Goal: Task Accomplishment & Management: Use online tool/utility

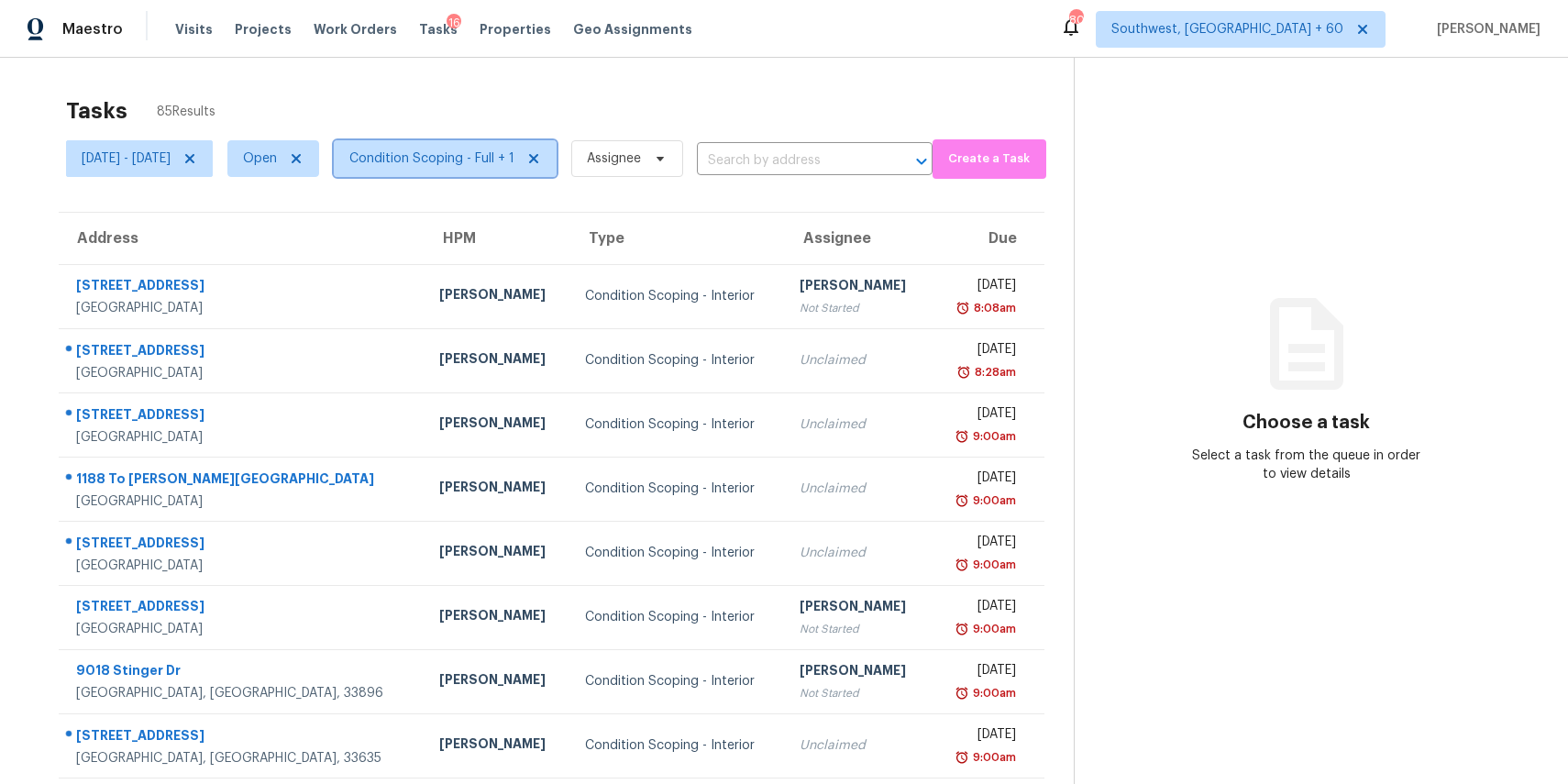
click at [514, 151] on span "Condition Scoping - Full + 1" at bounding box center [432, 158] width 165 height 18
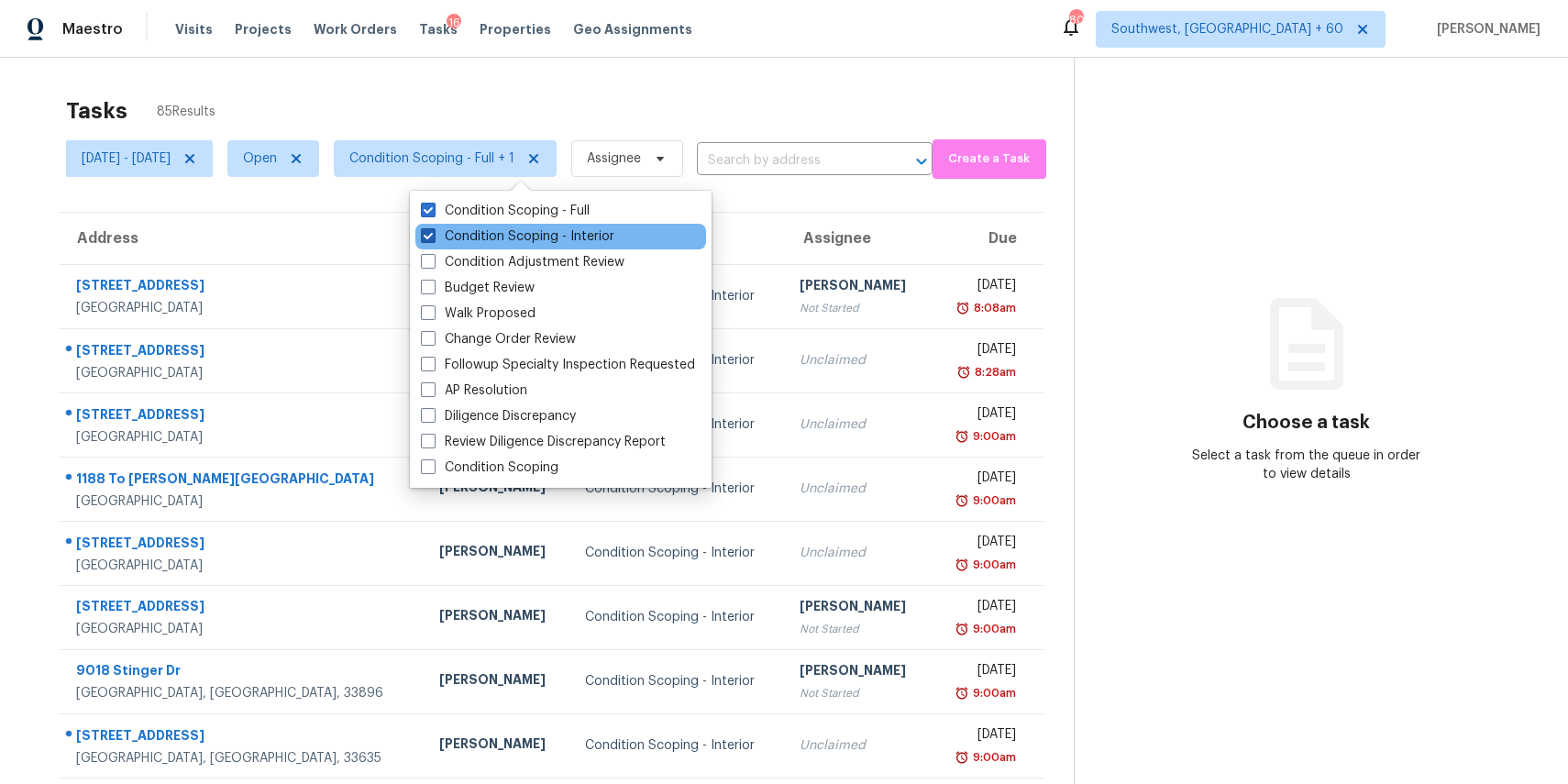
click at [585, 232] on label "Condition Scoping - Interior" at bounding box center [517, 236] width 193 height 18
click at [433, 232] on input "Condition Scoping - Interior" at bounding box center [427, 233] width 12 height 12
checkbox input "false"
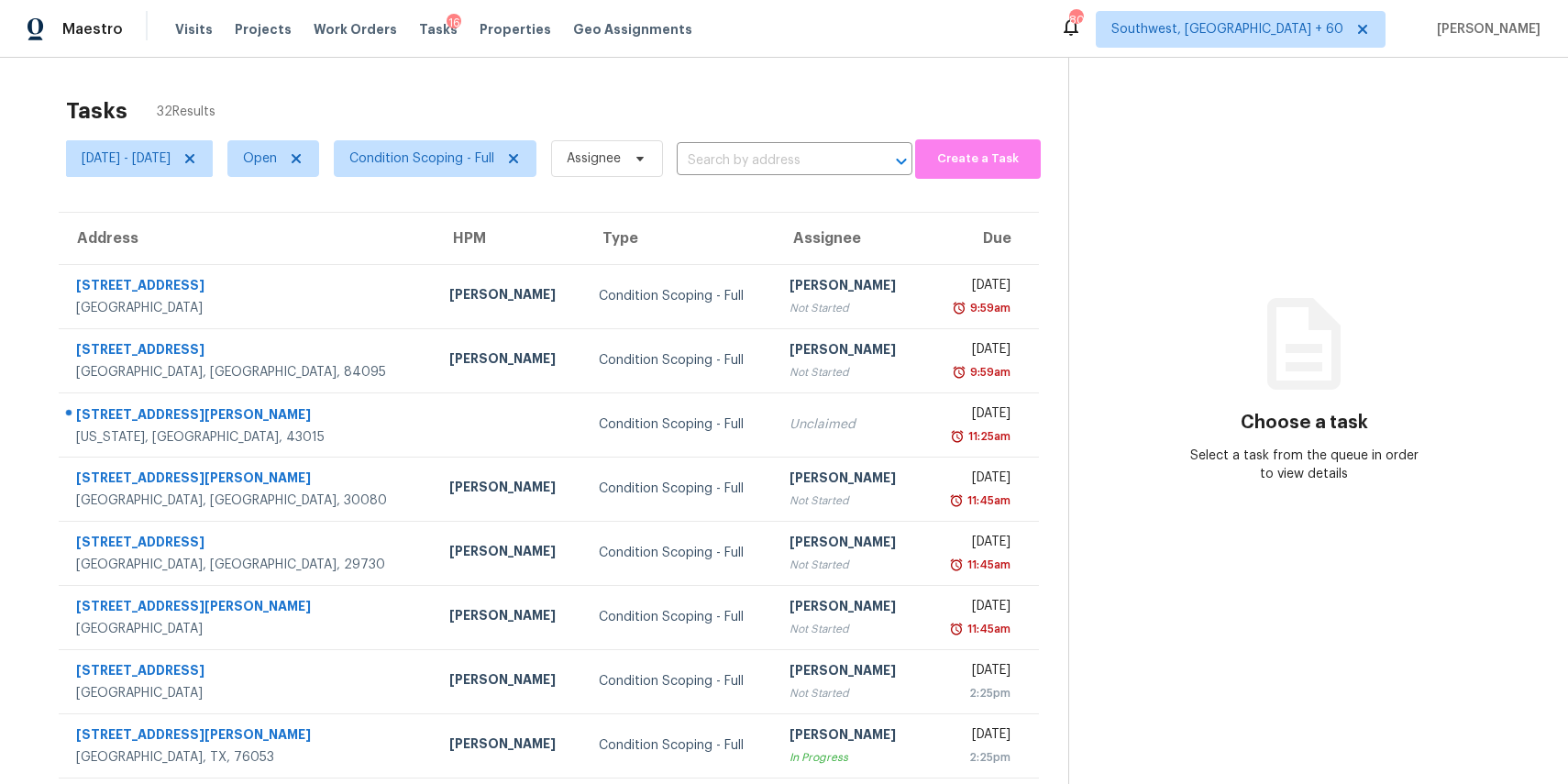
click at [702, 84] on div "Tasks 32 Results Wed, Sep 03 - Wed, Sep 03 Open Condition Scoping - Full Assign…" at bounding box center [784, 506] width 1568 height 898
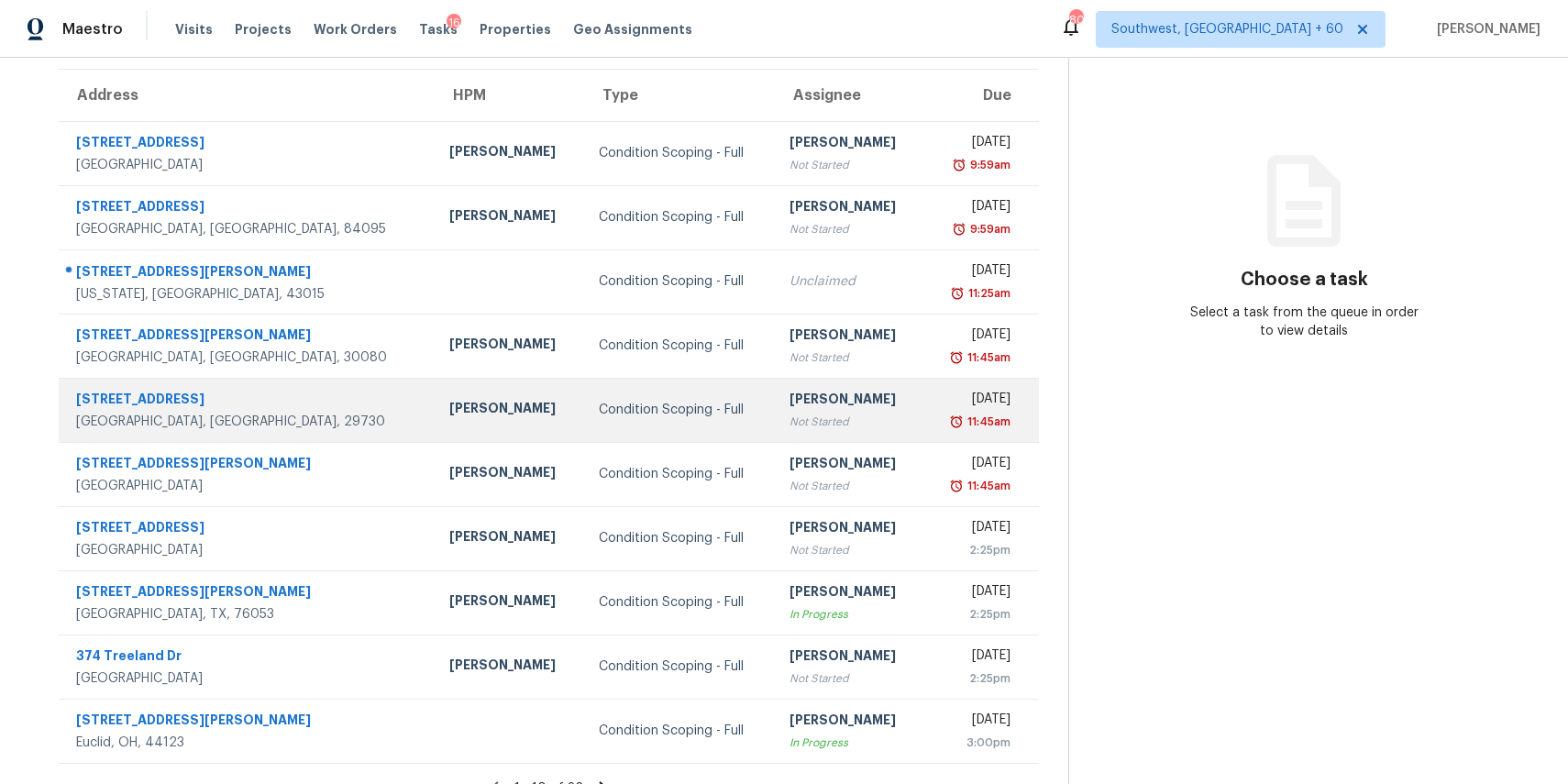
scroll to position [170, 0]
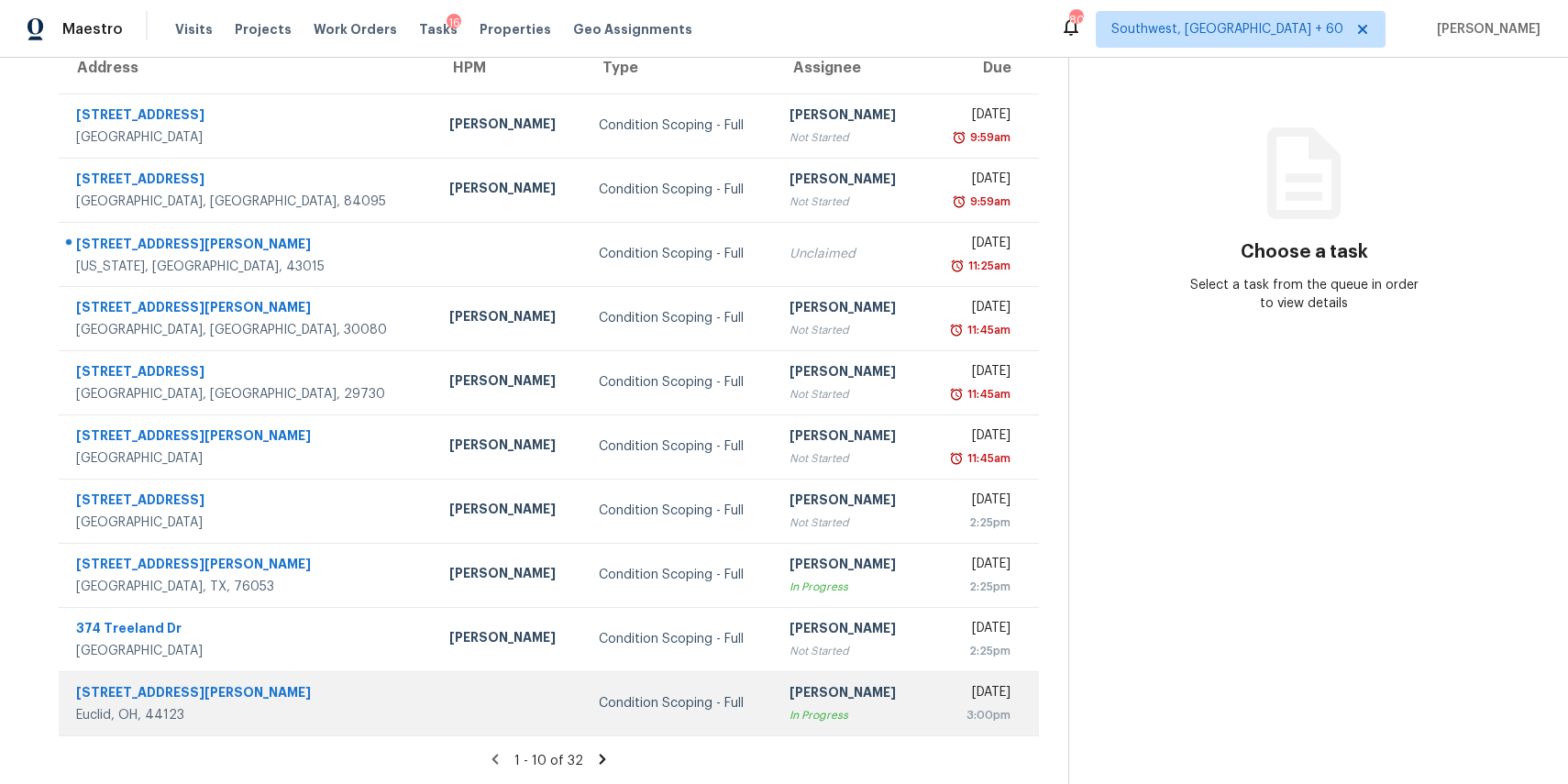
click at [819, 692] on div "[PERSON_NAME]" at bounding box center [849, 695] width 120 height 23
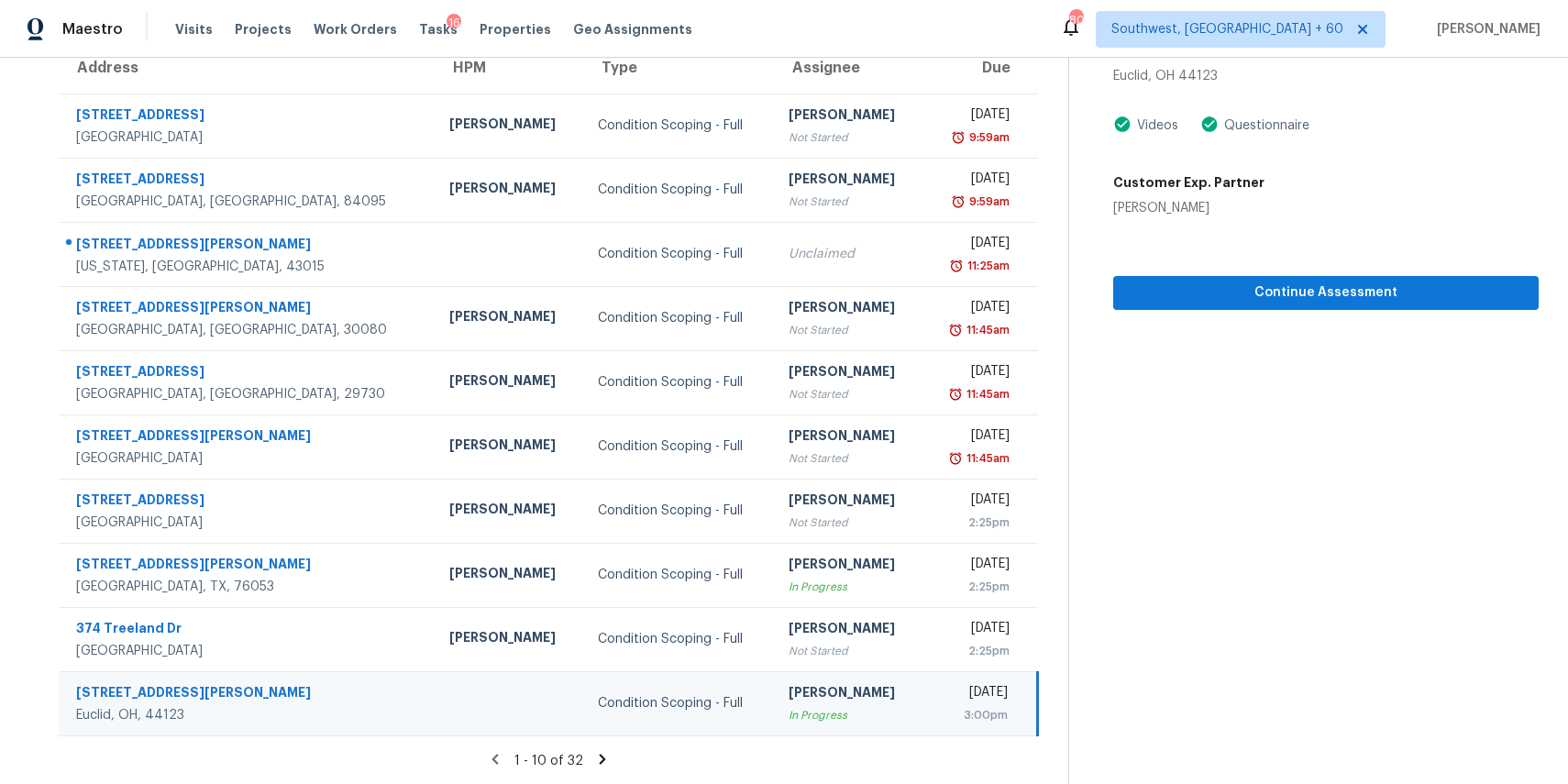
scroll to position [0, 0]
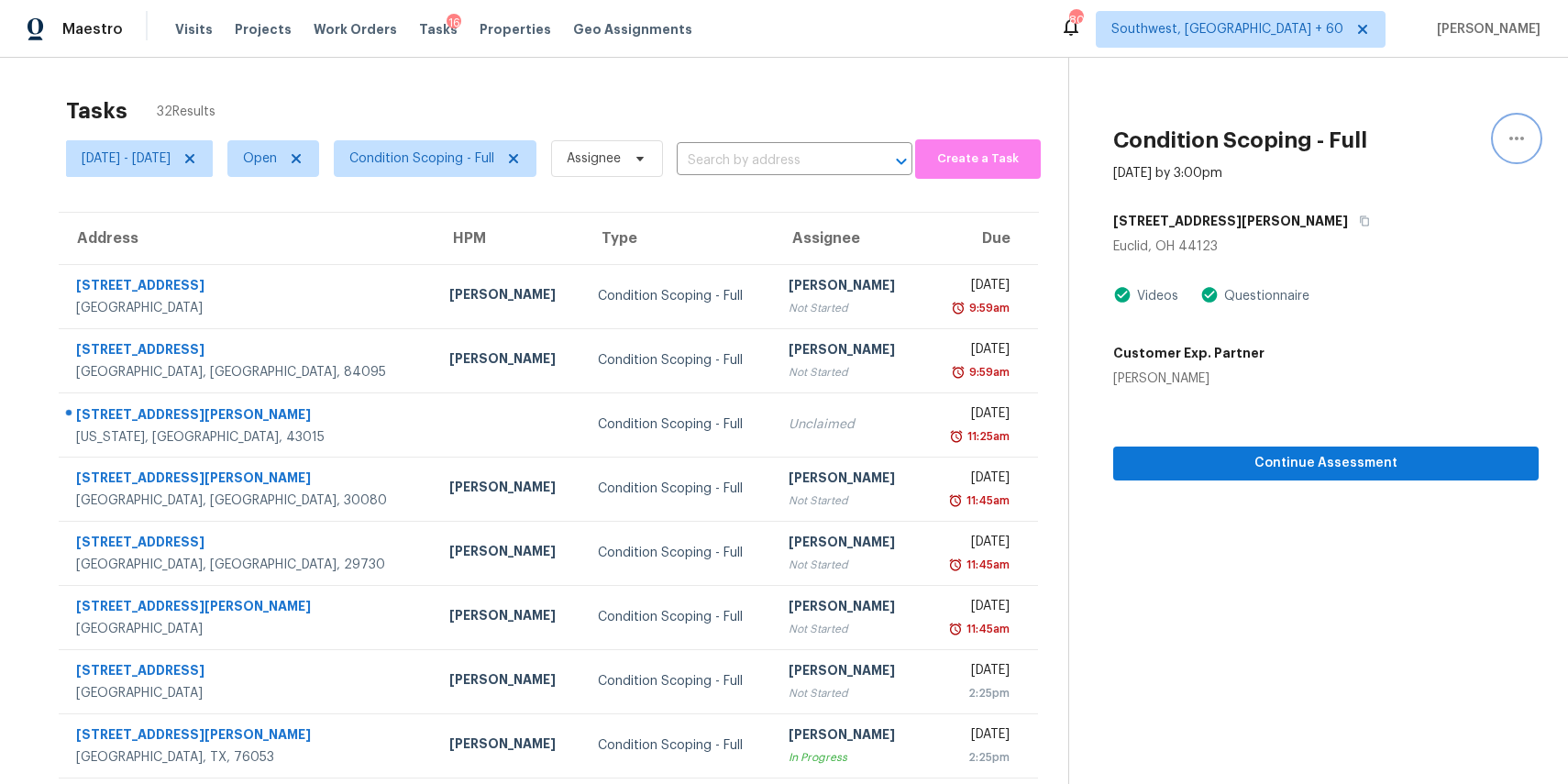
click at [1516, 137] on icon "button" at bounding box center [1516, 139] width 15 height 4
click at [1455, 140] on div "Mark as Blocked" at bounding box center [1411, 142] width 143 height 18
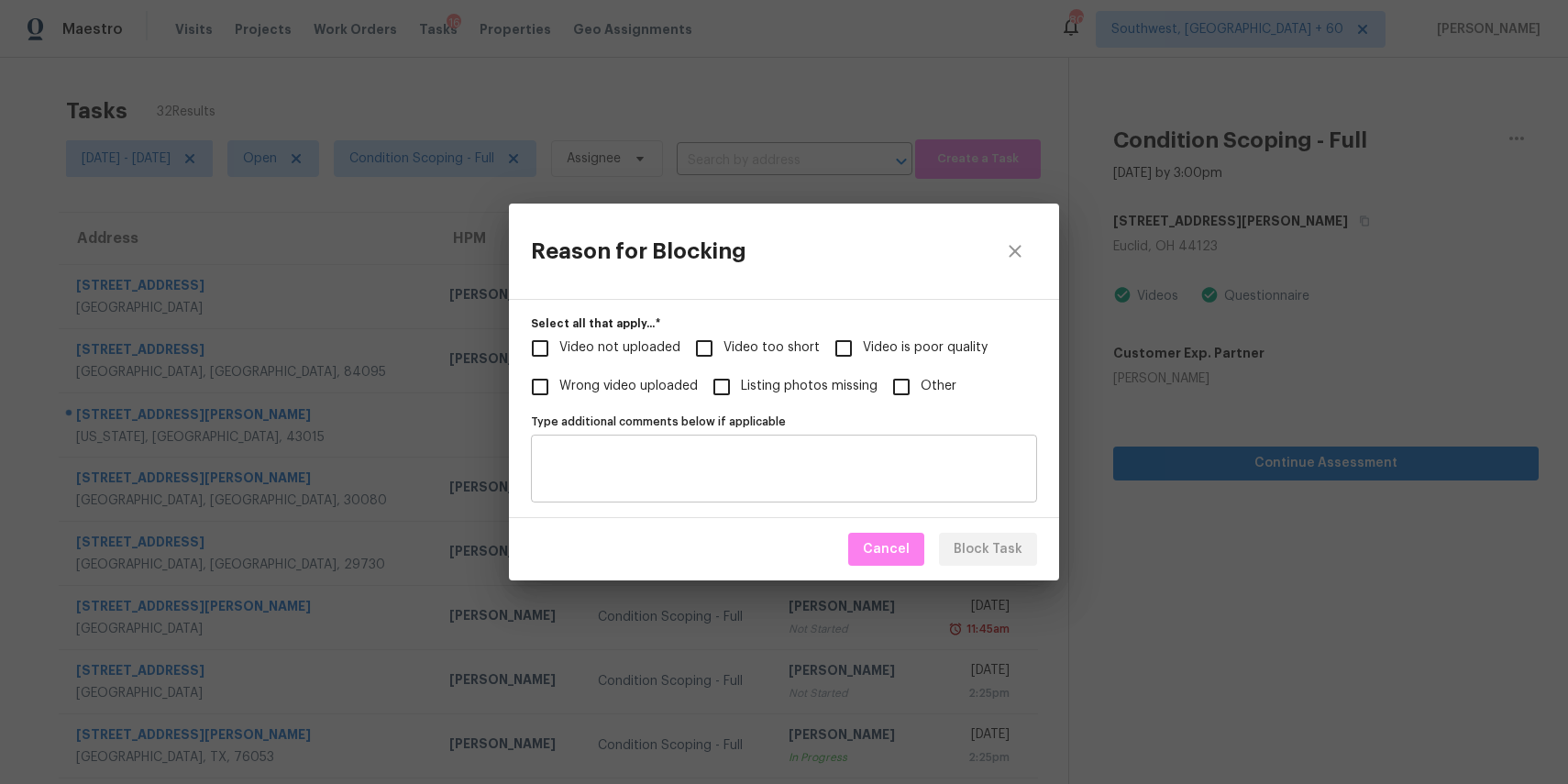
click at [768, 450] on textarea "Type additional comments below if applicable" at bounding box center [784, 468] width 484 height 39
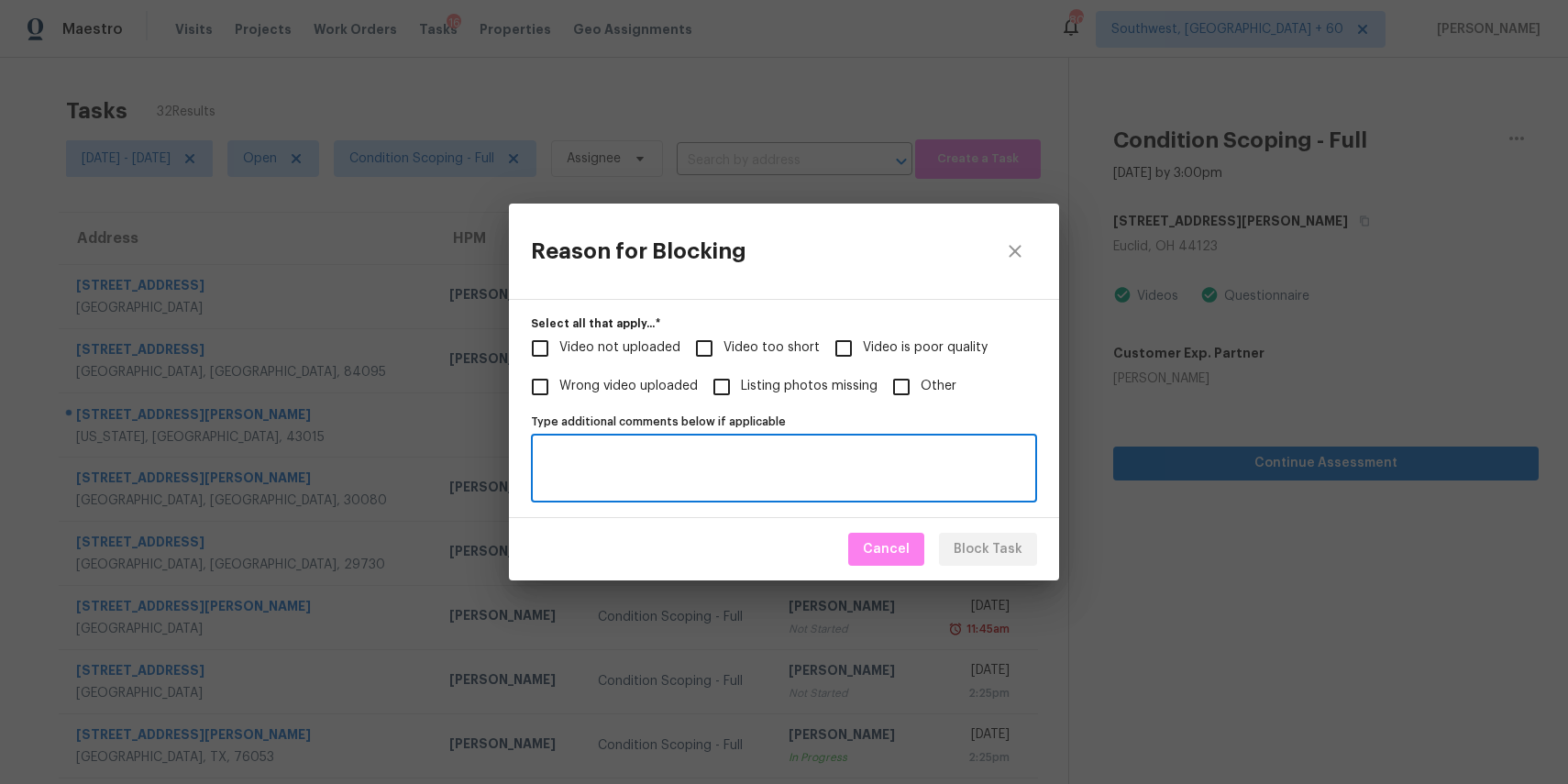
click at [890, 398] on fieldset "Select all that apply...   * Video not uploaded Video too short Video is poor q…" at bounding box center [784, 362] width 506 height 90
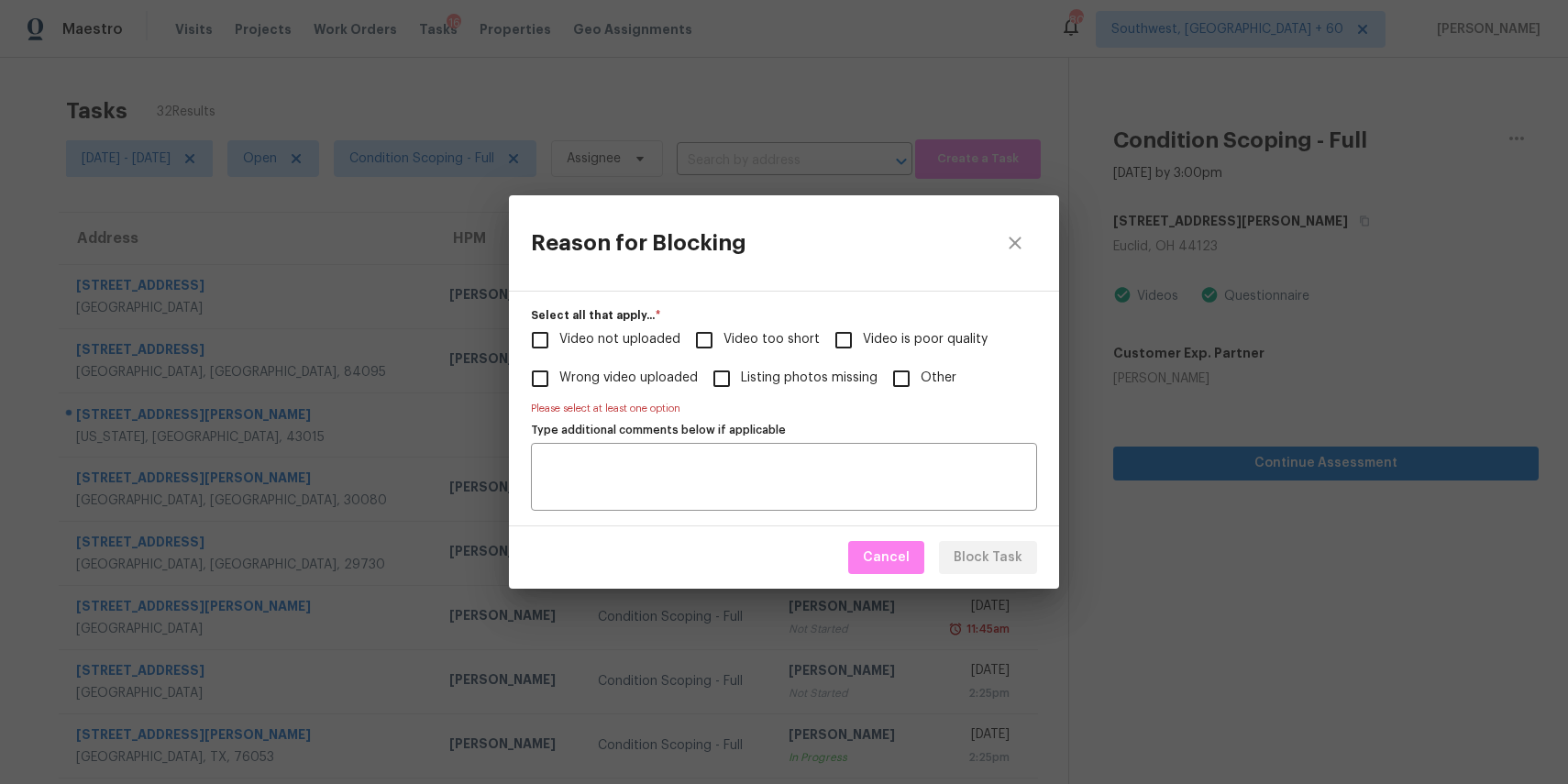
click at [853, 432] on label "Type additional comments below if applicable" at bounding box center [784, 429] width 506 height 11
click at [853, 458] on textarea "Type additional comments below if applicable" at bounding box center [784, 477] width 484 height 39
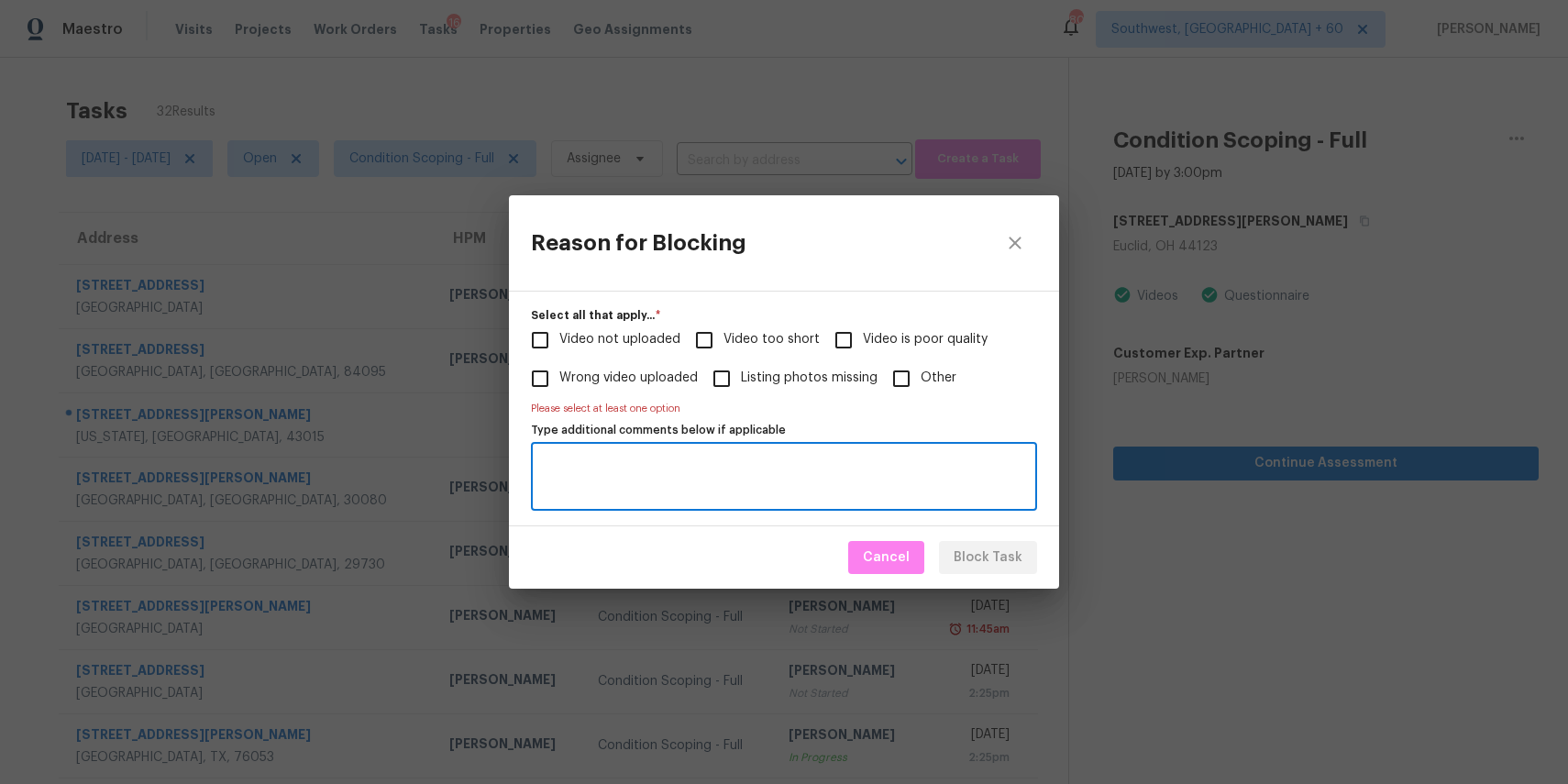
click at [901, 387] on input "Other" at bounding box center [902, 379] width 39 height 39
checkbox input "true"
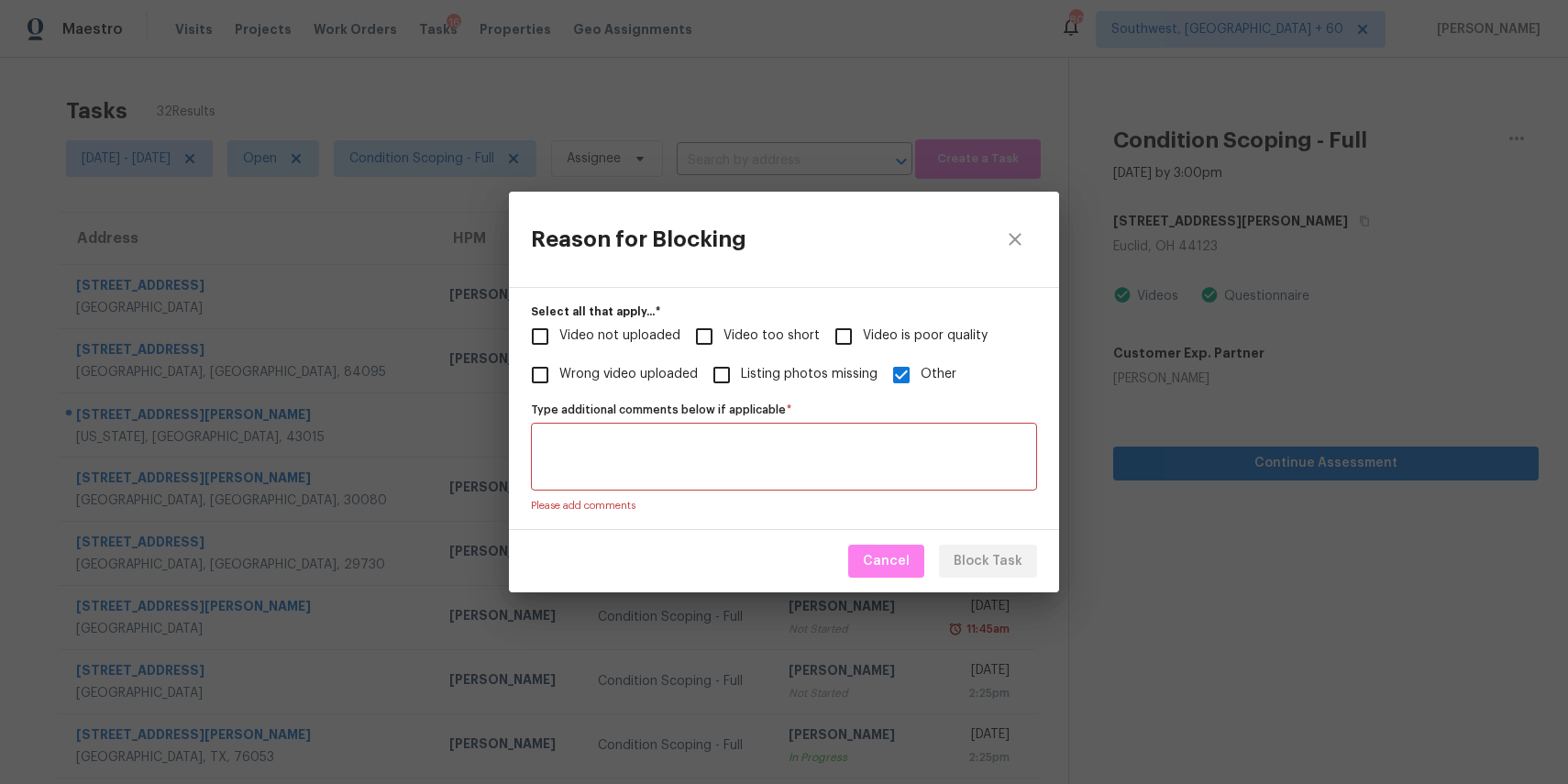
click at [917, 468] on textarea "Type additional comments below if applicable   *" at bounding box center [784, 457] width 484 height 39
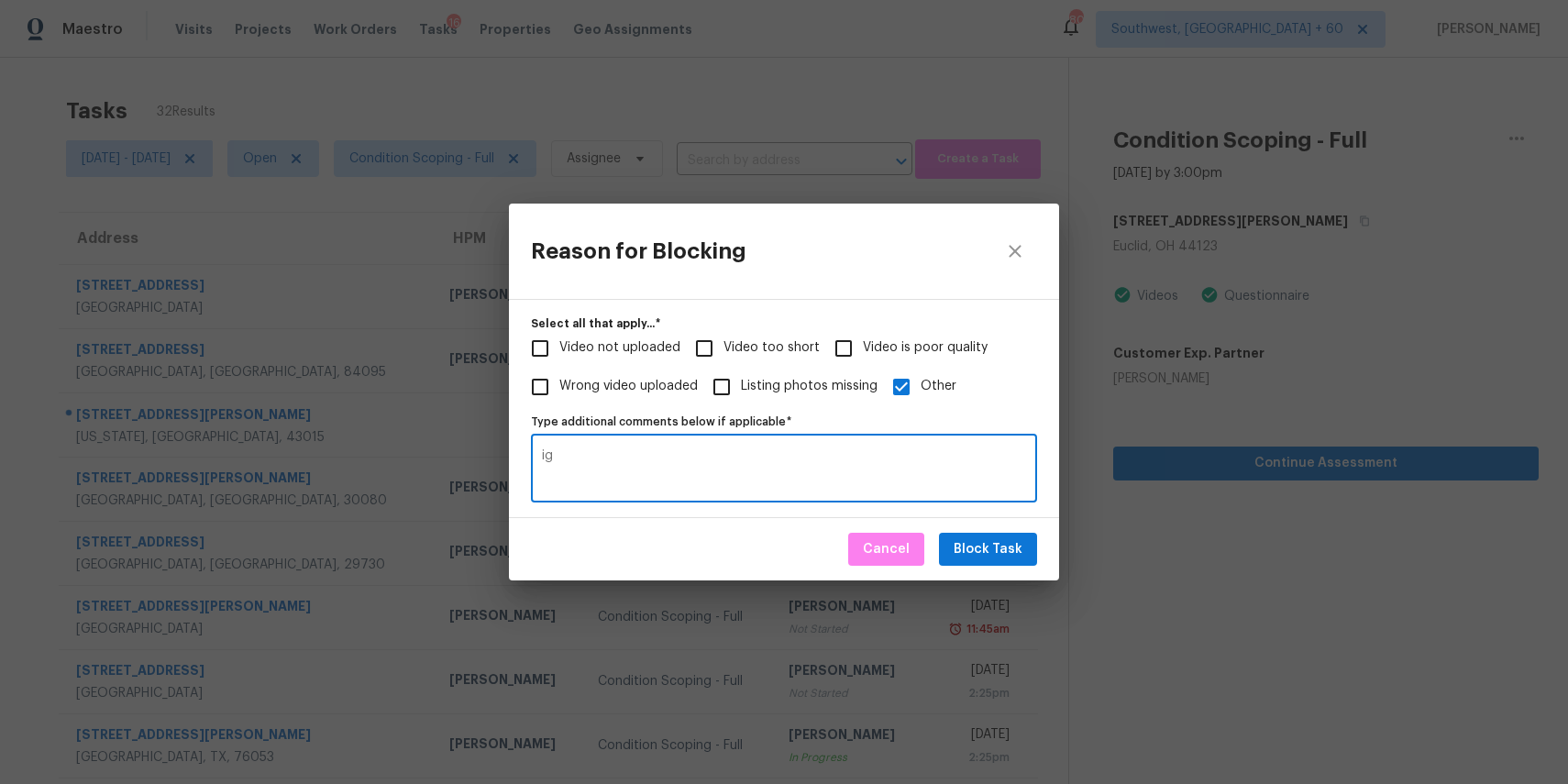
type textarea "i"
type textarea "garage inside not showed"
click at [1008, 547] on span "Block Task" at bounding box center [988, 550] width 69 height 23
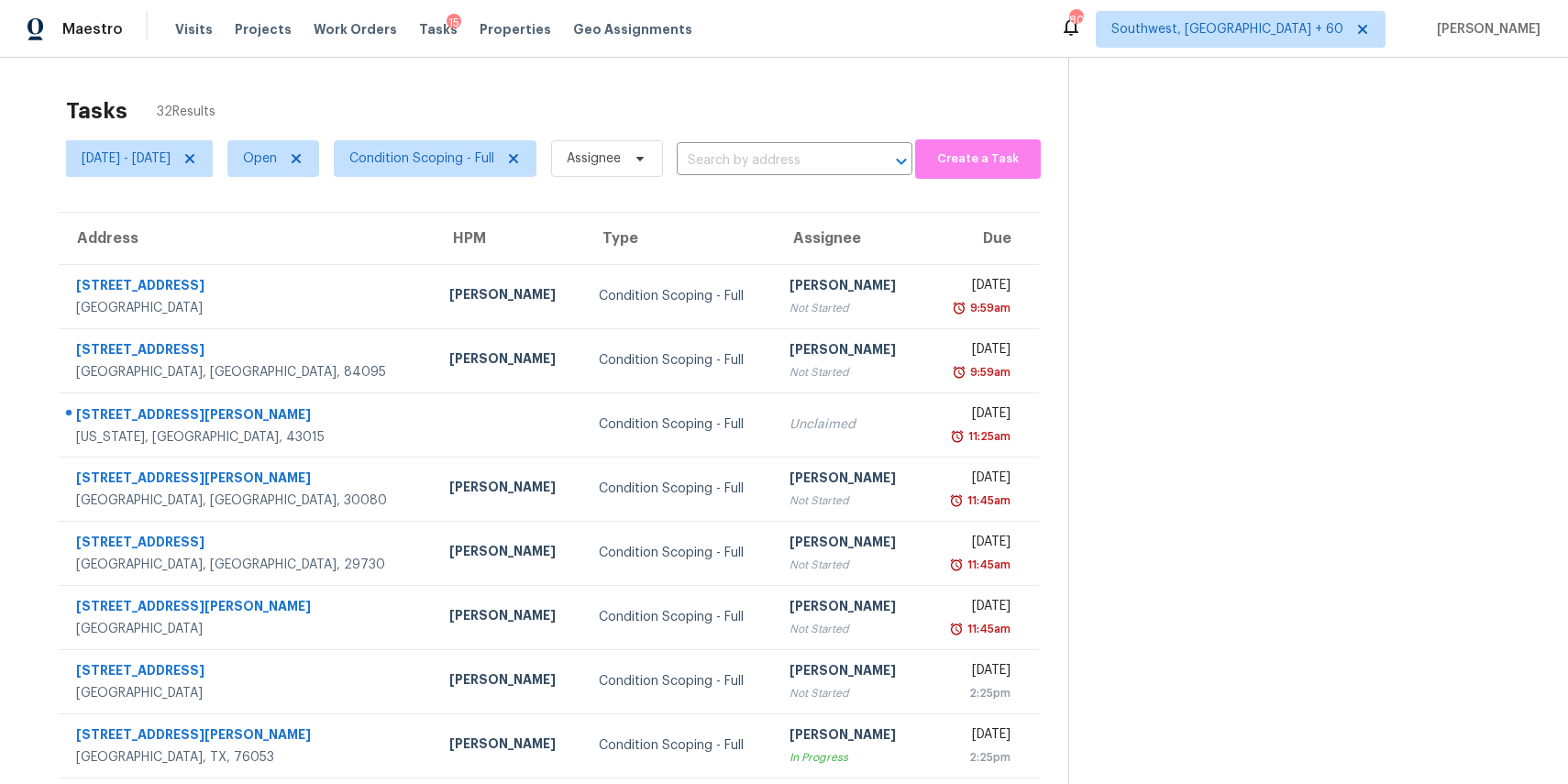
click at [758, 145] on div "Wed, Sep 03 - Wed, Sep 03 Open Condition Scoping - Full Assignee ​" at bounding box center [489, 158] width 847 height 48
click at [621, 162] on span "Assignee" at bounding box center [594, 158] width 54 height 18
type input "ranjith"
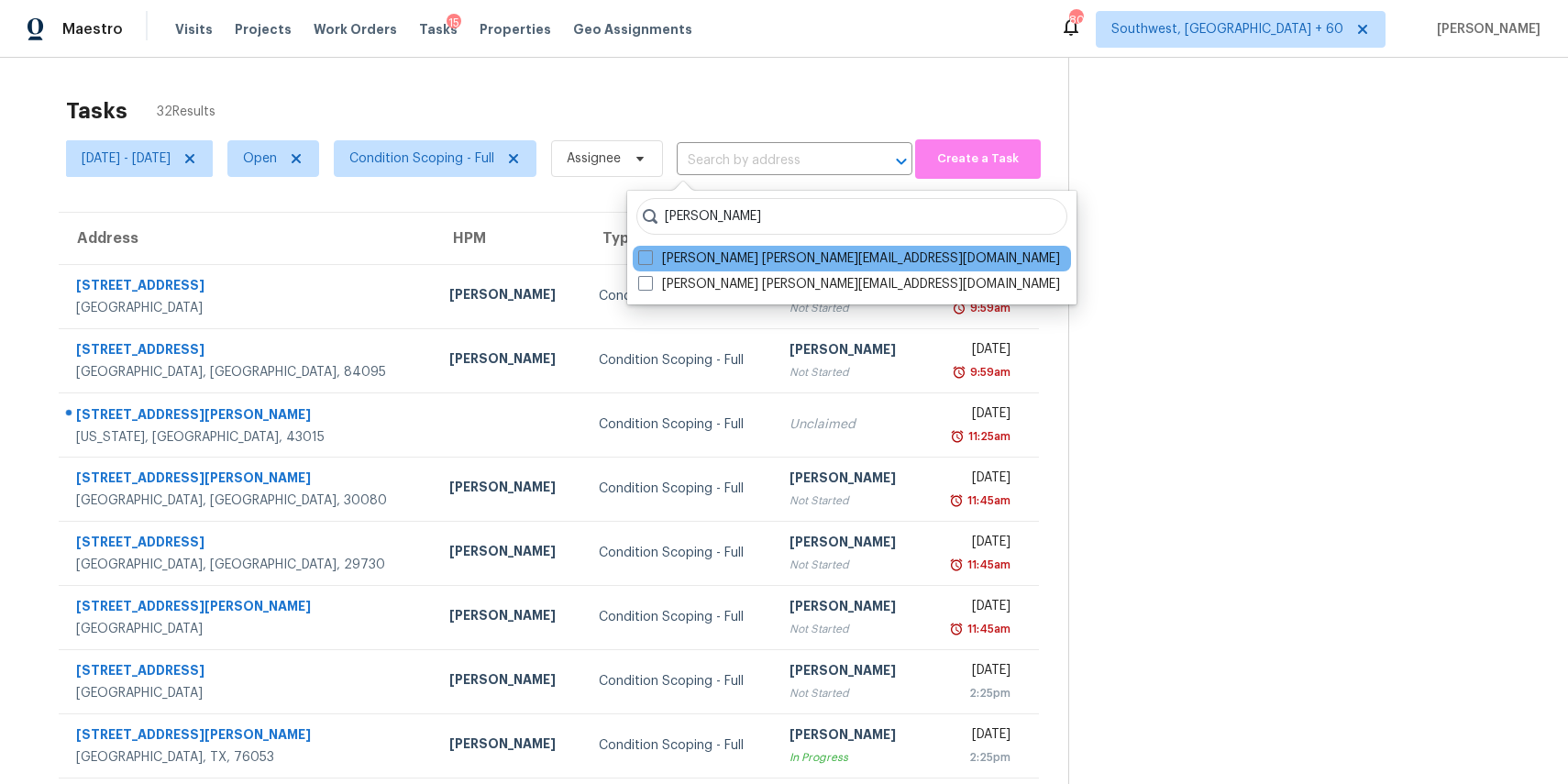
click at [810, 249] on div "Ranjith Kumar P ranjith.kumar@opendoor.com" at bounding box center [852, 258] width 438 height 25
click at [692, 252] on label "Ranjith Kumar P ranjith.kumar@opendoor.com" at bounding box center [850, 258] width 422 height 18
click at [650, 252] on input "Ranjith Kumar P ranjith.kumar@opendoor.com" at bounding box center [645, 256] width 12 height 12
checkbox input "true"
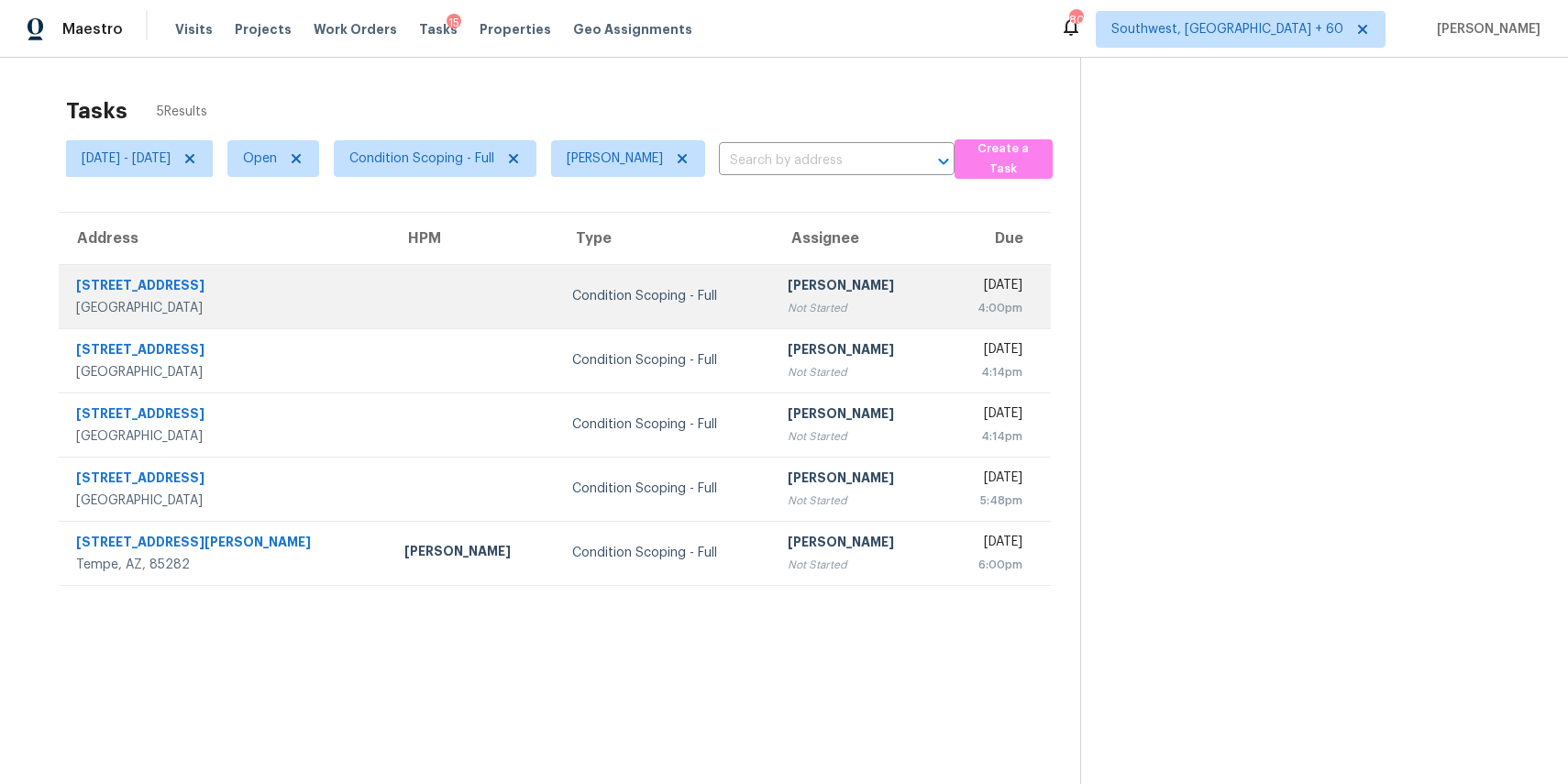
click at [773, 317] on td "Ranjith Kumar P Not Started" at bounding box center [856, 296] width 168 height 64
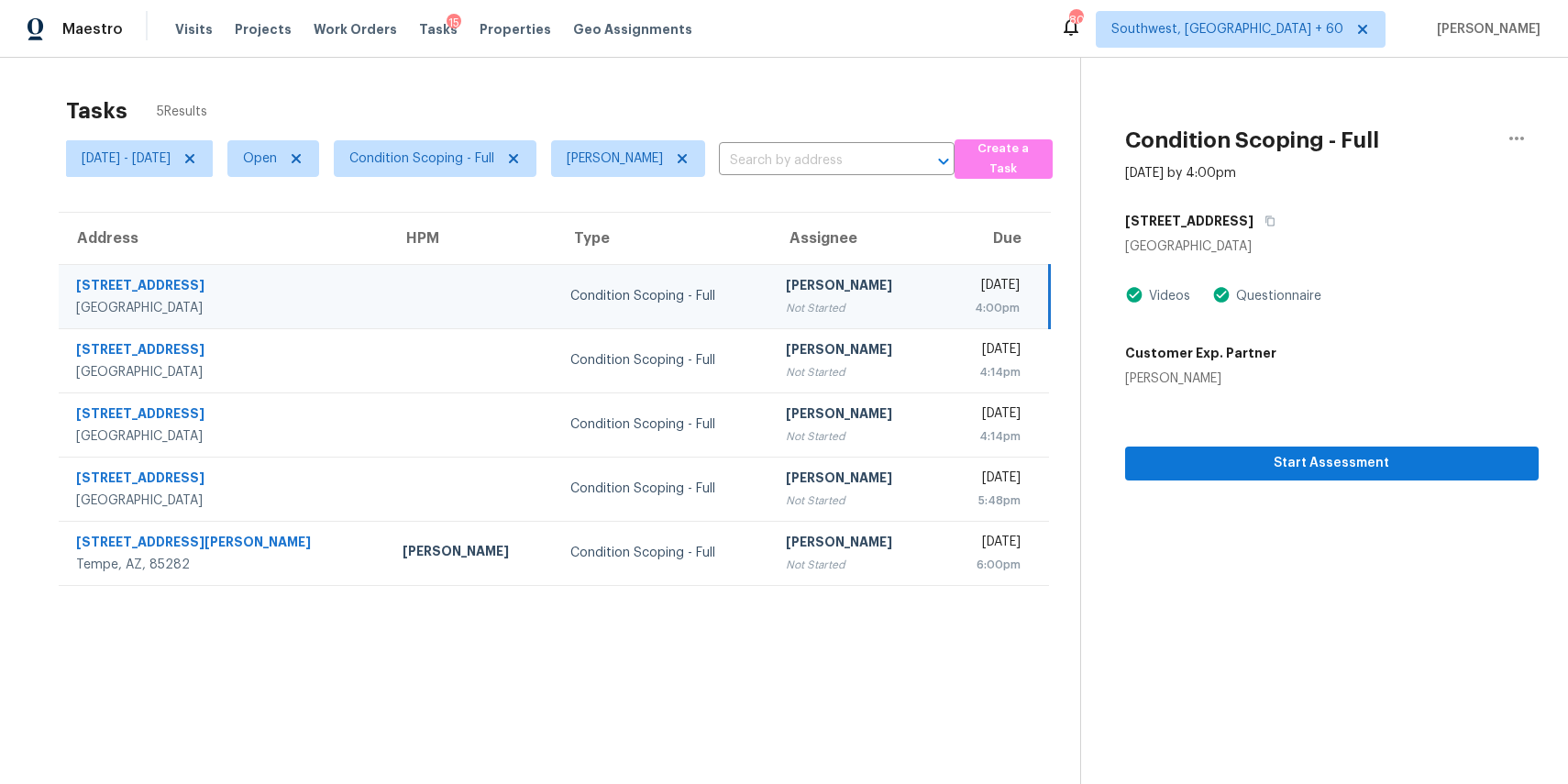
click at [1391, 499] on section "Condition Scoping - Full Sep 3rd 2025 by 4:00pm 3366 Brownsville Rd Clarksville…" at bounding box center [1309, 449] width 459 height 784
click at [1431, 459] on span "Start Assessment" at bounding box center [1332, 463] width 384 height 23
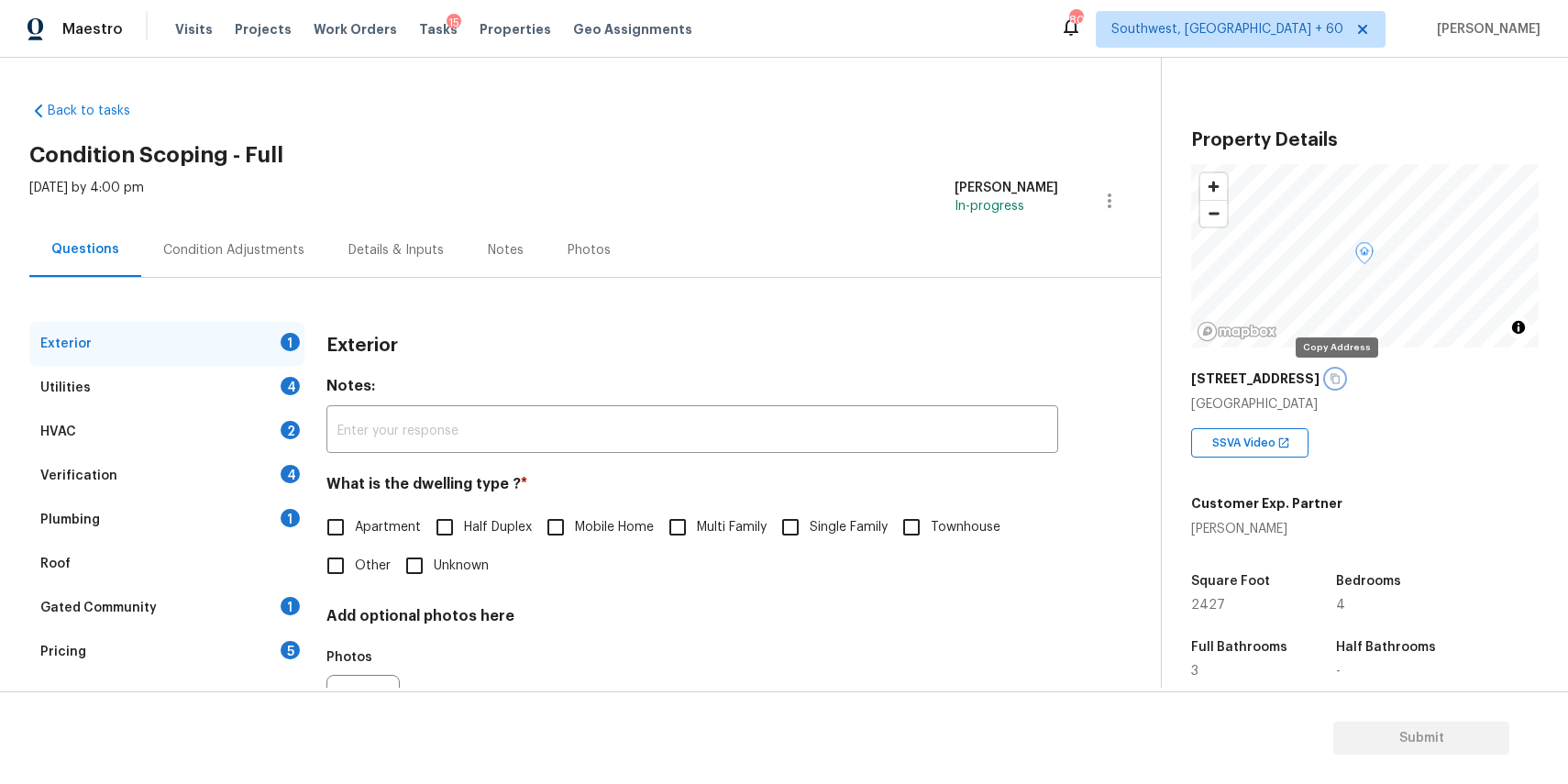
click at [1333, 373] on icon "button" at bounding box center [1335, 378] width 11 height 11
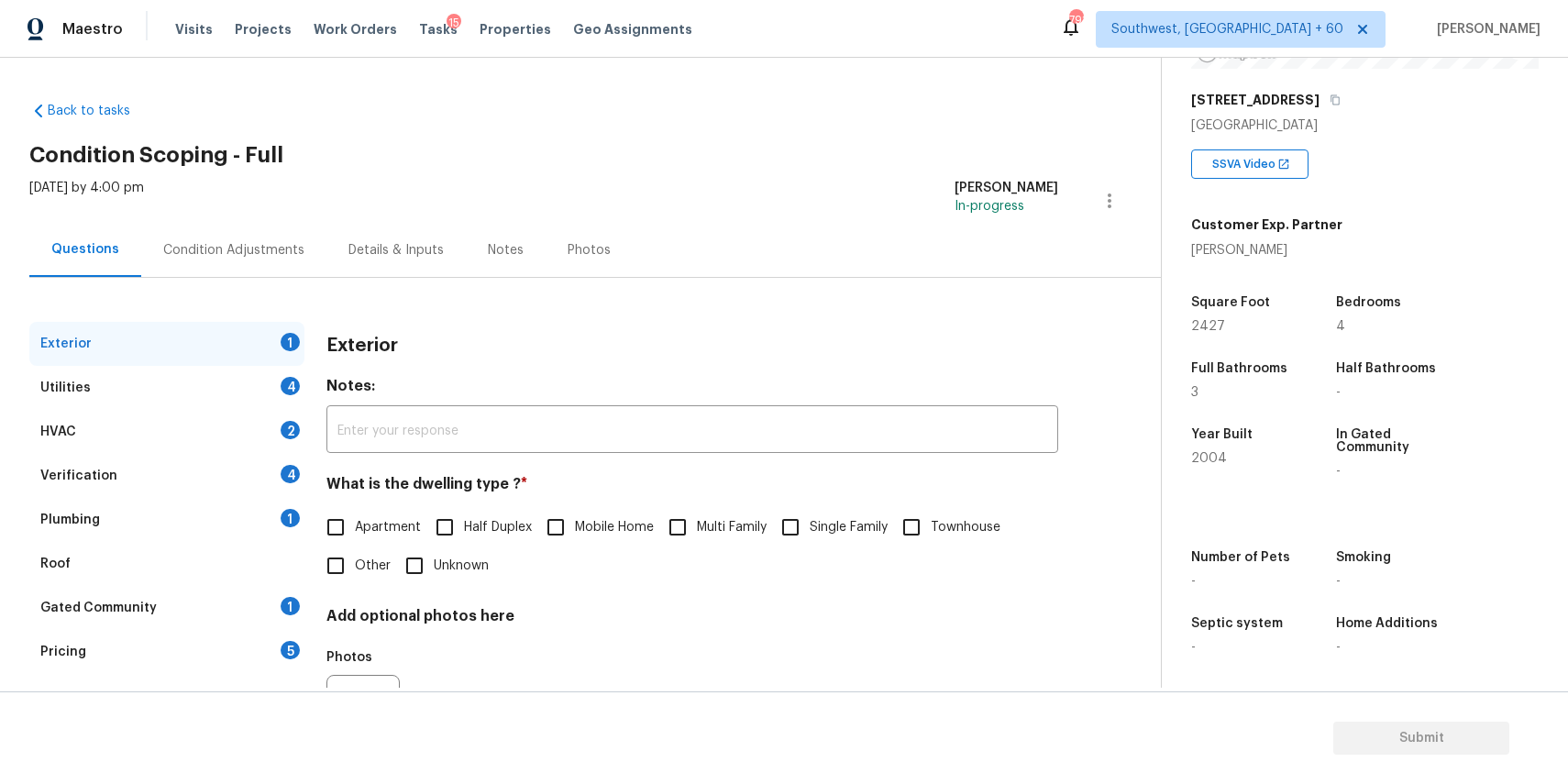
click at [228, 253] on div "Condition Adjustments" at bounding box center [233, 250] width 141 height 18
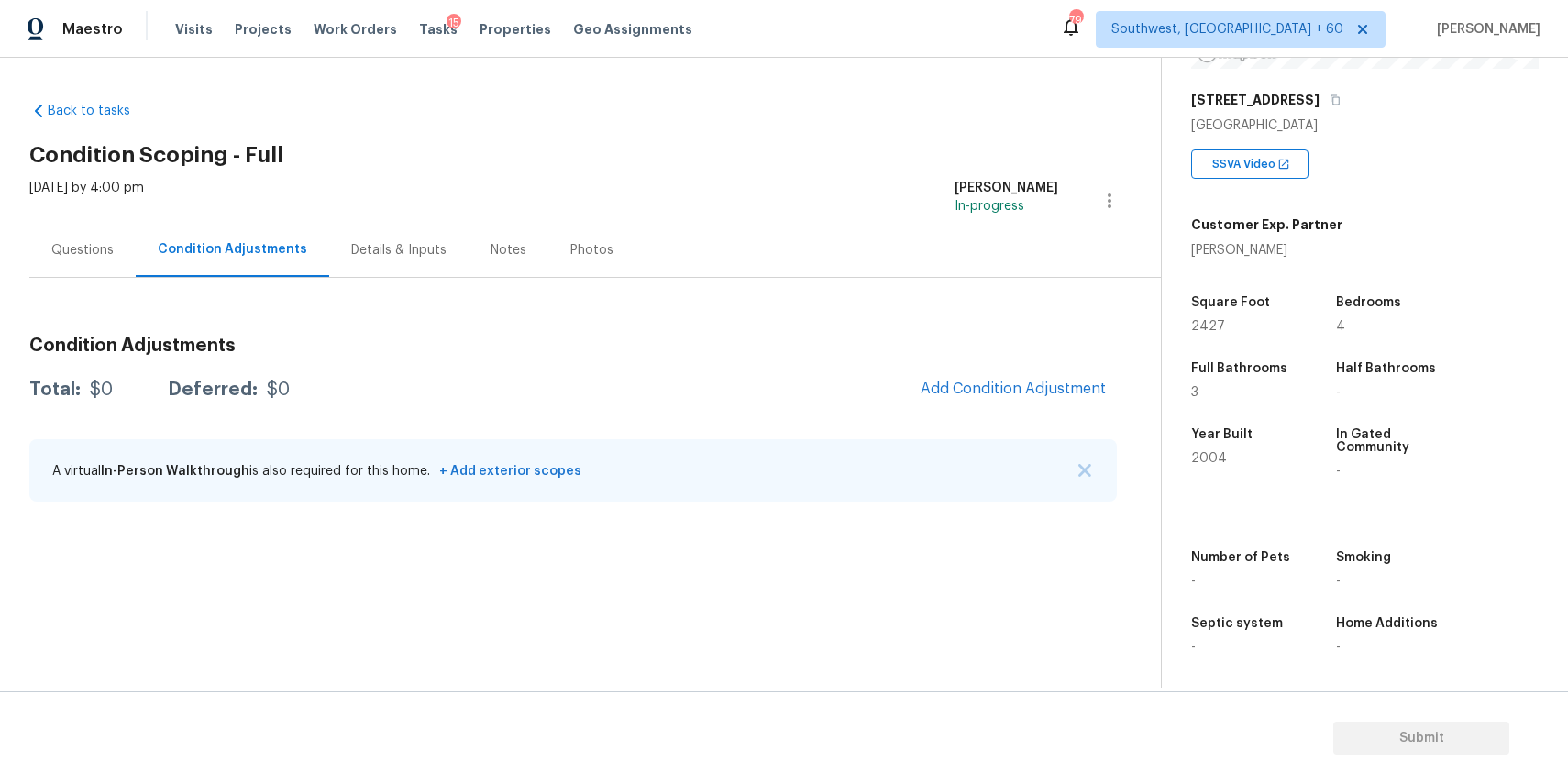
click at [1098, 464] on div "A virtual In-Person Walkthrough is also required for this home. + Add exterior …" at bounding box center [573, 470] width 1088 height 62
click at [1088, 480] on div "A virtual In-Person Walkthrough is also required for this home. + Add exterior …" at bounding box center [573, 470] width 1088 height 62
click at [1084, 463] on img "button" at bounding box center [1085, 469] width 13 height 13
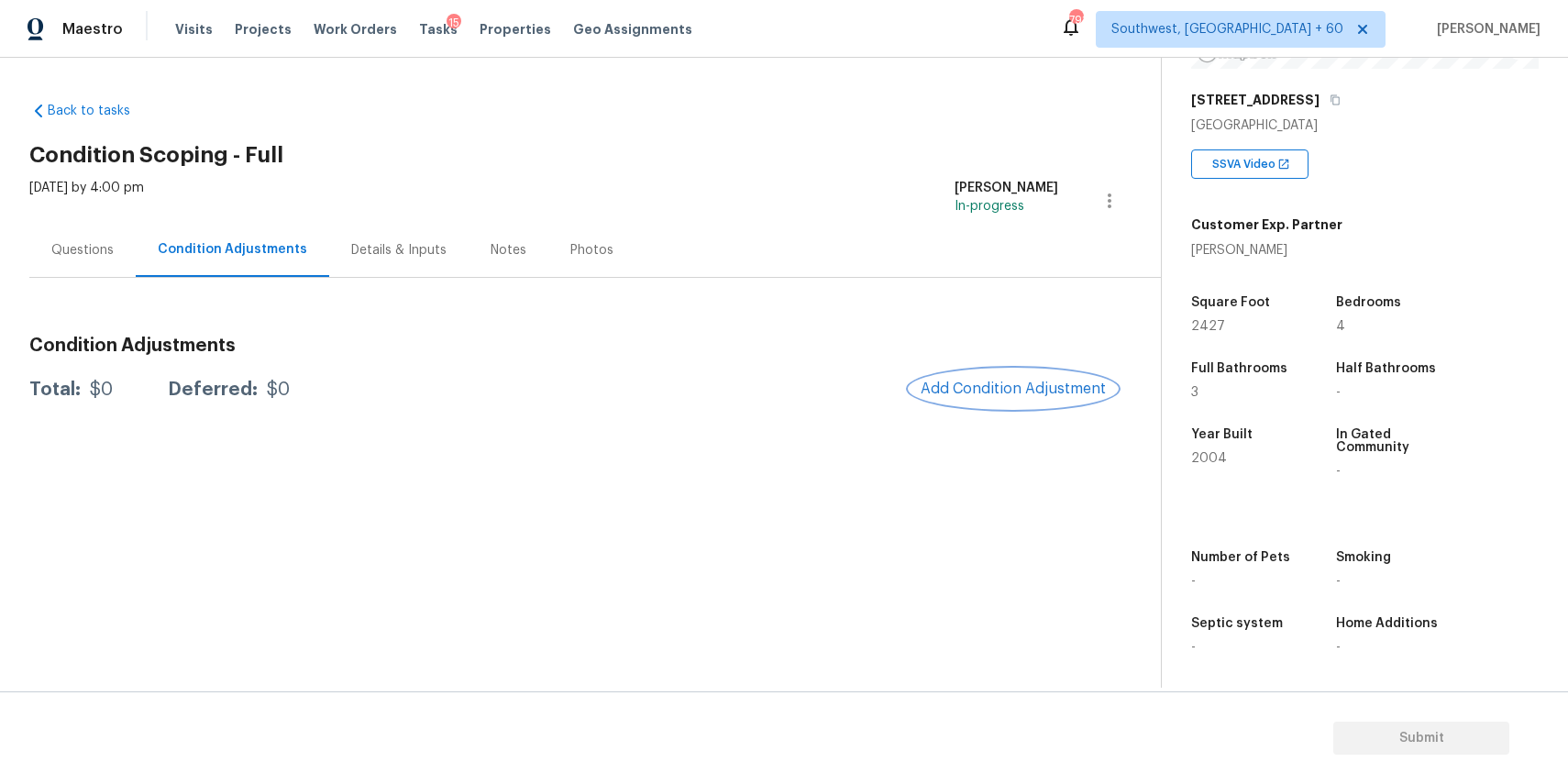
click at [1040, 388] on span "Add Condition Adjustment" at bounding box center [1013, 389] width 186 height 17
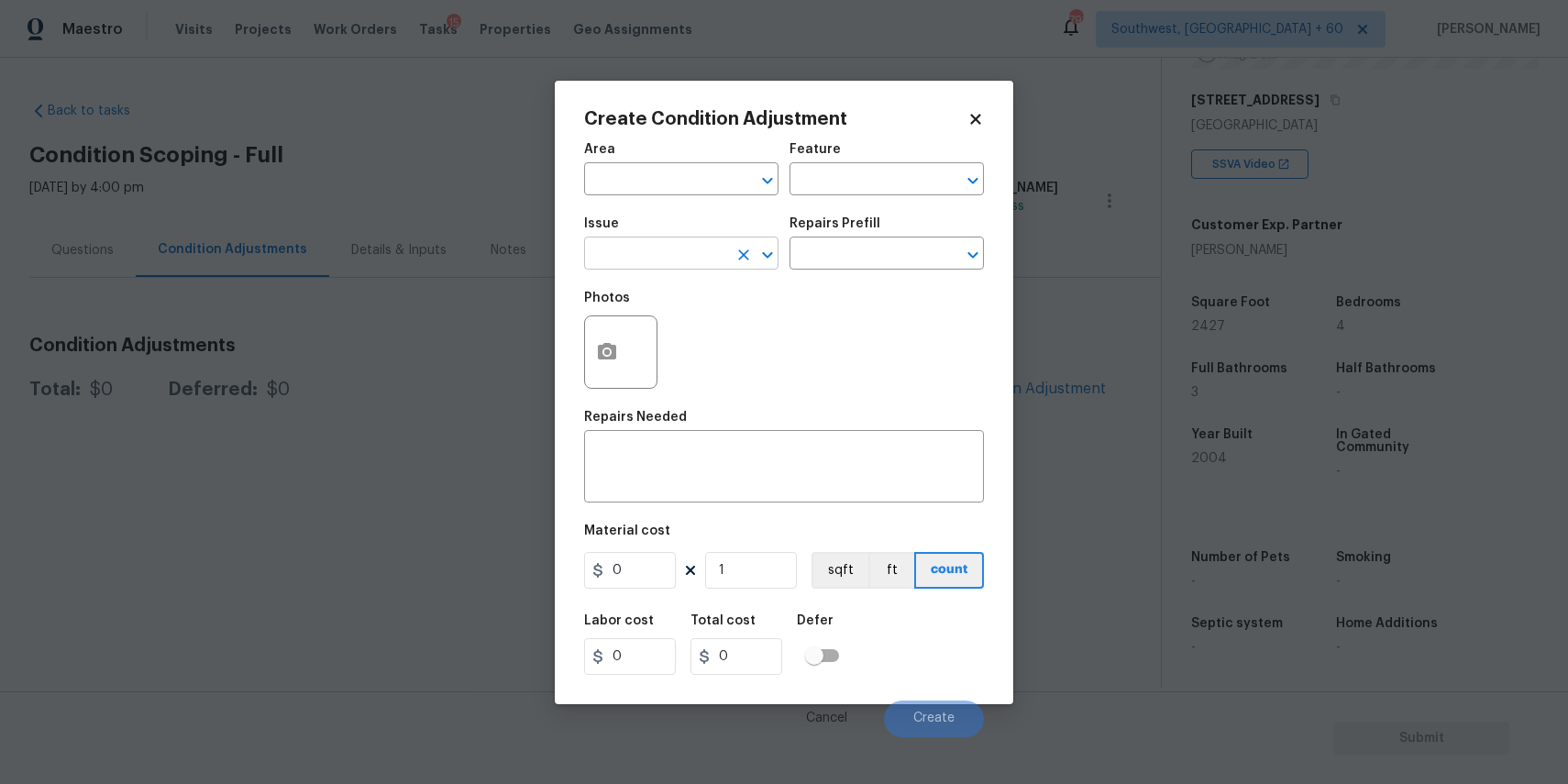
click at [594, 258] on input "text" at bounding box center [655, 255] width 143 height 28
click at [695, 342] on li "Landscape Package" at bounding box center [681, 340] width 194 height 30
type input "Landscape Package"
click at [864, 238] on div "Repairs Prefill" at bounding box center [887, 229] width 194 height 24
click at [884, 258] on input "text" at bounding box center [860, 255] width 143 height 28
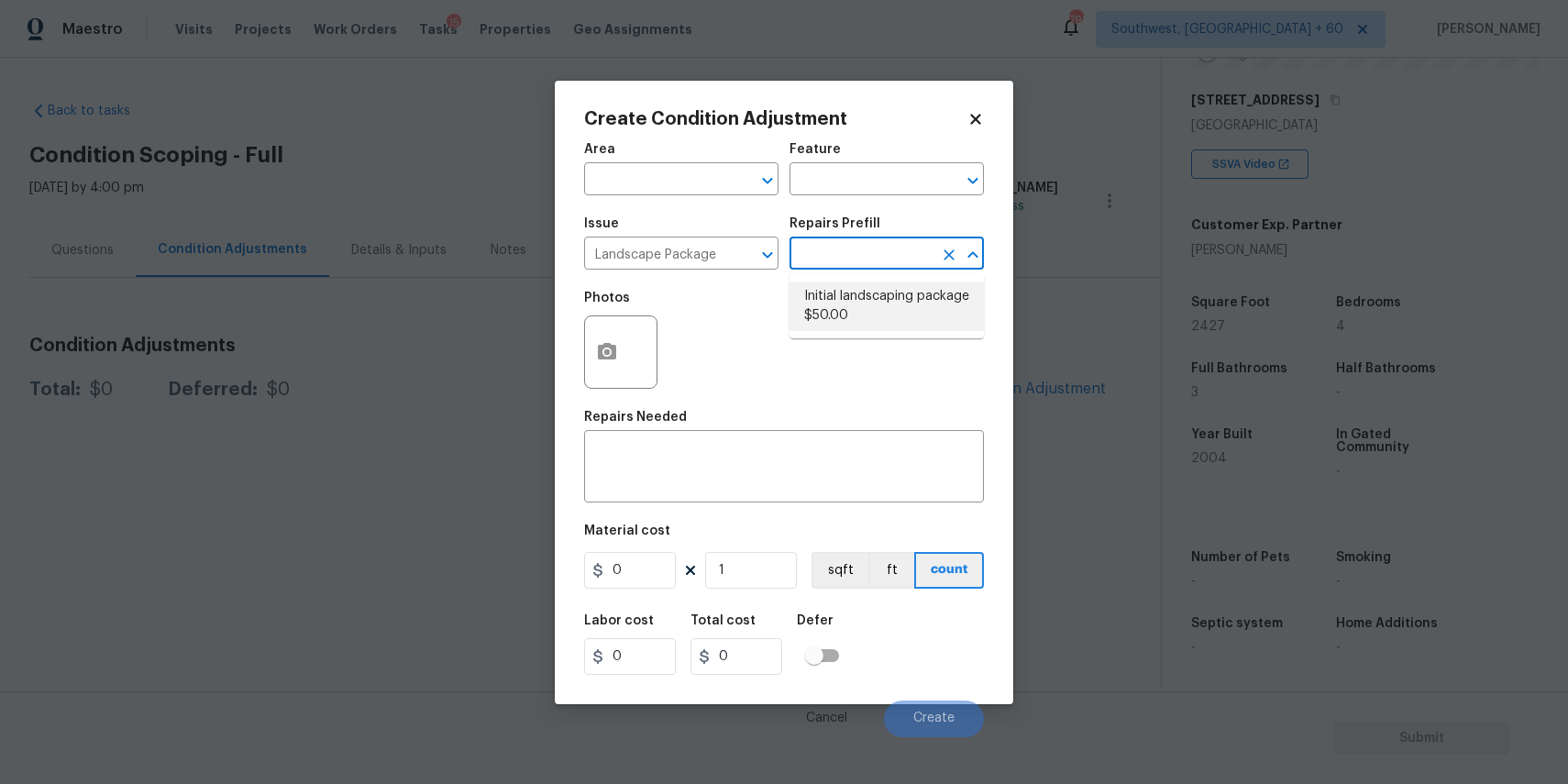
click at [894, 311] on li "Initial landscaping package $50.00" at bounding box center [887, 306] width 194 height 50
type input "Home Readiness Packages"
type textarea "Mowing of grass up to 6" in height. Mow, edge along driveways & sidewalks, trim…"
type input "50"
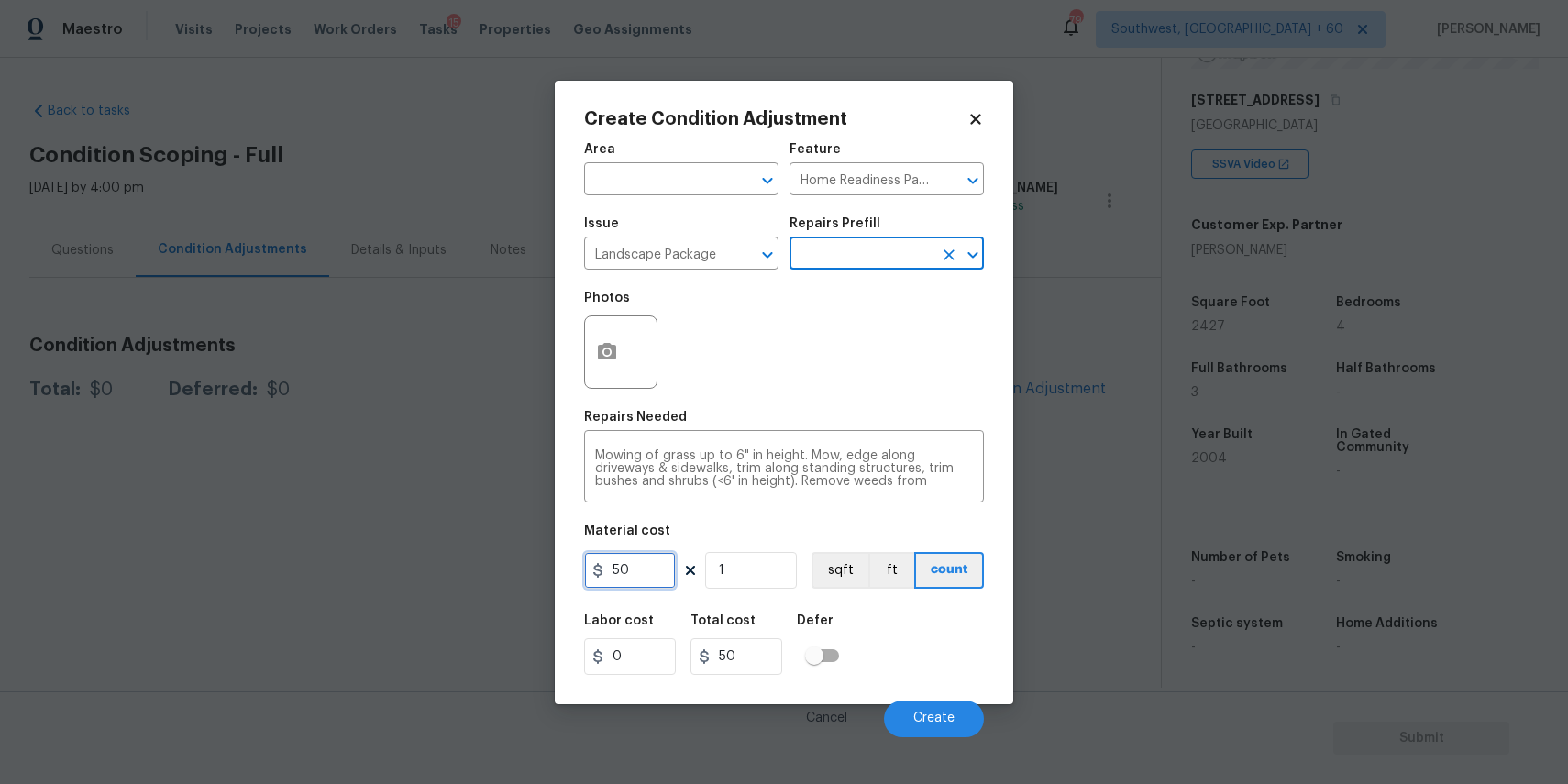
click at [610, 567] on input "50" at bounding box center [630, 570] width 91 height 37
type input "300"
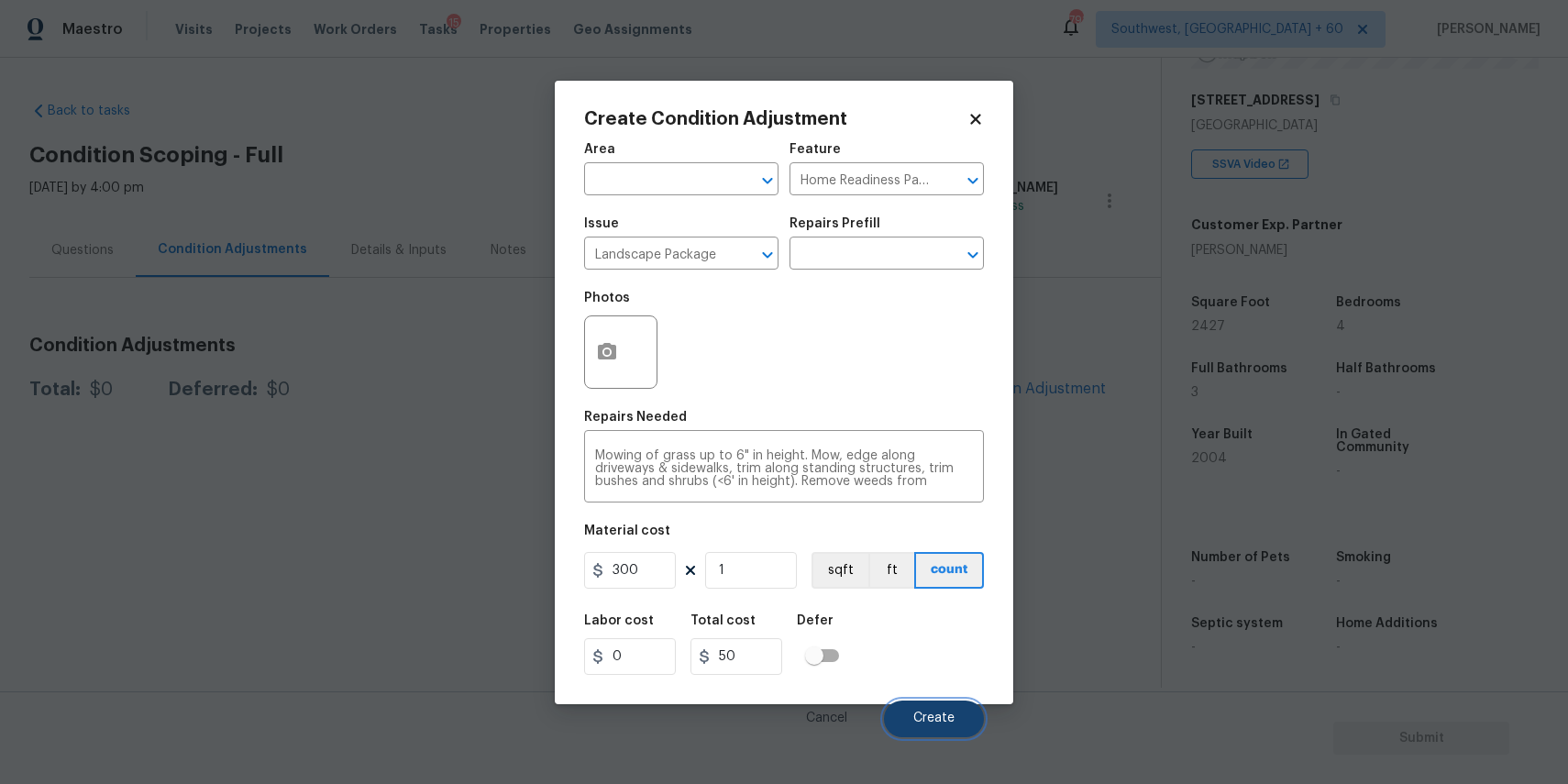
click at [944, 722] on span "Create" at bounding box center [934, 718] width 41 height 14
type input "300"
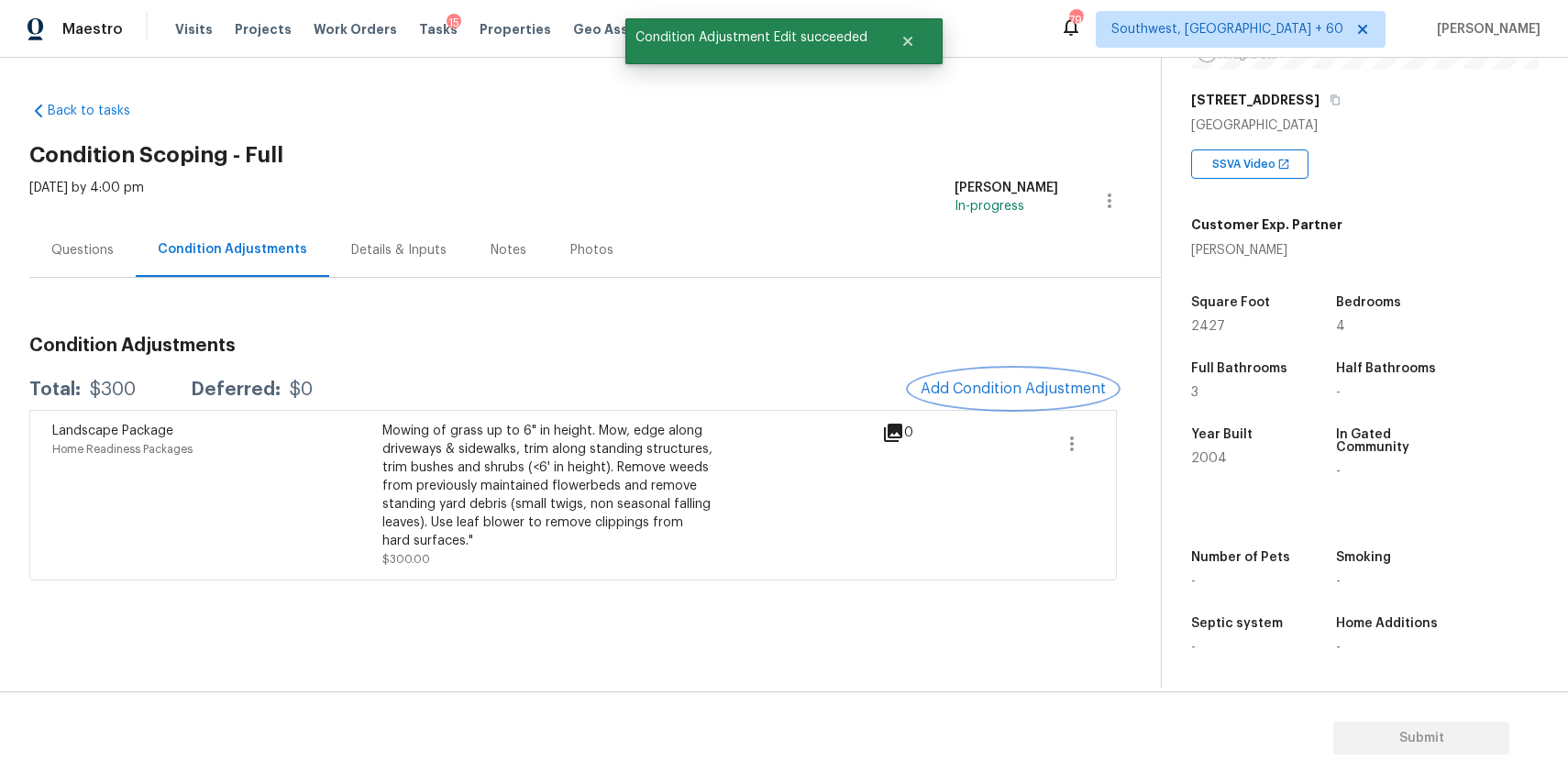
click at [1016, 384] on span "Add Condition Adjustment" at bounding box center [1013, 389] width 186 height 17
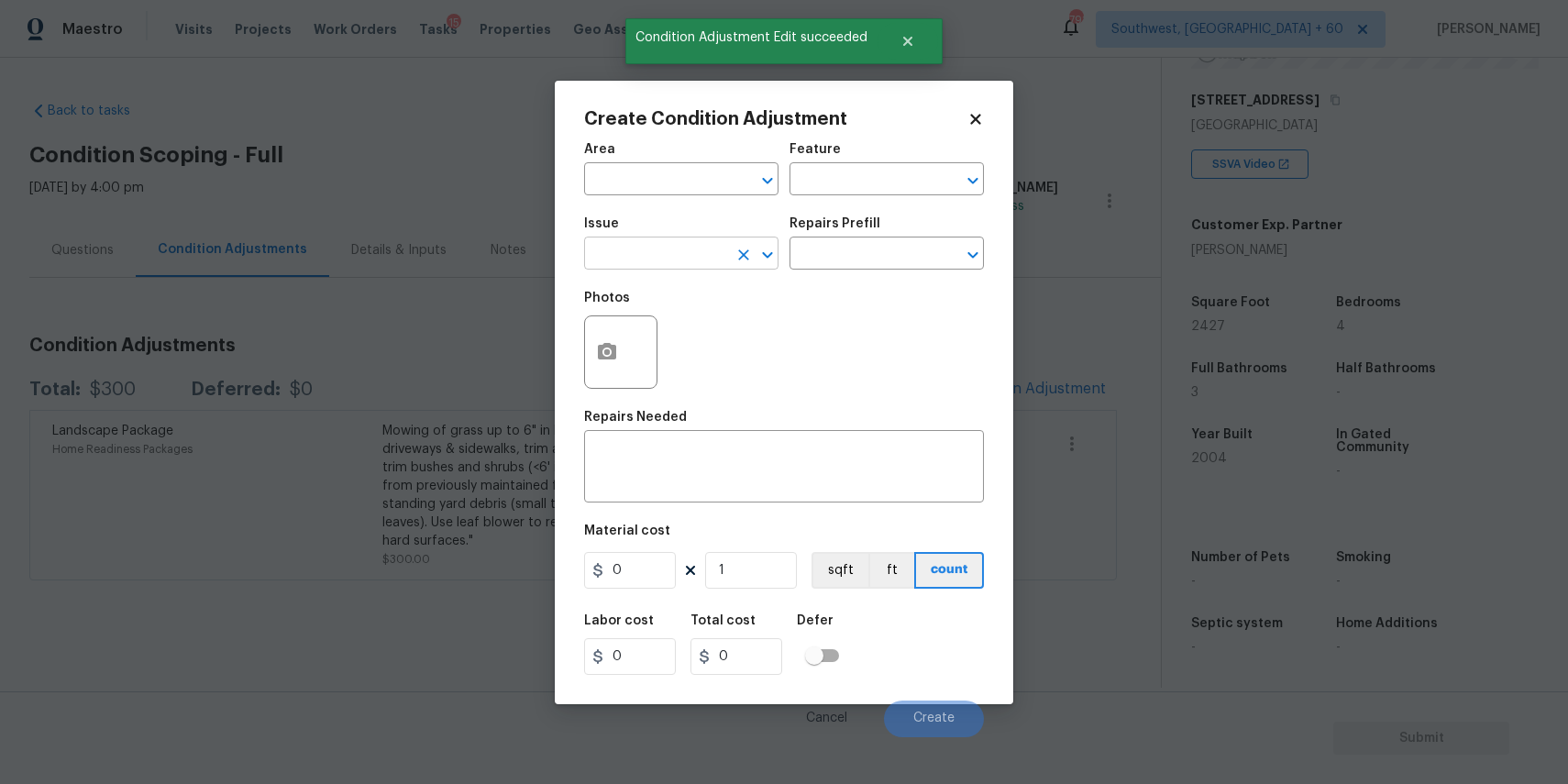
click at [649, 245] on input "text" at bounding box center [655, 255] width 143 height 28
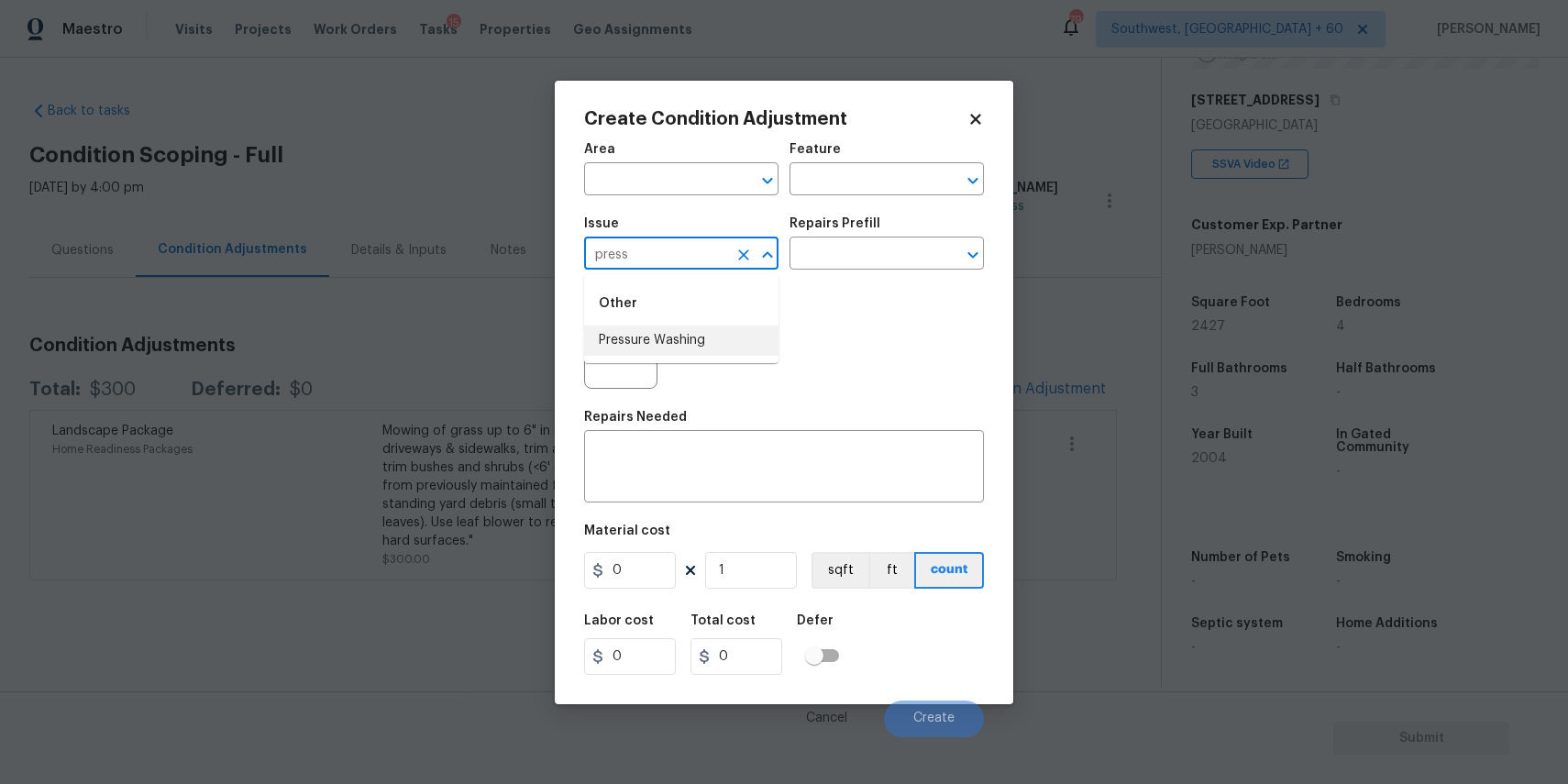
click at [681, 332] on li "Pressure Washing" at bounding box center [681, 340] width 194 height 30
type input "Pressure Washing"
click at [681, 332] on div "Photos" at bounding box center [784, 340] width 400 height 119
click at [751, 458] on textarea at bounding box center [784, 468] width 378 height 39
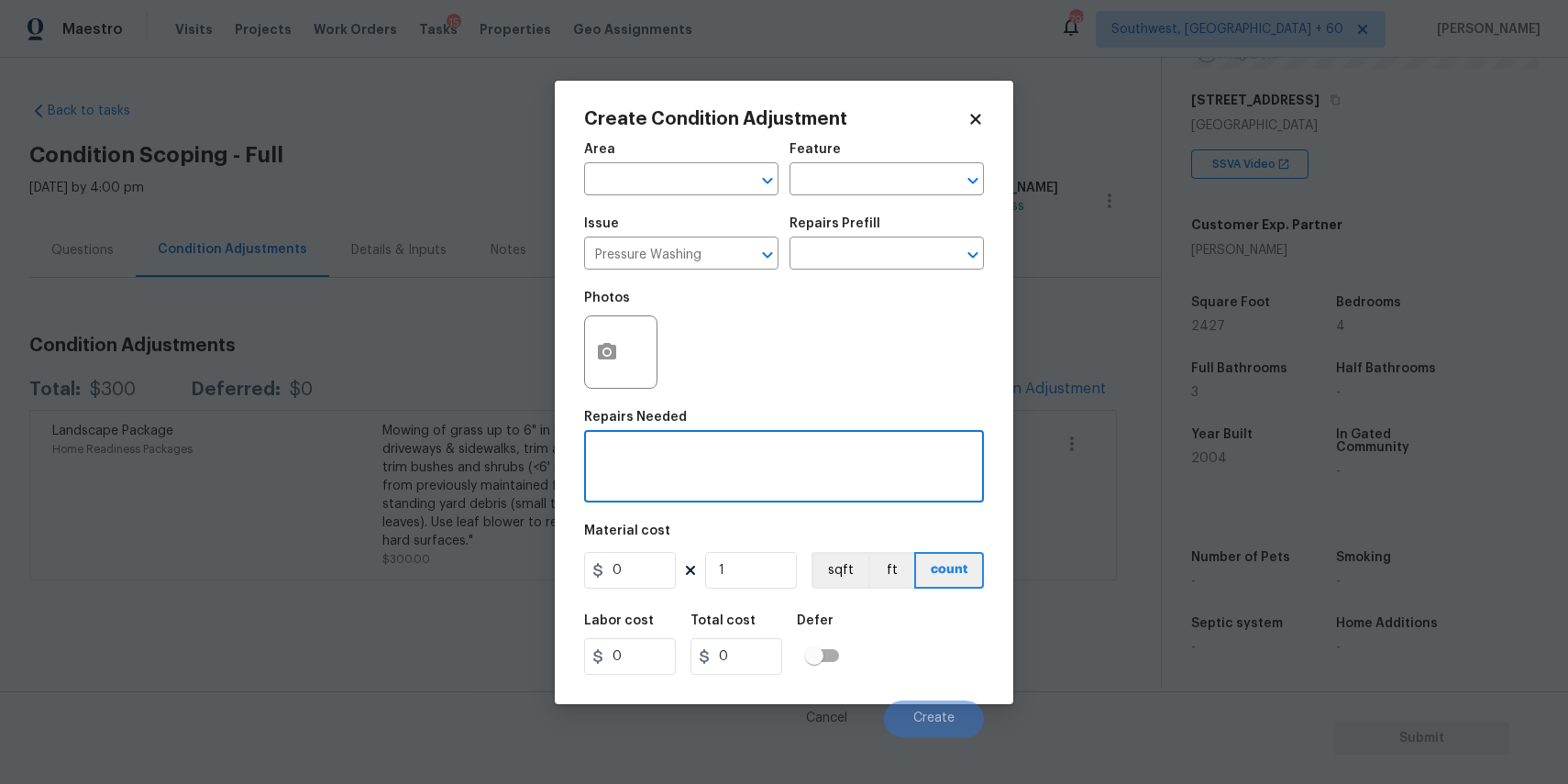
click at [751, 458] on textarea at bounding box center [784, 468] width 378 height 39
type textarea "pressure wash full home and driveway"
click at [636, 558] on input "0" at bounding box center [630, 570] width 91 height 37
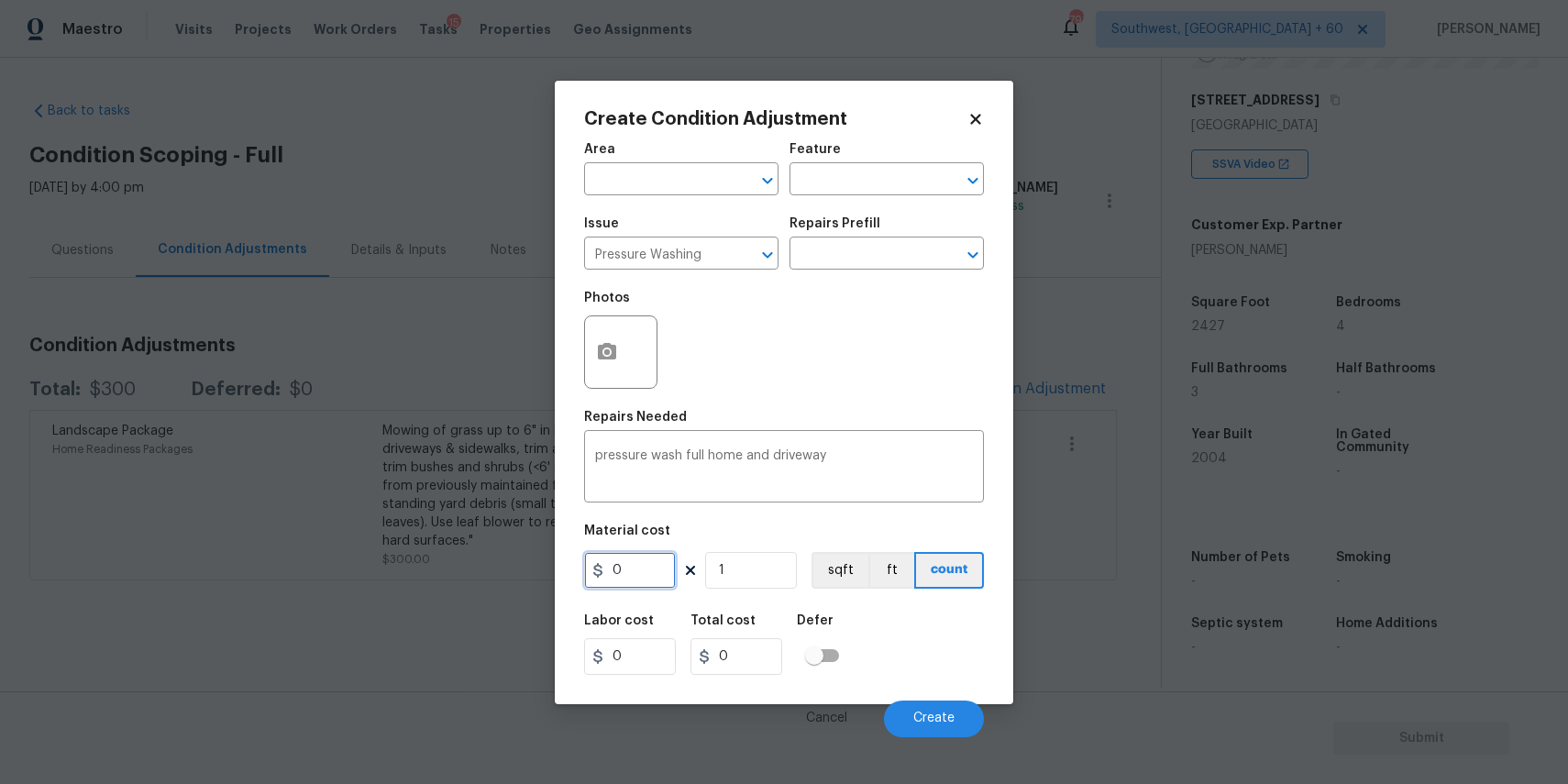
click at [636, 558] on input "0" at bounding box center [630, 570] width 91 height 37
type input "300"
click at [905, 700] on button "Create" at bounding box center [934, 719] width 100 height 37
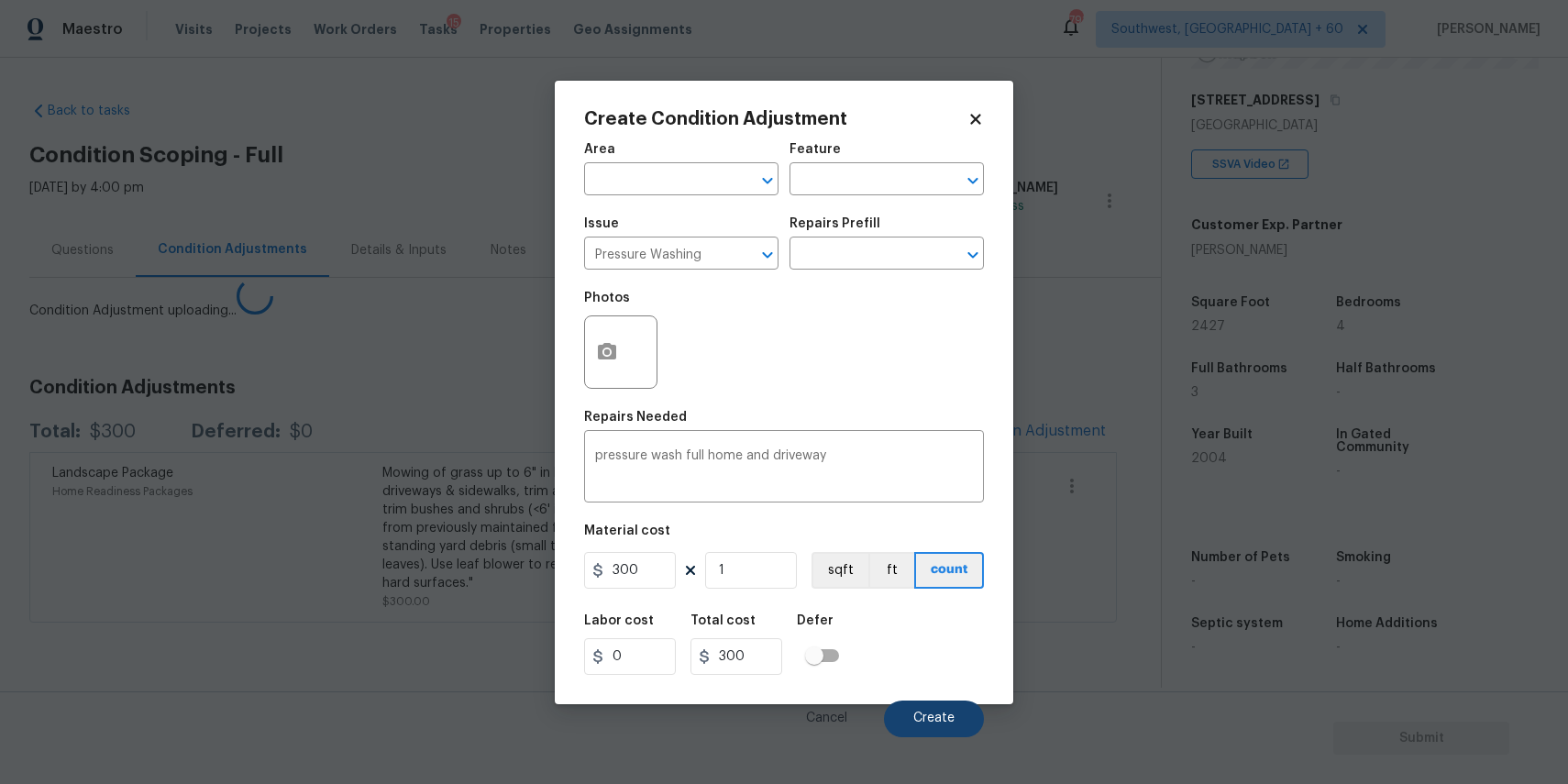
click at [950, 711] on section "Submit" at bounding box center [784, 737] width 1568 height 93
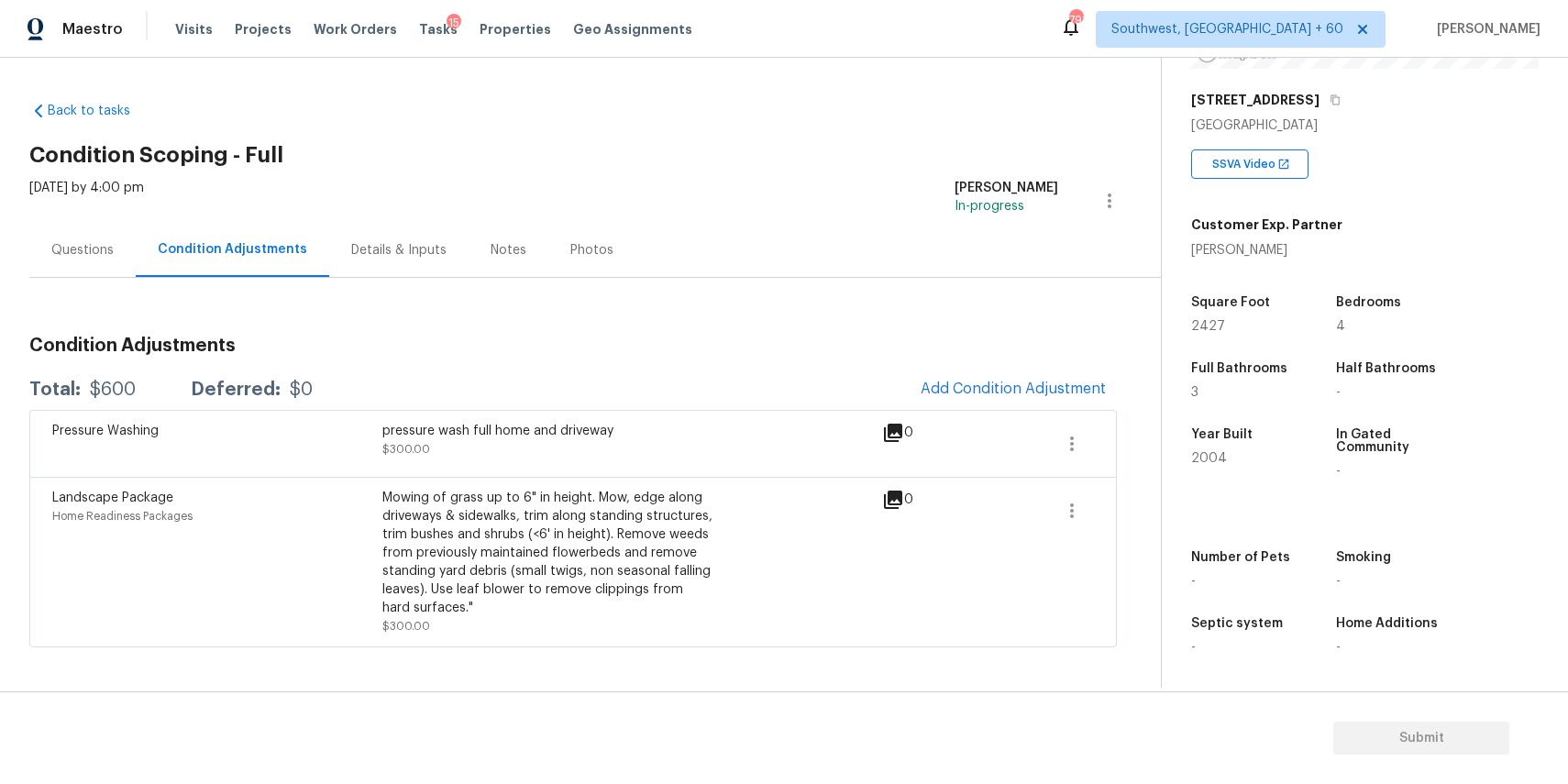
click at [78, 247] on div "Questions" at bounding box center [83, 250] width 62 height 18
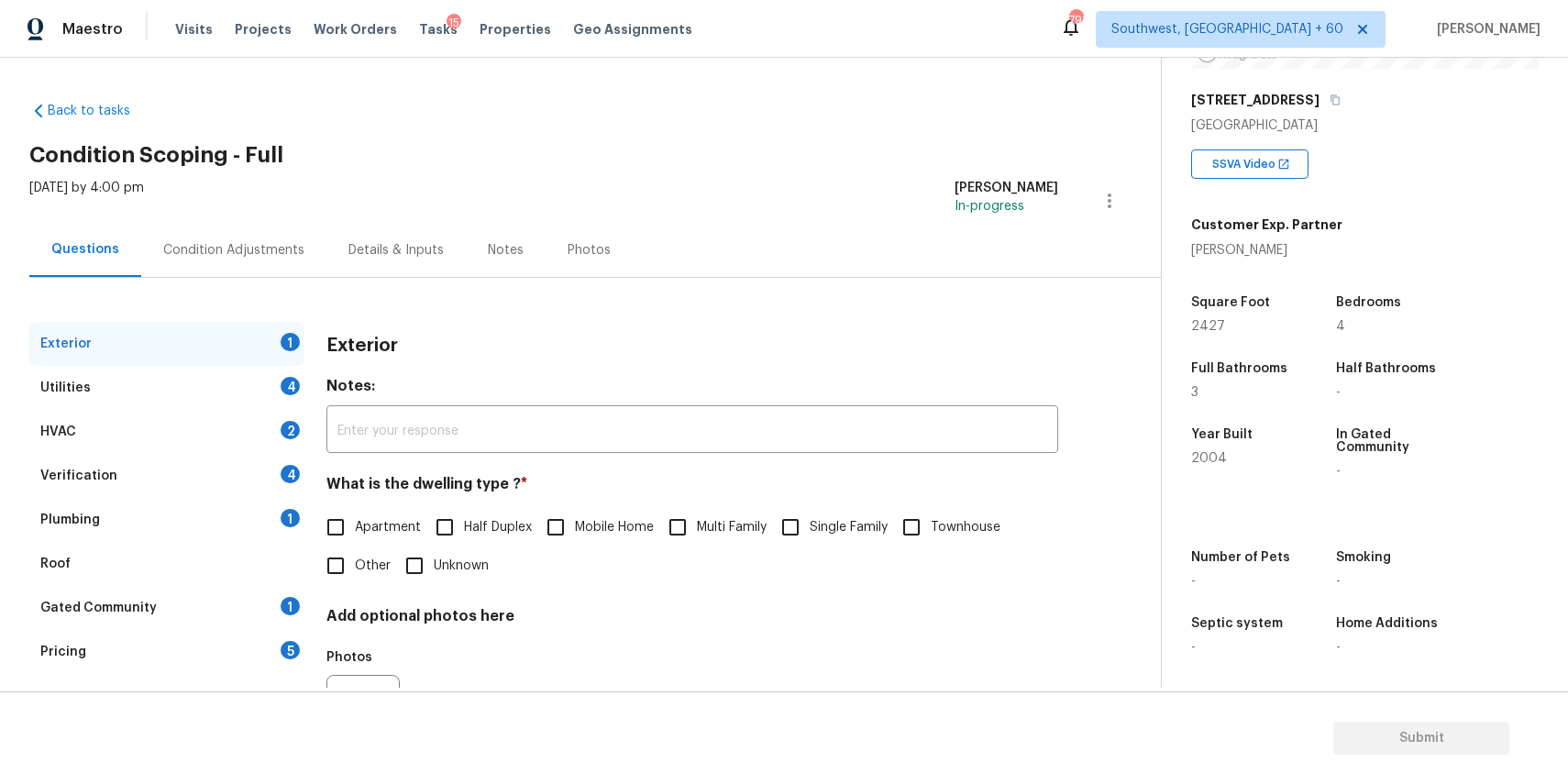
scroll to position [99, 0]
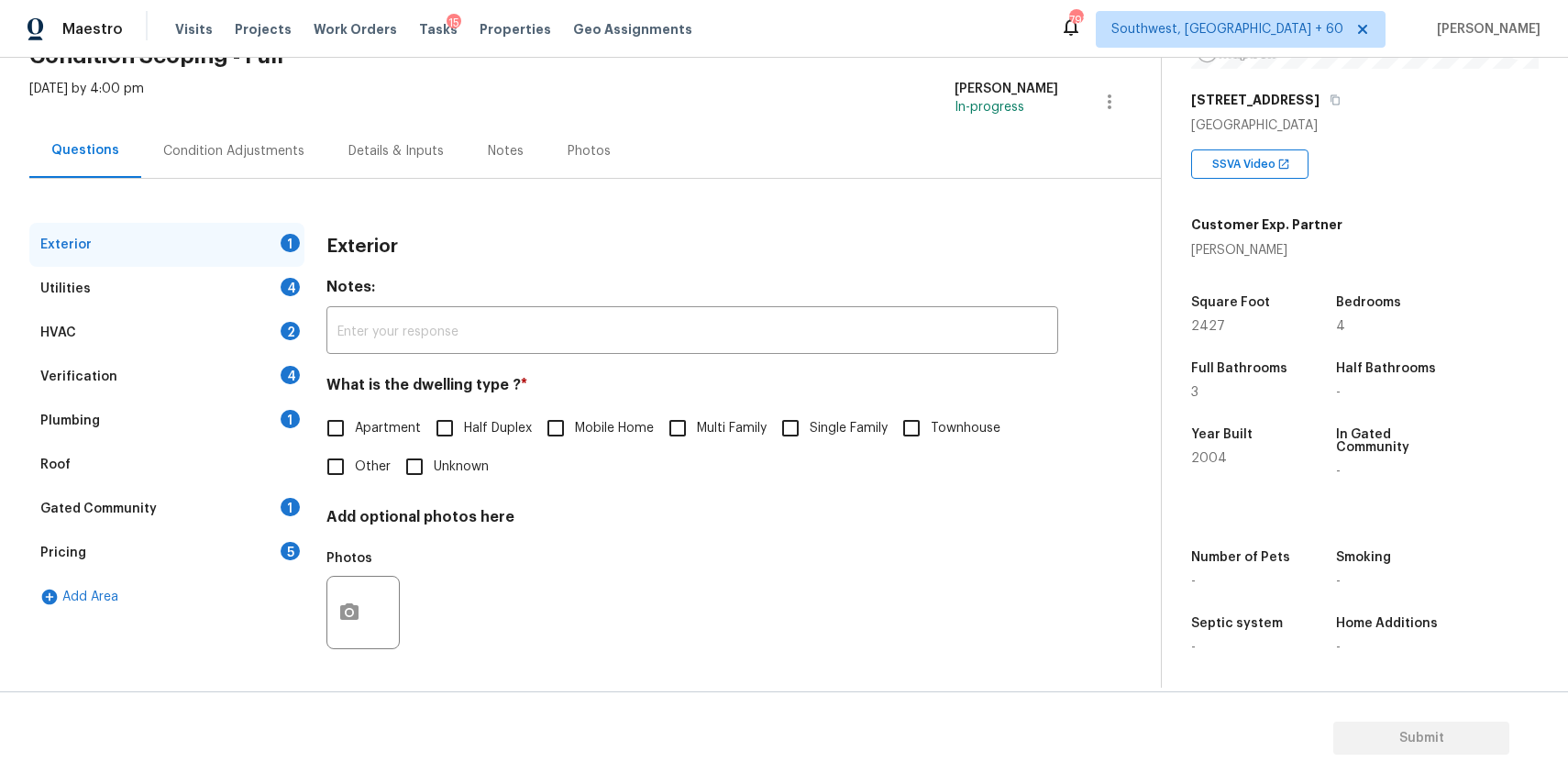
click at [182, 546] on div "Pricing 5" at bounding box center [166, 552] width 275 height 44
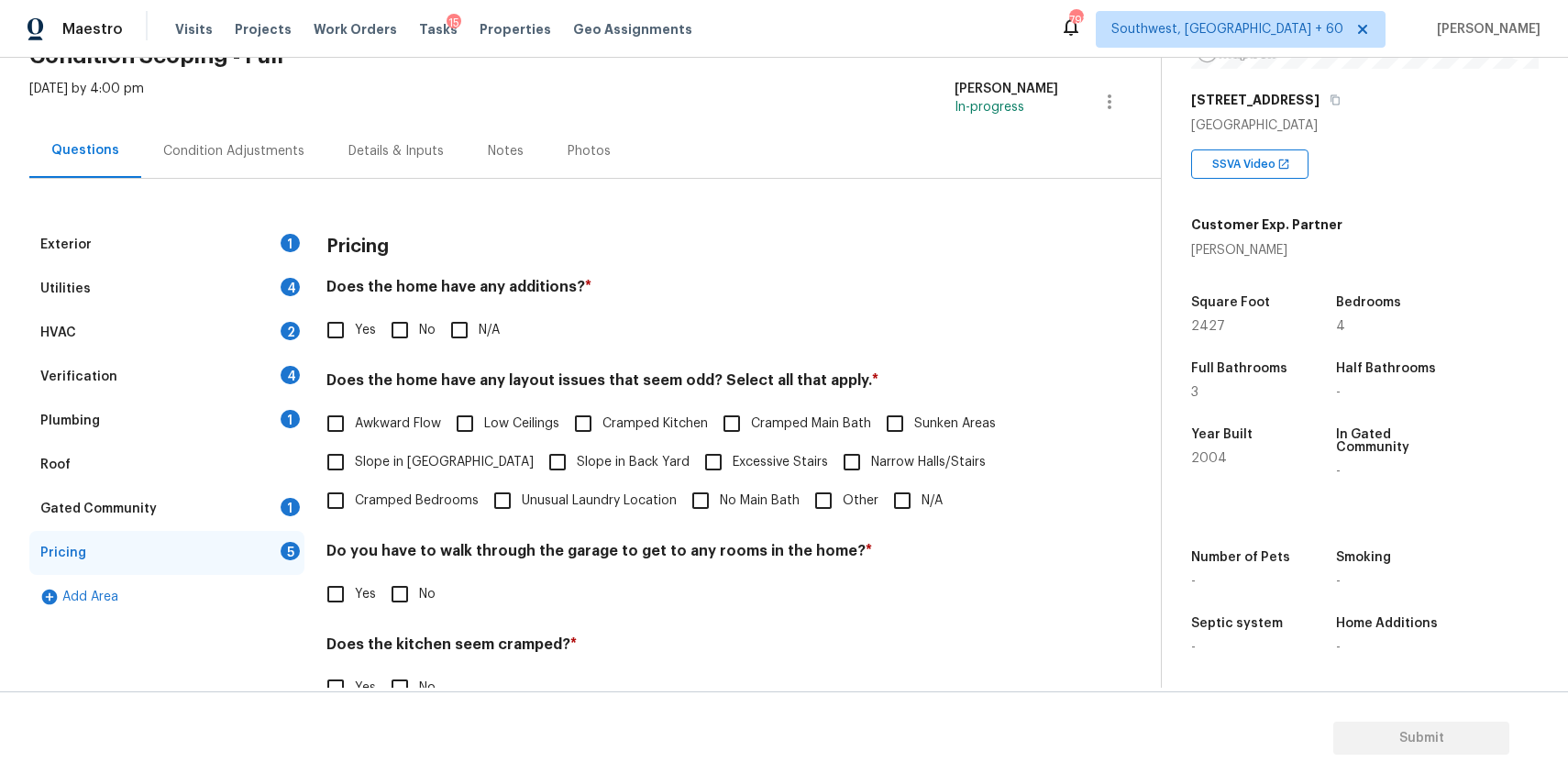
click at [450, 462] on span "Slope in [GEOGRAPHIC_DATA]" at bounding box center [444, 462] width 179 height 19
click at [355, 462] on input "Slope in [GEOGRAPHIC_DATA]" at bounding box center [336, 462] width 39 height 39
checkbox input "true"
click at [576, 462] on span "Slope in Back Yard" at bounding box center [633, 464] width 113 height 19
click at [539, 462] on input "Slope in Back Yard" at bounding box center [558, 464] width 39 height 39
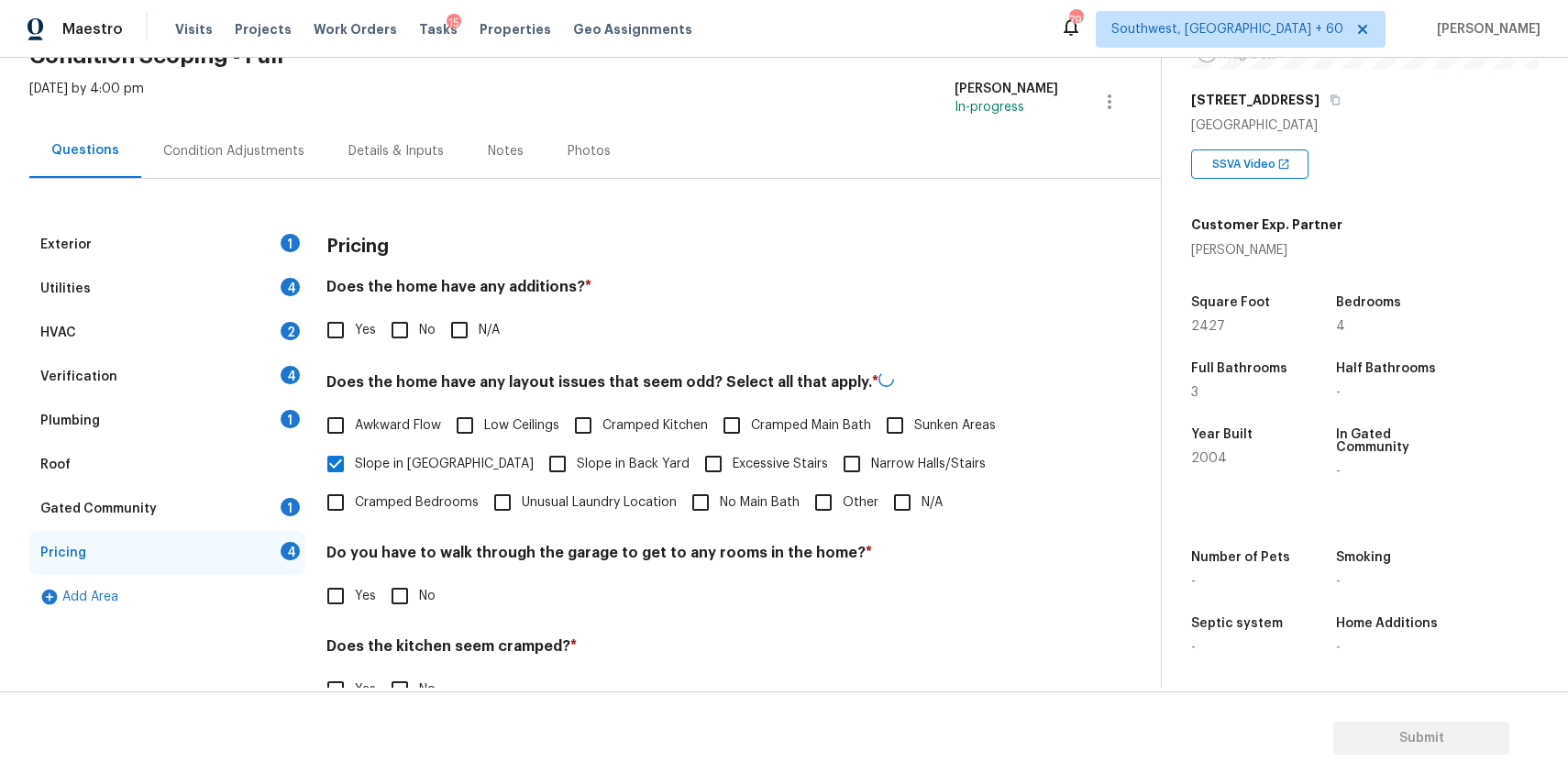
checkbox input "true"
click at [255, 145] on div "Condition Adjustments" at bounding box center [233, 151] width 141 height 18
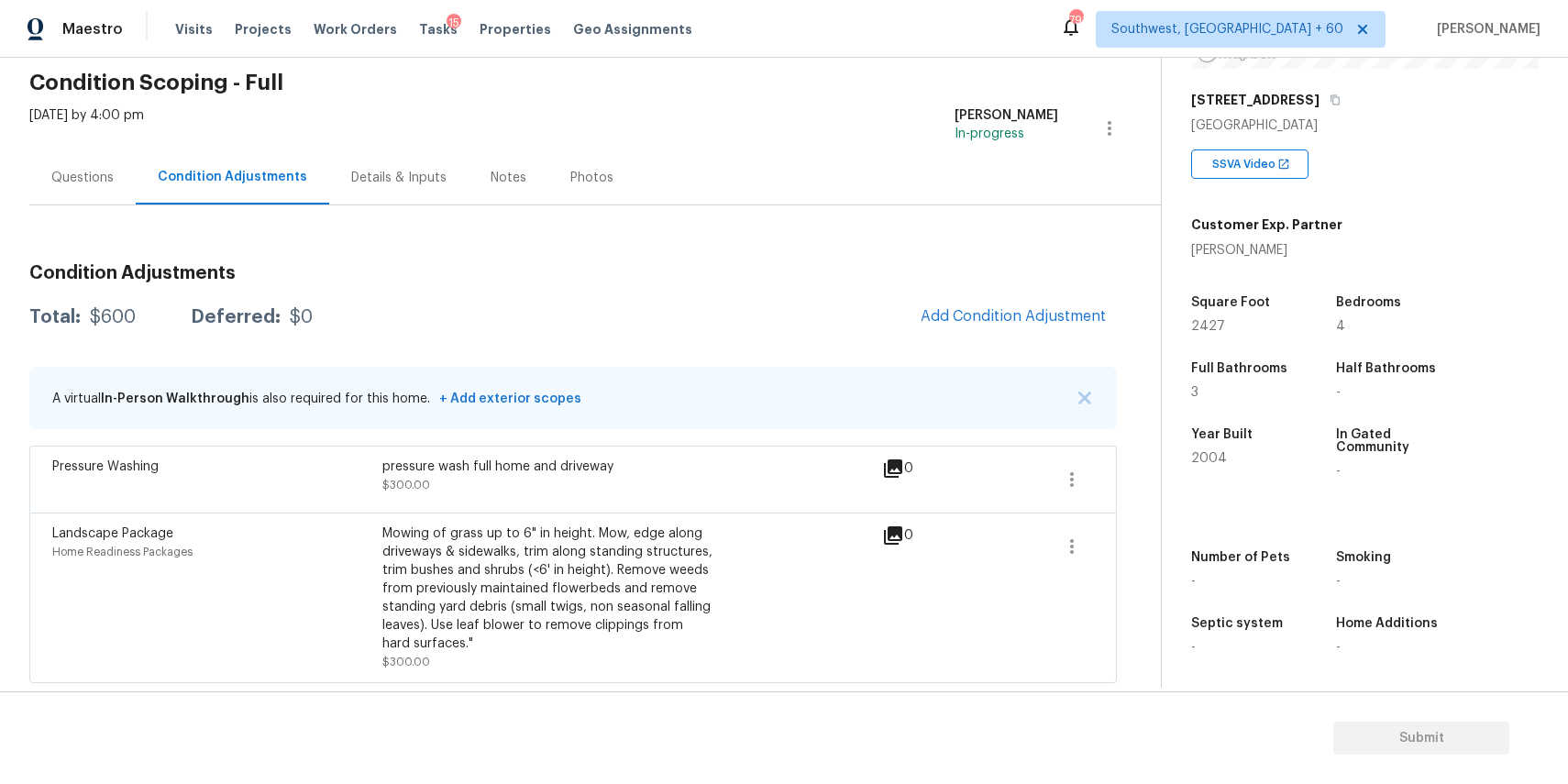
scroll to position [73, 0]
click at [1041, 324] on button "Add Condition Adjustment" at bounding box center [1013, 316] width 207 height 39
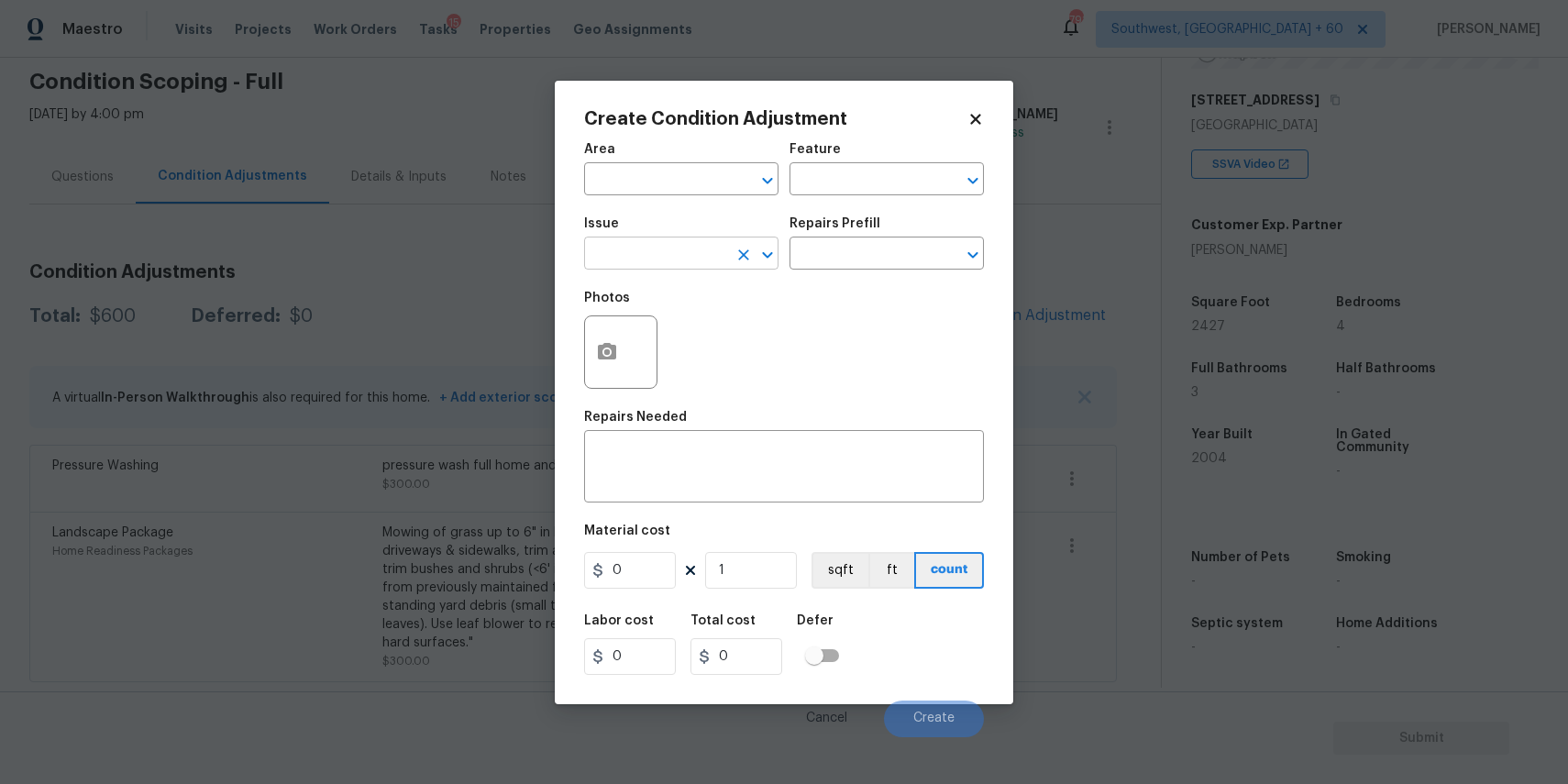
click at [654, 254] on input "text" at bounding box center [655, 255] width 143 height 28
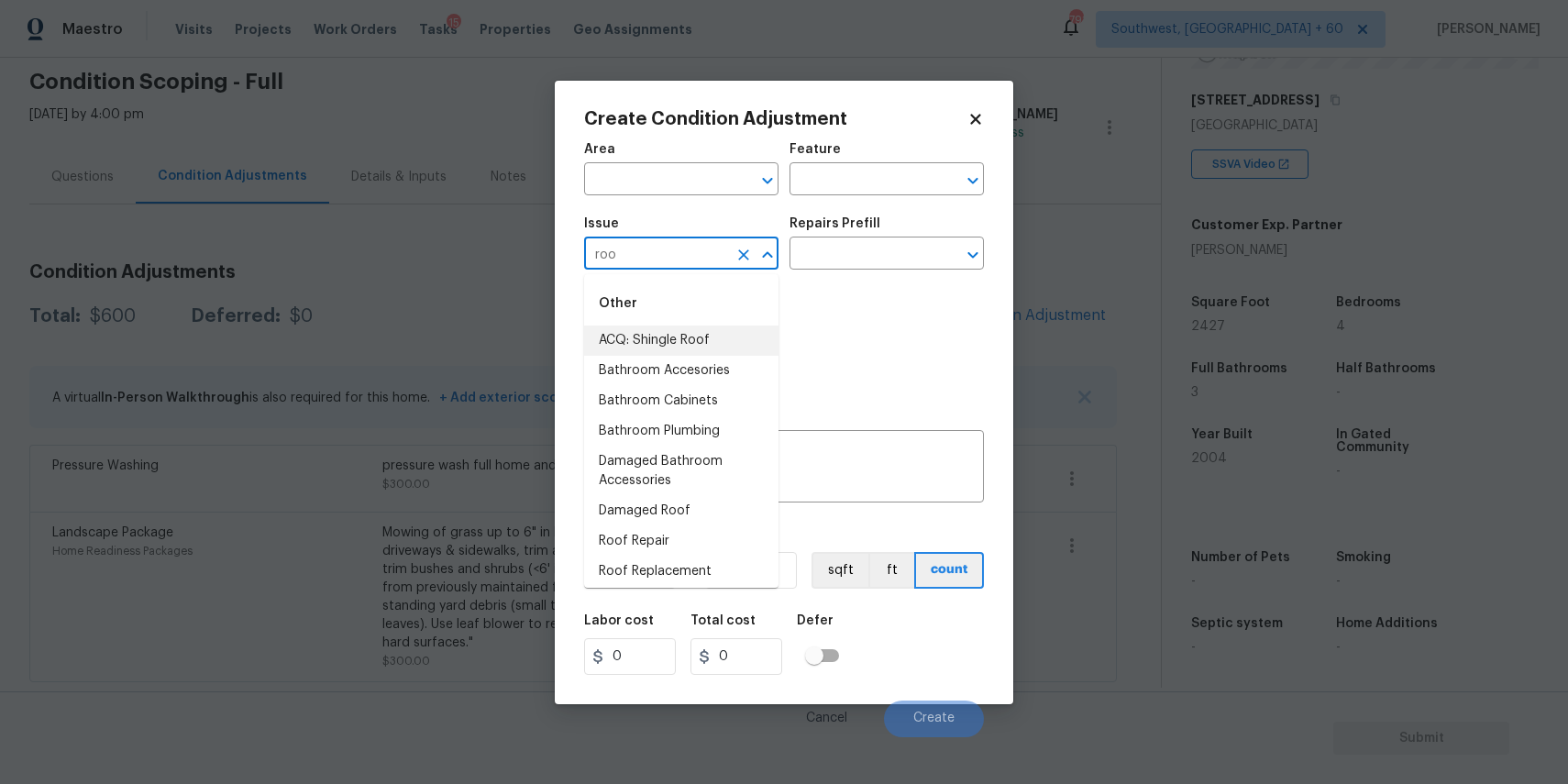
click at [736, 331] on li "ACQ: Shingle Roof" at bounding box center [681, 340] width 194 height 30
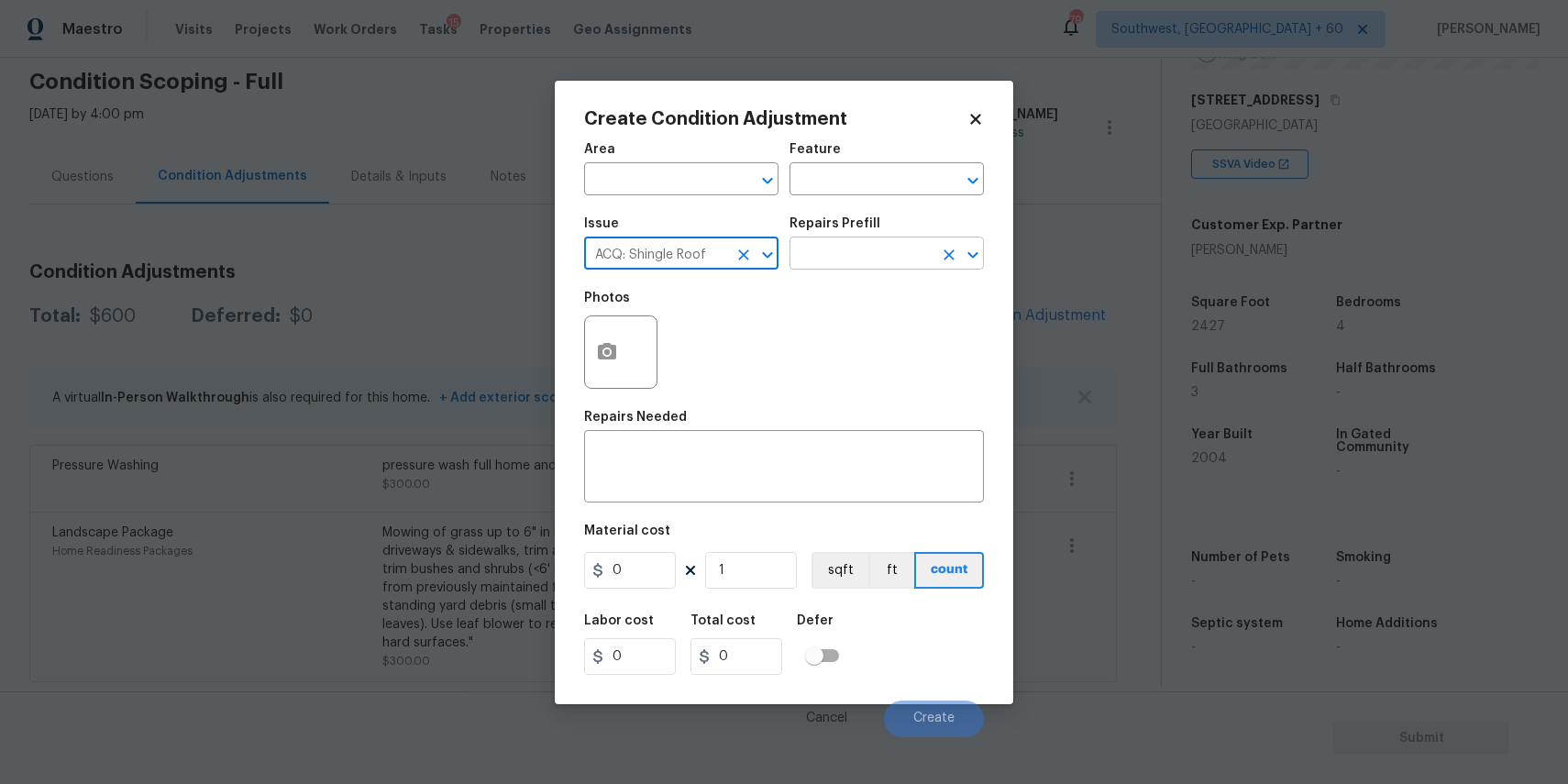
type input "ACQ: Shingle Roof"
click at [856, 256] on input "text" at bounding box center [860, 255] width 143 height 28
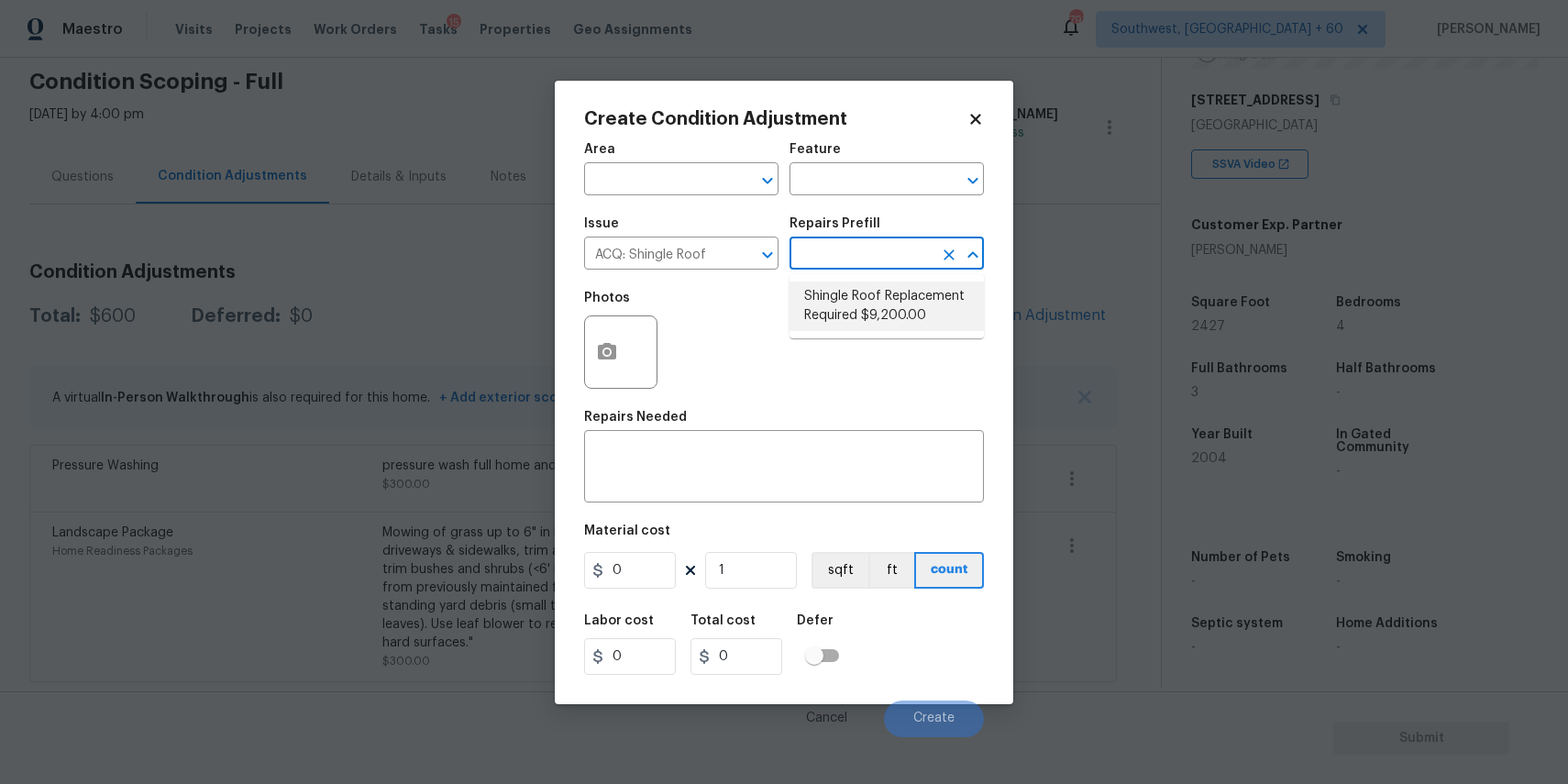
click at [899, 317] on li "Shingle Roof Replacement Required $9,200.00" at bounding box center [887, 306] width 194 height 50
type input "Acquisition"
type textarea "Acquisition Scope: Shingle Roof Replacement required."
type input "9200"
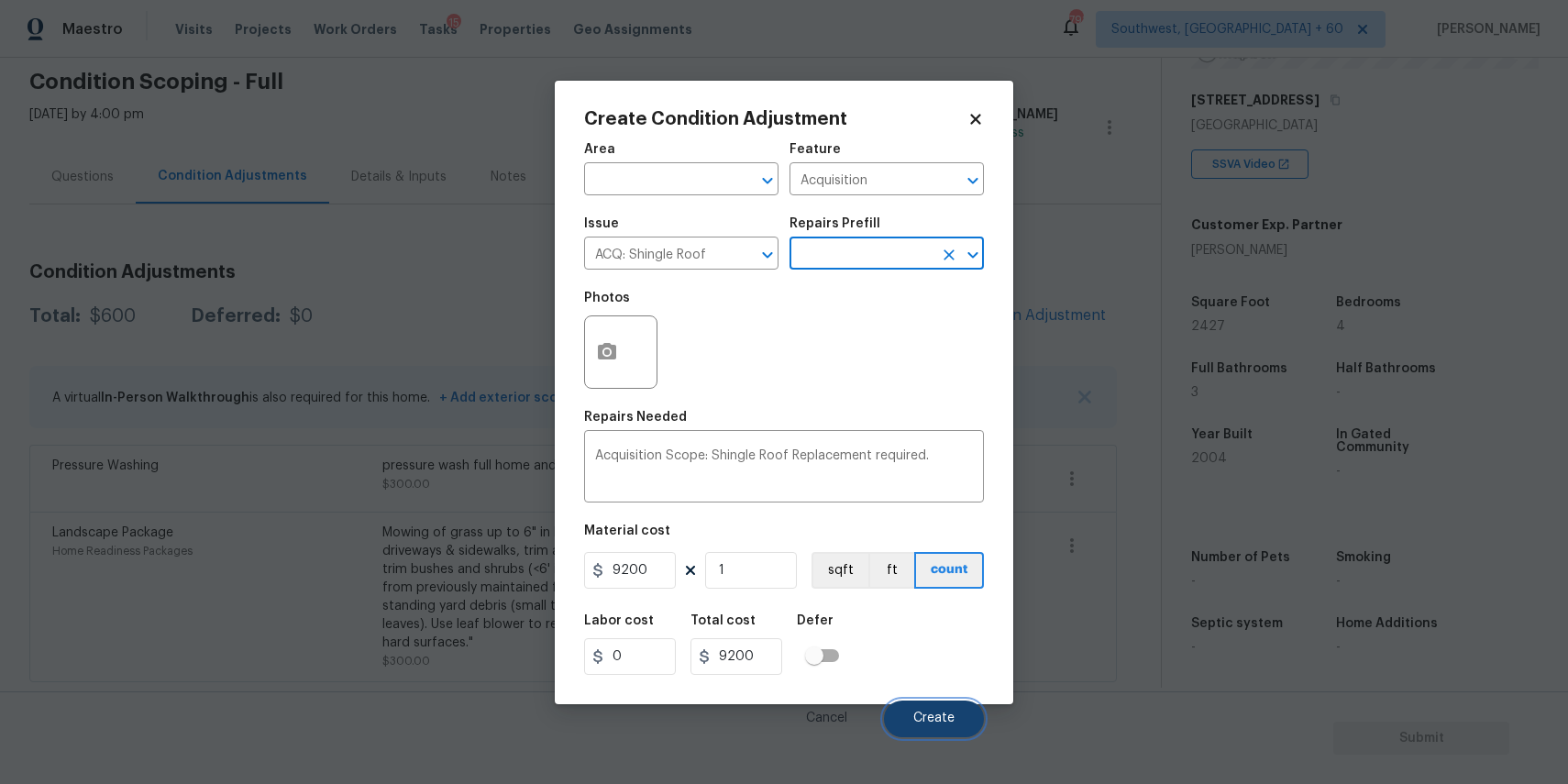
click at [954, 706] on button "Create" at bounding box center [934, 719] width 100 height 37
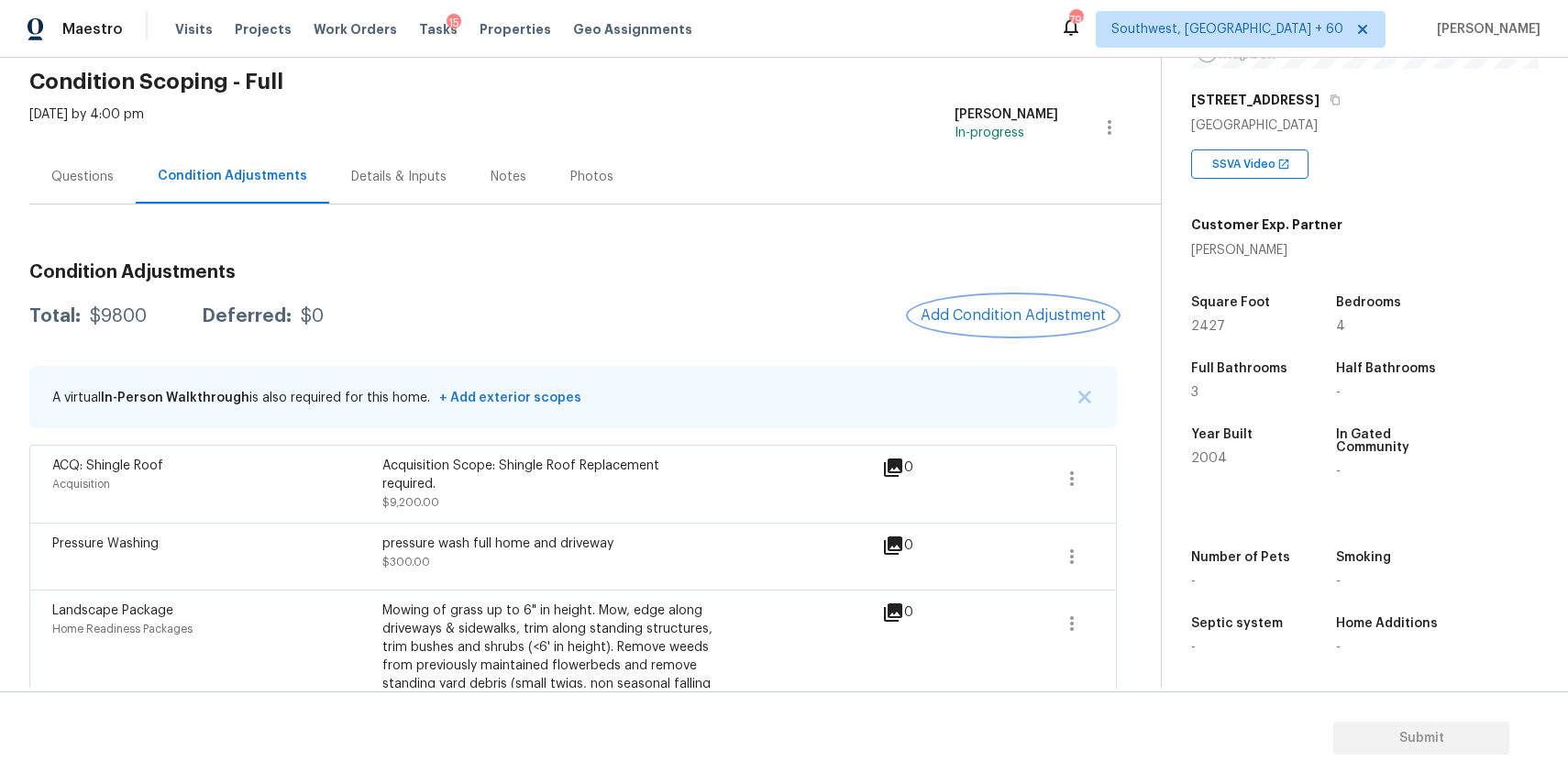
scroll to position [0, 0]
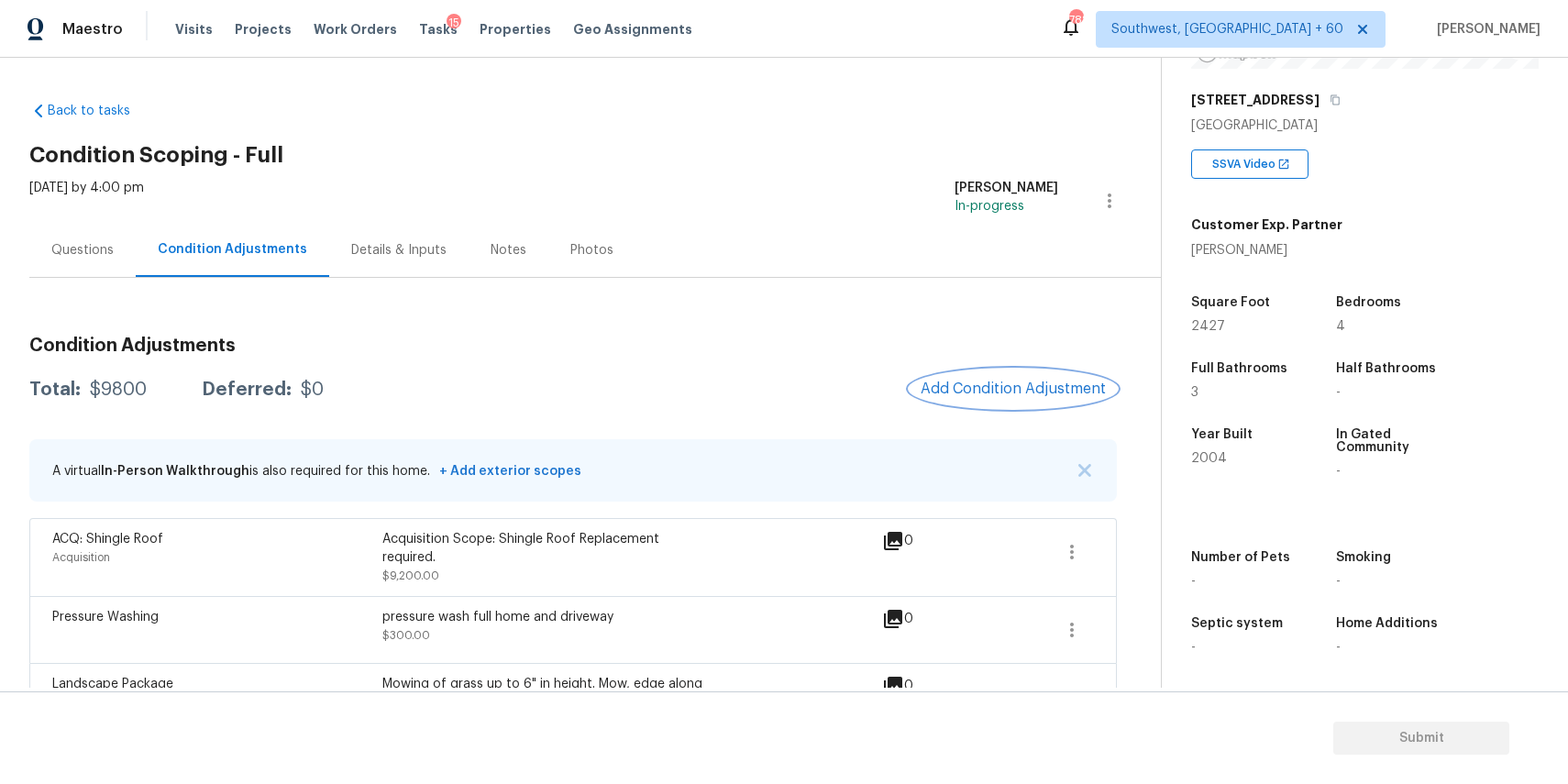
click at [987, 375] on button "Add Condition Adjustment" at bounding box center [1013, 389] width 207 height 39
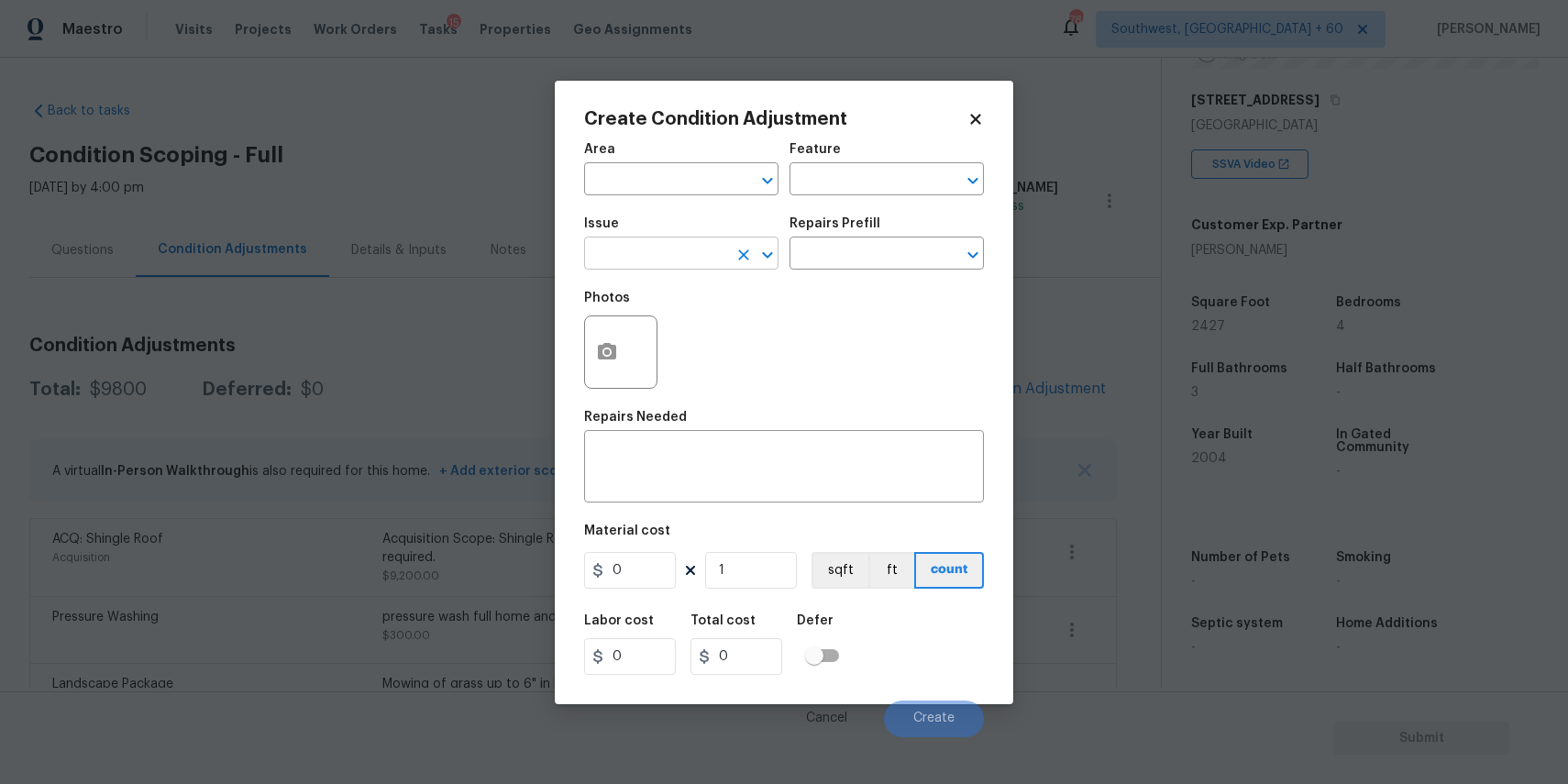
click at [673, 263] on input "text" at bounding box center [655, 255] width 143 height 28
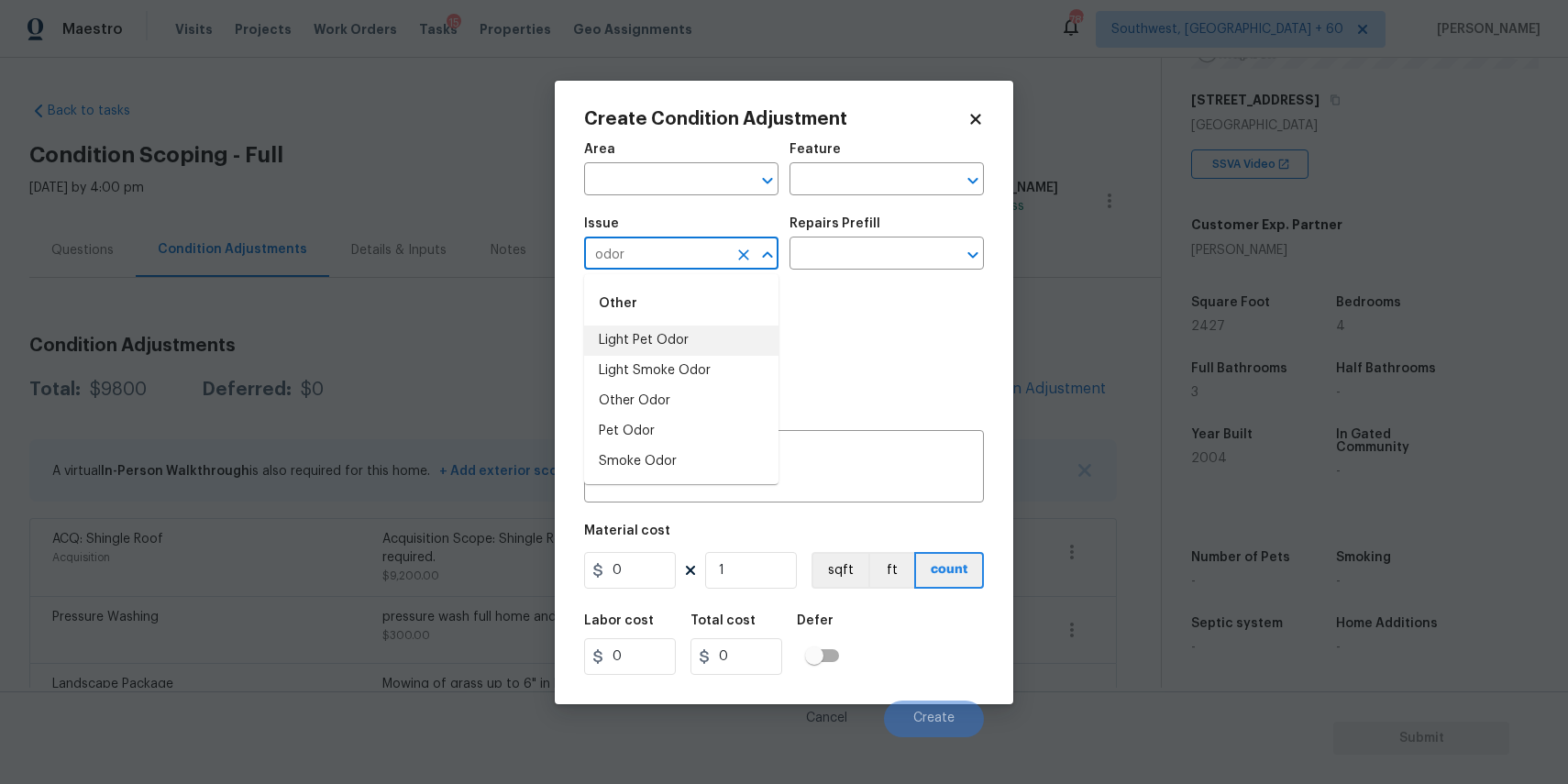
click at [709, 328] on li "Light Pet Odor" at bounding box center [681, 340] width 194 height 30
type input "Light Pet Odor"
click at [807, 259] on input "text" at bounding box center [860, 255] width 143 height 28
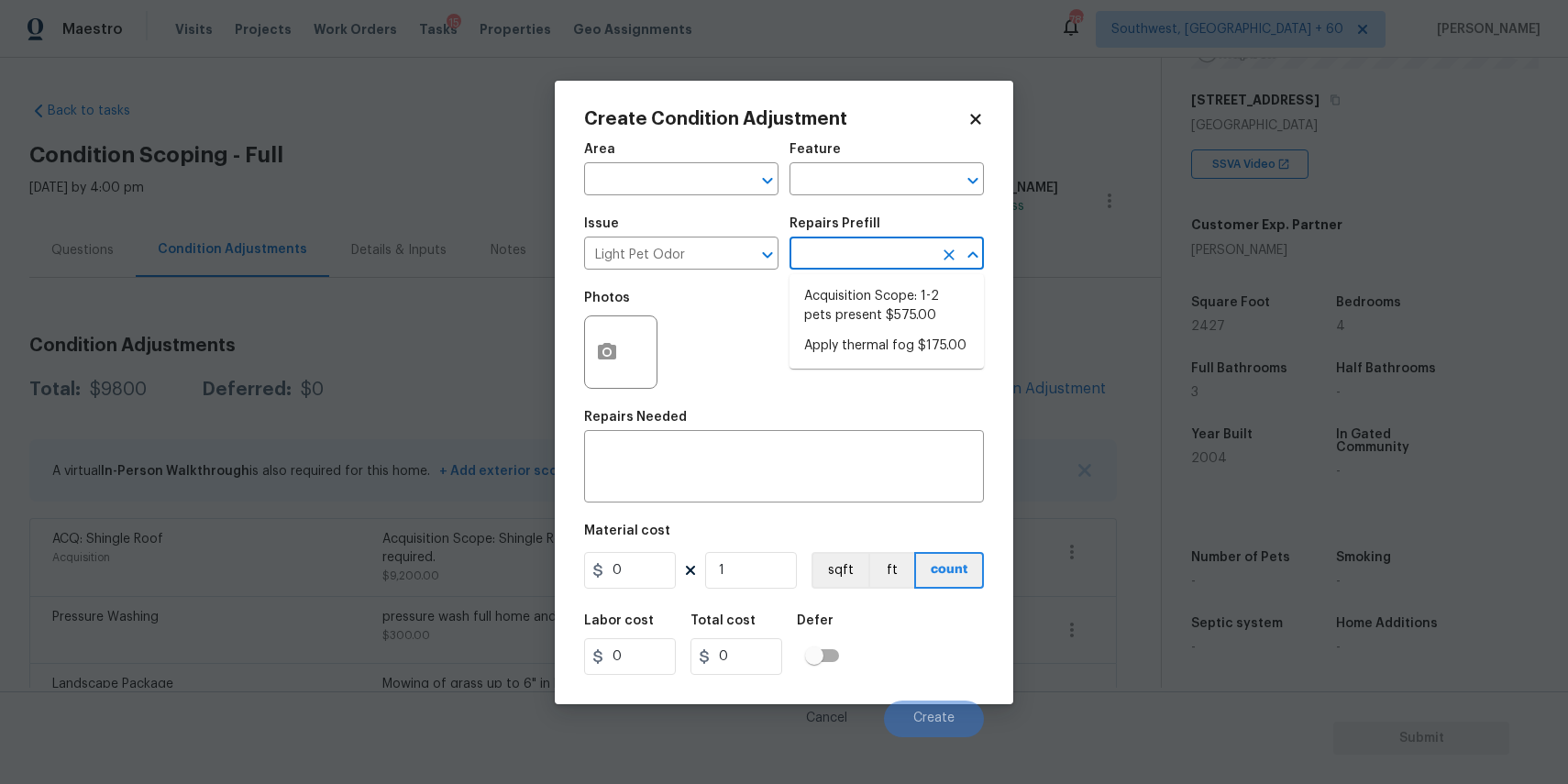
click at [822, 255] on input "text" at bounding box center [860, 255] width 143 height 28
click at [834, 265] on input "text" at bounding box center [860, 255] width 143 height 28
click at [882, 291] on li "Acquisition Scope: 1-2 pets present $575.00" at bounding box center [887, 306] width 194 height 50
type textarea "Acquisition Scope: 1-2 pets present"
type input "575"
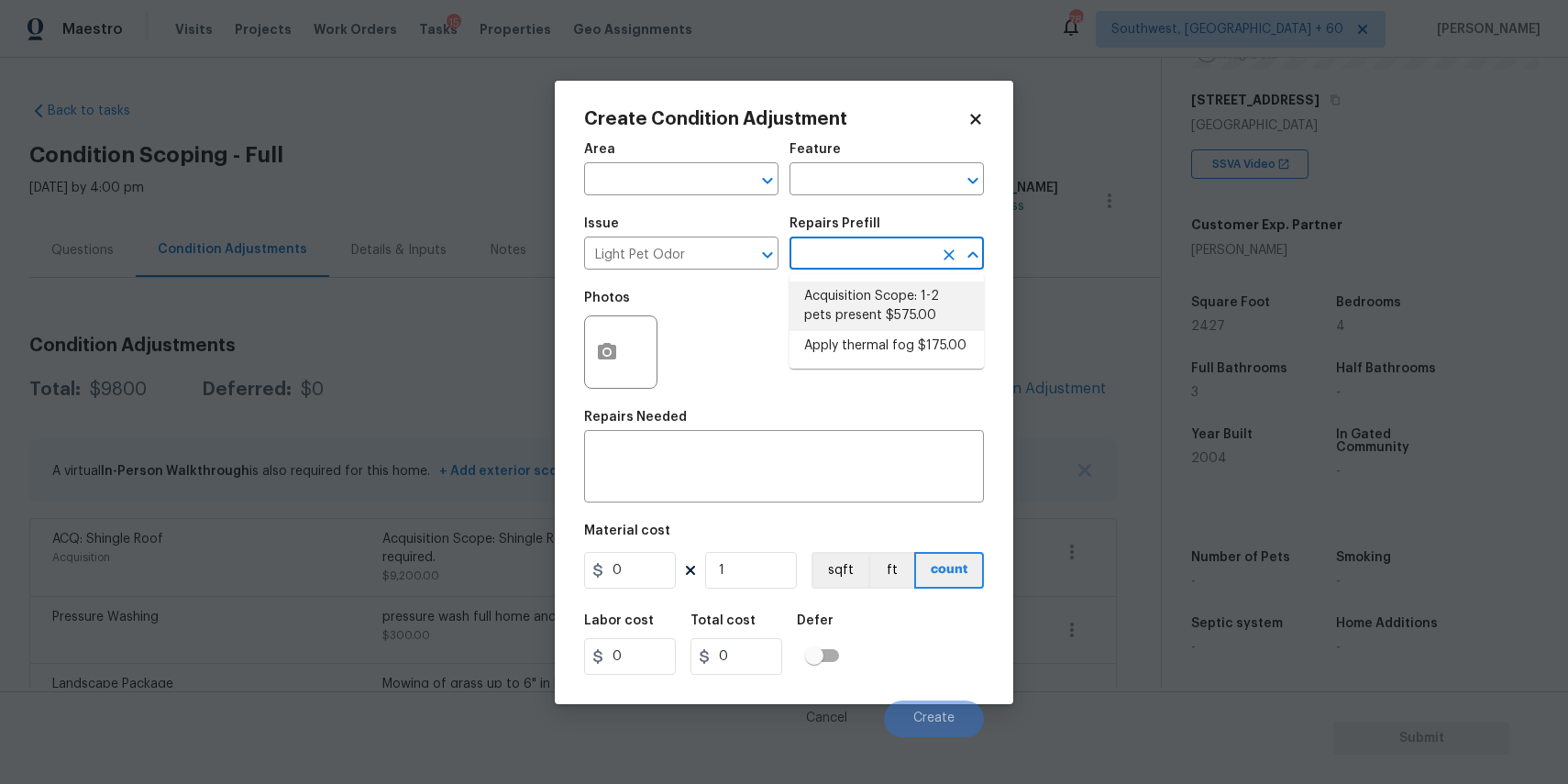
type input "575"
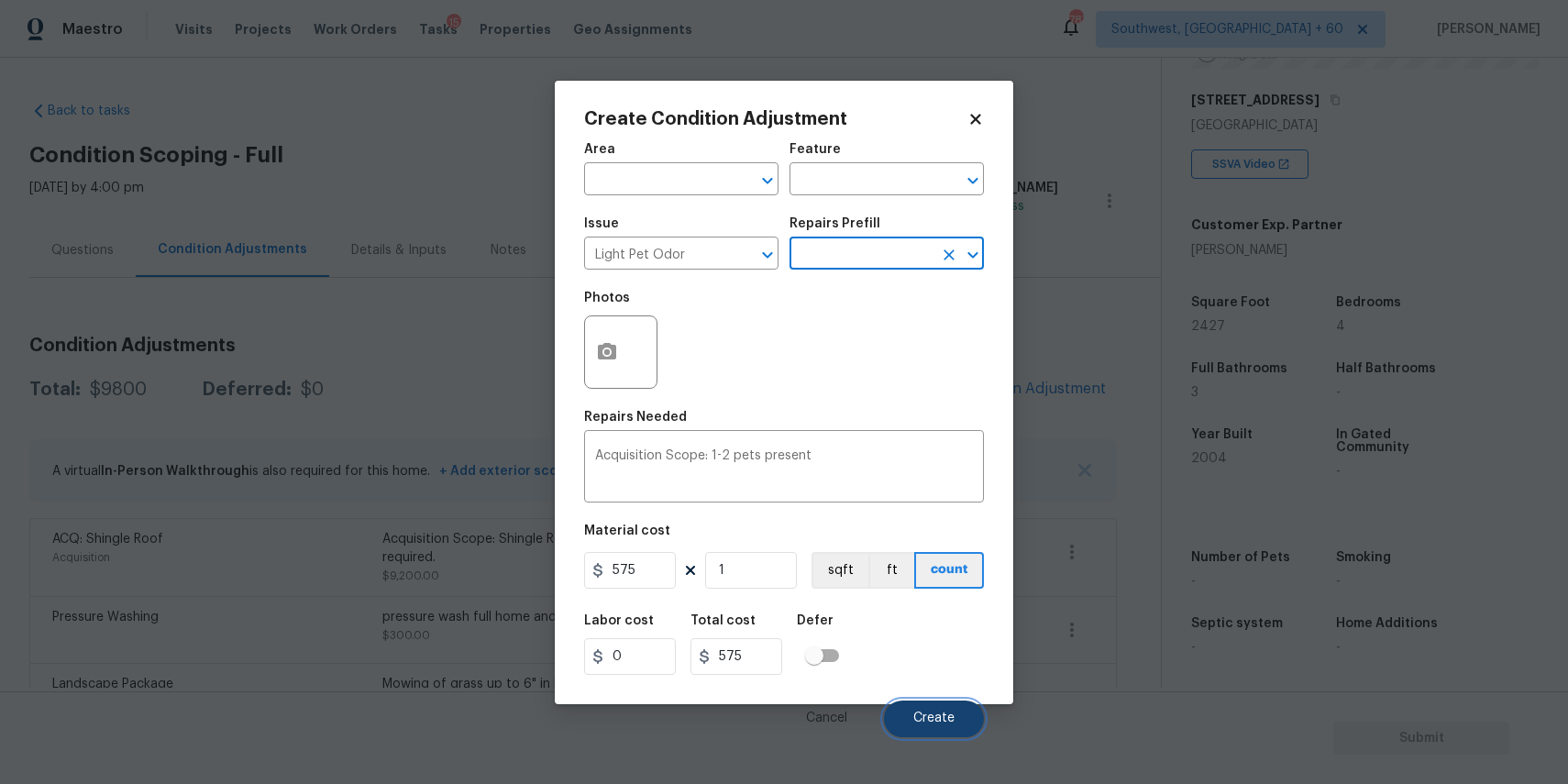
click at [933, 715] on span "Create" at bounding box center [934, 718] width 41 height 14
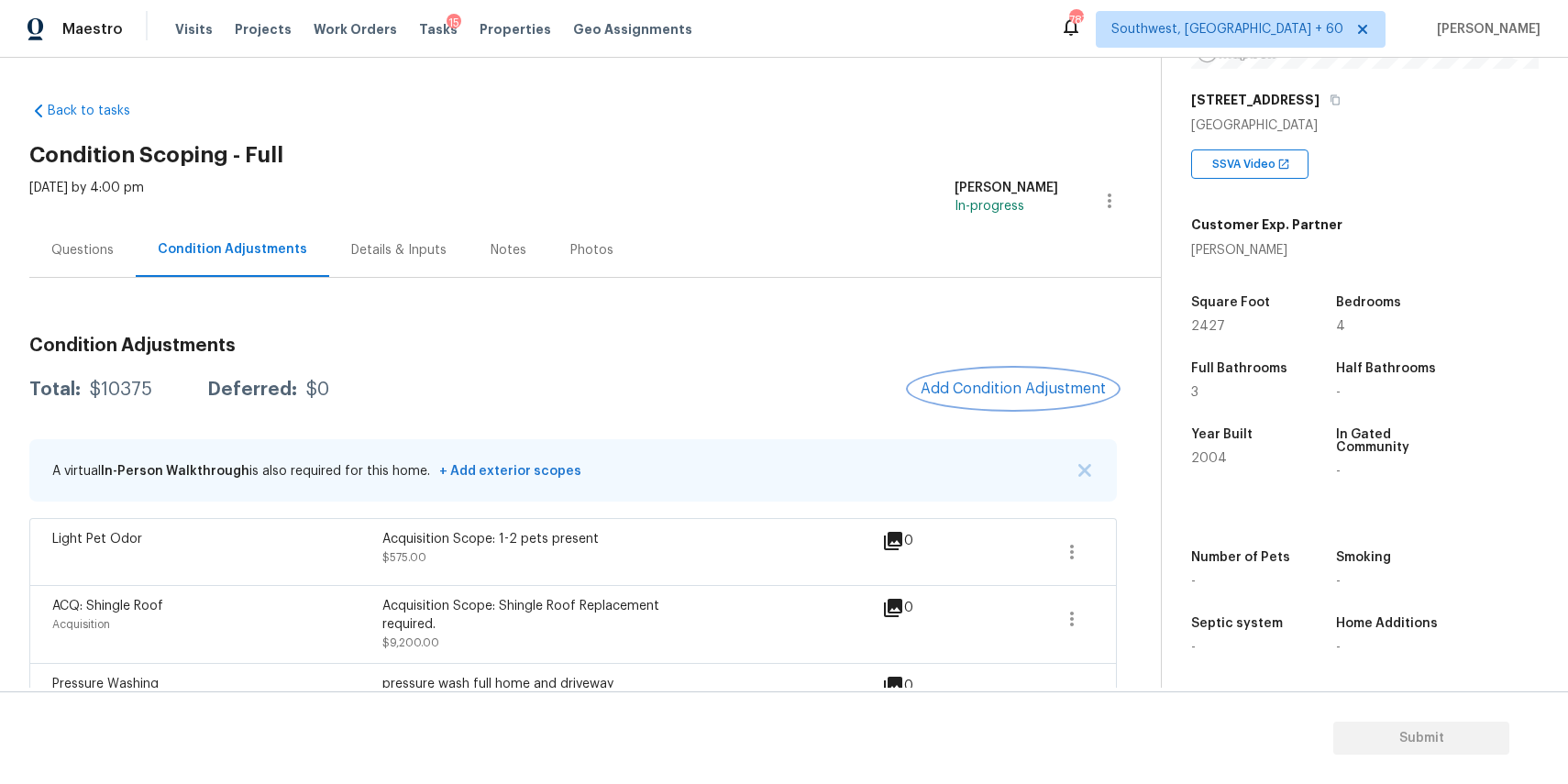
click at [999, 407] on button "Add Condition Adjustment" at bounding box center [1013, 389] width 207 height 39
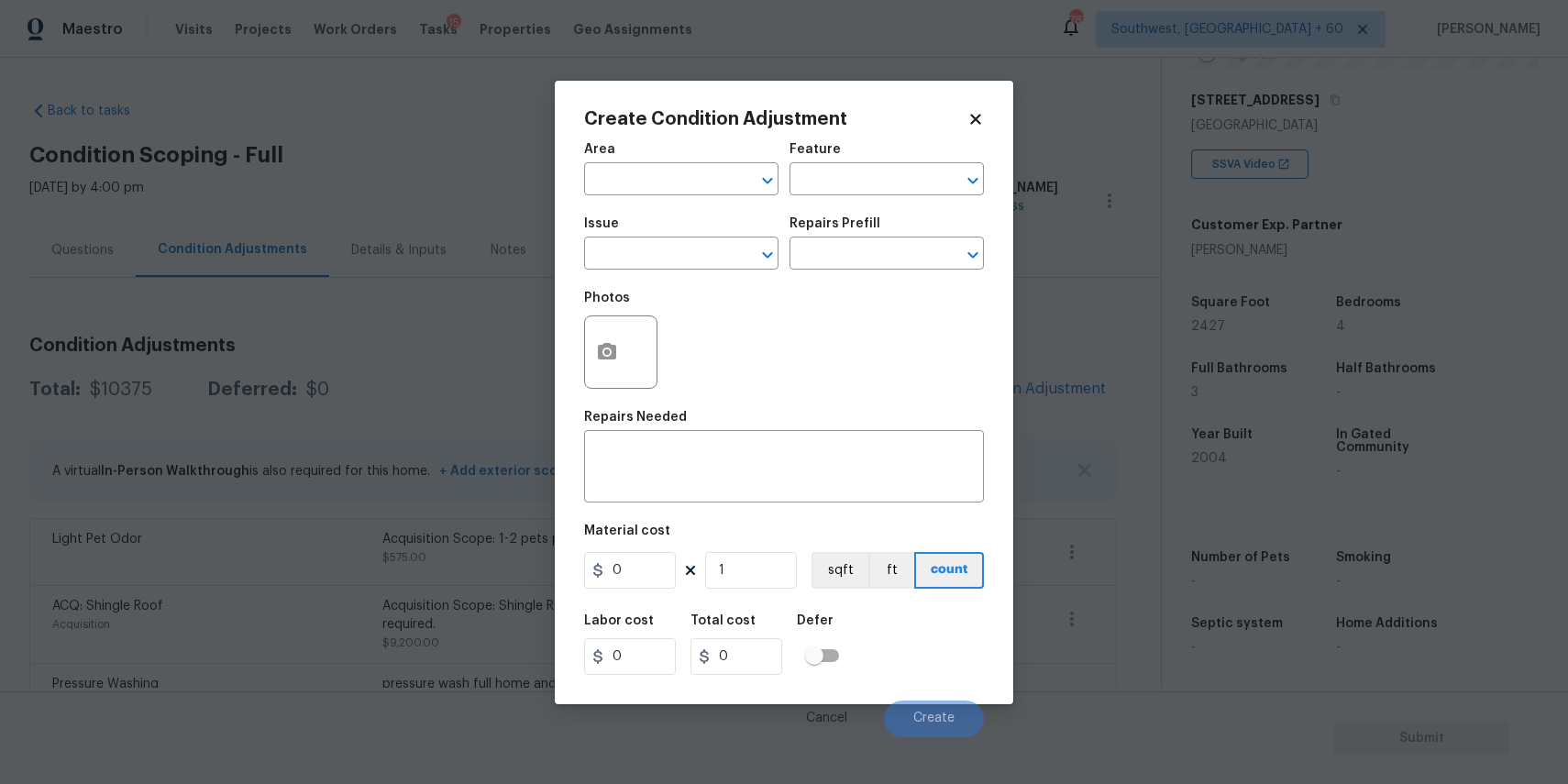
click at [657, 271] on span "Issue ​" at bounding box center [681, 243] width 194 height 74
click at [675, 245] on input "text" at bounding box center [655, 255] width 143 height 28
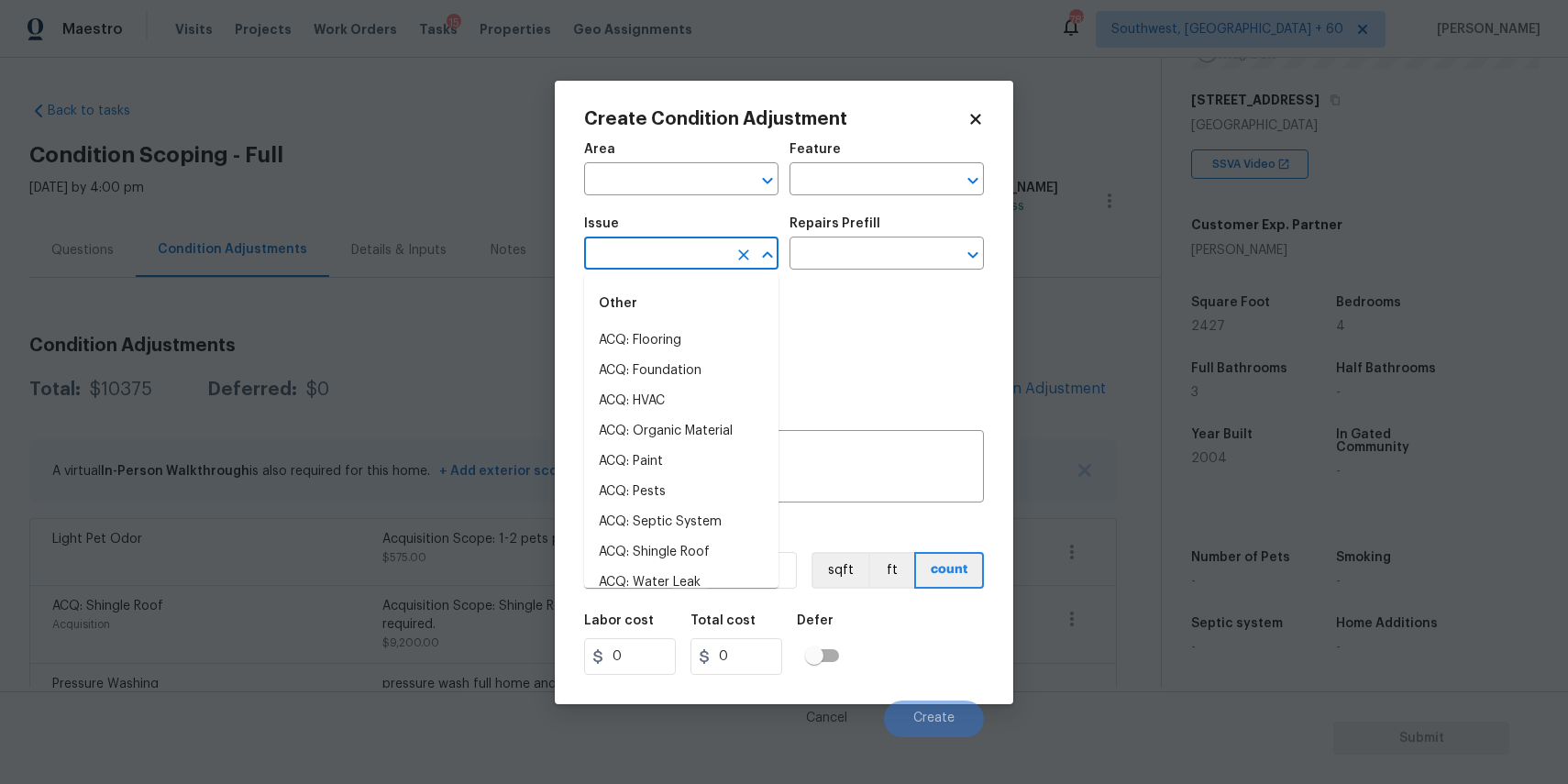
type input "s"
type input "d"
type input "e"
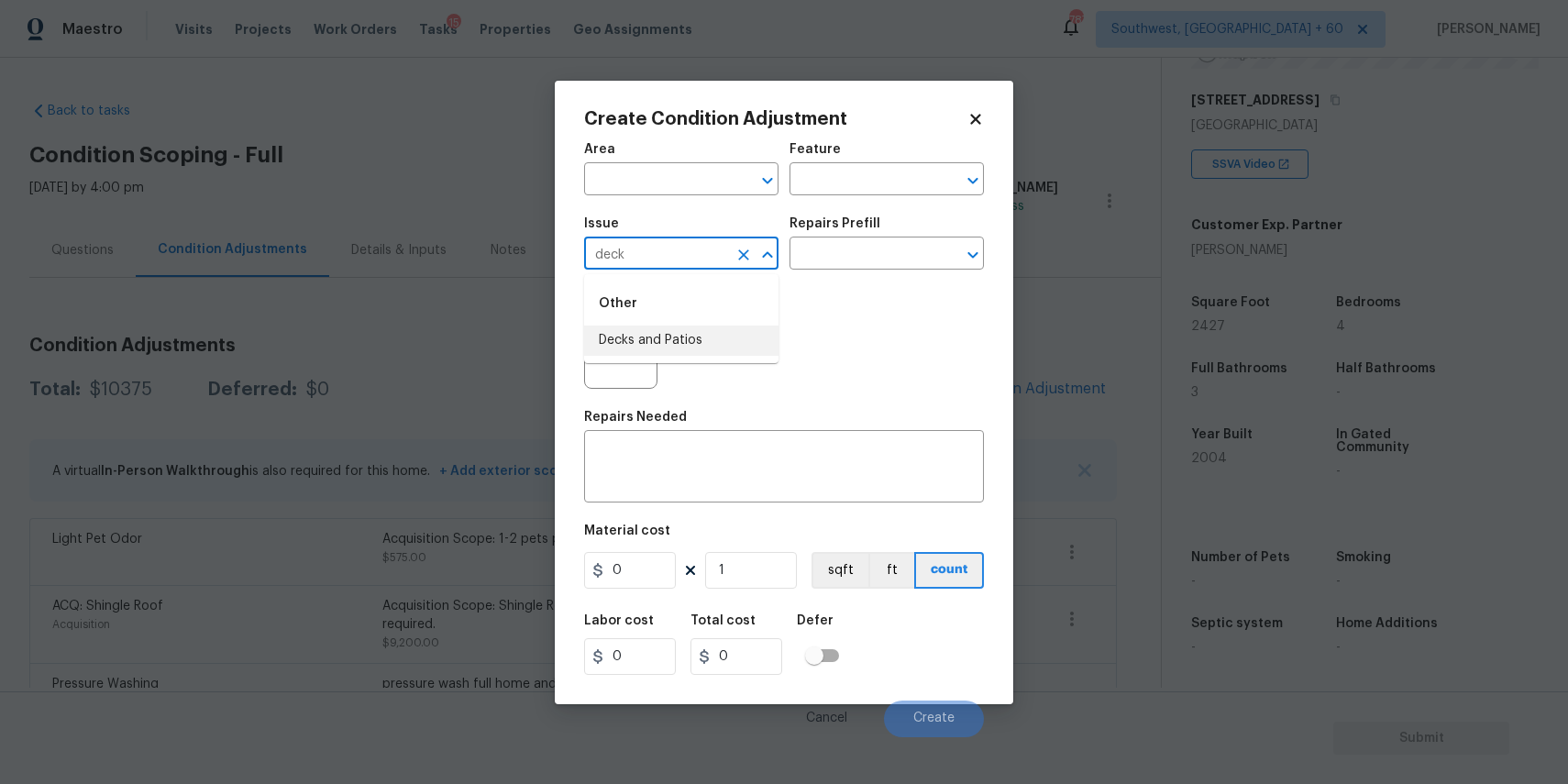
click at [649, 335] on li "Decks and Patios" at bounding box center [681, 340] width 194 height 30
type input "Decks and Patios"
click at [648, 509] on div "Area ​ Feature ​ Issue Decks and Patios ​ Repairs Prefill ​ Photos Repairs Need…" at bounding box center [784, 434] width 400 height 605
click at [711, 476] on textarea at bounding box center [784, 468] width 378 height 39
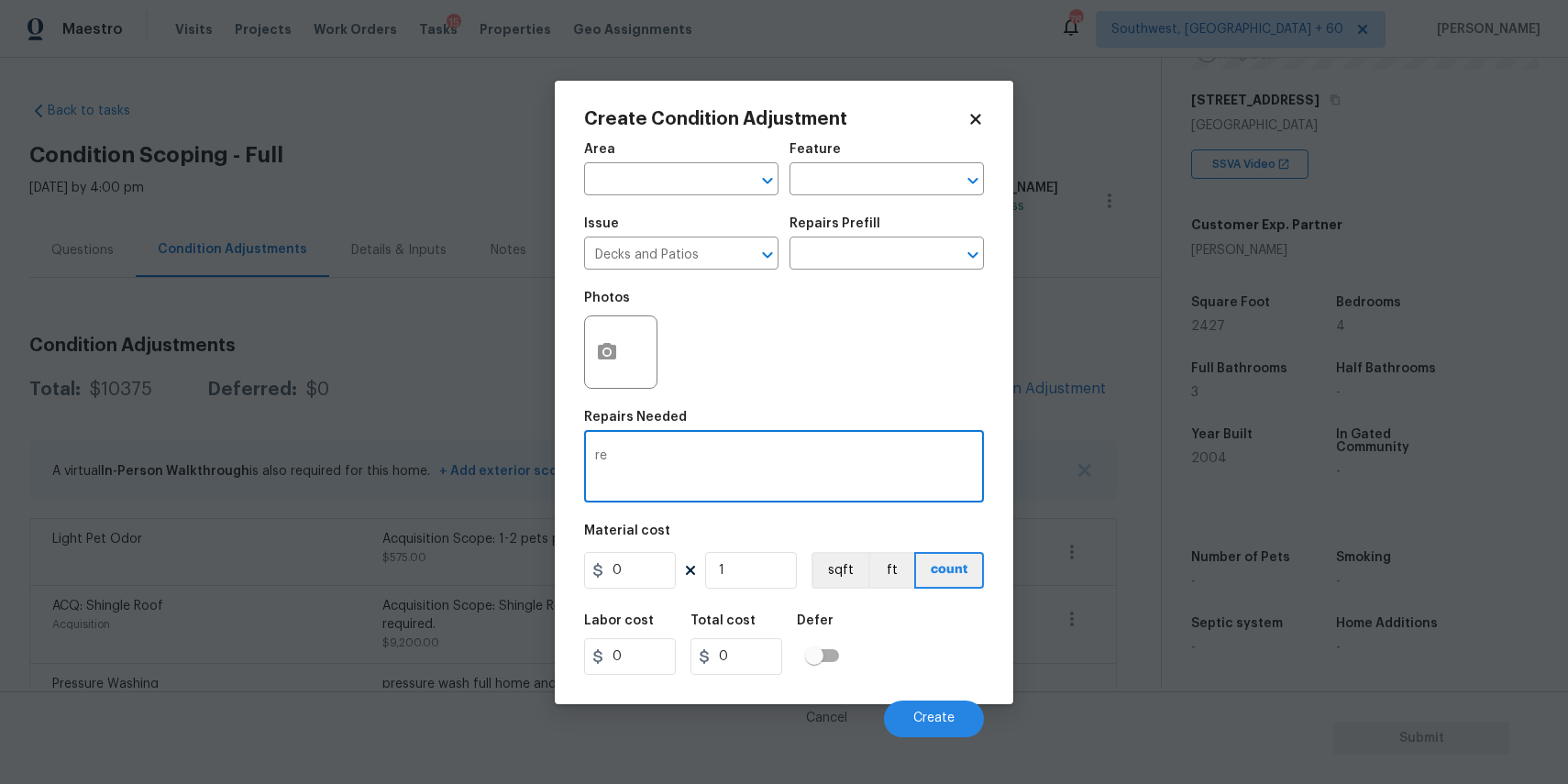
type textarea "r"
type textarea "repaint deck"
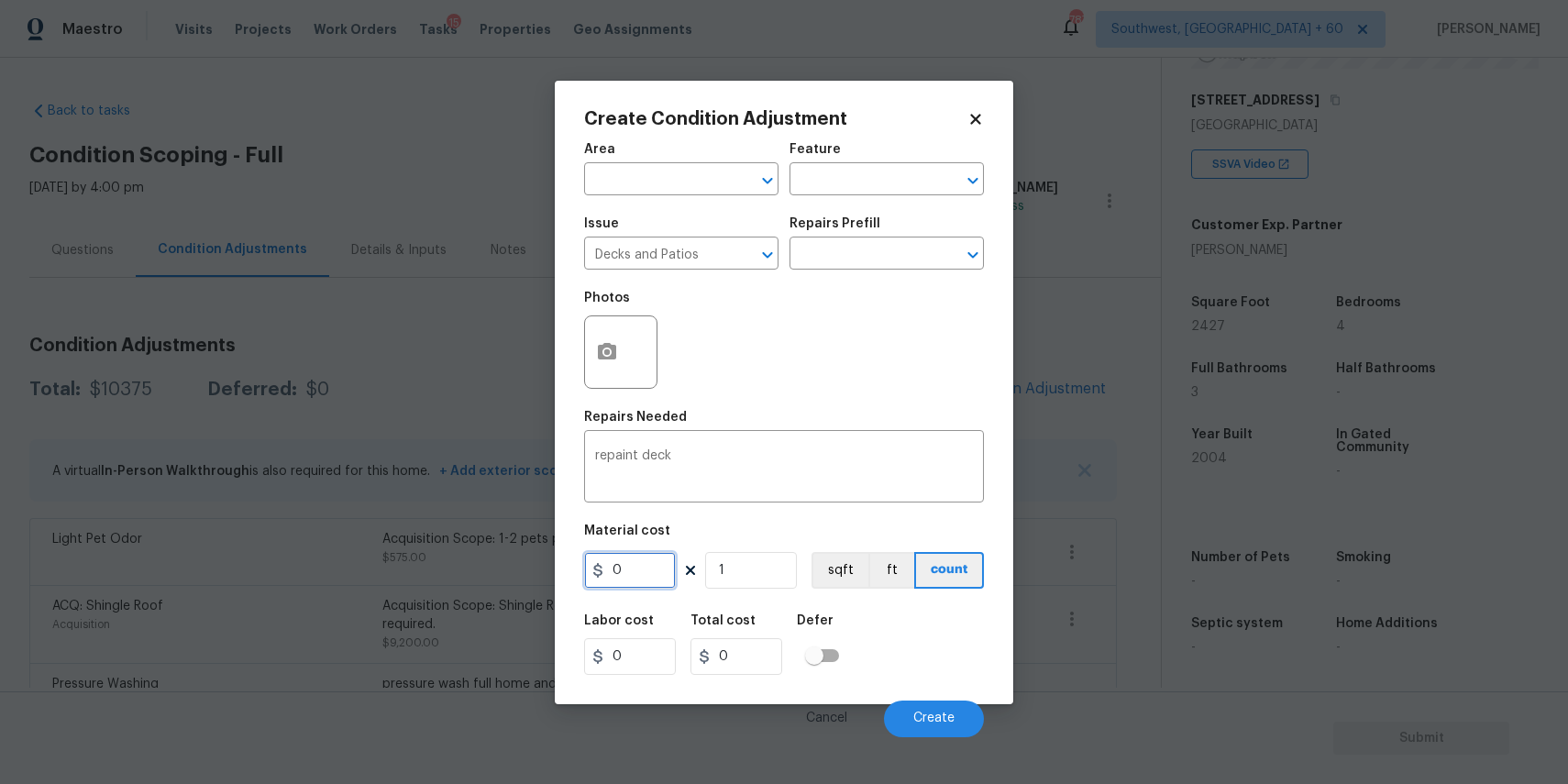
click at [652, 557] on input "0" at bounding box center [630, 570] width 91 height 37
type input "800"
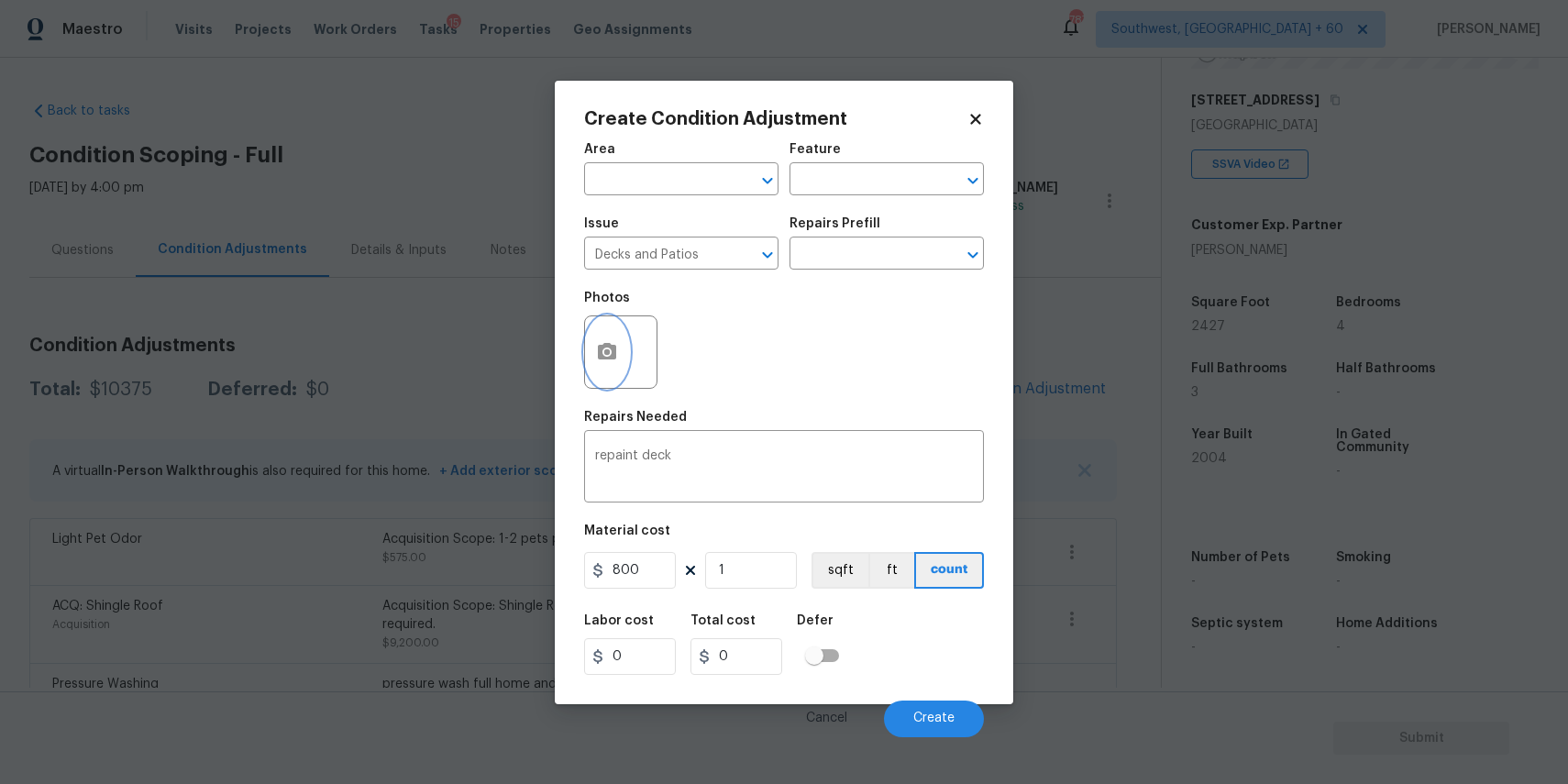
click at [619, 369] on button "button" at bounding box center [607, 353] width 44 height 72
type input "800"
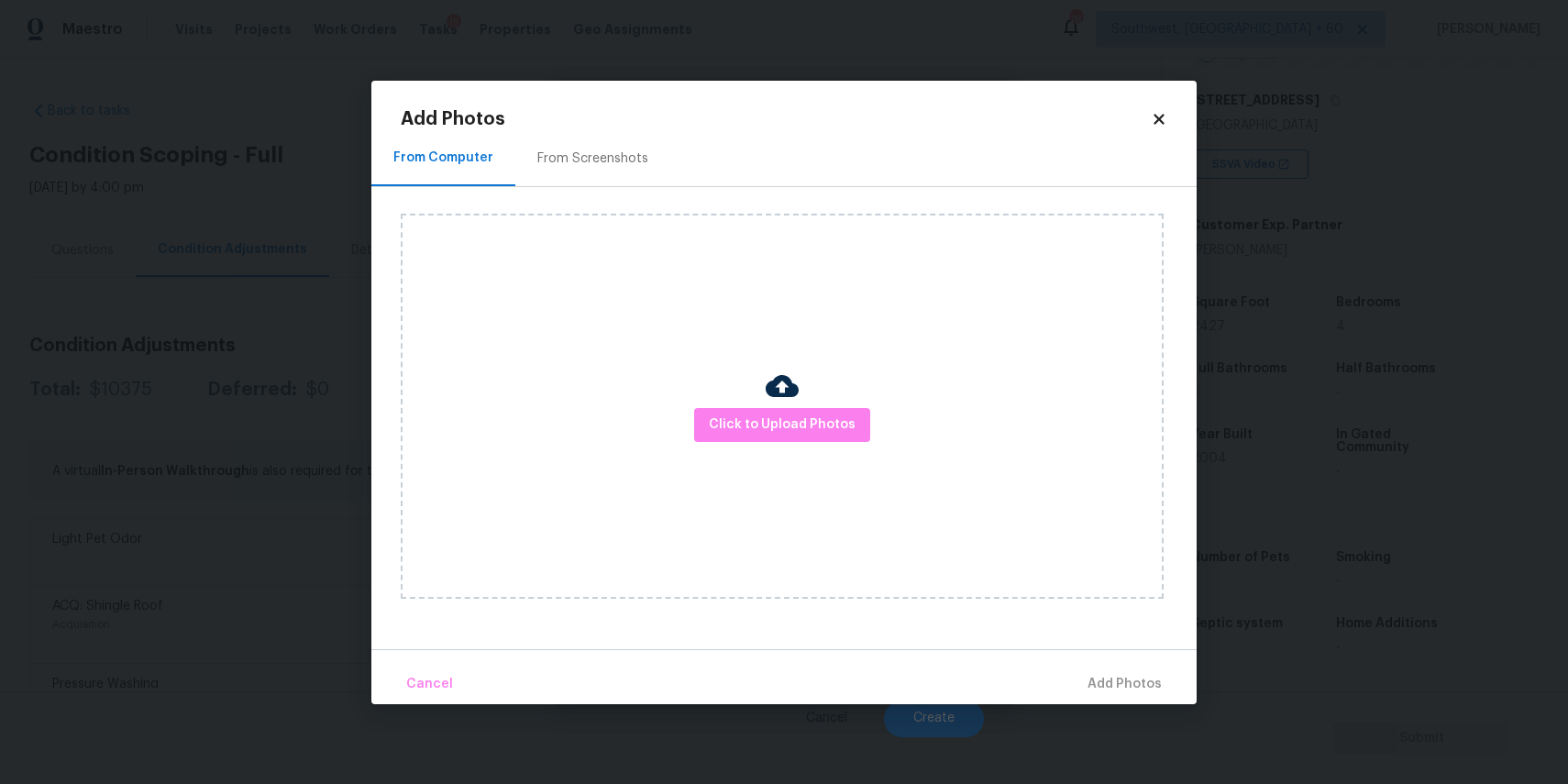
click at [760, 444] on div "Click to Upload Photos" at bounding box center [782, 406] width 763 height 385
click at [766, 435] on button "Click to Upload Photos" at bounding box center [782, 425] width 176 height 34
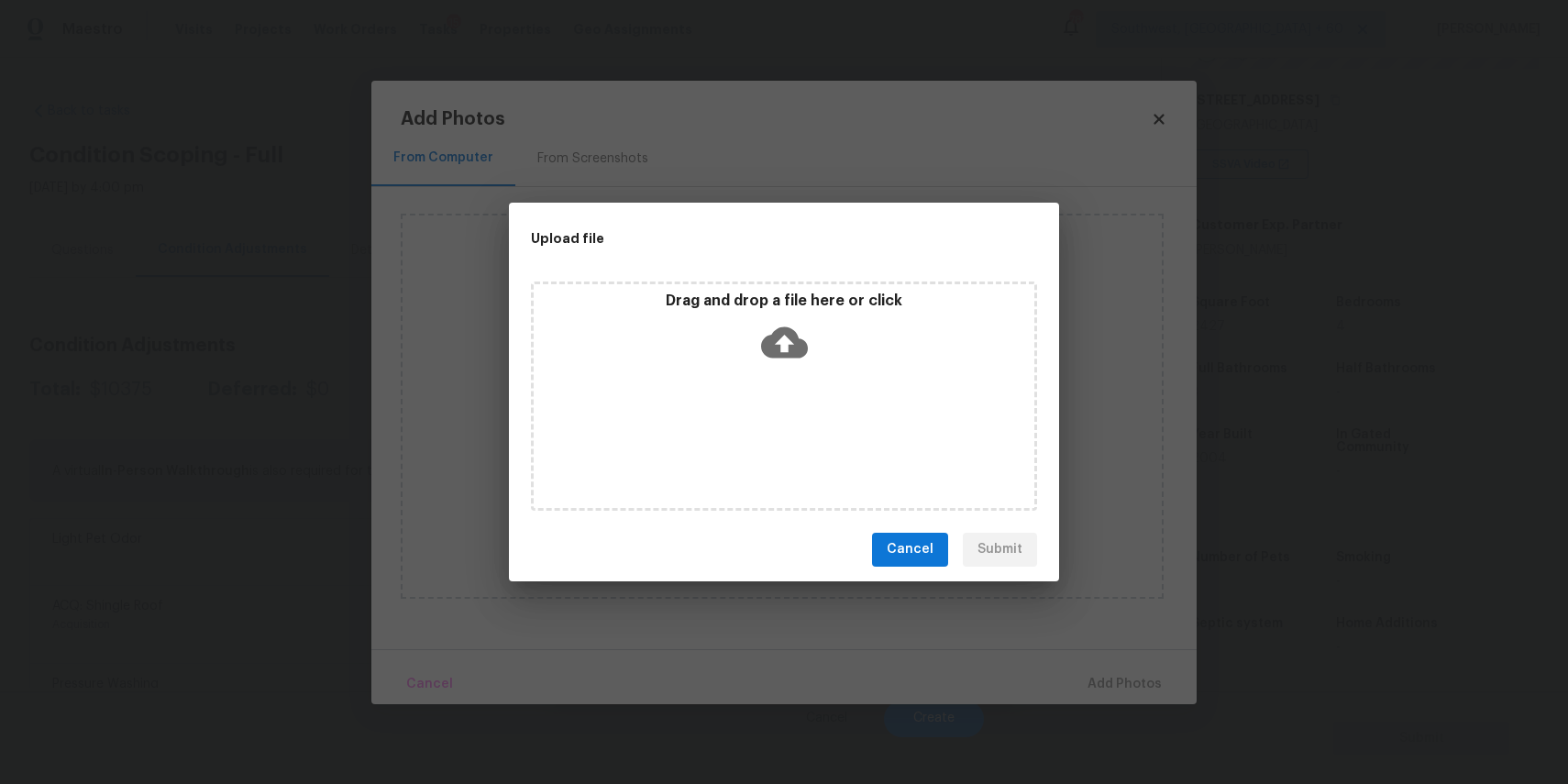
click at [762, 424] on div "Drag and drop a file here or click" at bounding box center [784, 396] width 506 height 229
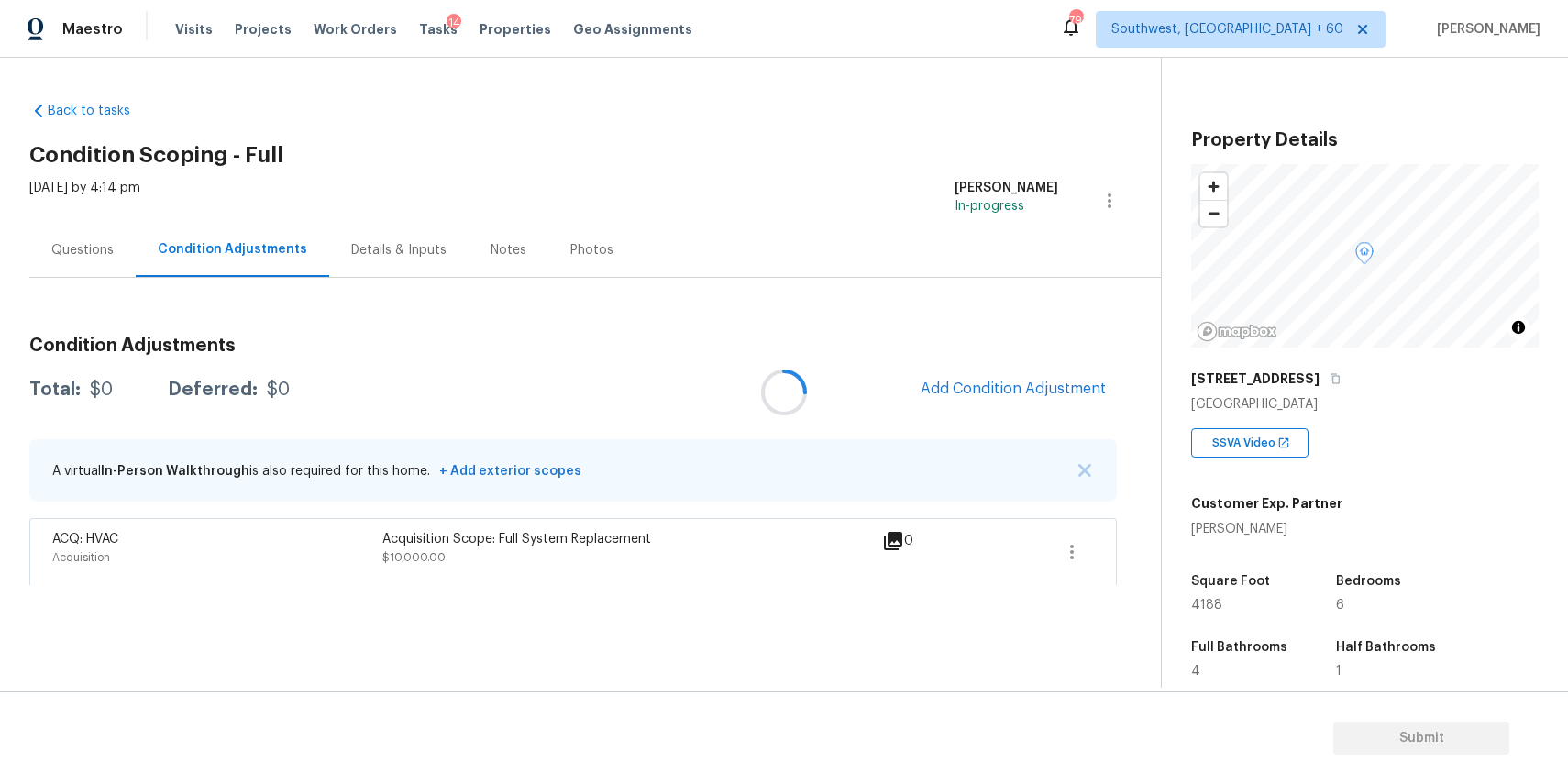
click at [1053, 382] on div at bounding box center [784, 392] width 1568 height 784
click at [1024, 372] on div at bounding box center [784, 392] width 1568 height 784
click at [1047, 391] on div at bounding box center [784, 392] width 1568 height 784
click at [1045, 389] on span "Add Condition Adjustment" at bounding box center [1013, 389] width 186 height 17
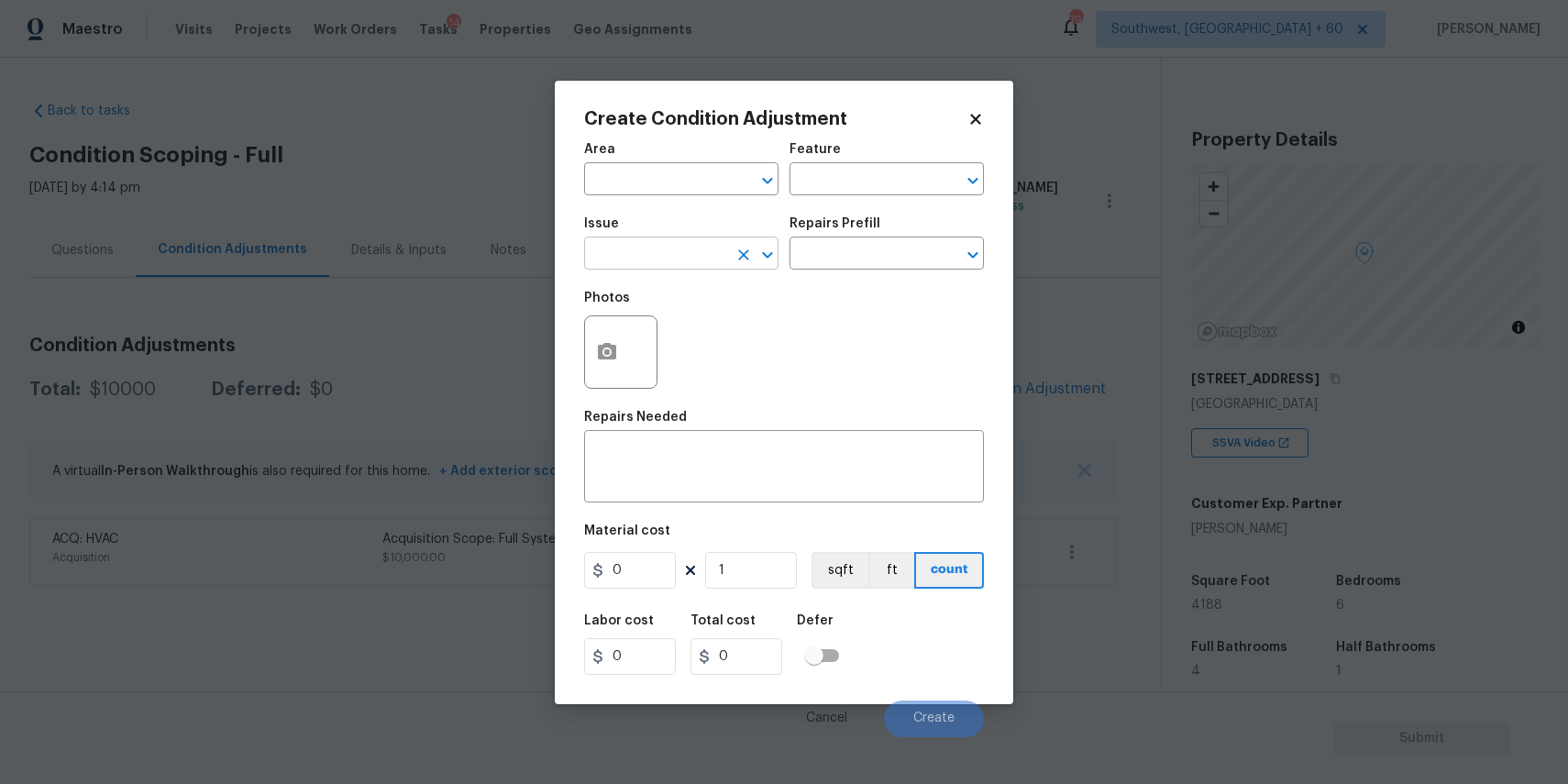
click at [659, 243] on input "text" at bounding box center [655, 255] width 143 height 28
click at [734, 332] on li "Landscape Package" at bounding box center [681, 340] width 194 height 30
type input "Landscape Package"
click at [832, 236] on div "Repairs Prefill" at bounding box center [887, 229] width 194 height 24
click at [882, 253] on input "text" at bounding box center [860, 255] width 143 height 28
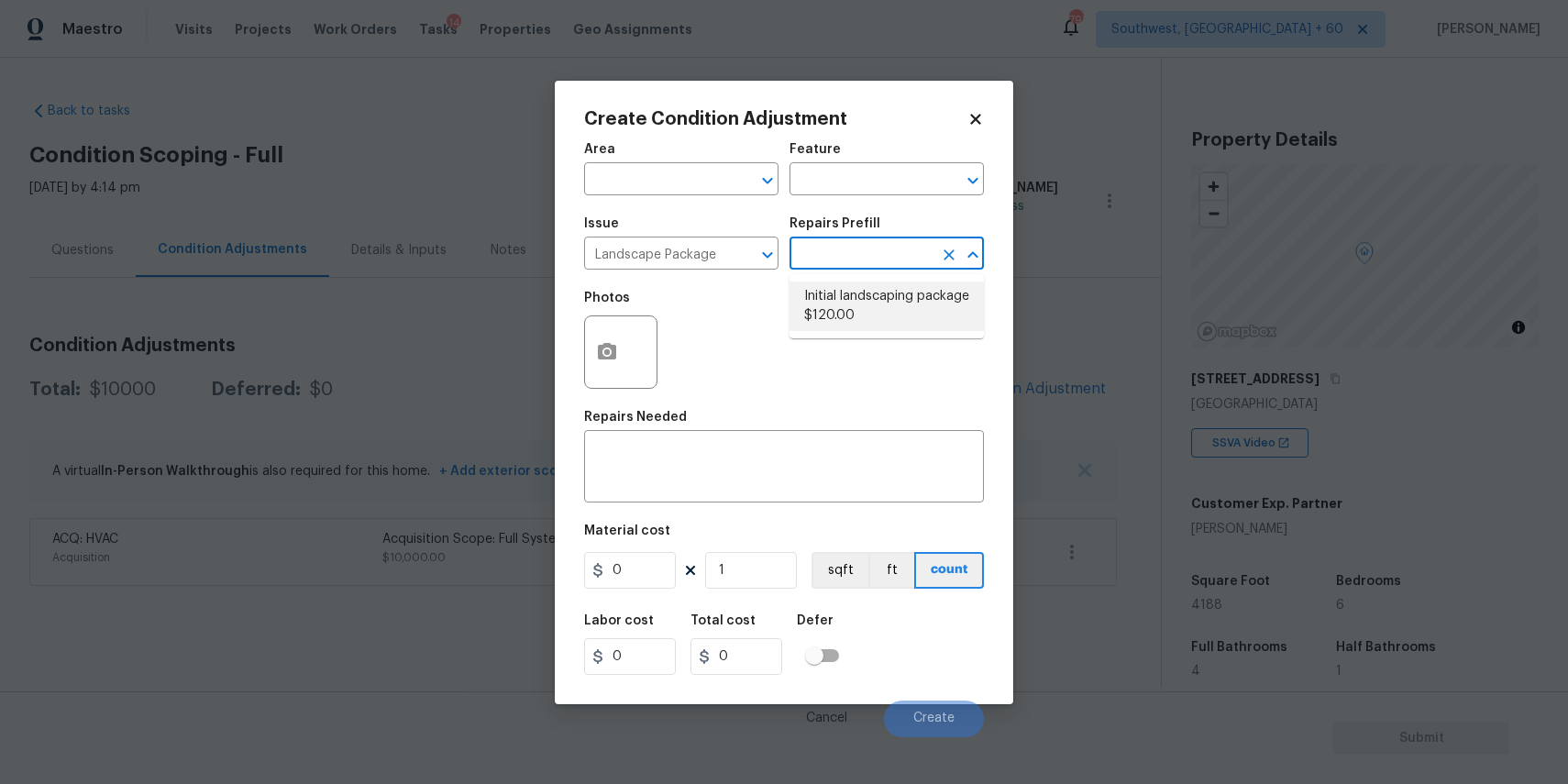
click at [873, 300] on li "Initial landscaping package $120.00" at bounding box center [887, 306] width 194 height 50
type input "Home Readiness Packages"
type textarea "Mowing of grass up to 6" in height. Mow, edge along driveways & sidewalks, trim…"
type input "120"
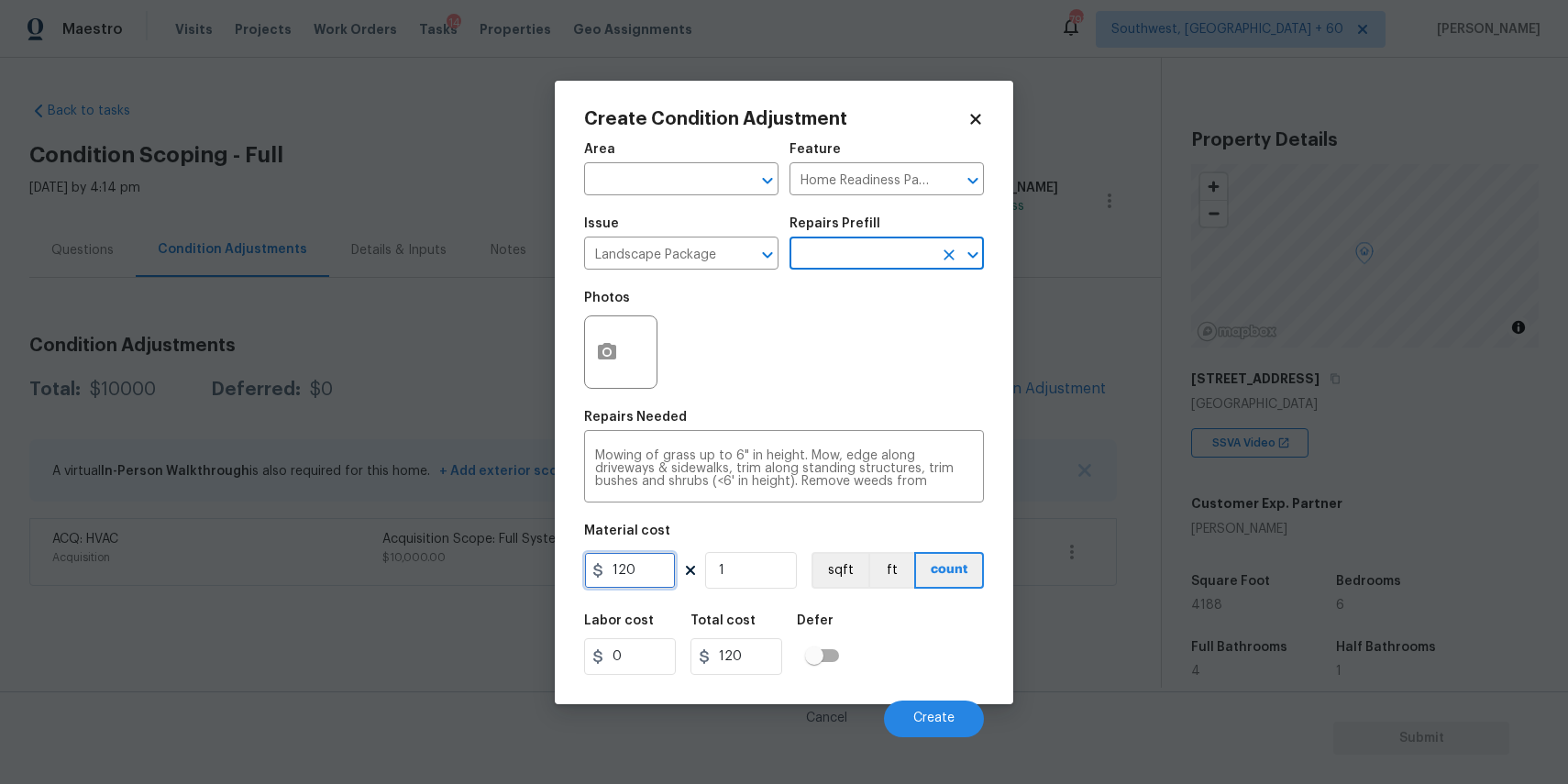
click at [644, 579] on input "120" at bounding box center [630, 570] width 91 height 37
type input "300"
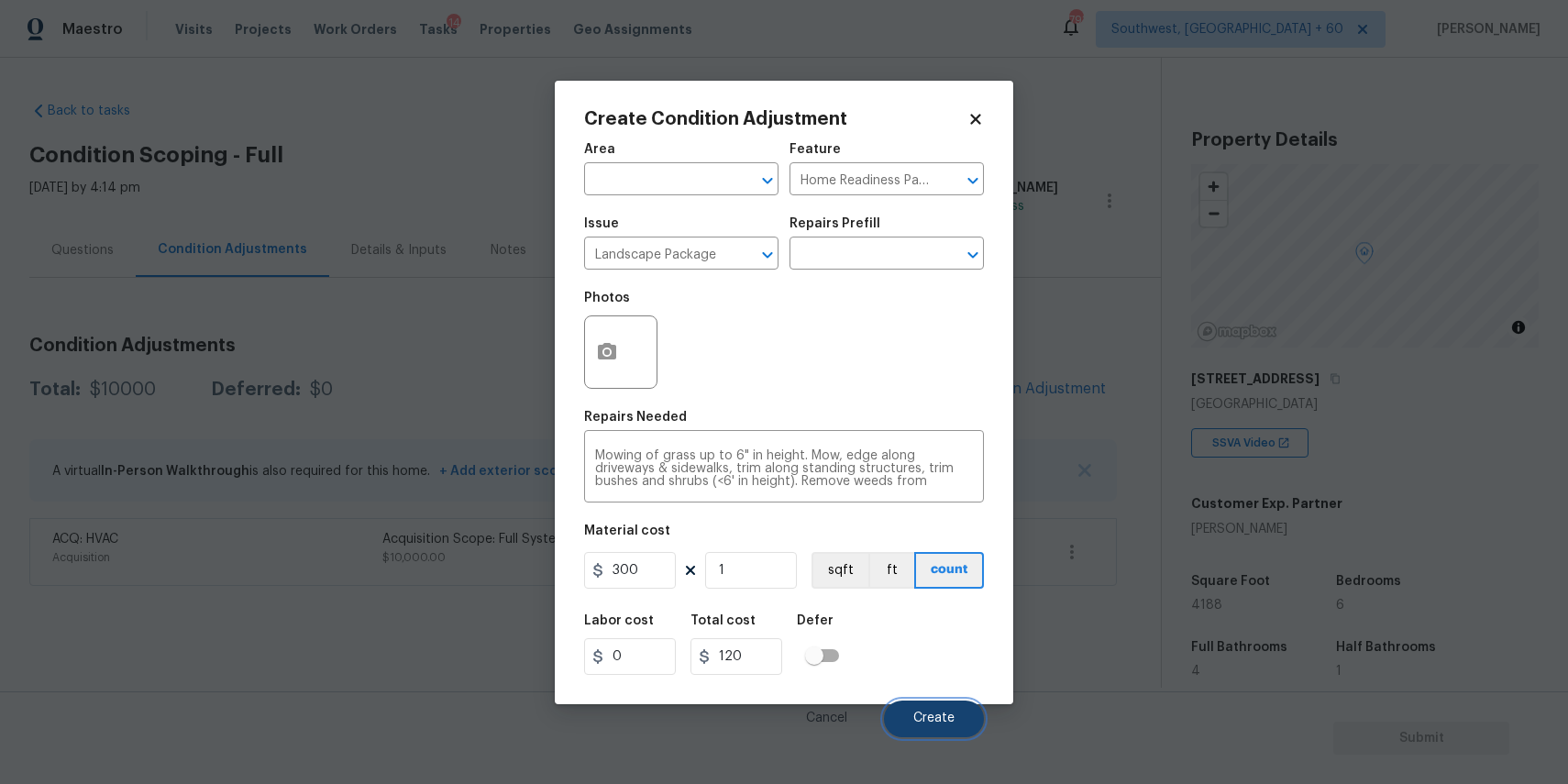
type input "300"
click at [950, 733] on button "Create" at bounding box center [934, 719] width 100 height 37
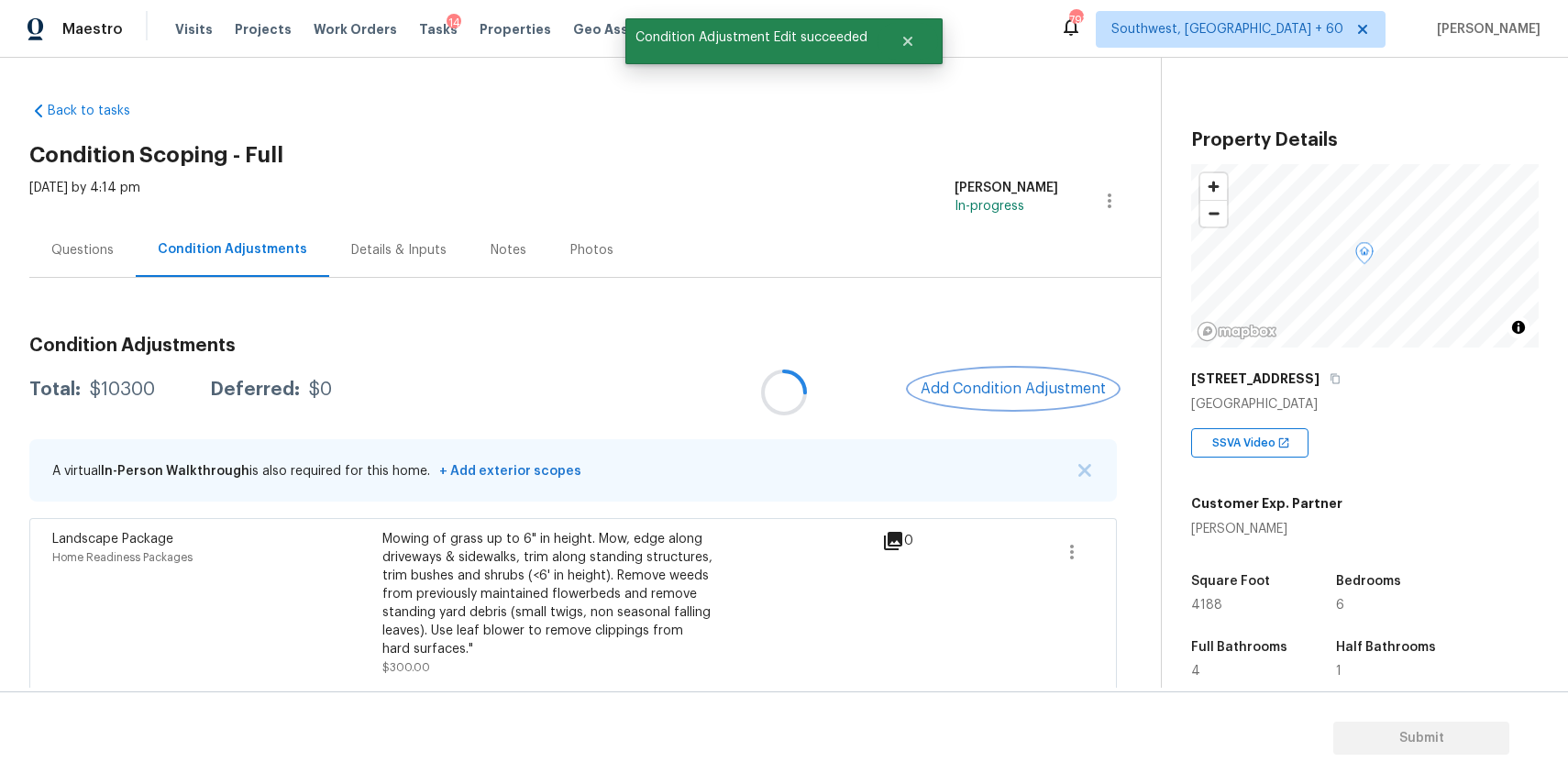
click at [1047, 396] on span "Add Condition Adjustment" at bounding box center [1013, 389] width 186 height 17
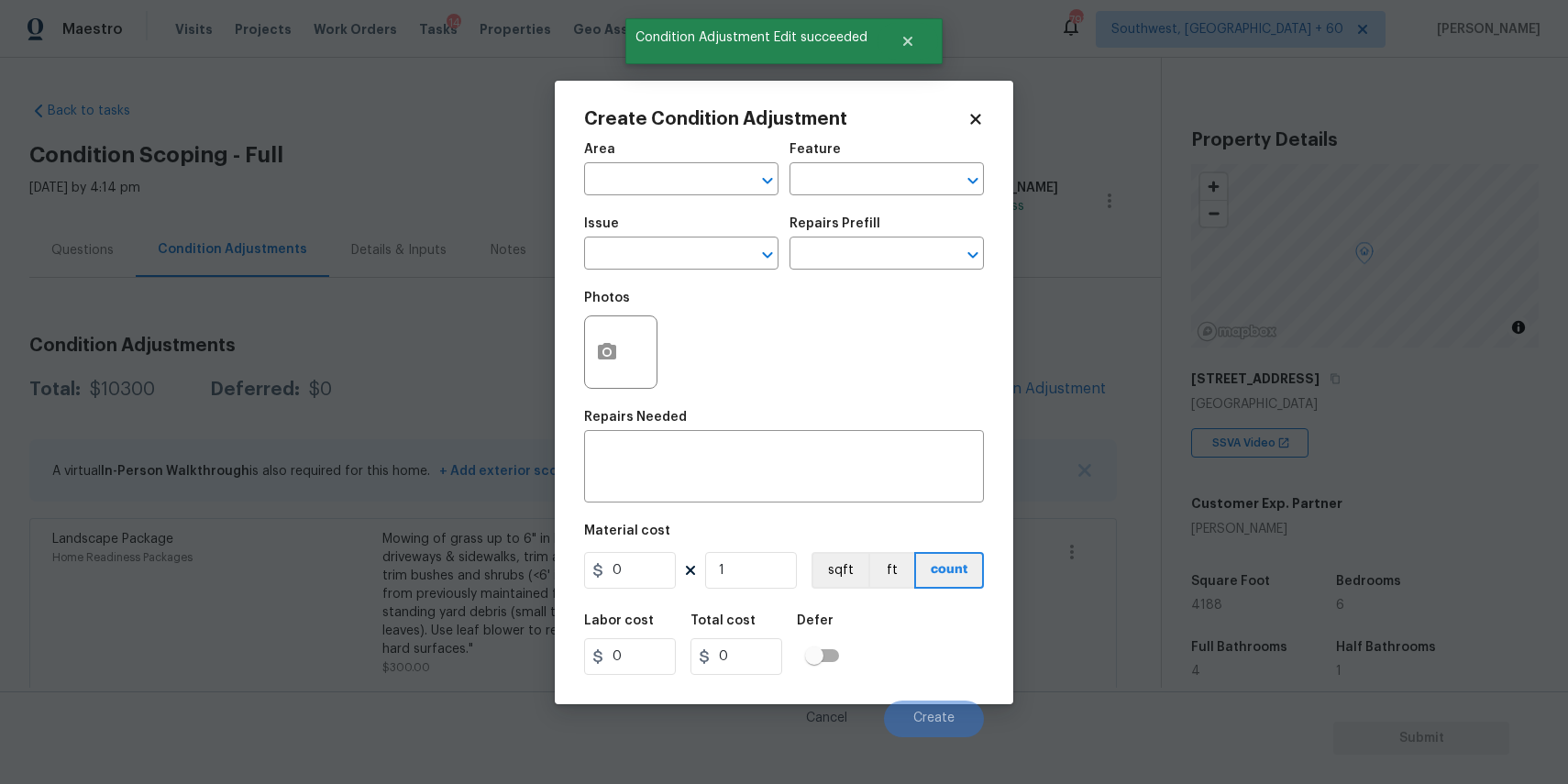
click at [623, 274] on span "Issue ​" at bounding box center [681, 243] width 194 height 74
click at [656, 247] on input "text" at bounding box center [655, 255] width 143 height 28
click at [682, 333] on li "Pressure Washing" at bounding box center [681, 340] width 194 height 30
type input "Pressure Washing"
click at [776, 496] on div "x ​" at bounding box center [784, 468] width 400 height 68
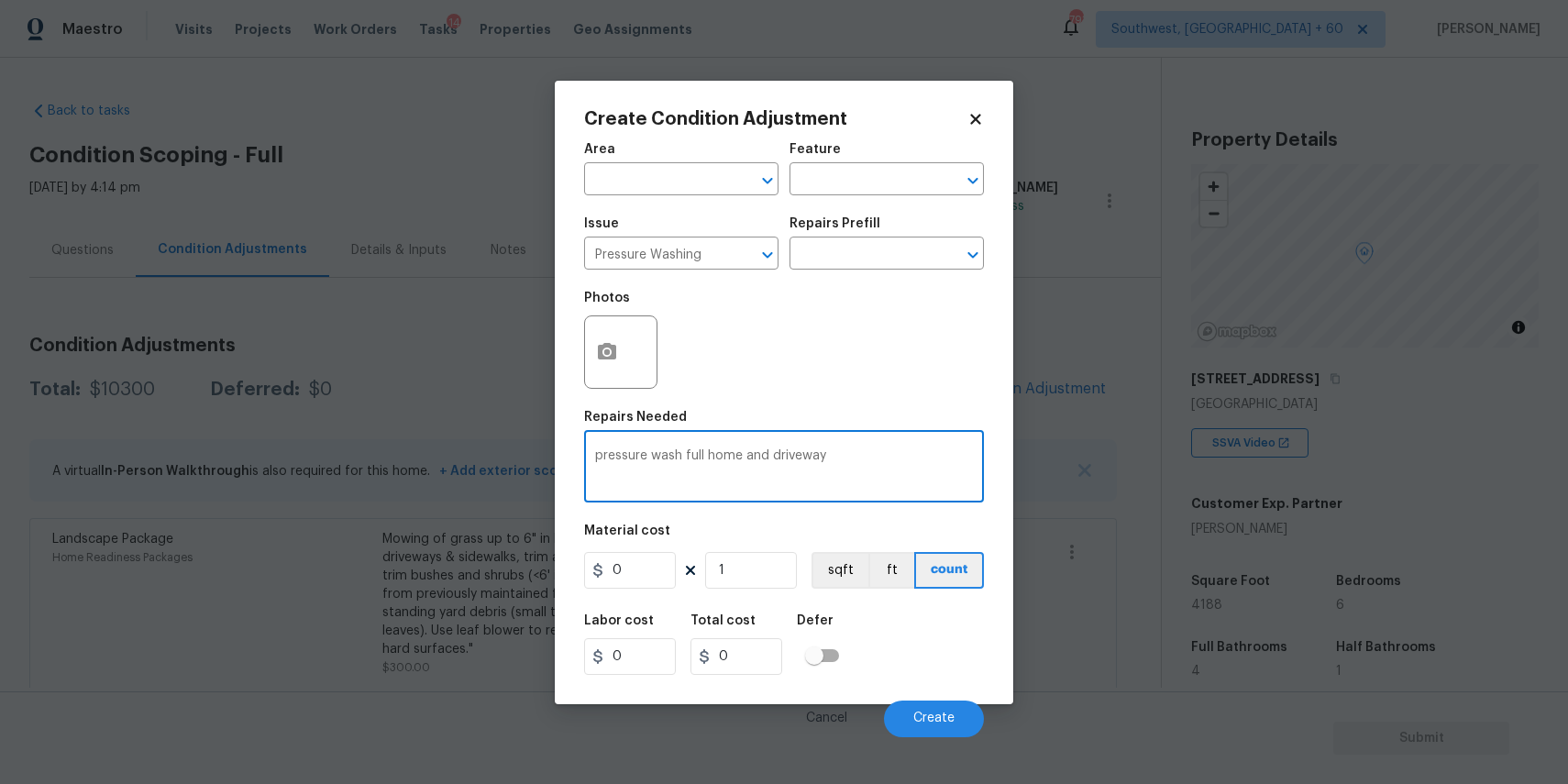
type textarea "pressure wash full home and driveway"
drag, startPoint x: 868, startPoint y: 522, endPoint x: 868, endPoint y: 557, distance: 35.0
click at [868, 527] on div "Area ​ Feature ​ Issue Pressure Washing ​ Repairs Prefill ​ Photos Repairs Need…" at bounding box center [784, 434] width 400 height 605
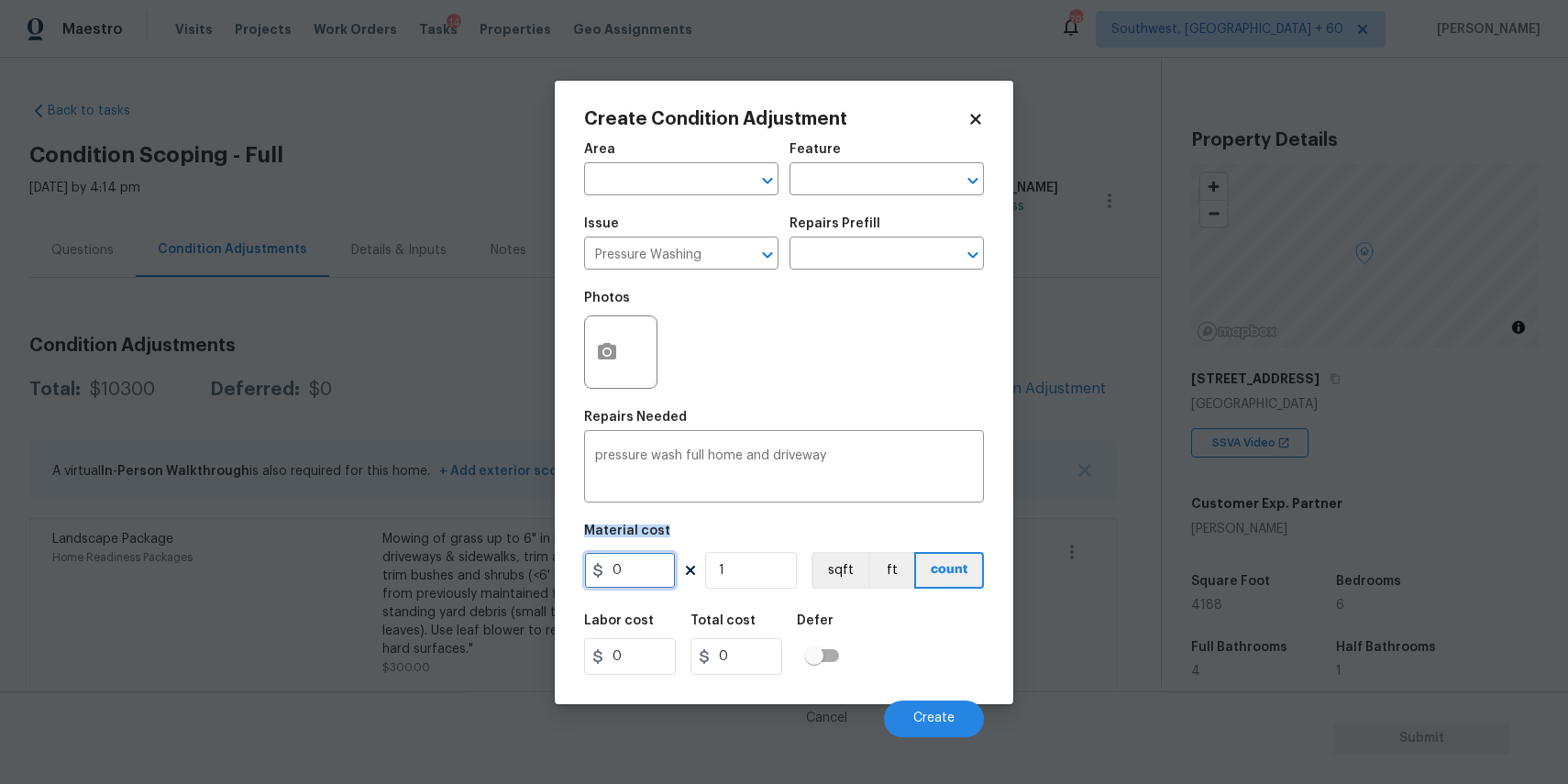
click at [639, 570] on input "0" at bounding box center [630, 570] width 91 height 37
type input "300"
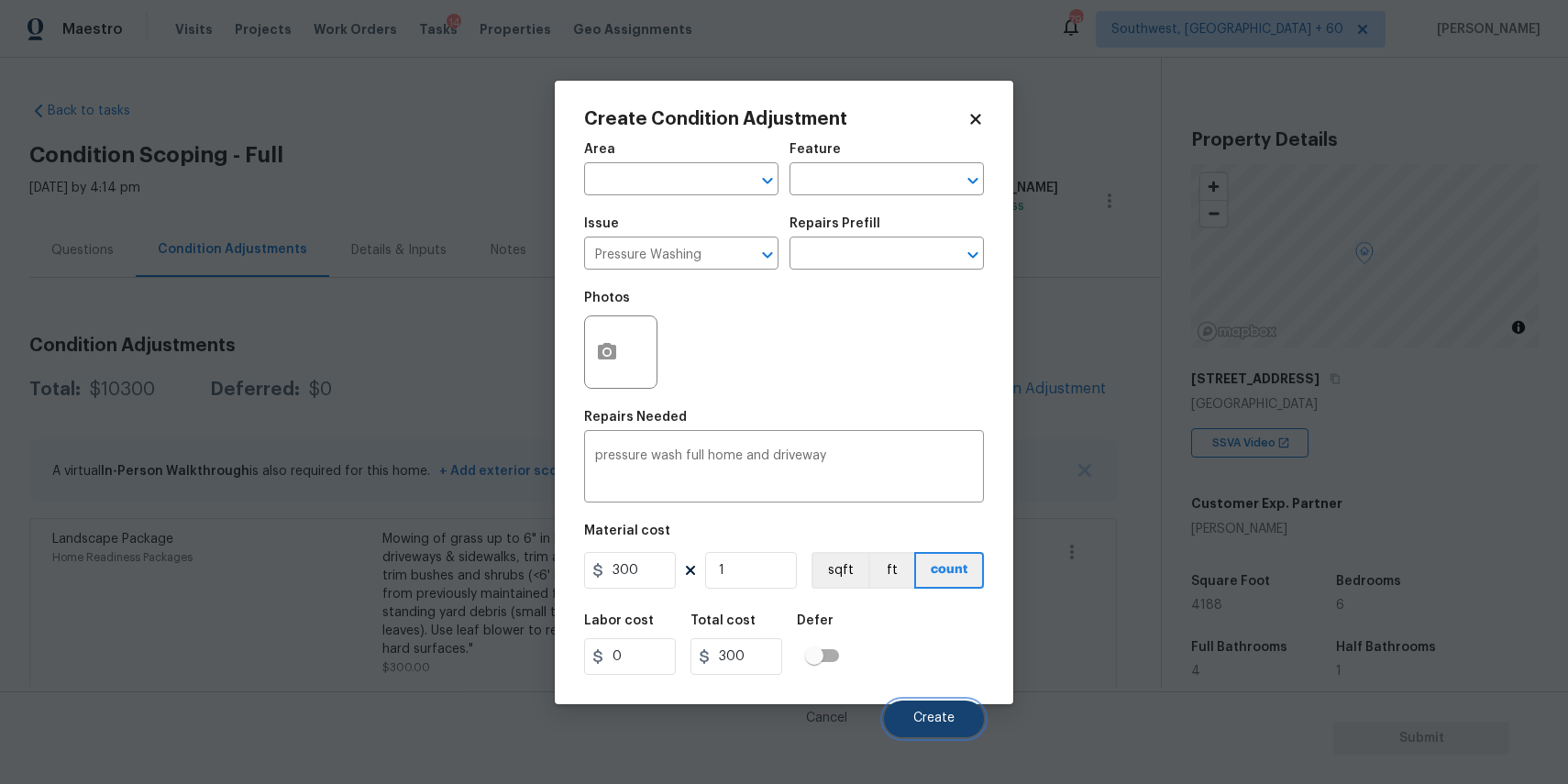
click at [964, 714] on button "Create" at bounding box center [934, 719] width 100 height 37
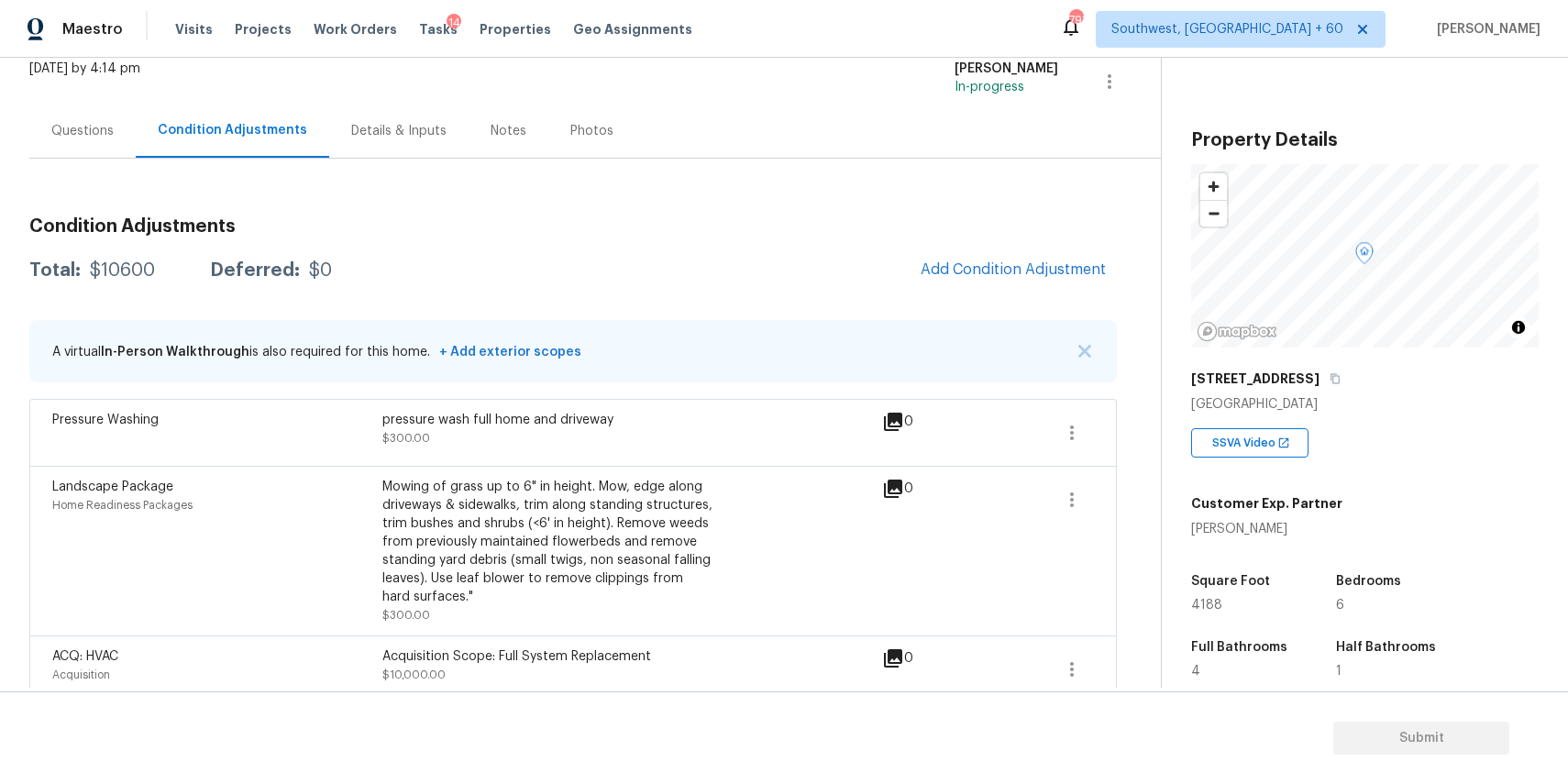
scroll to position [140, 0]
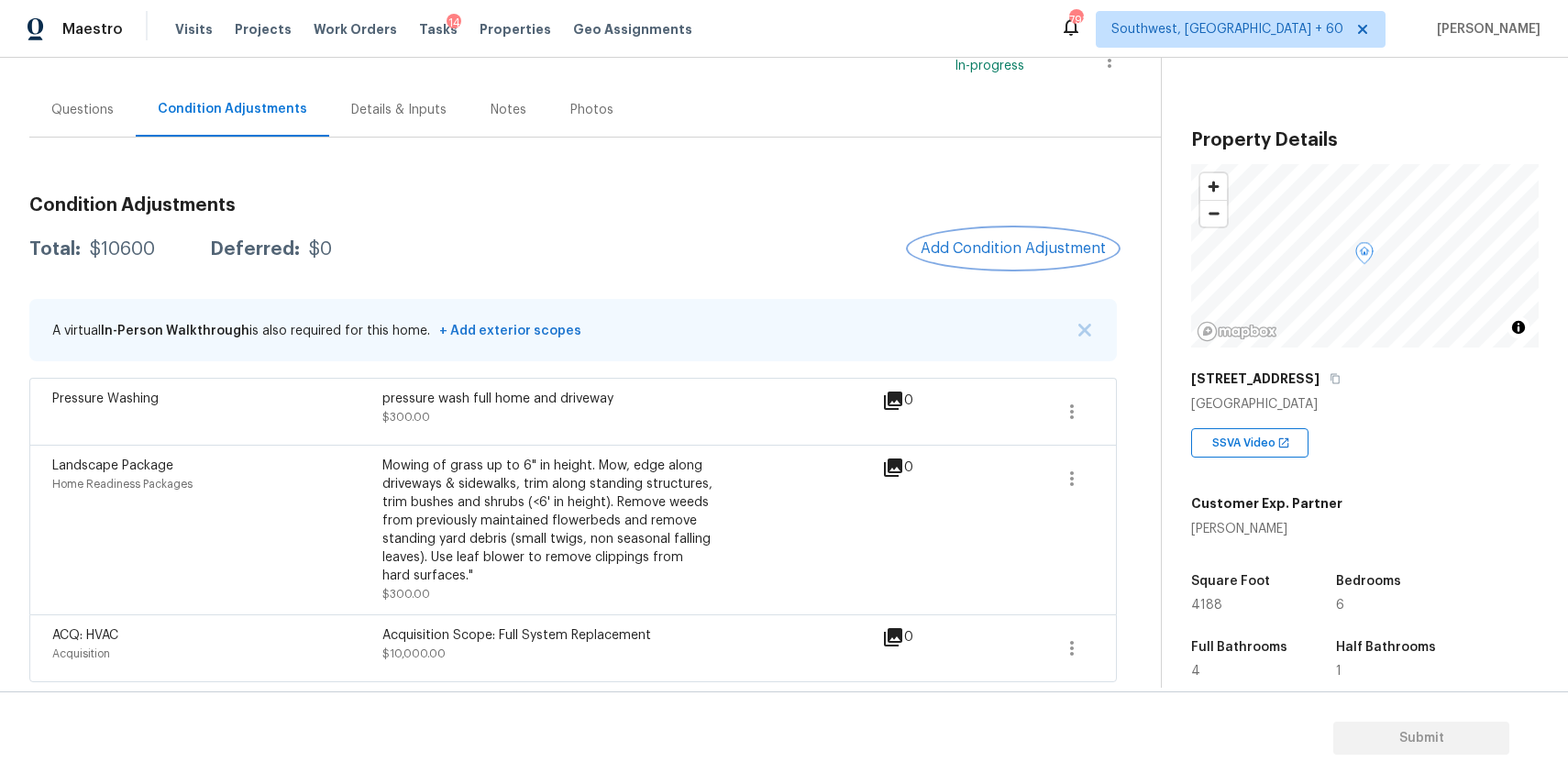
click at [969, 232] on button "Add Condition Adjustment" at bounding box center [1013, 249] width 207 height 39
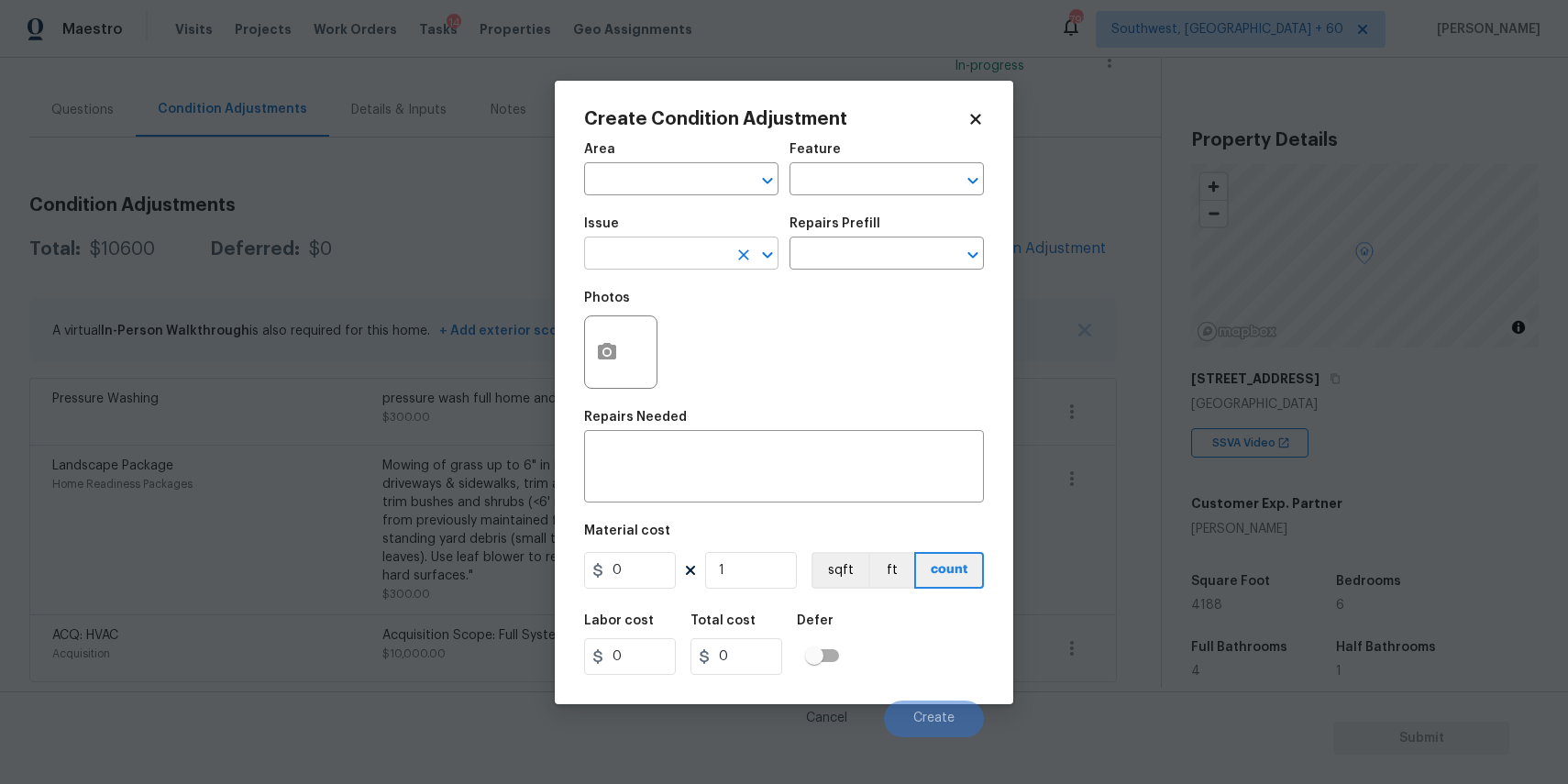
click at [689, 251] on input "text" at bounding box center [655, 255] width 143 height 28
type input "pool"
click at [792, 270] on div "Issue ​ Repairs Prefill ​" at bounding box center [784, 243] width 400 height 74
click at [657, 258] on input "text" at bounding box center [655, 255] width 143 height 28
type input "pool"
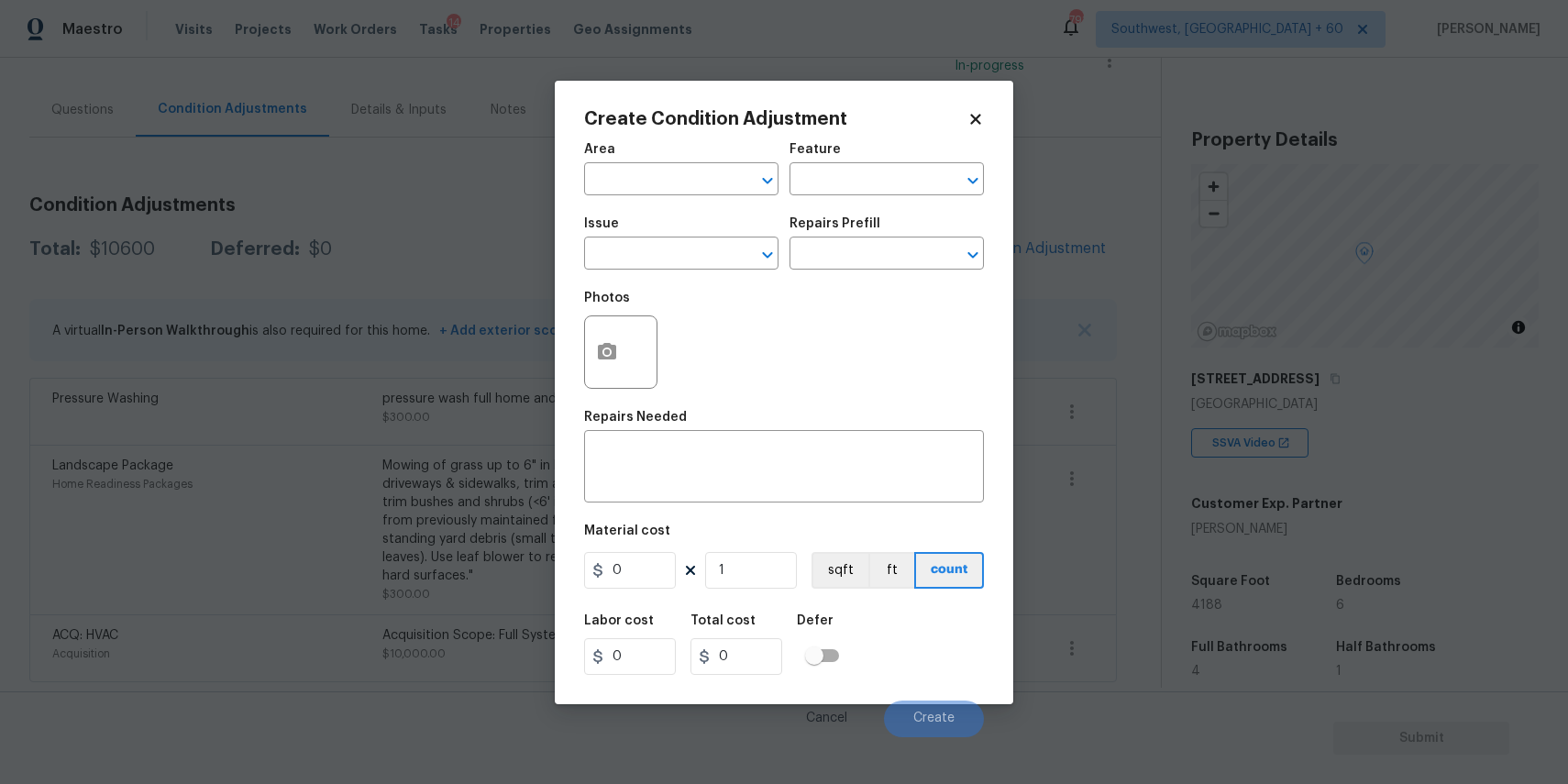
click at [698, 388] on div "Photos" at bounding box center [784, 340] width 400 height 119
click at [724, 260] on input "text" at bounding box center [655, 255] width 143 height 28
click at [691, 366] on li "Pool Repair" at bounding box center [681, 370] width 194 height 30
type input "Pool Repair"
click at [877, 254] on input "text" at bounding box center [860, 255] width 143 height 28
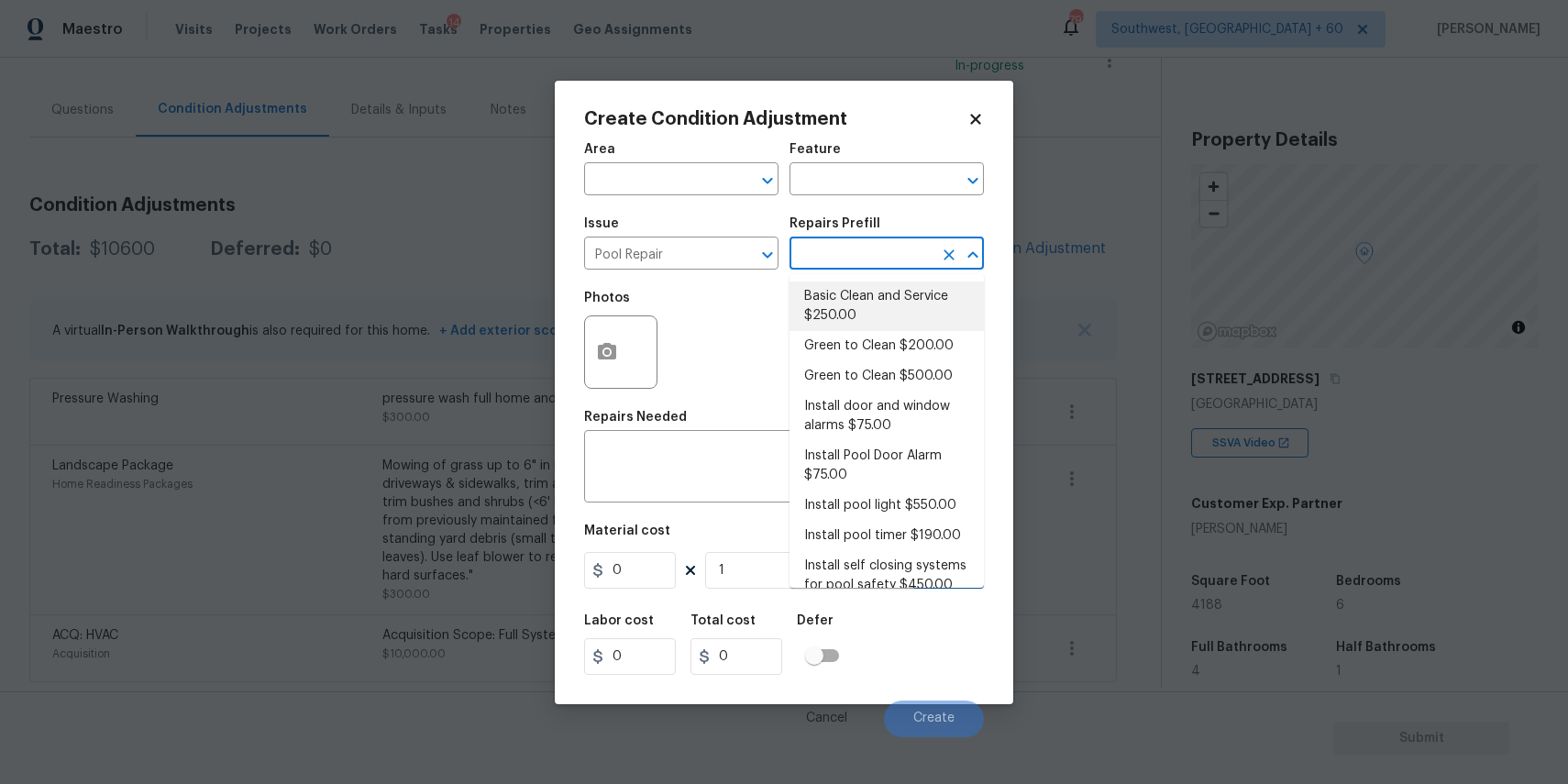
click at [856, 300] on li "Basic Clean and Service $250.00" at bounding box center [887, 306] width 194 height 50
type input "Pool"
type textarea "basic clean and service, balance chems, repair minor leaks at equipment, etc"
type input "250"
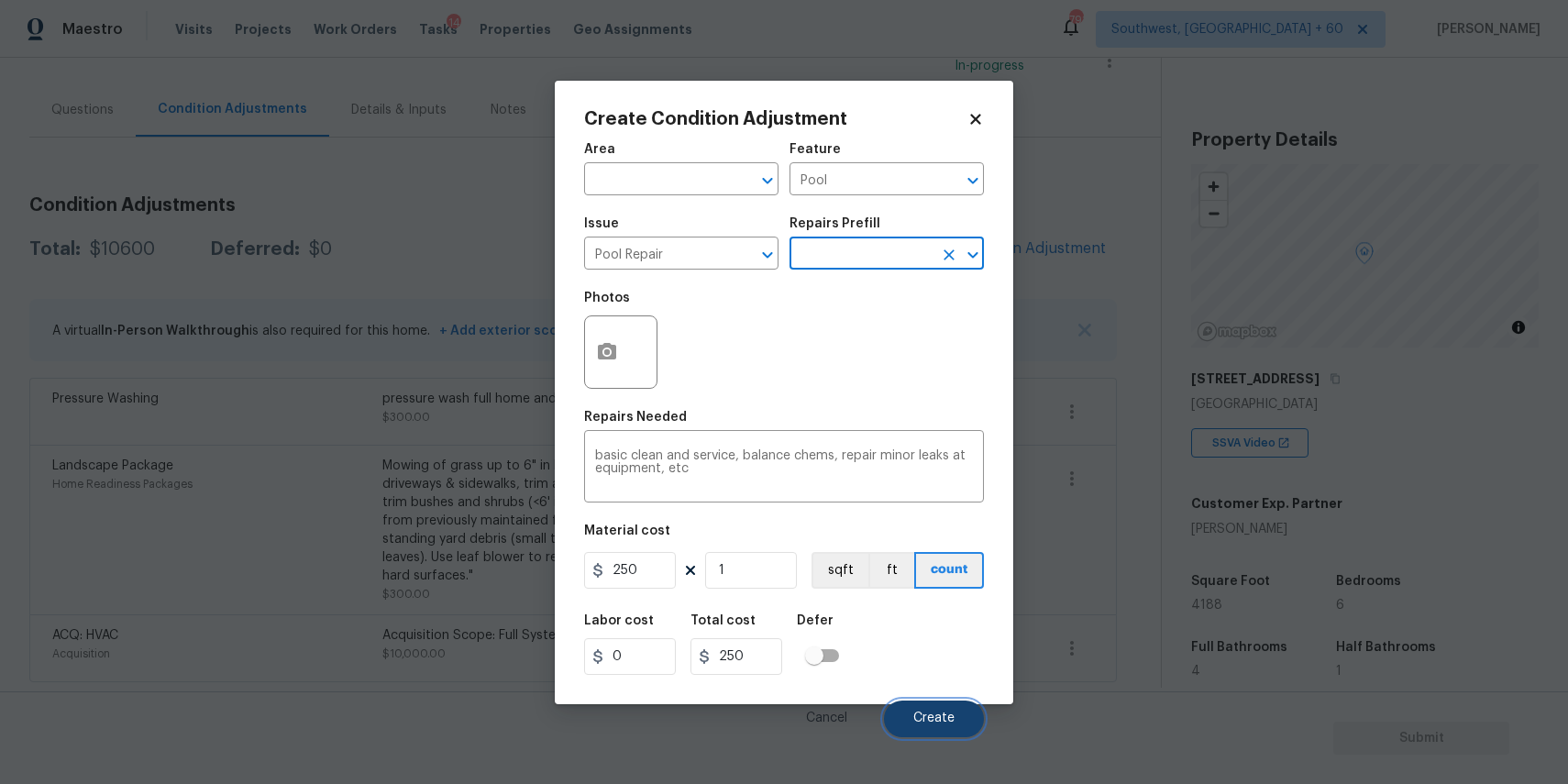
click at [939, 726] on button "Create" at bounding box center [934, 719] width 100 height 37
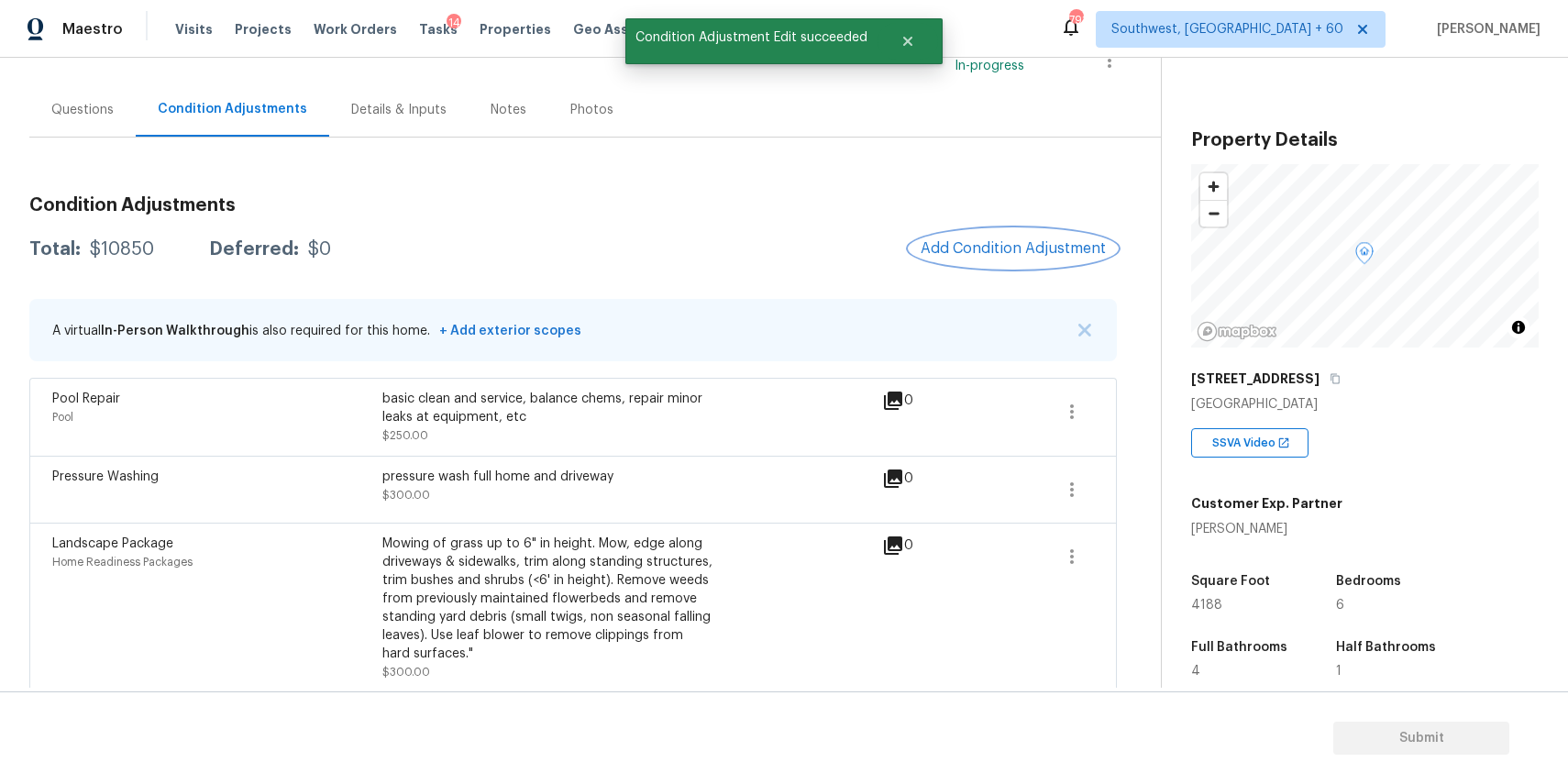
scroll to position [219, 0]
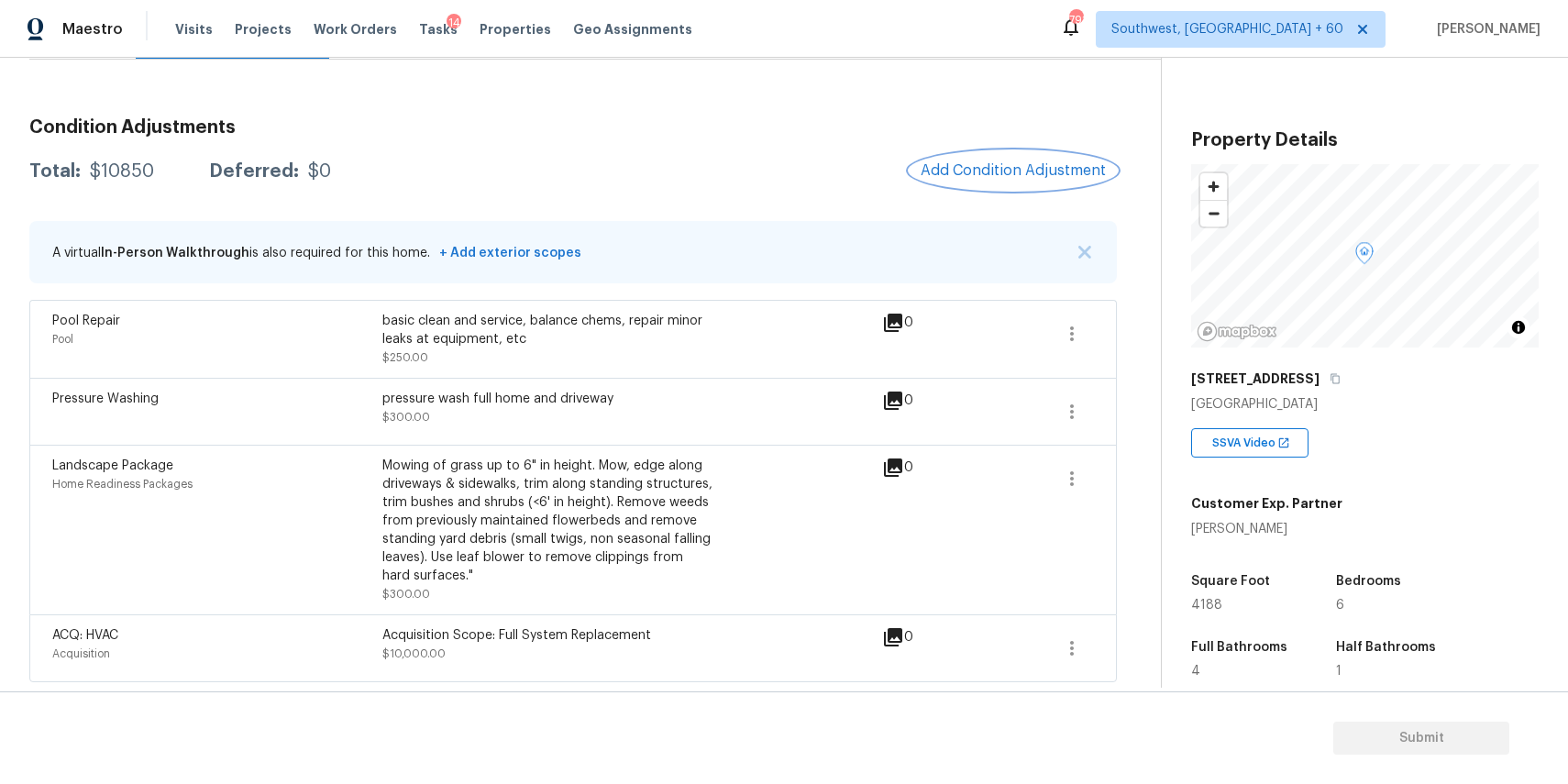
click at [1021, 152] on button "Add Condition Adjustment" at bounding box center [1013, 171] width 207 height 39
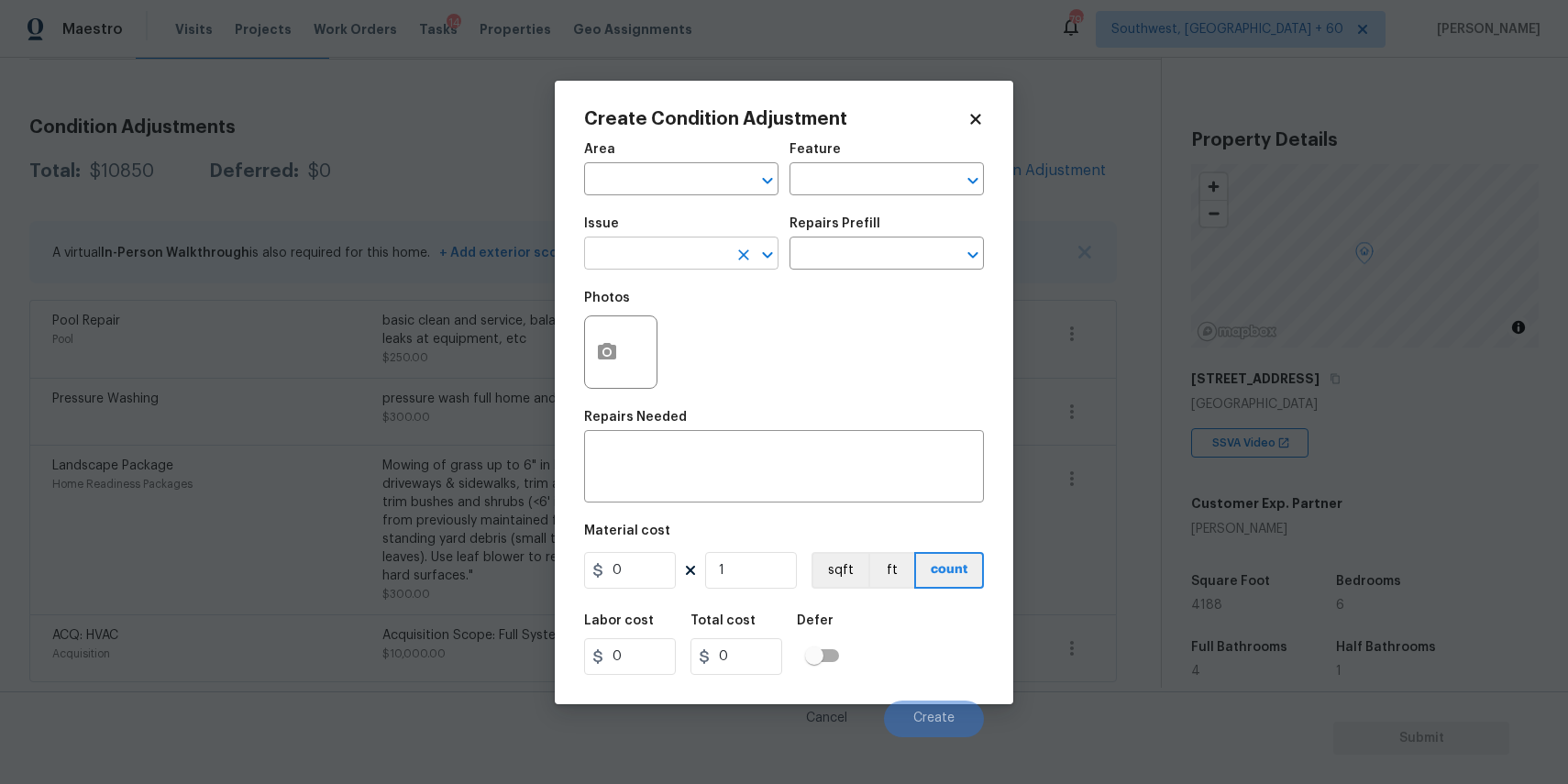
click at [689, 253] on input "text" at bounding box center [655, 255] width 143 height 28
click at [709, 349] on li "Debris/garbage on site" at bounding box center [681, 340] width 194 height 30
type input "Debris/garbage on site"
click at [885, 221] on div "Repairs Prefill" at bounding box center [887, 229] width 194 height 24
click at [900, 247] on input "text" at bounding box center [860, 255] width 143 height 28
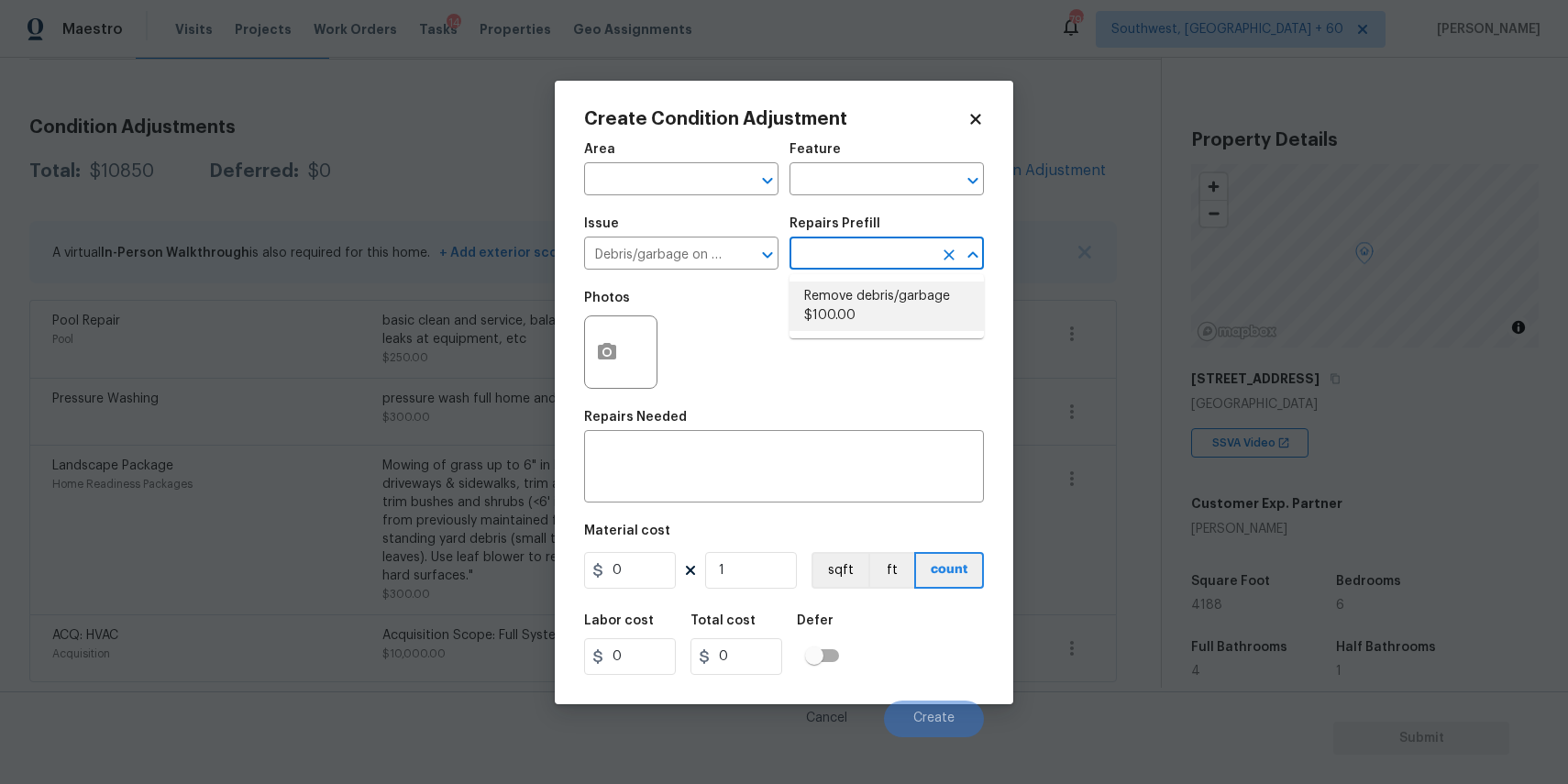
click at [922, 296] on li "Remove debris/garbage $100.00" at bounding box center [887, 306] width 194 height 50
type textarea "Remove, haul off, and properly dispose of any debris left by seller to offsite …"
type input "100"
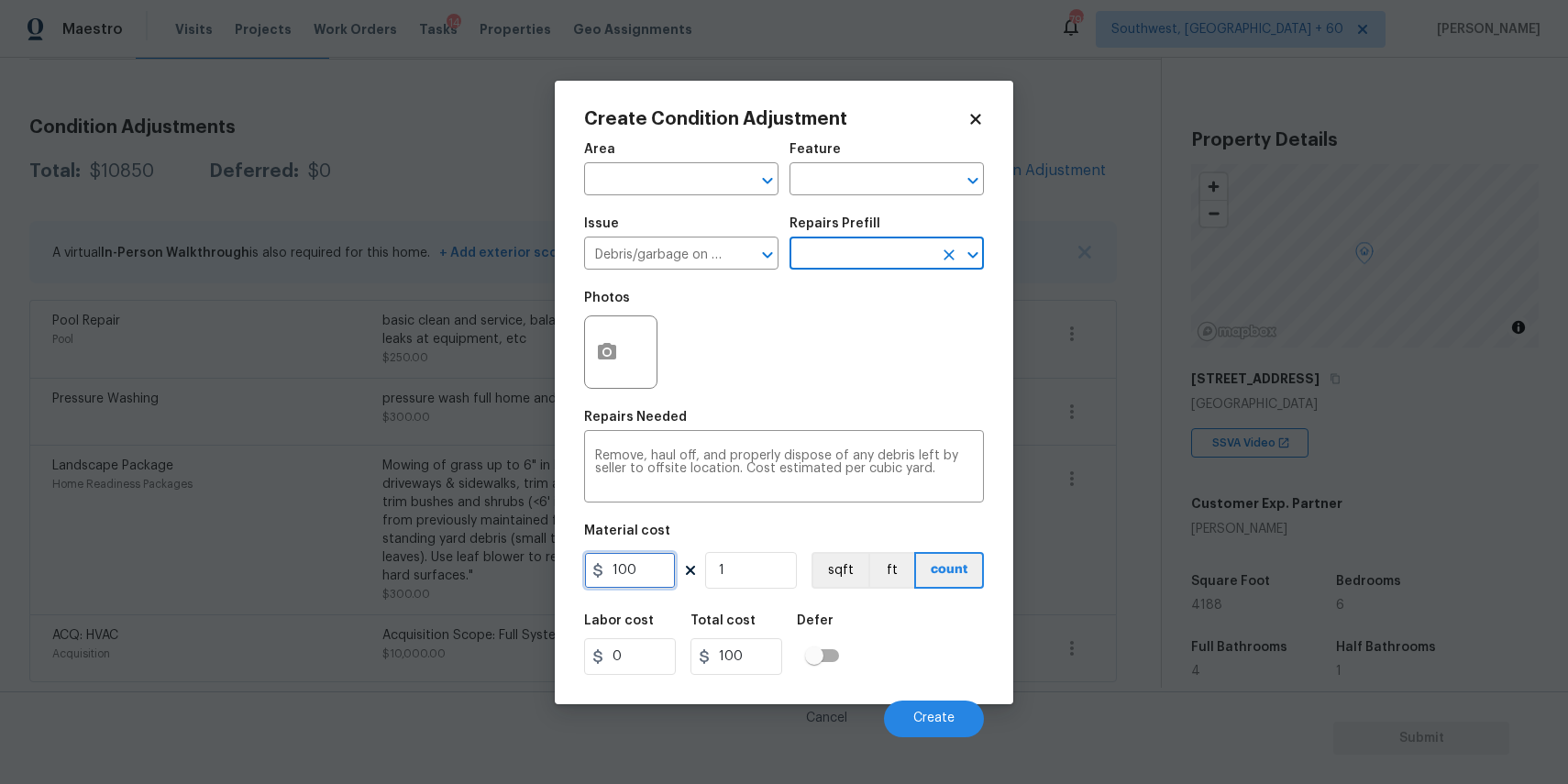
click at [649, 575] on input "100" at bounding box center [630, 570] width 91 height 37
type input "1000"
click at [614, 363] on icon "button" at bounding box center [607, 352] width 22 height 22
type input "1000"
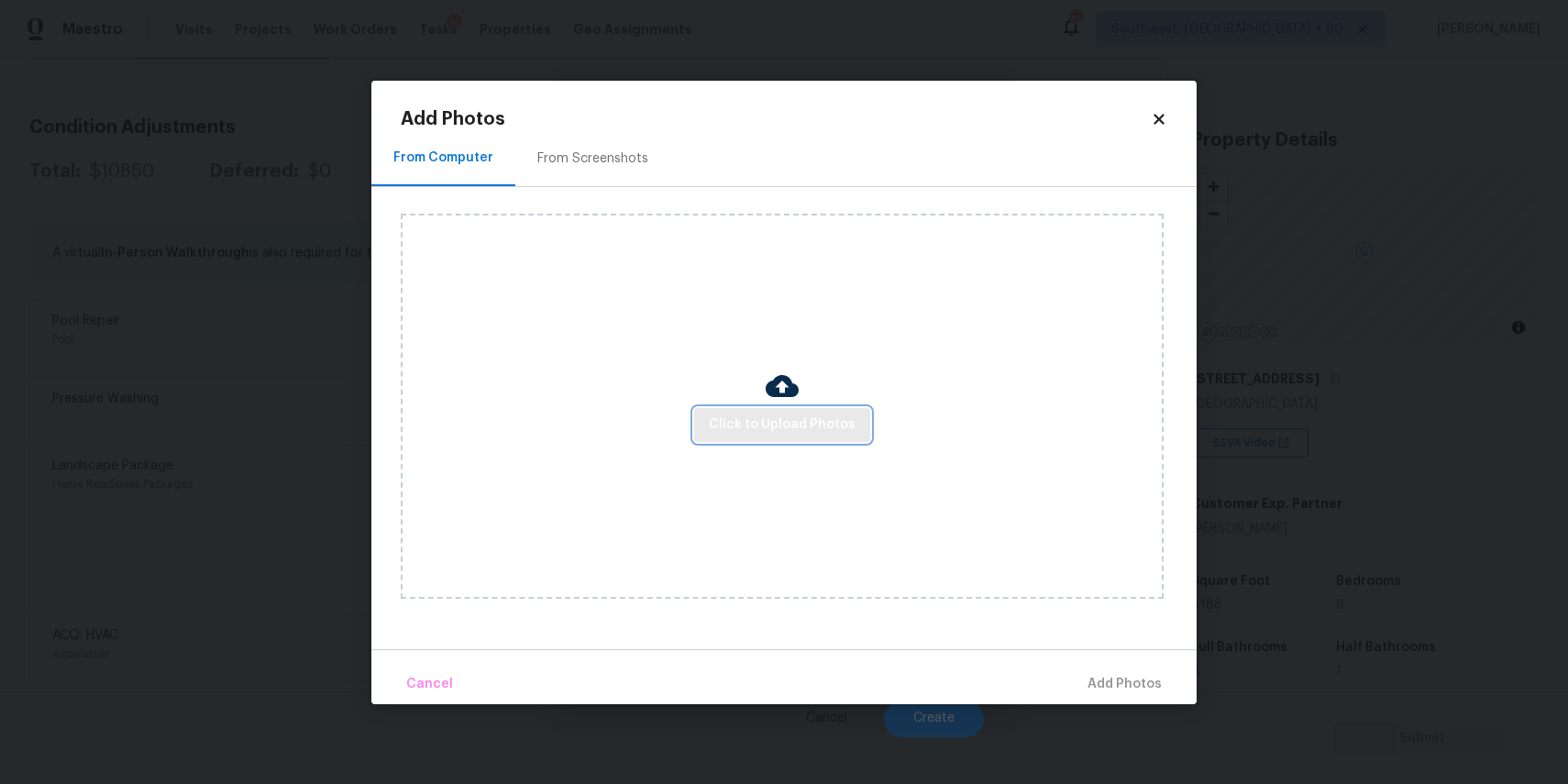
click at [749, 424] on span "Click to Upload Photos" at bounding box center [782, 426] width 147 height 23
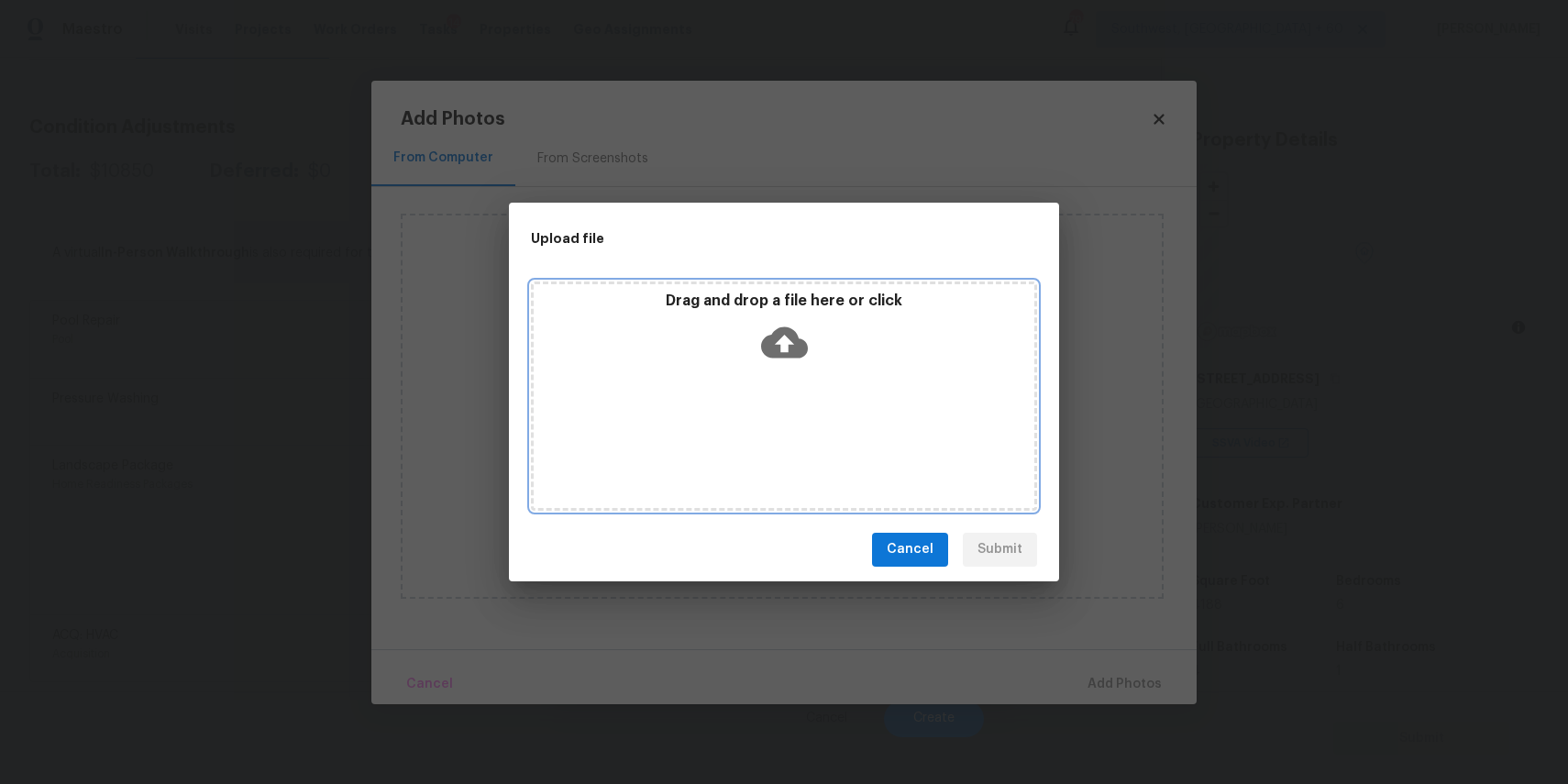
click at [749, 424] on div "Drag and drop a file here or click" at bounding box center [784, 396] width 506 height 229
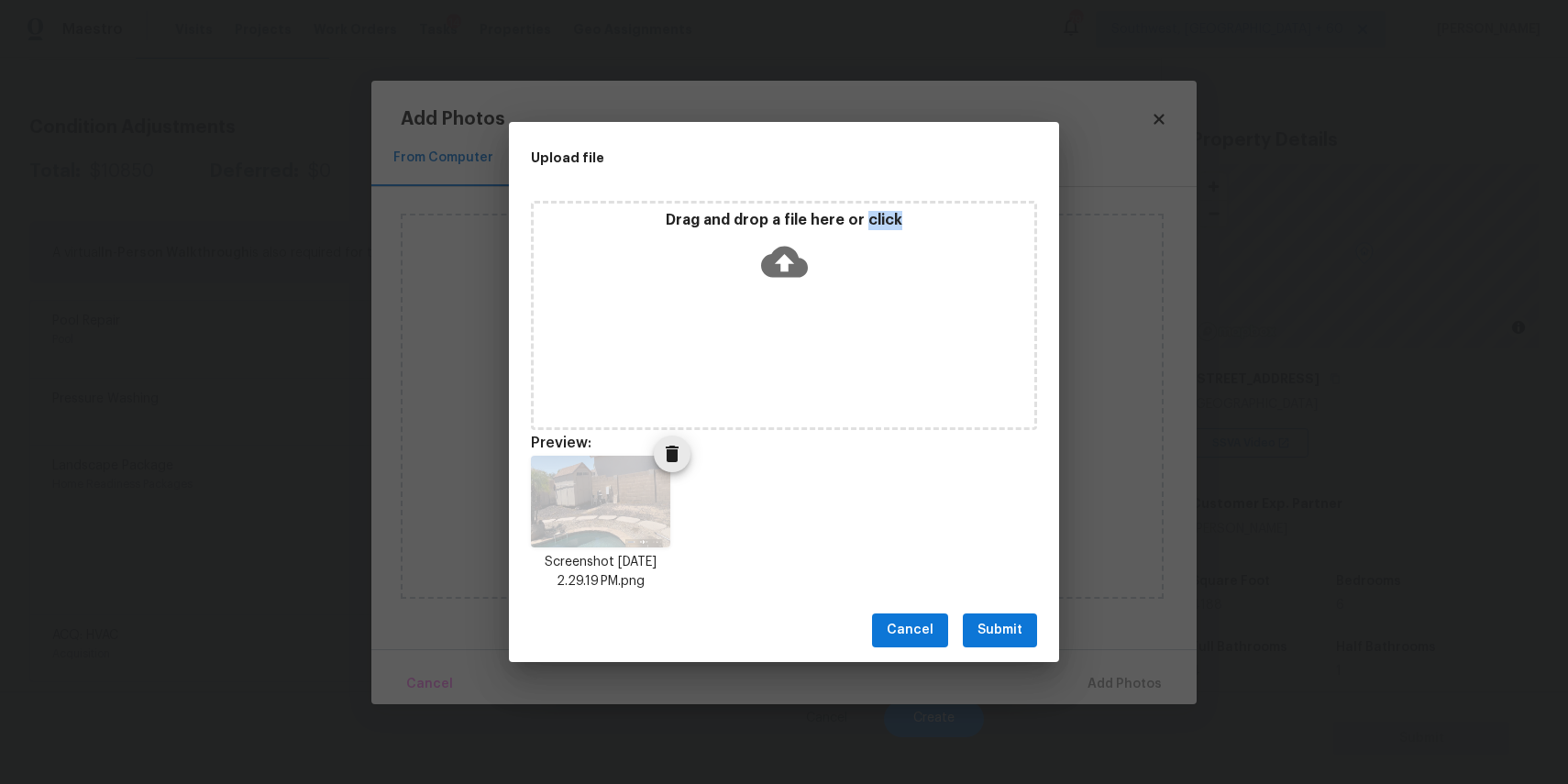
click at [650, 494] on img at bounding box center [600, 501] width 139 height 91
click at [665, 477] on img at bounding box center [600, 501] width 139 height 91
click at [681, 455] on icon "Delete" at bounding box center [672, 454] width 22 height 22
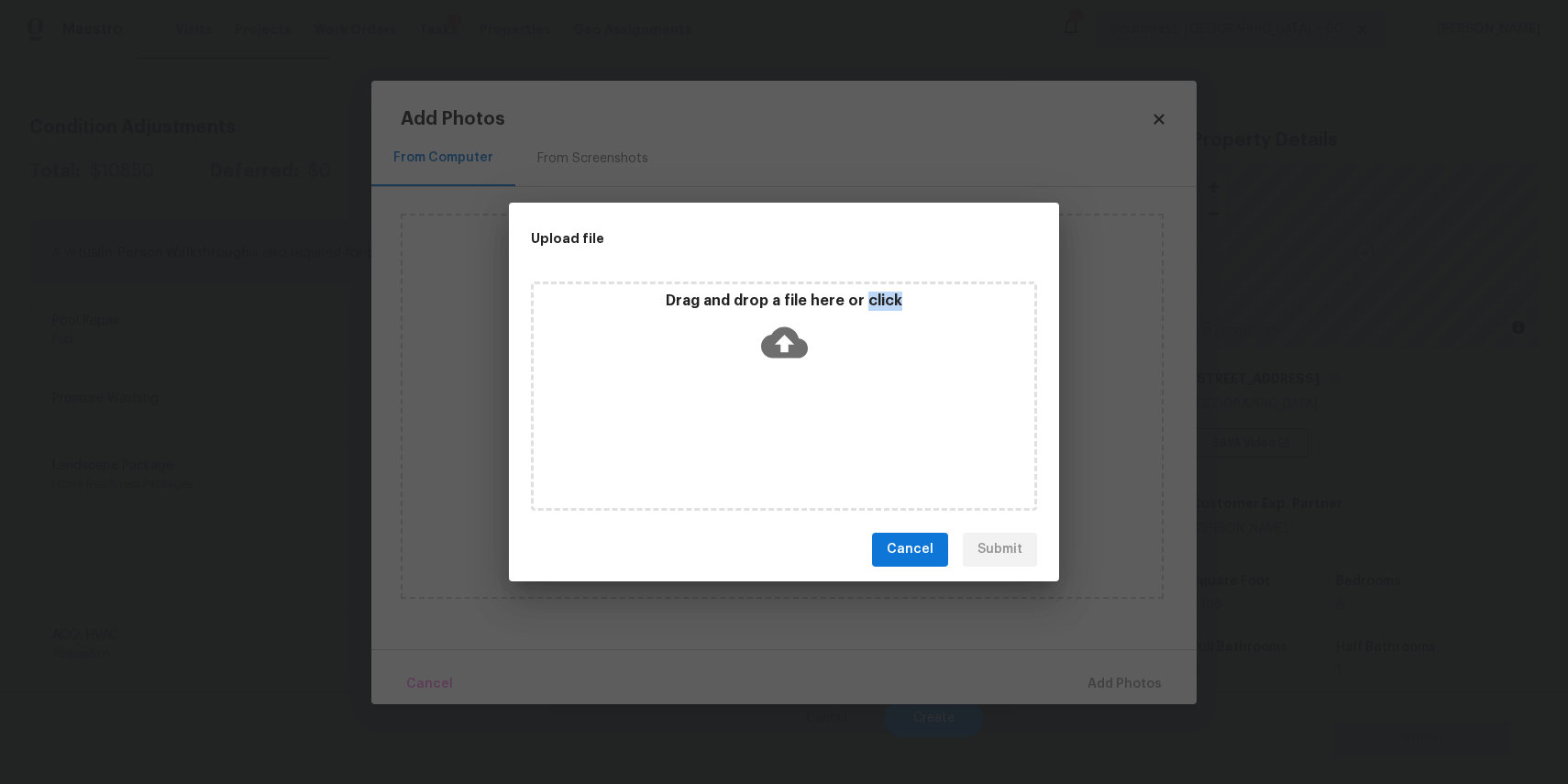
click at [757, 340] on div "Drag and drop a file here or click" at bounding box center [784, 330] width 501 height 79
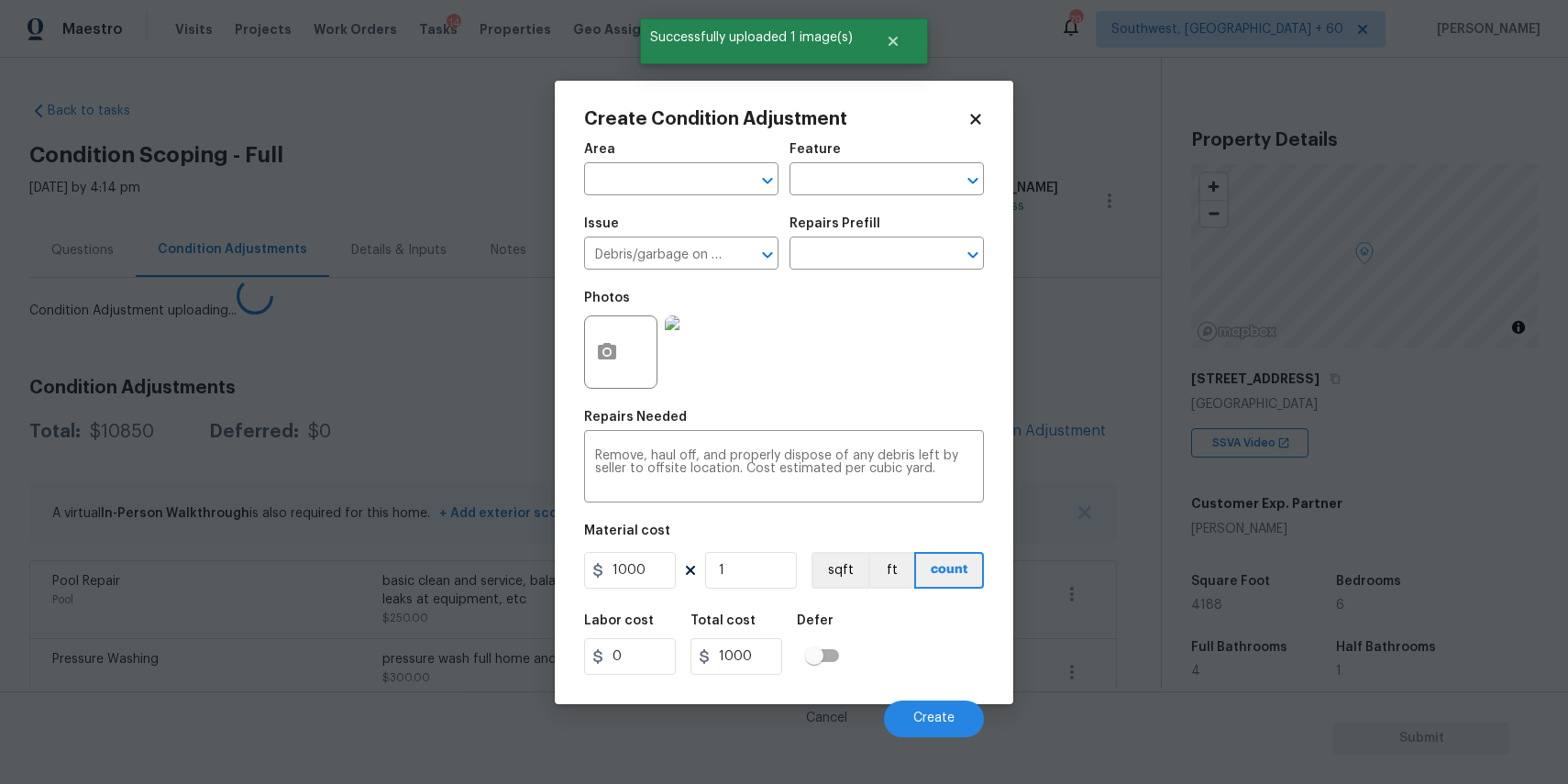
scroll to position [219, 0]
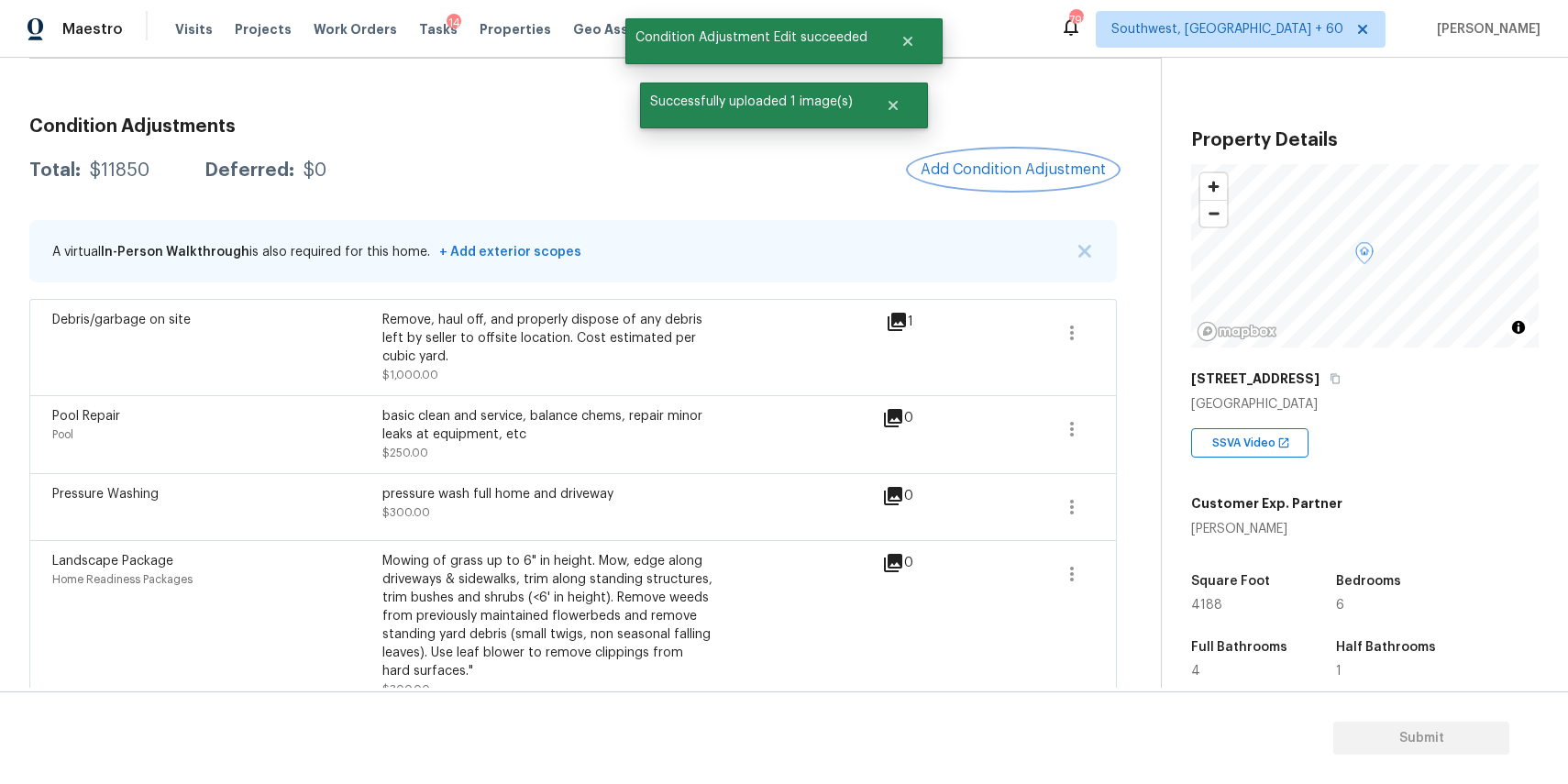
click at [1065, 170] on span "Add Condition Adjustment" at bounding box center [1013, 169] width 186 height 17
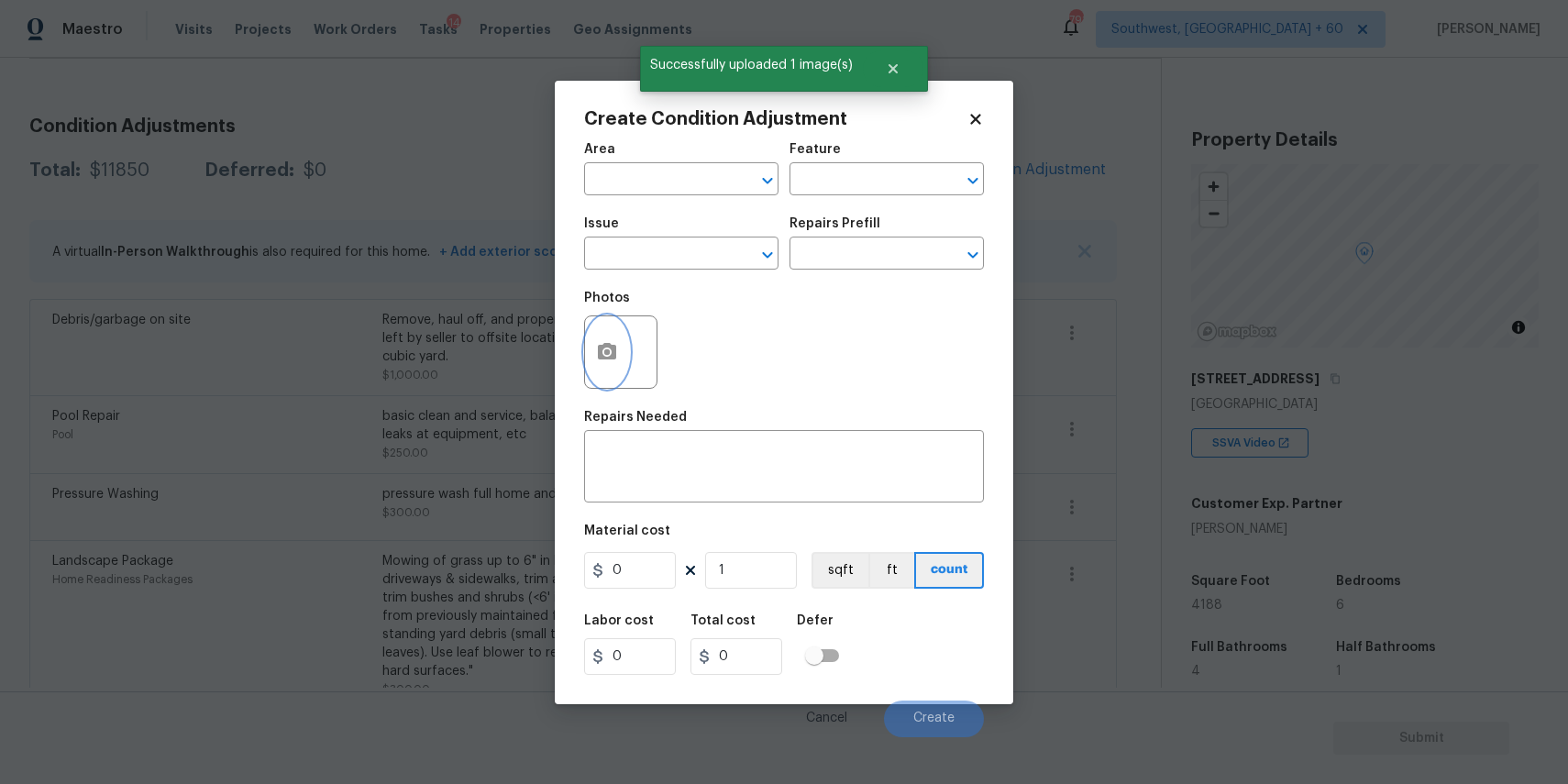
click at [602, 347] on icon "button" at bounding box center [607, 351] width 18 height 17
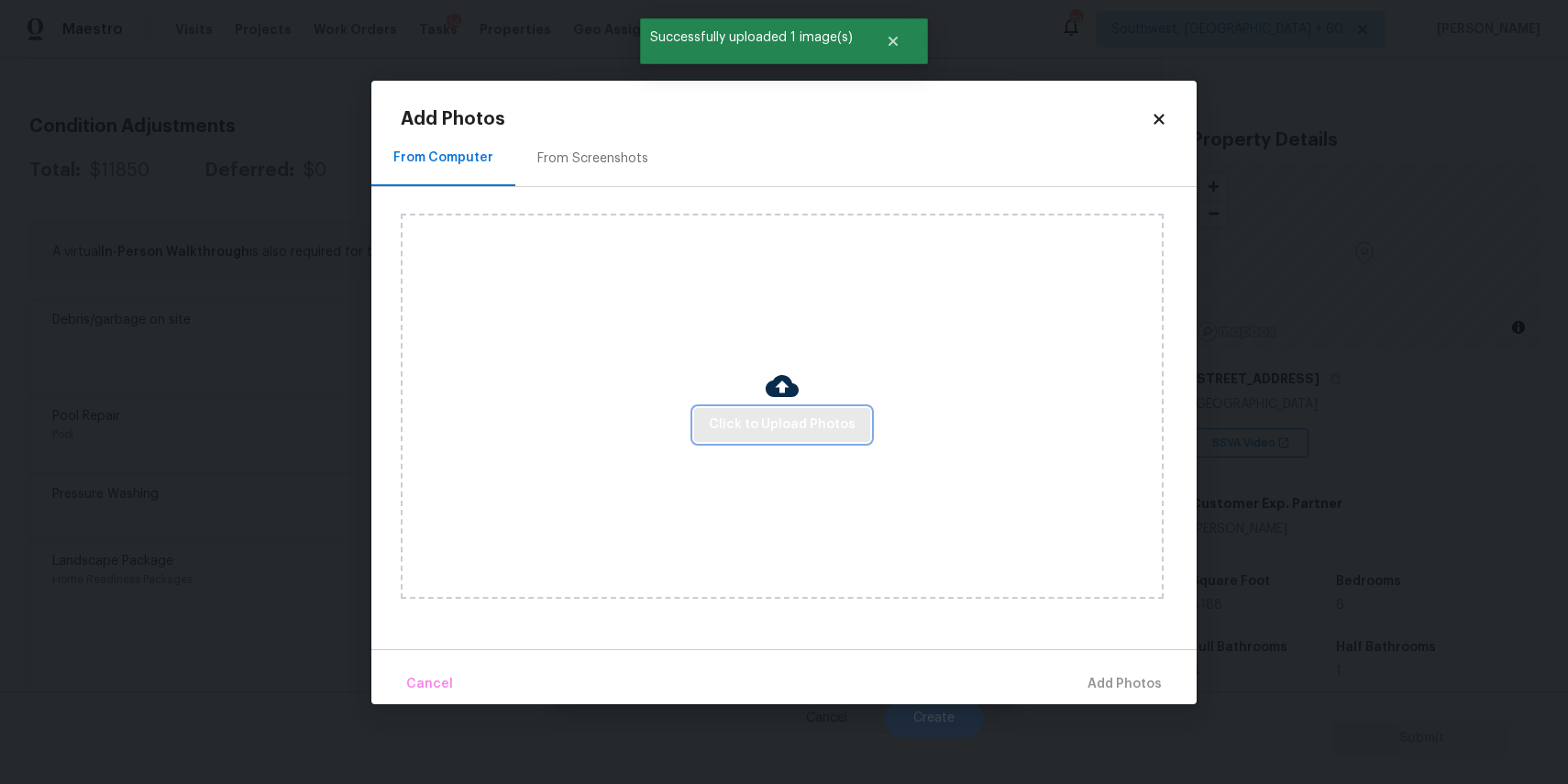
click at [805, 432] on span "Click to Upload Photos" at bounding box center [782, 426] width 147 height 23
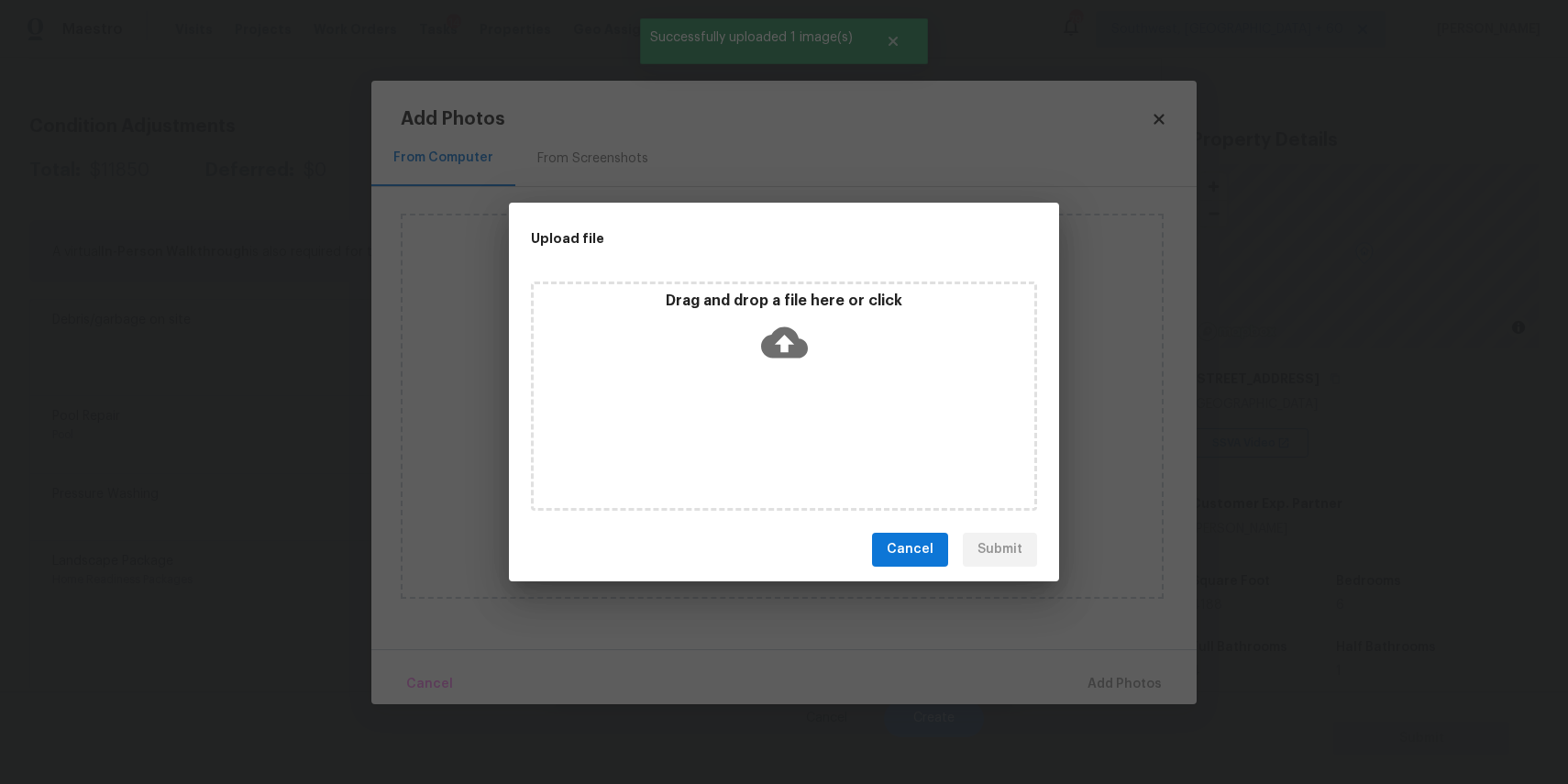
click at [805, 432] on div "Drag and drop a file here or click" at bounding box center [784, 396] width 506 height 229
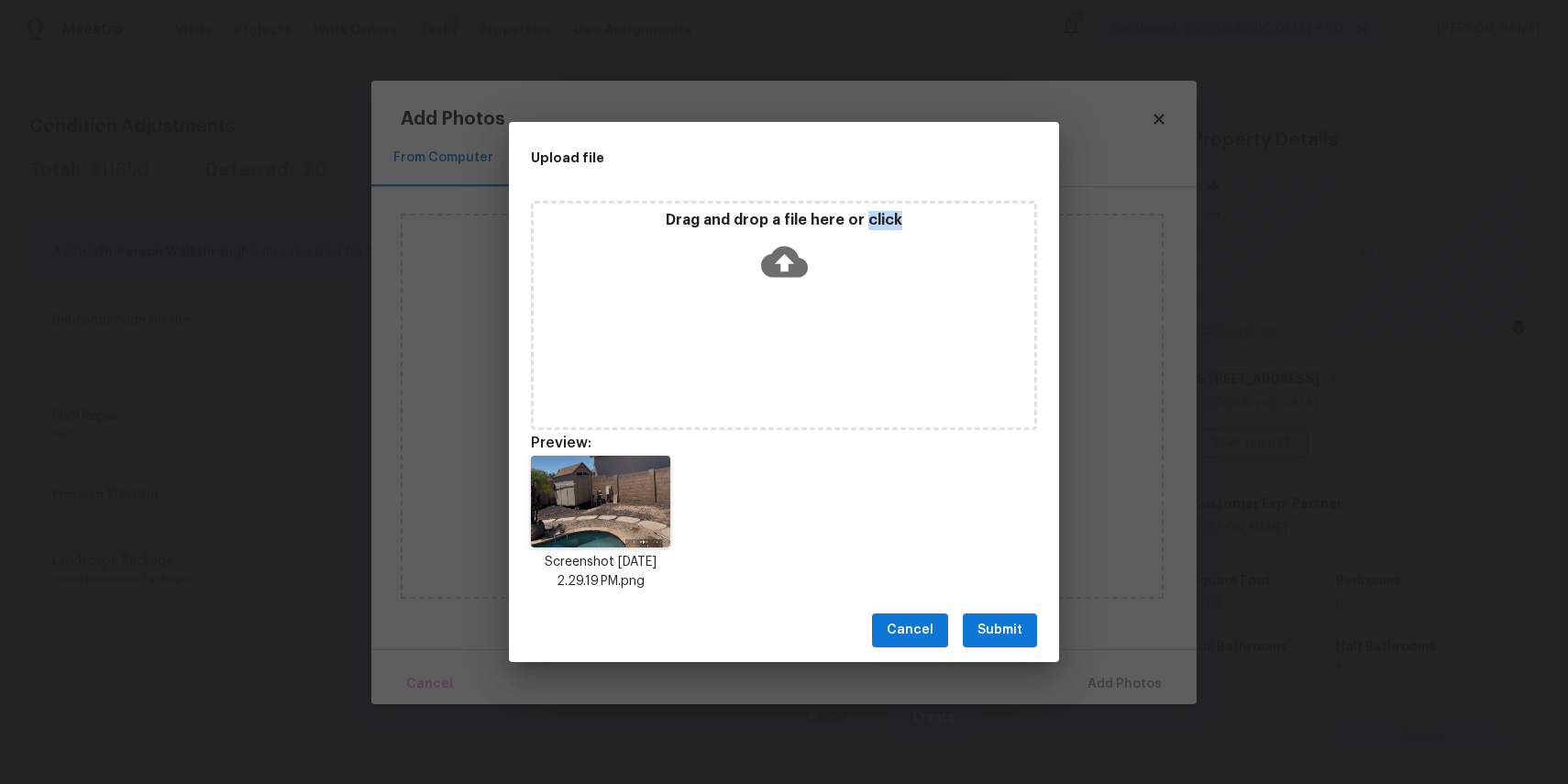
click at [1008, 619] on span "Submit" at bounding box center [1000, 631] width 45 height 23
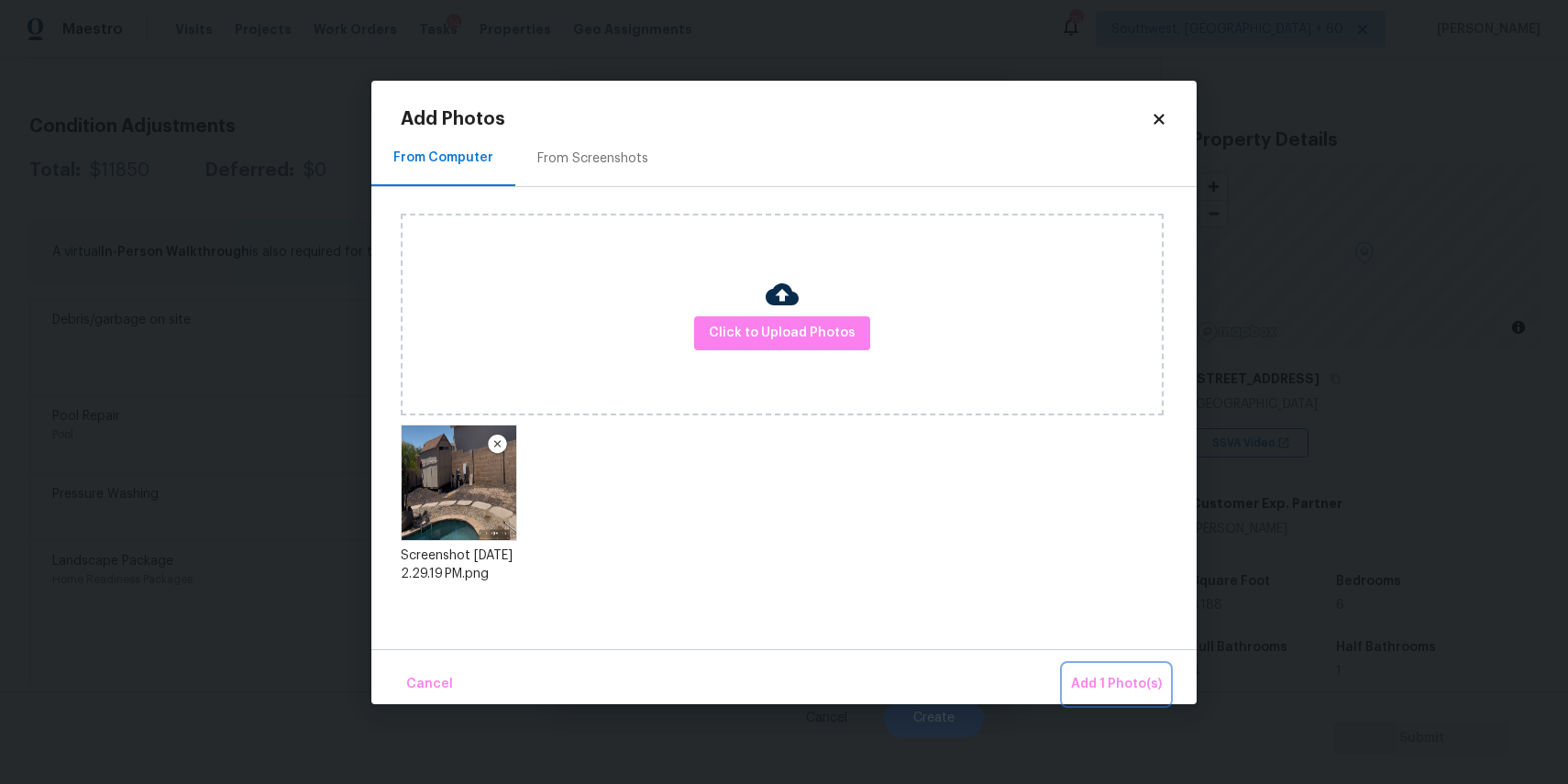
click at [1147, 690] on span "Add 1 Photo(s)" at bounding box center [1116, 685] width 90 height 23
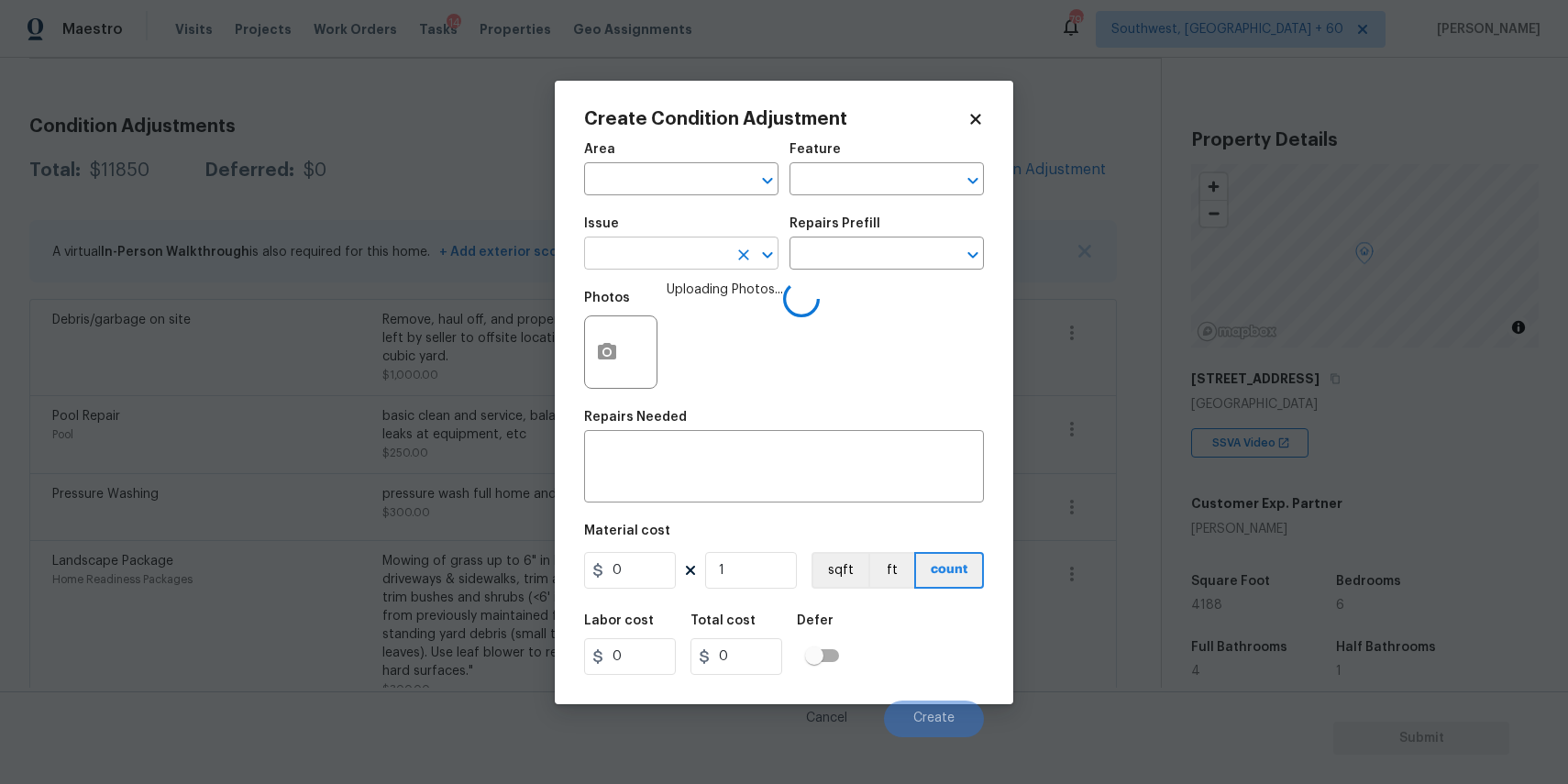
click at [682, 260] on input "text" at bounding box center [655, 255] width 143 height 28
click at [714, 342] on li "Debris/garbage on site" at bounding box center [681, 340] width 194 height 30
type input "Debris/garbage on site"
click at [722, 438] on div "x ​" at bounding box center [784, 468] width 400 height 68
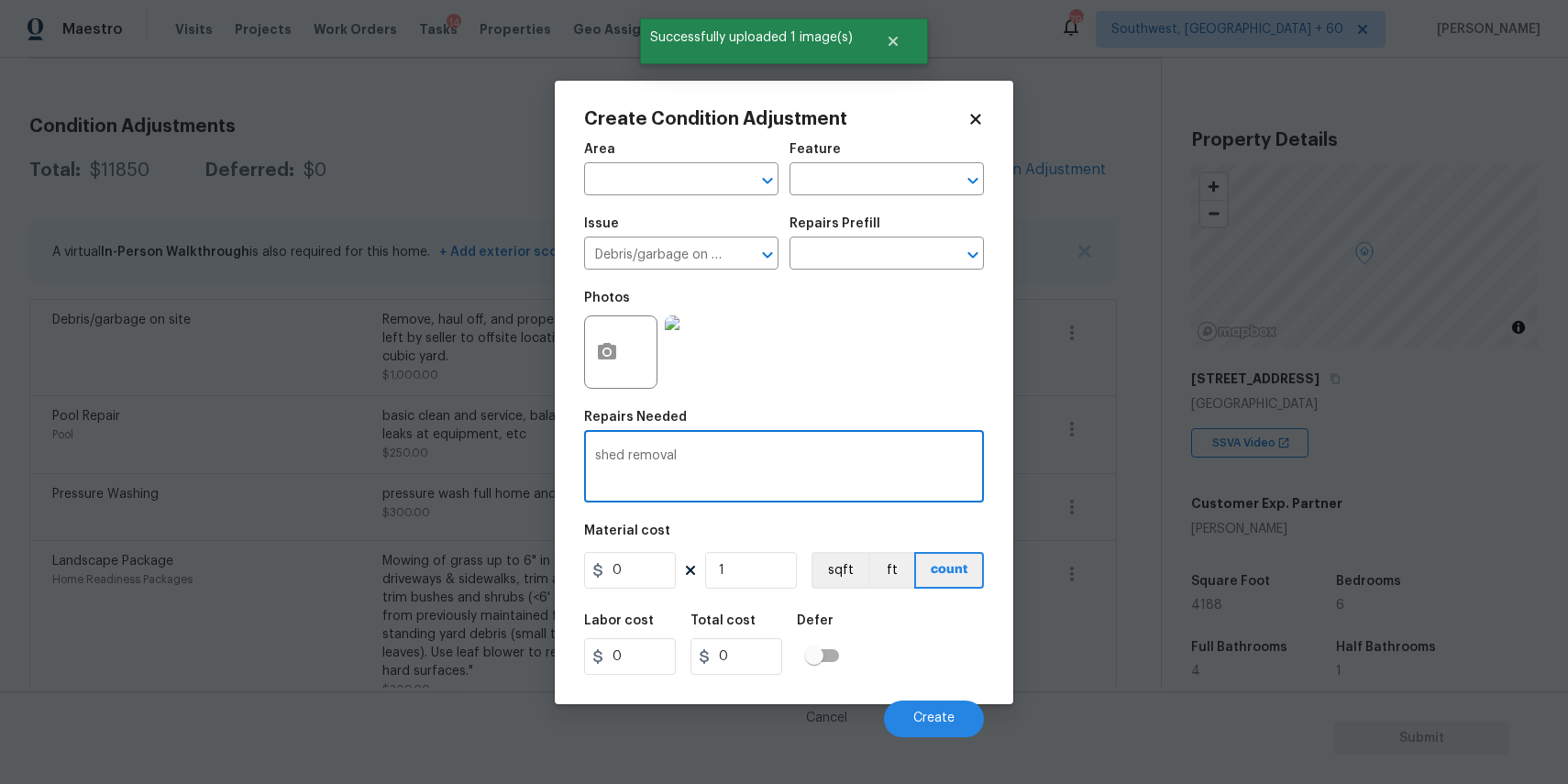
type textarea "shed removal"
click at [645, 576] on input "0" at bounding box center [630, 570] width 91 height 37
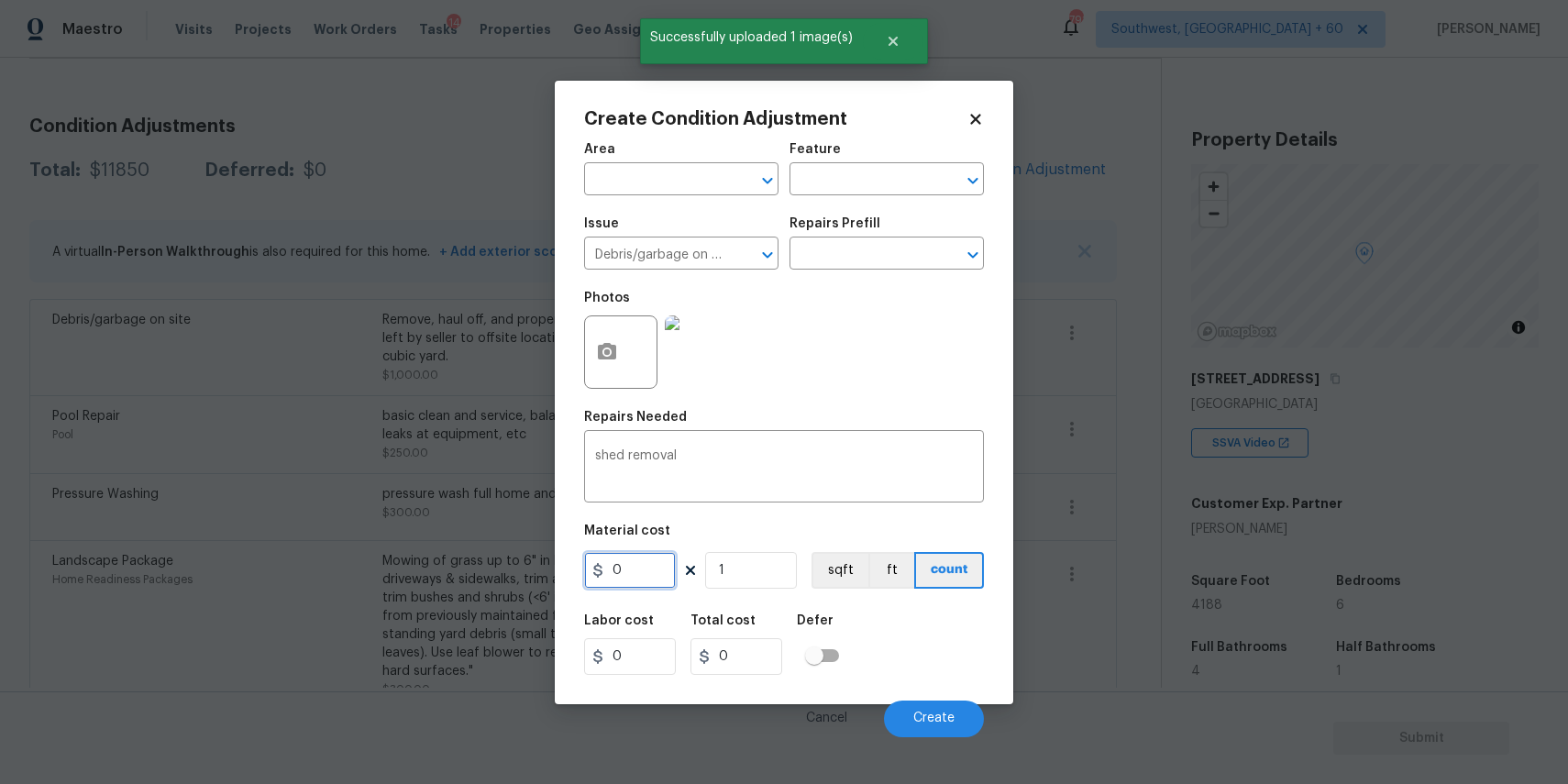
click at [645, 576] on input "0" at bounding box center [630, 570] width 91 height 37
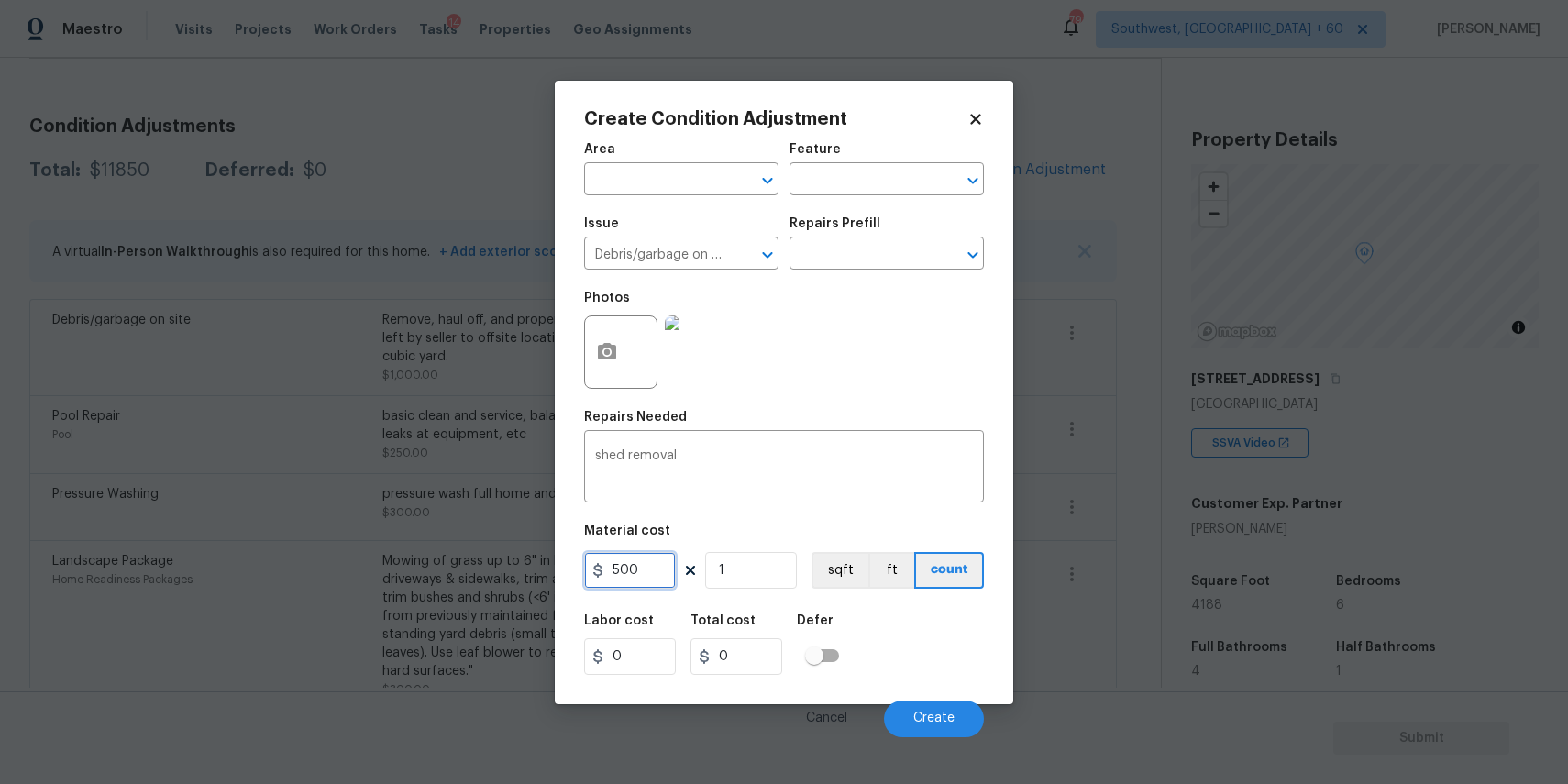
drag, startPoint x: 645, startPoint y: 576, endPoint x: 770, endPoint y: 625, distance: 134.3
click at [645, 576] on input "500" at bounding box center [630, 570] width 91 height 37
type input "500"
click at [937, 711] on button "Create" at bounding box center [934, 719] width 100 height 37
type input "500"
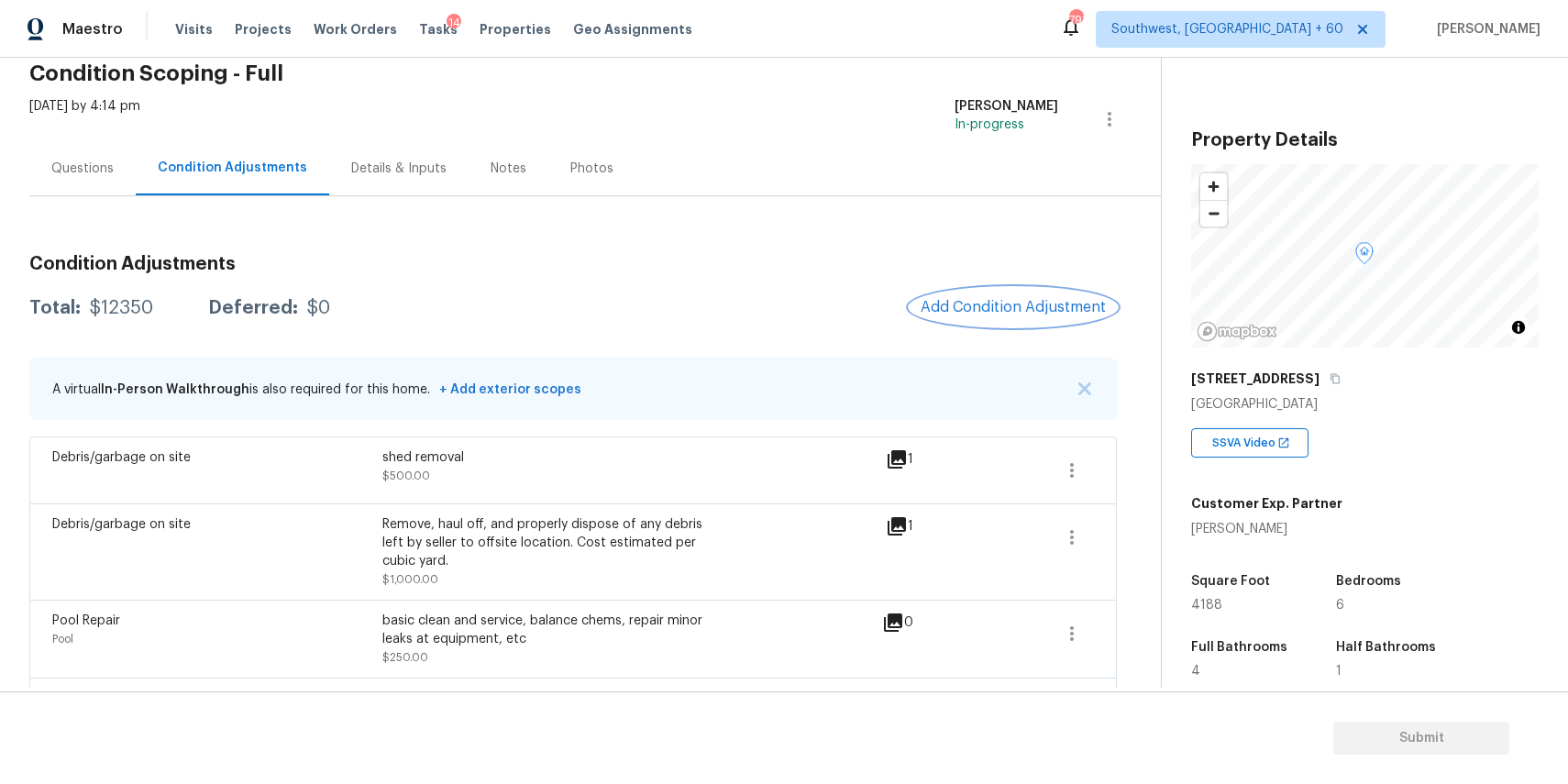
scroll to position [57, 0]
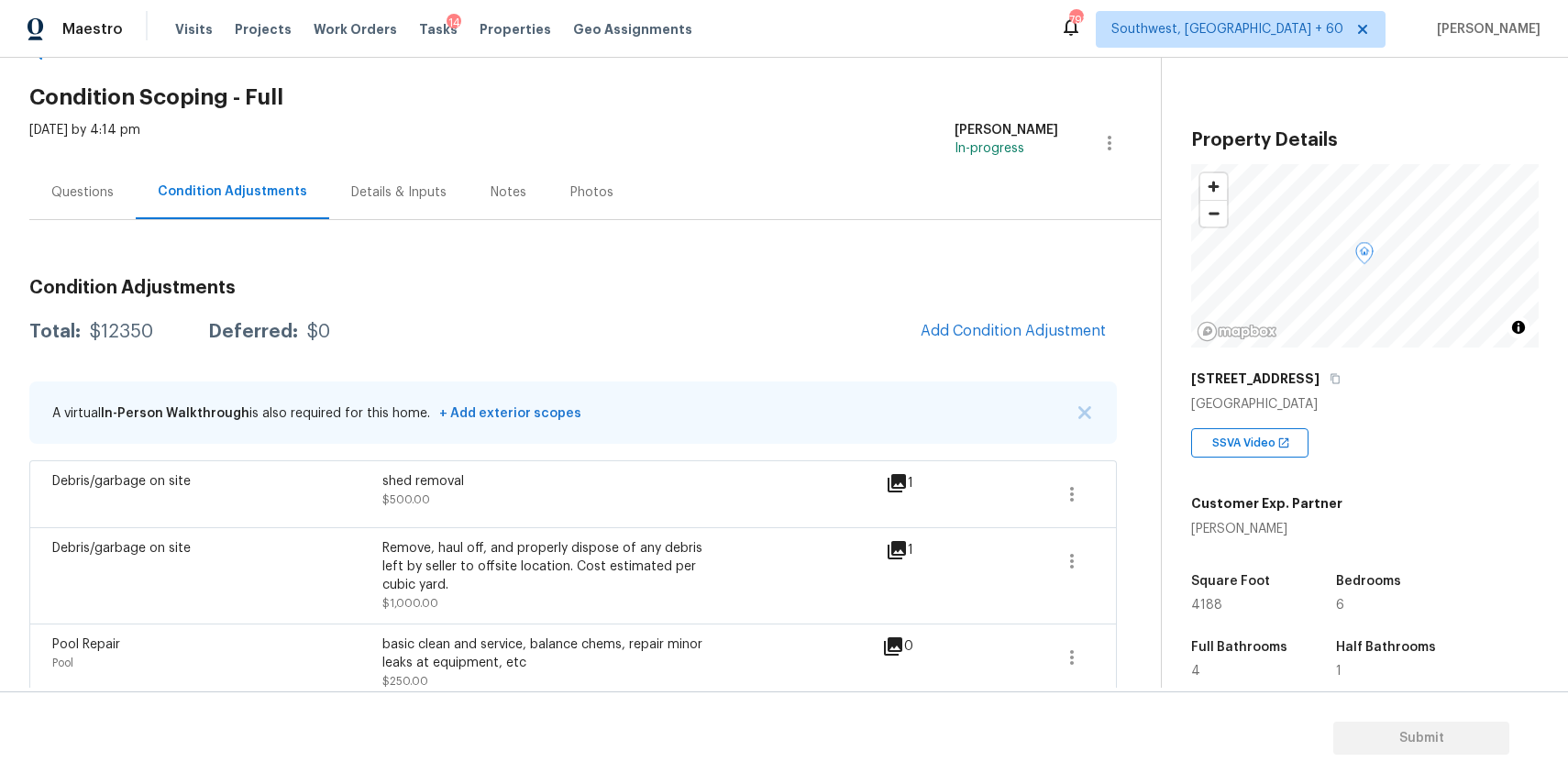
click at [1034, 350] on span "Add Condition Adjustment" at bounding box center [1013, 332] width 207 height 41
click at [1098, 300] on div "Condition Adjustments Total: $12350 Deferred: $0 Add Condition Adjustment A vir…" at bounding box center [573, 634] width 1088 height 741
click at [1080, 328] on span "Add Condition Adjustment" at bounding box center [1013, 330] width 186 height 17
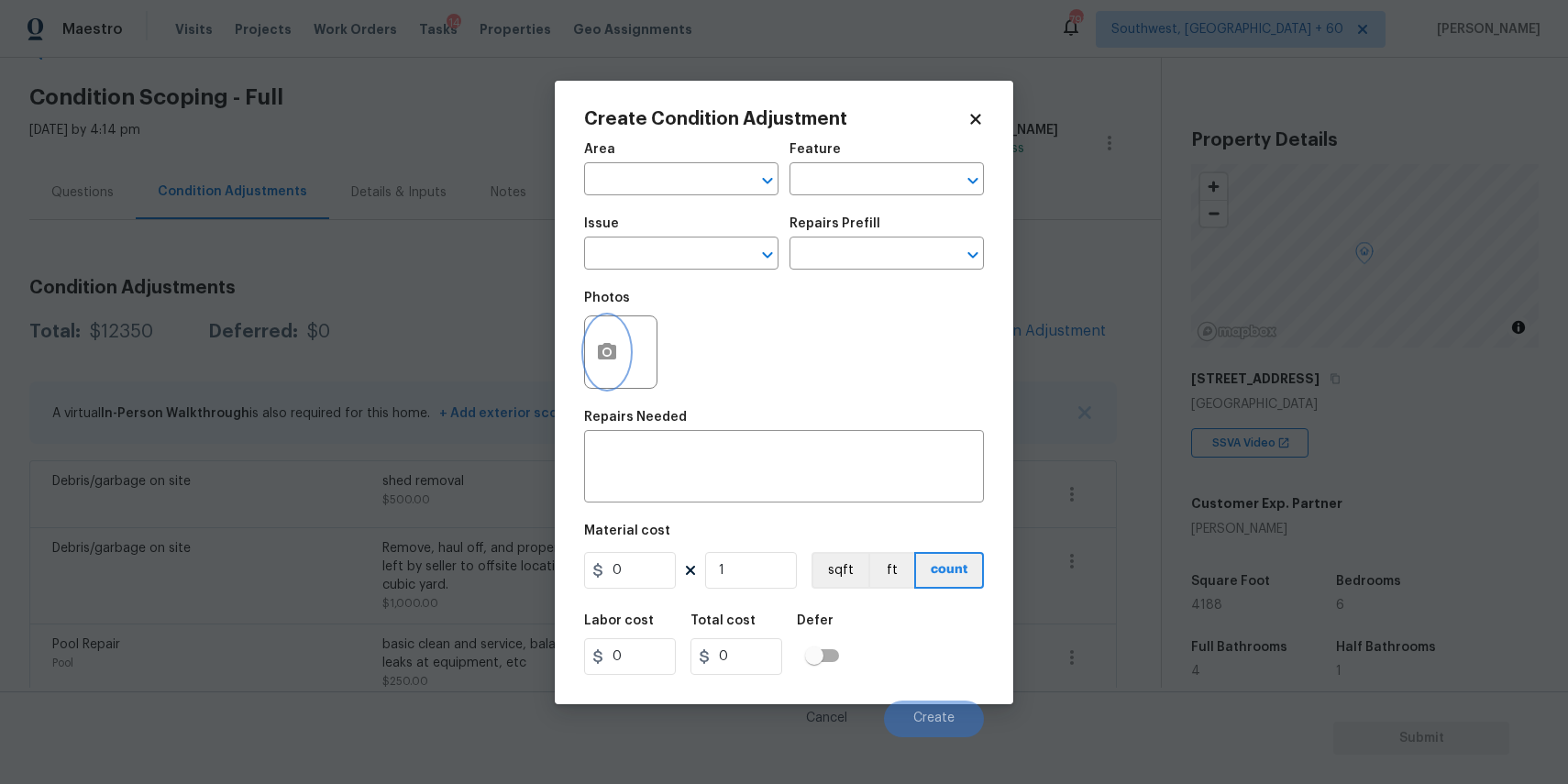
click at [603, 354] on icon "button" at bounding box center [607, 351] width 18 height 17
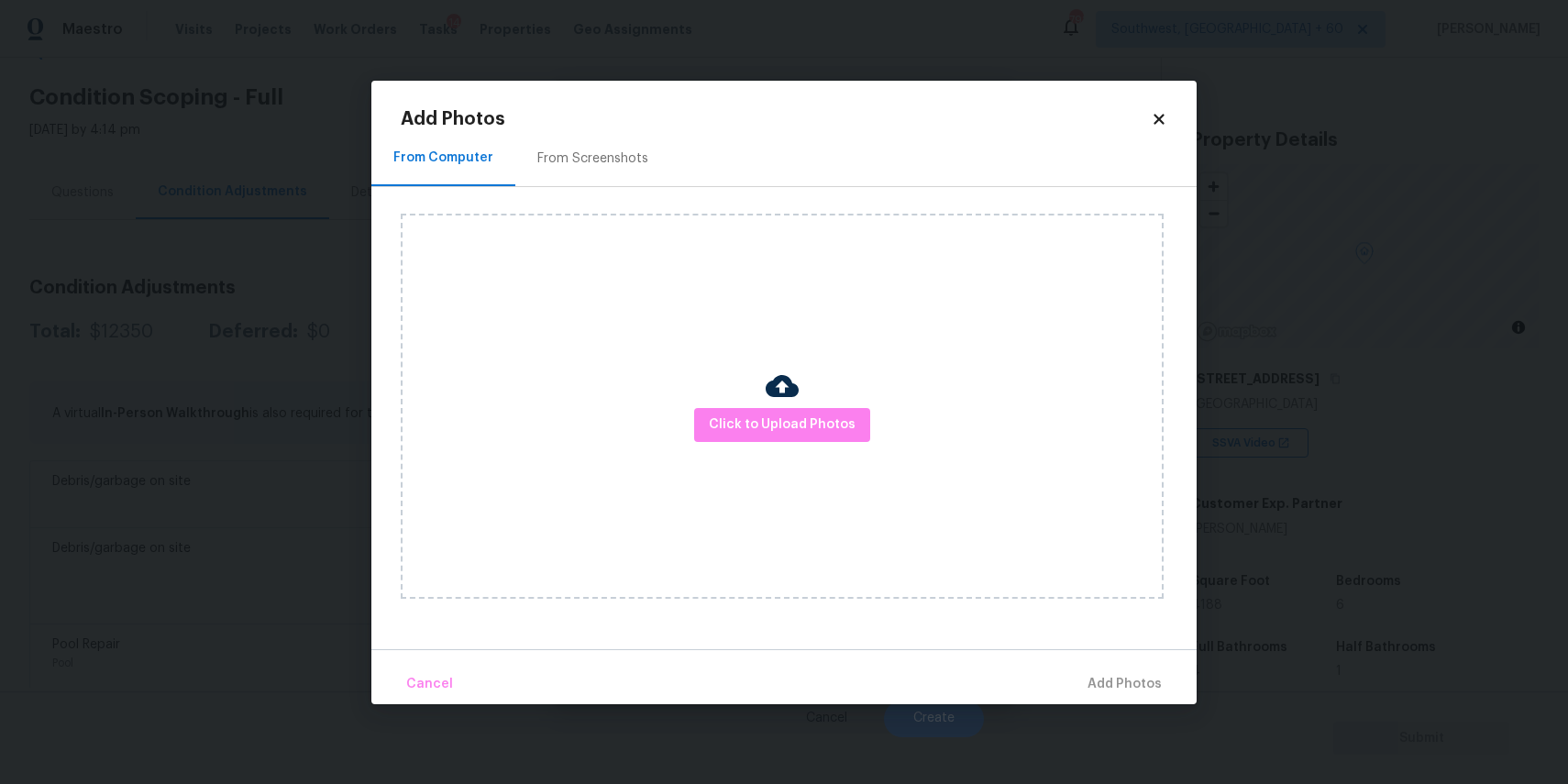
click at [740, 402] on div "Click to Upload Photos" at bounding box center [782, 406] width 763 height 385
click at [776, 415] on span "Click to Upload Photos" at bounding box center [782, 426] width 147 height 23
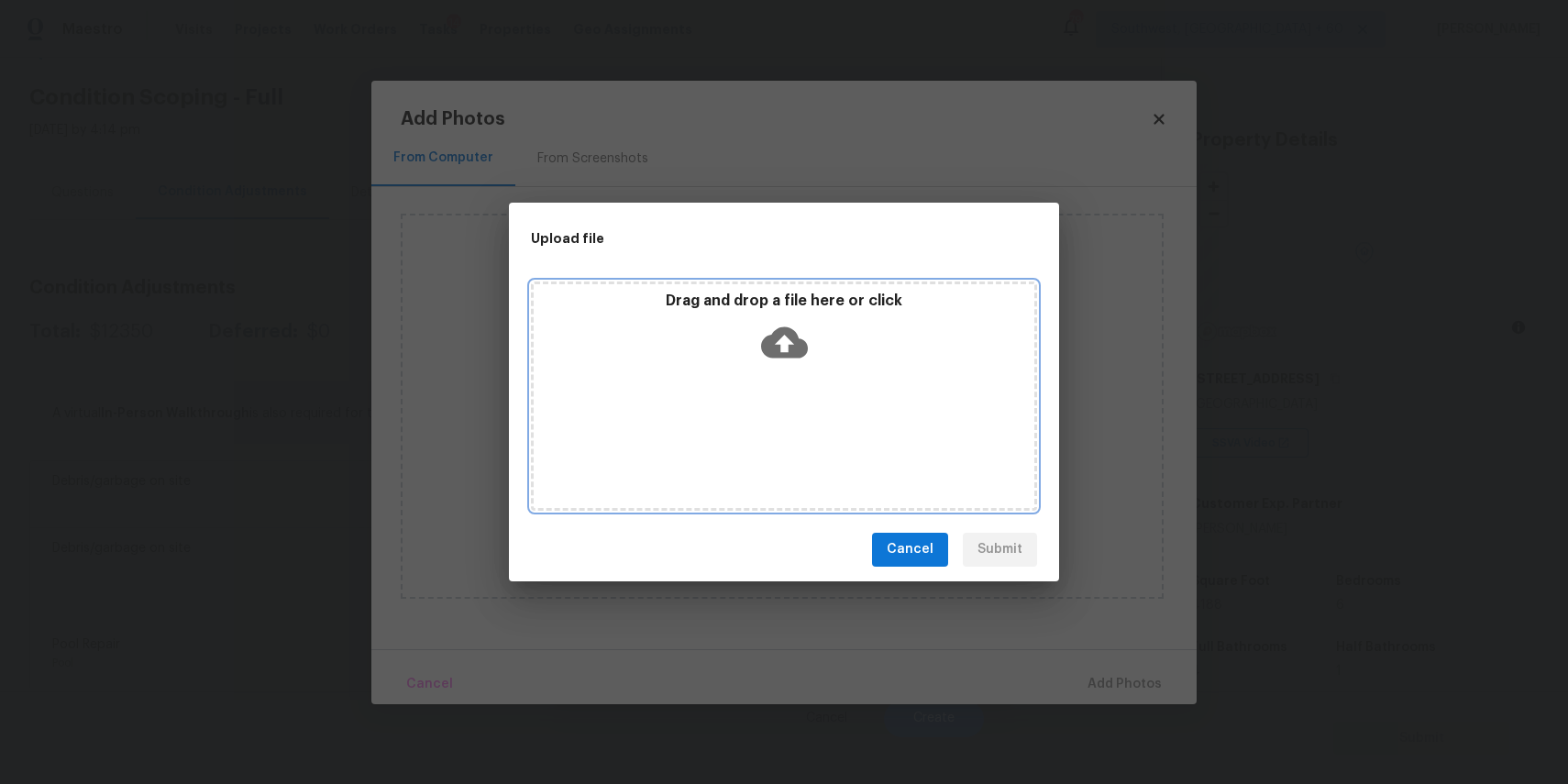
click at [779, 386] on div "Drag and drop a file here or click" at bounding box center [784, 396] width 506 height 229
click at [1331, 622] on div "Upload file Drag and drop a file here or click Cancel Submit" at bounding box center [784, 392] width 1568 height 784
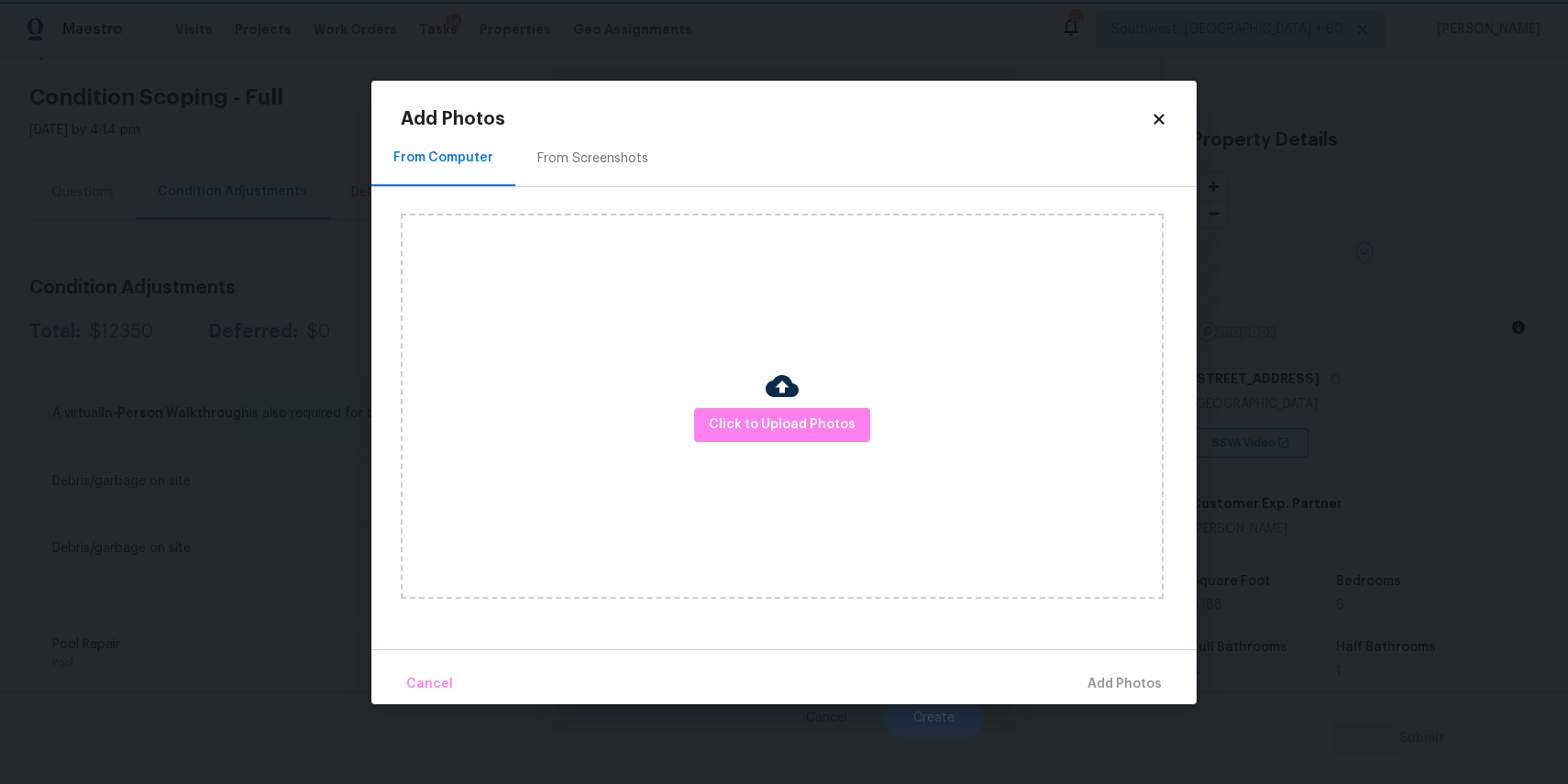
click at [1331, 622] on body "Maestro Visits Projects Work Orders Tasks 14 Properties Geo Assignments 791 Sou…" at bounding box center [784, 392] width 1568 height 784
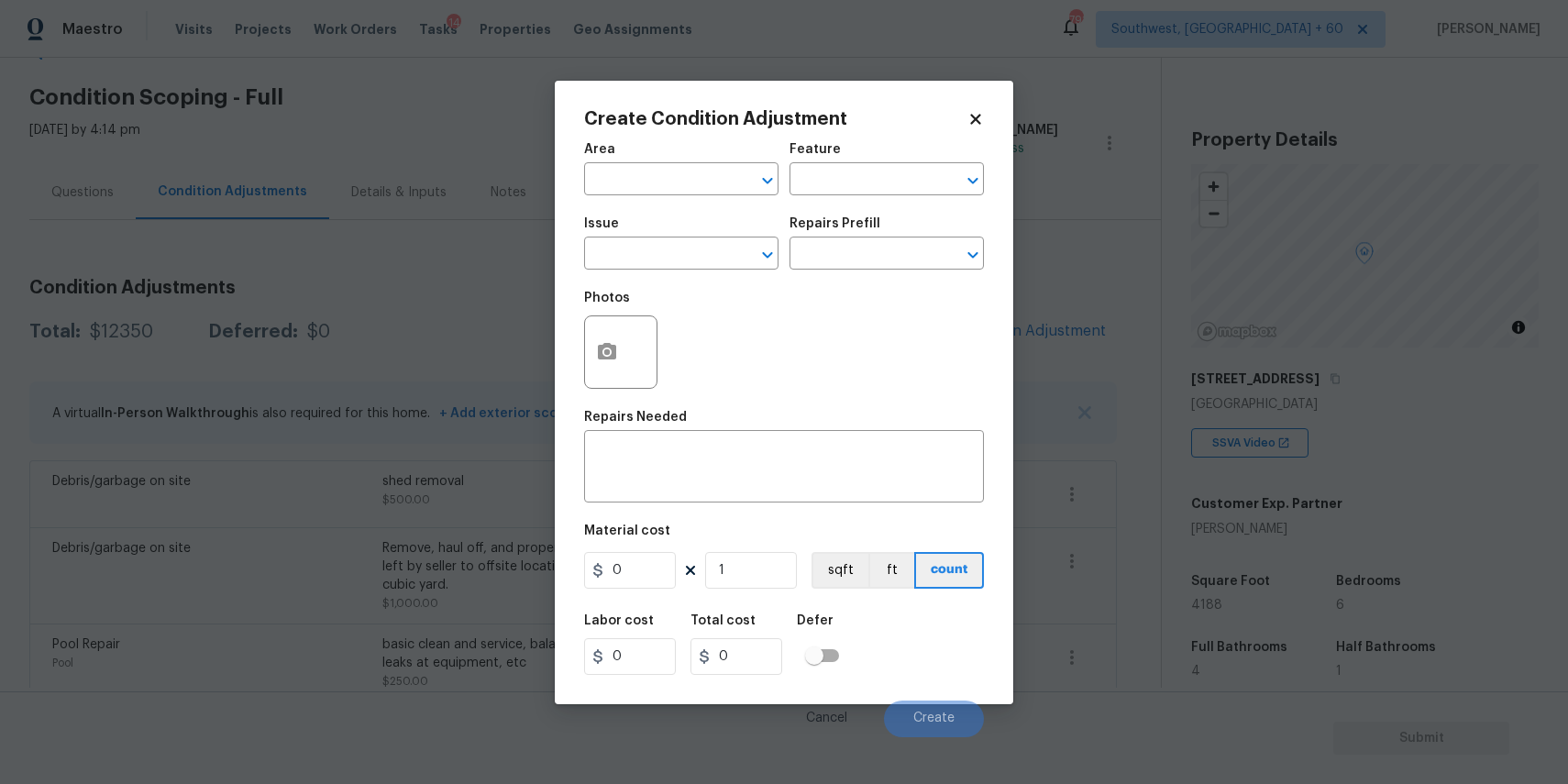
click at [1446, 501] on body "Maestro Visits Projects Work Orders Tasks 14 Properties Geo Assignments 791 Sou…" at bounding box center [784, 392] width 1568 height 784
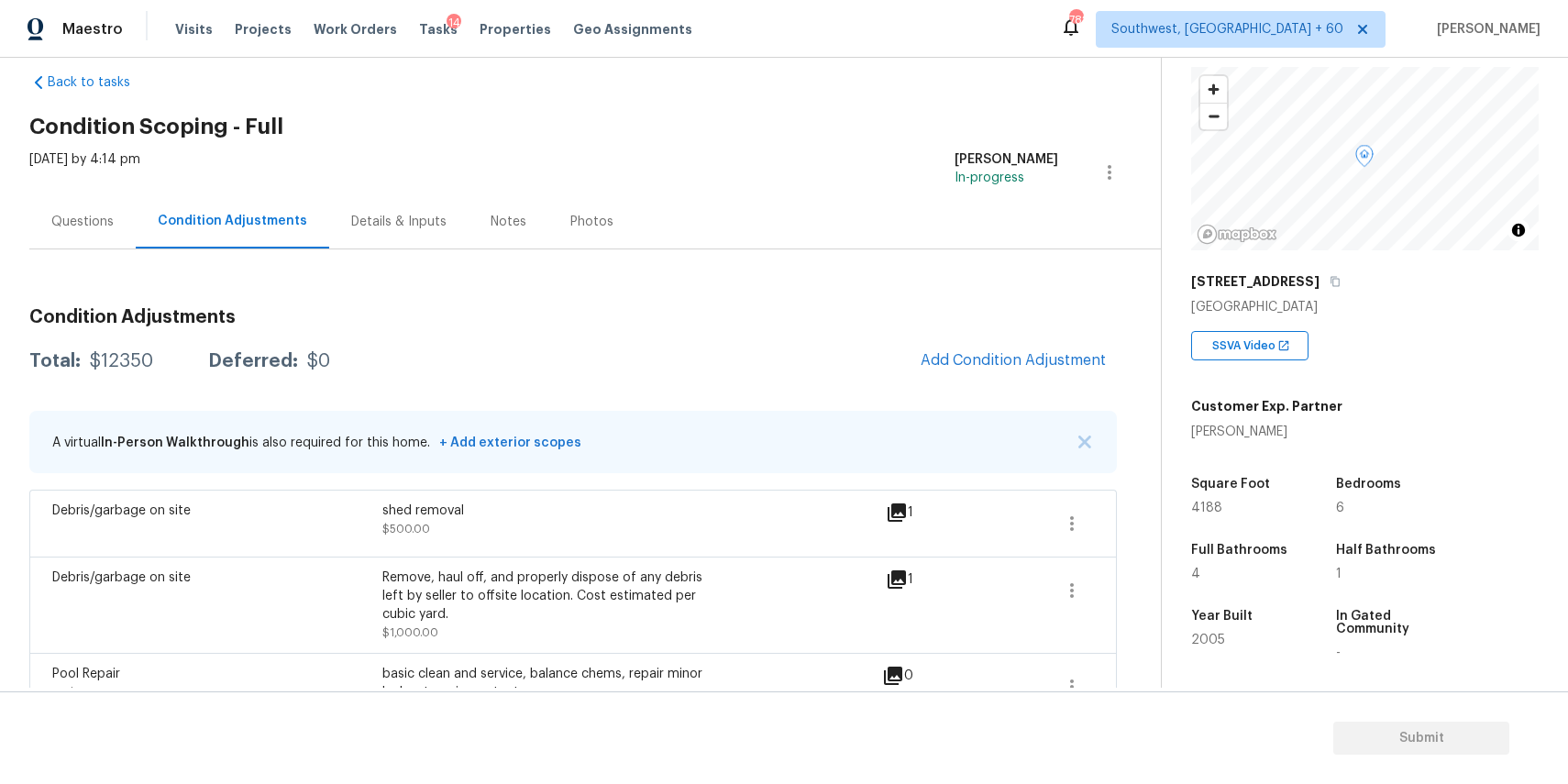
scroll to position [126, 0]
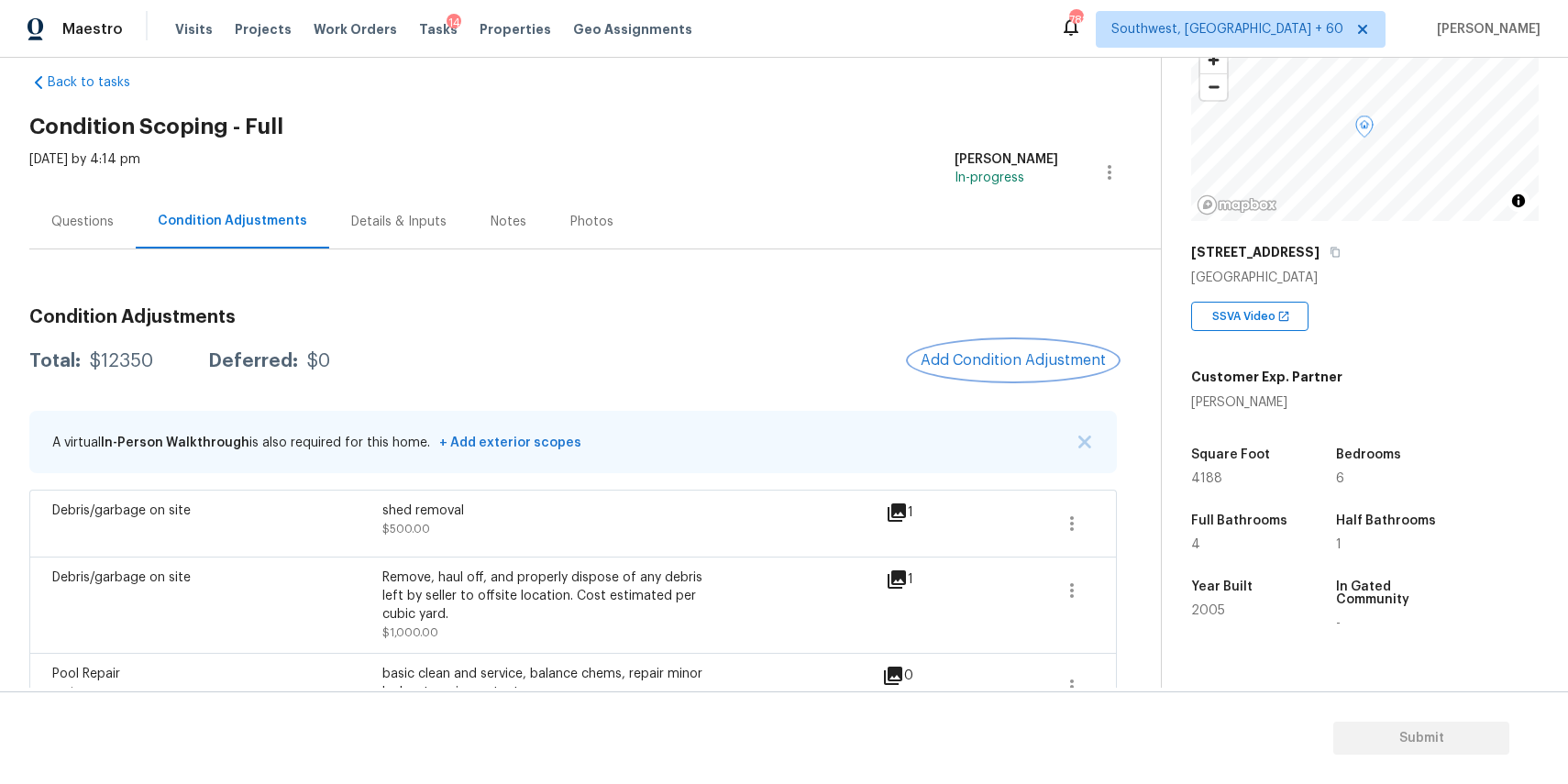
click at [1019, 355] on span "Add Condition Adjustment" at bounding box center [1013, 359] width 186 height 17
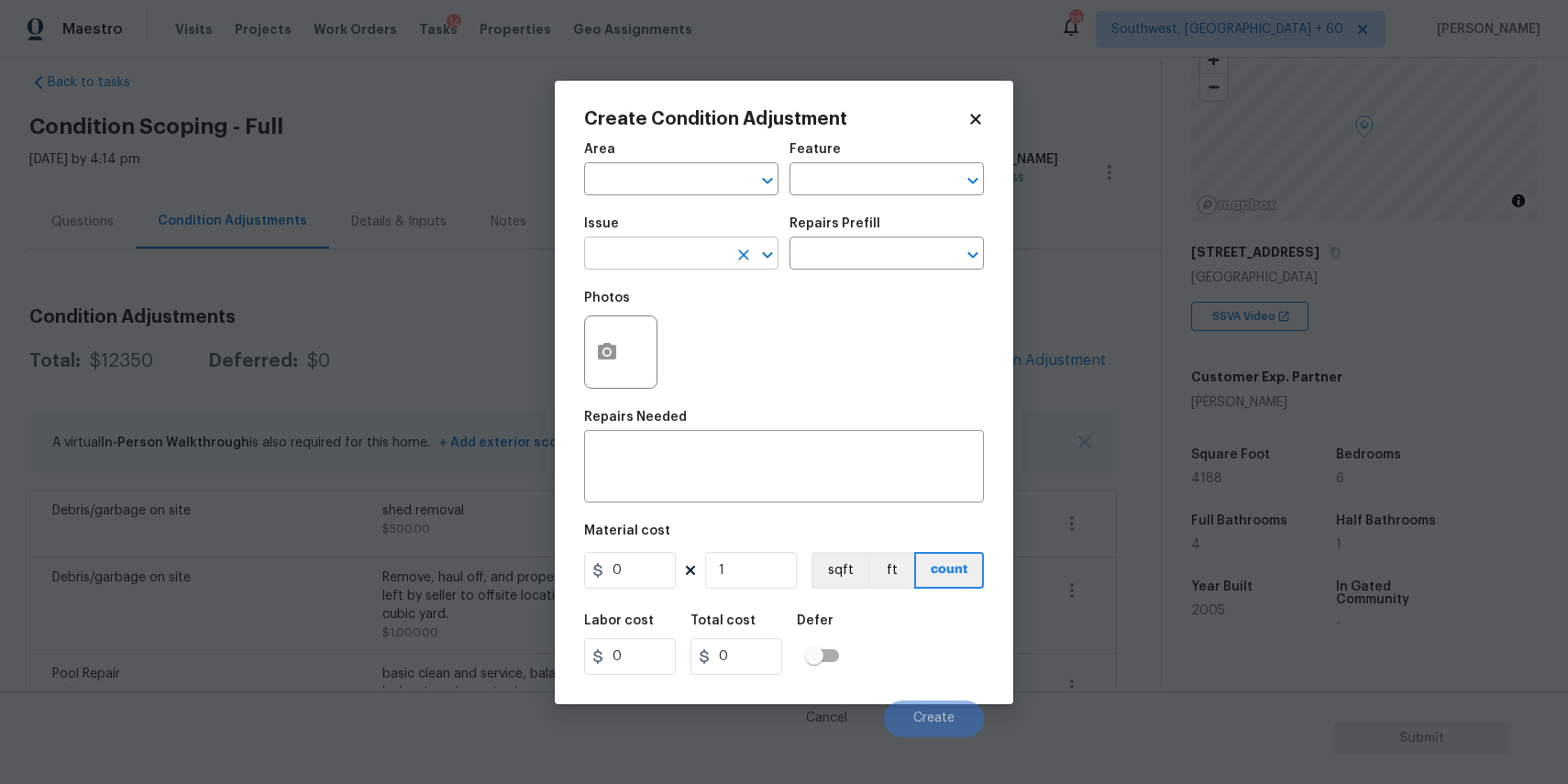
click at [690, 260] on input "text" at bounding box center [655, 255] width 143 height 28
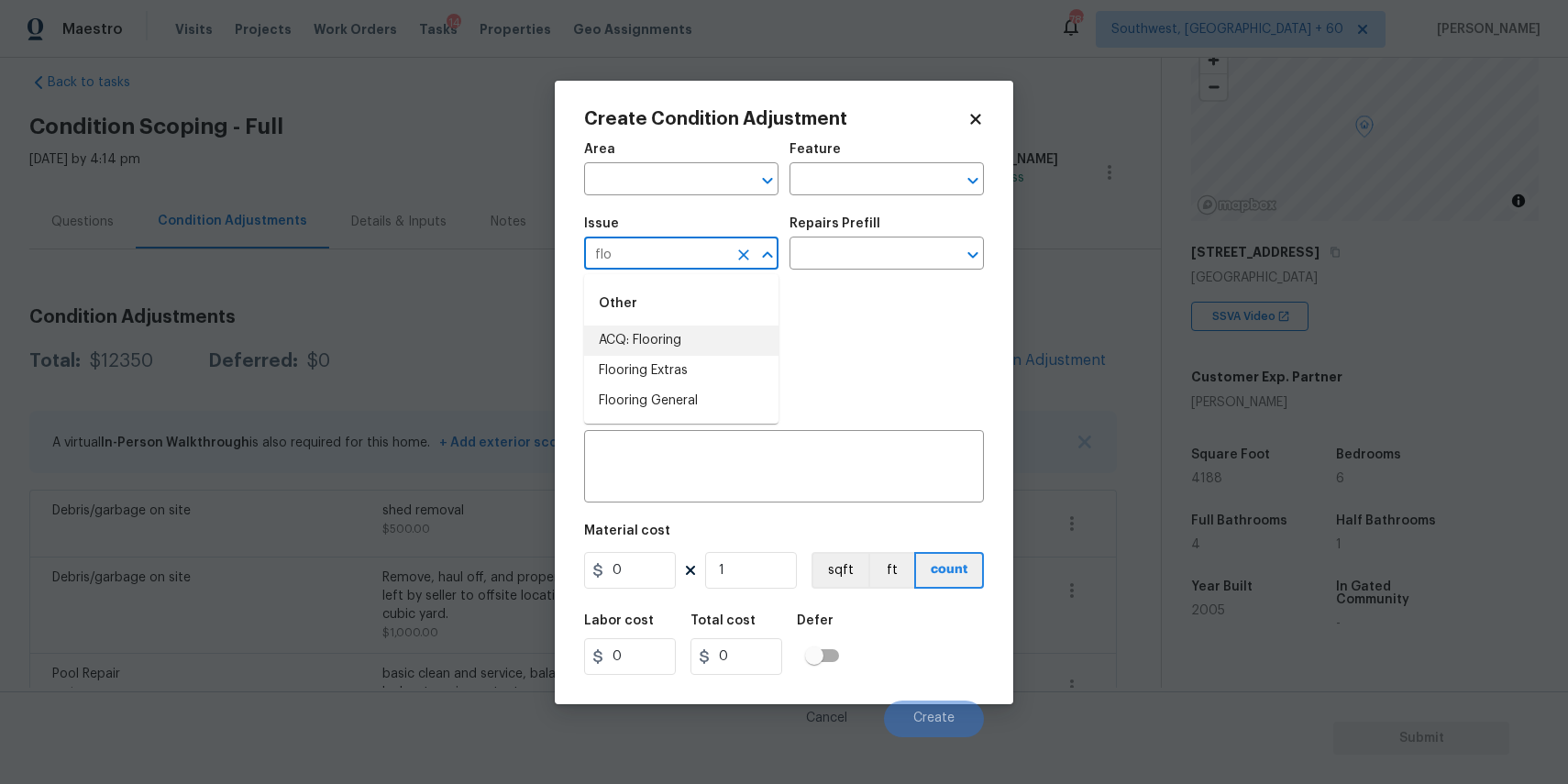
click at [691, 335] on li "ACQ: Flooring" at bounding box center [681, 340] width 194 height 30
type input "ACQ: Flooring"
click at [836, 241] on input "text" at bounding box center [860, 255] width 143 height 28
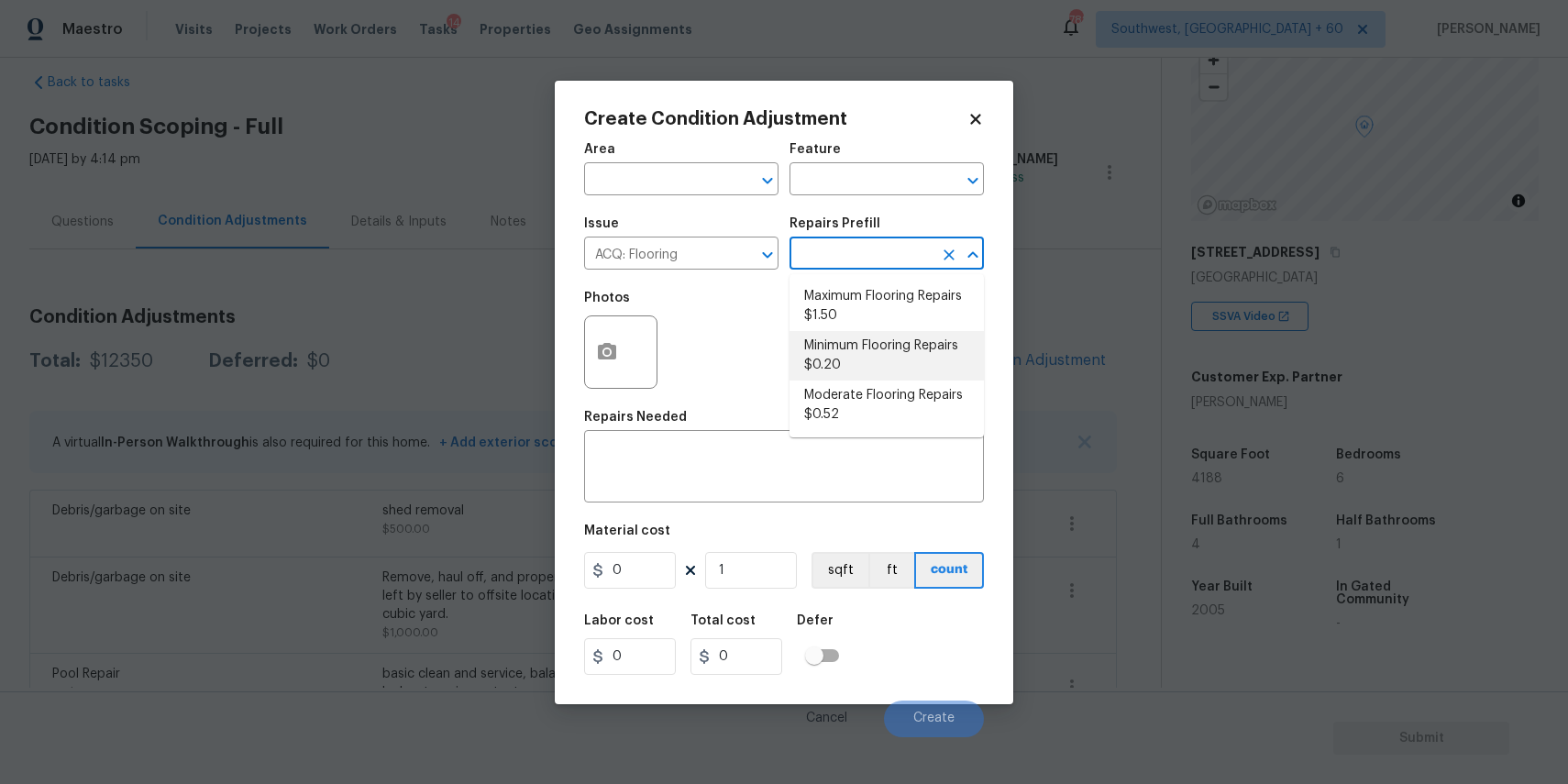
click at [877, 350] on li "Minimum Flooring Repairs $0.20" at bounding box center [887, 356] width 194 height 50
type input "Acquisition"
type textarea "Acquisition Scope: Minimum flooring repairs"
type input "0.2"
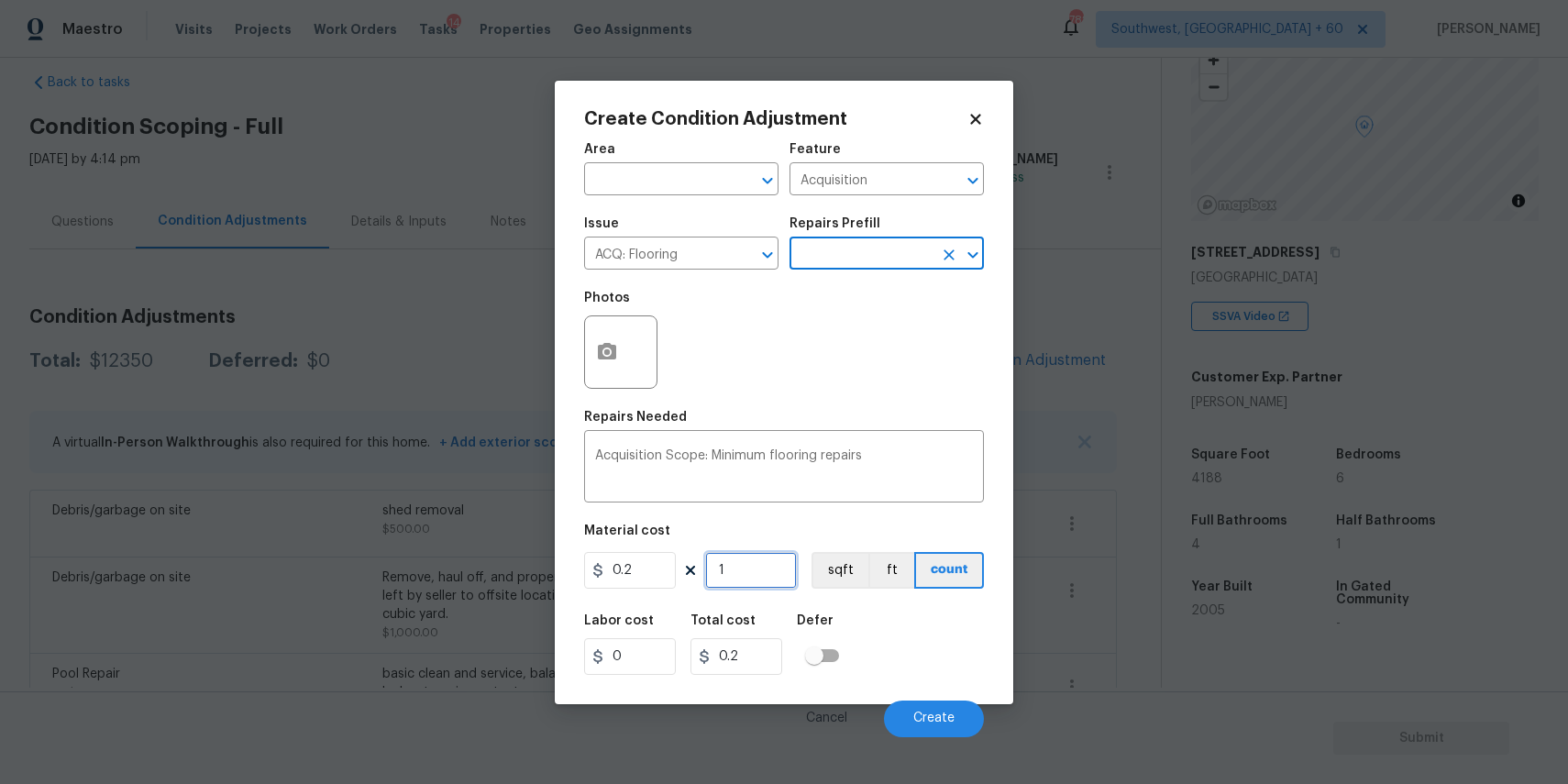
click at [774, 587] on input "1" at bounding box center [751, 570] width 91 height 37
click at [784, 592] on figure "Material cost 0.2 1 sqft ft count" at bounding box center [784, 559] width 400 height 68
click at [758, 576] on input "1" at bounding box center [751, 570] width 91 height 37
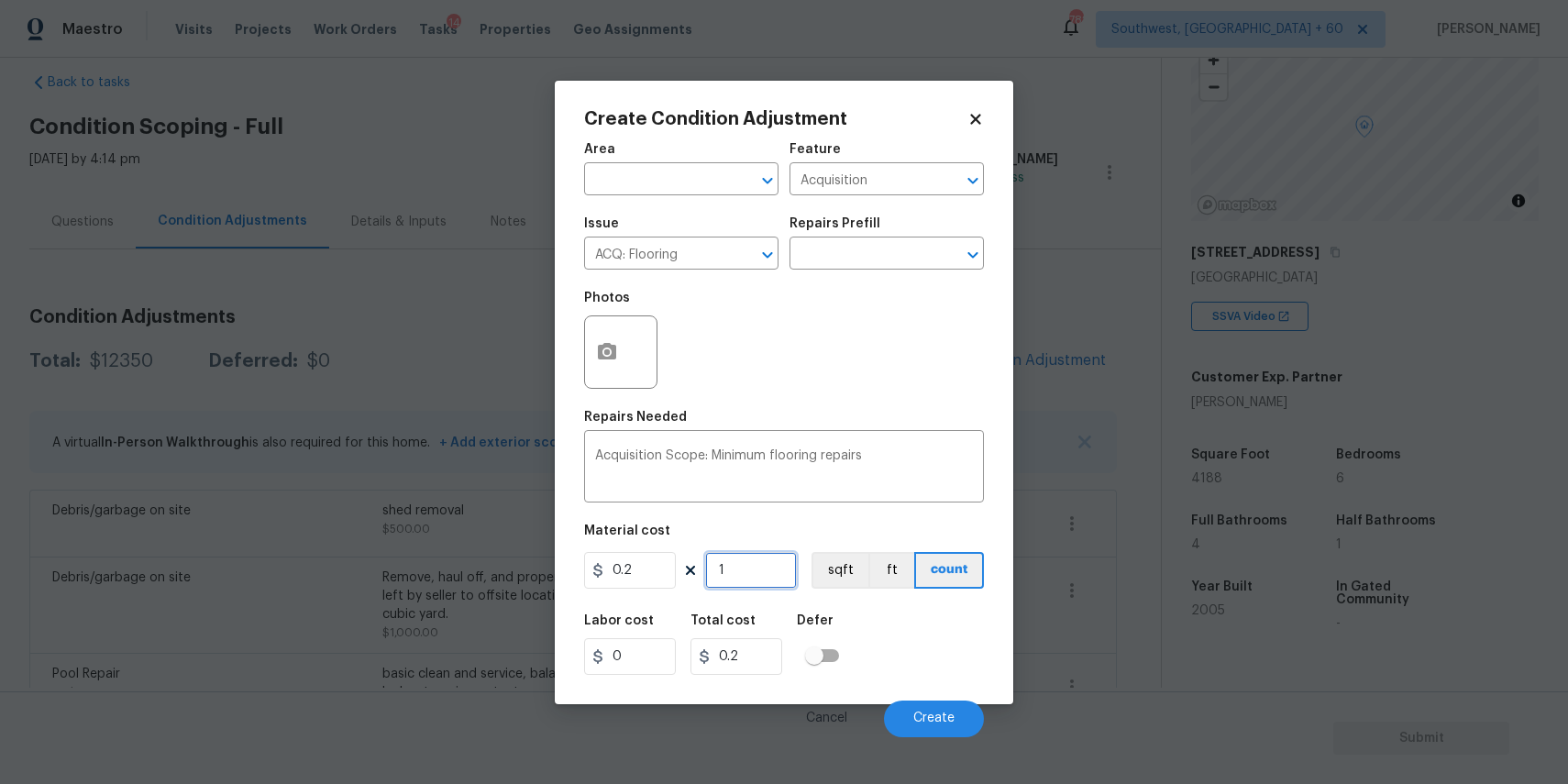
click at [758, 576] on input "1" at bounding box center [751, 570] width 91 height 37
type input "4"
type input "0.8"
type input "41"
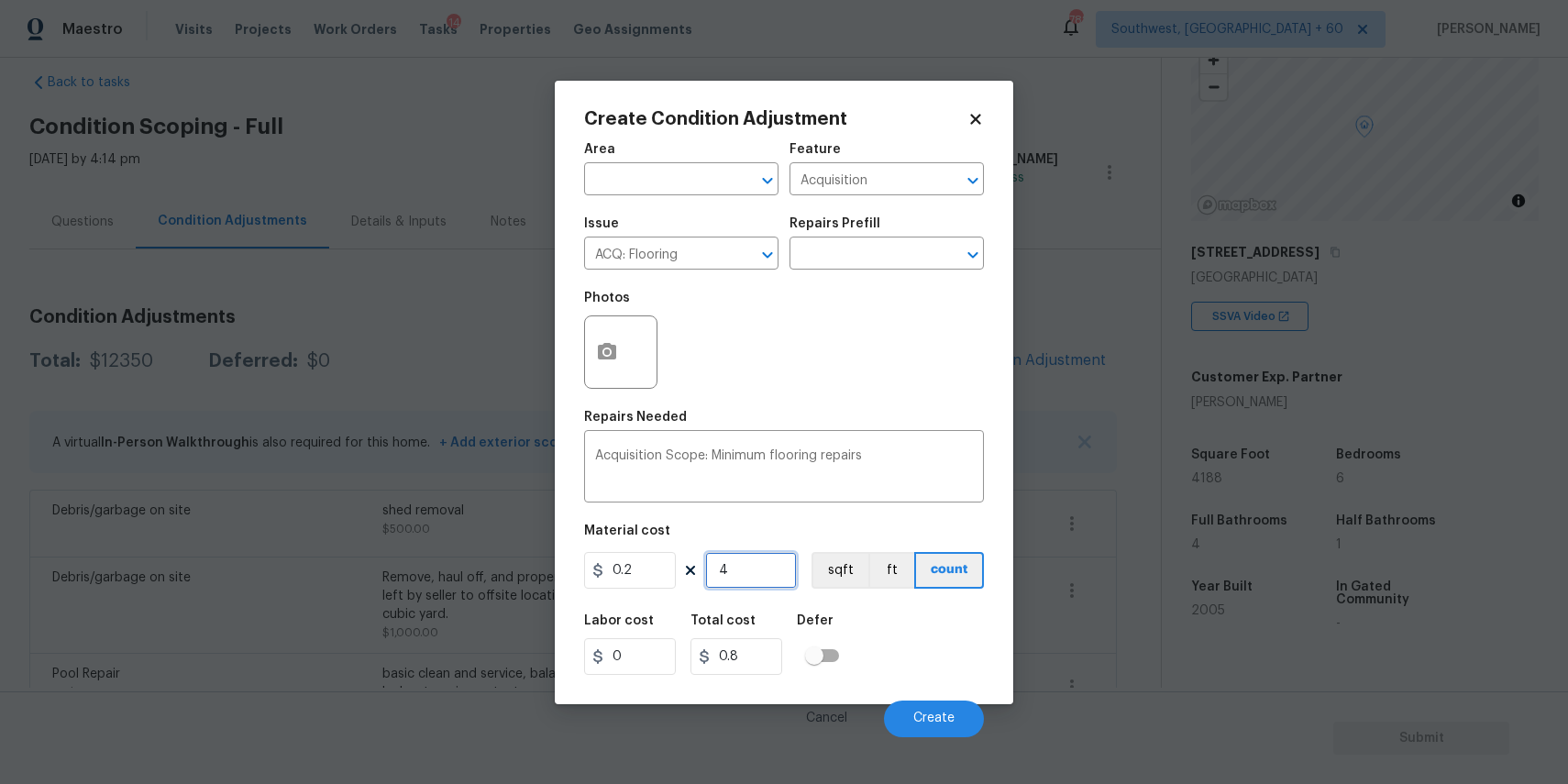
type input "8.2"
type input "418"
type input "83.6"
type input "4188"
type input "837.6"
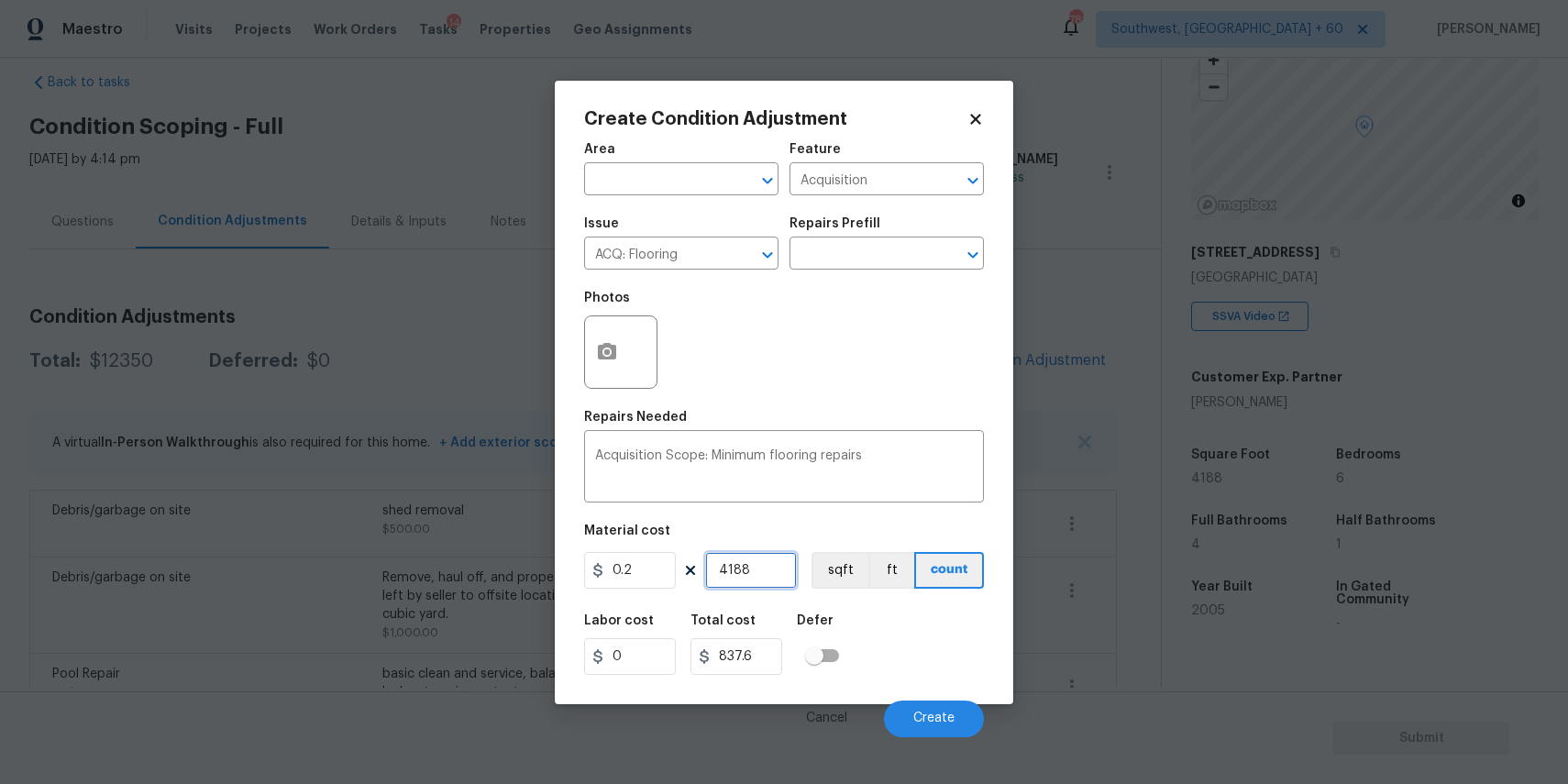
drag, startPoint x: 758, startPoint y: 576, endPoint x: 850, endPoint y: 640, distance: 112.1
click at [758, 578] on input "4188" at bounding box center [751, 570] width 91 height 37
type input "4188"
click at [945, 713] on span "Create" at bounding box center [934, 718] width 41 height 14
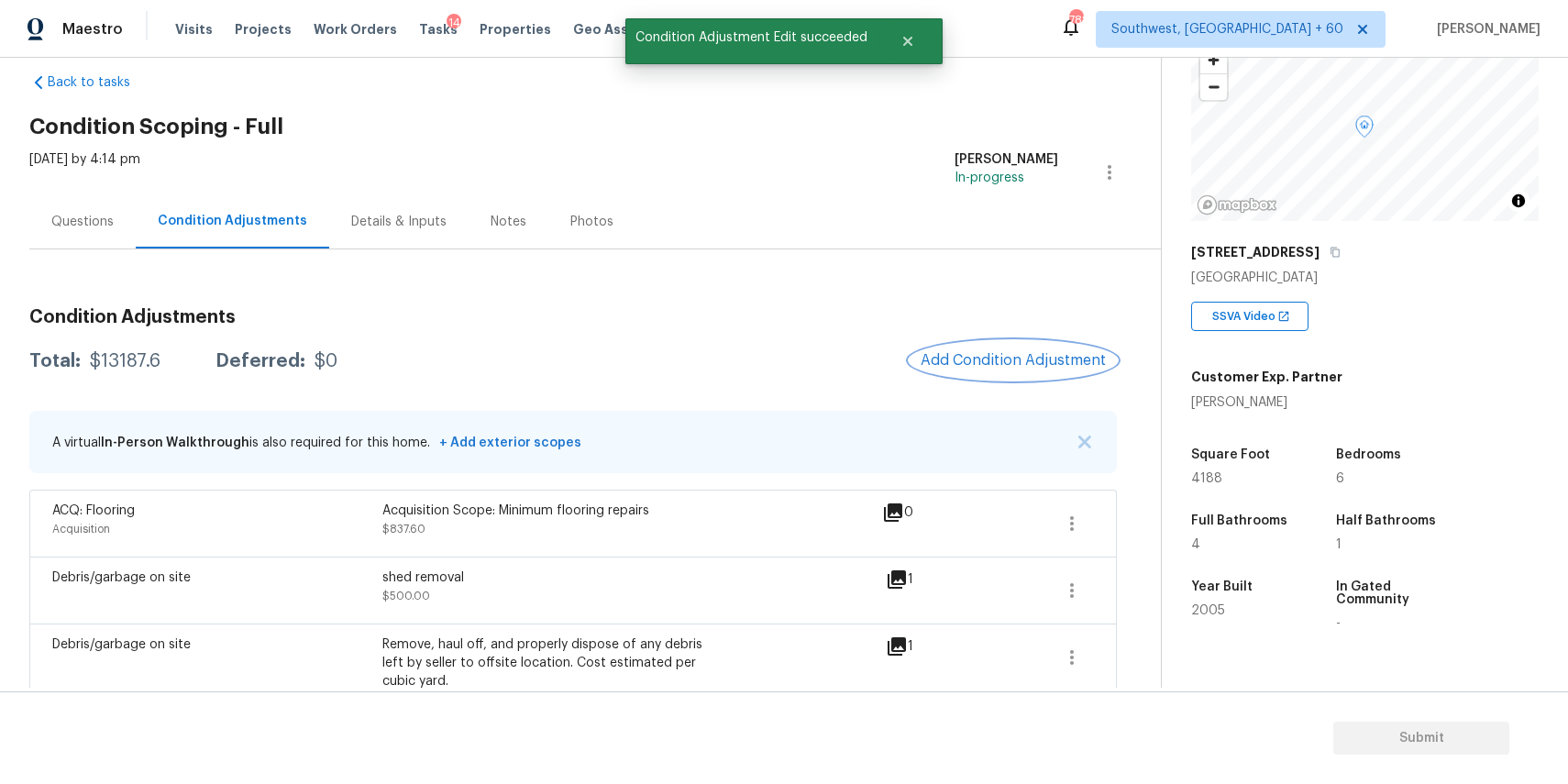
click at [1012, 349] on button "Add Condition Adjustment" at bounding box center [1013, 360] width 207 height 39
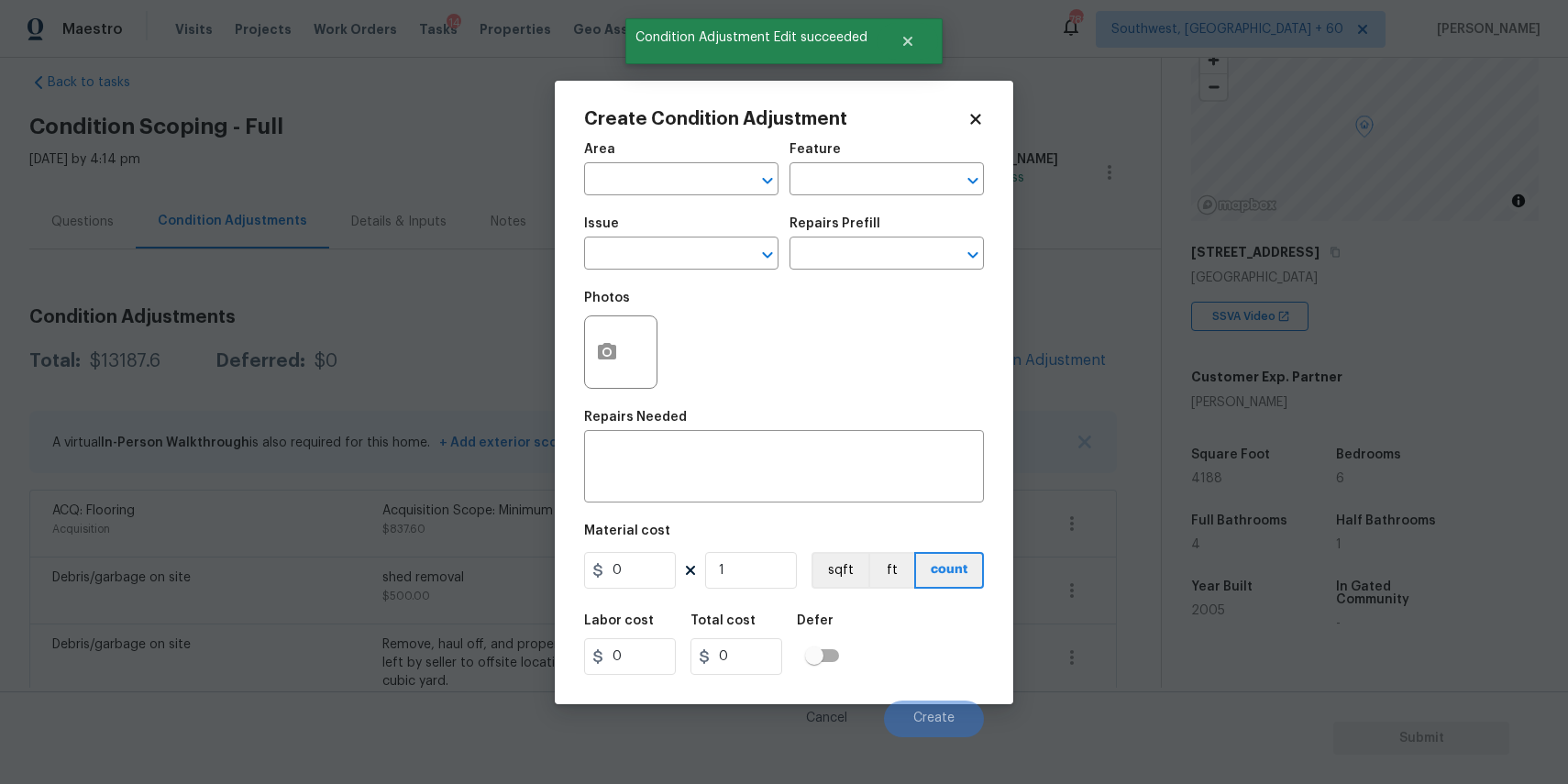
click at [675, 270] on span "Issue ​" at bounding box center [681, 243] width 194 height 74
click at [684, 243] on input "text" at bounding box center [655, 255] width 143 height 28
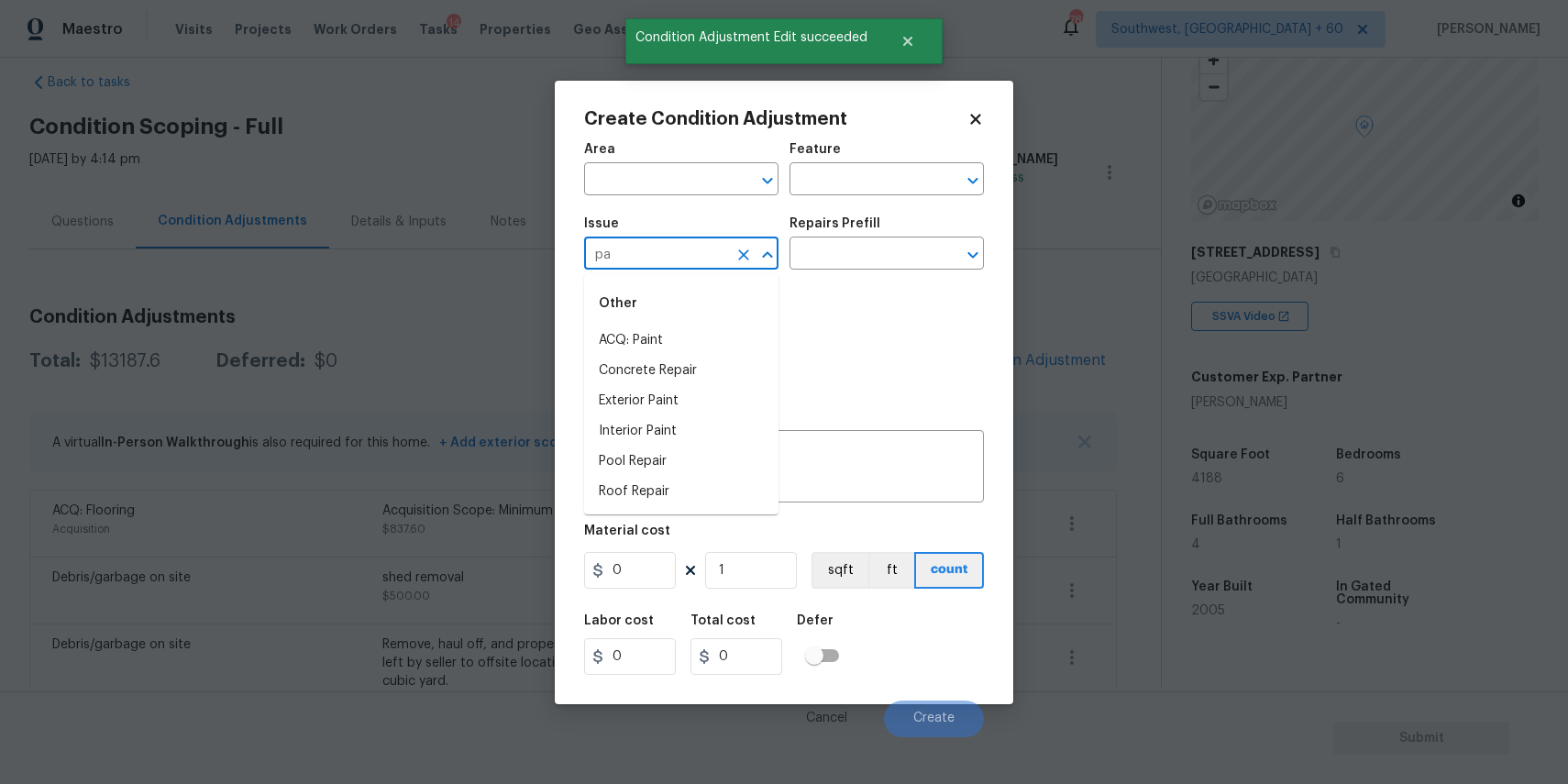
type input "p"
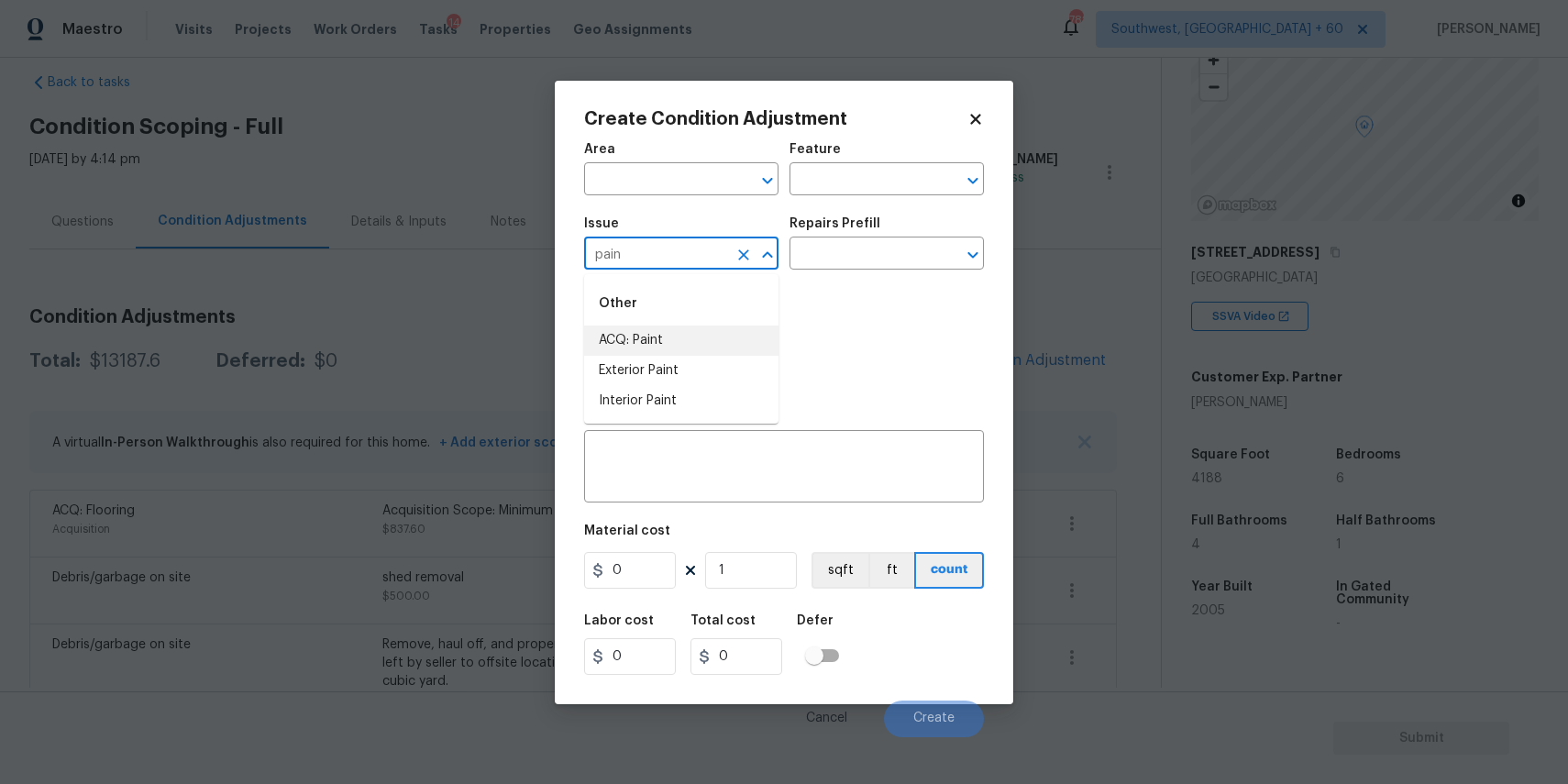
click at [701, 337] on li "ACQ: Paint" at bounding box center [681, 340] width 194 height 30
type input "ACQ: Paint"
click at [843, 272] on div "Issue ACQ: Paint ​ Repairs Prefill ​" at bounding box center [784, 243] width 400 height 74
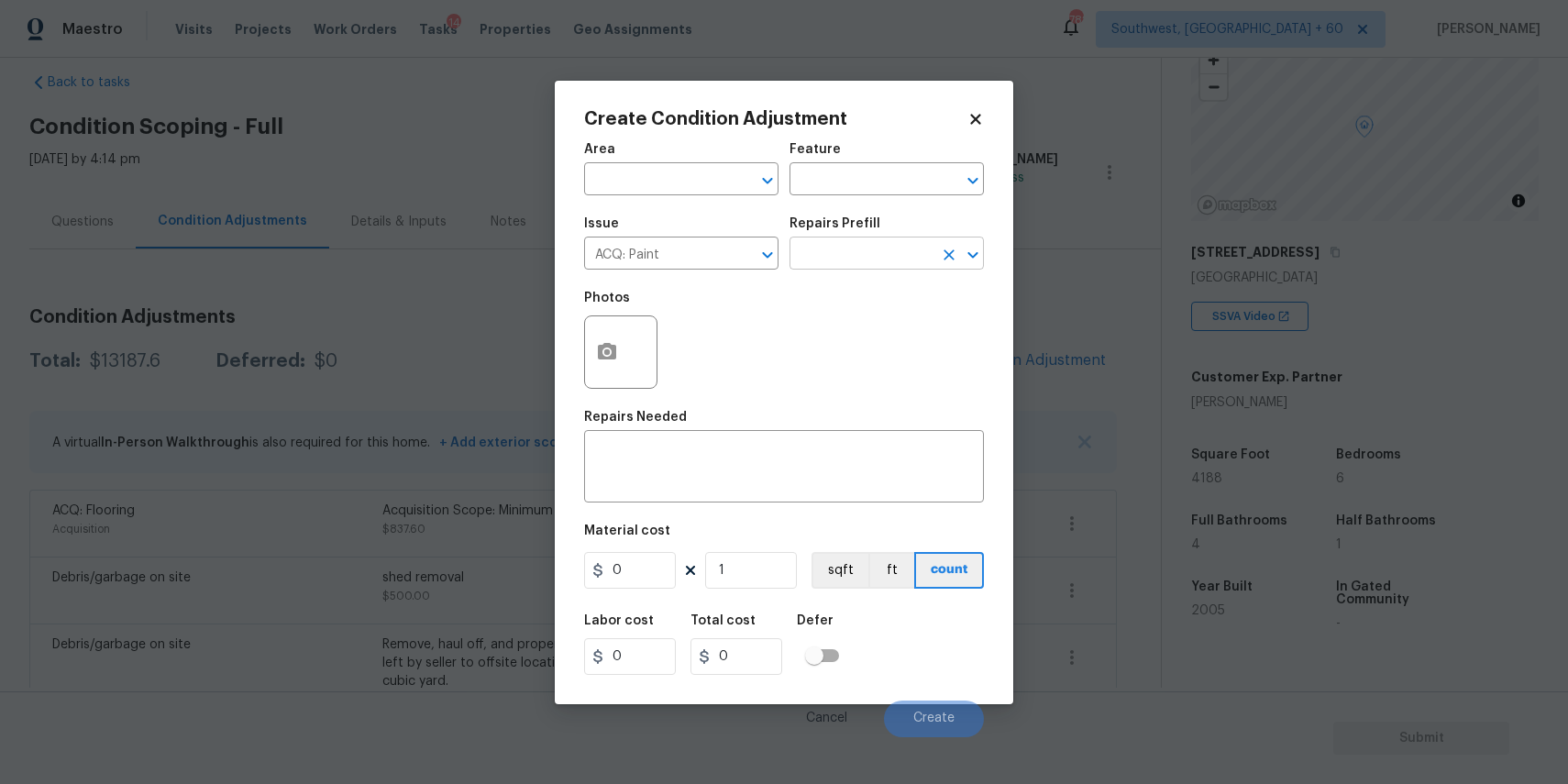
click at [885, 248] on input "text" at bounding box center [860, 255] width 143 height 28
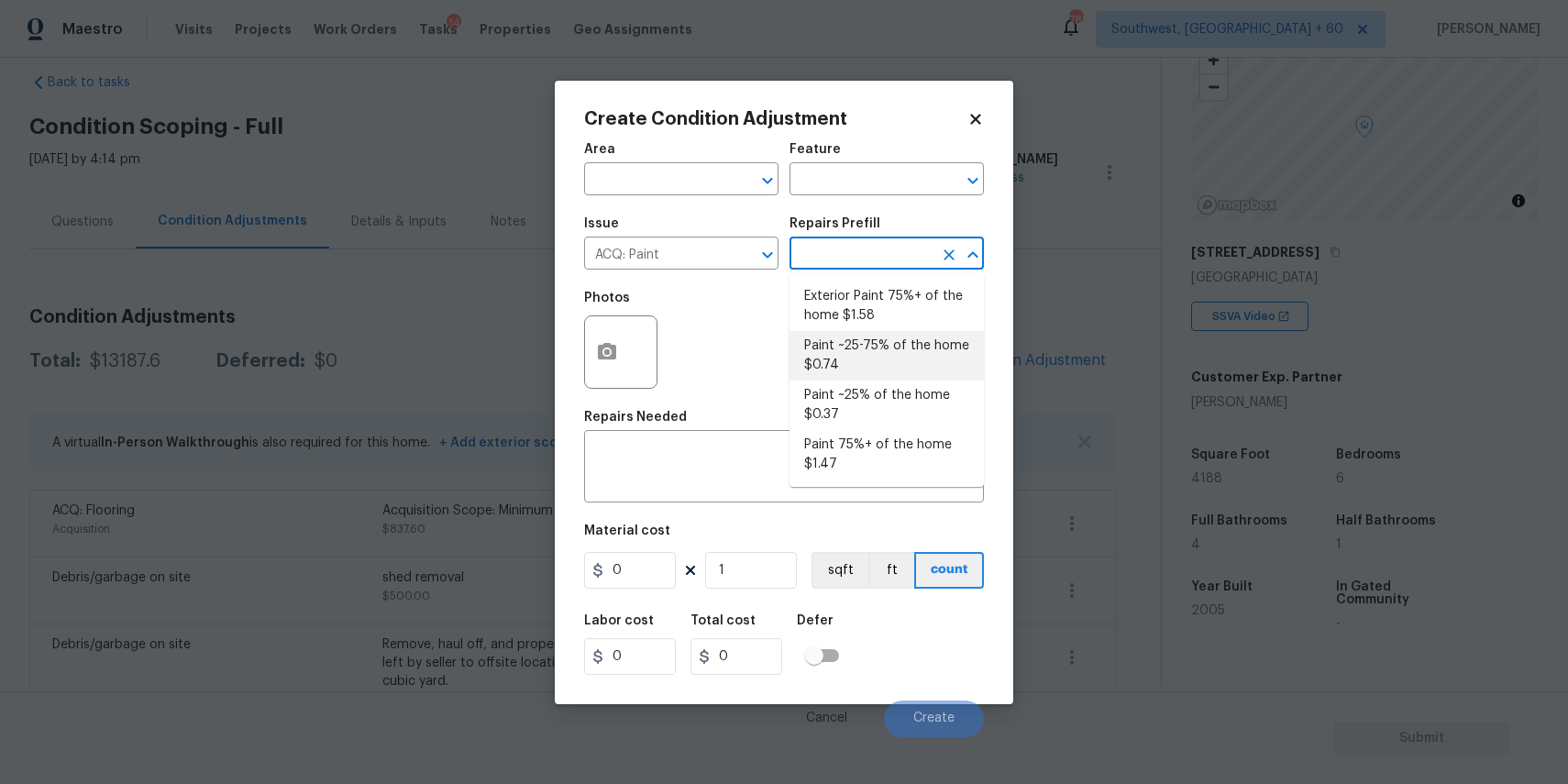
click at [953, 362] on li "Paint ~25-75% of the home $0.74" at bounding box center [887, 356] width 194 height 50
type input "Acquisition"
type textarea "Acquisition Scope: ~25 - 75% of the home needs interior paint"
type input "0.74"
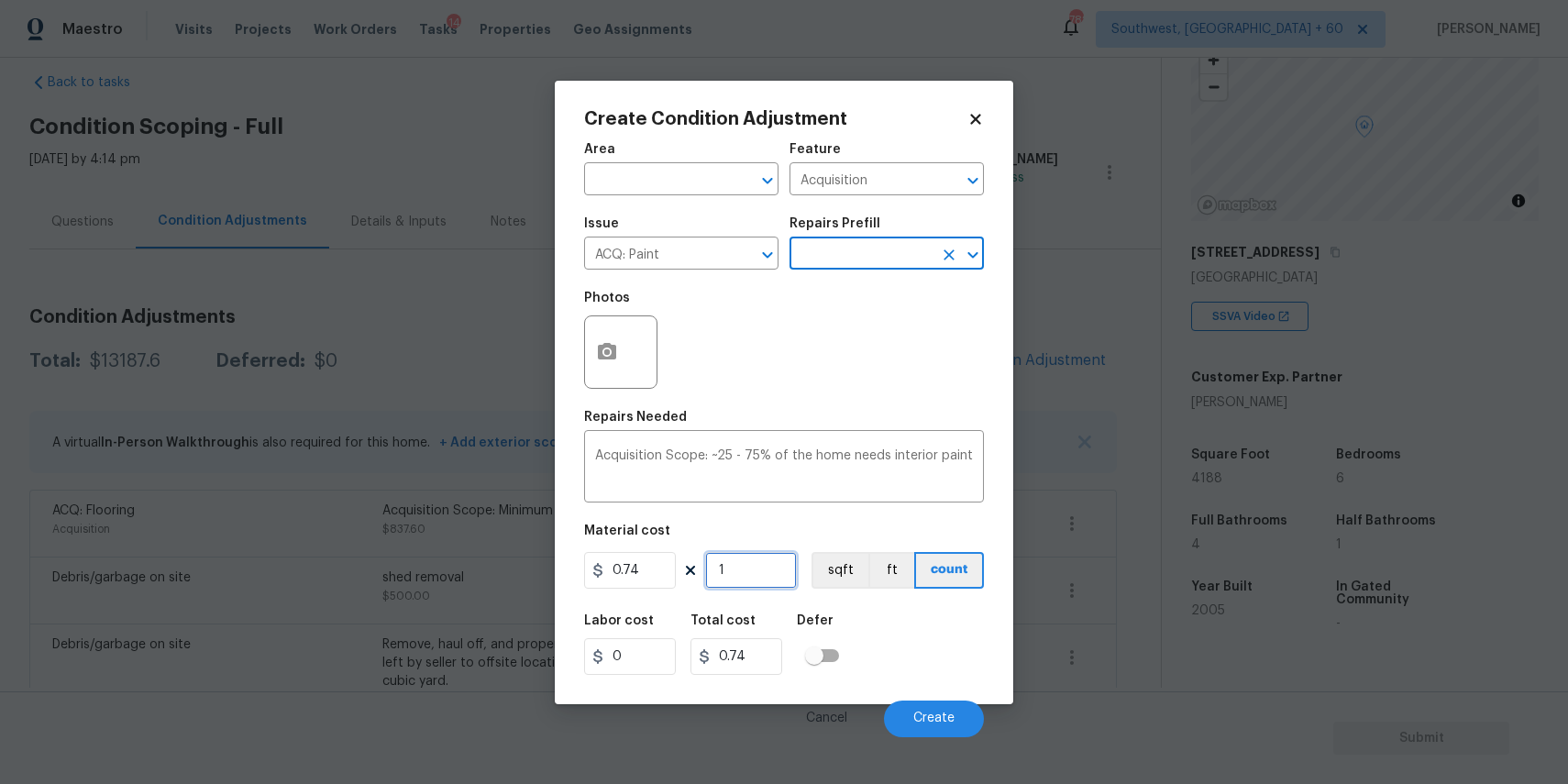
click at [761, 569] on input "1" at bounding box center [751, 570] width 91 height 37
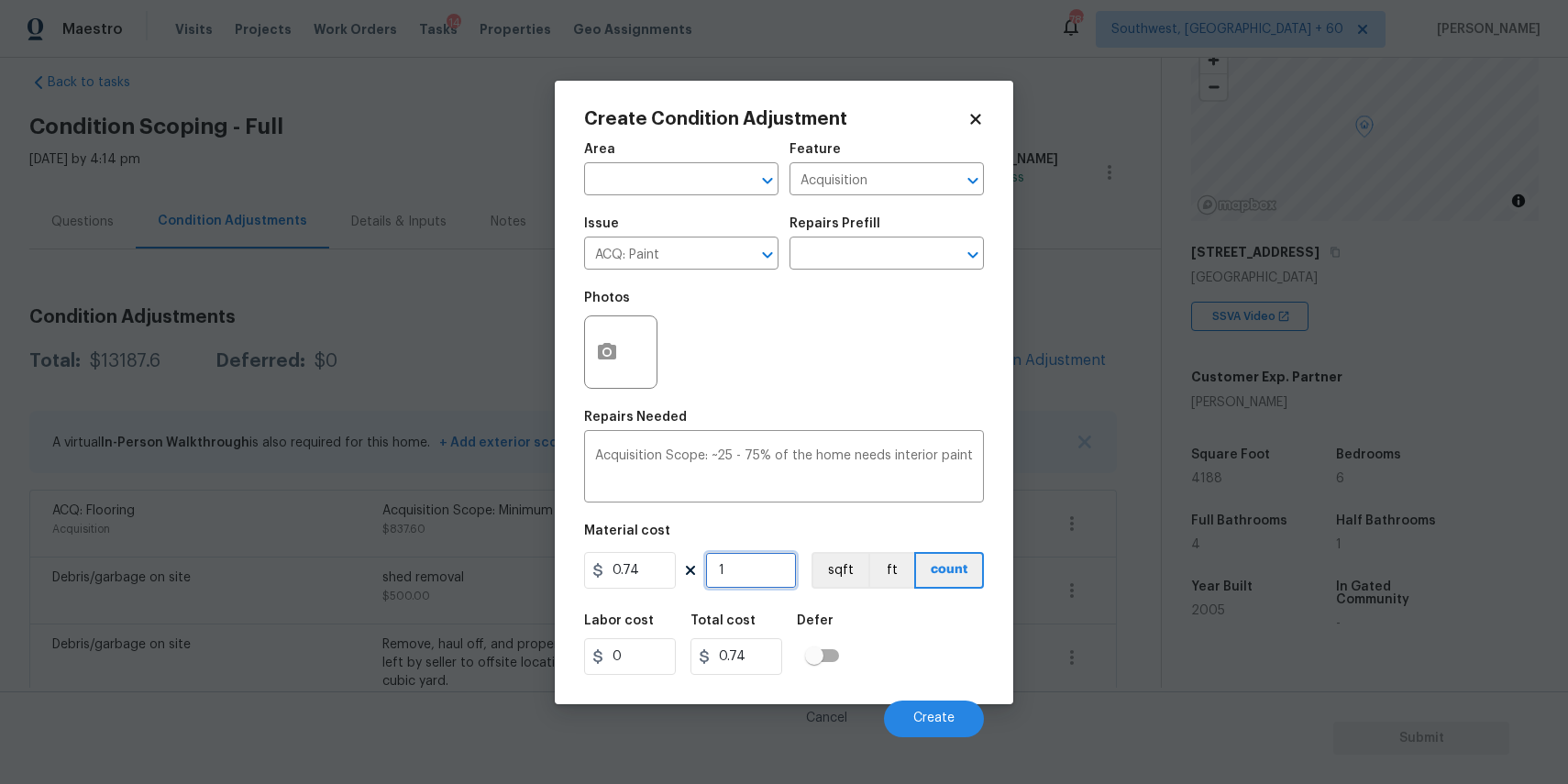
type input "4"
type input "2.96"
type input "41"
type input "30.34"
type input "418"
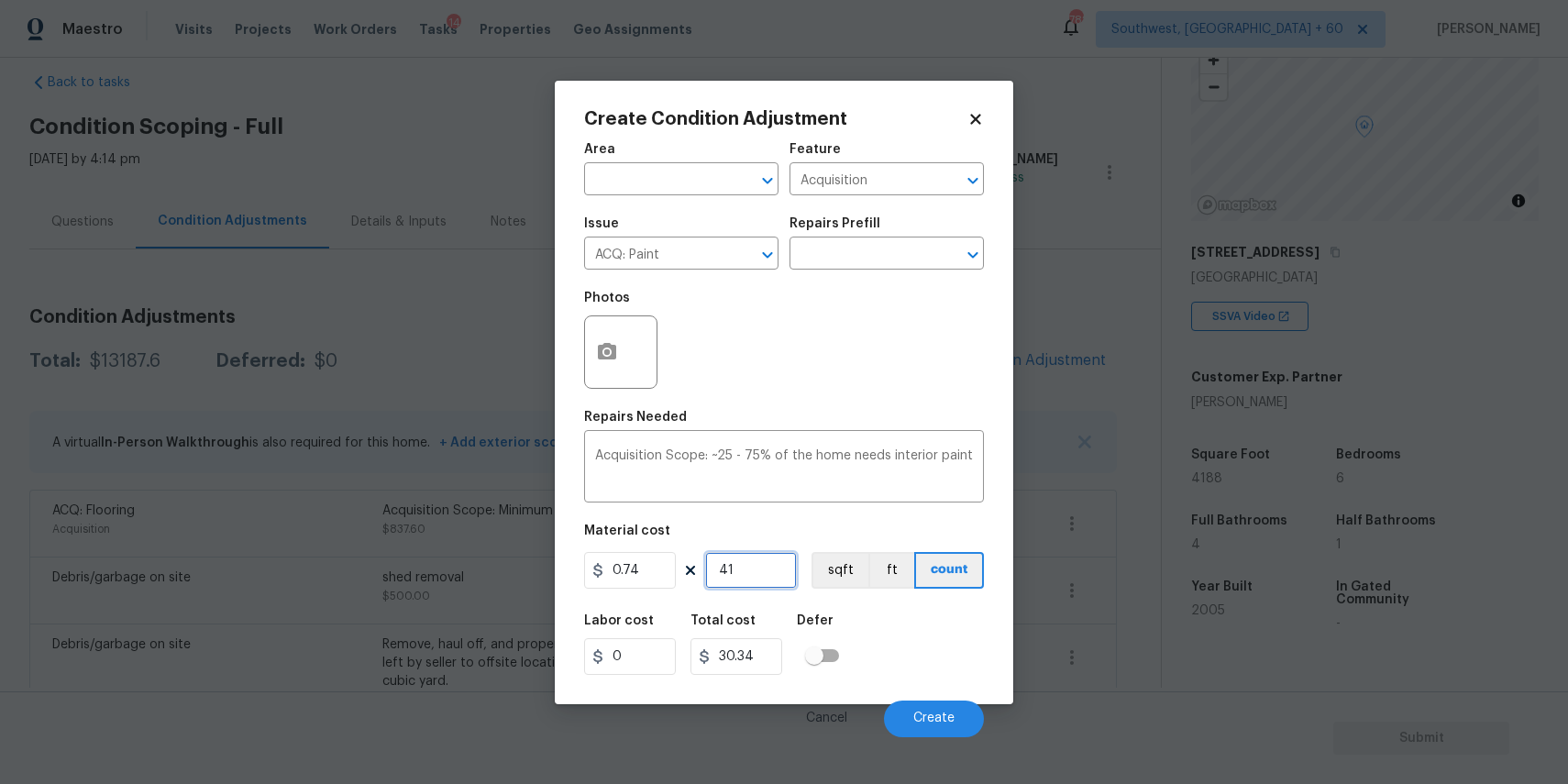
type input "309.32"
type input "4188"
type input "3099.12"
type input "4188"
click at [644, 571] on input "0.74" at bounding box center [630, 570] width 91 height 37
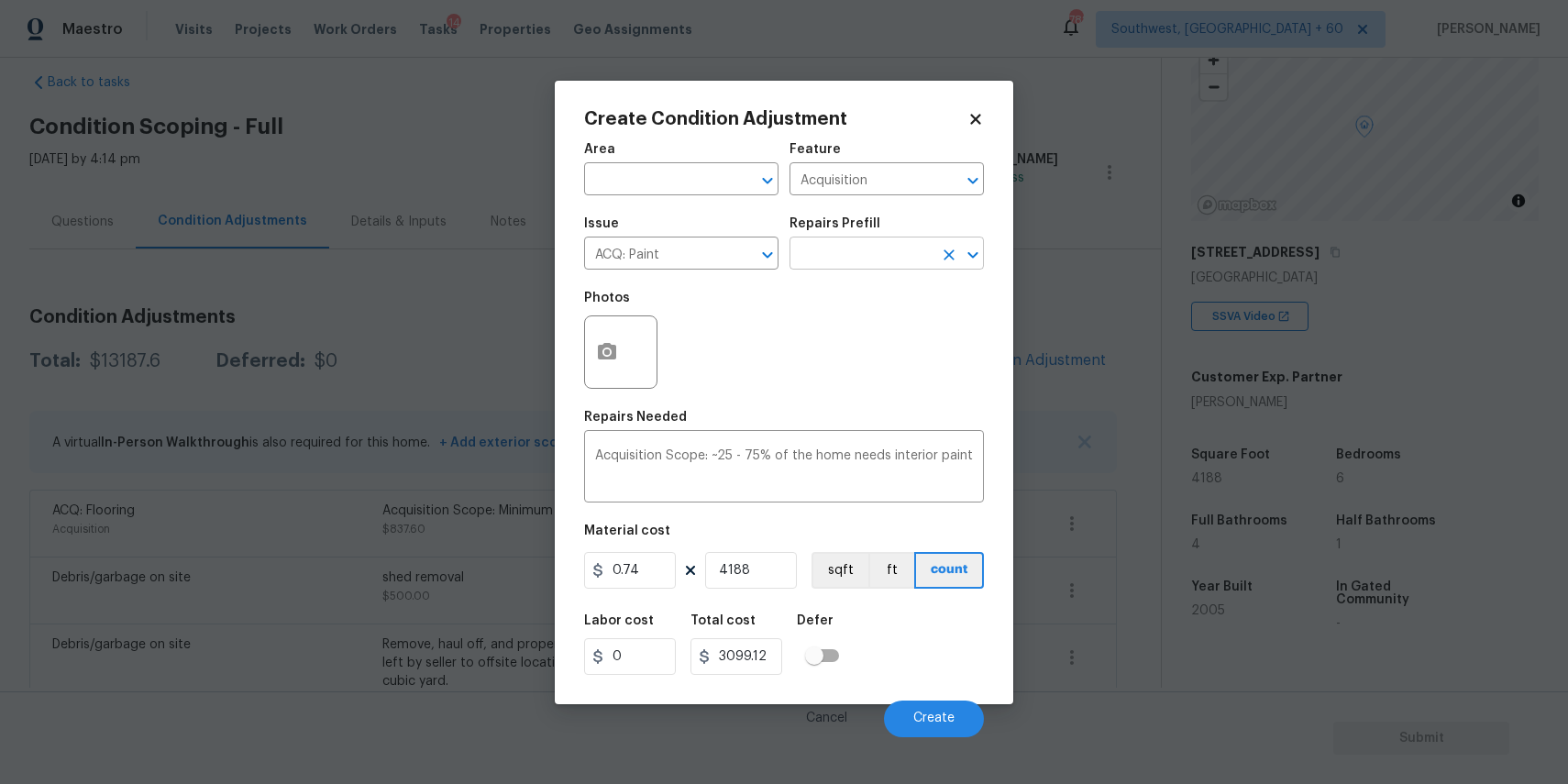
click at [884, 246] on input "text" at bounding box center [860, 255] width 143 height 28
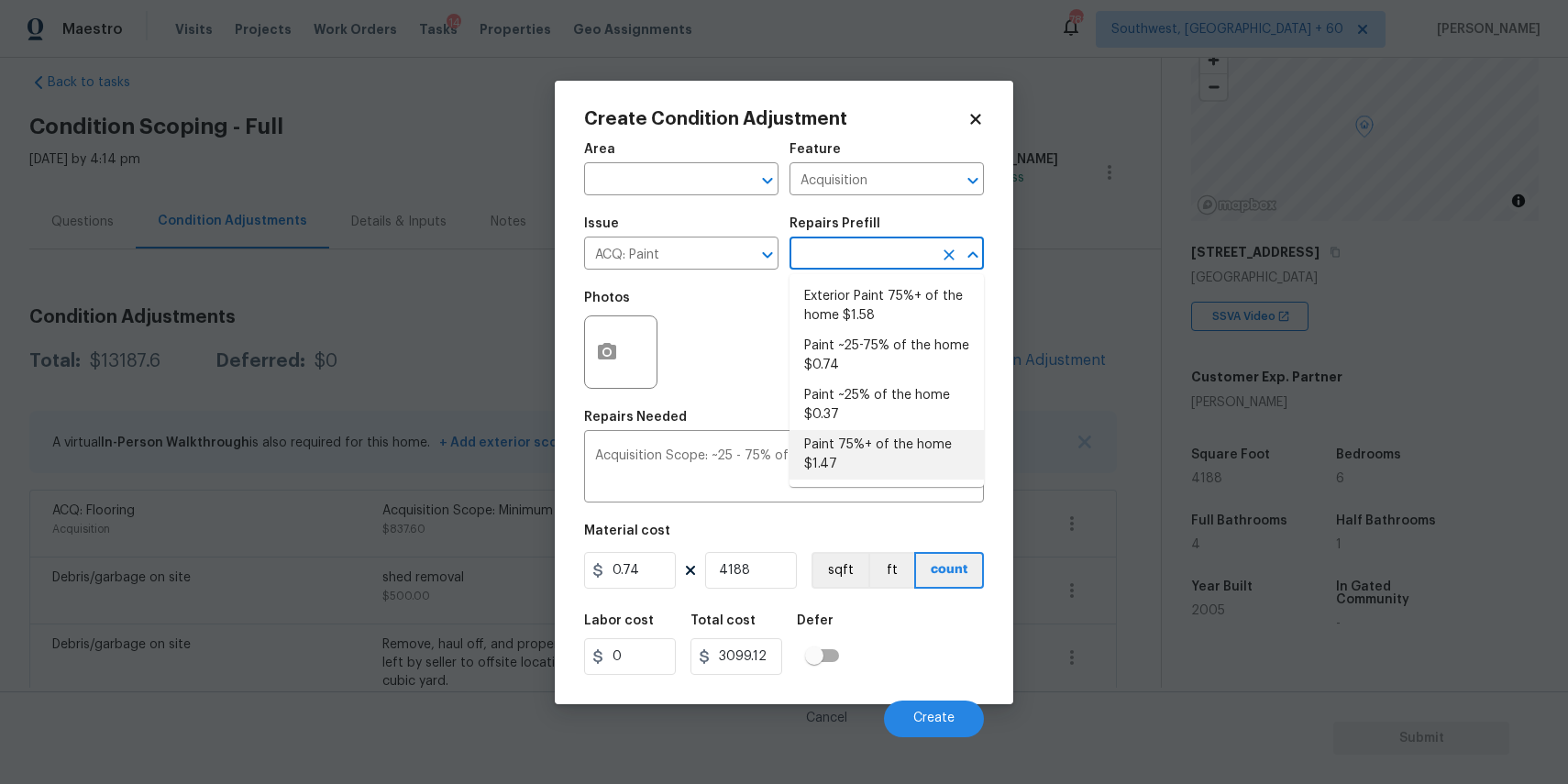
click at [875, 432] on li "Paint 75%+ of the home $1.47" at bounding box center [887, 454] width 194 height 50
type textarea "Acquisition Scope: 75%+ of the home will likely require interior paint"
type input "1.47"
type input "6156.36"
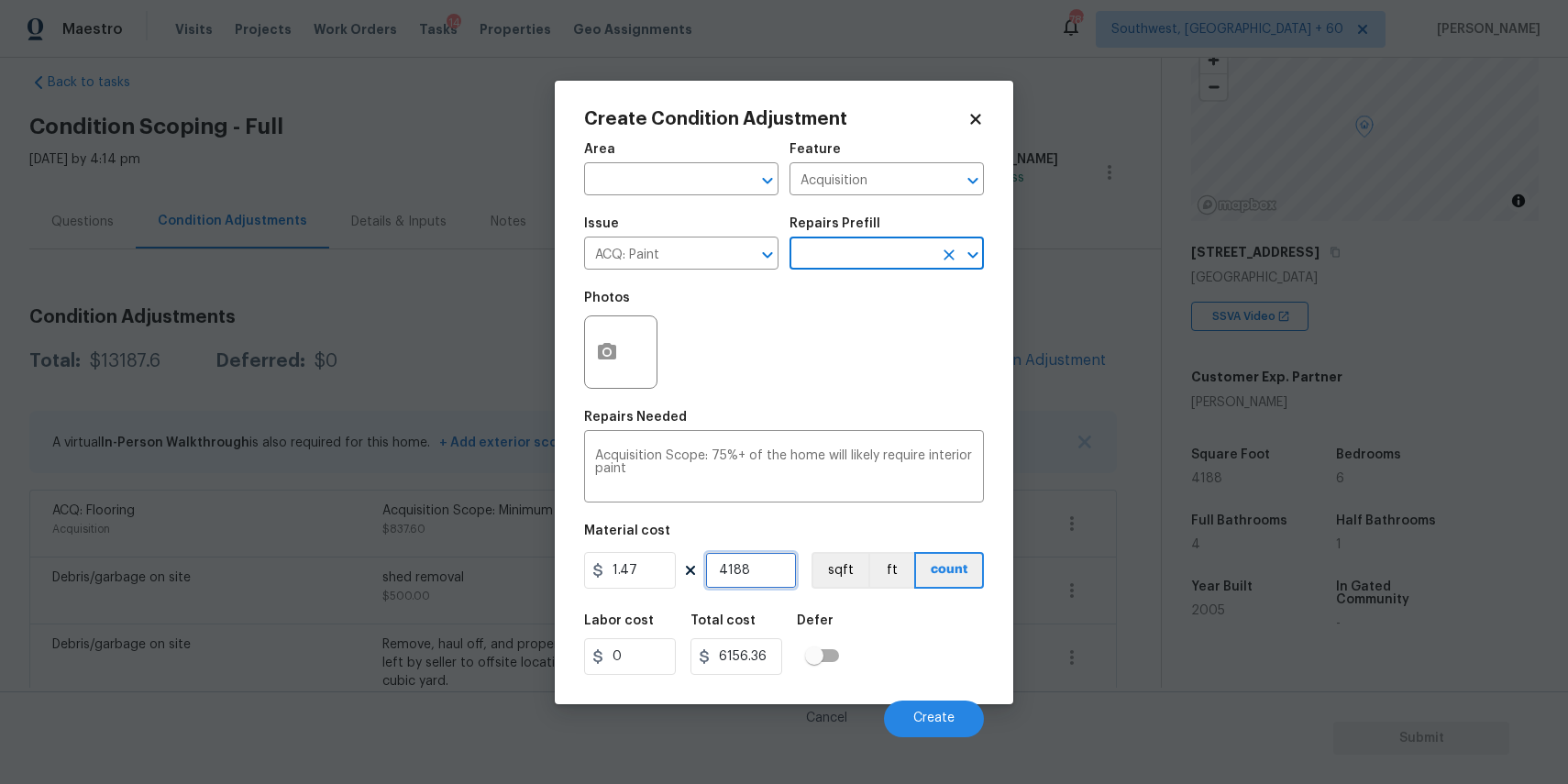
click at [754, 569] on input "4188" at bounding box center [751, 570] width 91 height 37
type input "4"
type input "5.88"
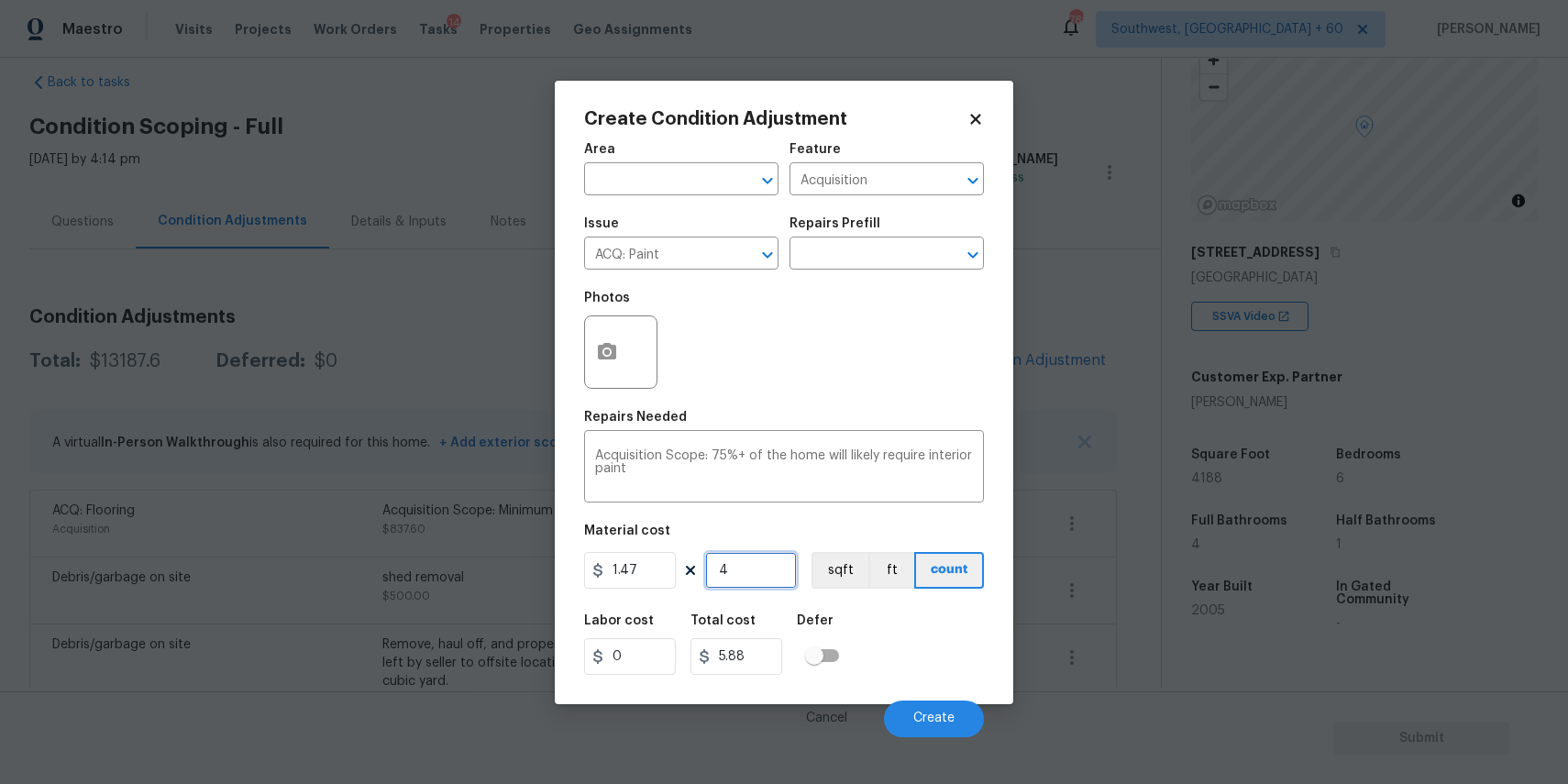
type input "41"
type input "60.27"
type input "418"
type input "614.46"
type input "4188"
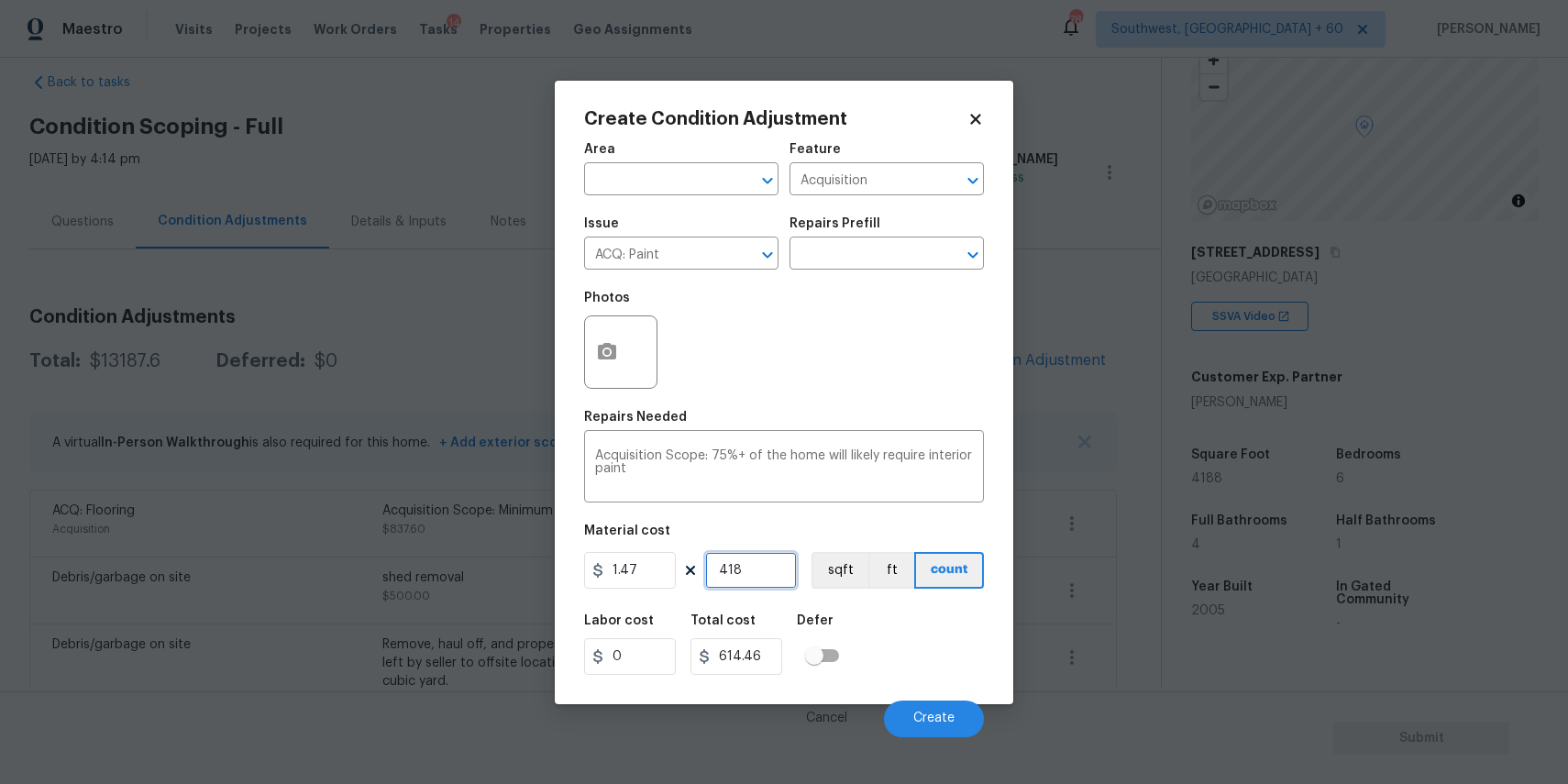
type input "6156.36"
click at [592, 361] on button "button" at bounding box center [607, 353] width 44 height 72
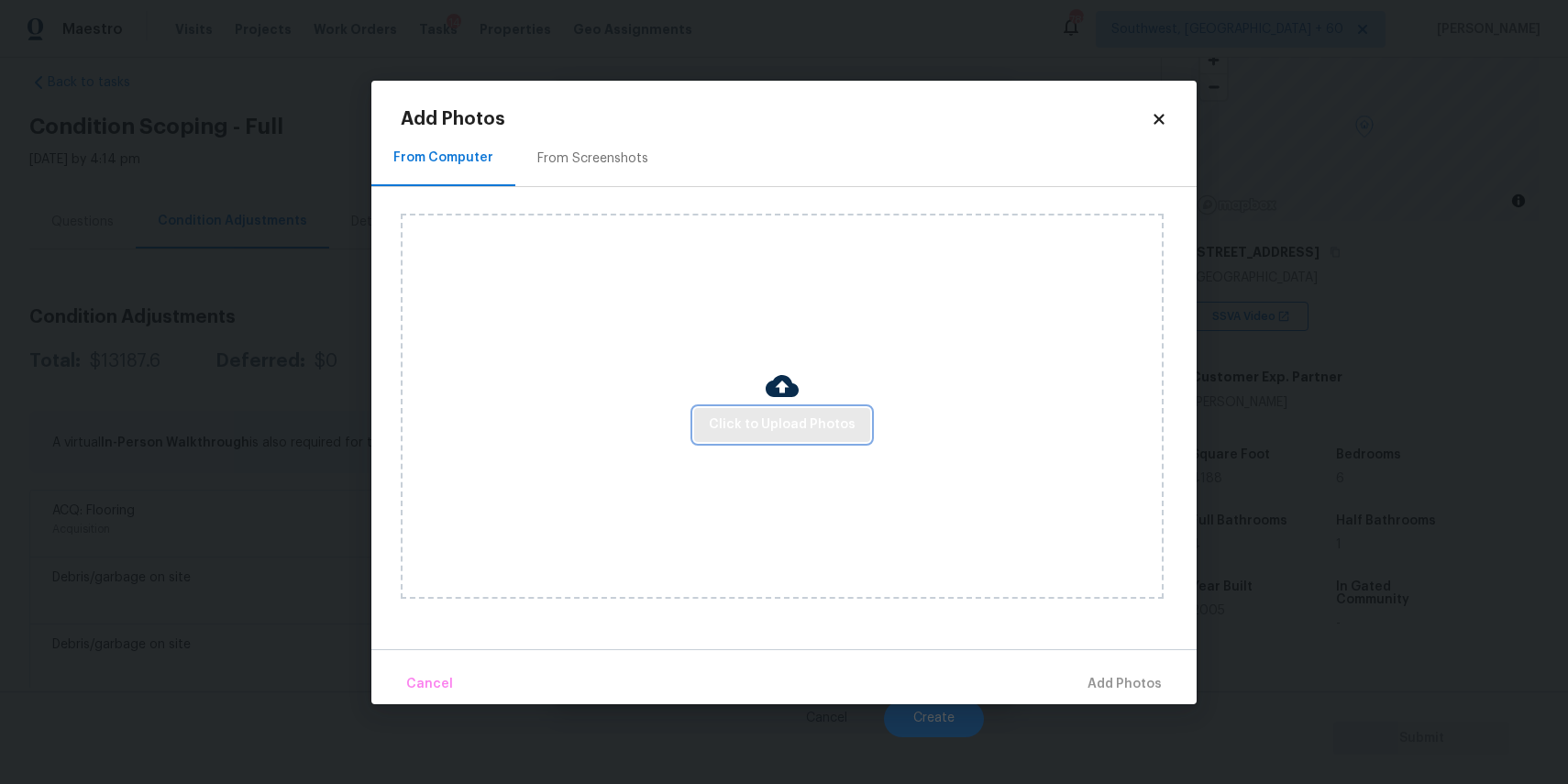
click at [778, 414] on span "Click to Upload Photos" at bounding box center [782, 426] width 147 height 23
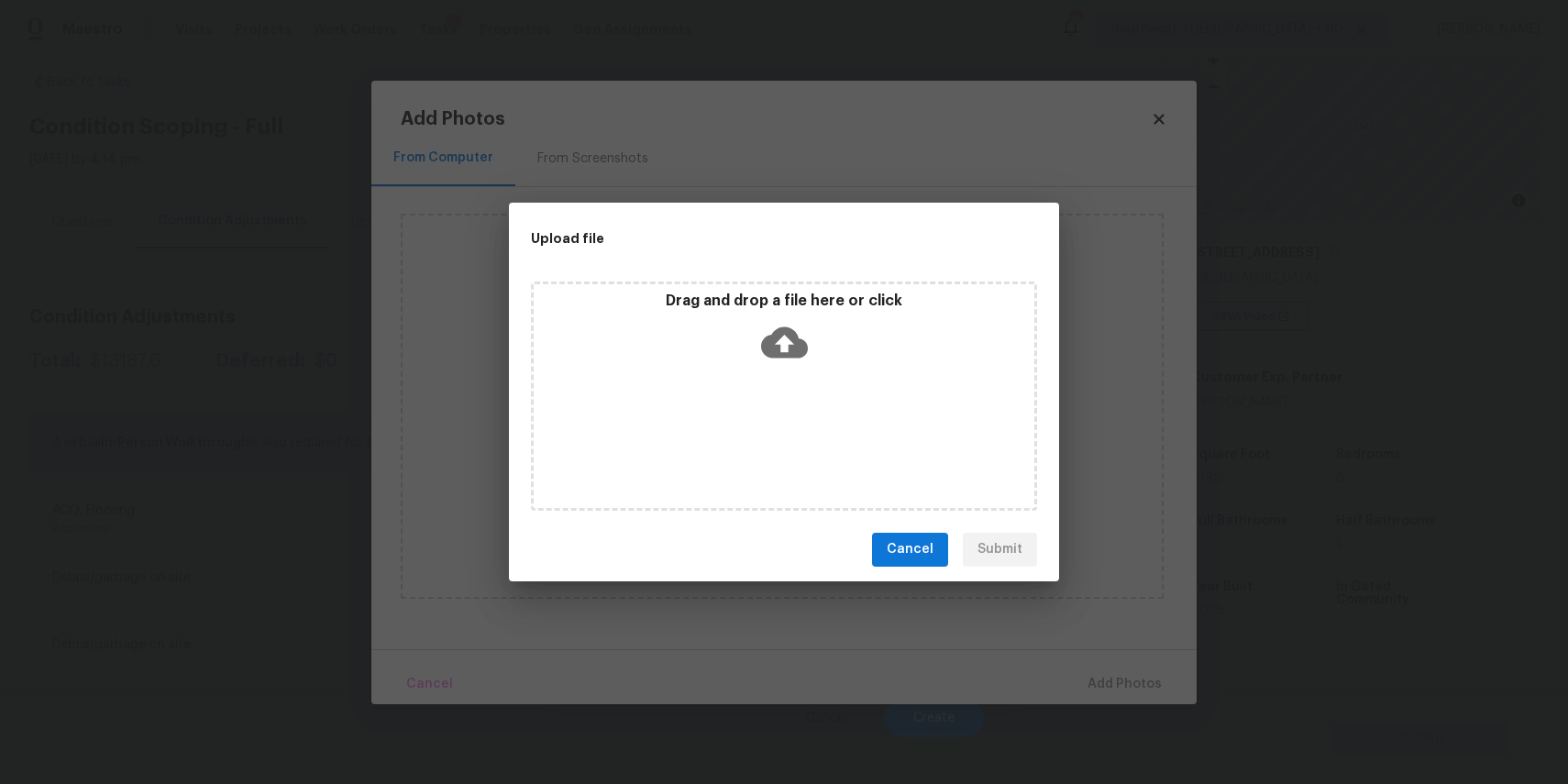
click at [778, 414] on div "Drag and drop a file here or click" at bounding box center [784, 396] width 506 height 229
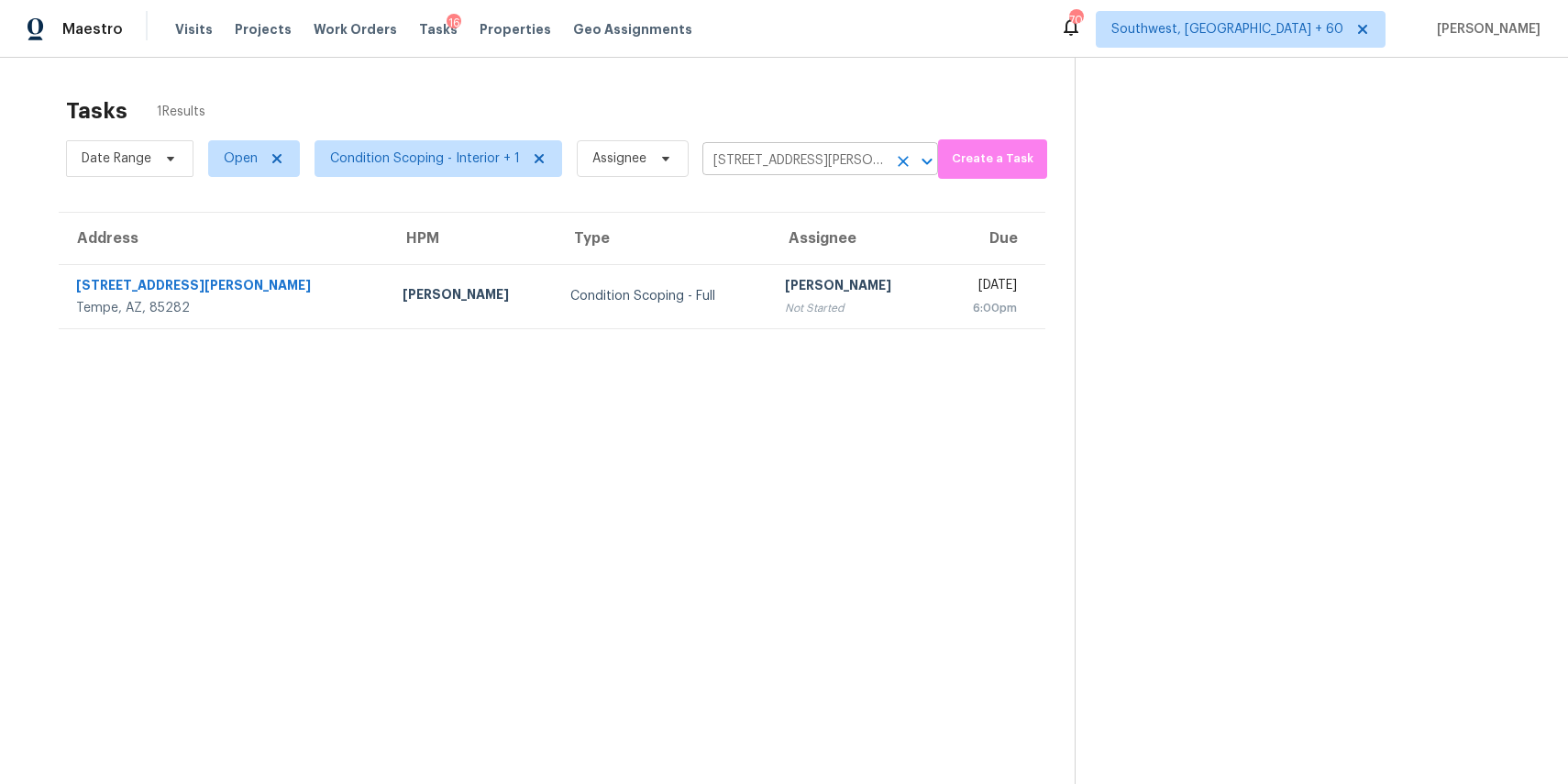
click at [902, 157] on icon "Clear" at bounding box center [903, 161] width 18 height 18
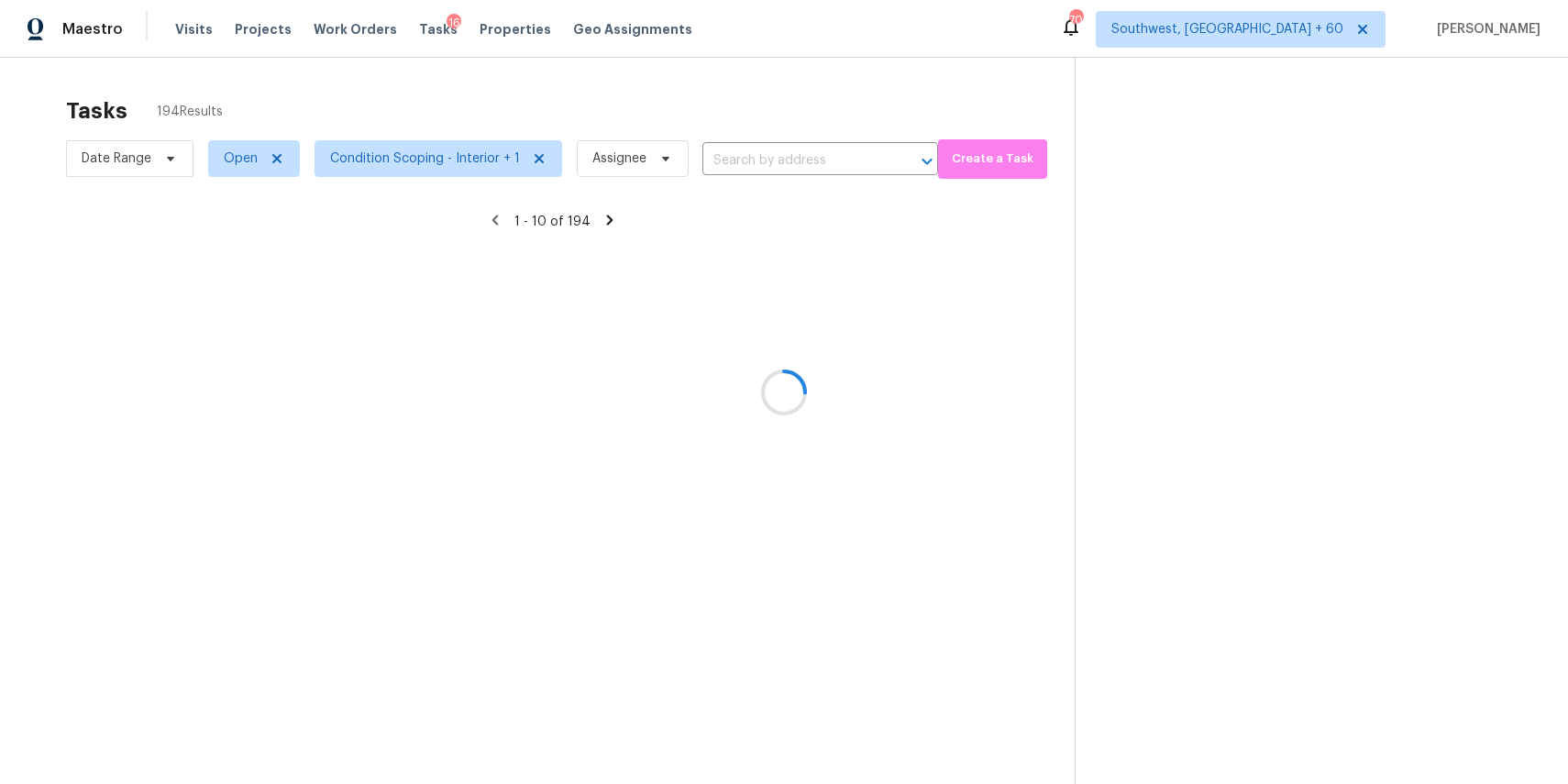
click at [779, 105] on div at bounding box center [784, 392] width 1568 height 784
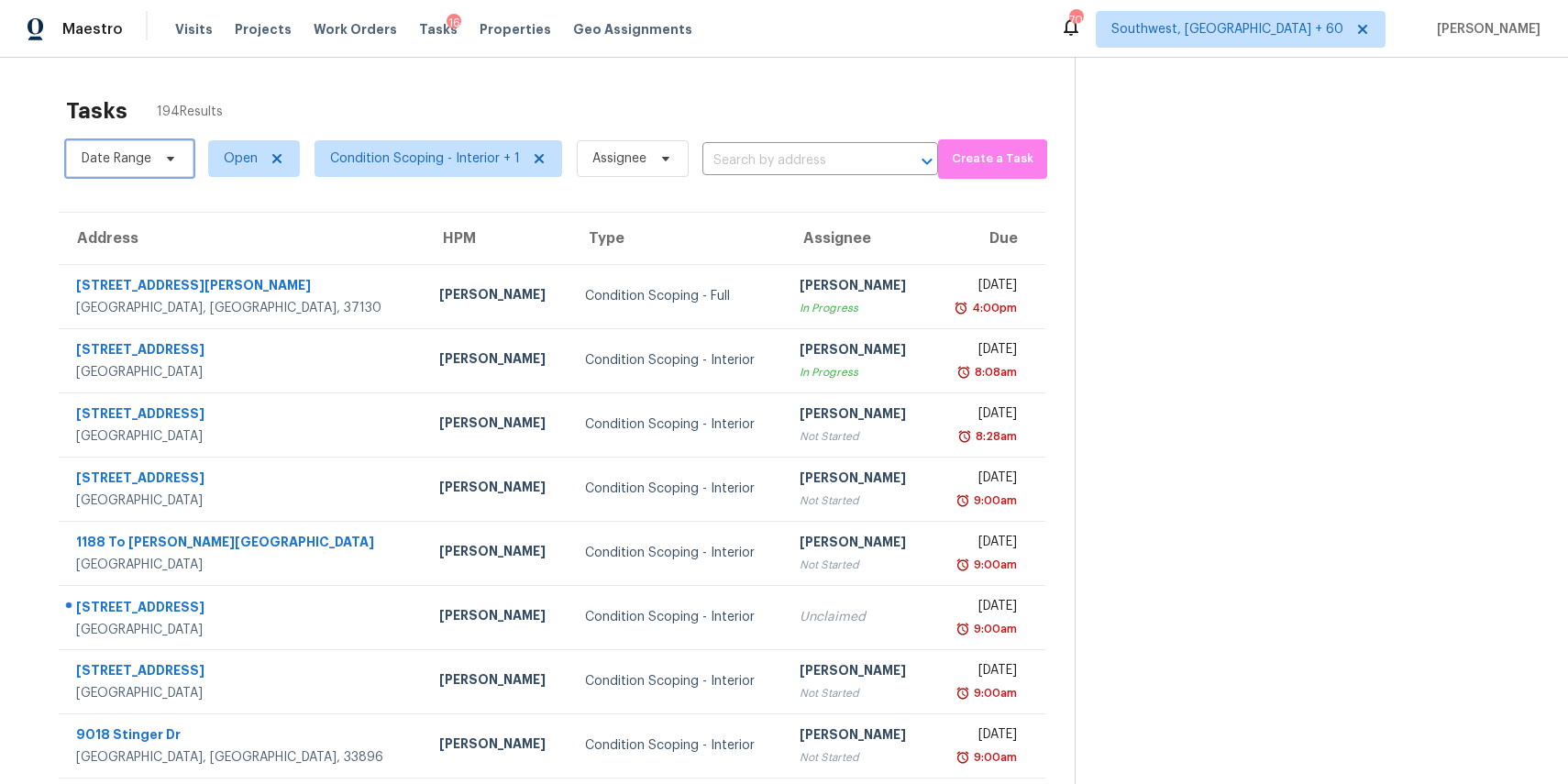
click at [138, 156] on span "Date Range" at bounding box center [117, 158] width 70 height 18
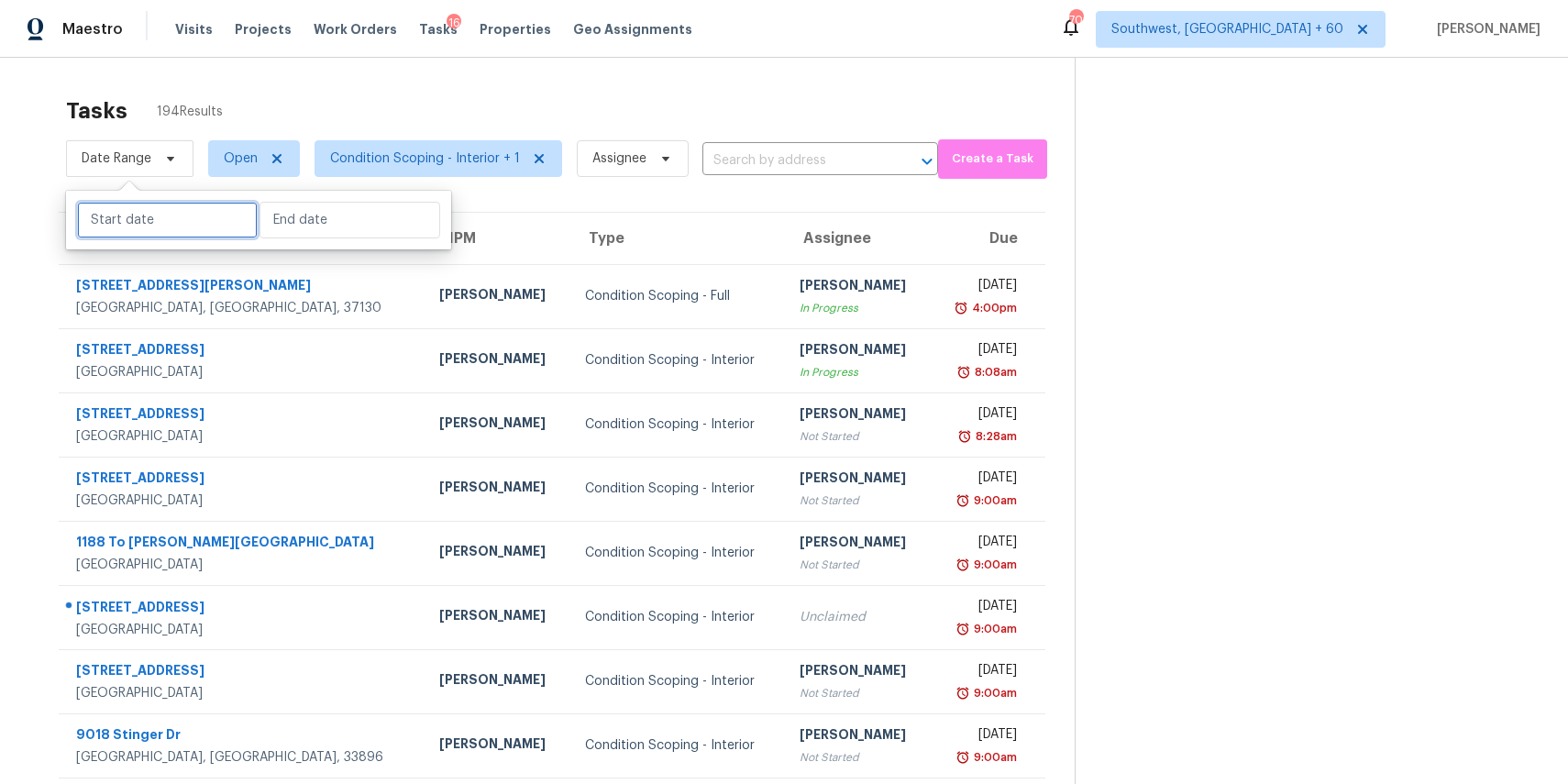
click at [211, 219] on input "text" at bounding box center [167, 221] width 181 height 37
select select "8"
select select "2025"
select select "9"
select select "2025"
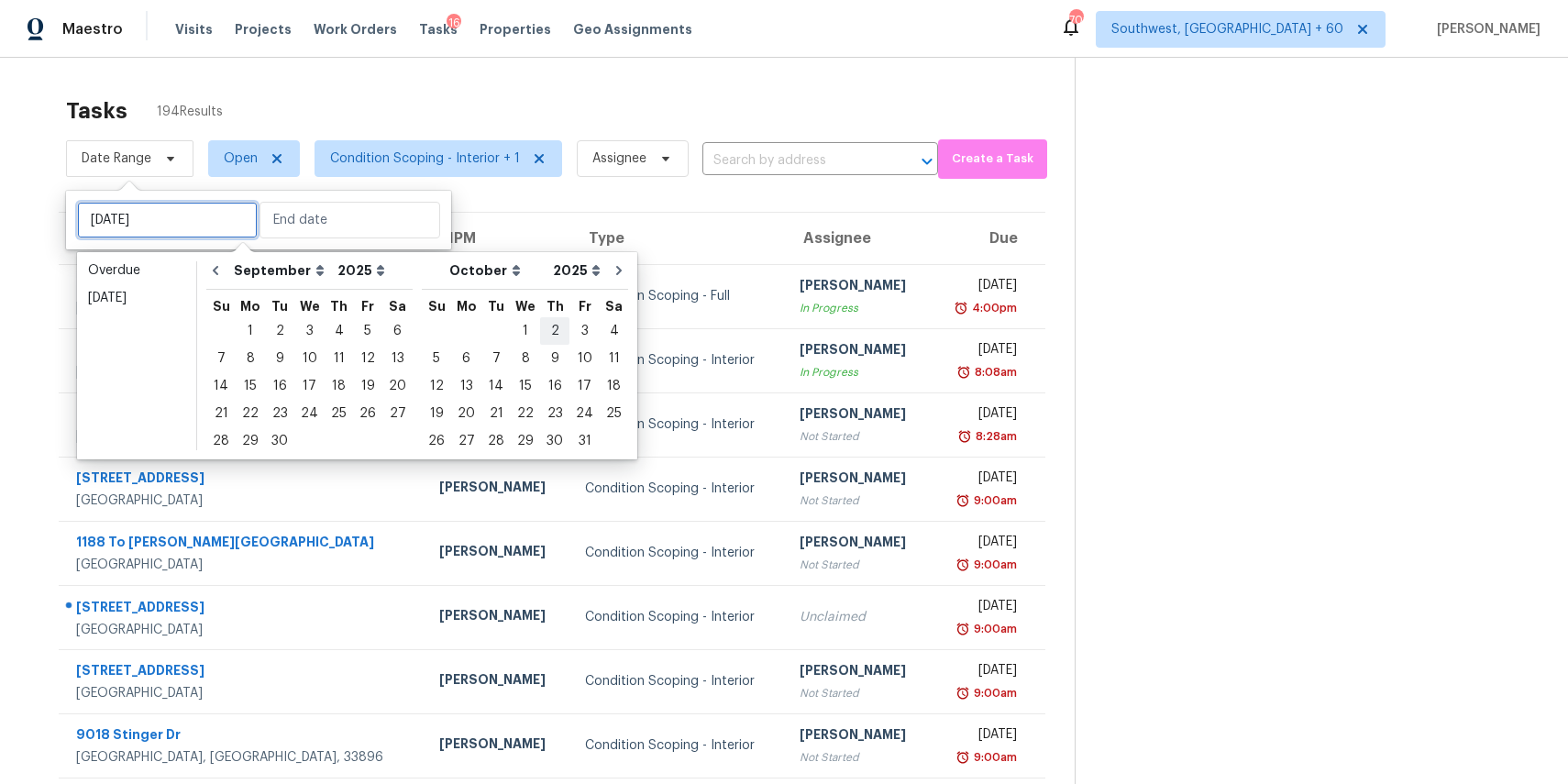
type input "Sat, Sep 06"
type input "Wed, Oct 01"
click at [309, 324] on div "3" at bounding box center [309, 330] width 30 height 25
type input "Wed, Sep 03"
click at [309, 324] on div "3" at bounding box center [309, 330] width 30 height 25
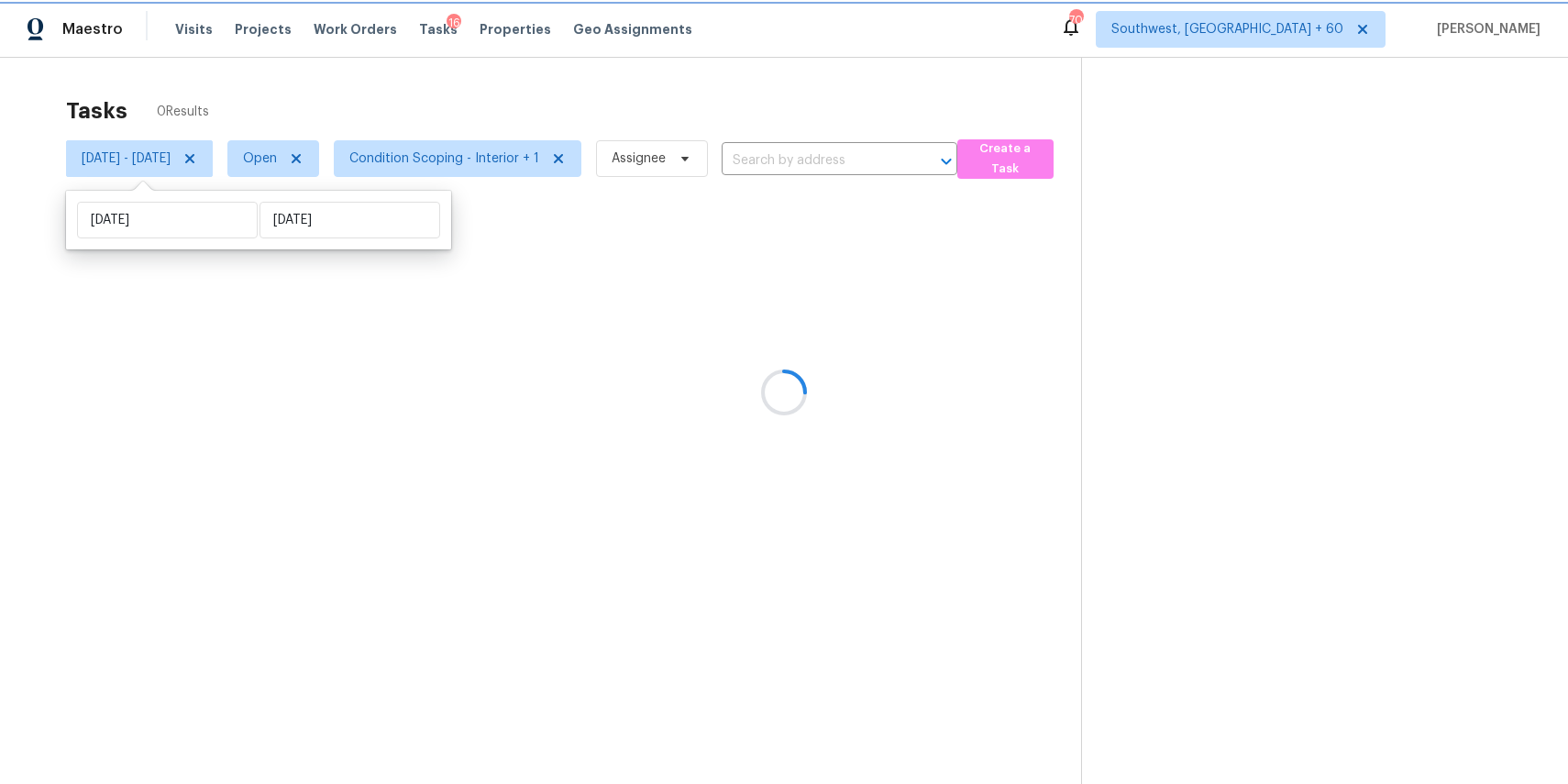
type input "Wed, Sep 03"
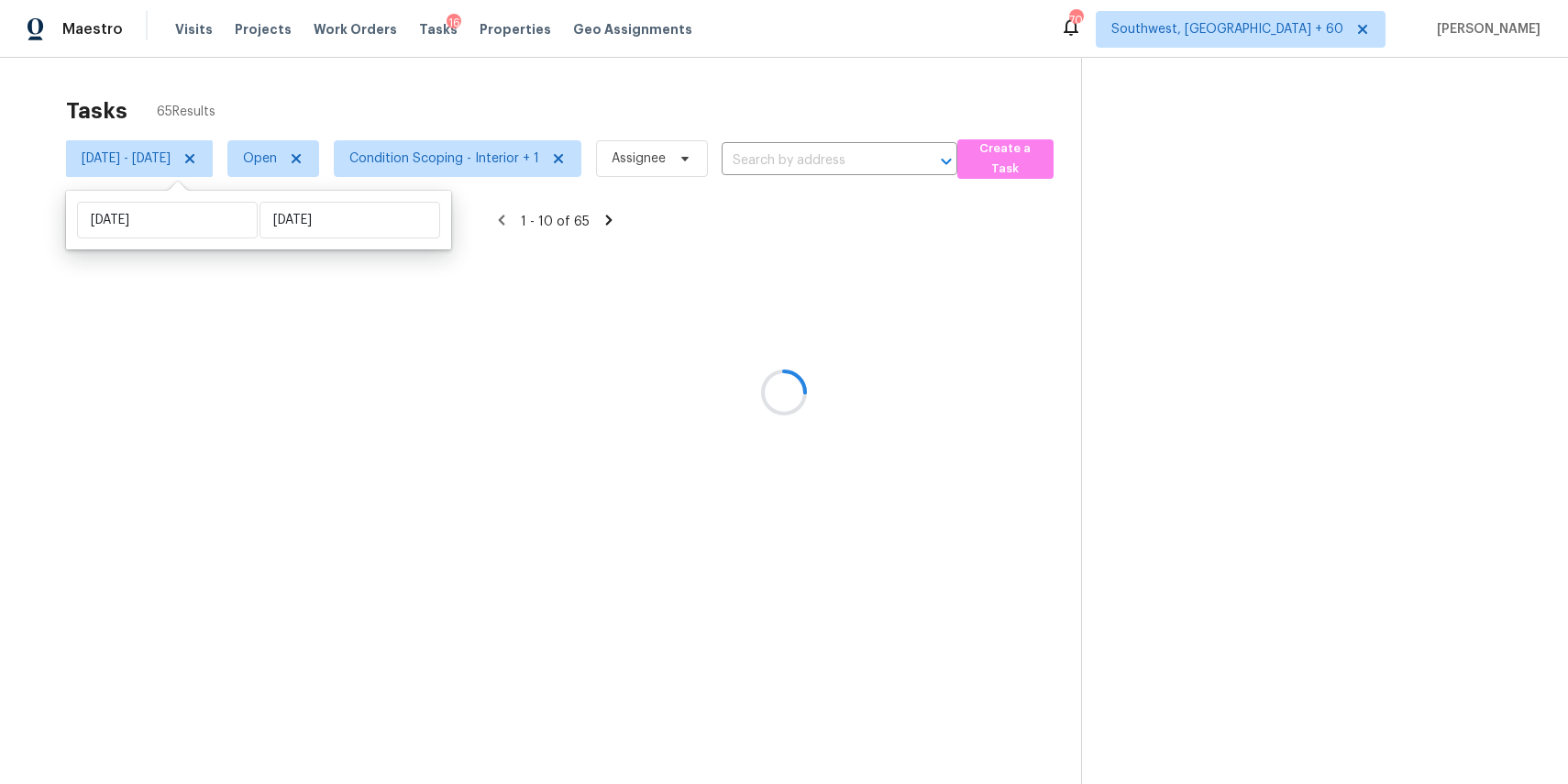
click at [659, 78] on div at bounding box center [784, 392] width 1568 height 784
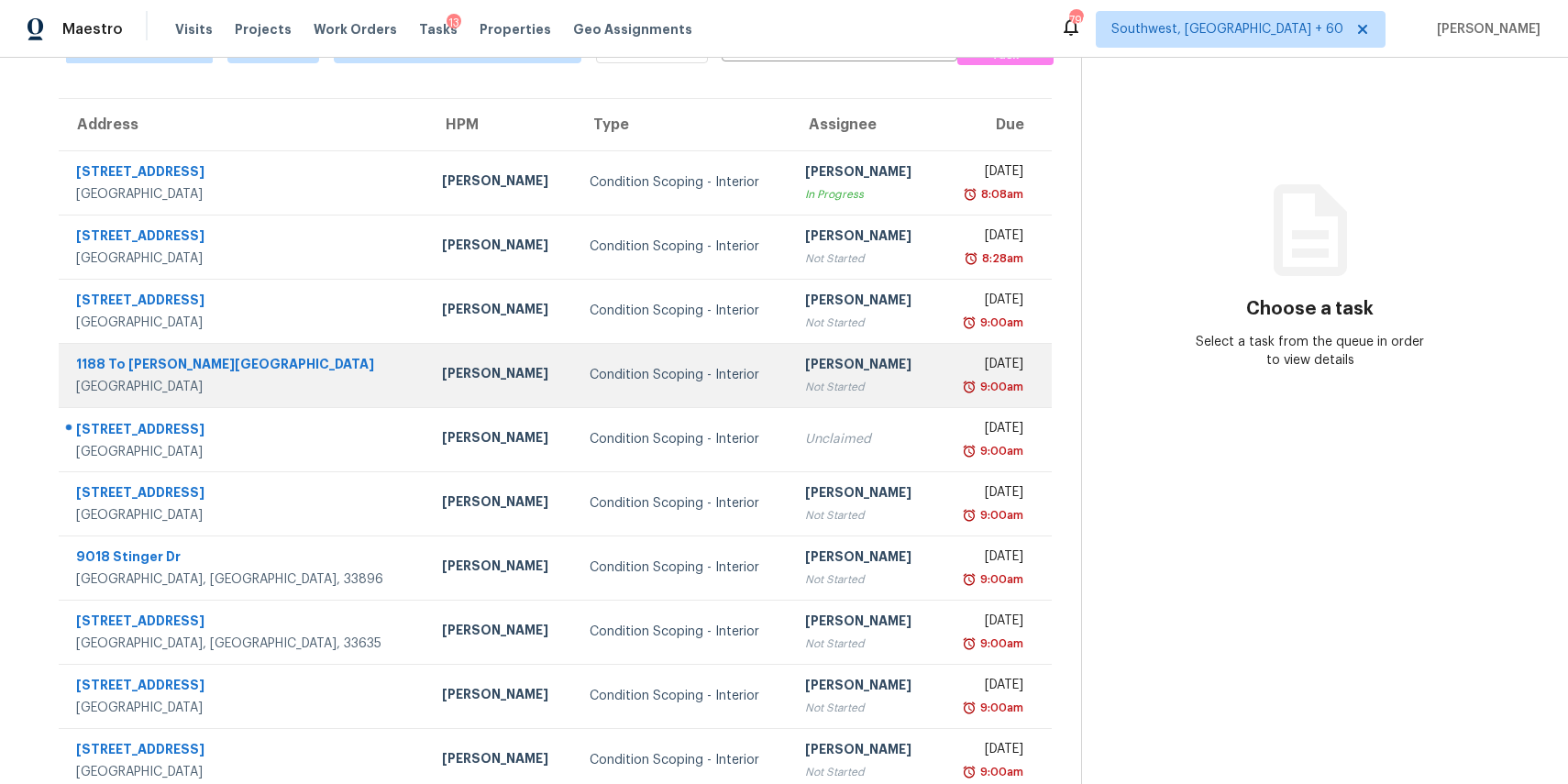
scroll to position [3, 0]
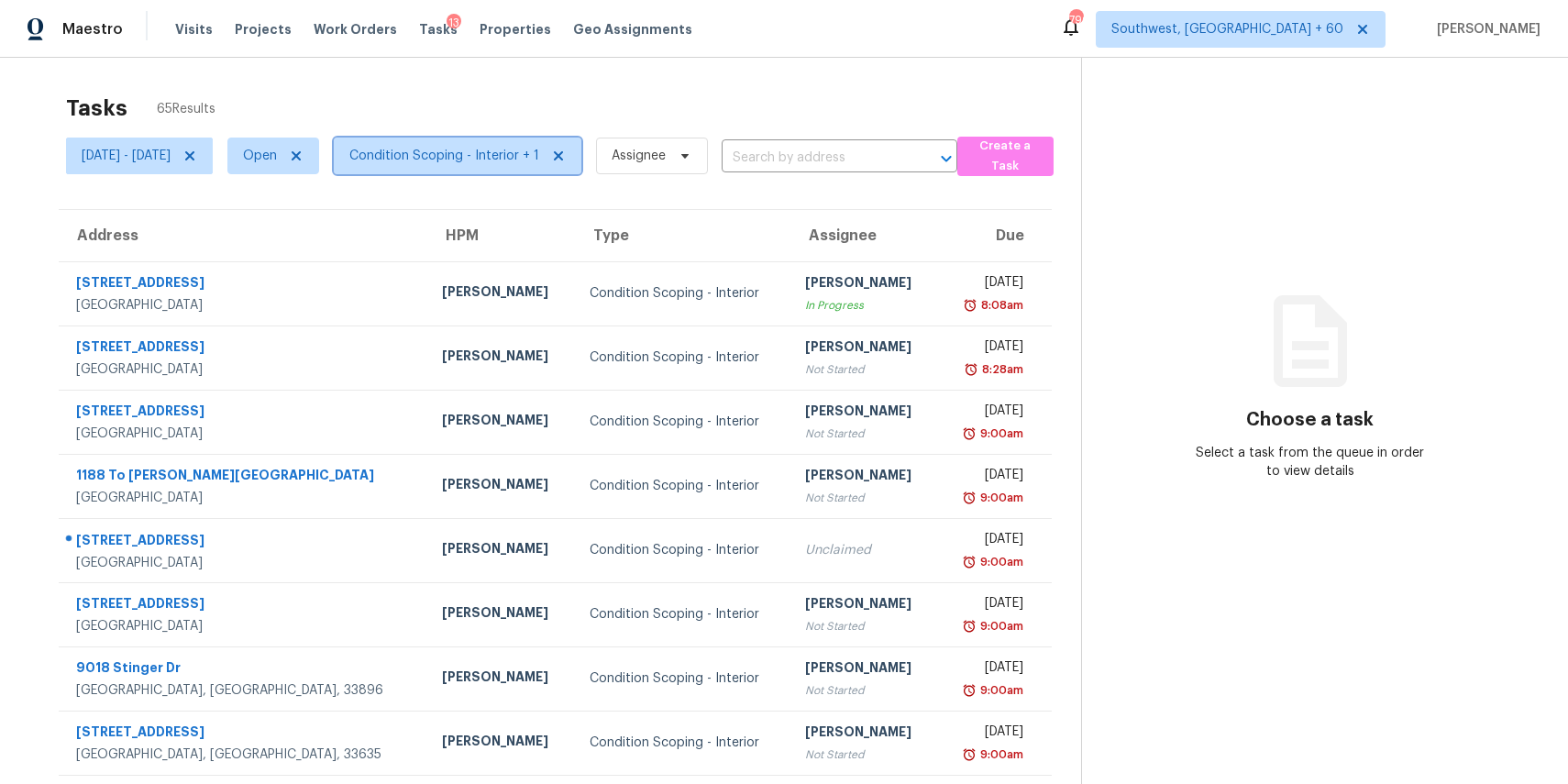
click at [540, 153] on span "Condition Scoping - Interior + 1" at bounding box center [443, 155] width 190 height 18
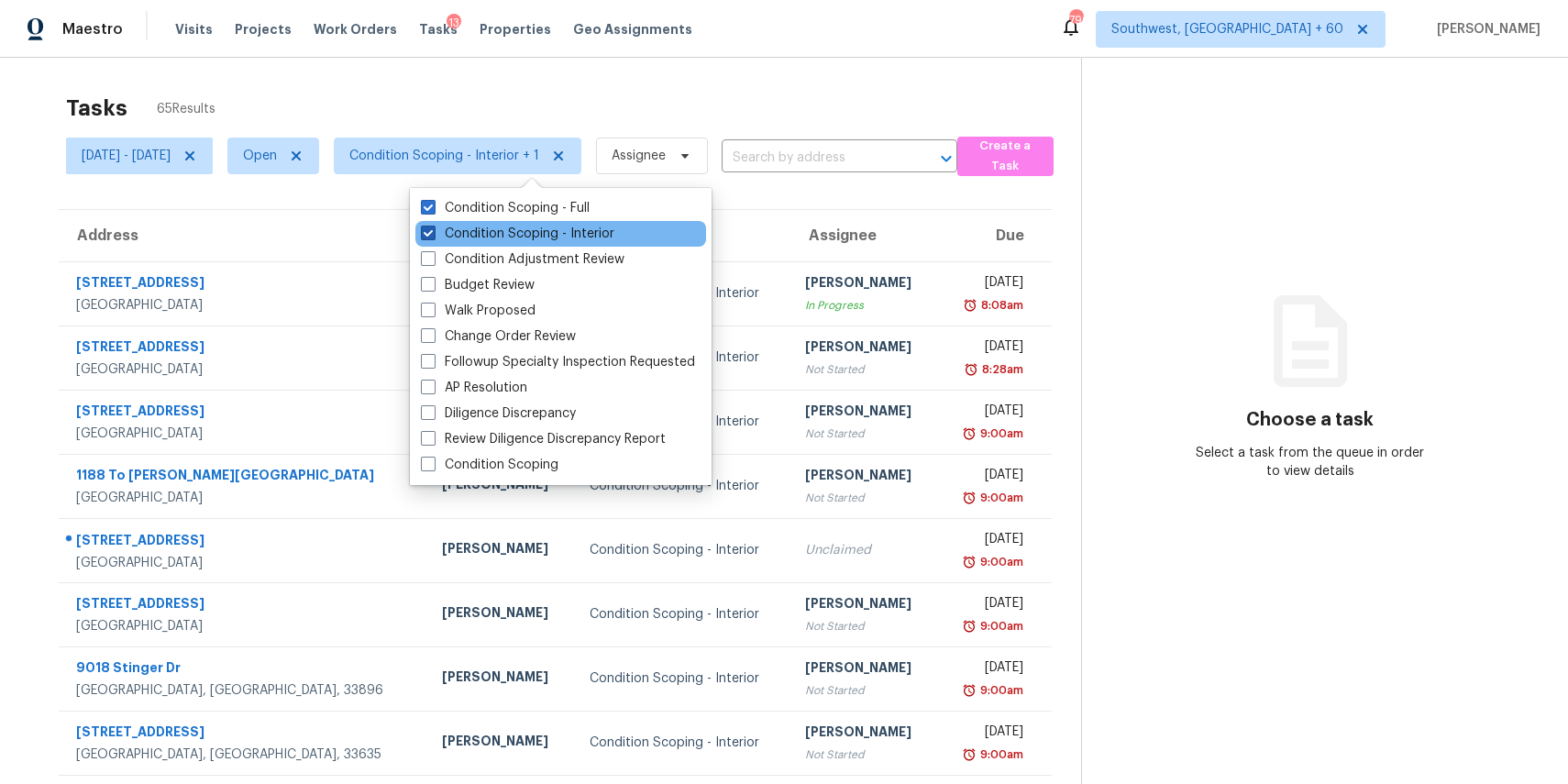
click at [585, 226] on label "Condition Scoping - Interior" at bounding box center [517, 233] width 193 height 18
click at [433, 226] on input "Condition Scoping - Interior" at bounding box center [427, 230] width 12 height 12
checkbox input "false"
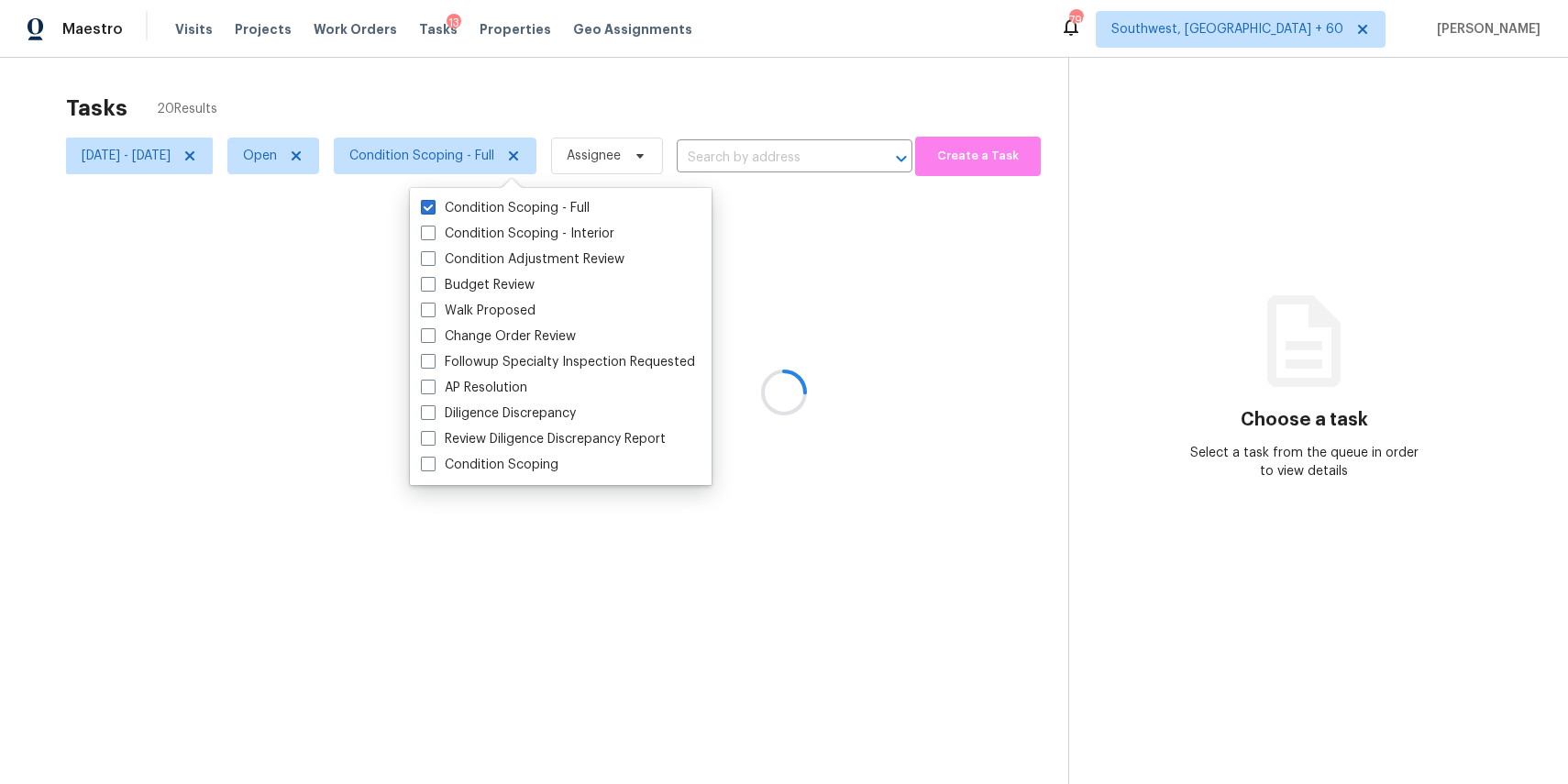
click at [624, 101] on div at bounding box center [784, 392] width 1568 height 784
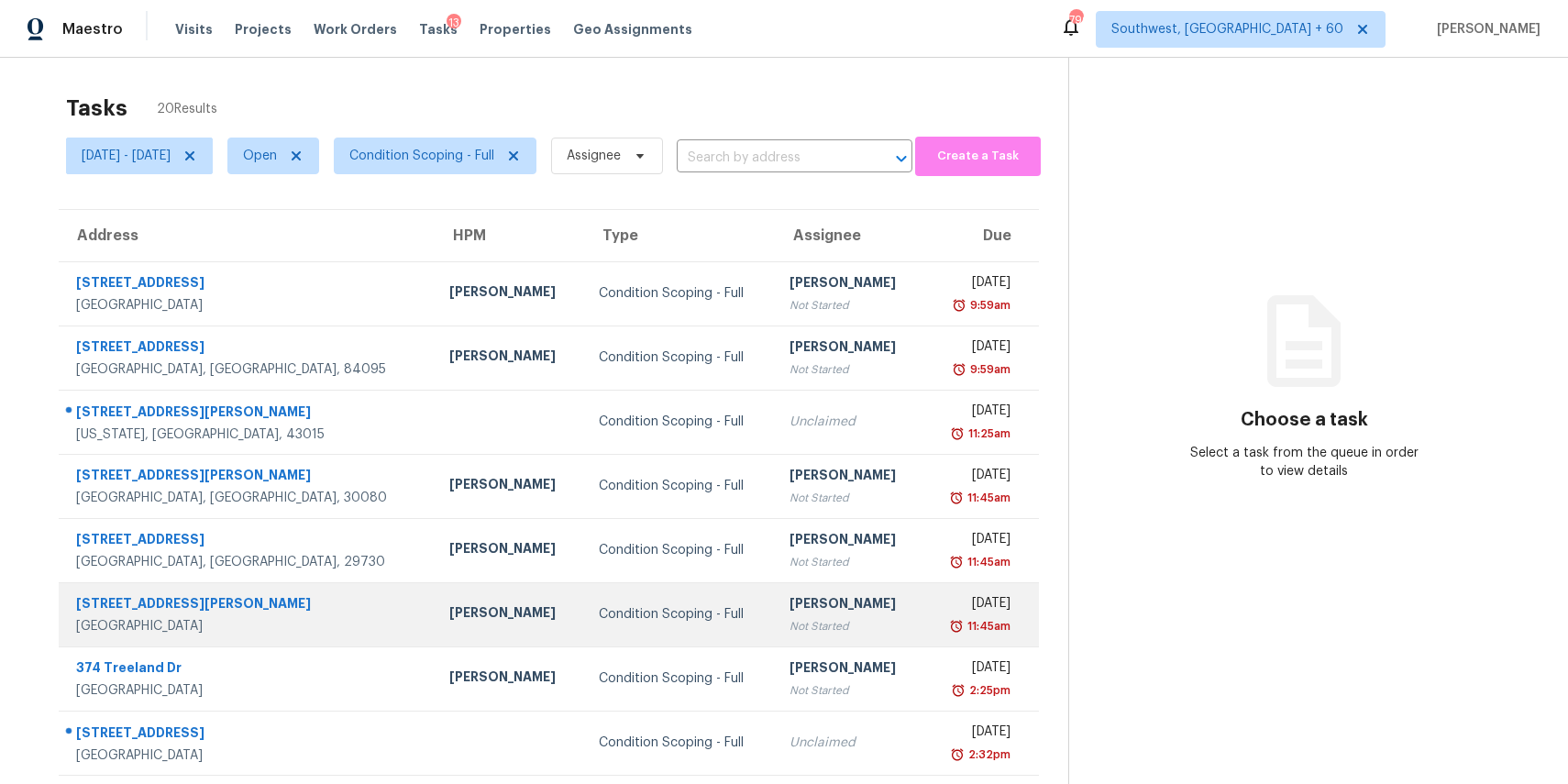
scroll to position [170, 0]
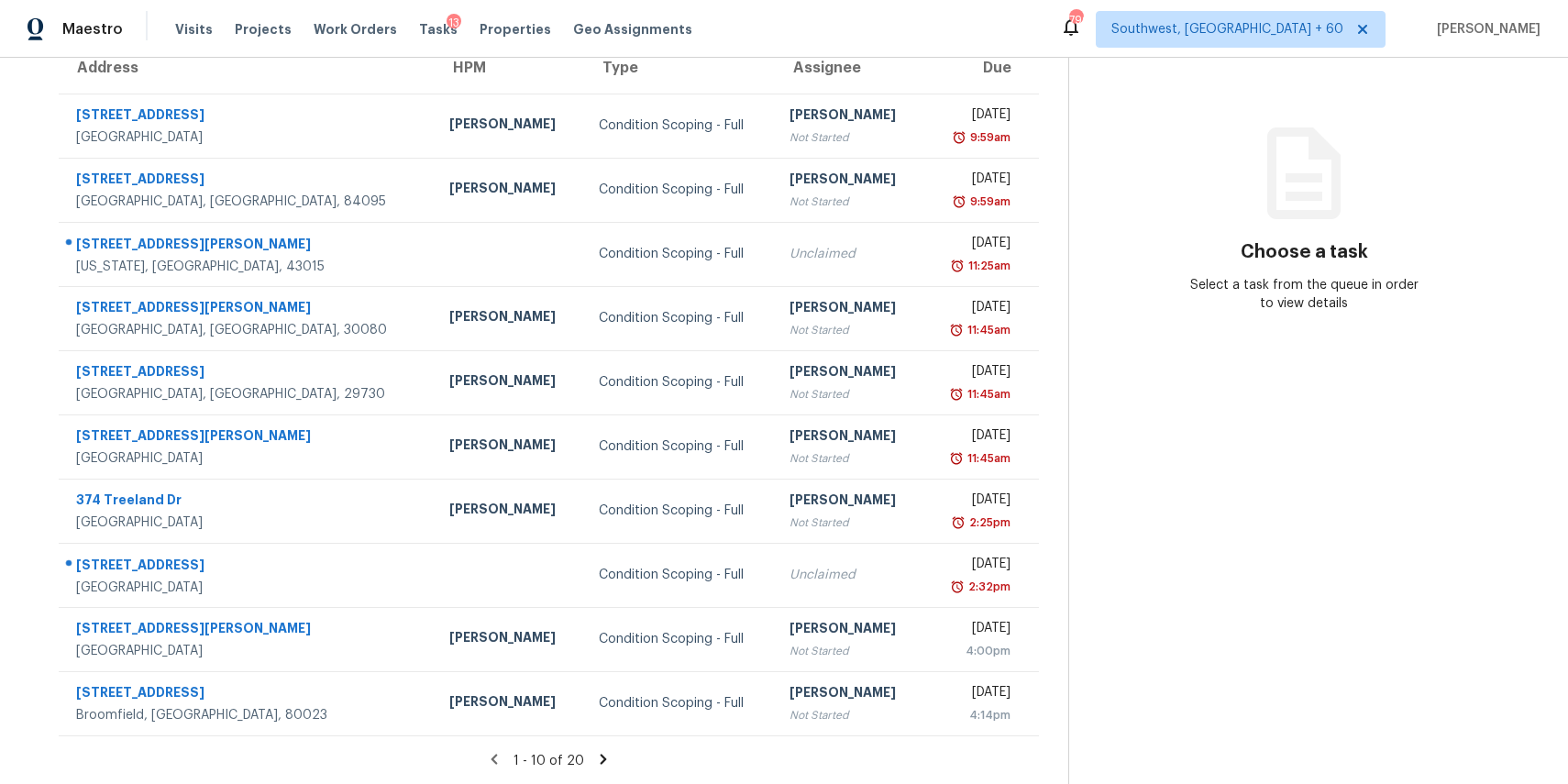
click at [611, 756] on icon at bounding box center [603, 759] width 17 height 17
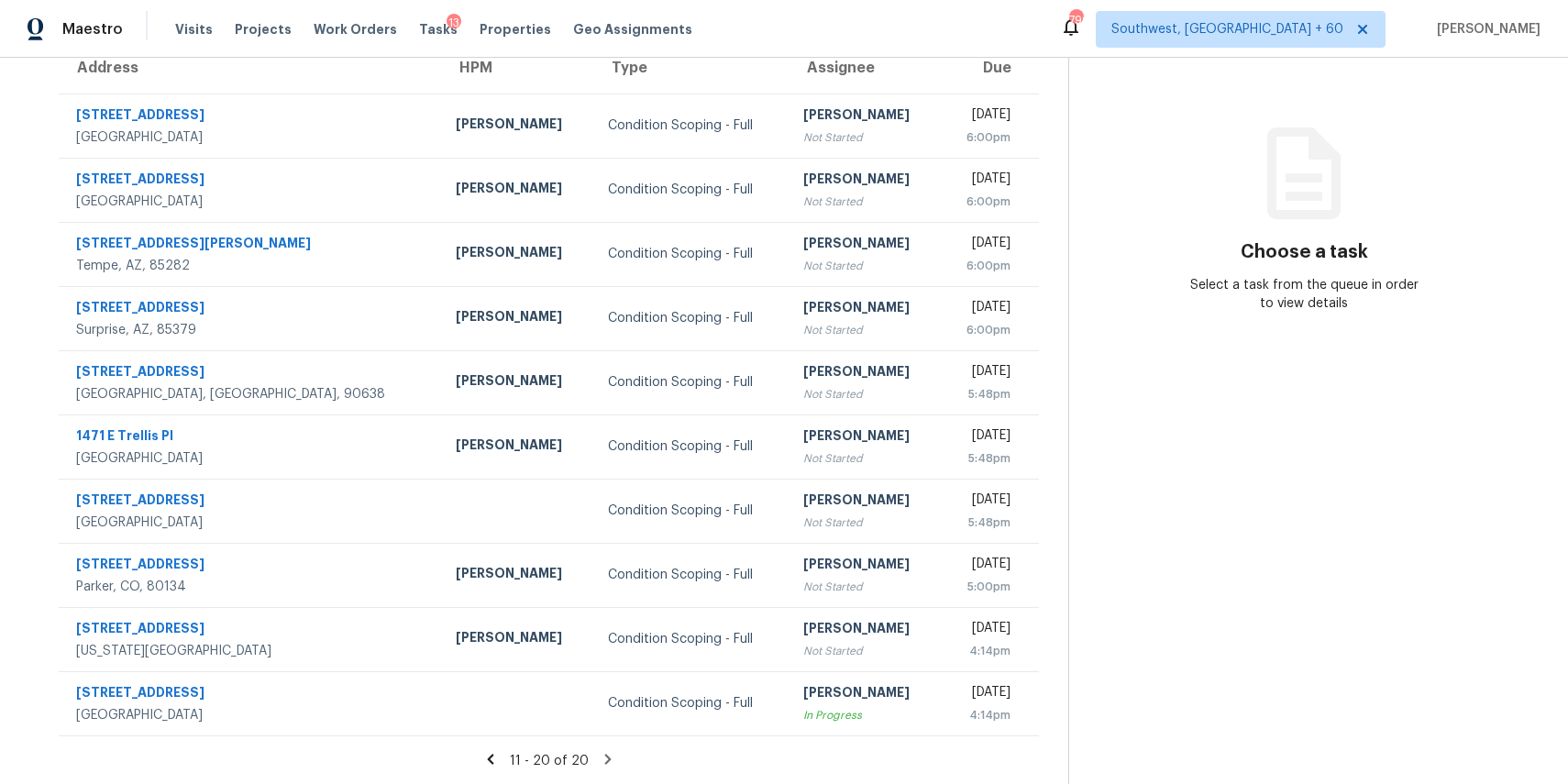
click at [610, 760] on icon at bounding box center [608, 759] width 7 height 10
click at [624, 752] on div "11 - 20 of 20" at bounding box center [548, 761] width 1039 height 19
click at [614, 767] on div "11 - 20 of 20" at bounding box center [548, 761] width 1039 height 19
click at [610, 762] on icon at bounding box center [608, 759] width 7 height 10
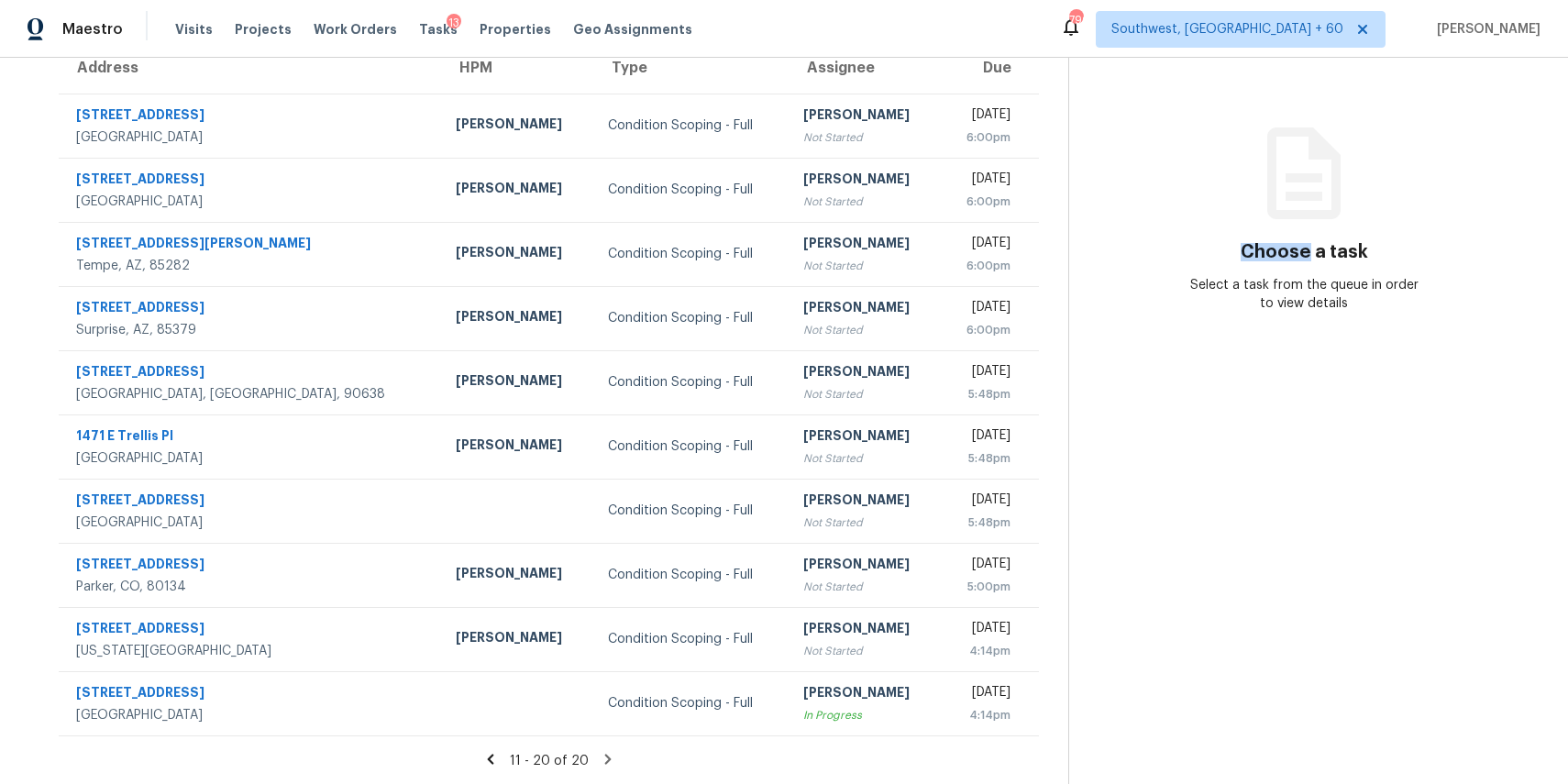
click at [610, 762] on icon at bounding box center [608, 759] width 7 height 10
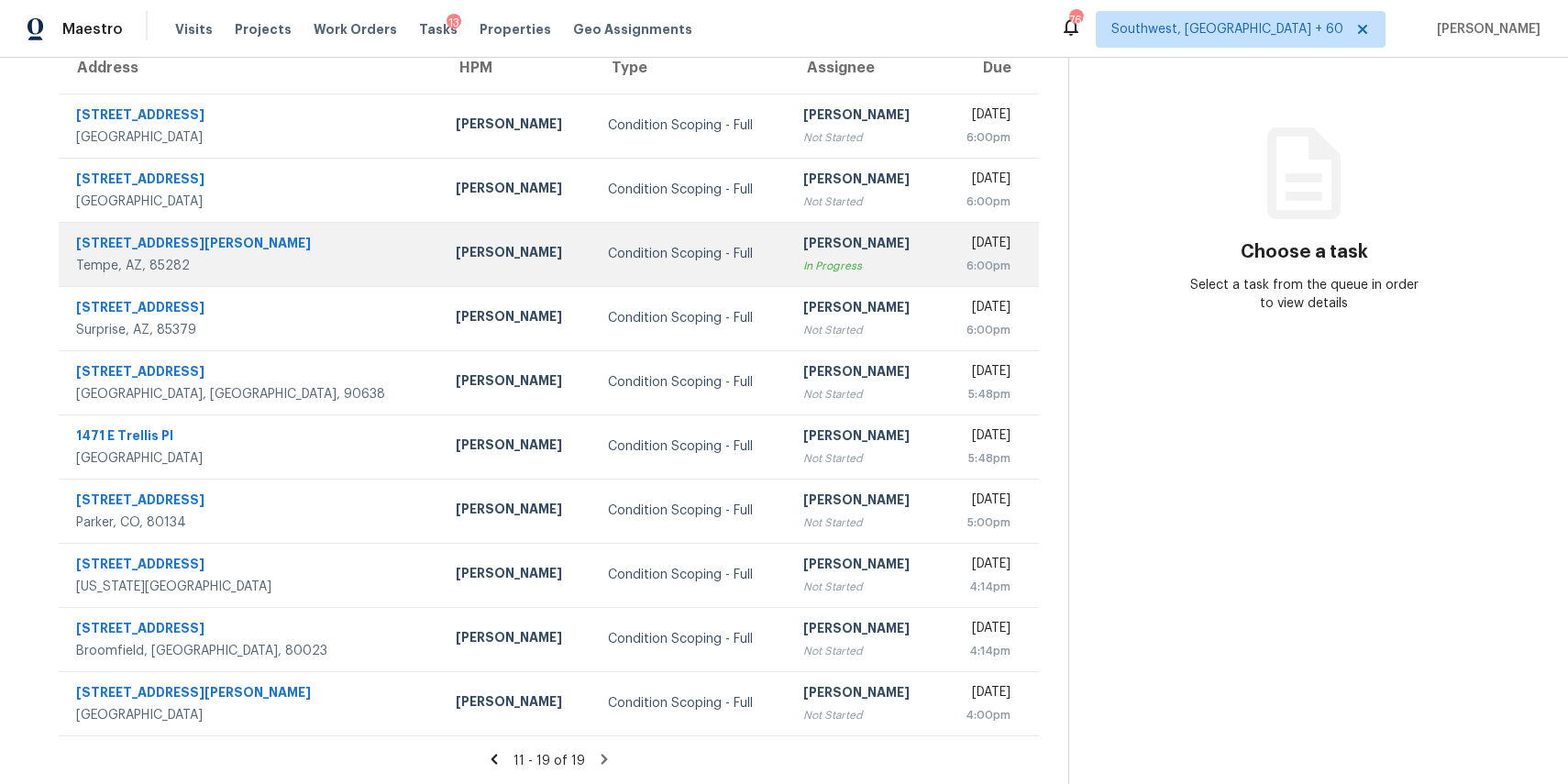
click at [609, 250] on div "Condition Scoping - Full" at bounding box center [691, 254] width 166 height 18
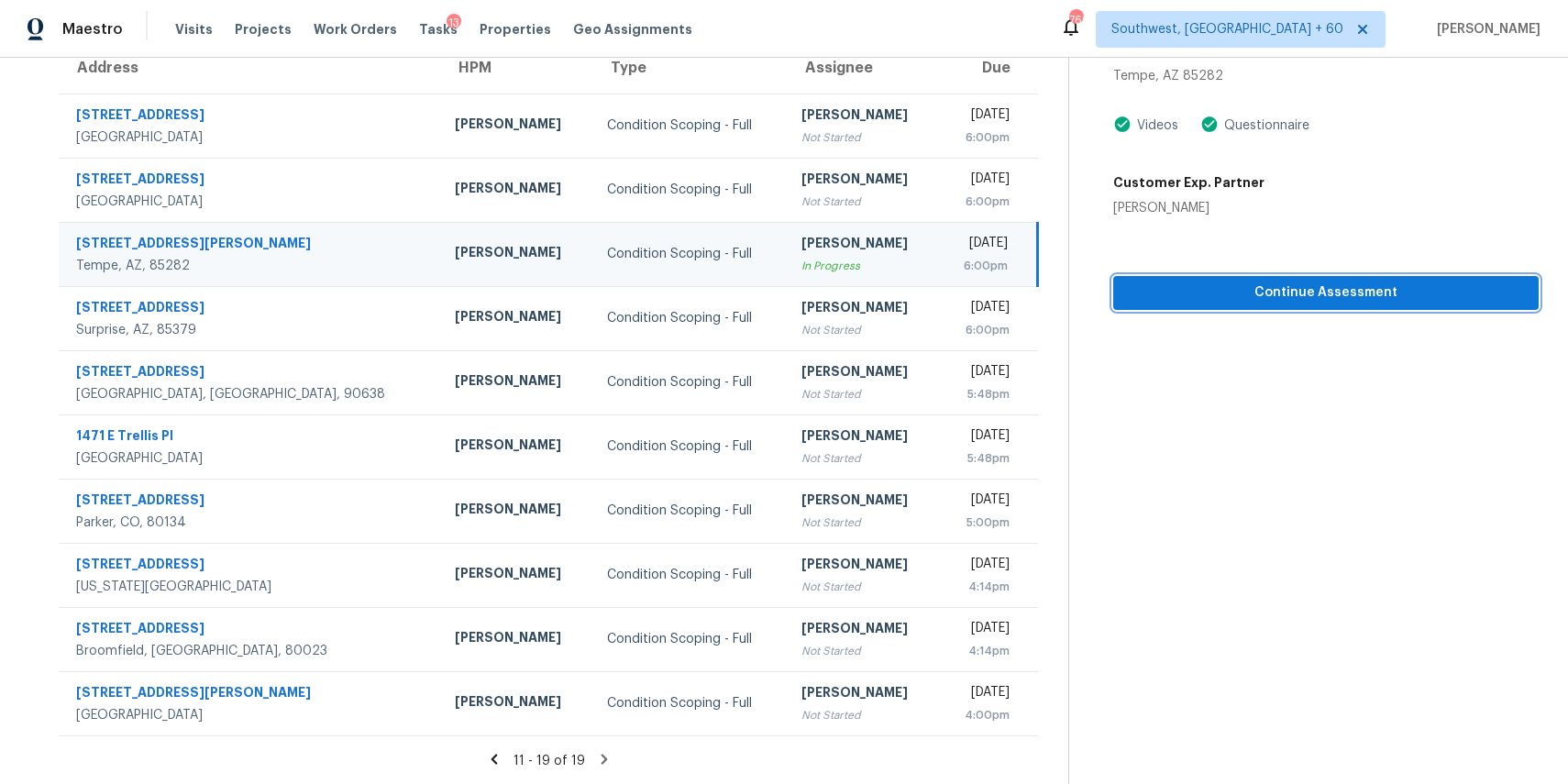
click at [1324, 300] on span "Continue Assessment" at bounding box center [1326, 293] width 397 height 23
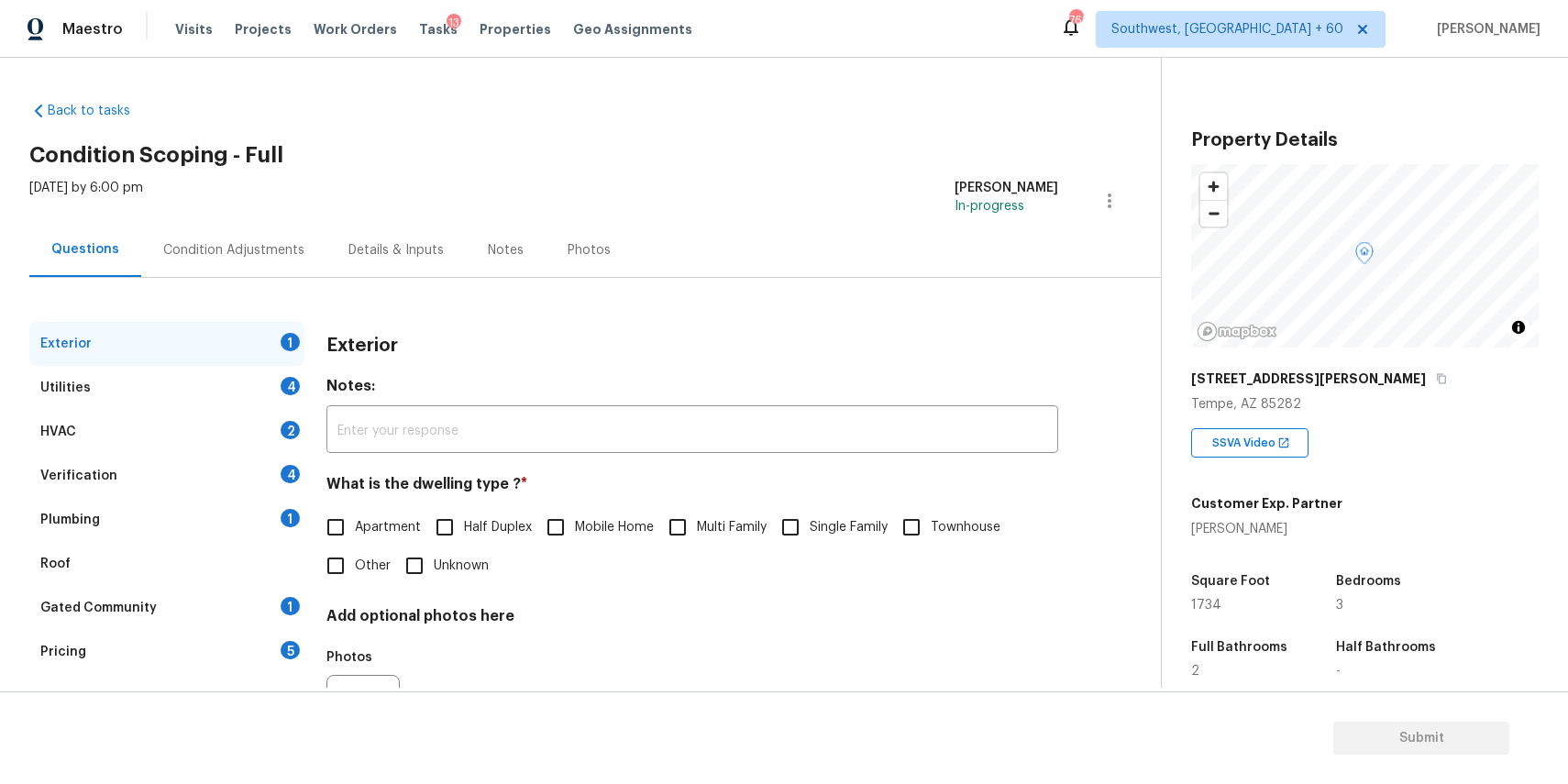
click at [929, 535] on input "Townhouse" at bounding box center [912, 528] width 39 height 39
checkbox input "true"
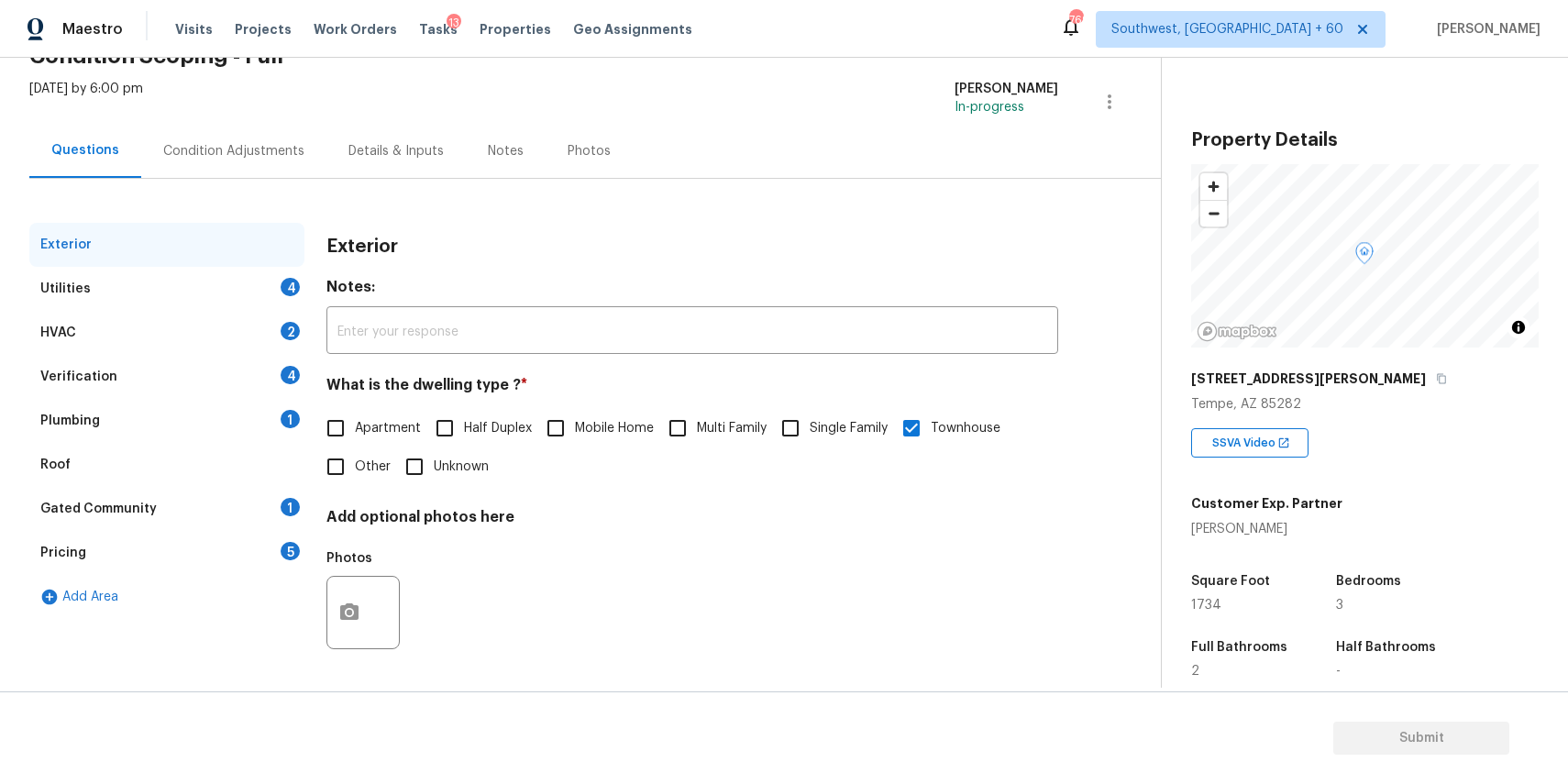
click at [202, 287] on div "Utilities 4" at bounding box center [166, 289] width 275 height 44
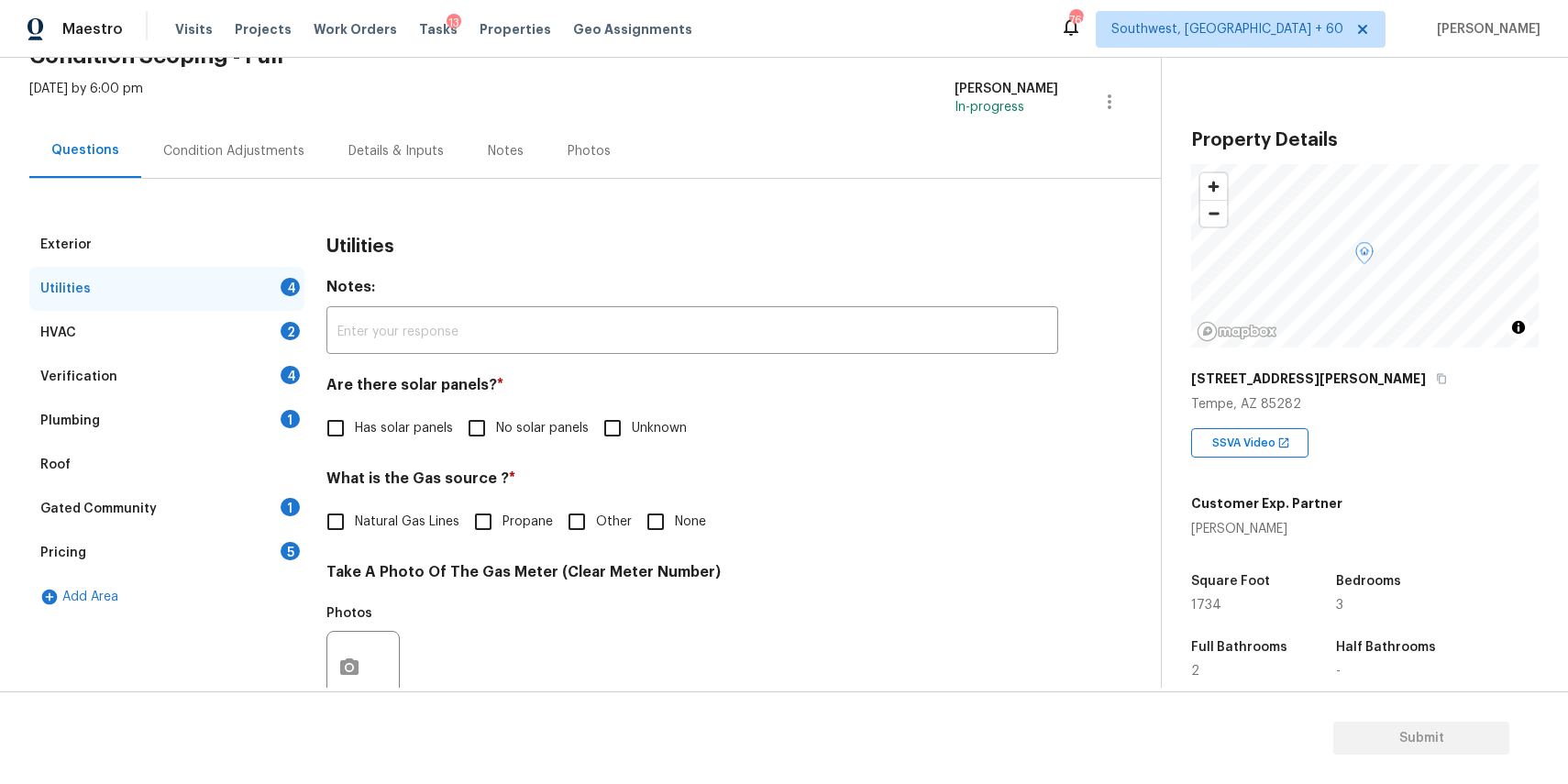
click at [500, 425] on span "No solar panels" at bounding box center [541, 428] width 92 height 19
click at [496, 425] on input "No solar panels" at bounding box center [477, 428] width 39 height 39
checkbox input "true"
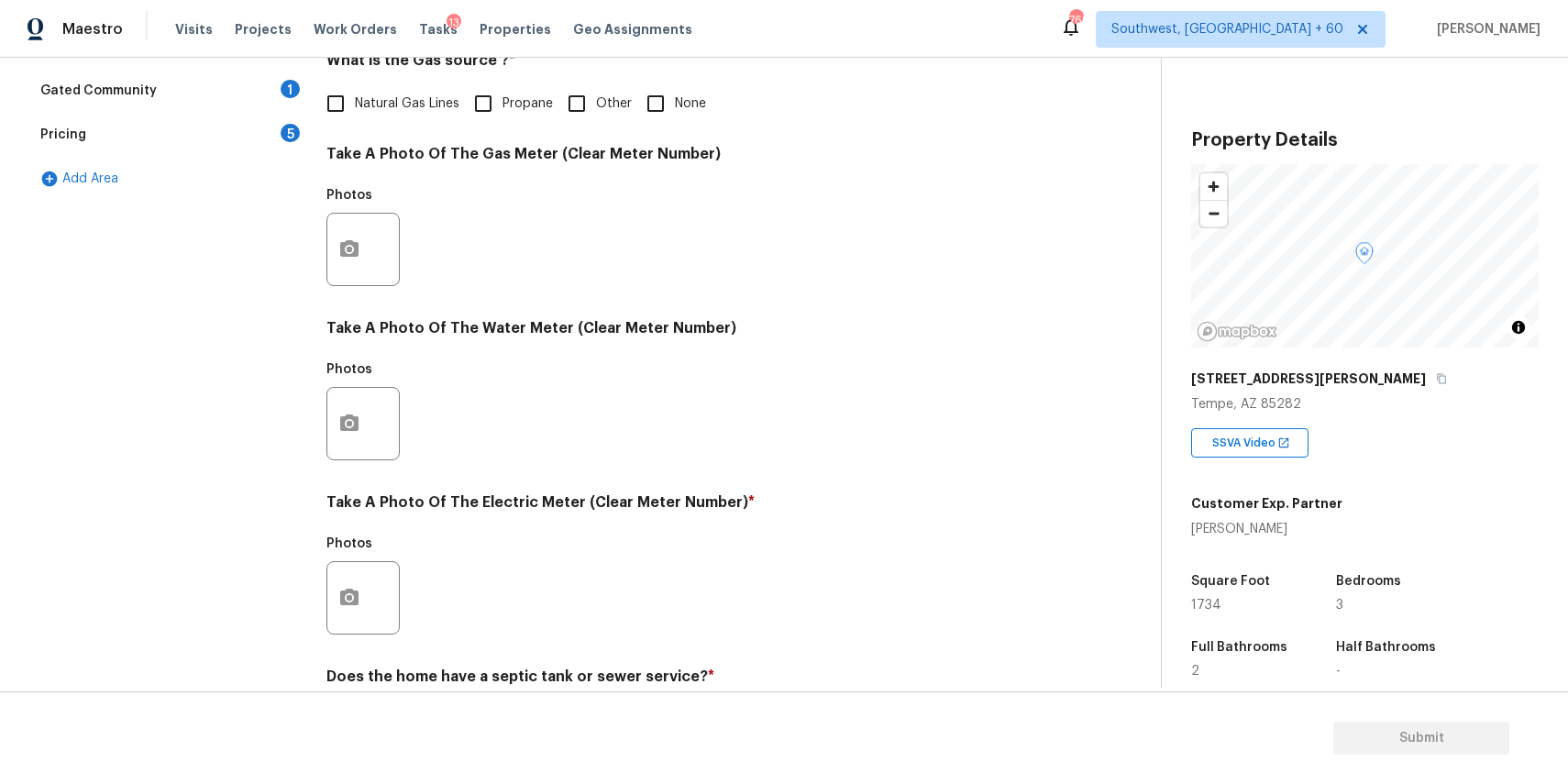
scroll to position [596, 0]
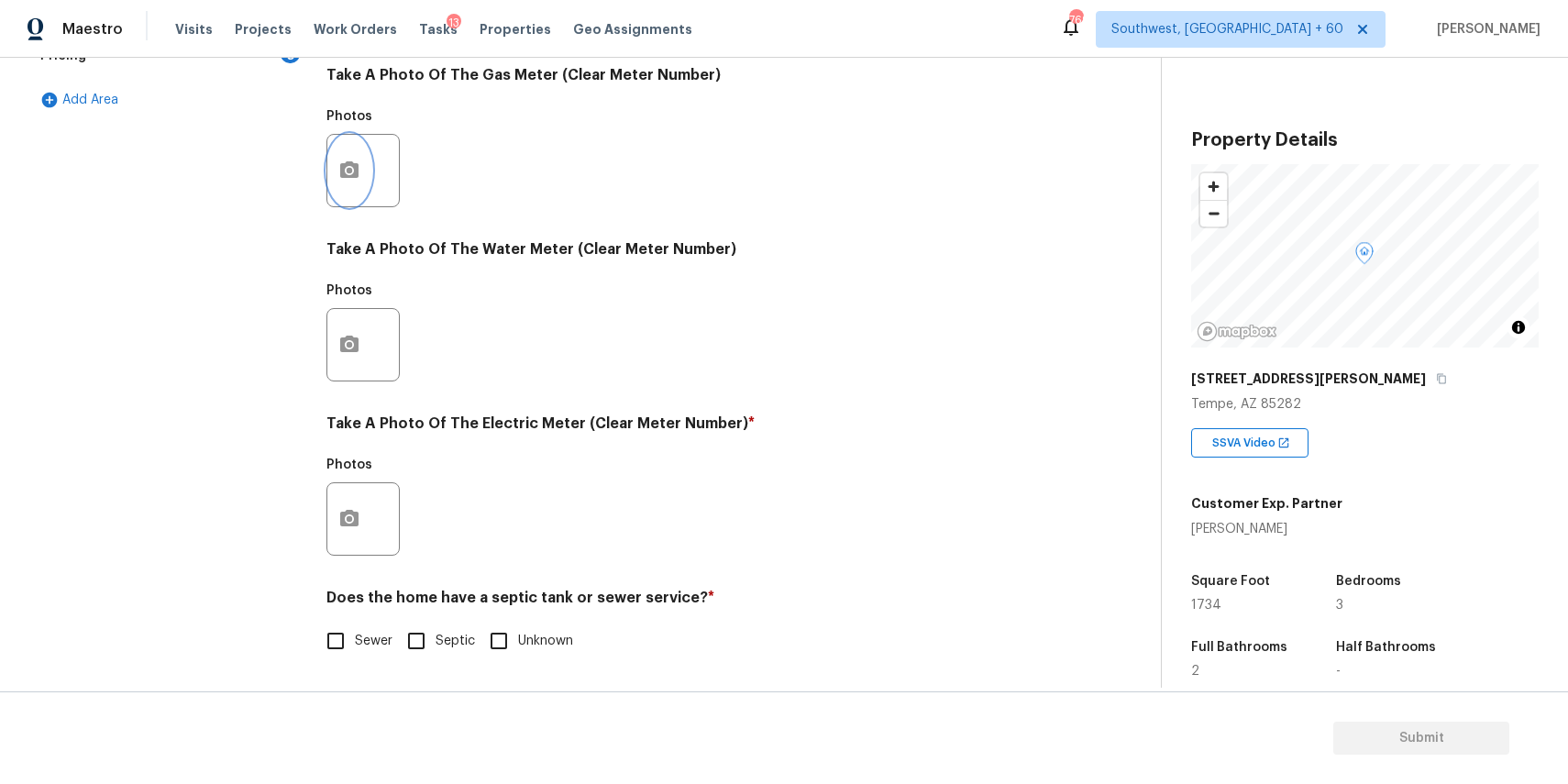
click at [356, 174] on icon "button" at bounding box center [349, 169] width 18 height 17
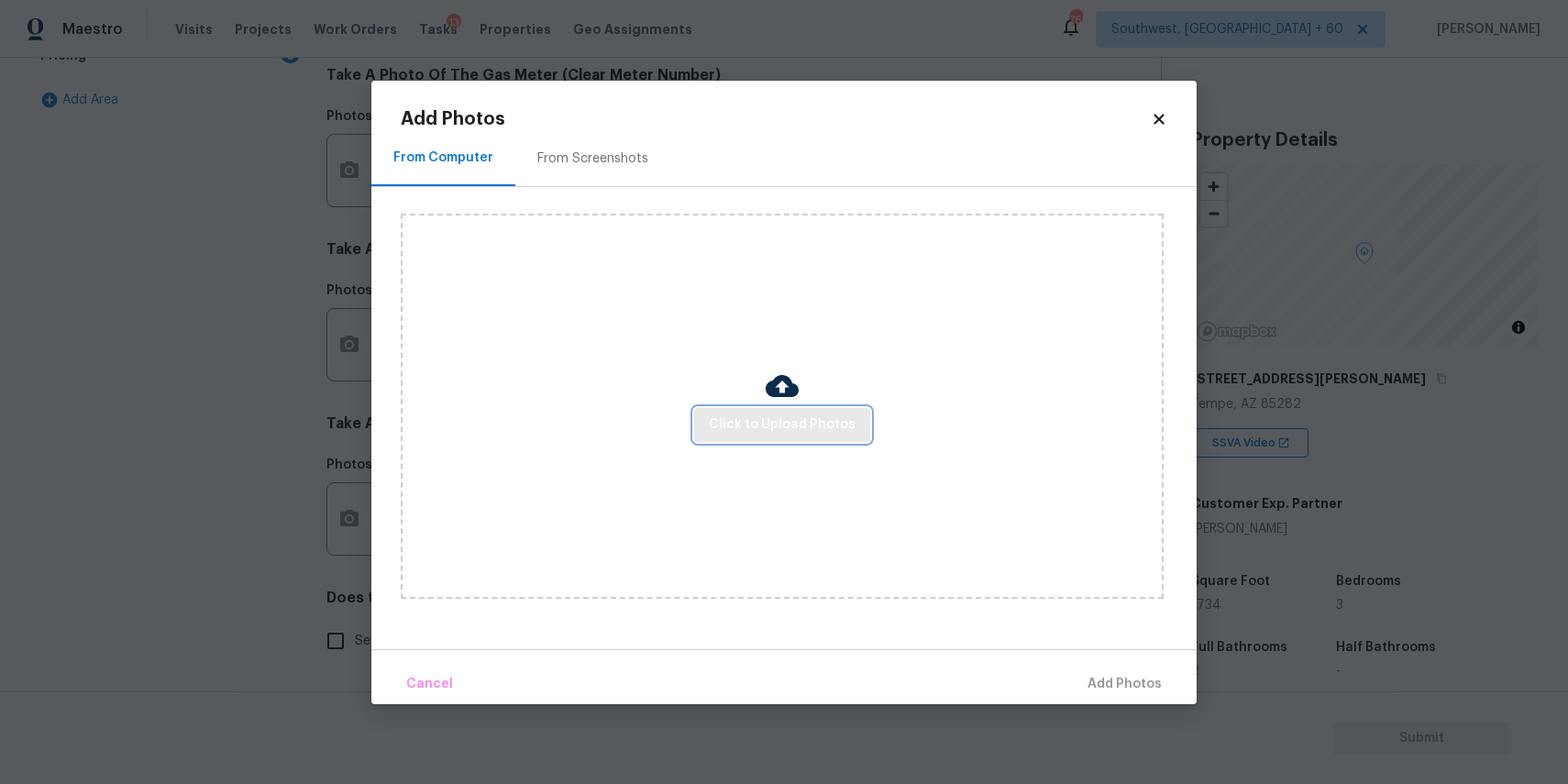
click at [762, 427] on span "Click to Upload Photos" at bounding box center [782, 426] width 147 height 23
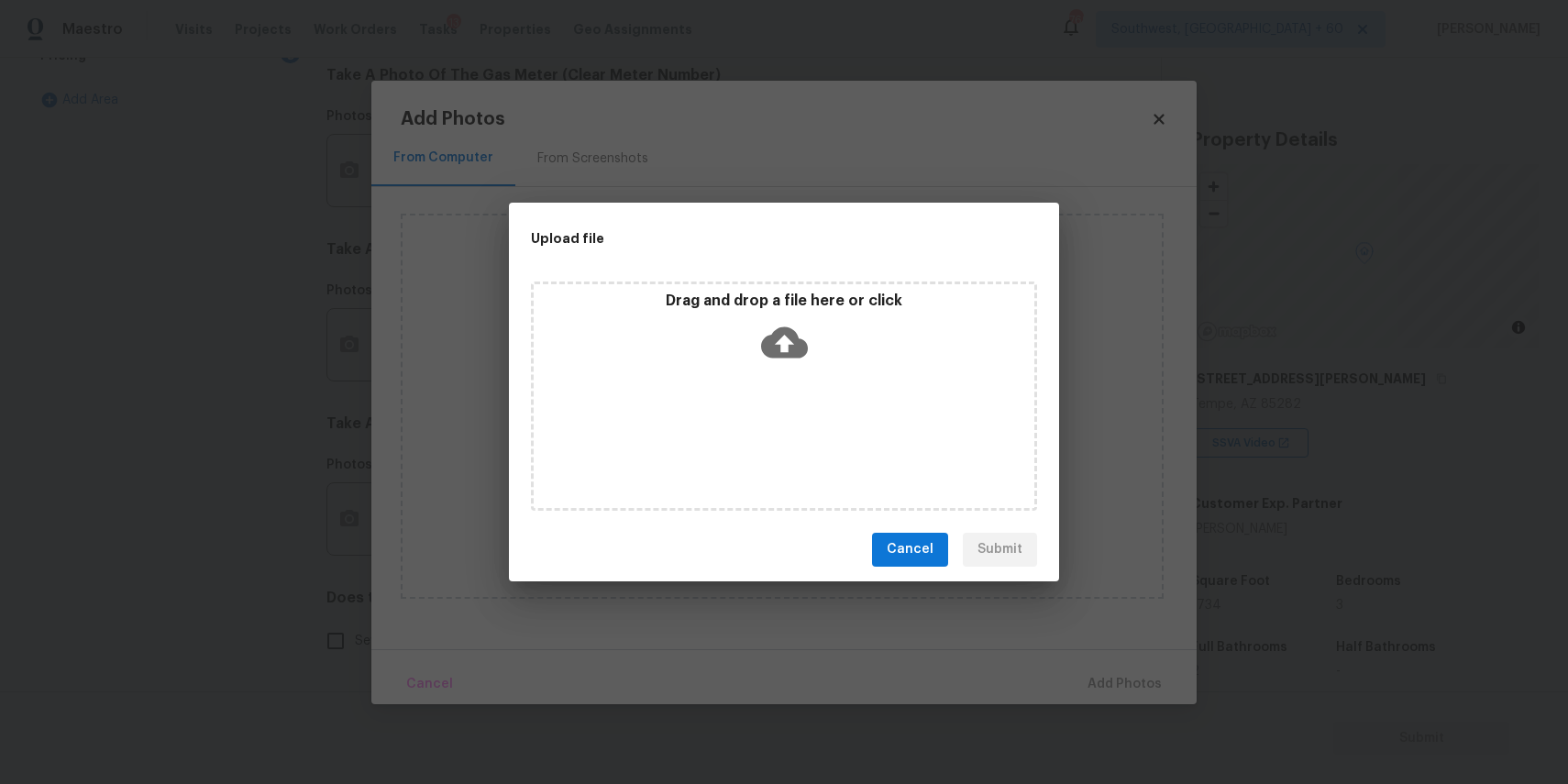
click at [752, 387] on div "Drag and drop a file here or click" at bounding box center [784, 396] width 506 height 229
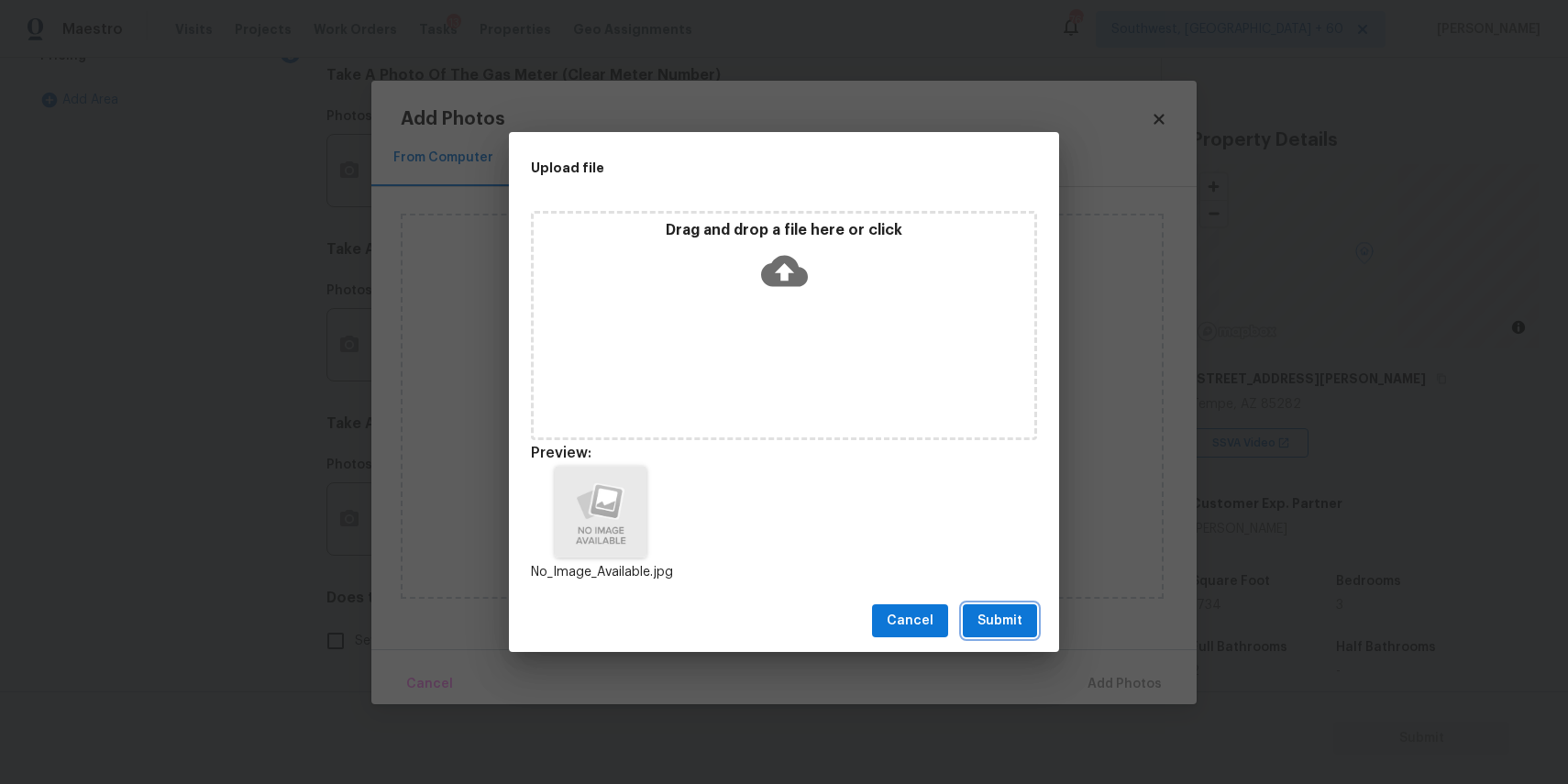
click at [1010, 624] on span "Submit" at bounding box center [1000, 621] width 45 height 23
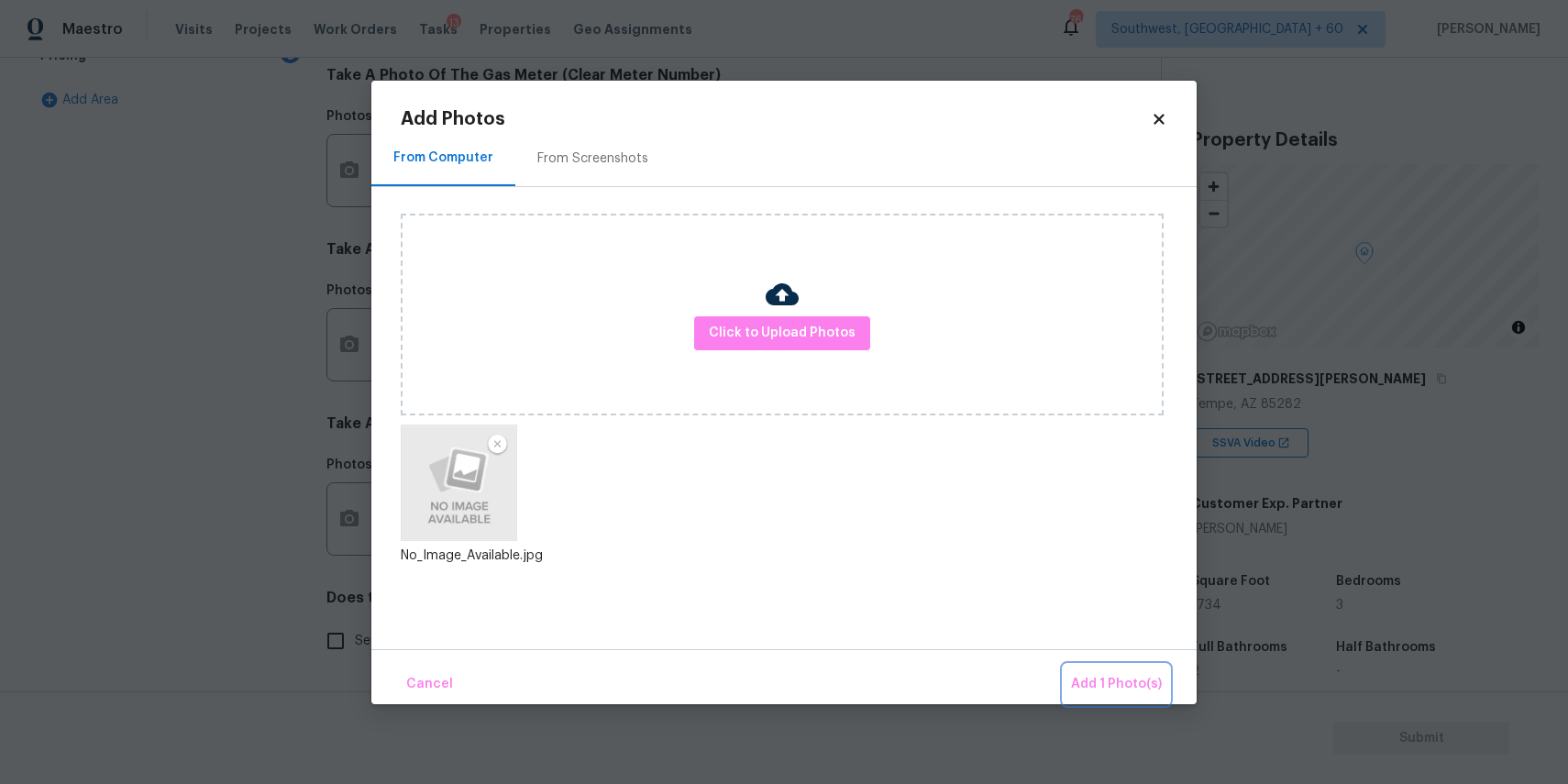
click at [1132, 674] on span "Add 1 Photo(s)" at bounding box center [1116, 685] width 90 height 23
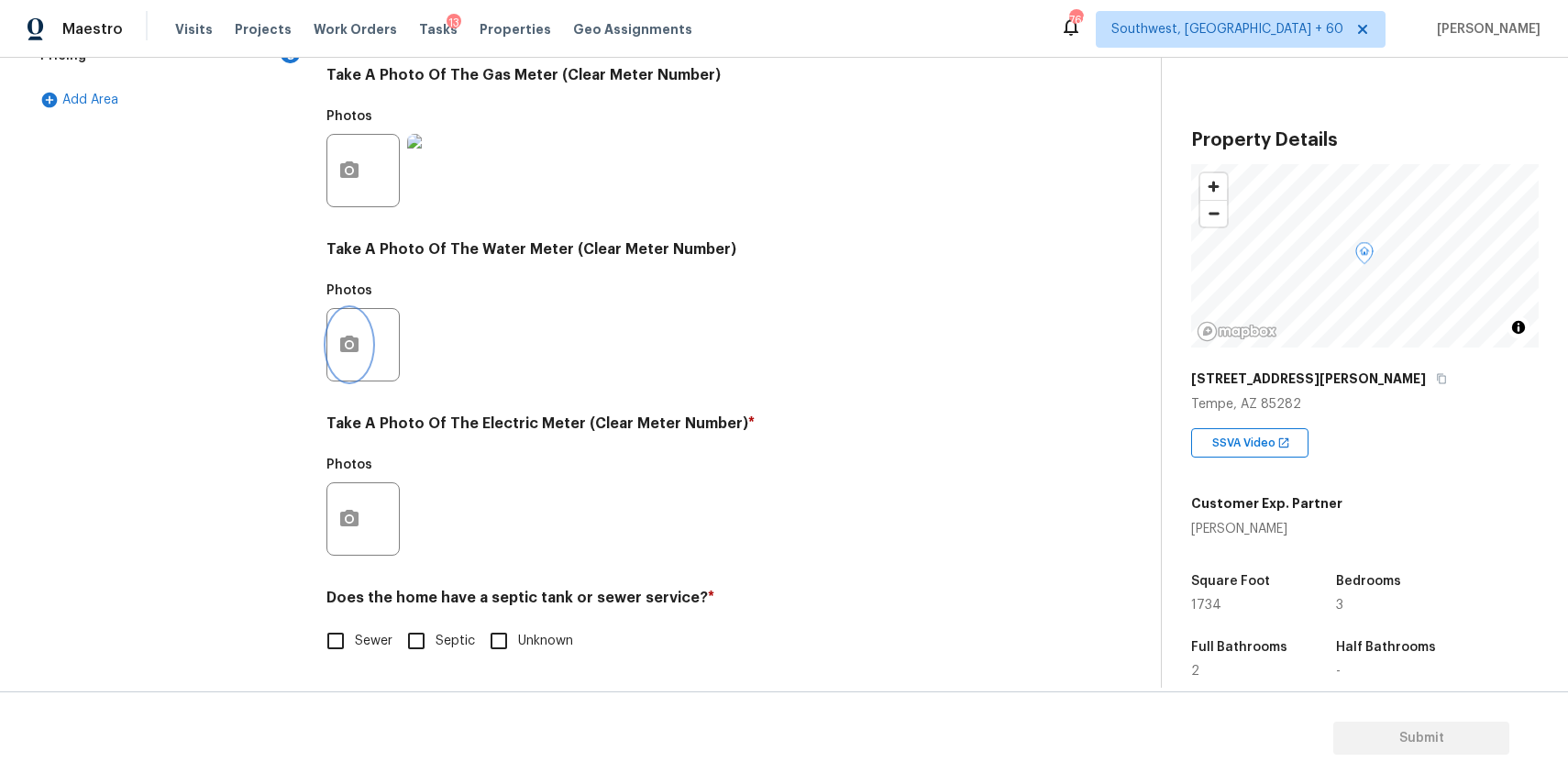
click at [330, 344] on button "button" at bounding box center [349, 345] width 44 height 72
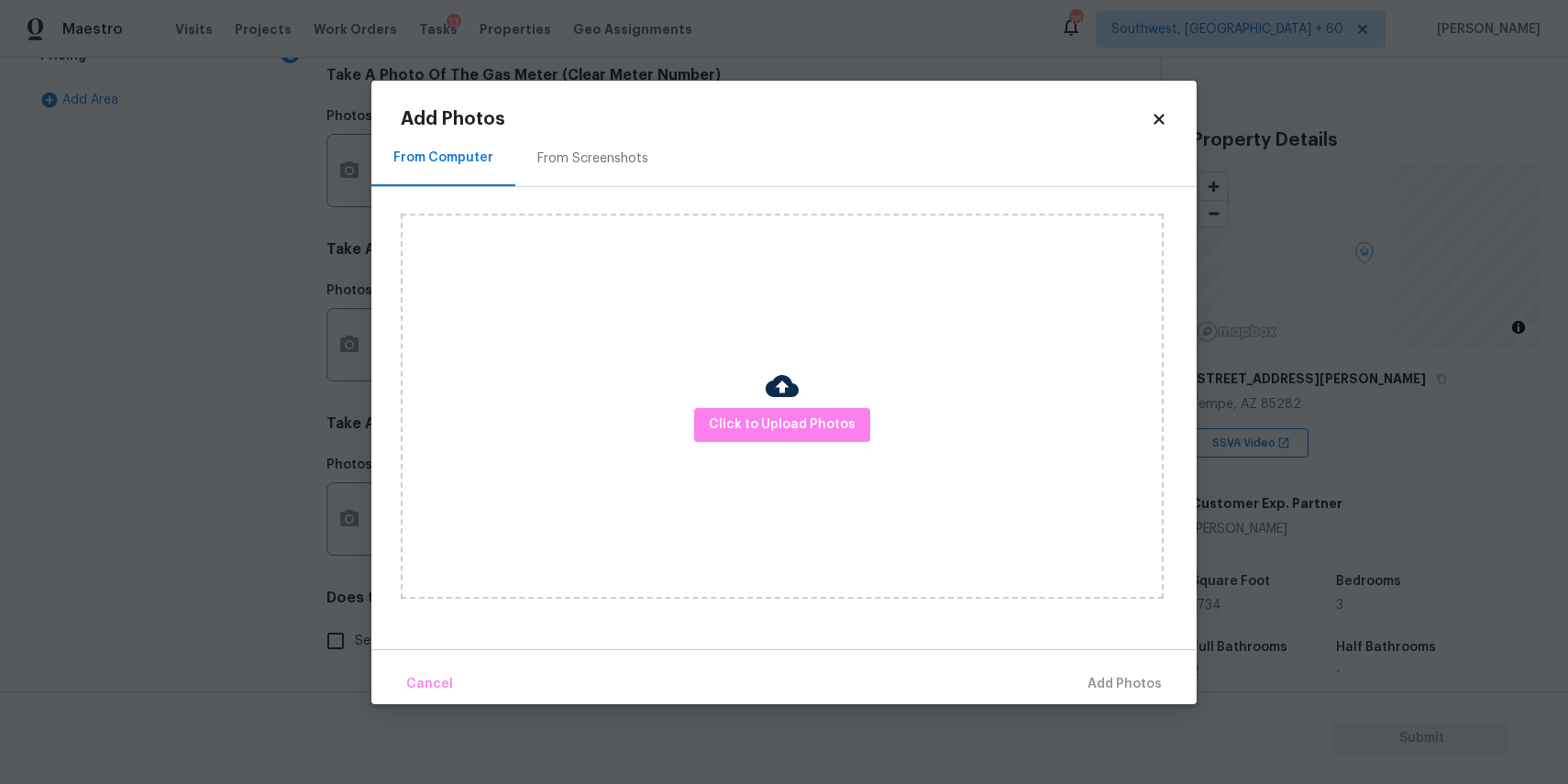
click at [771, 397] on img at bounding box center [783, 386] width 33 height 33
click at [774, 418] on span "Click to Upload Photos" at bounding box center [782, 426] width 147 height 23
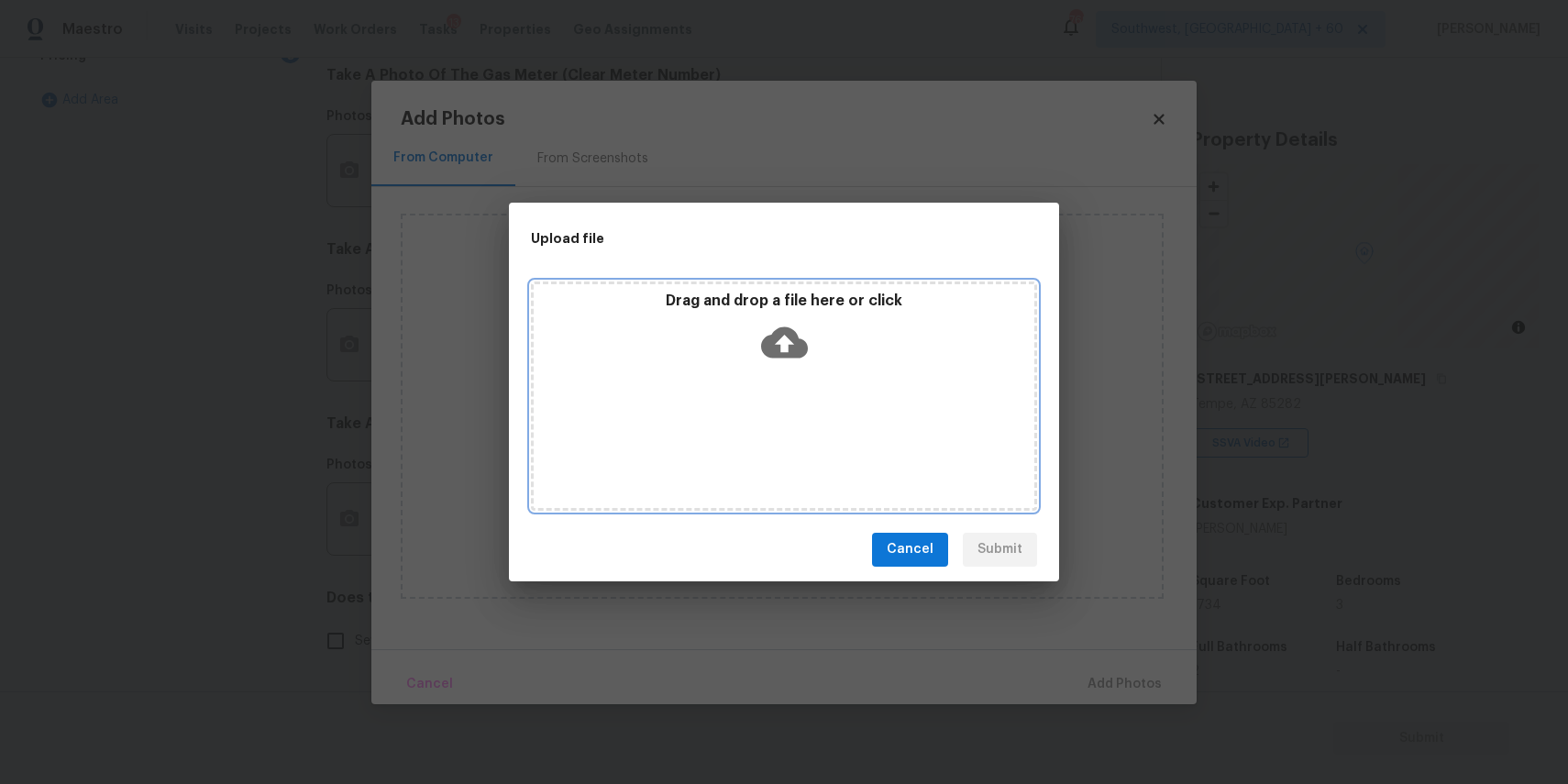
click at [773, 393] on div "Drag and drop a file here or click" at bounding box center [784, 396] width 506 height 229
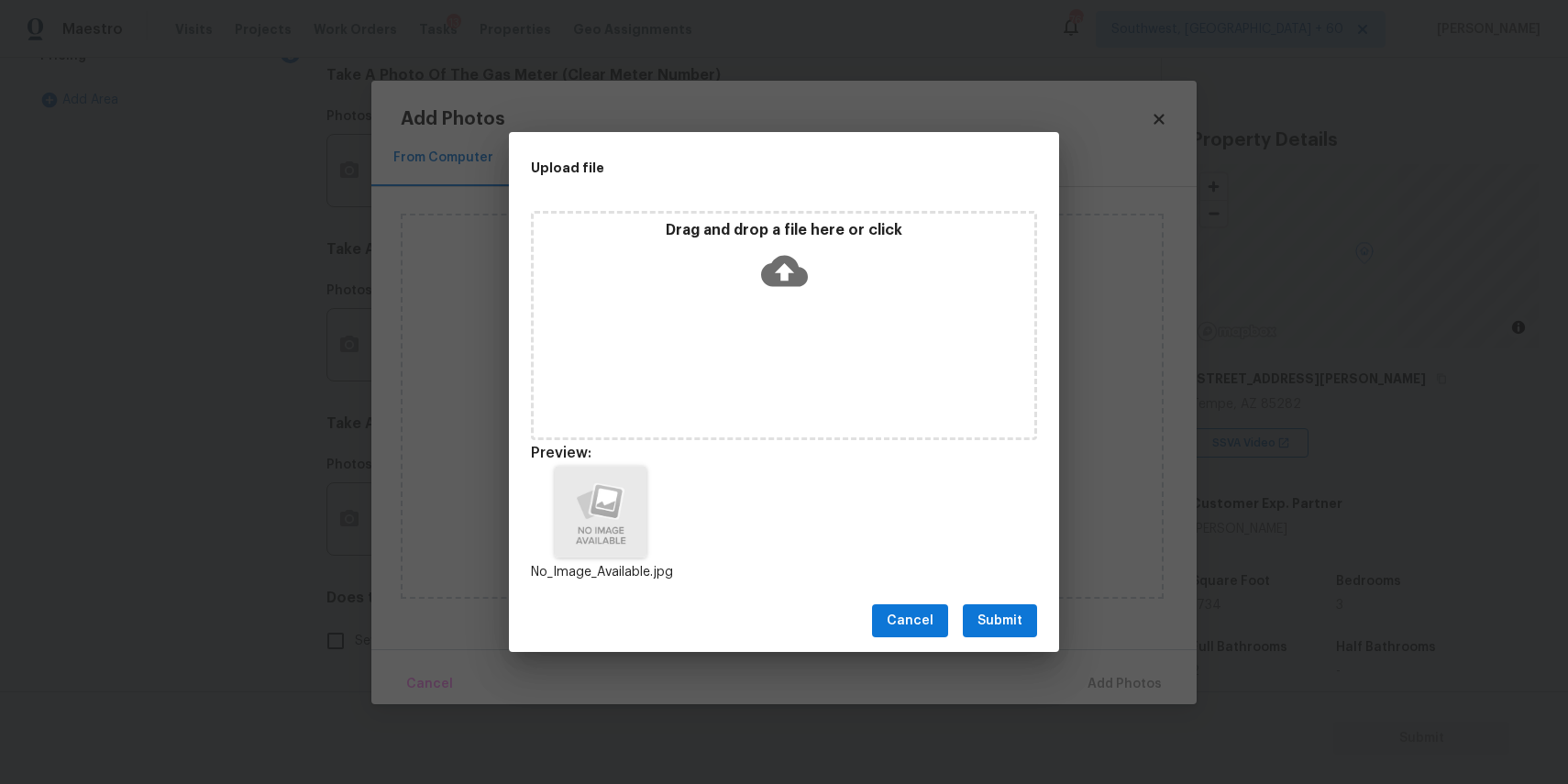
click at [1027, 640] on div "Cancel Submit" at bounding box center [784, 621] width 550 height 63
click at [1023, 620] on button "Submit" at bounding box center [1000, 621] width 74 height 34
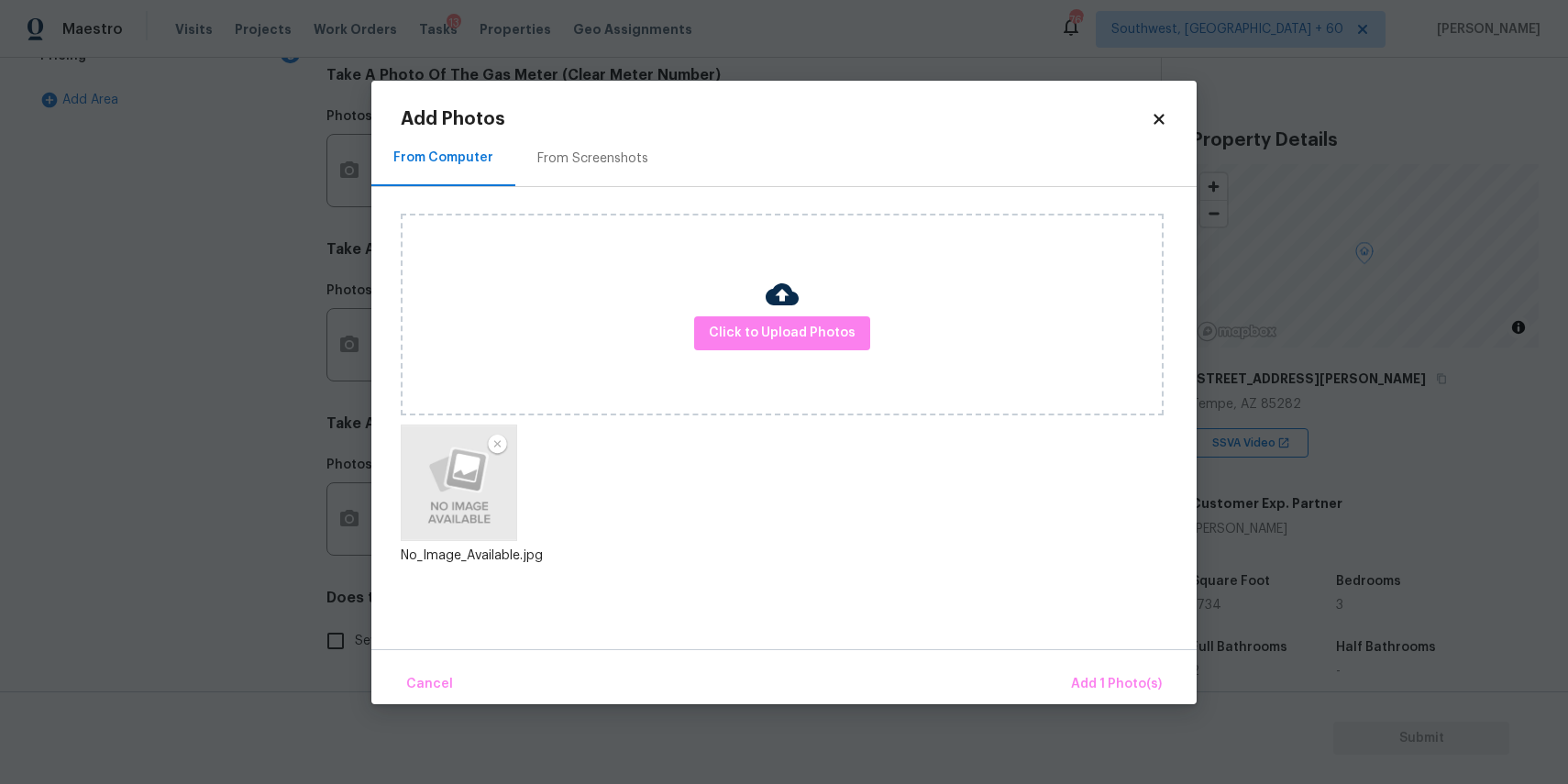
click at [1097, 659] on div "Cancel Add 1 Photo(s)" at bounding box center [784, 676] width 825 height 55
click at [1110, 674] on span "Add 1 Photo(s)" at bounding box center [1116, 685] width 90 height 23
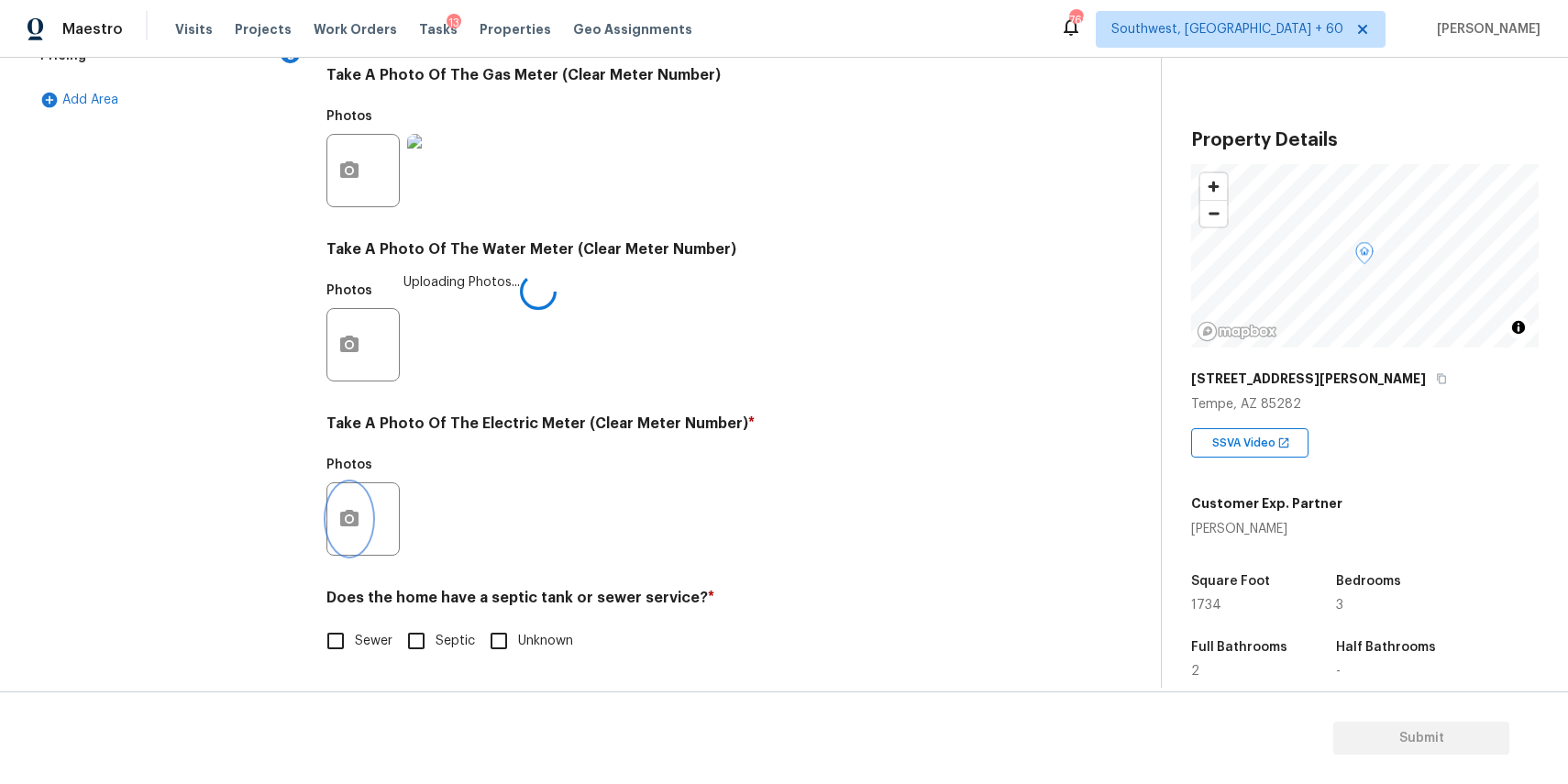
click at [336, 511] on button "button" at bounding box center [349, 519] width 44 height 72
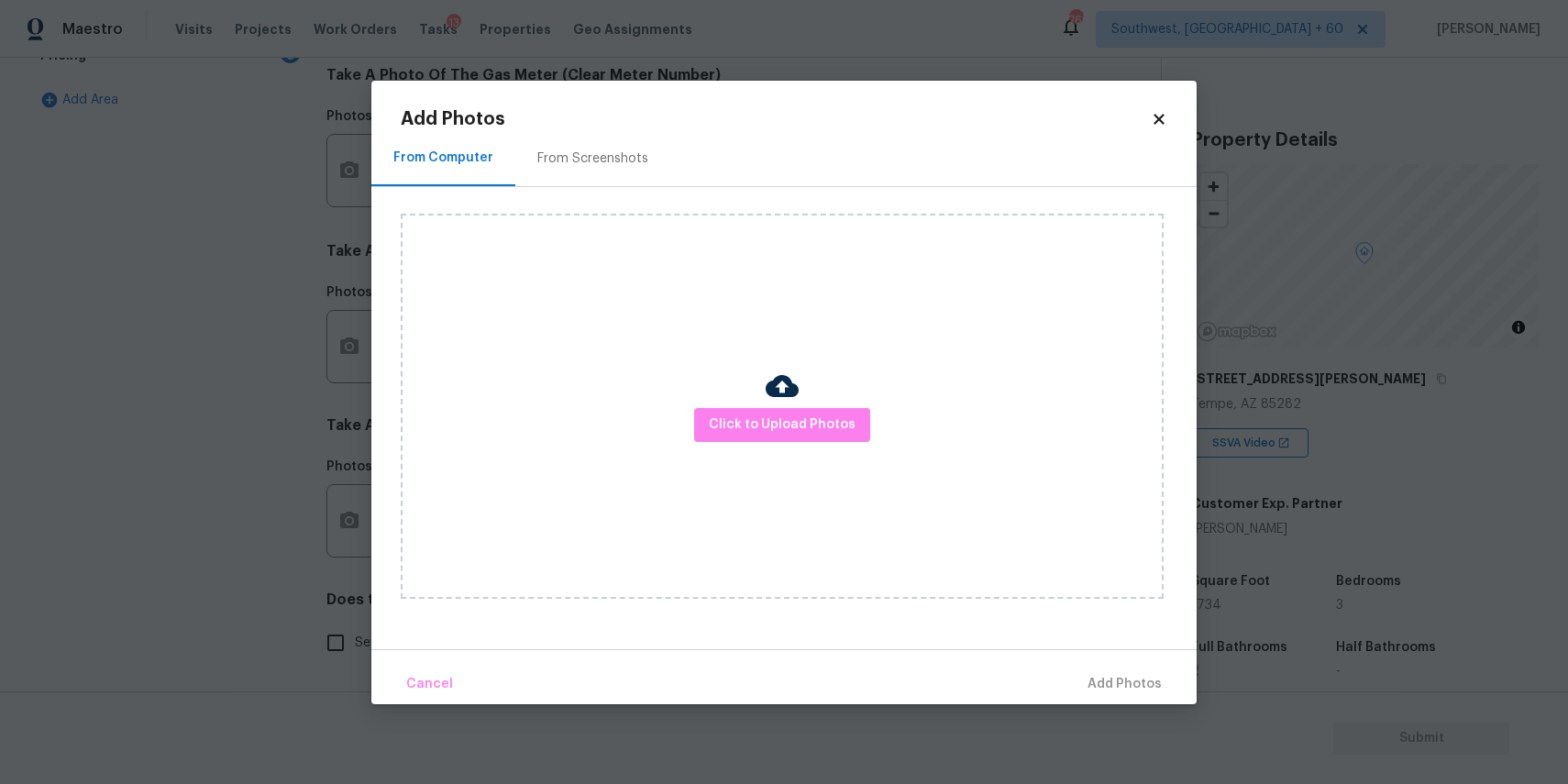
click at [789, 441] on div "Click to Upload Photos" at bounding box center [782, 406] width 763 height 385
click at [789, 429] on span "Click to Upload Photos" at bounding box center [782, 426] width 147 height 23
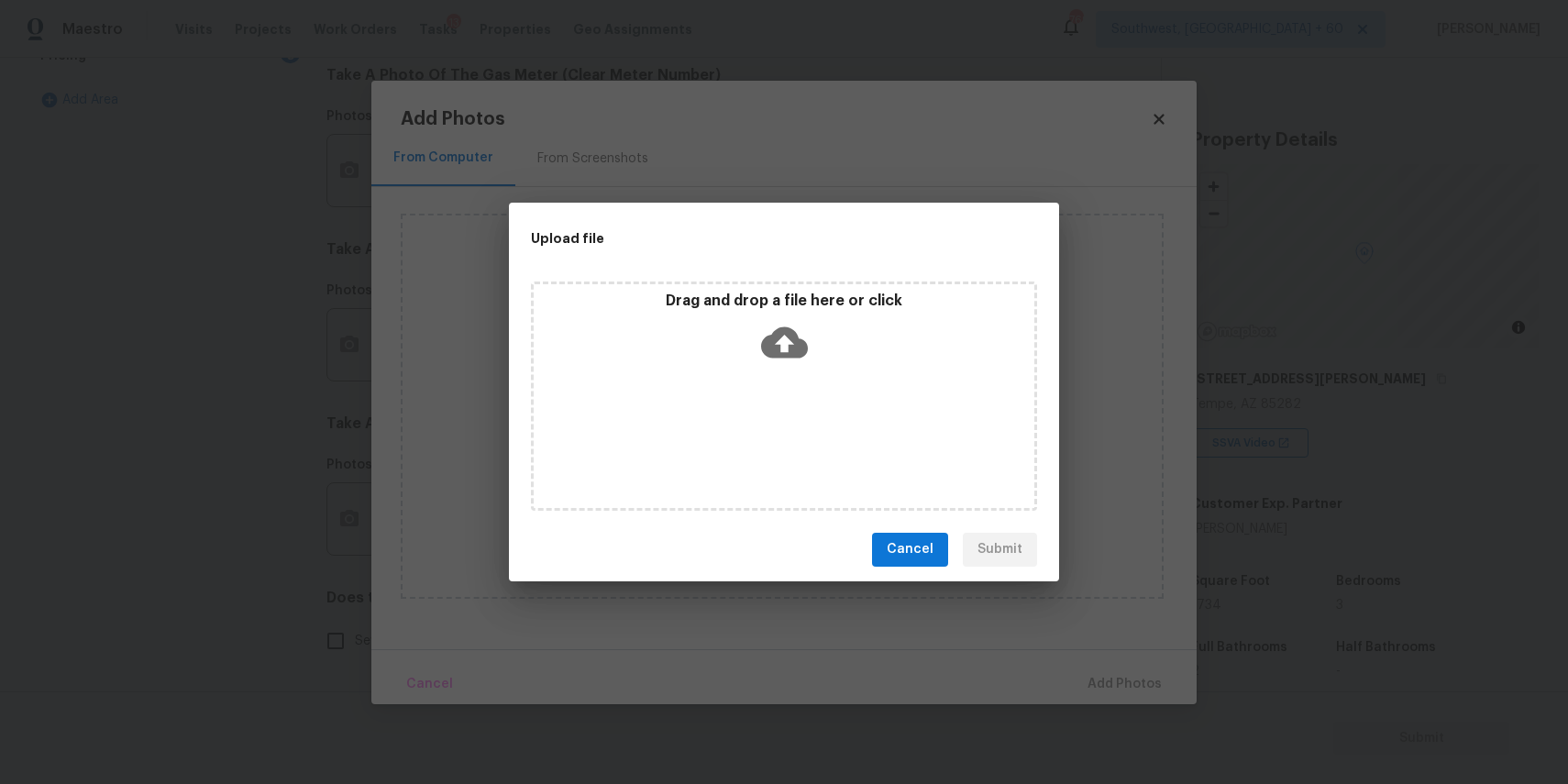
click at [789, 429] on div "Drag and drop a file here or click" at bounding box center [784, 396] width 506 height 229
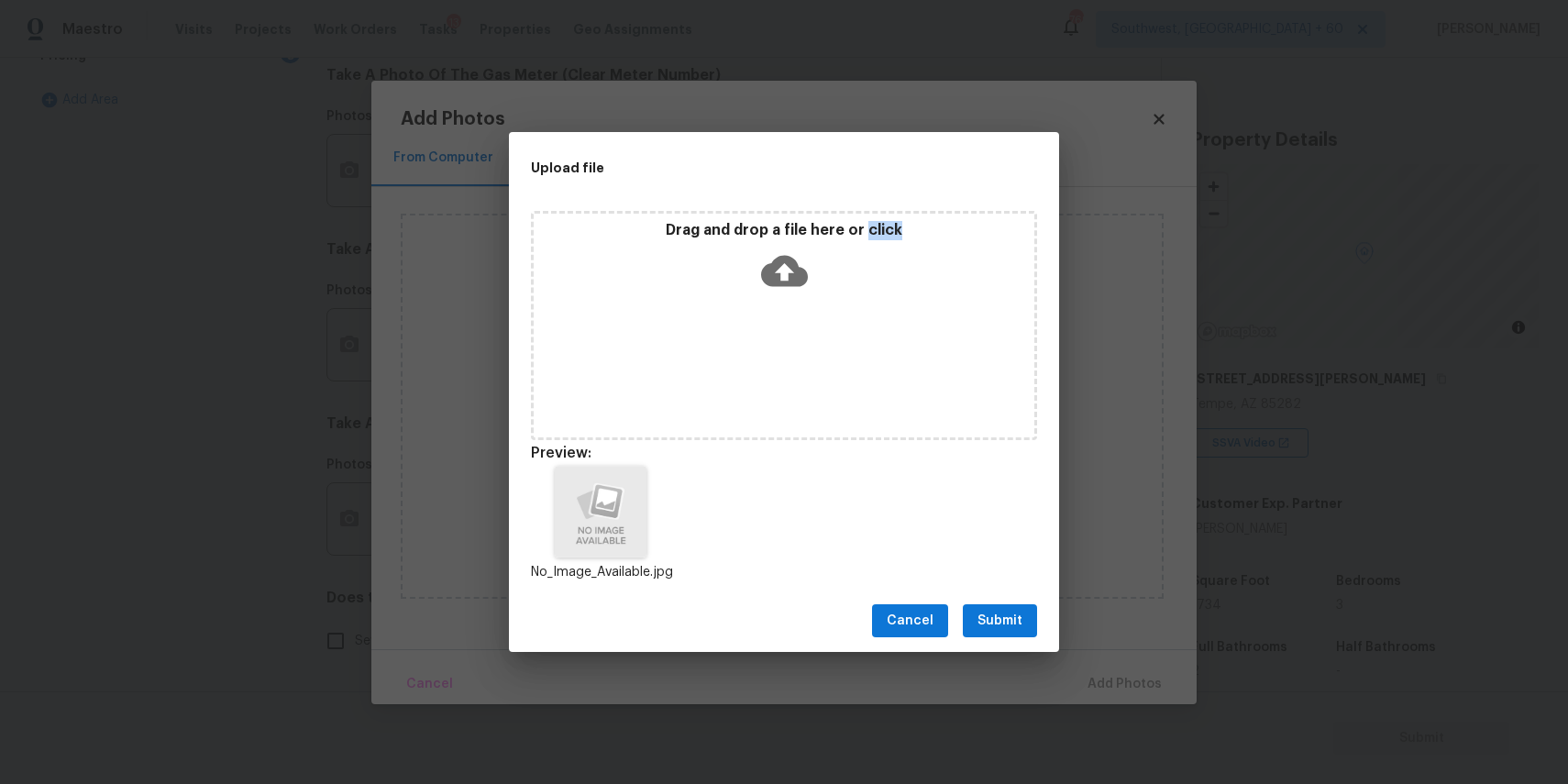
click at [1021, 625] on span "Submit" at bounding box center [1000, 621] width 45 height 23
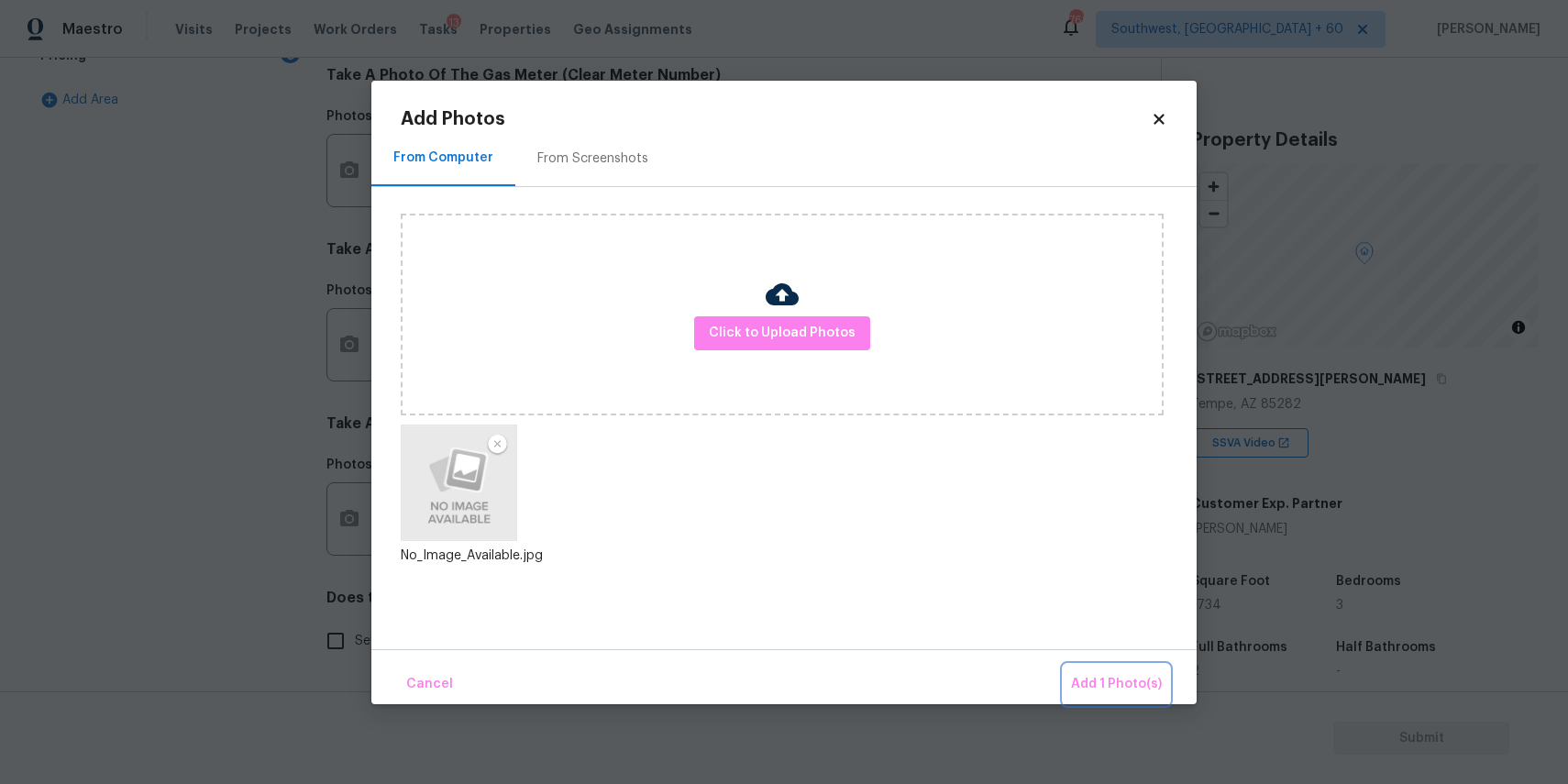
click at [1120, 679] on span "Add 1 Photo(s)" at bounding box center [1116, 685] width 90 height 23
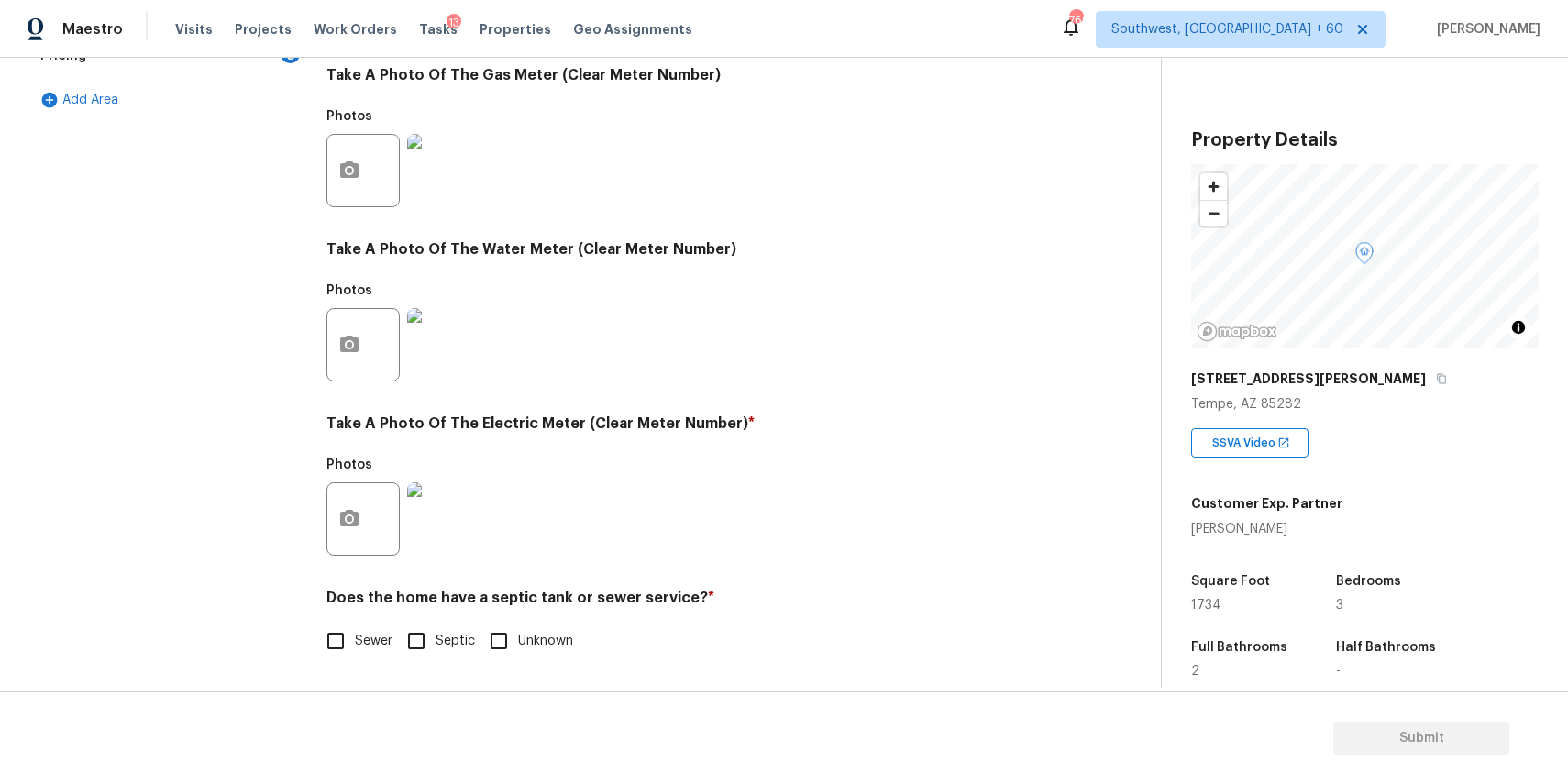
click at [375, 652] on label "Sewer" at bounding box center [355, 641] width 76 height 39
click at [355, 652] on input "Sewer" at bounding box center [336, 641] width 39 height 39
checkbox input "true"
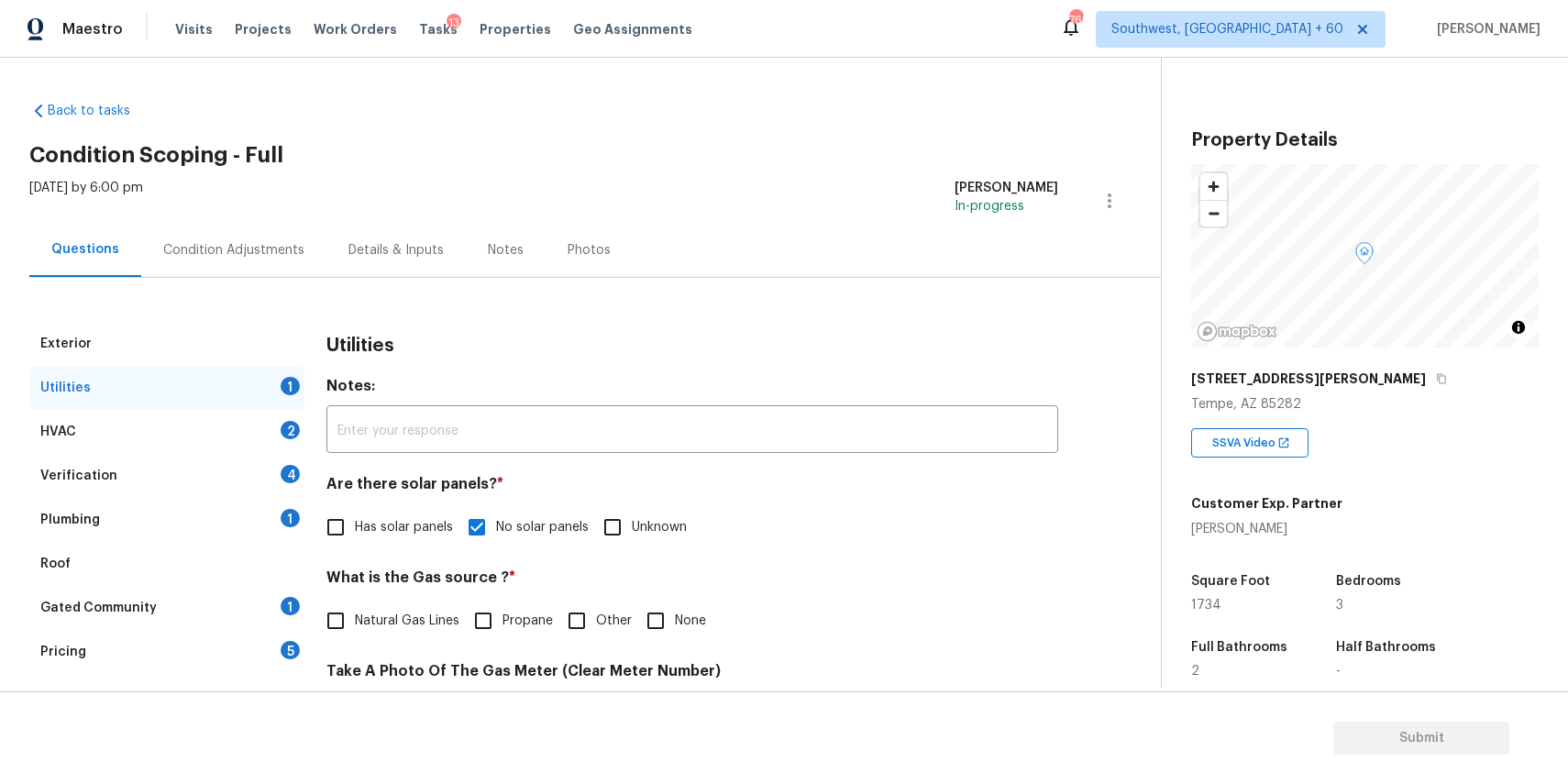
click at [220, 435] on div "HVAC 2" at bounding box center [166, 431] width 275 height 44
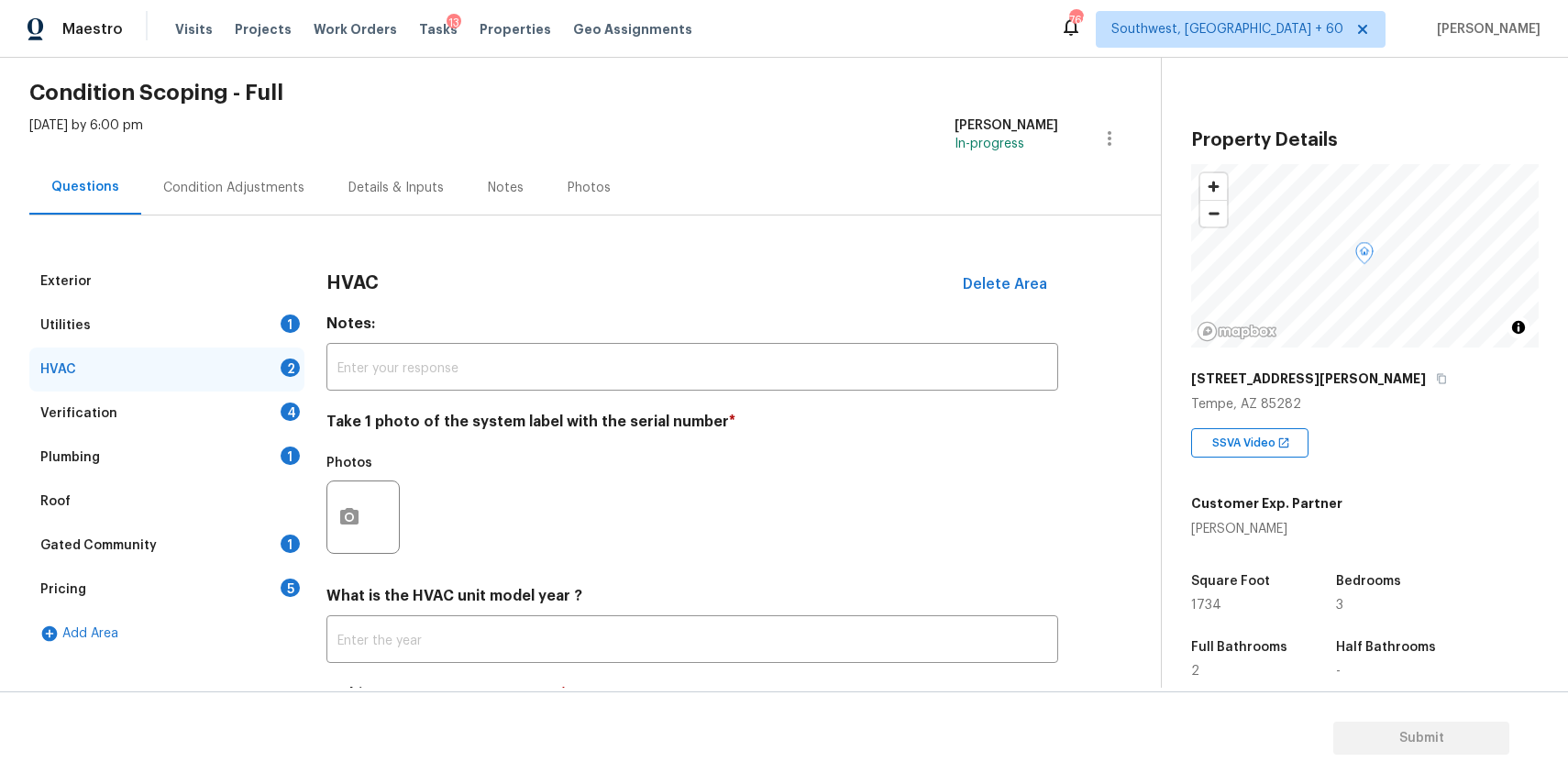
scroll to position [81, 0]
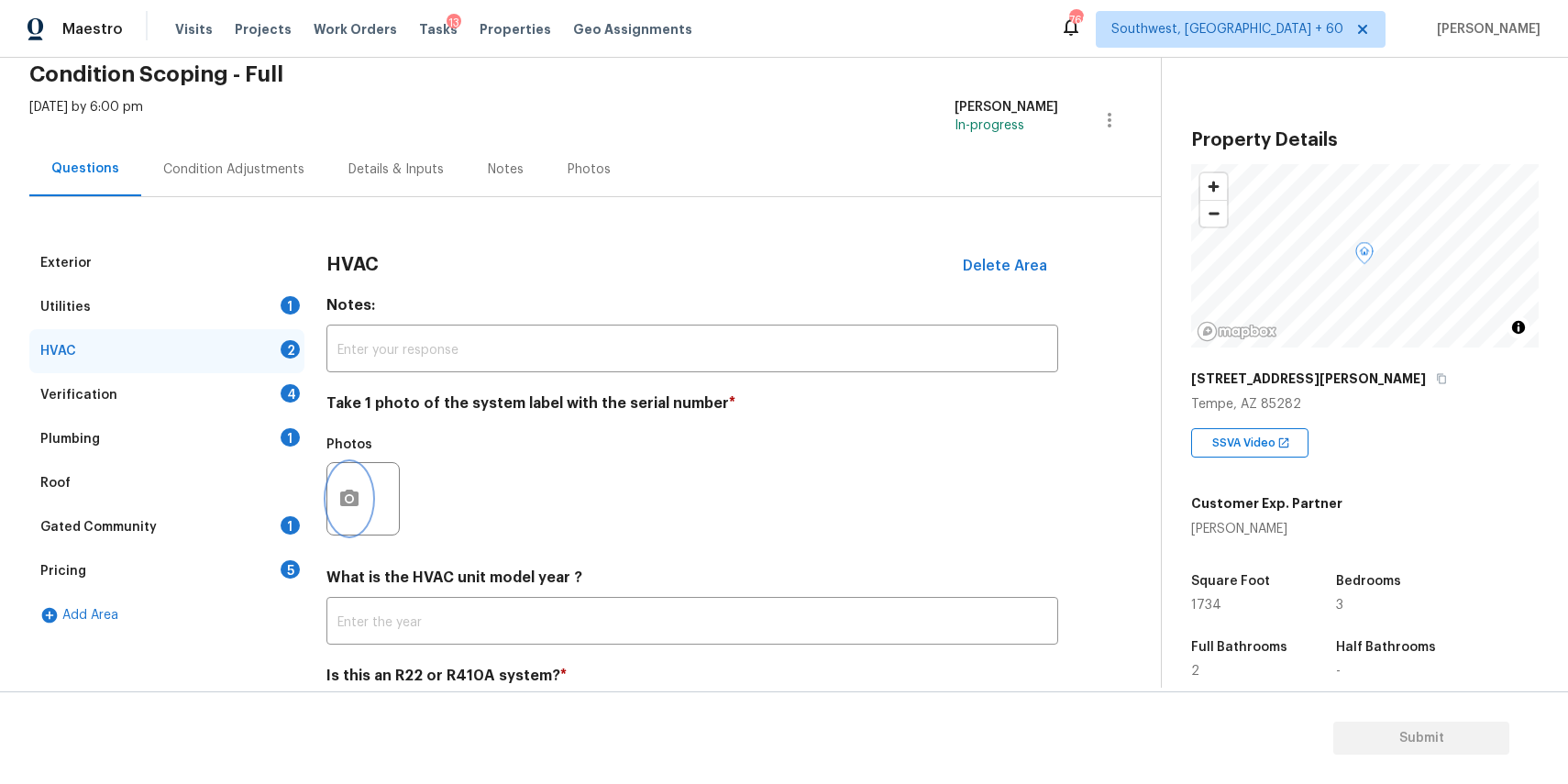
click at [348, 484] on button "button" at bounding box center [349, 498] width 44 height 72
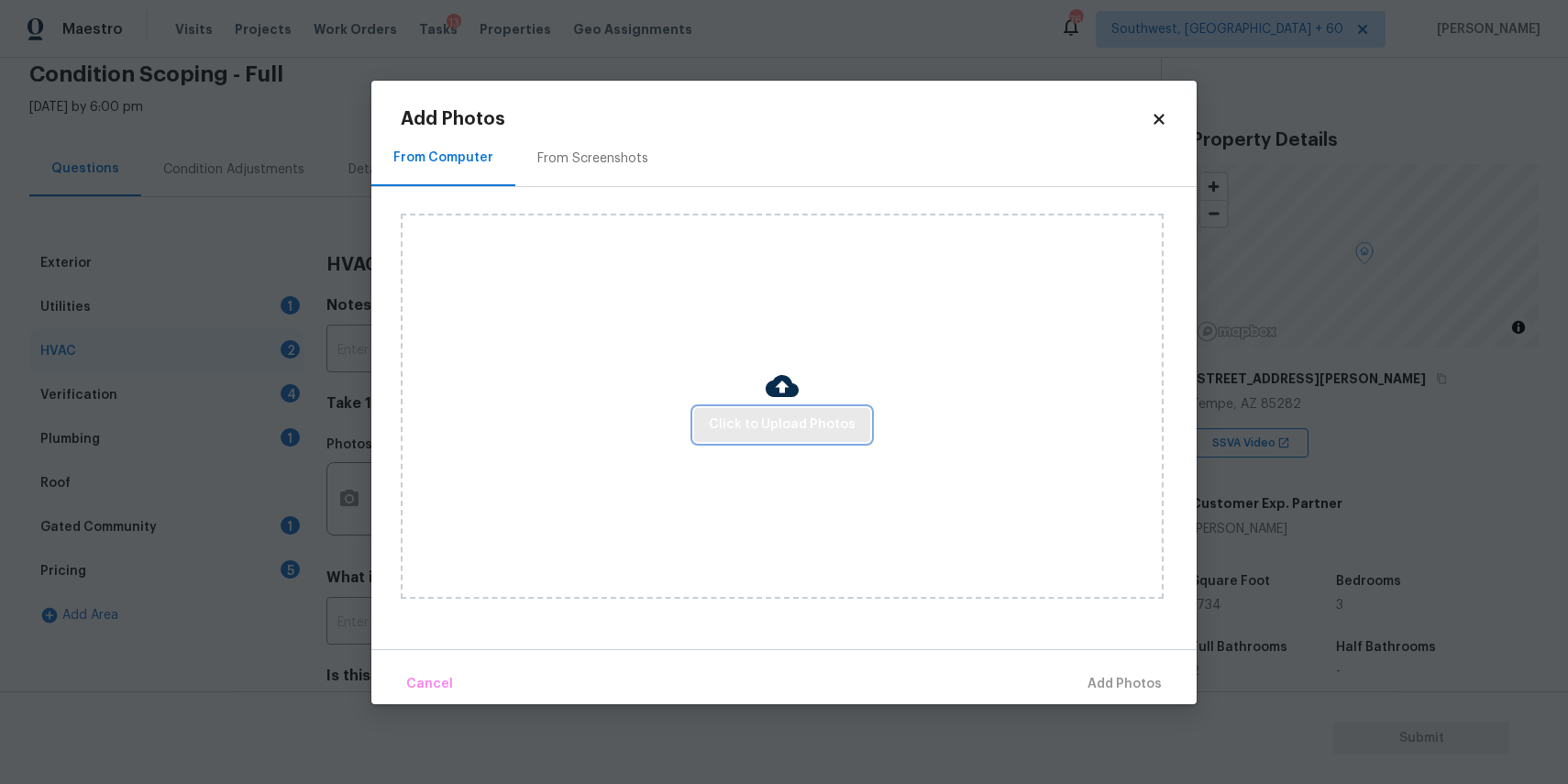
click at [805, 419] on span "Click to Upload Photos" at bounding box center [782, 426] width 147 height 23
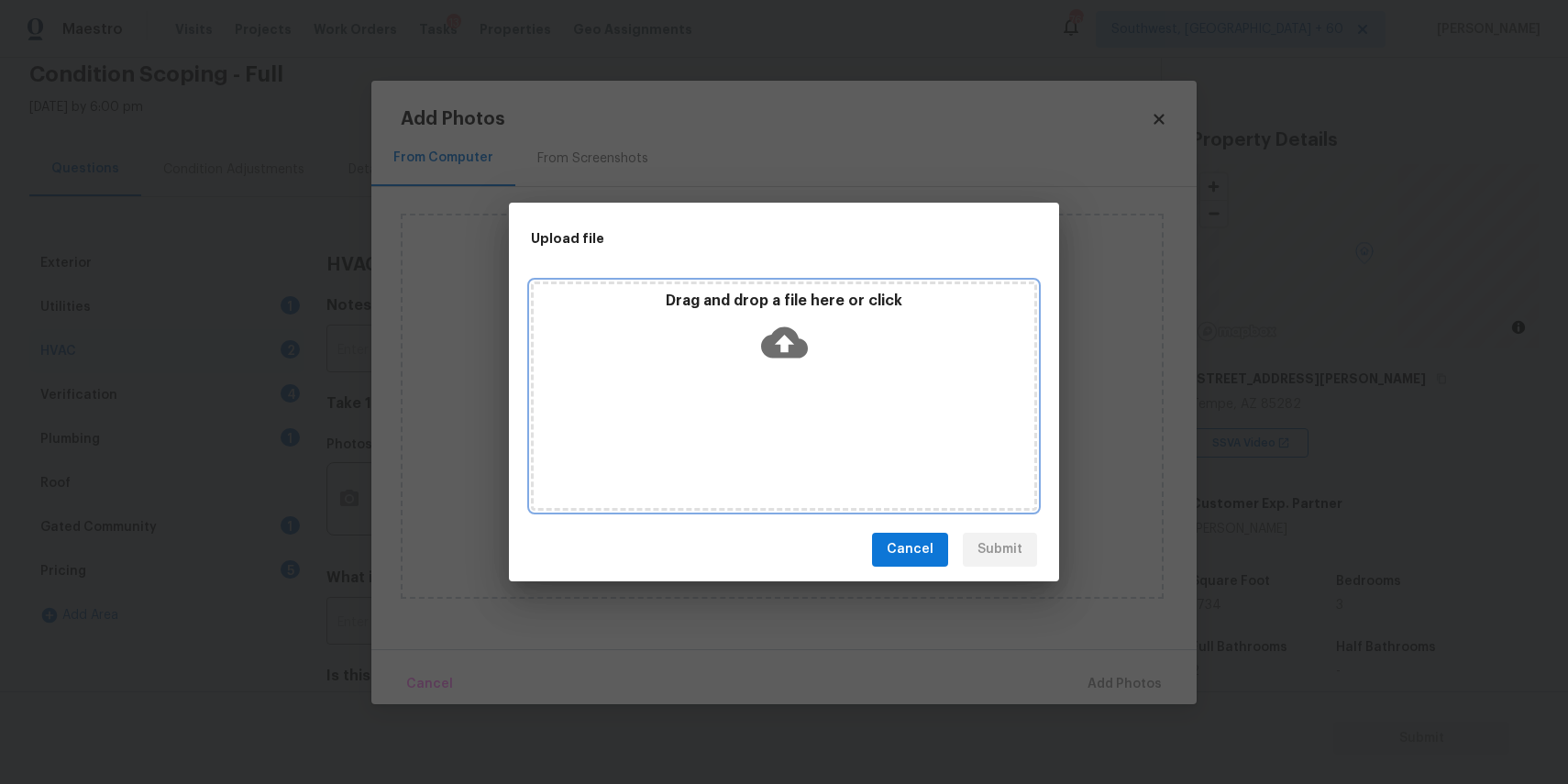
click at [805, 419] on div "Drag and drop a file here or click" at bounding box center [784, 396] width 506 height 229
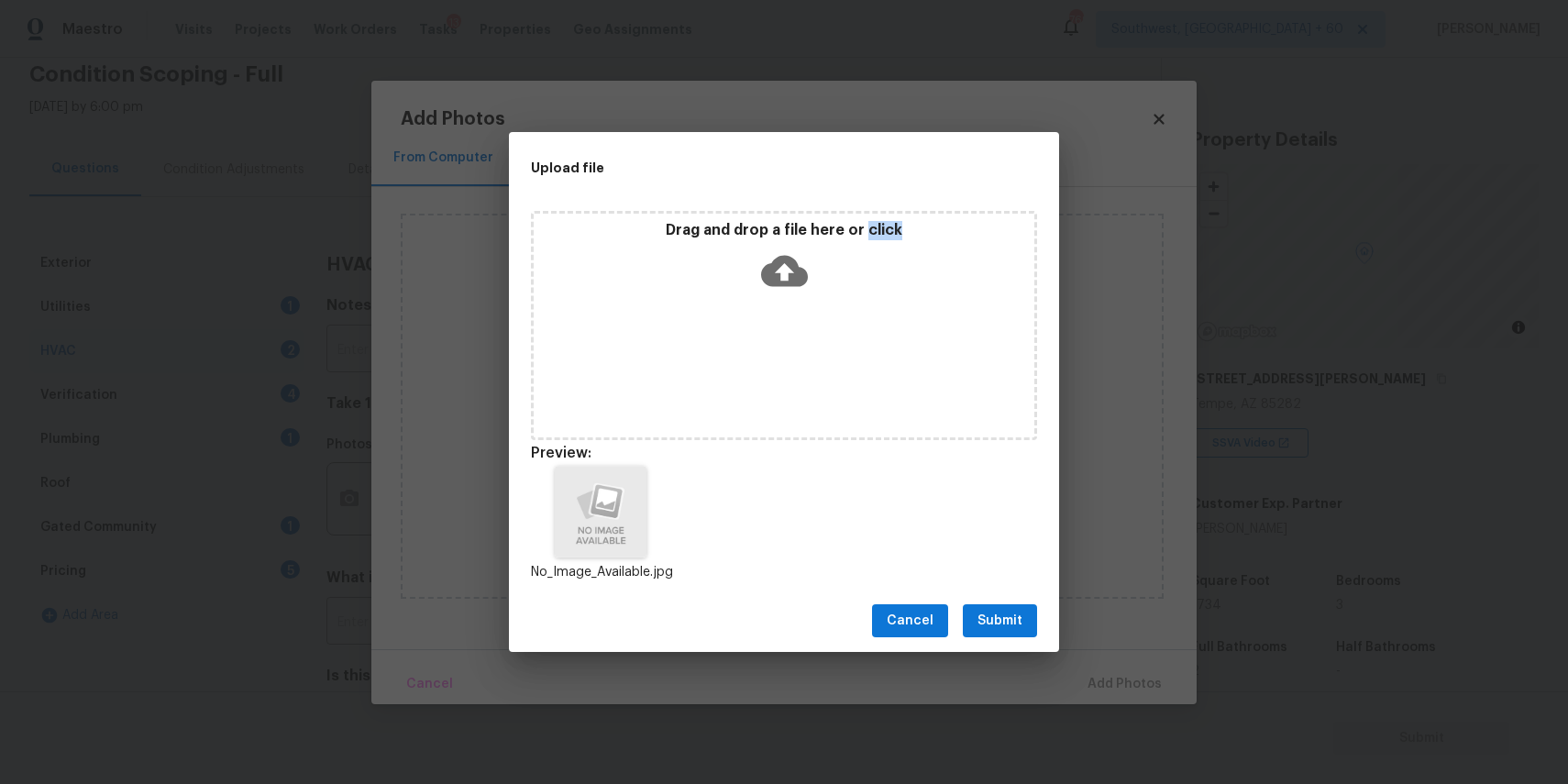
click at [1009, 619] on span "Submit" at bounding box center [1000, 621] width 45 height 23
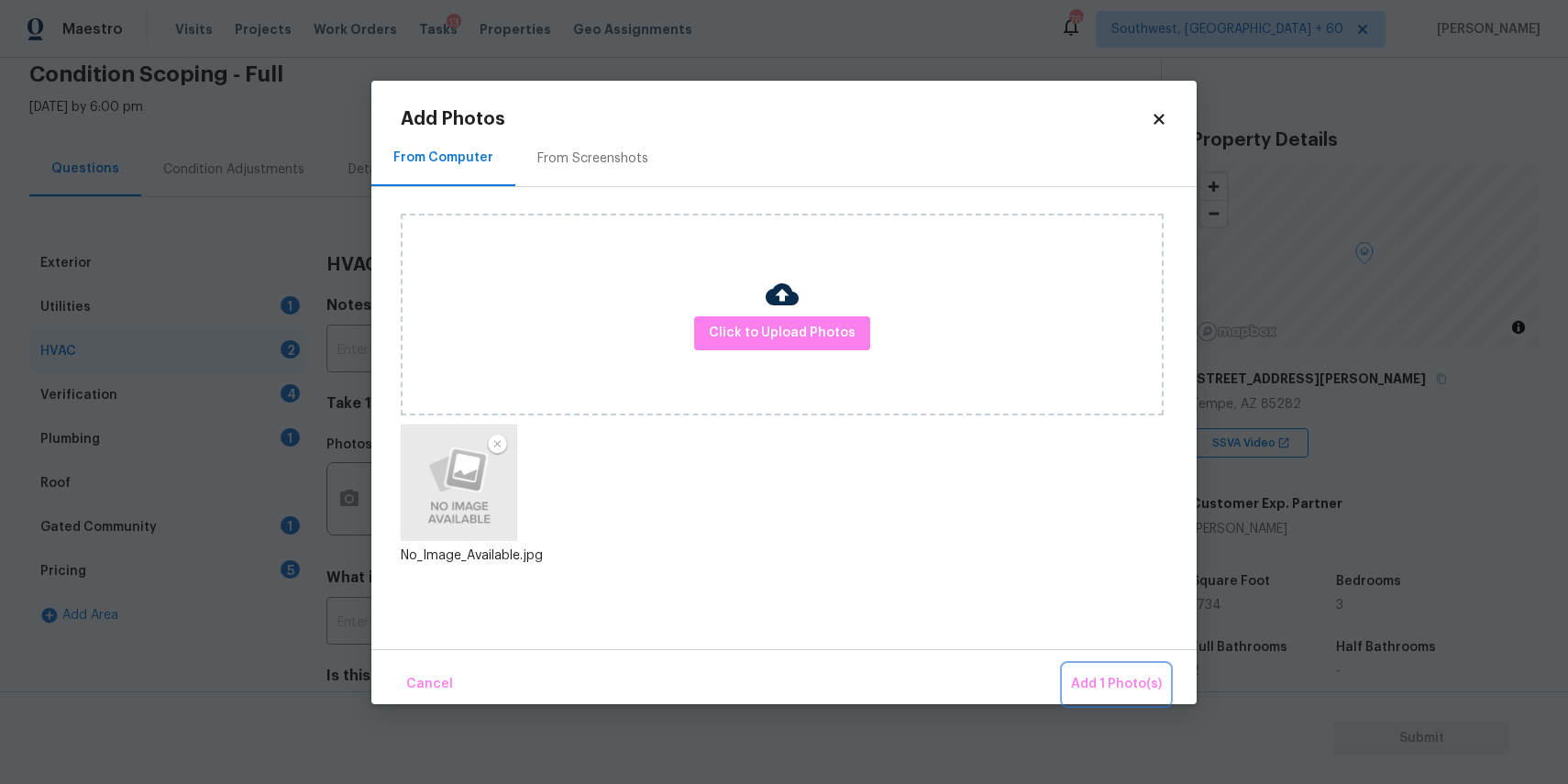
click at [1110, 673] on span "Add 1 Photo(s)" at bounding box center [1116, 685] width 90 height 23
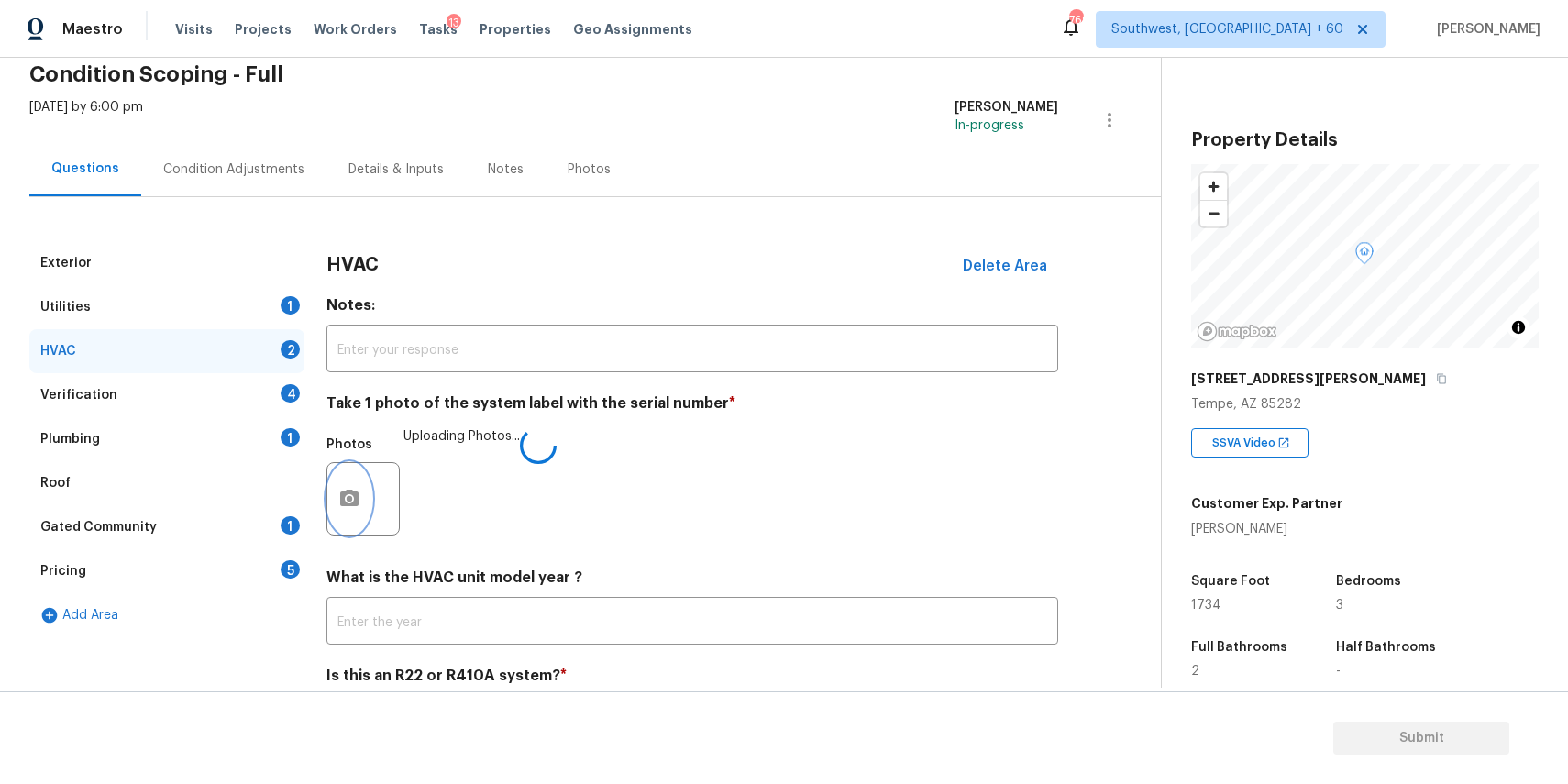
scroll to position [90, 0]
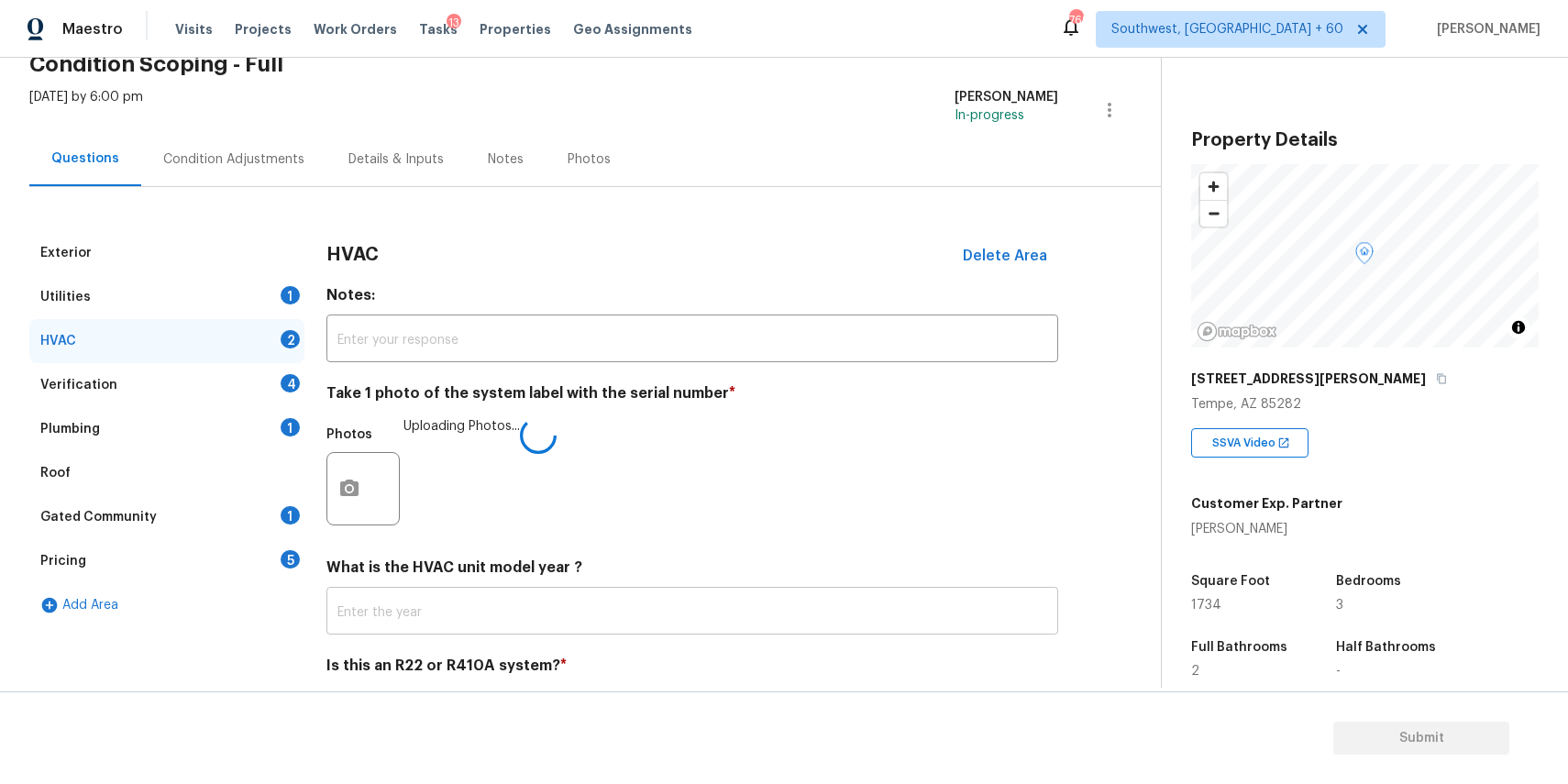
click at [527, 614] on input "text" at bounding box center [692, 613] width 732 height 43
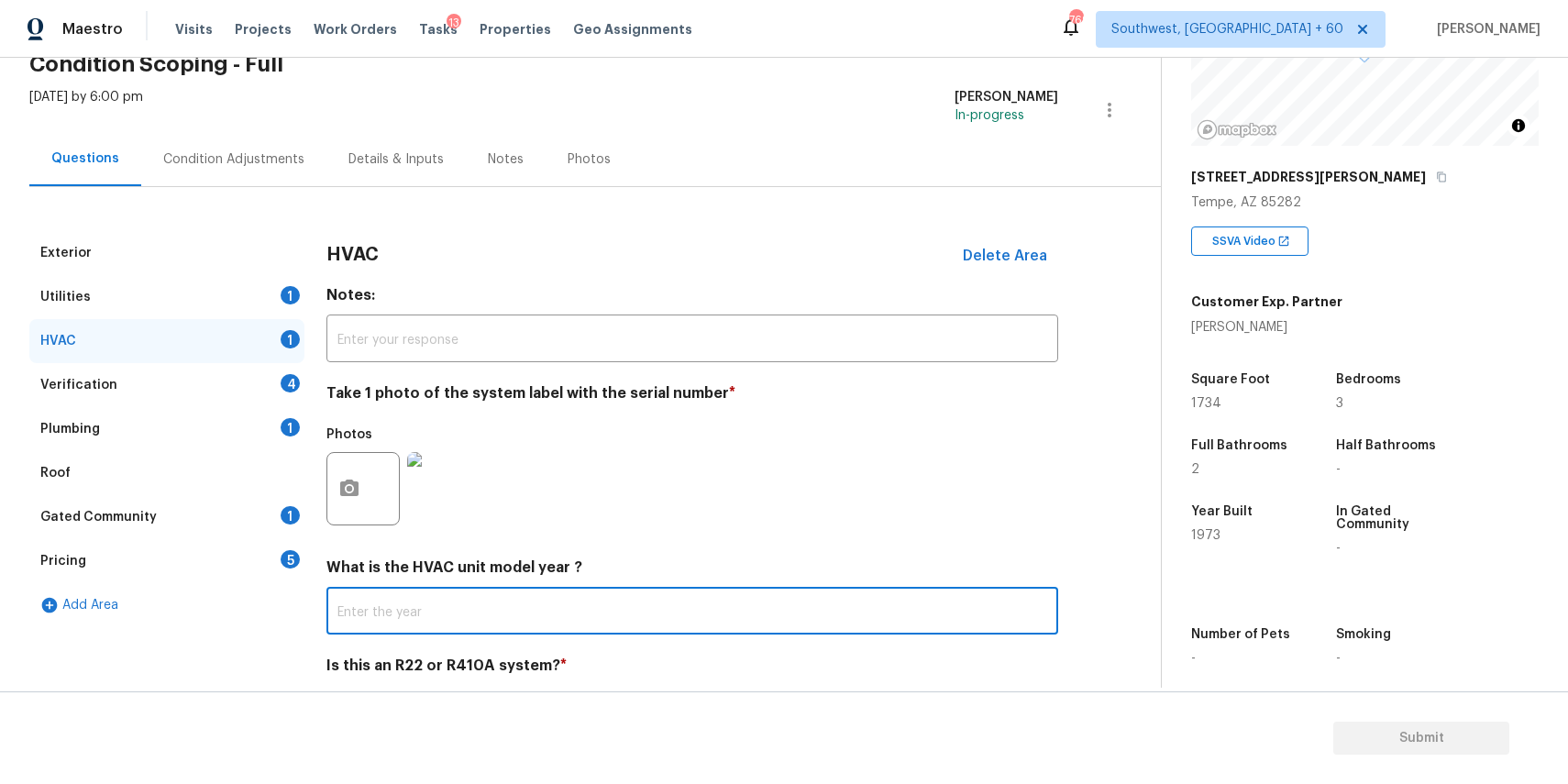
scroll to position [159, 0]
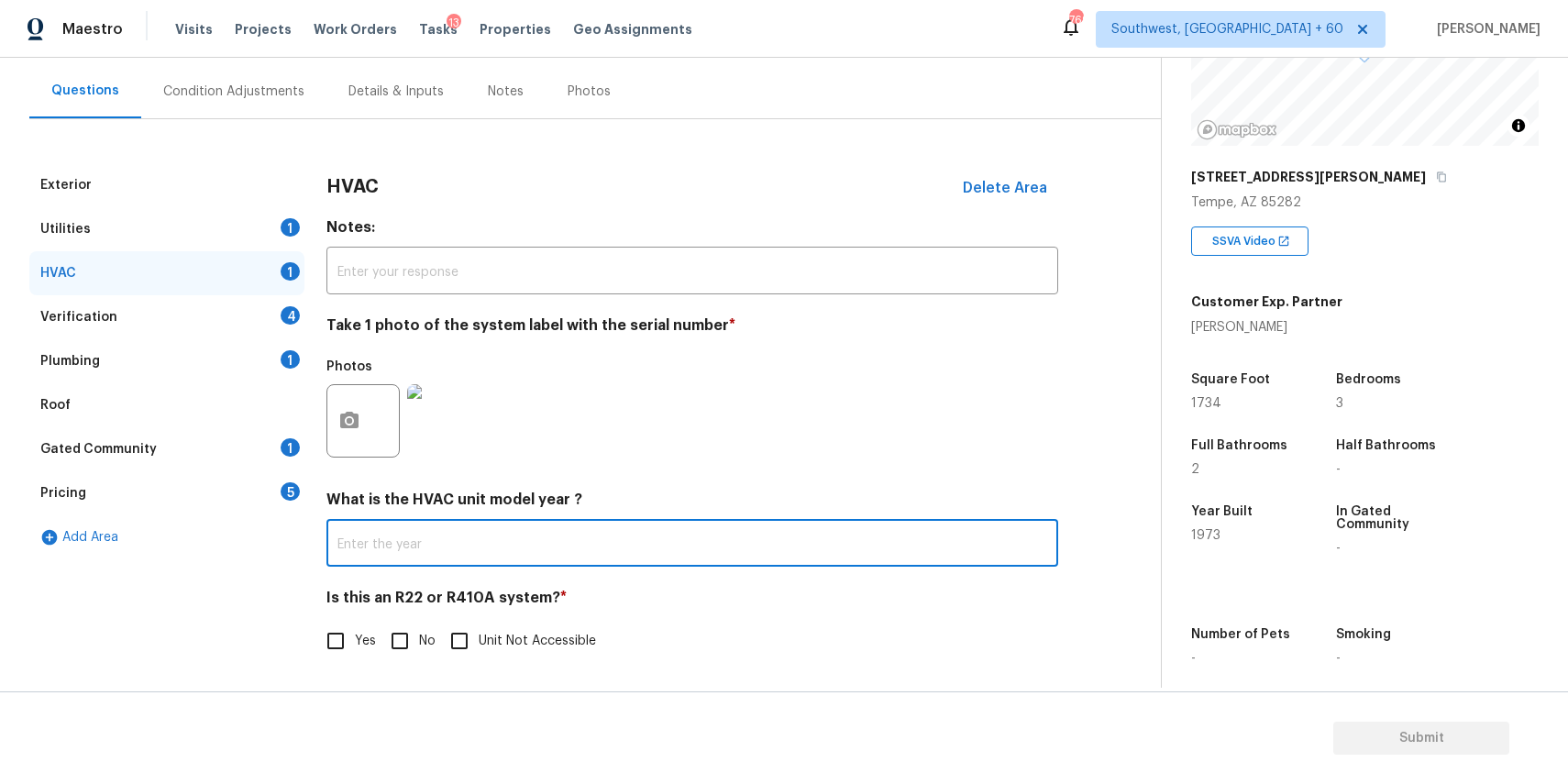
click at [398, 645] on input "No" at bounding box center [401, 641] width 39 height 39
checkbox input "true"
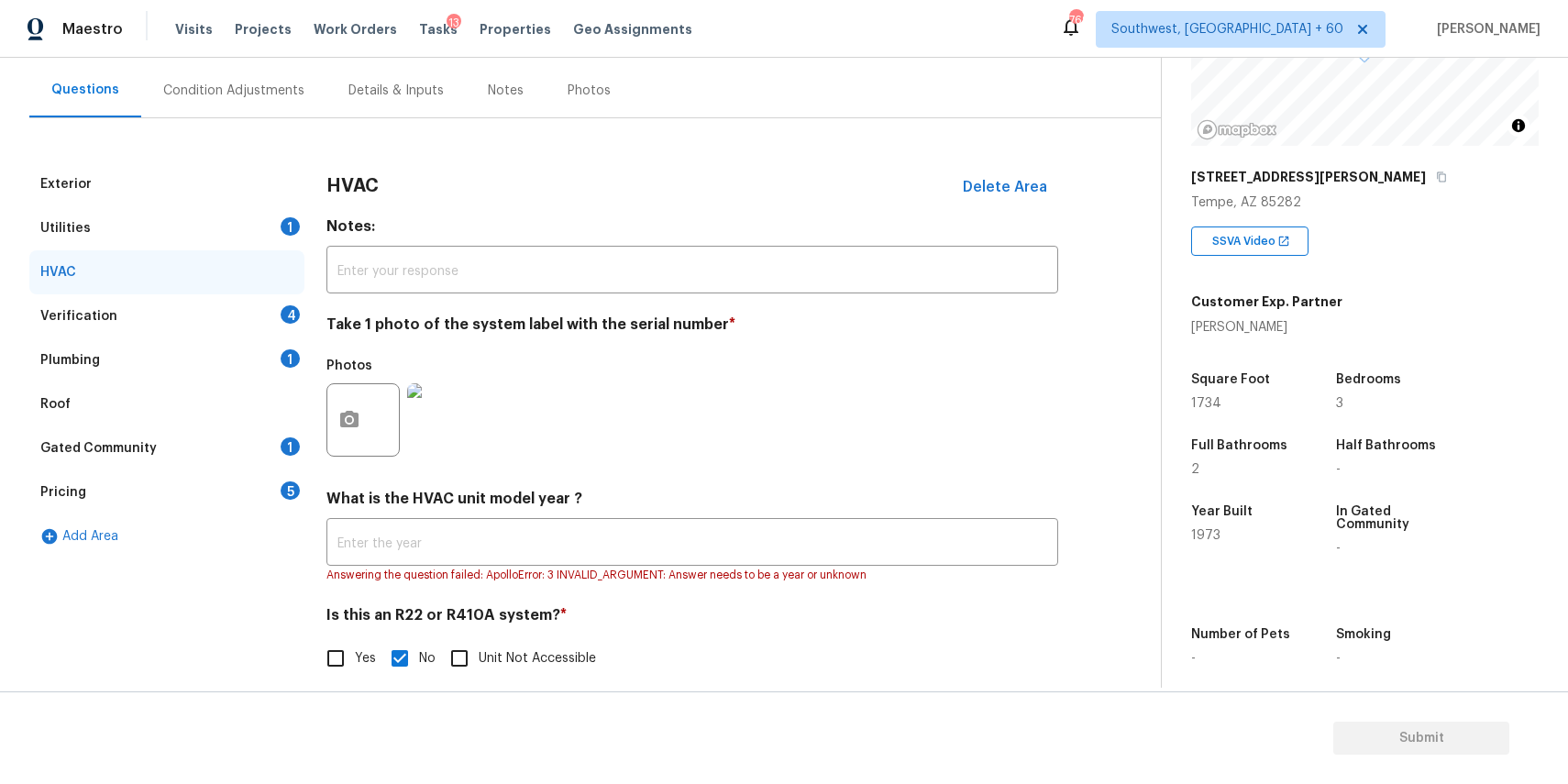
click at [237, 328] on div "Verification 4" at bounding box center [166, 316] width 275 height 44
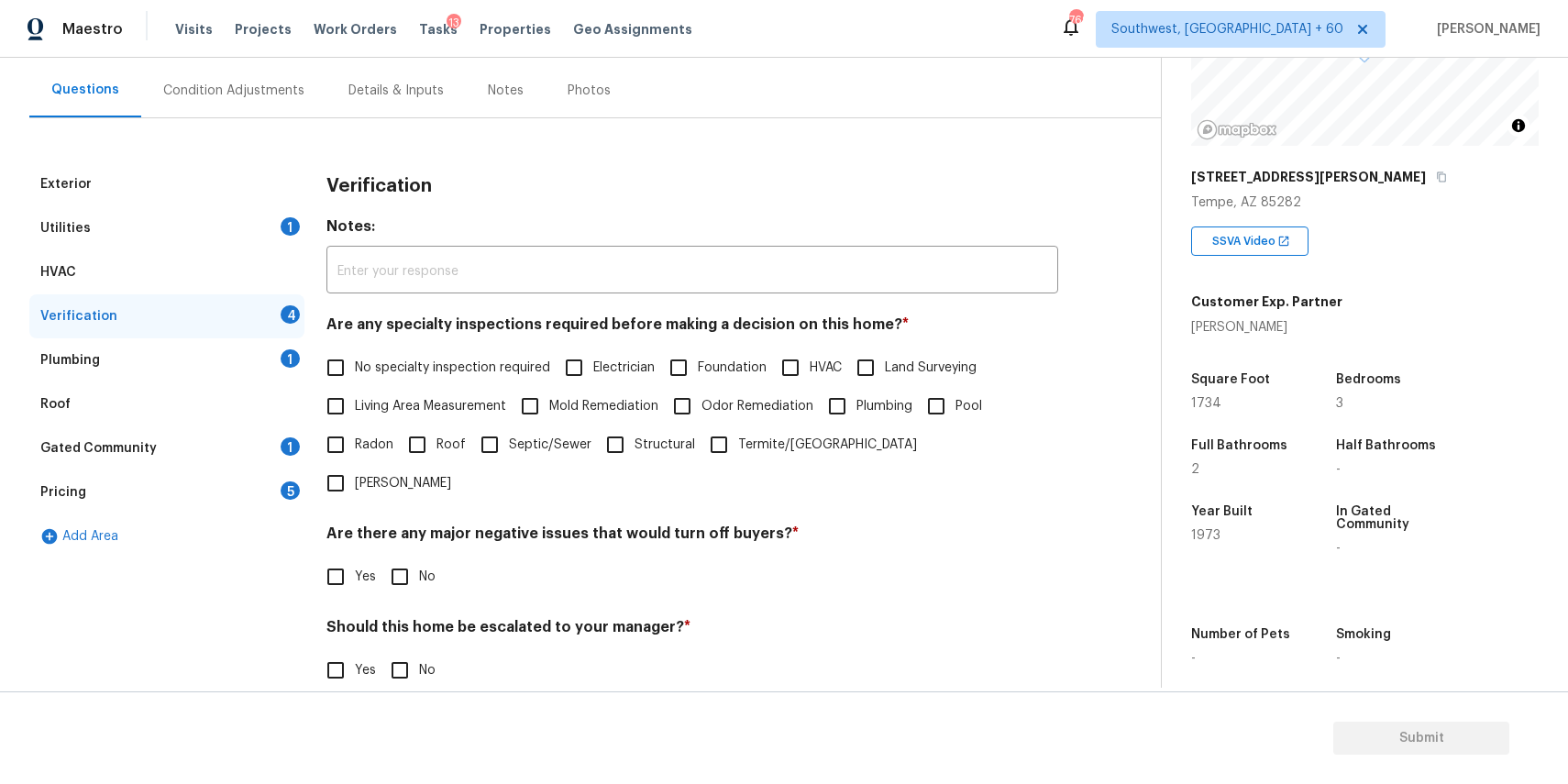
click at [409, 381] on label "No specialty inspection required" at bounding box center [434, 368] width 234 height 39
click at [355, 381] on input "No specialty inspection required" at bounding box center [336, 368] width 39 height 39
checkbox input "true"
click at [398, 558] on input "No" at bounding box center [401, 577] width 39 height 39
checkbox input "true"
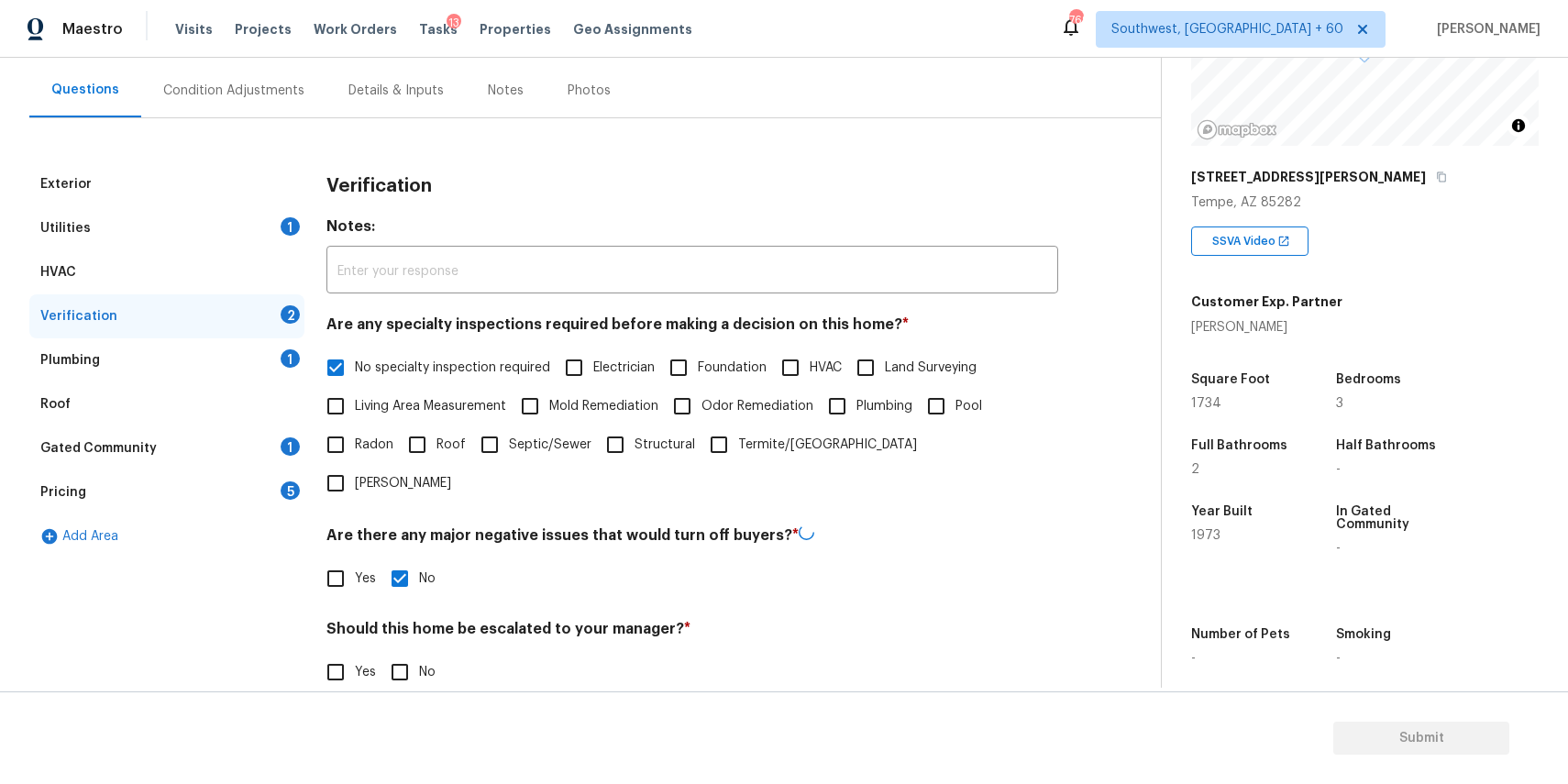
click at [402, 653] on input "No" at bounding box center [401, 672] width 39 height 39
checkbox input "true"
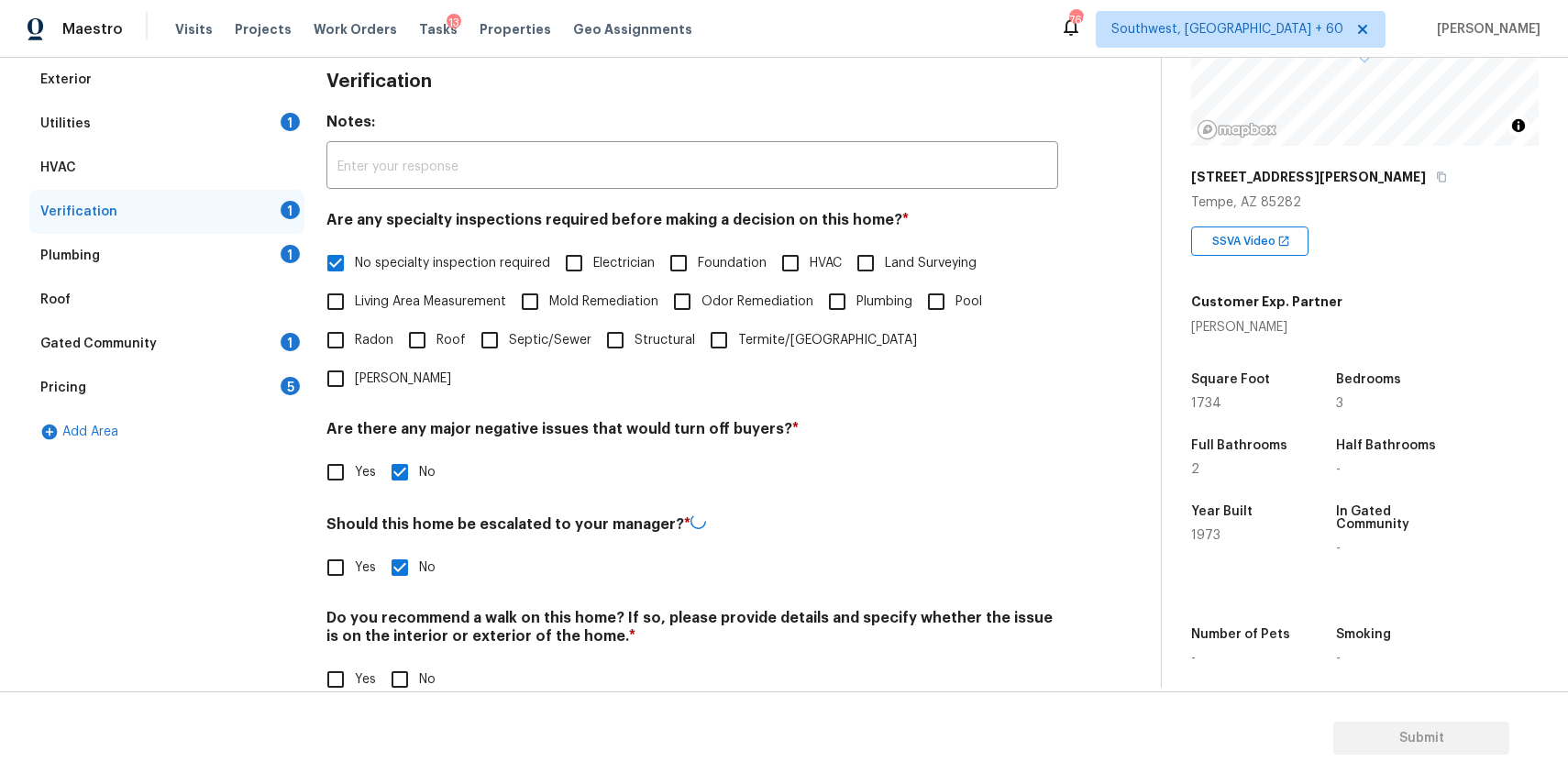
scroll to position [262, 0]
click at [398, 620] on div "Do you recommend a walk on this home? If so, please provide details and specify…" at bounding box center [692, 653] width 732 height 89
click at [401, 660] on input "No" at bounding box center [401, 679] width 39 height 39
checkbox input "true"
click at [259, 257] on div "Plumbing 1" at bounding box center [166, 256] width 275 height 44
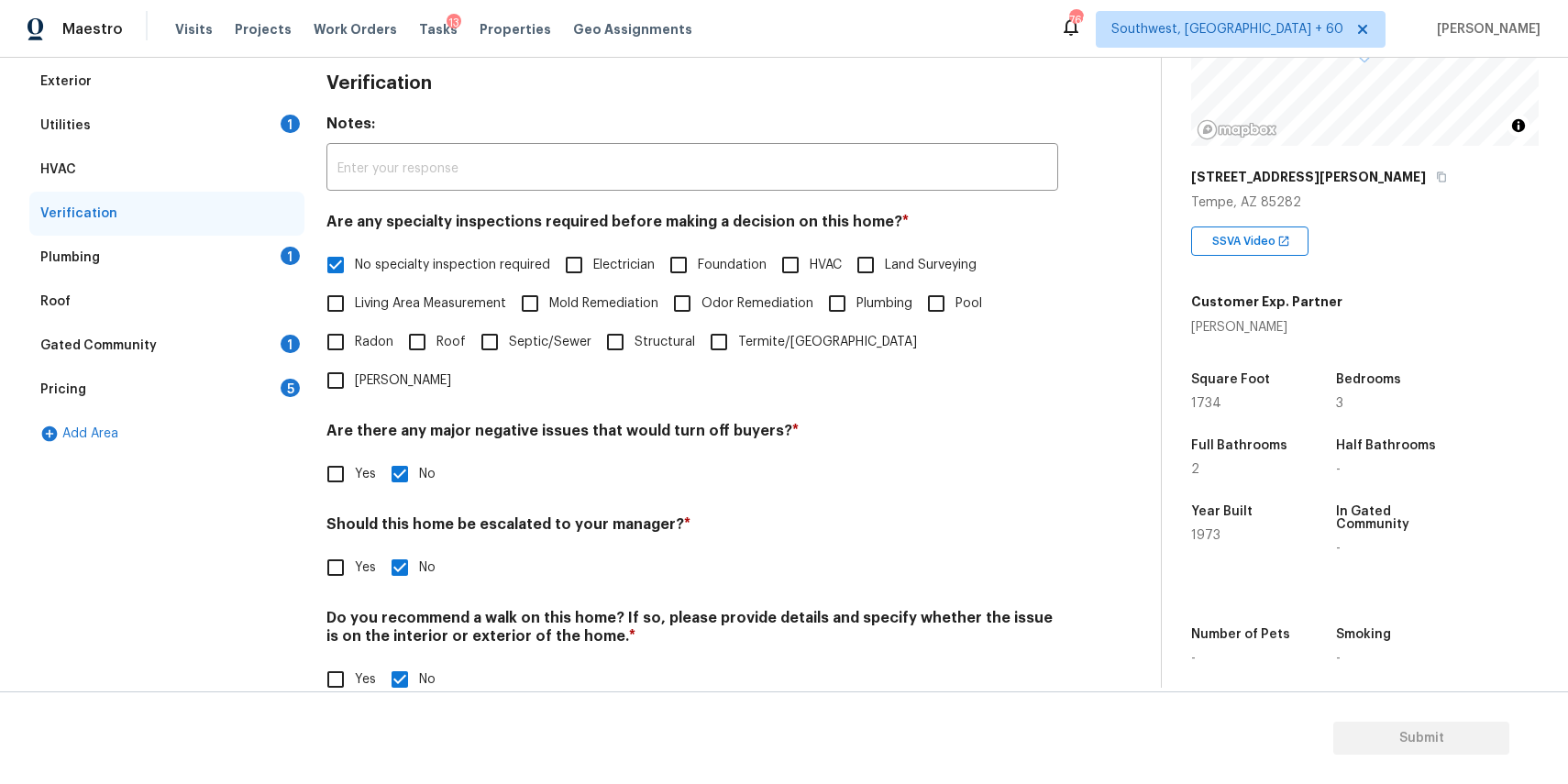
scroll to position [36, 0]
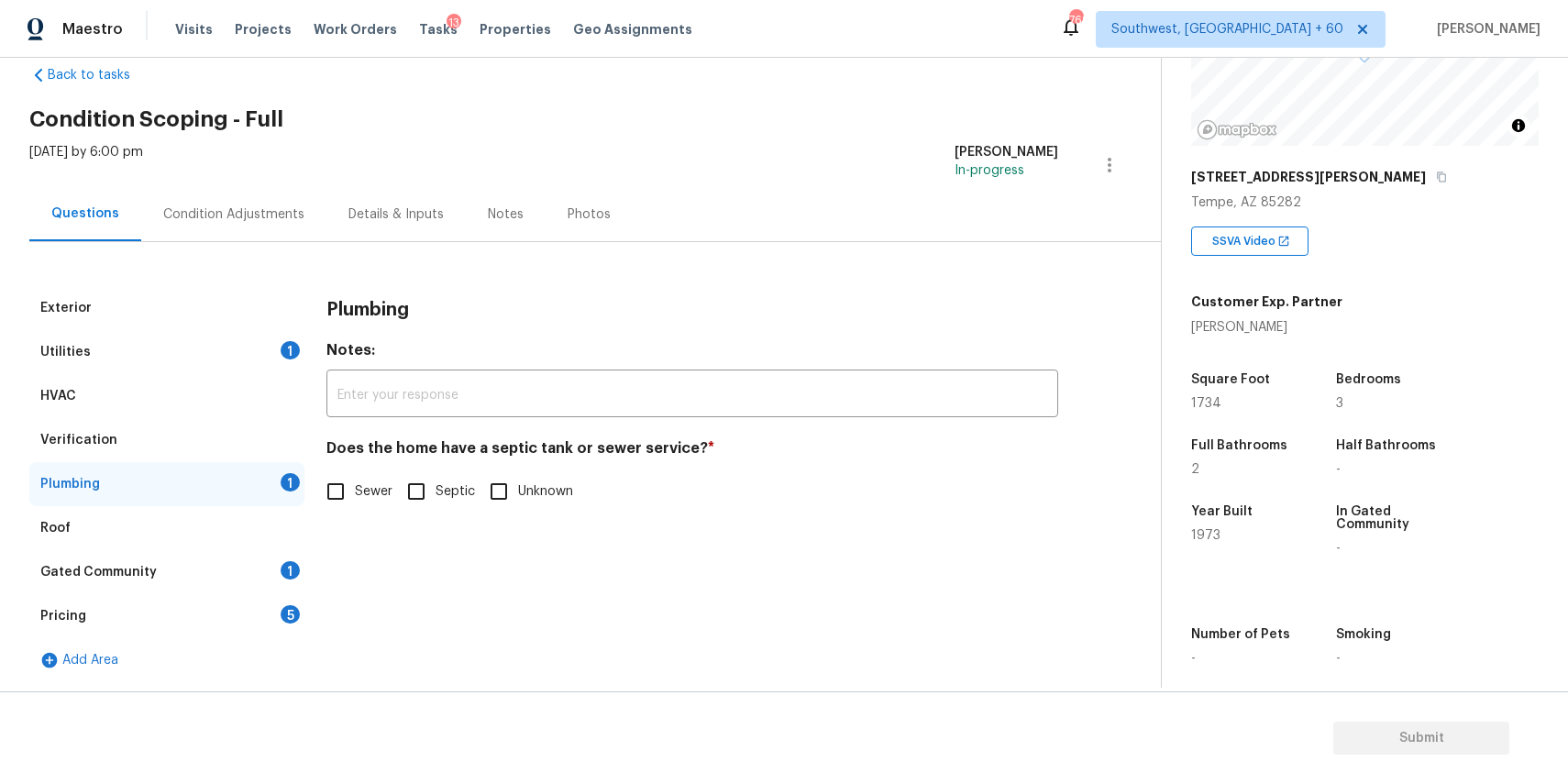
click at [362, 482] on span "Sewer" at bounding box center [373, 492] width 38 height 19
click at [355, 481] on input "Sewer" at bounding box center [336, 492] width 39 height 39
checkbox input "true"
click at [255, 552] on div "Gated Community 1" at bounding box center [166, 571] width 275 height 44
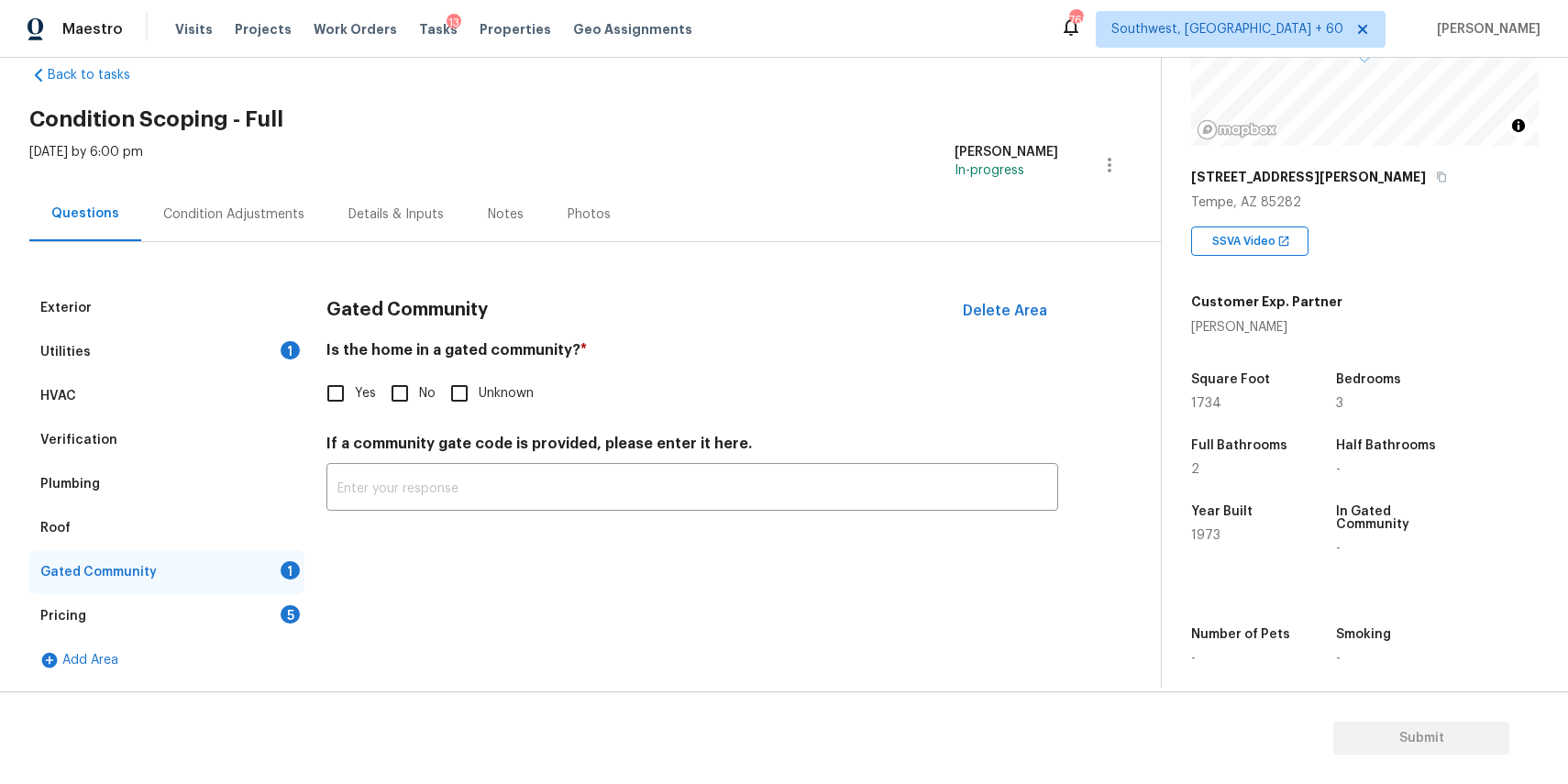
click at [406, 396] on input "No" at bounding box center [401, 393] width 39 height 39
checkbox input "true"
click at [235, 615] on div "Pricing 5" at bounding box center [166, 615] width 275 height 44
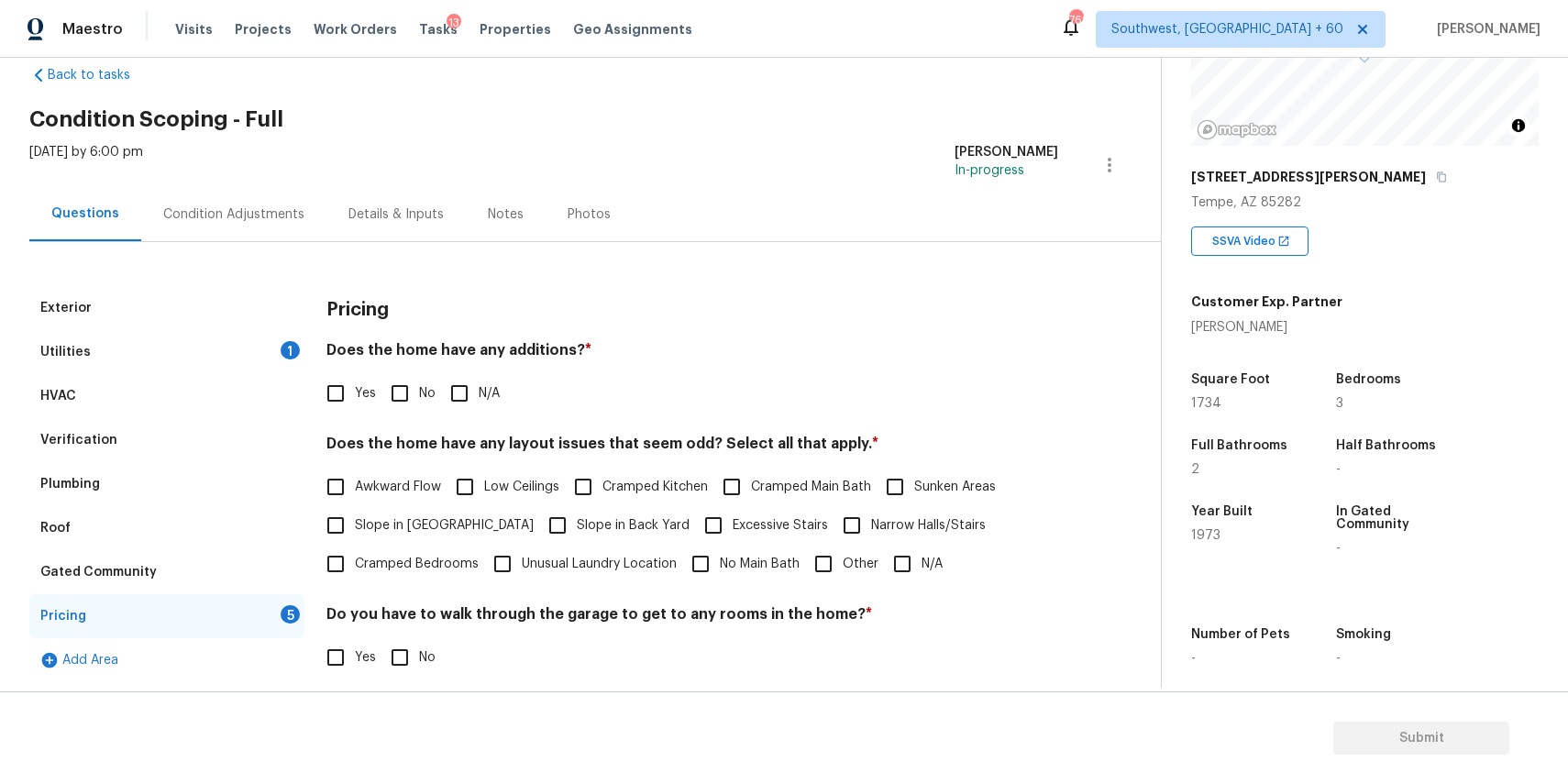
click at [466, 396] on input "N/A" at bounding box center [460, 393] width 39 height 39
checkbox input "true"
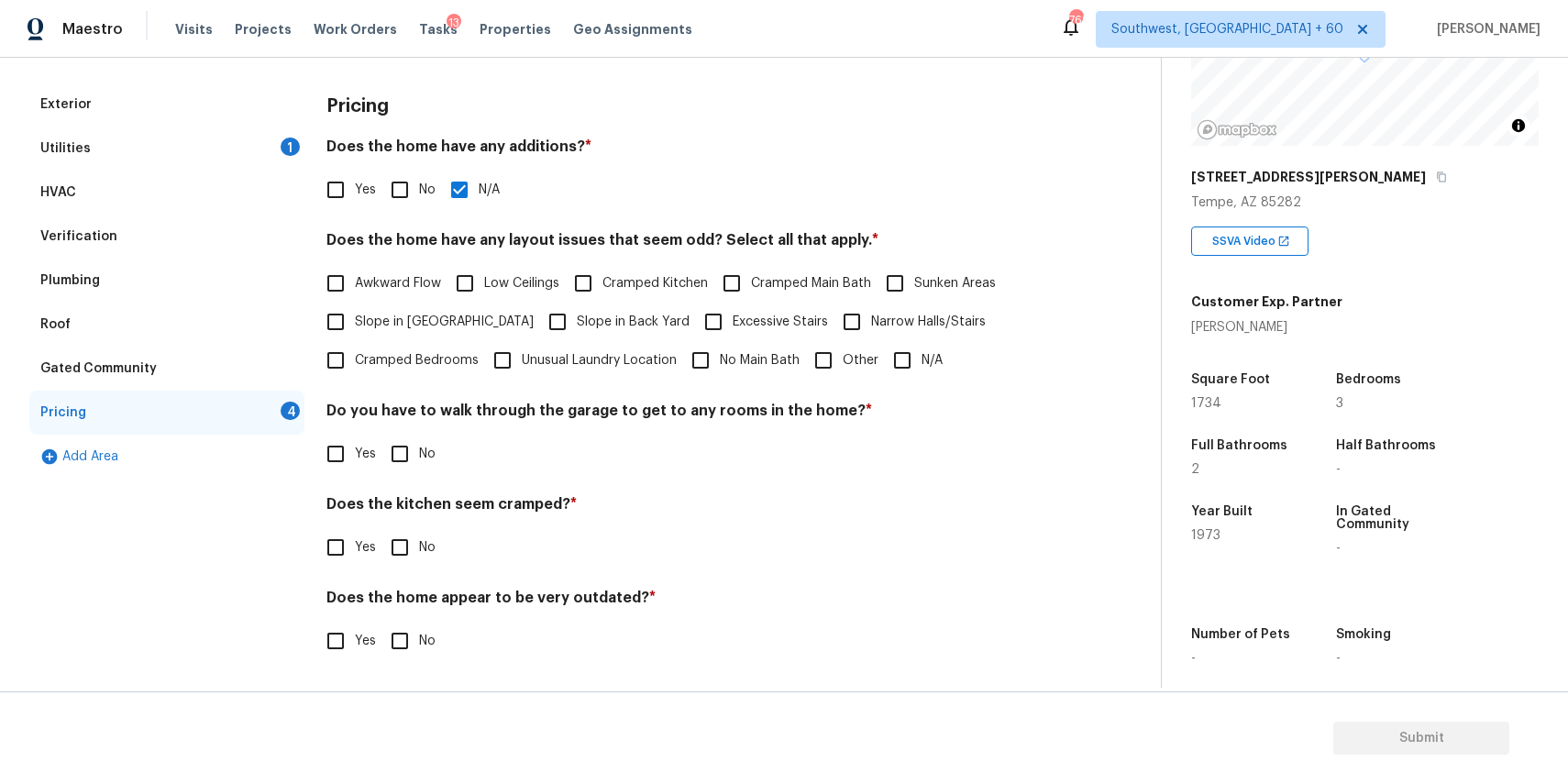
click at [907, 358] on input "N/A" at bounding box center [903, 360] width 39 height 39
checkbox input "true"
click at [377, 446] on div "Yes No" at bounding box center [692, 456] width 732 height 39
click at [416, 455] on input "No" at bounding box center [401, 454] width 39 height 39
checkbox input "true"
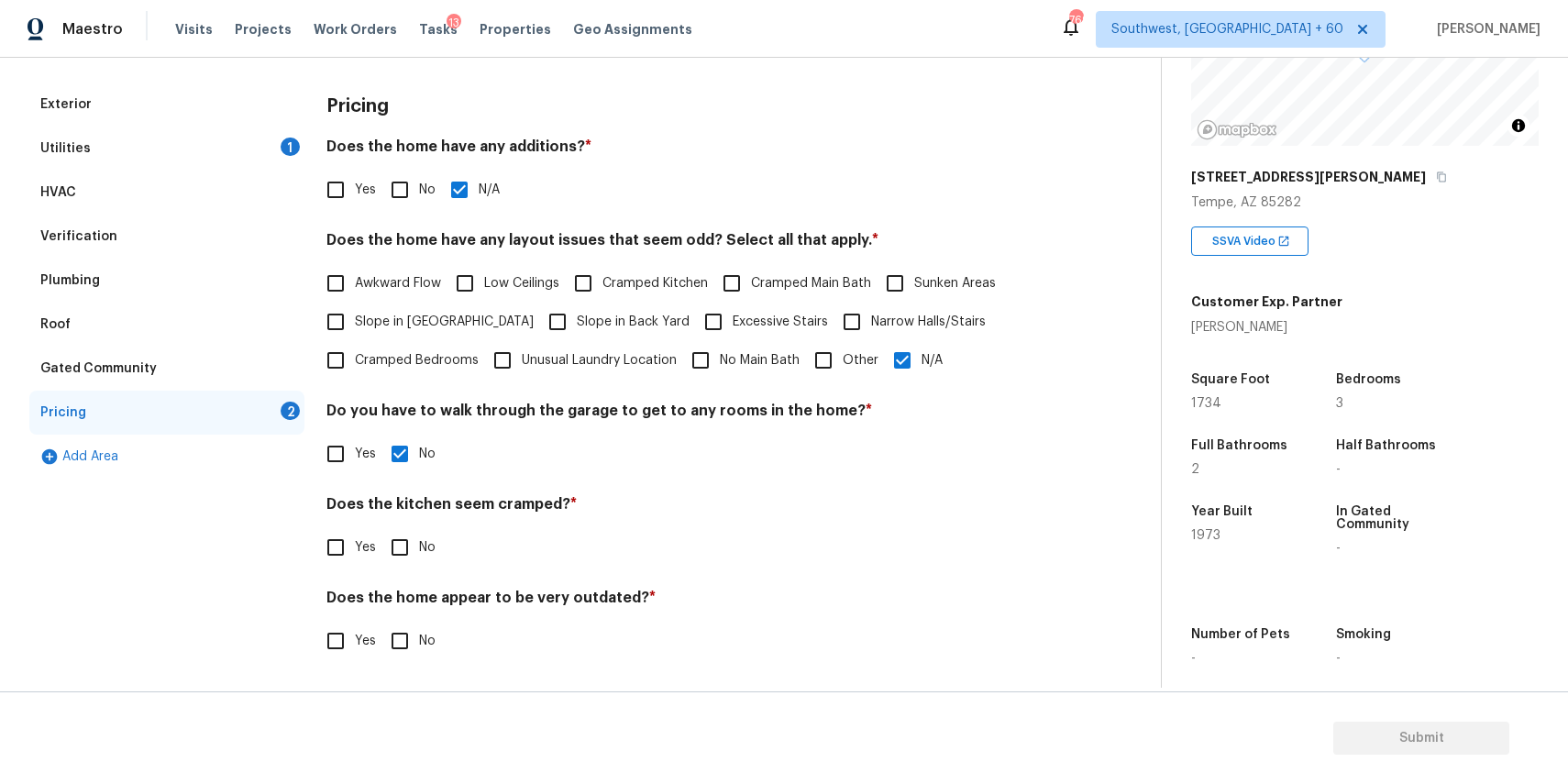
click at [400, 530] on input "No" at bounding box center [401, 547] width 39 height 39
checkbox input "true"
click at [400, 642] on input "No" at bounding box center [401, 641] width 39 height 39
checkbox input "true"
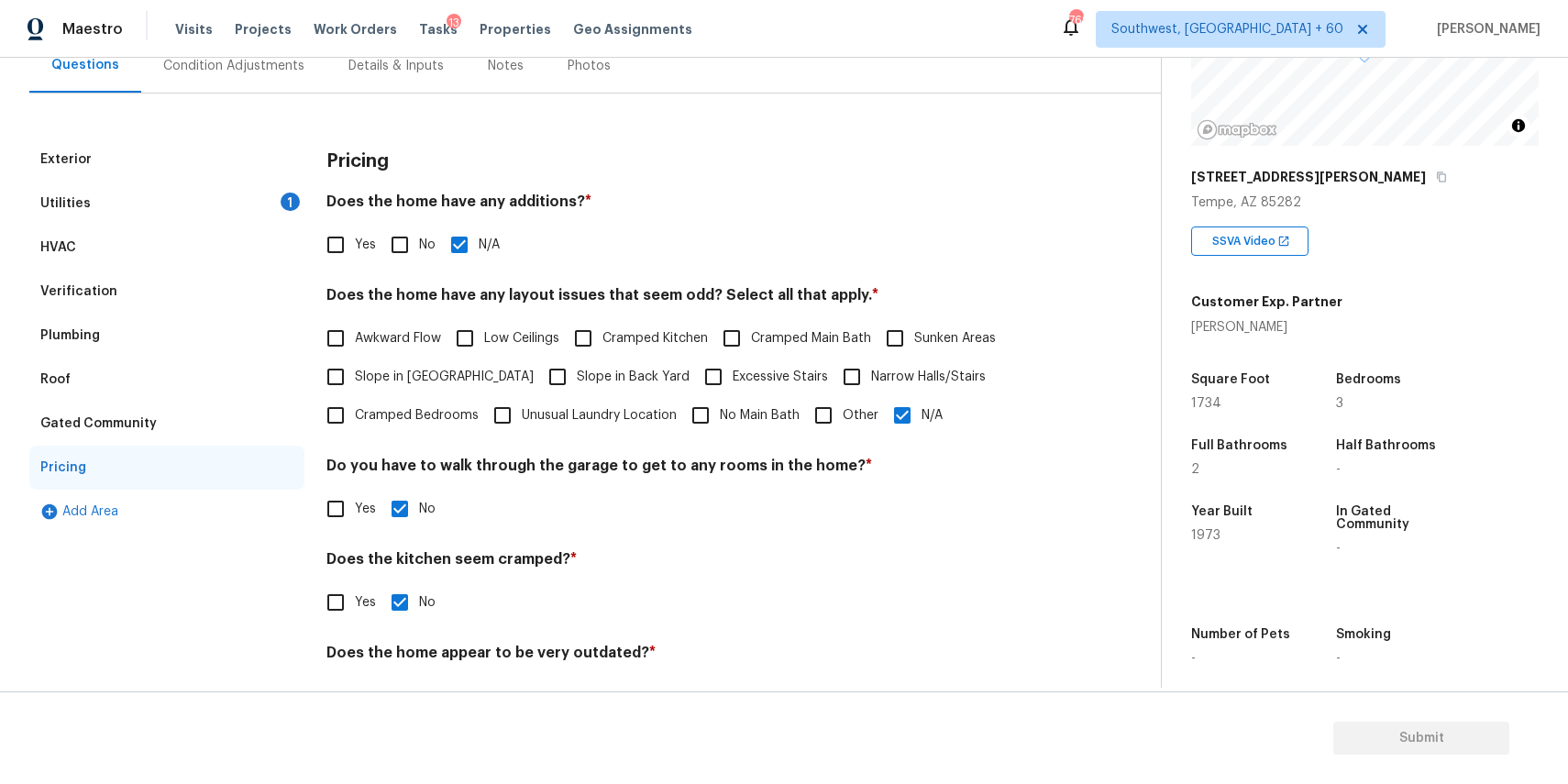
scroll to position [175, 0]
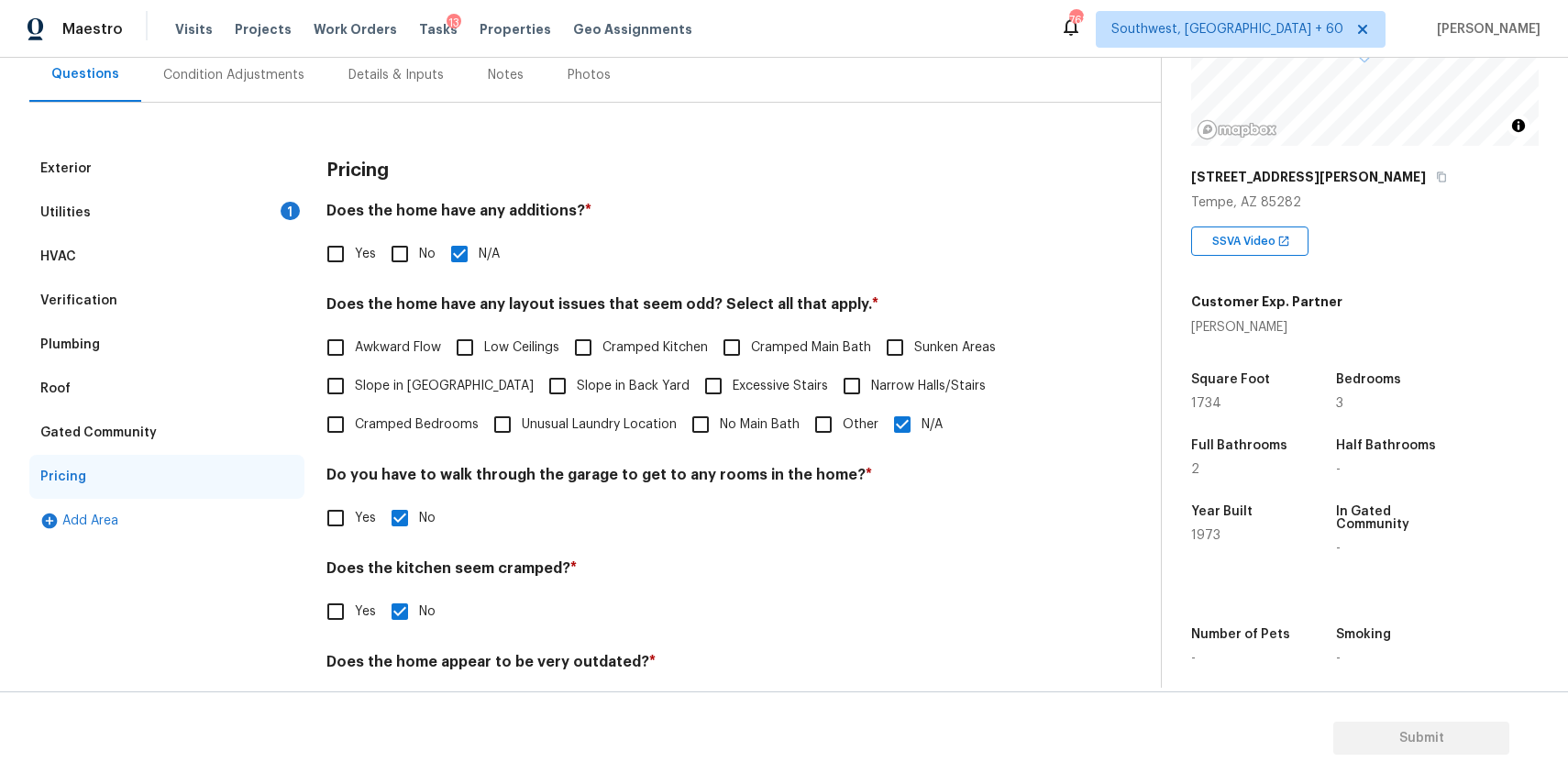
click at [273, 88] on div "Condition Adjustments" at bounding box center [233, 75] width 186 height 54
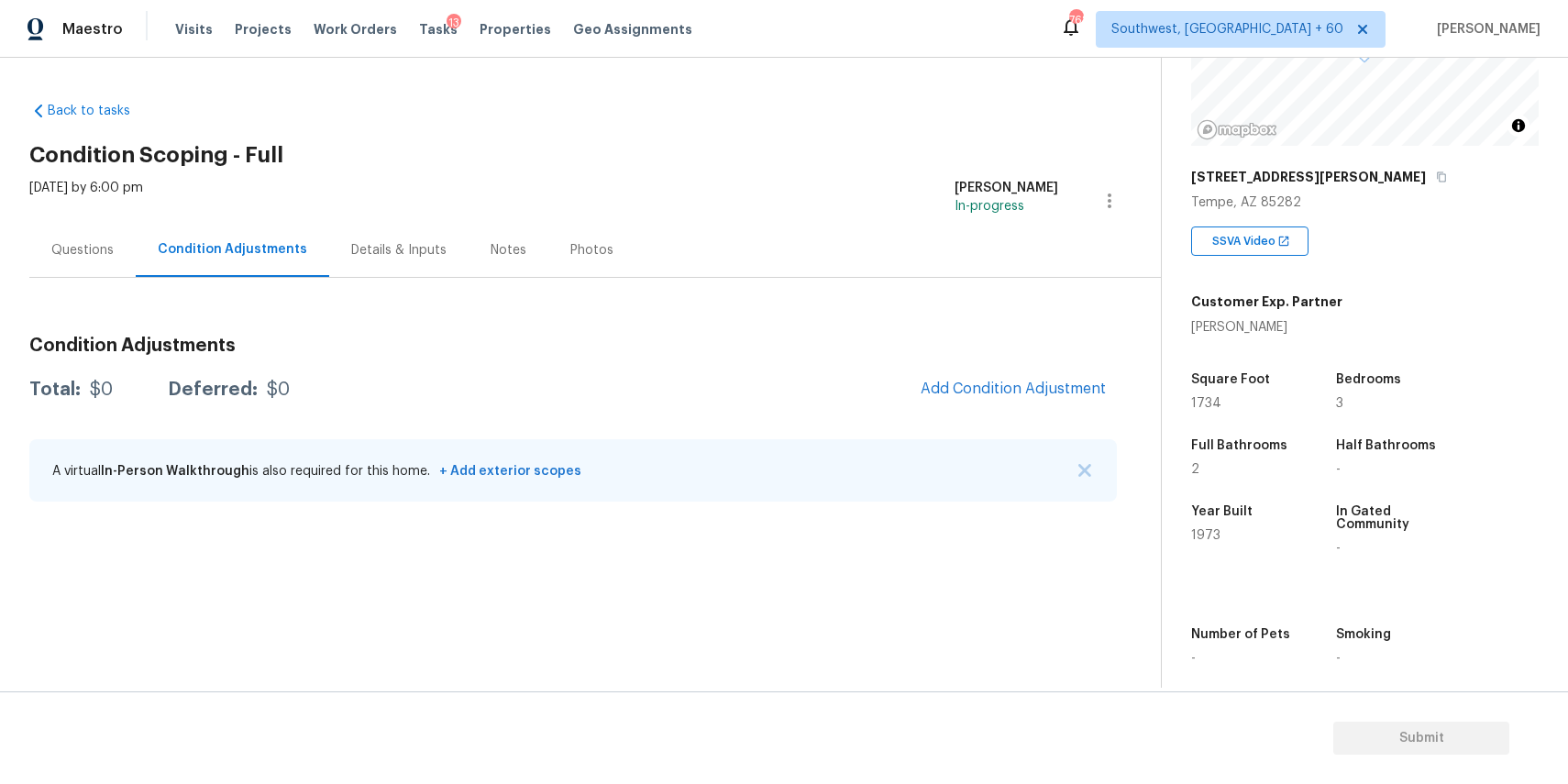
click at [836, 401] on div "Total: $0 Deferred: $0 Add Condition Adjustment" at bounding box center [573, 390] width 1088 height 41
click at [1087, 471] on img "button" at bounding box center [1085, 469] width 13 height 13
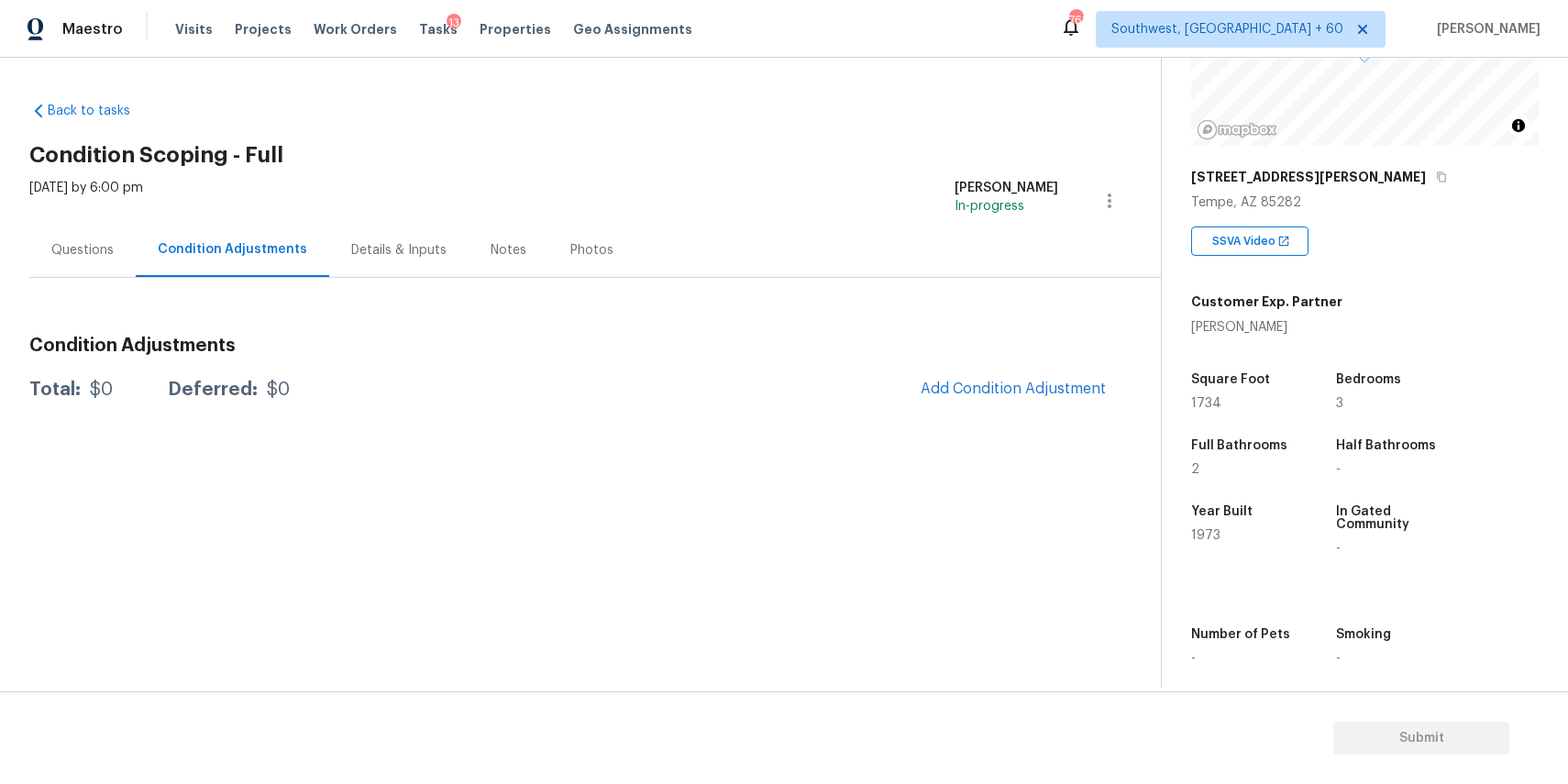
click at [102, 255] on div "Questions" at bounding box center [83, 250] width 62 height 18
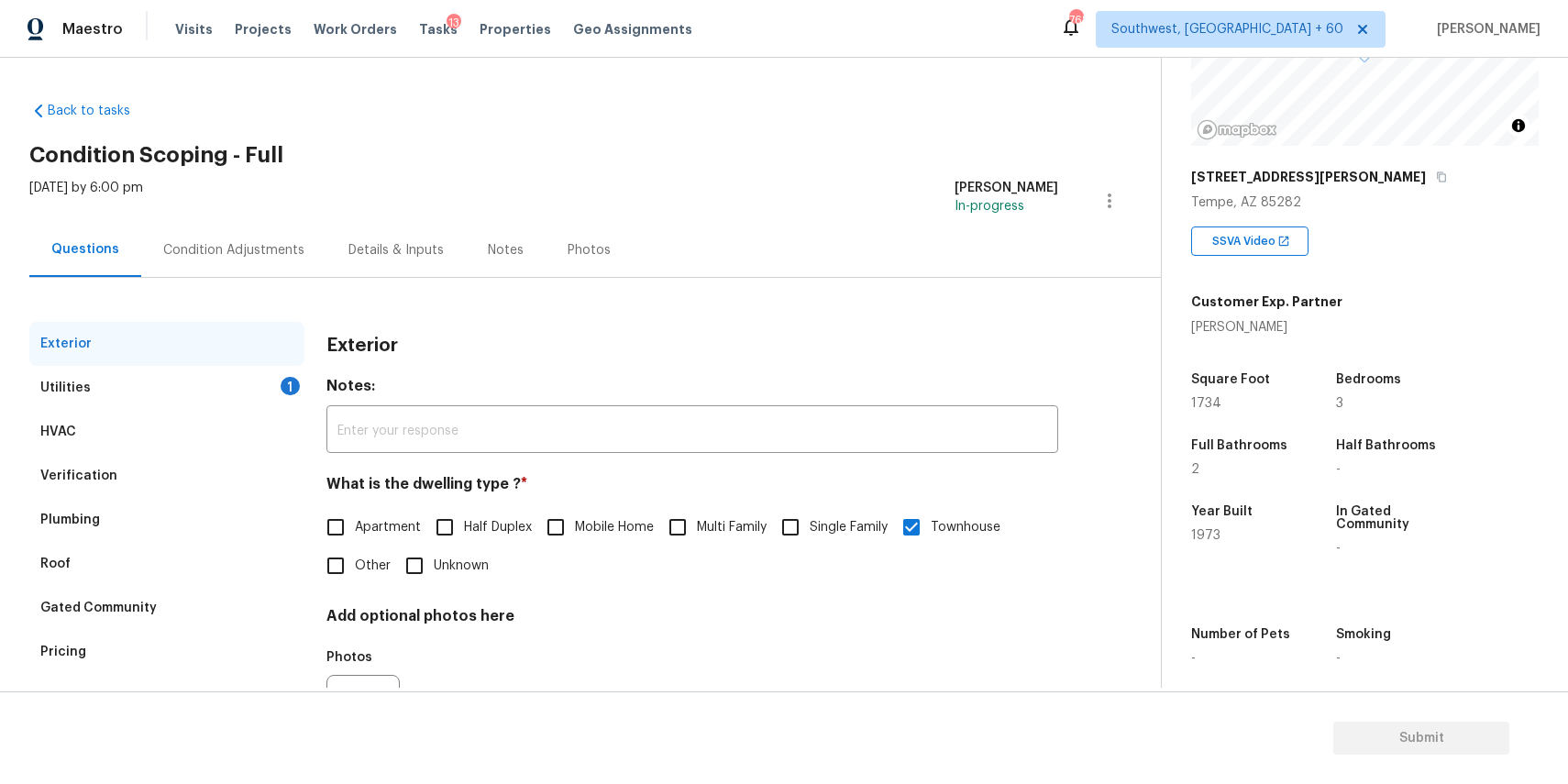
click at [294, 235] on div "Condition Adjustments" at bounding box center [233, 250] width 186 height 54
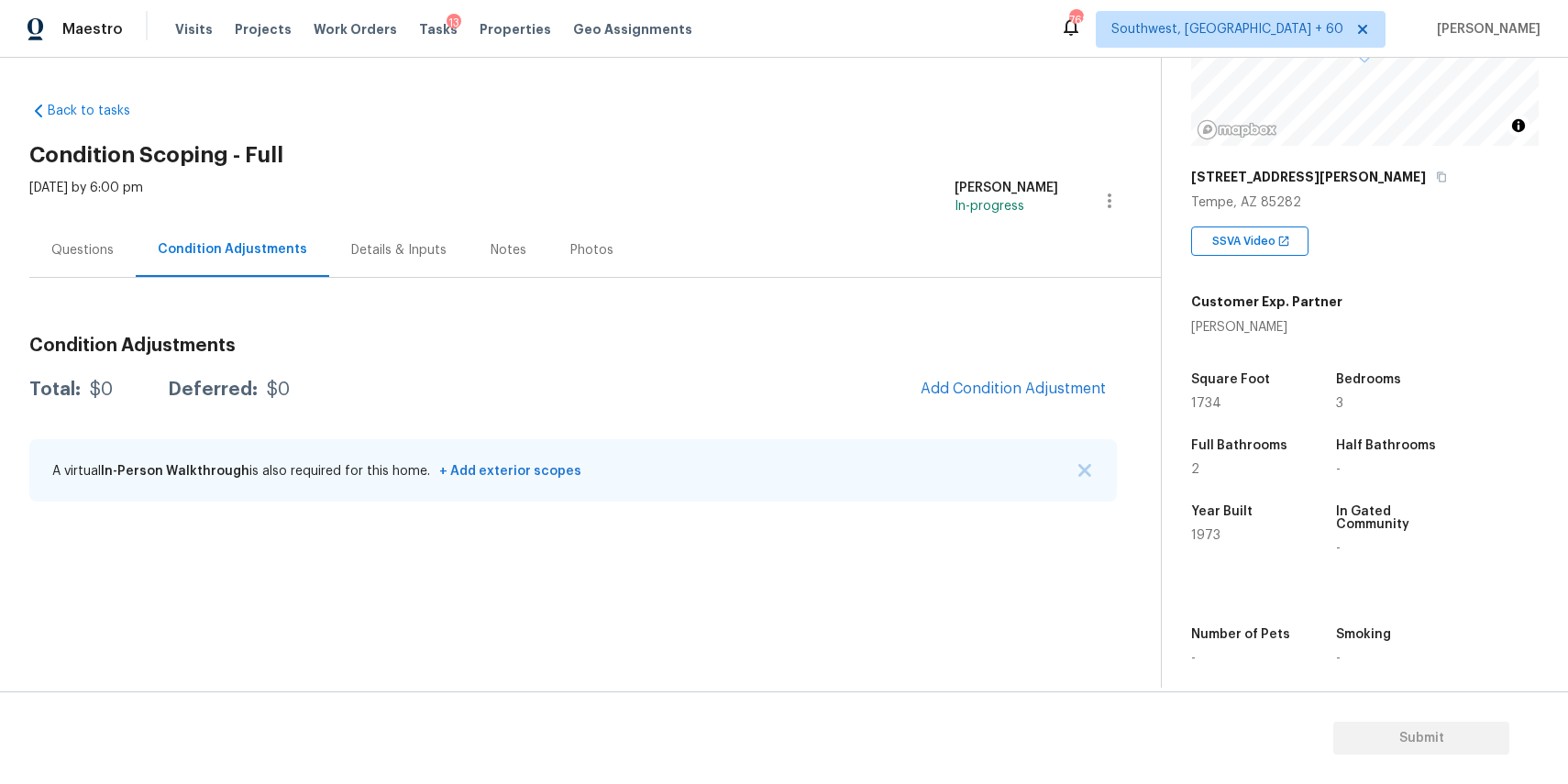
click at [1098, 475] on div "A virtual In-Person Walkthrough is also required for this home. + Add exterior …" at bounding box center [573, 470] width 1088 height 62
click at [1066, 471] on div "A virtual In-Person Walkthrough is also required for this home. + Add exterior …" at bounding box center [573, 470] width 1088 height 62
click at [1089, 471] on img "button" at bounding box center [1085, 469] width 13 height 13
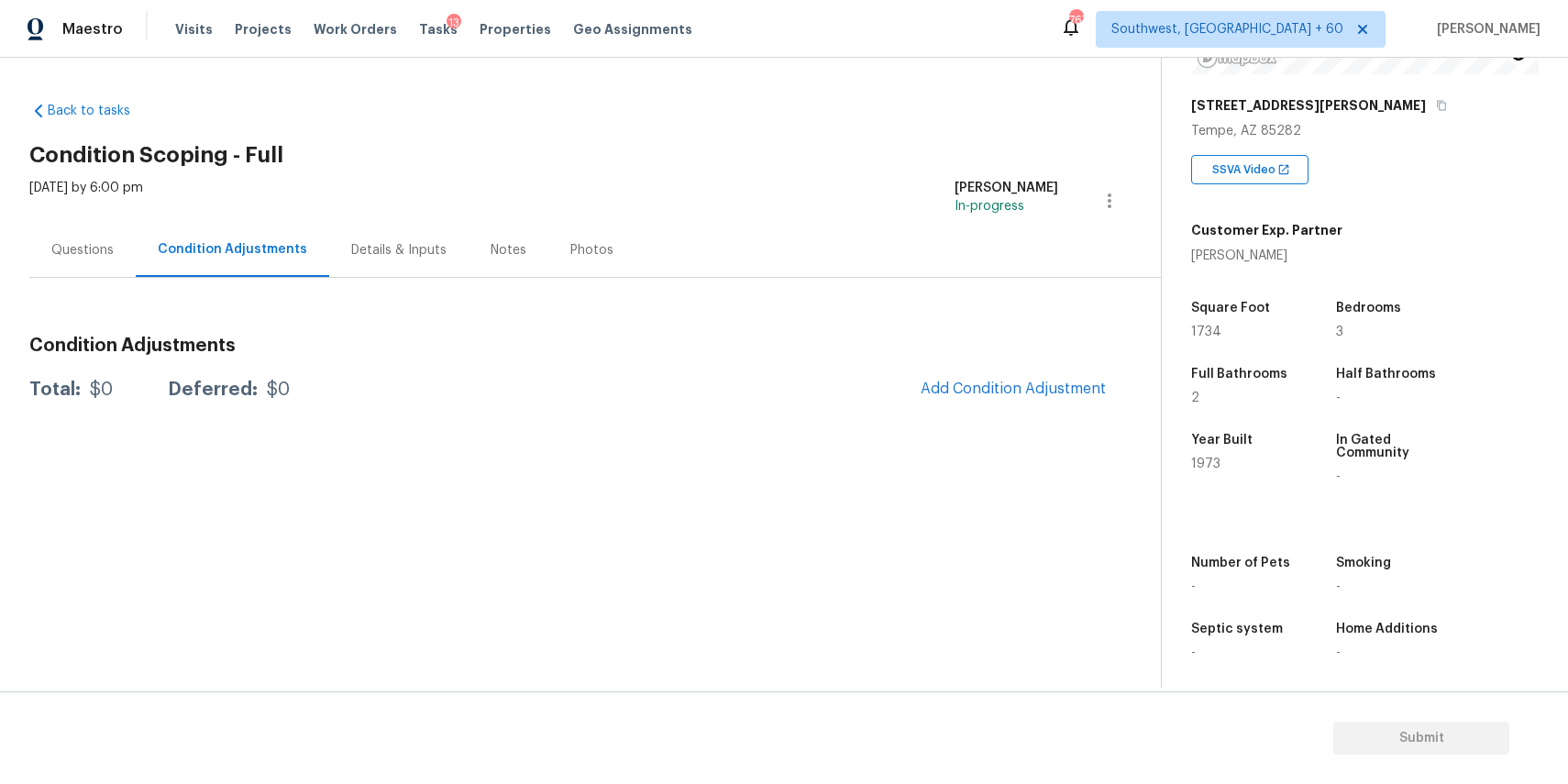
scroll to position [279, 0]
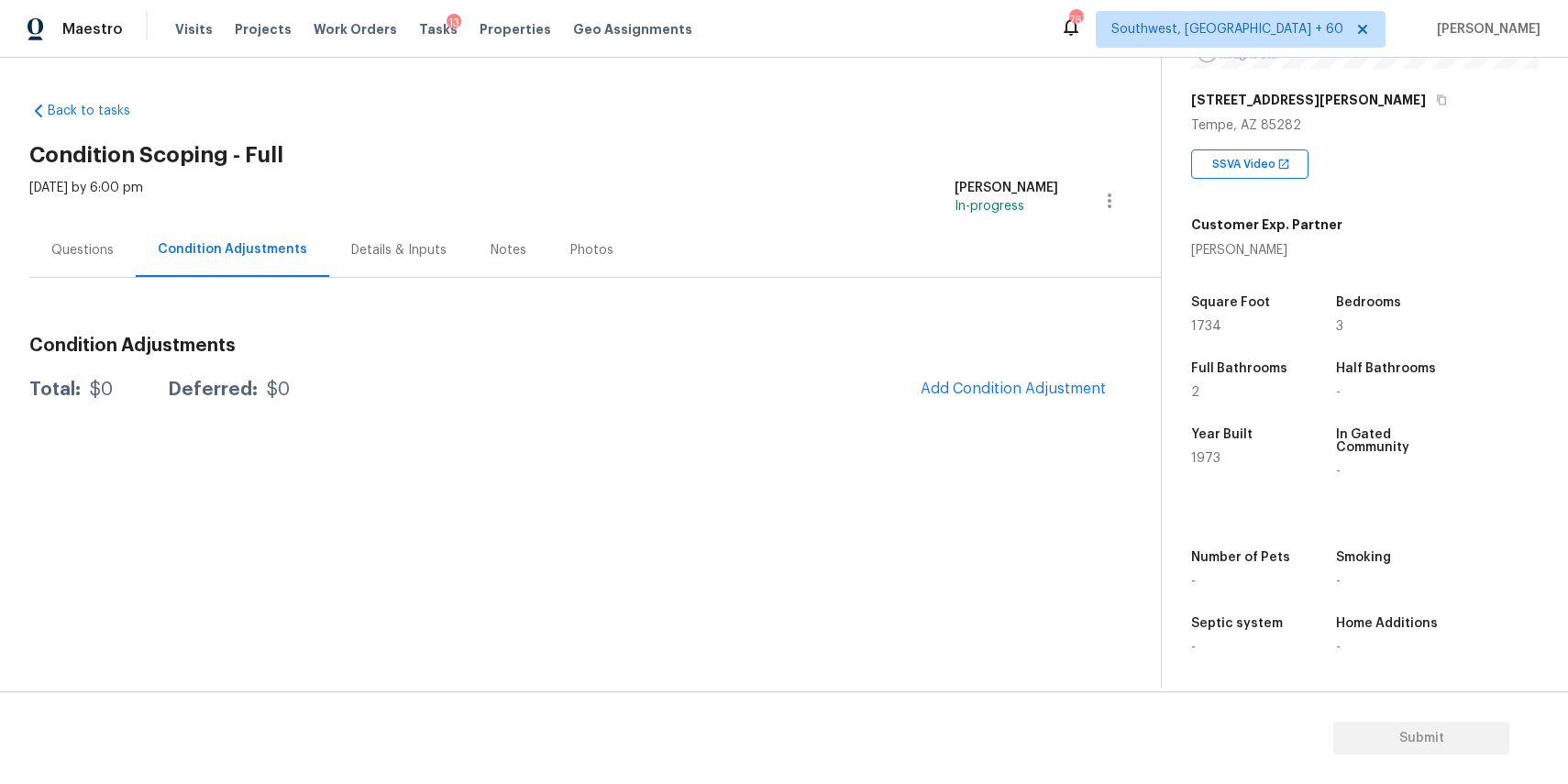
click at [1472, 144] on div "SSVA Video" at bounding box center [1366, 156] width 348 height 44
click at [1033, 402] on button "Add Condition Adjustment" at bounding box center [1013, 389] width 207 height 39
click at [1024, 376] on body "Maestro Visits Projects Work Orders Tasks 13 Properties Geo Assignments 763 Sou…" at bounding box center [784, 392] width 1568 height 784
click at [1017, 384] on span "Add Condition Adjustment" at bounding box center [1013, 389] width 186 height 17
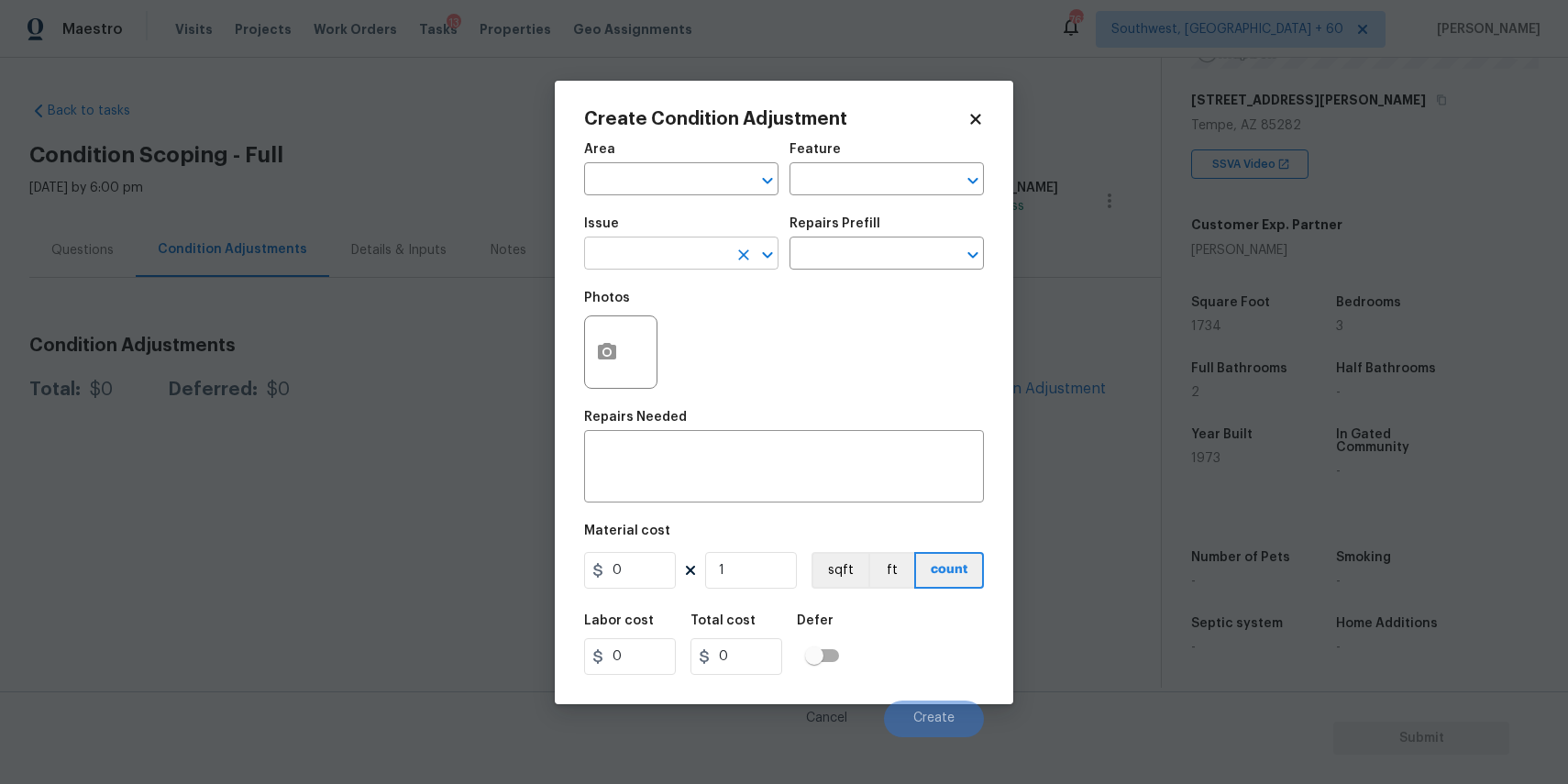
click at [618, 251] on input "text" at bounding box center [655, 255] width 143 height 28
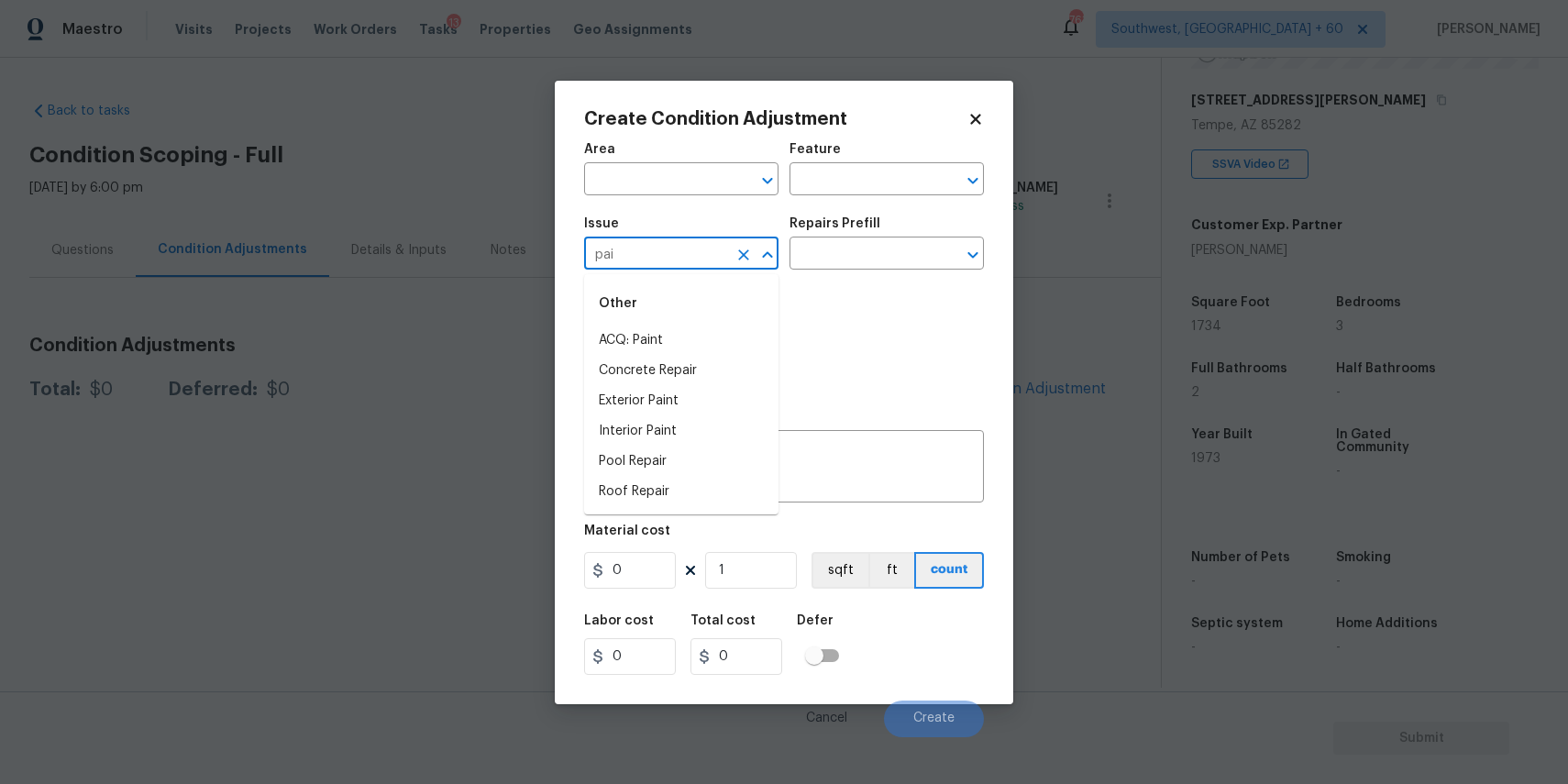
type input "pain"
click at [722, 342] on li "ACQ: Flooring" at bounding box center [681, 340] width 194 height 30
type input "ACQ: Flooring"
click at [749, 257] on icon "Clear" at bounding box center [744, 255] width 18 height 18
click at [724, 349] on li "ACQ: Paint" at bounding box center [681, 340] width 194 height 30
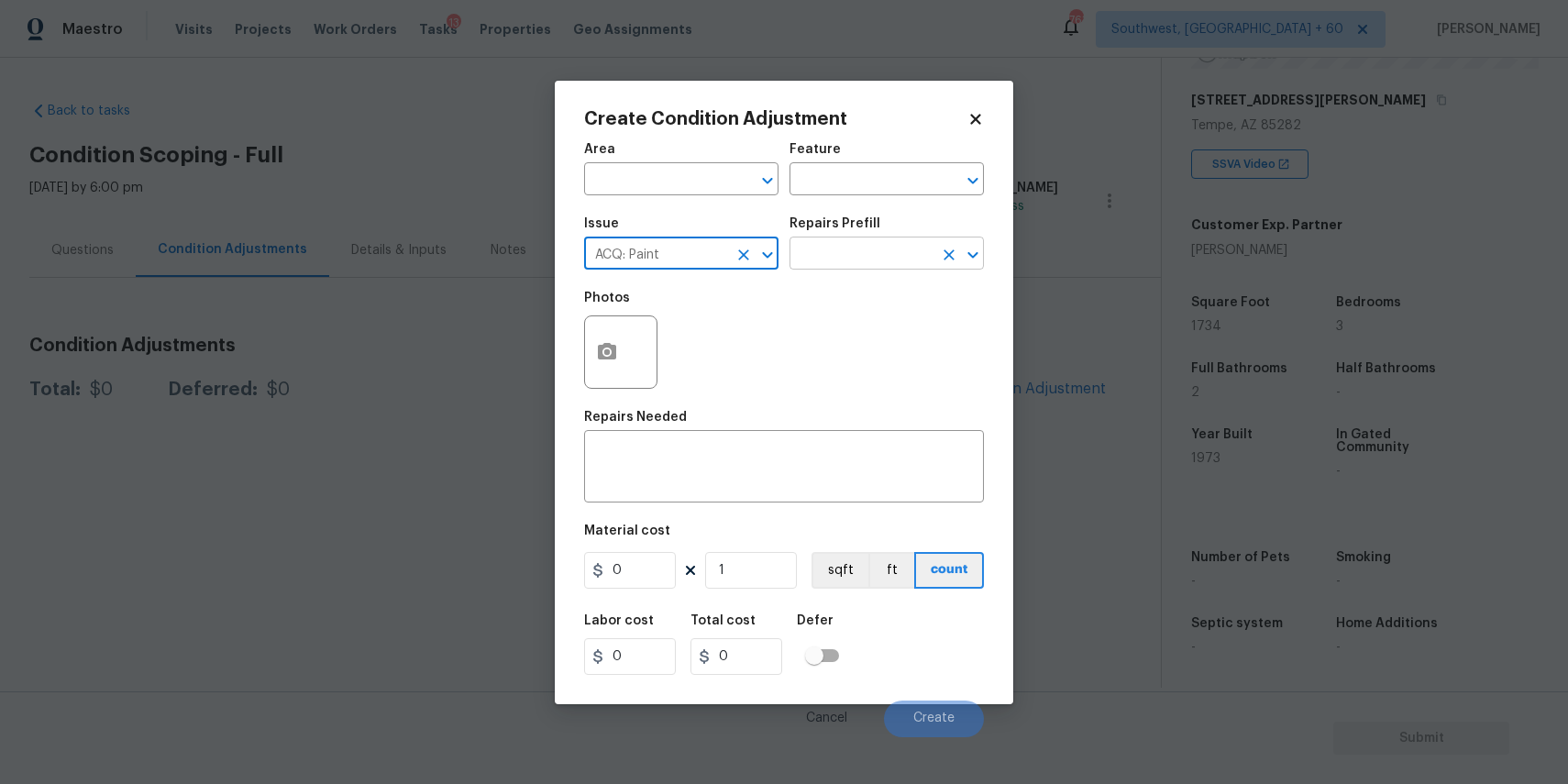
type input "ACQ: Paint"
click at [848, 252] on input "text" at bounding box center [860, 255] width 143 height 28
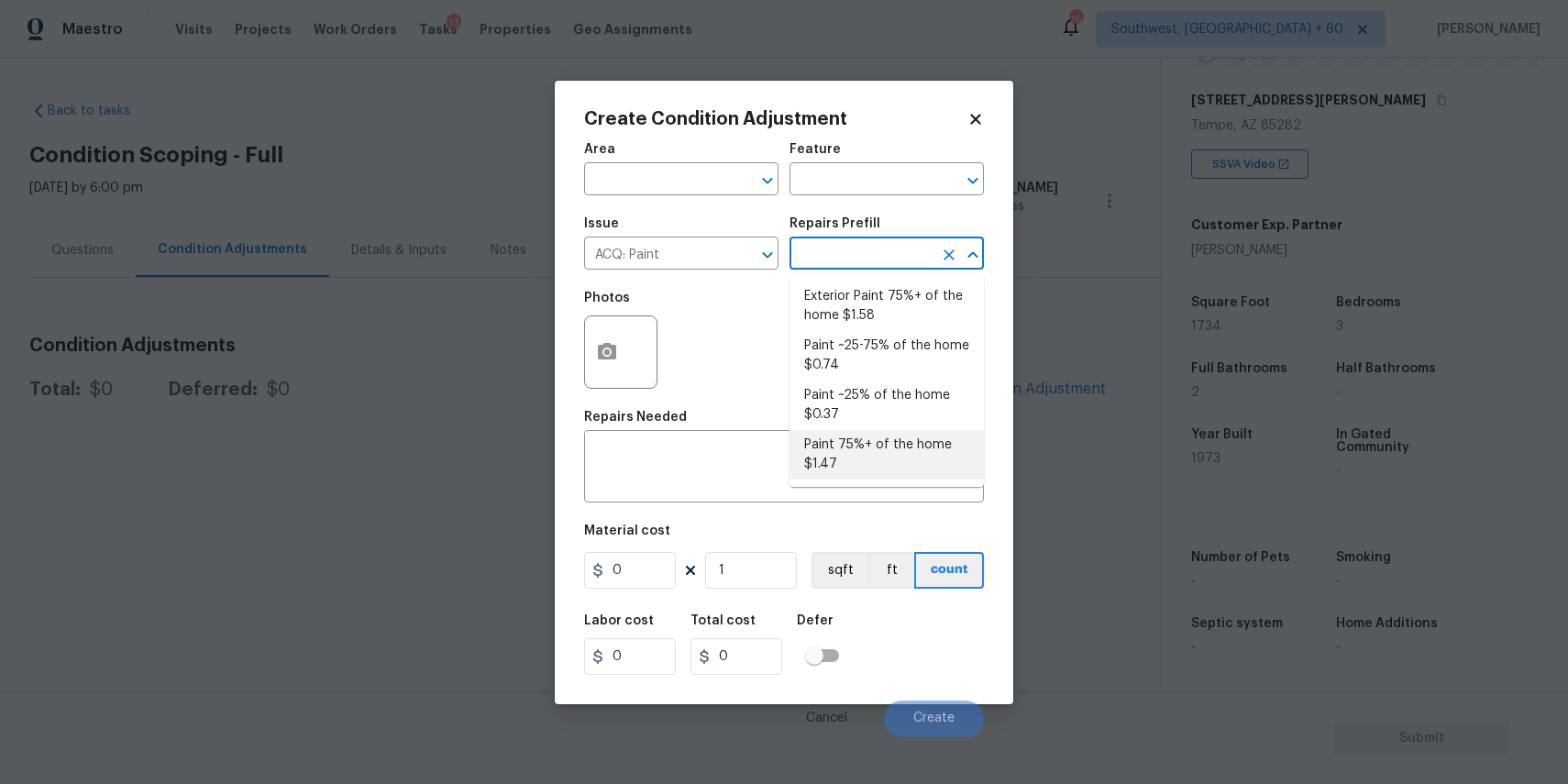
click at [897, 466] on li "Paint 75%+ of the home $1.47" at bounding box center [887, 454] width 194 height 50
type input "Acquisition"
type textarea "Acquisition Scope: 75%+ of the home will likely require interior paint"
type input "1.47"
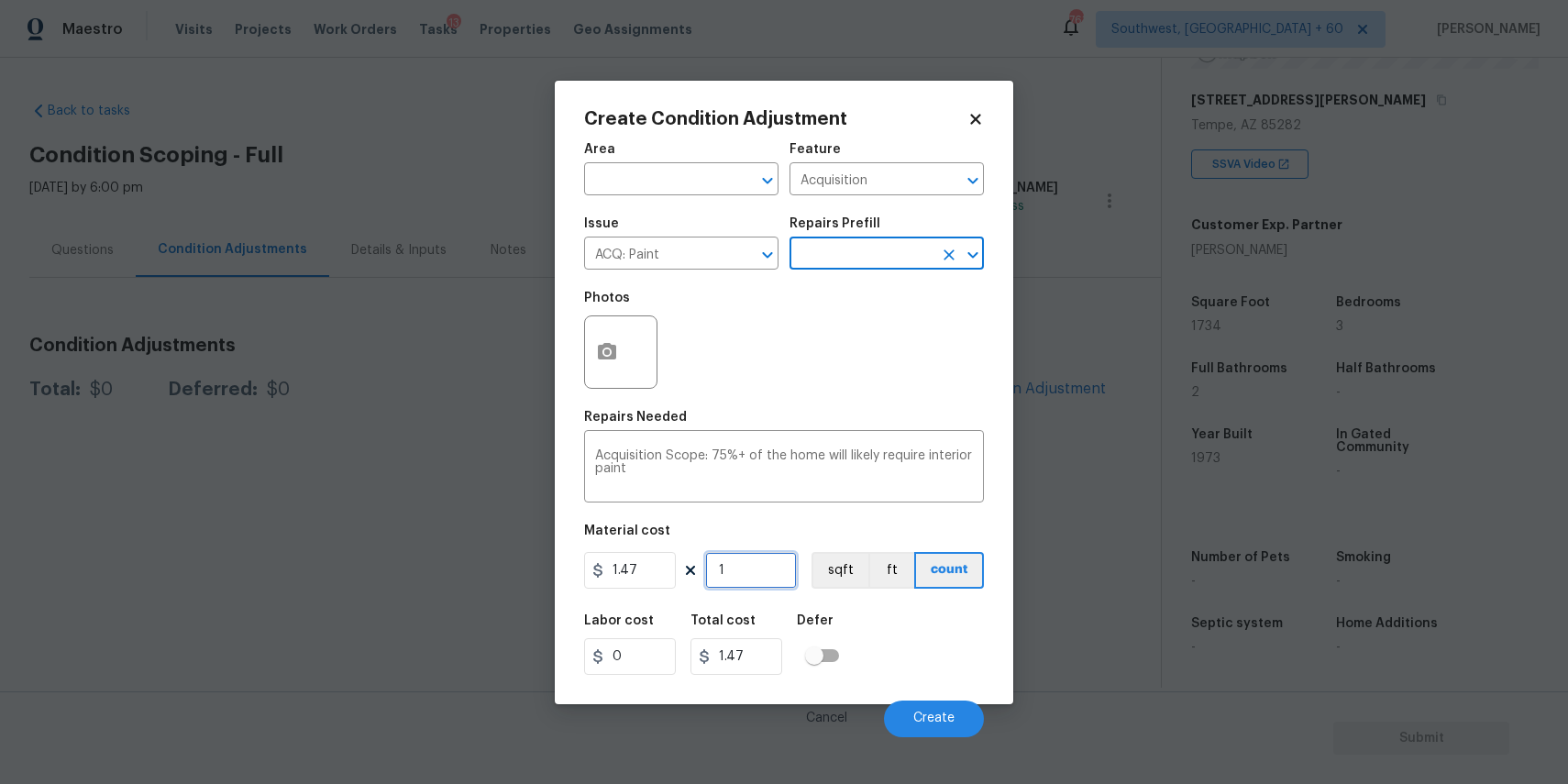
click at [751, 564] on input "1" at bounding box center [751, 570] width 91 height 37
type input "17"
type input "24.99"
type input "173"
type input "254.31"
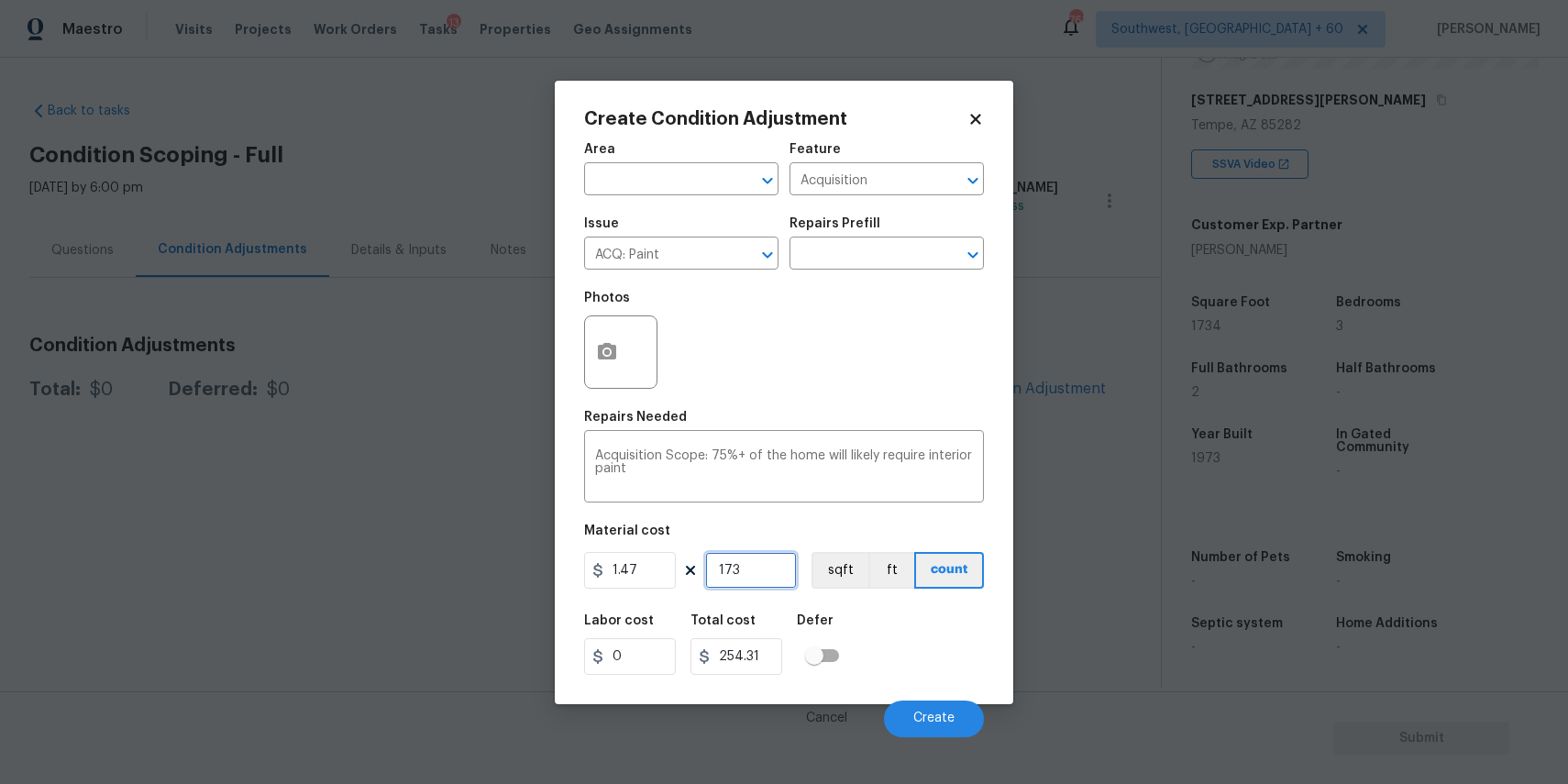
type input "1734"
type input "2548.98"
type input "1734"
click at [606, 352] on circle "button" at bounding box center [608, 352] width 6 height 6
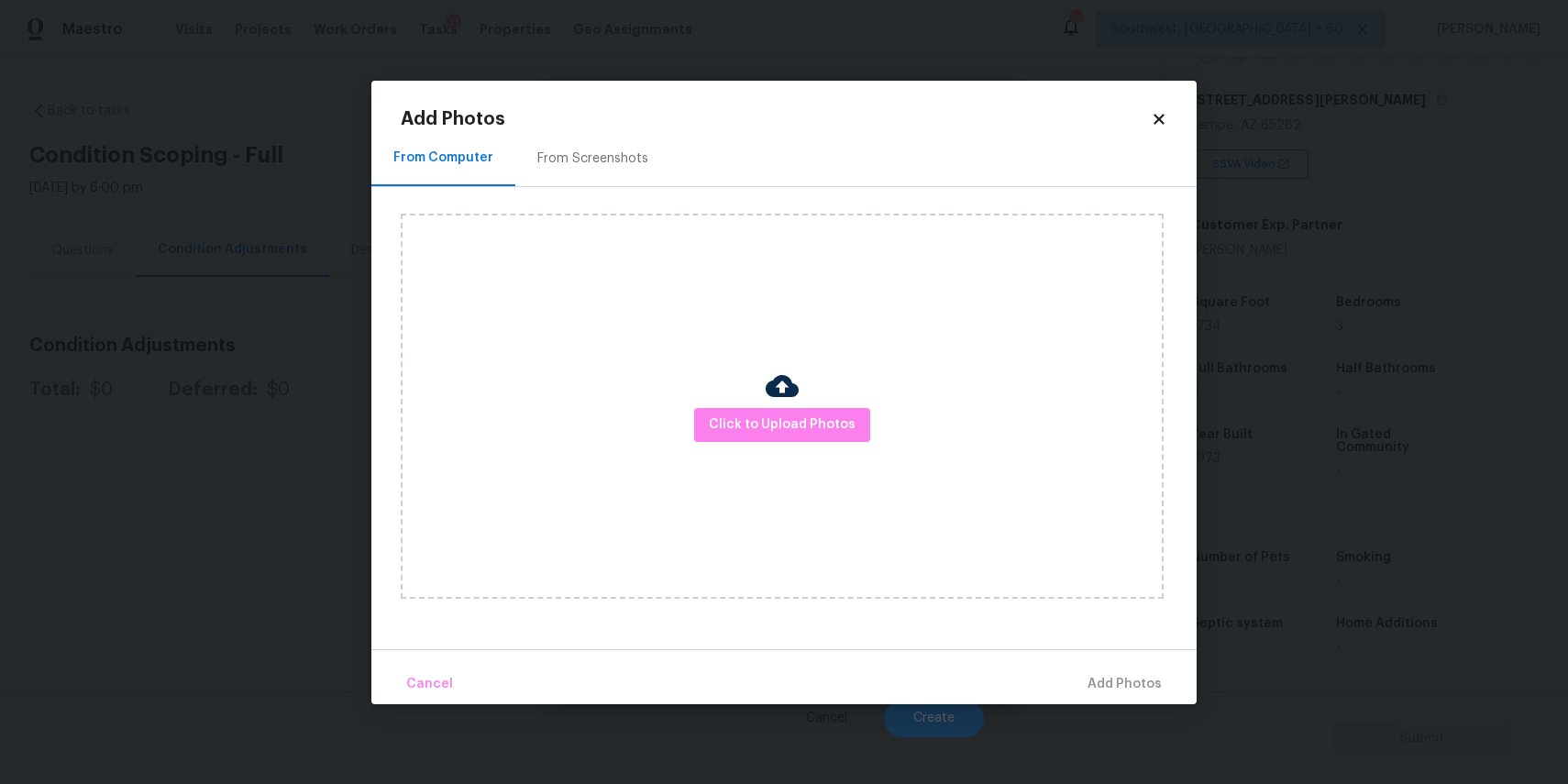
click at [753, 448] on div "Click to Upload Photos" at bounding box center [782, 406] width 763 height 385
click at [755, 428] on span "Click to Upload Photos" at bounding box center [782, 426] width 147 height 23
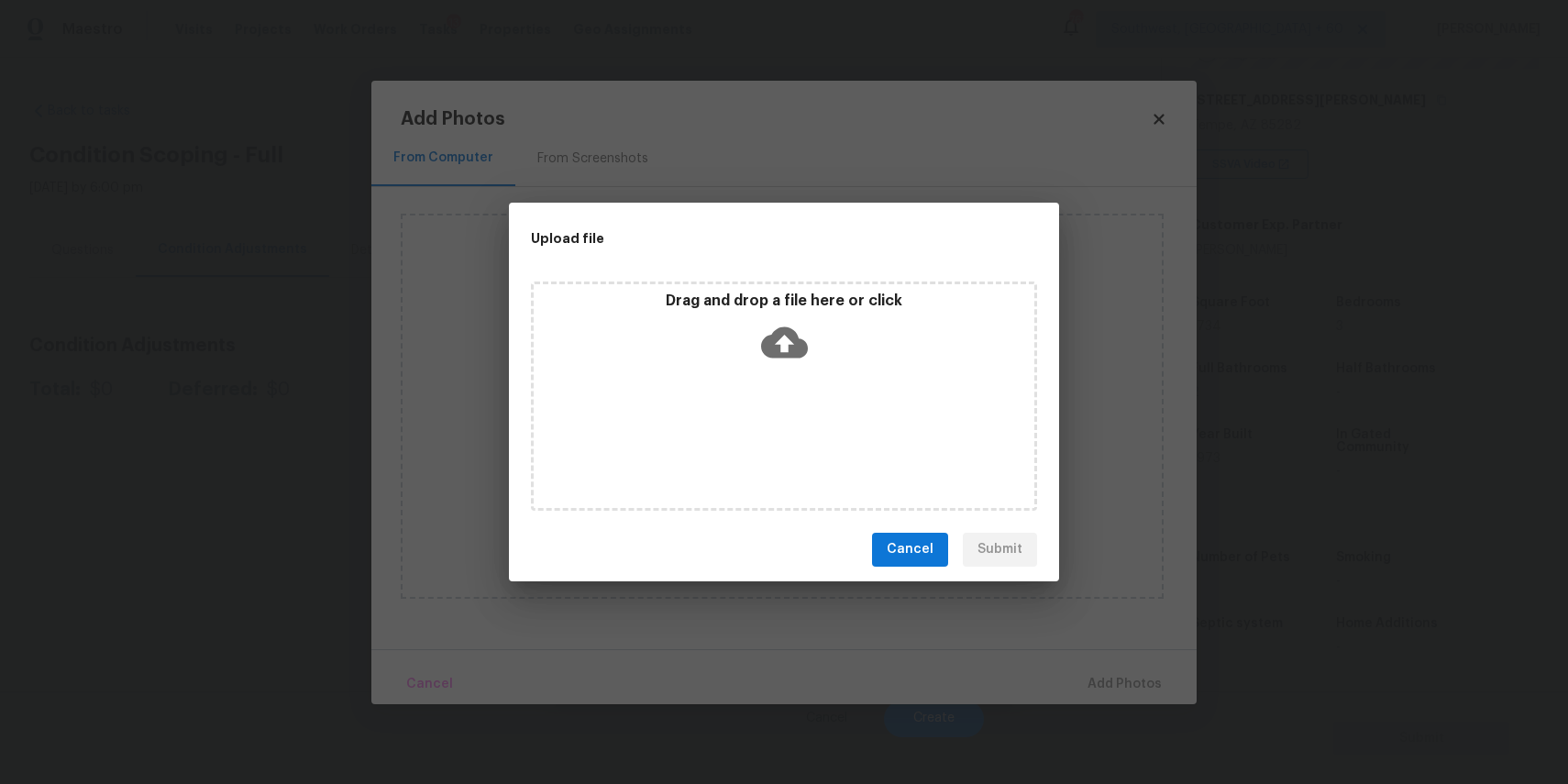
click at [739, 377] on div "Drag and drop a file here or click" at bounding box center [784, 396] width 506 height 229
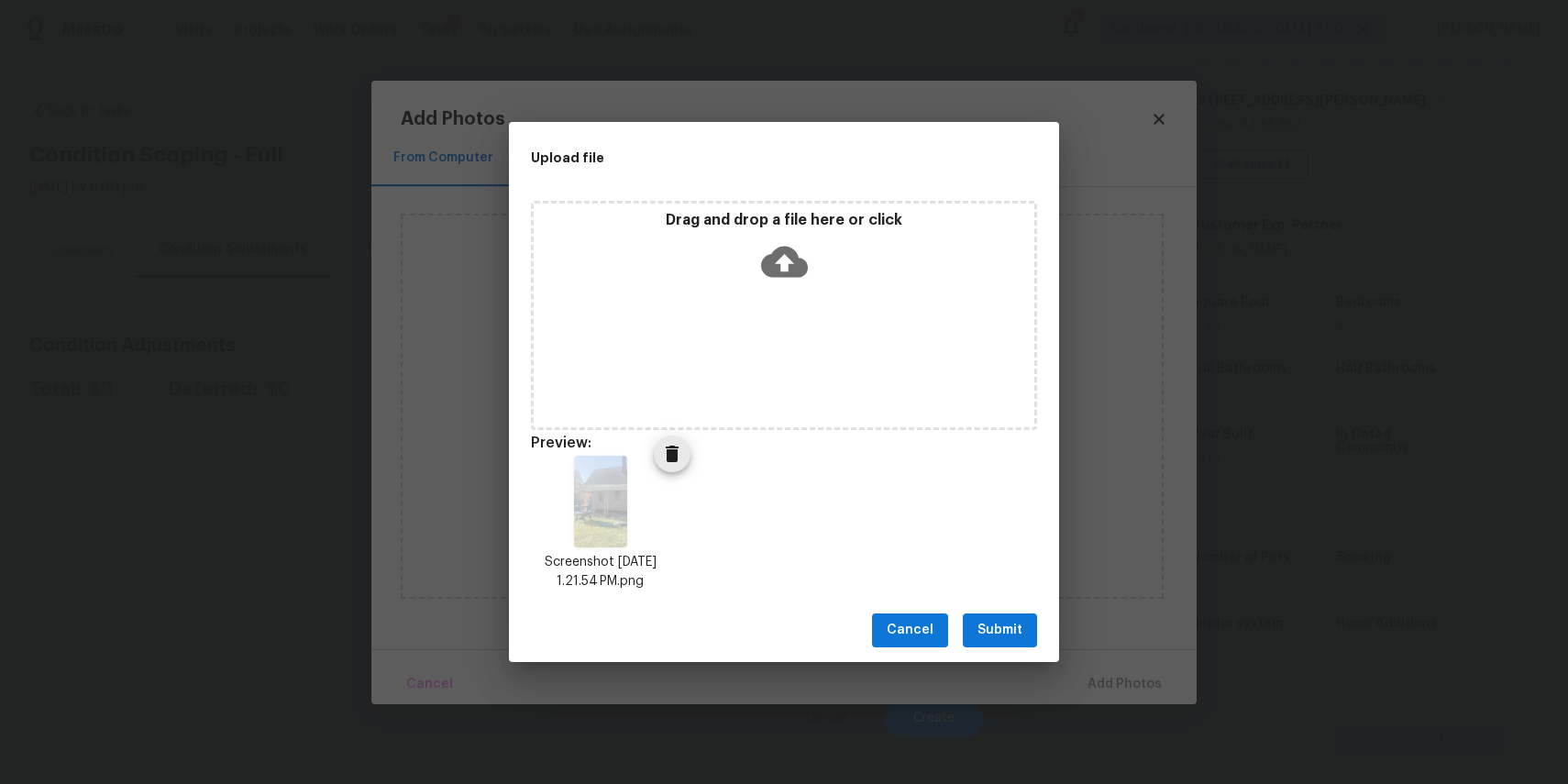
click at [636, 449] on div "Screenshot 2025-09-03 at 1.21.54 PM.png" at bounding box center [601, 523] width 184 height 180
click at [671, 456] on icon "Delete" at bounding box center [672, 454] width 13 height 17
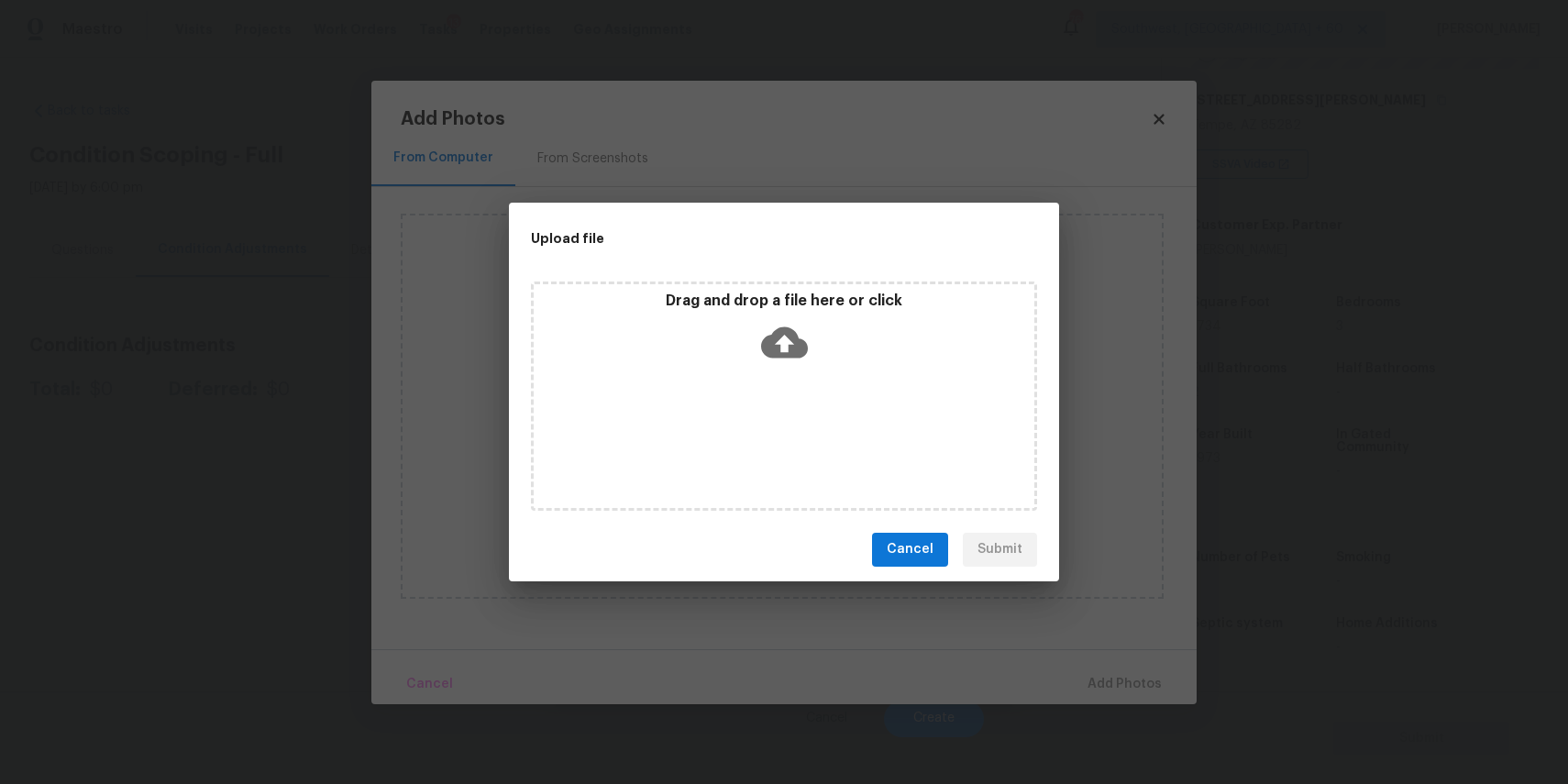
click at [727, 337] on div "Drag and drop a file here or click" at bounding box center [784, 330] width 501 height 79
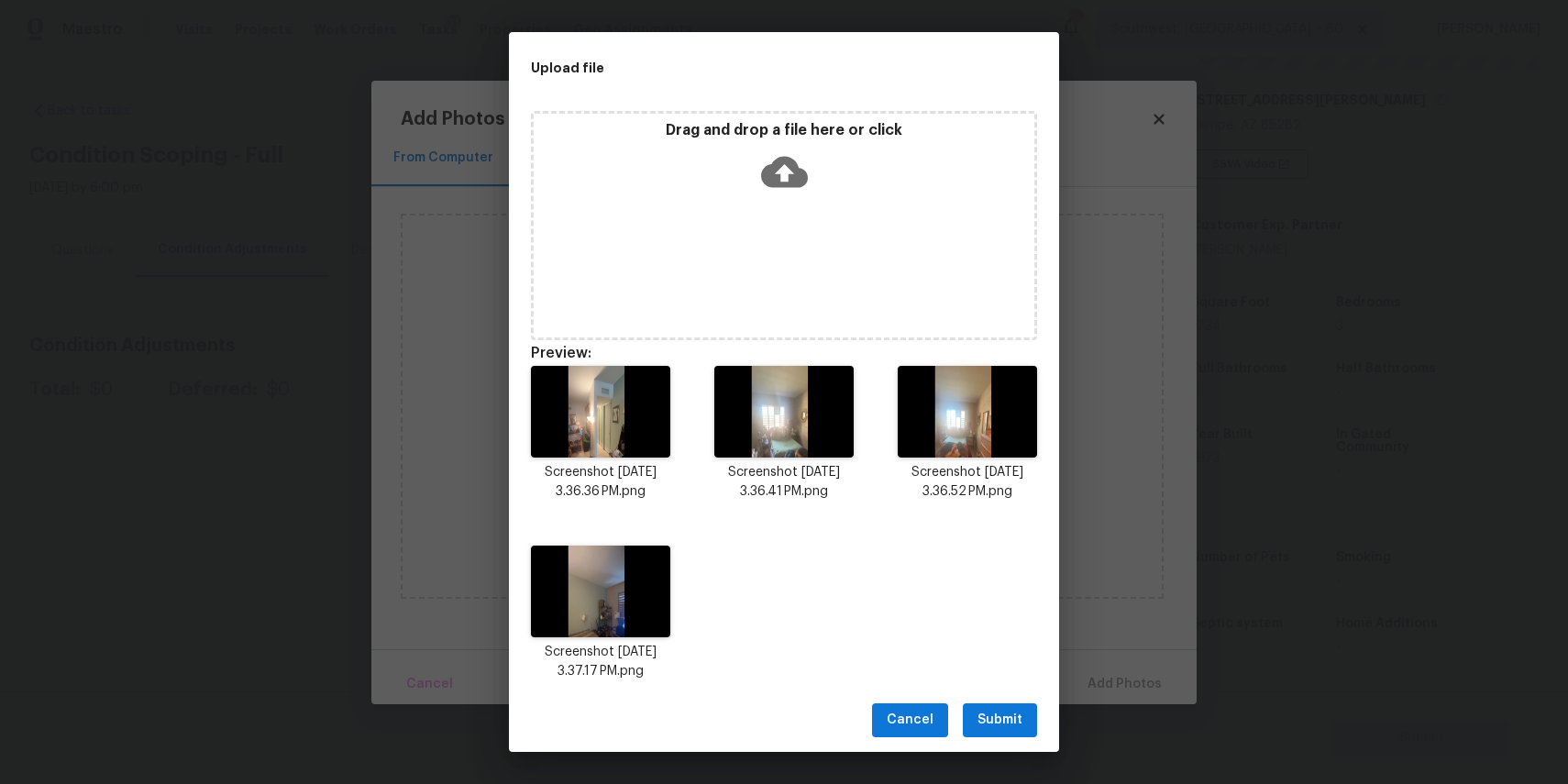
click at [986, 694] on div "Cancel Submit" at bounding box center [784, 720] width 550 height 63
click at [1009, 718] on span "Submit" at bounding box center [1000, 720] width 45 height 23
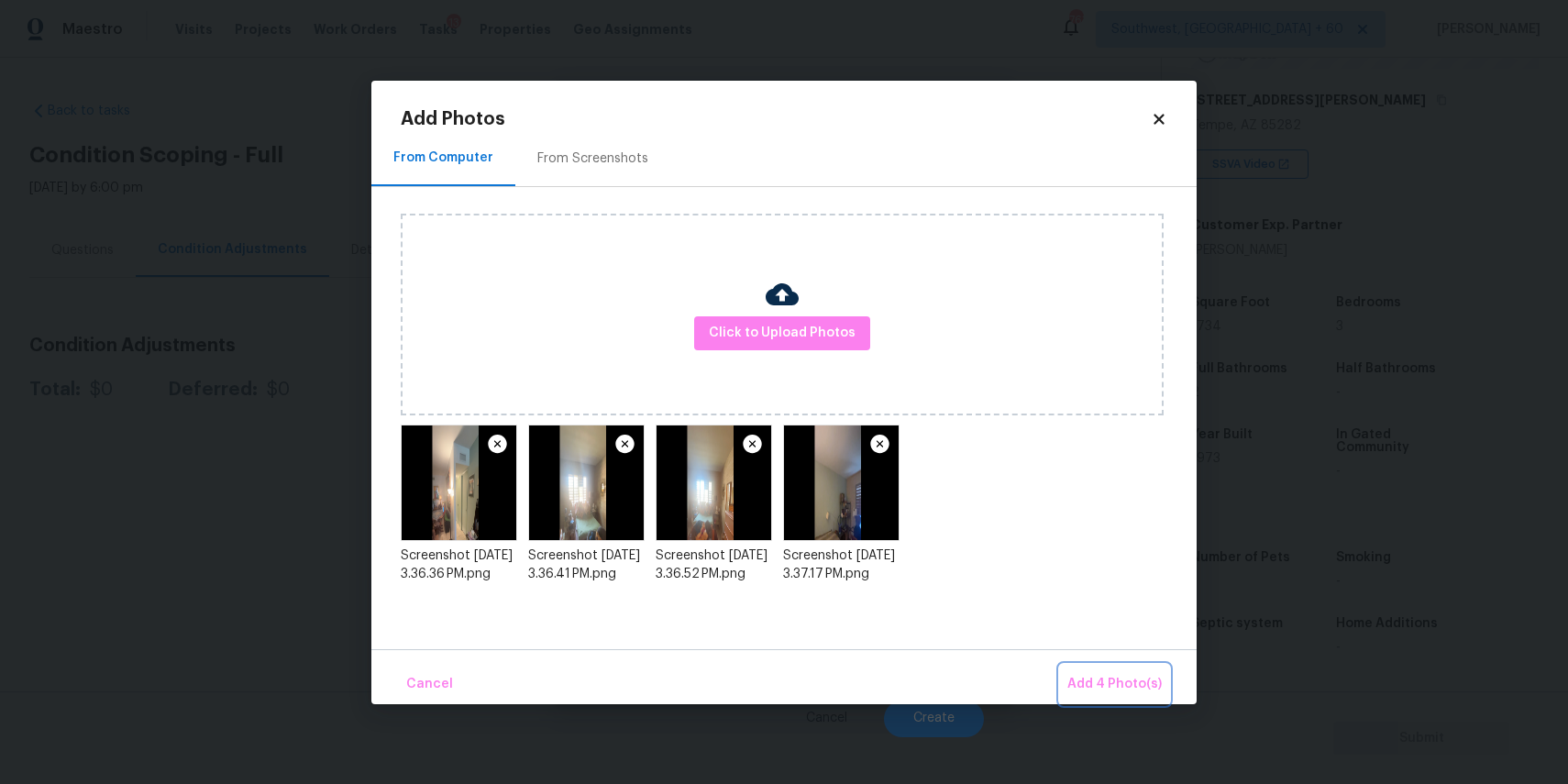
click at [1135, 678] on span "Add 4 Photo(s)" at bounding box center [1114, 685] width 94 height 23
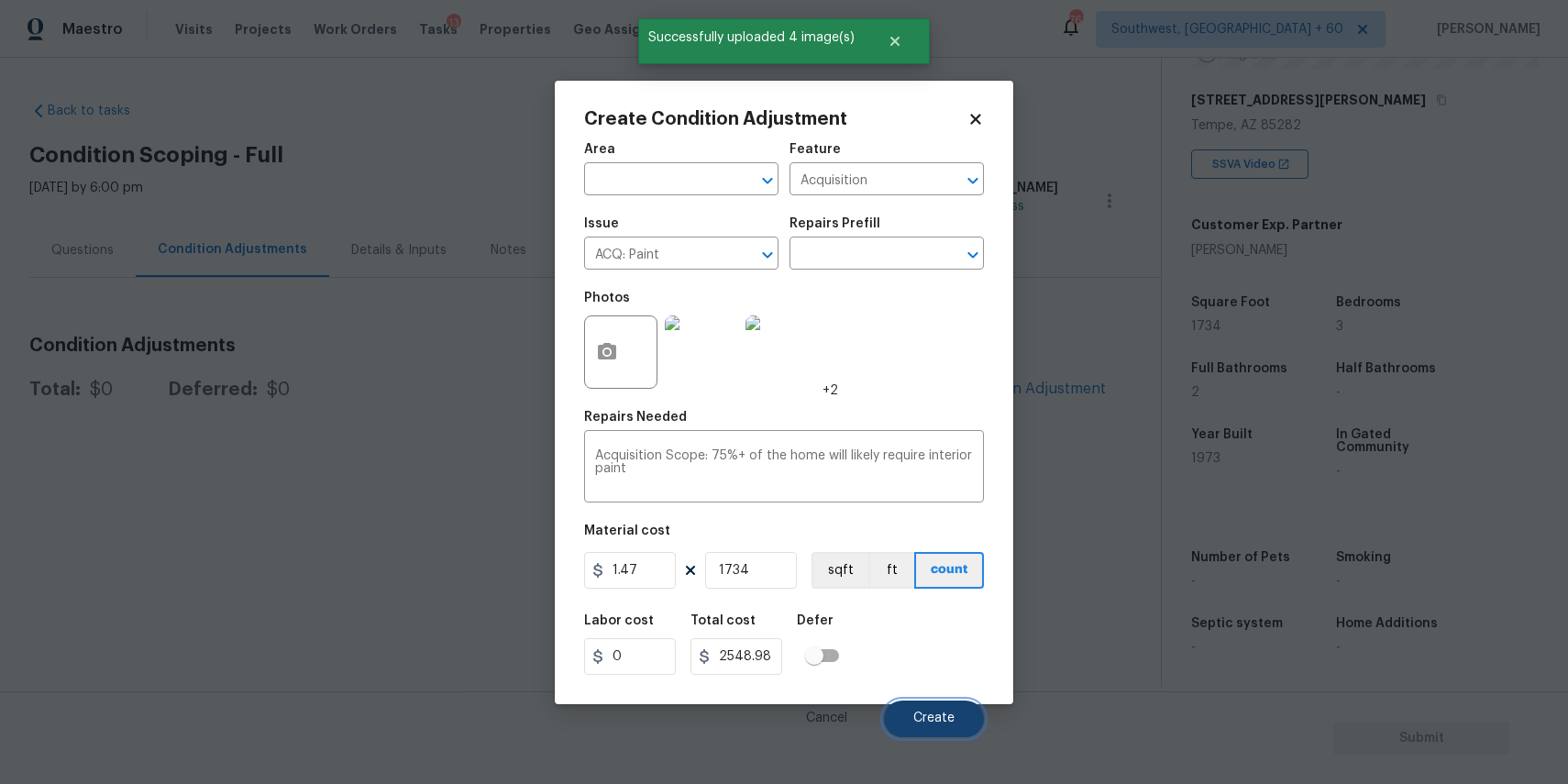
click at [941, 704] on button "Create" at bounding box center [934, 719] width 100 height 37
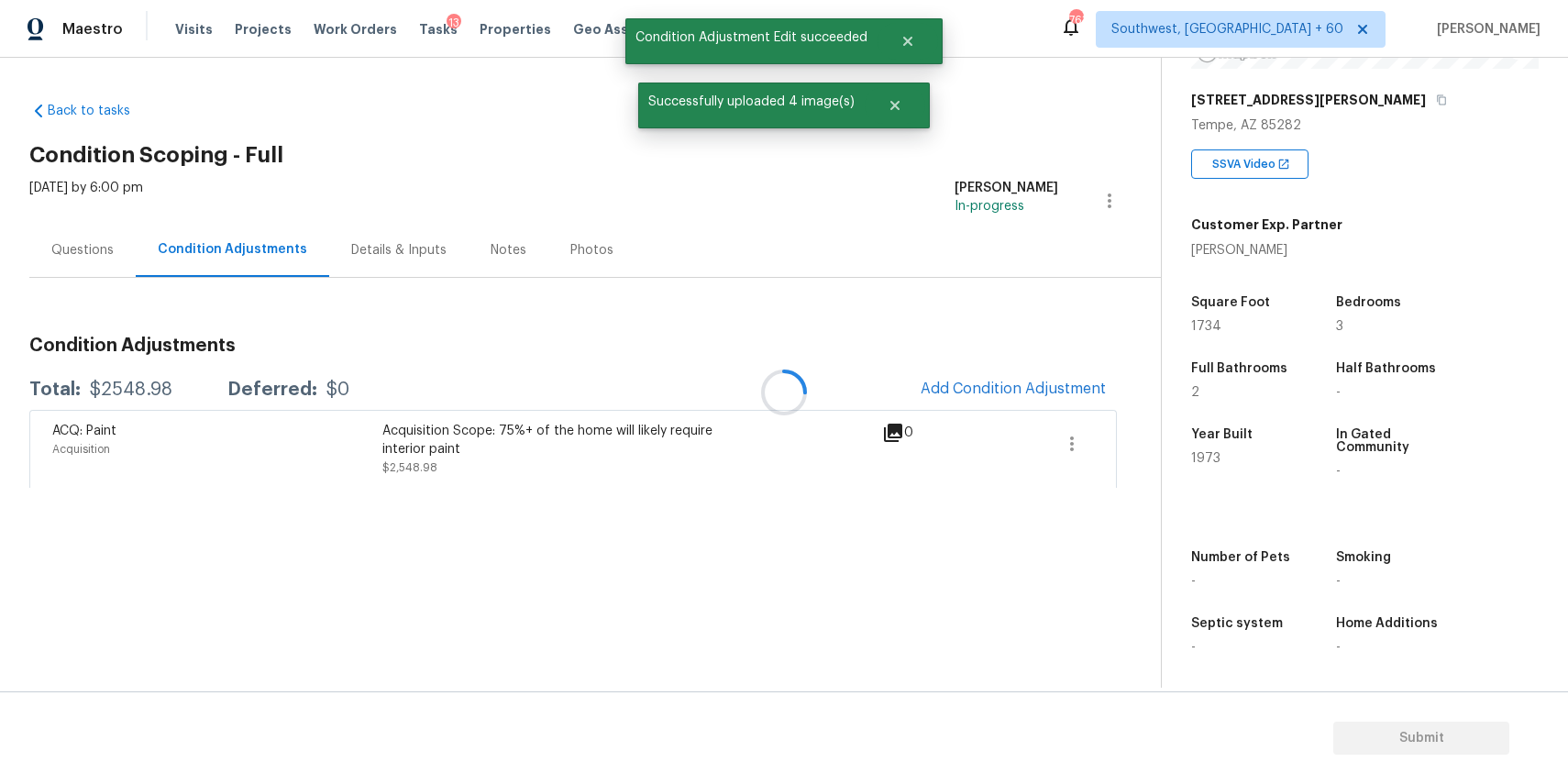
click at [1055, 398] on div at bounding box center [784, 392] width 1568 height 784
click at [1031, 383] on span "Add Condition Adjustment" at bounding box center [1013, 389] width 186 height 17
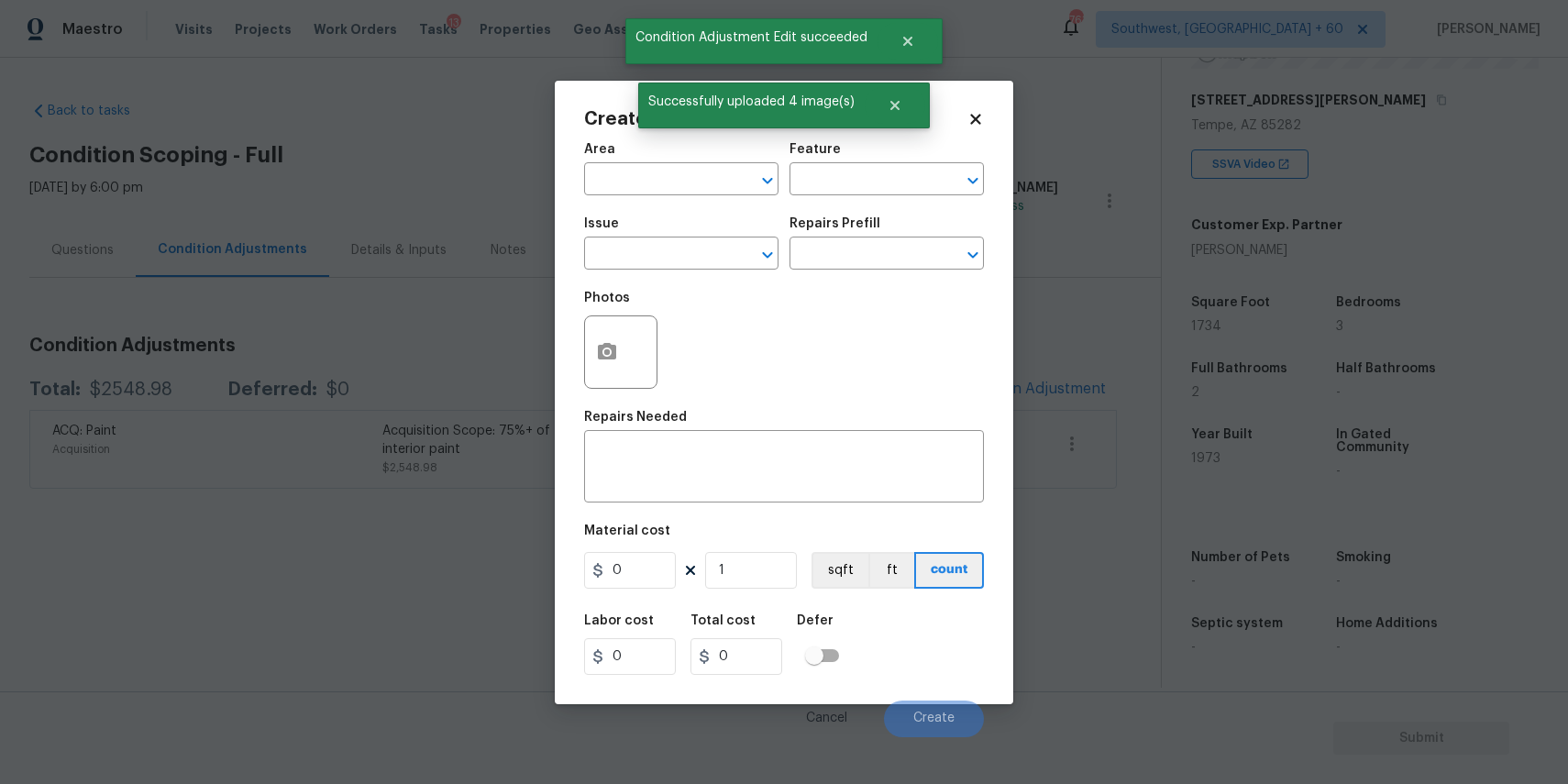
click at [1031, 383] on body "Maestro Visits Projects Work Orders Tasks 13 Properties Geo Assignments 763 Sou…" at bounding box center [784, 392] width 1568 height 784
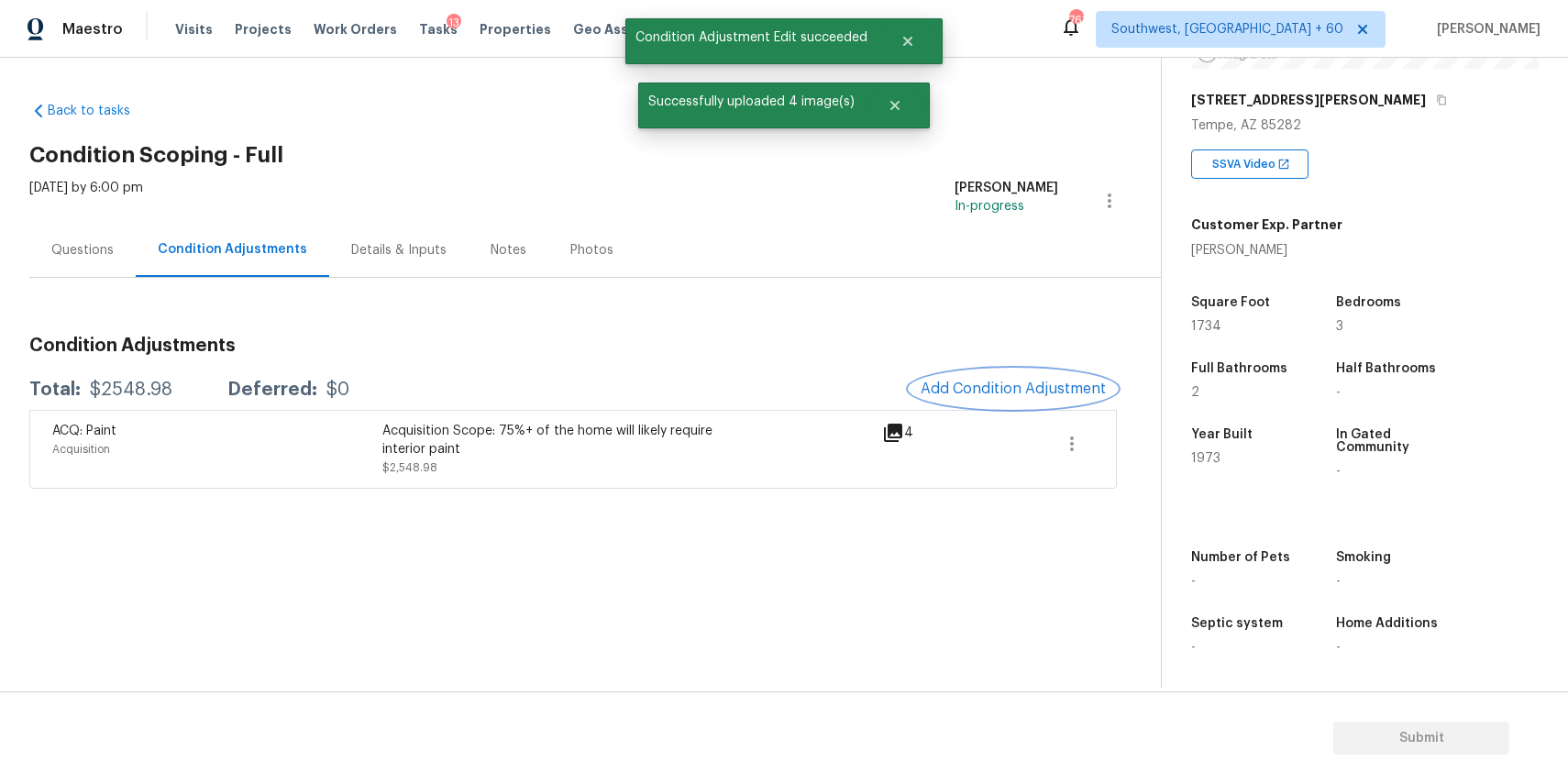
click at [999, 386] on span "Add Condition Adjustment" at bounding box center [1013, 389] width 186 height 17
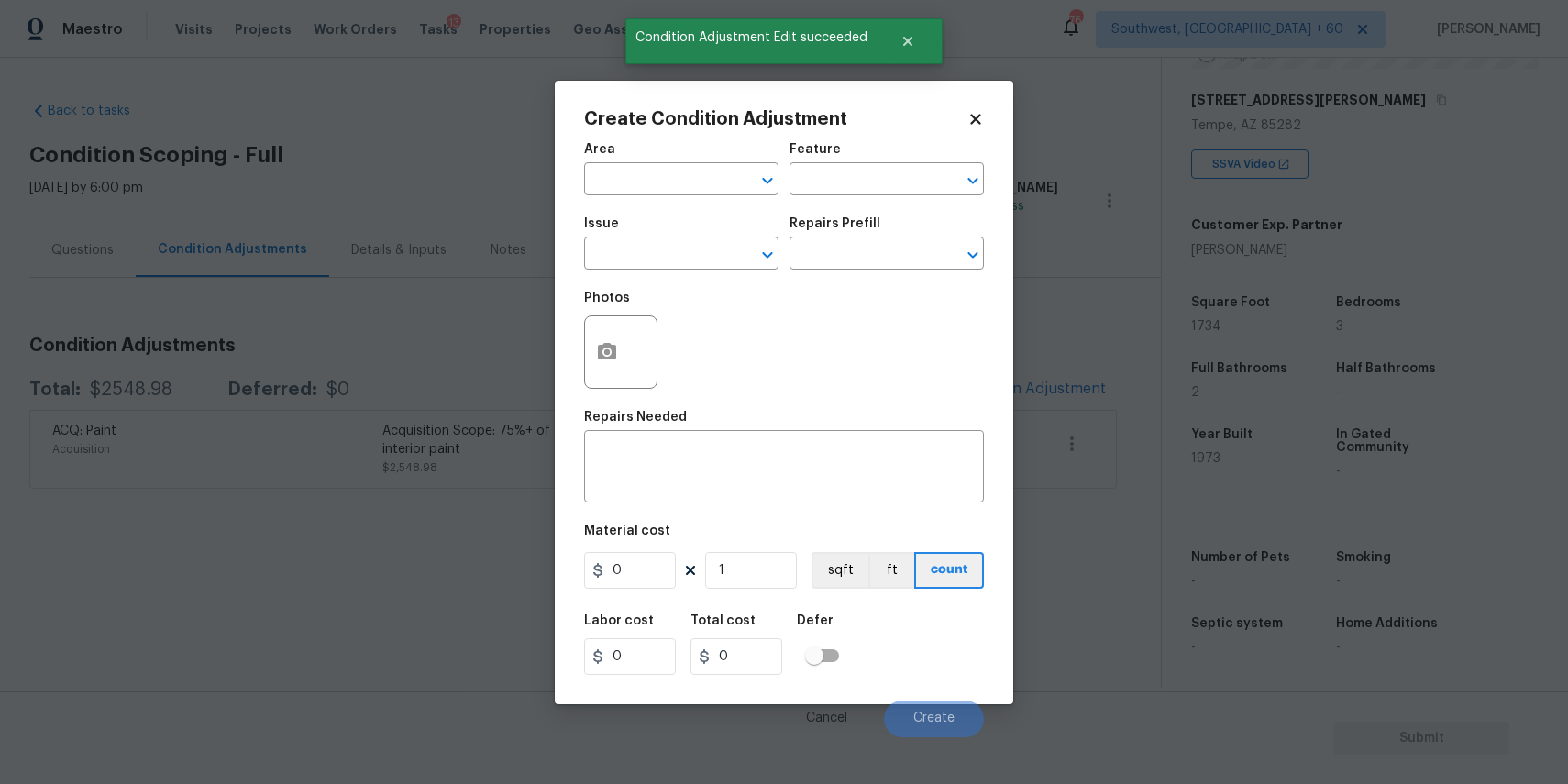
click at [662, 236] on div "Issue" at bounding box center [681, 229] width 194 height 24
click at [667, 251] on input "text" at bounding box center [655, 255] width 143 height 28
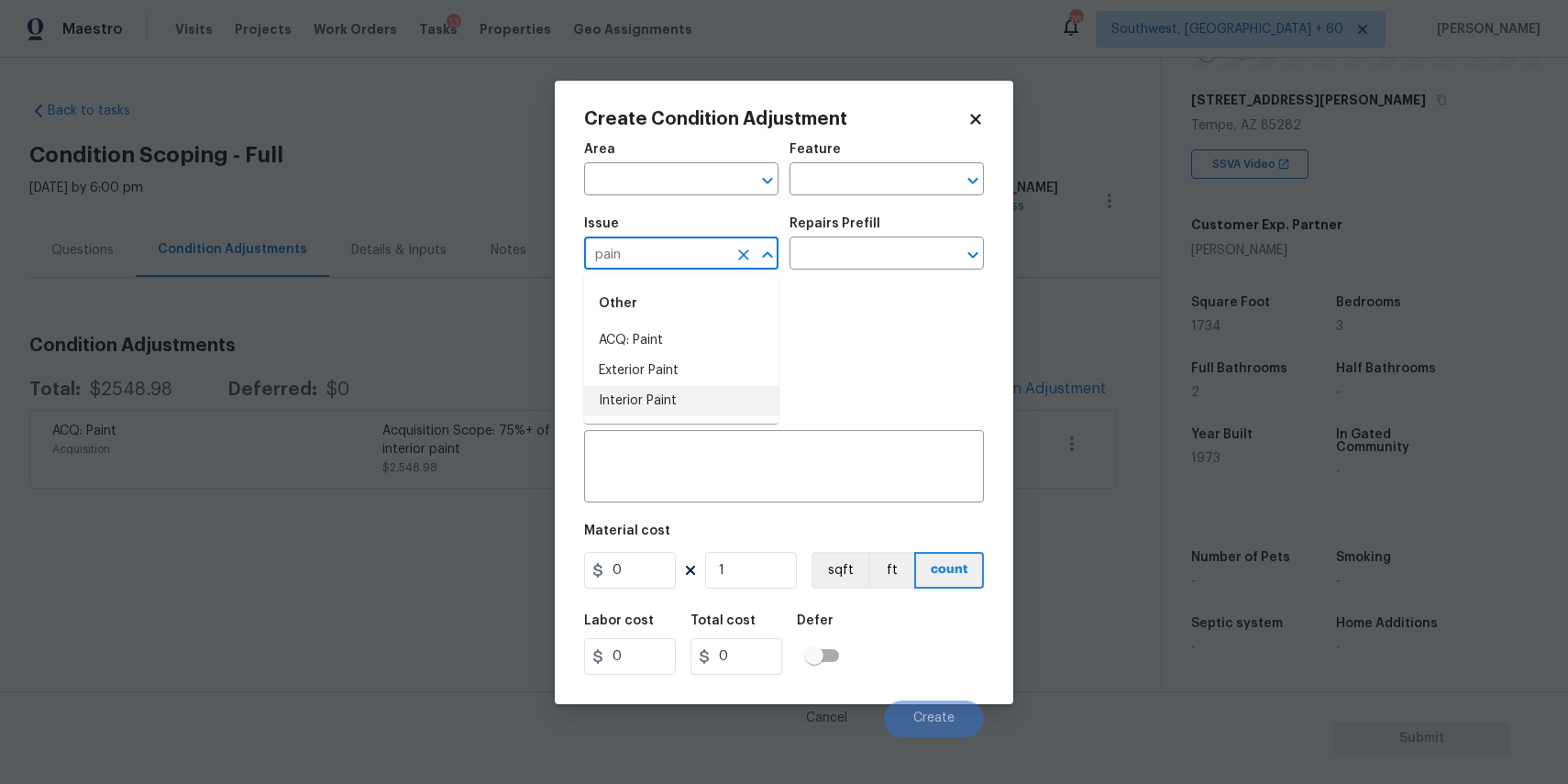
click at [692, 412] on li "Interior Paint" at bounding box center [681, 400] width 194 height 30
type input "Interior Paint"
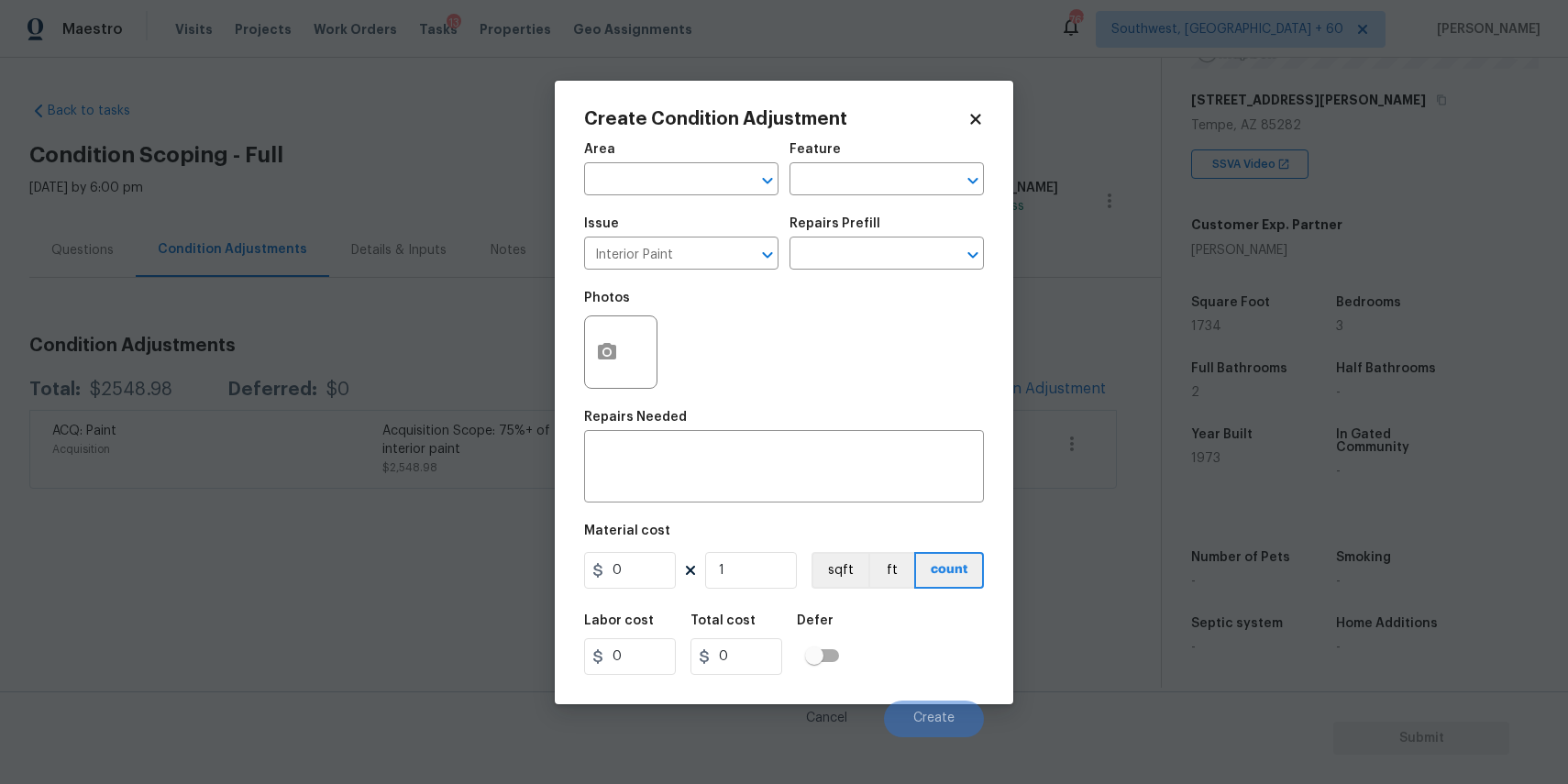
click at [692, 412] on div "Repairs Needed" at bounding box center [784, 423] width 400 height 24
click at [864, 273] on div "Issue Interior Paint ​ Repairs Prefill ​" at bounding box center [784, 243] width 400 height 74
click at [875, 252] on input "text" at bounding box center [860, 255] width 143 height 28
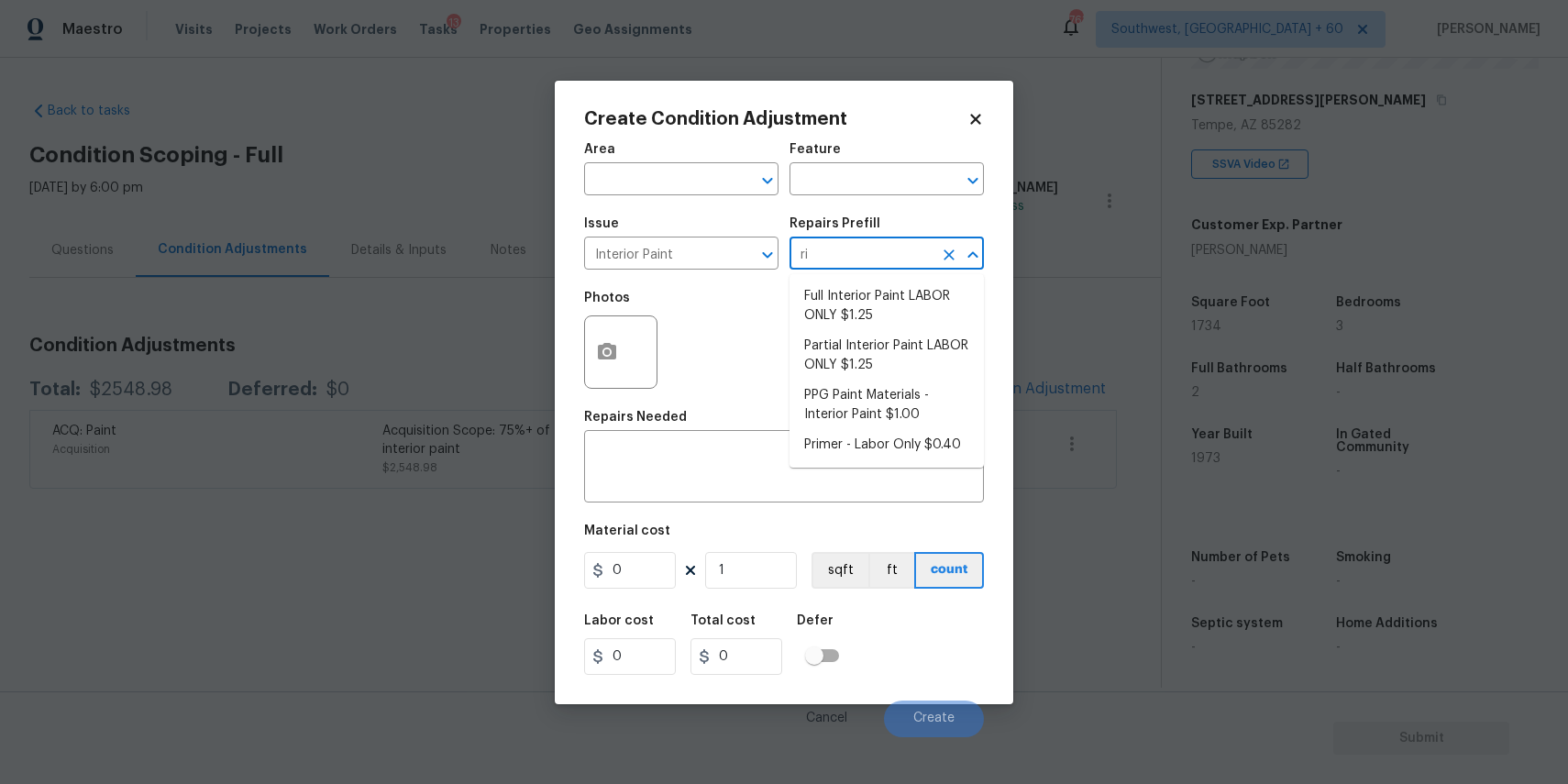
type input "r"
type input "pri"
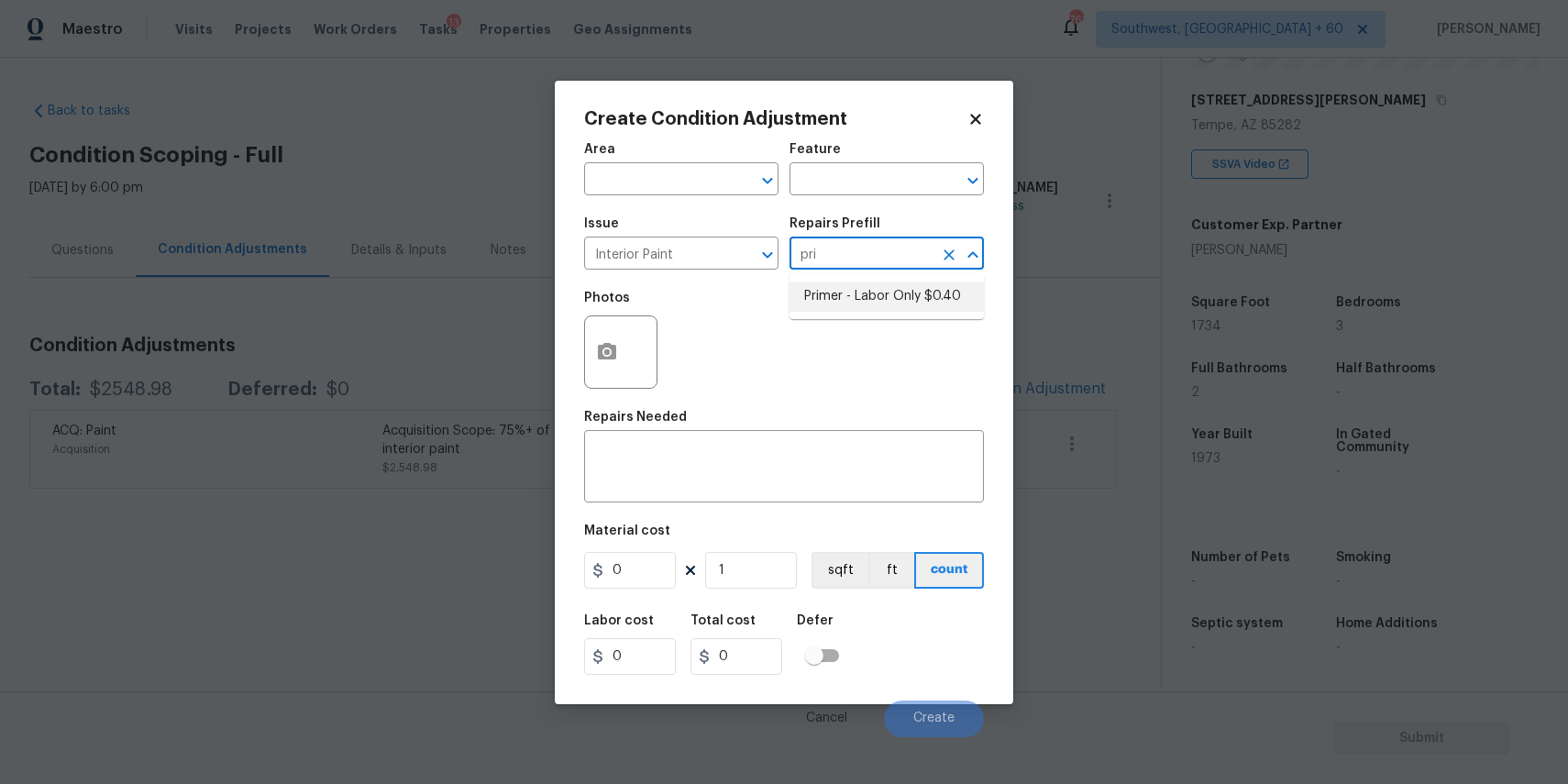
click at [933, 290] on li "Primer - Labor Only $0.40" at bounding box center [887, 296] width 194 height 30
type input "Overall Paint"
type textarea "Interior primer - PRIMER PROVIDED BY OPENDOOR - All nails, screws, drywall anch…"
type input "0.4"
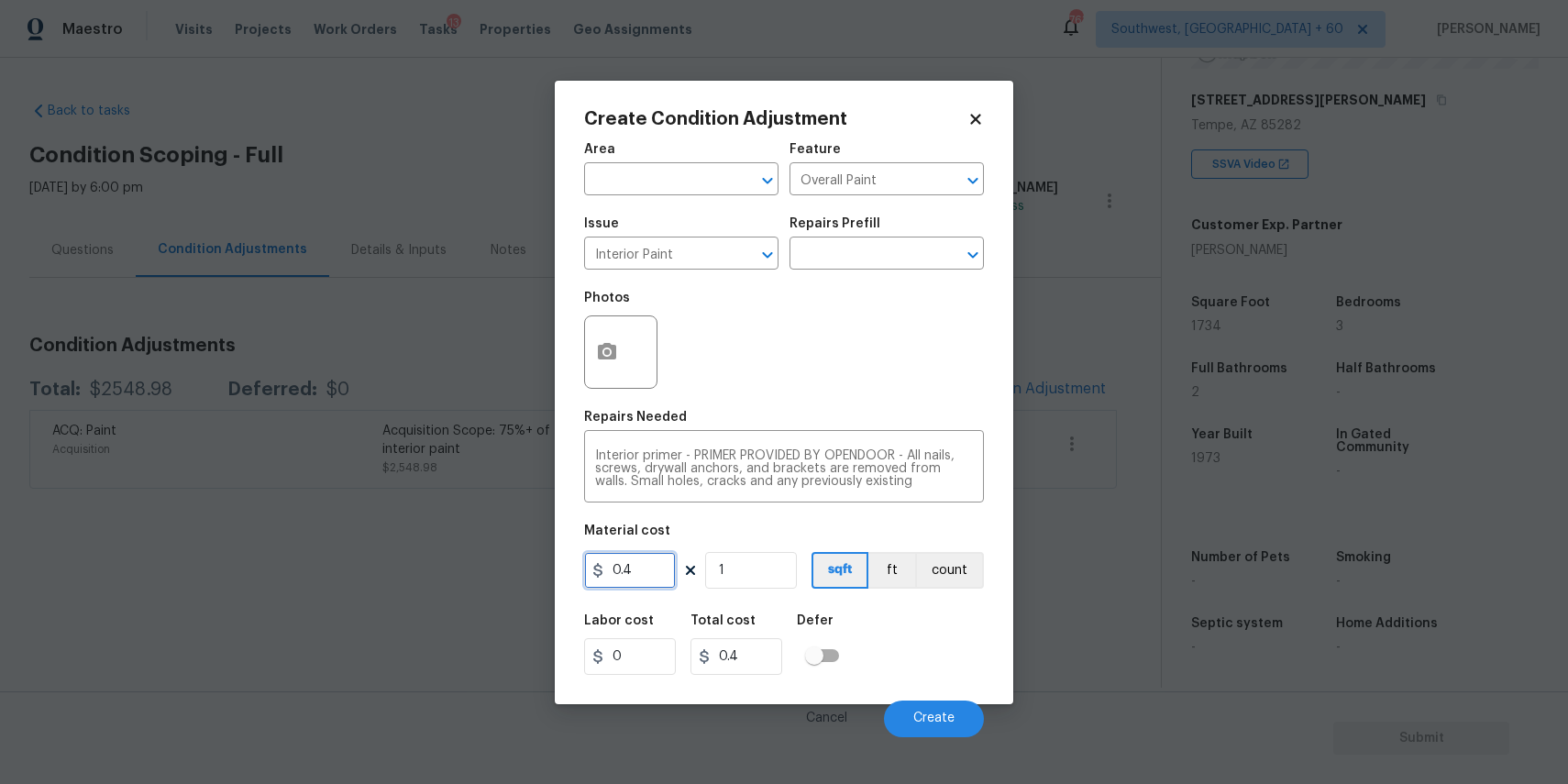
click at [631, 570] on input "0.4" at bounding box center [630, 570] width 91 height 37
type input "300"
click at [608, 349] on circle "button" at bounding box center [608, 352] width 6 height 6
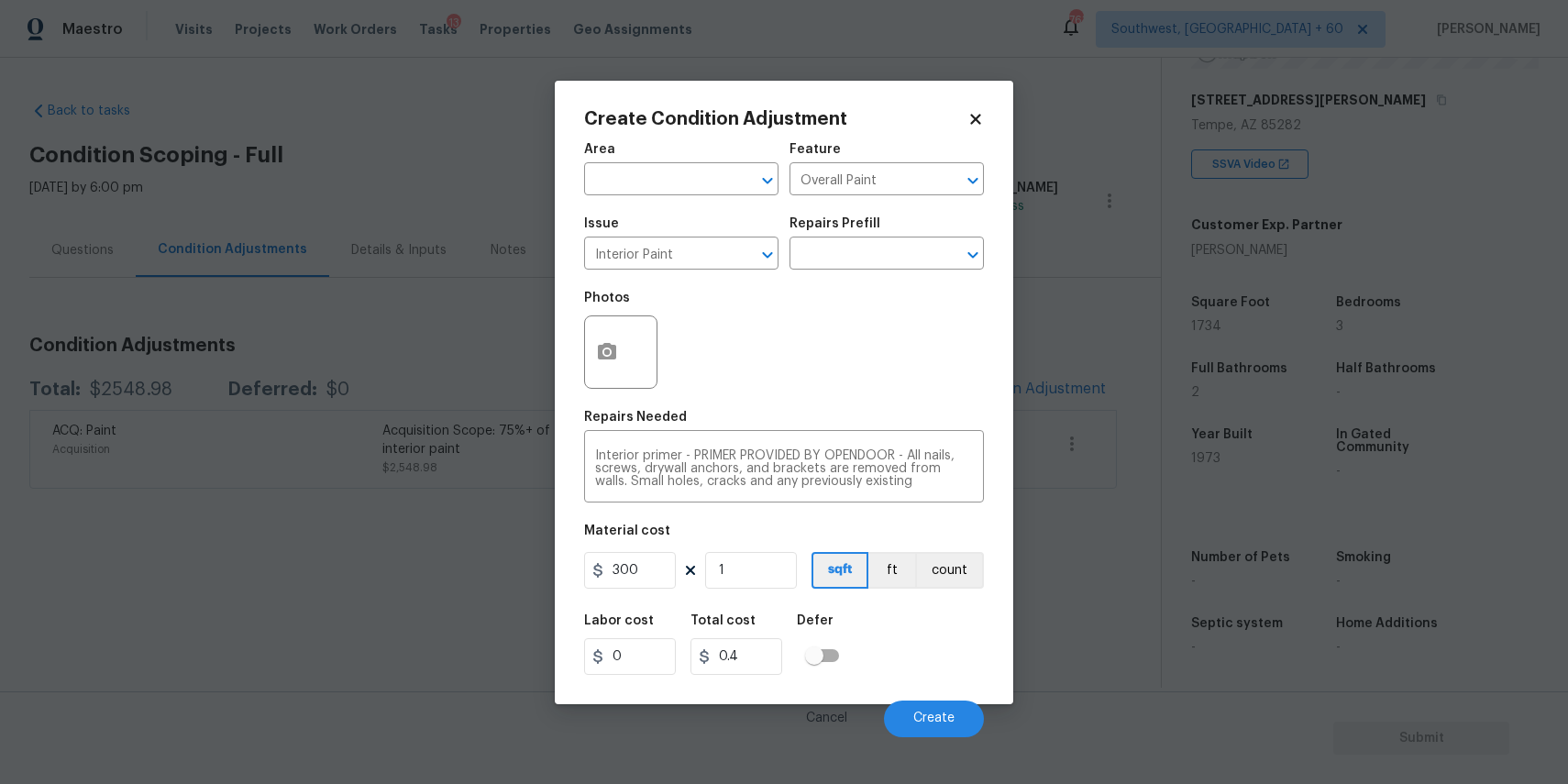
type input "300"
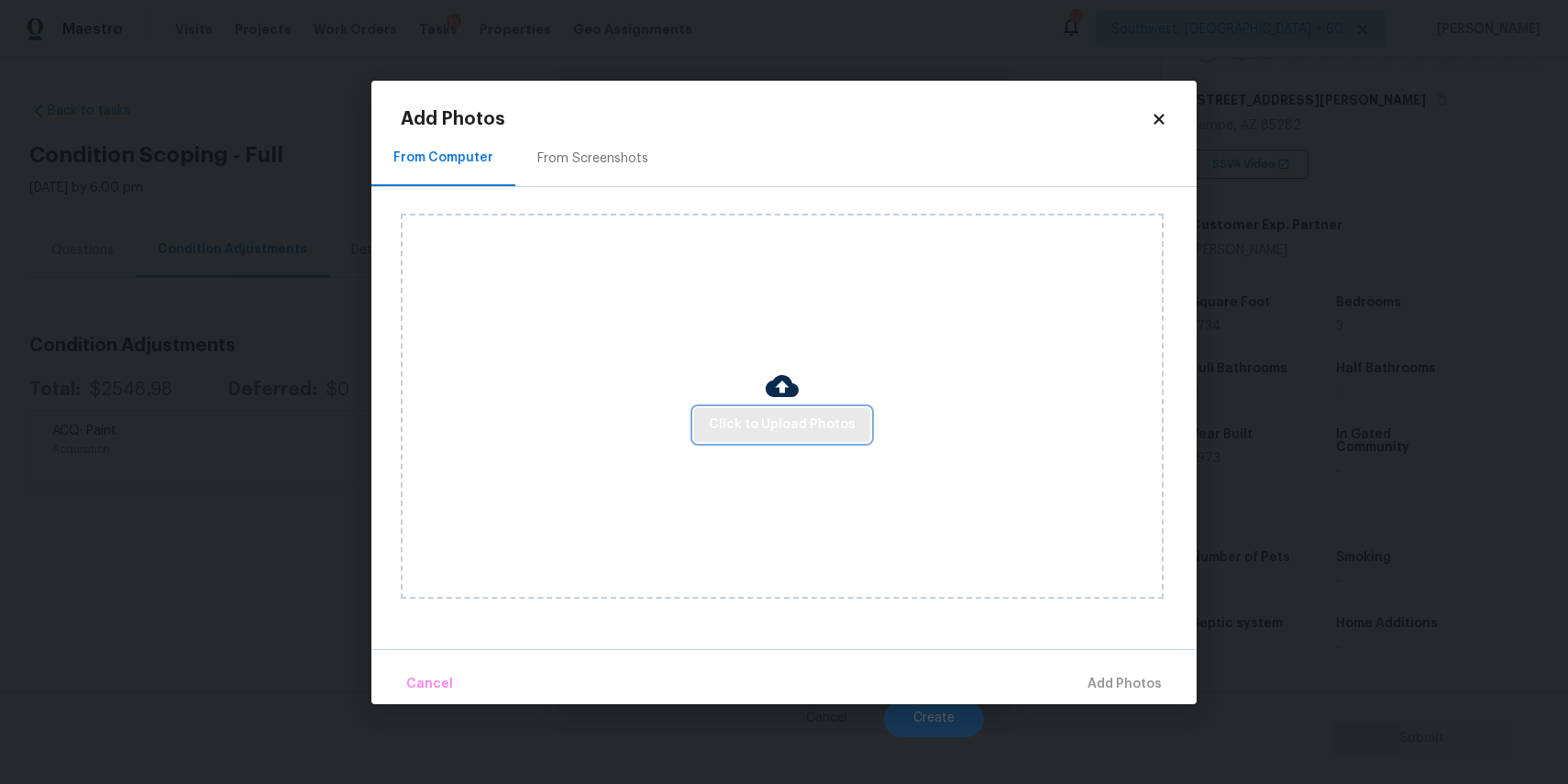
click at [811, 417] on span "Click to Upload Photos" at bounding box center [782, 426] width 147 height 23
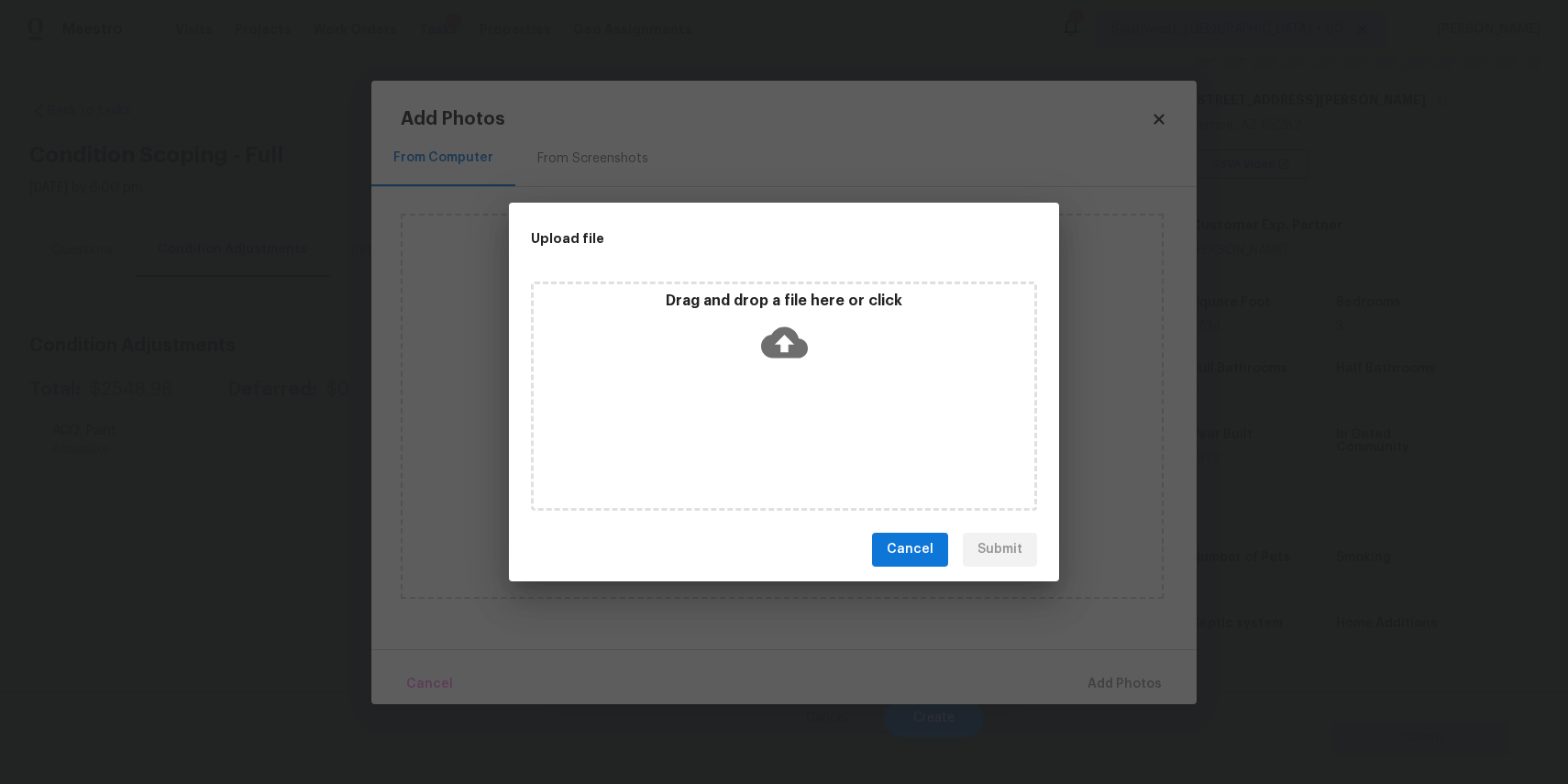
click at [811, 417] on div "Drag and drop a file here or click" at bounding box center [784, 396] width 506 height 229
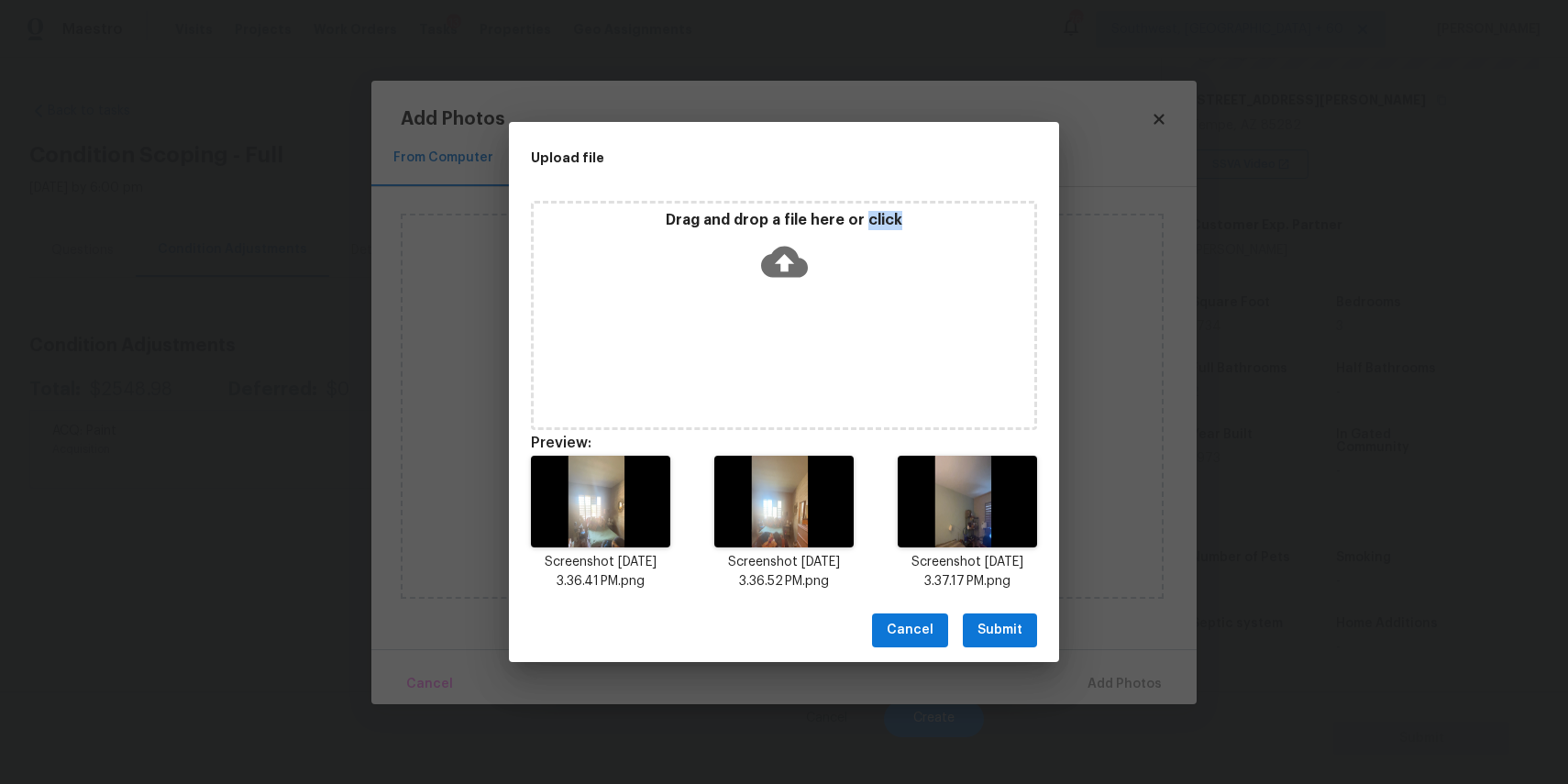
click at [1014, 620] on span "Submit" at bounding box center [1000, 631] width 45 height 23
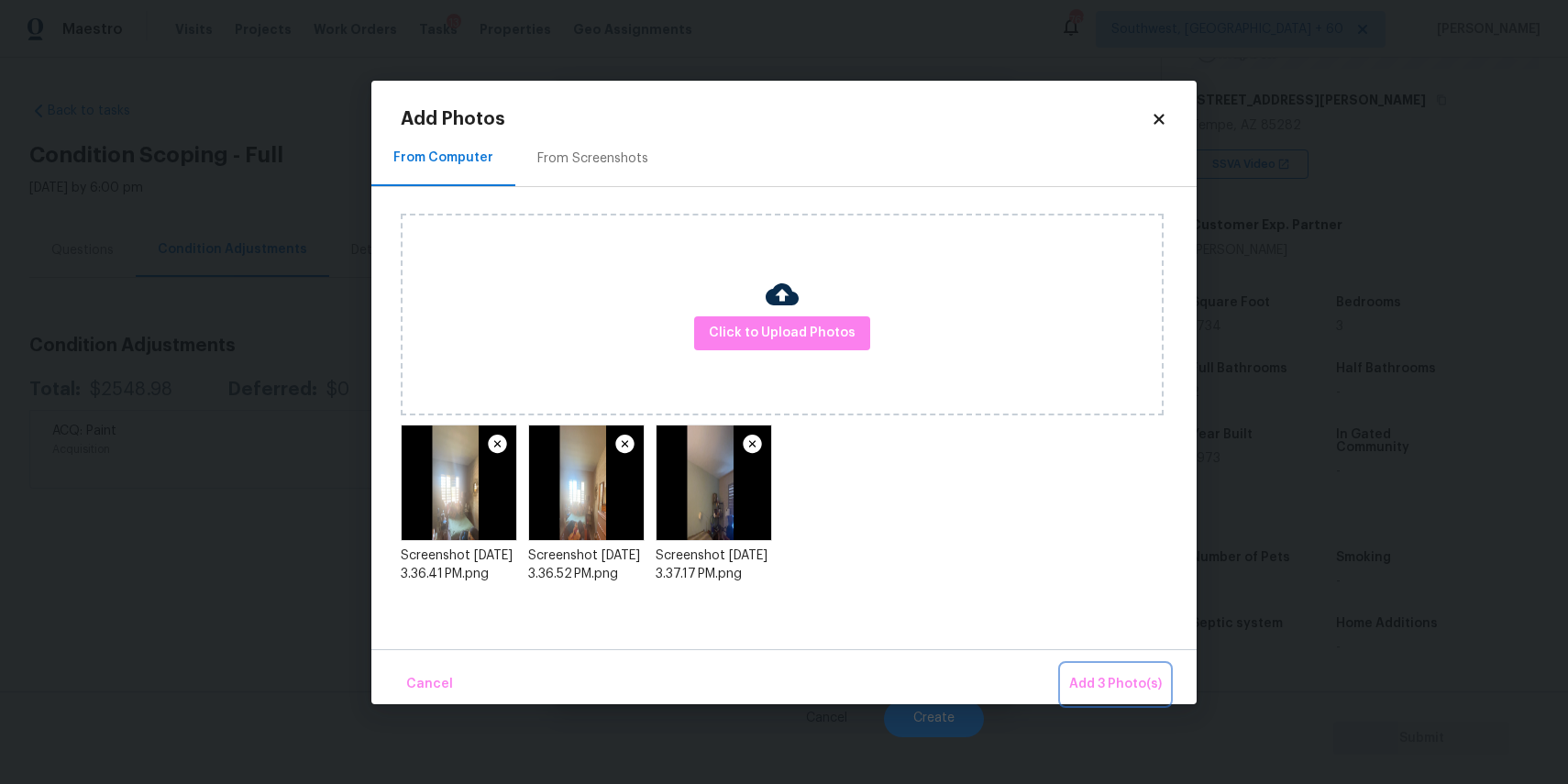
click at [1122, 677] on span "Add 3 Photo(s)" at bounding box center [1115, 685] width 92 height 23
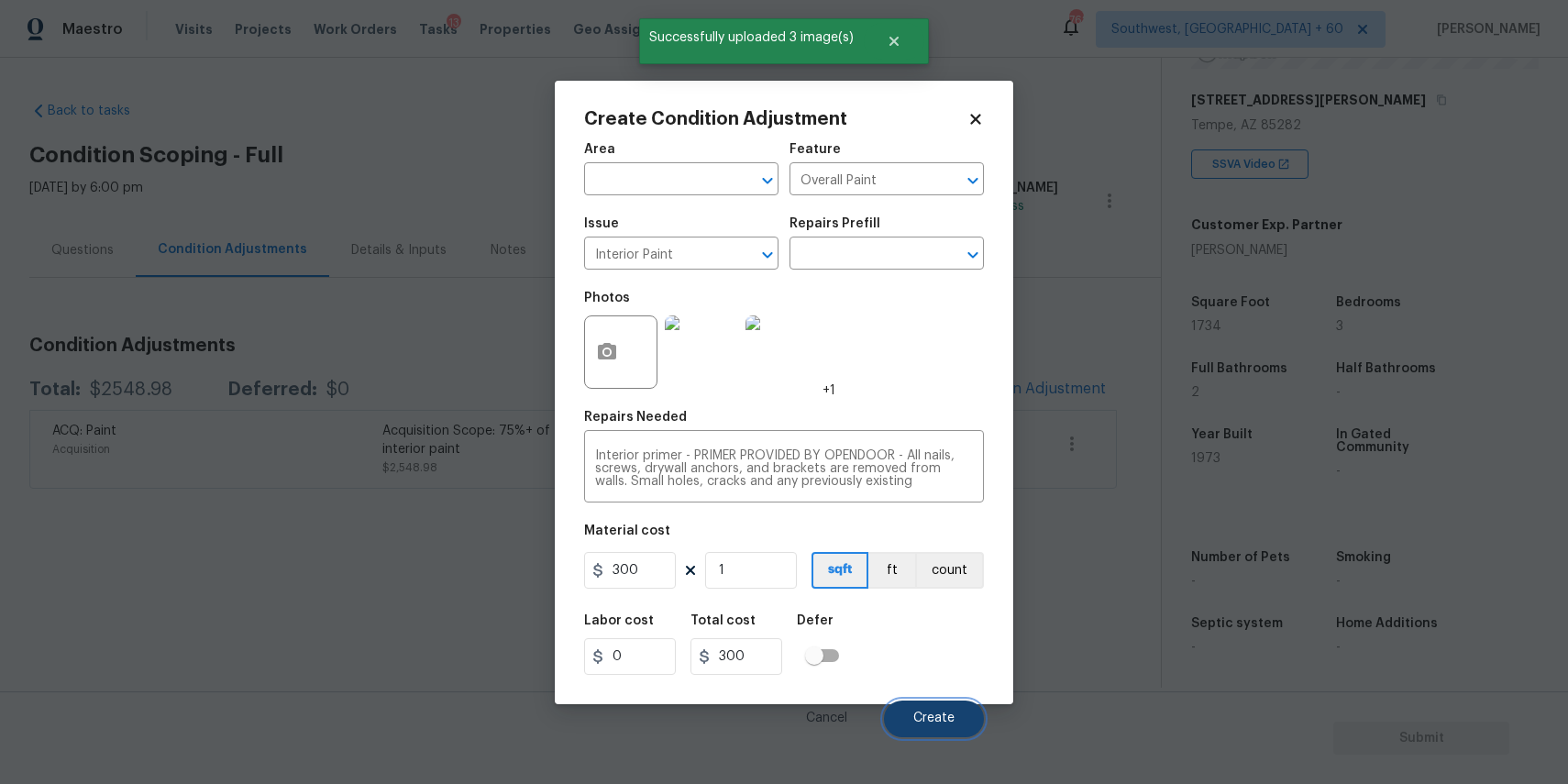
click at [937, 715] on span "Create" at bounding box center [934, 718] width 41 height 14
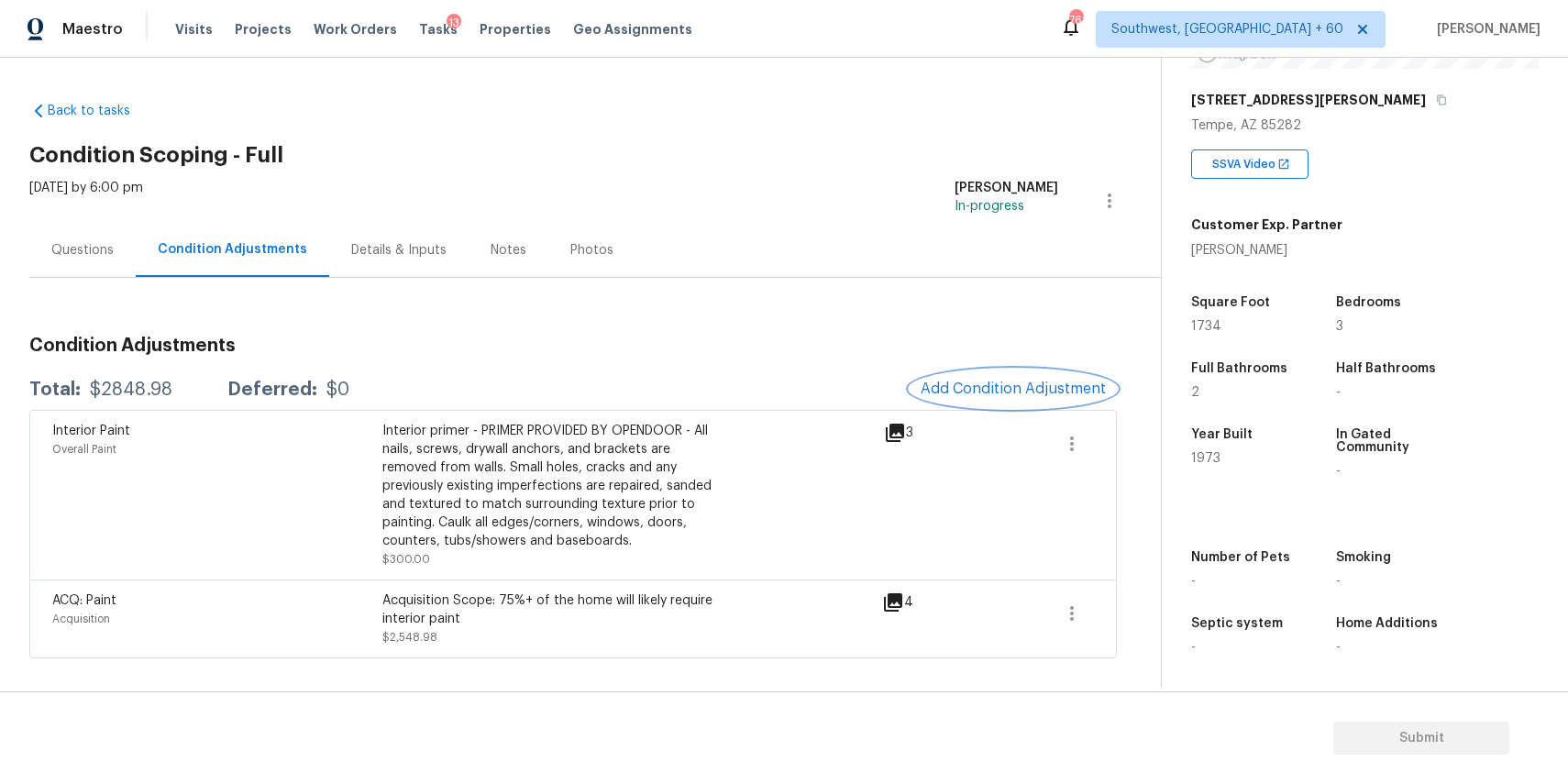
click at [1047, 392] on span "Add Condition Adjustment" at bounding box center [1013, 389] width 186 height 17
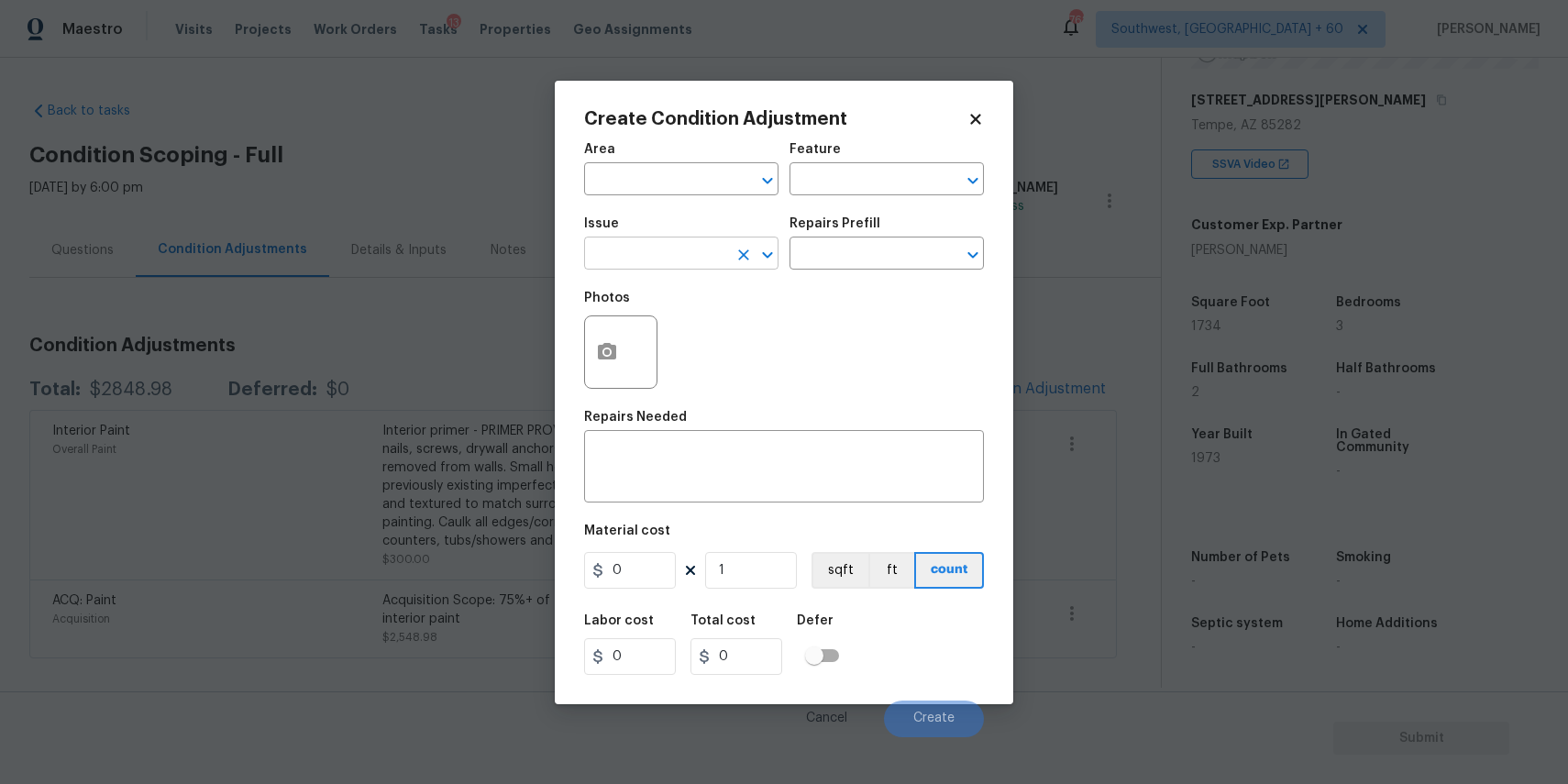
click at [630, 266] on input "text" at bounding box center [655, 255] width 143 height 28
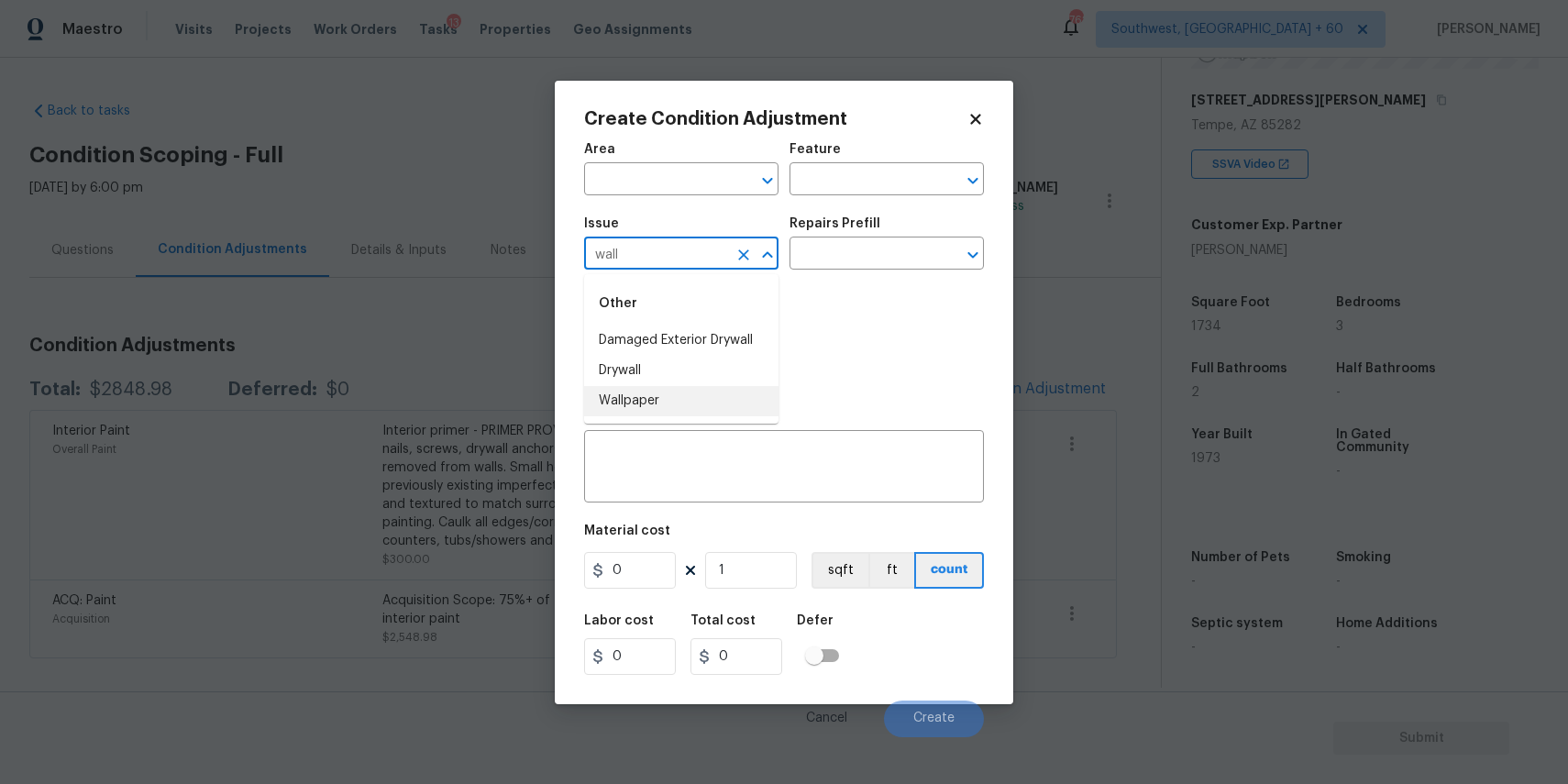
click at [662, 391] on li "Wallpaper" at bounding box center [681, 400] width 194 height 30
type input "Wallpaper"
click at [613, 331] on button "button" at bounding box center [607, 353] width 44 height 72
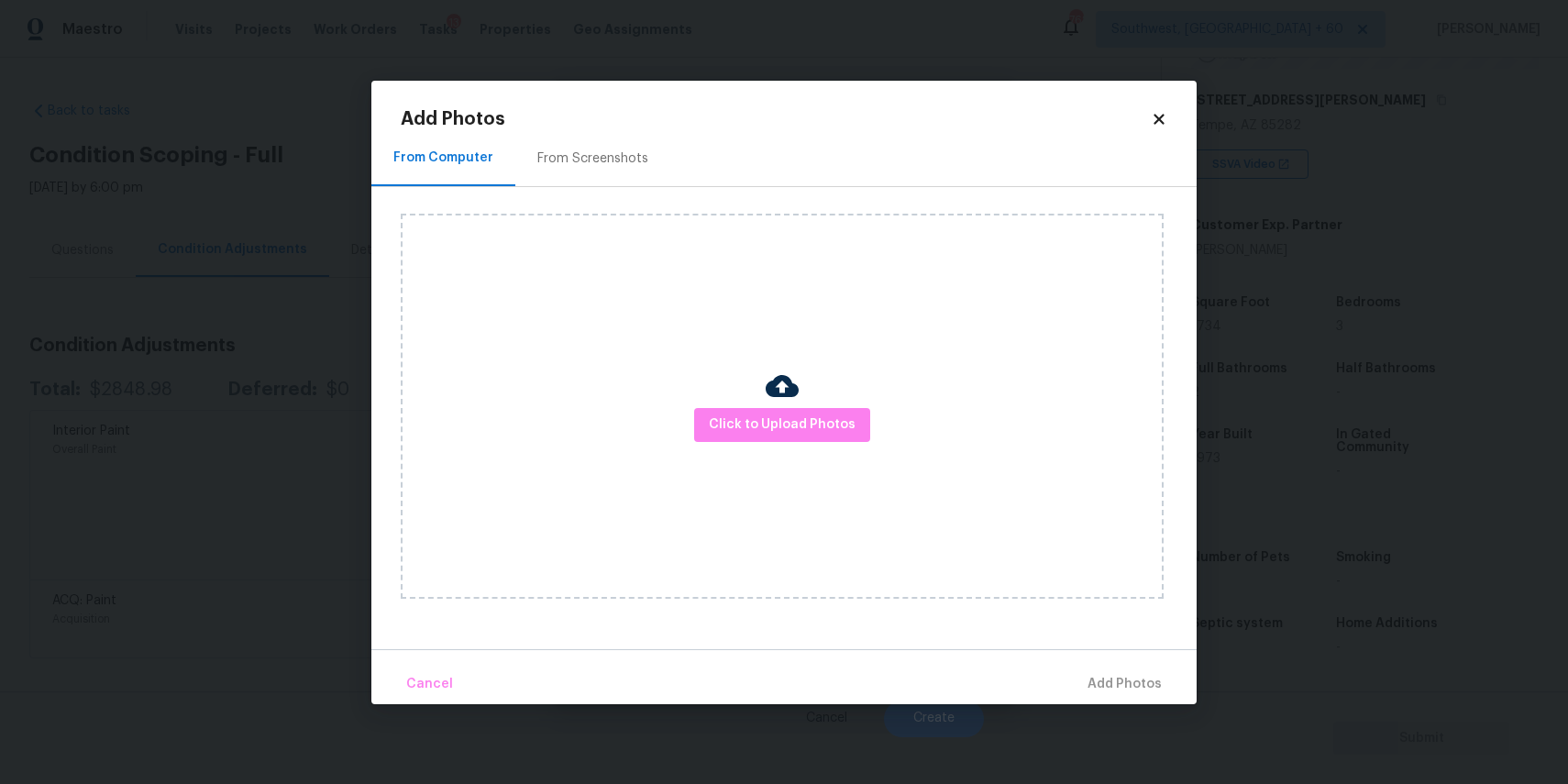
click at [736, 387] on div "Click to Upload Photos" at bounding box center [782, 406] width 763 height 385
click at [762, 416] on span "Click to Upload Photos" at bounding box center [782, 426] width 147 height 23
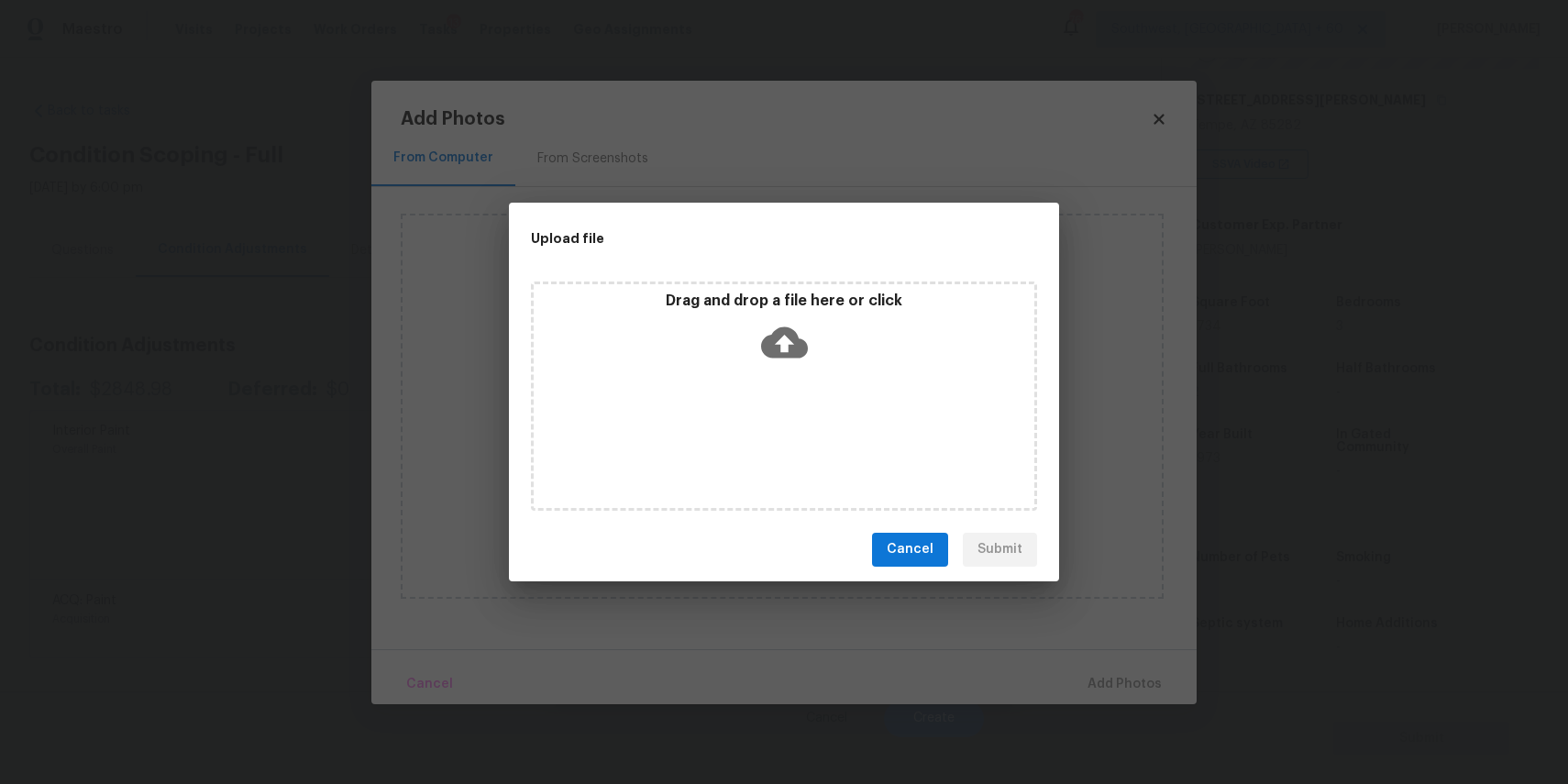
click at [759, 397] on div "Drag and drop a file here or click" at bounding box center [784, 396] width 506 height 229
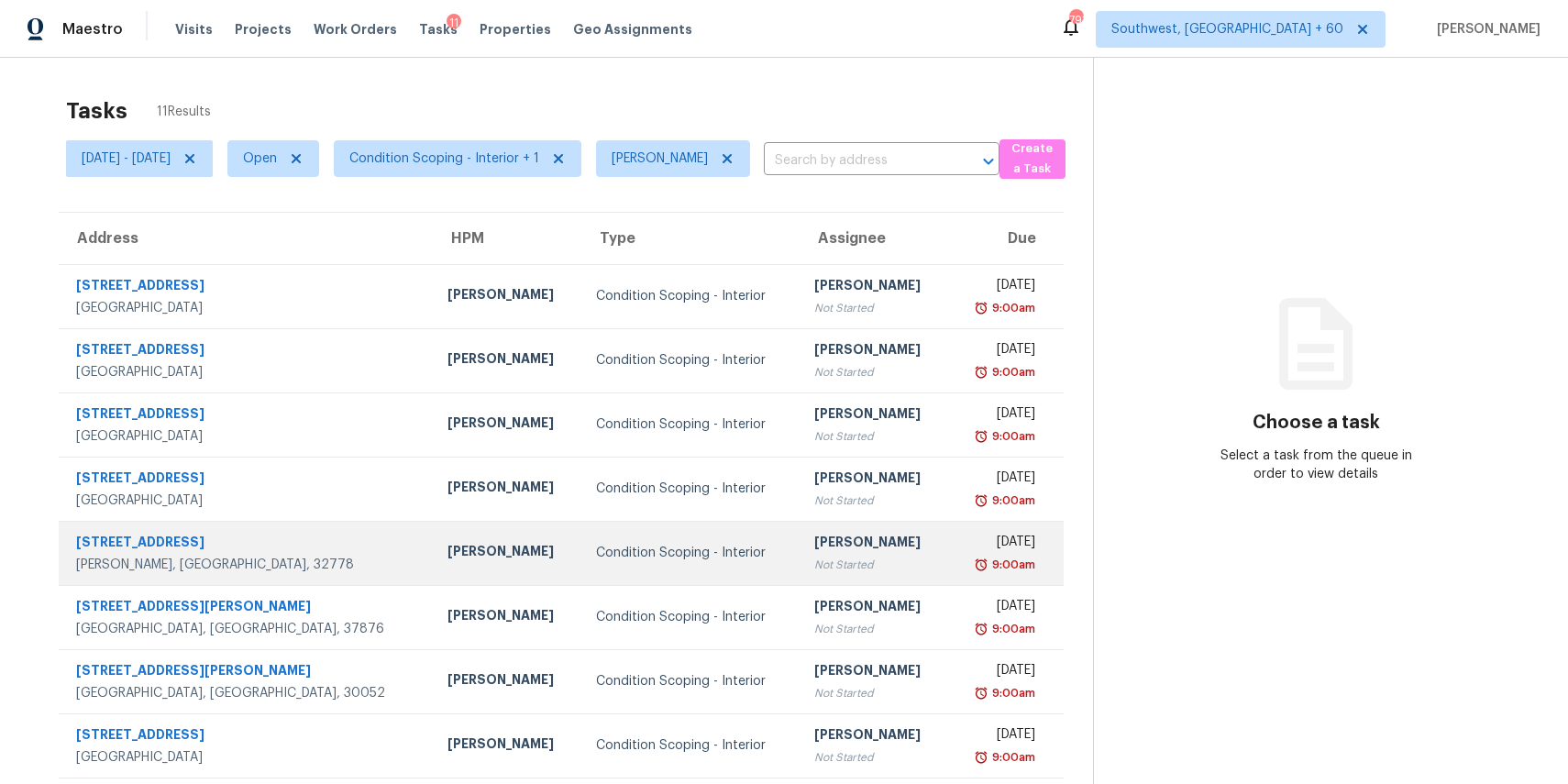
scroll to position [170, 0]
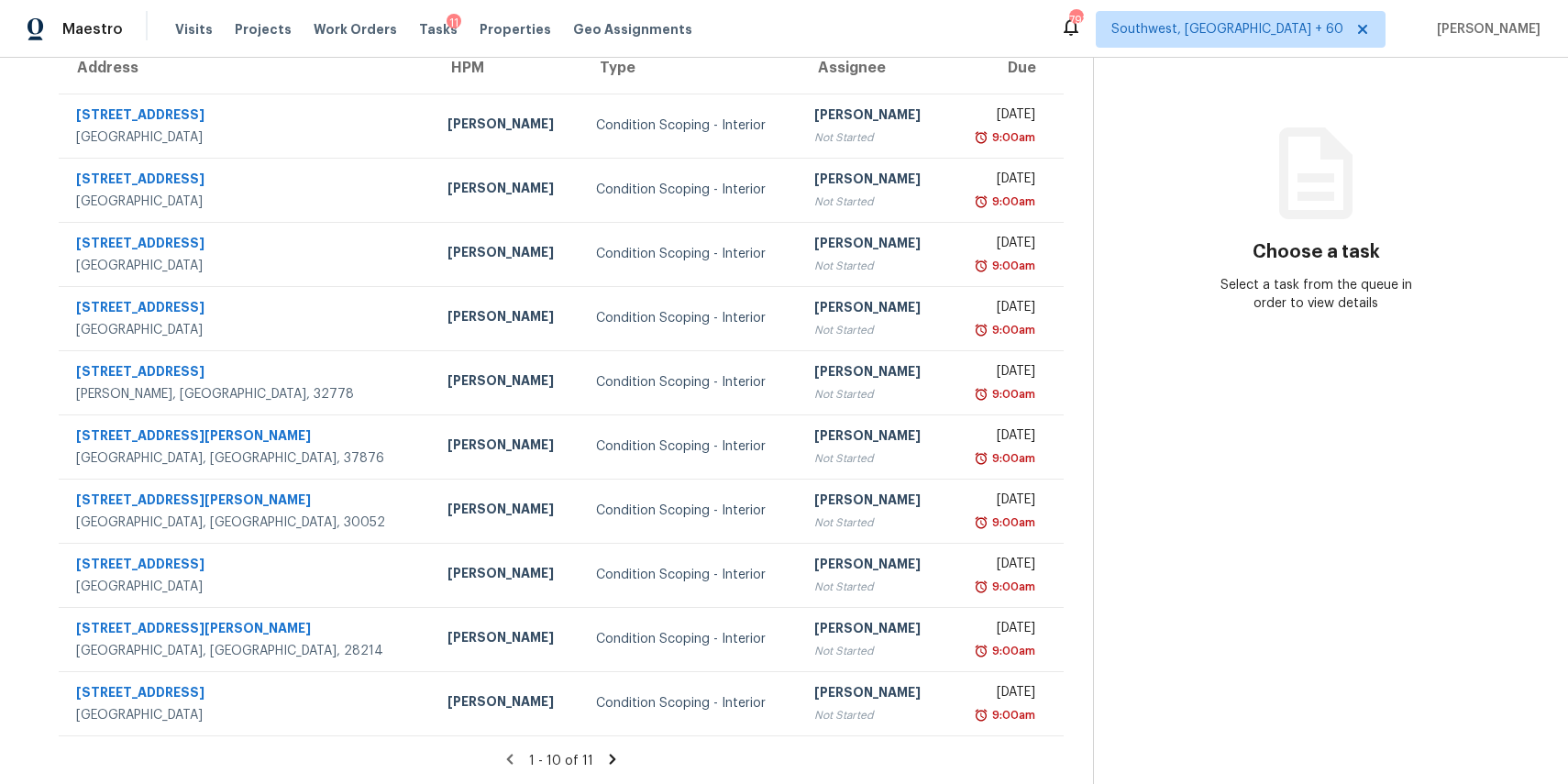
click at [616, 761] on icon at bounding box center [612, 759] width 7 height 10
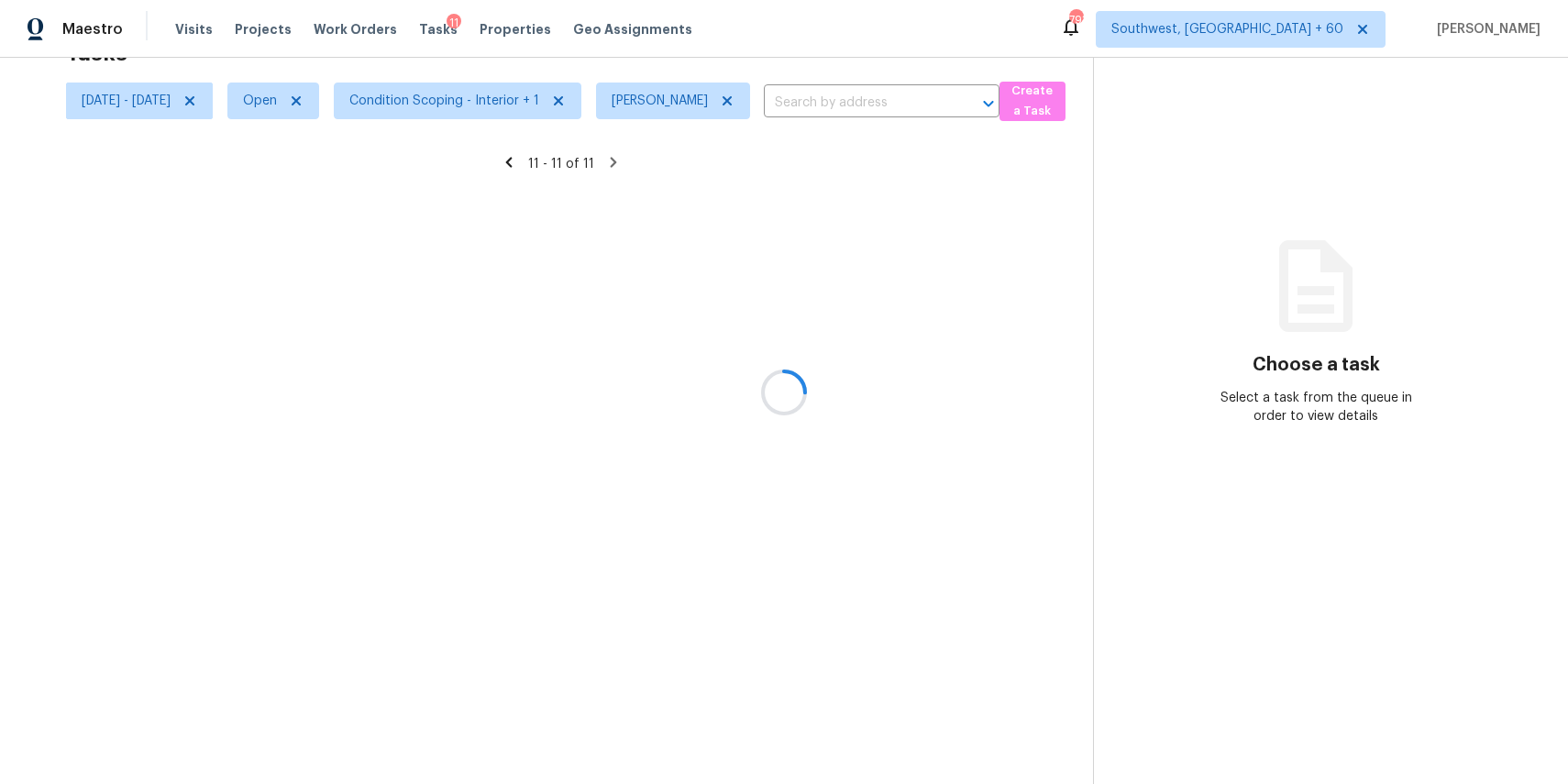
scroll to position [57, 0]
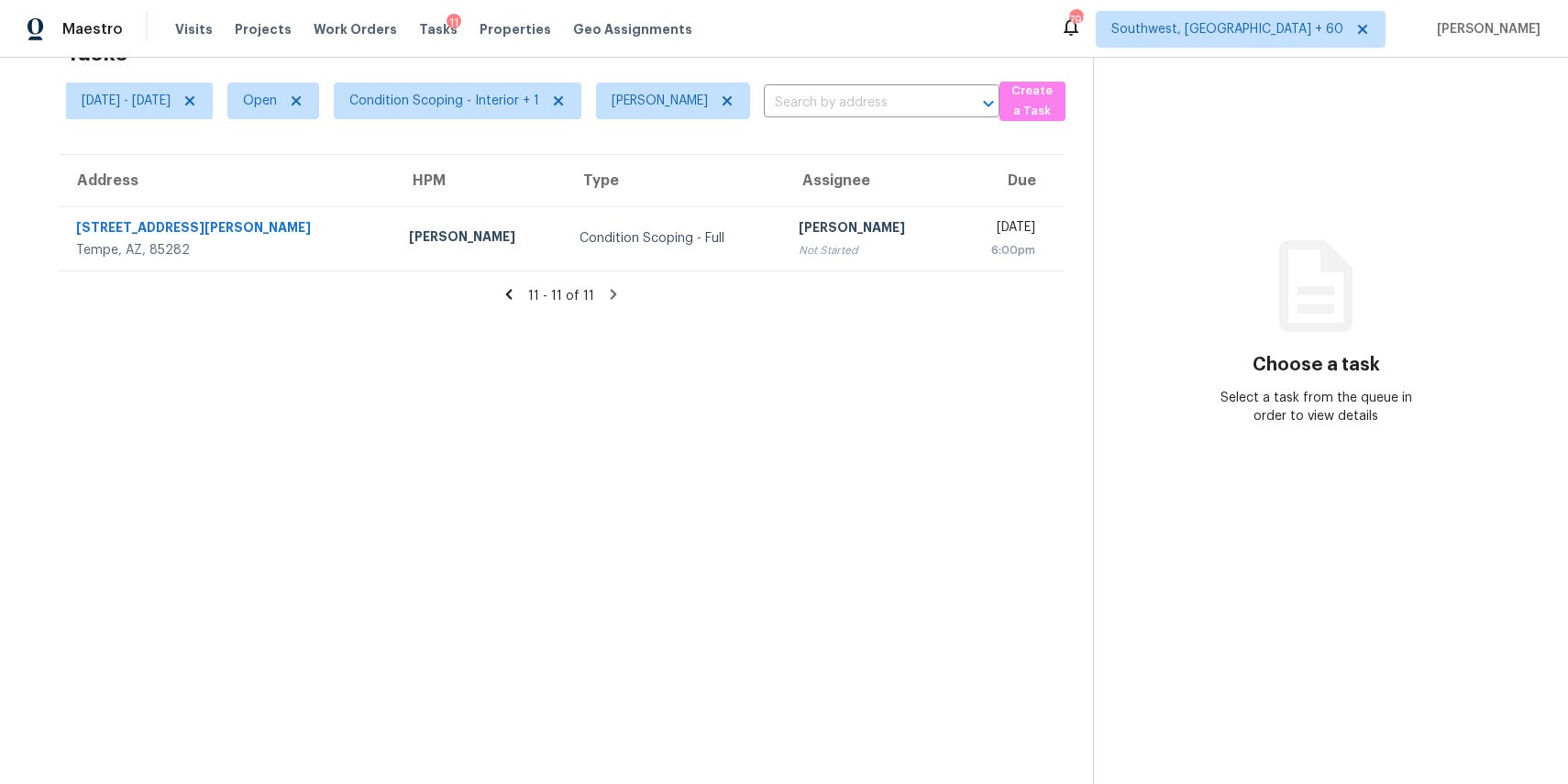
click at [517, 292] on icon at bounding box center [508, 293] width 17 height 17
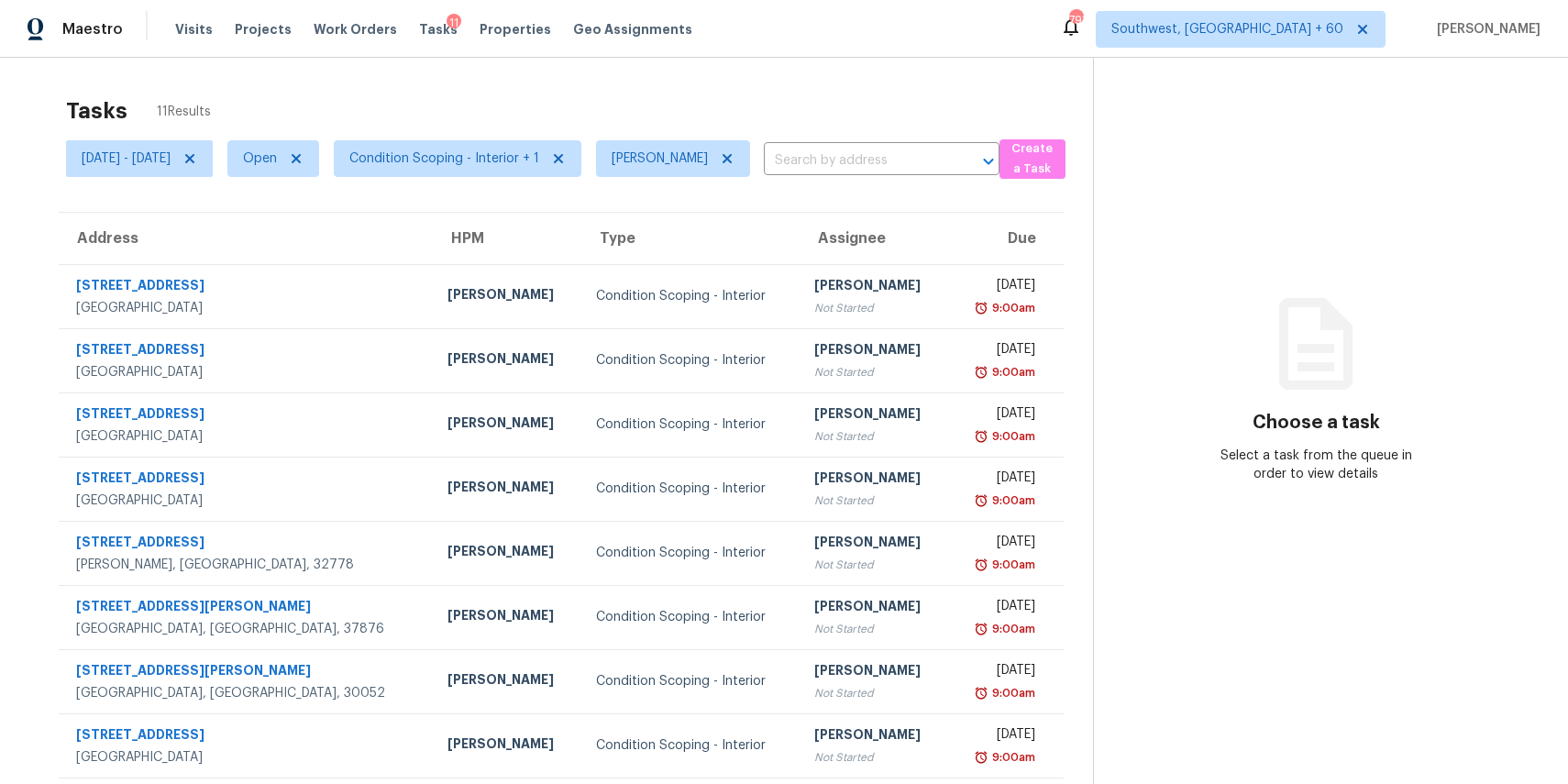
scroll to position [170, 0]
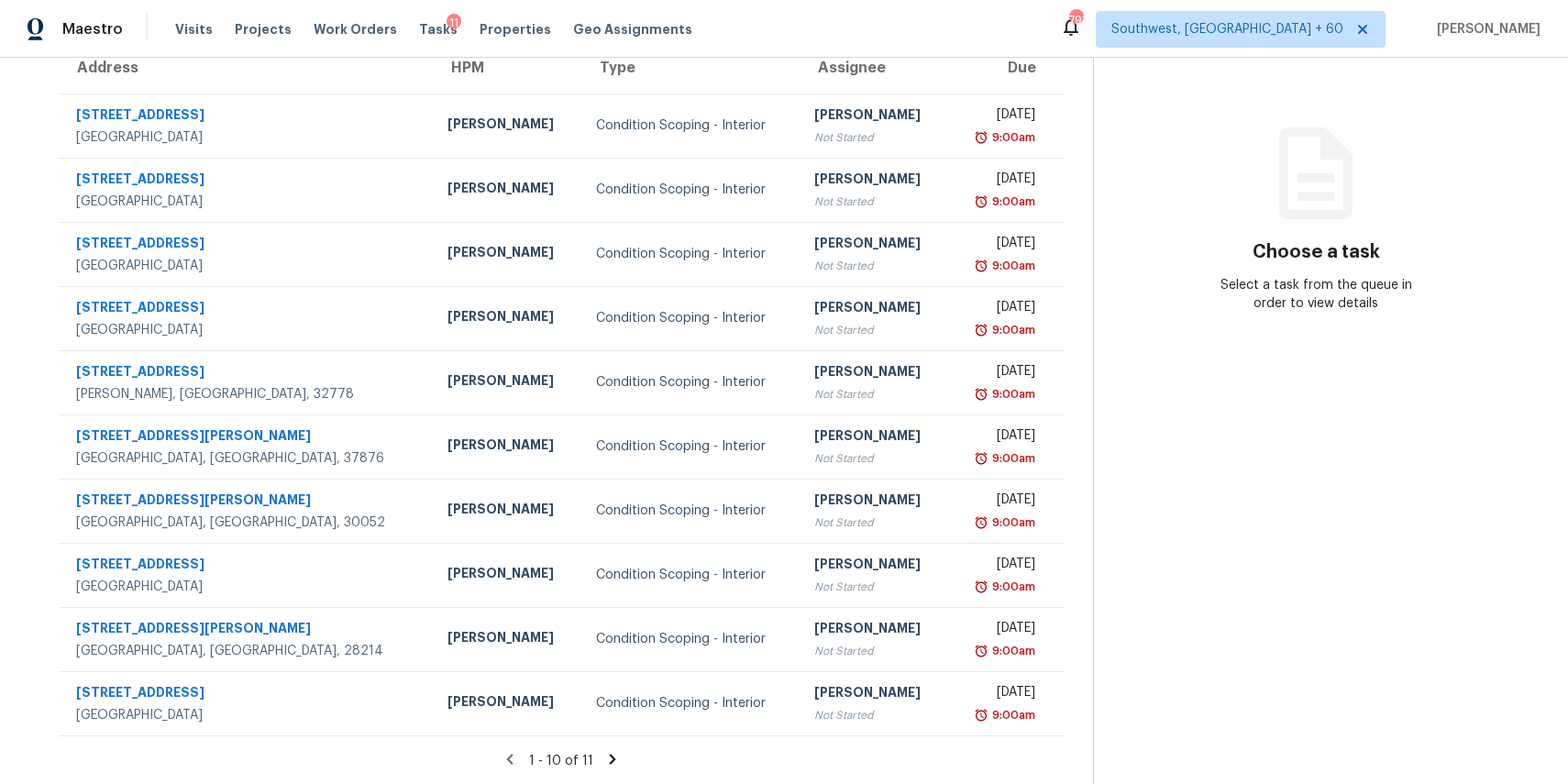
click at [616, 763] on icon at bounding box center [612, 759] width 7 height 10
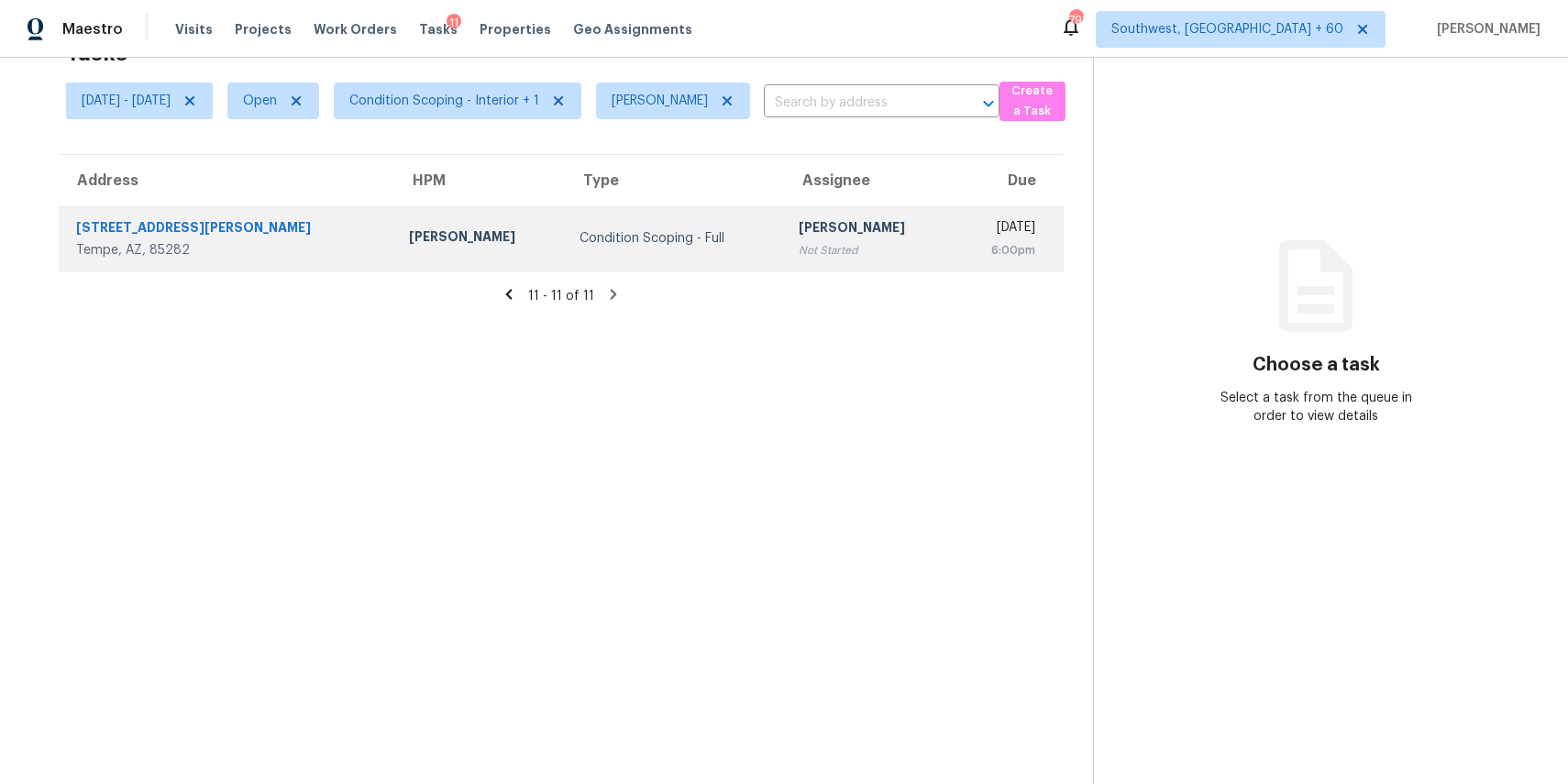
click at [799, 225] on div "[PERSON_NAME]" at bounding box center [869, 230] width 141 height 23
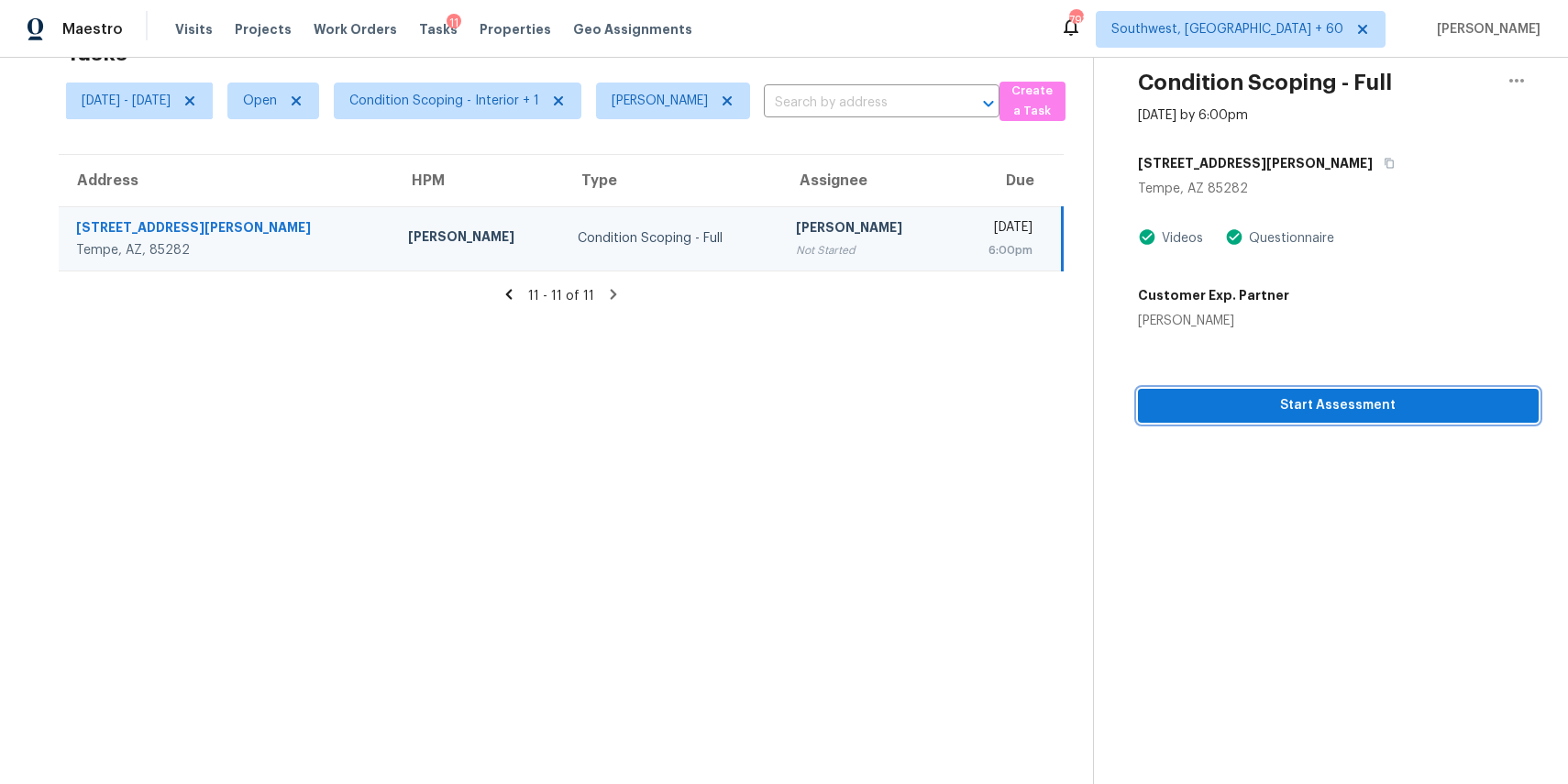
click at [1405, 409] on span "Start Assessment" at bounding box center [1339, 406] width 371 height 23
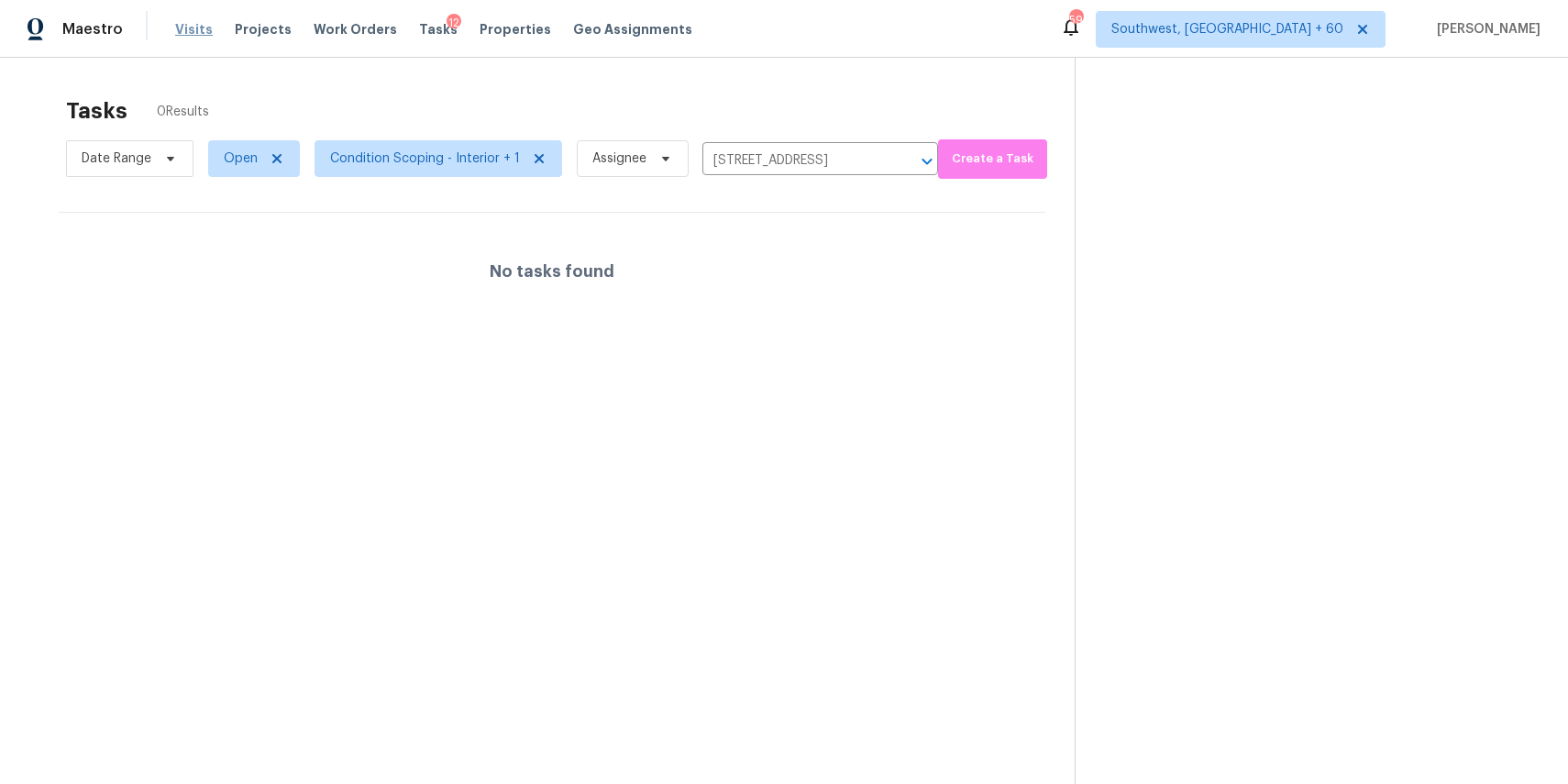
click at [200, 20] on span "Visits" at bounding box center [193, 29] width 38 height 18
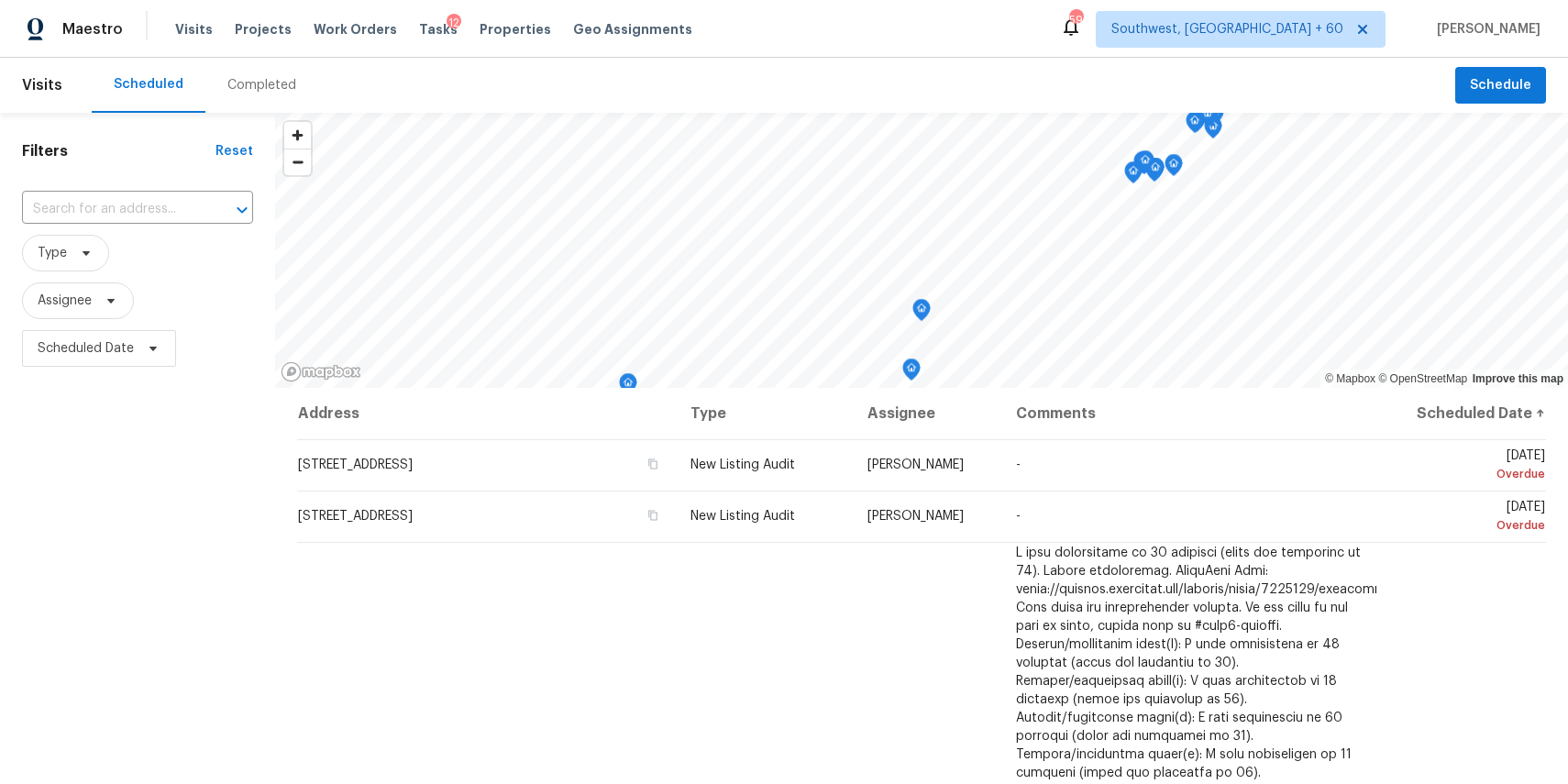
click at [251, 100] on div "Completed" at bounding box center [261, 85] width 113 height 55
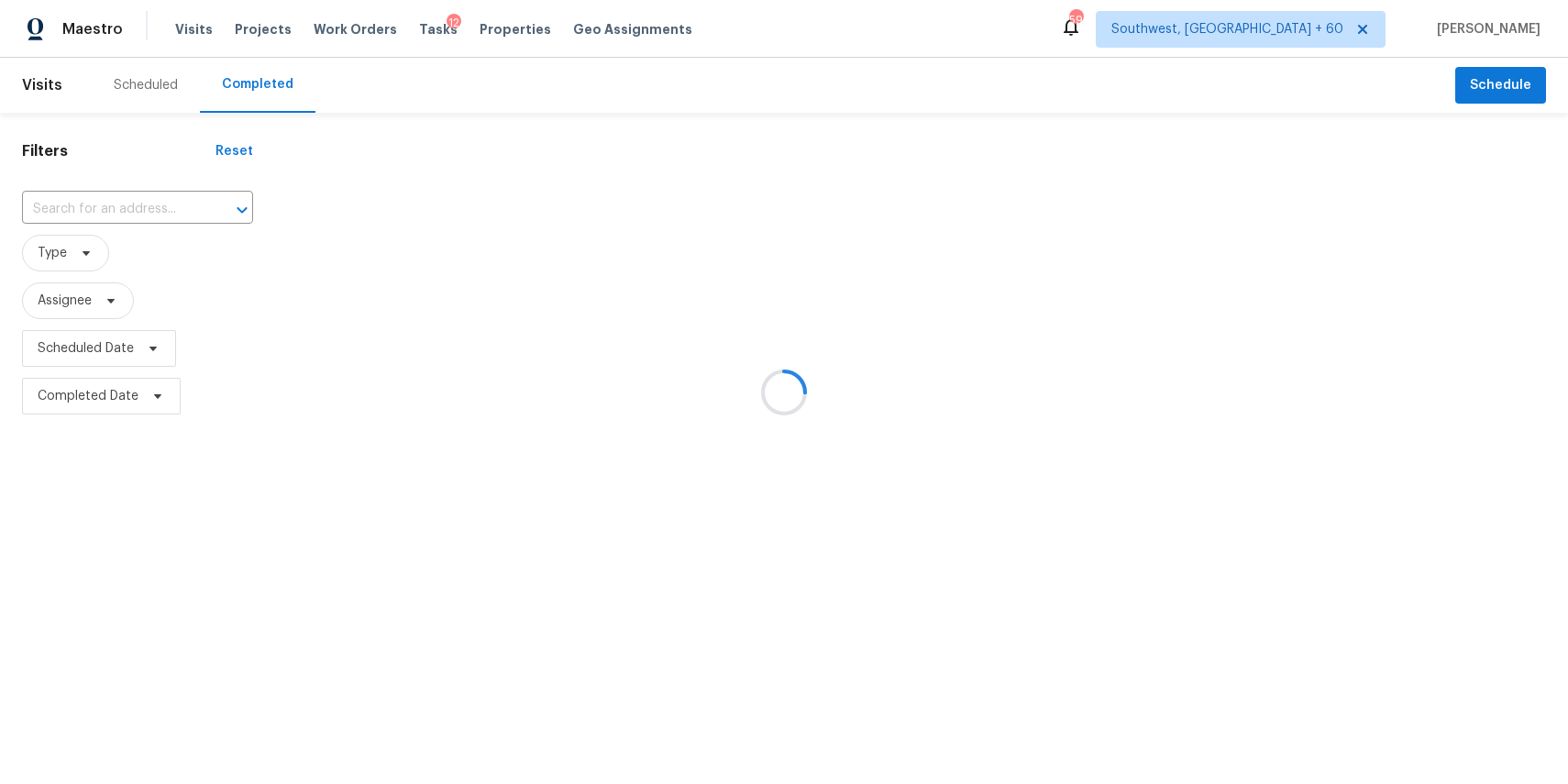
click at [251, 100] on div at bounding box center [784, 392] width 1568 height 784
click at [114, 196] on div at bounding box center [784, 392] width 1568 height 784
click at [133, 203] on div at bounding box center [784, 392] width 1568 height 784
click at [119, 203] on div at bounding box center [784, 392] width 1568 height 784
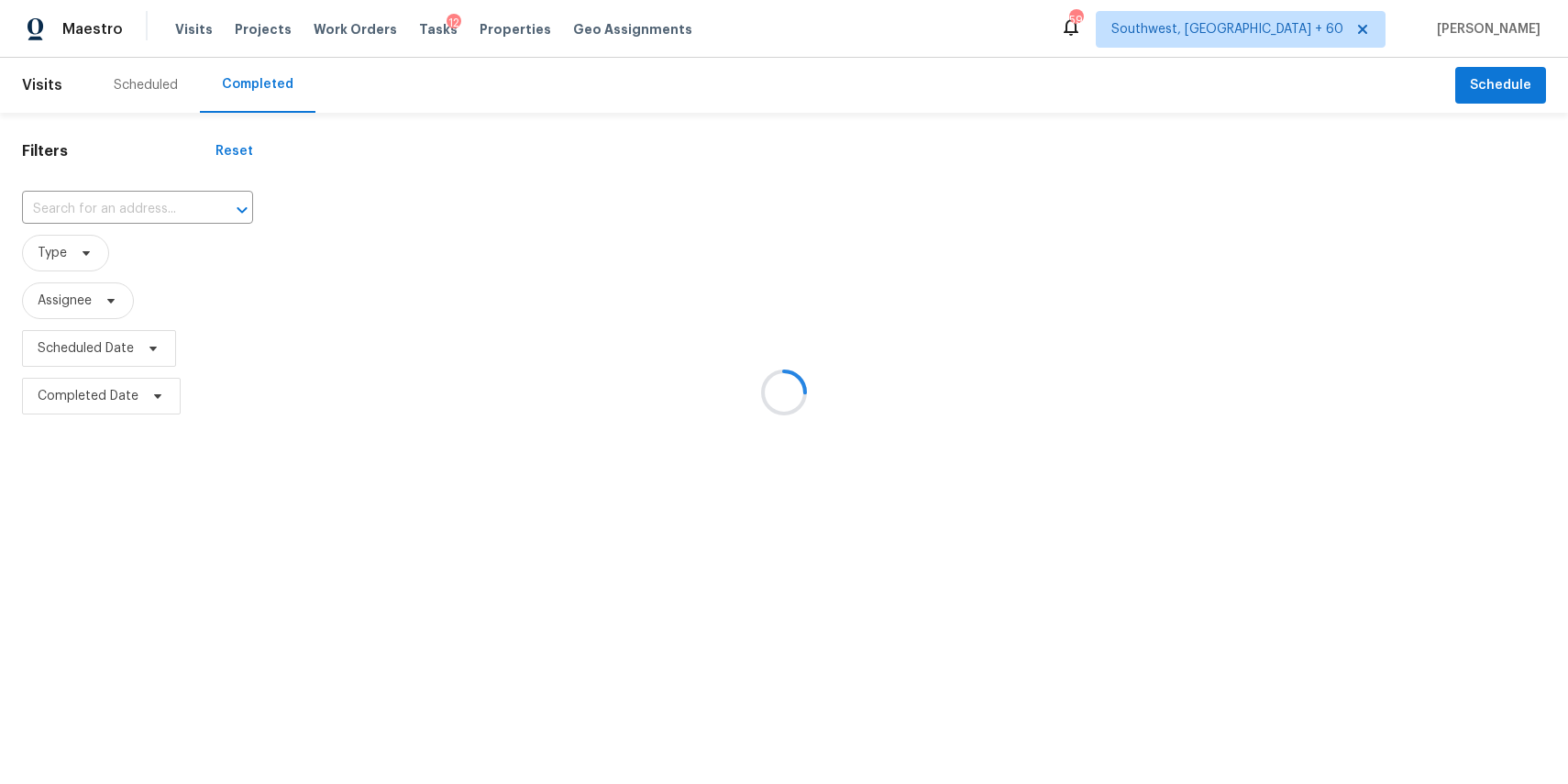
click at [119, 203] on input "text" at bounding box center [112, 209] width 180 height 28
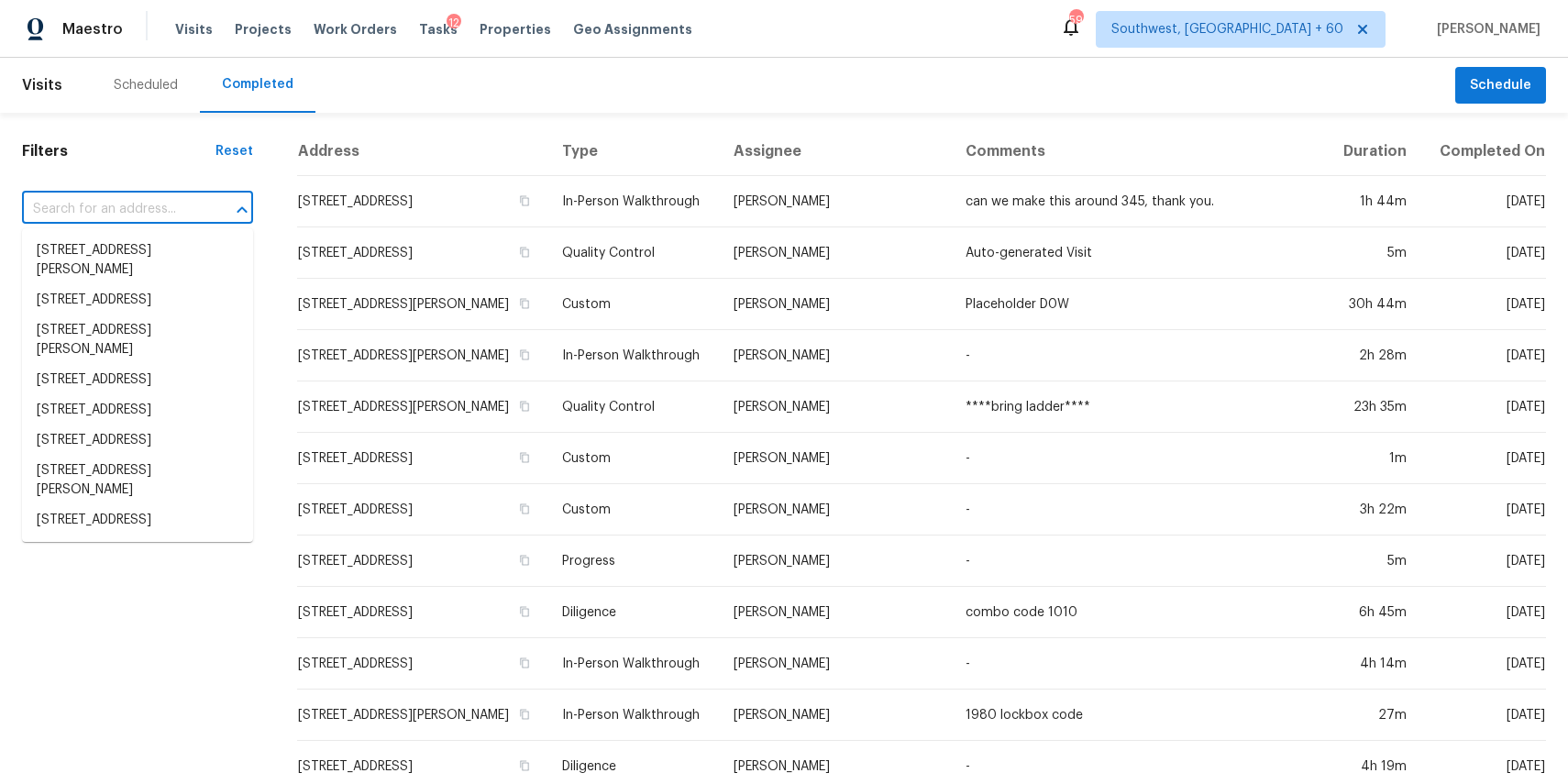
click at [119, 203] on input "text" at bounding box center [112, 209] width 180 height 28
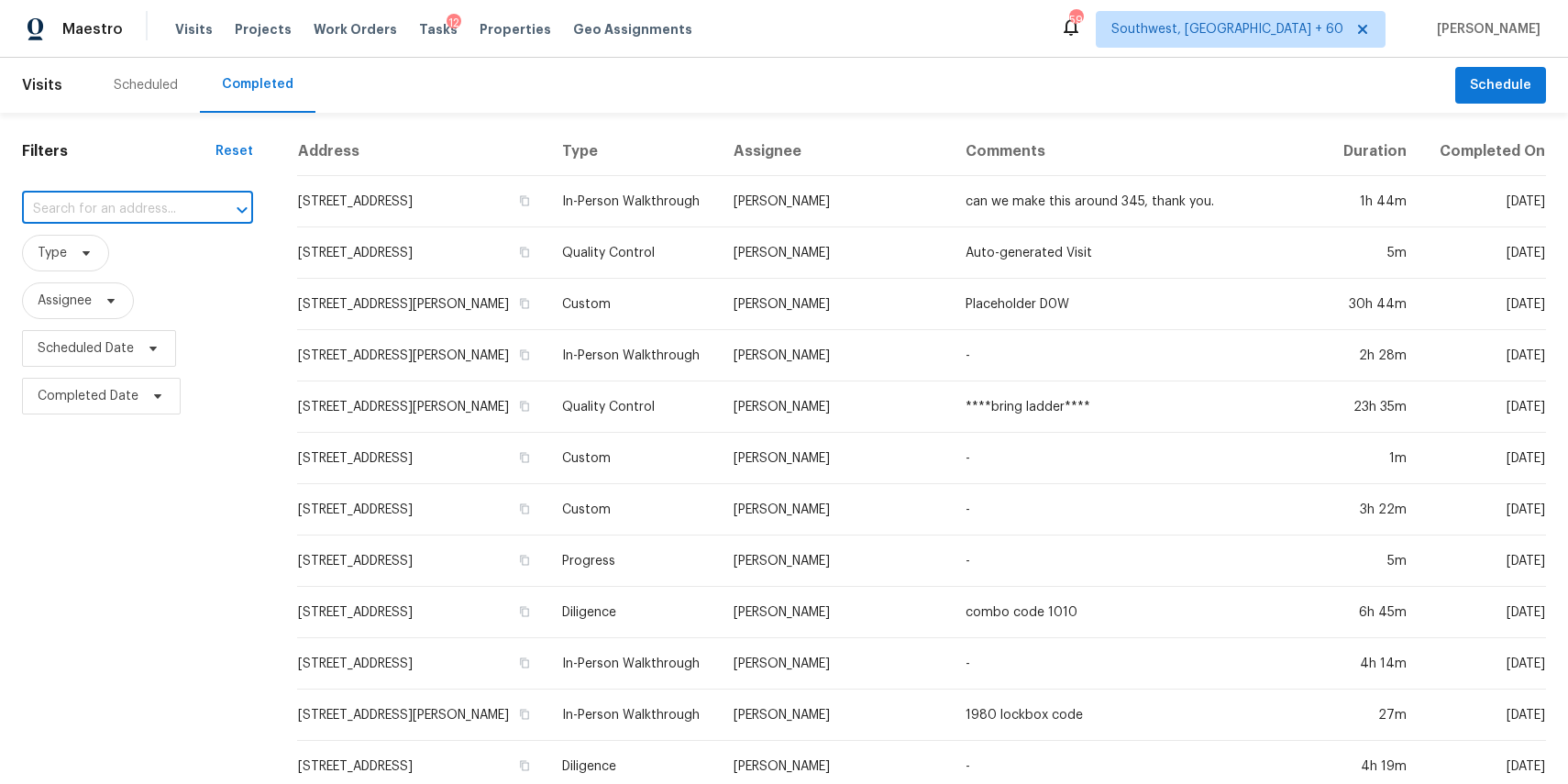
paste input "955 Juniper St NE Unit 4112, Atlanta, GA, 30309"
type input "955 Juniper St NE Unit 4112, Atlanta, GA, 30309"
click at [159, 210] on input "text" at bounding box center [112, 209] width 180 height 28
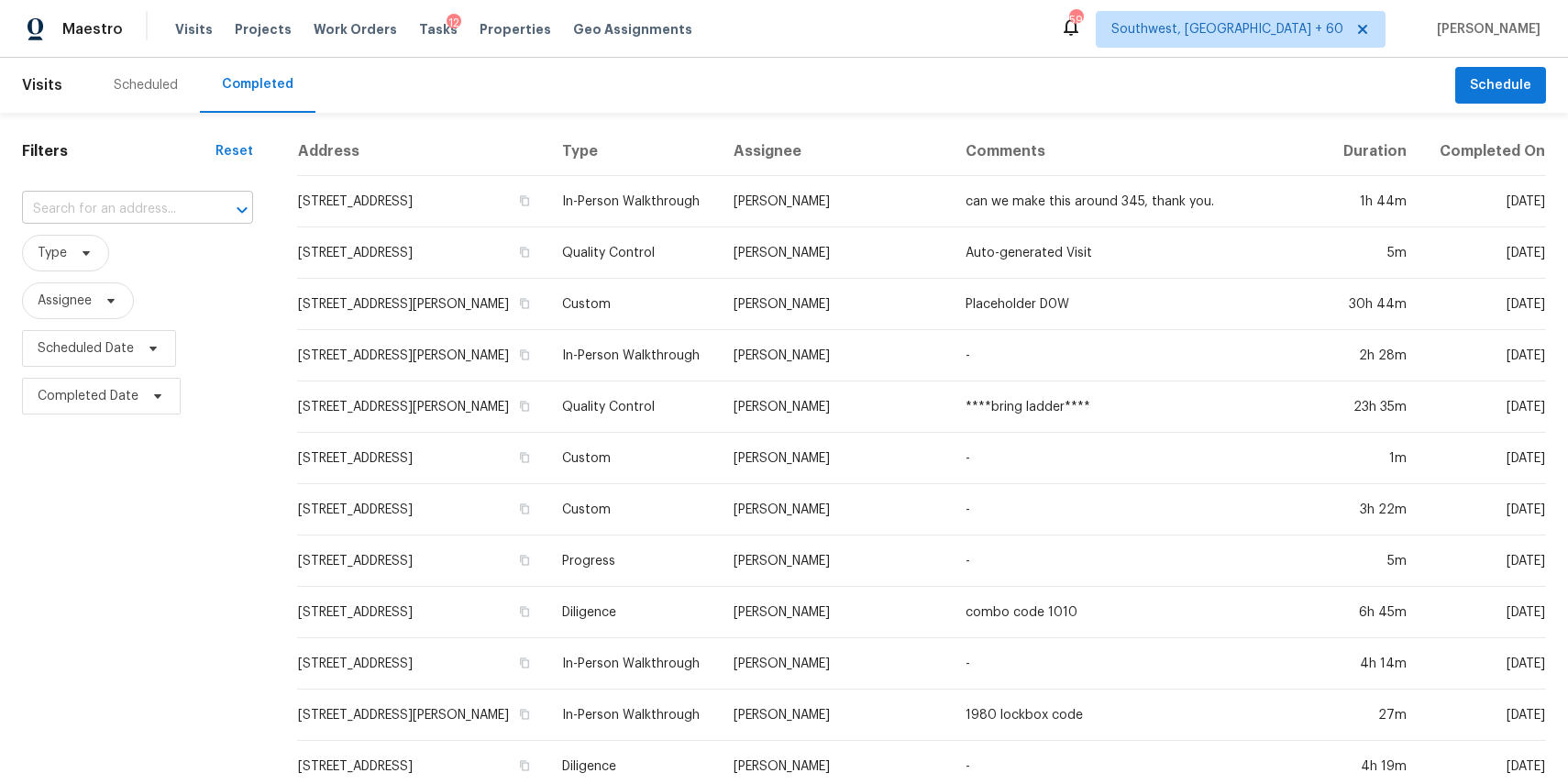
paste input "955 Juniper St NE Unit 4112, Atlanta, GA, 30309"
type input "955 Juniper St"
click at [111, 266] on li "955 Juniper St NE Unit 4112, Atlanta, GA 30309" at bounding box center [138, 250] width 231 height 30
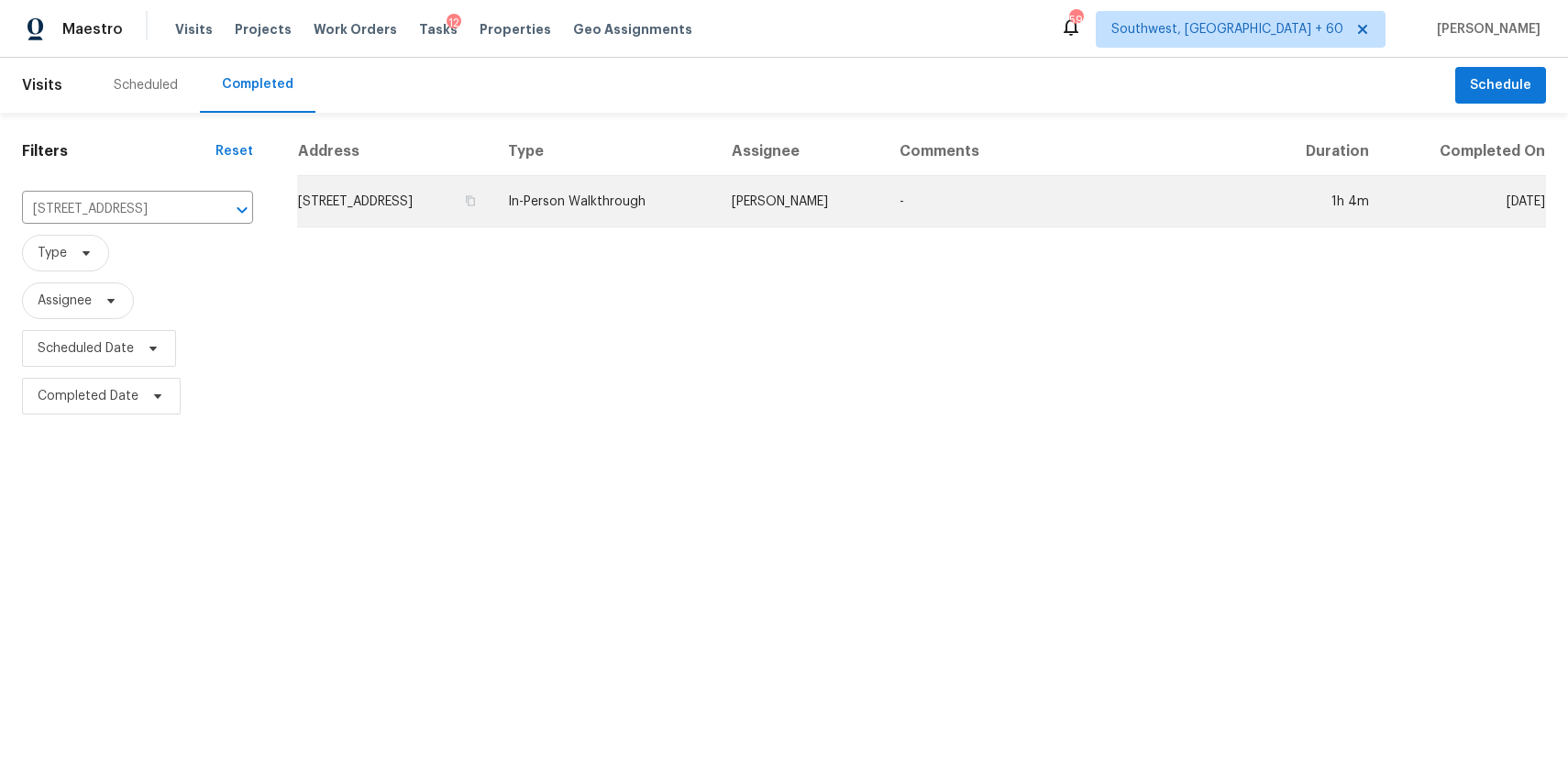
click at [1017, 221] on td "-" at bounding box center [1072, 201] width 375 height 51
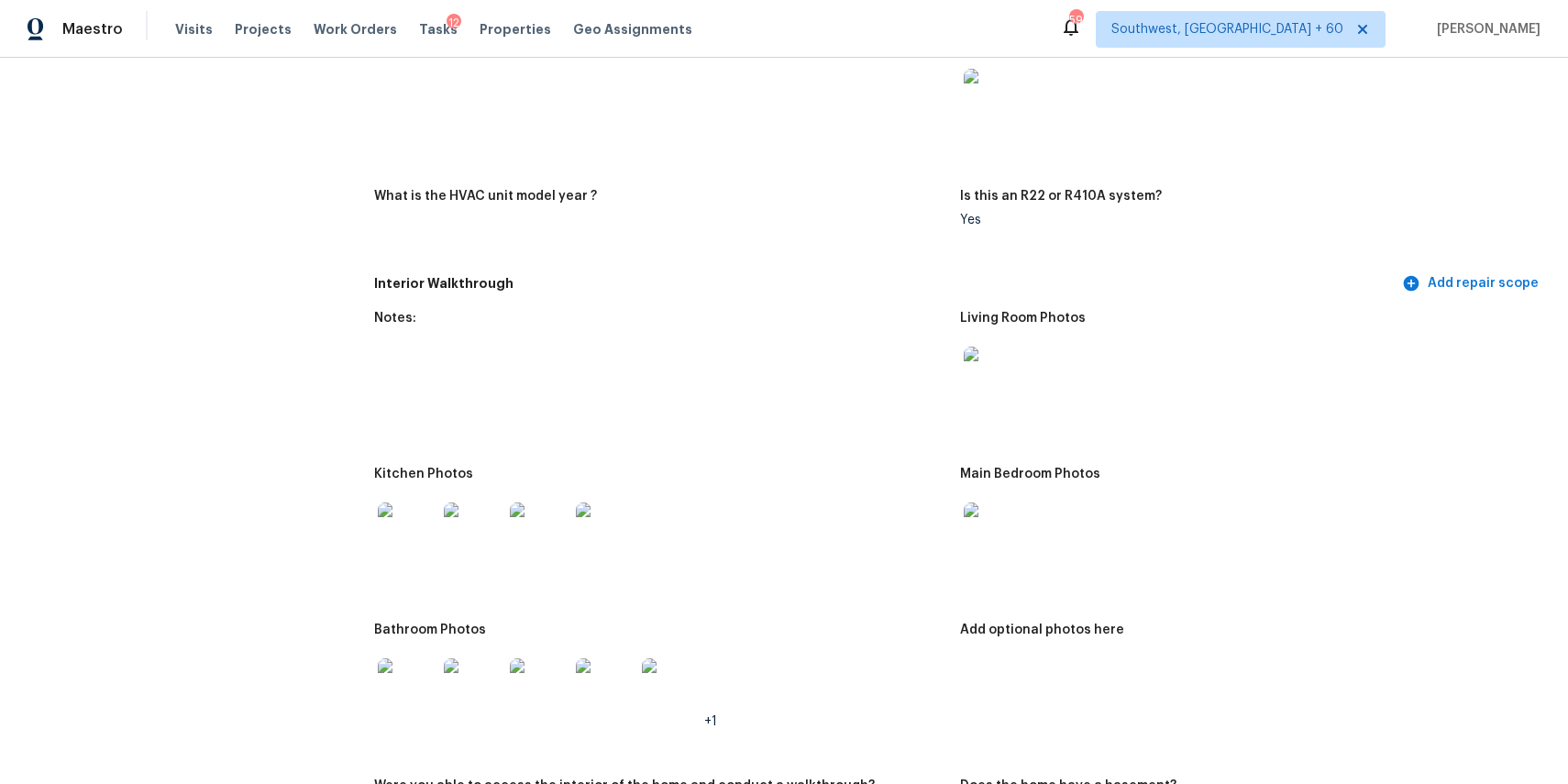
scroll to position [1858, 0]
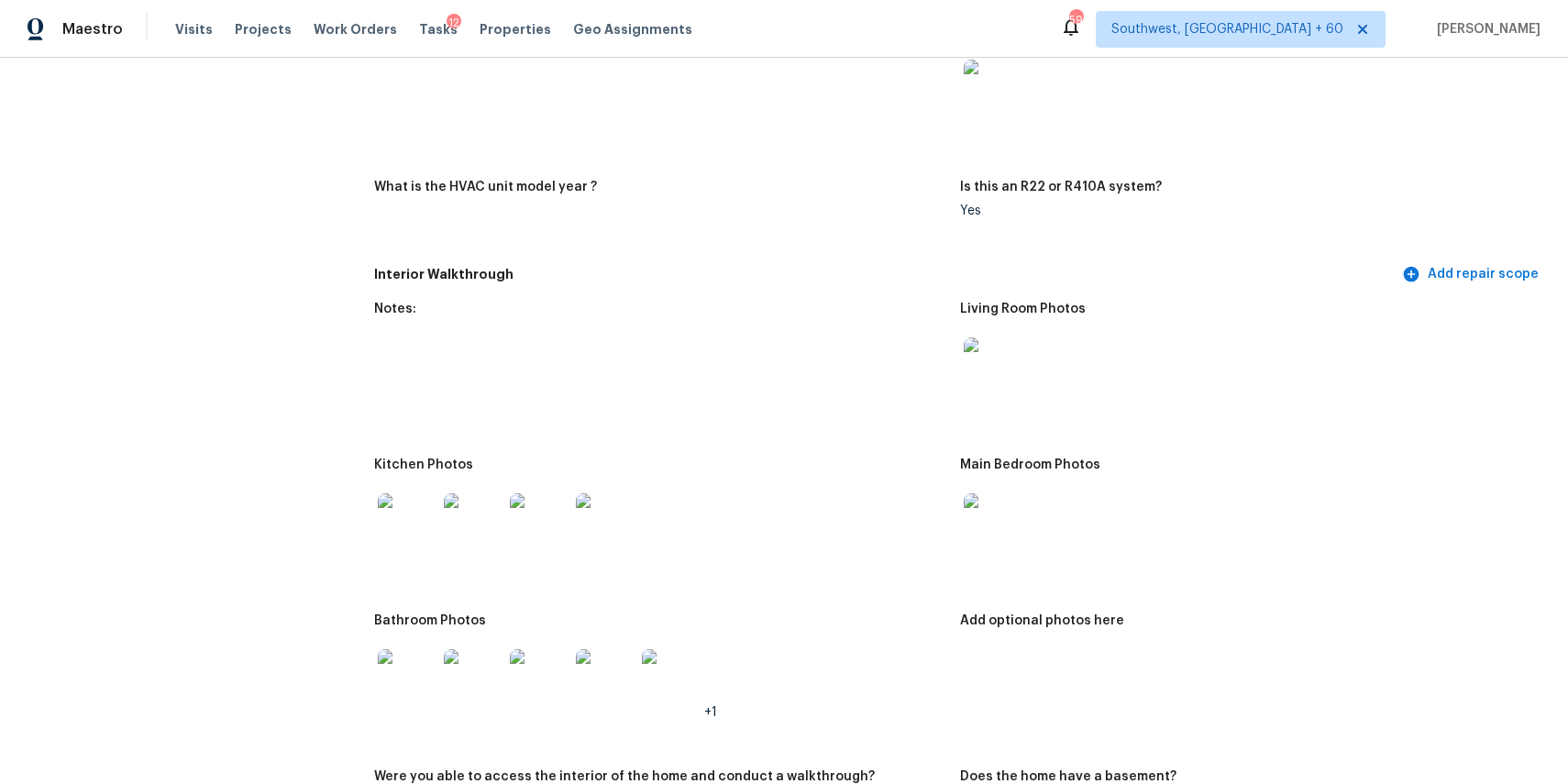
click at [980, 358] on img at bounding box center [993, 366] width 58 height 58
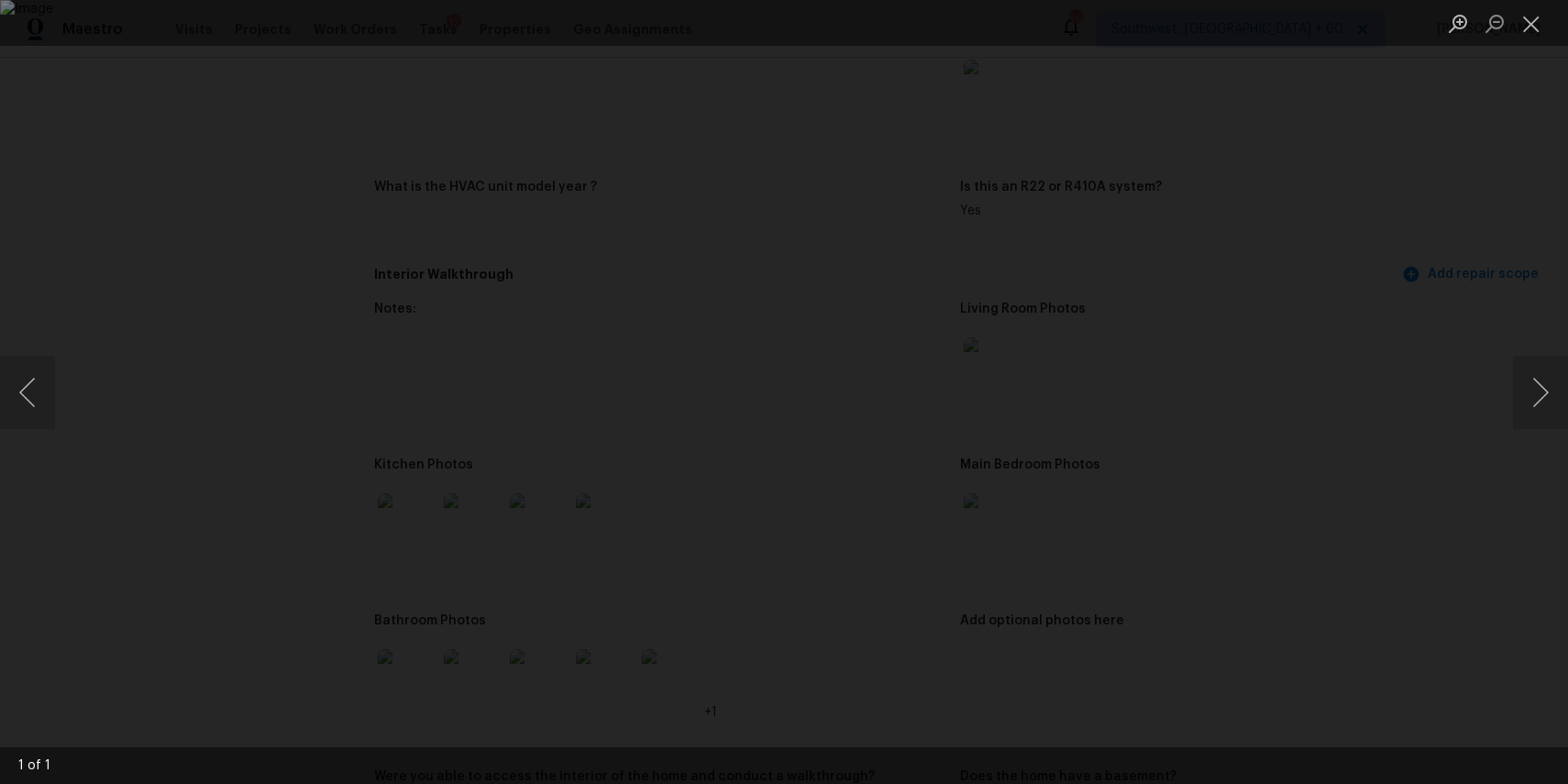
click at [1292, 355] on div "Lightbox" at bounding box center [784, 392] width 1568 height 784
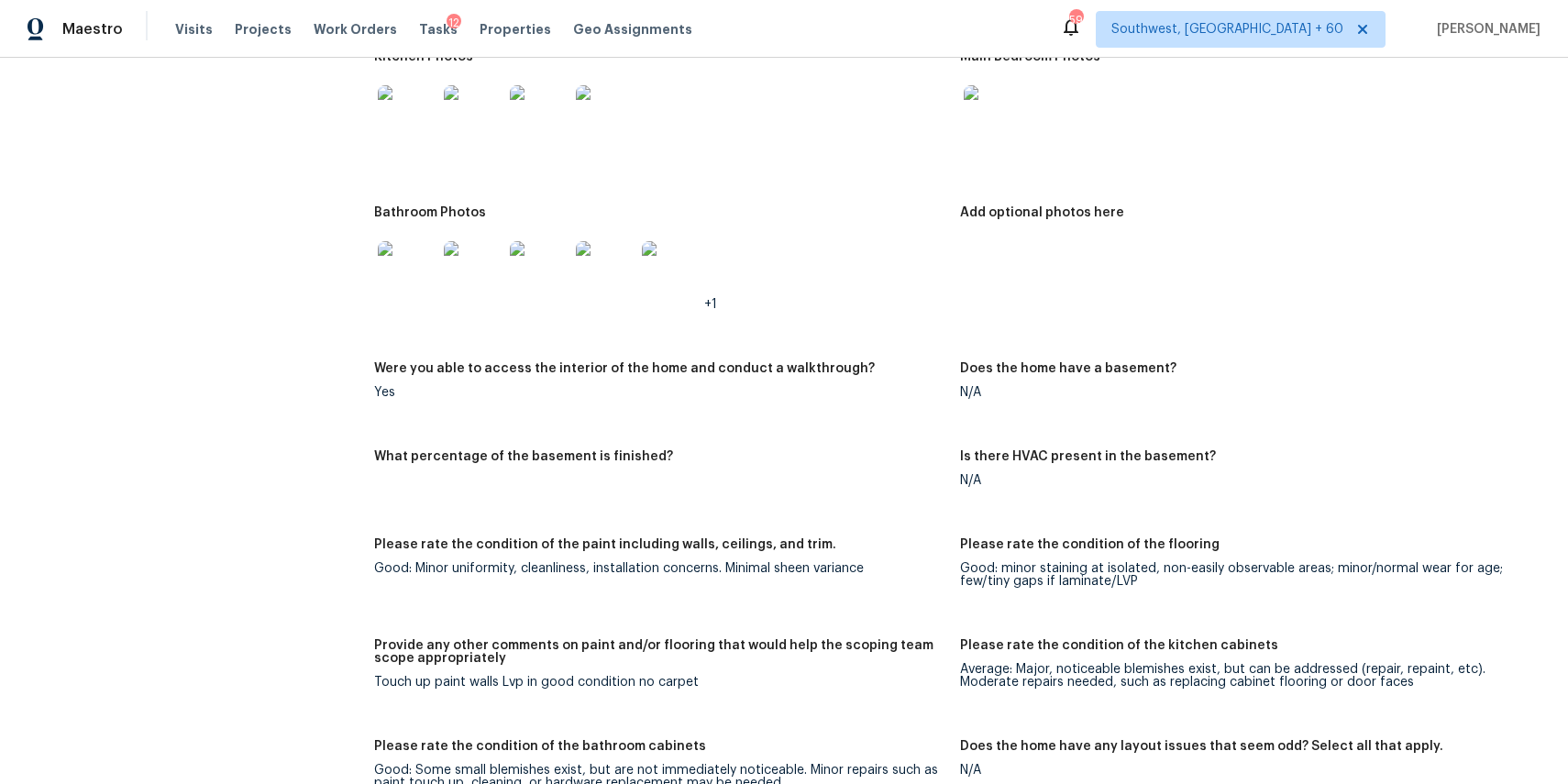
scroll to position [2020, 0]
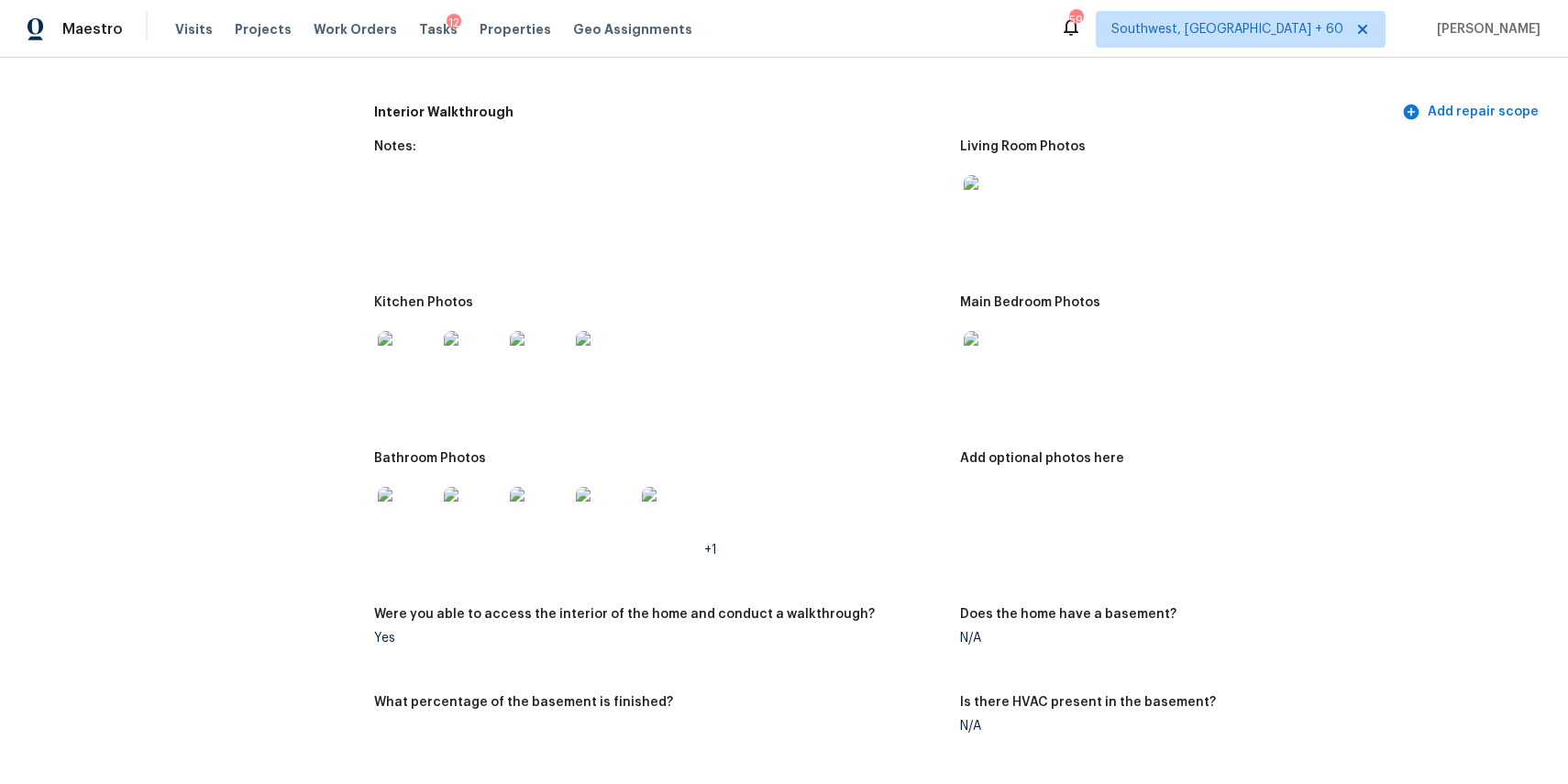
click at [398, 373] on img at bounding box center [407, 360] width 58 height 58
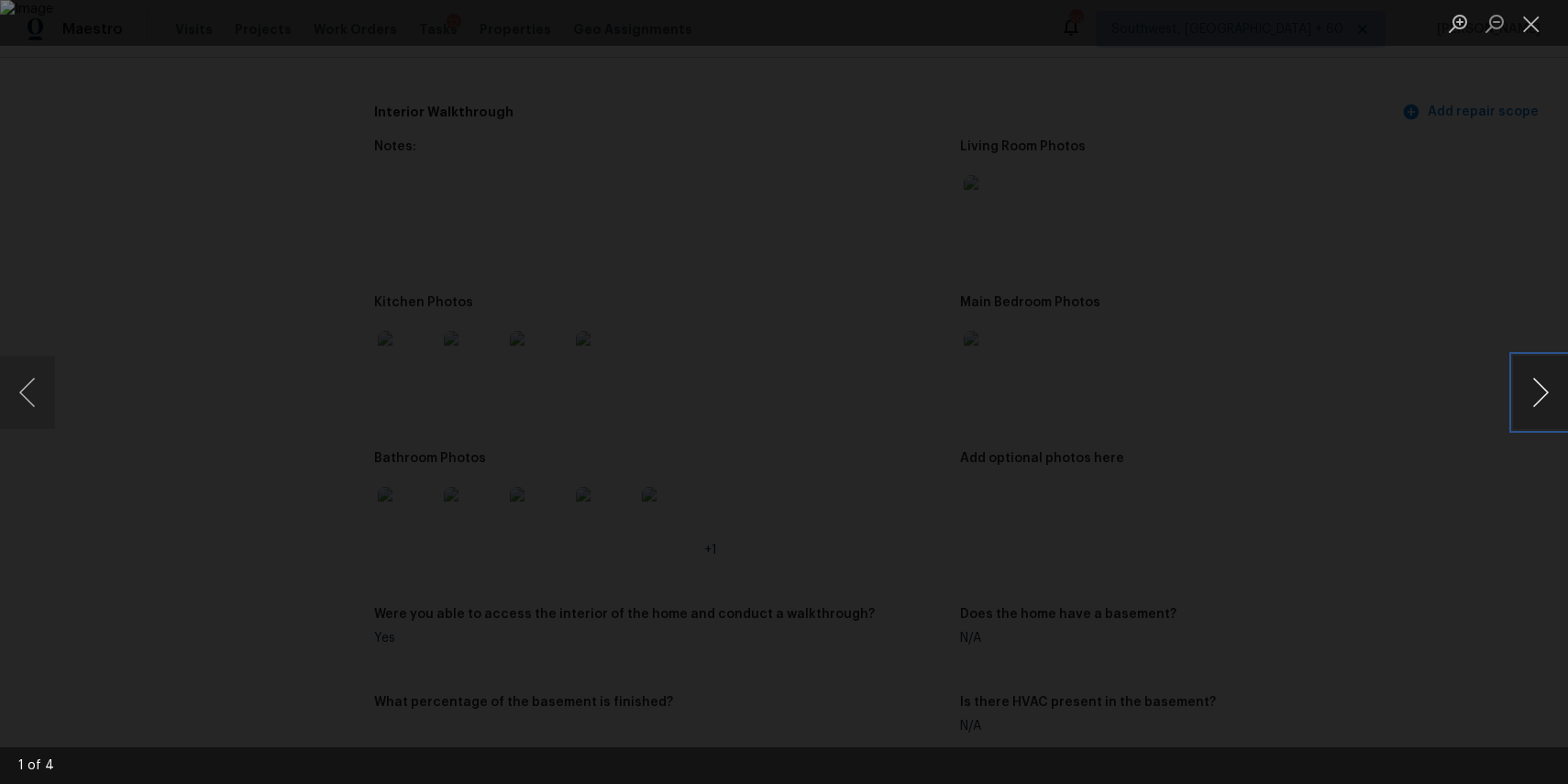
click at [1540, 393] on button "Next image" at bounding box center [1541, 392] width 55 height 73
click at [1470, 385] on div "Lightbox" at bounding box center [784, 392] width 1568 height 784
click at [1400, 394] on div "Lightbox" at bounding box center [784, 392] width 1568 height 784
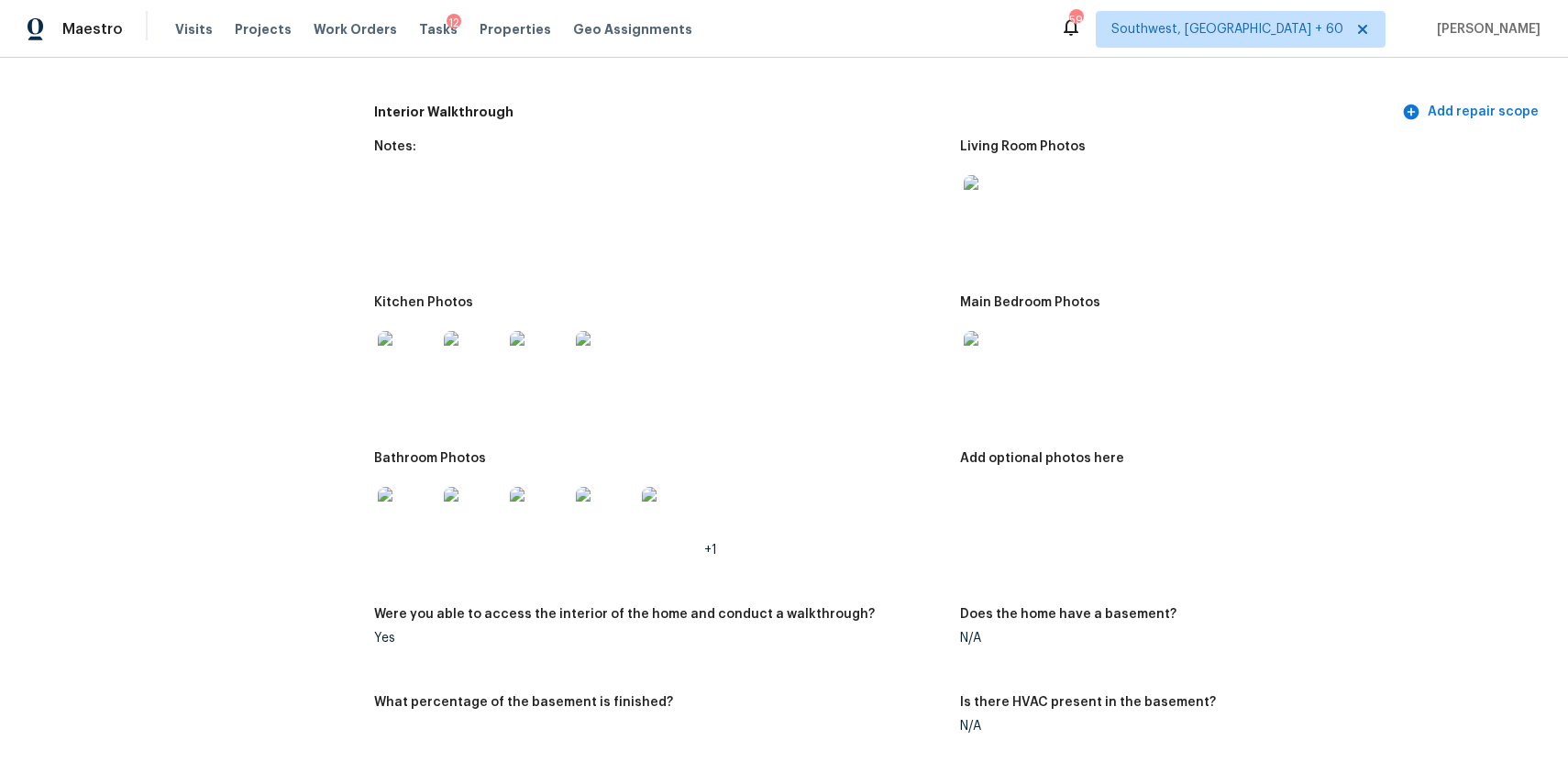
scroll to position [1783, 0]
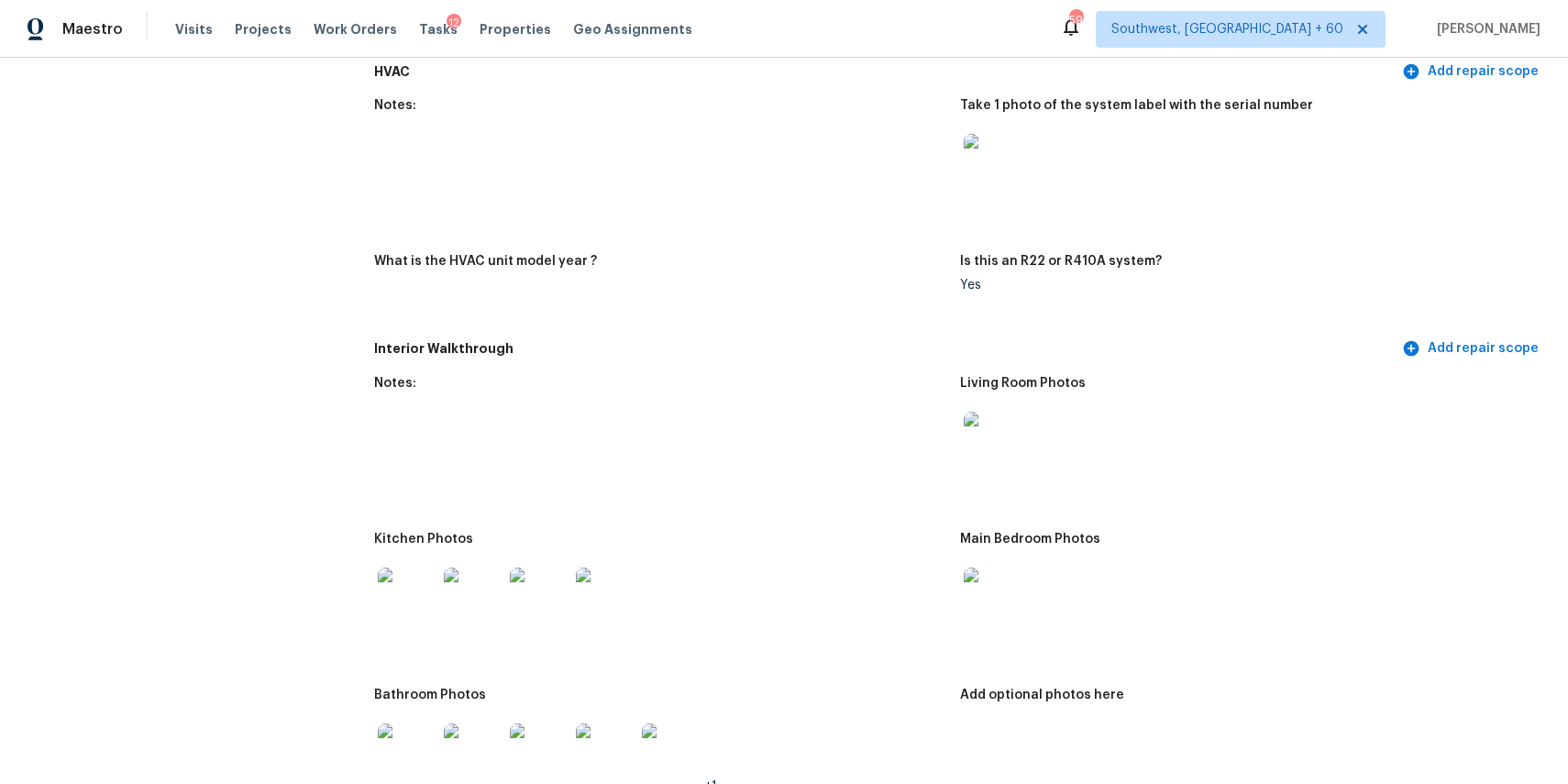
click at [988, 446] on img at bounding box center [993, 441] width 58 height 58
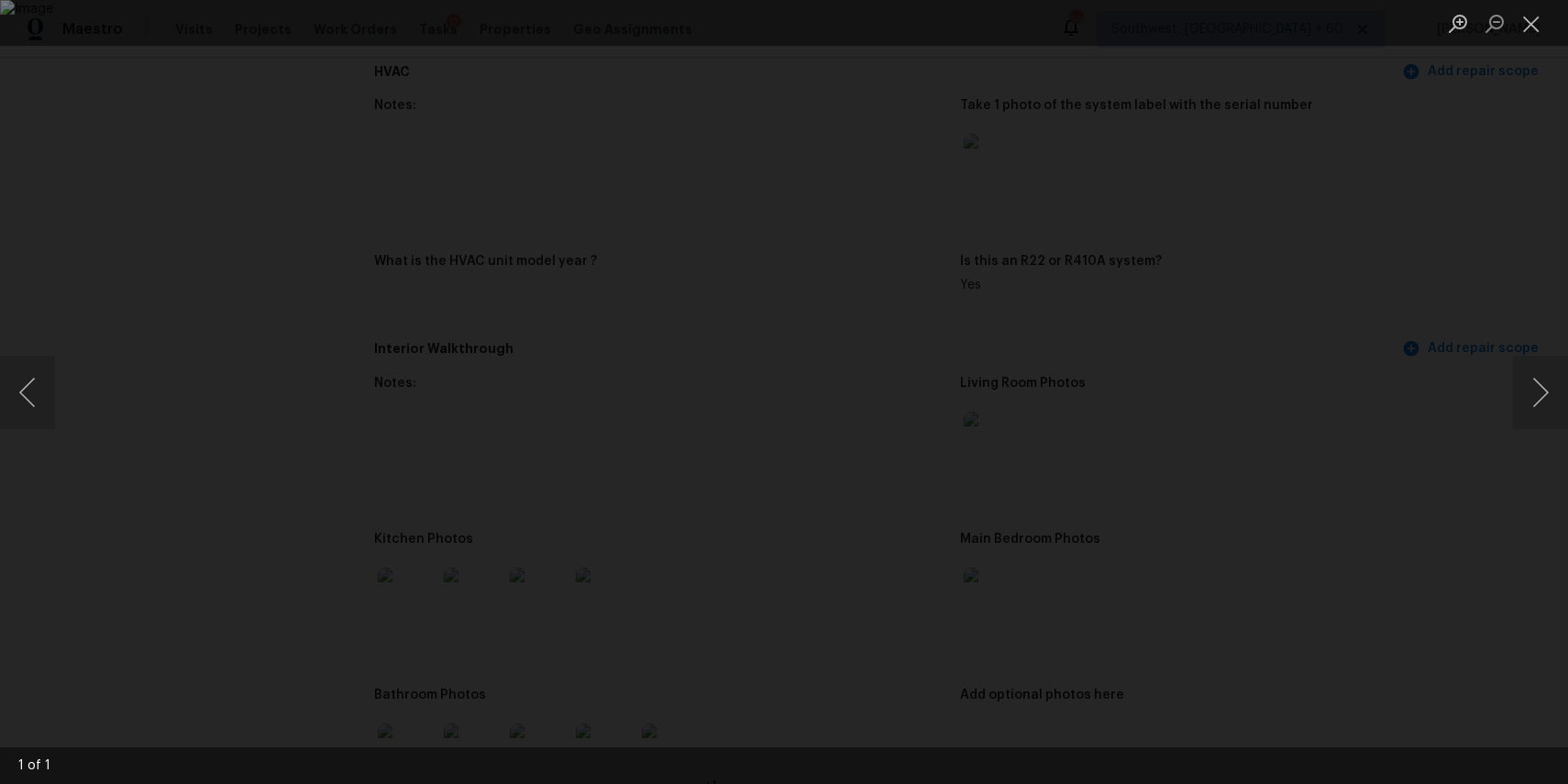
click at [1358, 308] on div "Lightbox" at bounding box center [784, 392] width 1568 height 784
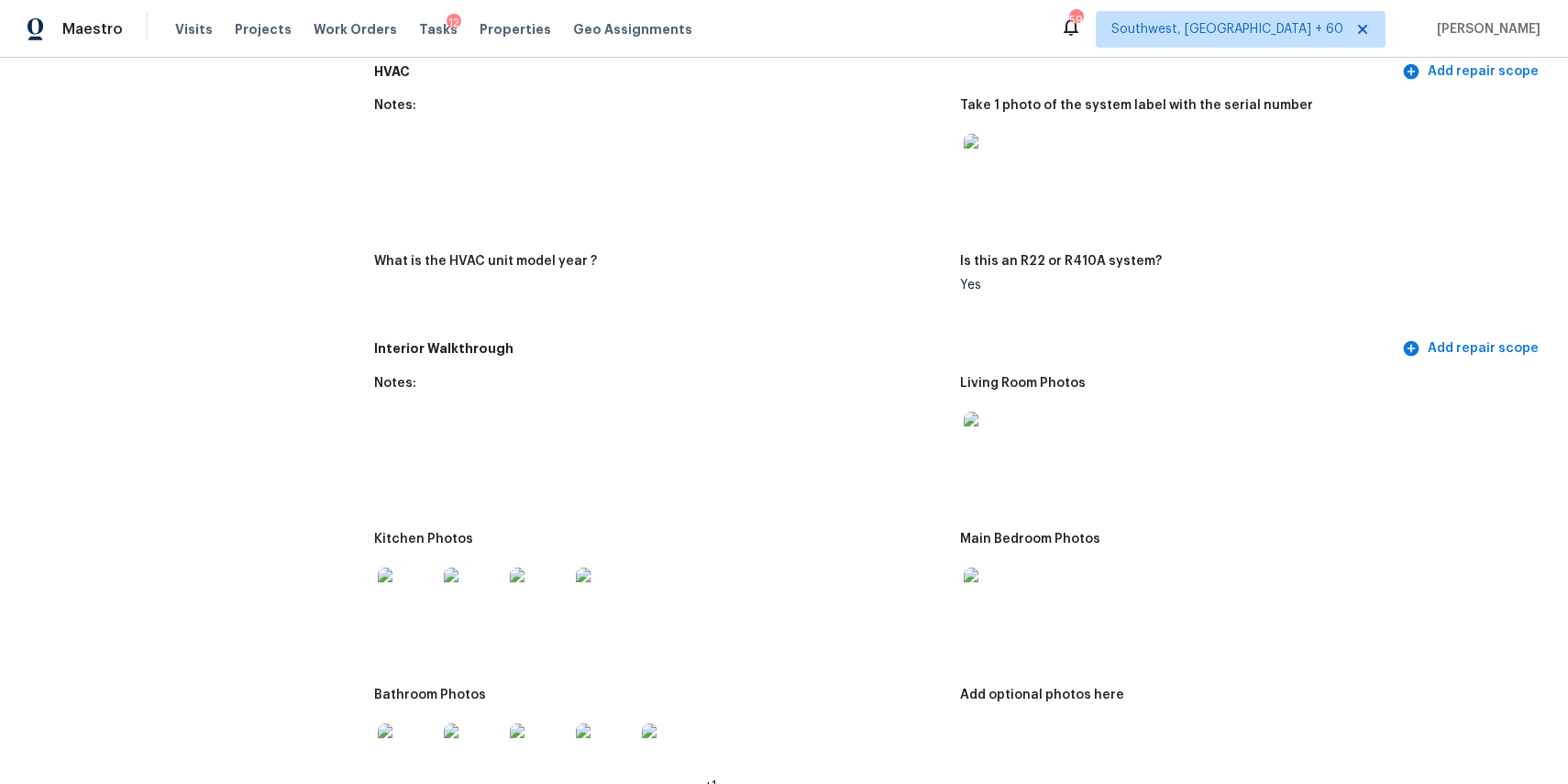
click at [998, 599] on img at bounding box center [993, 597] width 58 height 58
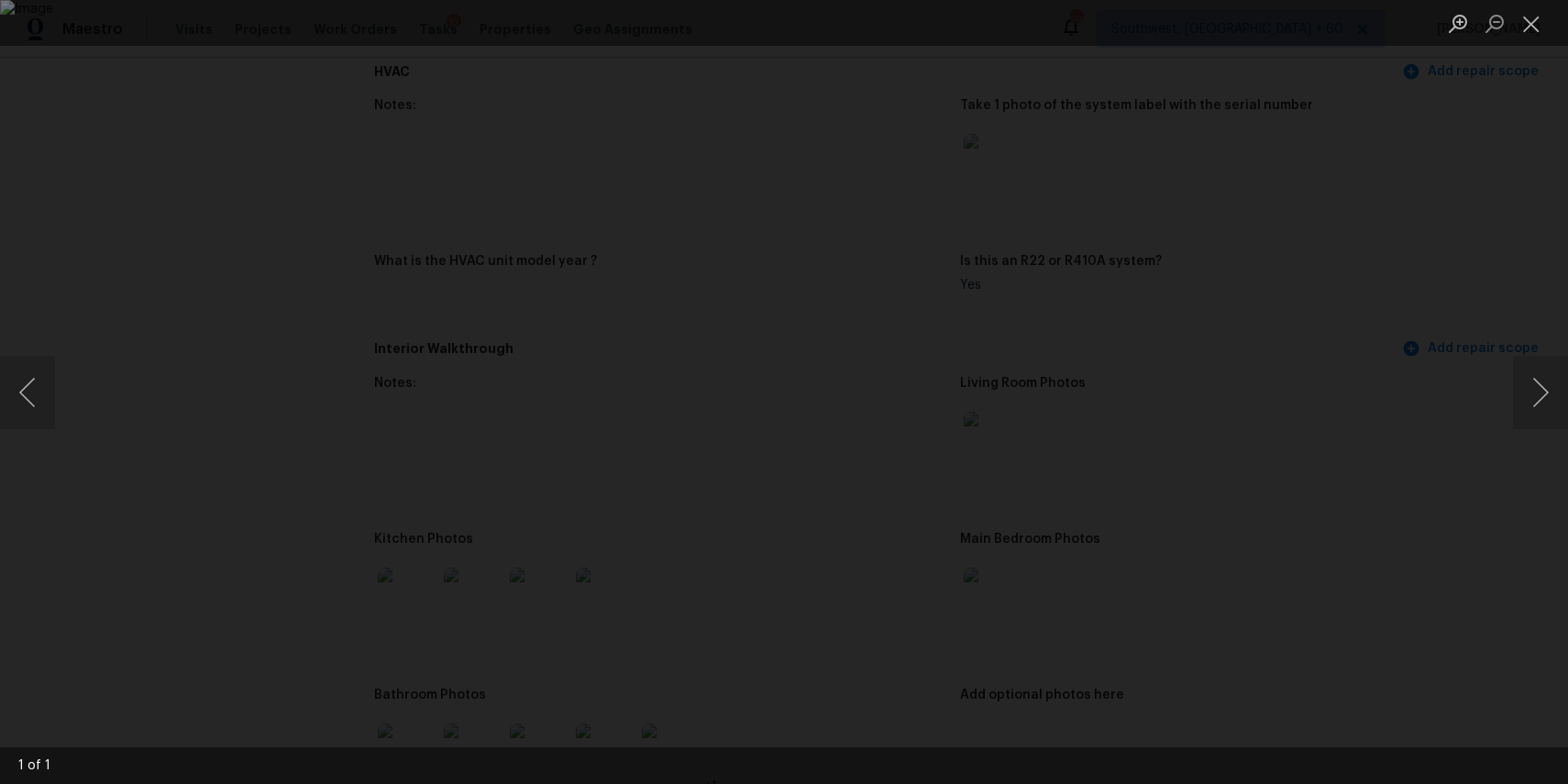
click at [1338, 462] on div "Lightbox" at bounding box center [784, 392] width 1568 height 784
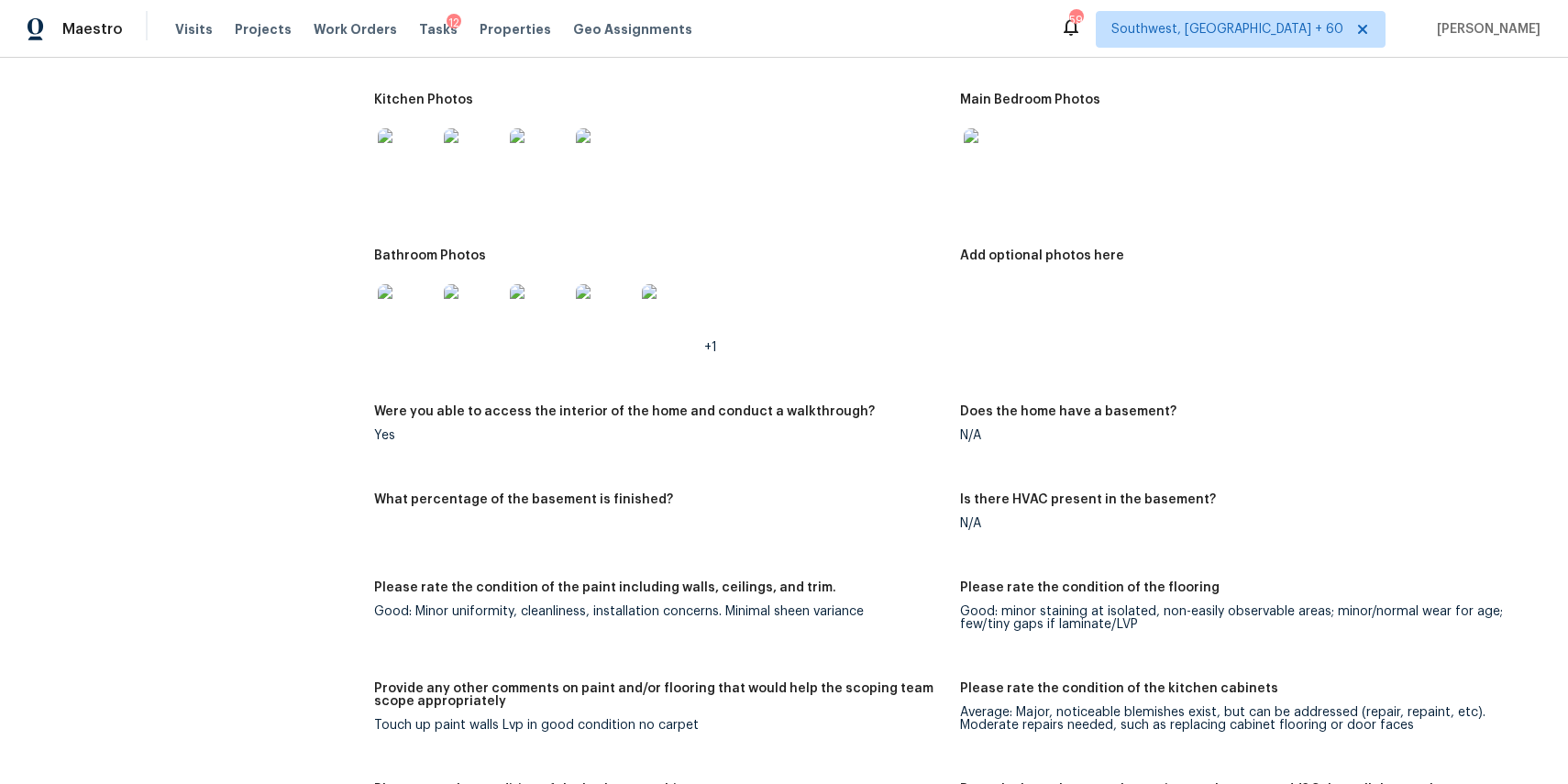
scroll to position [2246, 0]
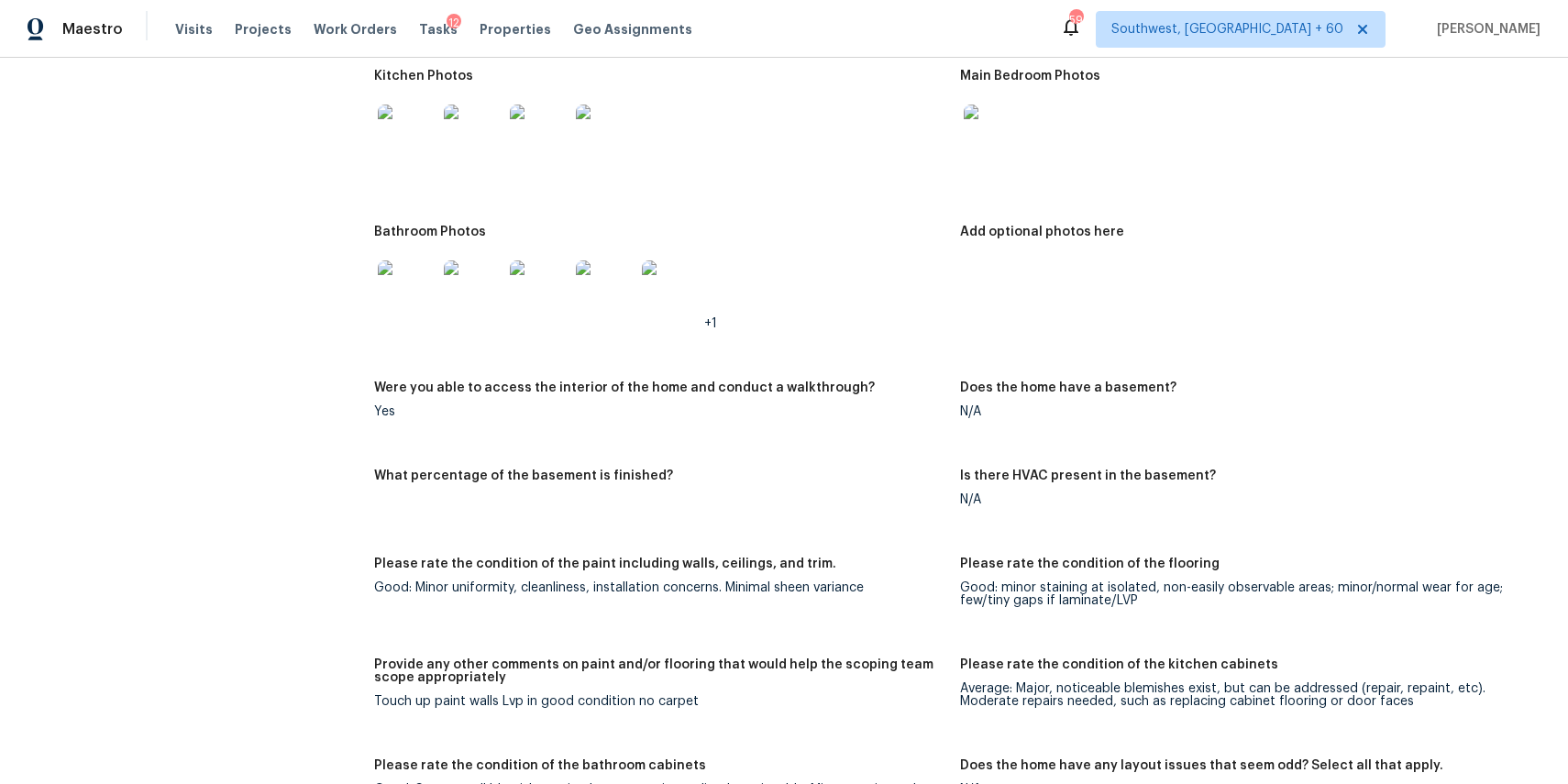
click at [409, 301] on img at bounding box center [407, 290] width 58 height 58
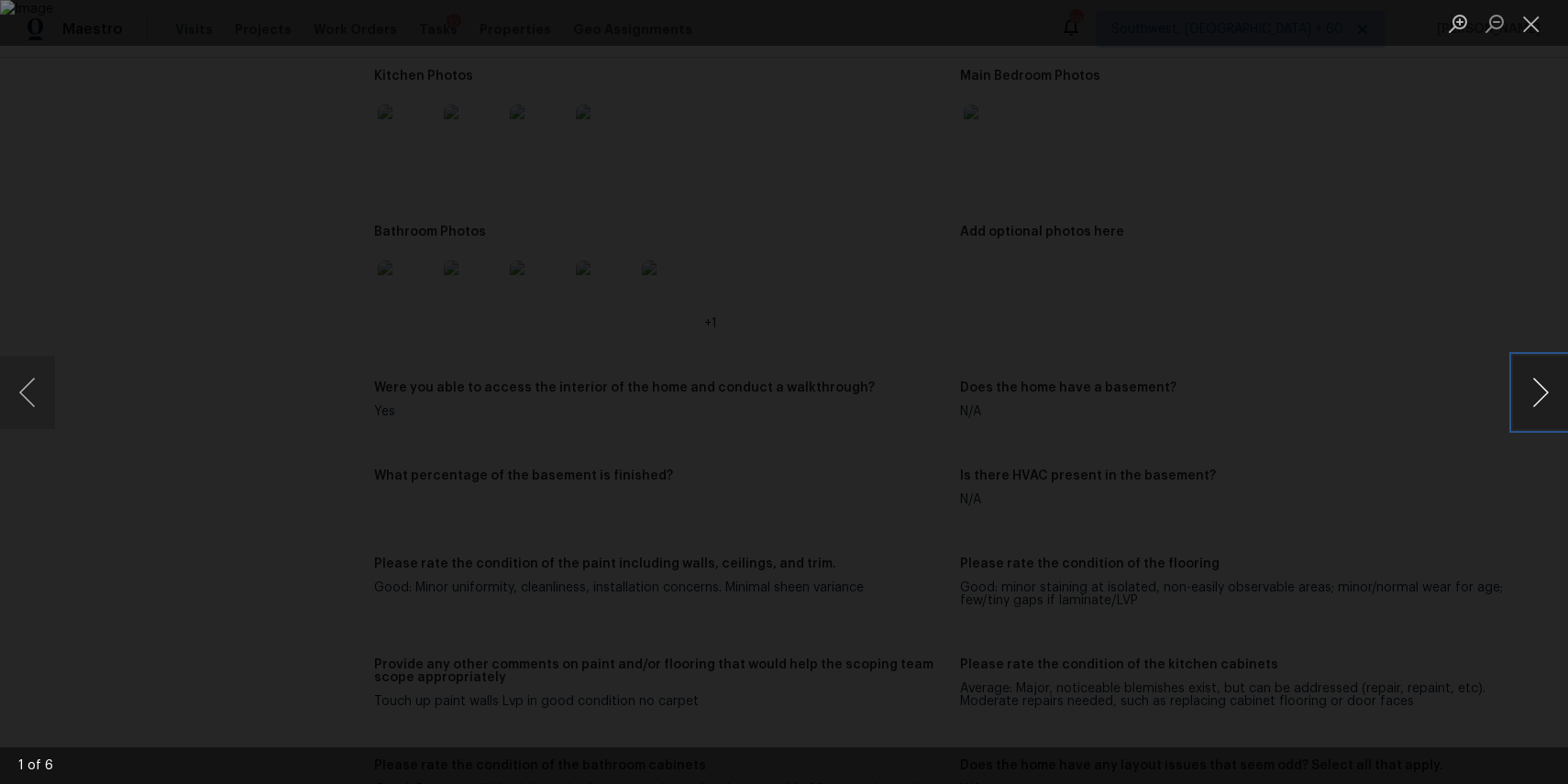
click at [1544, 407] on button "Next image" at bounding box center [1541, 392] width 55 height 73
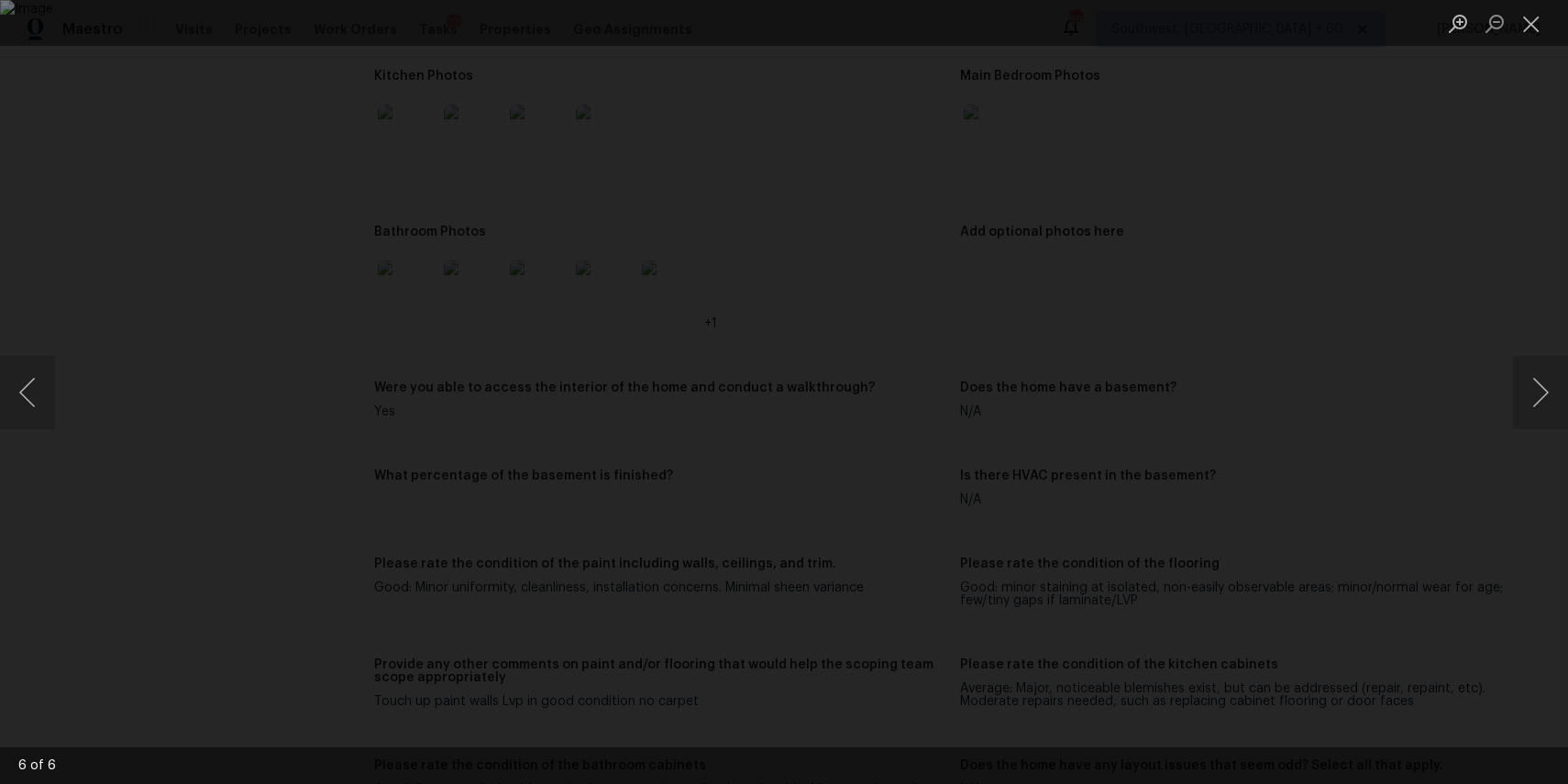
click at [1442, 225] on div "Lightbox" at bounding box center [784, 392] width 1568 height 784
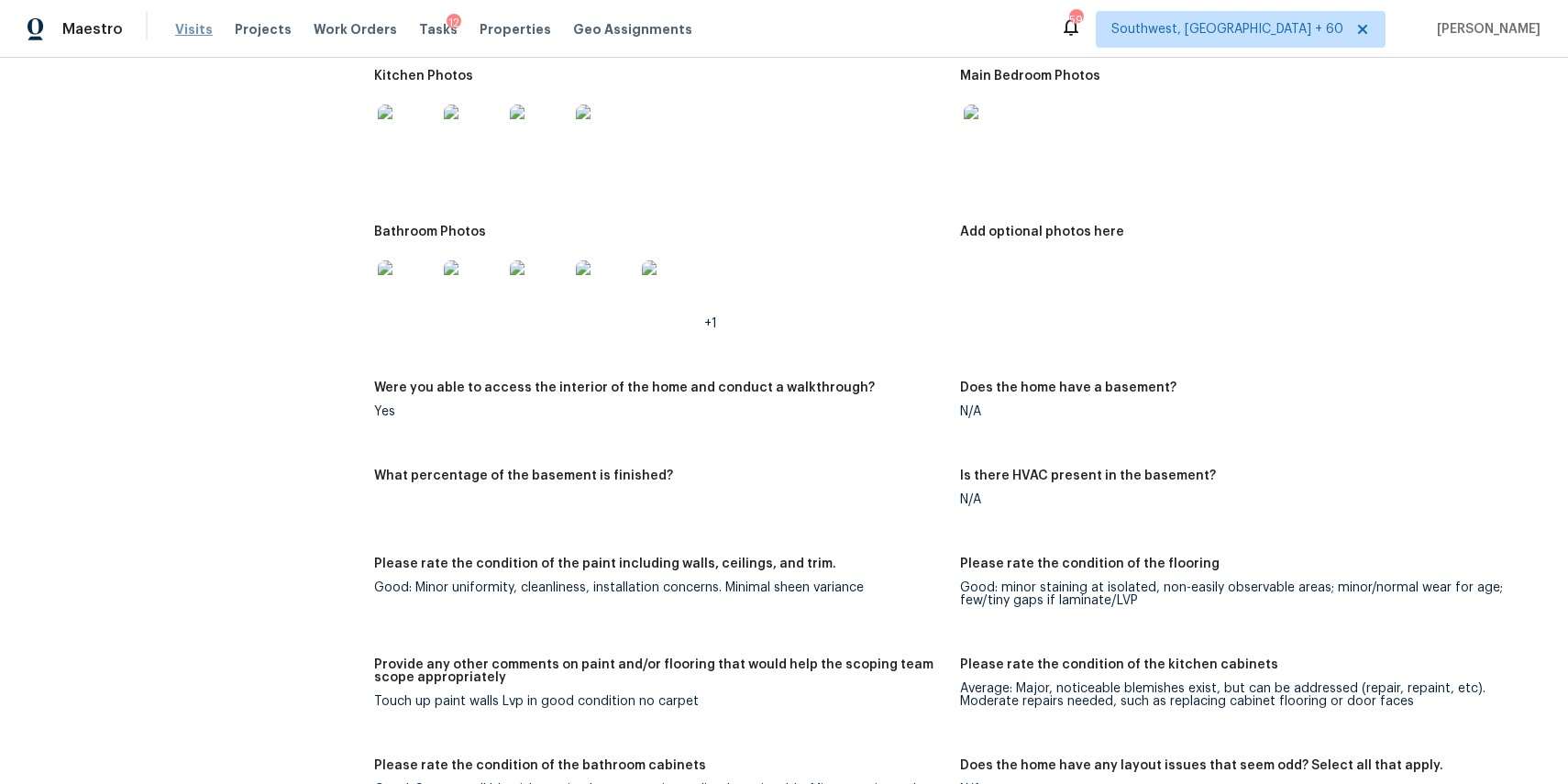
click at [194, 32] on span "Visits" at bounding box center [193, 29] width 38 height 18
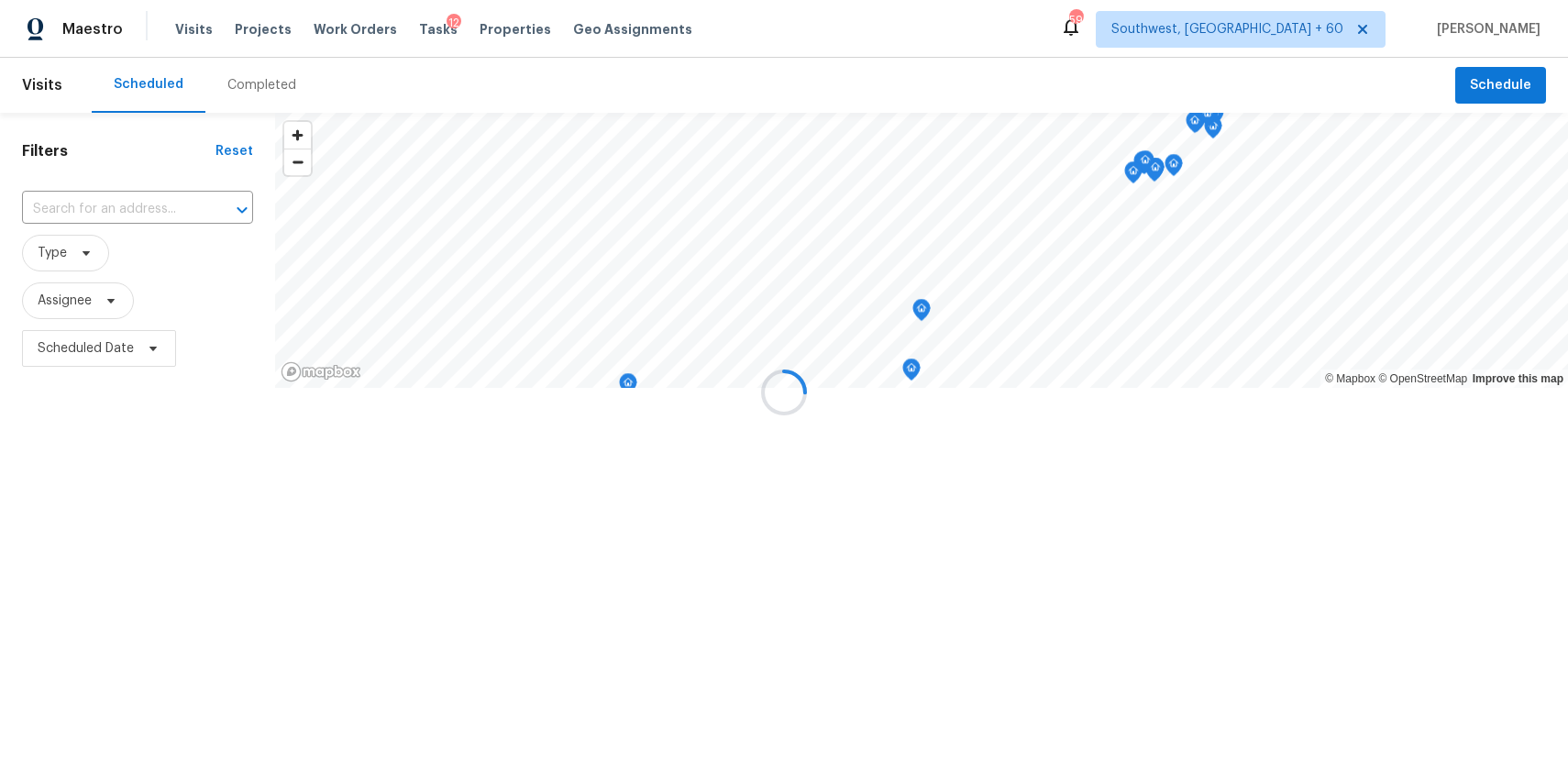
click at [252, 81] on div at bounding box center [784, 392] width 1568 height 784
click at [252, 81] on div "Completed" at bounding box center [261, 85] width 69 height 18
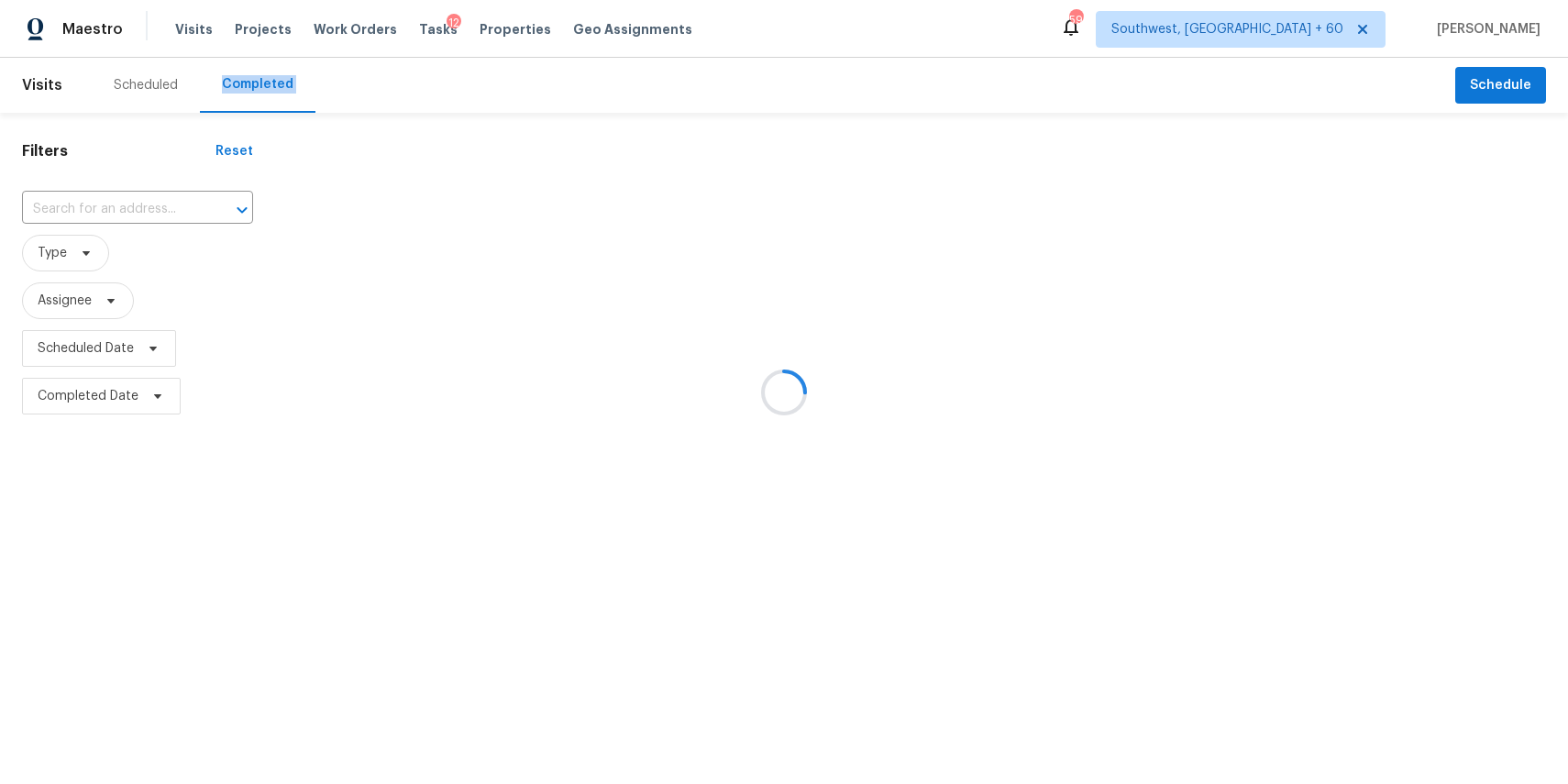
click at [252, 81] on div at bounding box center [784, 392] width 1568 height 784
click at [139, 207] on div at bounding box center [784, 392] width 1568 height 784
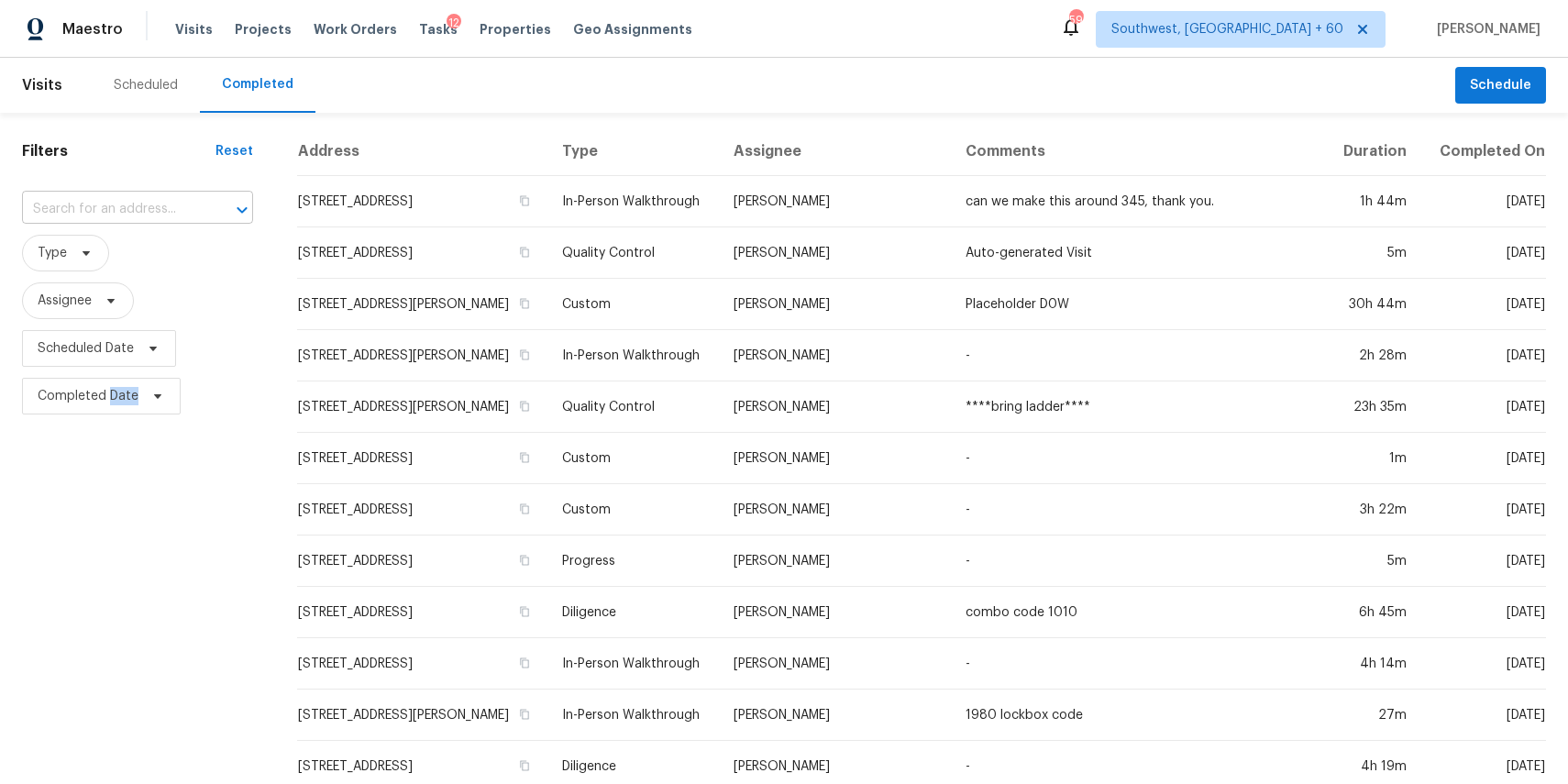
click at [98, 217] on input "text" at bounding box center [112, 209] width 180 height 28
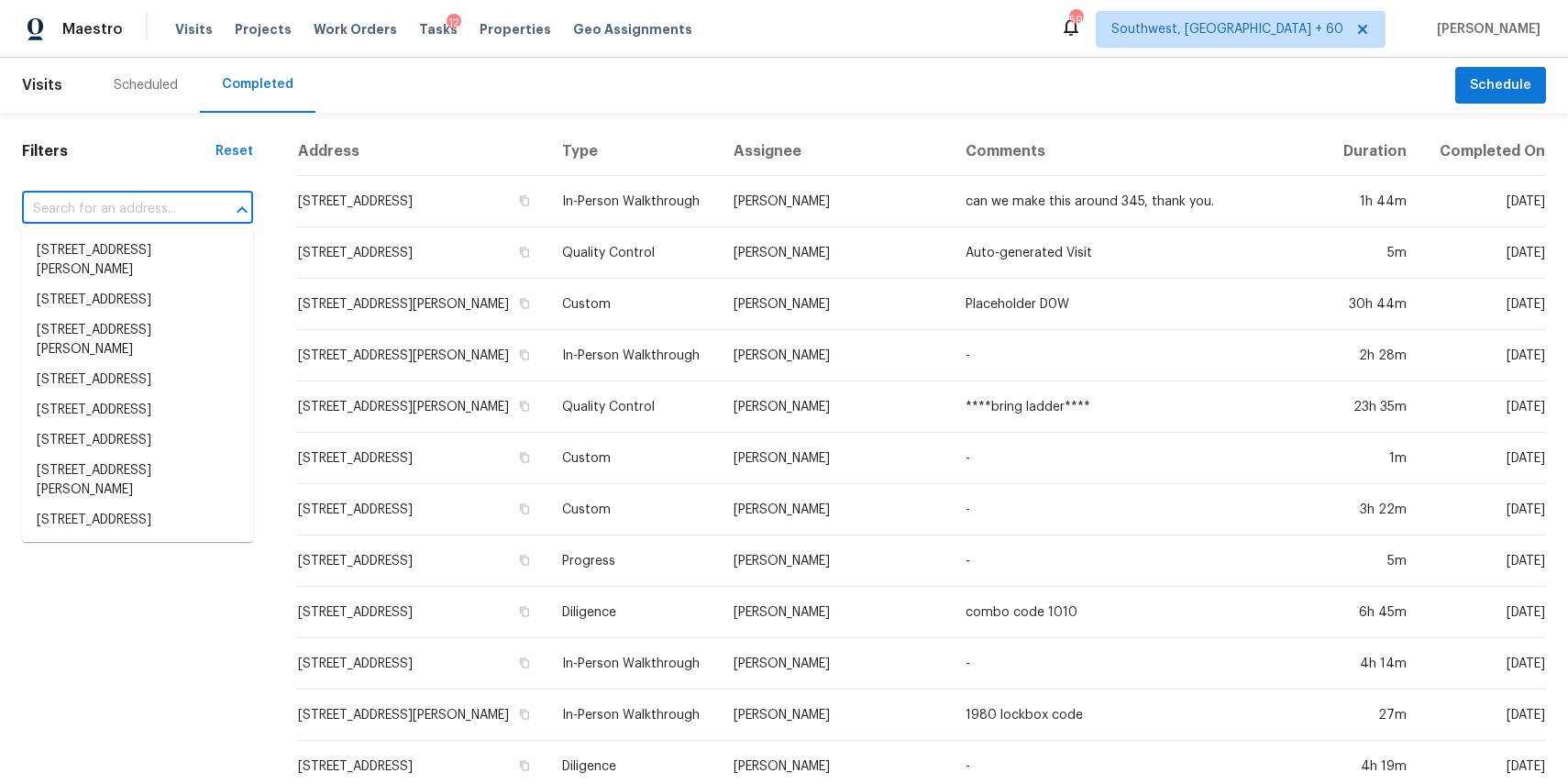
paste input "29154 Whitegate Ln, Highland, CA 92346"
type input "29154 Whitegate Ln, Highland, CA 92346"
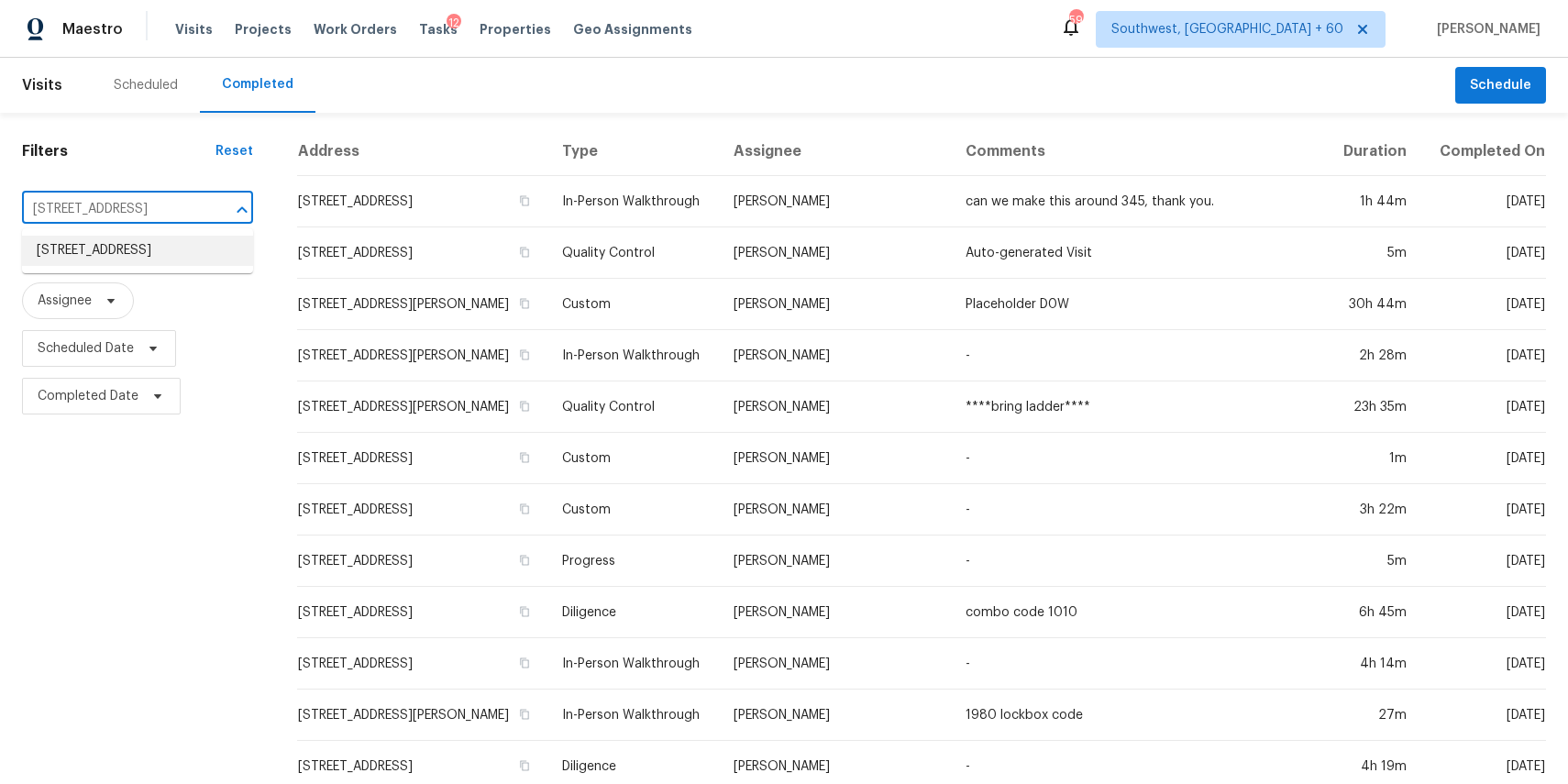
click at [119, 256] on li "29154 Whitegate Ln, Highland, CA 92346" at bounding box center [138, 250] width 231 height 30
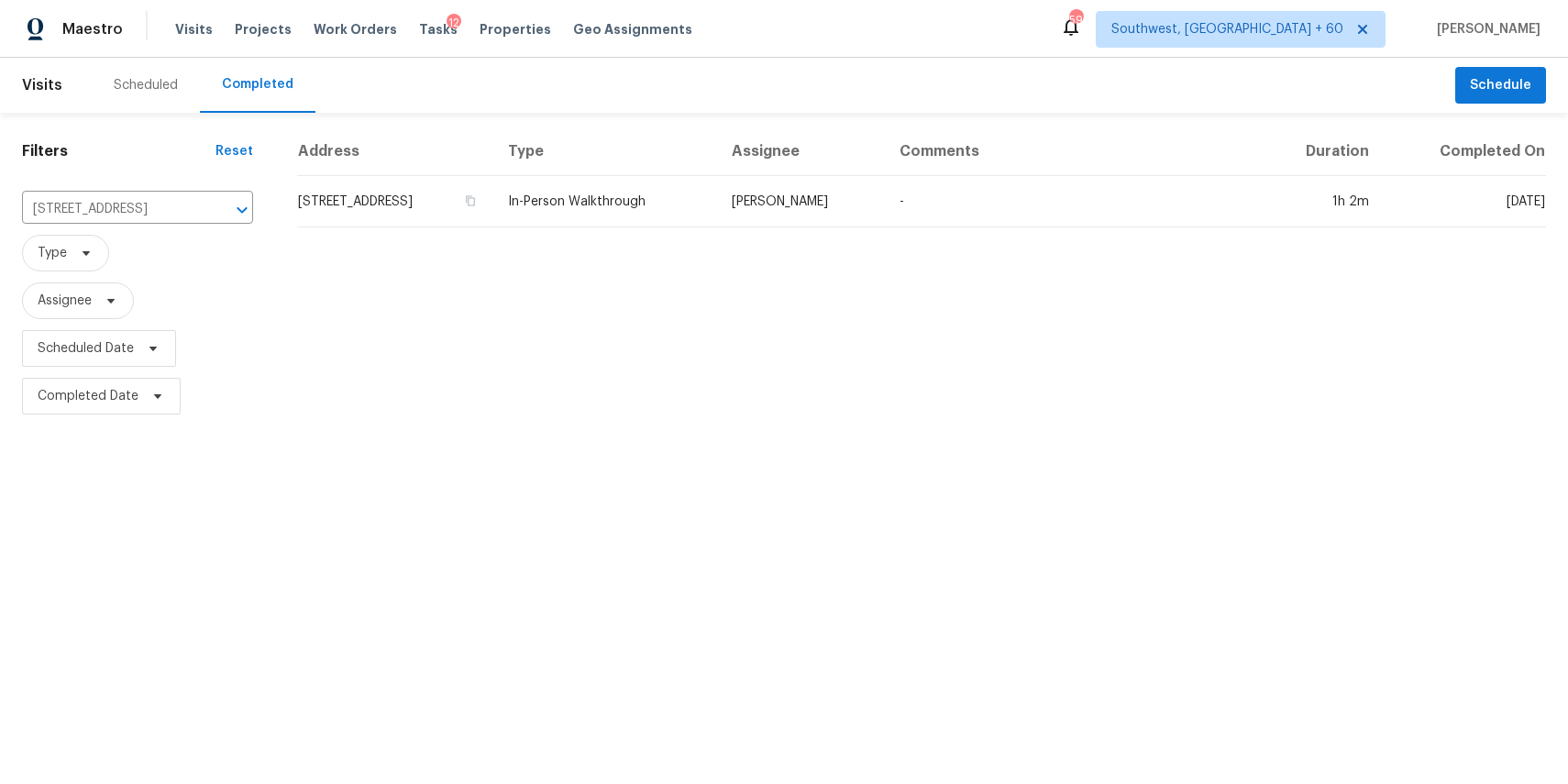
click at [977, 235] on div "Address Type Assignee Comments Duration Completed On 29154 Whitegate Ln, Highla…" at bounding box center [922, 273] width 1293 height 292
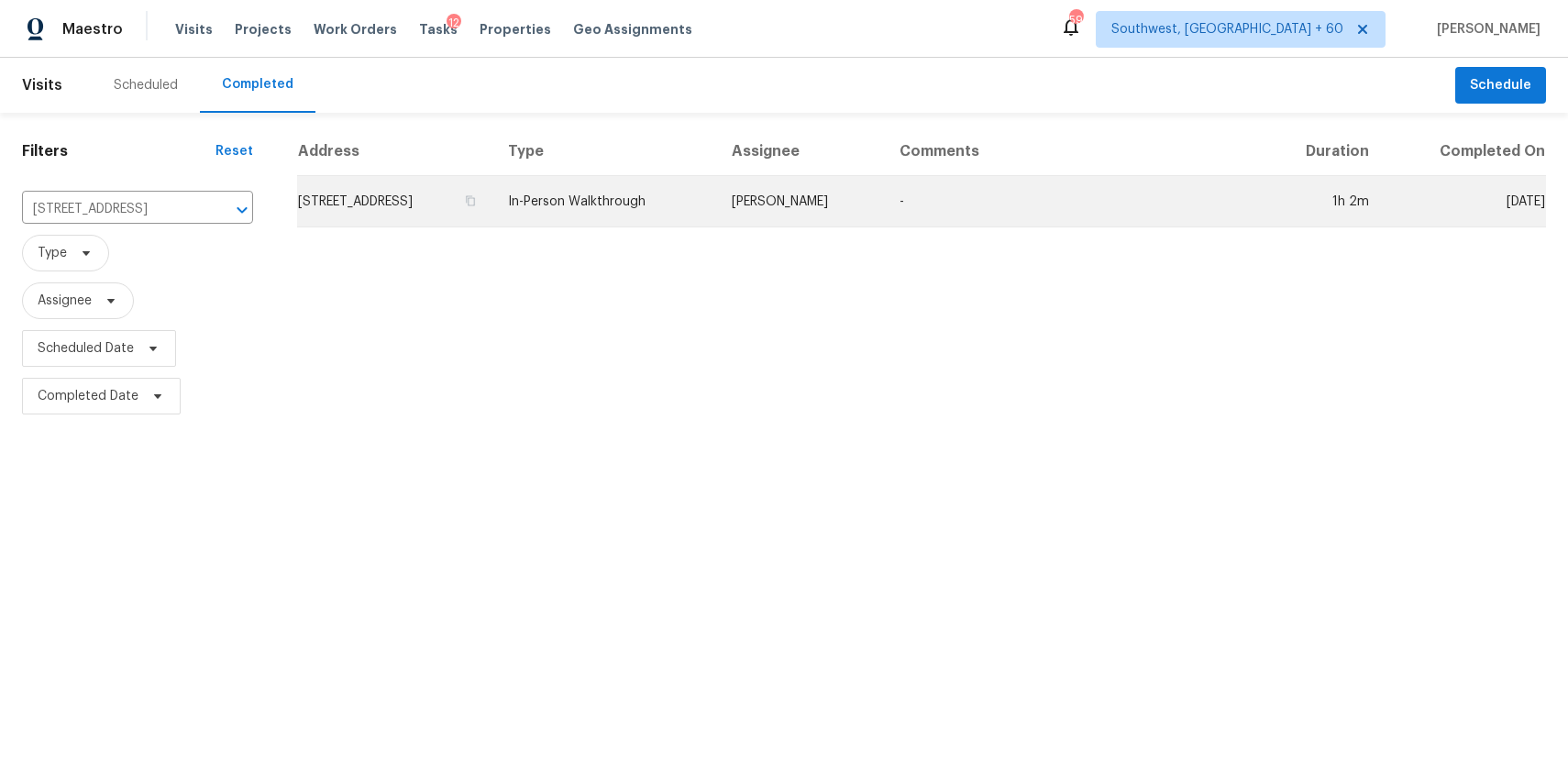
click at [989, 211] on td "-" at bounding box center [1072, 201] width 375 height 51
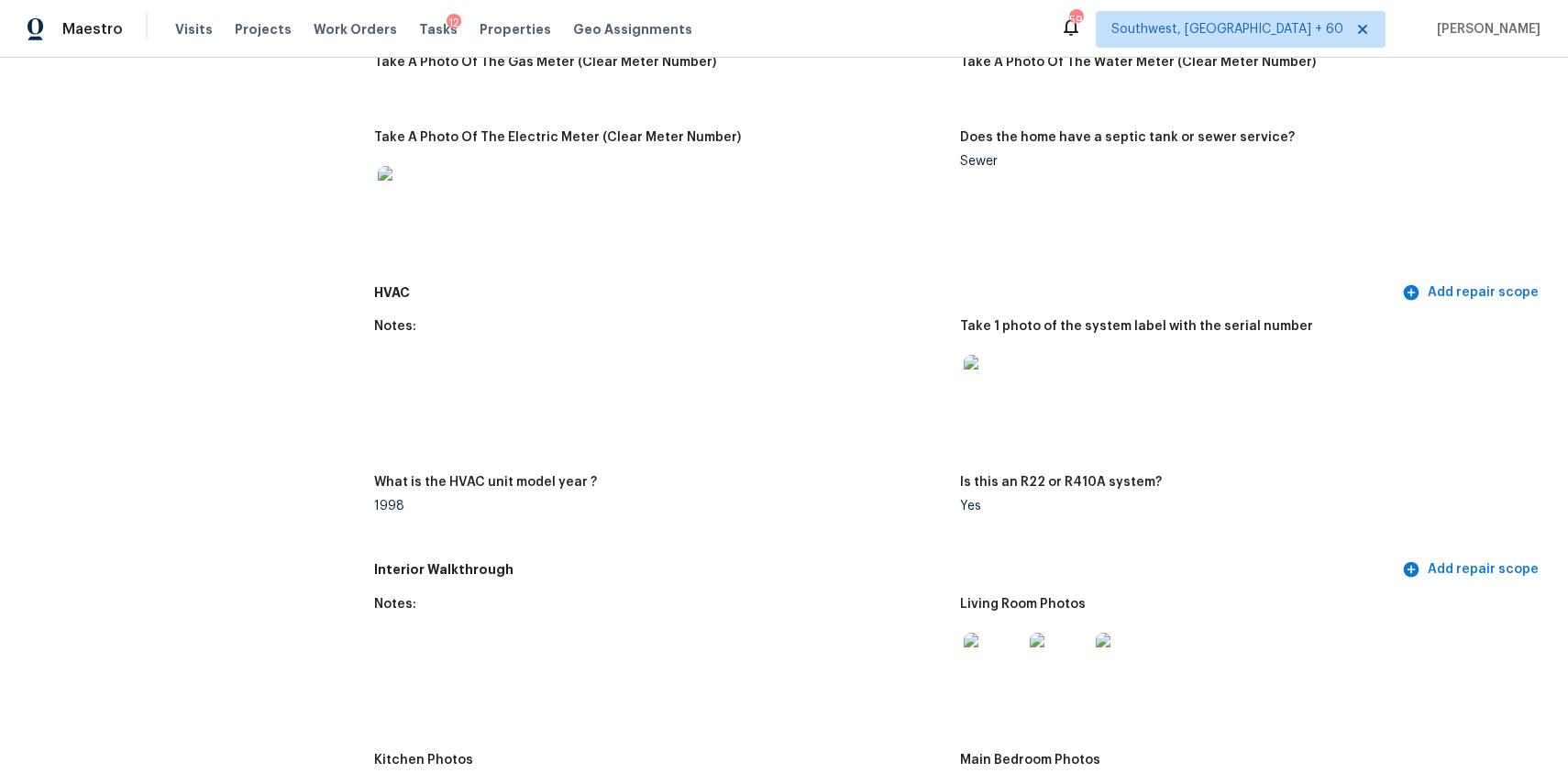
scroll to position [1282, 0]
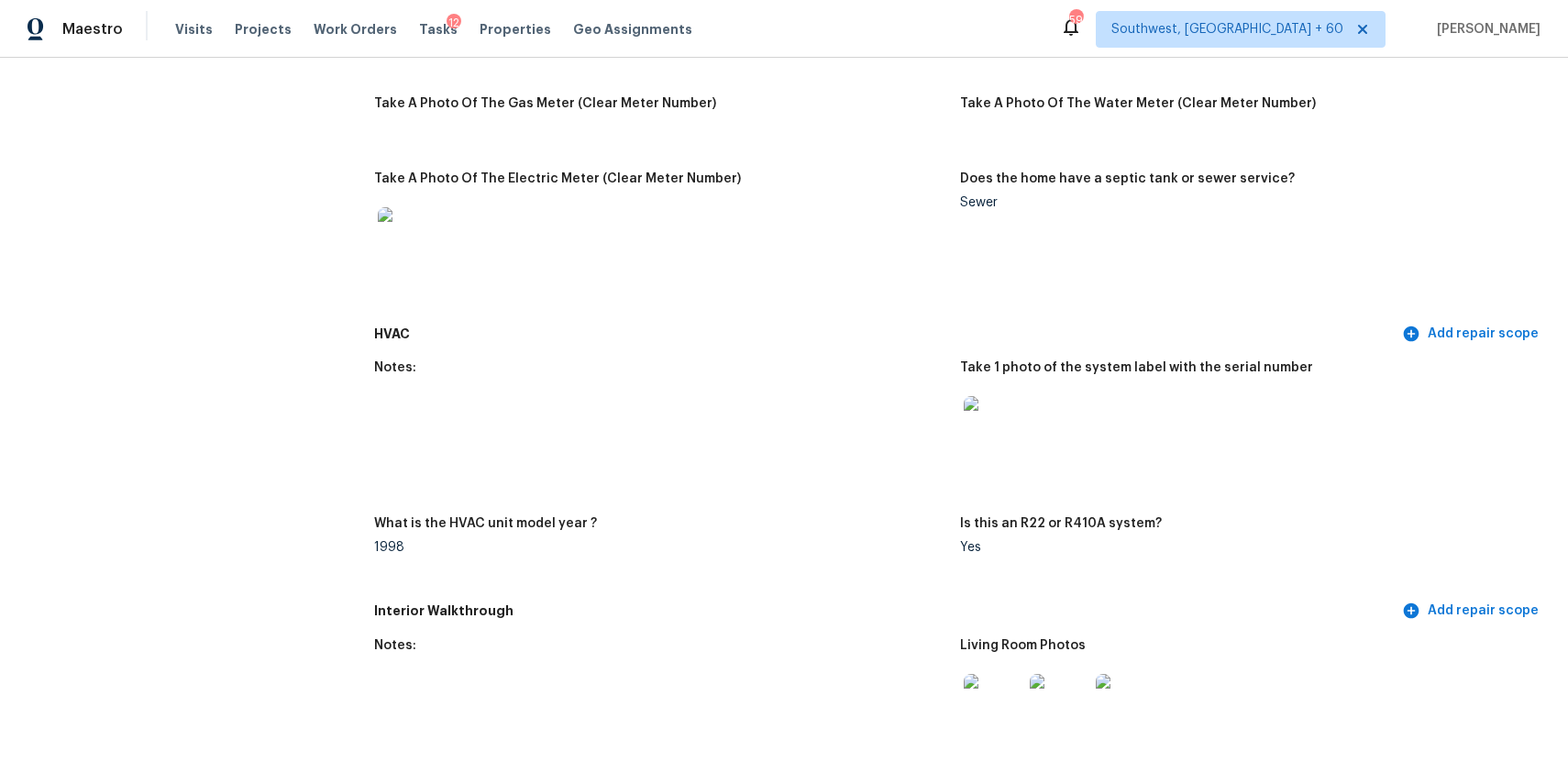
click at [989, 700] on img at bounding box center [993, 702] width 58 height 58
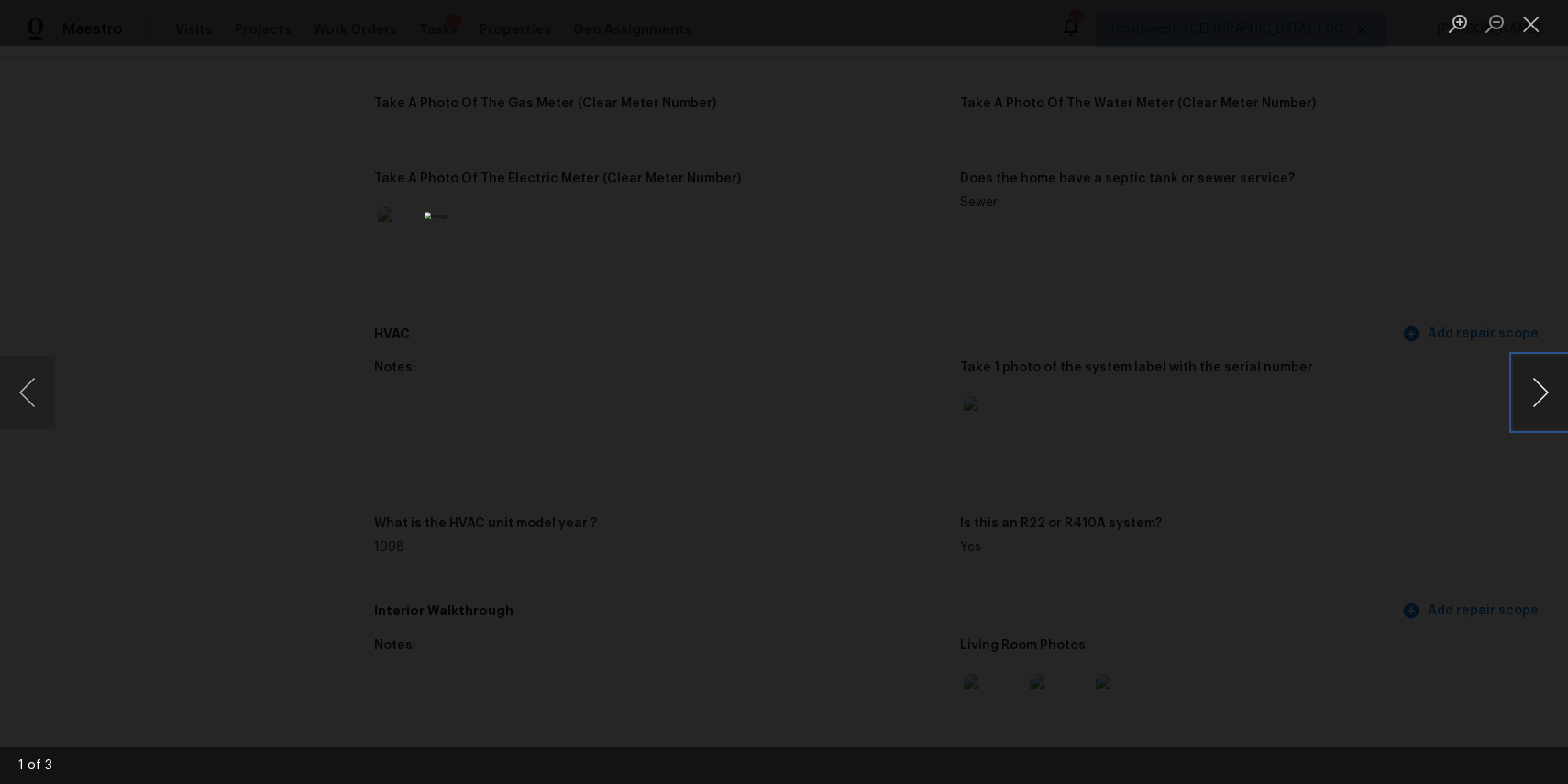
click at [1535, 386] on button "Next image" at bounding box center [1541, 392] width 55 height 73
click at [1158, 142] on div "Lightbox" at bounding box center [784, 392] width 1568 height 784
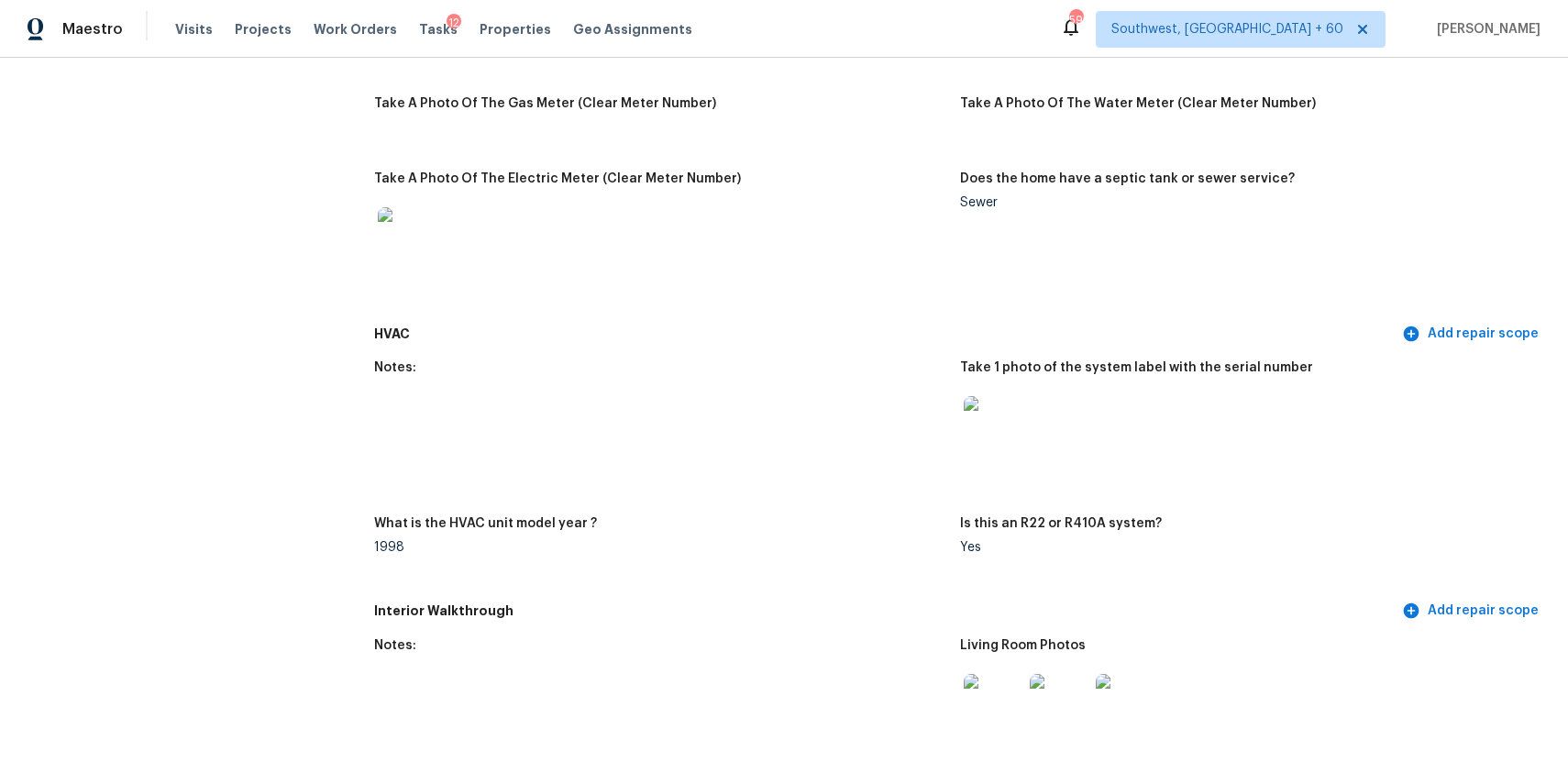
scroll to position [1781, 0]
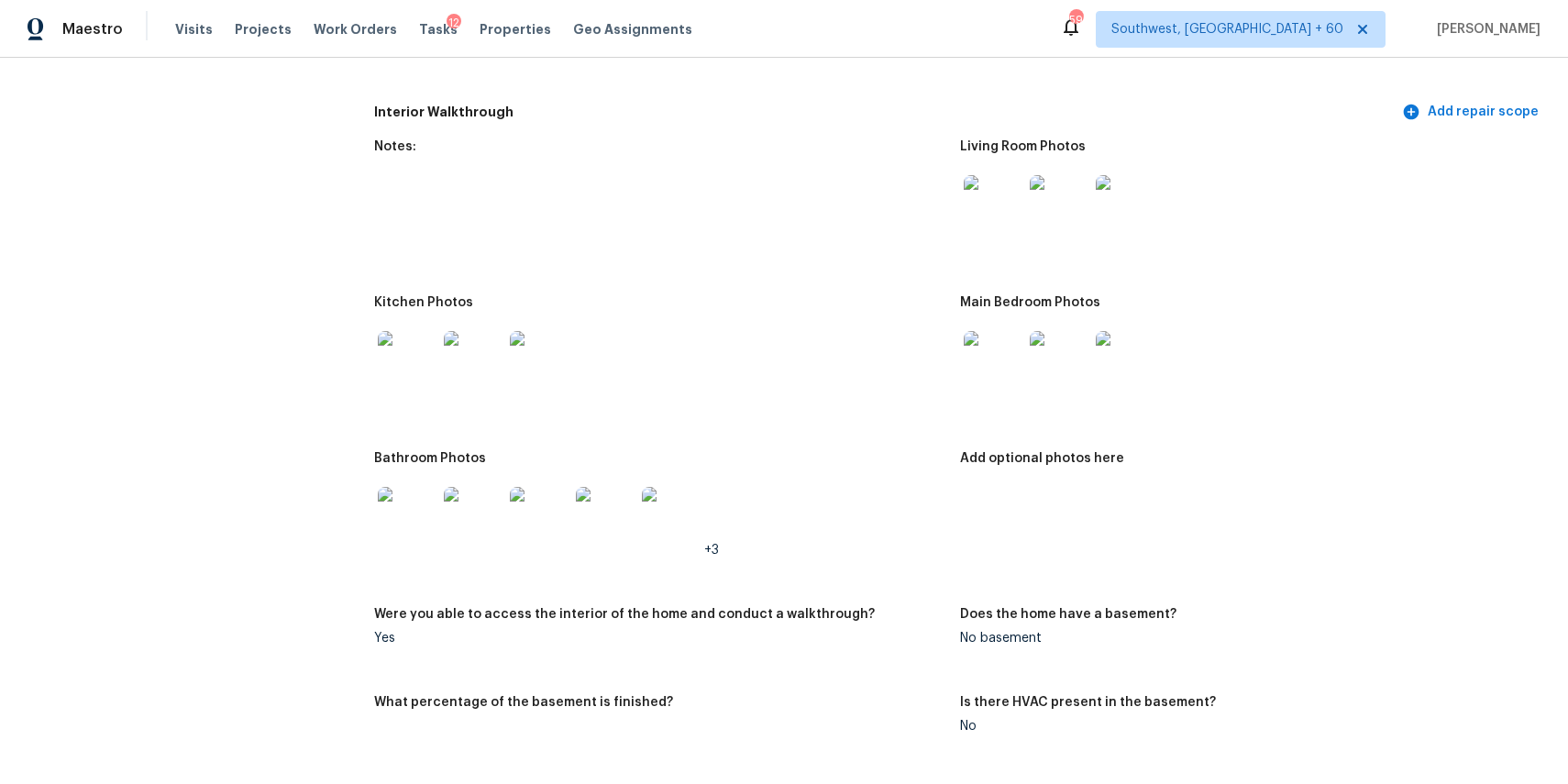
click at [409, 374] on img at bounding box center [407, 360] width 58 height 58
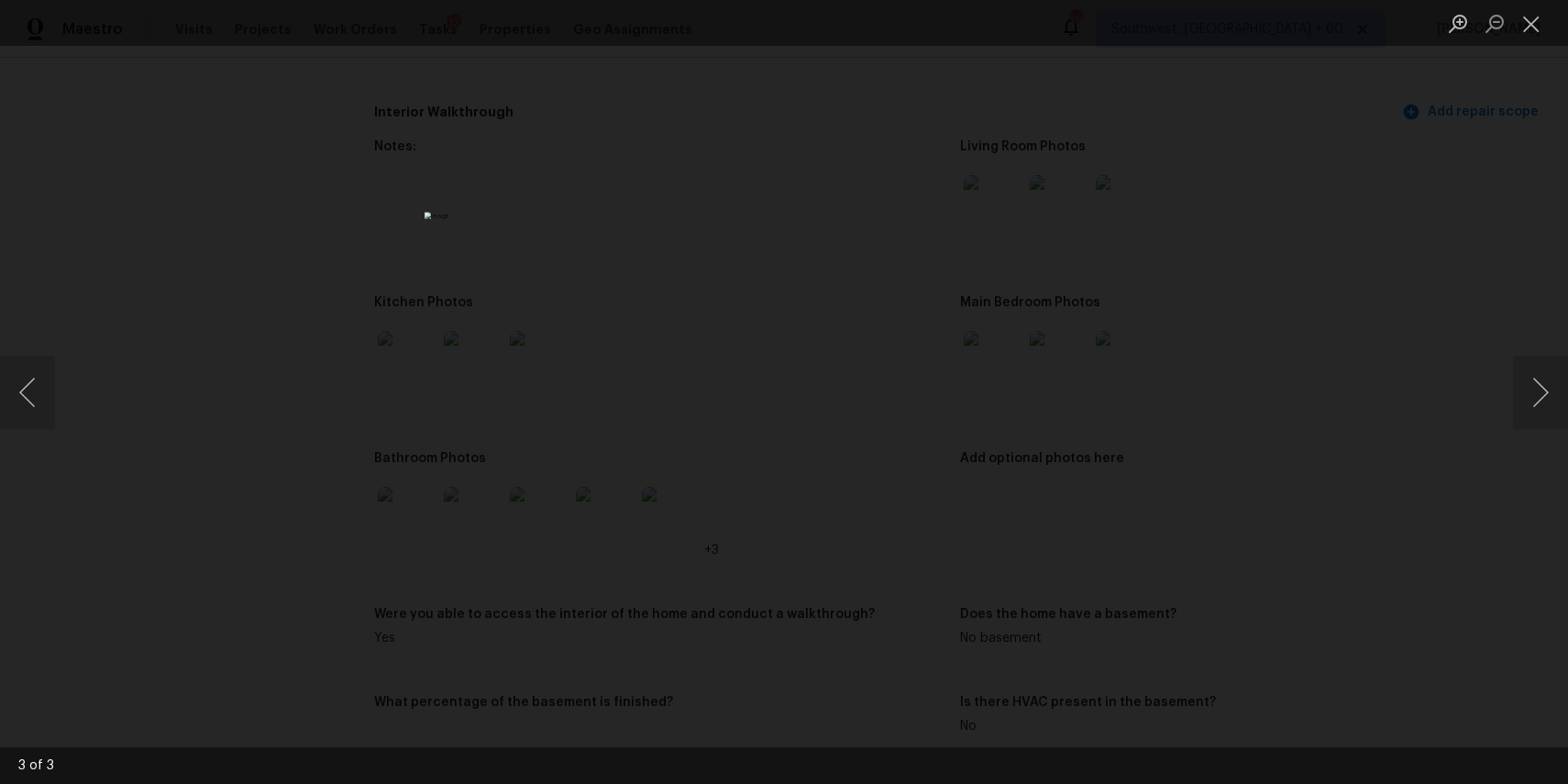
click at [1222, 371] on div "Lightbox" at bounding box center [784, 392] width 1568 height 784
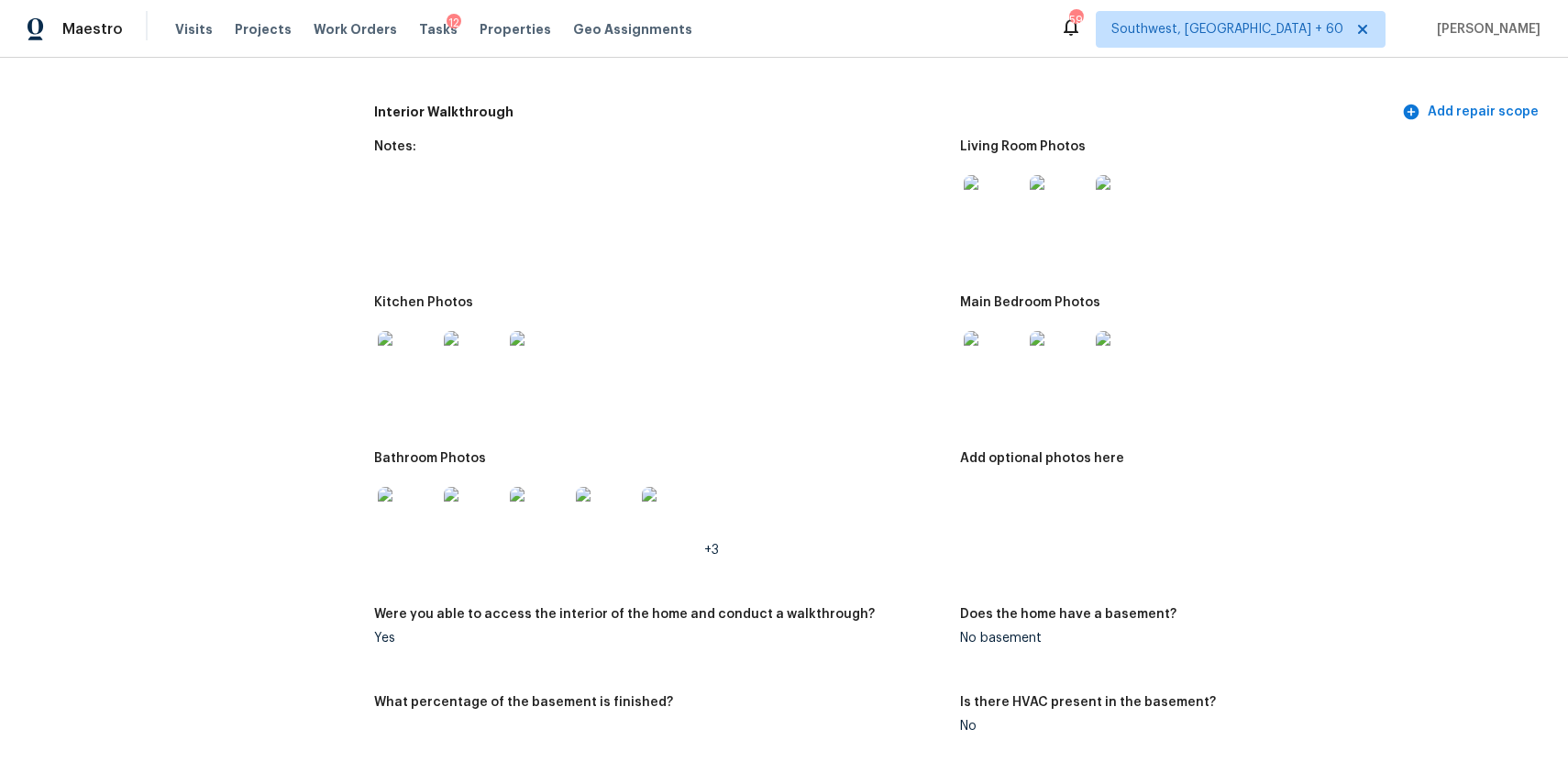
click at [391, 517] on img at bounding box center [407, 516] width 58 height 58
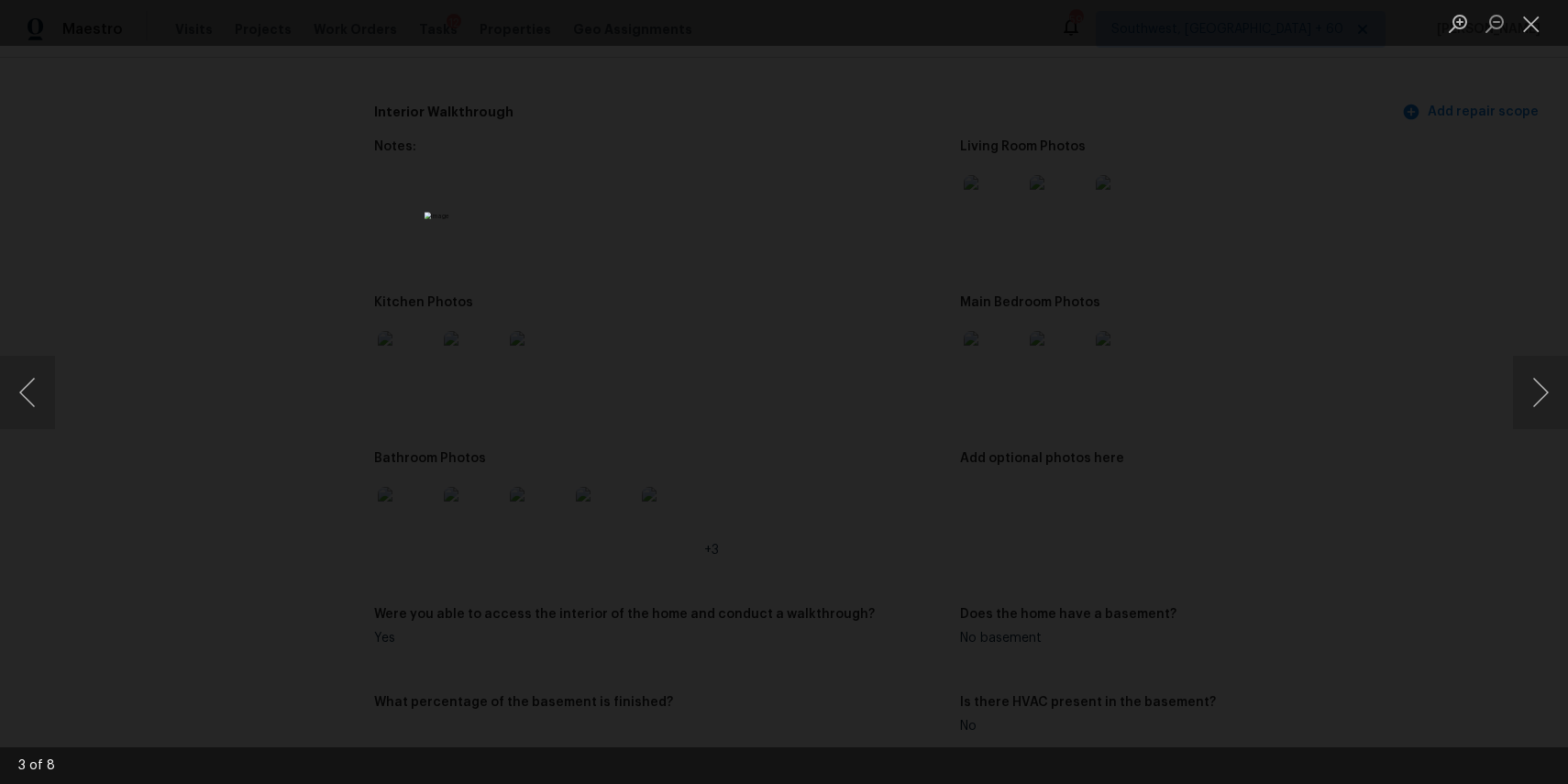
click at [1255, 230] on div "Lightbox" at bounding box center [784, 392] width 1568 height 784
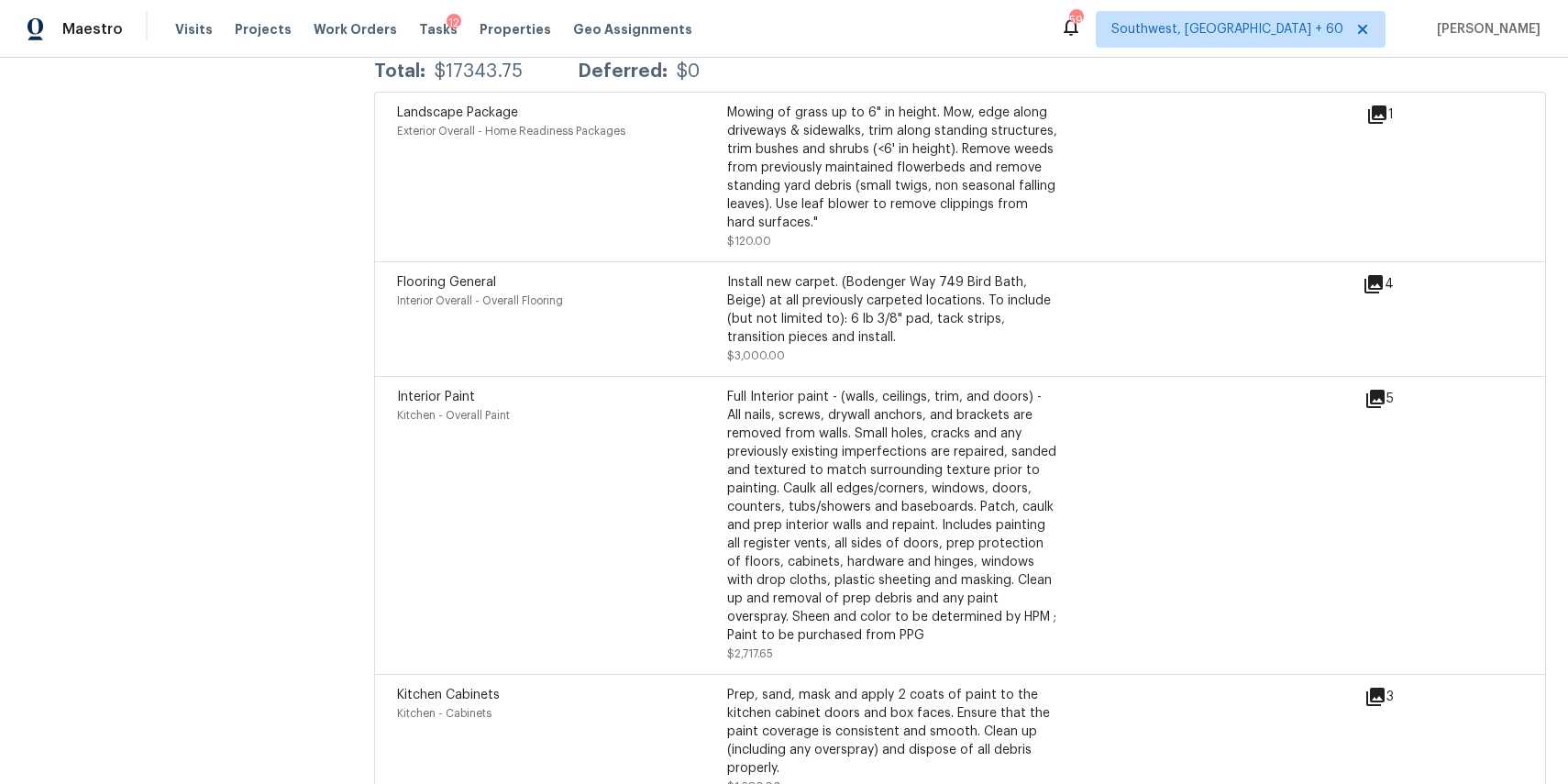
scroll to position [2731, 0]
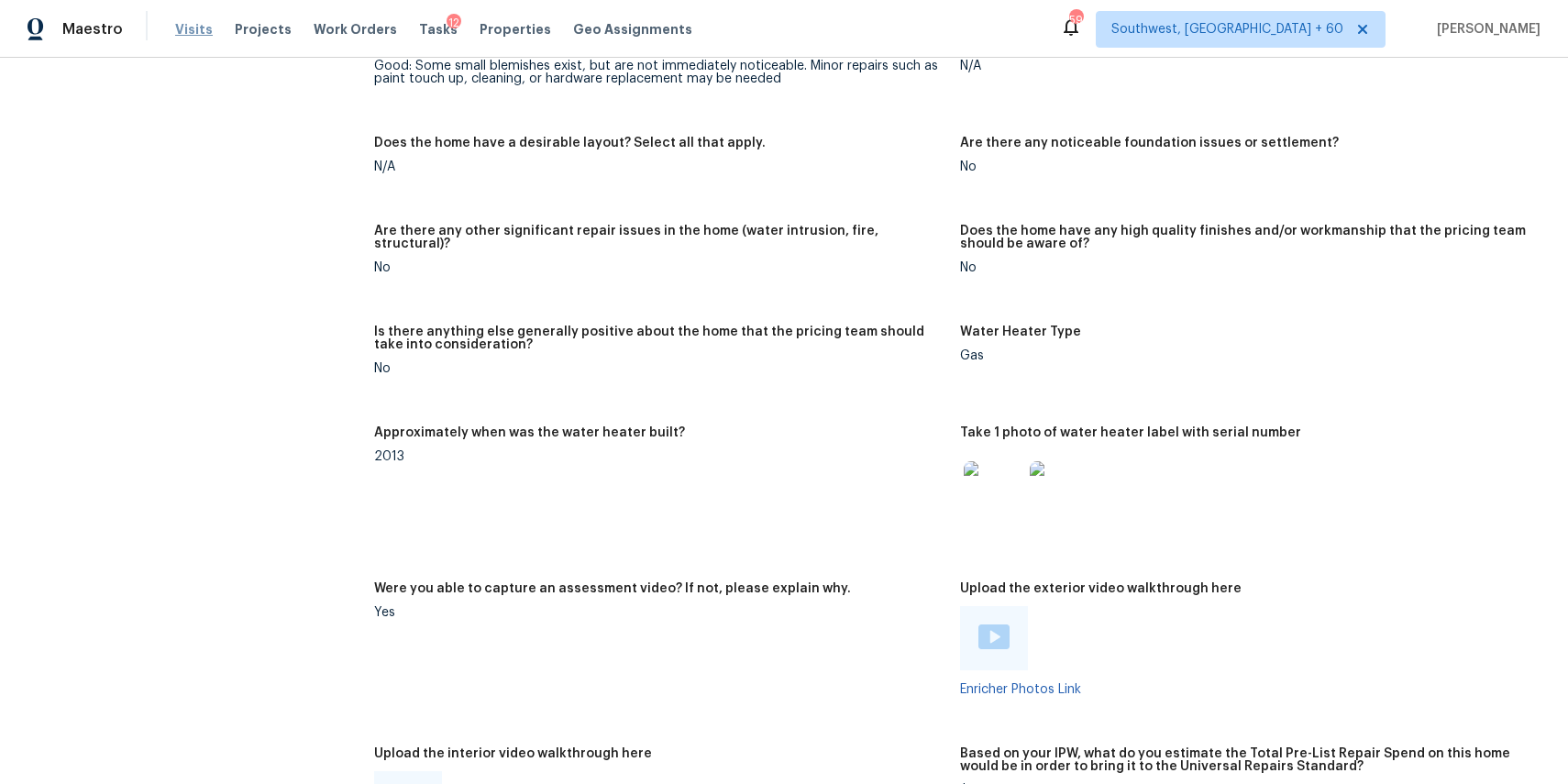
click at [183, 23] on span "Visits" at bounding box center [193, 29] width 38 height 18
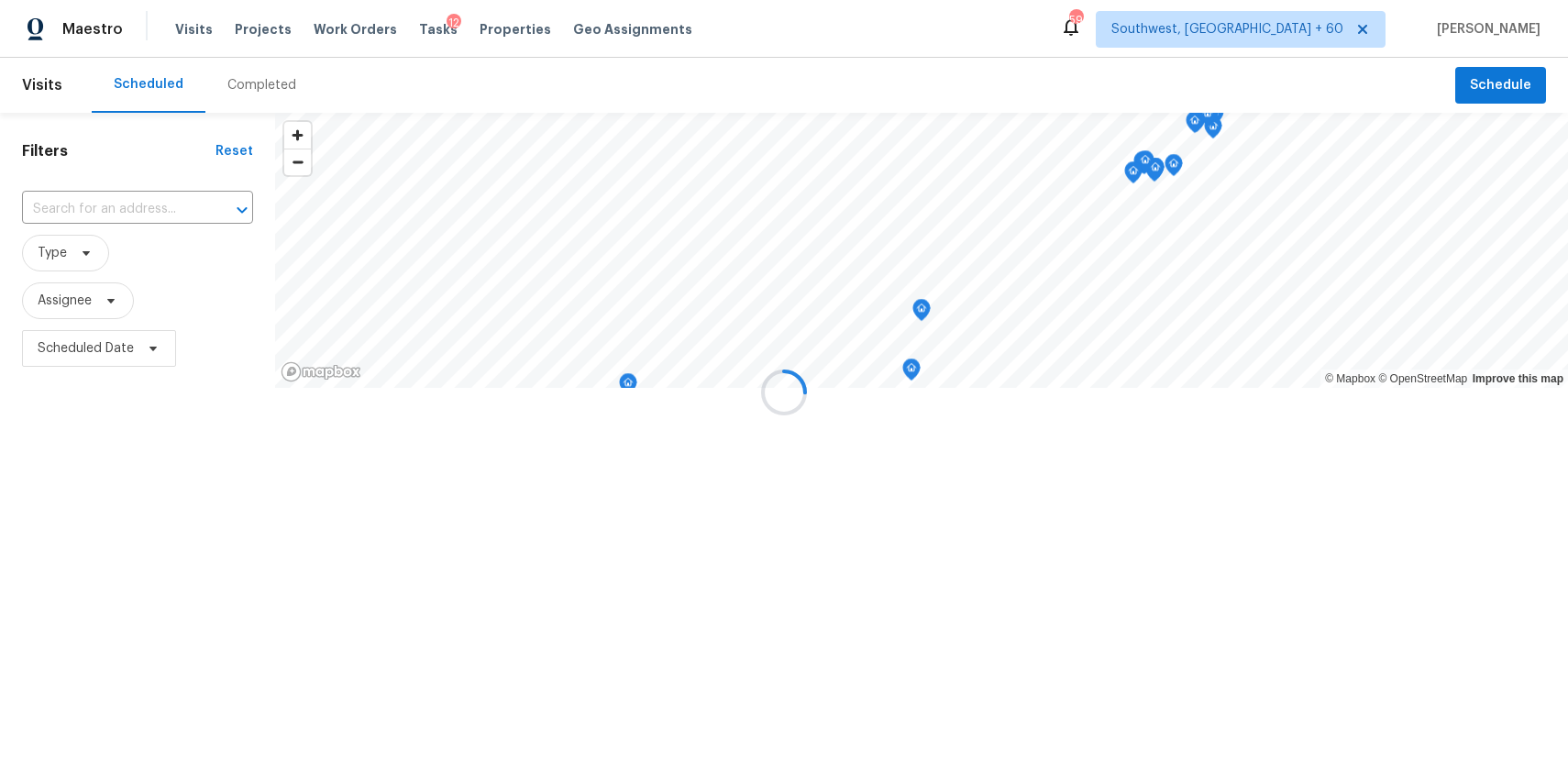
click at [254, 97] on div at bounding box center [784, 392] width 1568 height 784
click at [254, 97] on div "Completed" at bounding box center [261, 85] width 113 height 55
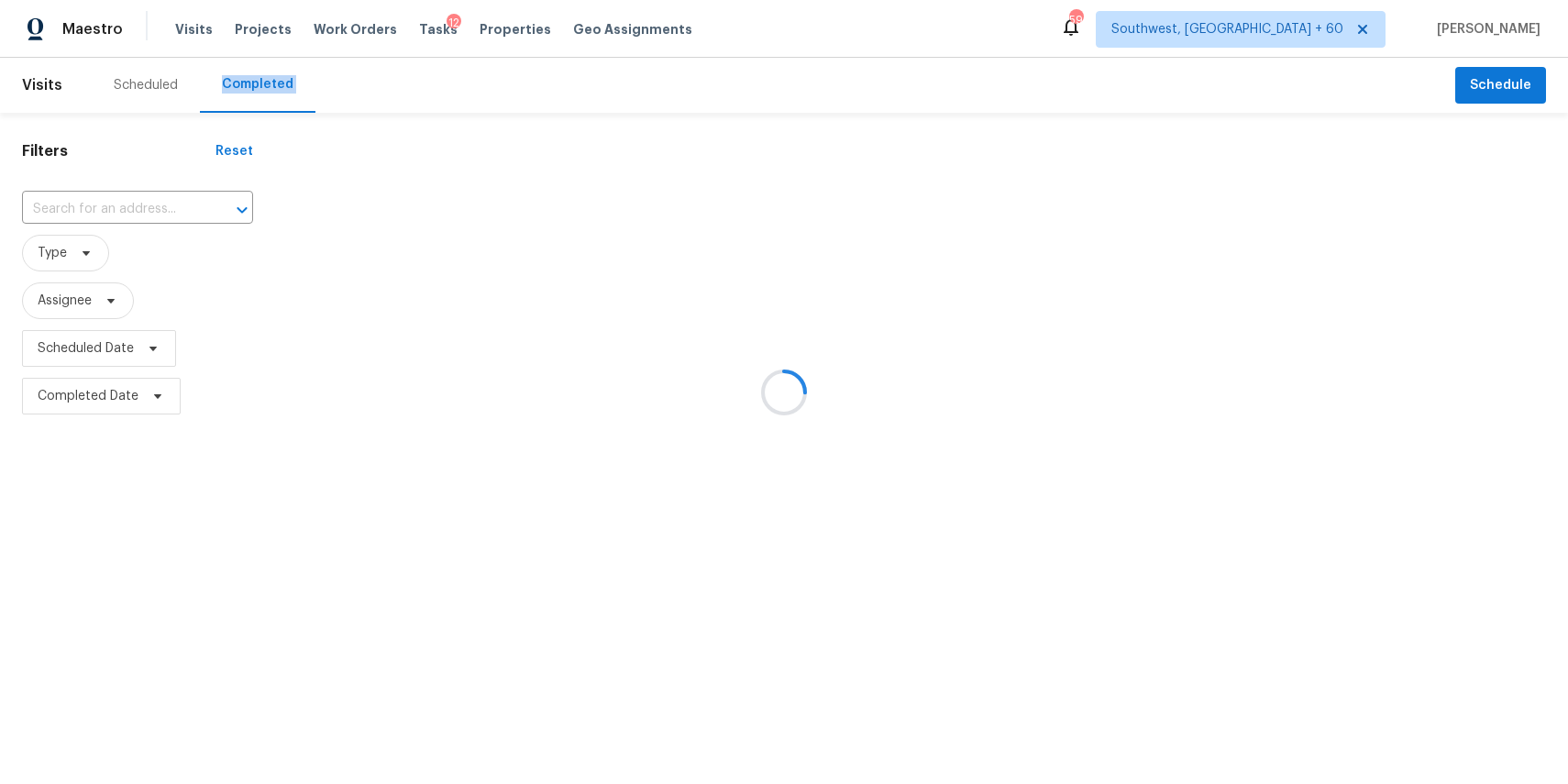
click at [254, 97] on div at bounding box center [784, 392] width 1568 height 784
click at [176, 176] on div at bounding box center [784, 392] width 1568 height 784
click at [181, 211] on div at bounding box center [784, 392] width 1568 height 784
click at [90, 199] on div at bounding box center [784, 392] width 1568 height 784
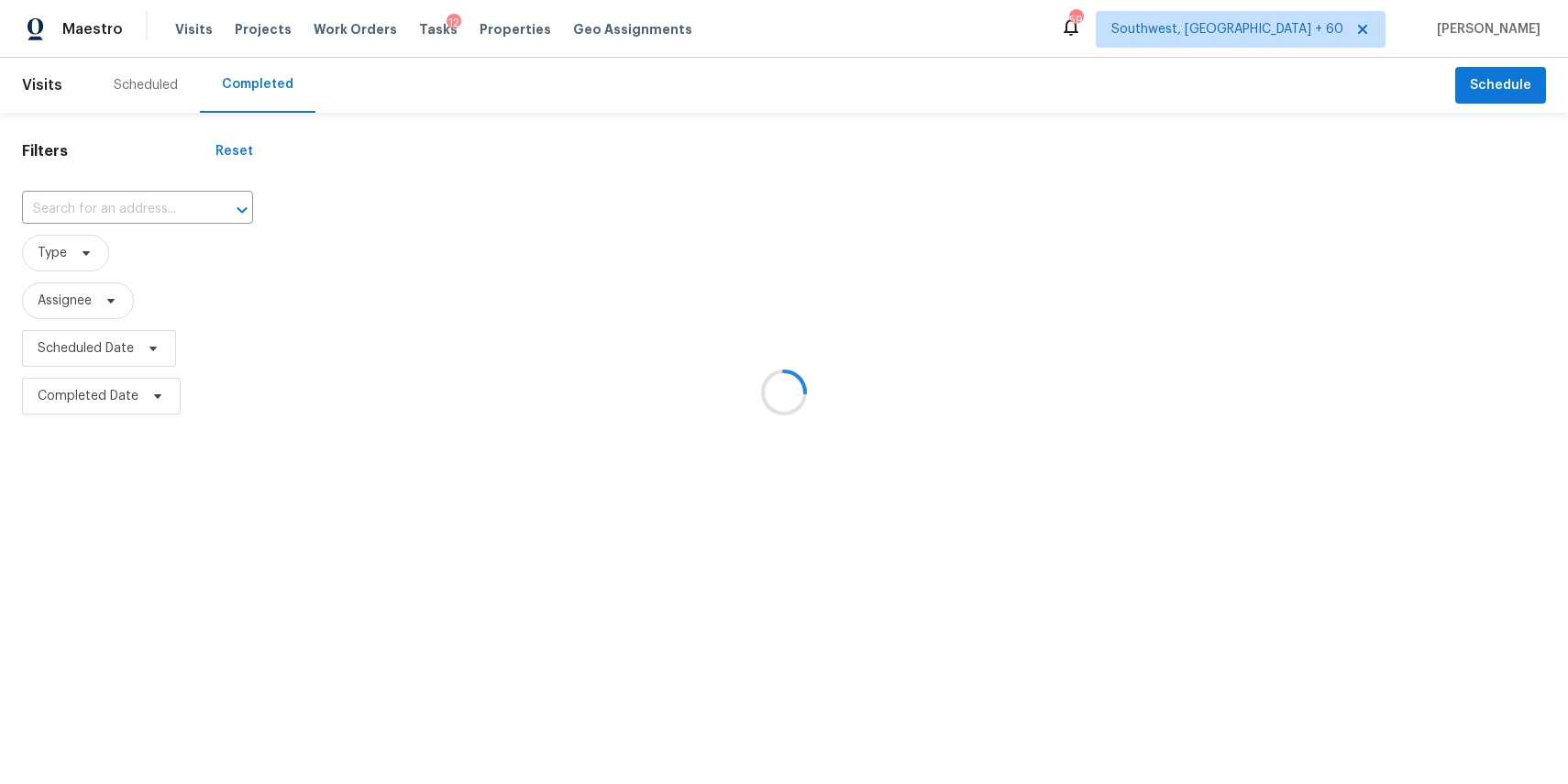
click at [90, 199] on div at bounding box center [784, 392] width 1568 height 784
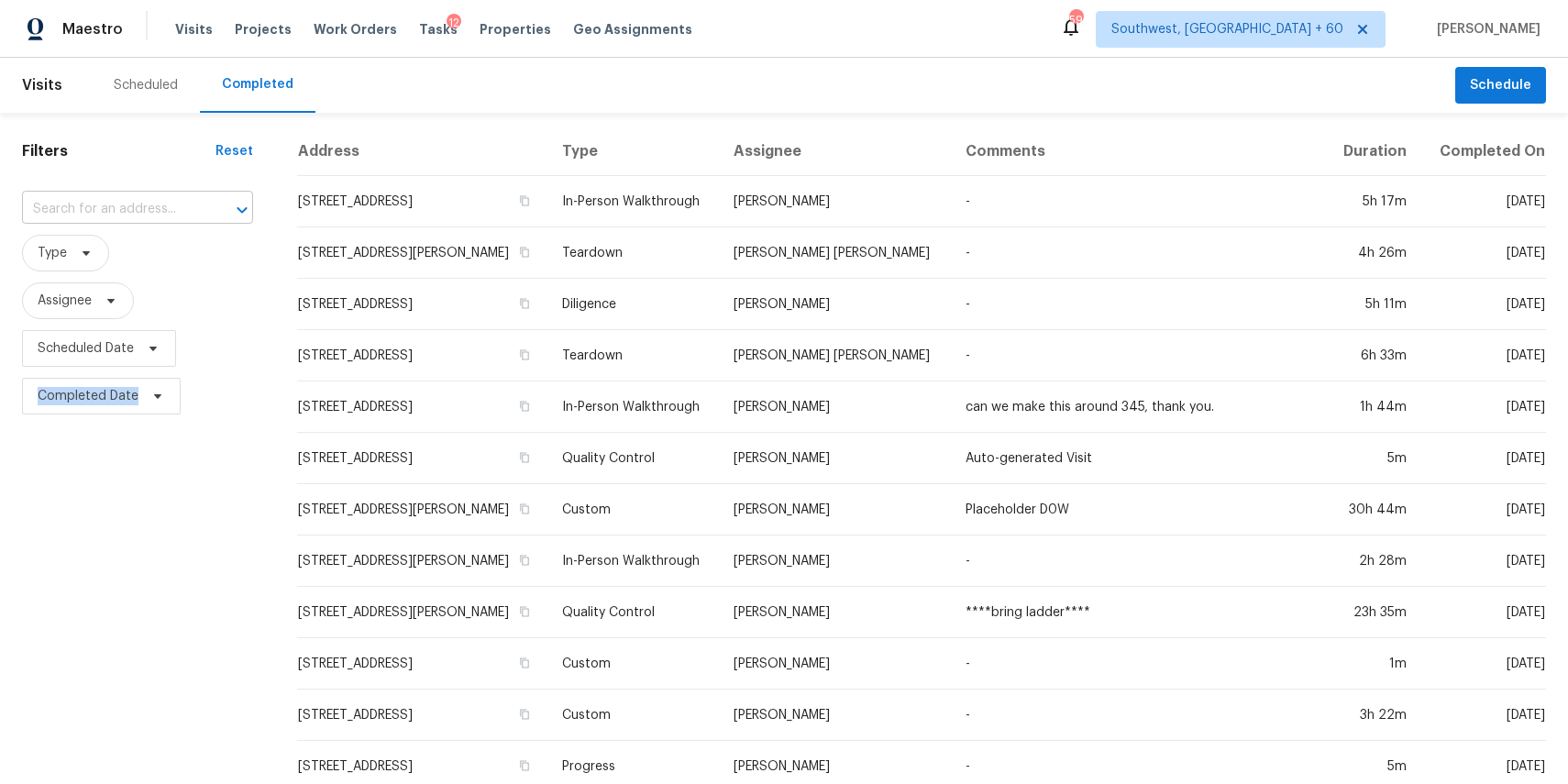
click at [119, 213] on input "text" at bounding box center [112, 209] width 180 height 28
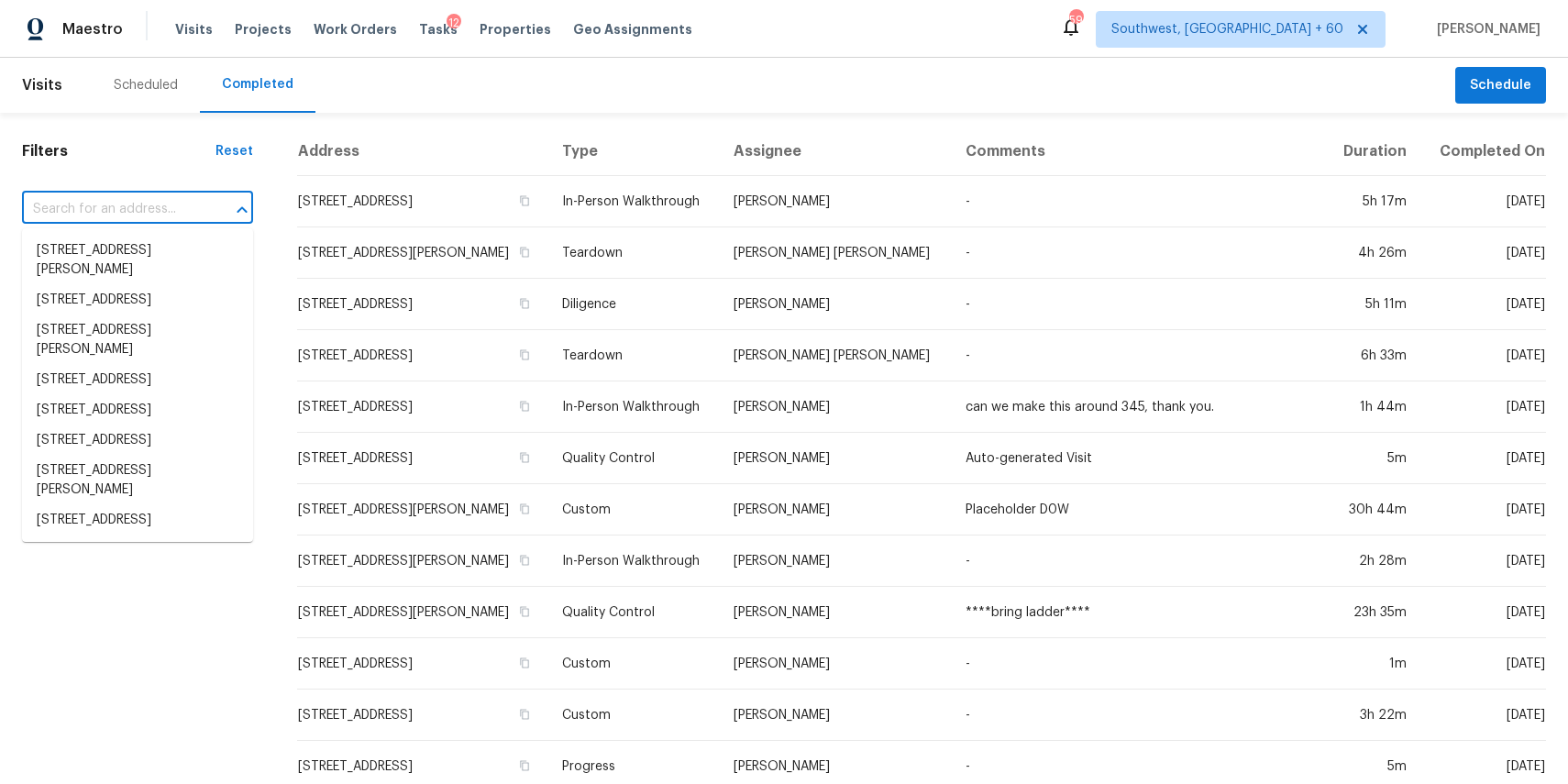
paste input "5947 Snapping Turtle Rd, Baytown, TX 77523"
type input "5947 Snapping Turtle Rd, Baytown, TX 77523"
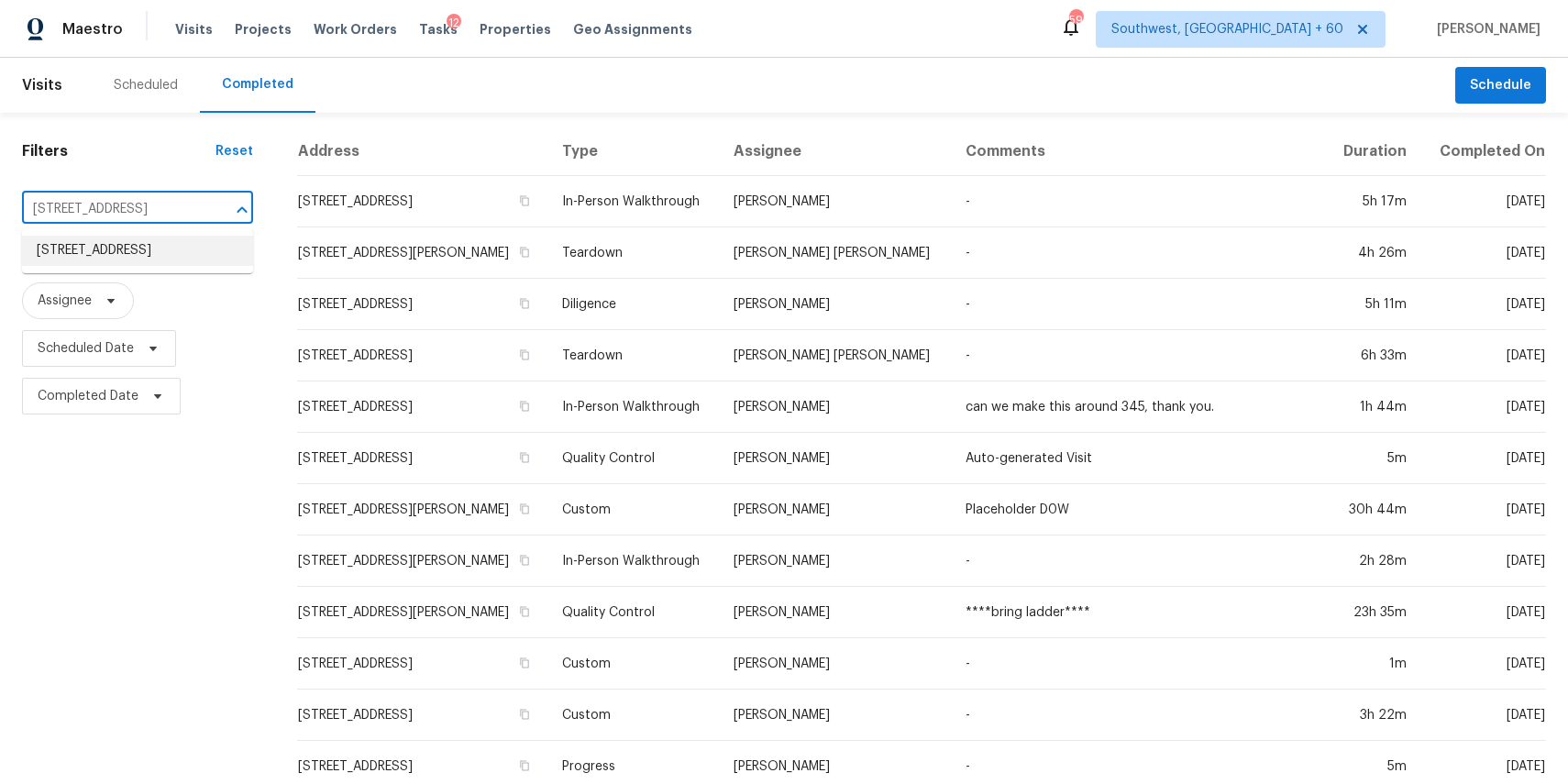
click at [144, 257] on li "[STREET_ADDRESS]" at bounding box center [138, 250] width 231 height 30
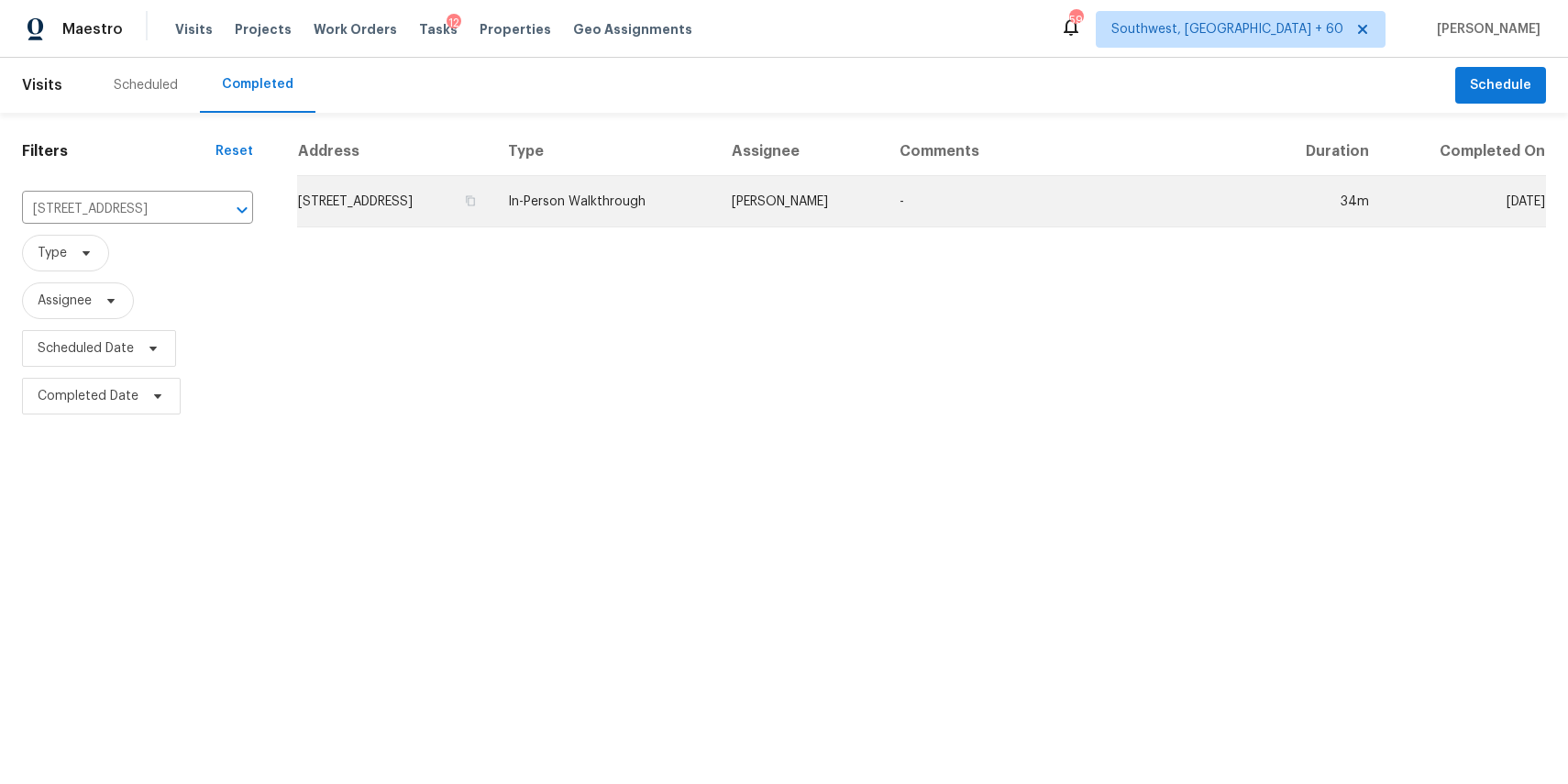
click at [885, 190] on td "[PERSON_NAME]" at bounding box center [801, 201] width 168 height 51
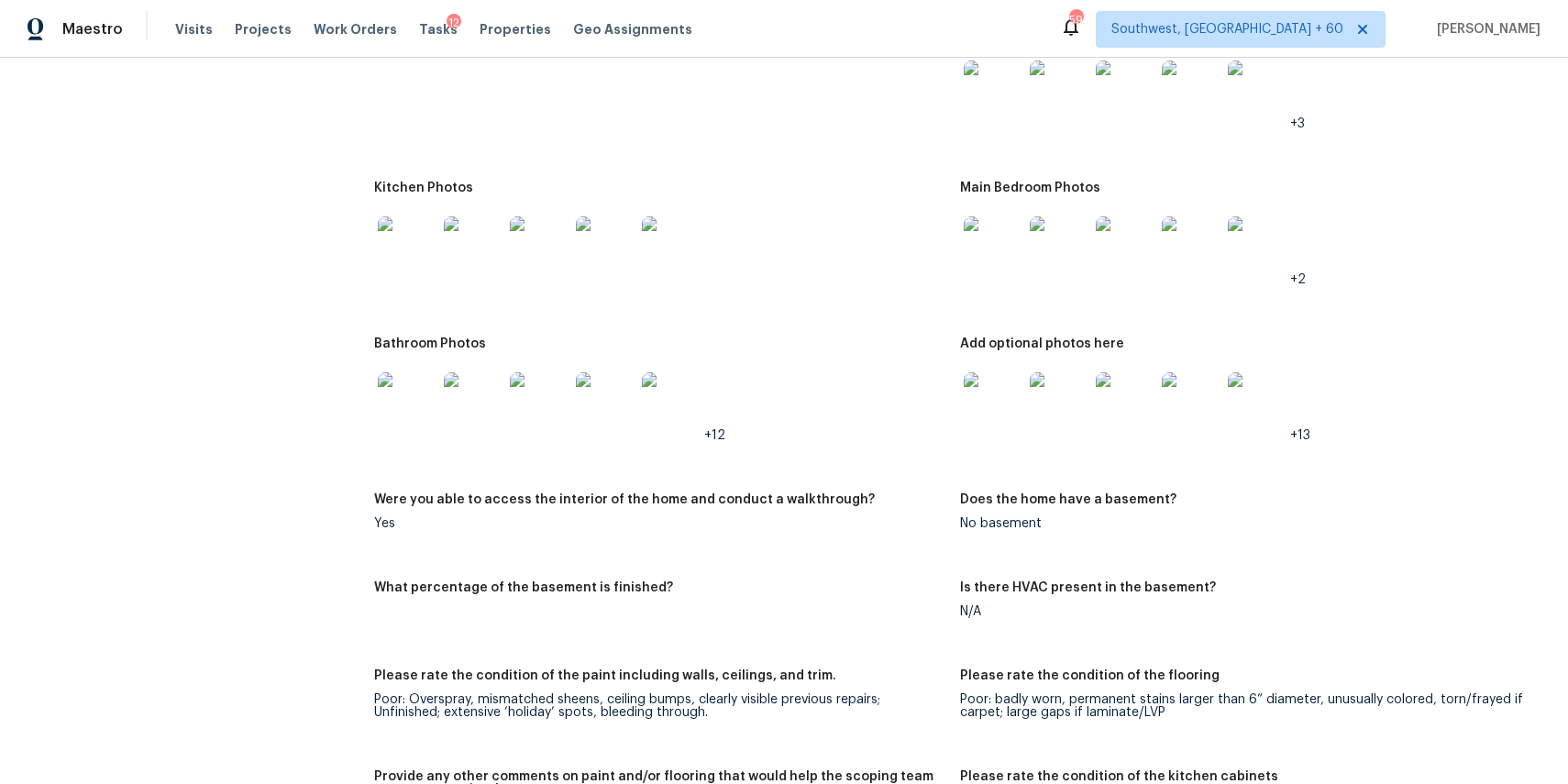
scroll to position [2105, 0]
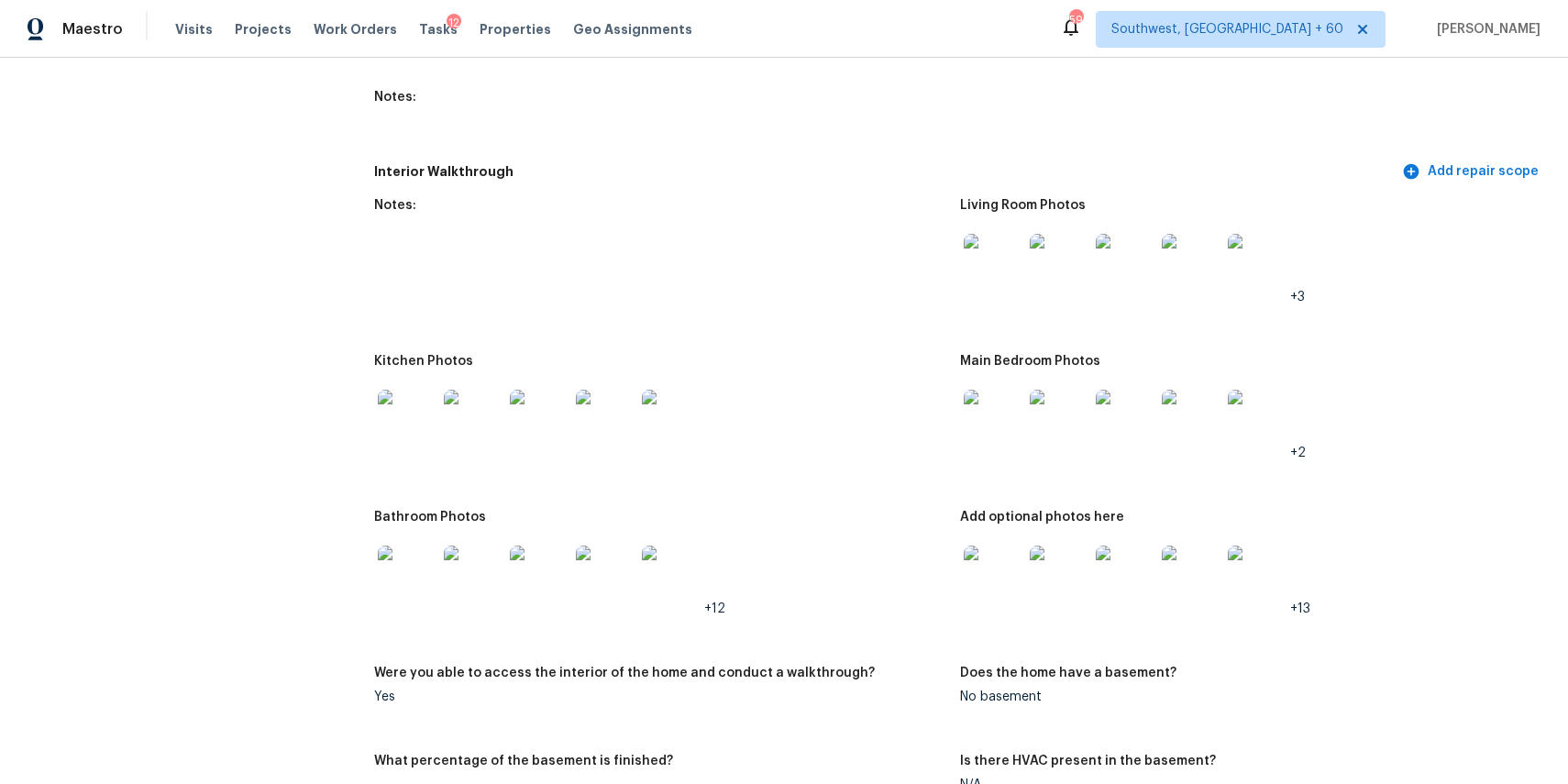
click at [1005, 256] on img at bounding box center [993, 263] width 58 height 58
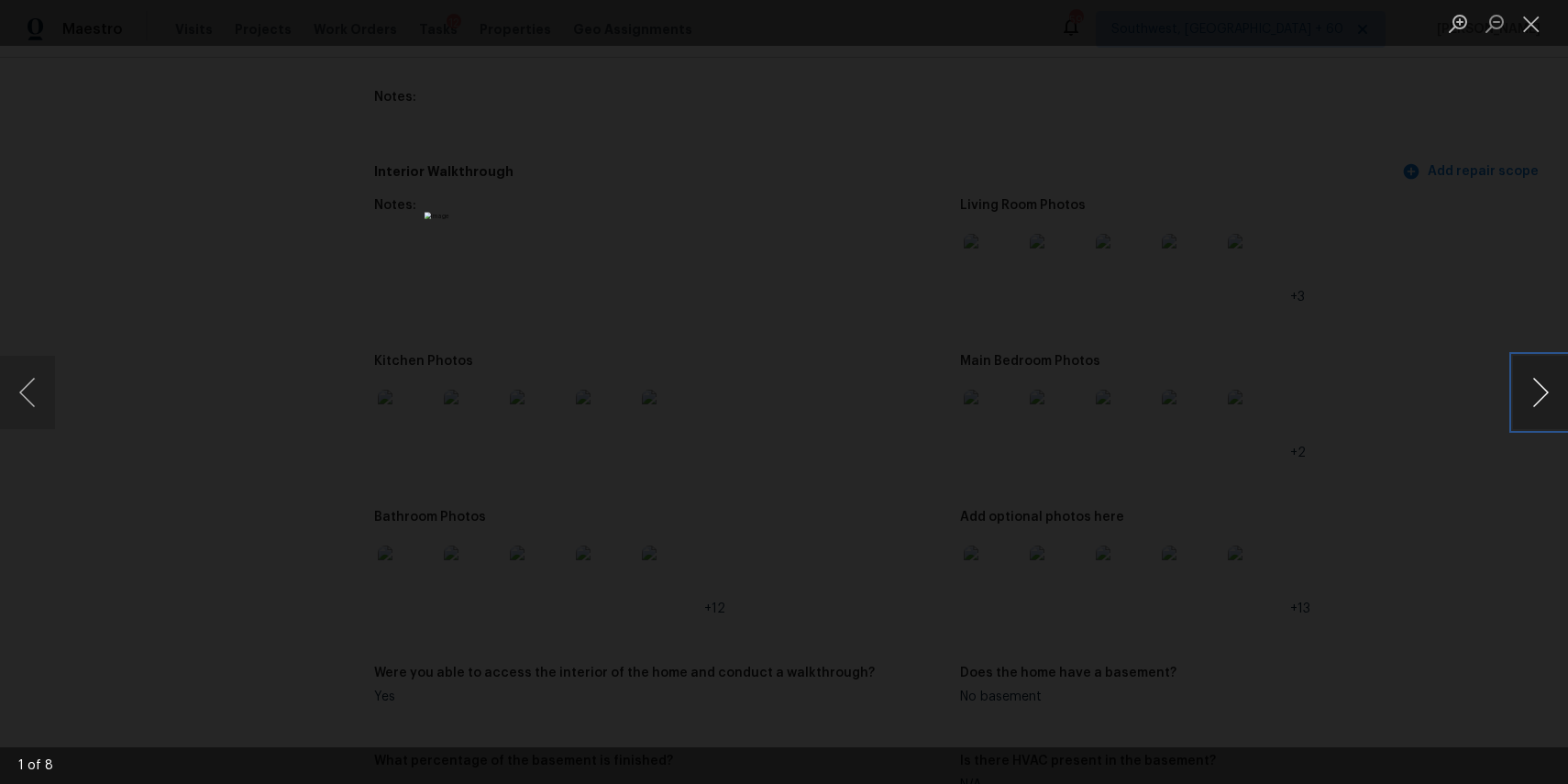
click at [1544, 388] on button "Next image" at bounding box center [1541, 392] width 55 height 73
click at [1534, 395] on button "Next image" at bounding box center [1541, 392] width 55 height 73
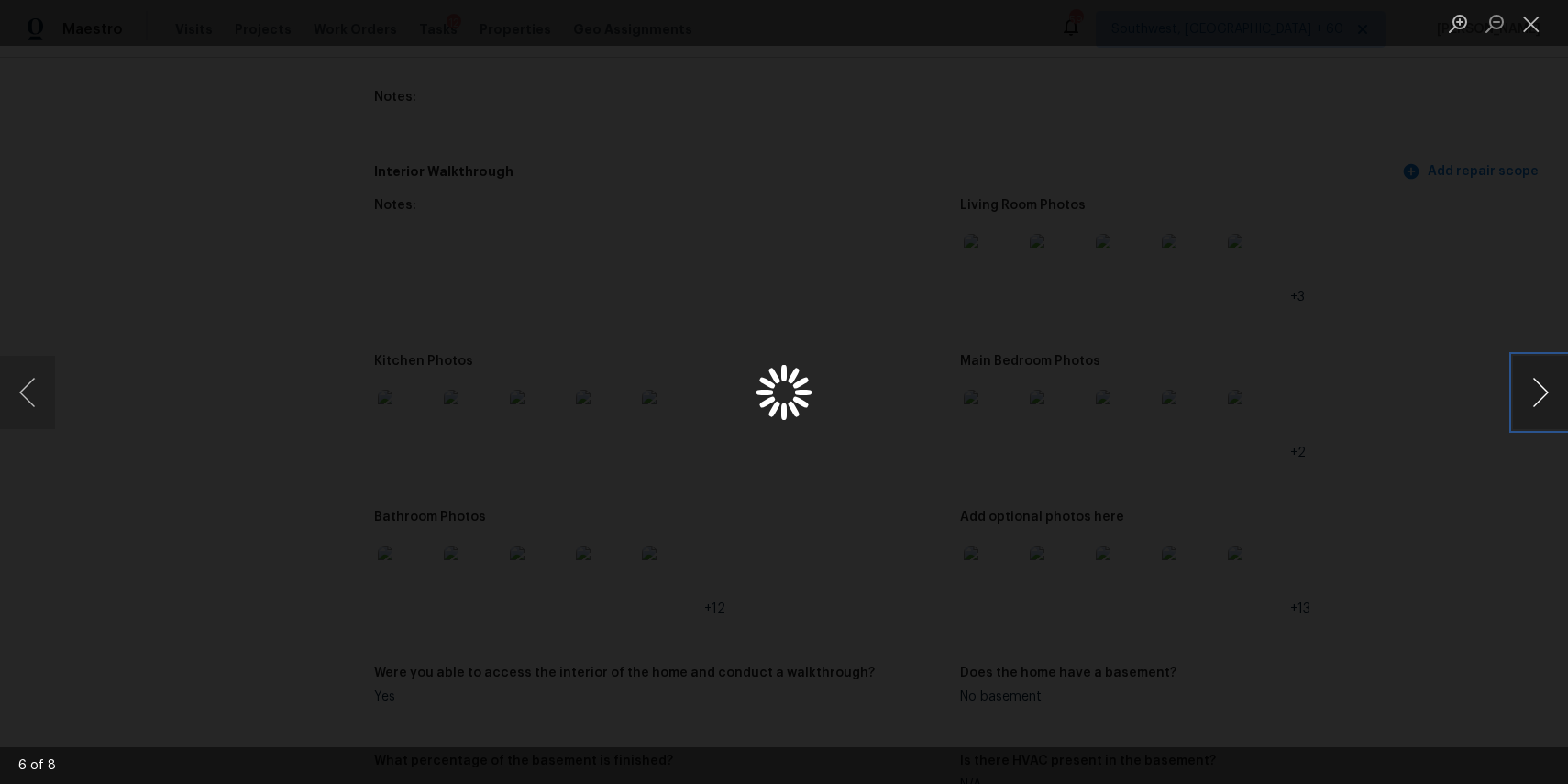
click at [1539, 394] on button "Next image" at bounding box center [1541, 392] width 55 height 73
click at [1464, 361] on div "Lightbox" at bounding box center [784, 392] width 1568 height 784
click at [1295, 409] on div "Lightbox" at bounding box center [784, 392] width 1568 height 784
click at [1171, 443] on div "Lightbox" at bounding box center [784, 392] width 1568 height 784
click at [1104, 433] on div "Lightbox" at bounding box center [784, 392] width 1568 height 784
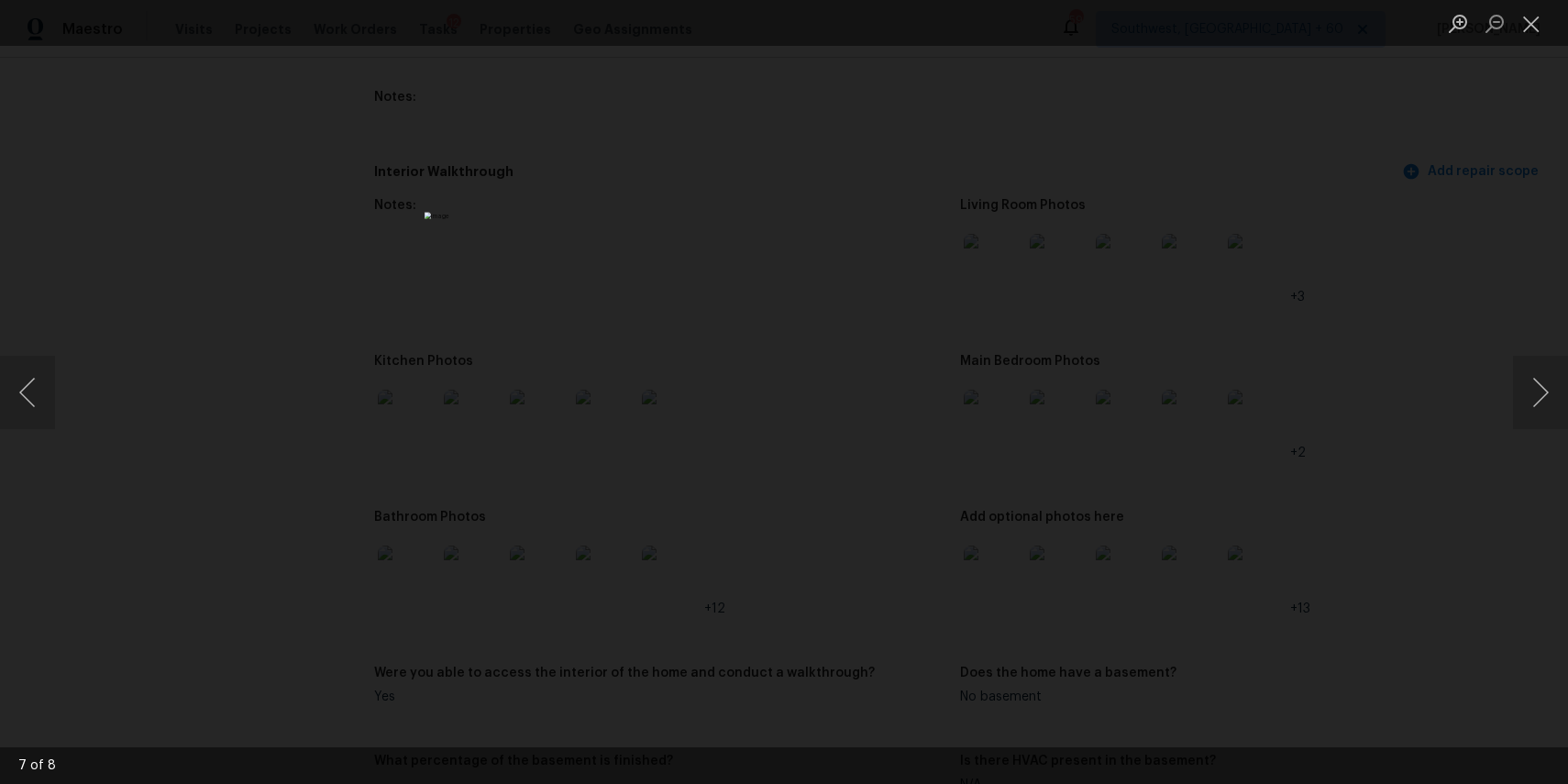
click at [1104, 433] on div "Lightbox" at bounding box center [784, 392] width 1568 height 784
click at [1528, 25] on button "Close lightbox" at bounding box center [1532, 23] width 37 height 32
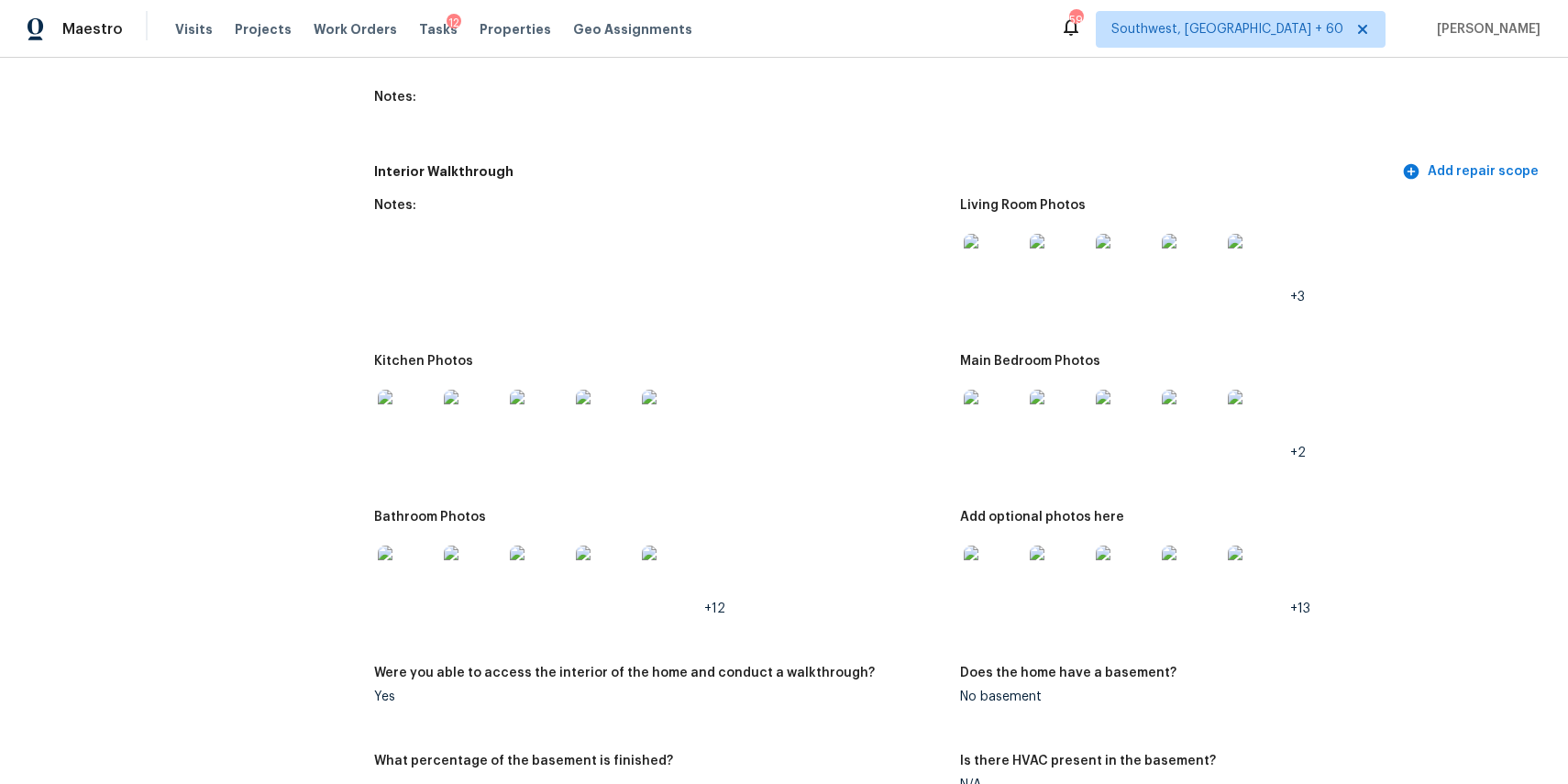
click at [985, 397] on img at bounding box center [993, 419] width 58 height 58
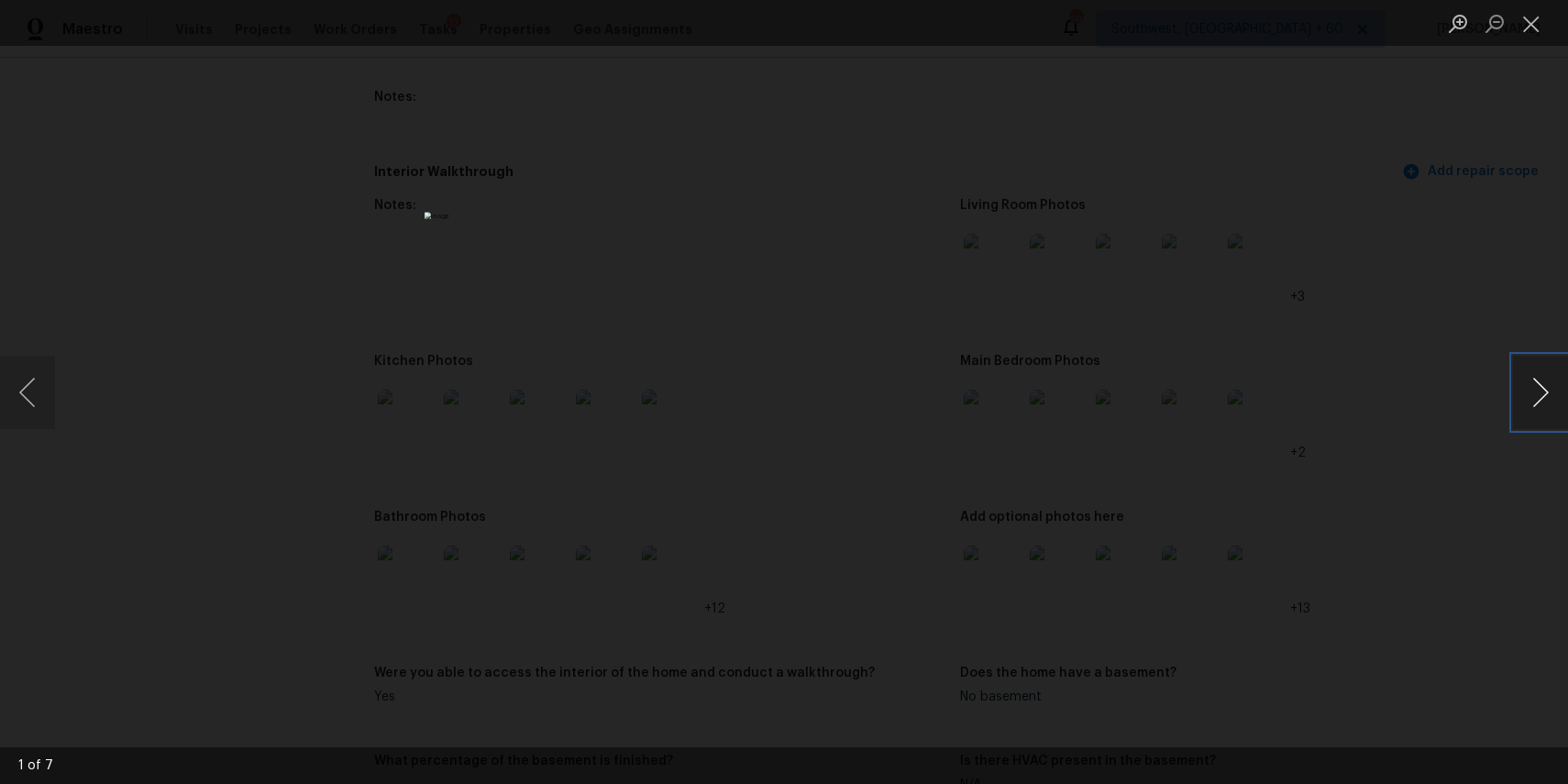
click at [1539, 397] on button "Next image" at bounding box center [1541, 392] width 55 height 73
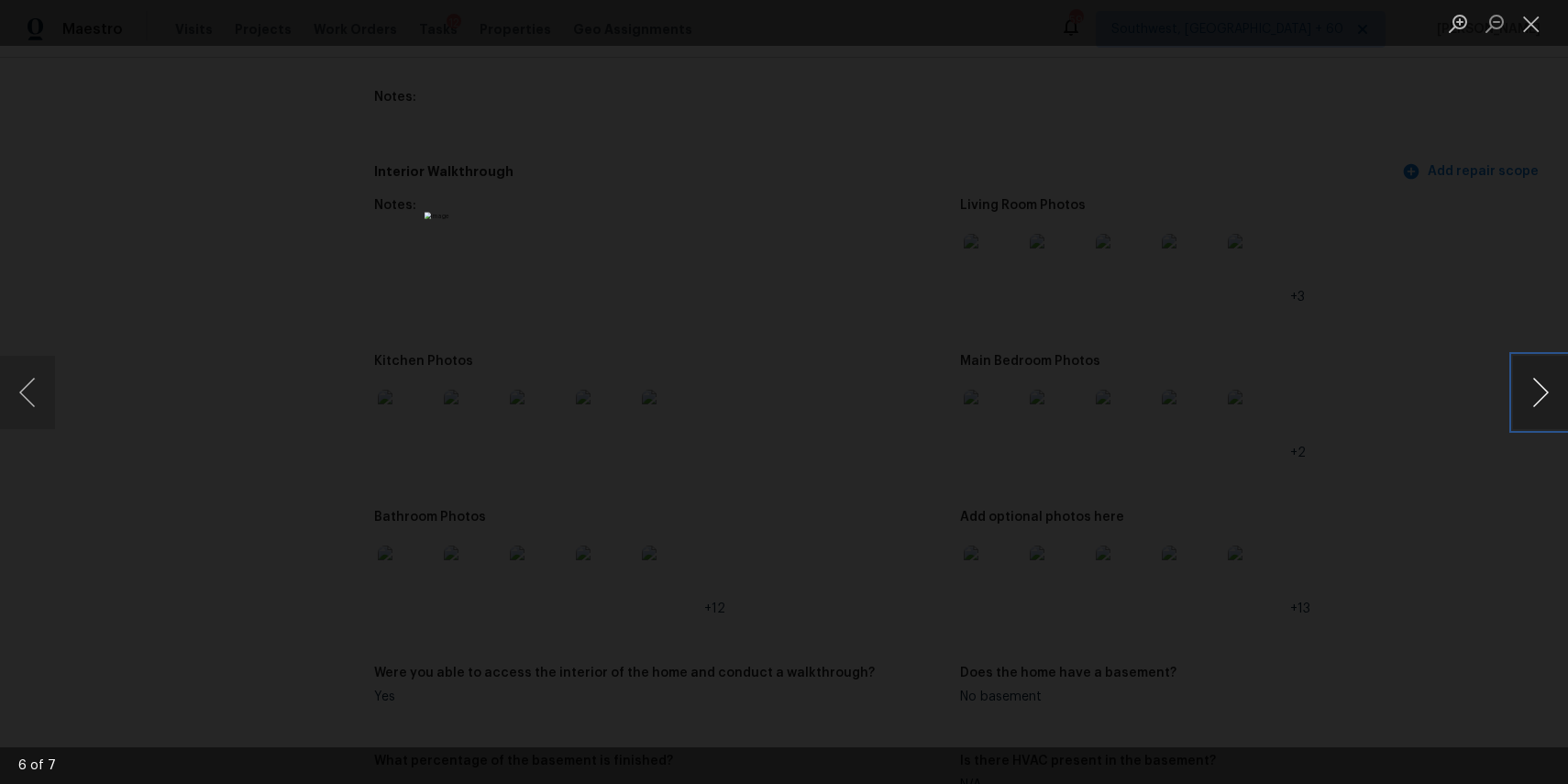
click at [1539, 397] on button "Next image" at bounding box center [1541, 392] width 55 height 73
click at [1437, 380] on div "Lightbox" at bounding box center [784, 392] width 1568 height 784
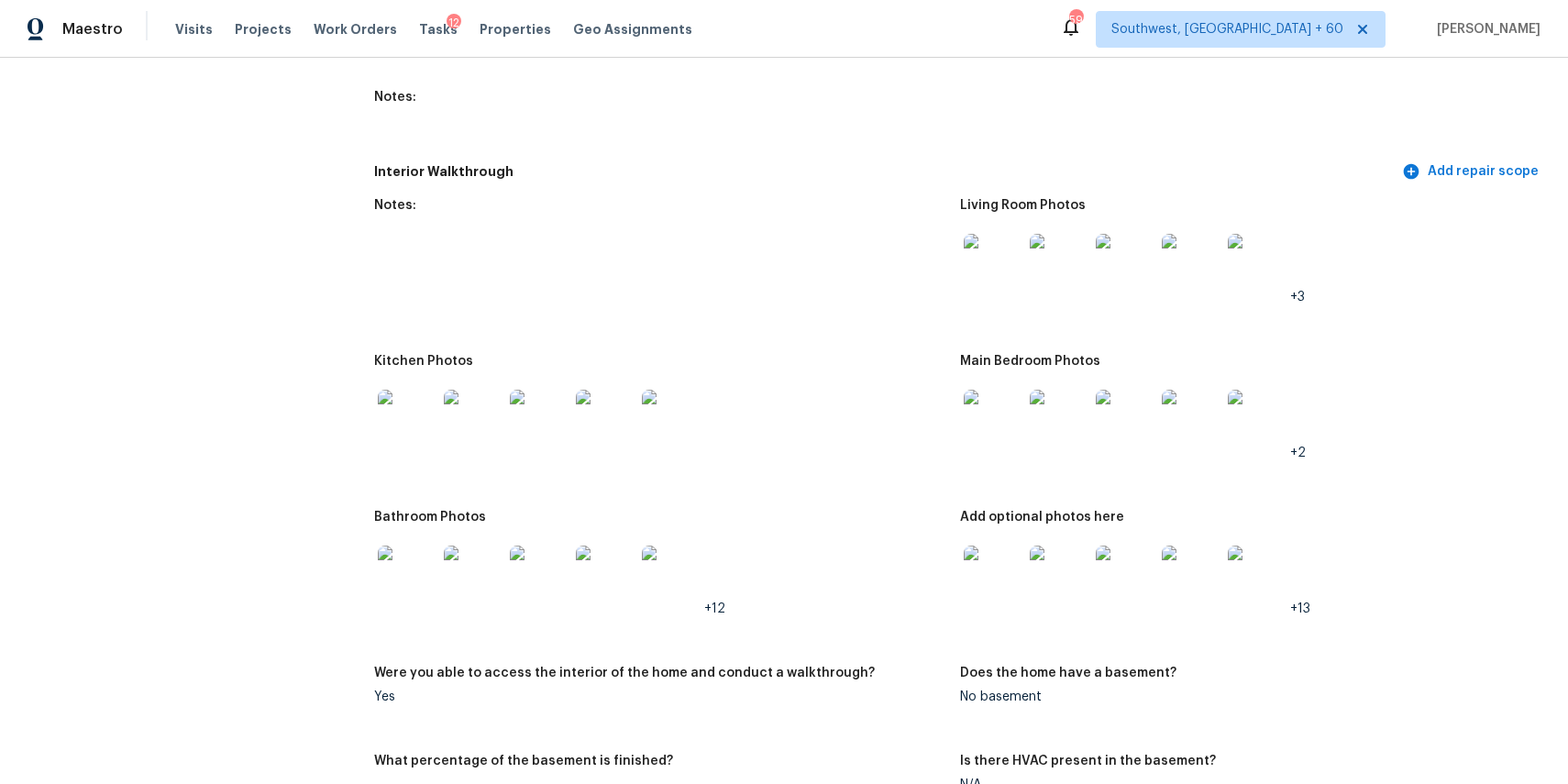
click at [985, 563] on img at bounding box center [993, 574] width 58 height 58
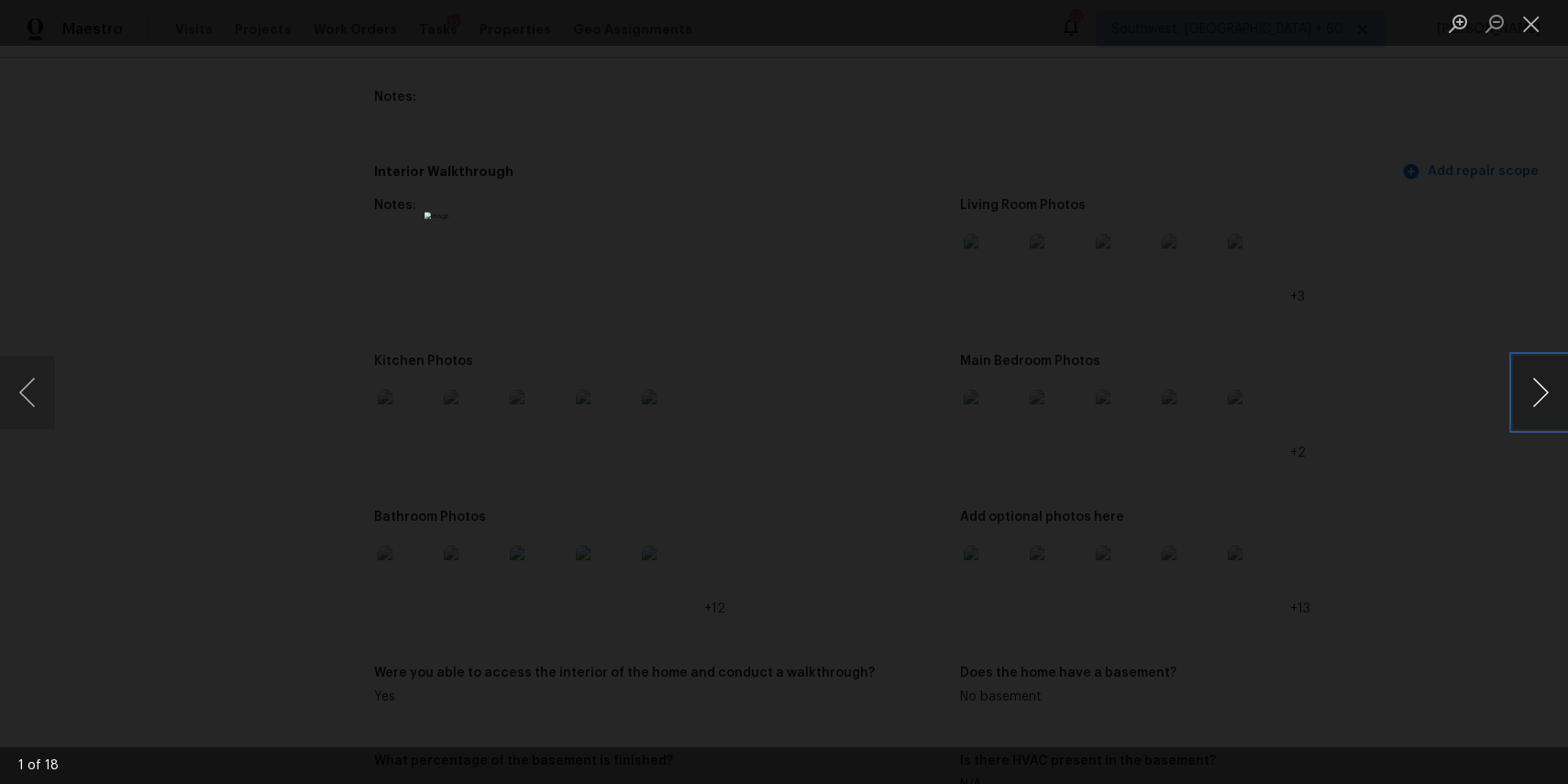
click at [1536, 394] on button "Next image" at bounding box center [1541, 392] width 55 height 73
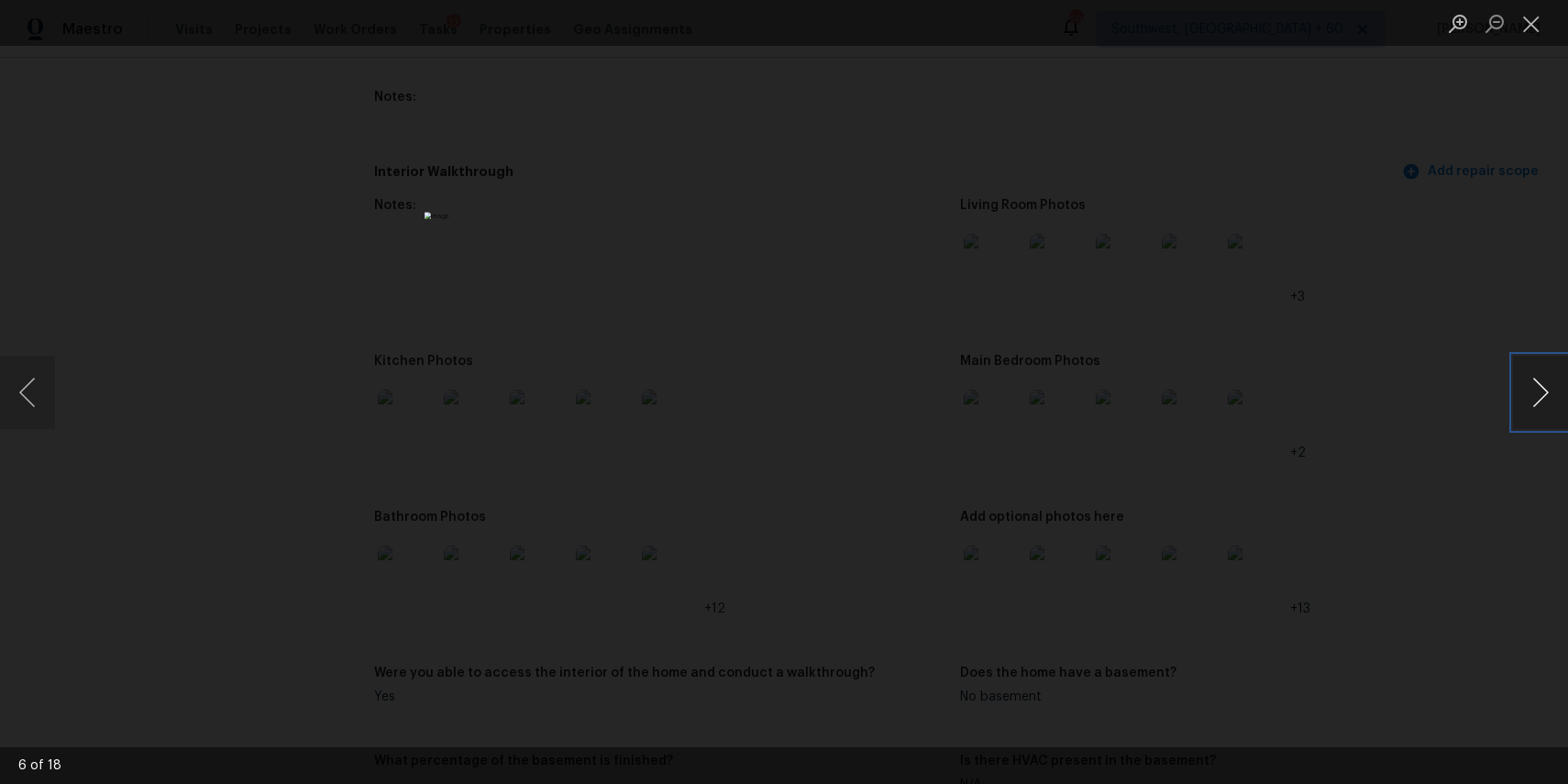
click at [1536, 394] on button "Next image" at bounding box center [1541, 392] width 55 height 73
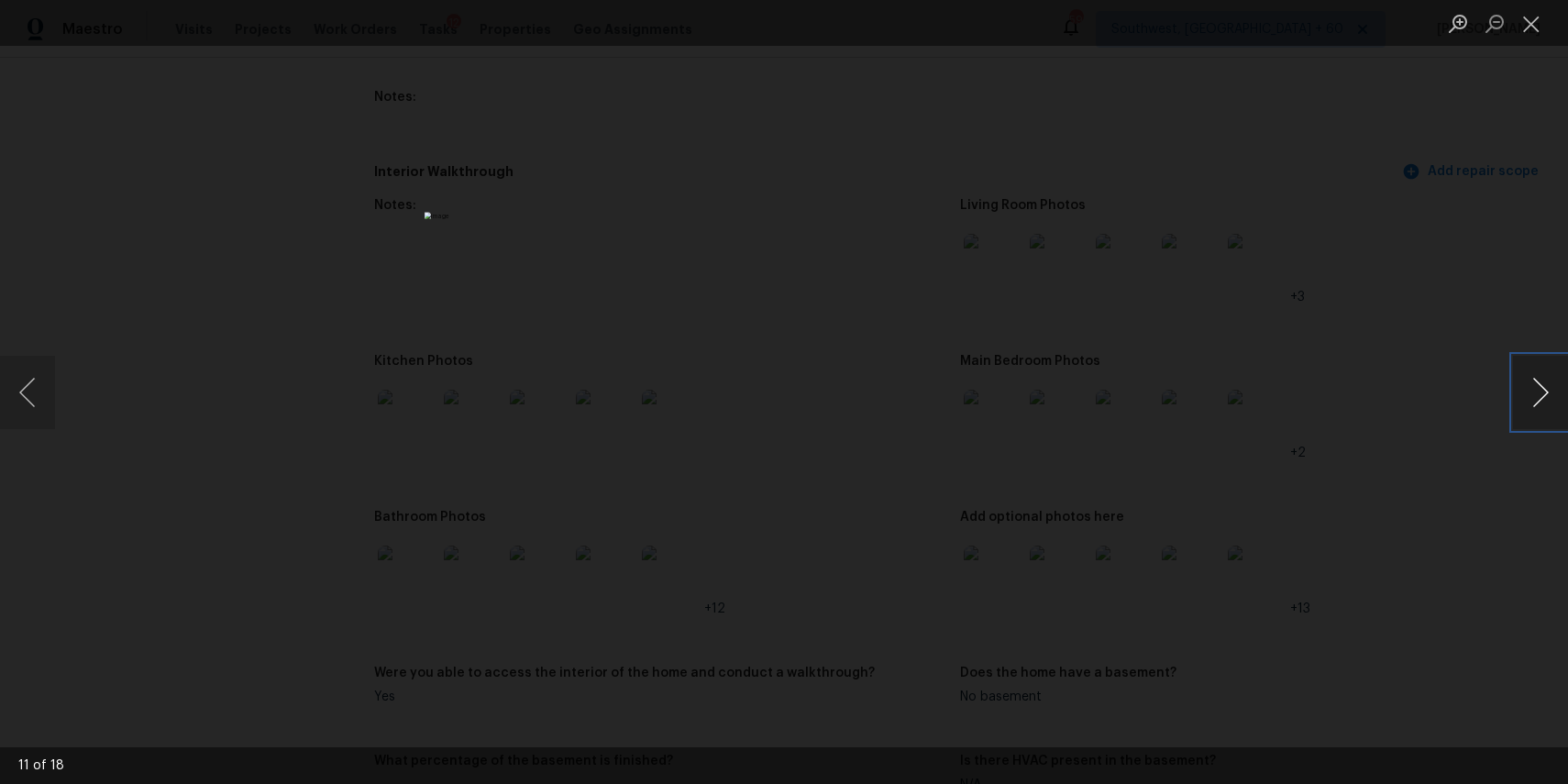
click at [1536, 394] on button "Next image" at bounding box center [1541, 392] width 55 height 73
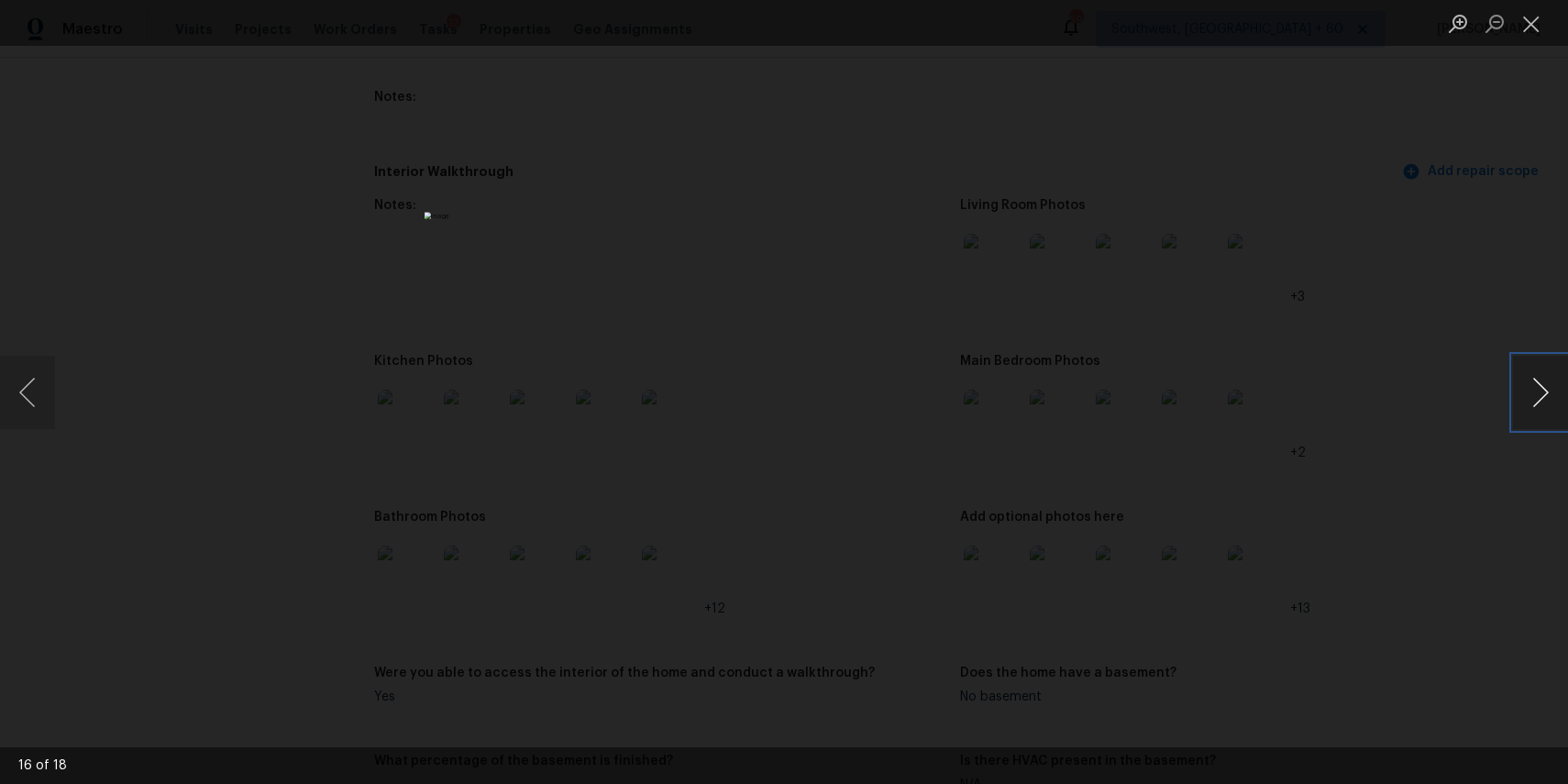
click at [1536, 394] on button "Next image" at bounding box center [1541, 392] width 55 height 73
click at [1421, 399] on div "Lightbox" at bounding box center [784, 392] width 1568 height 784
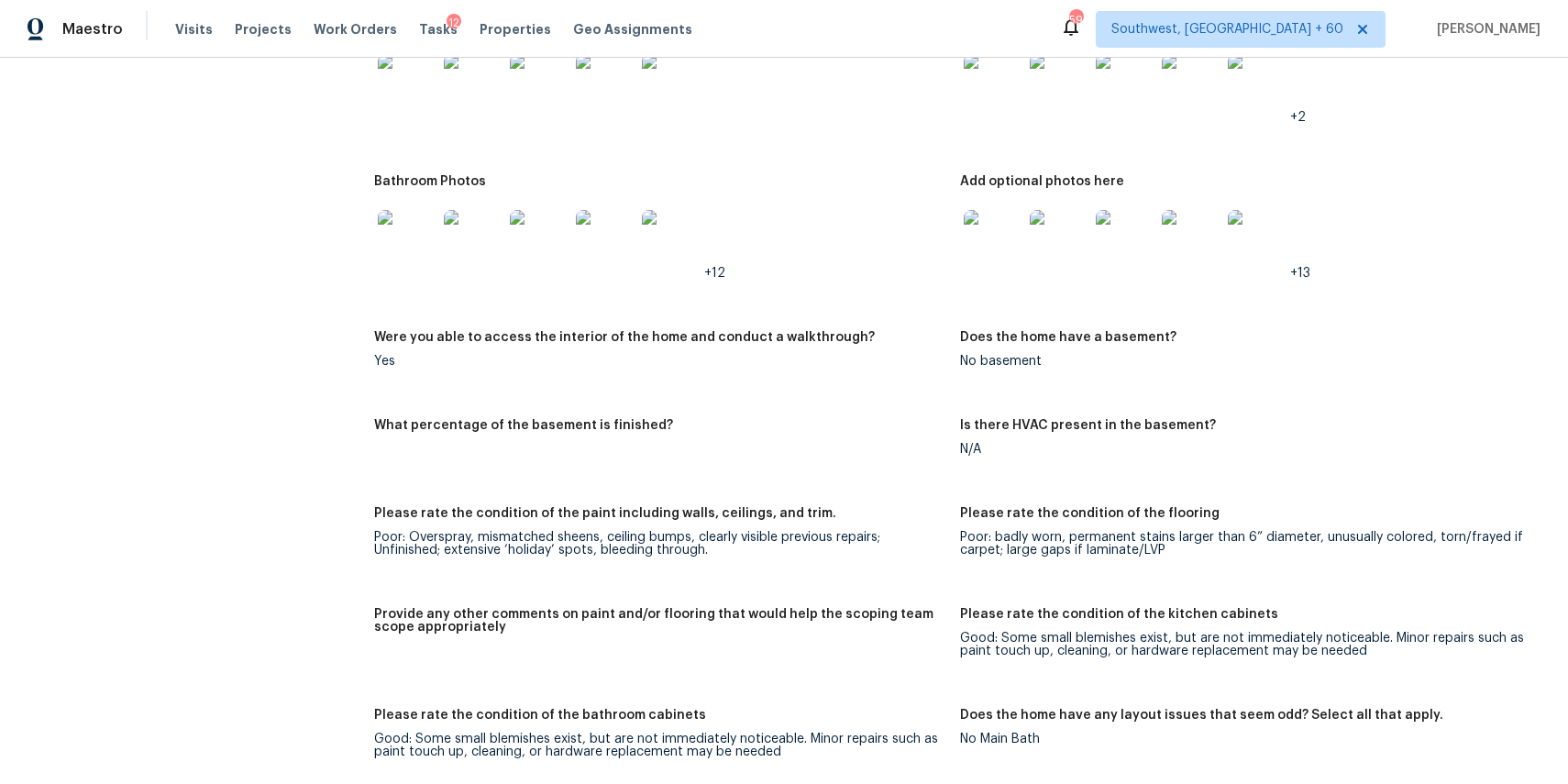
scroll to position [1992, 0]
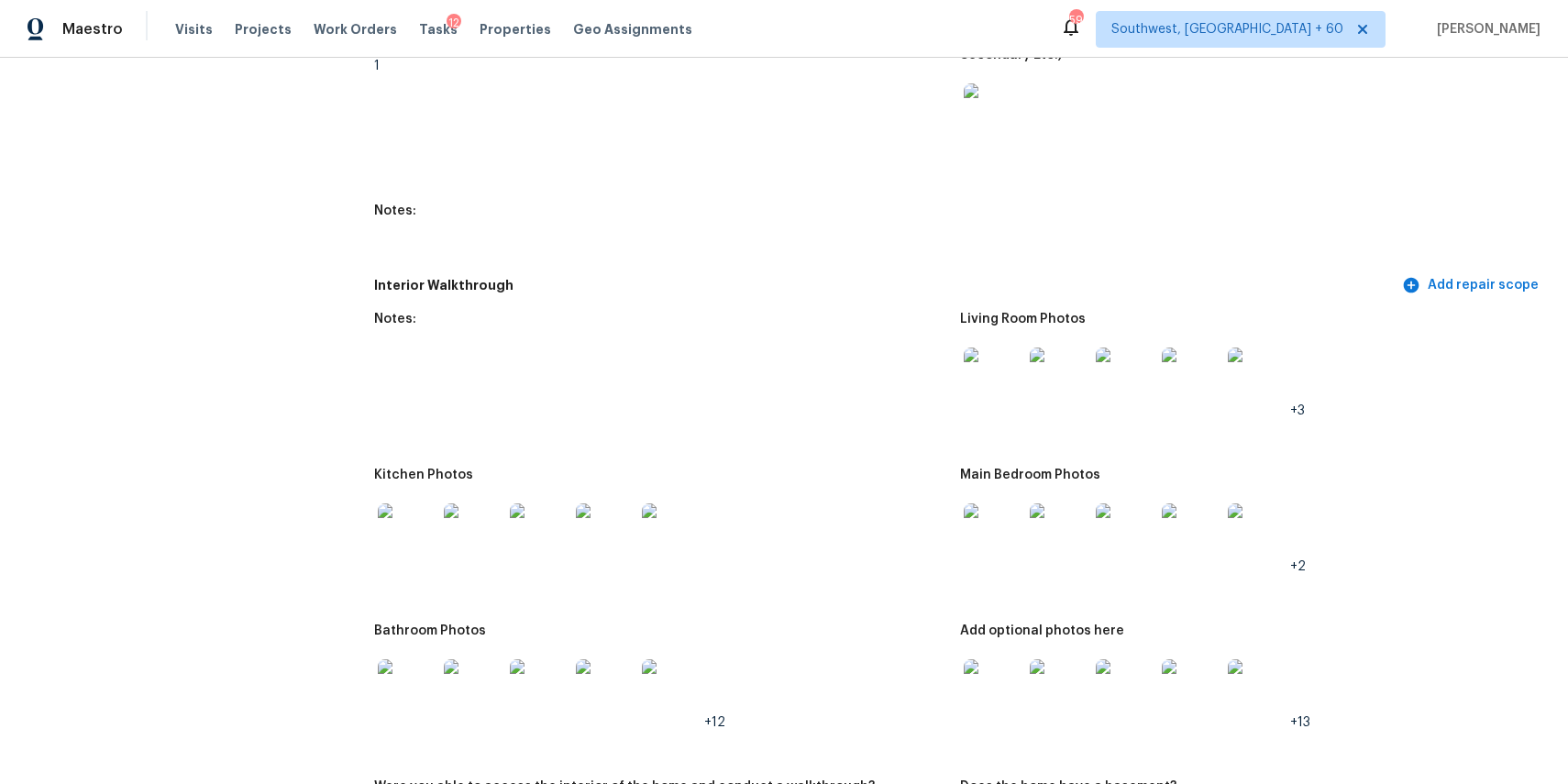
click at [414, 525] on img at bounding box center [407, 532] width 58 height 58
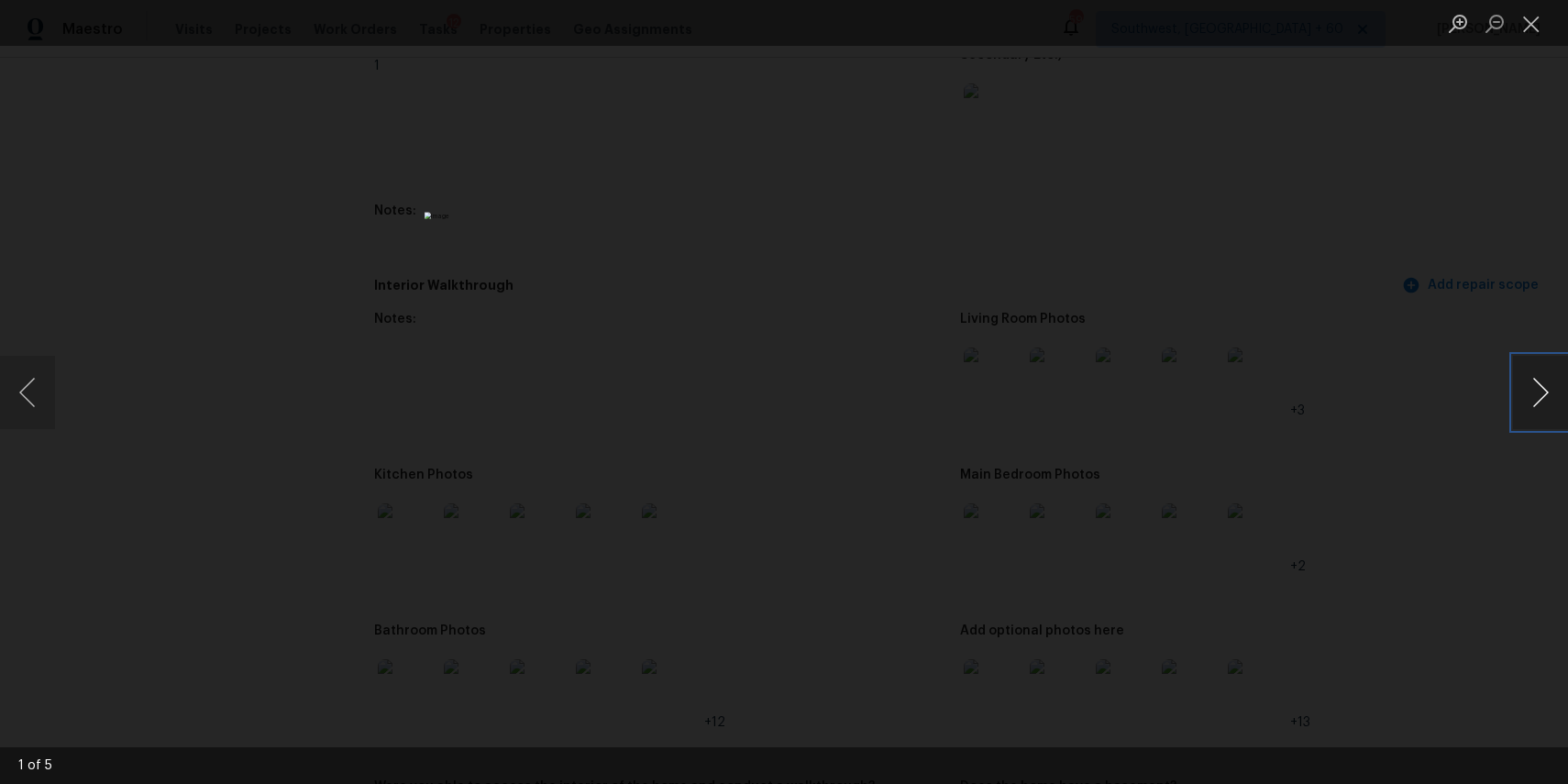
click at [1535, 393] on button "Next image" at bounding box center [1541, 392] width 55 height 73
click at [1401, 386] on div "Lightbox" at bounding box center [784, 392] width 1568 height 784
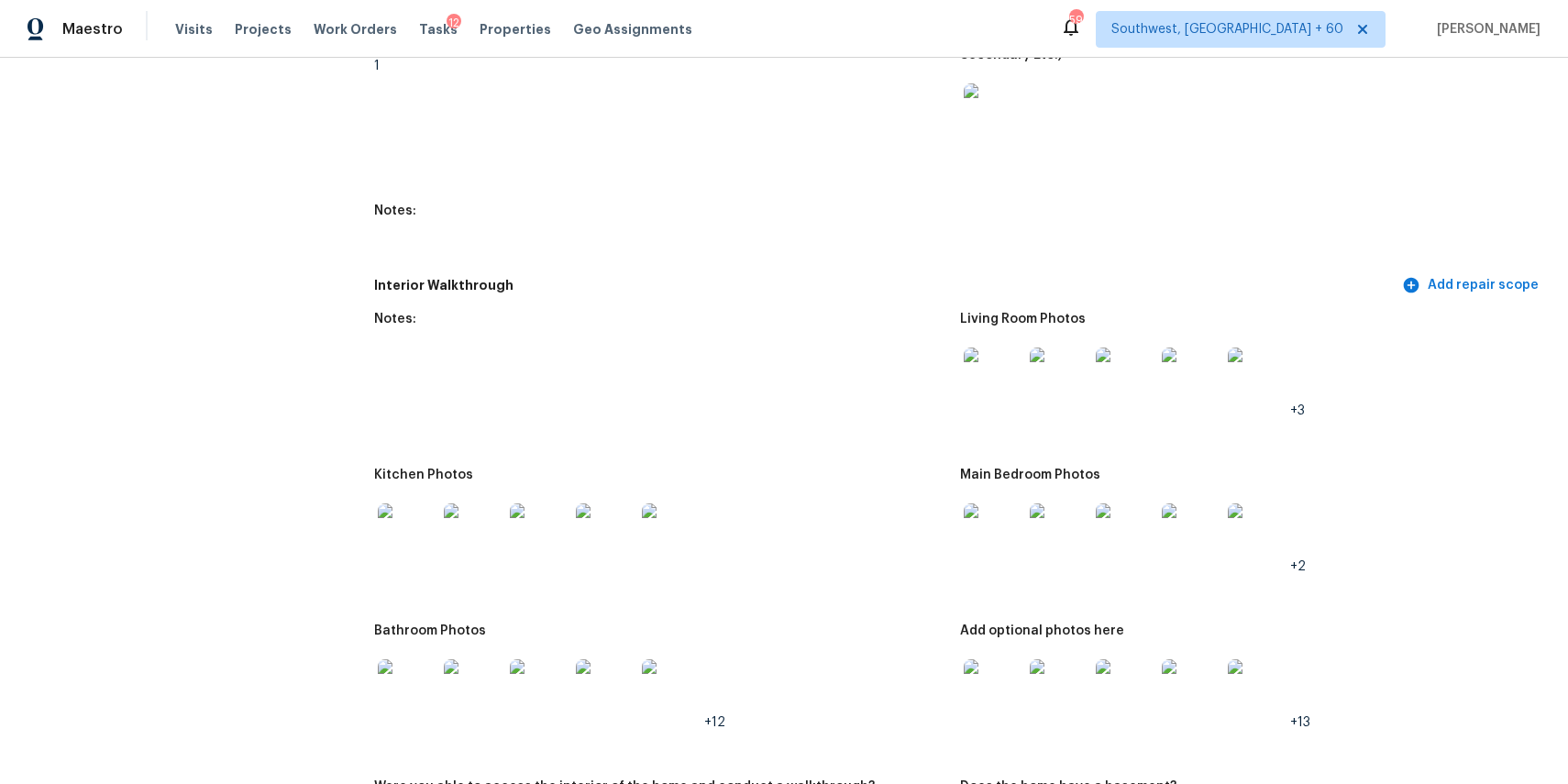
click at [395, 675] on img at bounding box center [407, 688] width 58 height 58
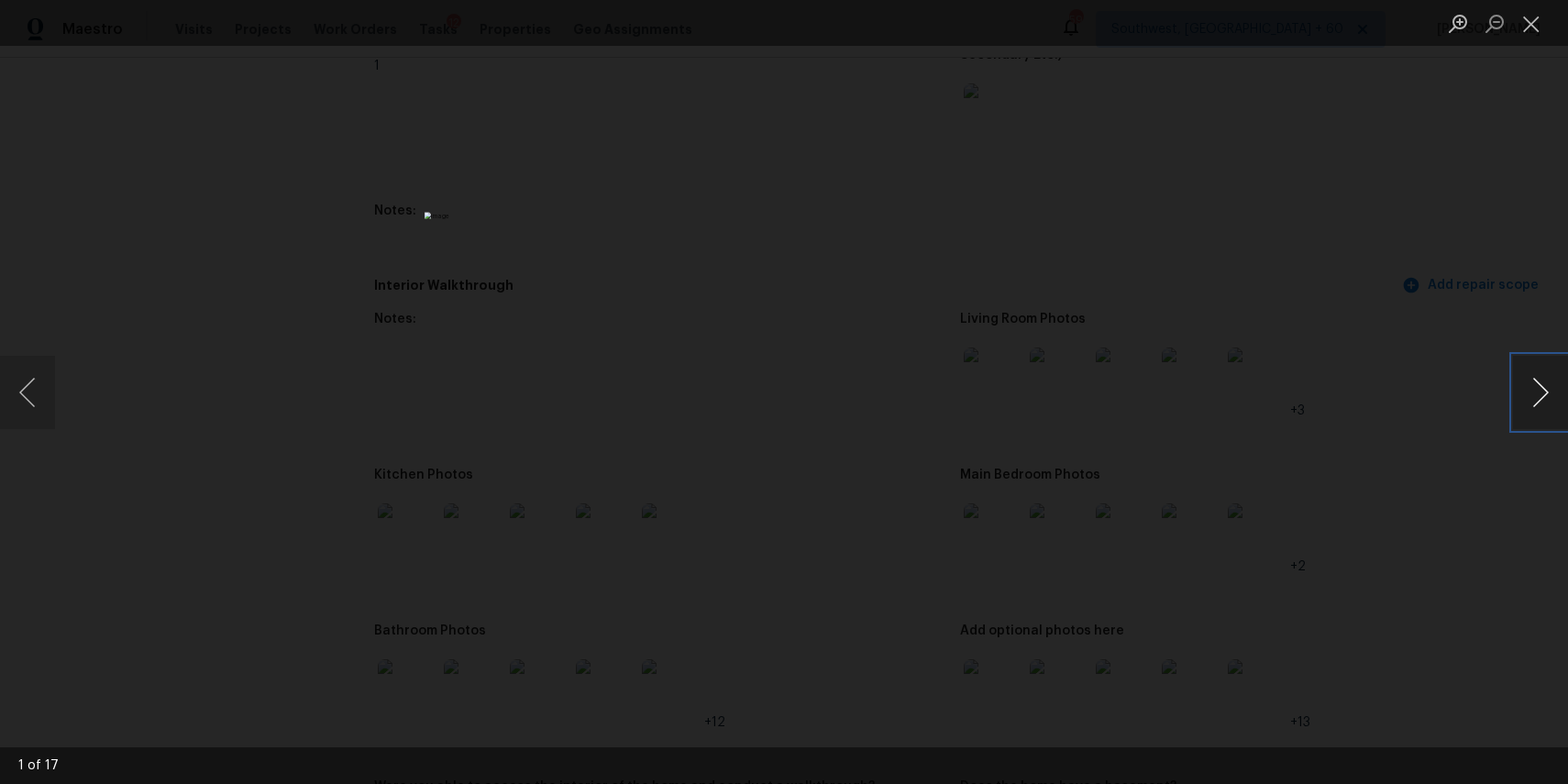
click at [1536, 391] on button "Next image" at bounding box center [1541, 392] width 55 height 73
click at [1534, 362] on button "Next image" at bounding box center [1541, 392] width 55 height 73
click at [1548, 398] on button "Next image" at bounding box center [1541, 392] width 55 height 73
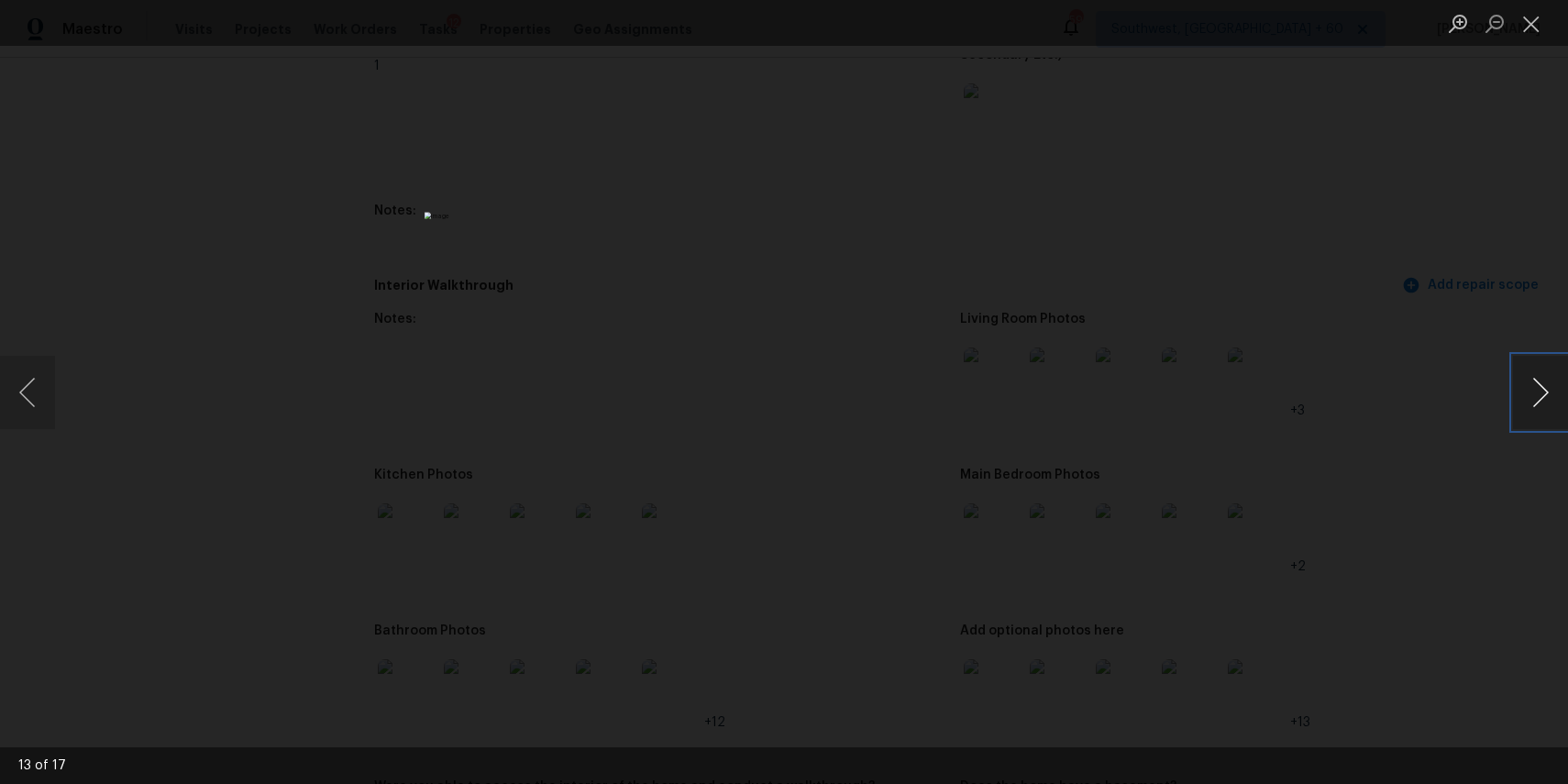
click at [1548, 398] on button "Next image" at bounding box center [1541, 392] width 55 height 73
click at [1328, 339] on div "Lightbox" at bounding box center [784, 392] width 1568 height 784
click at [1096, 160] on div "Lightbox" at bounding box center [784, 392] width 1568 height 784
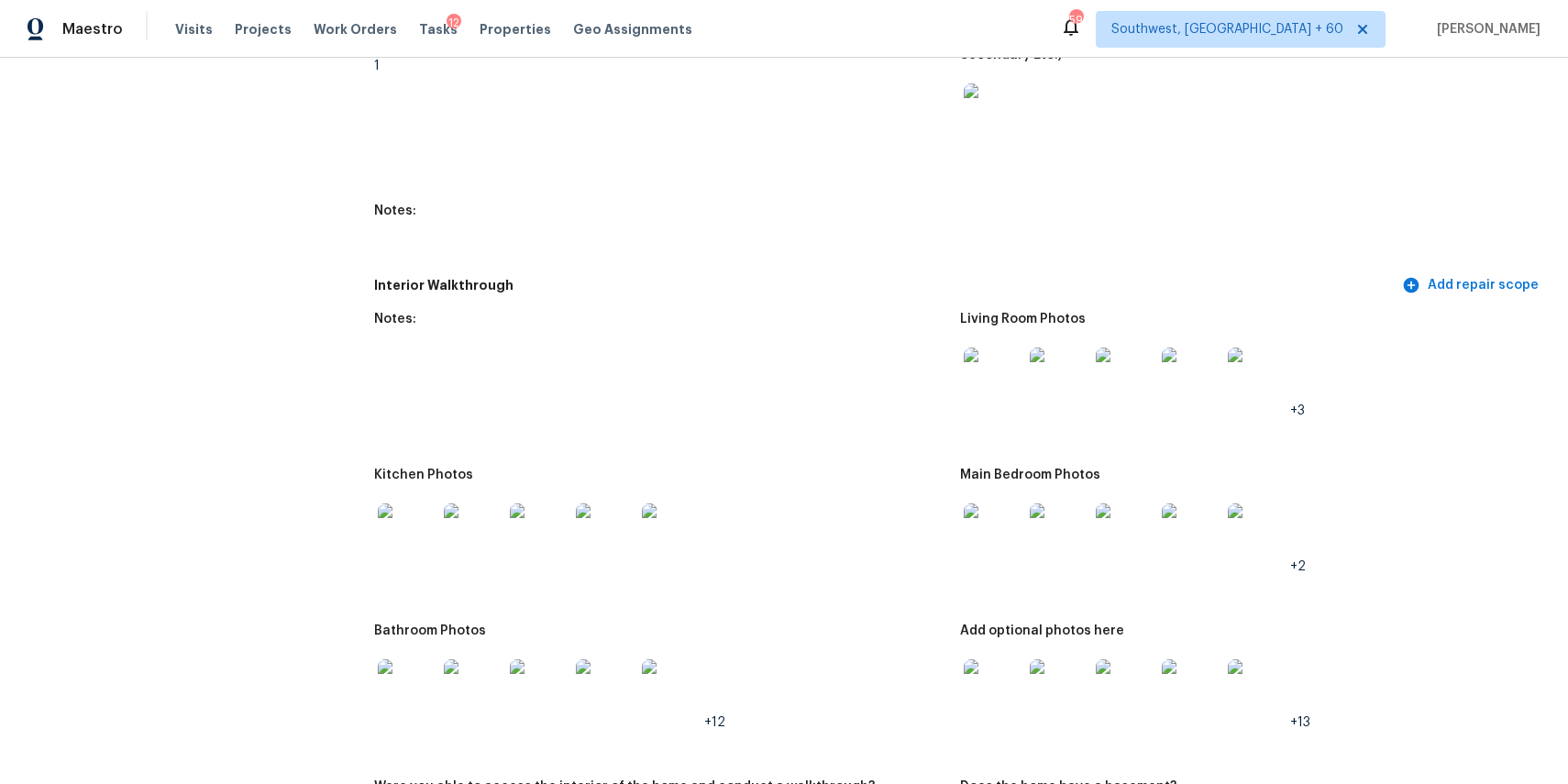
click at [165, 18] on div "Maestro Visits Projects Work Orders Tasks 12 Properties Geo Assignments" at bounding box center [357, 29] width 714 height 37
click at [182, 24] on span "Visits" at bounding box center [193, 29] width 38 height 18
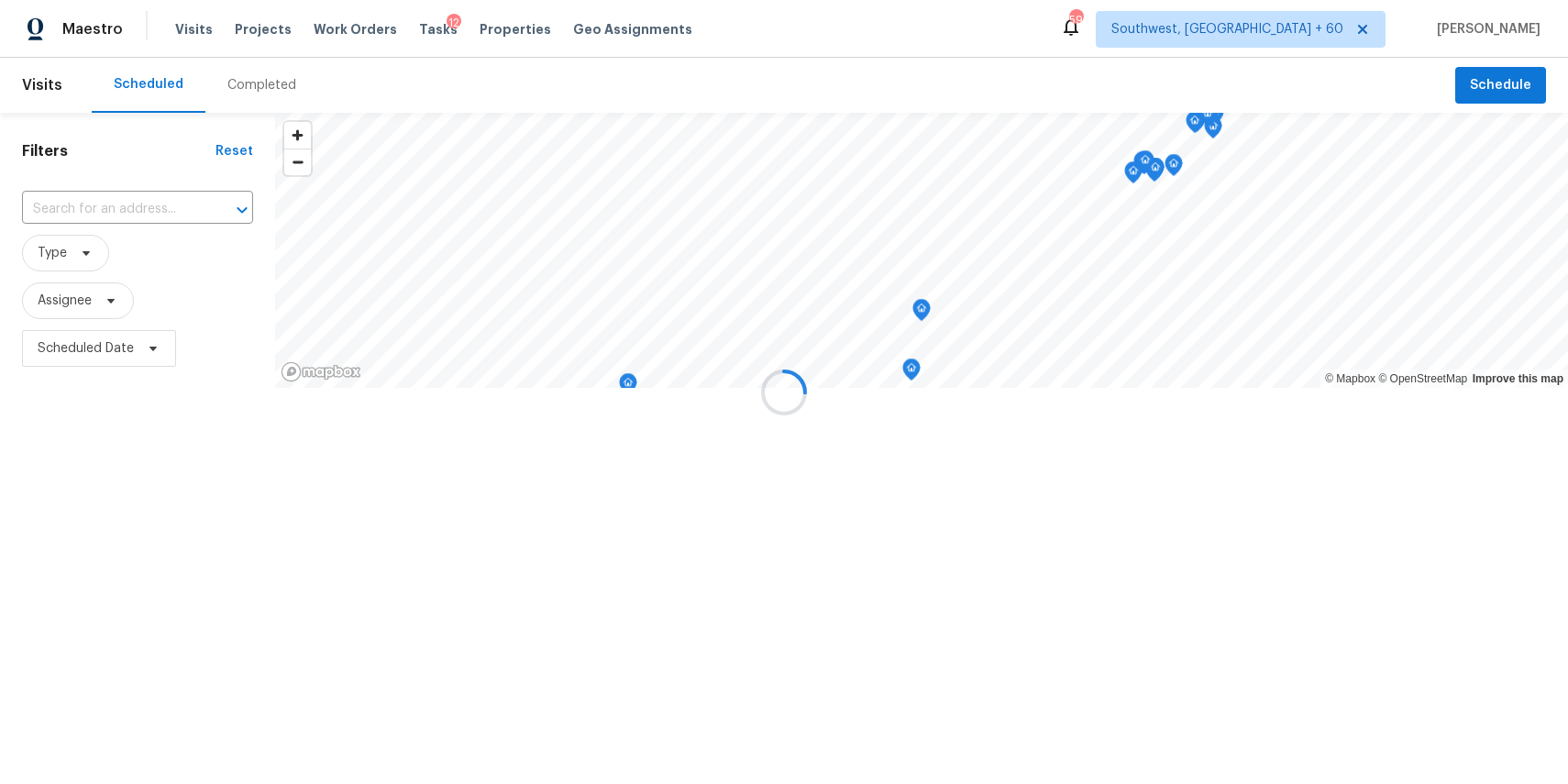
click at [241, 72] on div at bounding box center [784, 392] width 1568 height 784
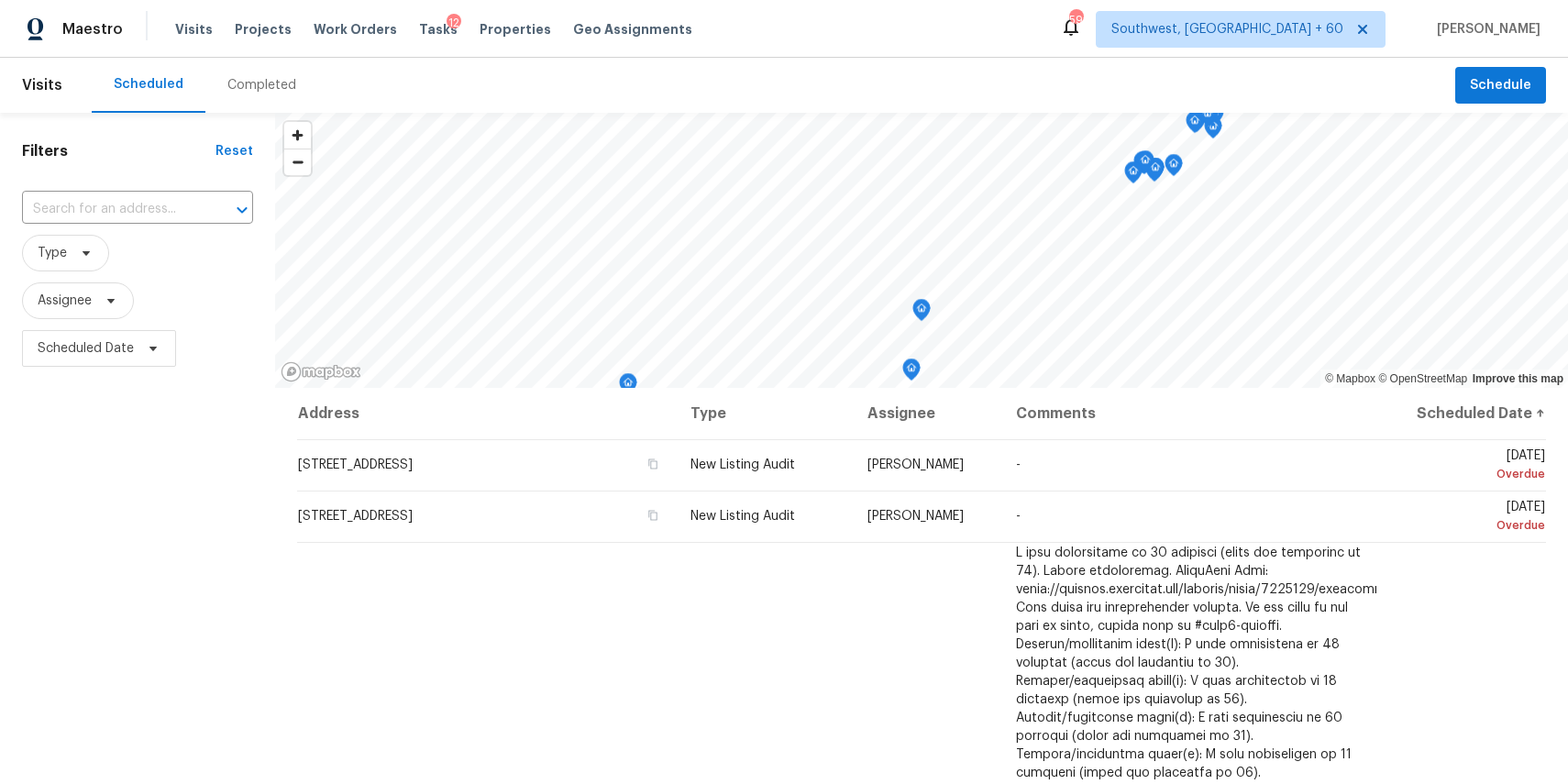
click at [241, 72] on div "Completed" at bounding box center [261, 85] width 113 height 55
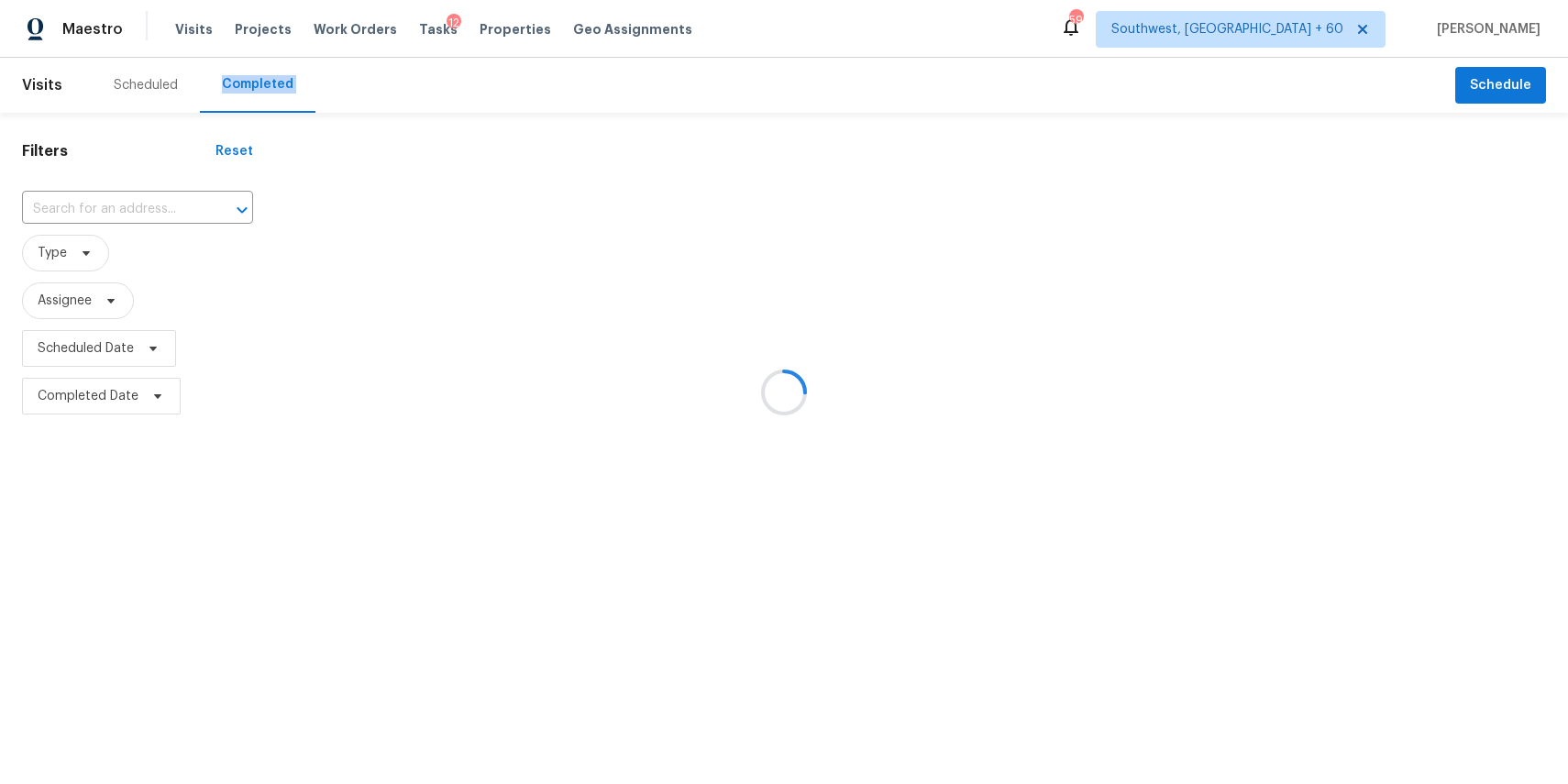
click at [241, 72] on div at bounding box center [784, 392] width 1568 height 784
click at [111, 215] on div at bounding box center [784, 392] width 1568 height 784
click at [109, 197] on div at bounding box center [784, 392] width 1568 height 784
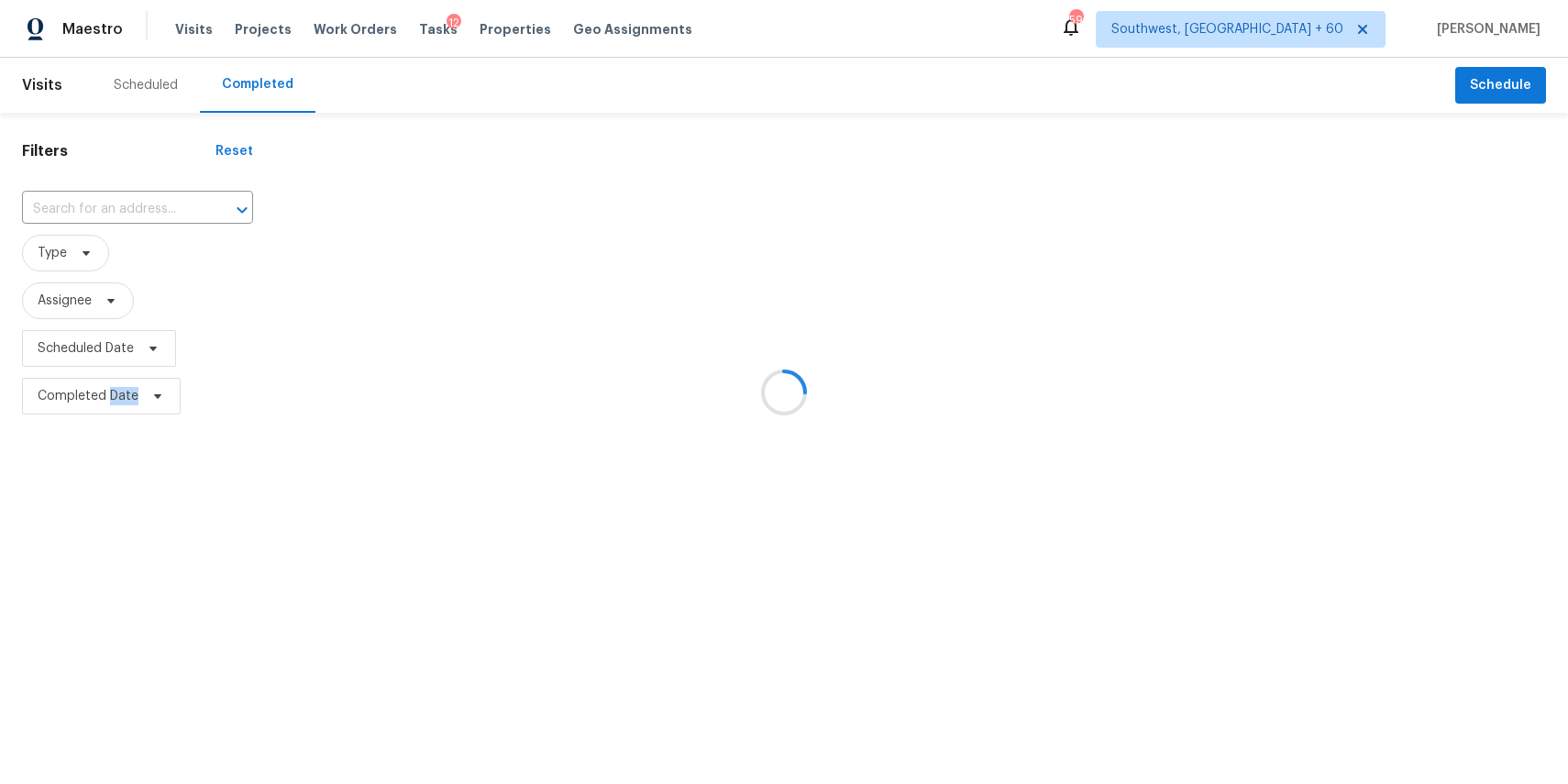
click at [109, 197] on div at bounding box center [784, 392] width 1568 height 784
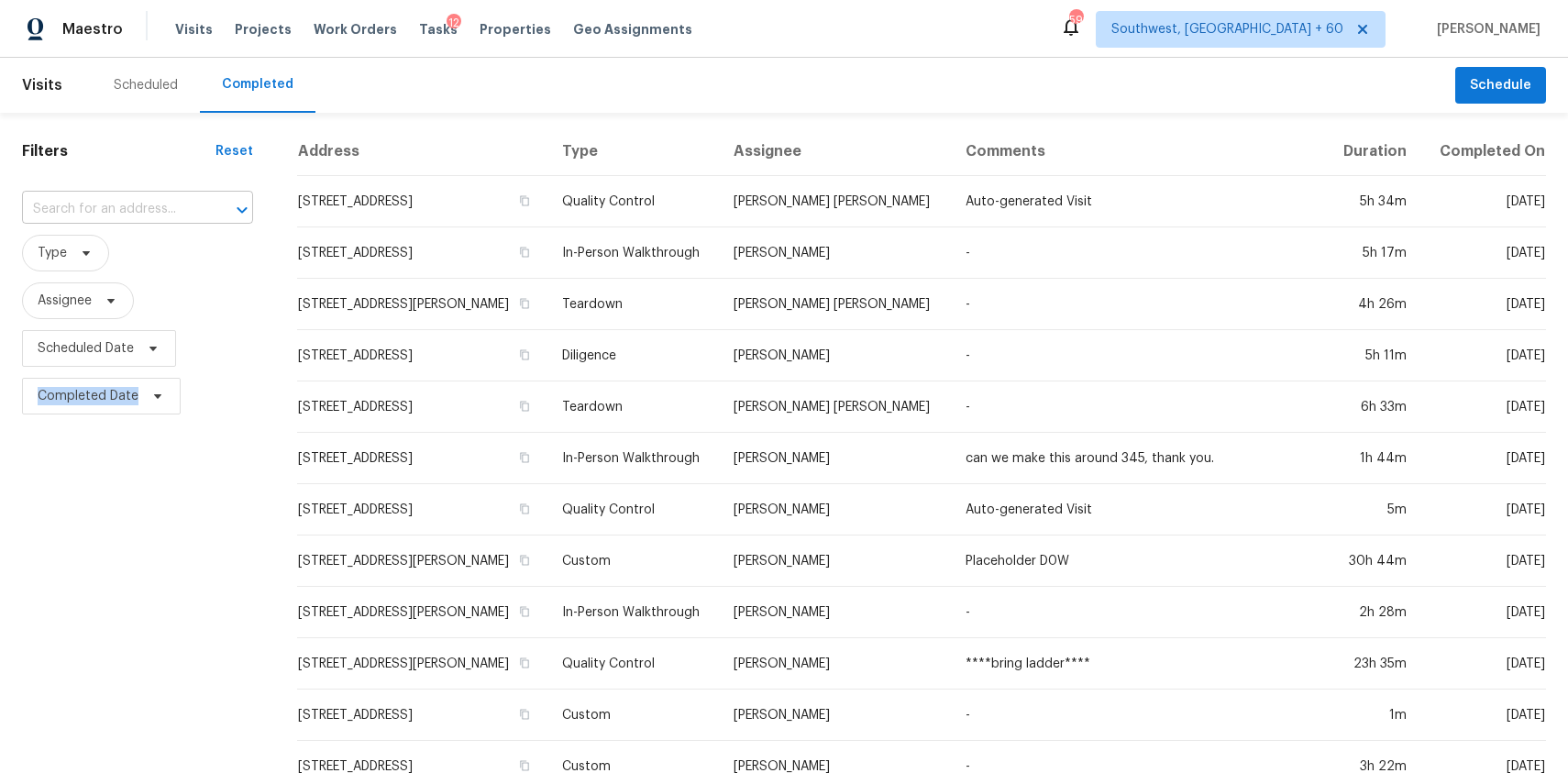
click at [126, 203] on input "text" at bounding box center [112, 209] width 180 height 28
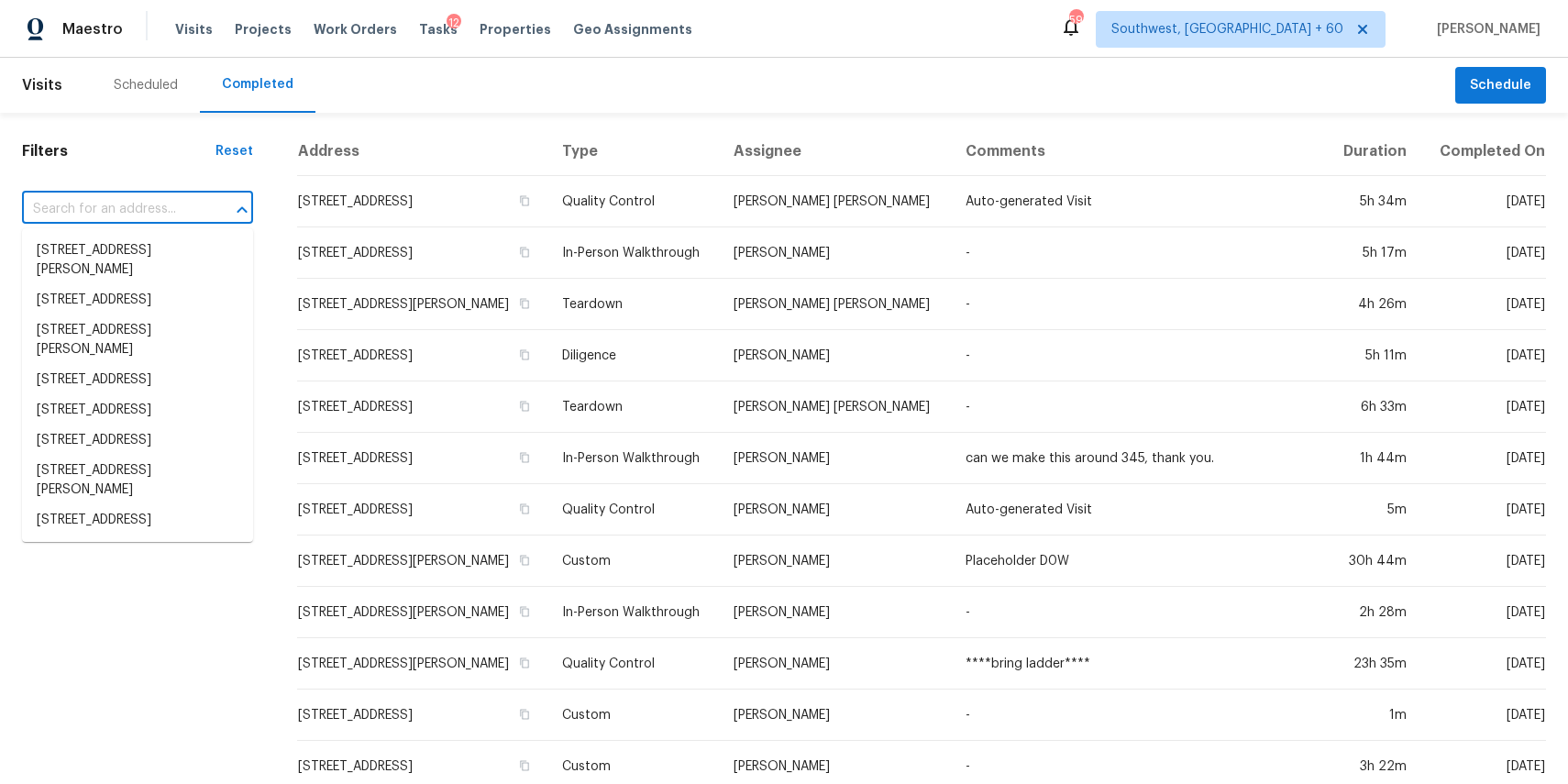
paste input "996 Spanish Moss Trl Loganville, GA, 30052"
type input "996 Spanish Moss Trl Loganville, GA, 30052"
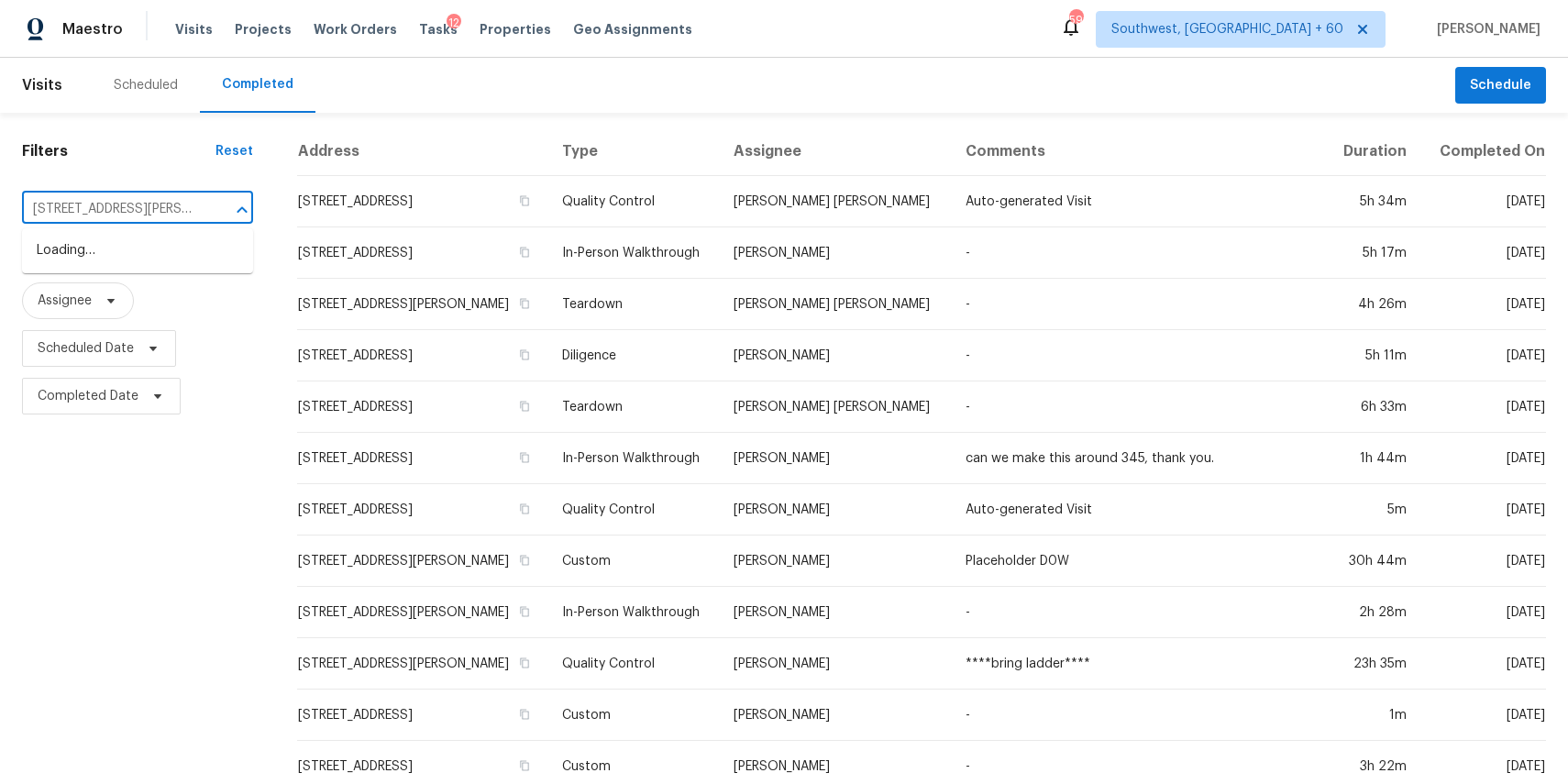
scroll to position [0, 94]
click at [100, 266] on li "996 Spanish Moss Trl, Loganville, GA 30052" at bounding box center [138, 259] width 231 height 50
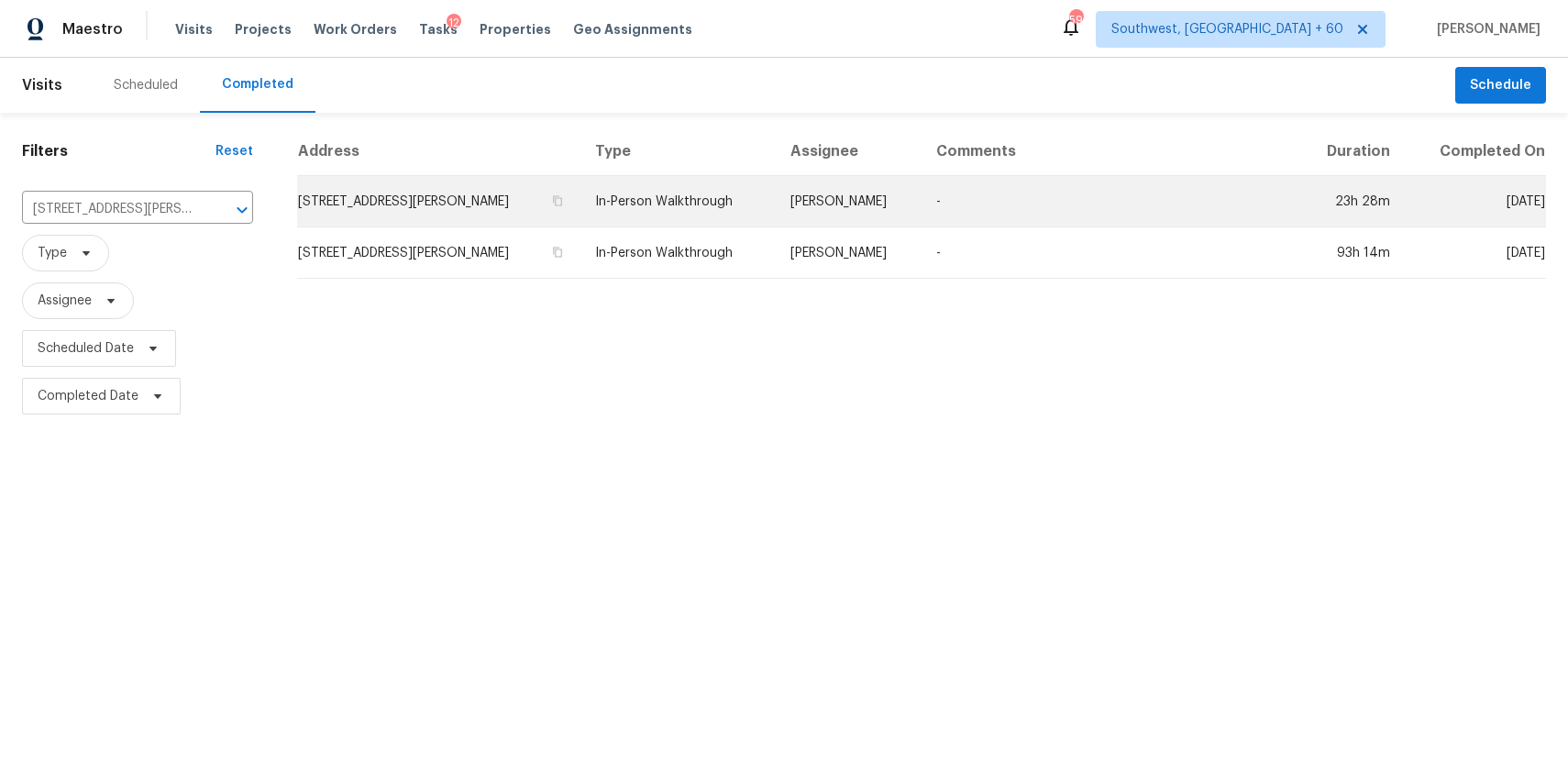
click at [951, 208] on td "-" at bounding box center [1109, 201] width 375 height 51
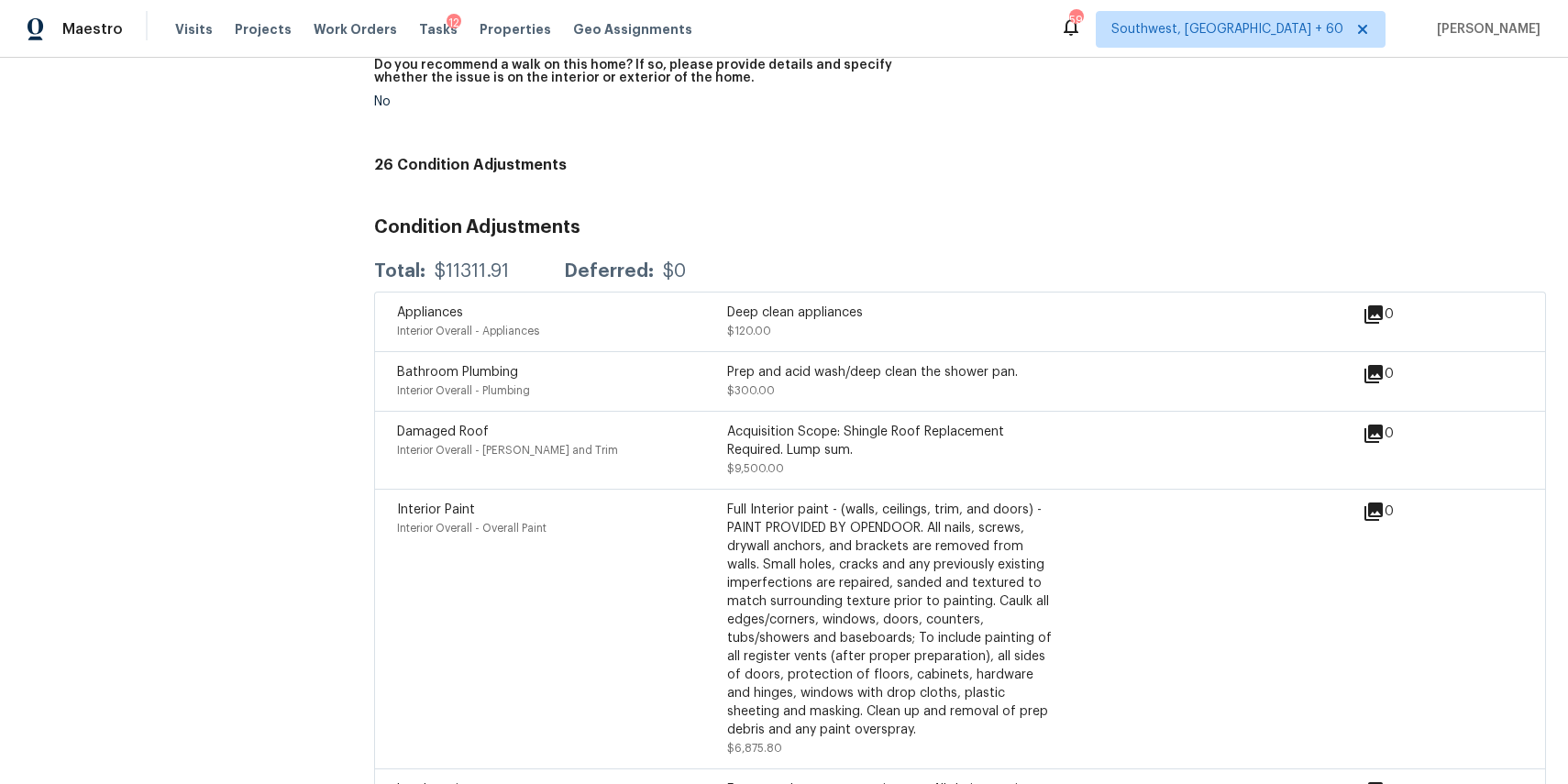
scroll to position [4663, 0]
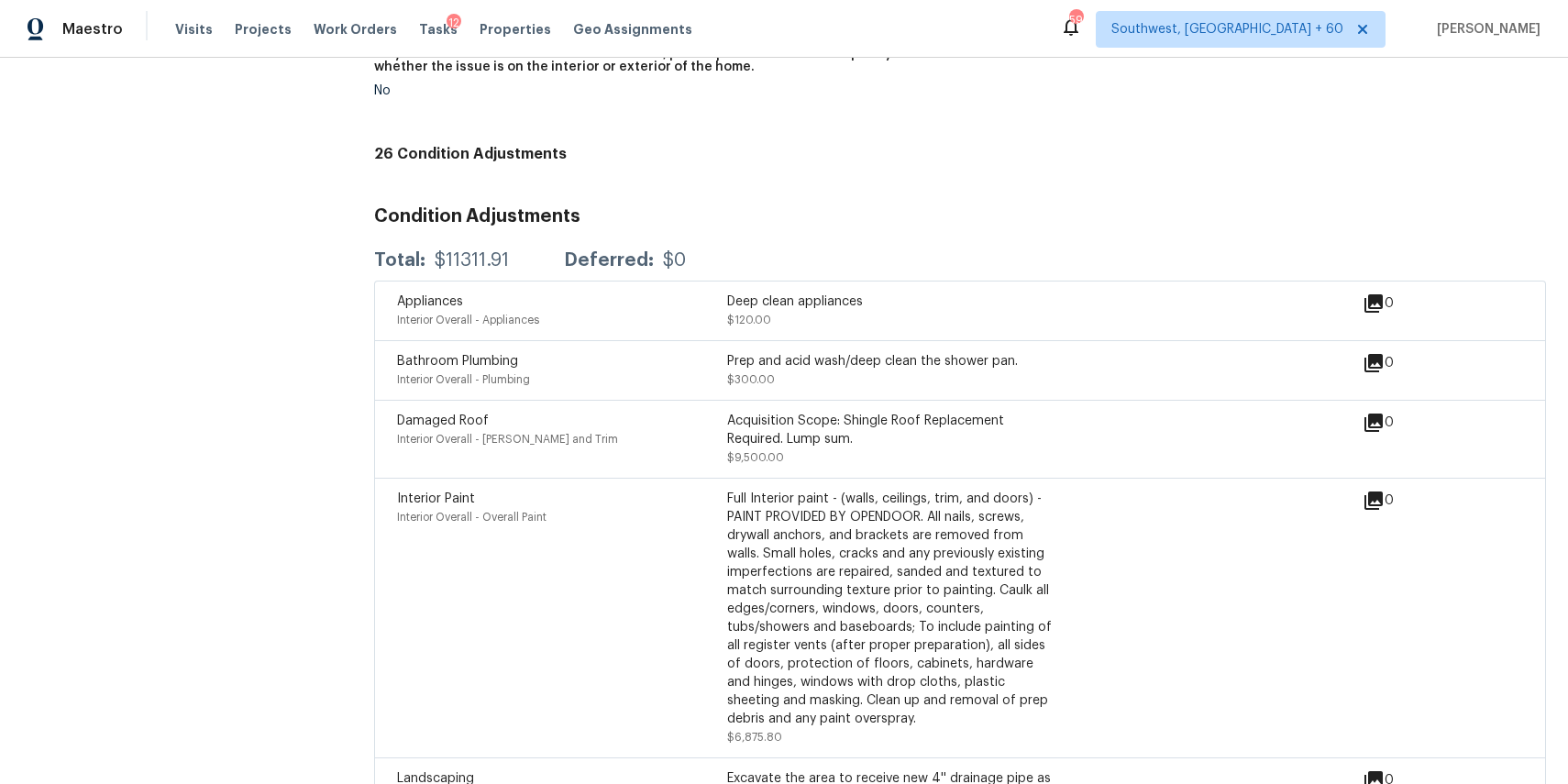
click at [949, 453] on div "Acquisition Scope: Shingle Roof Replacement Required. Lump sum. $9,500.00" at bounding box center [892, 439] width 331 height 55
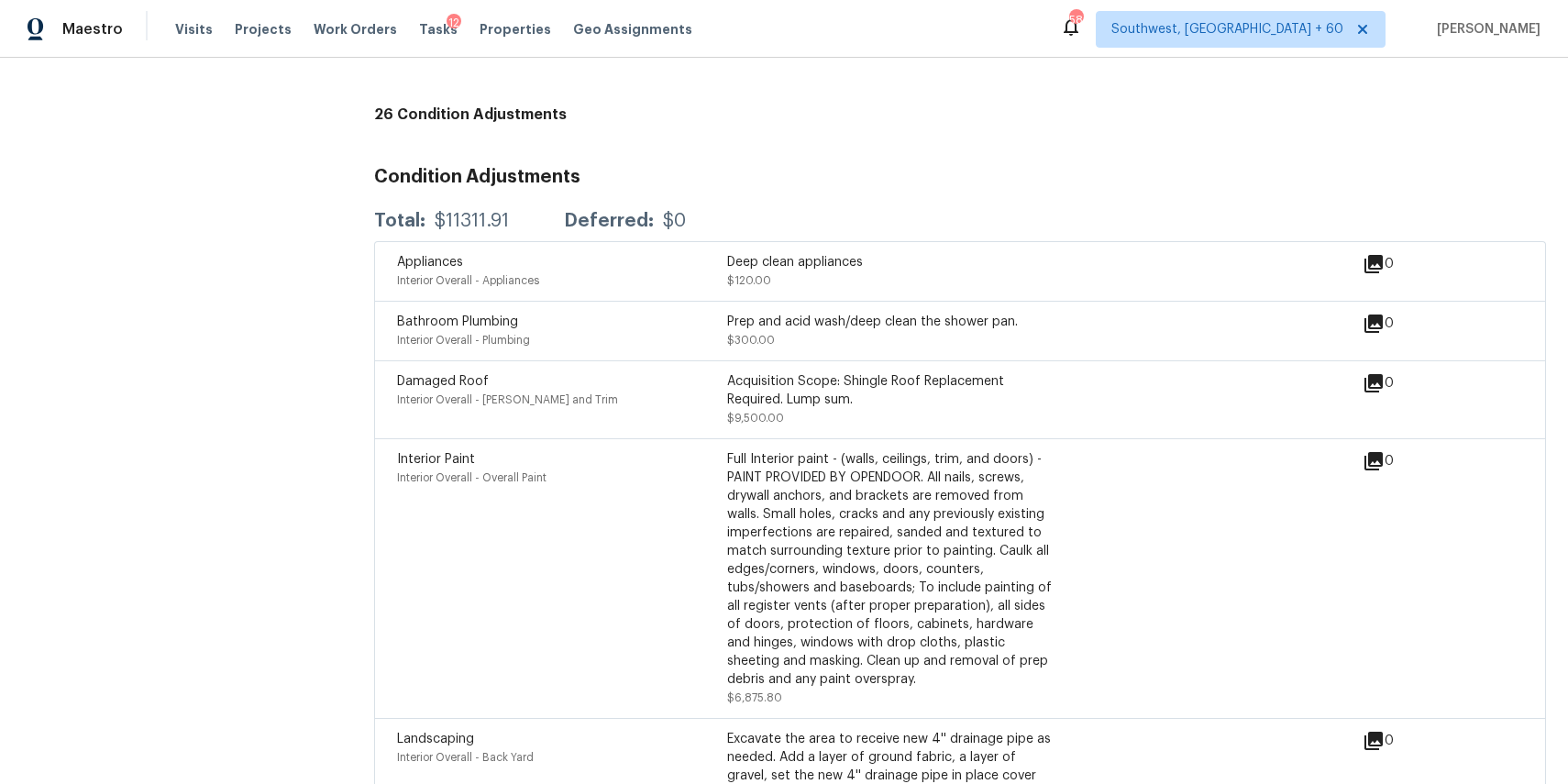
click at [476, 219] on div "$11311.91" at bounding box center [471, 221] width 74 height 18
copy div "11311.91"
click at [472, 223] on div "$11311.91" at bounding box center [471, 221] width 74 height 18
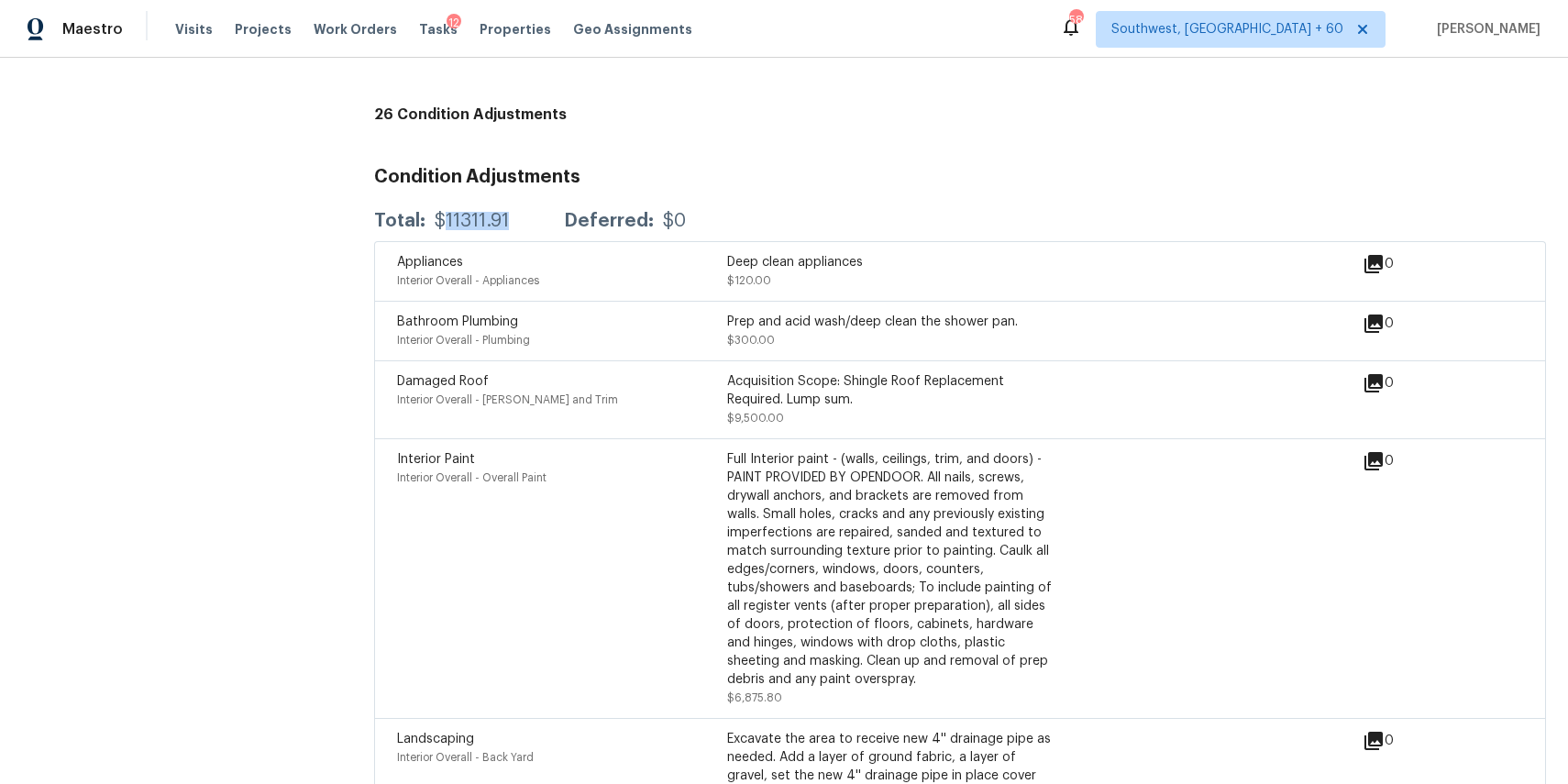
click at [472, 223] on div "$11311.91" at bounding box center [471, 221] width 74 height 18
click at [700, 268] on div "Appliances" at bounding box center [563, 261] width 331 height 18
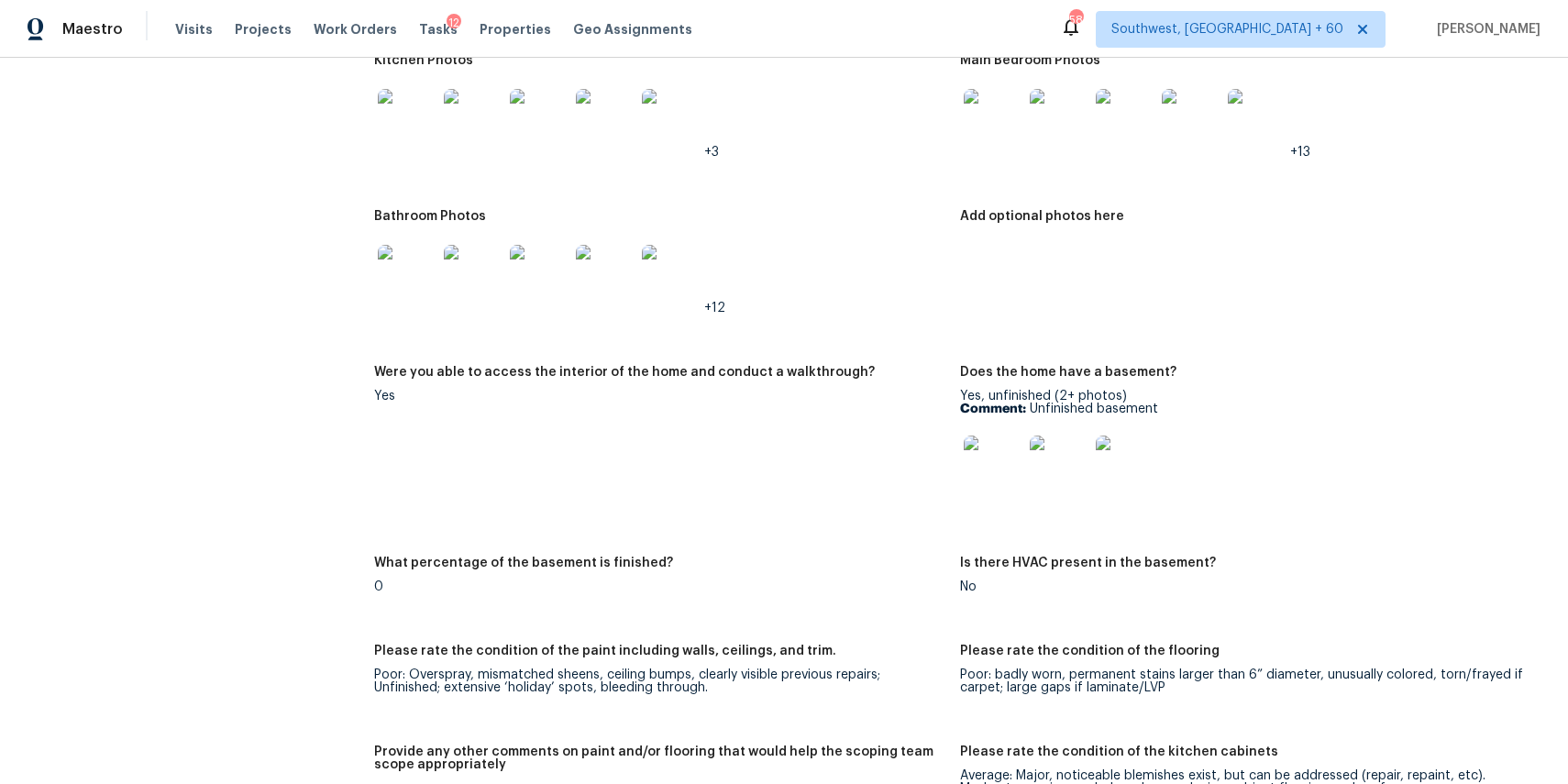
scroll to position [2600, 0]
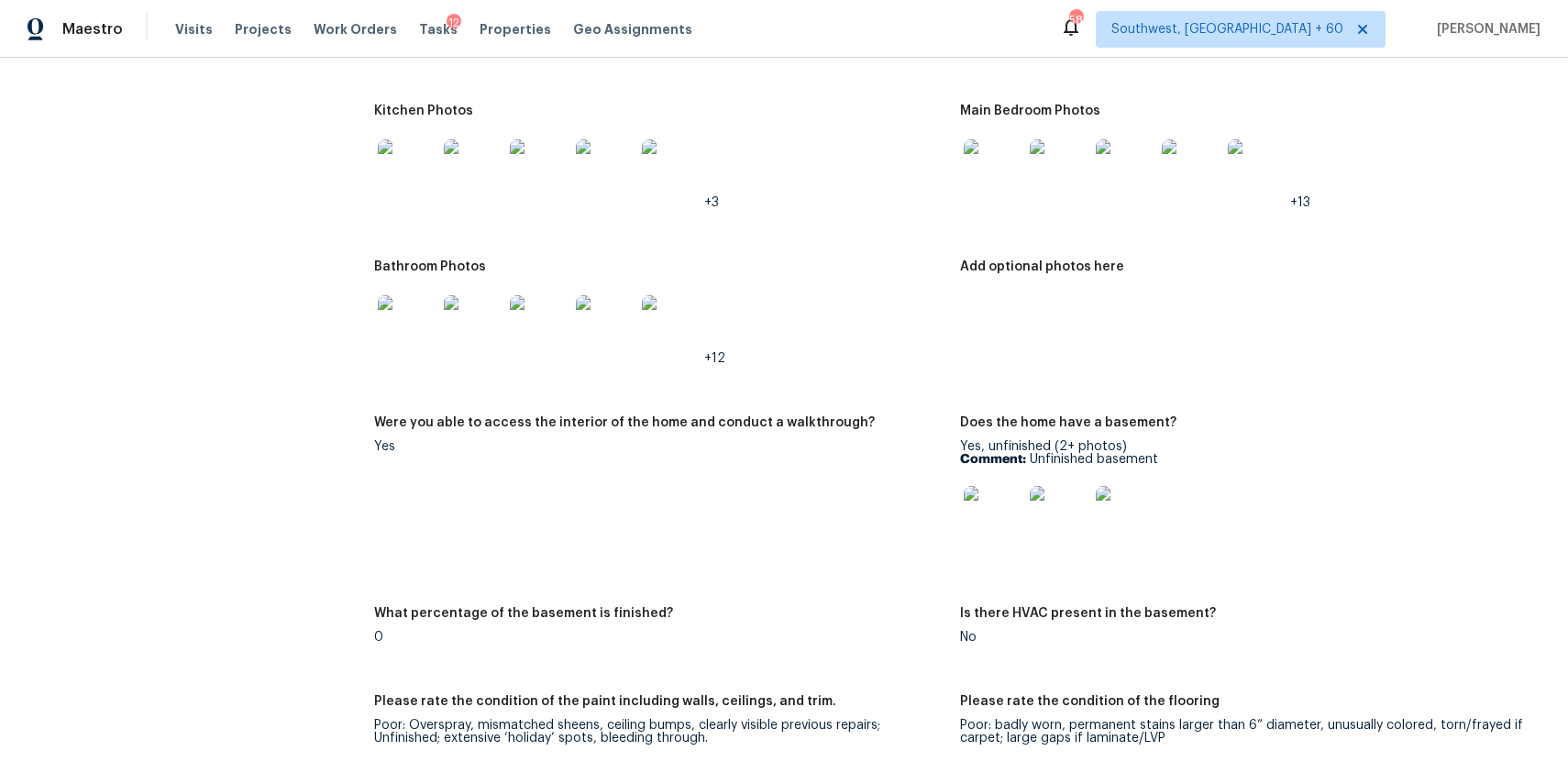
click at [407, 332] on img at bounding box center [407, 324] width 58 height 58
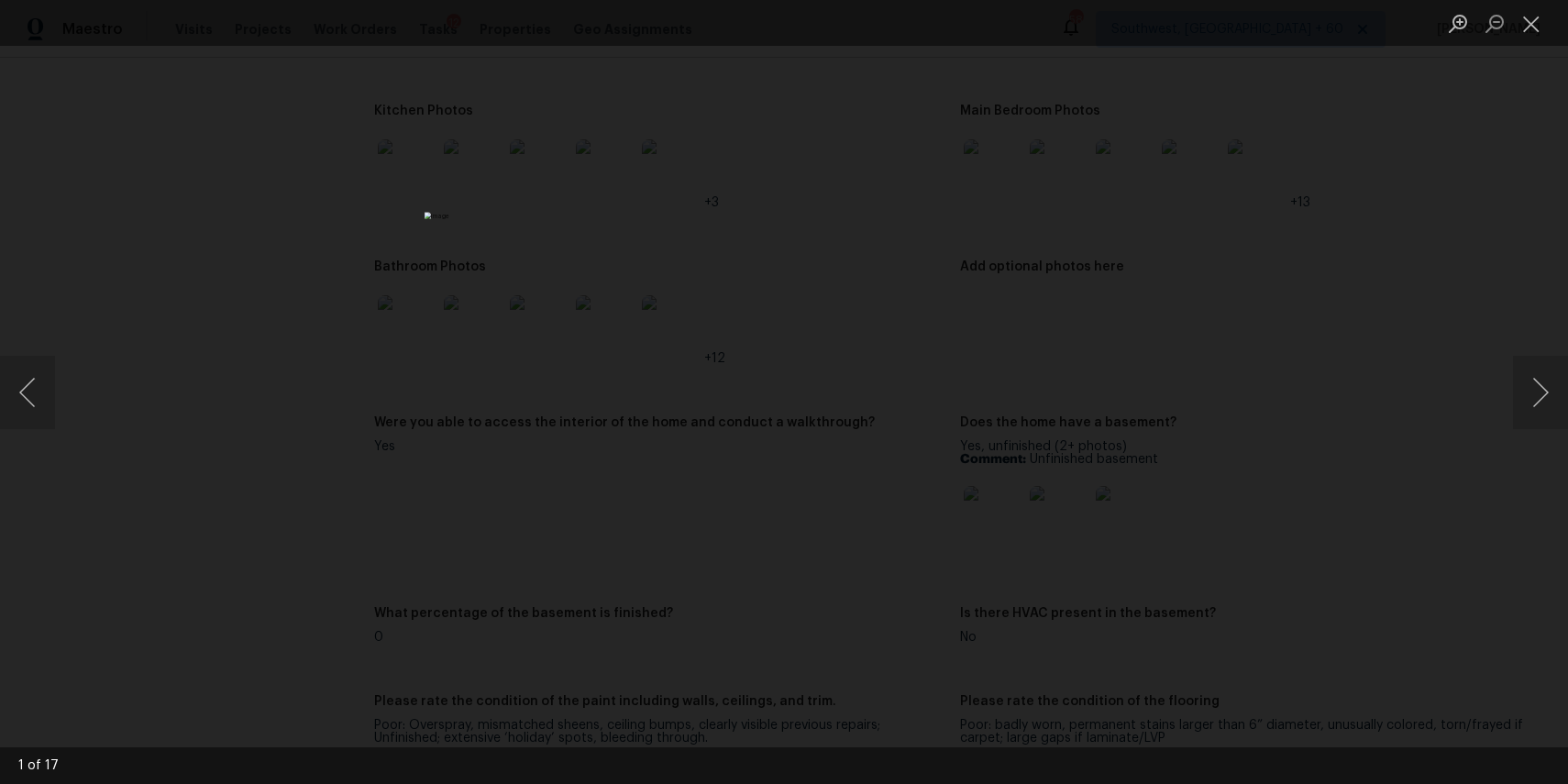
click at [1194, 599] on div "Lightbox" at bounding box center [784, 392] width 1568 height 784
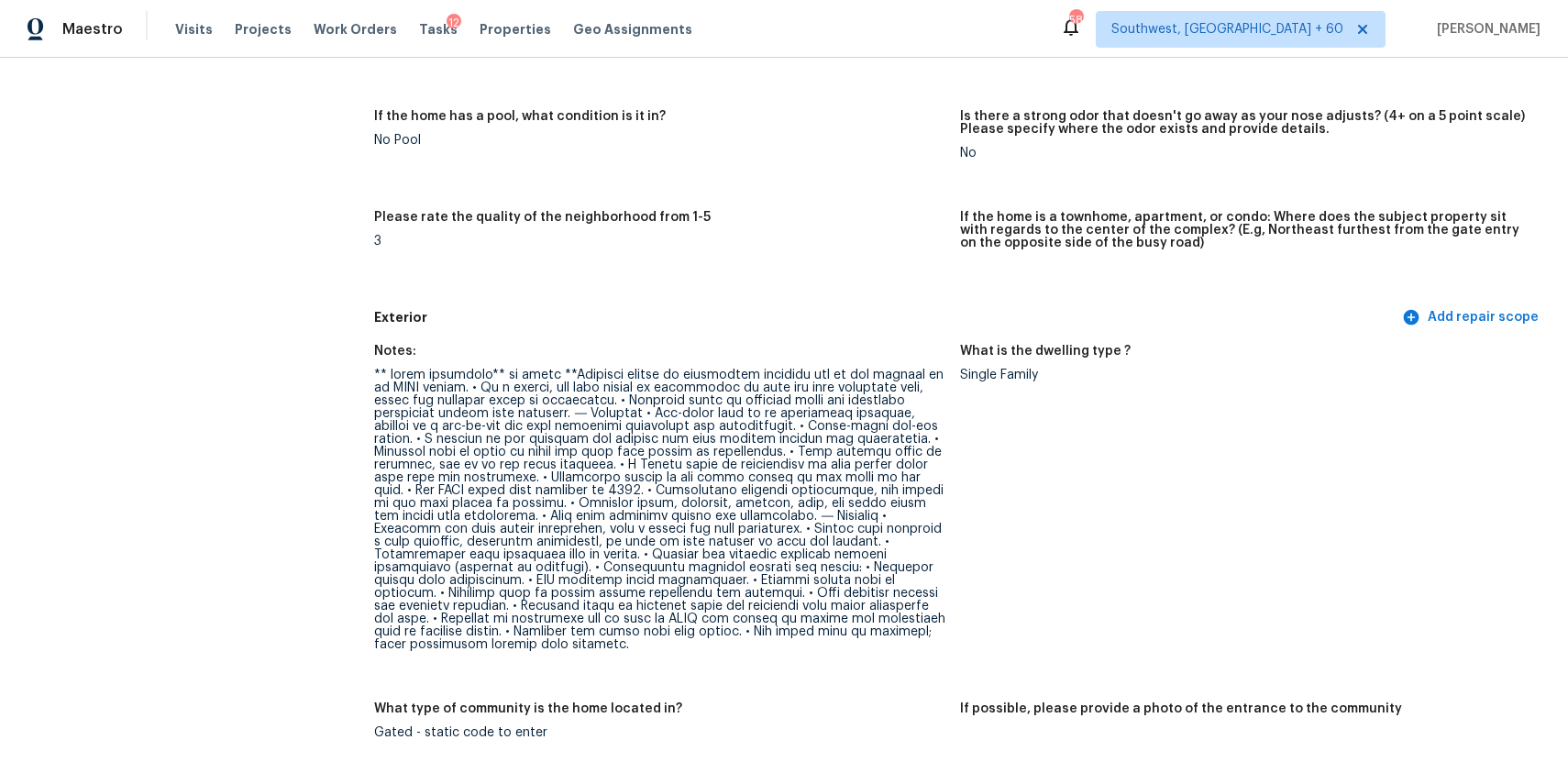
scroll to position [0, 0]
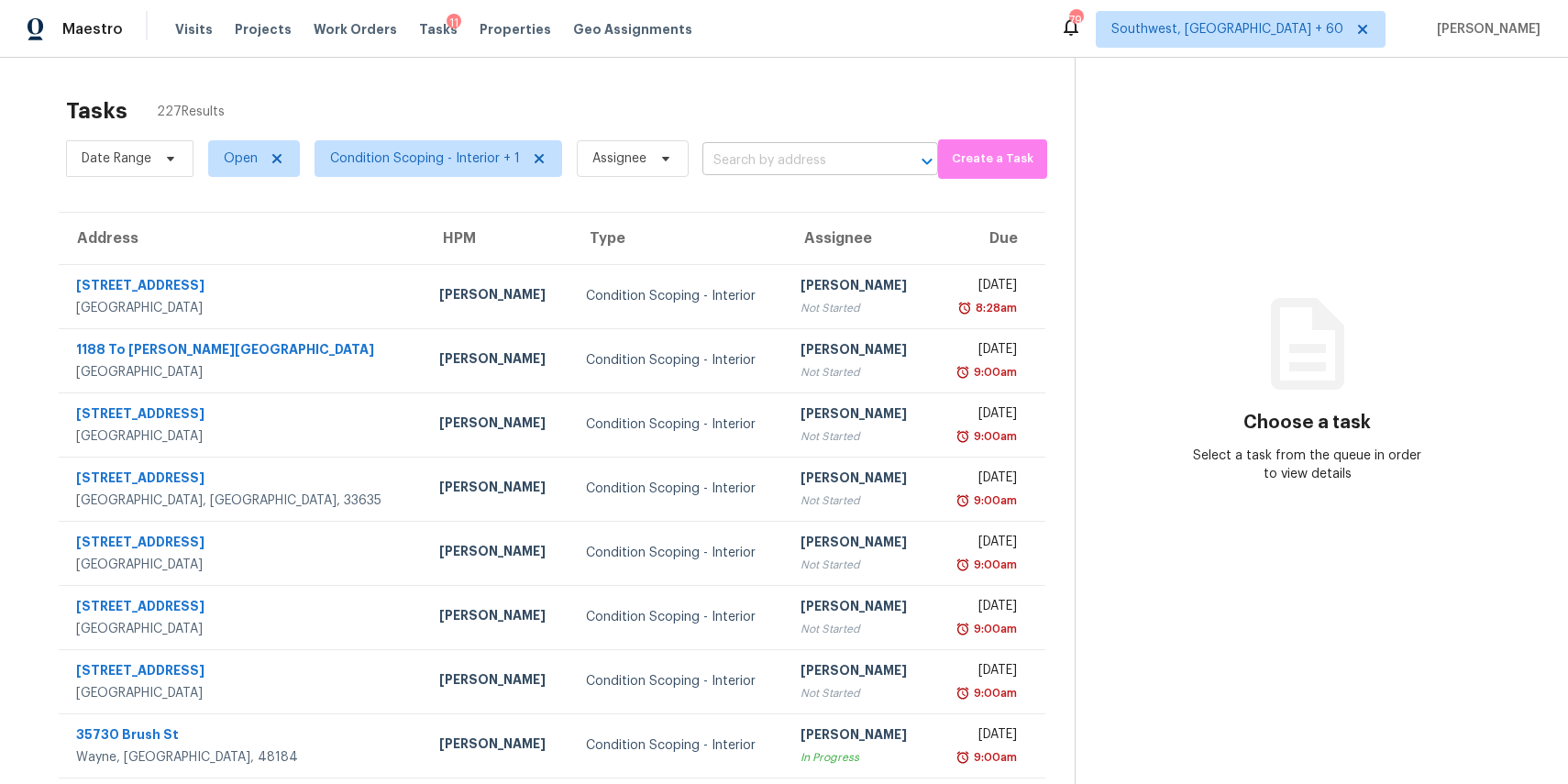
click at [766, 149] on input "text" at bounding box center [795, 160] width 185 height 28
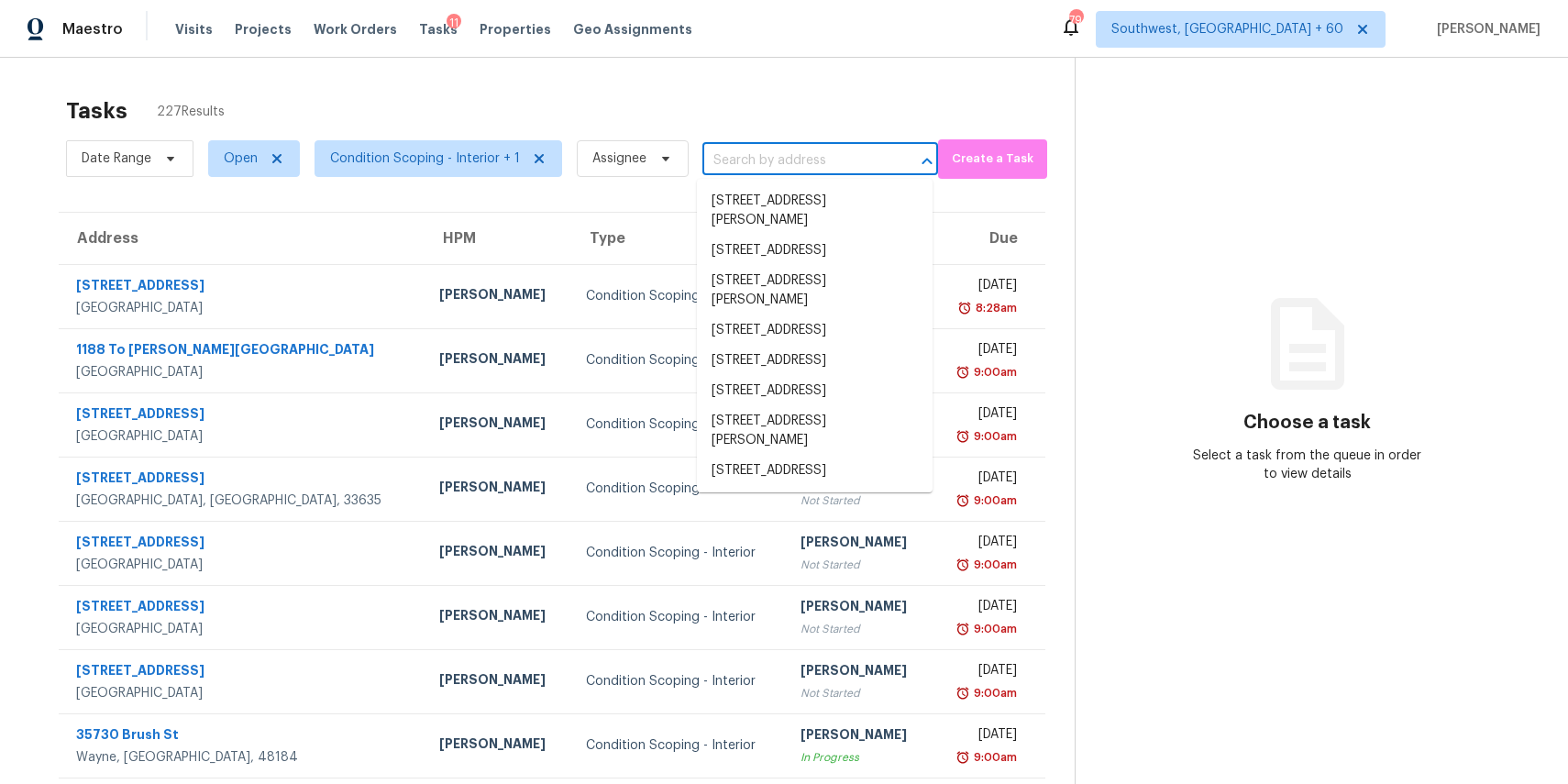
paste input "[STREET_ADDRESS][PERSON_NAME]"
type input "[STREET_ADDRESS][PERSON_NAME]"
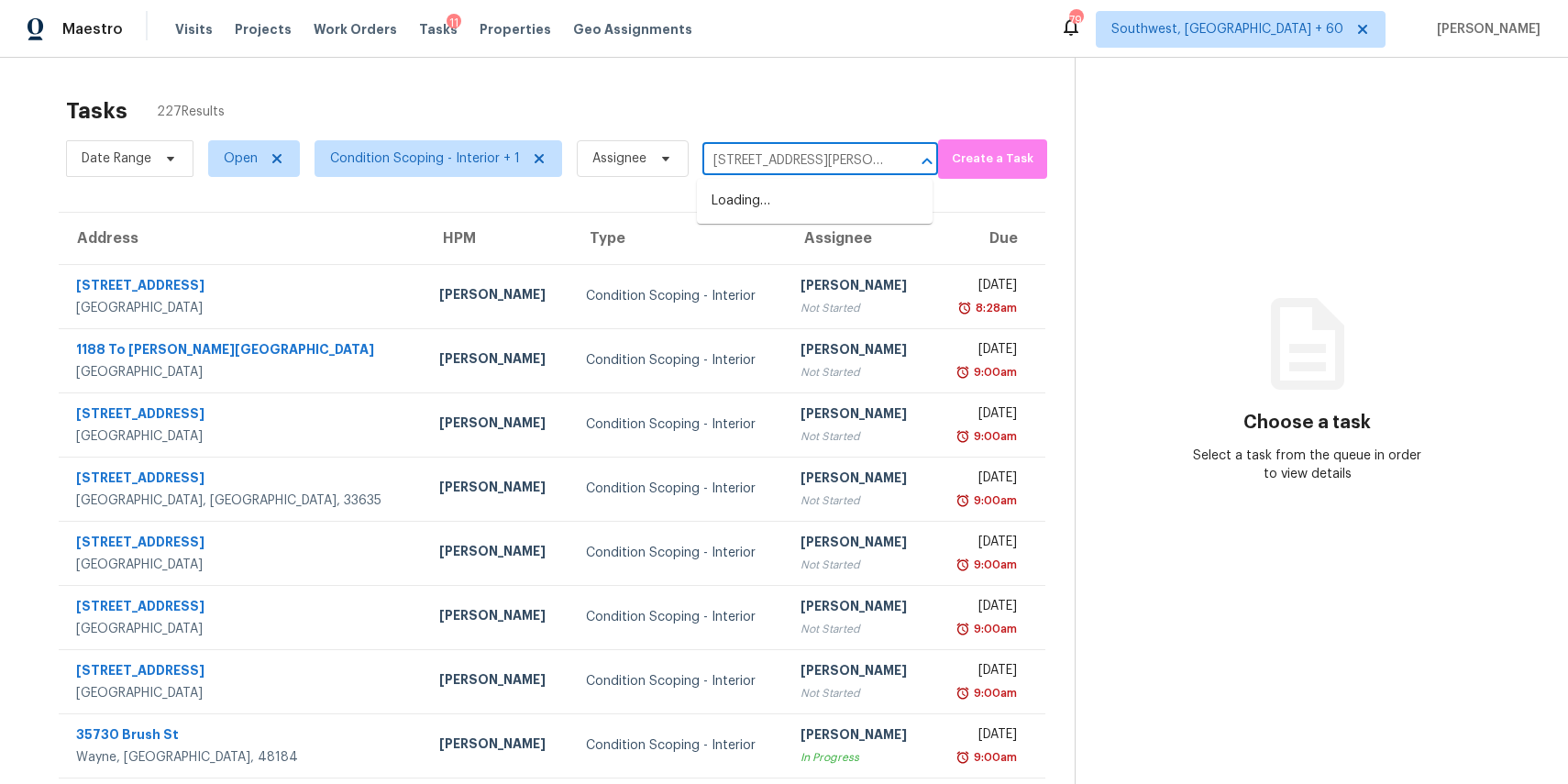
scroll to position [0, 47]
click at [800, 201] on li "[STREET_ADDRESS][PERSON_NAME]" at bounding box center [815, 211] width 235 height 50
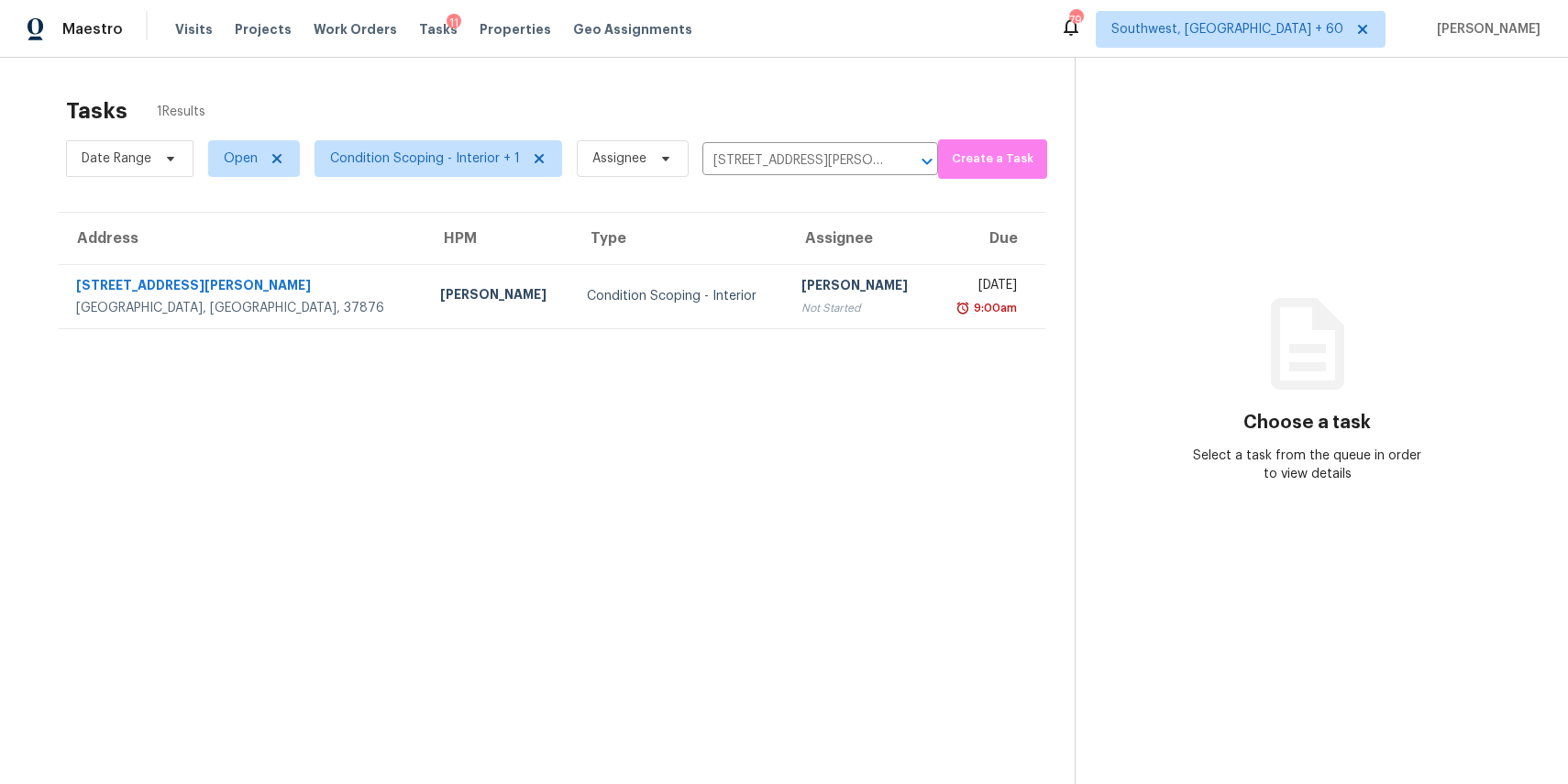
click at [787, 256] on th "Assignee" at bounding box center [860, 238] width 147 height 51
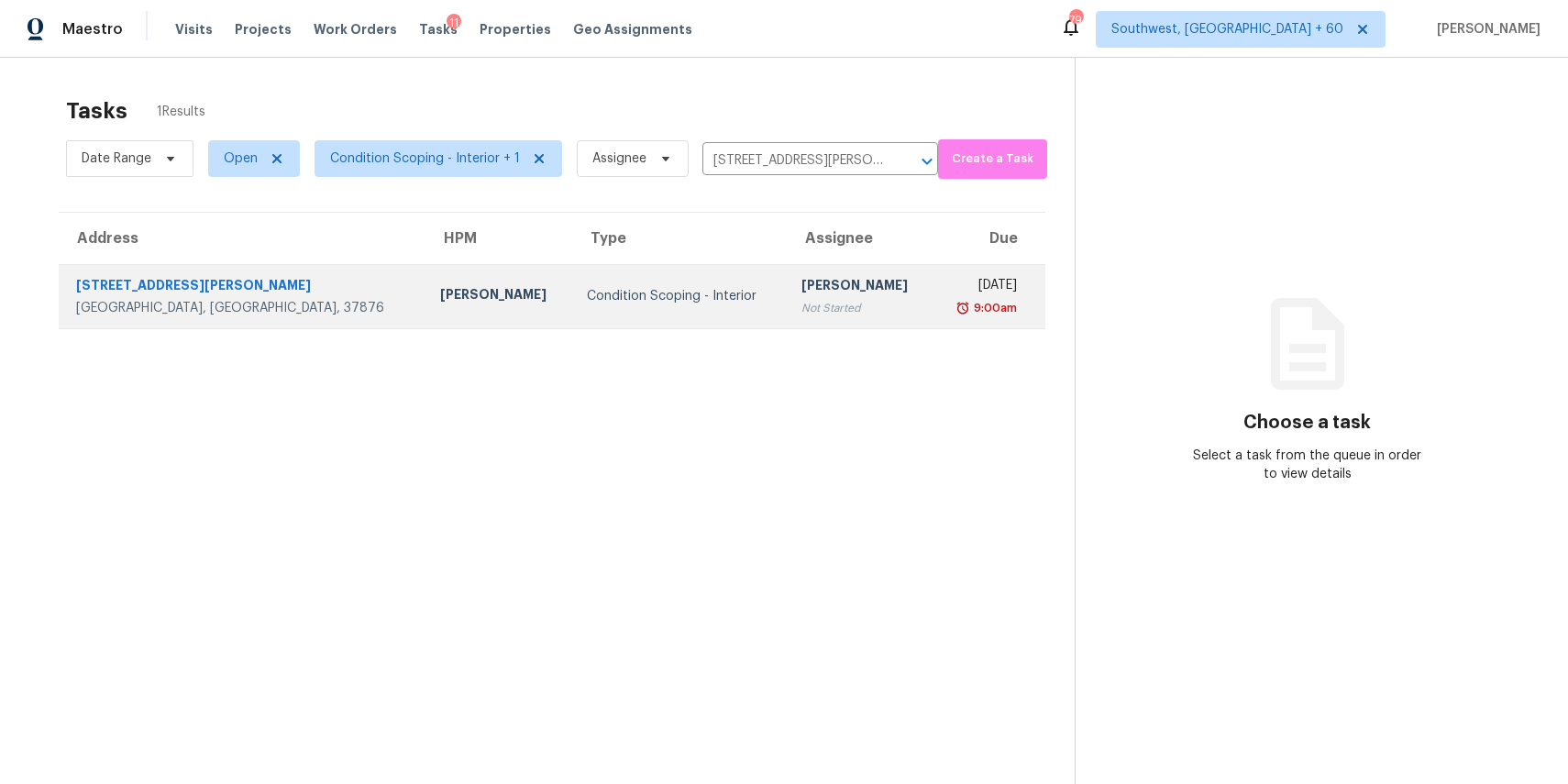
click at [802, 290] on div "[PERSON_NAME]" at bounding box center [860, 288] width 118 height 23
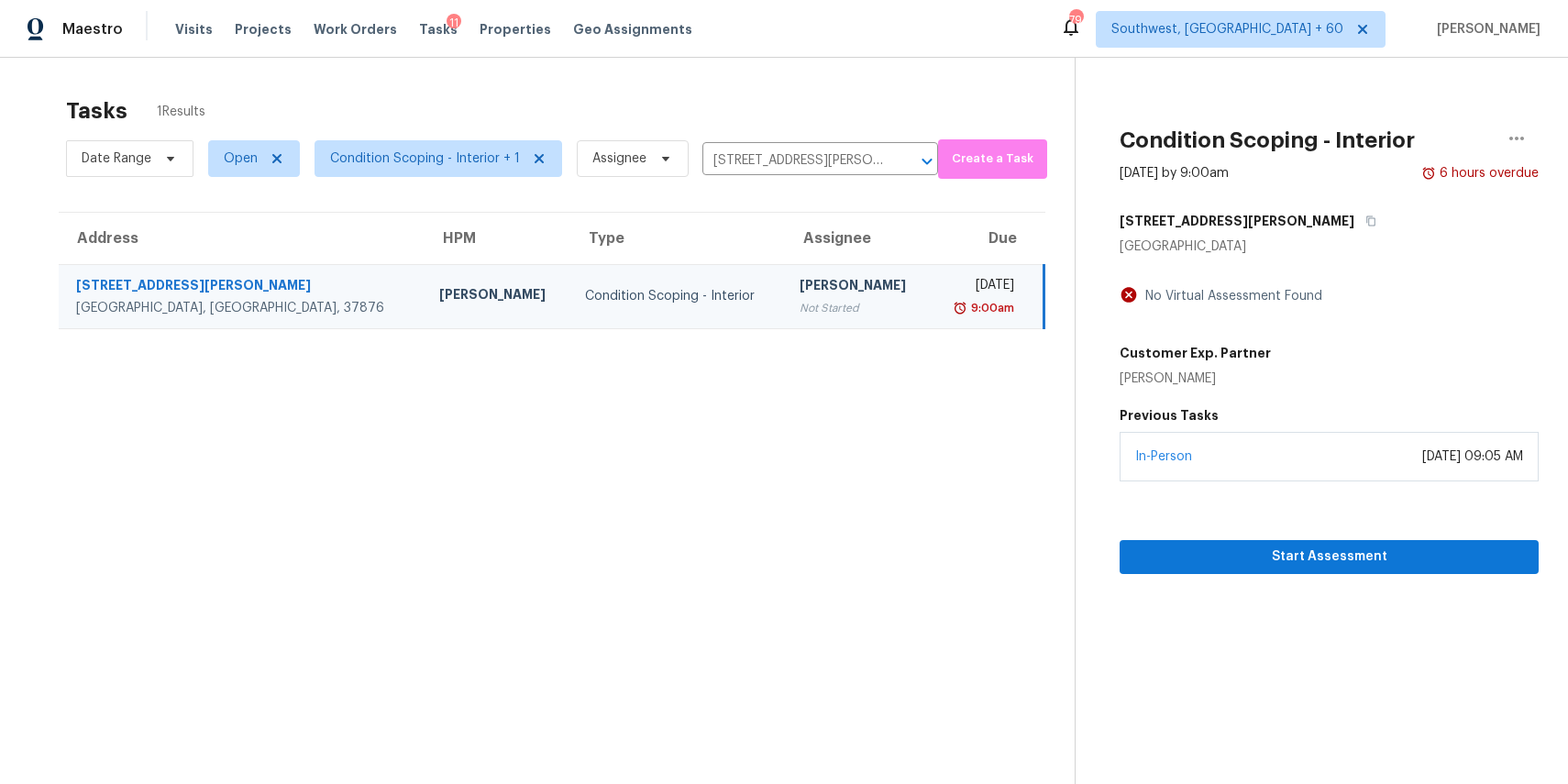
click at [1290, 456] on div "In-Person [DATE] 09:05 AM" at bounding box center [1329, 456] width 419 height 50
click at [1321, 537] on div "Start Assessment" at bounding box center [1329, 527] width 419 height 92
click at [1351, 551] on span "Start Assessment" at bounding box center [1329, 557] width 390 height 23
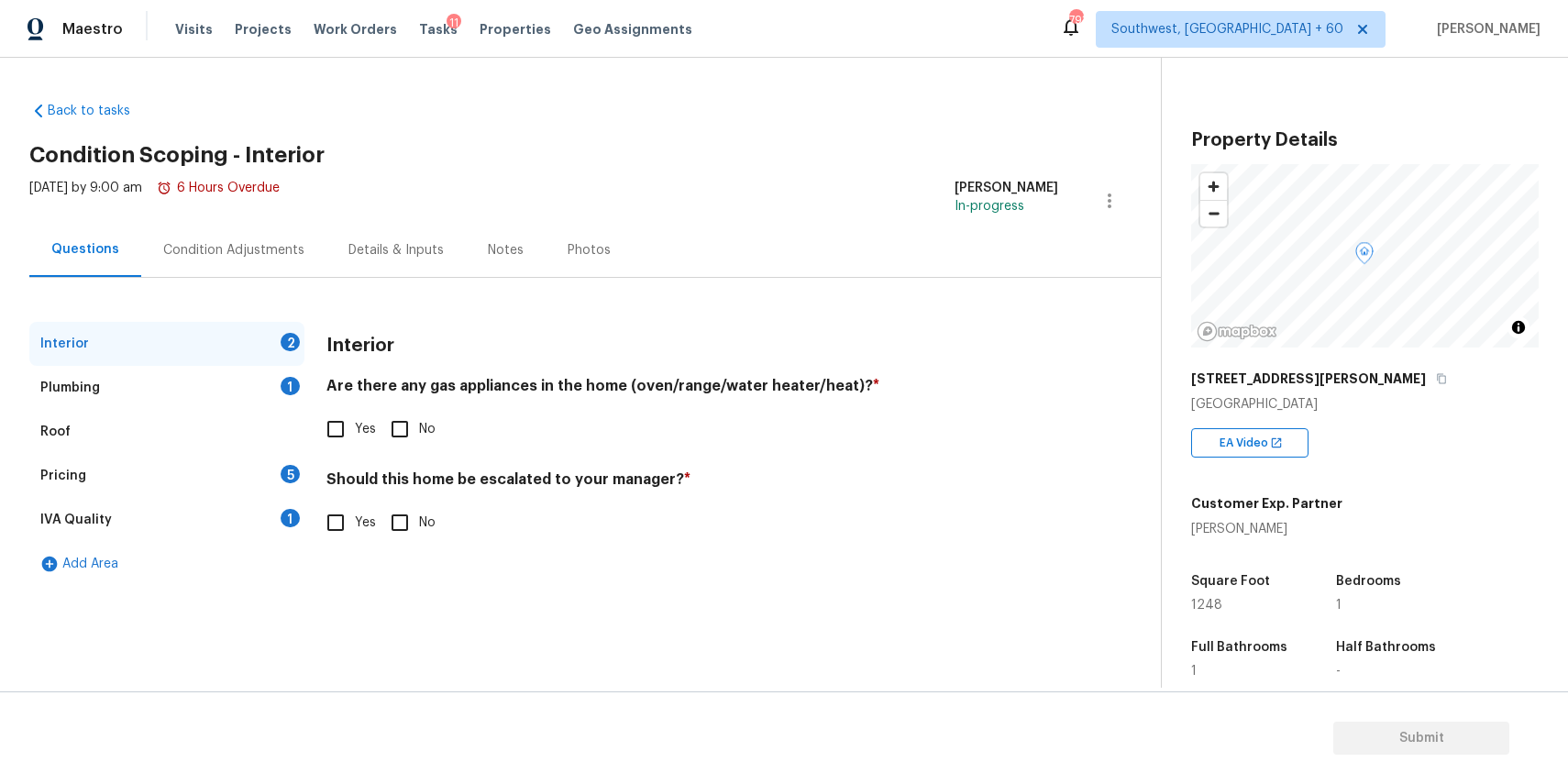
click at [181, 479] on div "Pricing 5" at bounding box center [166, 475] width 275 height 44
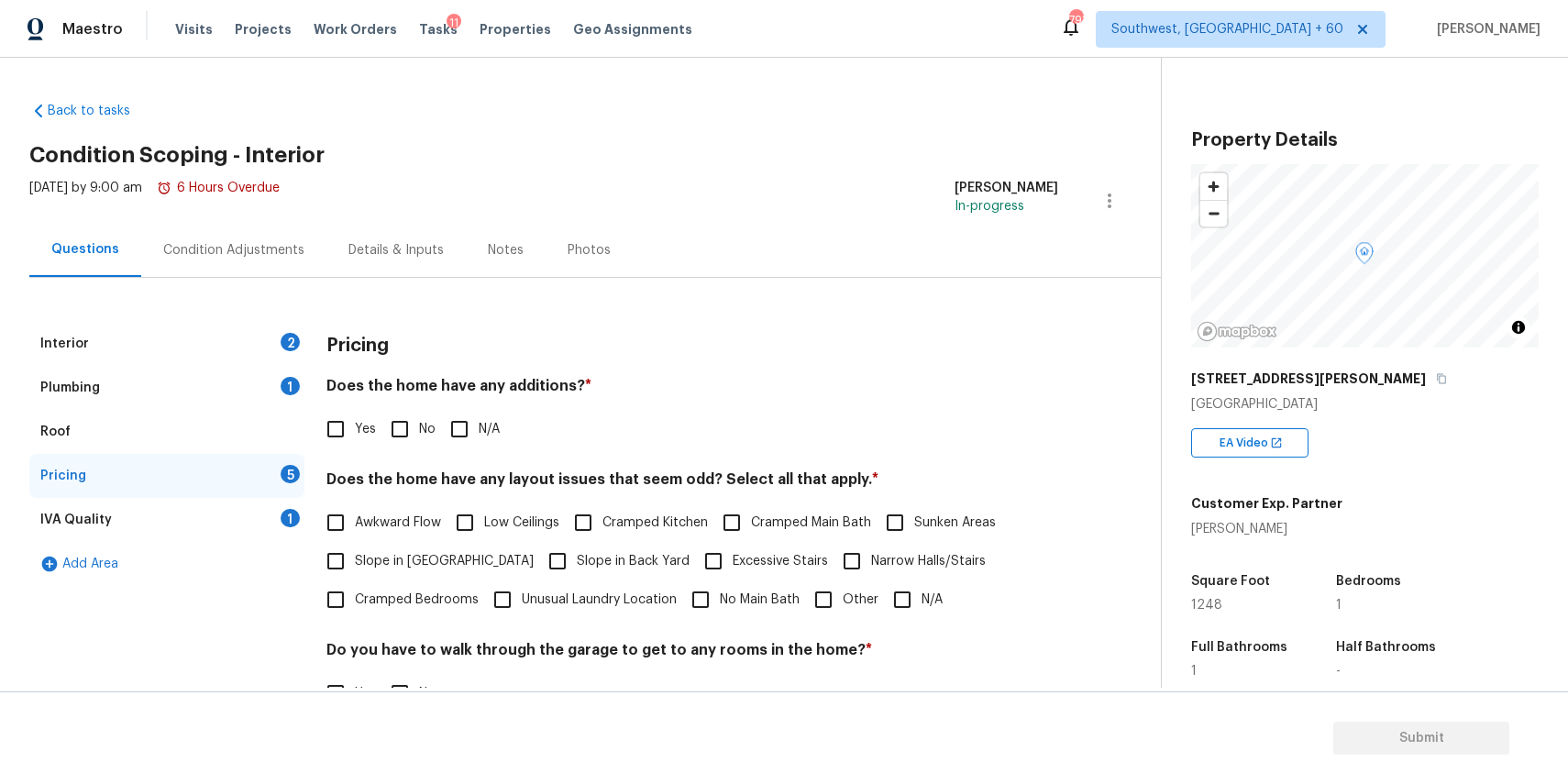
scroll to position [239, 0]
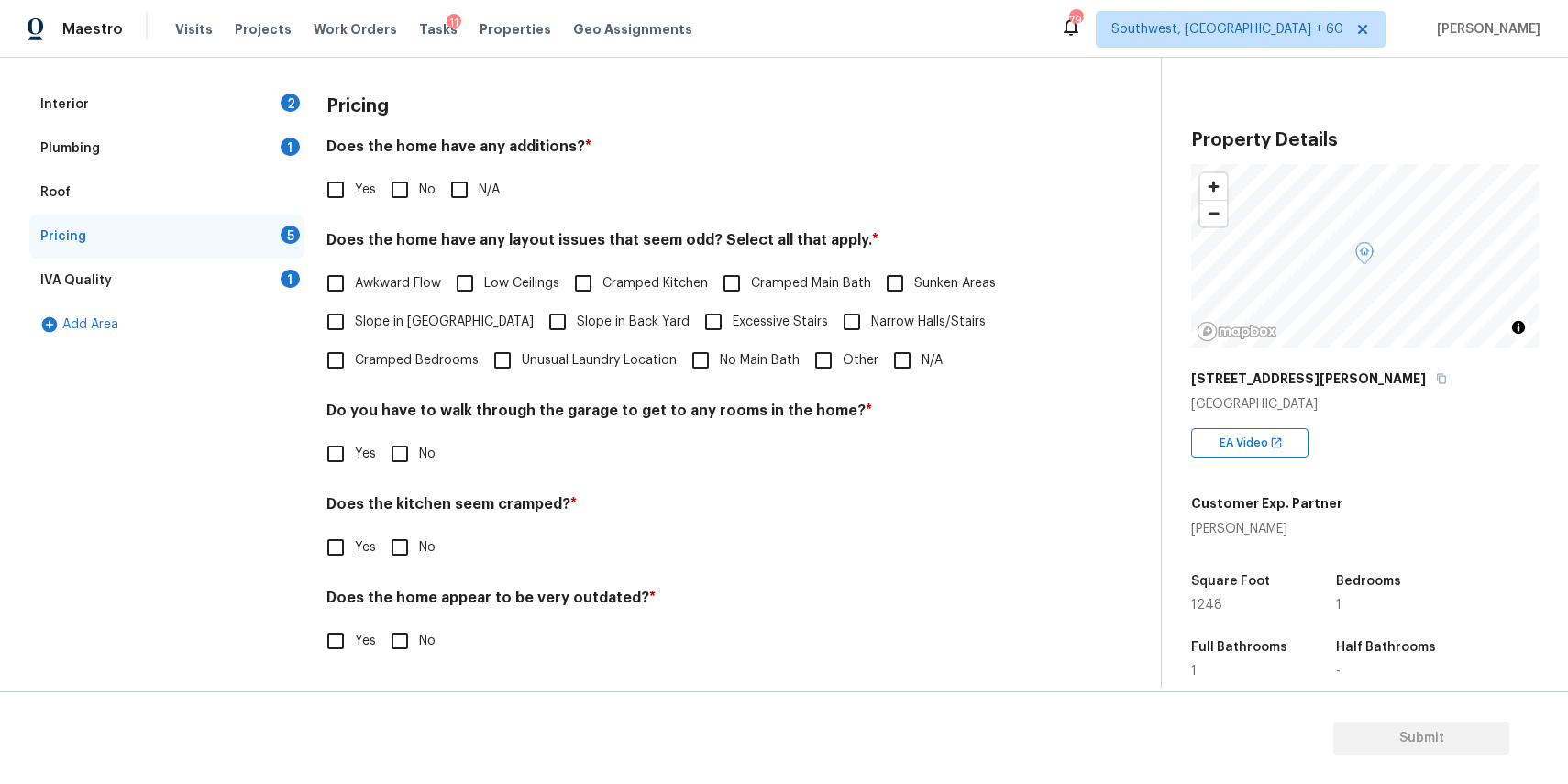
click at [823, 360] on input "Other" at bounding box center [823, 360] width 39 height 39
checkbox input "true"
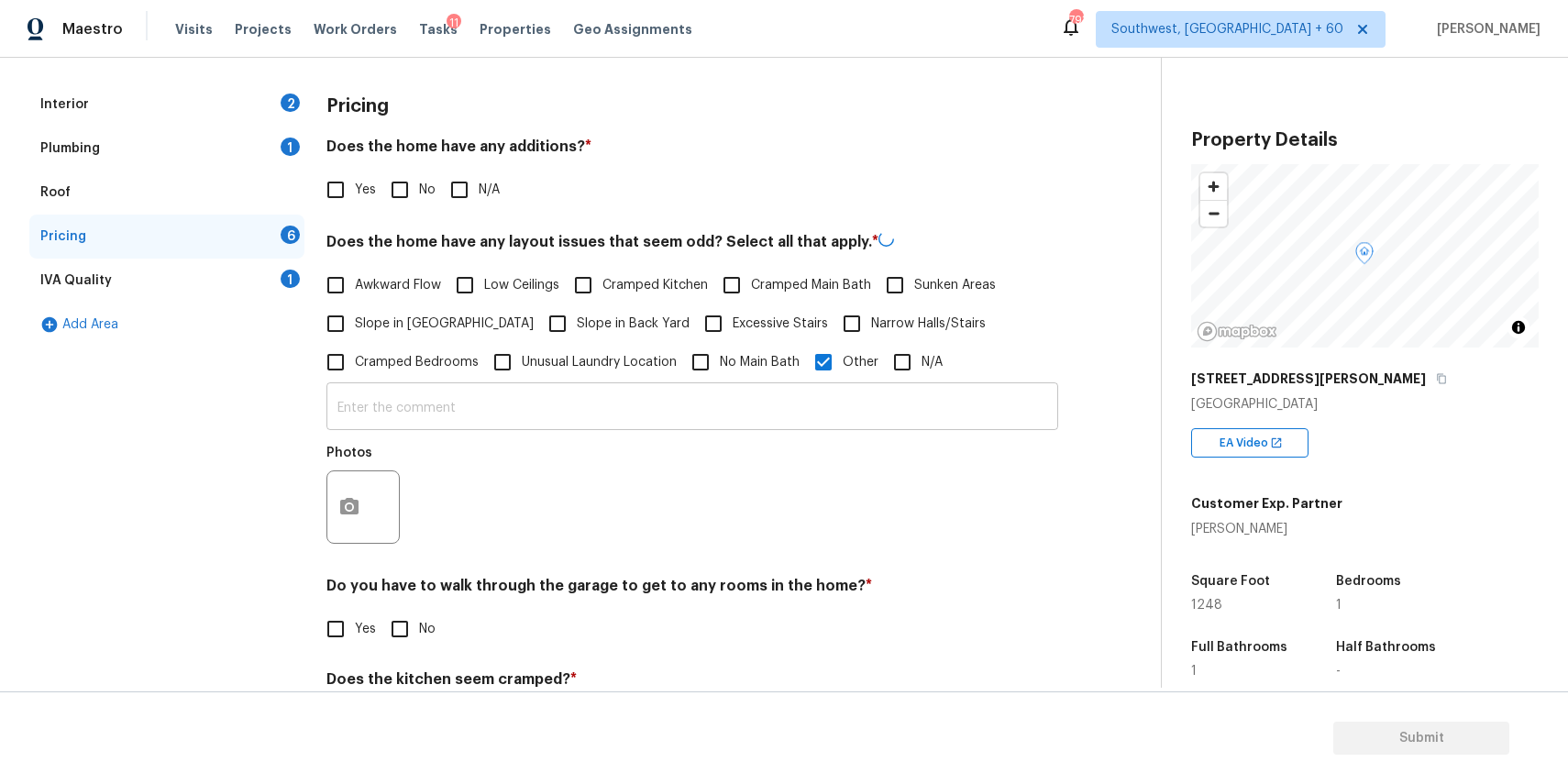
click at [733, 396] on input "text" at bounding box center [692, 408] width 732 height 43
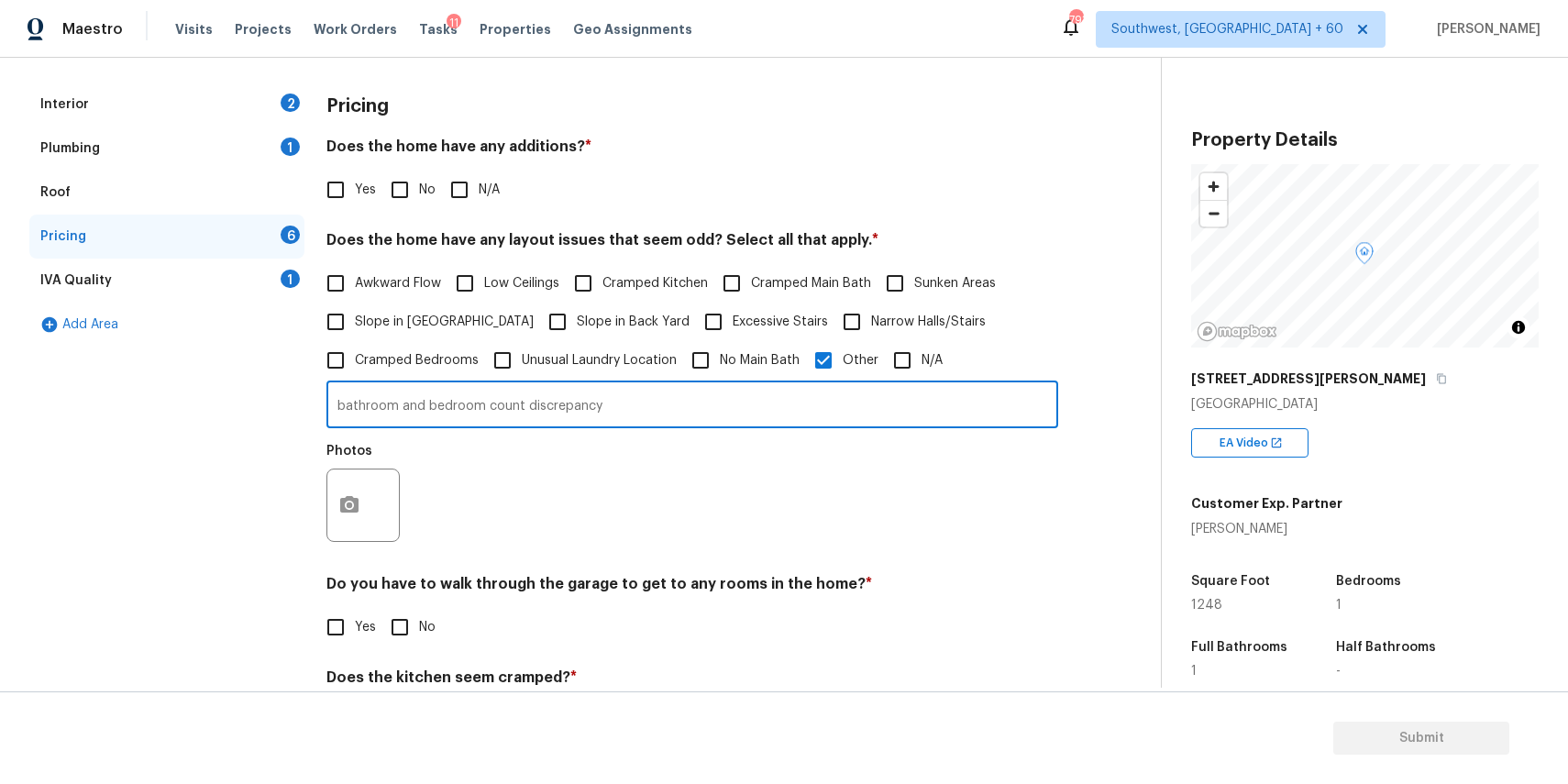
type input "bathroom and bedroom count discrepancy"
click at [371, 495] on div at bounding box center [363, 504] width 73 height 73
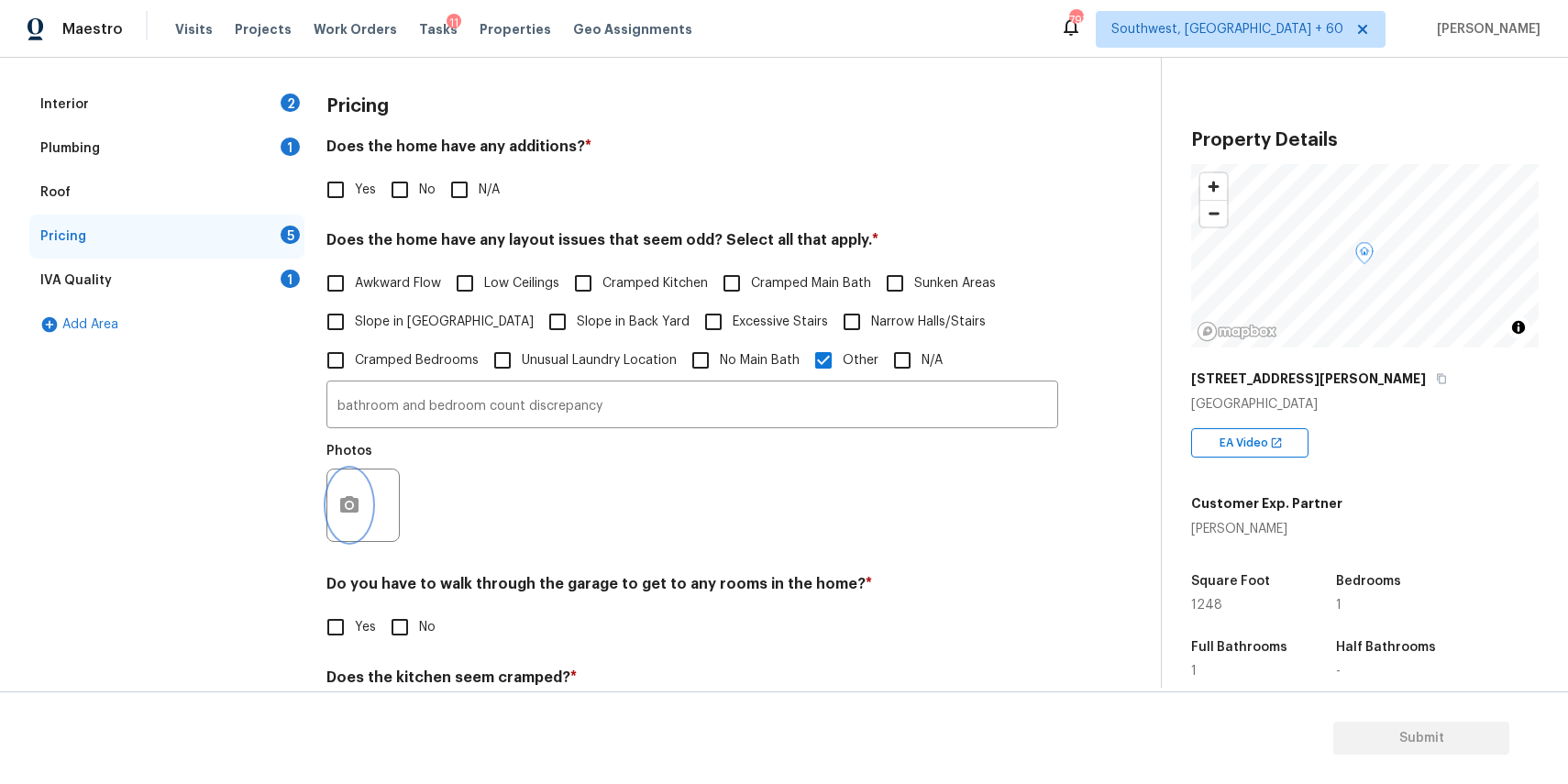
click at [342, 503] on icon "button" at bounding box center [349, 503] width 18 height 17
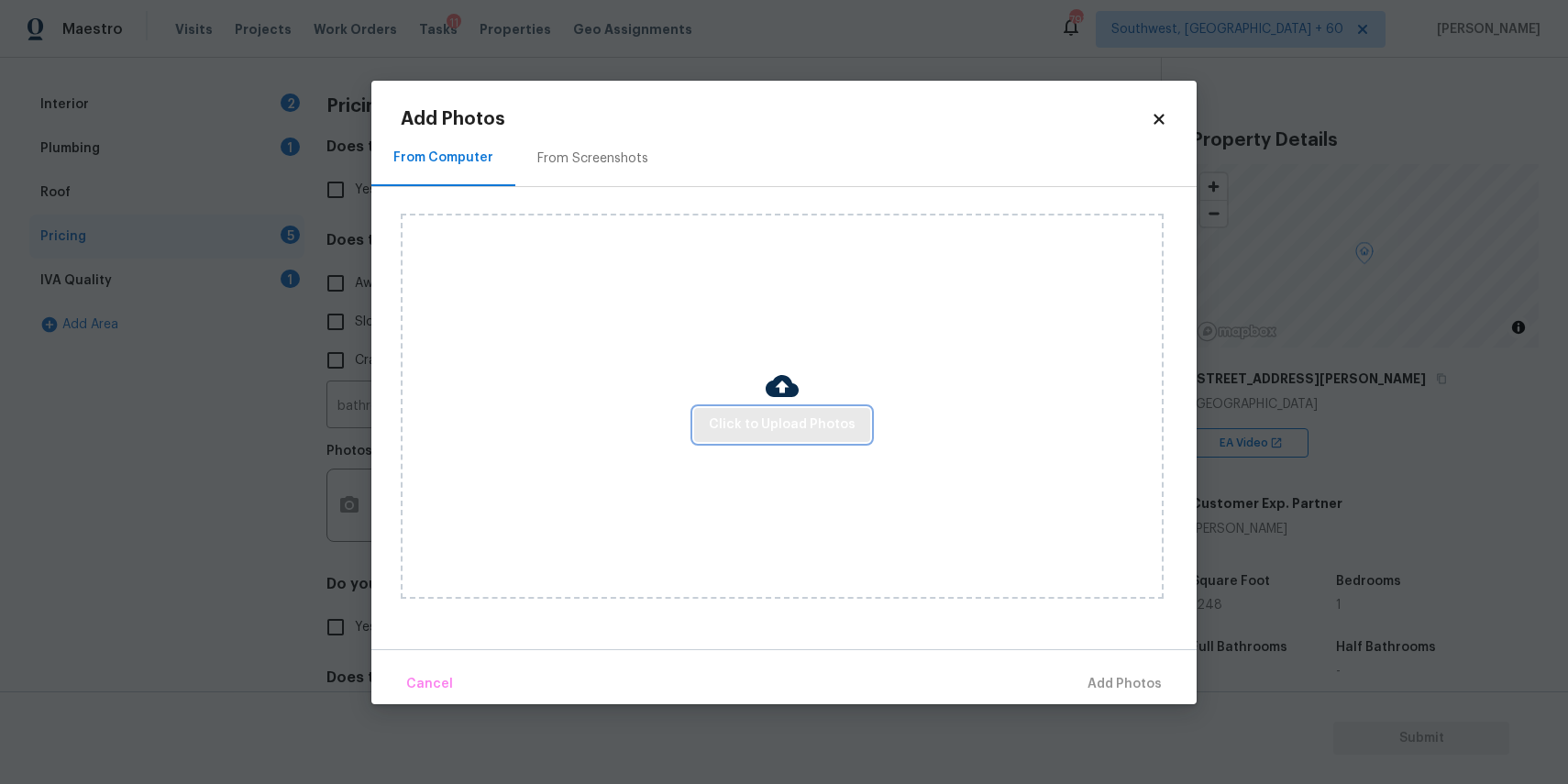
click at [784, 415] on span "Click to Upload Photos" at bounding box center [782, 426] width 147 height 23
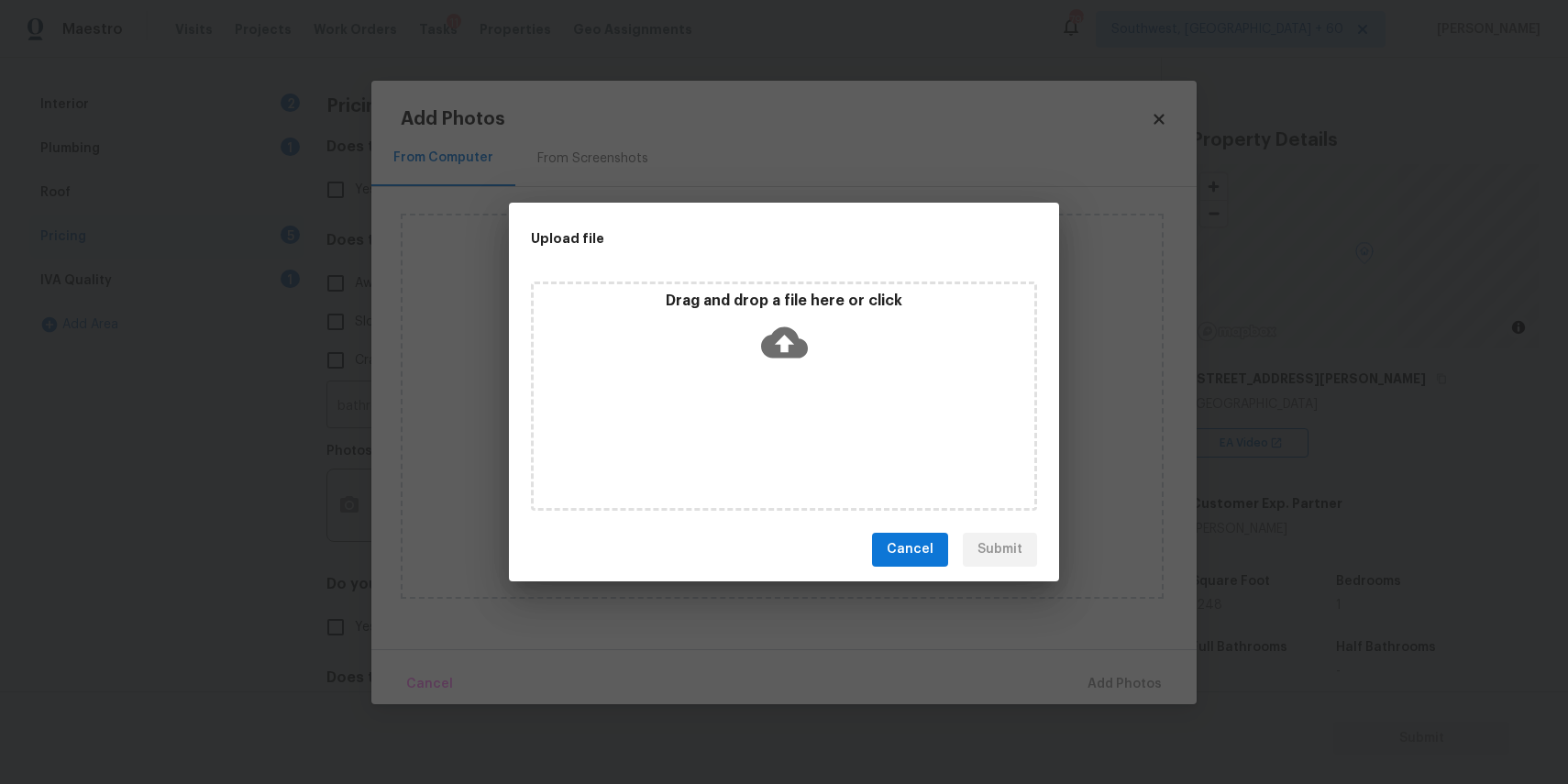
click at [784, 415] on div "Drag and drop a file here or click" at bounding box center [784, 396] width 506 height 229
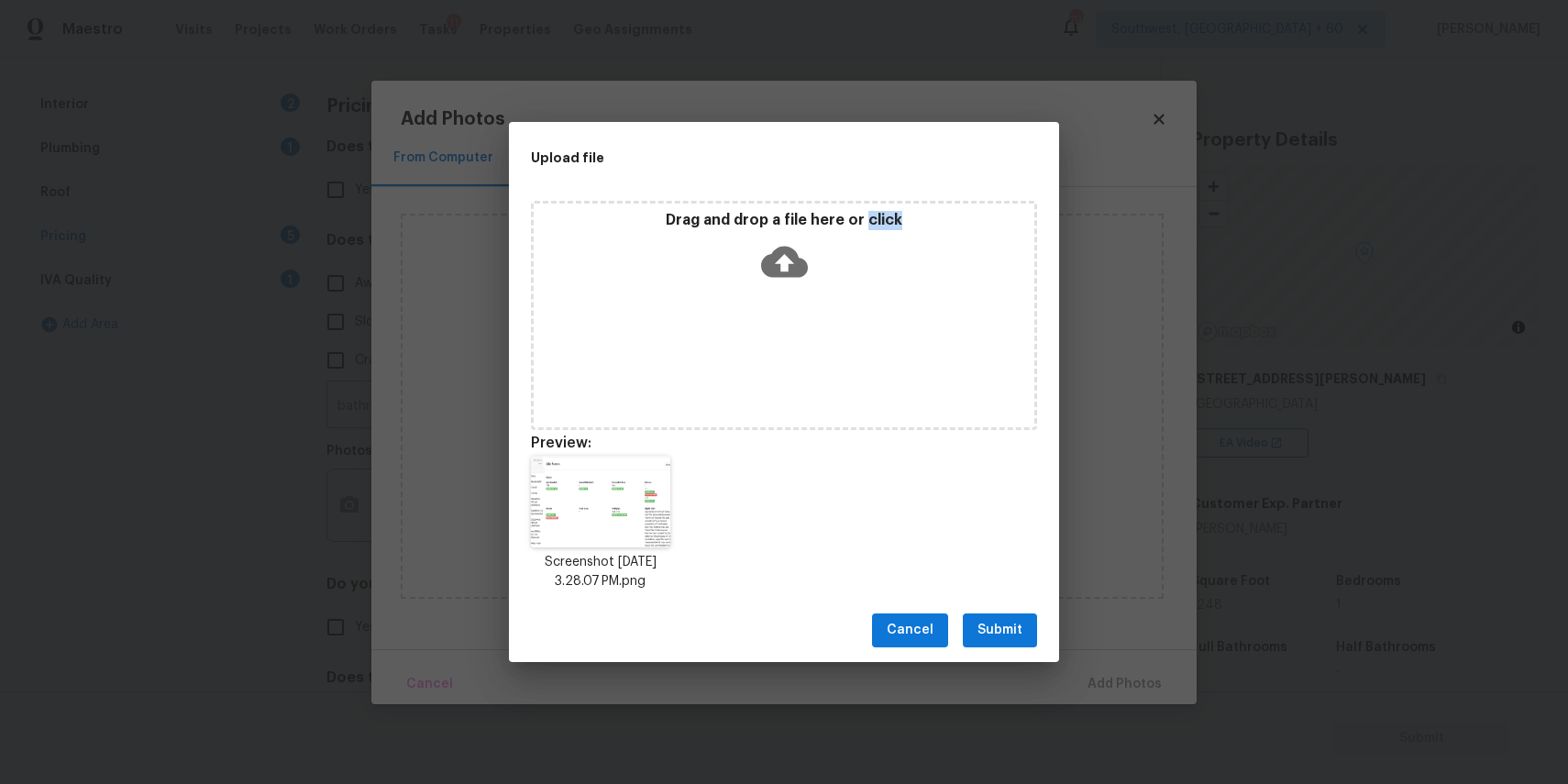
click at [1012, 628] on span "Submit" at bounding box center [1000, 631] width 45 height 23
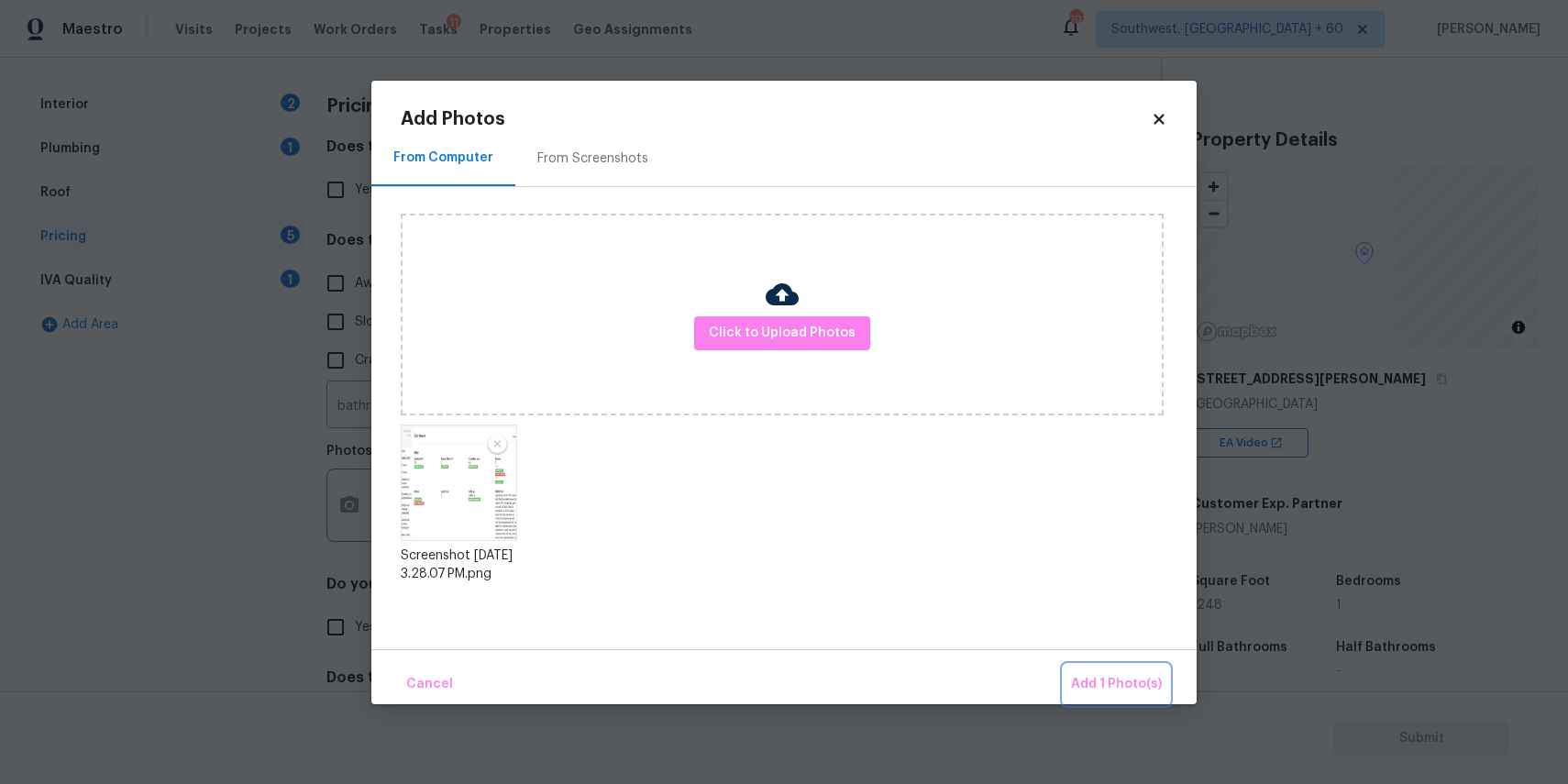
click at [1105, 673] on span "Add 1 Photo(s)" at bounding box center [1116, 685] width 90 height 23
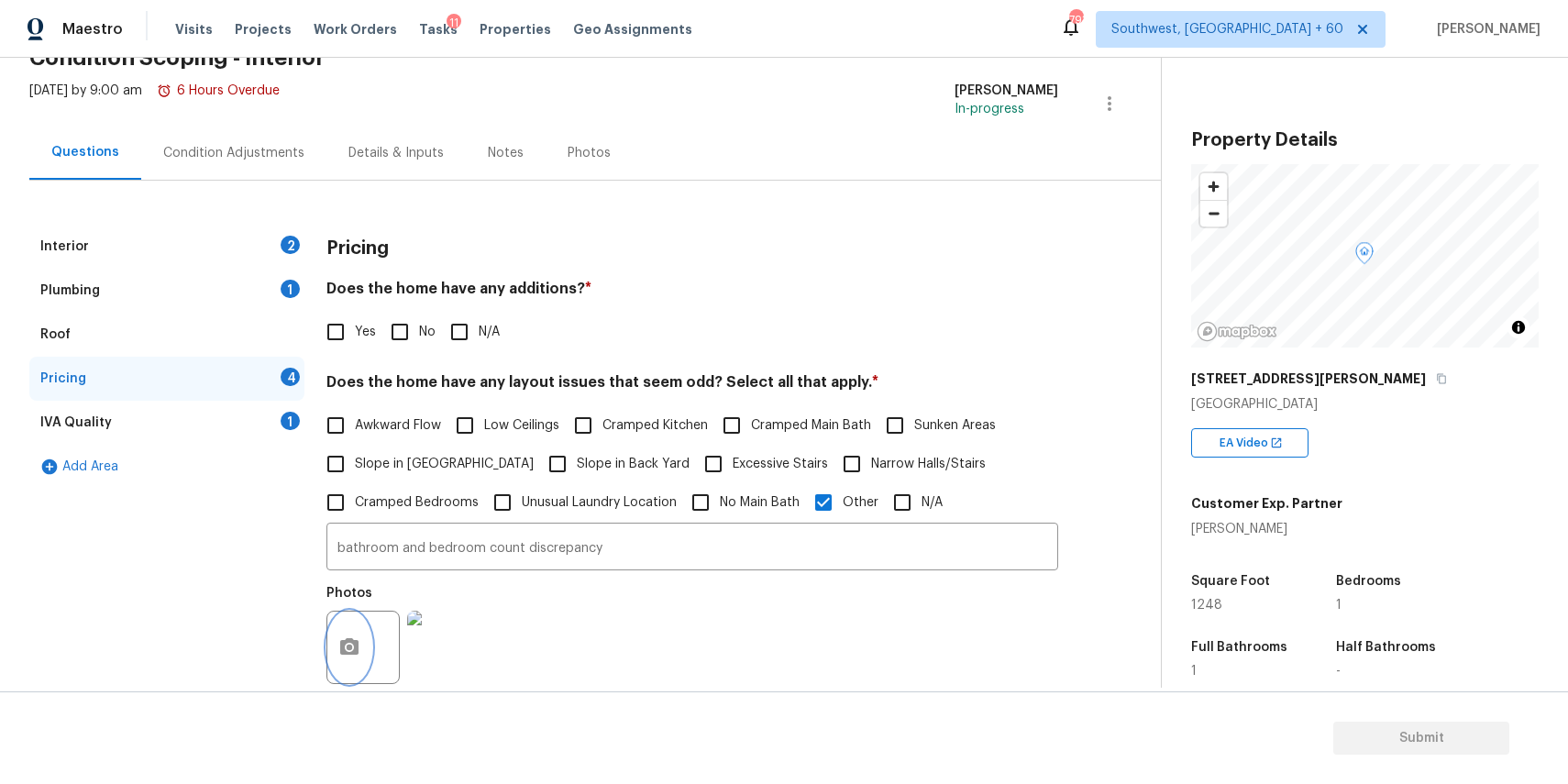
scroll to position [24, 0]
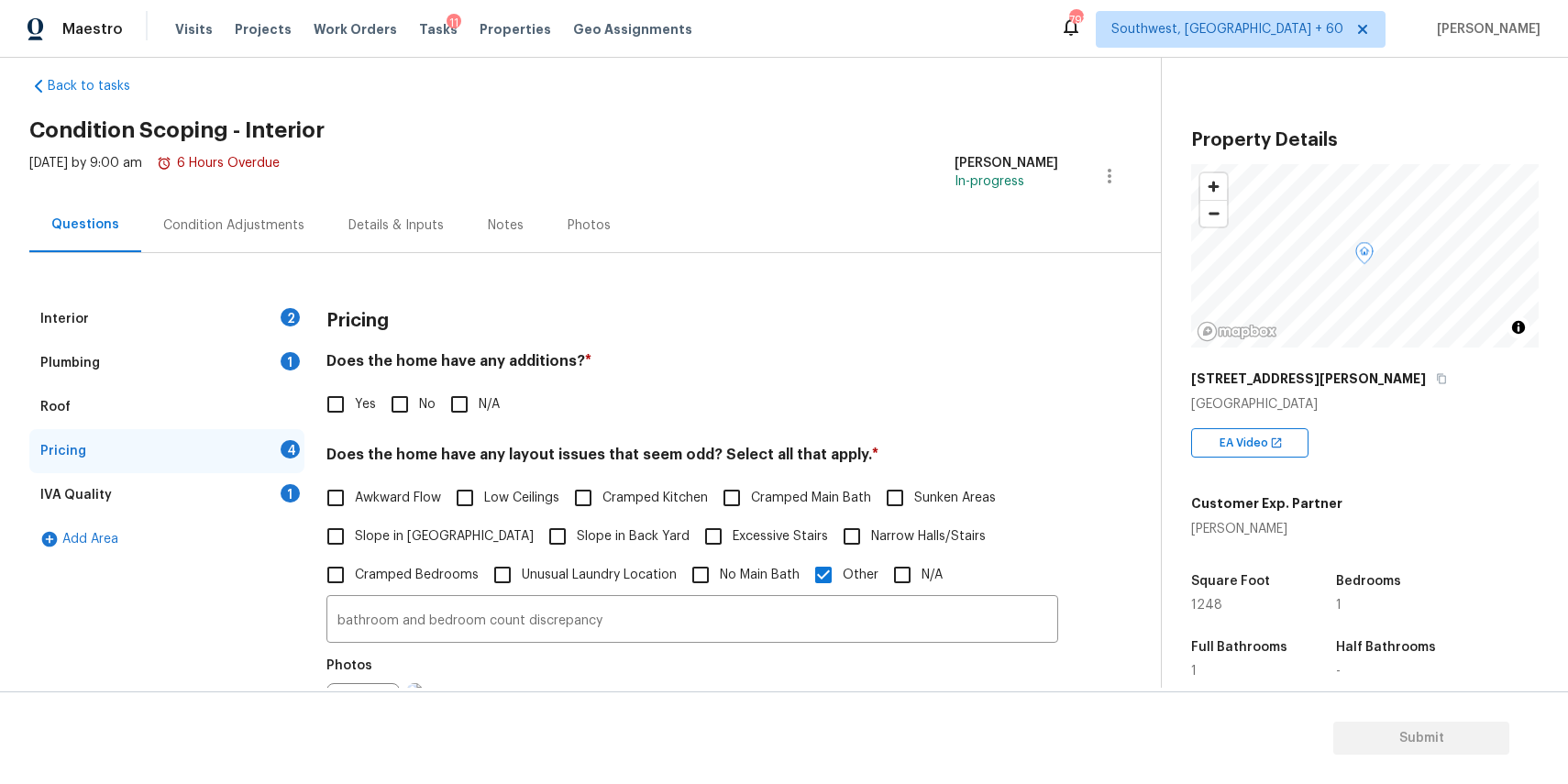
click at [224, 300] on div "Interior 2" at bounding box center [166, 319] width 275 height 44
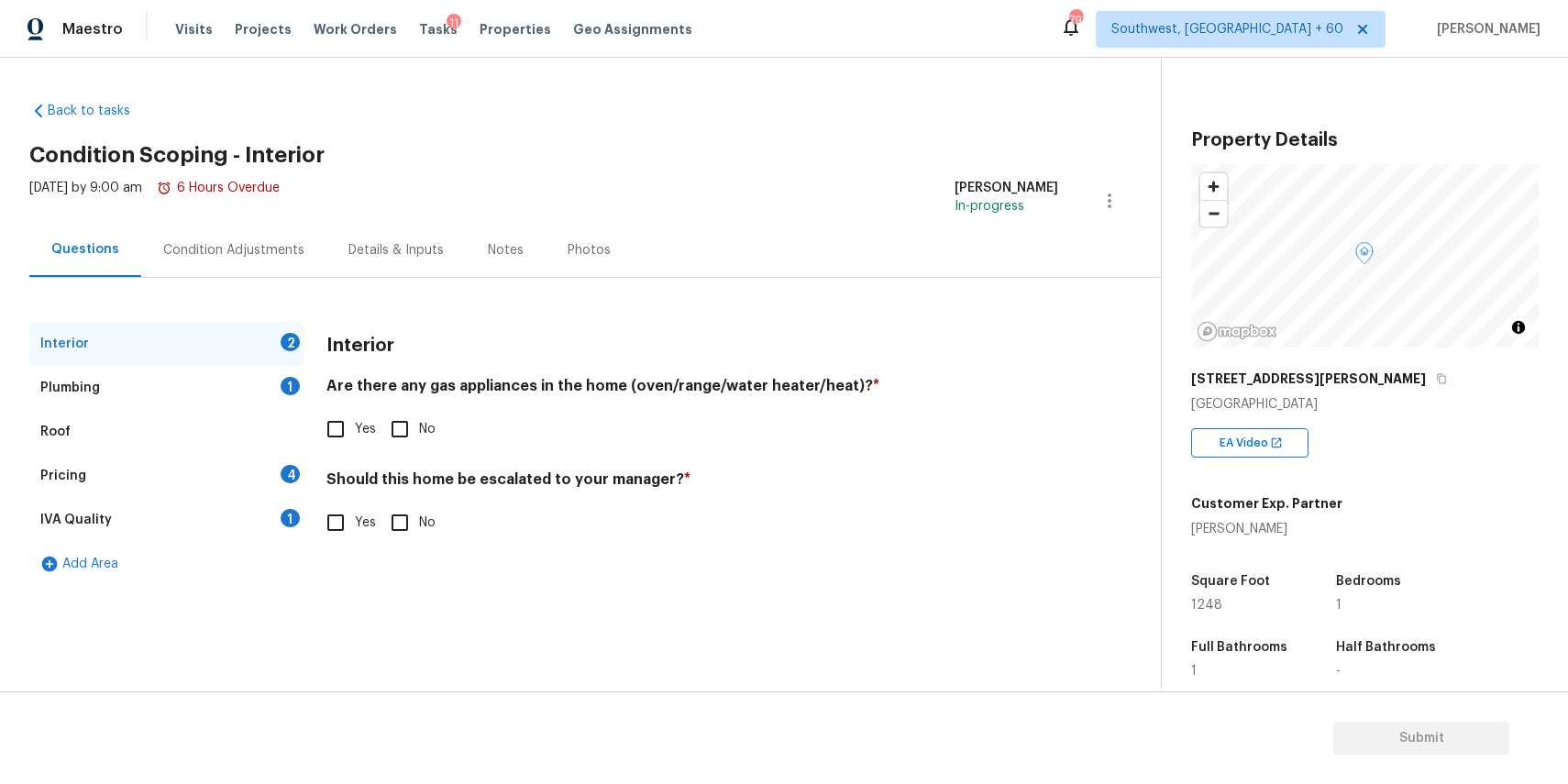
scroll to position [0, 0]
click at [420, 418] on label "No" at bounding box center [408, 429] width 55 height 39
click at [419, 418] on input "No" at bounding box center [401, 429] width 39 height 39
checkbox input "true"
click at [343, 511] on input "Yes" at bounding box center [336, 523] width 39 height 39
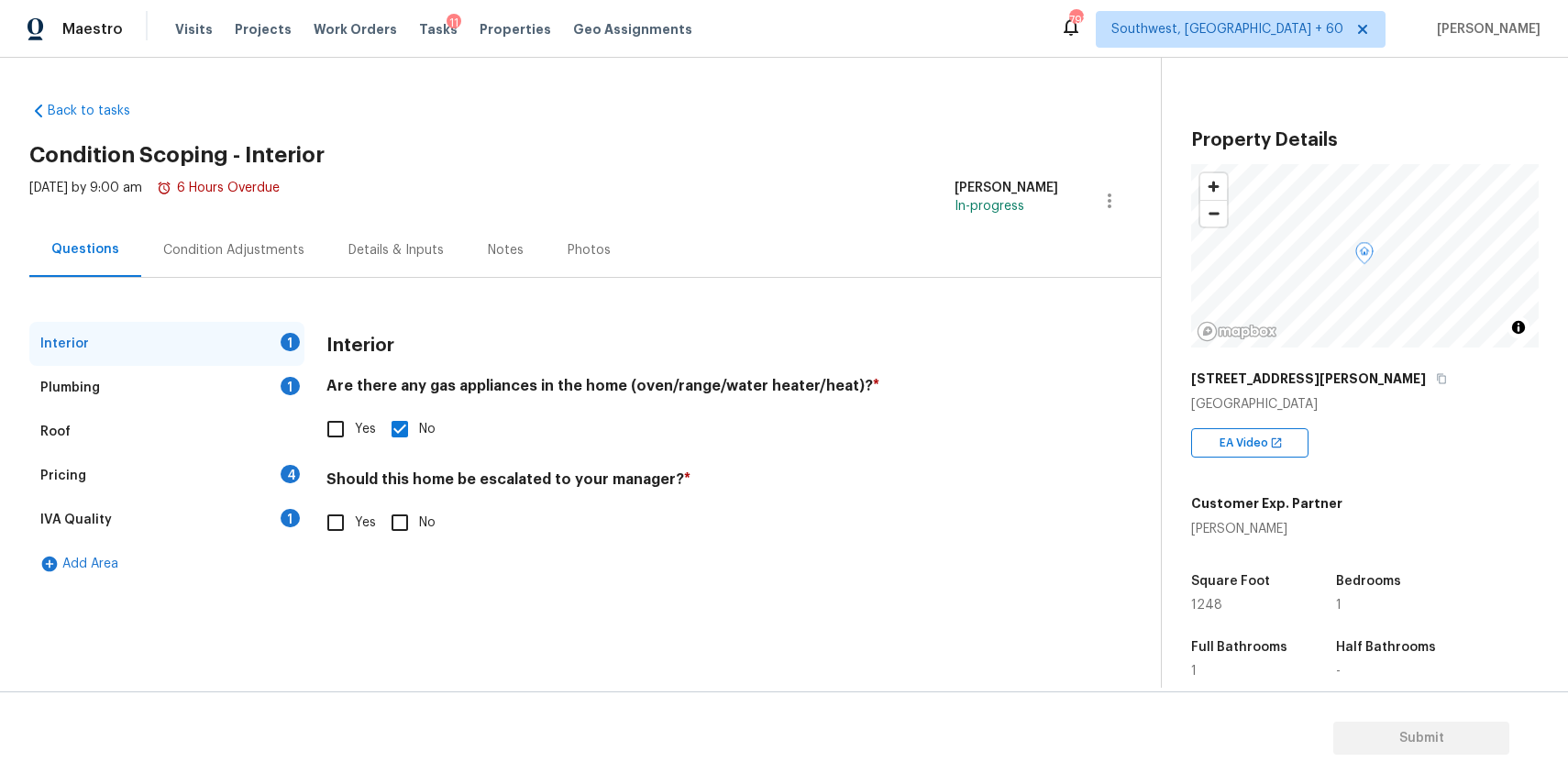
checkbox input "true"
click at [260, 412] on div "Roof" at bounding box center [166, 431] width 275 height 44
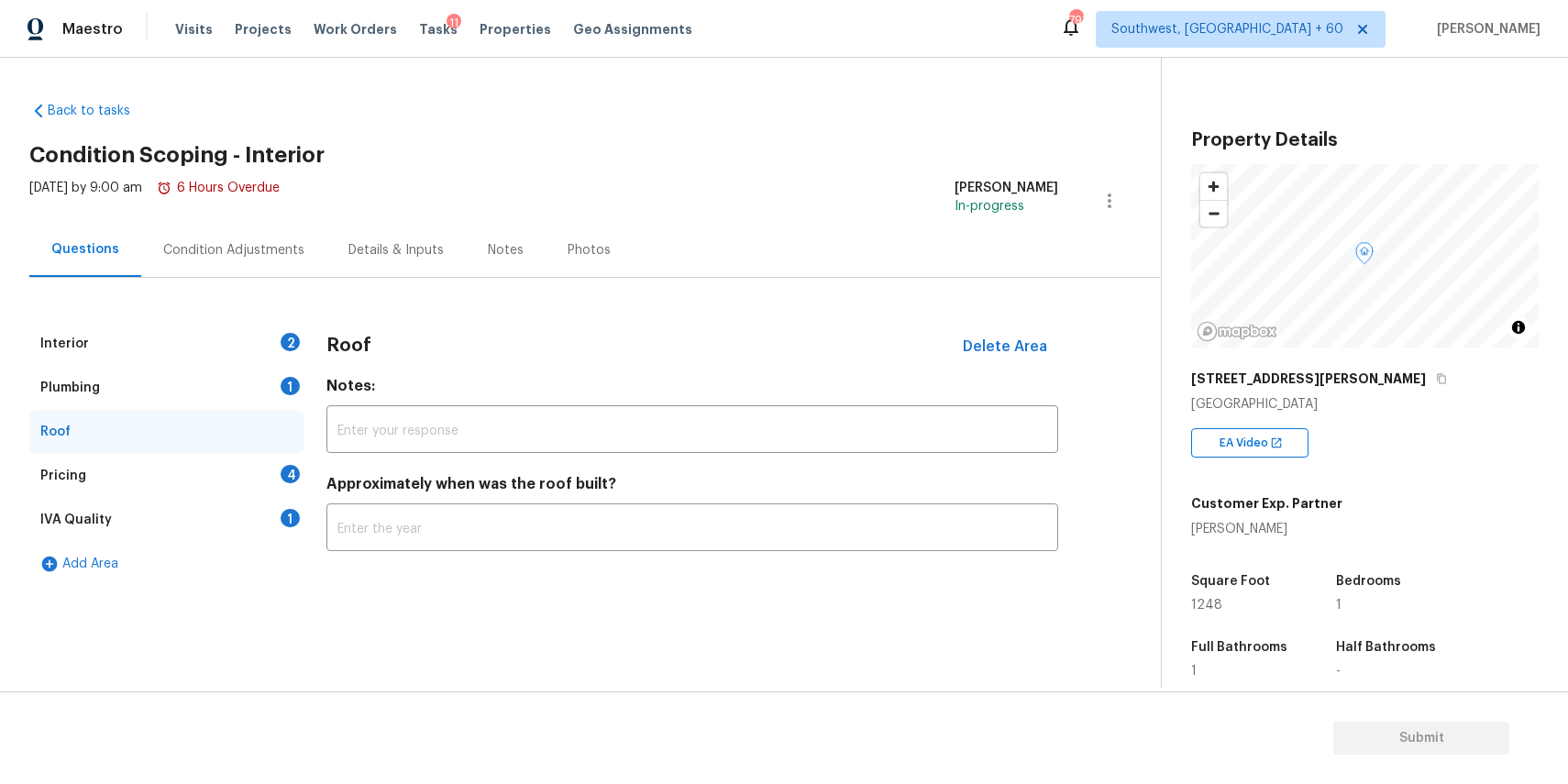
click at [299, 370] on div "Plumbing 1" at bounding box center [166, 387] width 275 height 44
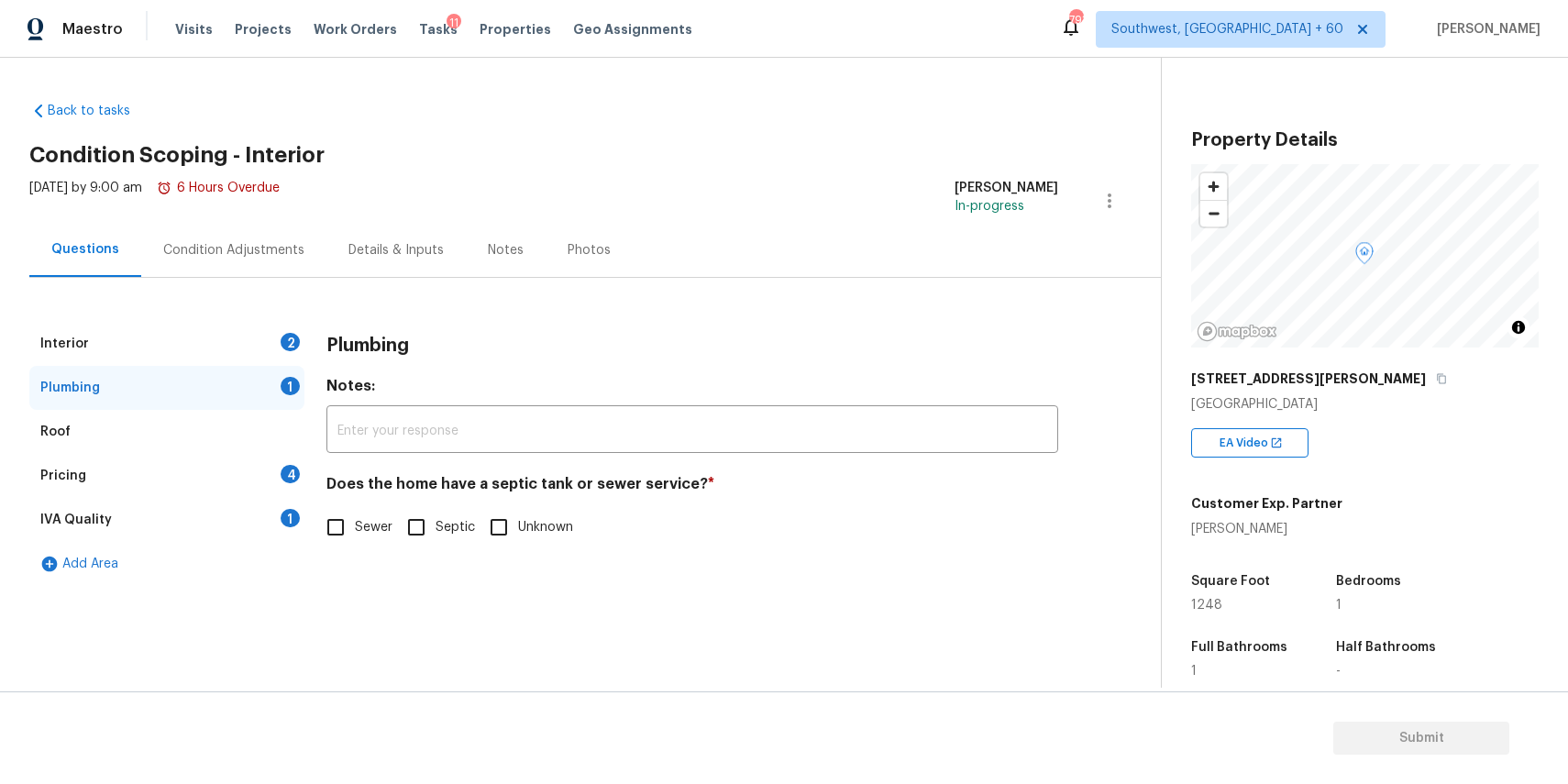
click at [427, 528] on input "Septic" at bounding box center [417, 528] width 39 height 39
checkbox input "true"
click at [243, 483] on div "Pricing 4" at bounding box center [166, 475] width 275 height 44
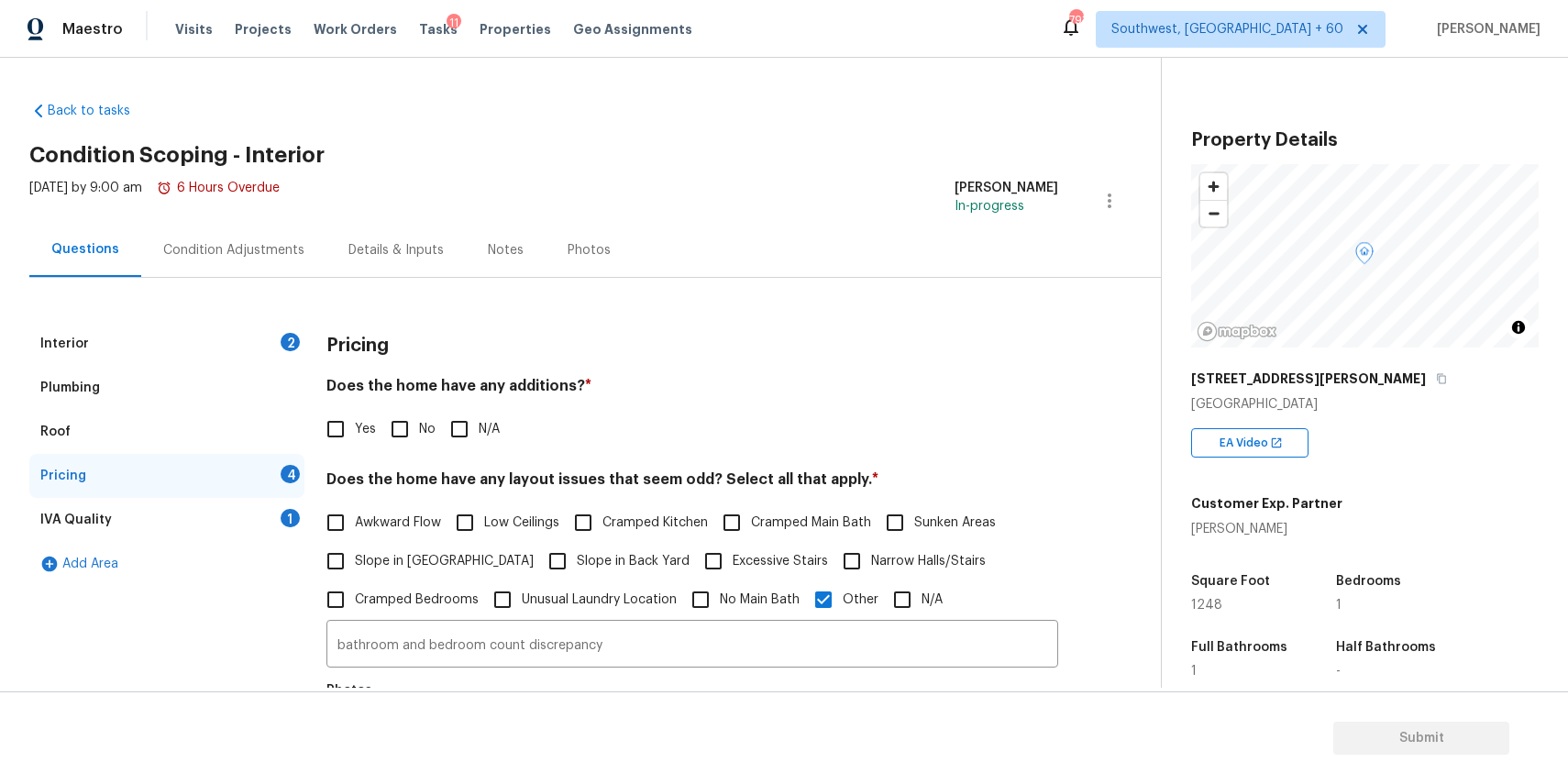
click at [472, 419] on input "N/A" at bounding box center [460, 429] width 39 height 39
checkbox input "true"
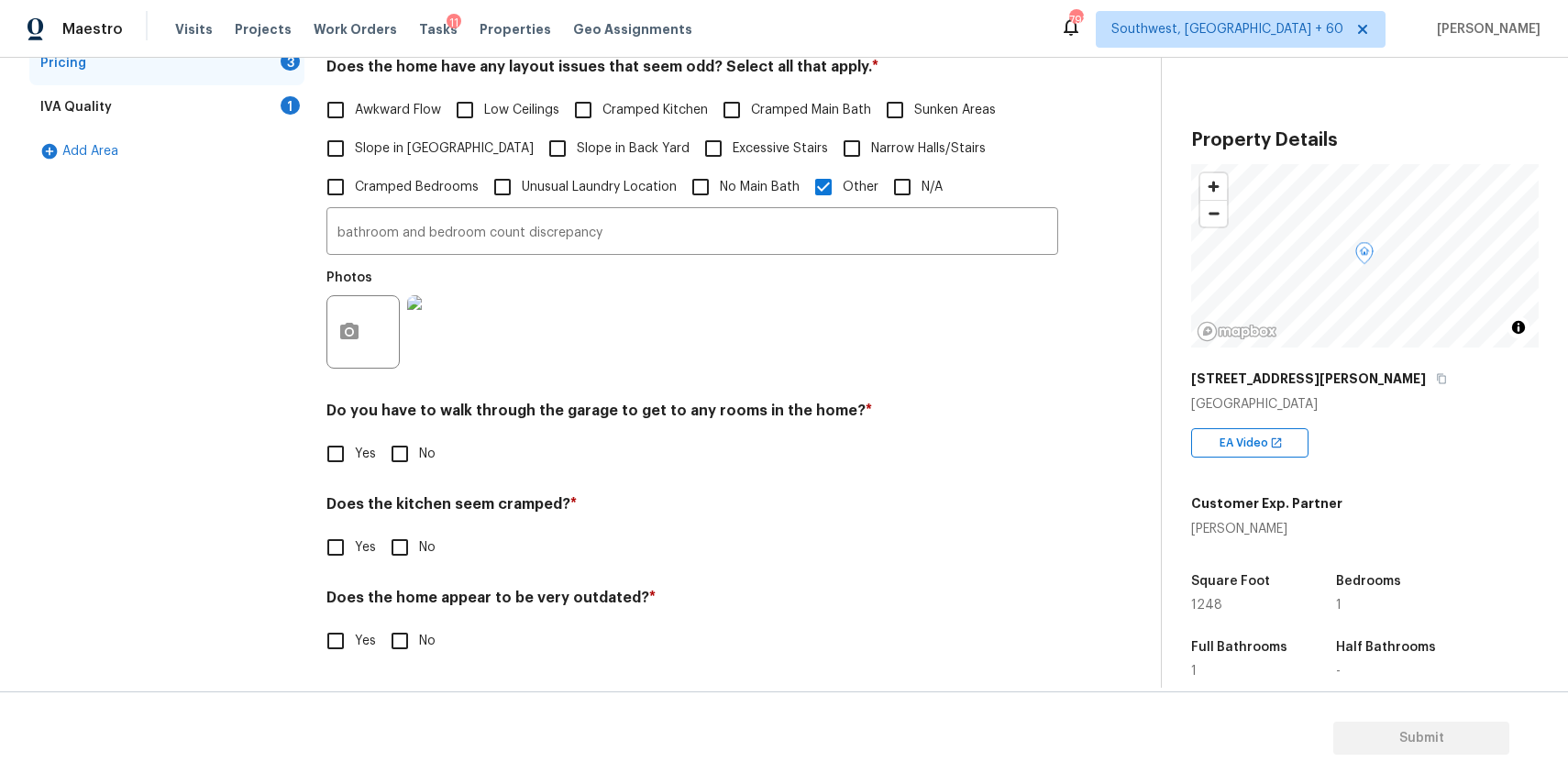
click at [411, 429] on div "Do you have to walk through the garage to get to any rooms in the home? * Yes No" at bounding box center [692, 437] width 732 height 72
click at [410, 449] on input "No" at bounding box center [401, 454] width 39 height 39
checkbox input "true"
click at [398, 539] on input "No" at bounding box center [401, 547] width 39 height 39
checkbox input "true"
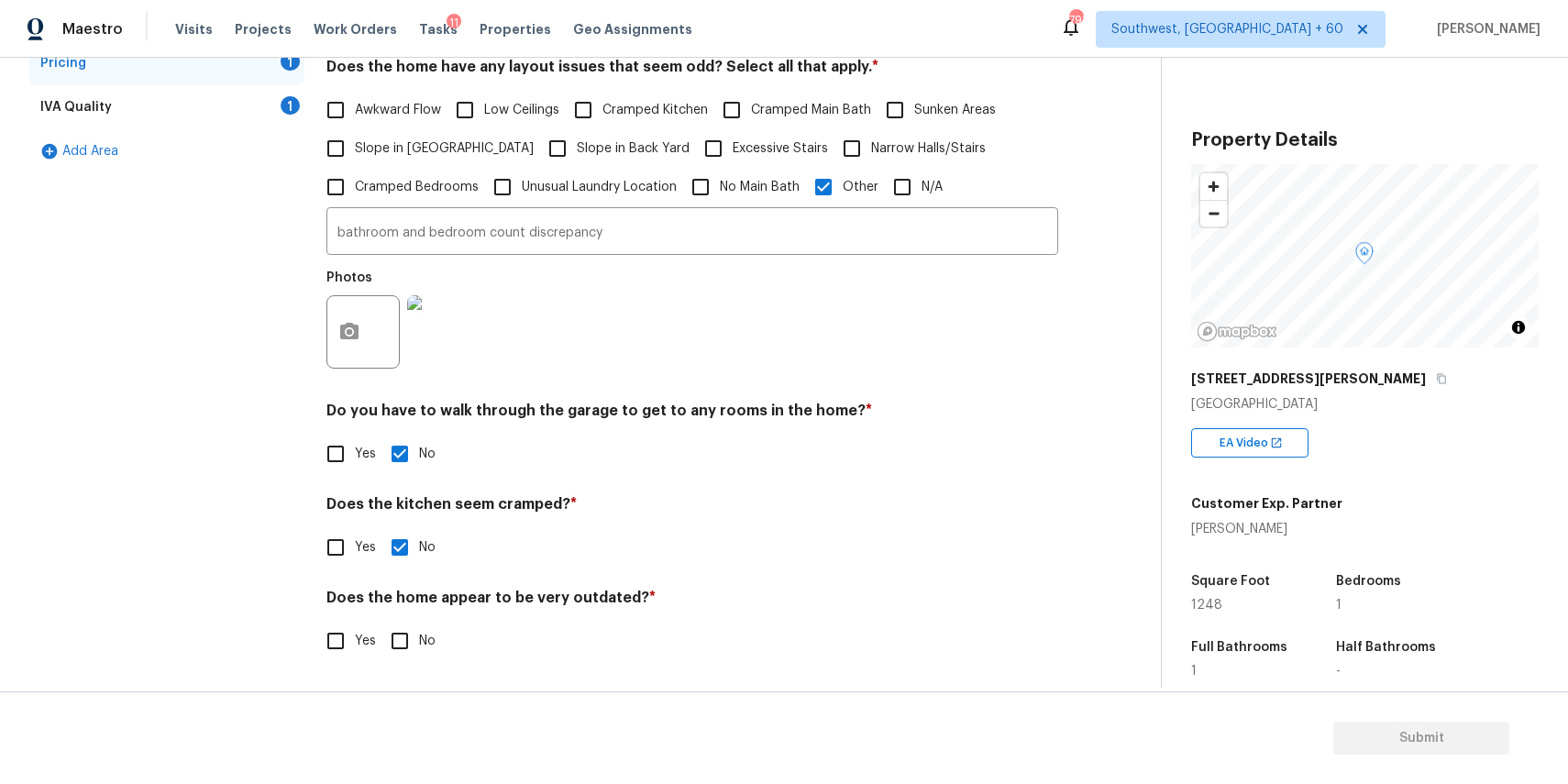
click at [402, 631] on input "No" at bounding box center [401, 641] width 39 height 39
checkbox input "true"
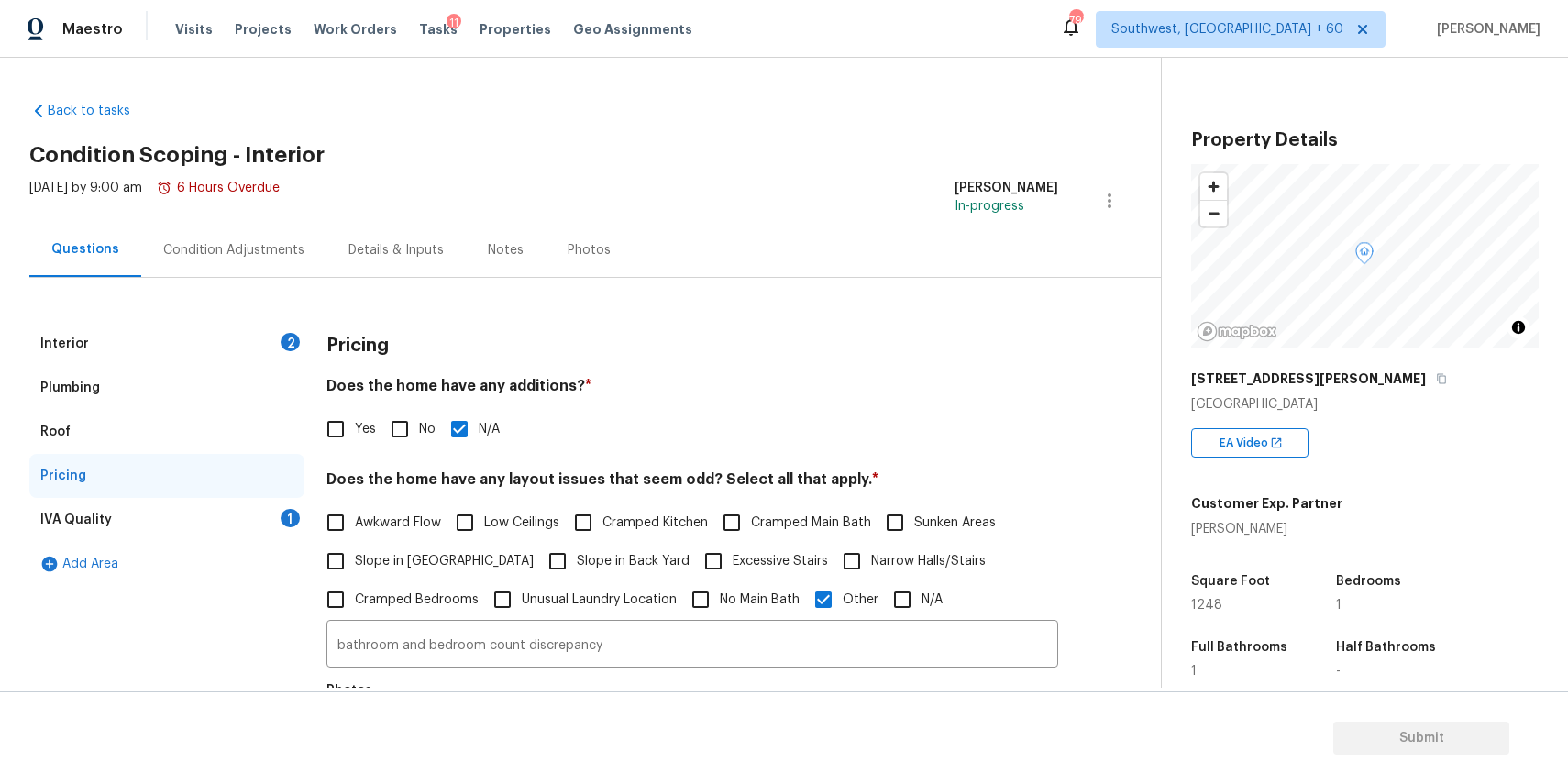
click at [277, 527] on div "IVA Quality 1" at bounding box center [166, 519] width 275 height 44
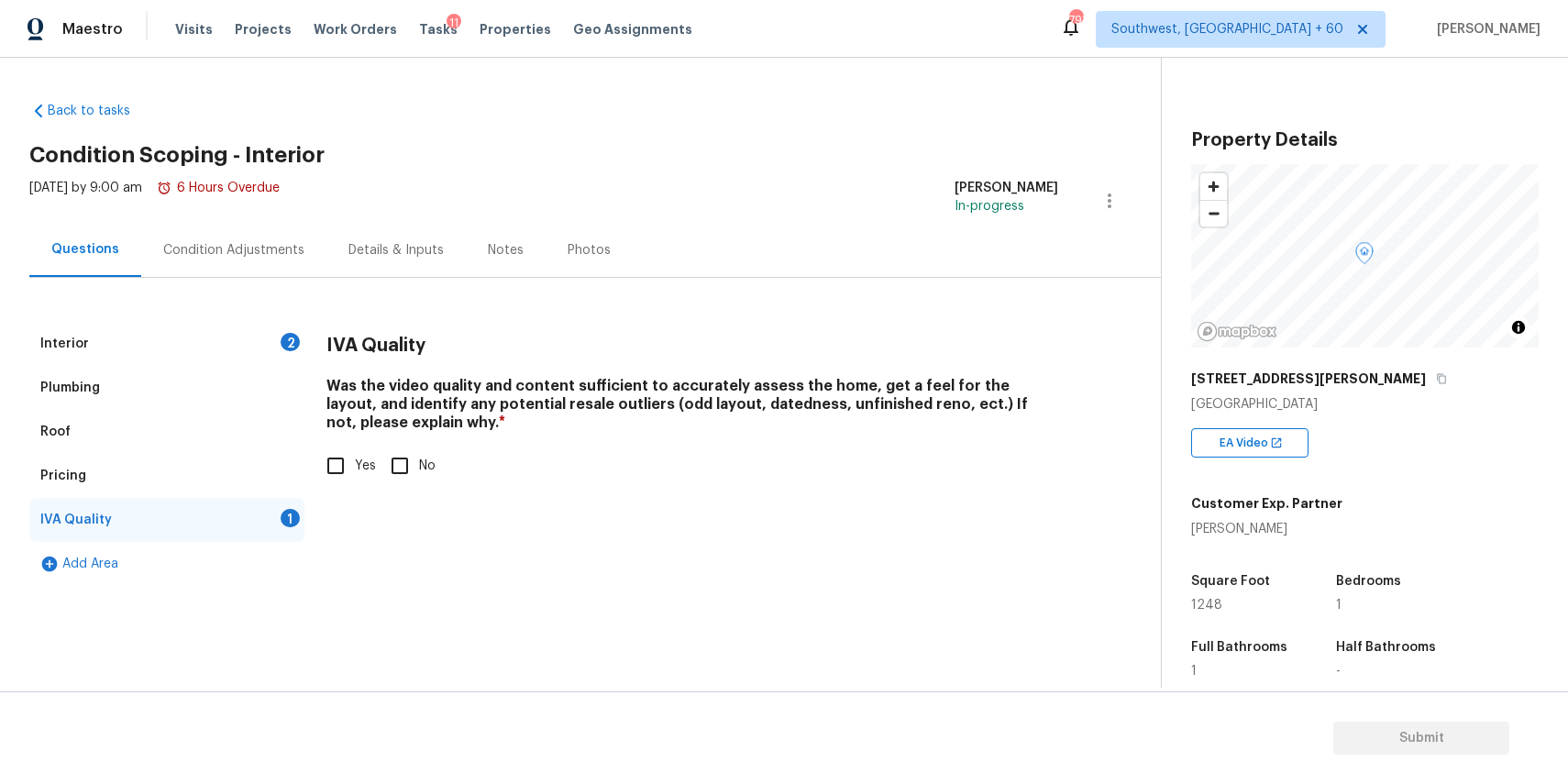
click at [346, 460] on input "Yes" at bounding box center [336, 465] width 39 height 39
checkbox input "true"
click at [251, 251] on div "Condition Adjustments" at bounding box center [233, 250] width 141 height 18
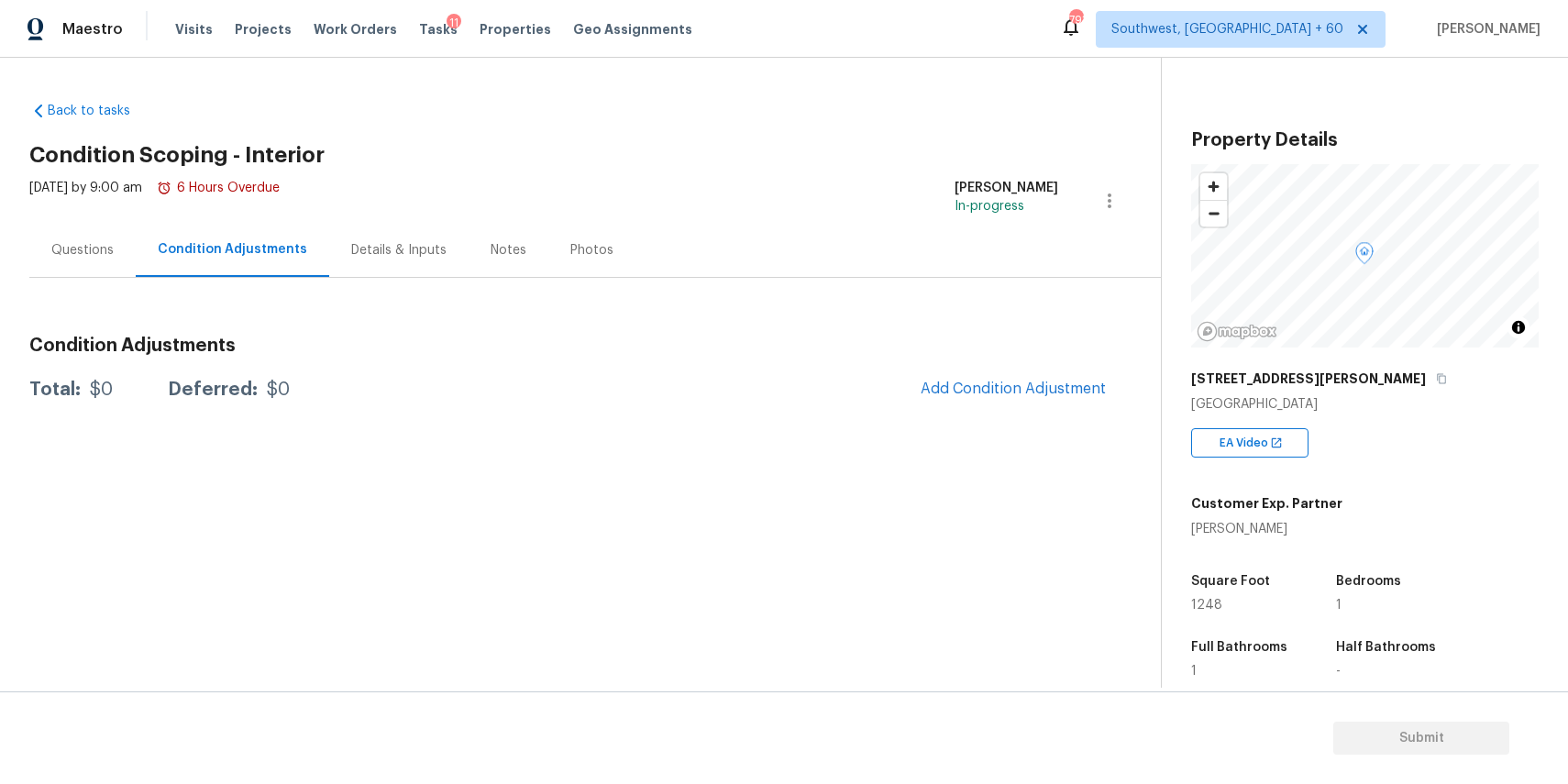
click at [81, 252] on div "Questions" at bounding box center [83, 250] width 62 height 18
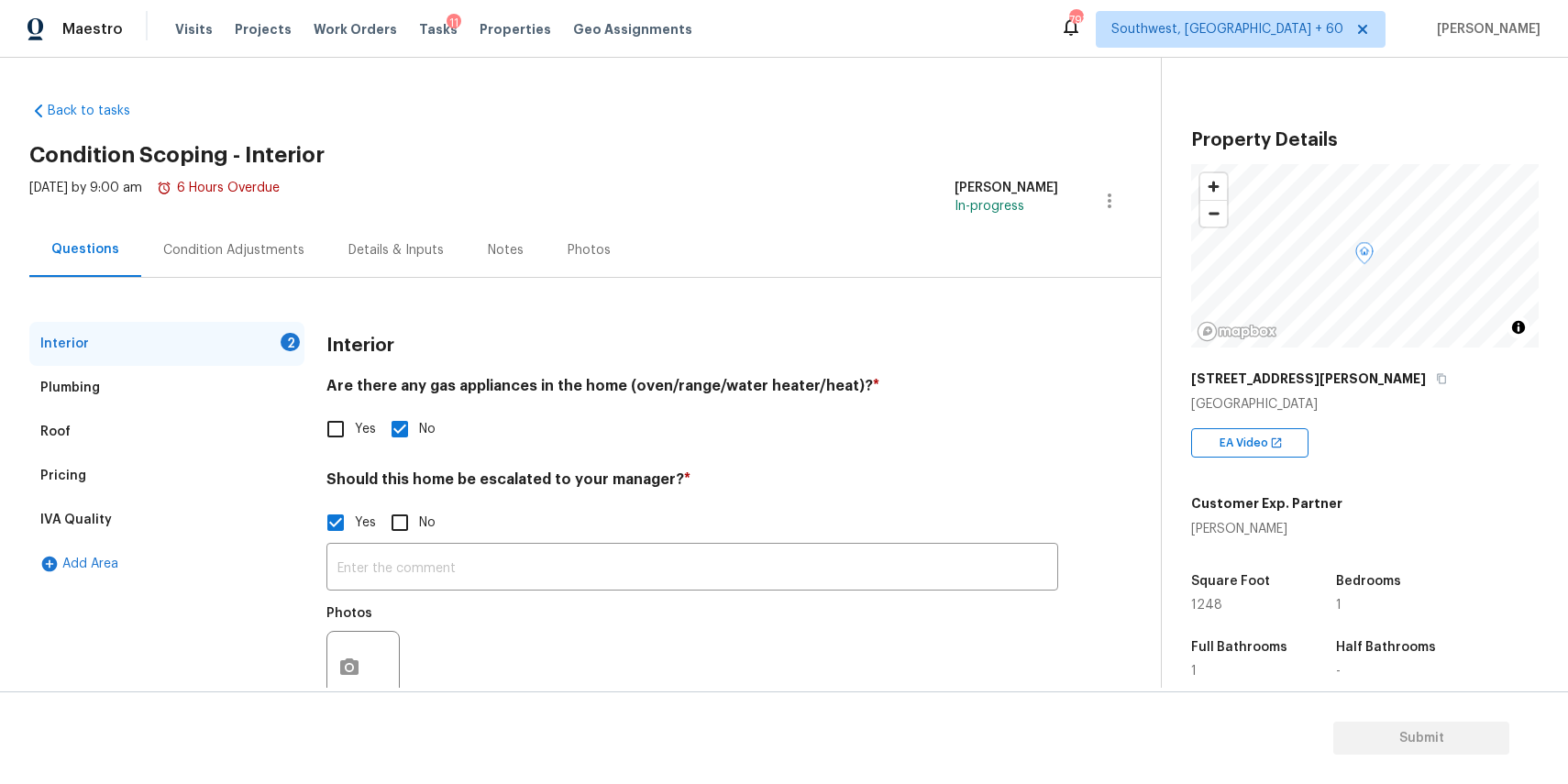
click at [258, 345] on div "Interior 2" at bounding box center [166, 343] width 275 height 44
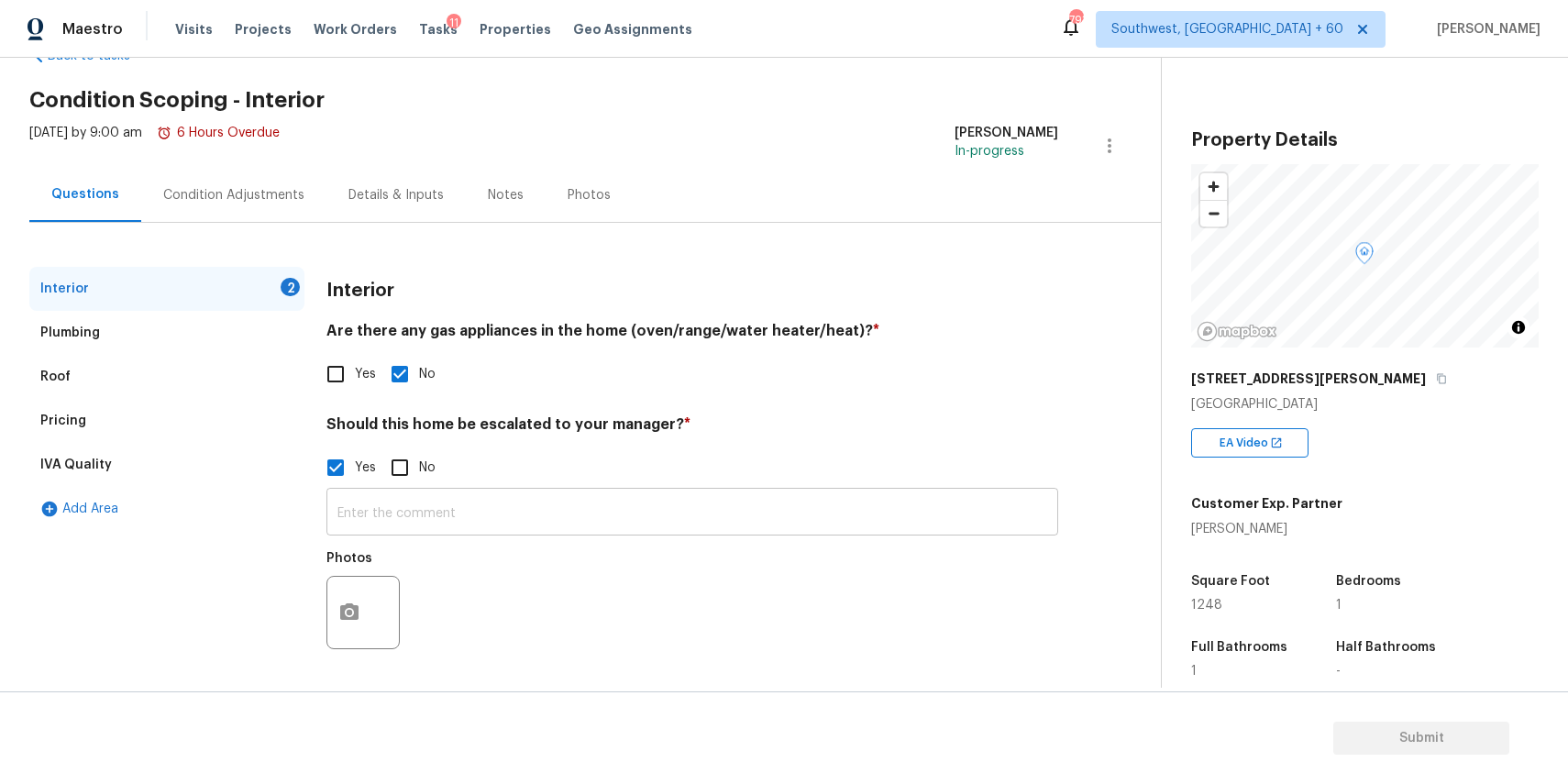
click at [476, 497] on input "text" at bounding box center [692, 514] width 732 height 43
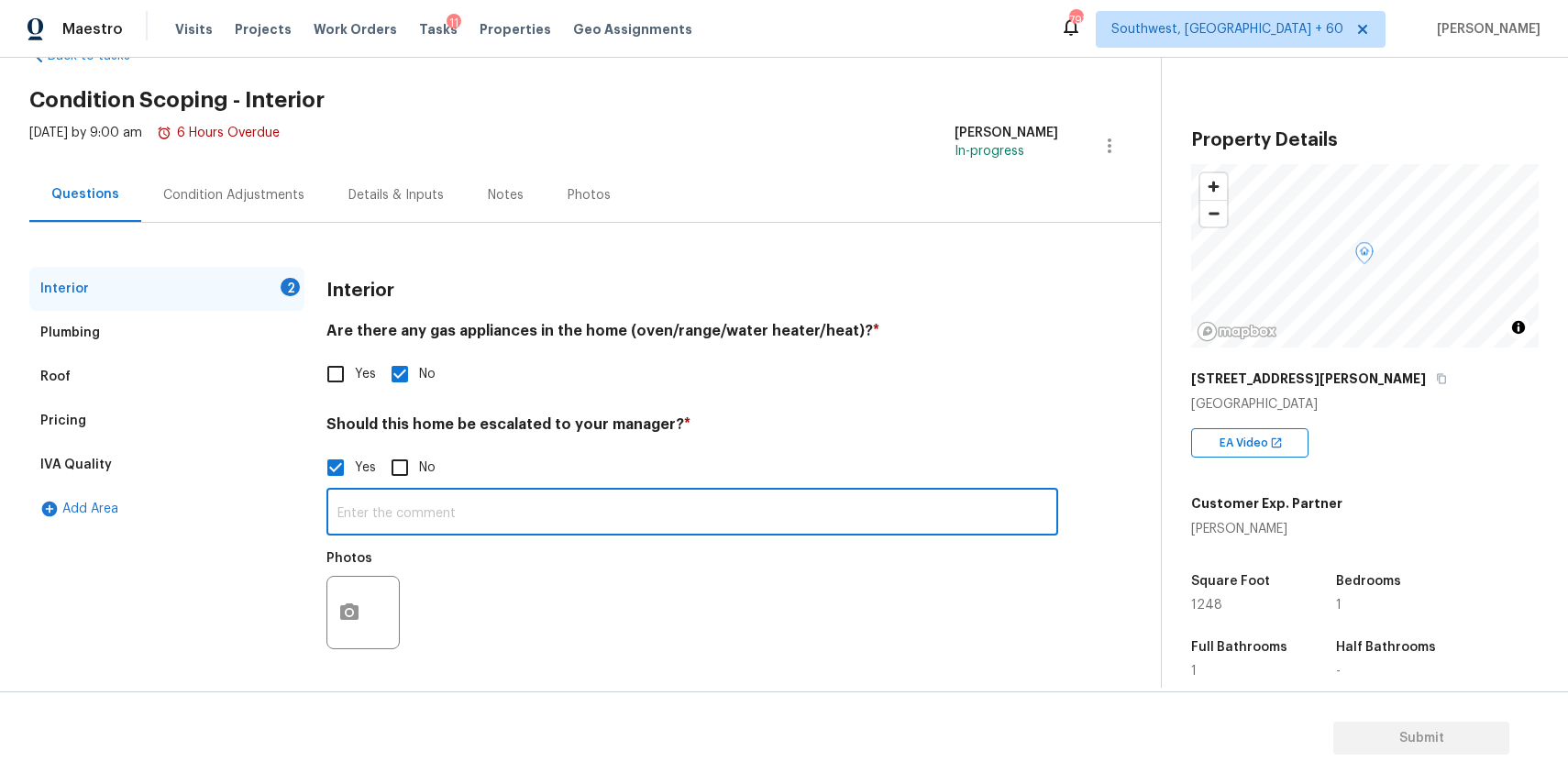
click at [442, 521] on input "text" at bounding box center [692, 514] width 732 height 43
paste input "Mountain cabin. Don’t buy these in this market."
type input "hpm recommeded to walk on this property due Mountain cabin. Don’t buy these in …"
click at [357, 606] on icon "button" at bounding box center [349, 612] width 22 height 22
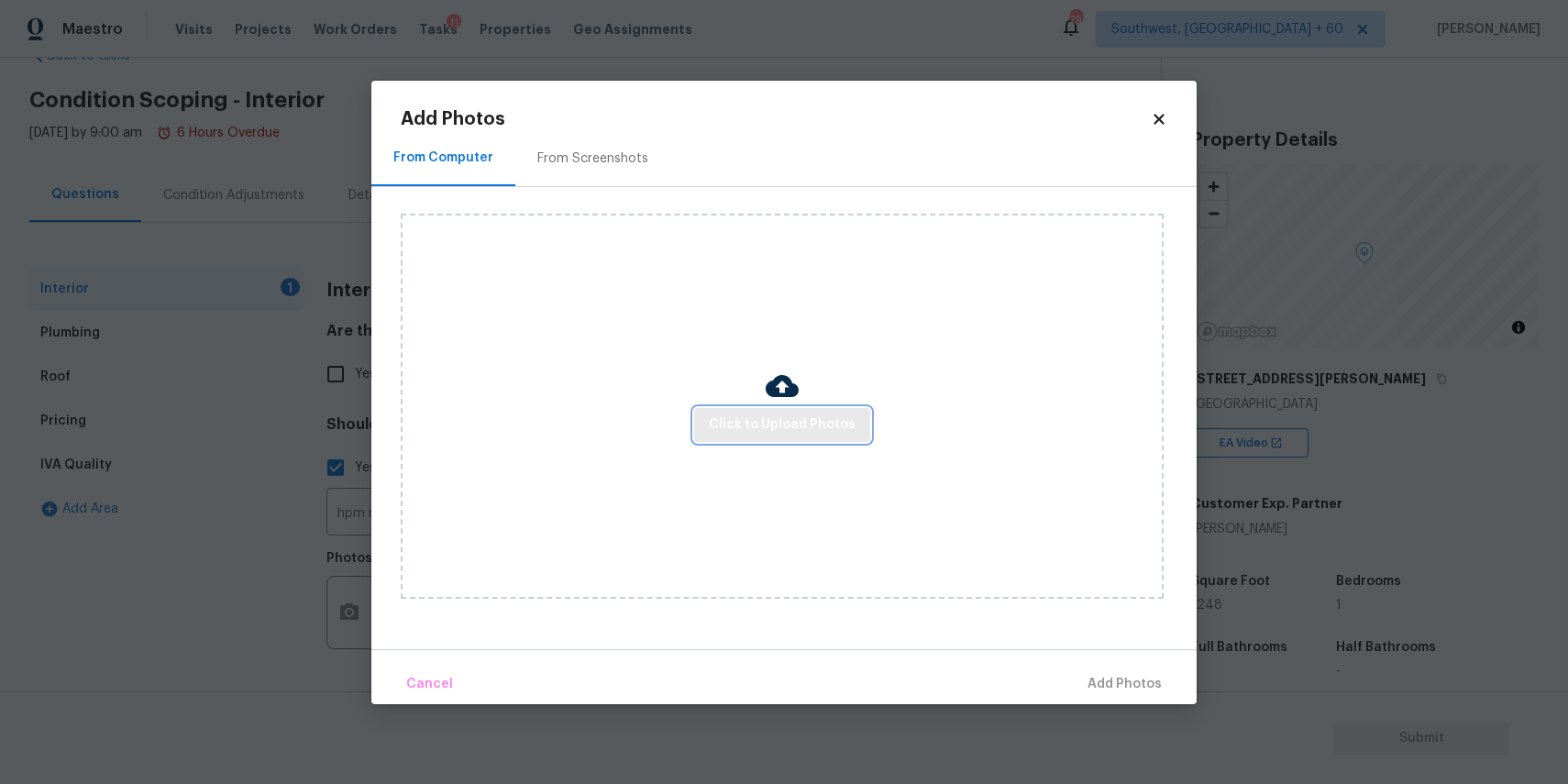
click at [804, 430] on span "Click to Upload Photos" at bounding box center [782, 426] width 147 height 23
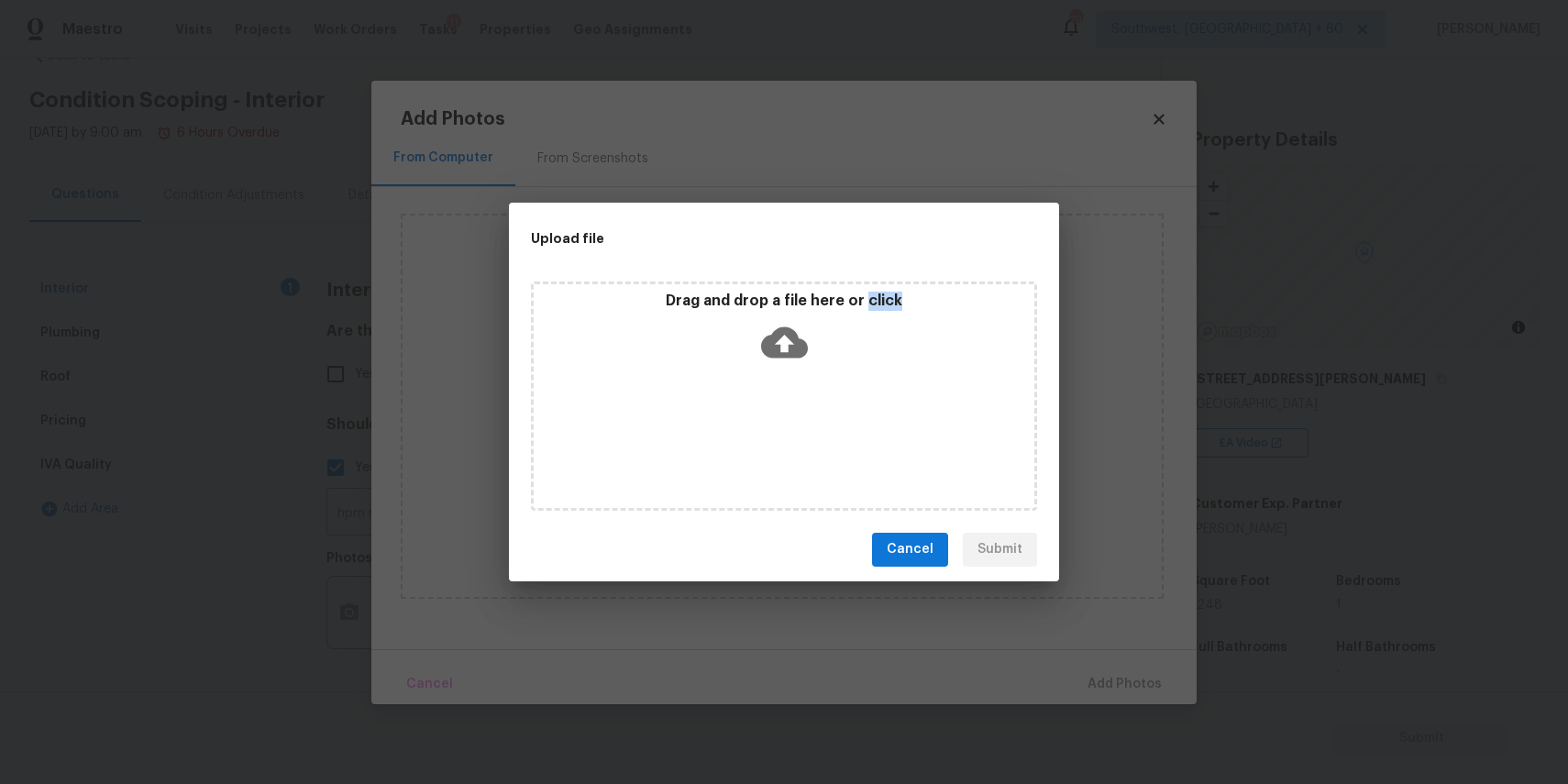
click at [804, 430] on div "Drag and drop a file here or click" at bounding box center [784, 396] width 506 height 229
click at [1331, 574] on div "Upload file Drag and drop a file here or click Cancel Submit" at bounding box center [784, 392] width 1568 height 784
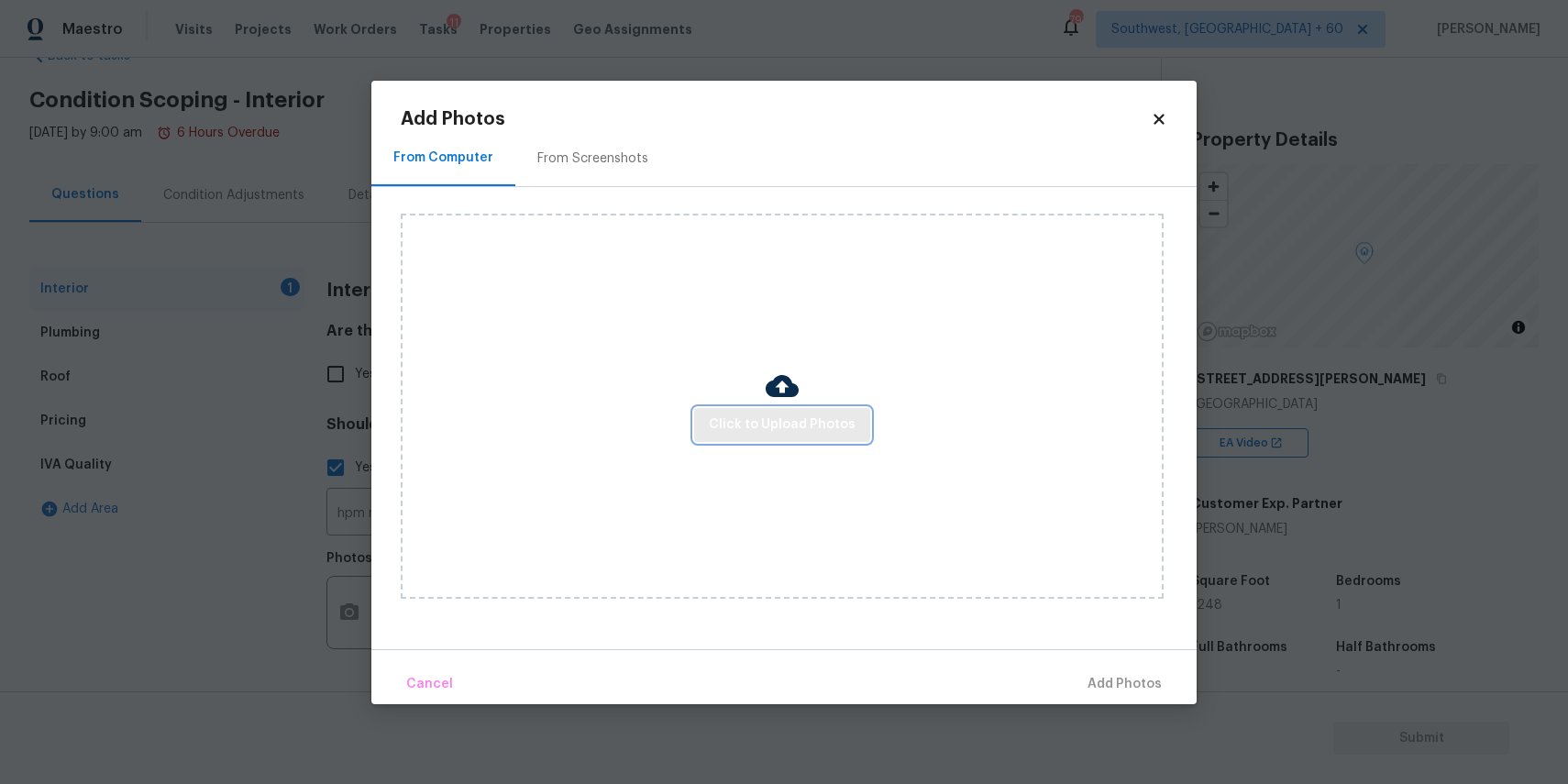
click at [790, 410] on button "Click to Upload Photos" at bounding box center [782, 425] width 176 height 34
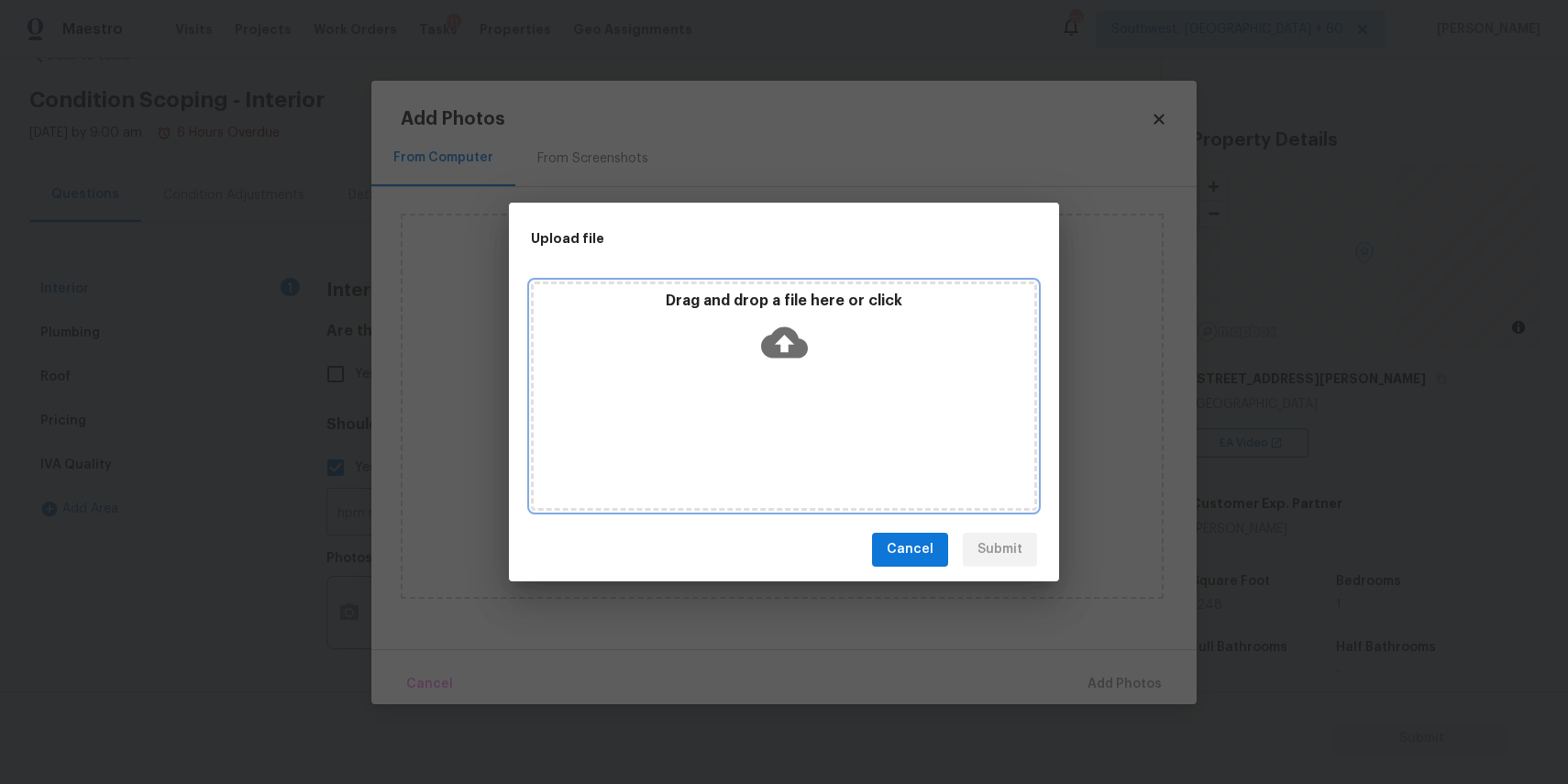
click at [790, 410] on div "Drag and drop a file here or click" at bounding box center [784, 396] width 506 height 229
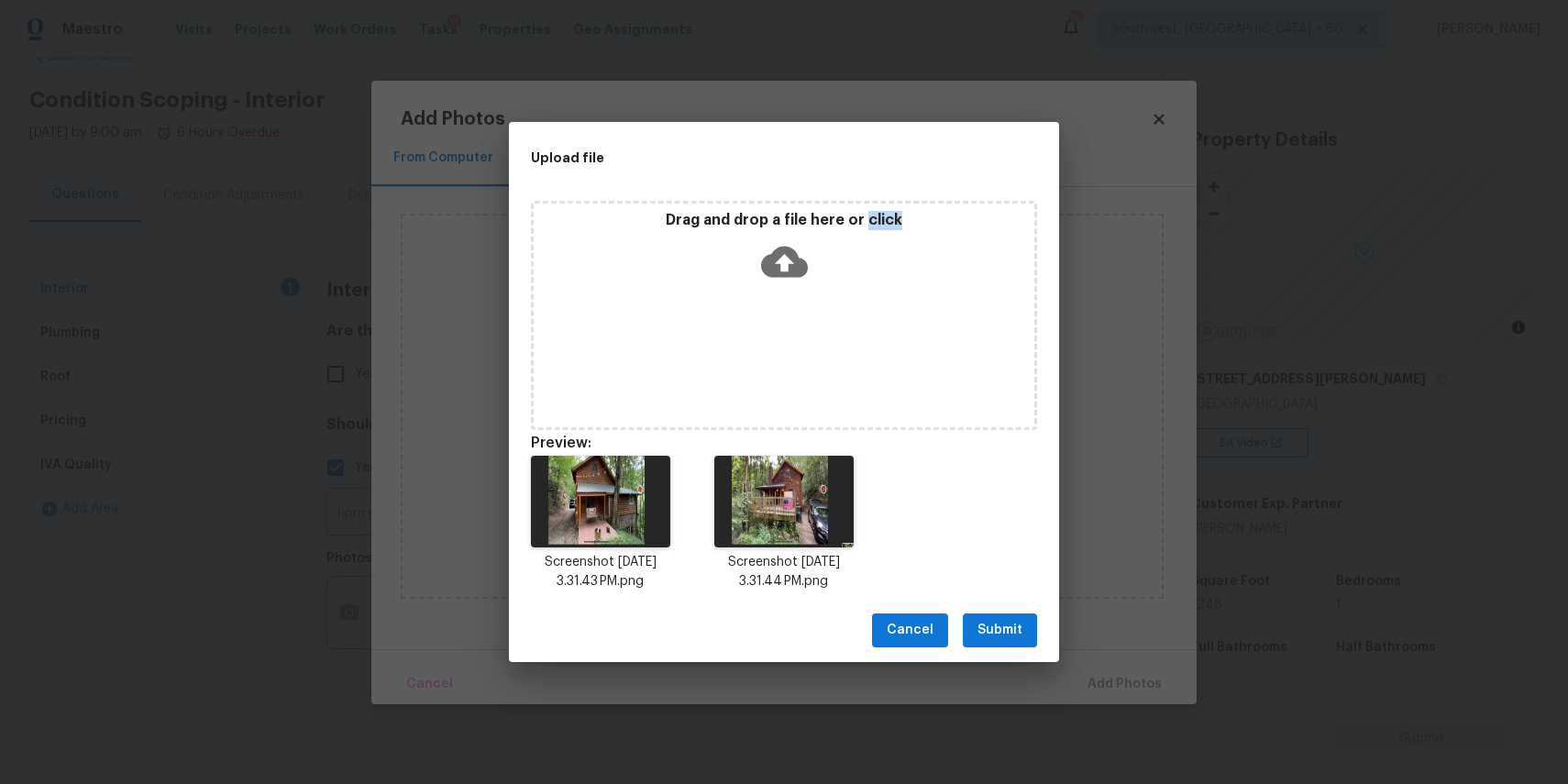
click at [971, 623] on button "Submit" at bounding box center [1000, 630] width 74 height 34
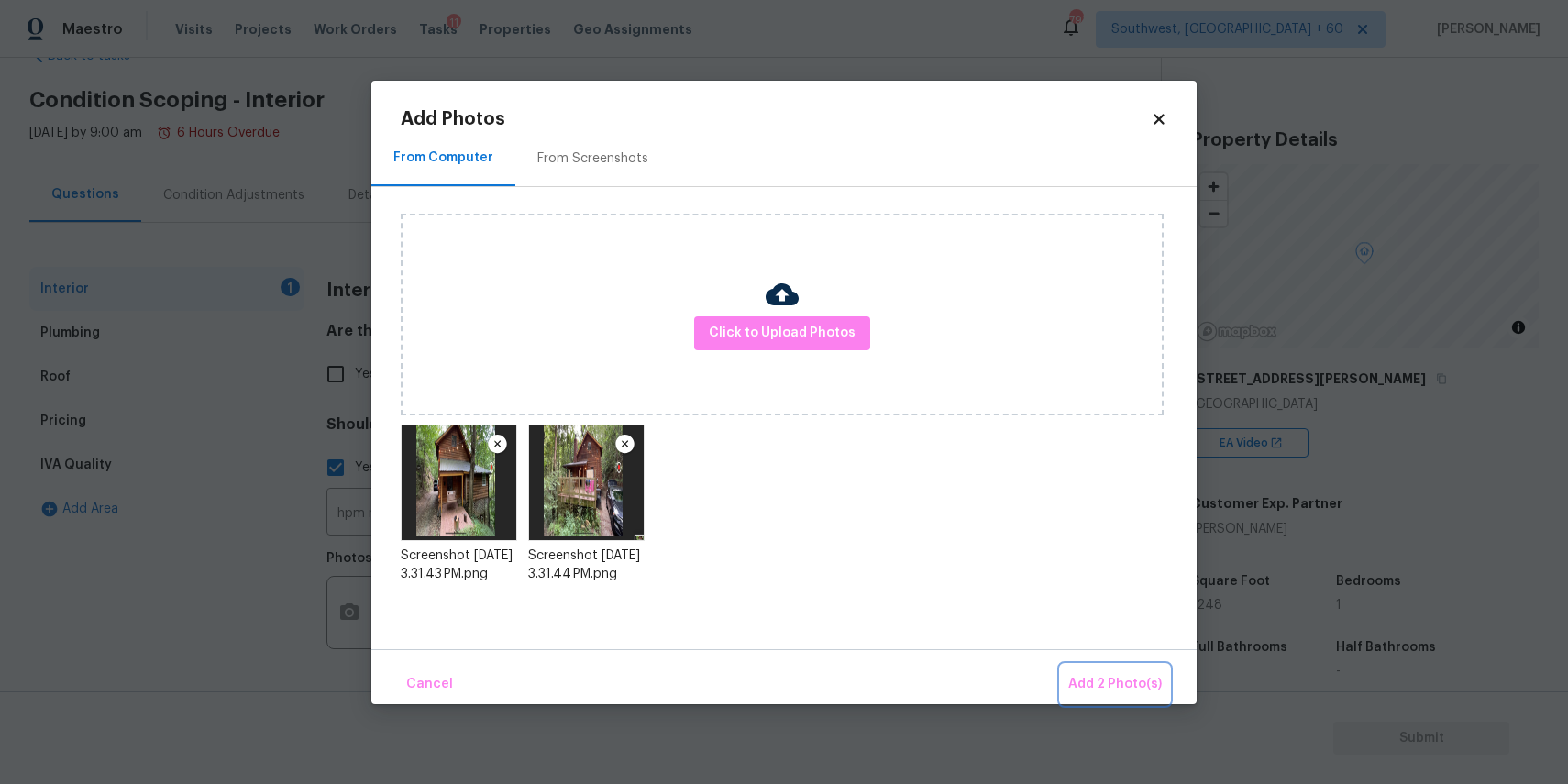
click at [1097, 671] on button "Add 2 Photo(s)" at bounding box center [1115, 684] width 108 height 40
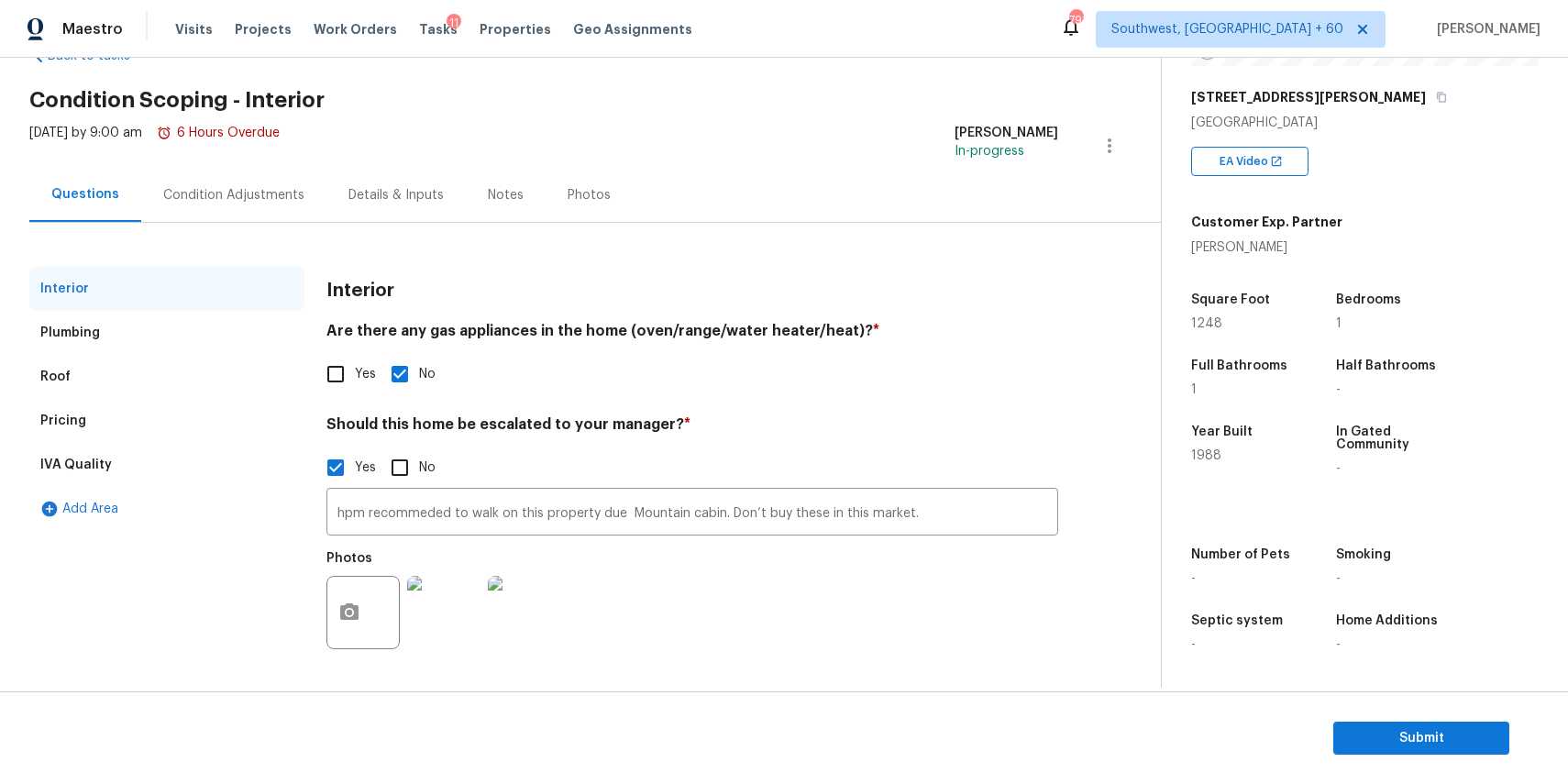
click at [260, 187] on div "Condition Adjustments" at bounding box center [233, 195] width 141 height 18
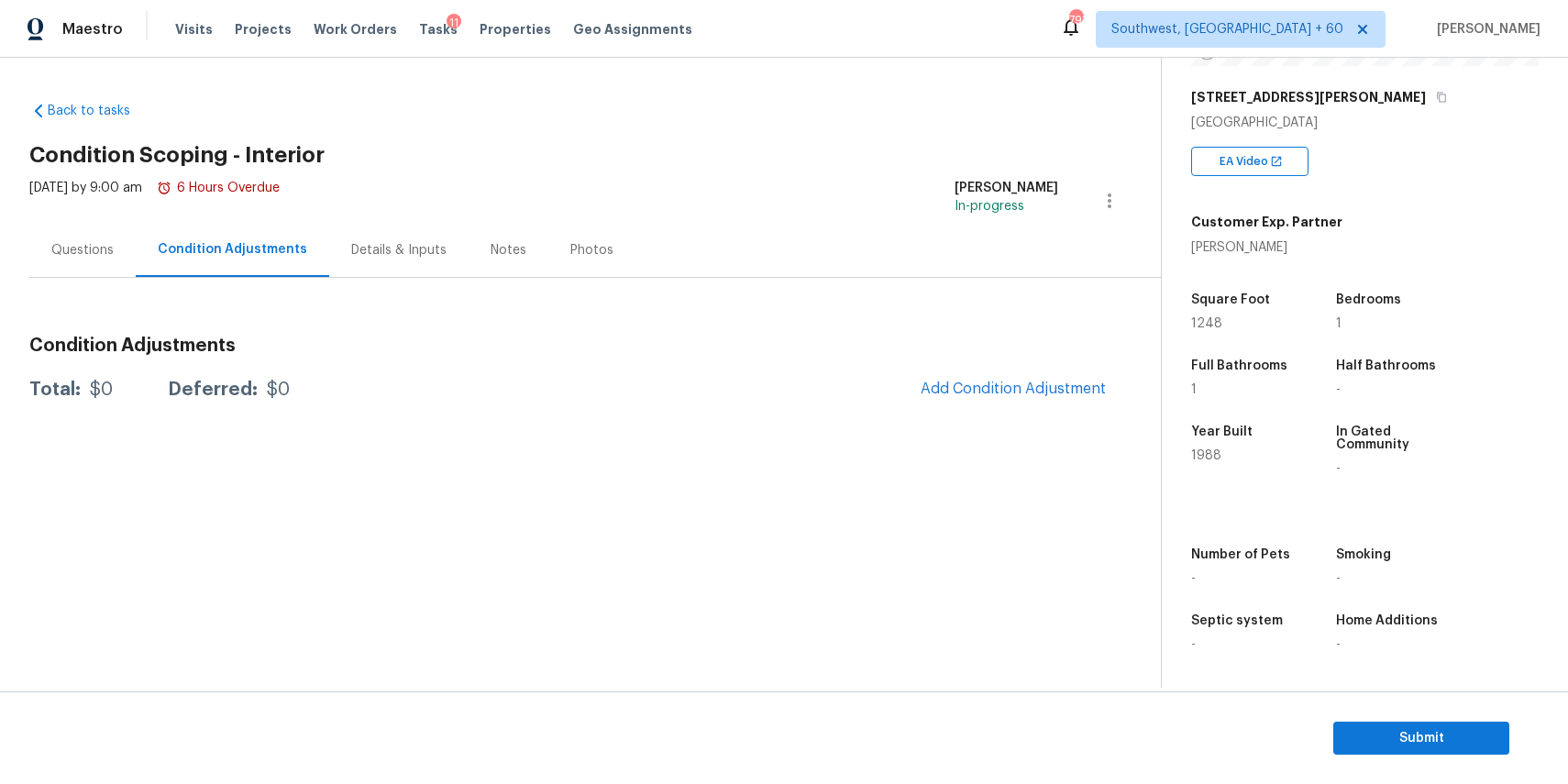
click at [79, 233] on div "Questions" at bounding box center [82, 250] width 106 height 54
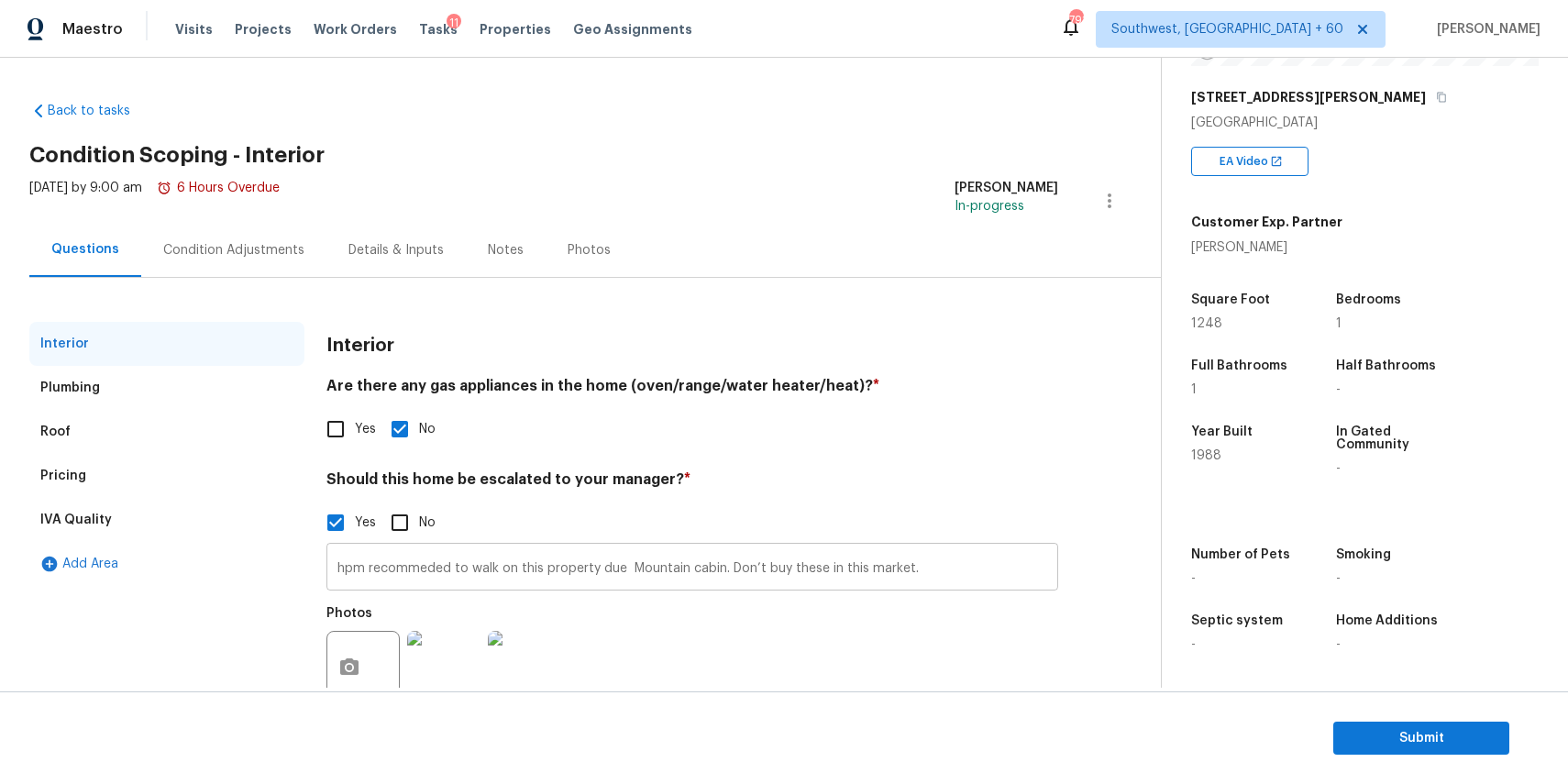
scroll to position [55, 0]
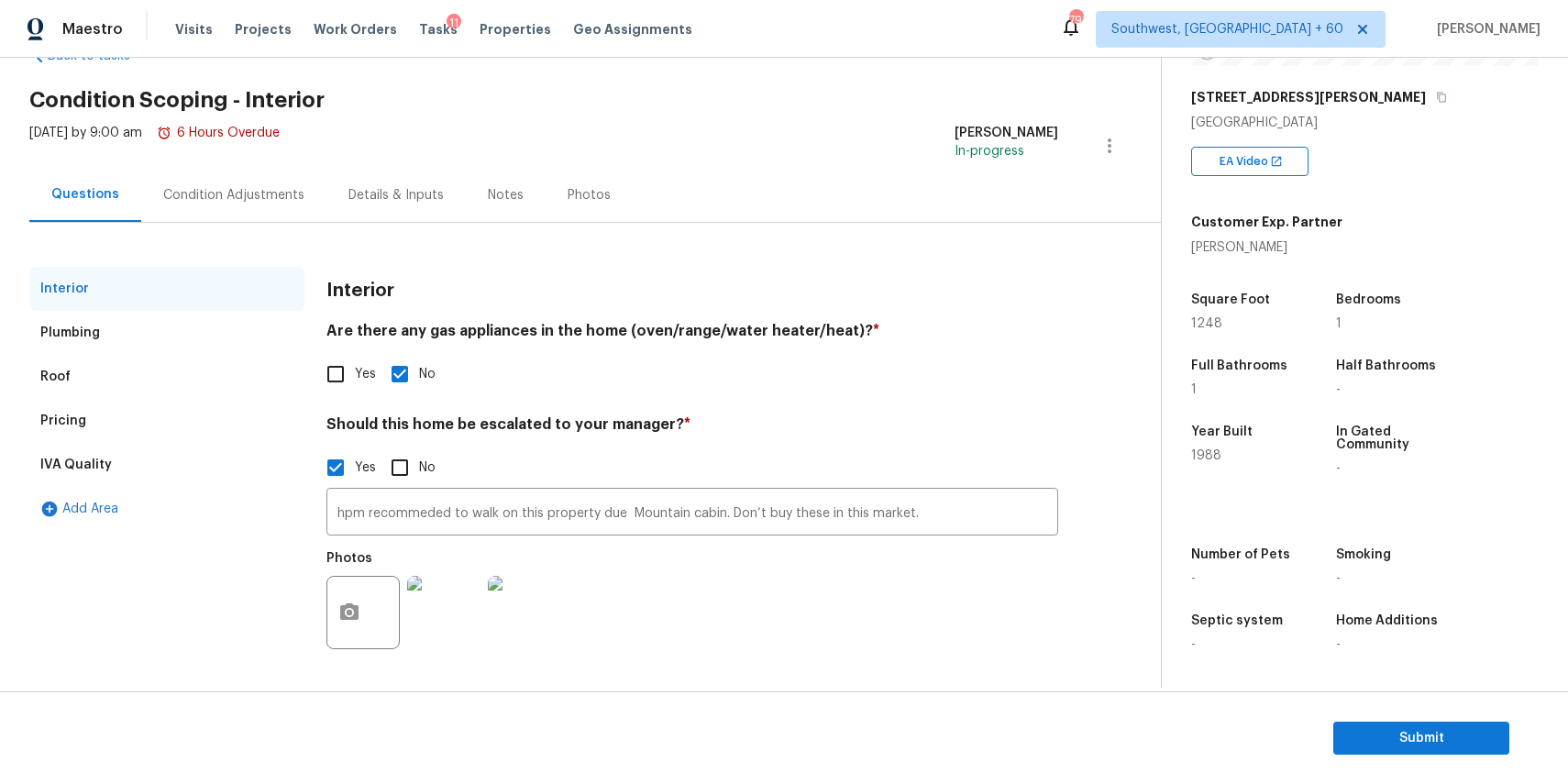
click at [256, 227] on div "Interior Plumbing Roof Pricing IVA Quality Add Area Interior Are there any gas …" at bounding box center [573, 452] width 1088 height 460
click at [237, 187] on div "Condition Adjustments" at bounding box center [233, 195] width 141 height 18
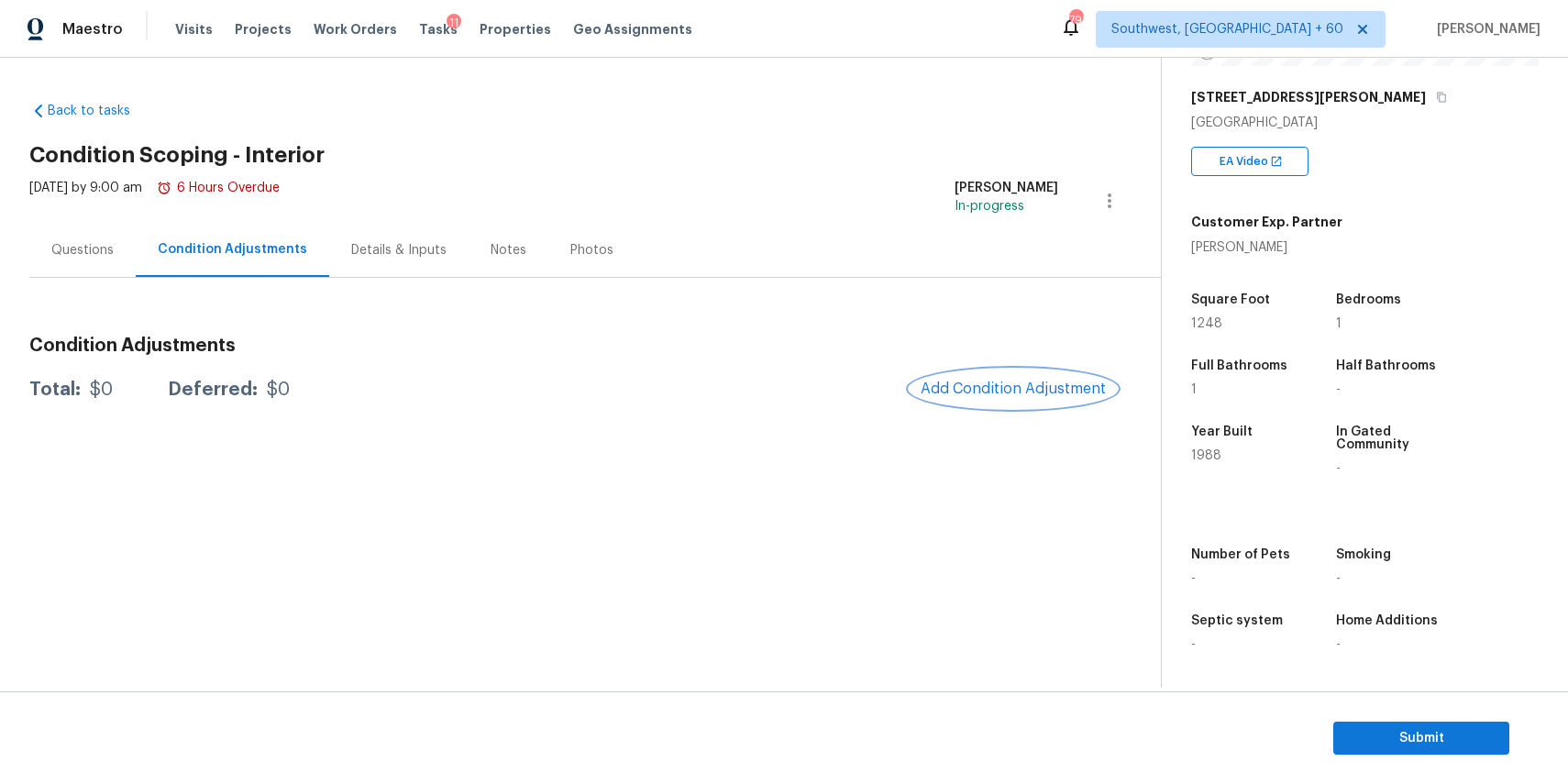
click at [1043, 391] on span "Add Condition Adjustment" at bounding box center [1013, 389] width 186 height 17
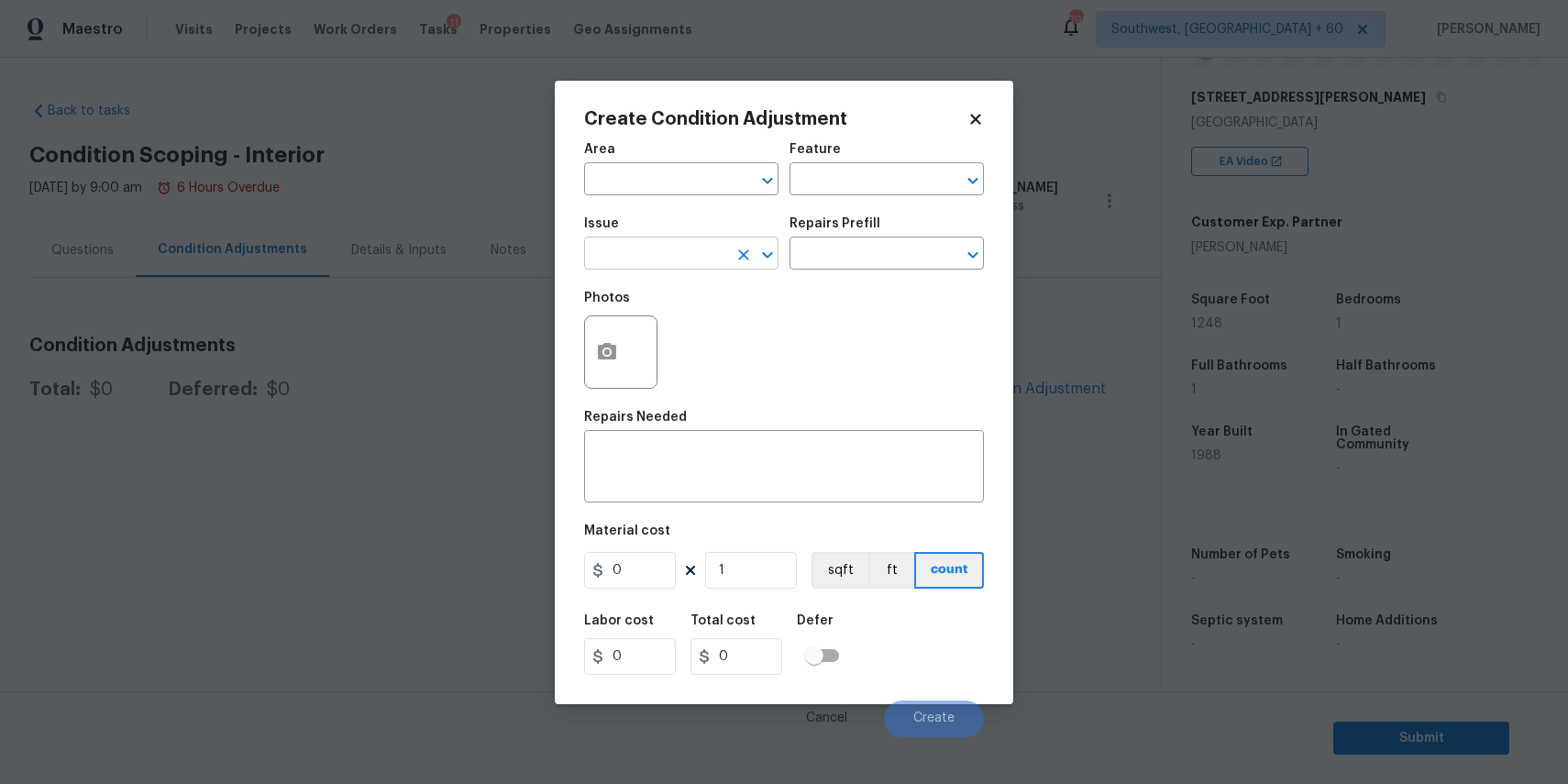
click at [633, 243] on input "text" at bounding box center [655, 255] width 143 height 28
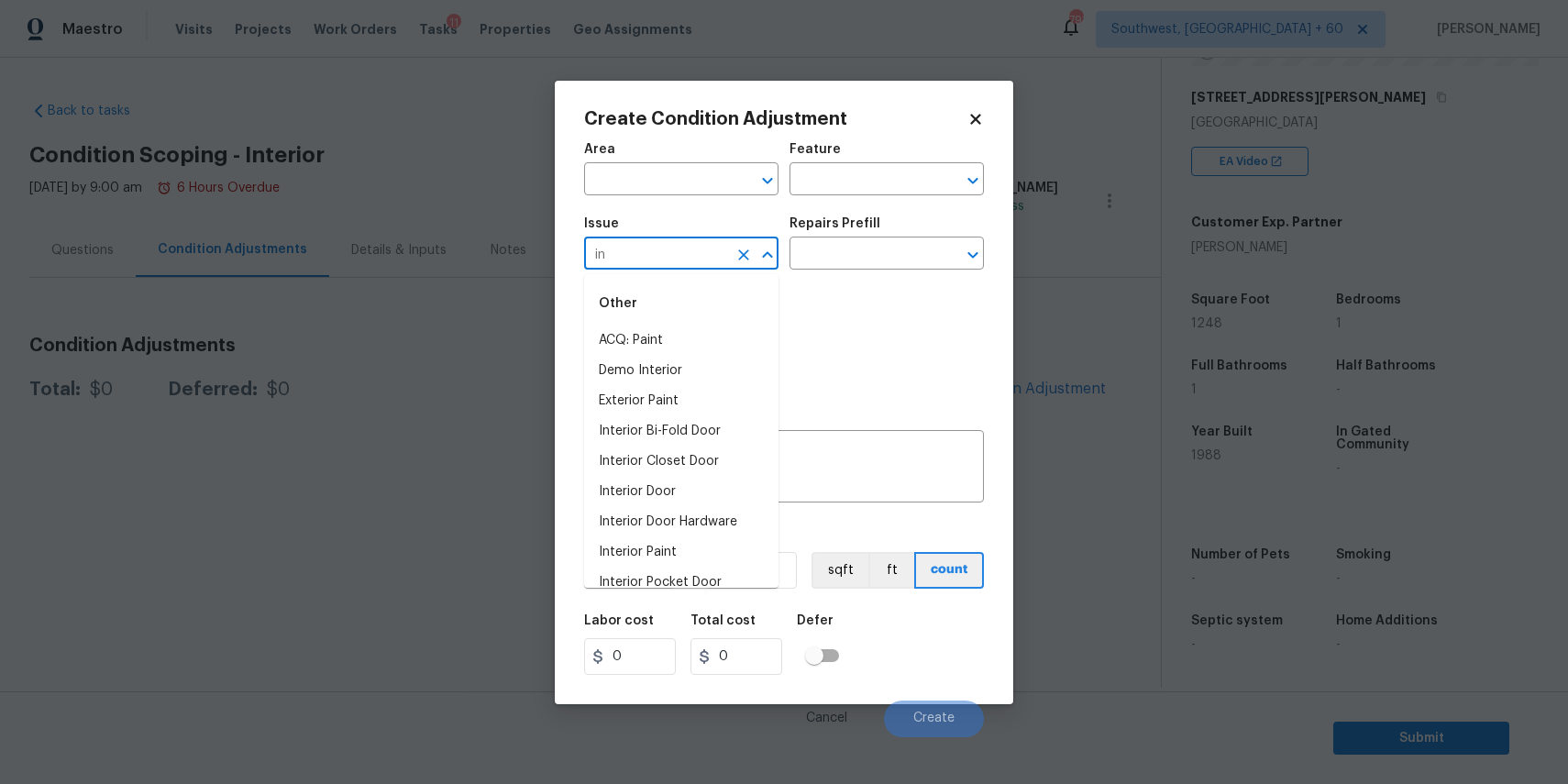
type input "i"
click at [696, 184] on input "text" at bounding box center [655, 181] width 143 height 28
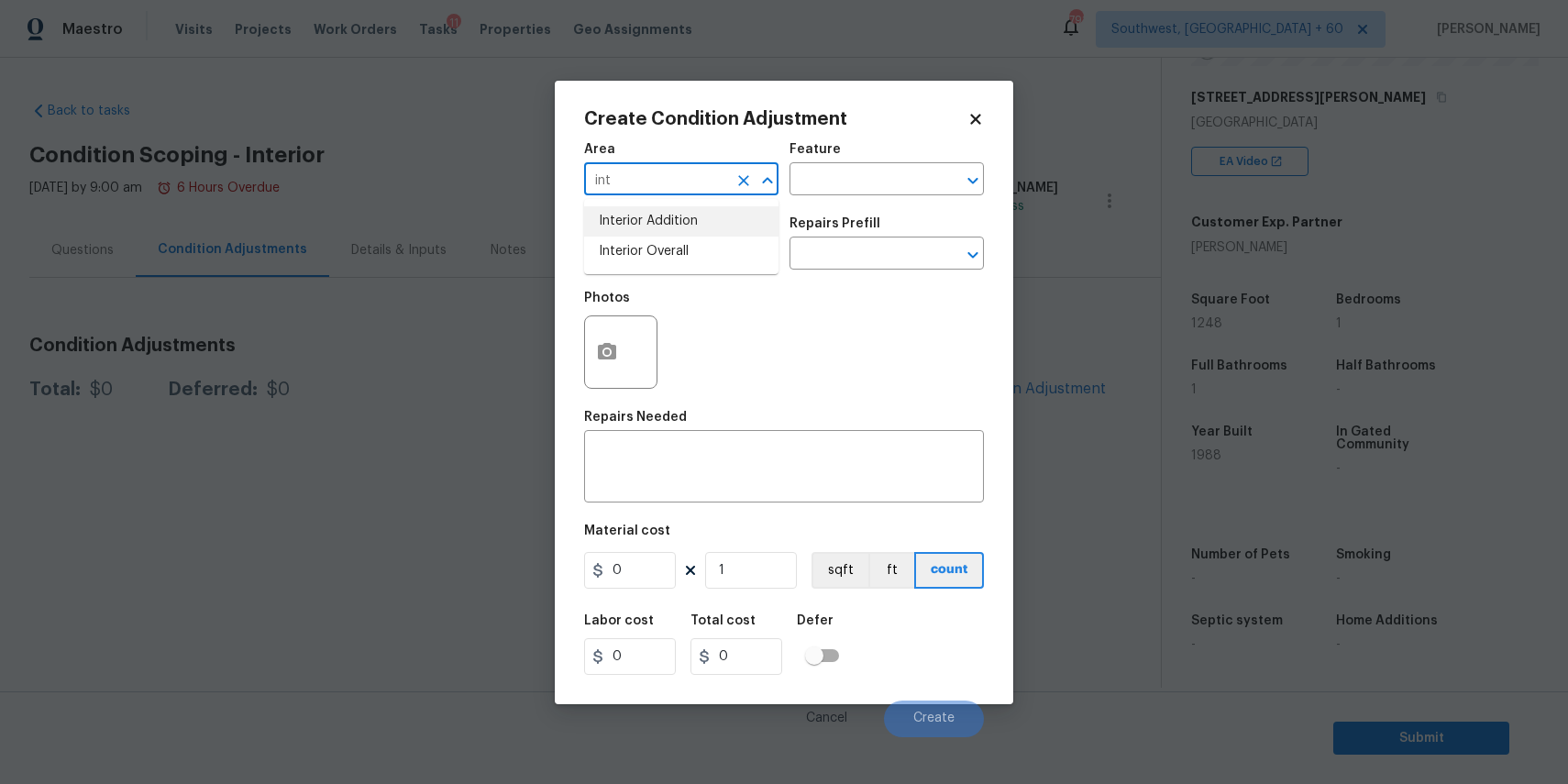
click at [710, 247] on li "Interior Overall" at bounding box center [681, 251] width 194 height 30
type input "Interior Overall"
click at [666, 415] on h5 "Repairs Needed" at bounding box center [636, 417] width 103 height 13
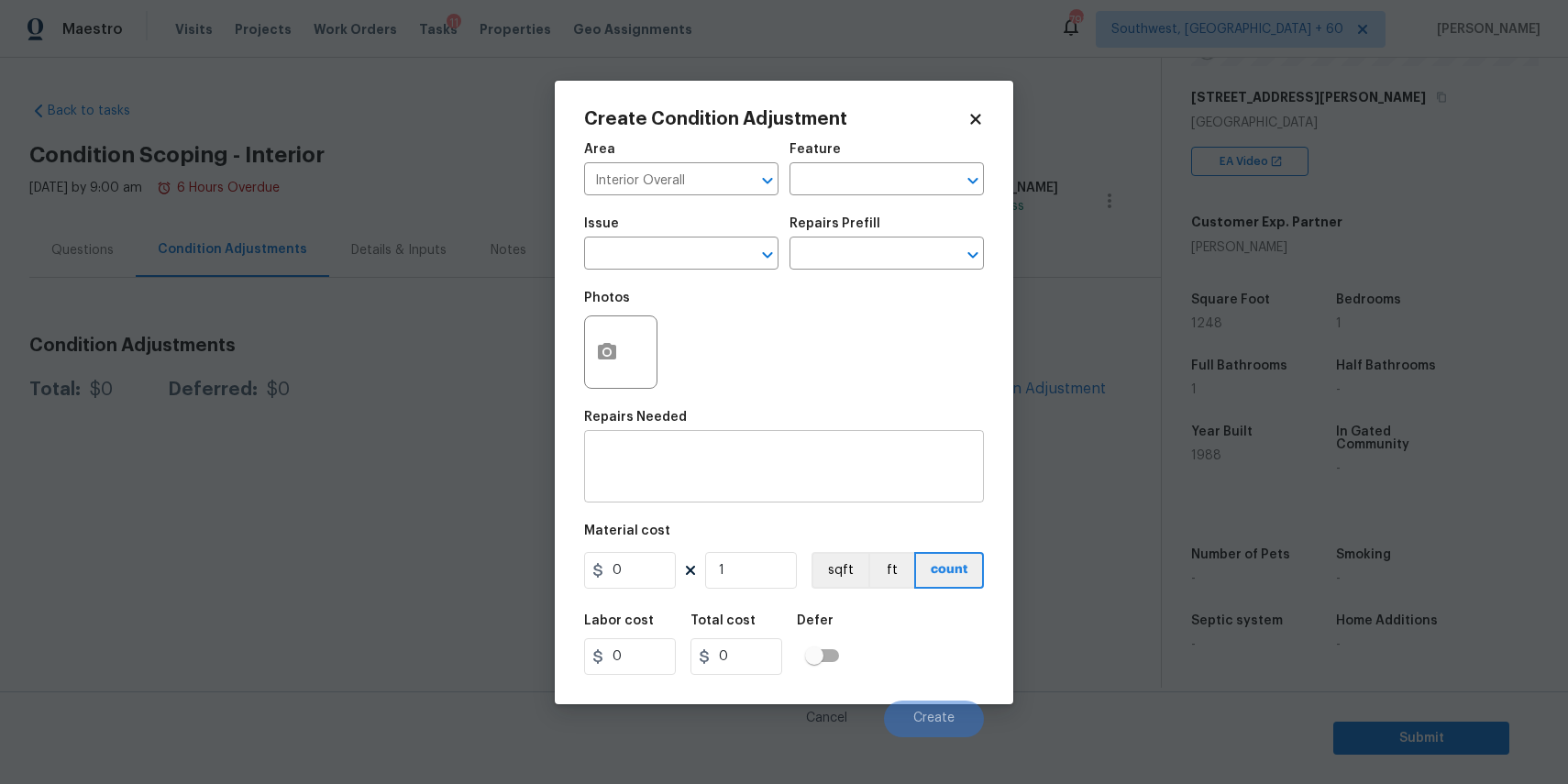
click at [705, 467] on textarea at bounding box center [784, 468] width 378 height 39
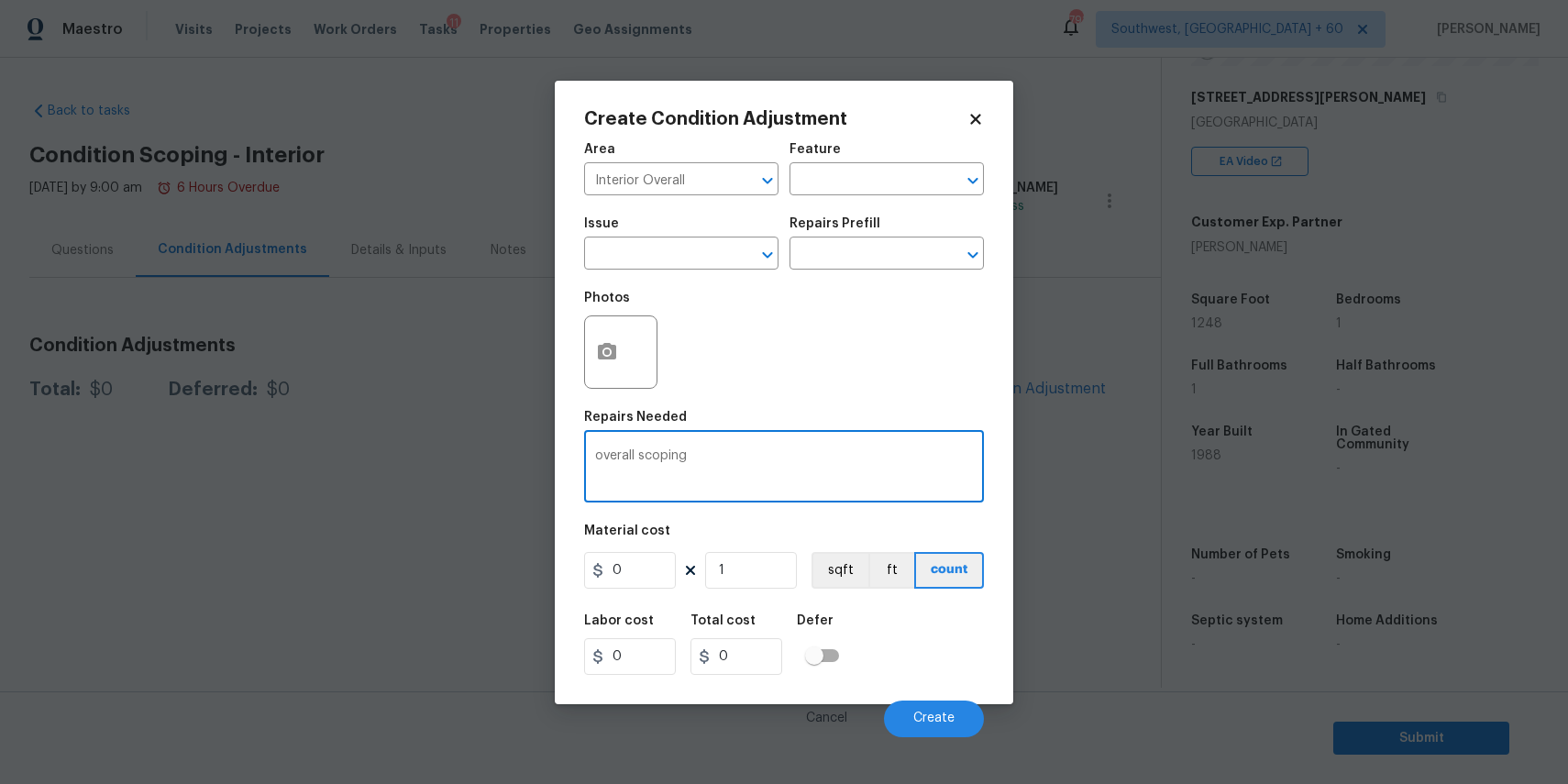
type textarea "overall scoping"
click at [643, 577] on input "0" at bounding box center [630, 570] width 91 height 37
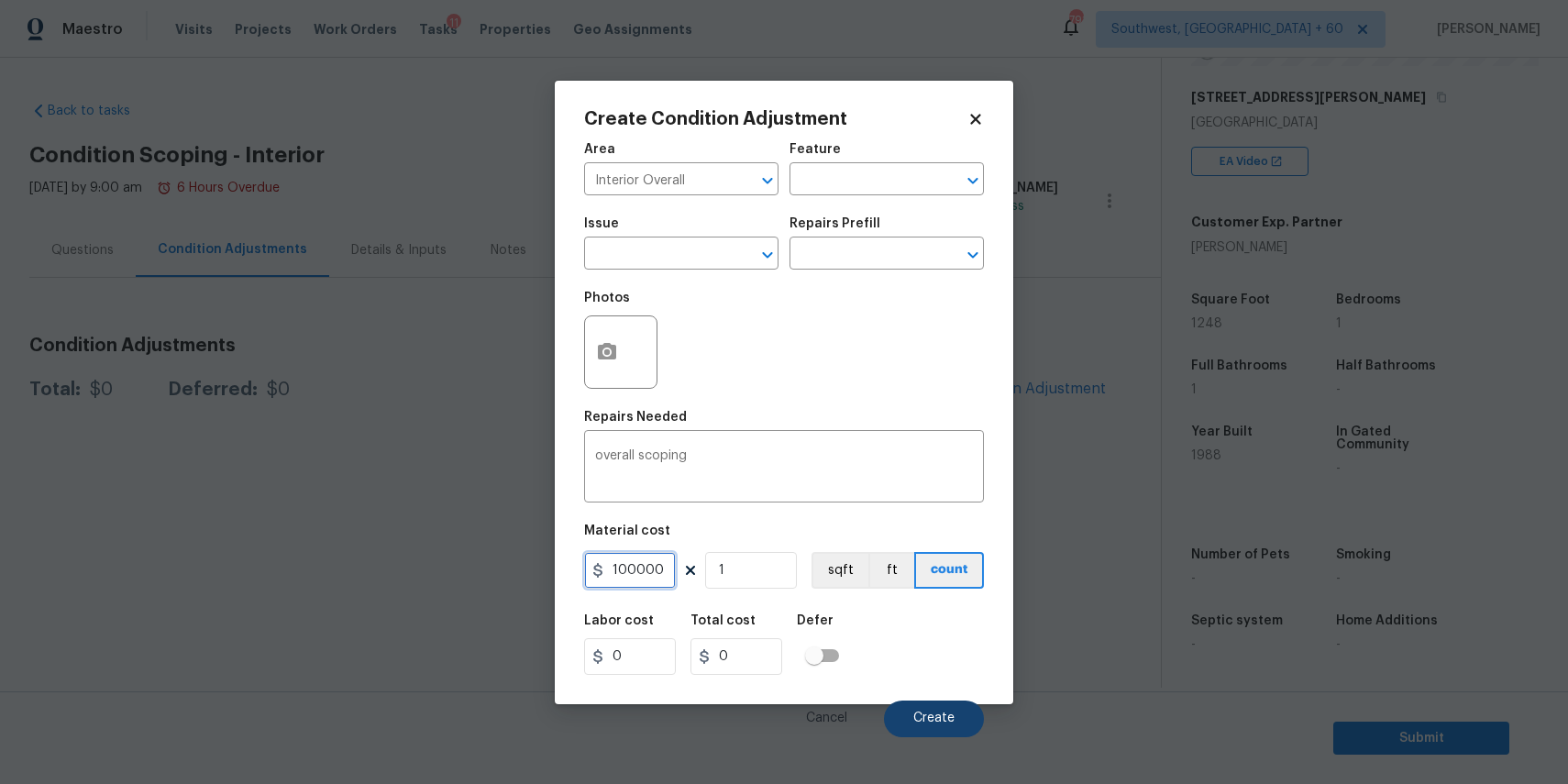
type input "100000"
click at [930, 713] on span "Create" at bounding box center [934, 718] width 41 height 14
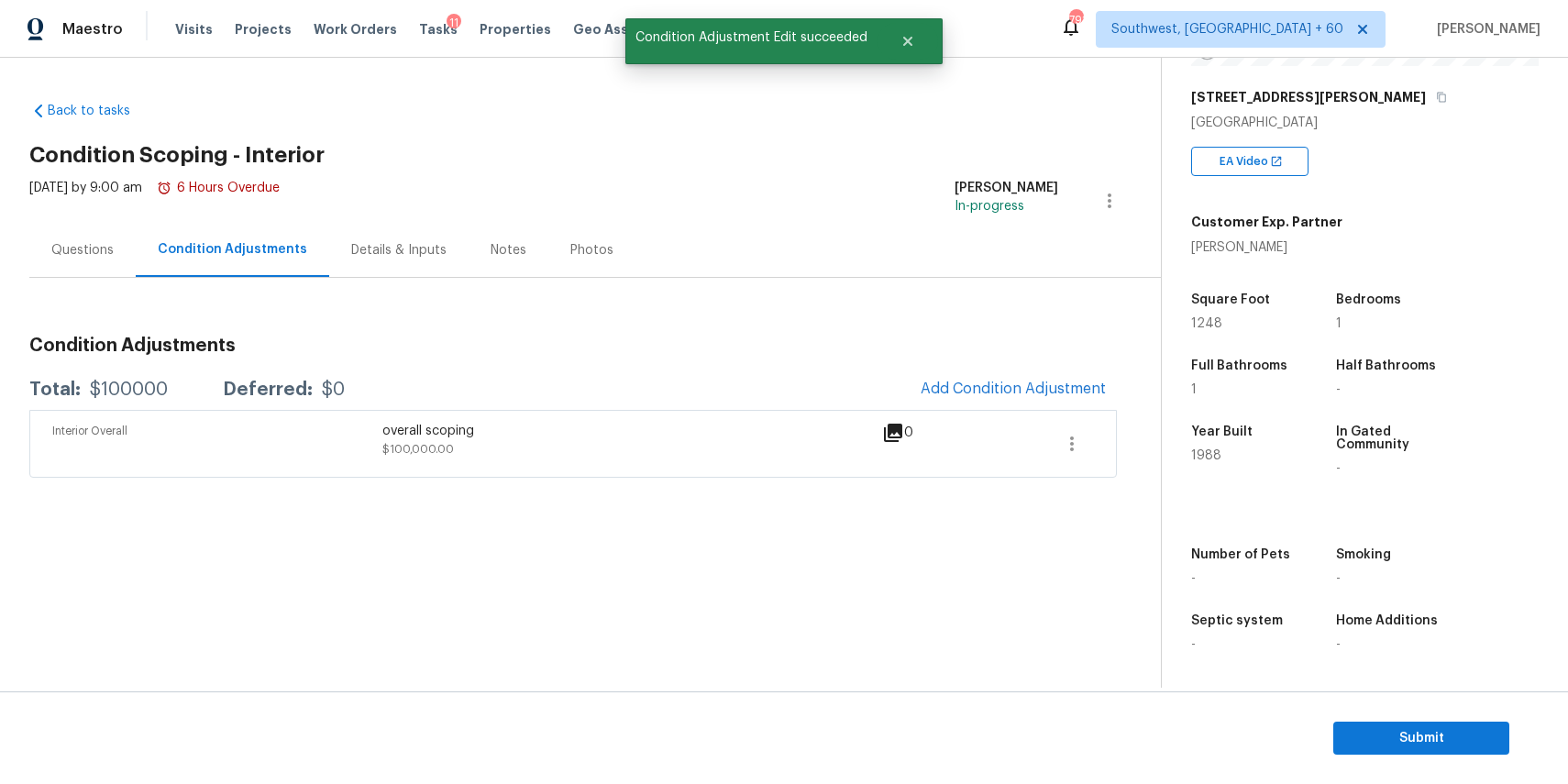
click at [1024, 448] on span at bounding box center [1007, 443] width 71 height 44
click at [1058, 447] on button "button" at bounding box center [1071, 443] width 44 height 44
click at [1158, 442] on div "Edit" at bounding box center [1176, 439] width 143 height 18
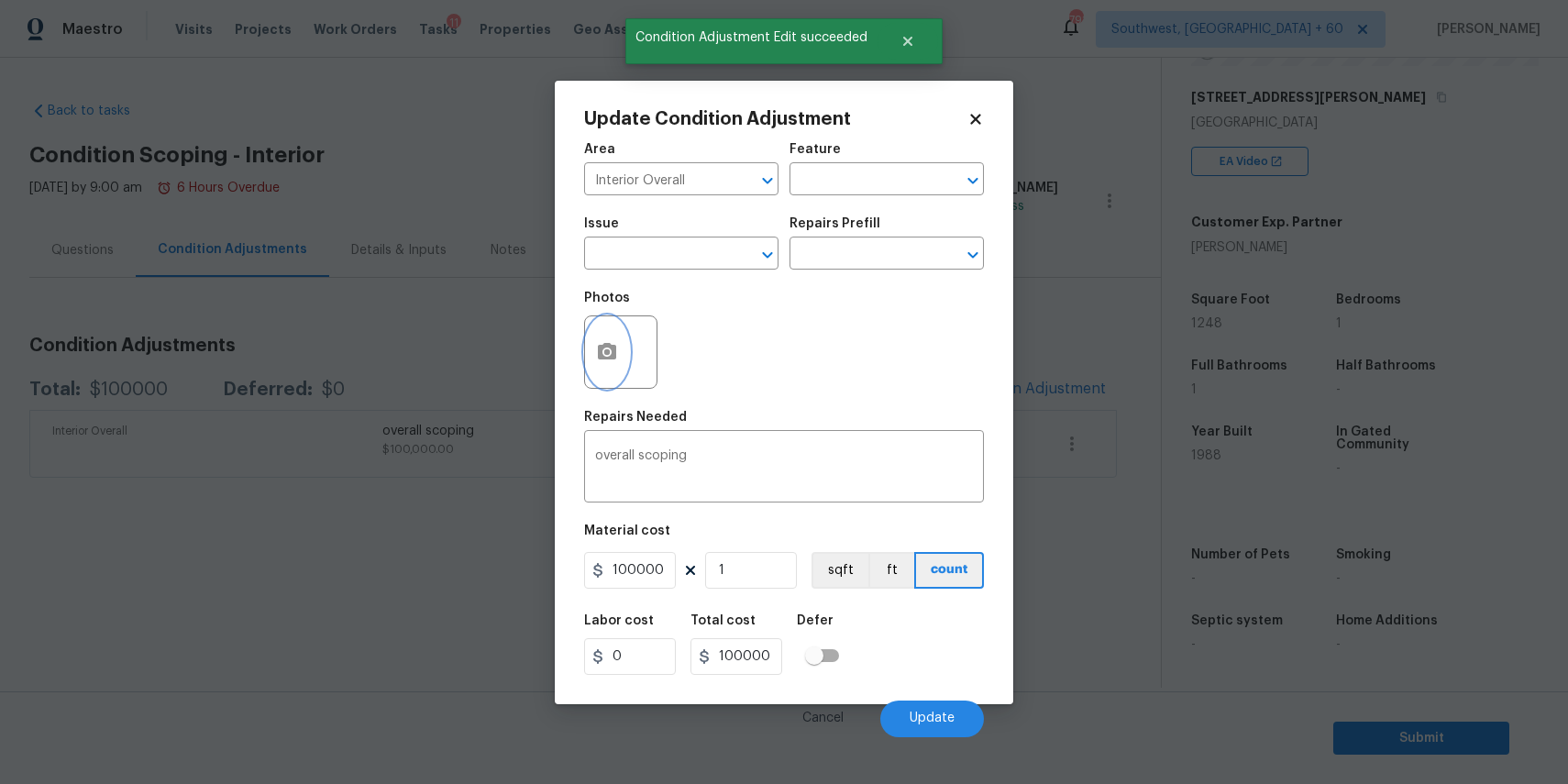
click at [613, 341] on icon "button" at bounding box center [607, 352] width 22 height 22
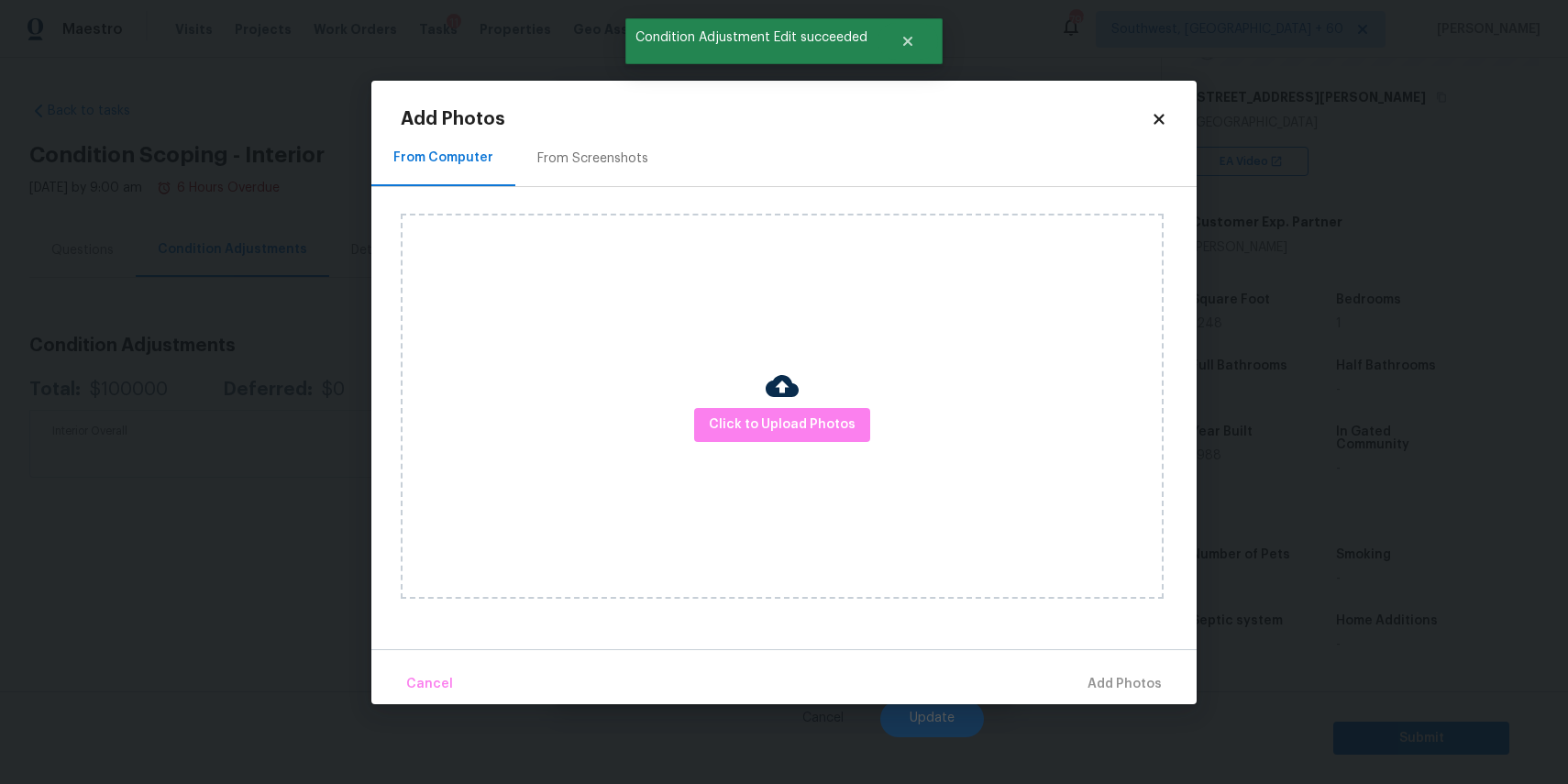
click at [736, 384] on div "Click to Upload Photos" at bounding box center [782, 406] width 763 height 385
click at [766, 414] on span "Click to Upload Photos" at bounding box center [782, 426] width 147 height 23
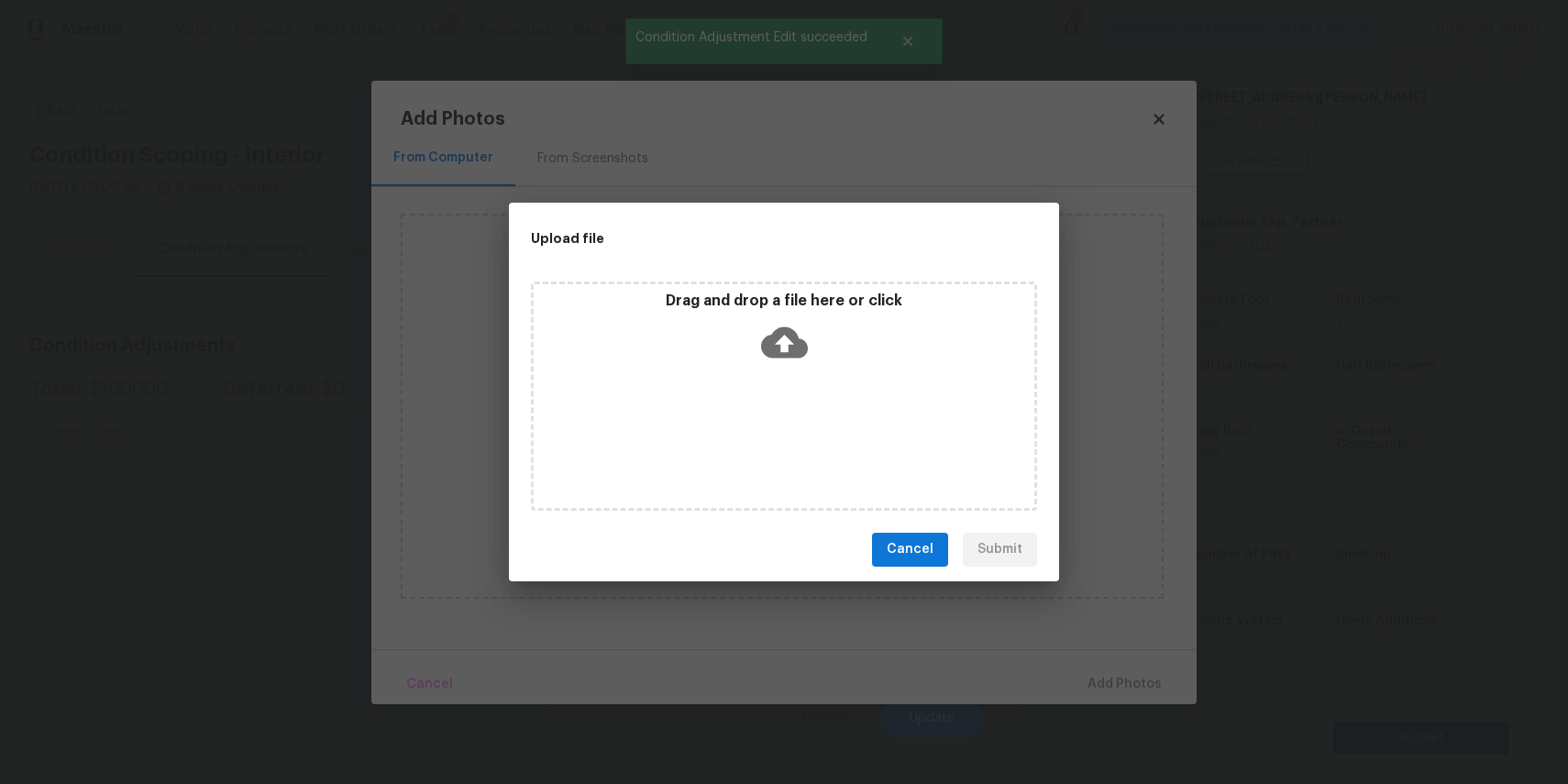
click at [766, 414] on div "Drag and drop a file here or click" at bounding box center [784, 396] width 506 height 229
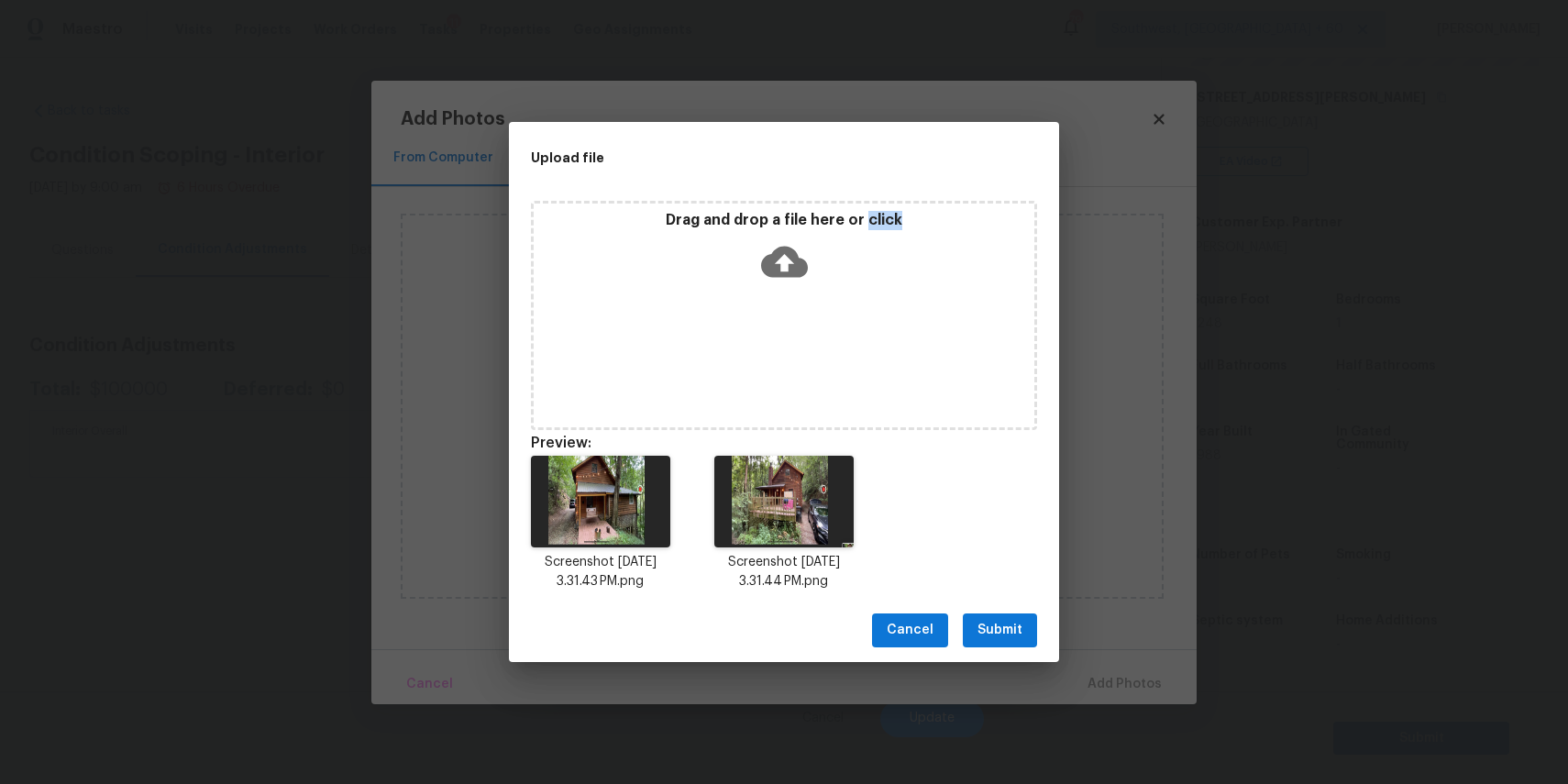
click at [1008, 637] on span "Submit" at bounding box center [1000, 631] width 45 height 23
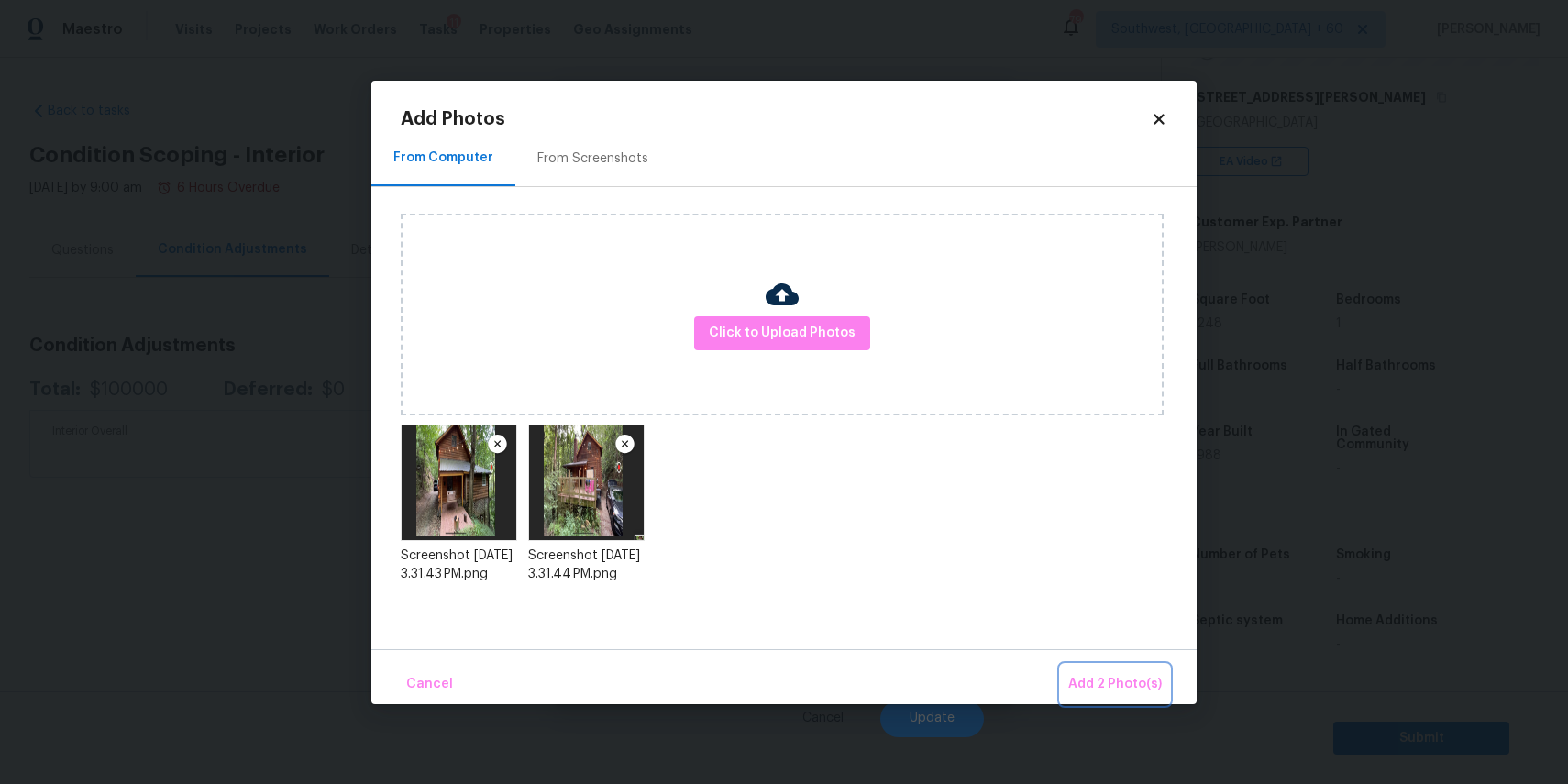
click at [1131, 692] on span "Add 2 Photo(s)" at bounding box center [1115, 685] width 93 height 23
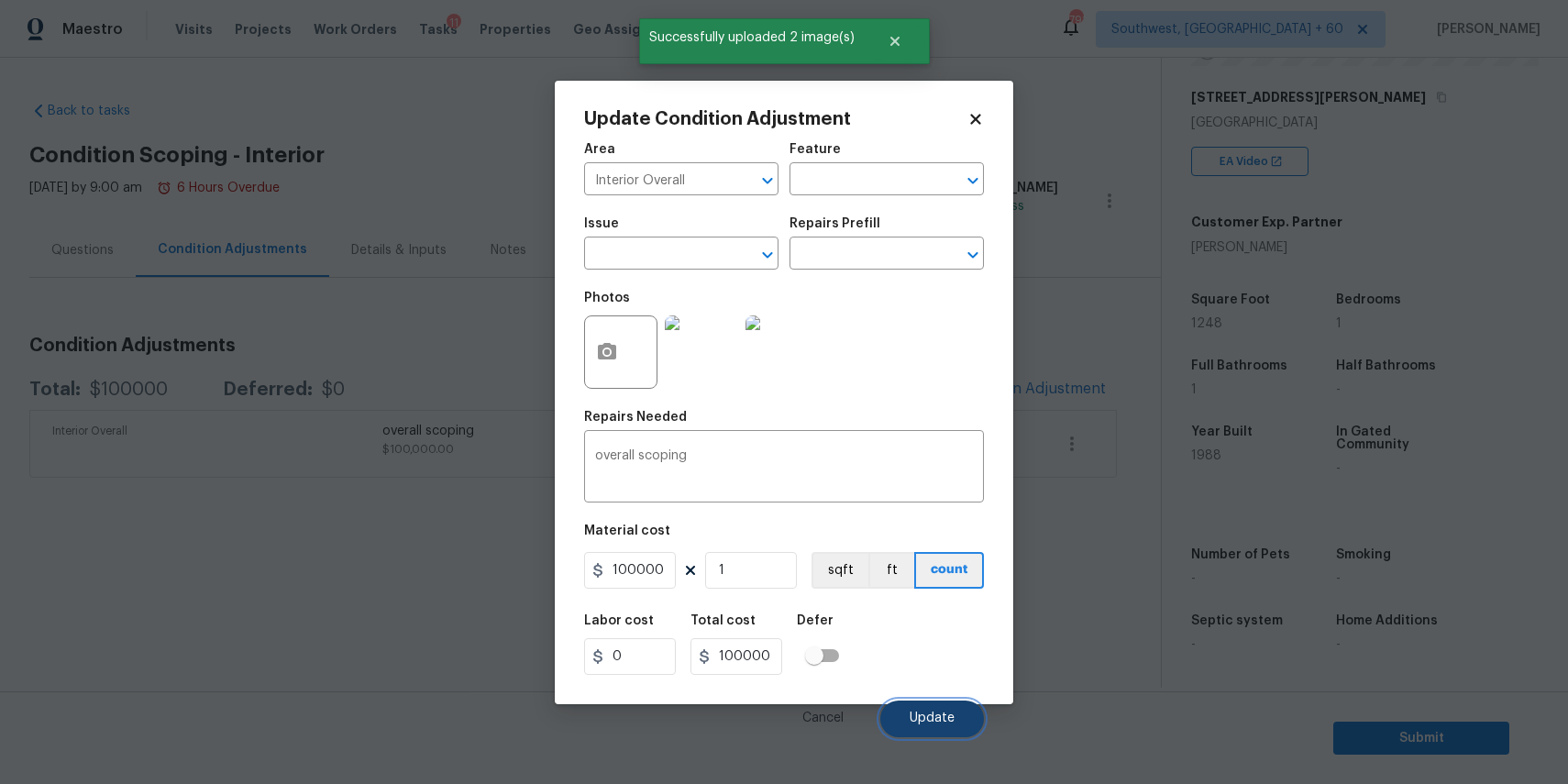
click at [934, 705] on button "Update" at bounding box center [932, 719] width 104 height 37
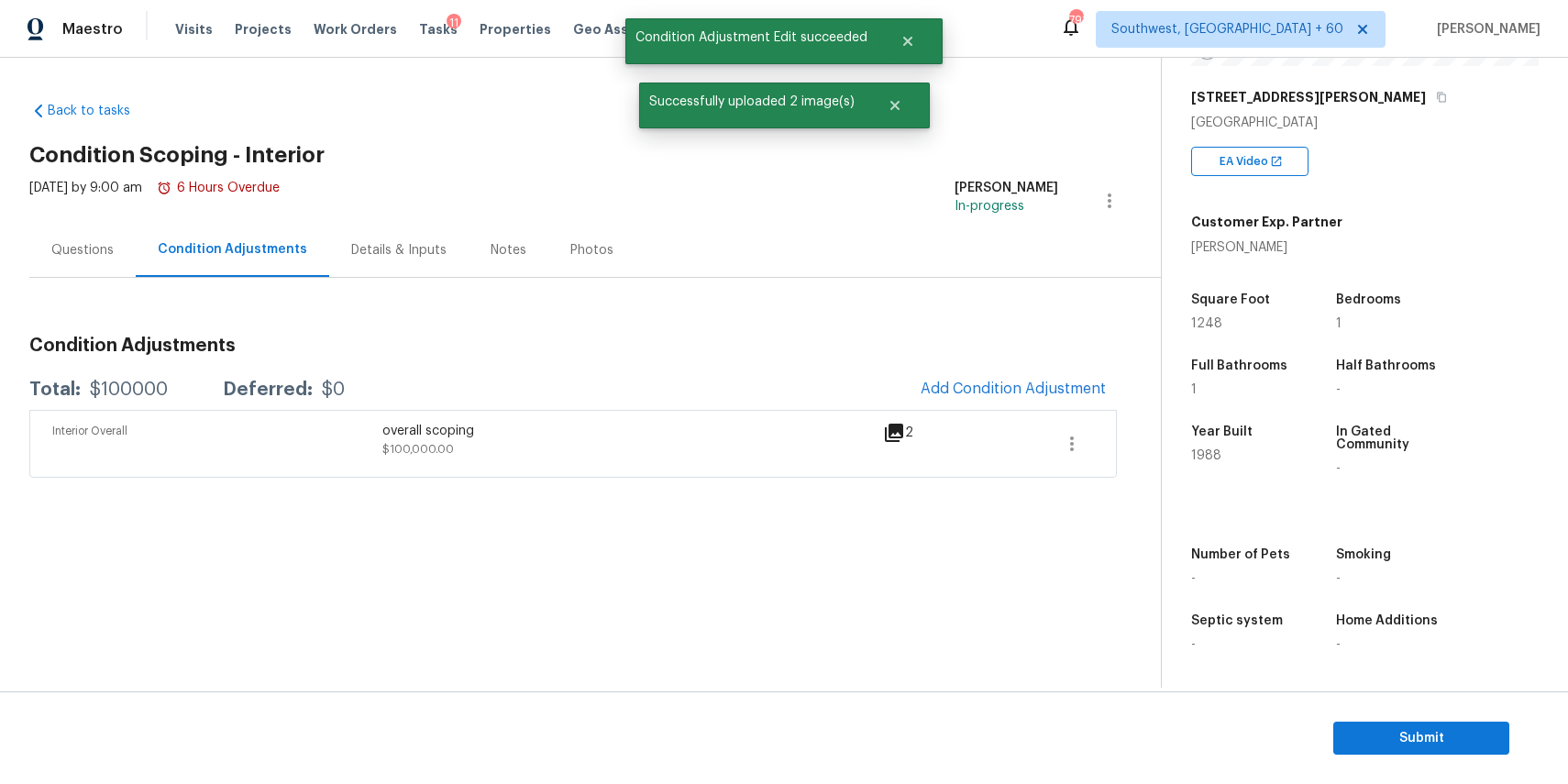
click at [164, 384] on div "$100000" at bounding box center [128, 390] width 78 height 18
copy div "$100000"
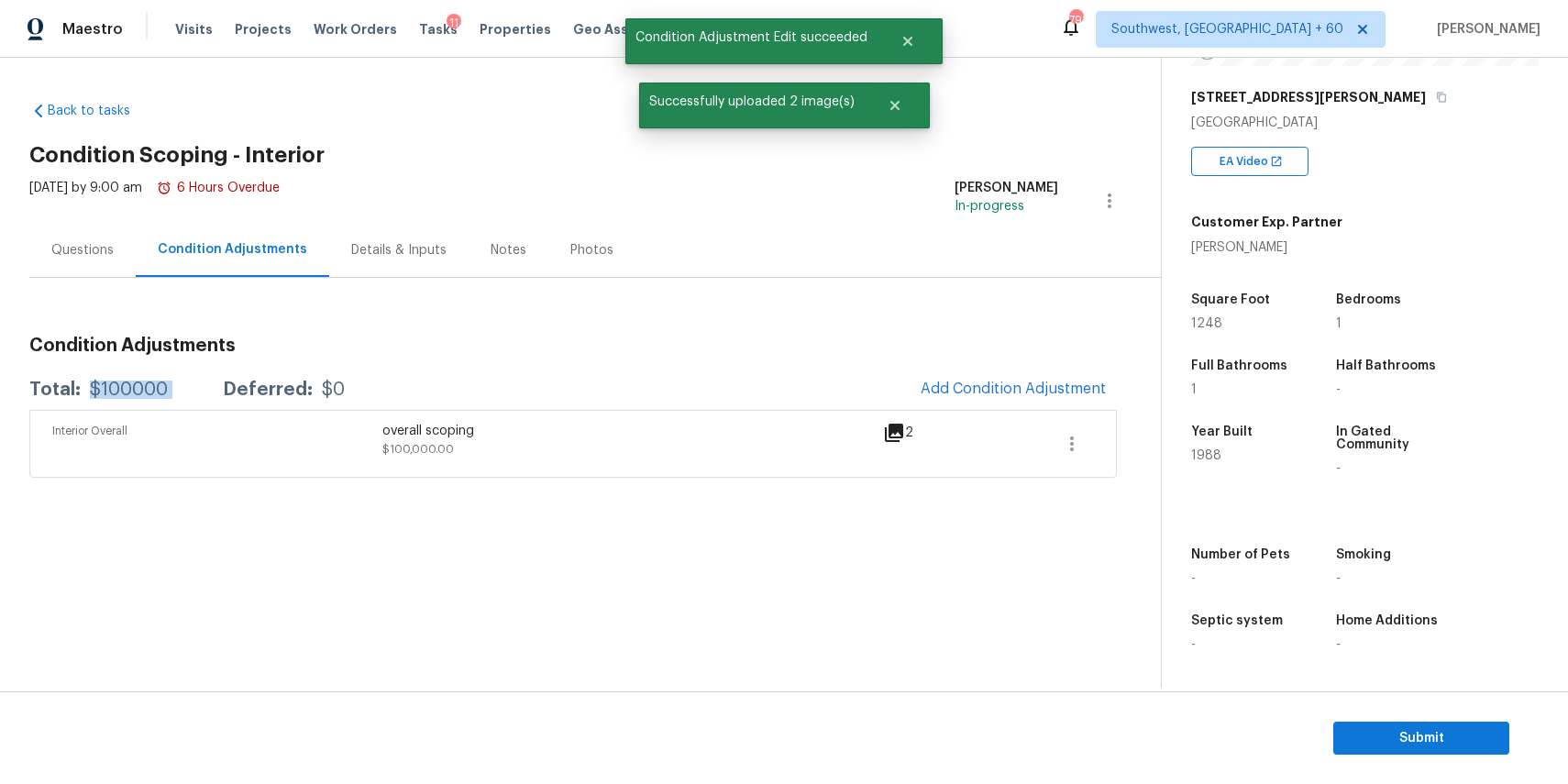
click at [85, 229] on div "Questions" at bounding box center [82, 250] width 106 height 54
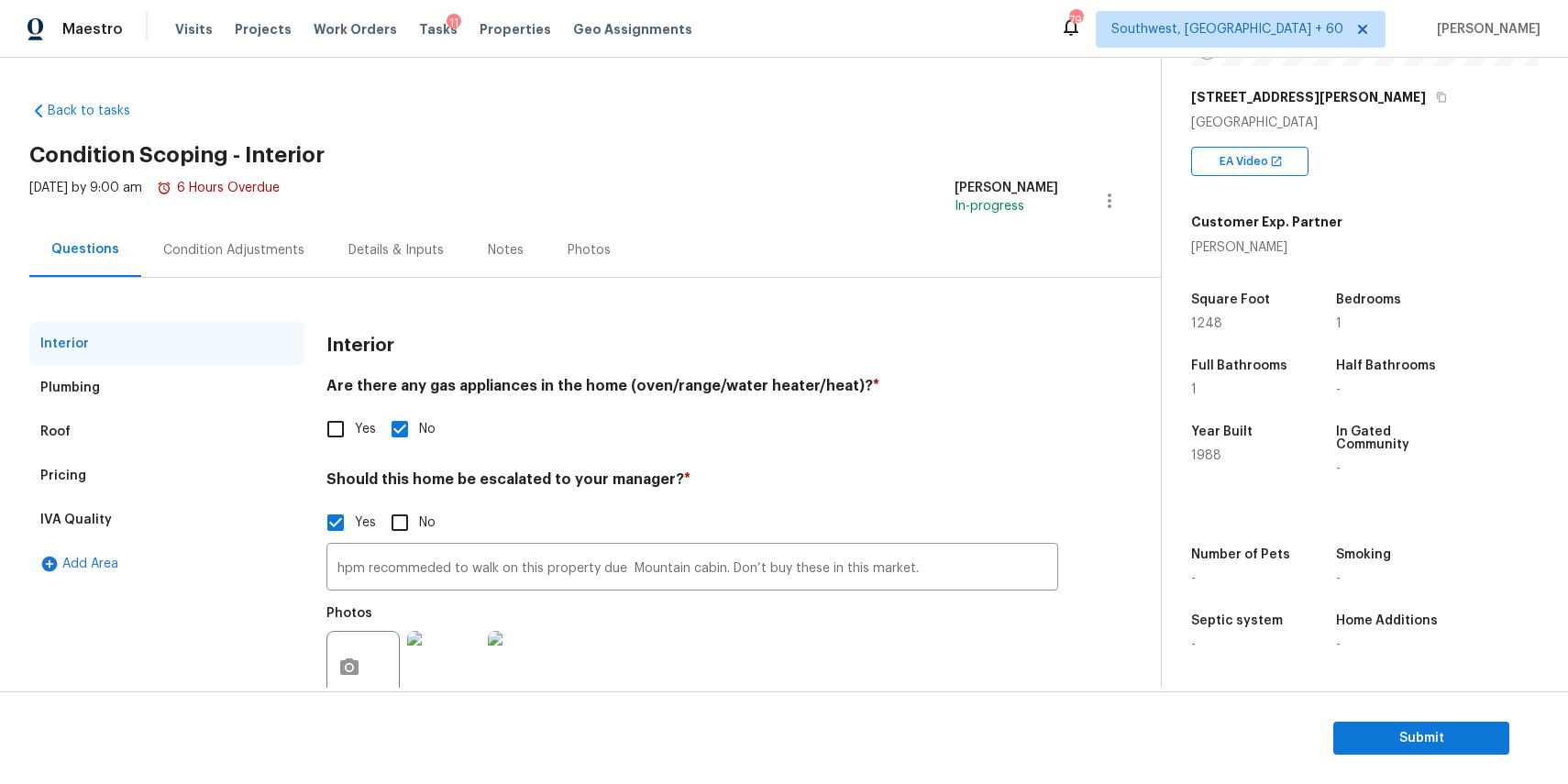
click at [234, 252] on div "Condition Adjustments" at bounding box center [233, 250] width 141 height 18
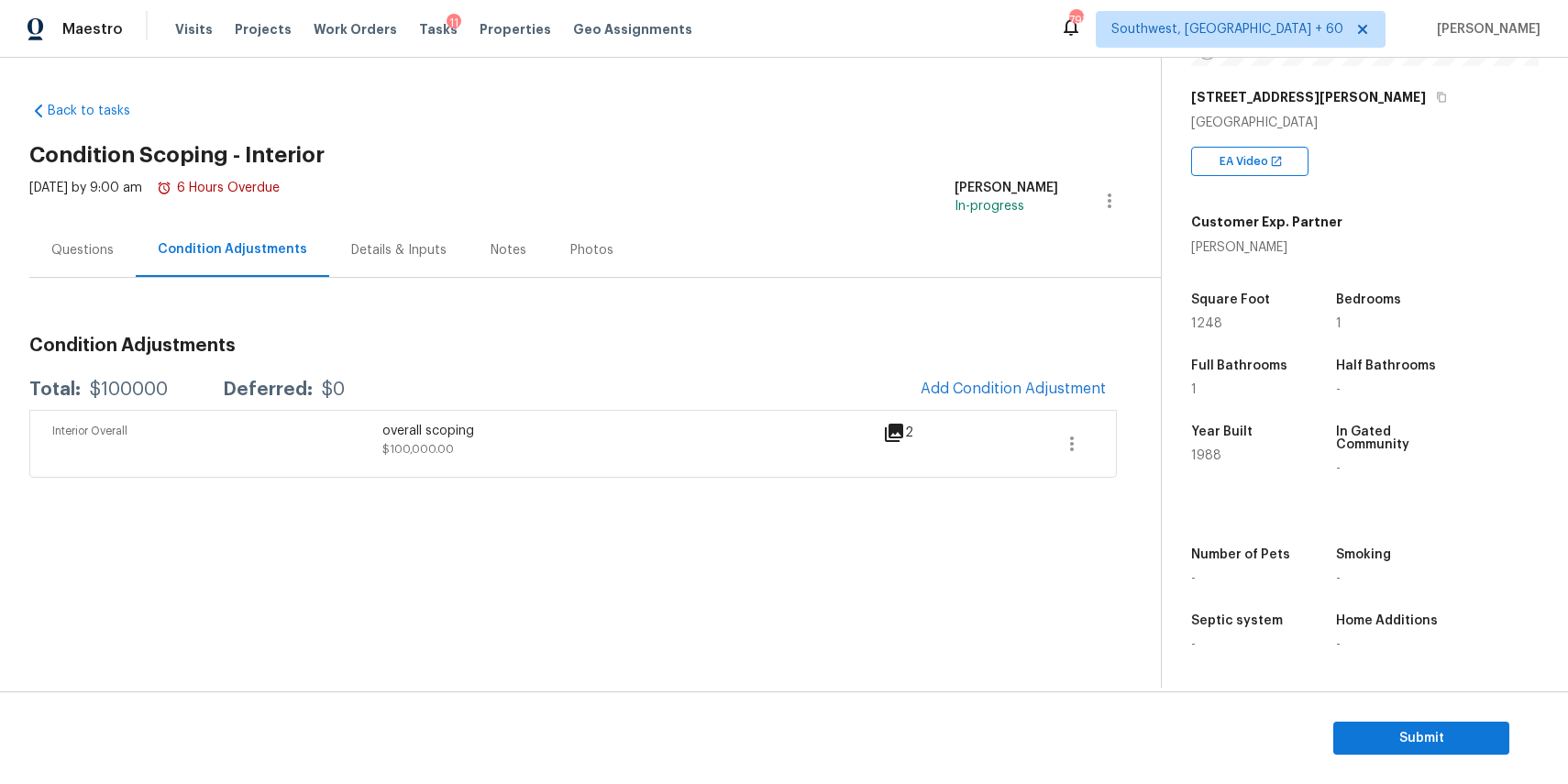
click at [146, 374] on div "Total: $100000 Deferred: $0 Add Condition Adjustment" at bounding box center [573, 390] width 1088 height 41
copy div "$100000"
click at [83, 261] on div "Questions" at bounding box center [82, 250] width 106 height 54
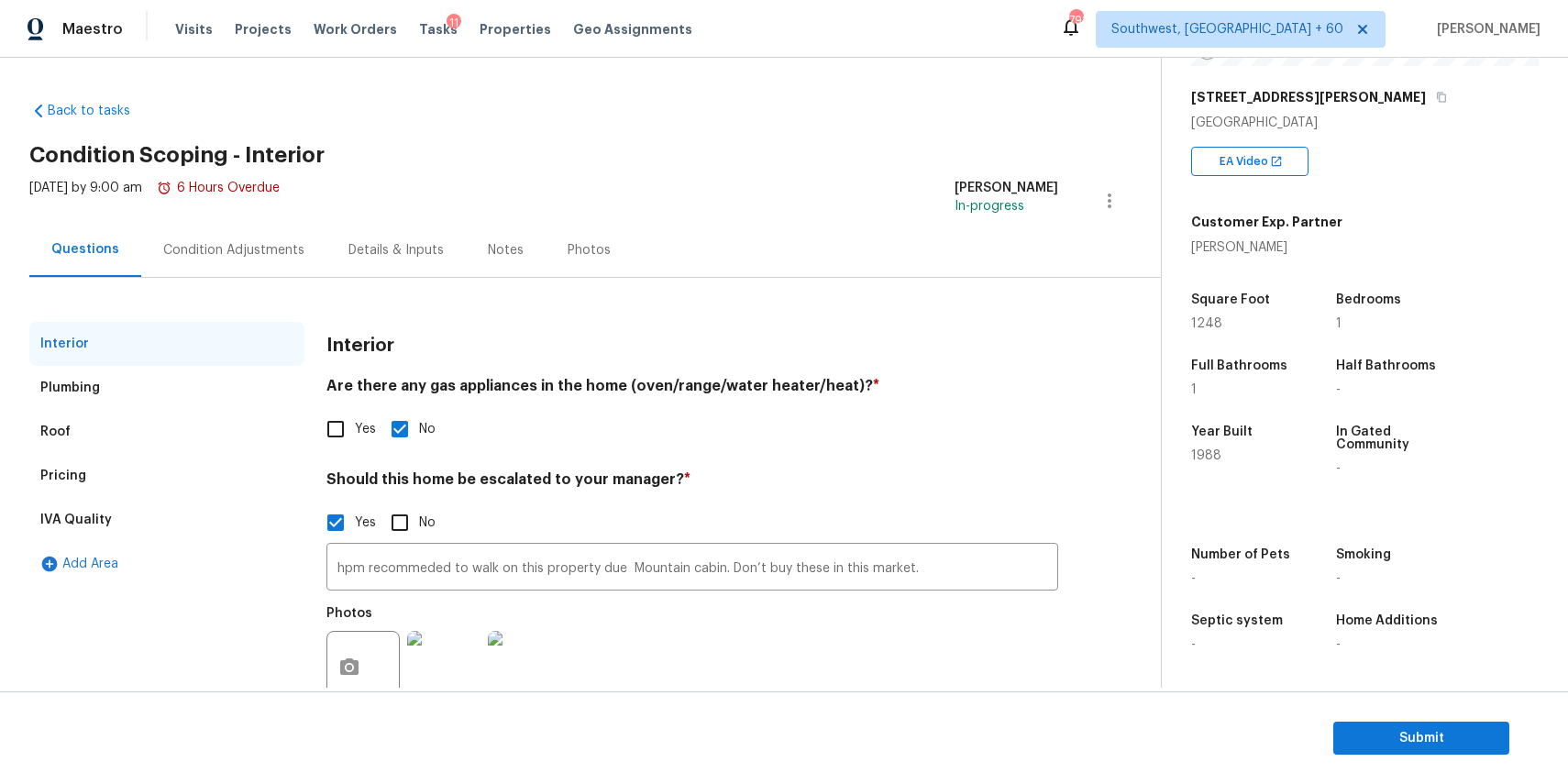
scroll to position [55, 0]
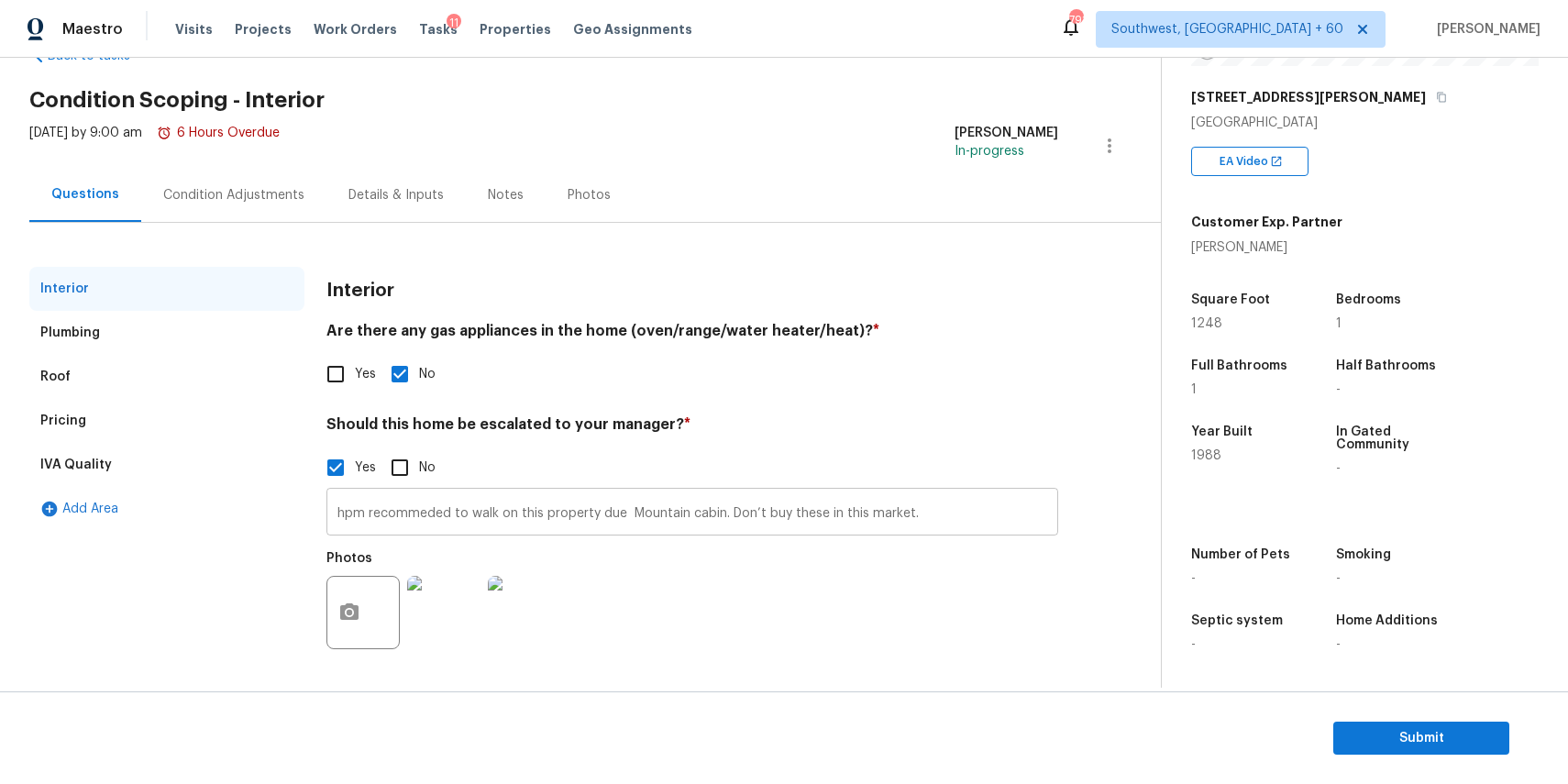
click at [568, 519] on input "hpm recommeded to walk on this property due Mountain cabin. Don’t buy these in …" at bounding box center [692, 514] width 732 height 43
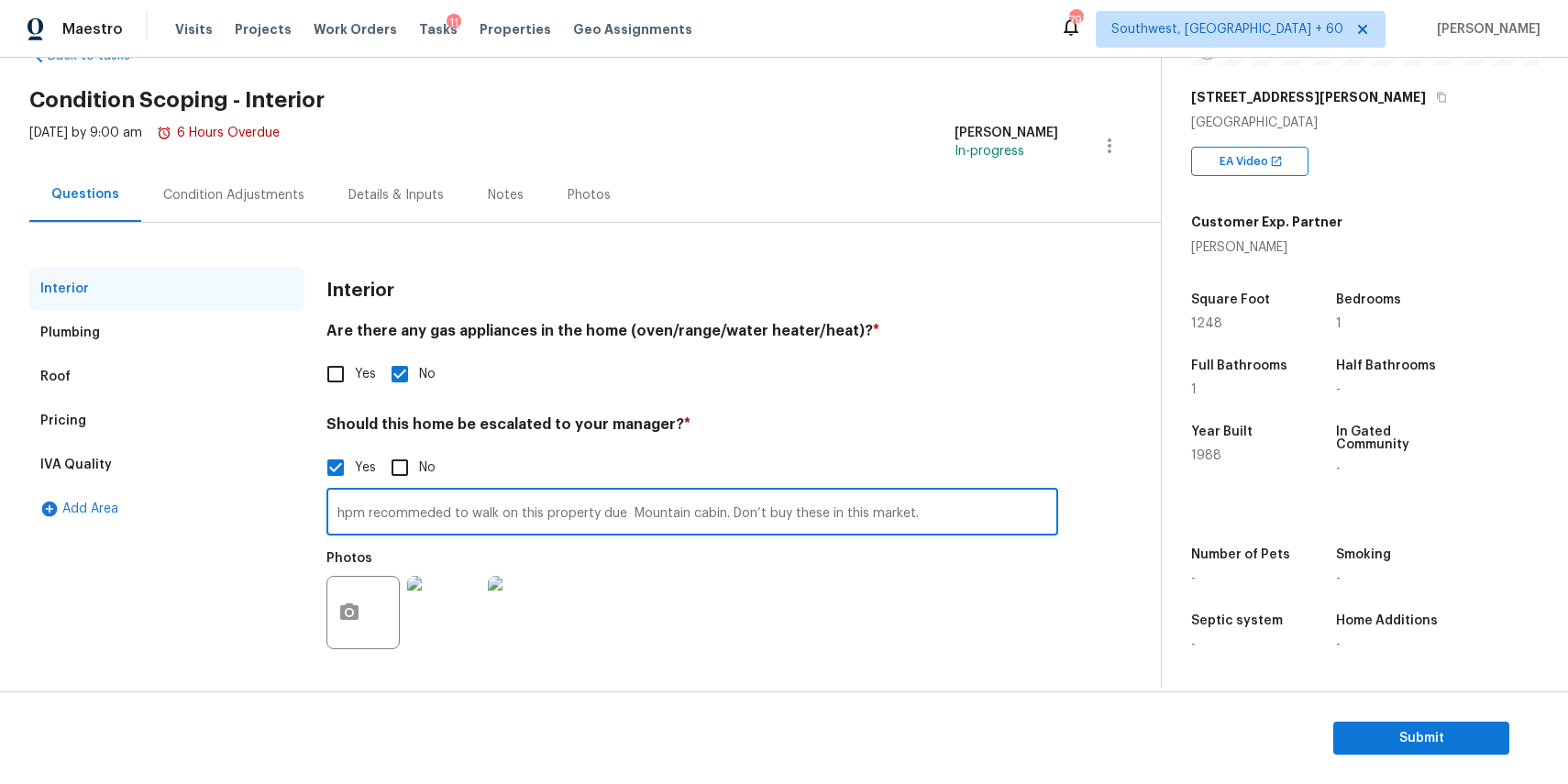
click at [568, 519] on input "hpm recommeded to walk on this property due Mountain cabin. Don’t buy these in …" at bounding box center [692, 514] width 732 height 43
click at [1353, 705] on section "Submit" at bounding box center [784, 737] width 1568 height 93
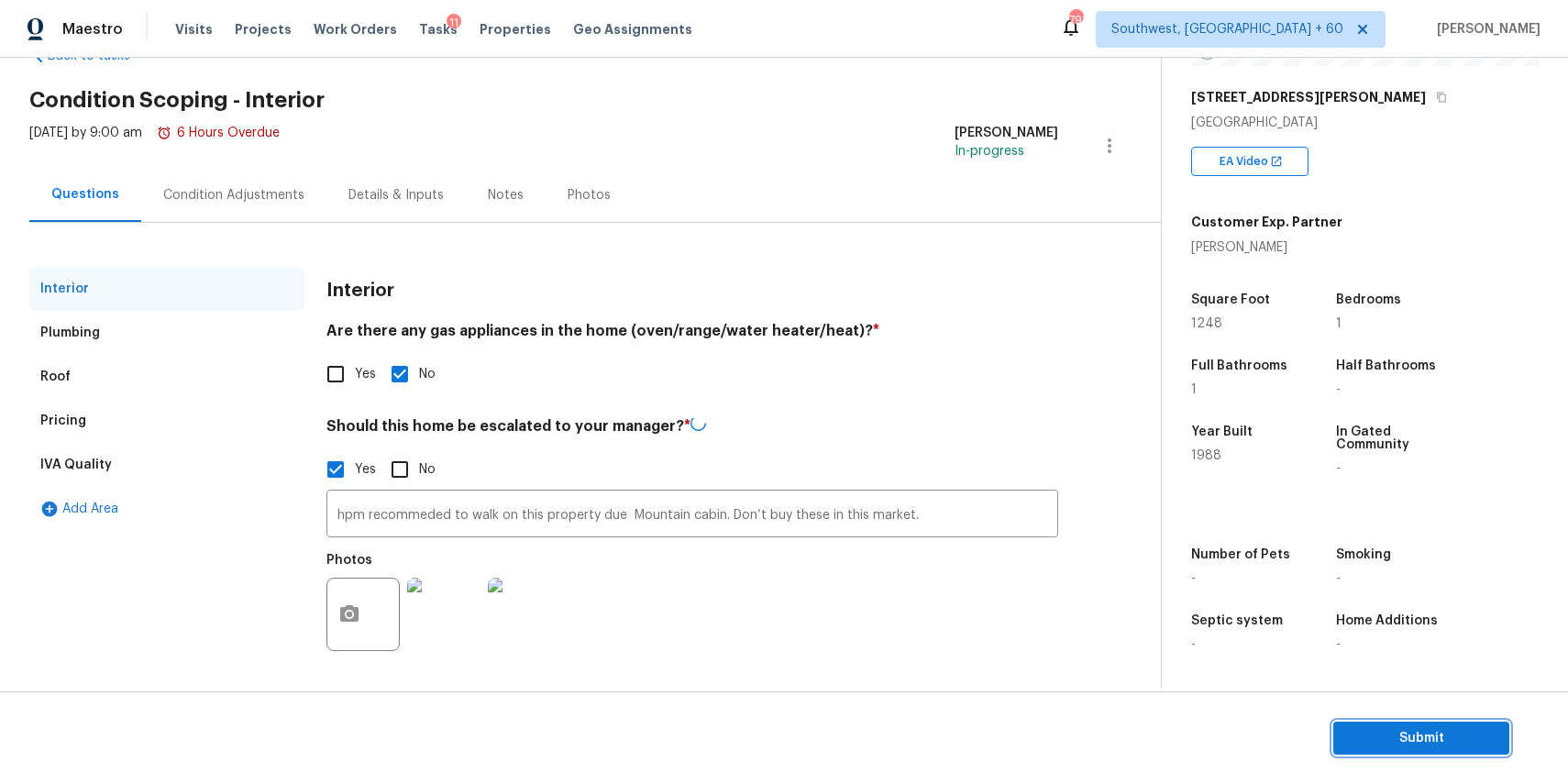
click at [1380, 752] on button "Submit" at bounding box center [1421, 738] width 176 height 34
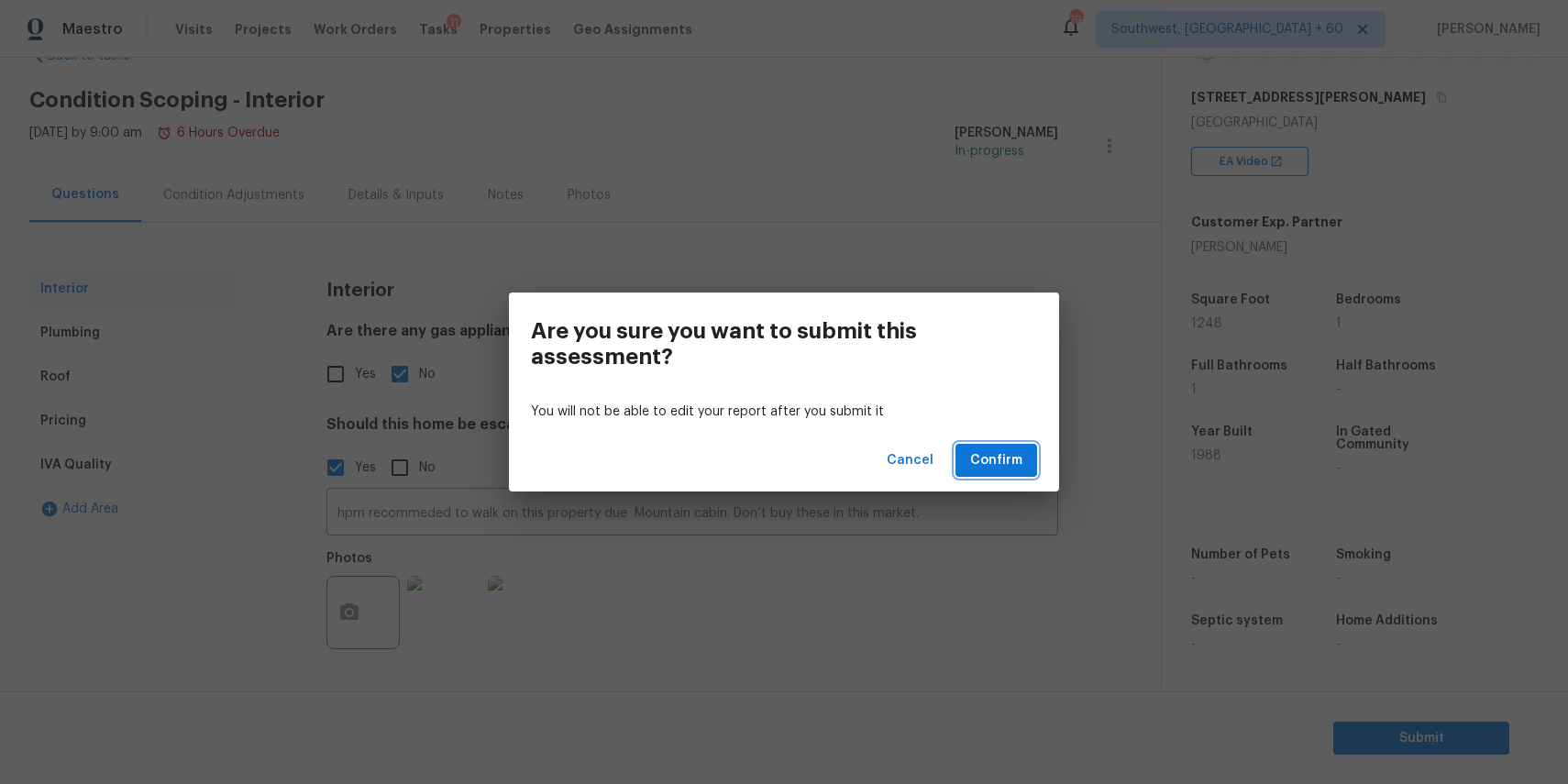
click at [998, 467] on span "Confirm" at bounding box center [996, 460] width 52 height 23
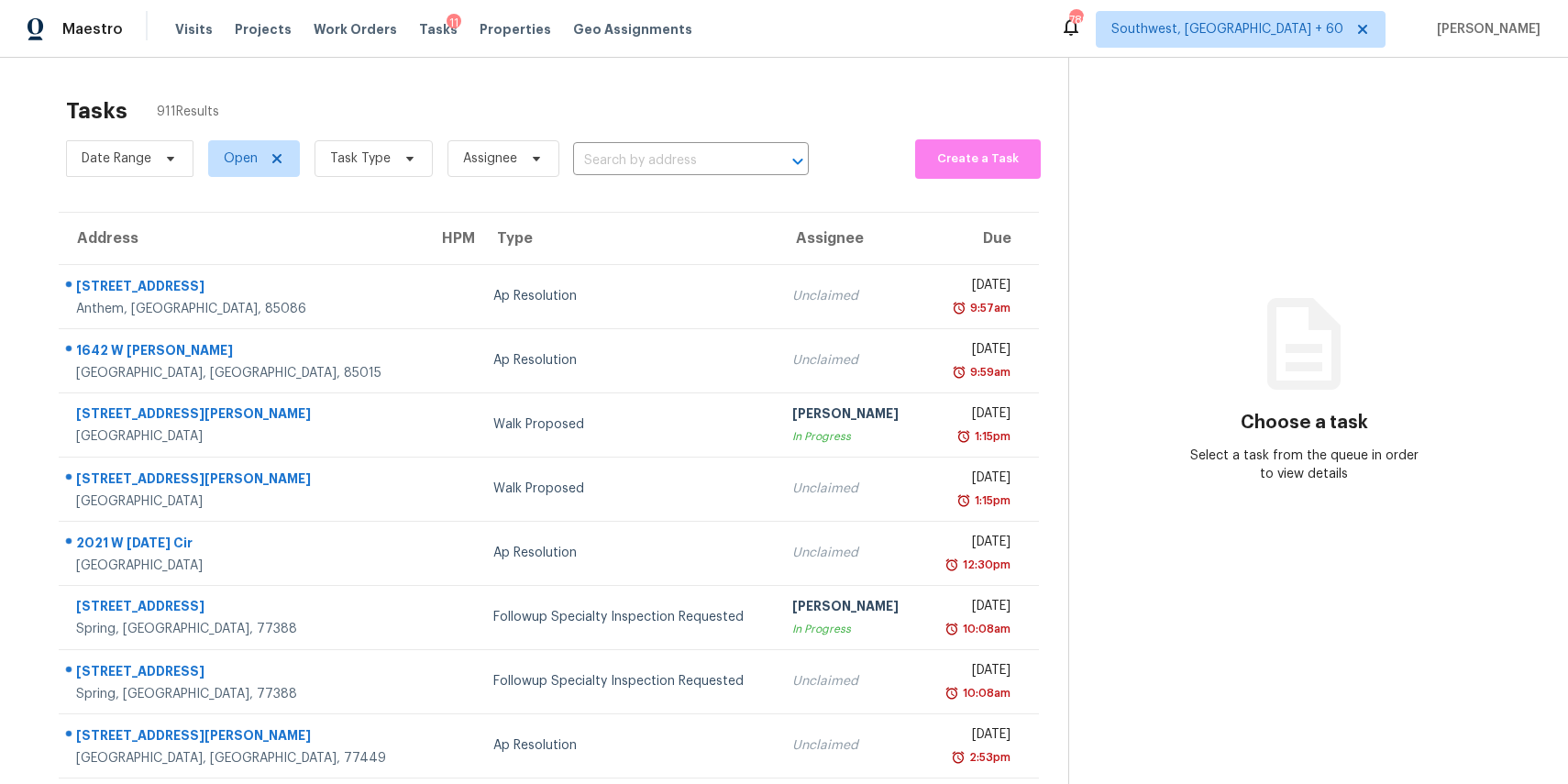
click at [374, 134] on div "Tasks 911 Results" at bounding box center [567, 111] width 1002 height 48
click at [378, 154] on span "Task Type" at bounding box center [361, 158] width 60 height 18
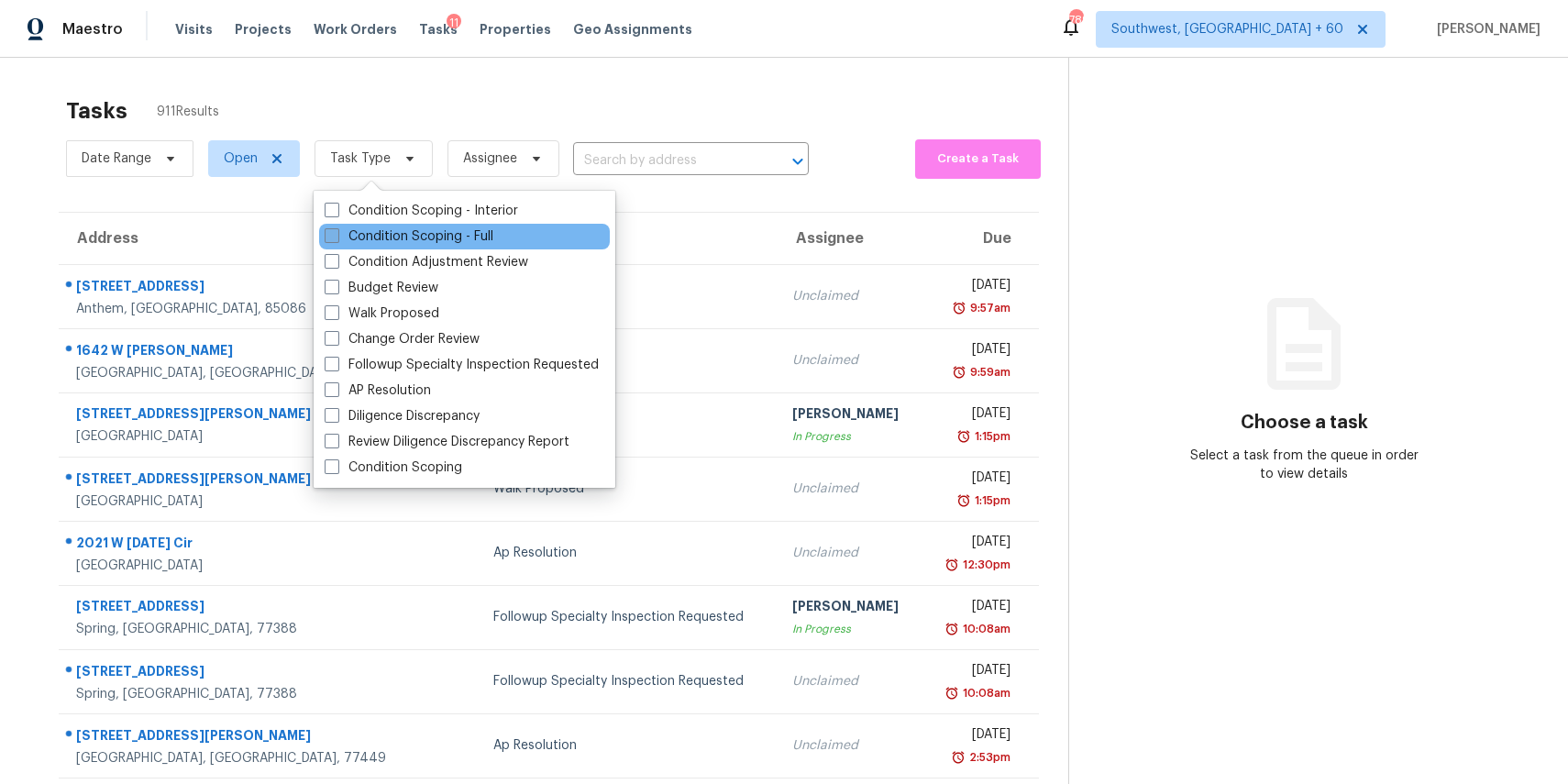
click at [442, 229] on label "Condition Scoping - Full" at bounding box center [409, 236] width 169 height 18
click at [336, 229] on input "Condition Scoping - Full" at bounding box center [331, 233] width 12 height 12
checkbox input "true"
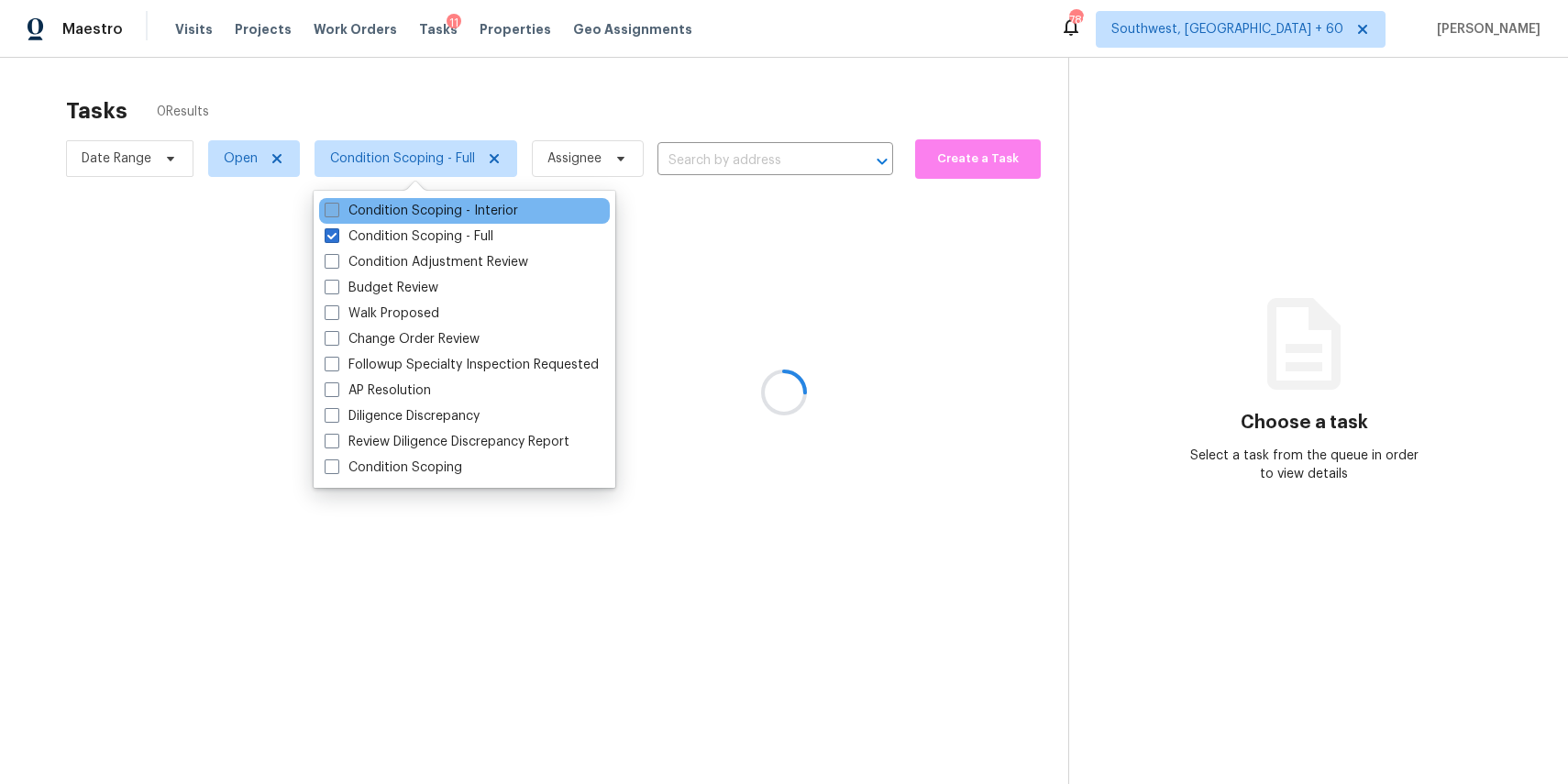
click at [422, 212] on label "Condition Scoping - Interior" at bounding box center [421, 211] width 193 height 18
click at [336, 212] on input "Condition Scoping - Interior" at bounding box center [331, 208] width 12 height 12
checkbox input "true"
click at [503, 121] on div at bounding box center [784, 392] width 1568 height 784
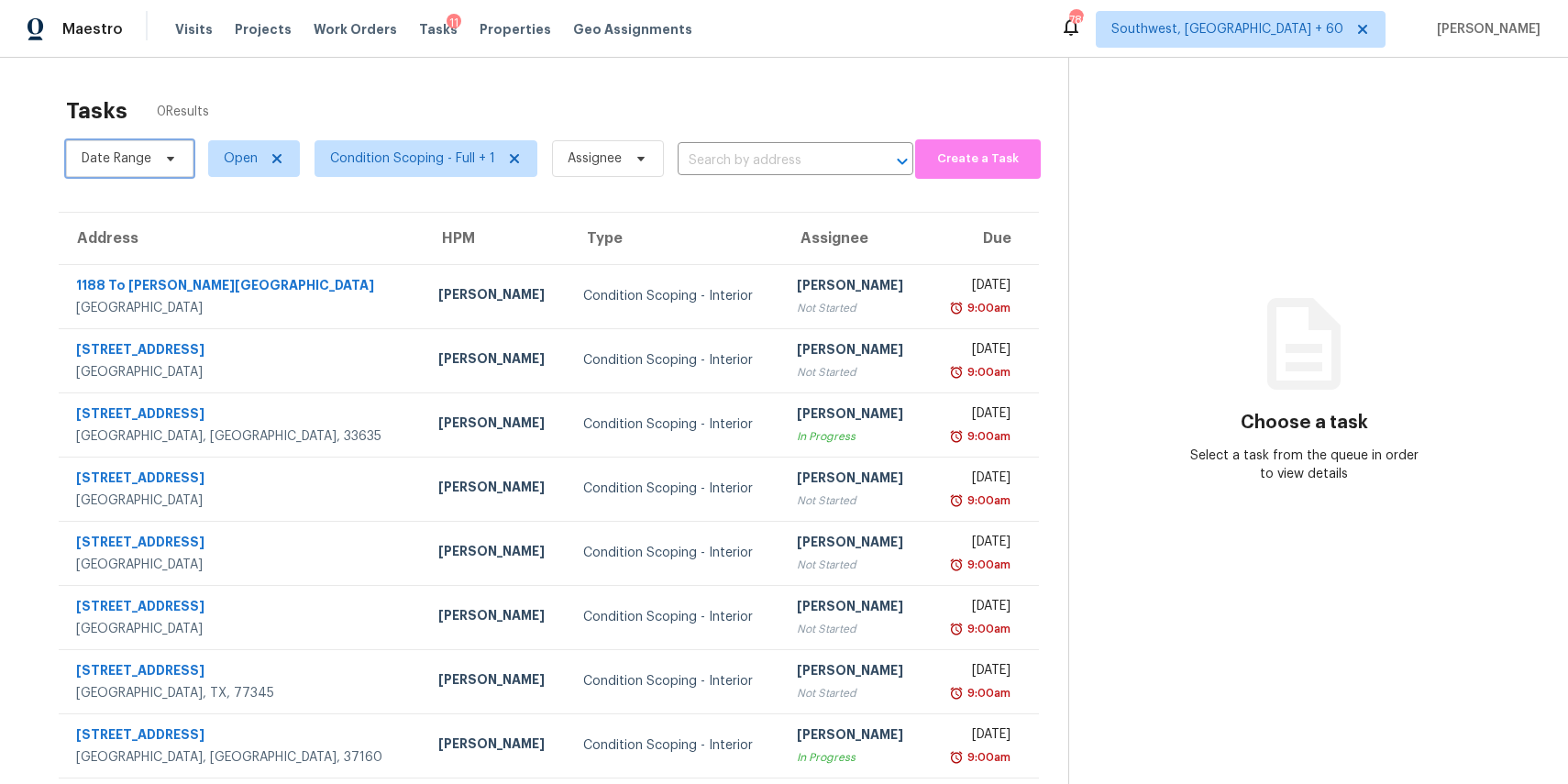
click at [157, 153] on span at bounding box center [167, 158] width 20 height 15
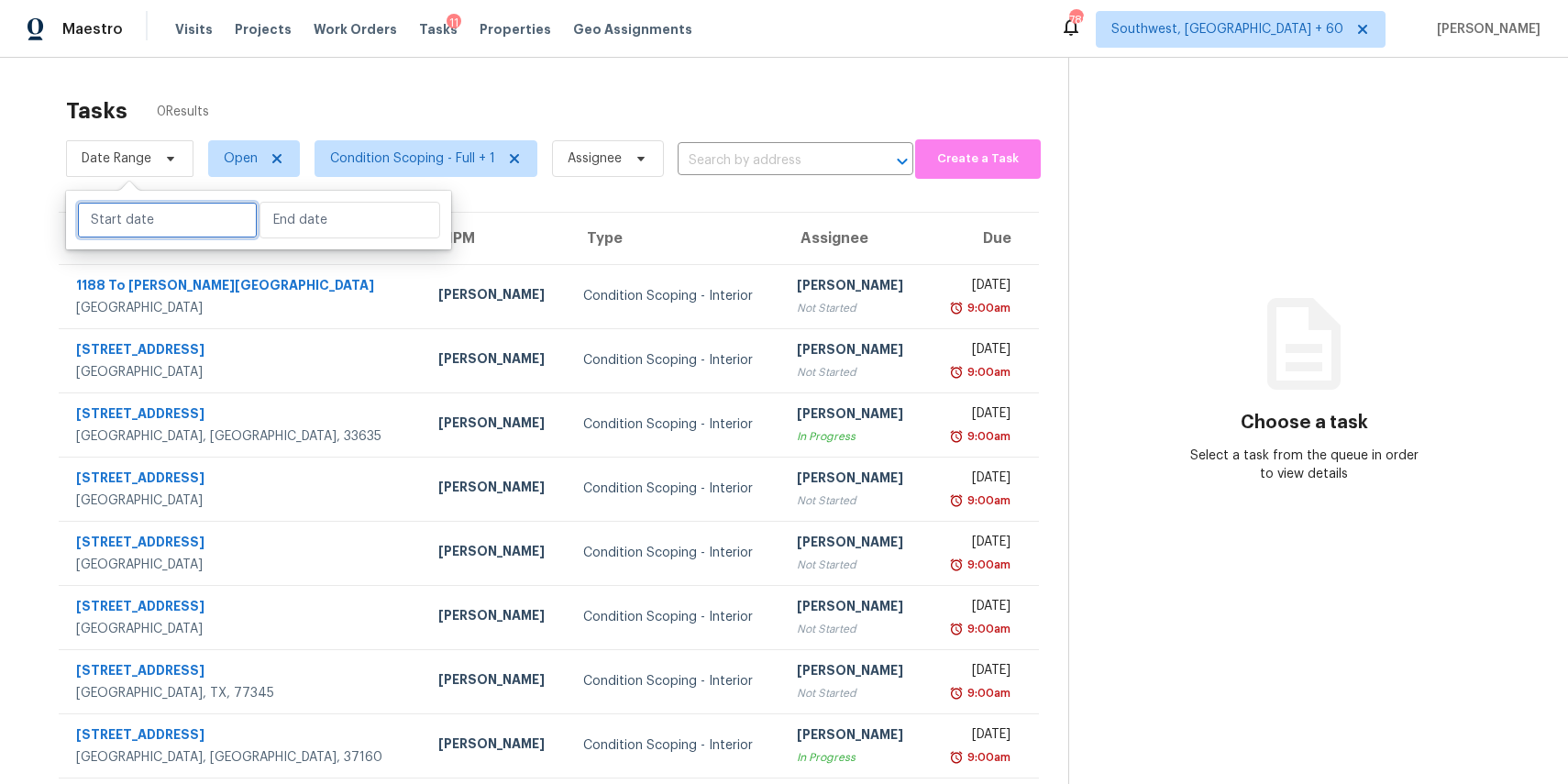
click at [171, 219] on input "text" at bounding box center [167, 221] width 181 height 37
select select "8"
select select "2025"
select select "9"
select select "2025"
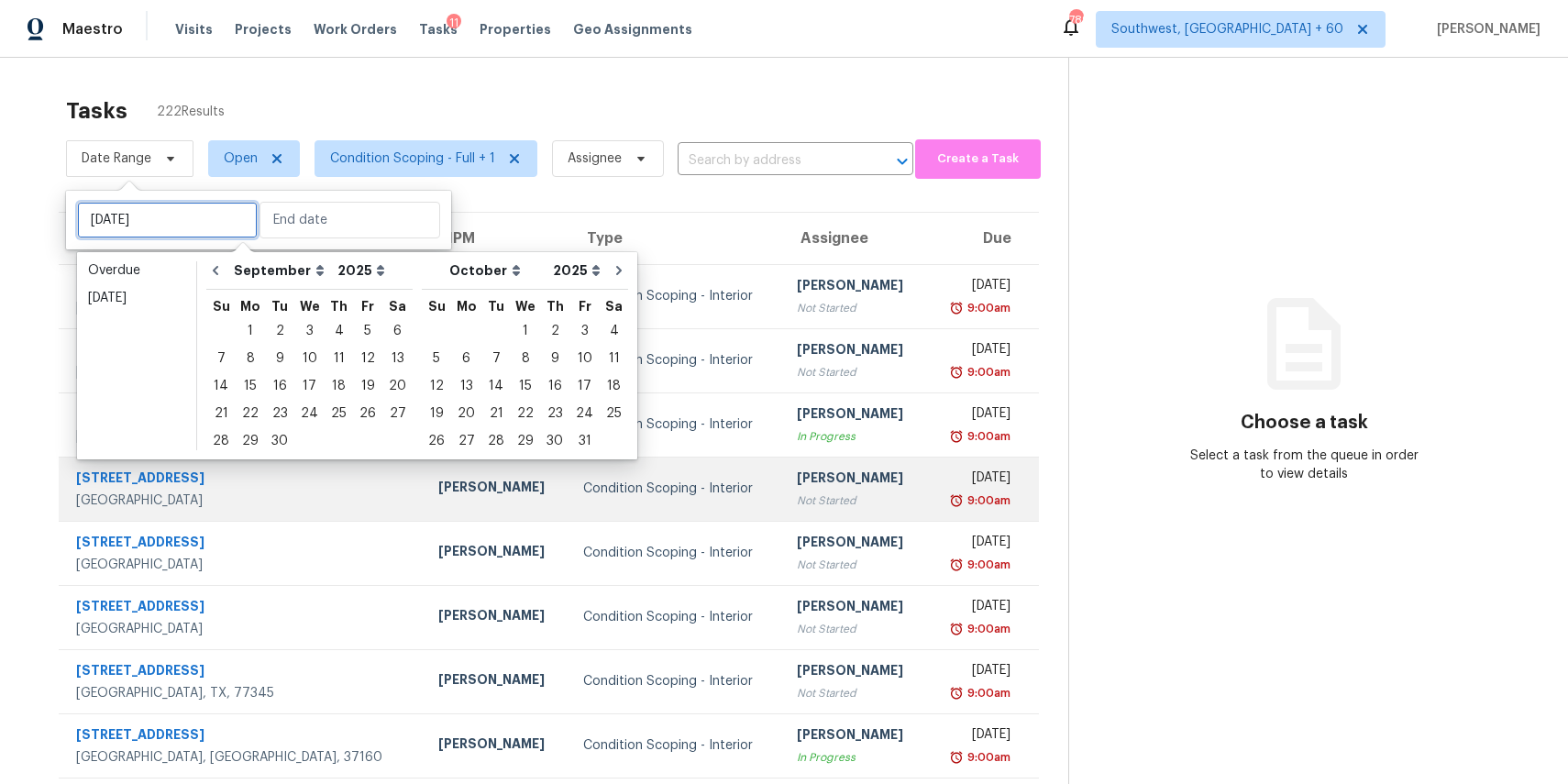
type input "Fri, Sep 26"
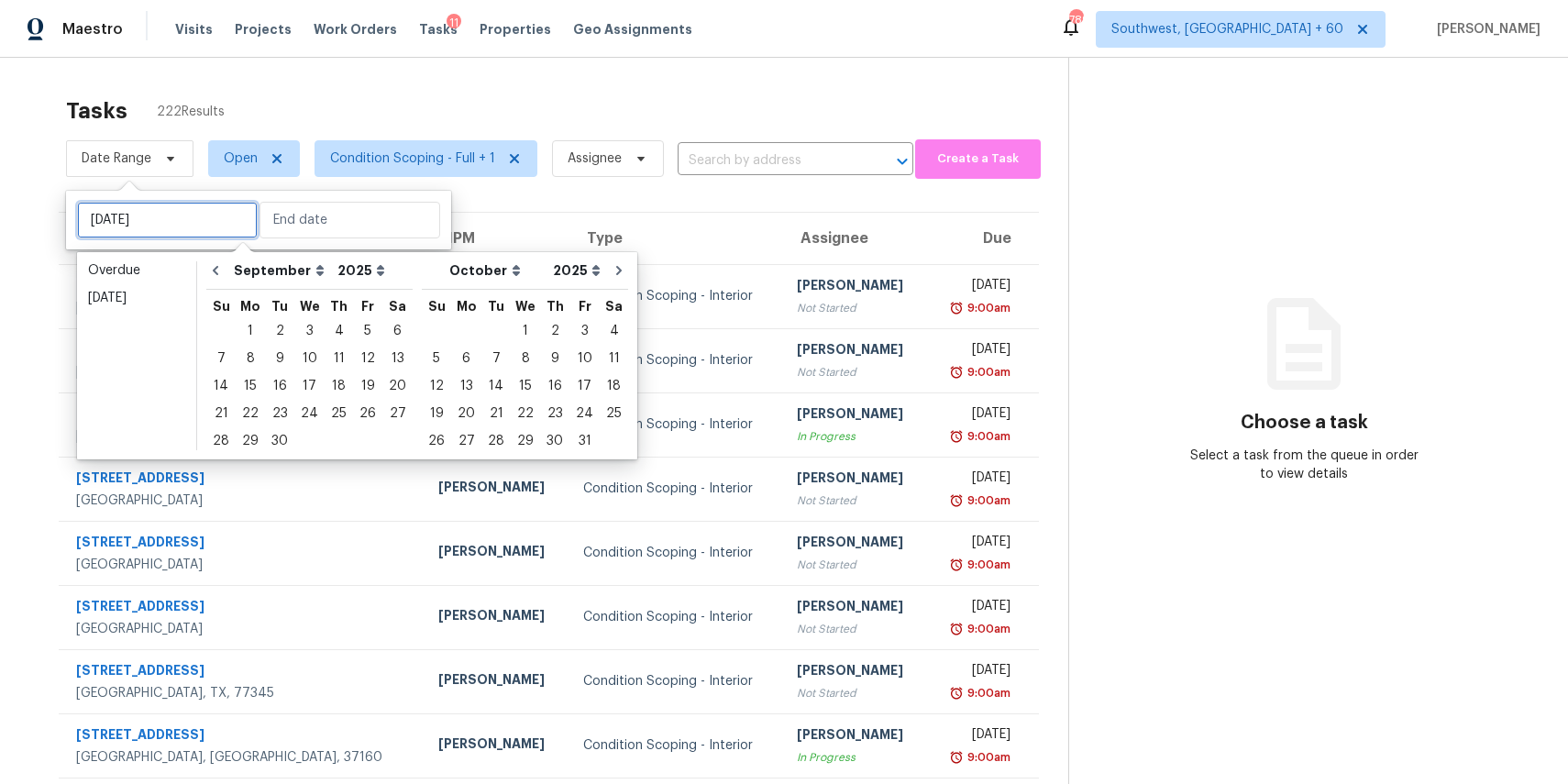
type input "Thu, Sep 11"
type input "Mon, Oct 06"
click at [303, 328] on div "3" at bounding box center [309, 330] width 30 height 25
type input "Wed, Sep 03"
click at [303, 328] on div "3" at bounding box center [309, 330] width 30 height 25
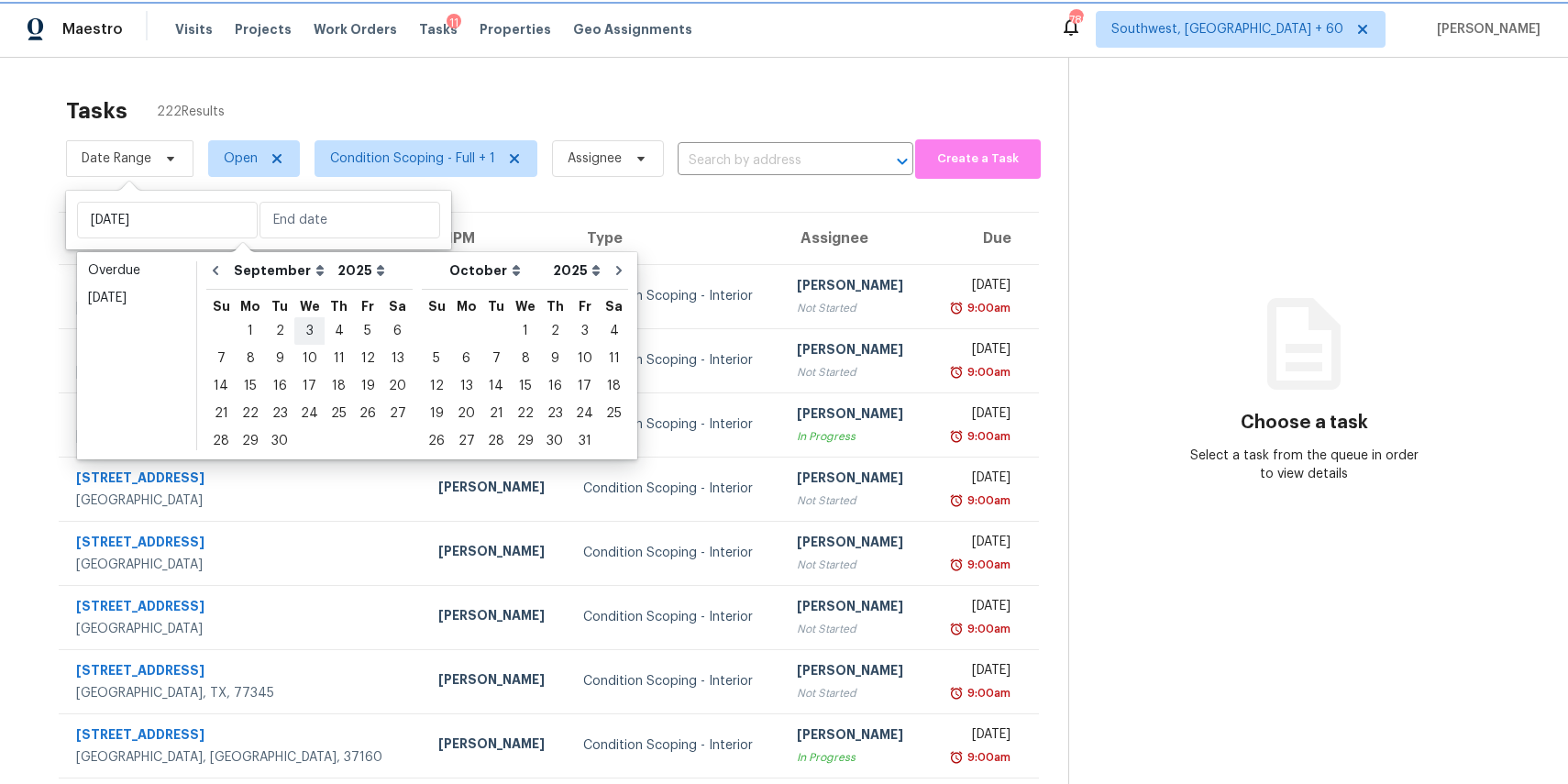
type input "Wed, Sep 03"
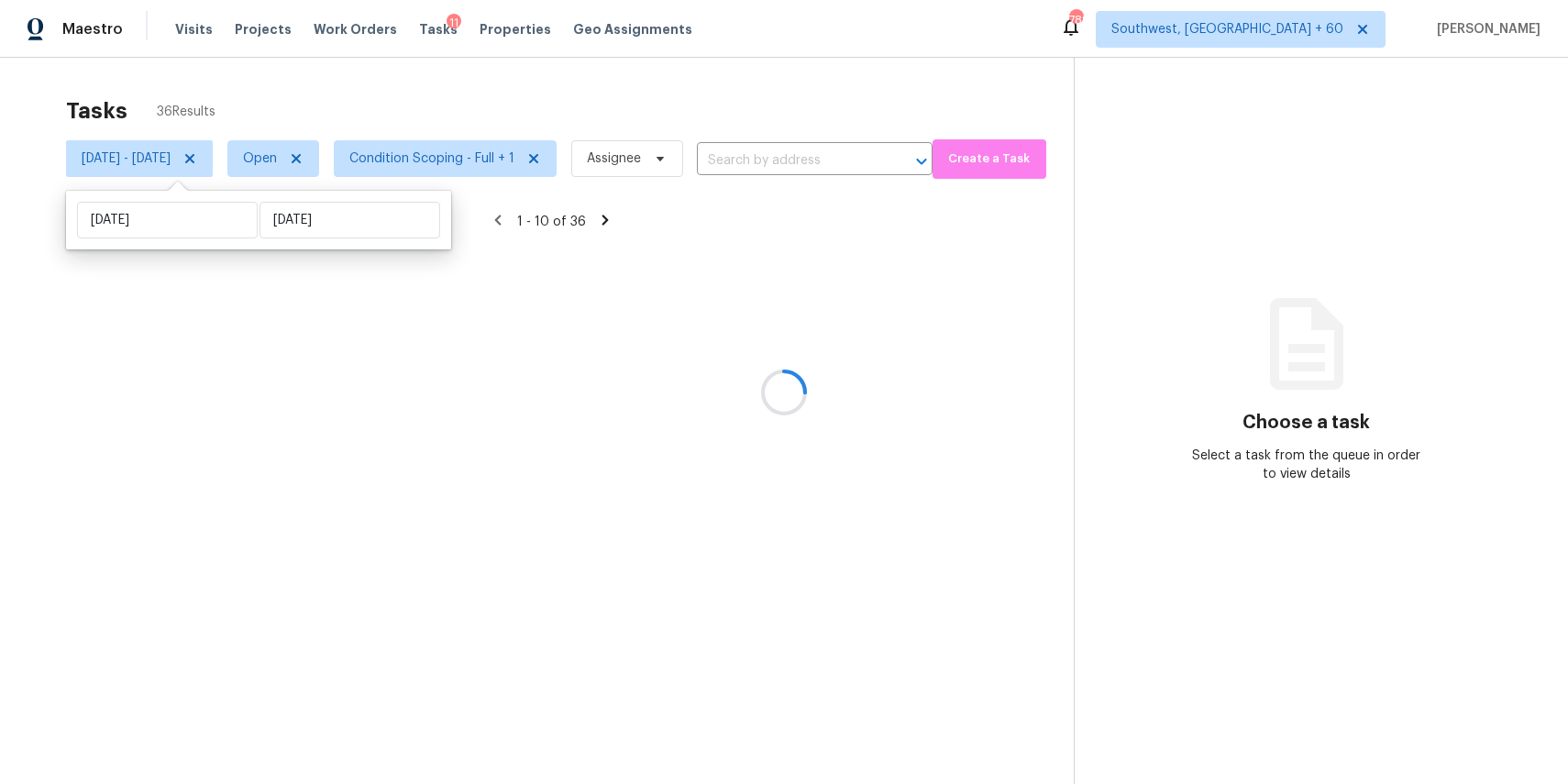
click at [532, 115] on div at bounding box center [784, 392] width 1568 height 784
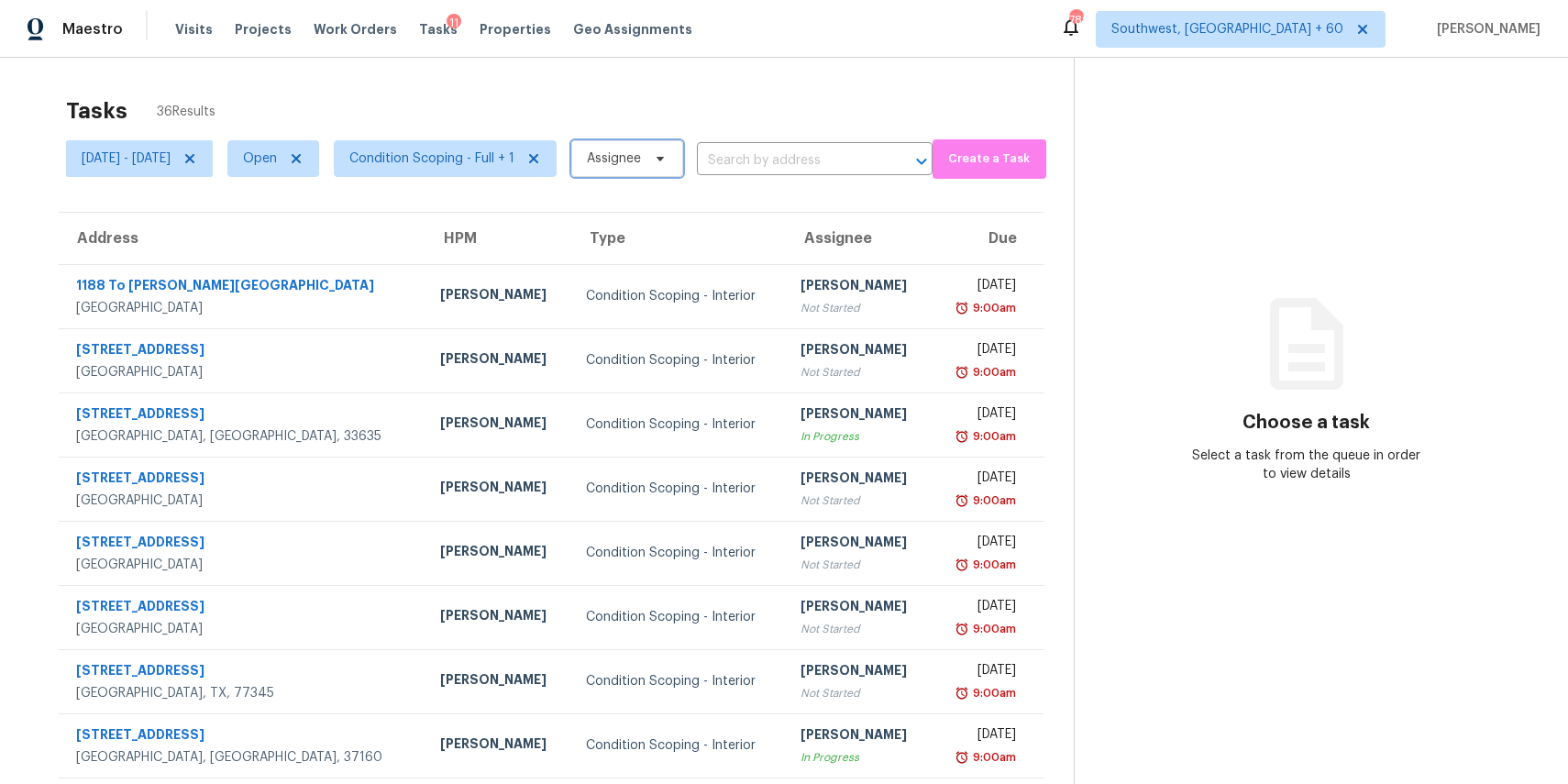
click at [683, 168] on span "Assignee" at bounding box center [627, 158] width 112 height 37
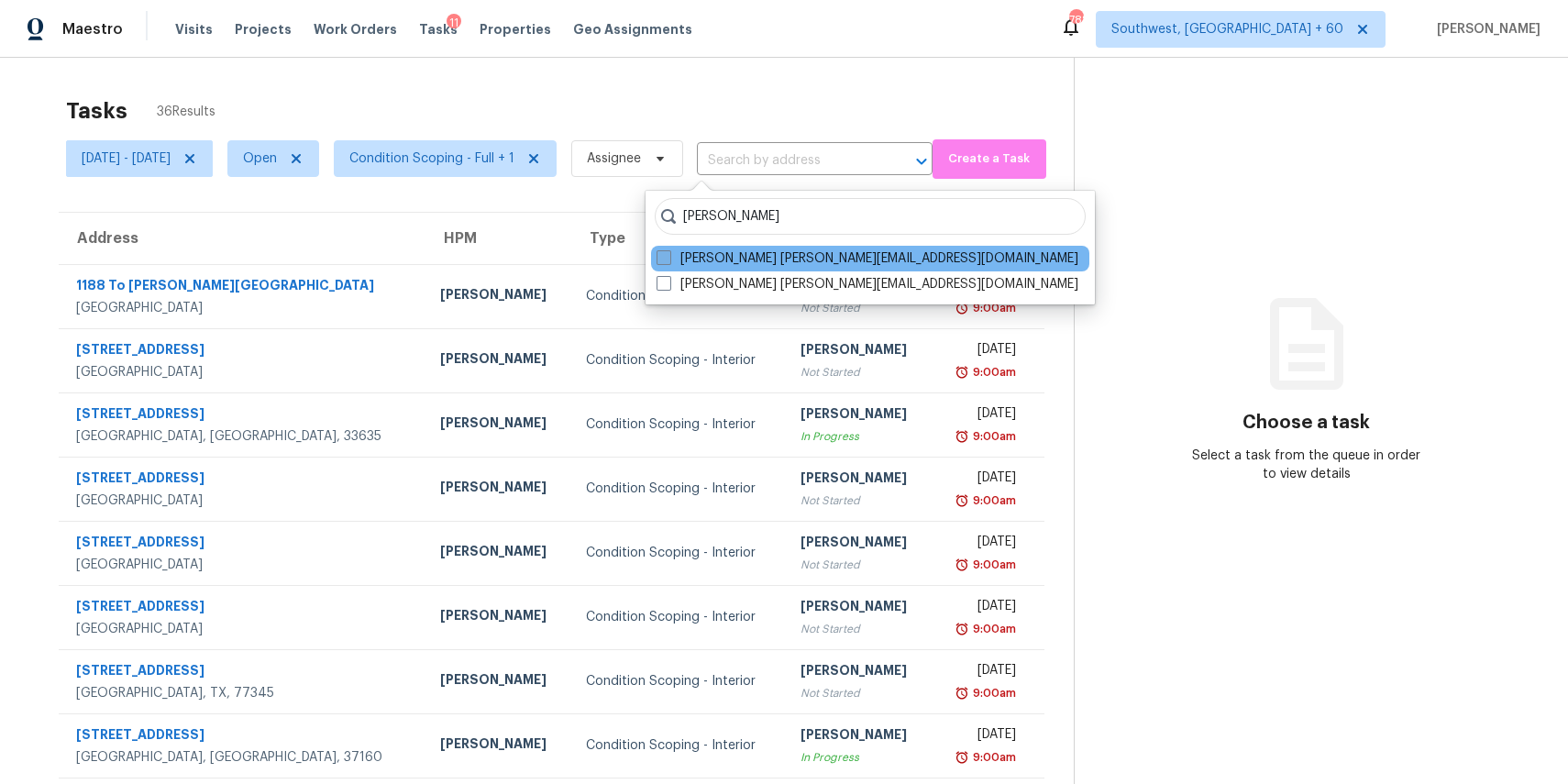
type input "ranjith"
click at [782, 257] on label "Ranjith Kumar P ranjith.kumar@opendoor.com" at bounding box center [868, 258] width 422 height 18
click at [669, 257] on input "Ranjith Kumar P ranjith.kumar@opendoor.com" at bounding box center [663, 256] width 12 height 12
checkbox input "true"
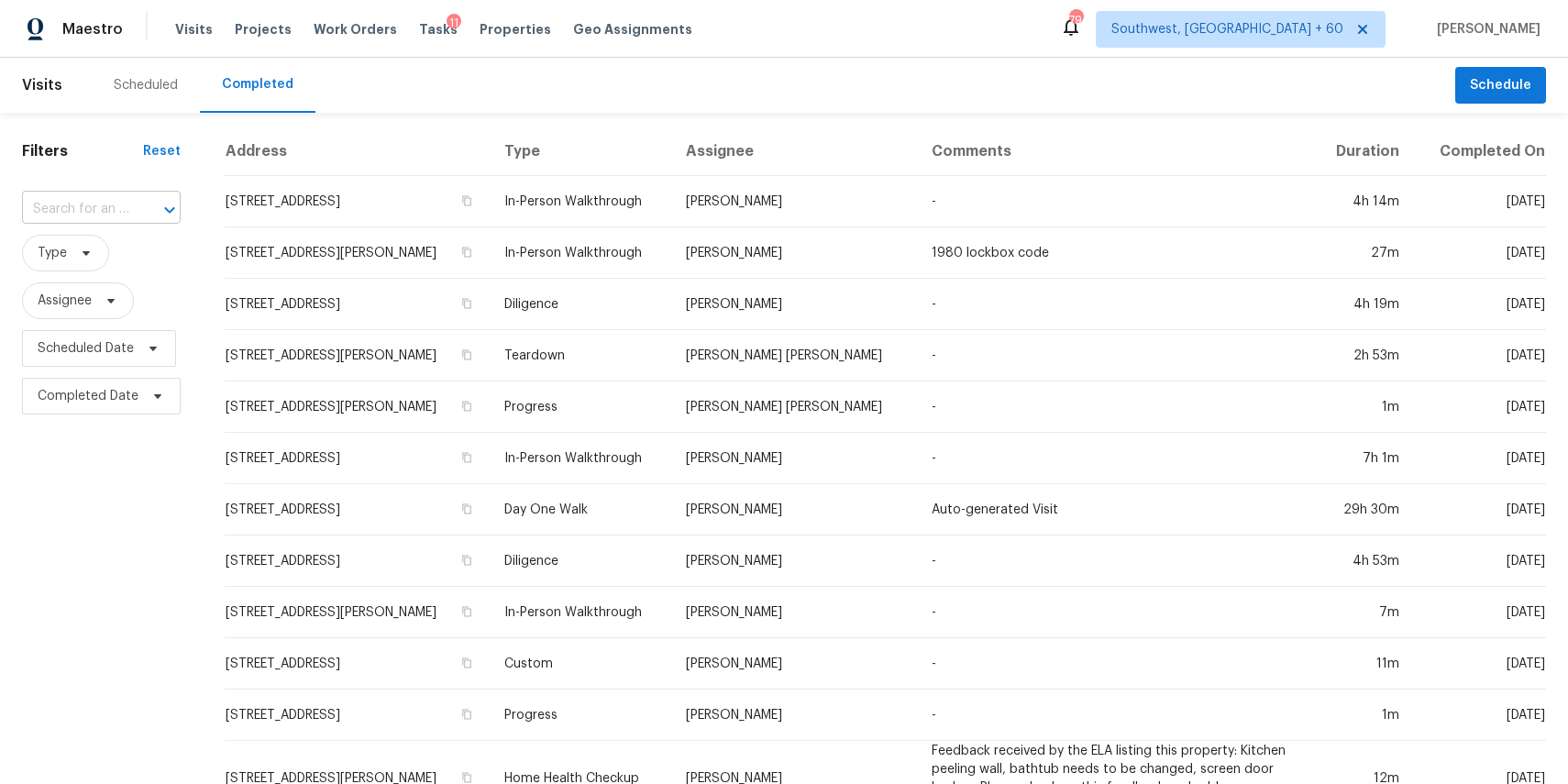
click at [96, 208] on input "text" at bounding box center [76, 209] width 107 height 28
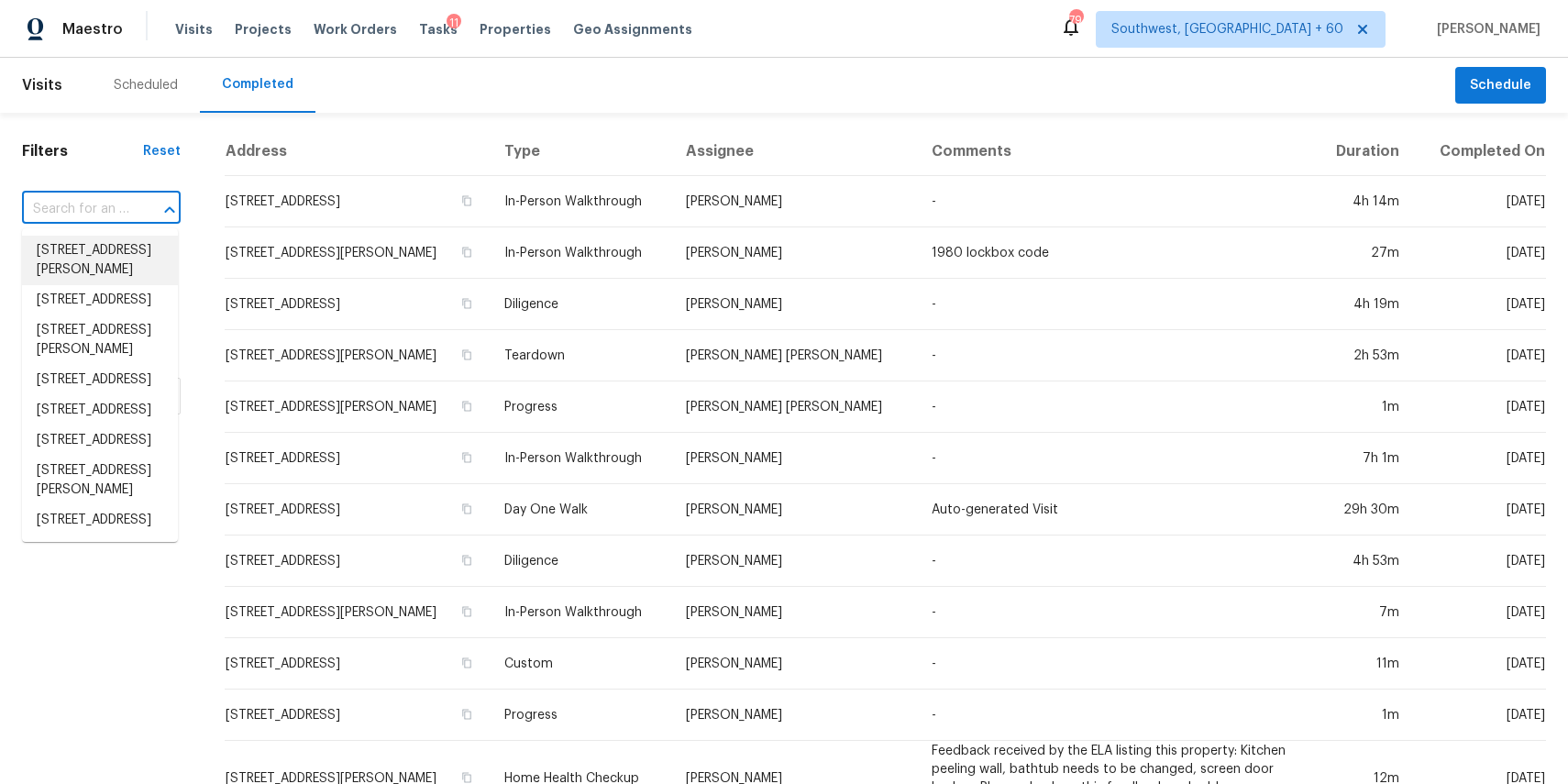
paste input "[STREET_ADDRESS]"
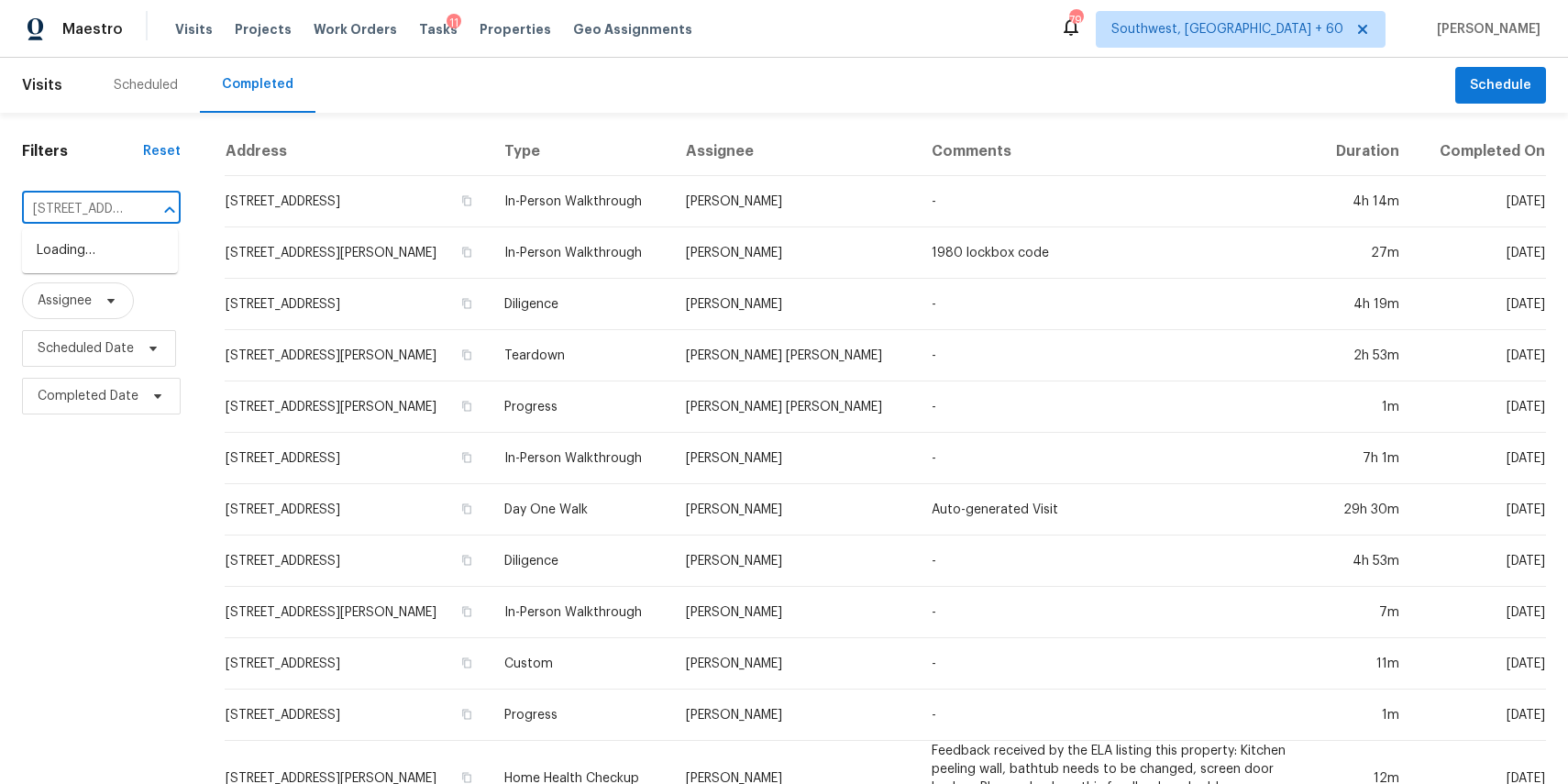
scroll to position [0, 127]
type input "[STREET_ADDRESS]"
click at [130, 261] on li "[STREET_ADDRESS]" at bounding box center [100, 250] width 156 height 30
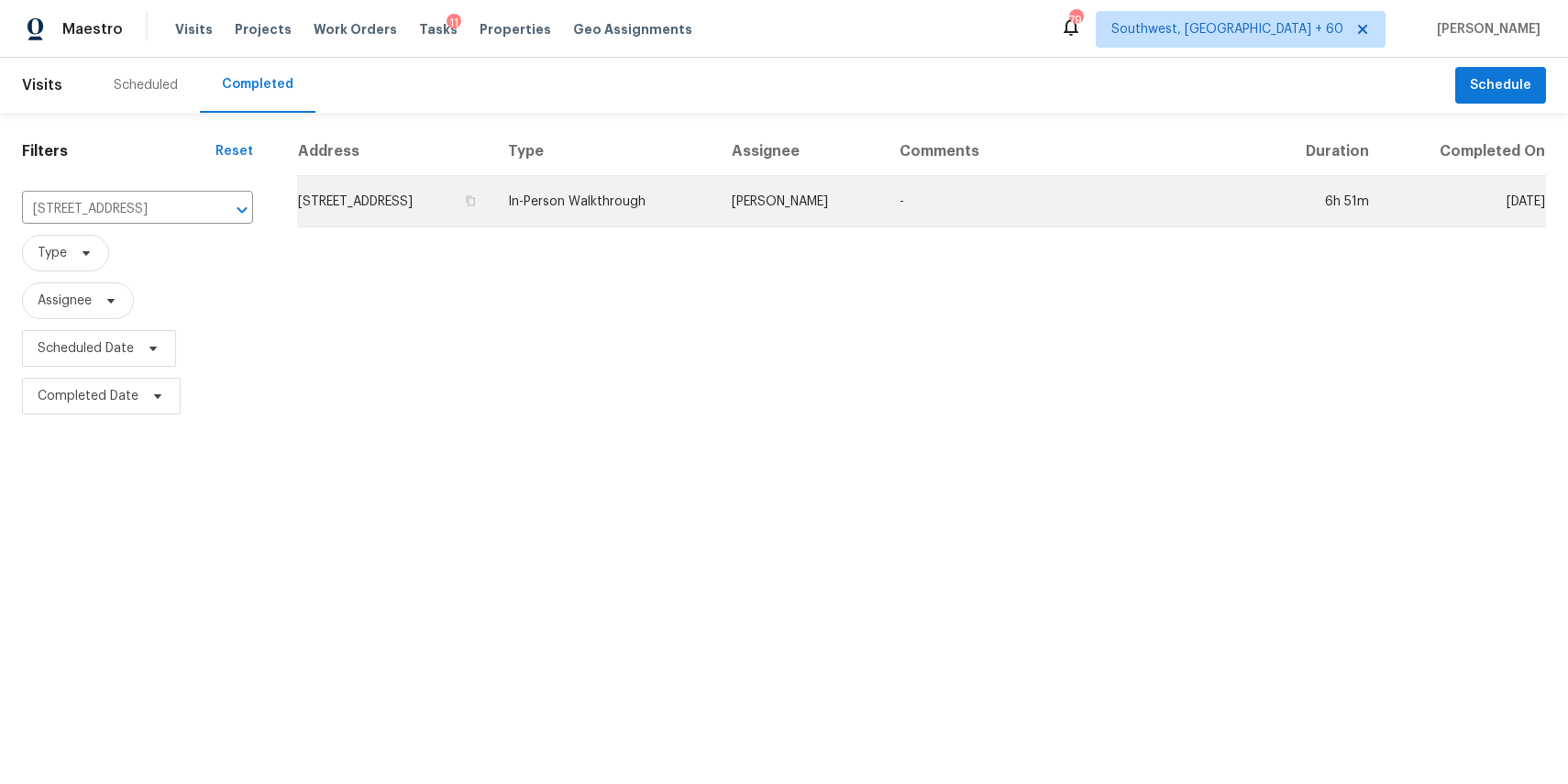
click at [1002, 206] on td "-" at bounding box center [1072, 201] width 375 height 51
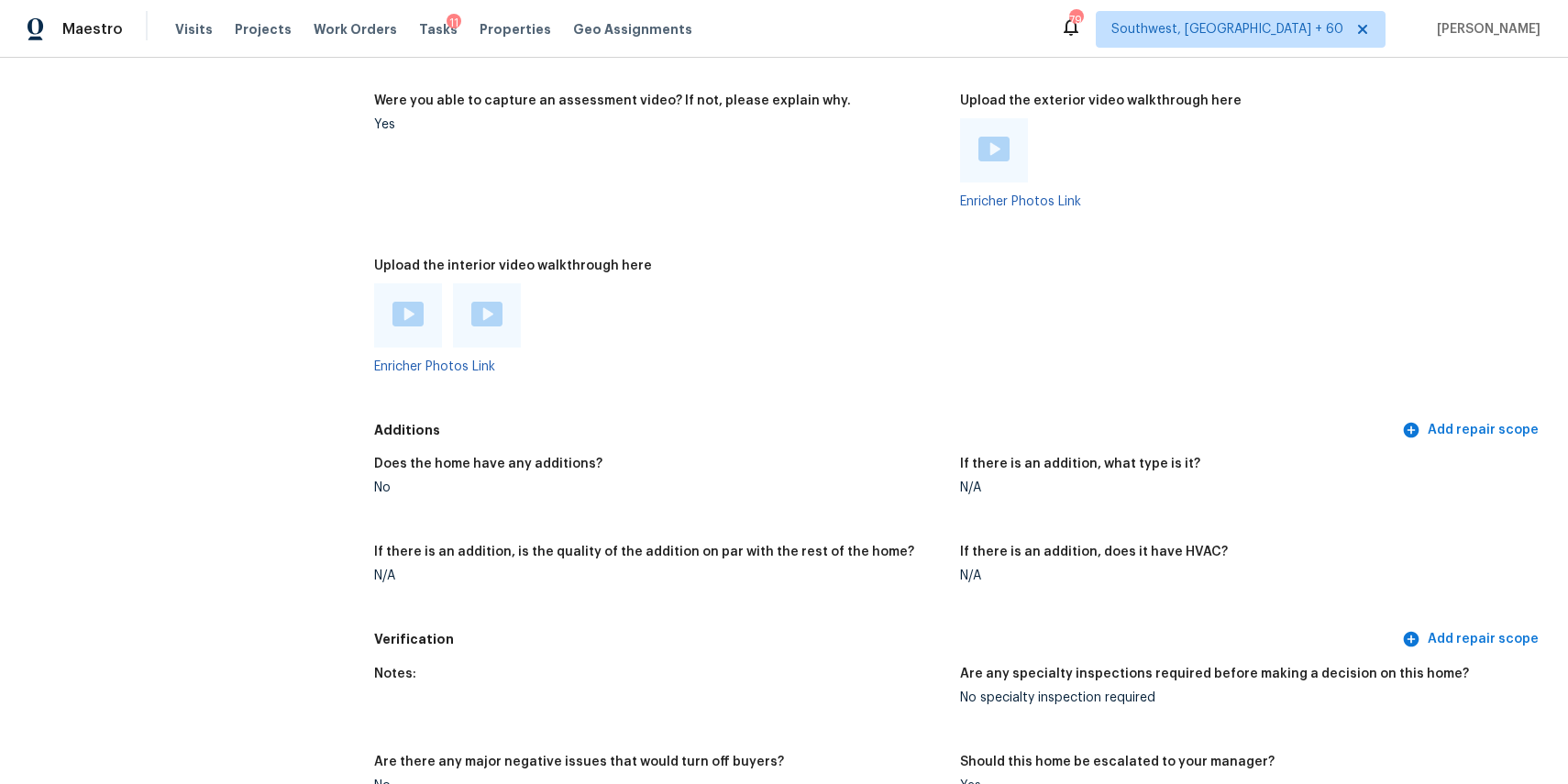
scroll to position [3657, 0]
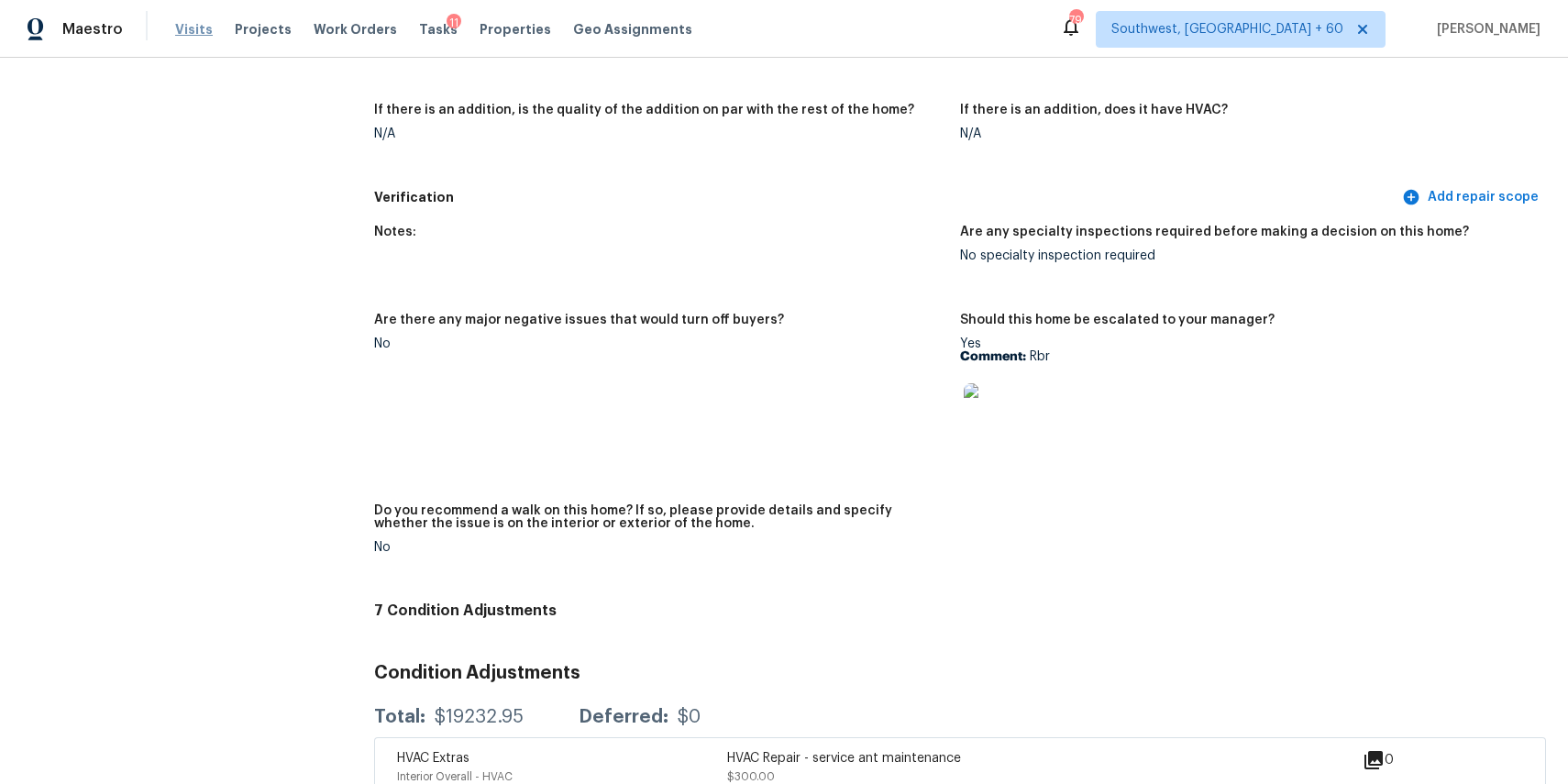
click at [192, 24] on span "Visits" at bounding box center [193, 29] width 38 height 18
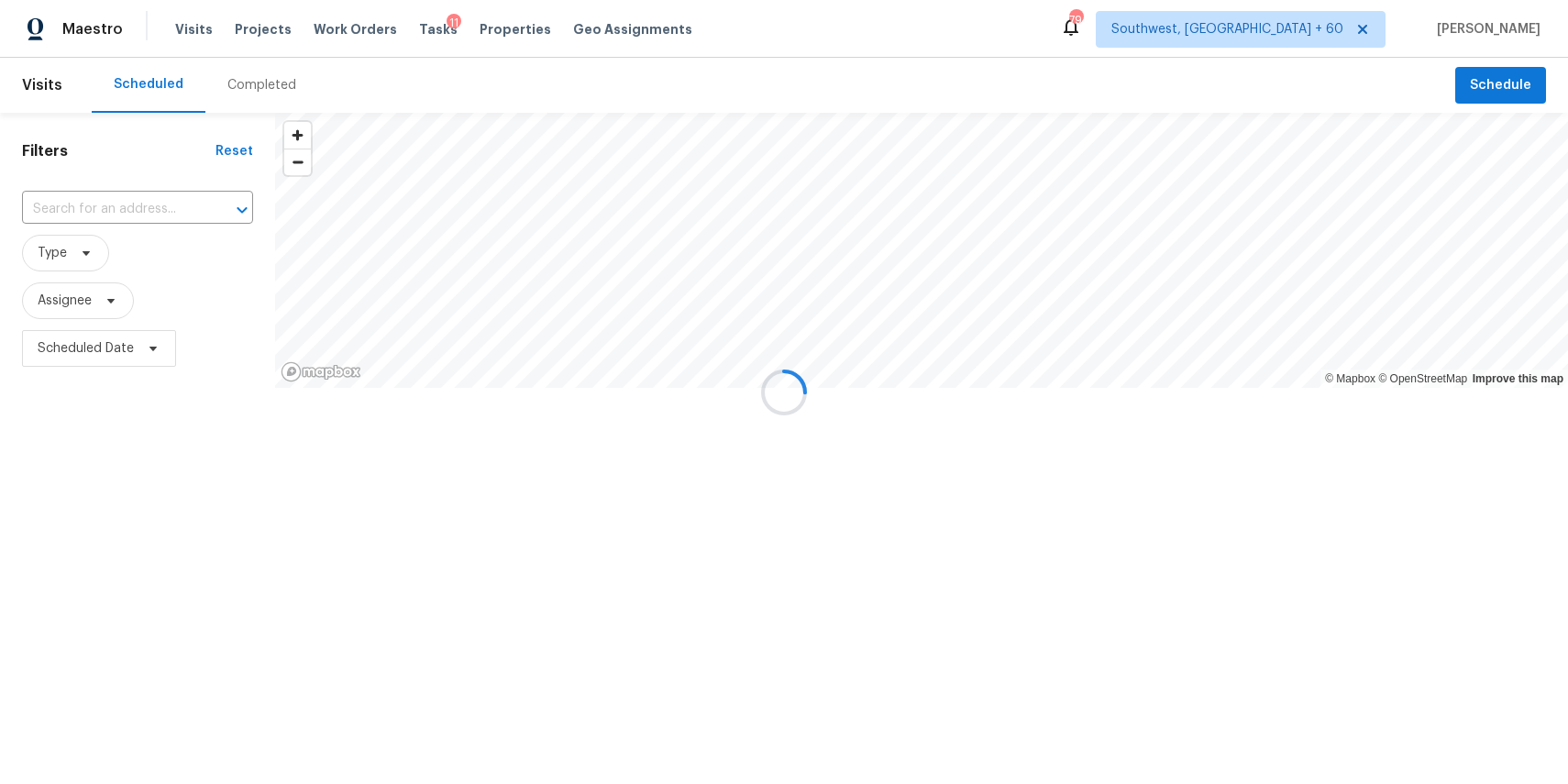
click at [249, 73] on div at bounding box center [784, 392] width 1568 height 784
click at [282, 90] on div at bounding box center [784, 392] width 1568 height 784
click at [282, 90] on div "Completed" at bounding box center [261, 85] width 69 height 18
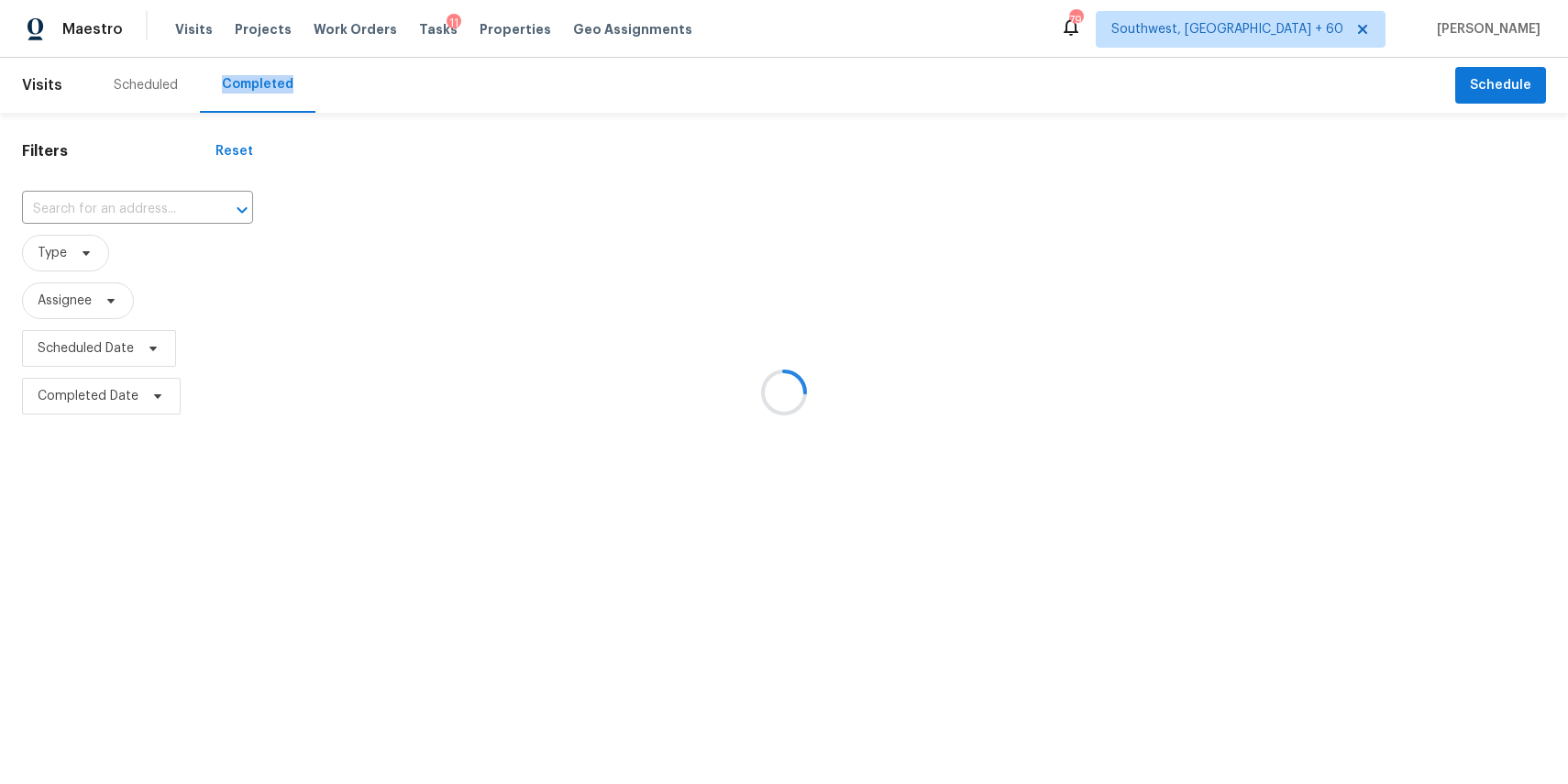
click at [157, 211] on div at bounding box center [784, 392] width 1568 height 784
click at [92, 203] on input "text" at bounding box center [112, 209] width 180 height 28
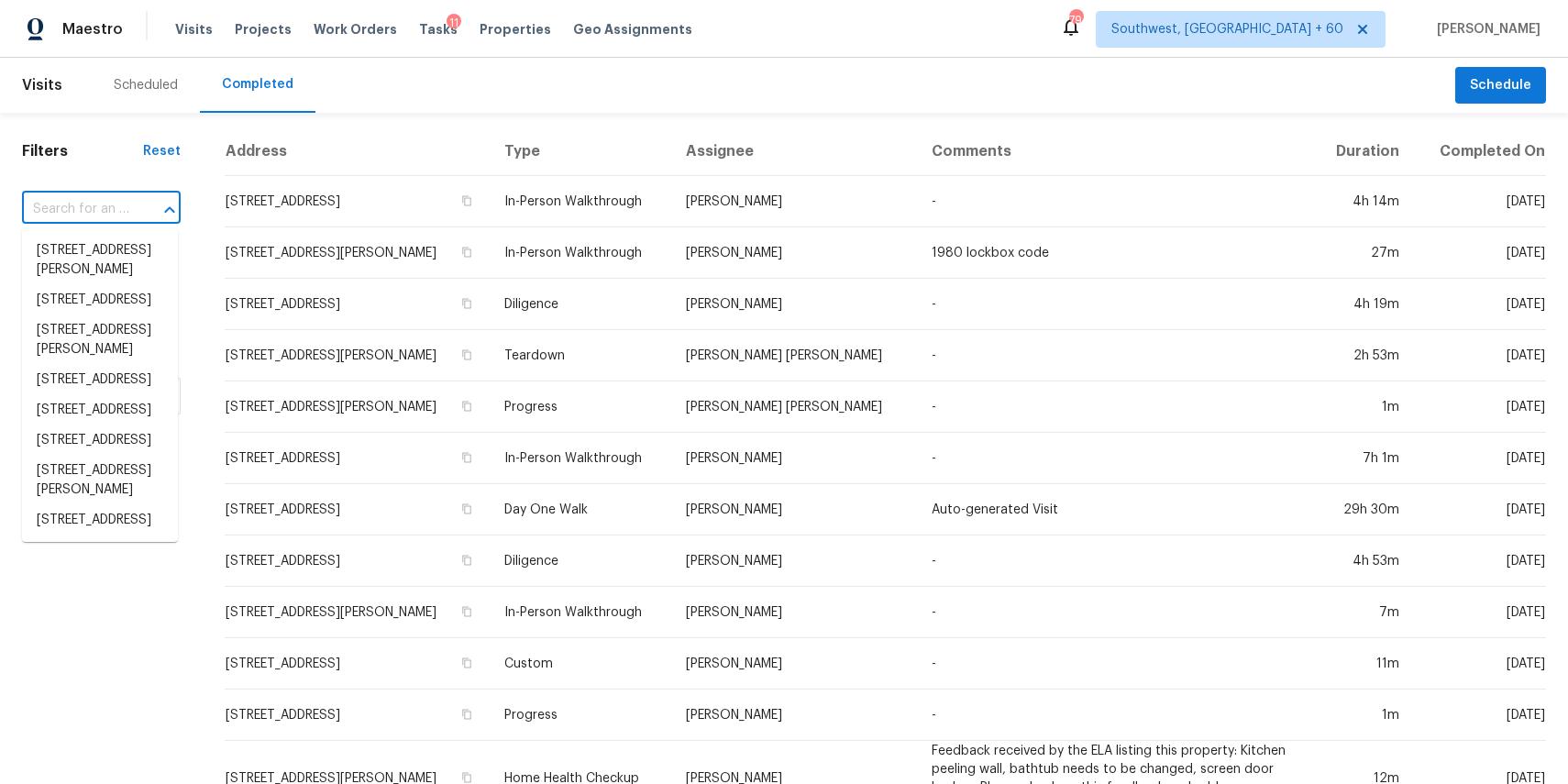
click at [92, 203] on input "text" at bounding box center [76, 209] width 107 height 28
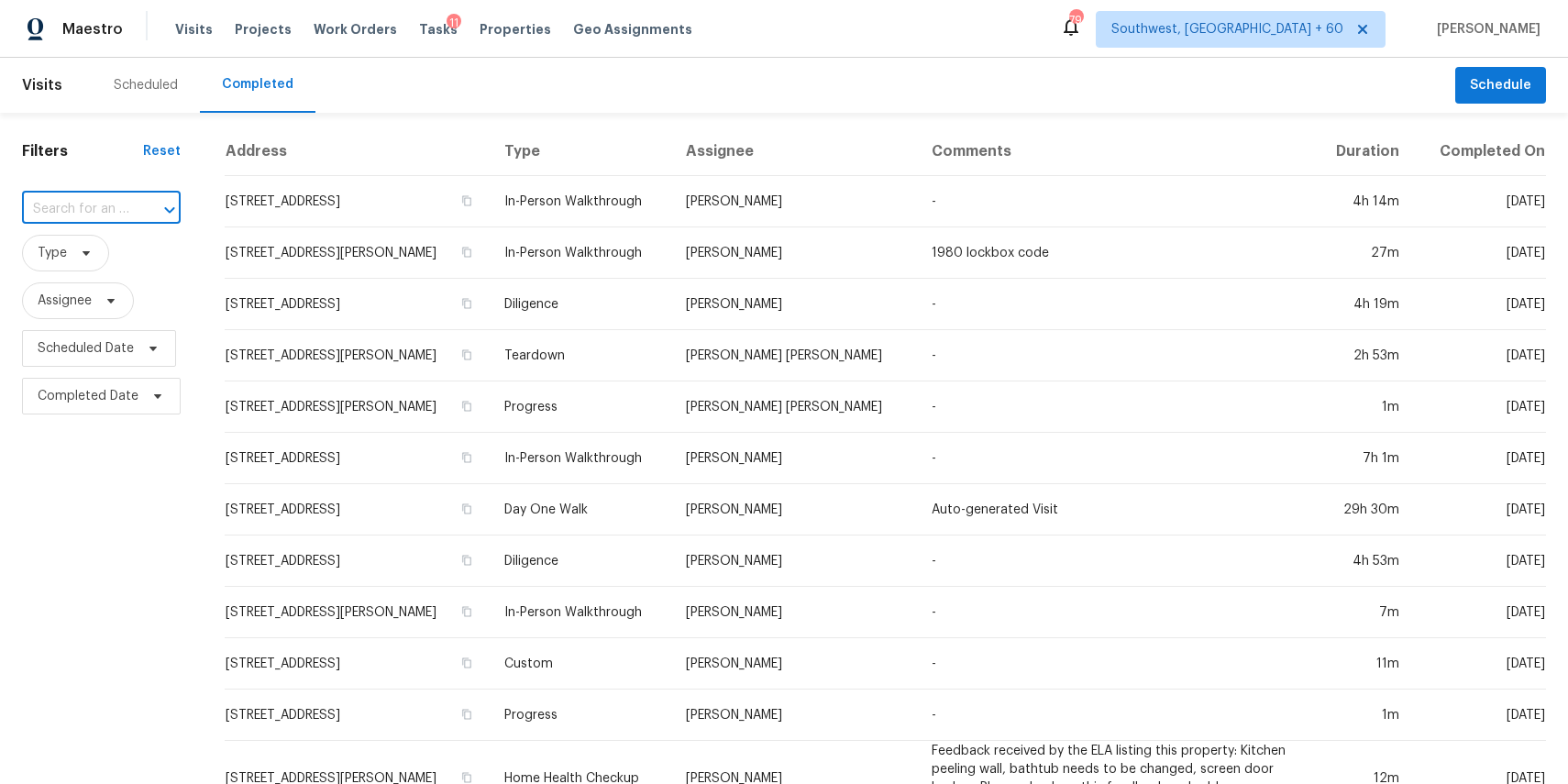
click at [92, 203] on input "text" at bounding box center [76, 209] width 107 height 28
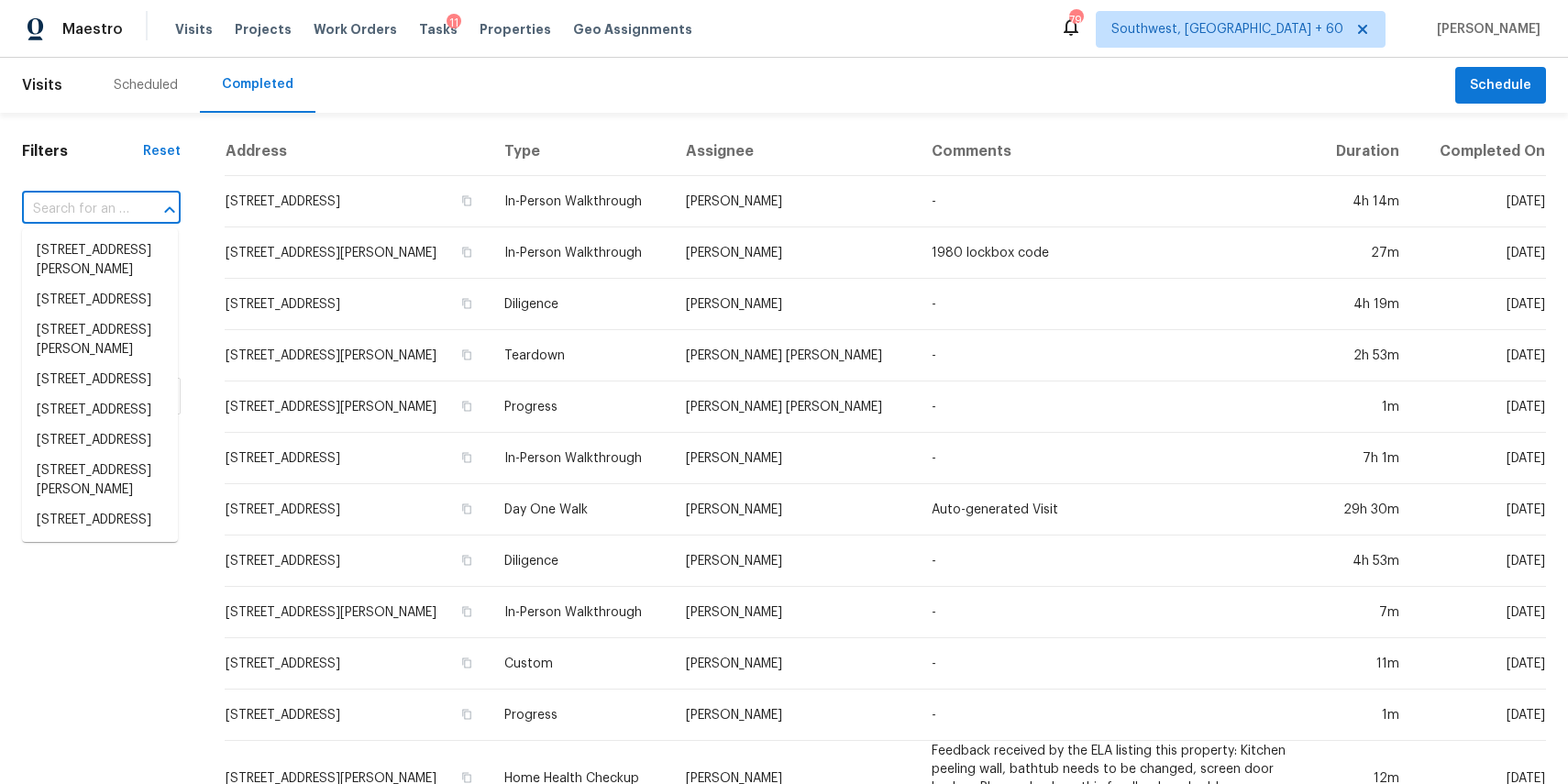
paste input "[STREET_ADDRESS][PERSON_NAME]"
type input "[STREET_ADDRESS][PERSON_NAME]"
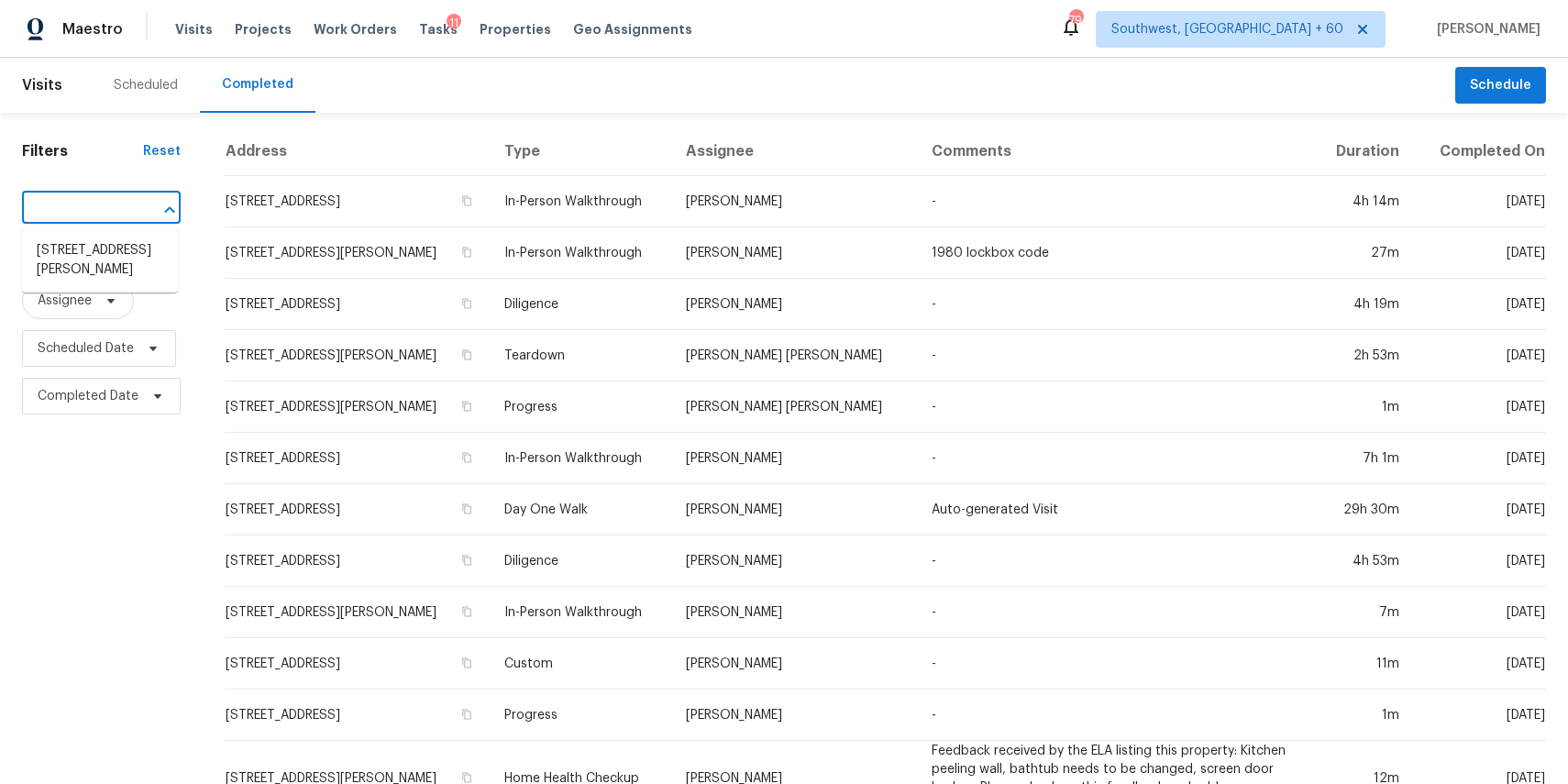
click at [106, 244] on li "[STREET_ADDRESS][PERSON_NAME]" at bounding box center [100, 259] width 156 height 50
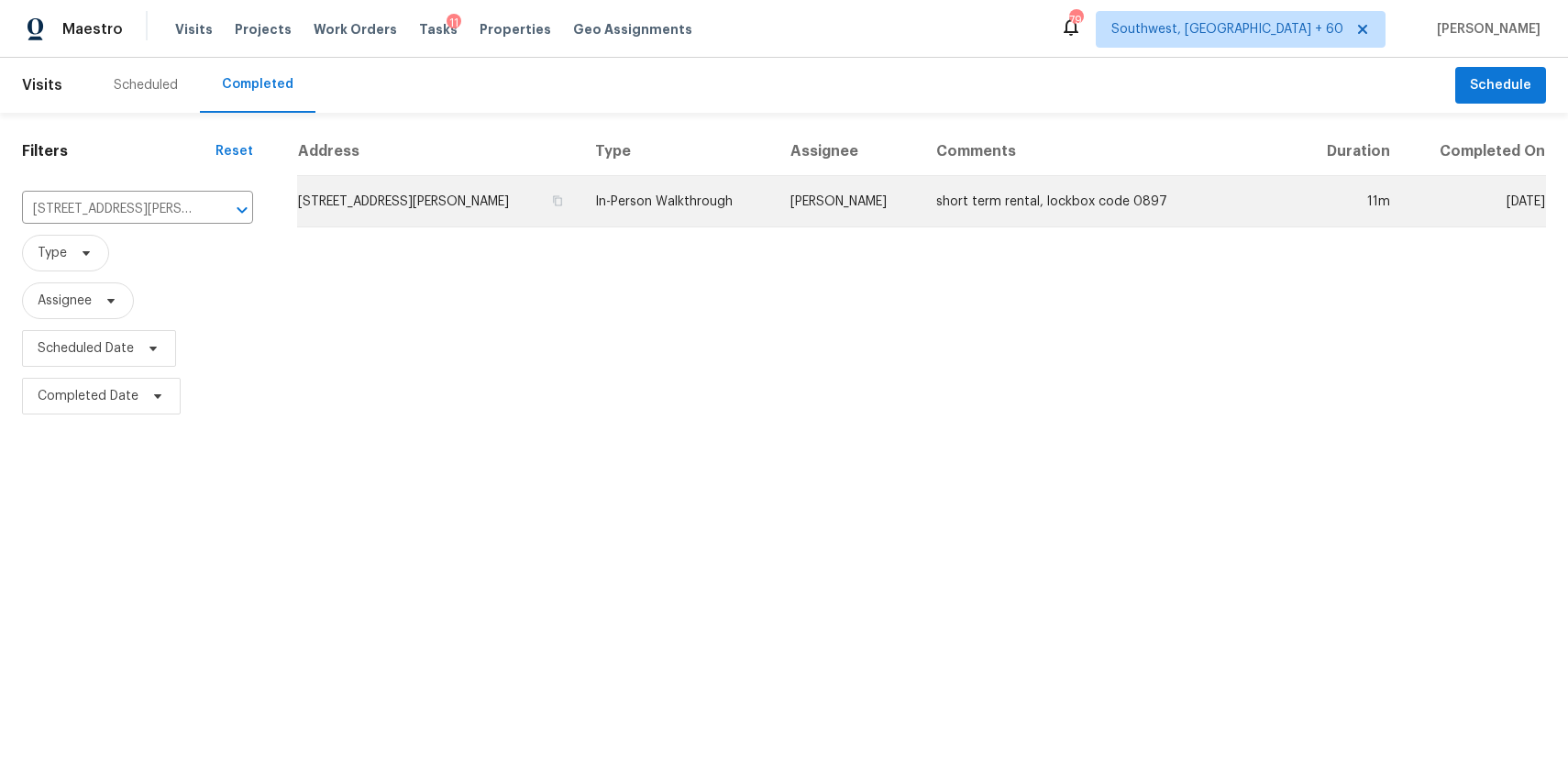
click at [698, 222] on td "In-Person Walkthrough" at bounding box center [678, 201] width 194 height 51
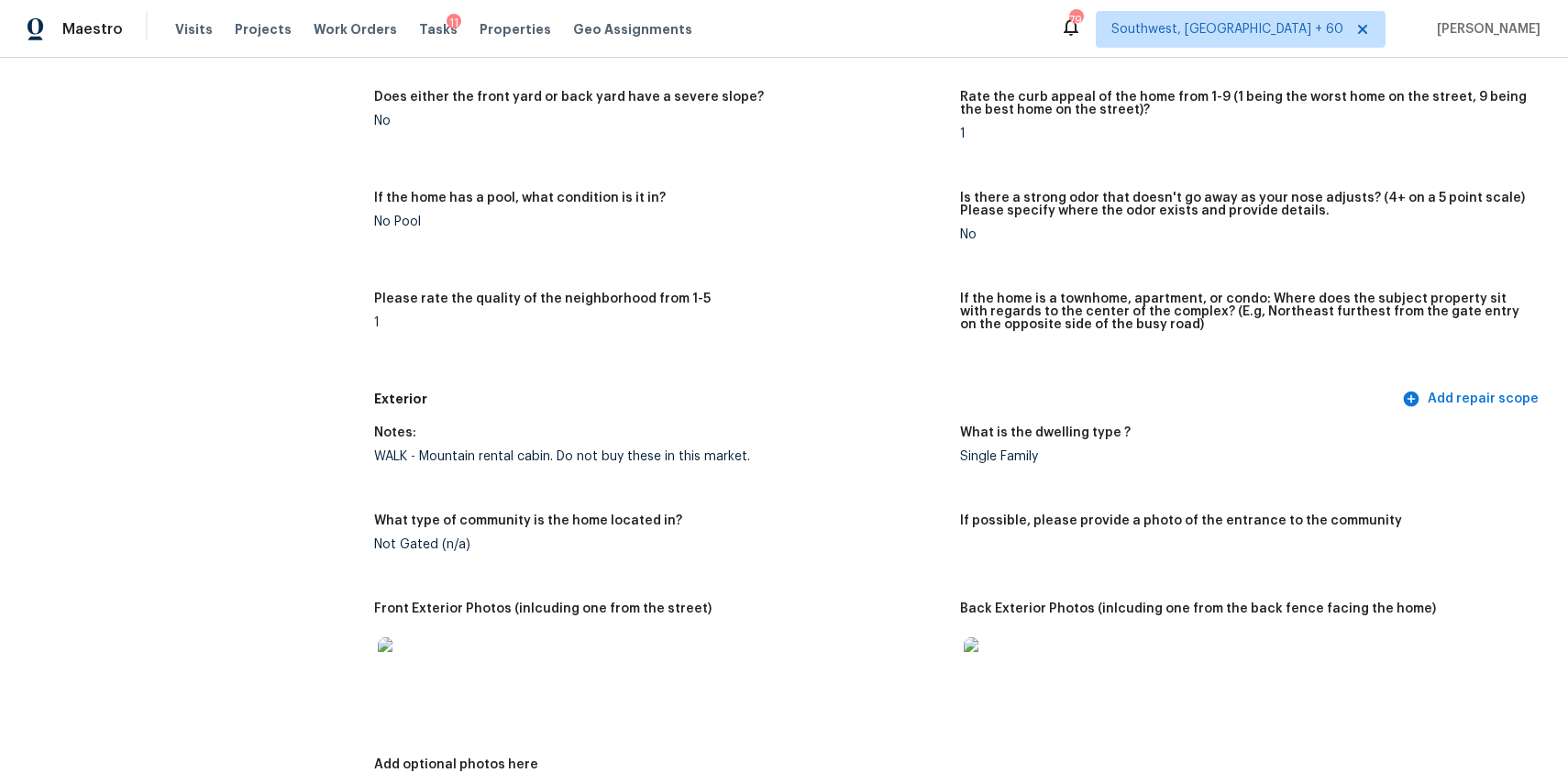
scroll to position [434, 0]
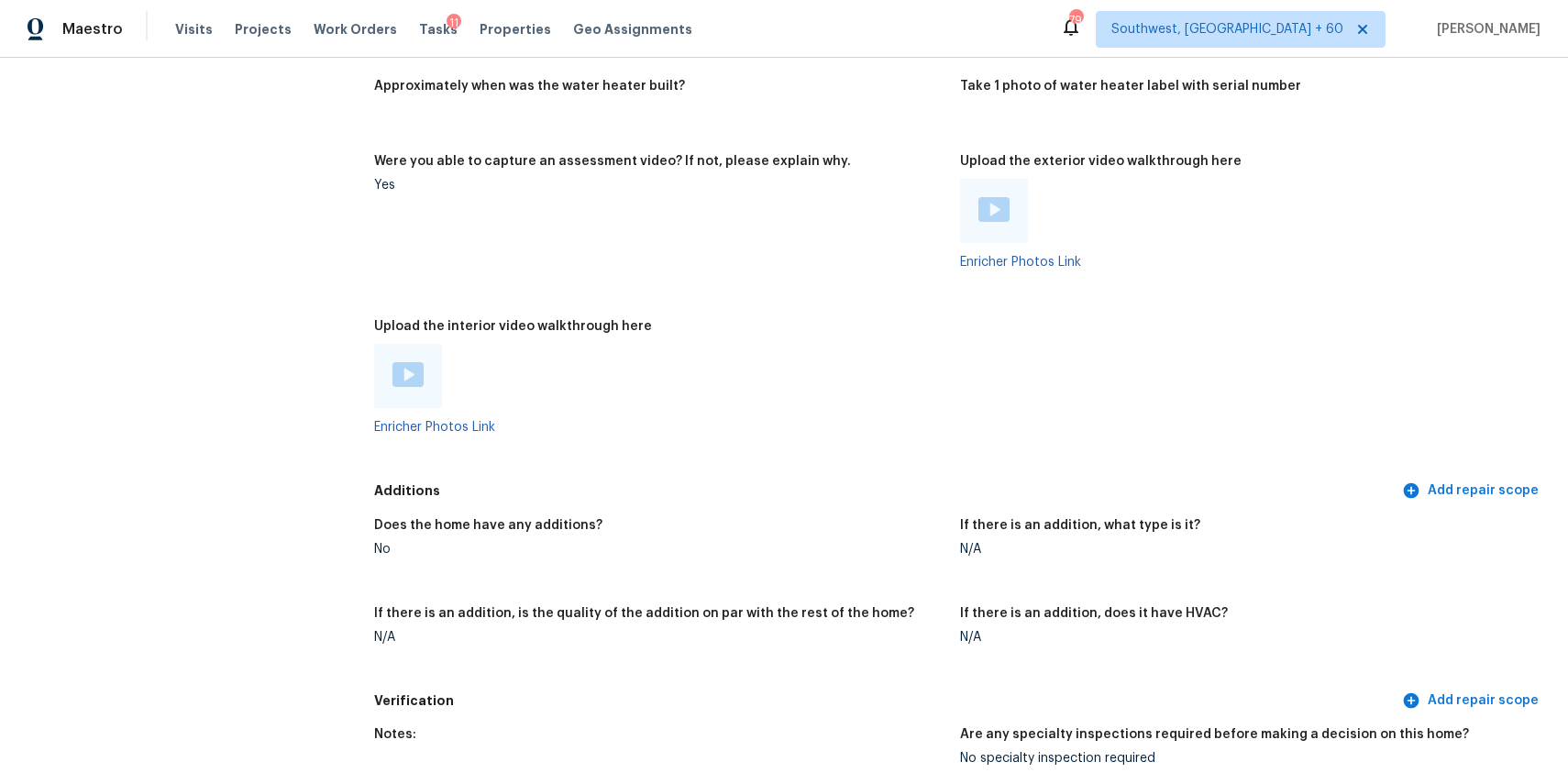
click at [517, 391] on div at bounding box center [660, 376] width 572 height 64
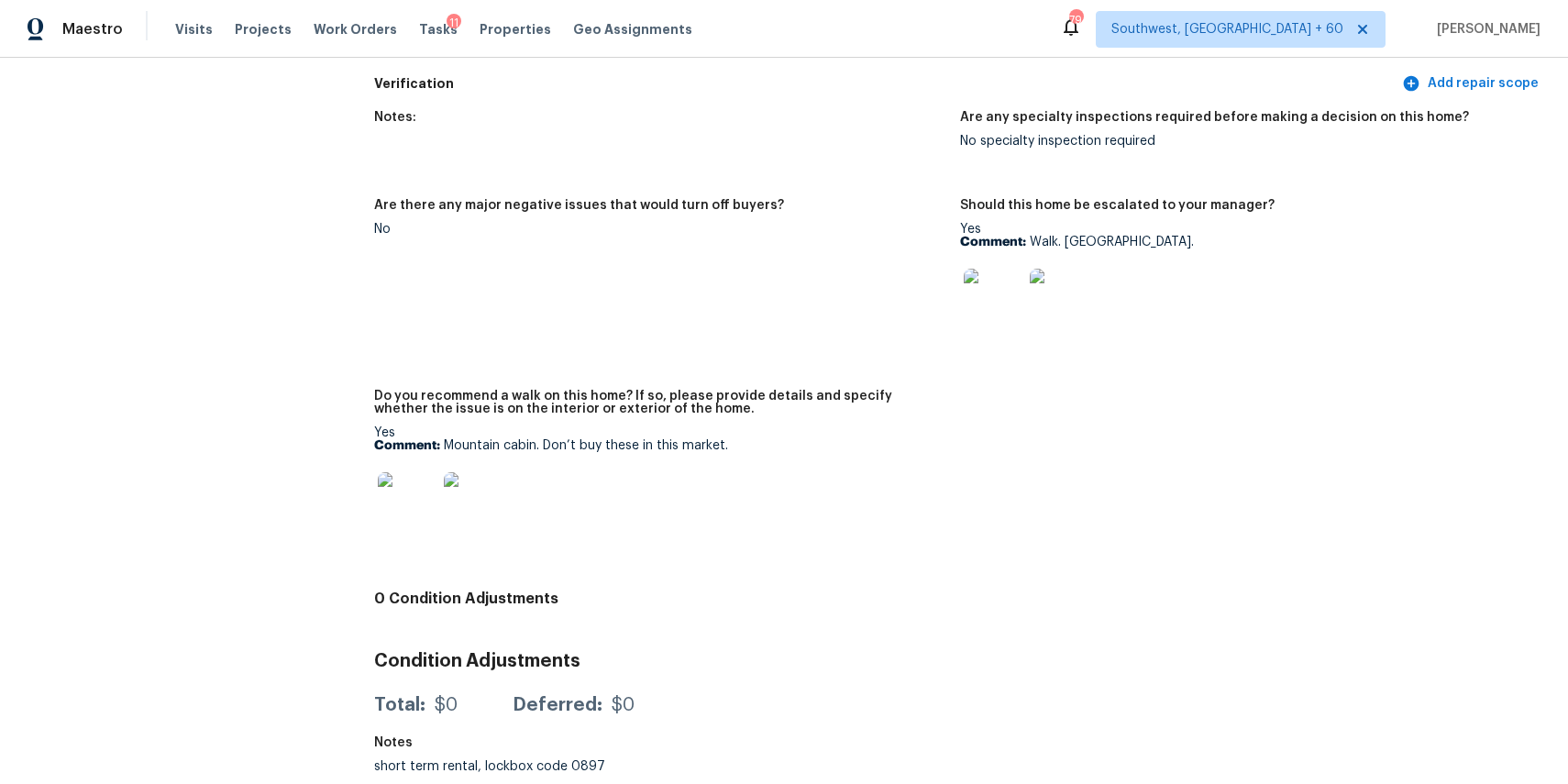
click at [397, 495] on img at bounding box center [407, 501] width 58 height 58
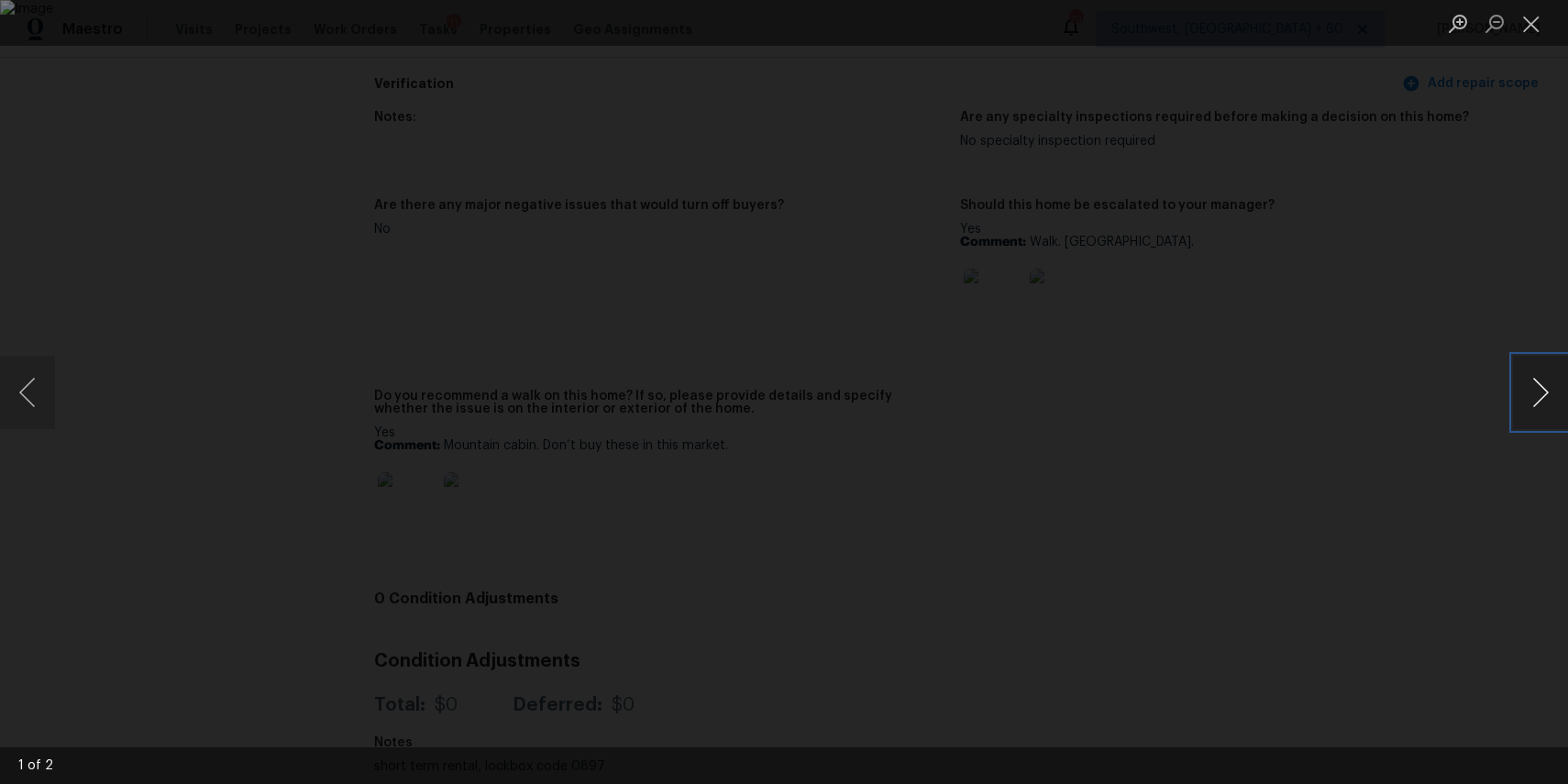
click at [1542, 390] on button "Next image" at bounding box center [1541, 392] width 55 height 73
click at [1420, 312] on div "Lightbox" at bounding box center [784, 392] width 1568 height 784
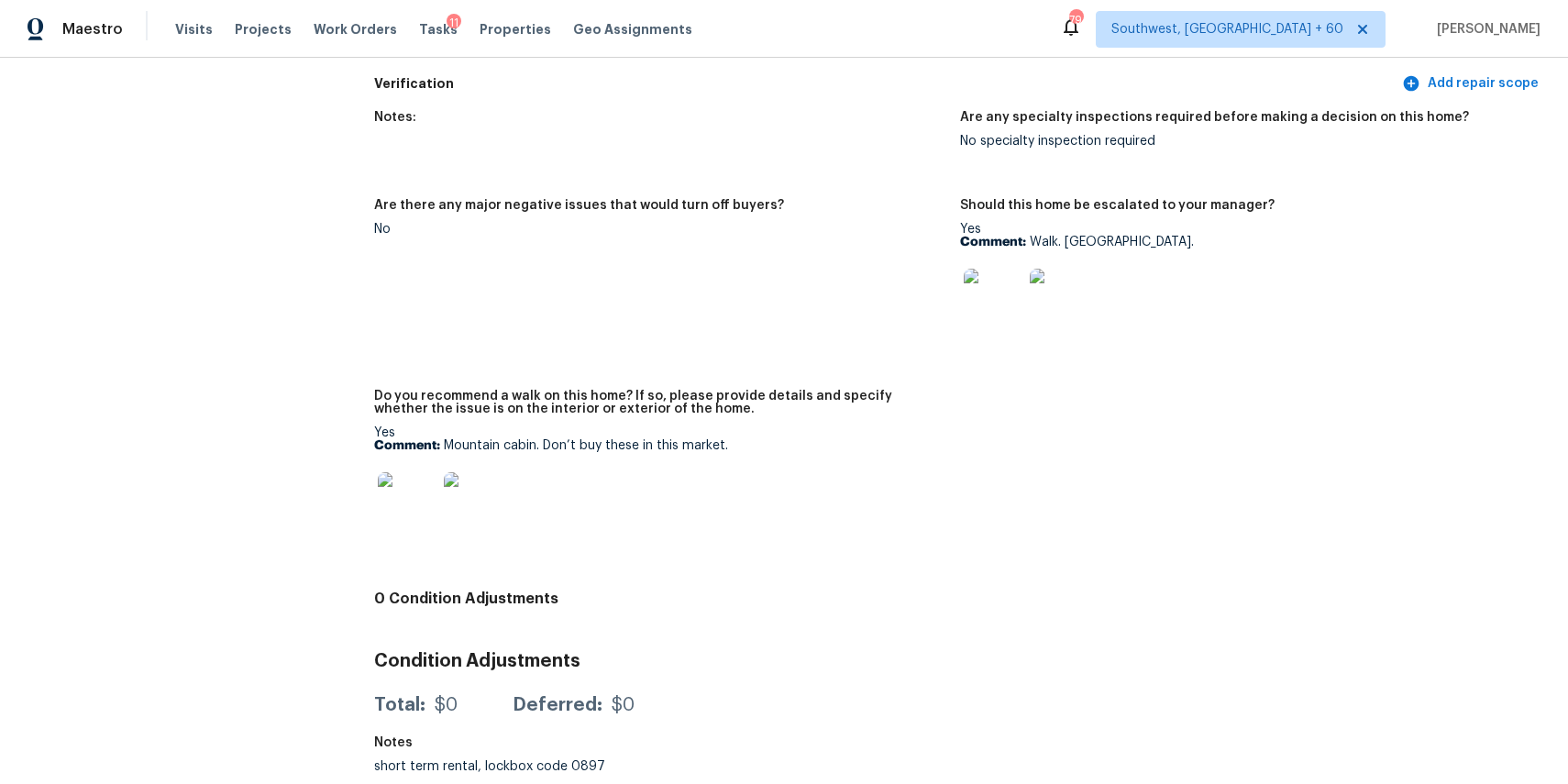
click at [956, 505] on figure "Do you recommend a walk on this home? If so, please provide details and specify…" at bounding box center [667, 480] width 586 height 182
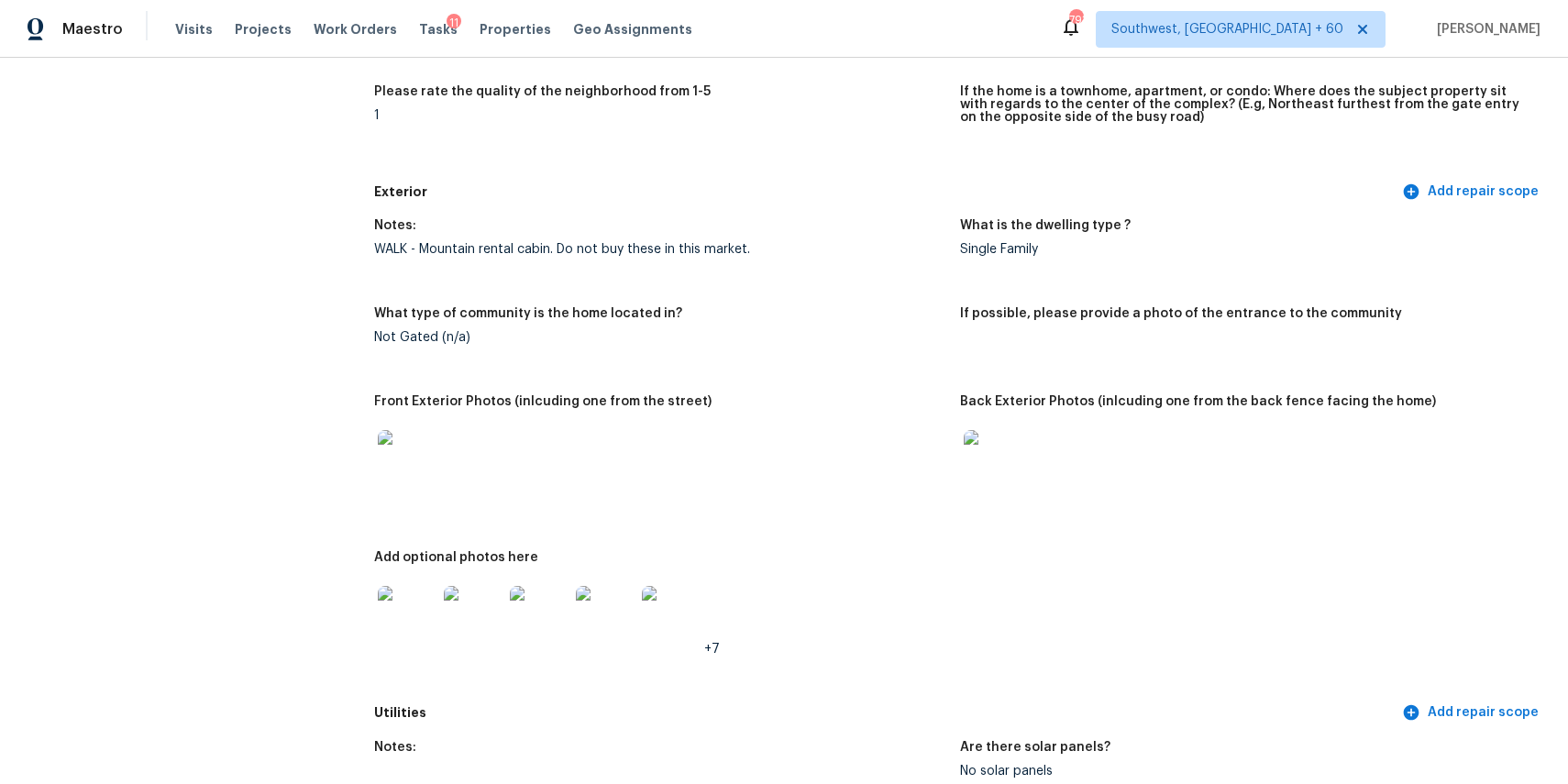
scroll to position [543, 0]
click at [386, 447] on img at bounding box center [407, 460] width 58 height 58
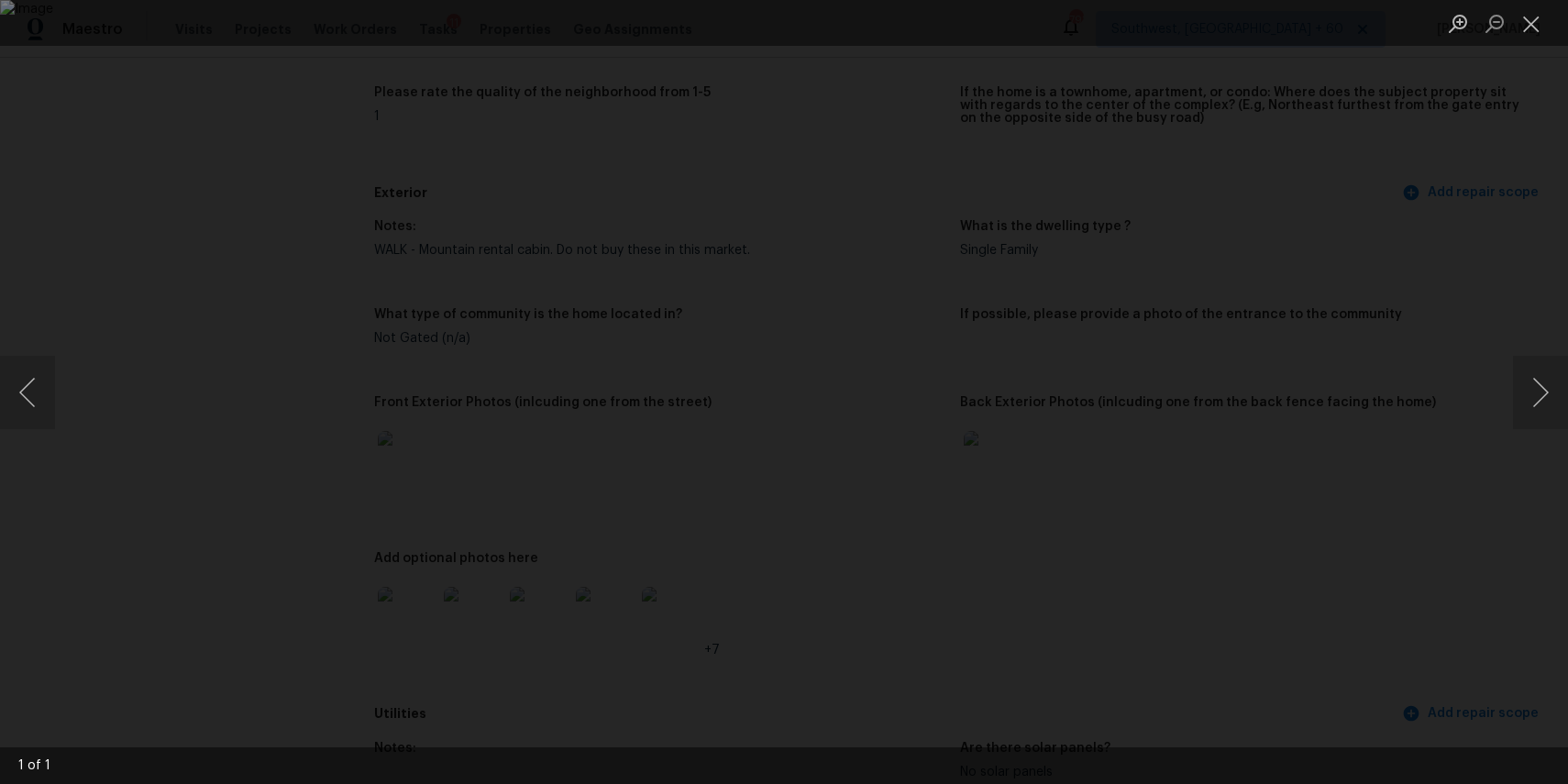
click at [1434, 334] on div "Lightbox" at bounding box center [784, 392] width 1568 height 784
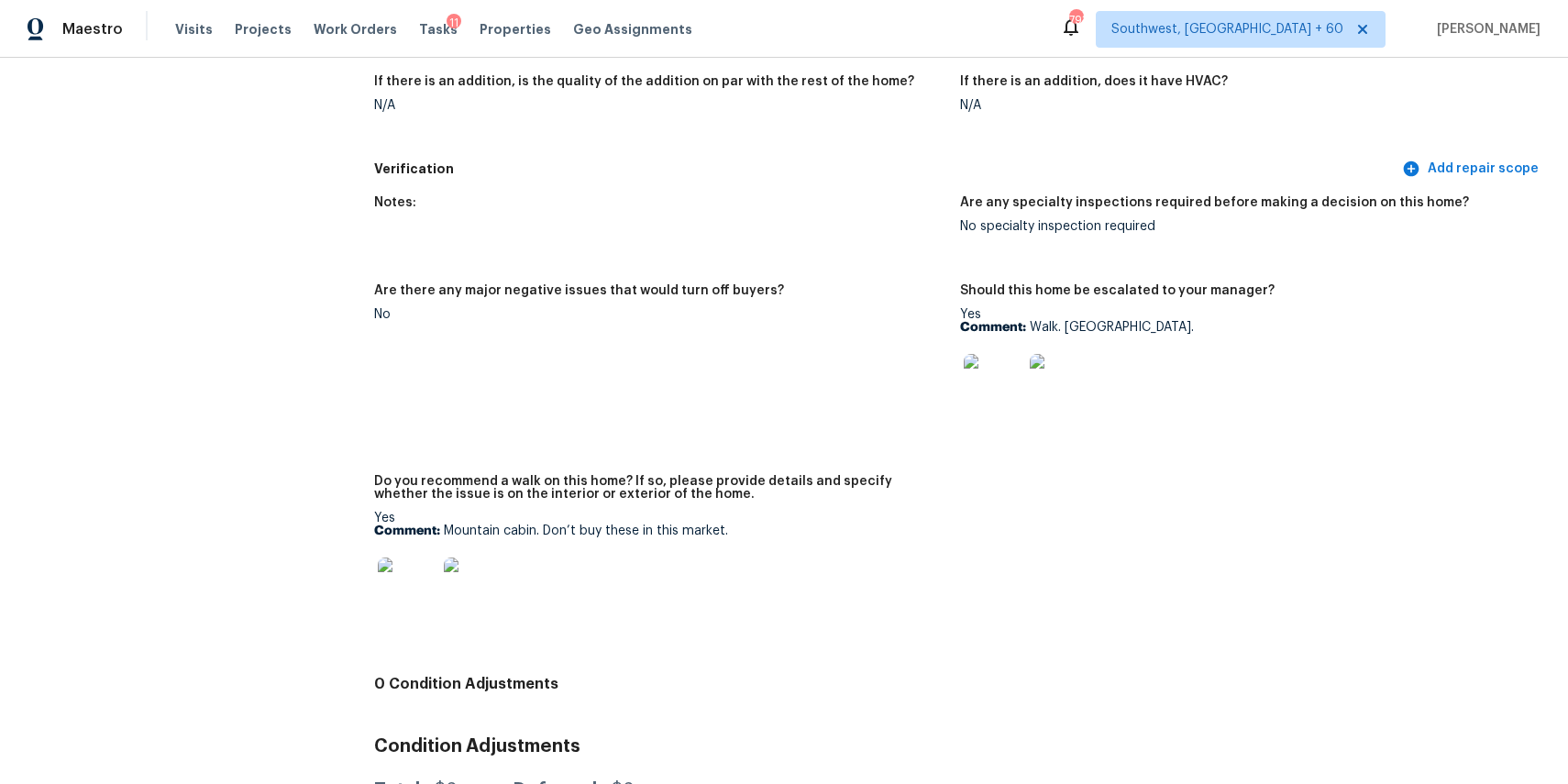
scroll to position [4567, 0]
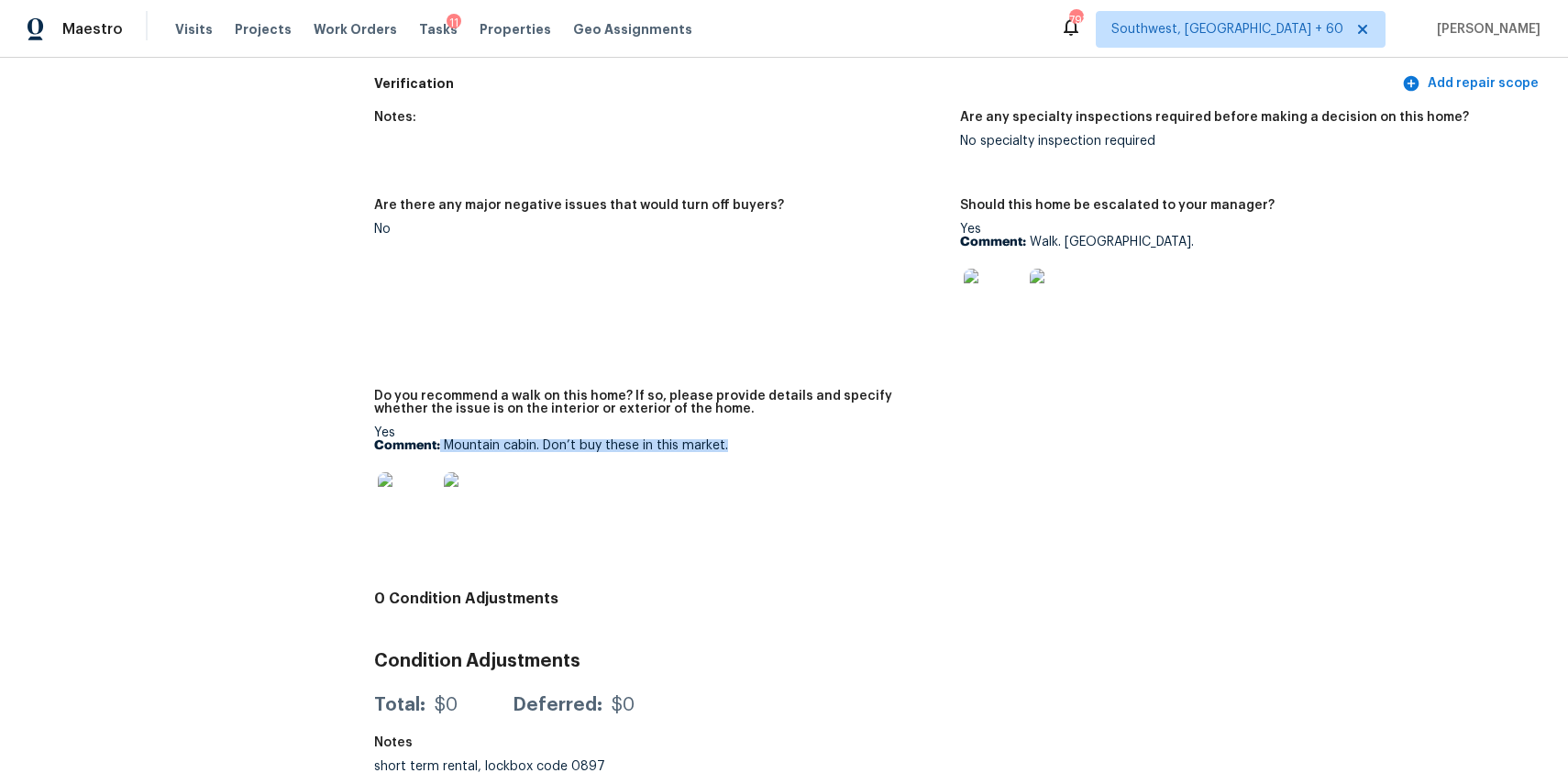
drag, startPoint x: 440, startPoint y: 440, endPoint x: 782, endPoint y: 440, distance: 342.0
click at [781, 440] on p "Comment: Mountain cabin. Don’t buy these in this market." at bounding box center [660, 445] width 572 height 13
copy p "Mountain cabin. Don’t buy these in this market."
drag, startPoint x: 782, startPoint y: 440, endPoint x: 771, endPoint y: 10, distance: 430.1
click at [778, 425] on figure "Do you recommend a walk on this home? If so, please provide details and specify…" at bounding box center [667, 480] width 586 height 182
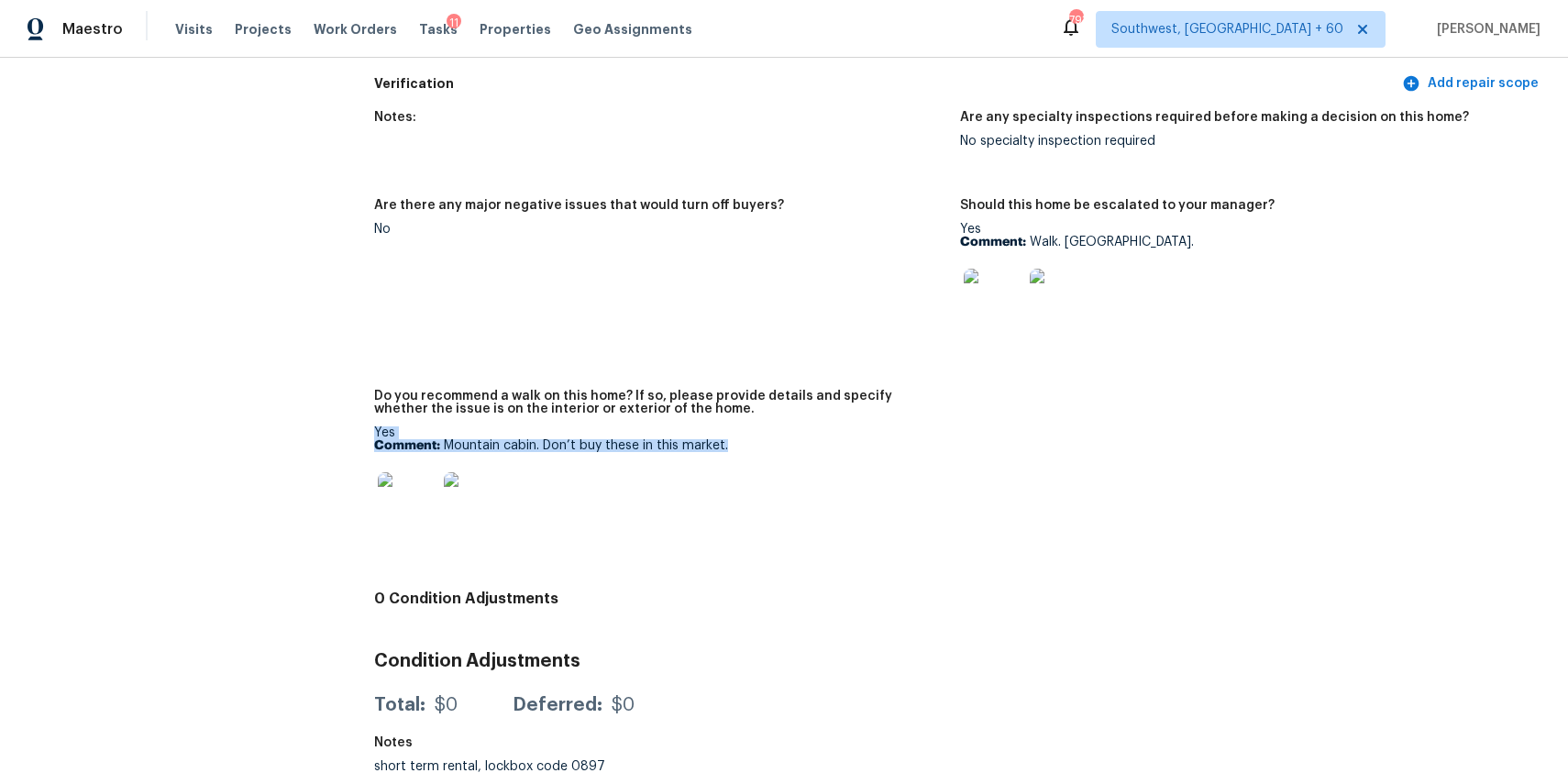
click at [420, 498] on img at bounding box center [407, 501] width 58 height 58
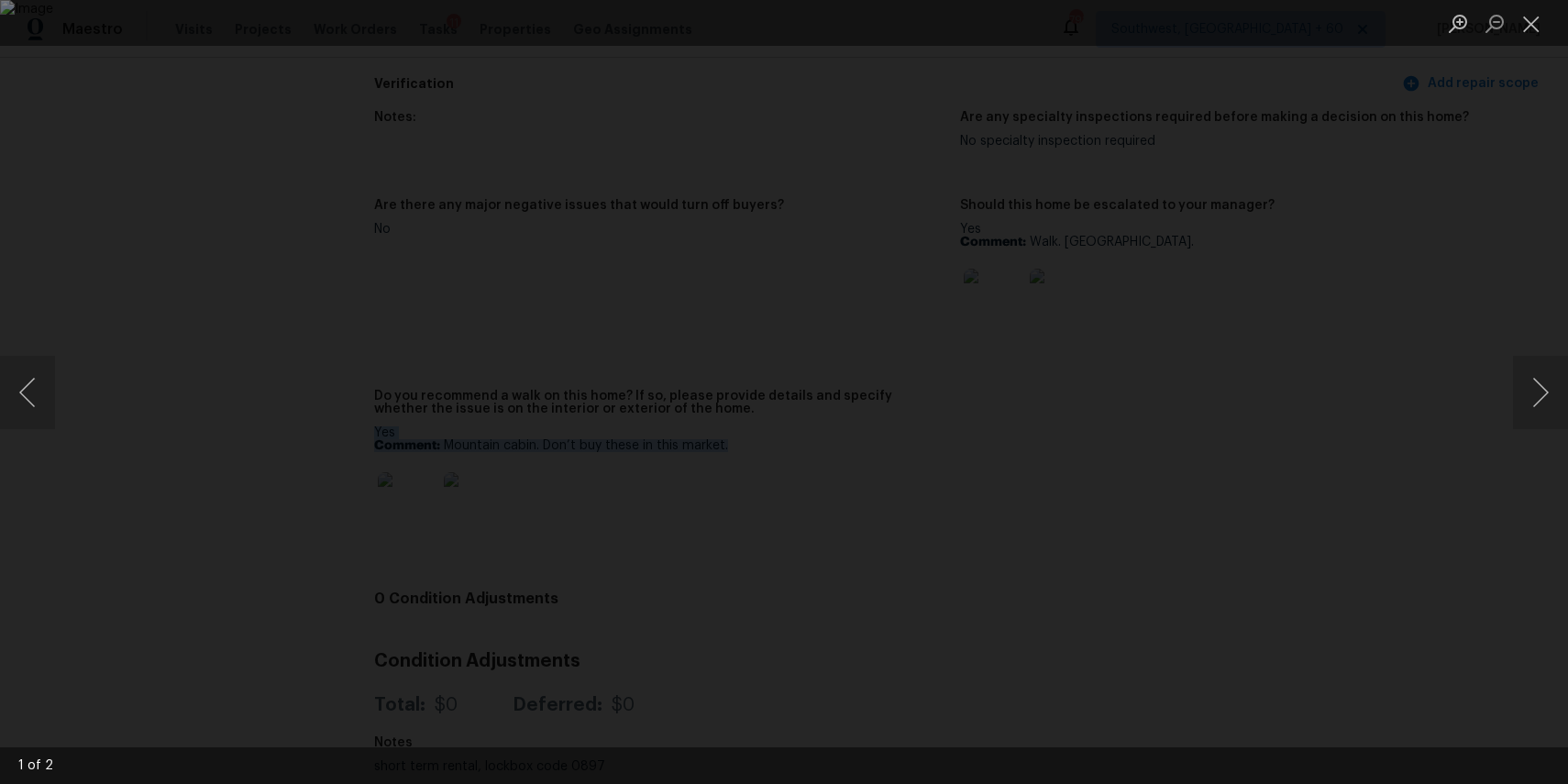
click at [1301, 419] on div "Lightbox" at bounding box center [784, 392] width 1568 height 784
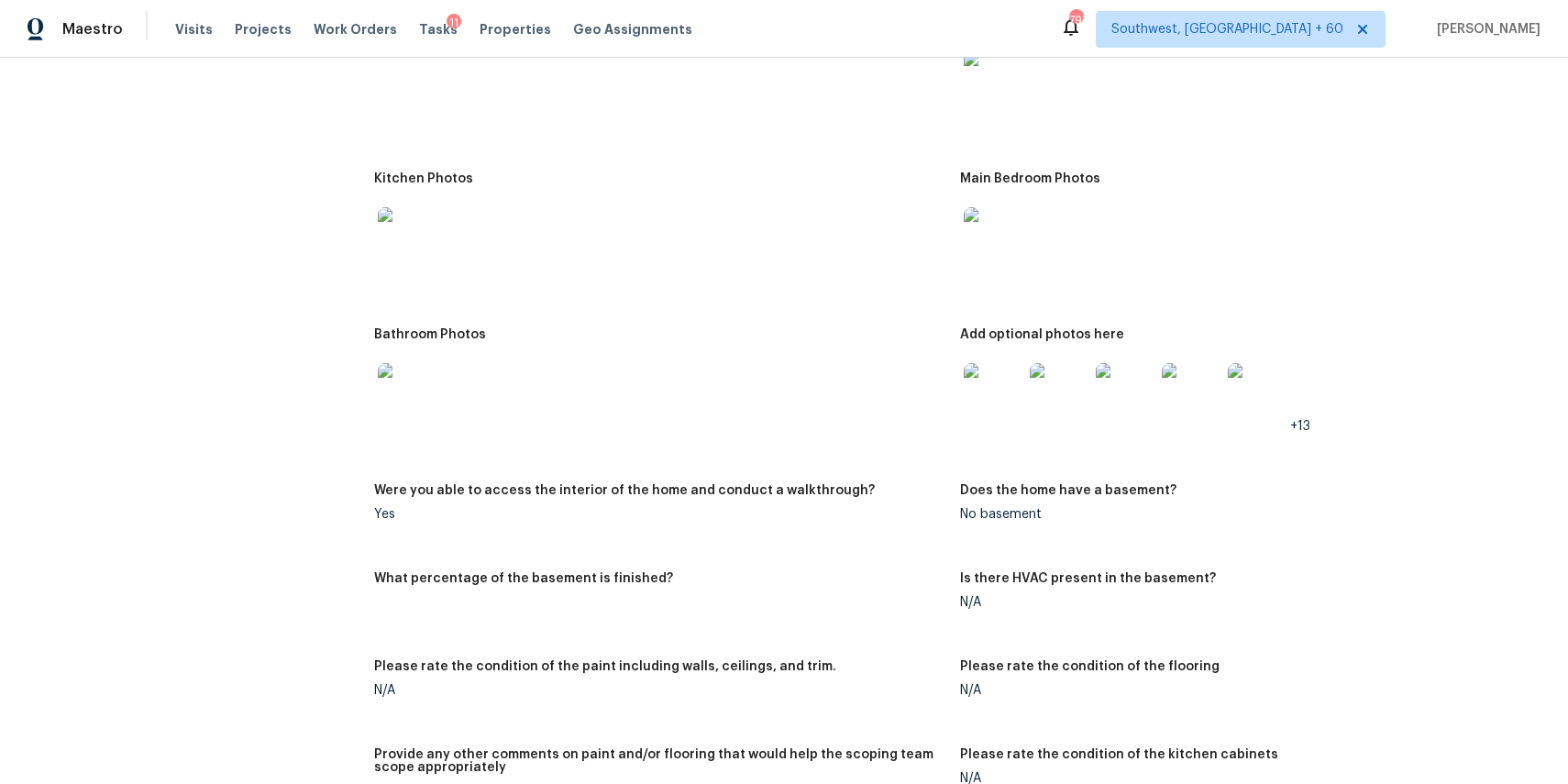
scroll to position [2076, 0]
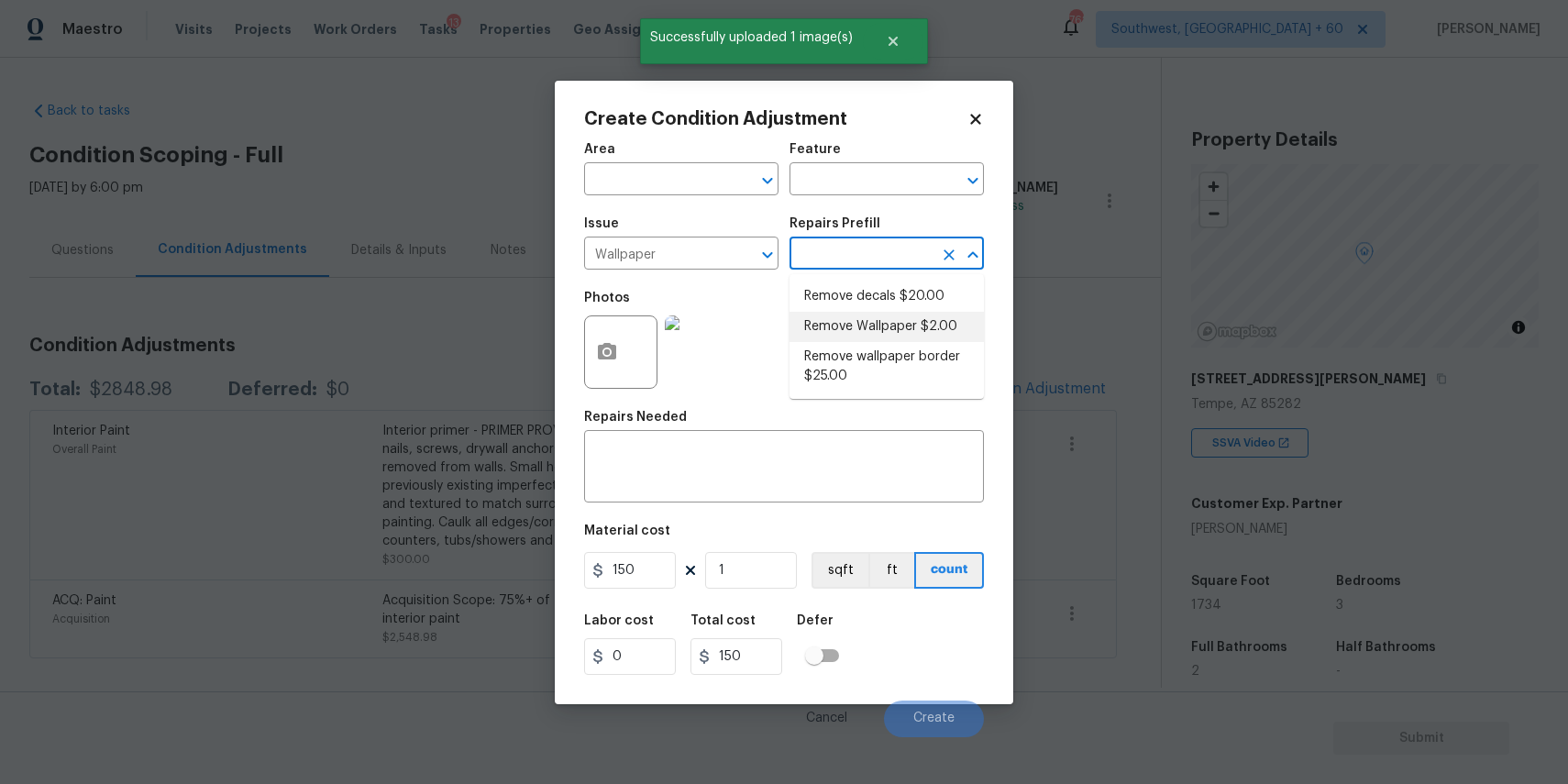
click at [850, 317] on li "Remove Wallpaper $2.00" at bounding box center [887, 326] width 194 height 30
type input "Walls and Ceiling"
type input "2"
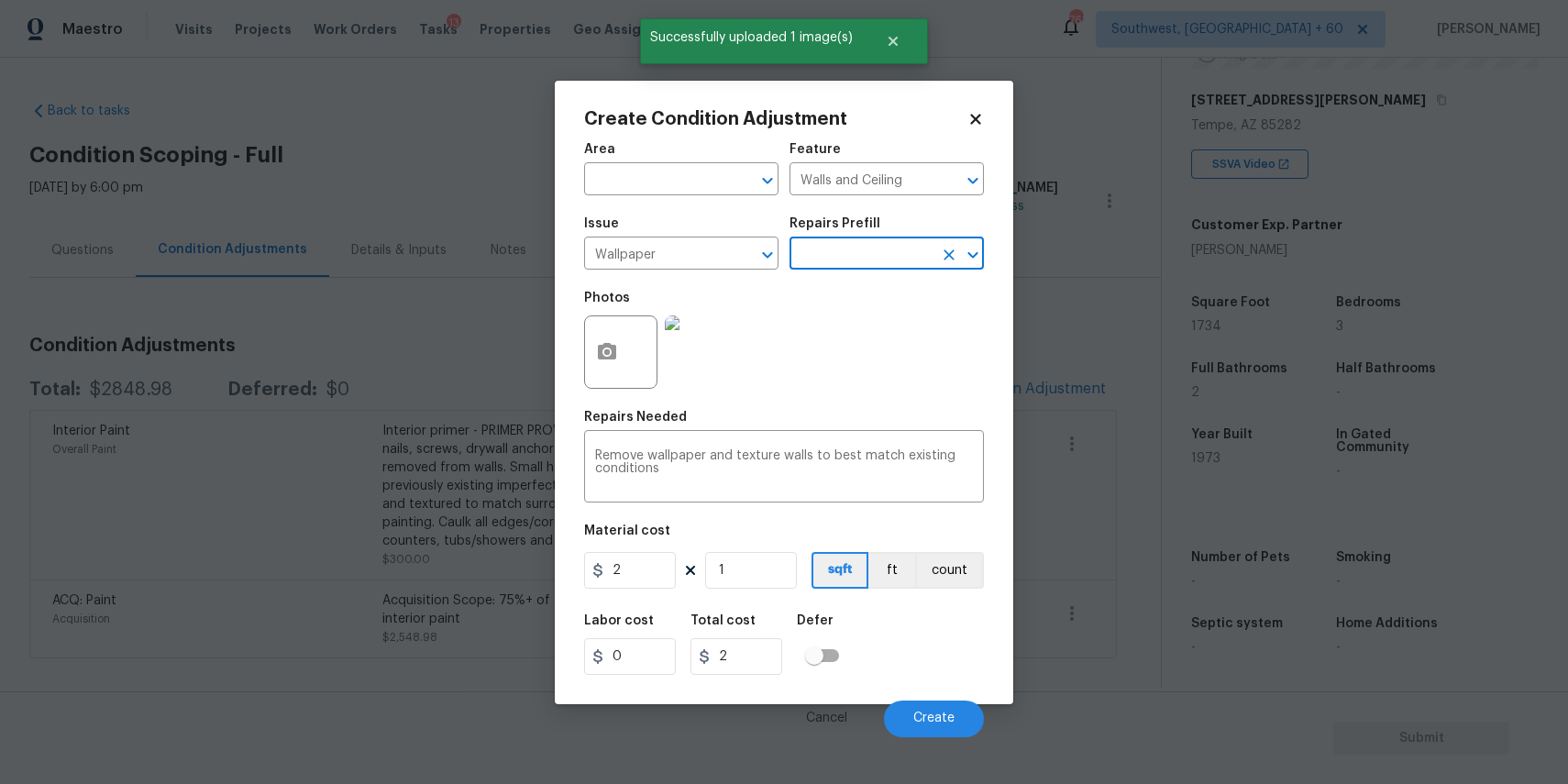
click at [640, 603] on div "Labor cost 0 Total cost 2 Defer" at bounding box center [784, 644] width 400 height 83
click at [651, 576] on input "2" at bounding box center [630, 570] width 91 height 37
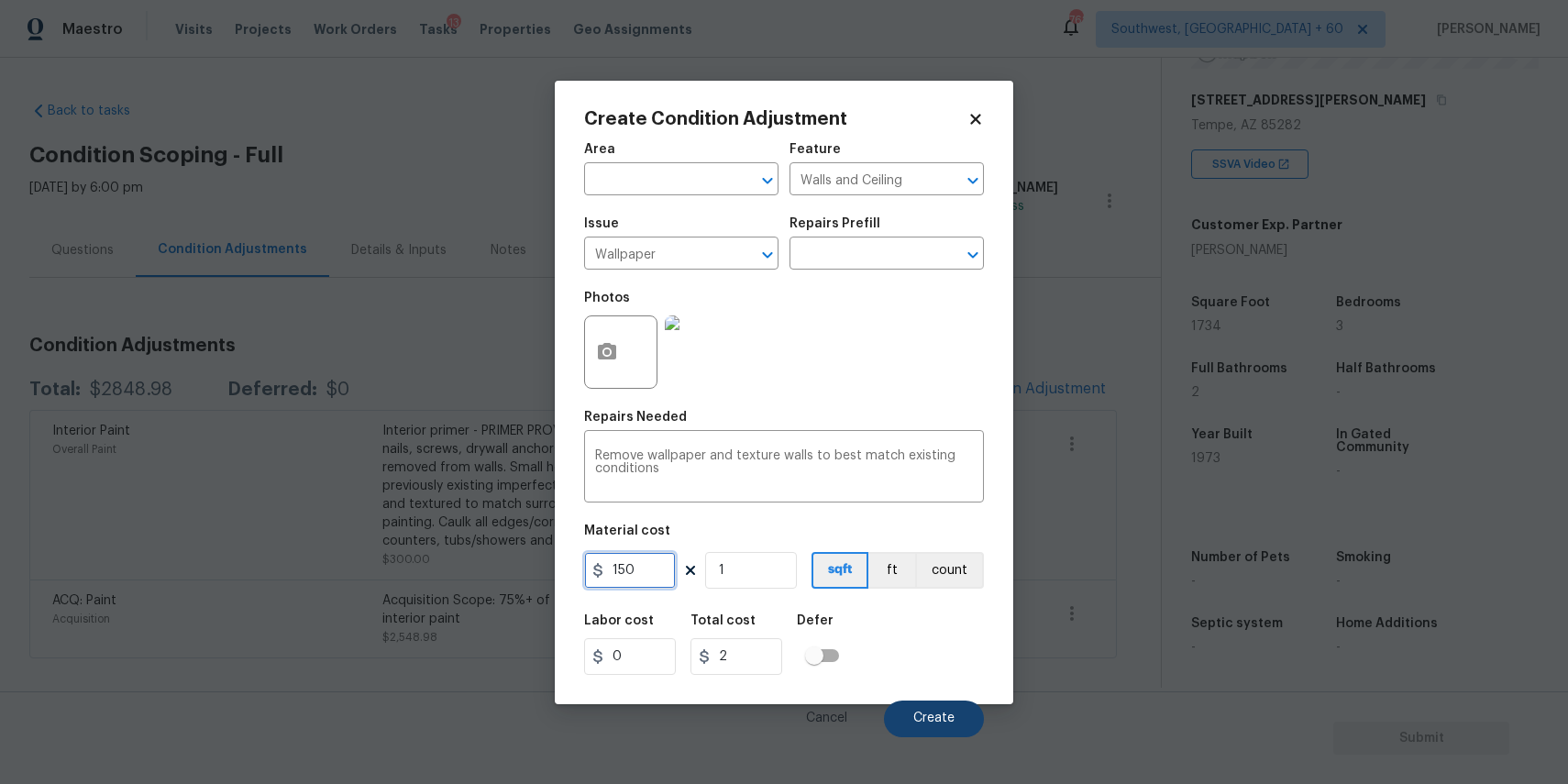
type input "150"
click at [940, 703] on button "Create" at bounding box center [934, 719] width 100 height 37
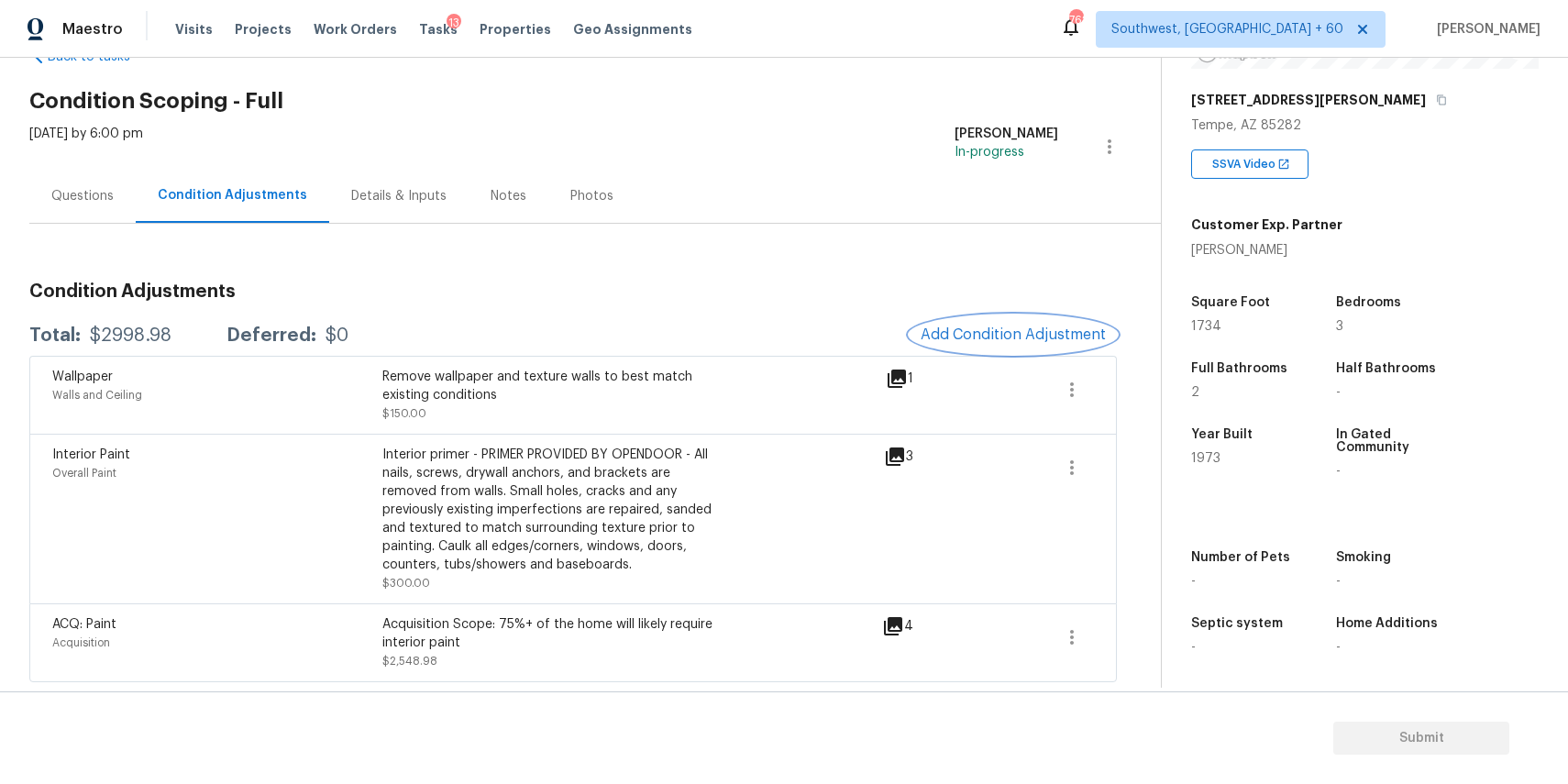
scroll to position [282, 0]
click at [822, 308] on div "Condition Adjustments Total: $2998.98 Deferred: $0 Add Condition Adjustment Wal…" at bounding box center [573, 474] width 1088 height 414
click at [998, 318] on button "Add Condition Adjustment" at bounding box center [1013, 335] width 207 height 39
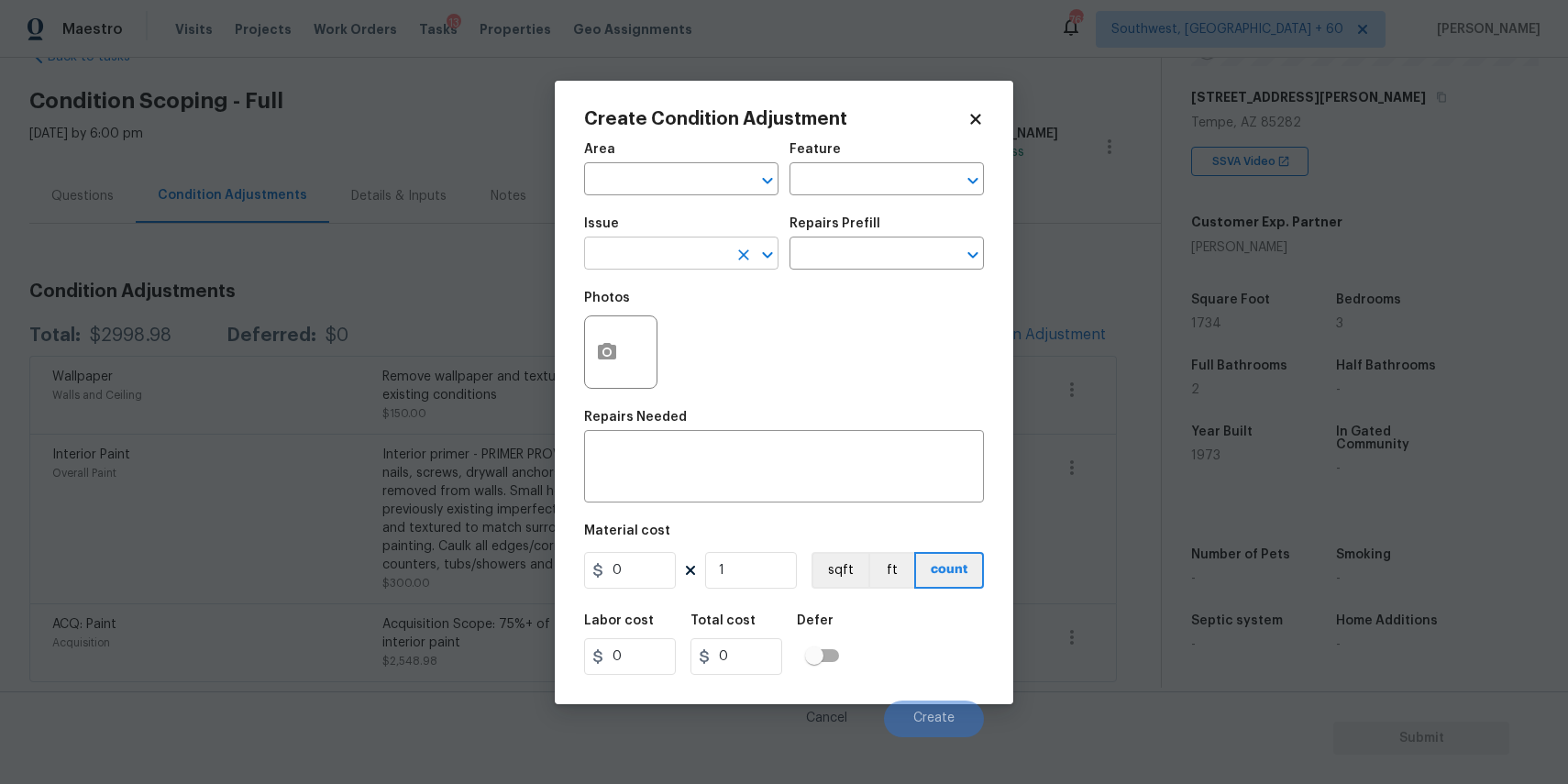
click at [679, 259] on input "text" at bounding box center [655, 255] width 143 height 28
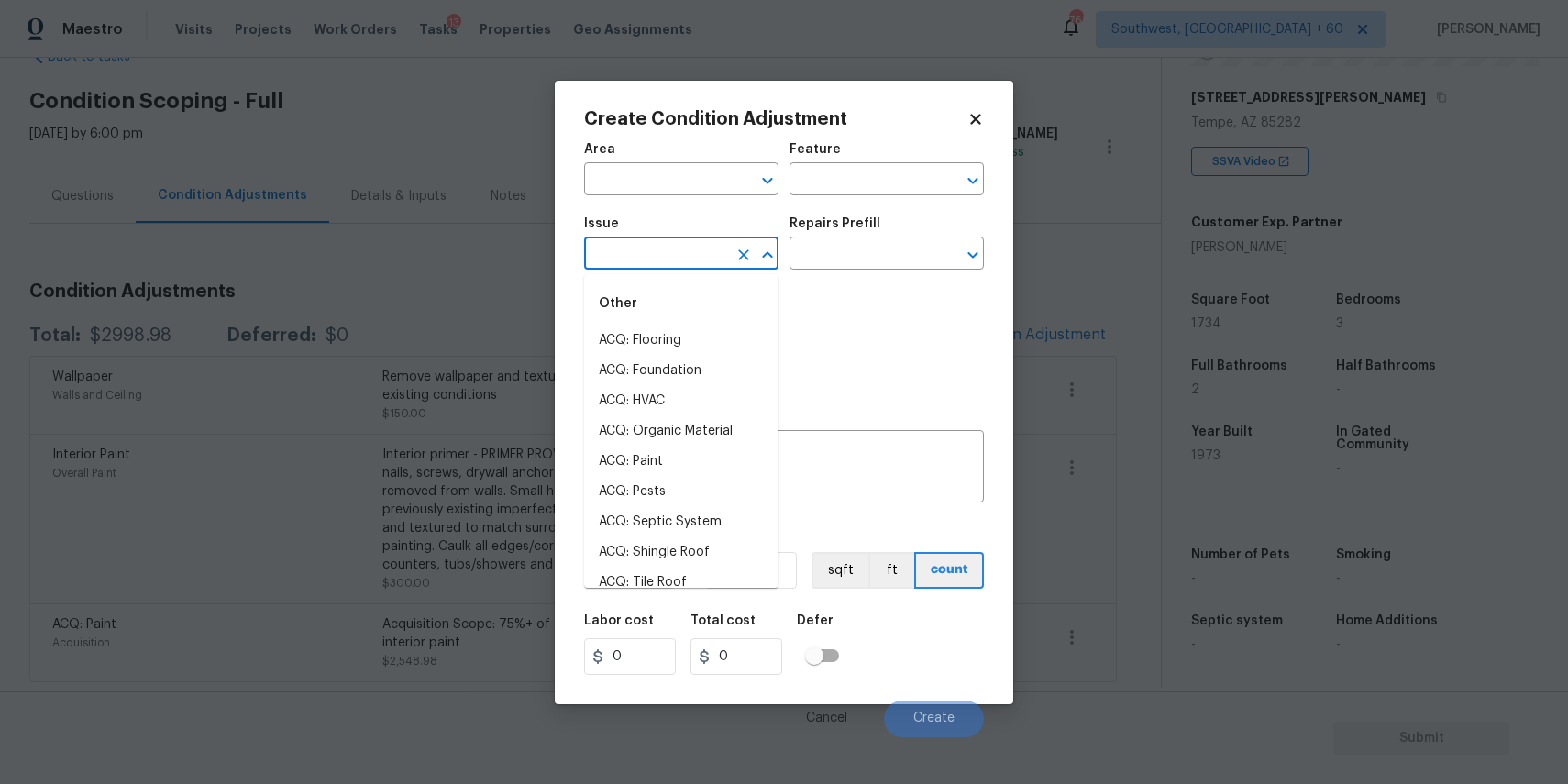
type input "g"
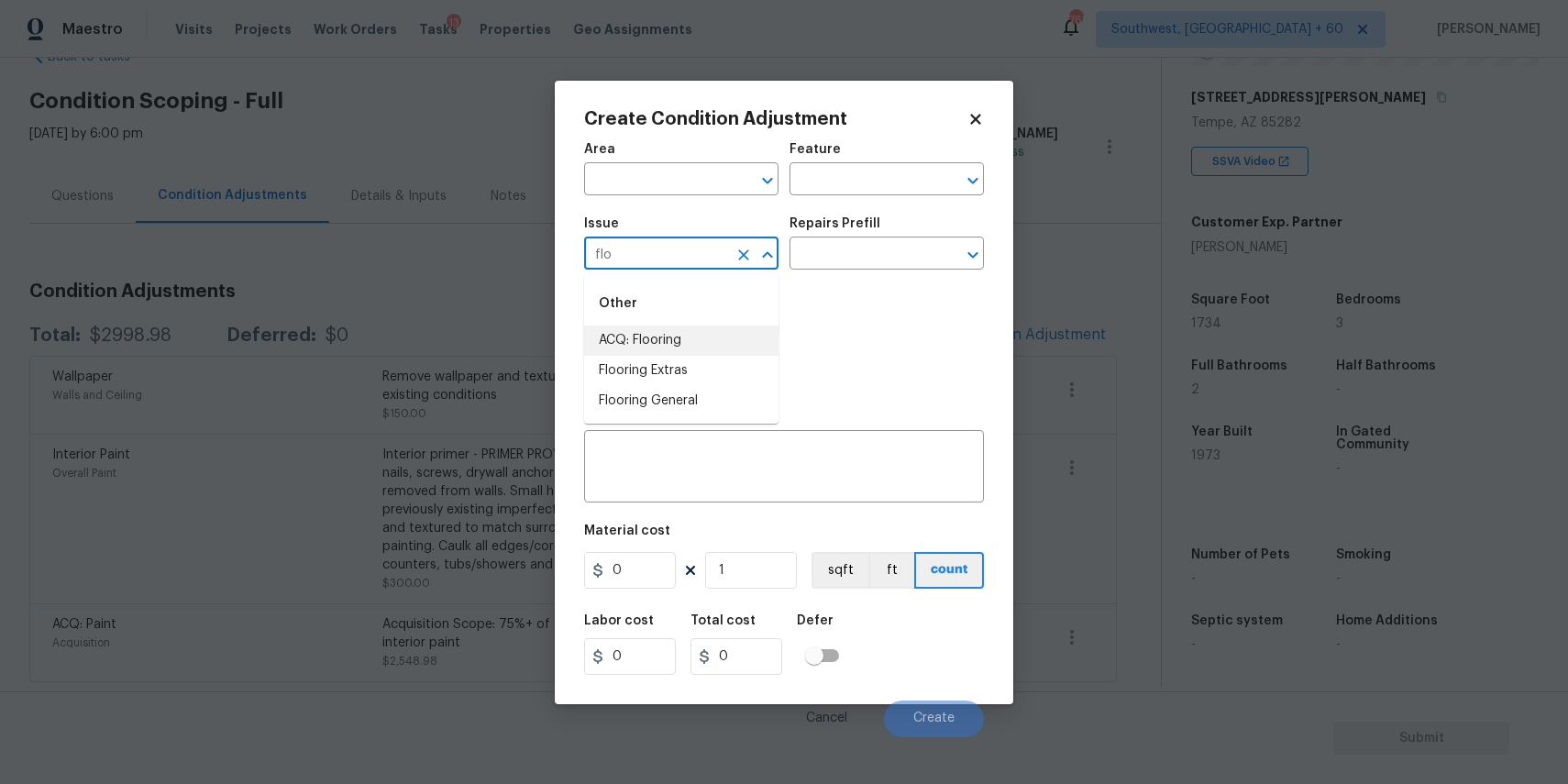
click at [649, 351] on li "ACQ: Flooring" at bounding box center [681, 340] width 194 height 30
type input "ACQ: Flooring"
click at [881, 275] on div "Issue ACQ: Flooring ​ Repairs Prefill ​" at bounding box center [784, 243] width 400 height 74
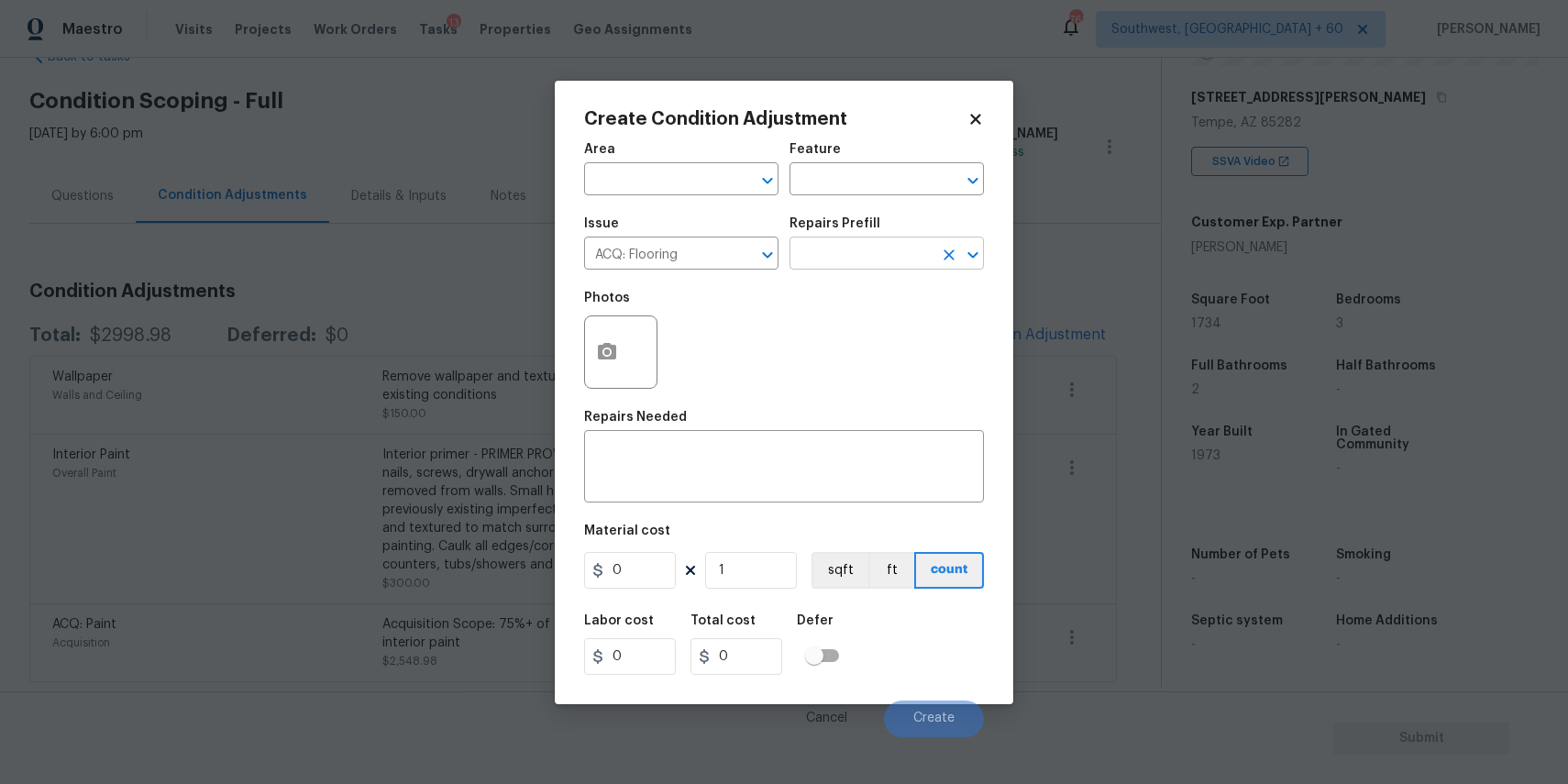
click at [896, 246] on input "text" at bounding box center [860, 255] width 143 height 28
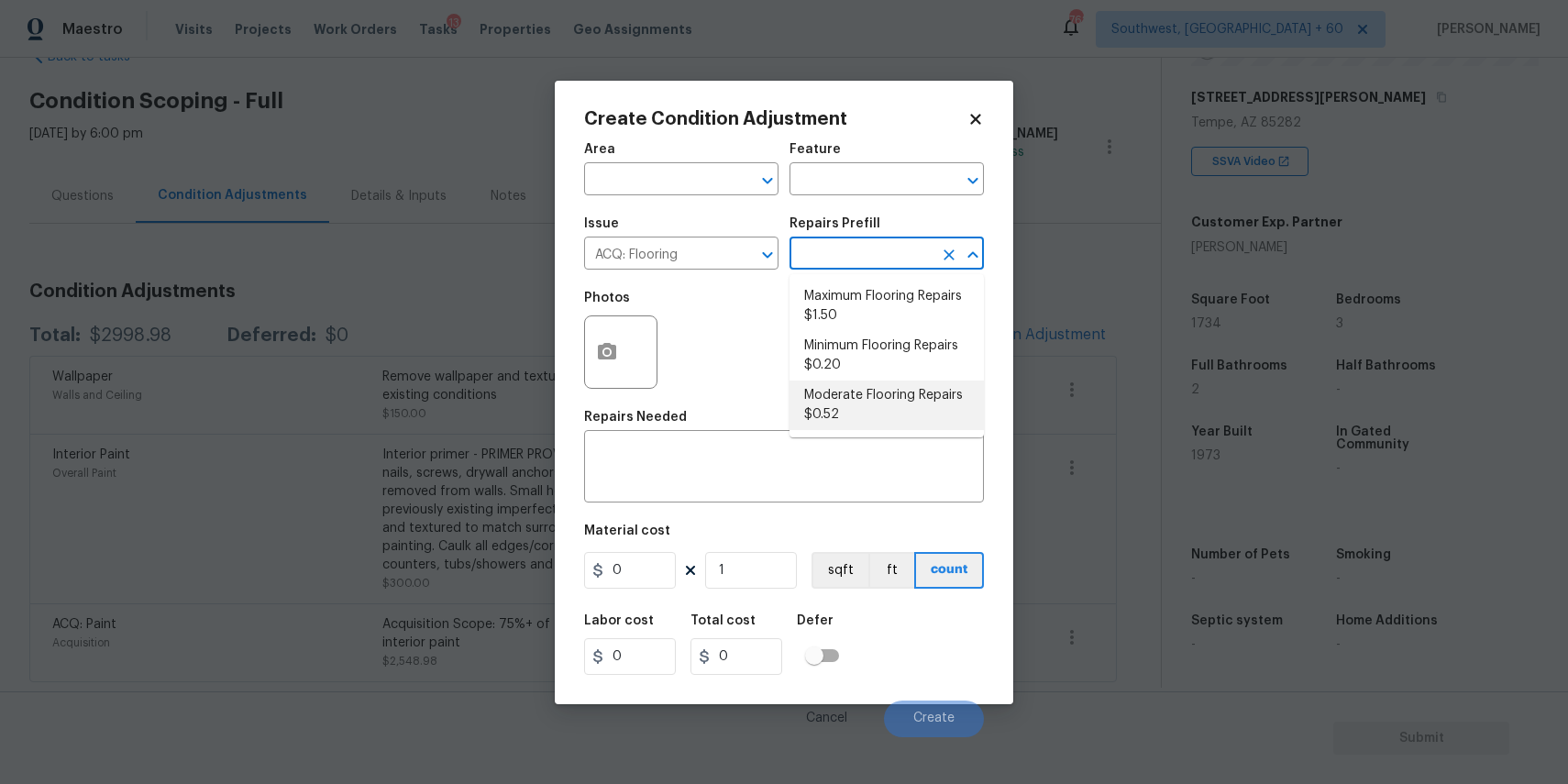
click at [885, 360] on li "Minimum Flooring Repairs $0.20" at bounding box center [887, 356] width 194 height 50
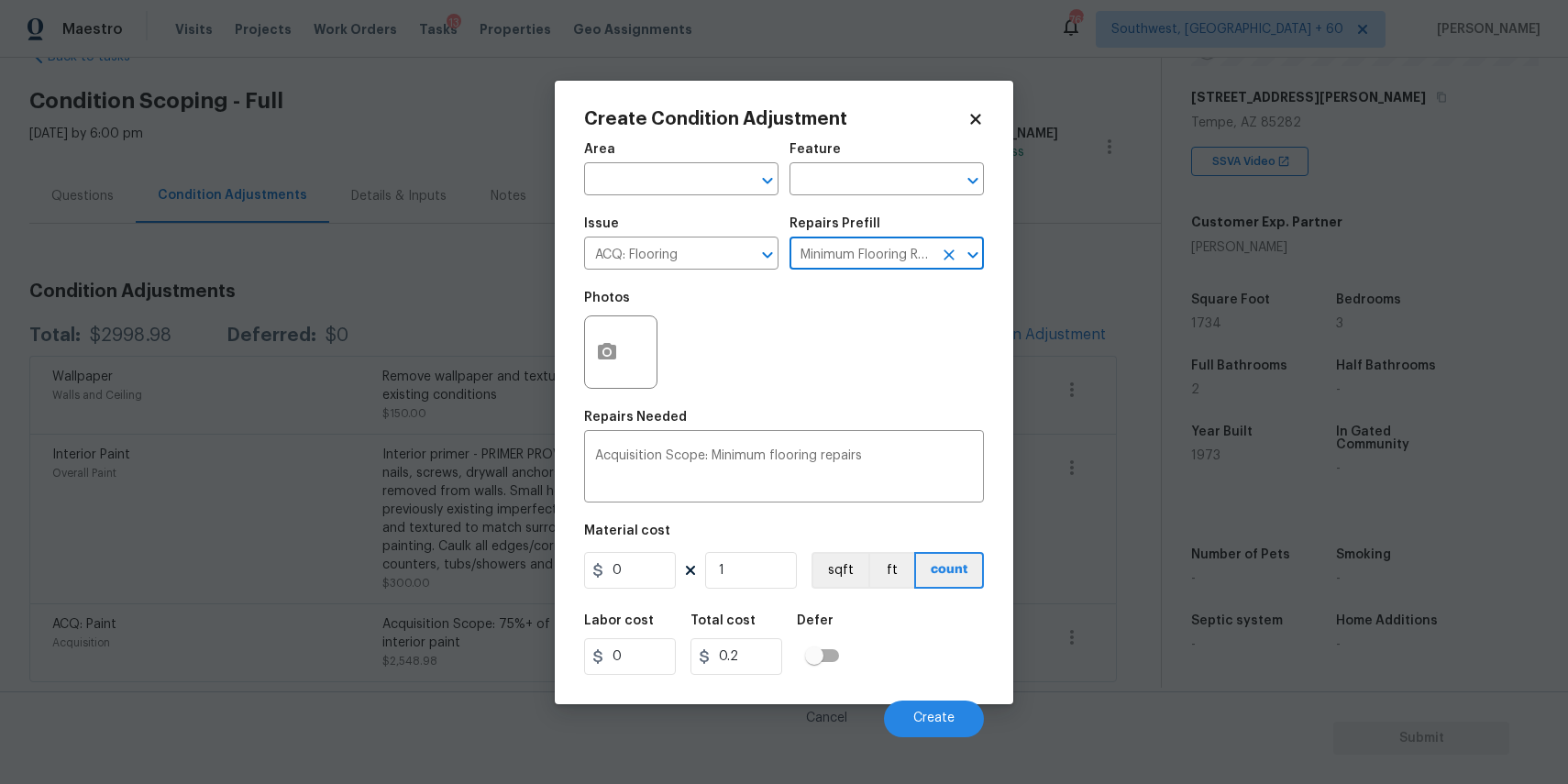
type input "Acquisition"
type textarea "Acquisition Scope: Minimum flooring repairs"
type input "0.2"
click at [746, 576] on input "1" at bounding box center [751, 570] width 91 height 37
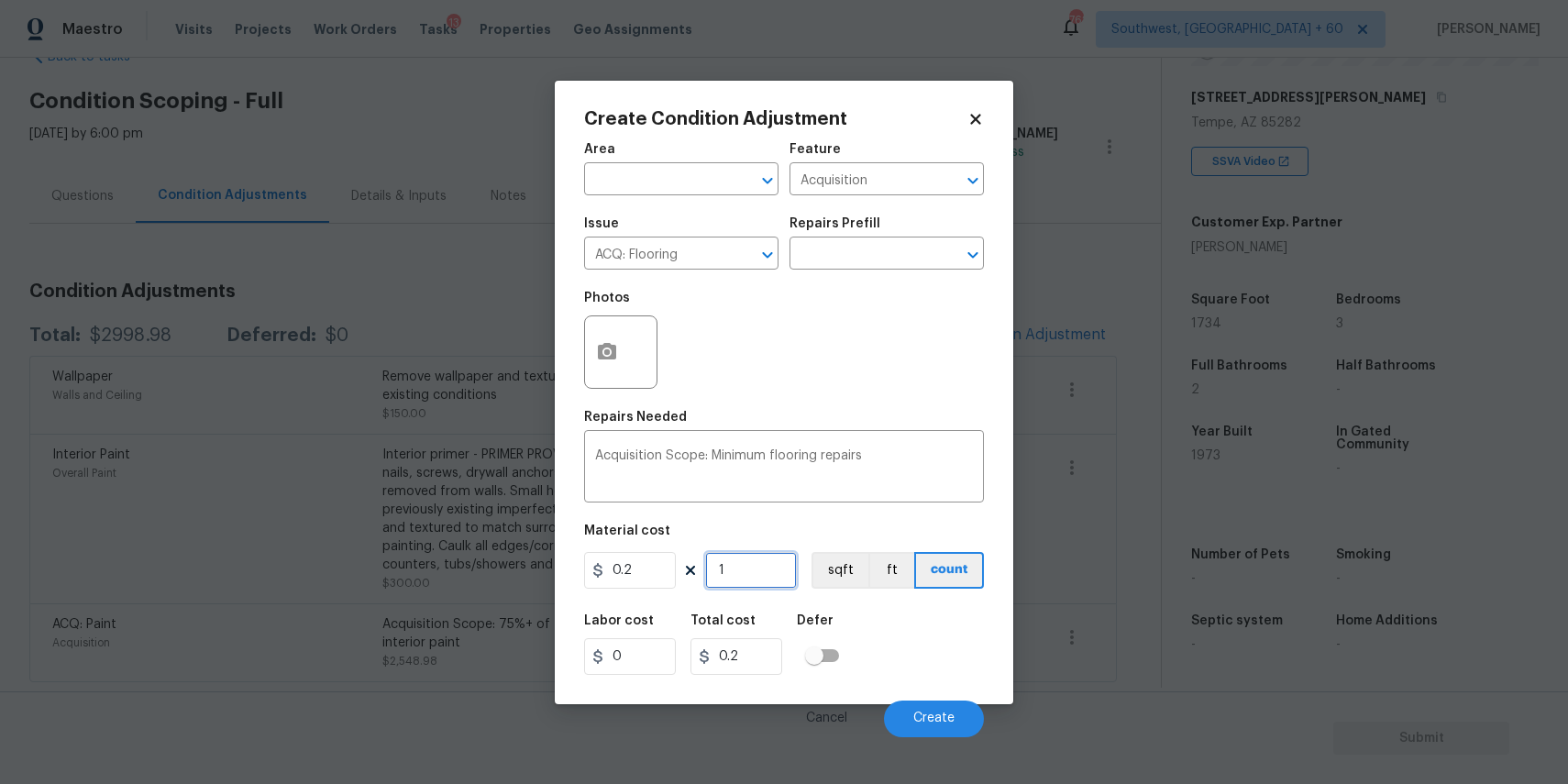
type input "17"
type input "3.4"
type input "172"
type input "34.4"
type input "17"
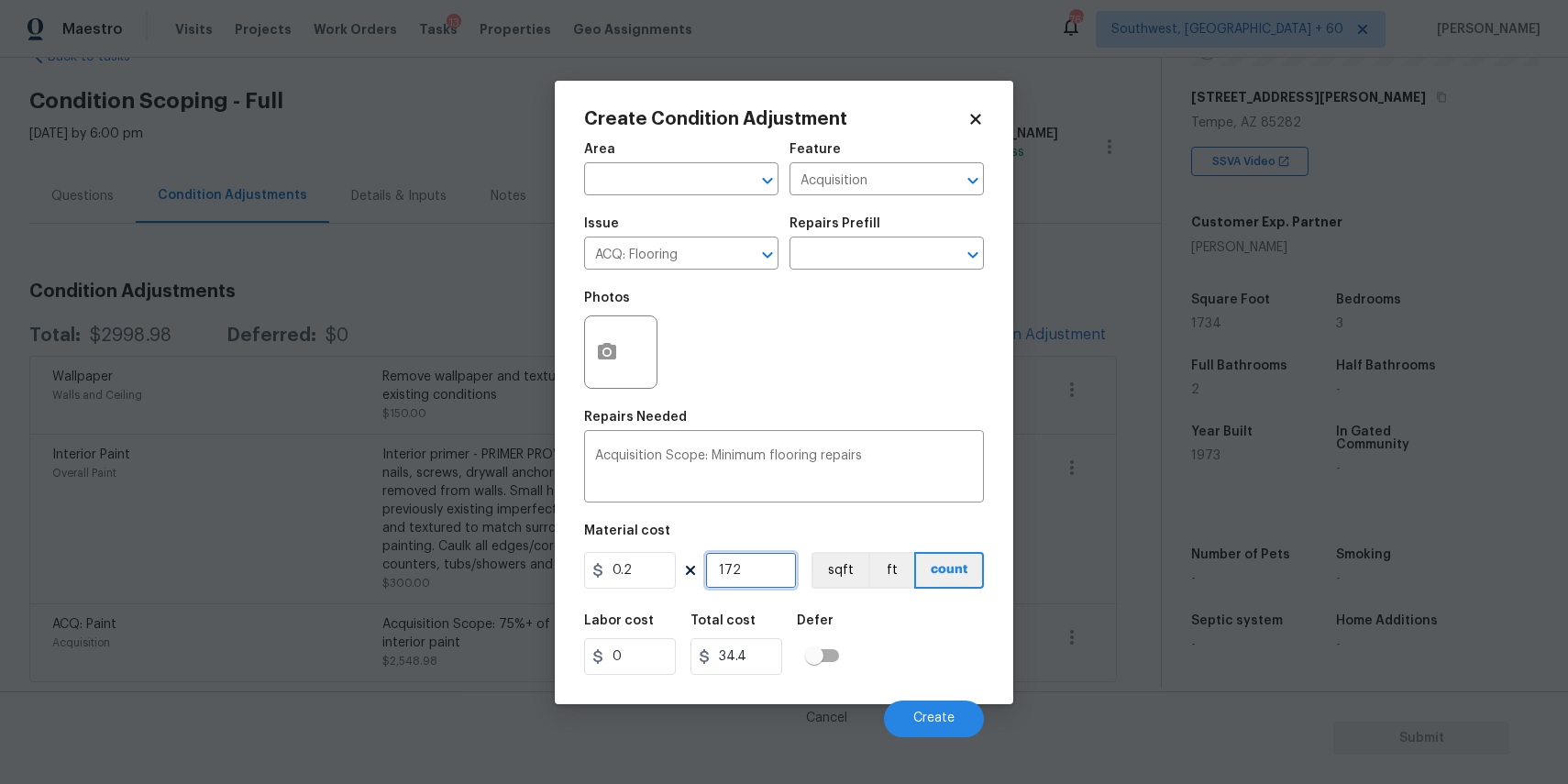
type input "3.4"
type input "173"
type input "34.6"
type input "1734"
type input "346.8"
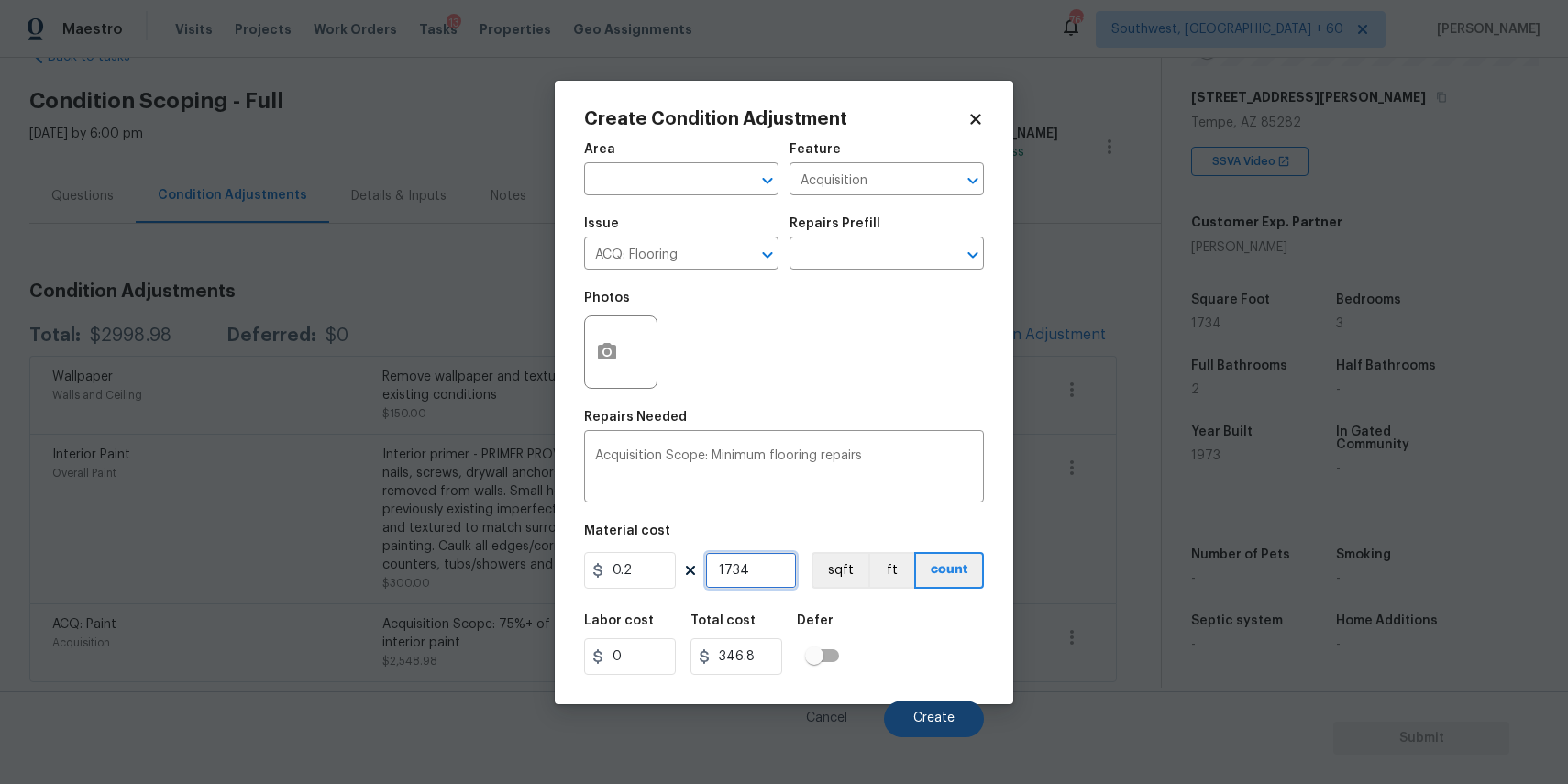
type input "1734"
click at [941, 719] on span "Create" at bounding box center [934, 718] width 41 height 14
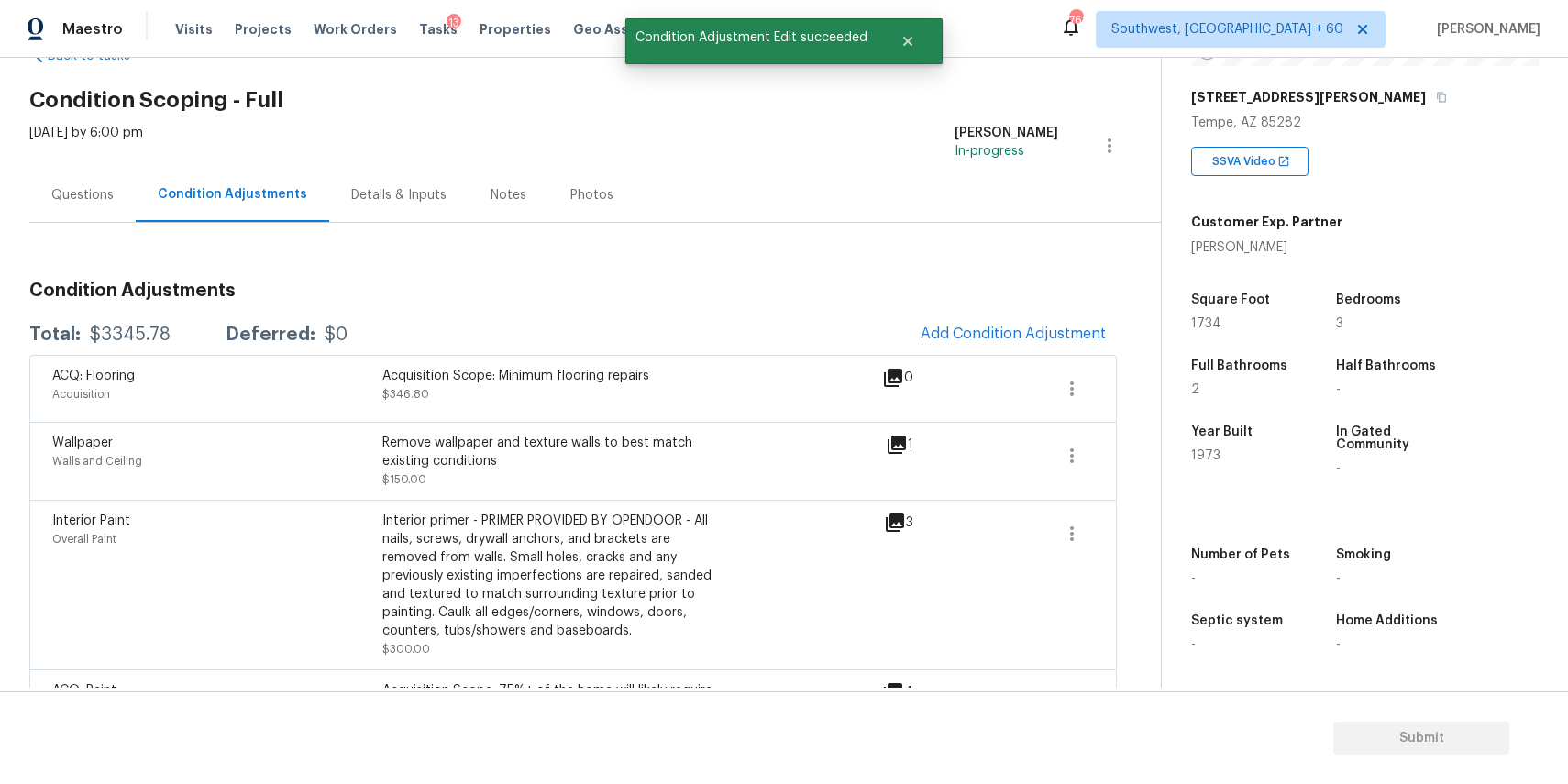
click at [87, 185] on div "Questions" at bounding box center [82, 195] width 106 height 54
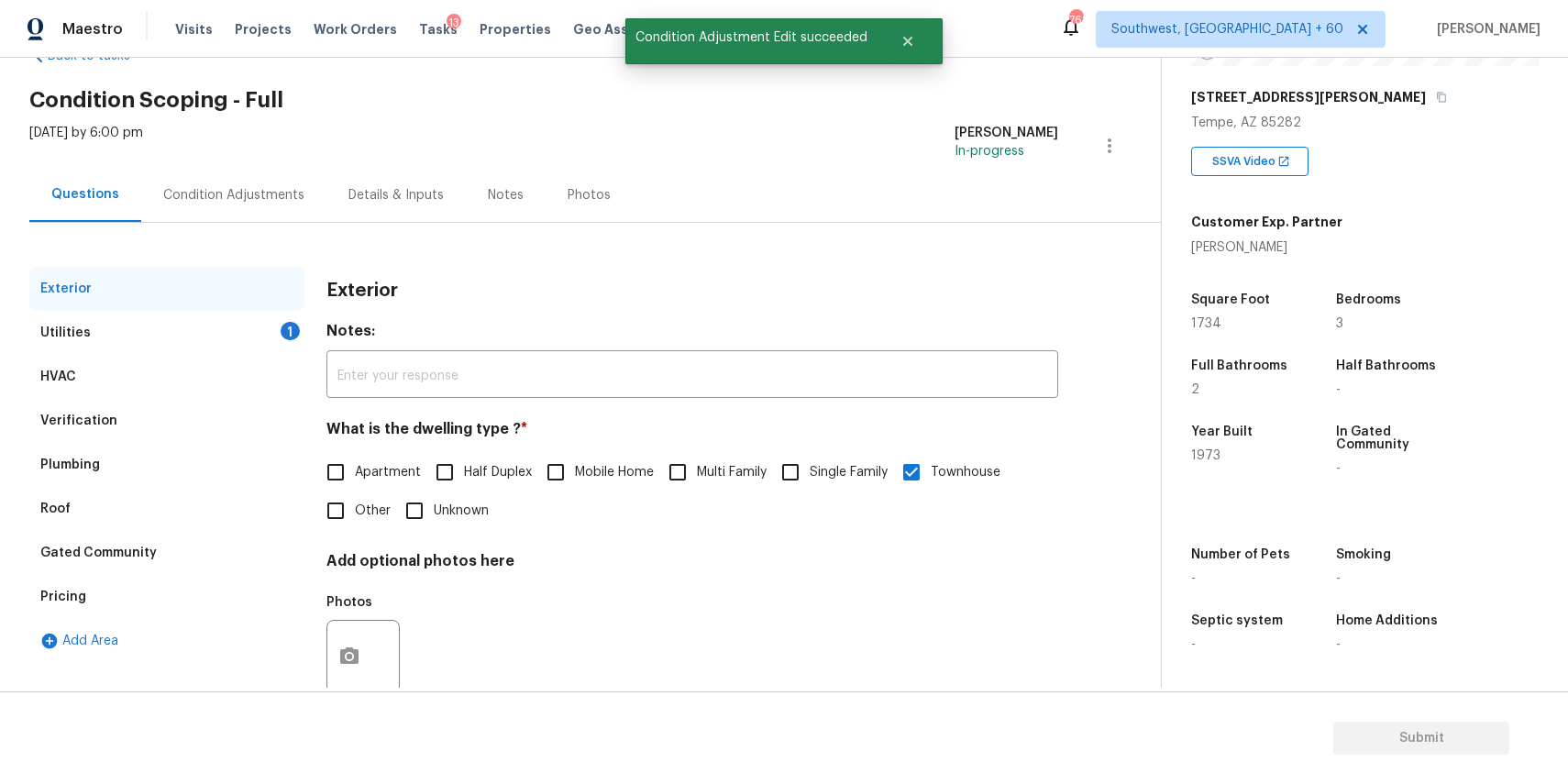
scroll to position [99, 0]
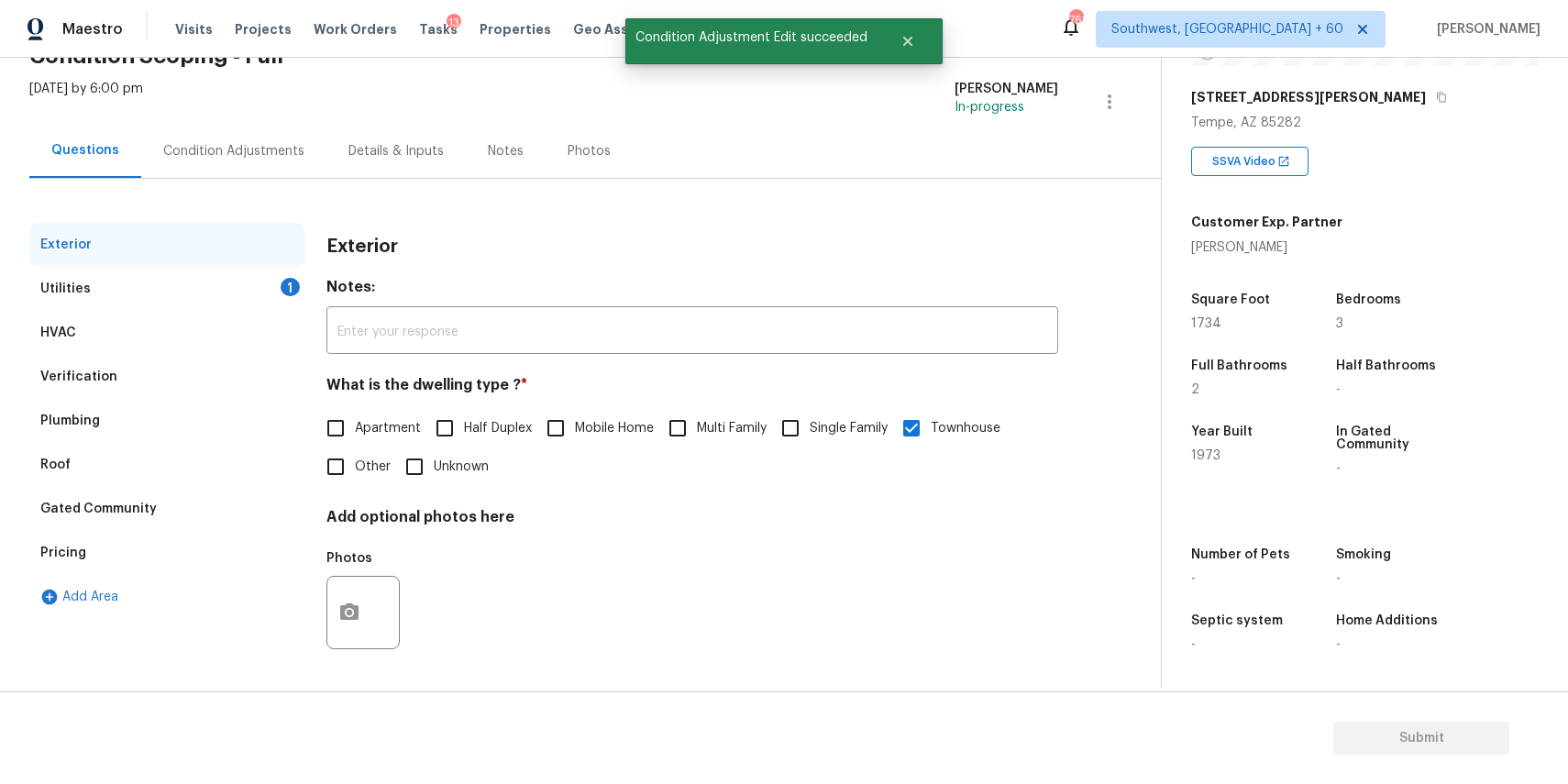
click at [198, 294] on div "Utilities 1" at bounding box center [166, 289] width 275 height 44
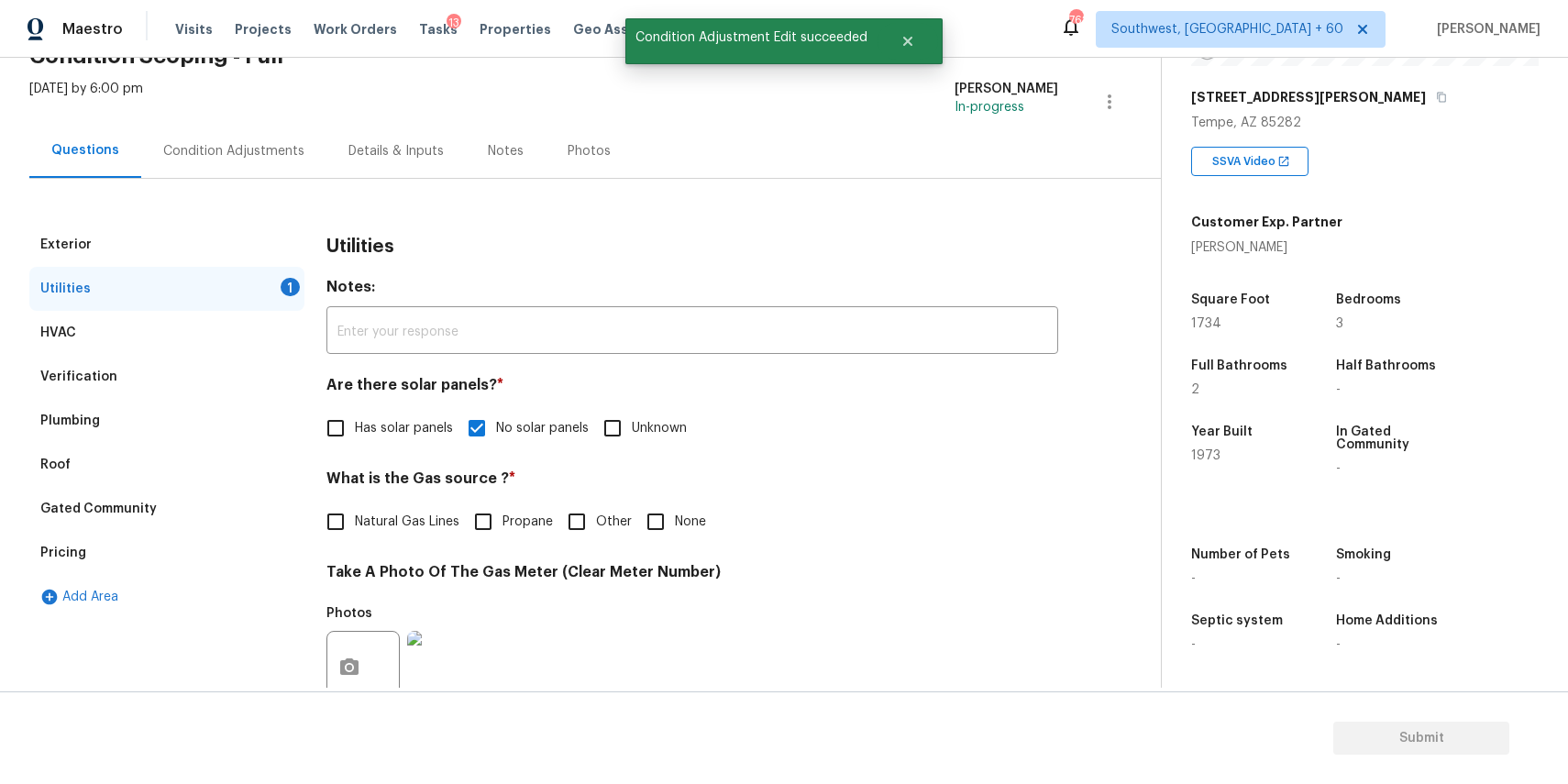
click at [605, 511] on label "Other" at bounding box center [595, 522] width 74 height 39
click at [596, 511] on input "Other" at bounding box center [577, 522] width 39 height 39
checkbox input "true"
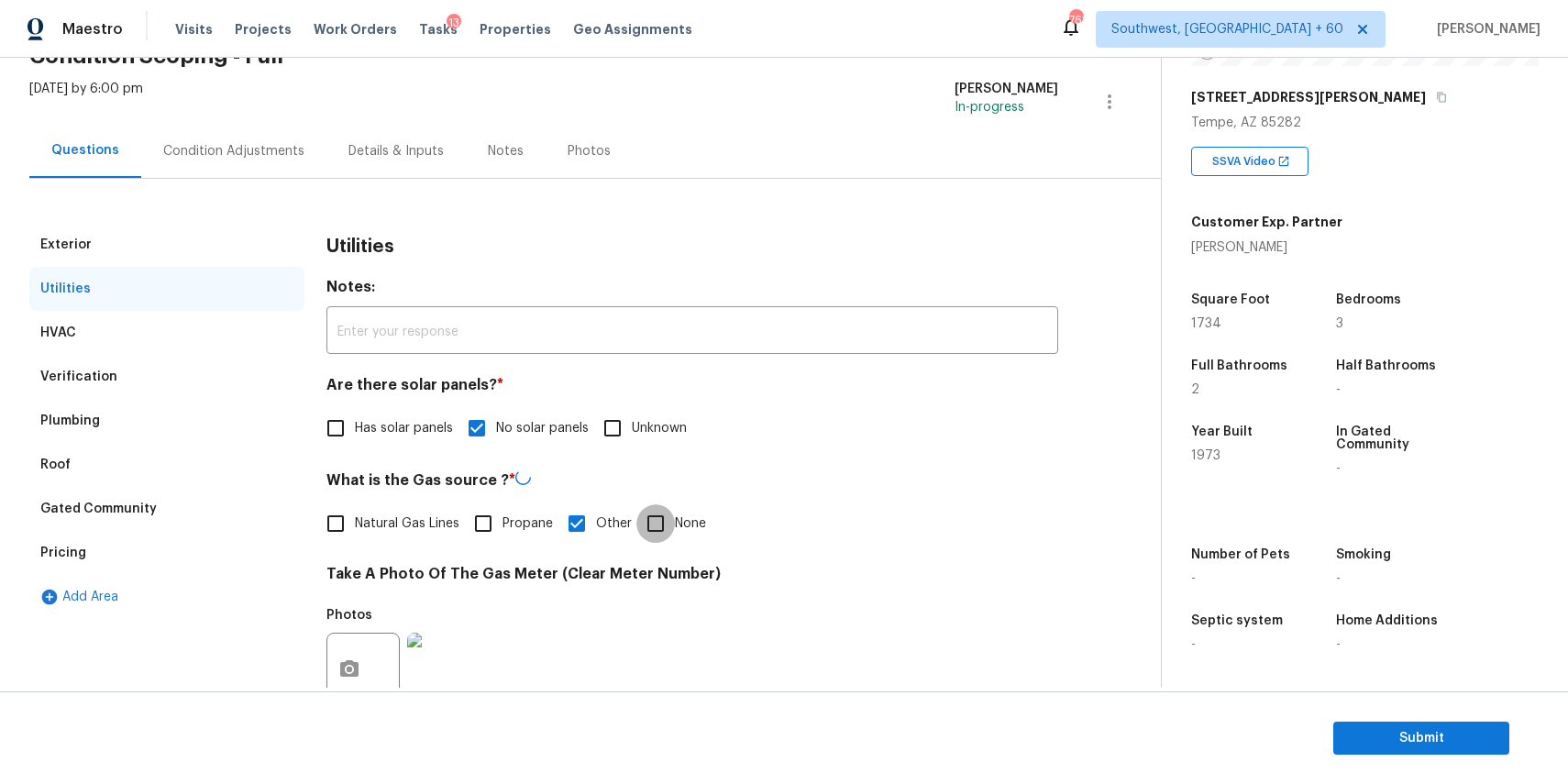
click at [672, 509] on input "None" at bounding box center [656, 524] width 39 height 39
checkbox input "true"
checkbox input "false"
click at [250, 138] on div "Condition Adjustments" at bounding box center [233, 151] width 186 height 54
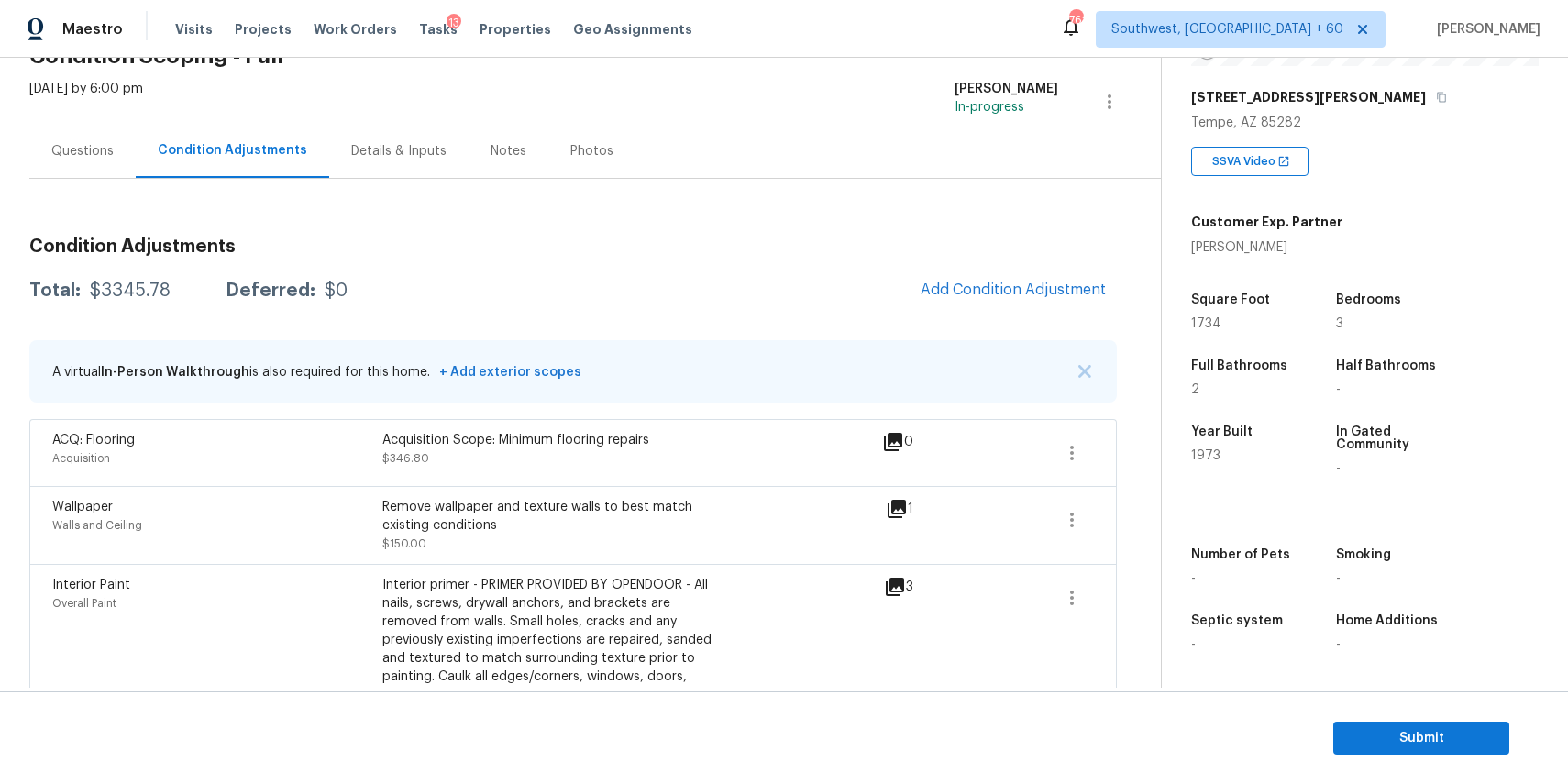
click at [106, 286] on div "$3345.78" at bounding box center [129, 290] width 81 height 18
copy div "$3345.78"
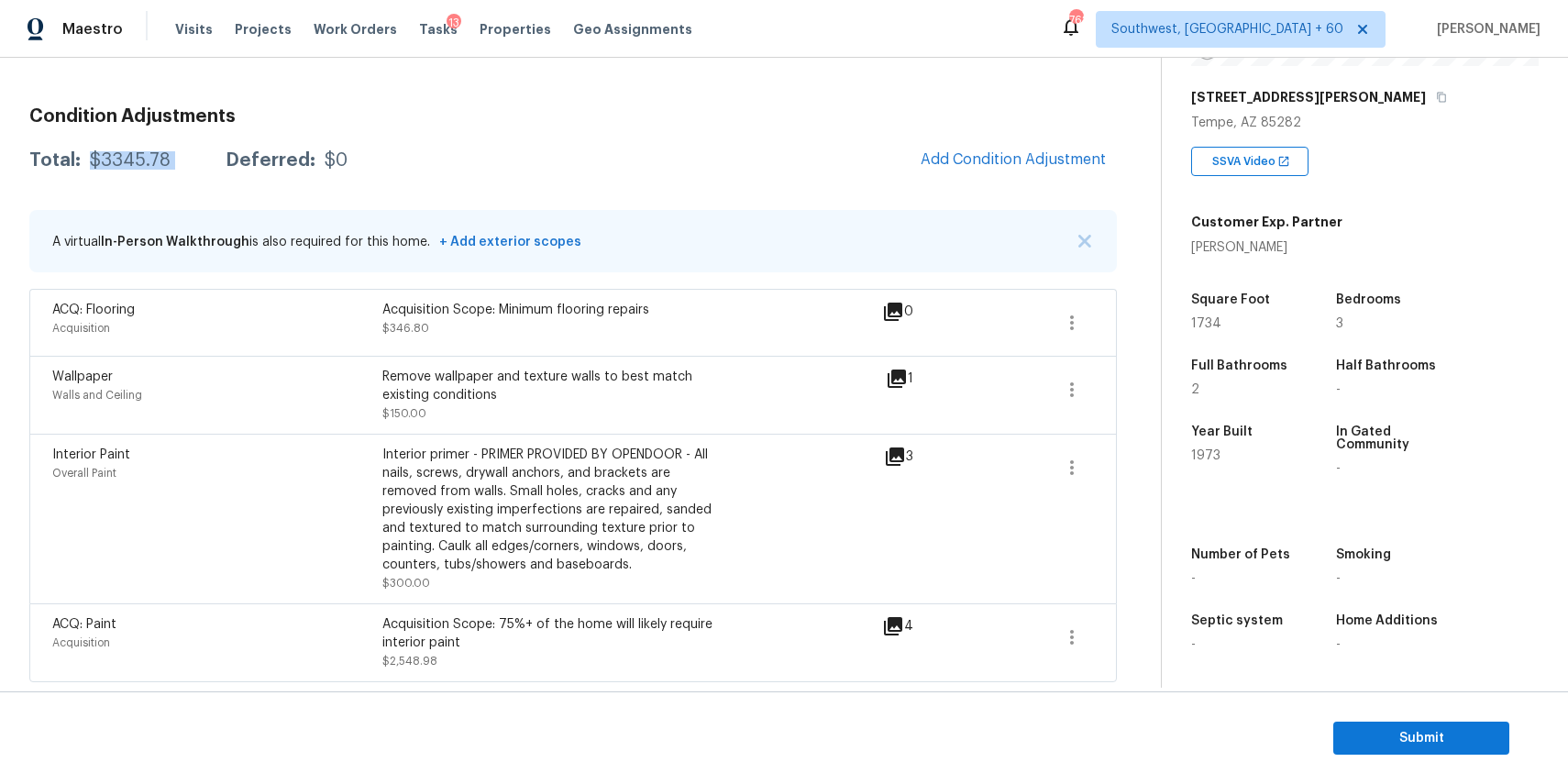
click at [132, 153] on div "$3345.78" at bounding box center [129, 160] width 81 height 18
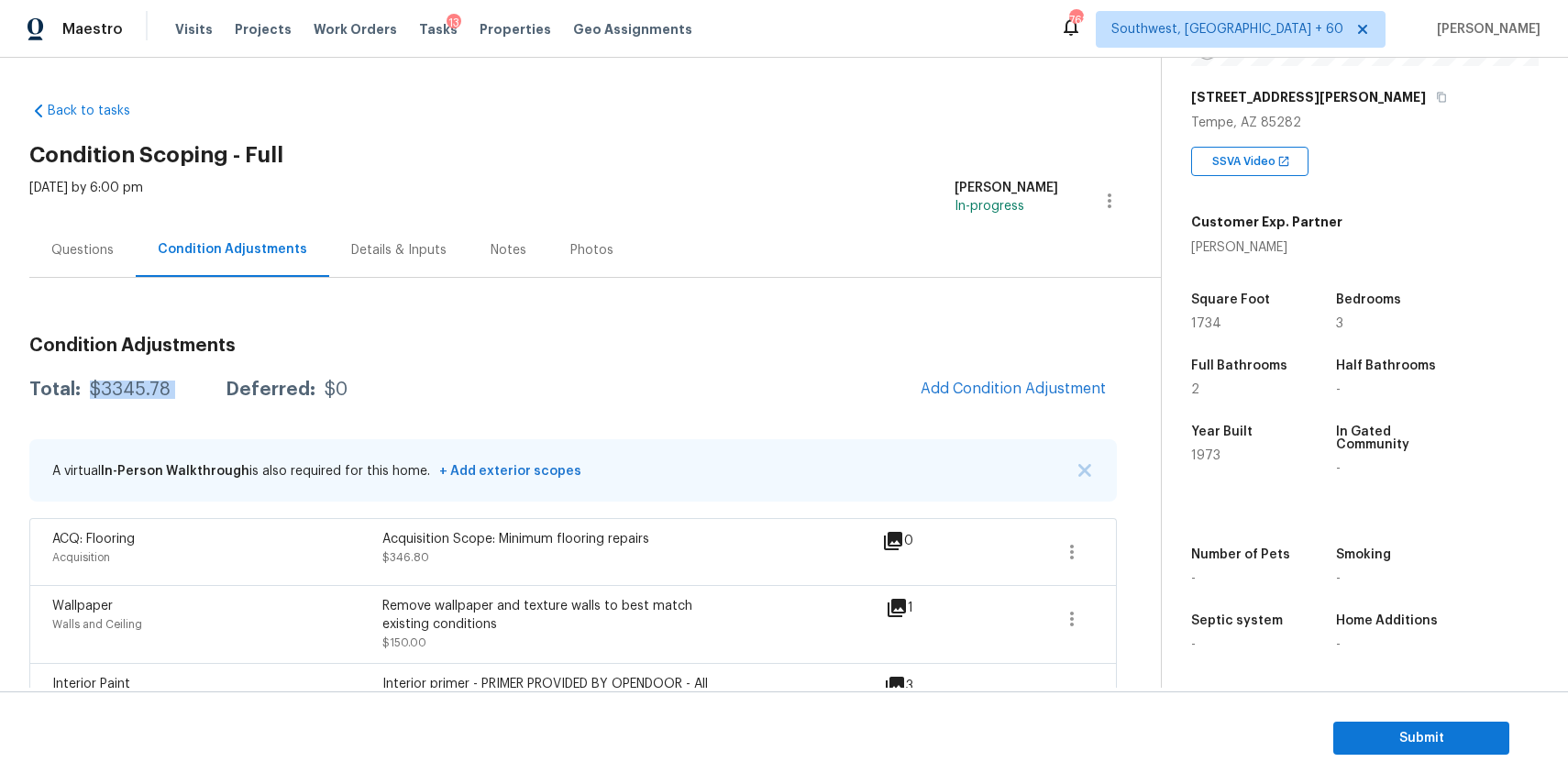
click at [87, 250] on div "Questions" at bounding box center [83, 250] width 62 height 18
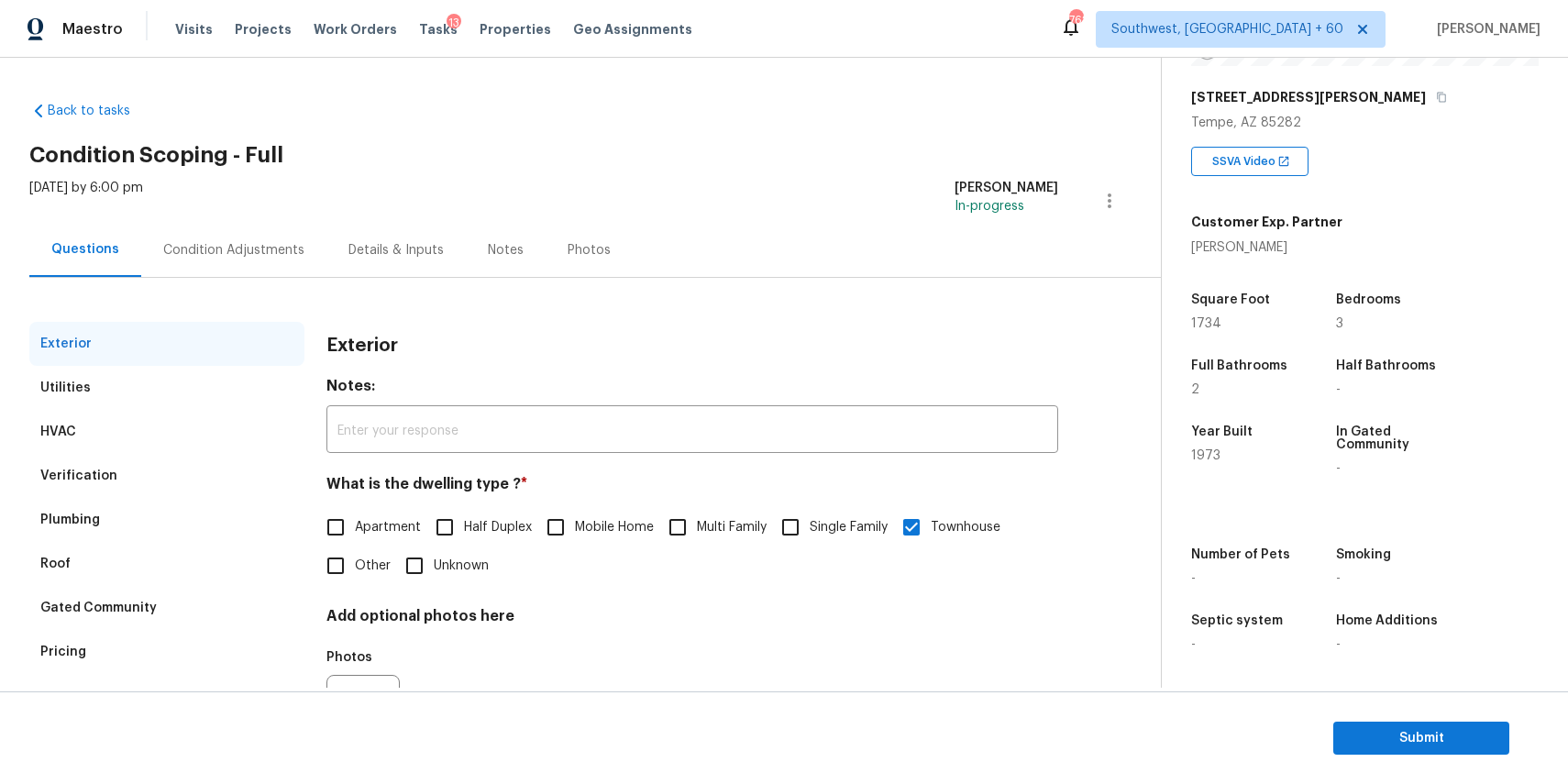
click at [223, 249] on div "Condition Adjustments" at bounding box center [233, 250] width 141 height 18
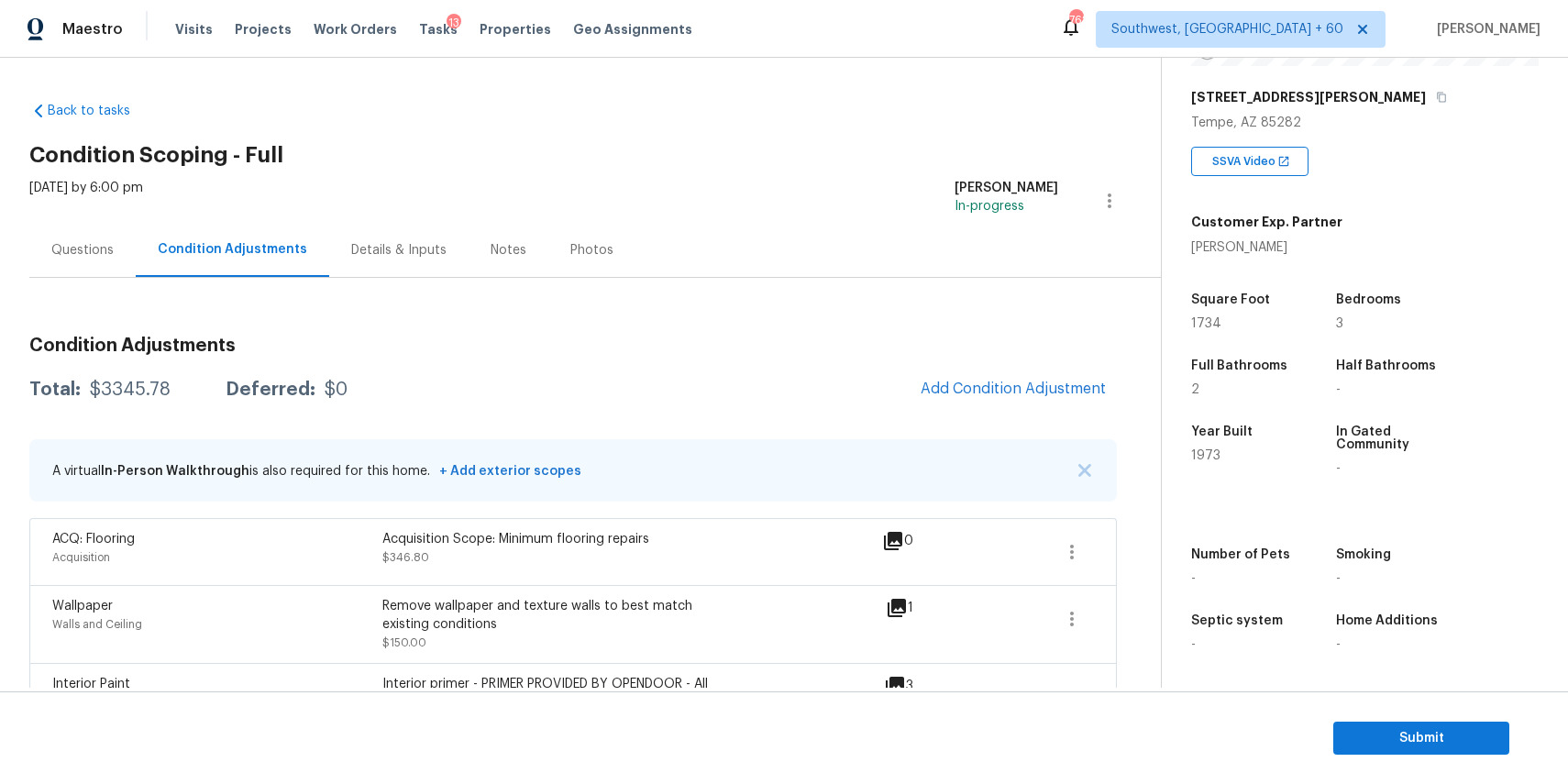
click at [125, 384] on div "$3345.78" at bounding box center [129, 390] width 81 height 18
copy div "$3345.78"
click at [106, 243] on div "Questions" at bounding box center [83, 250] width 62 height 18
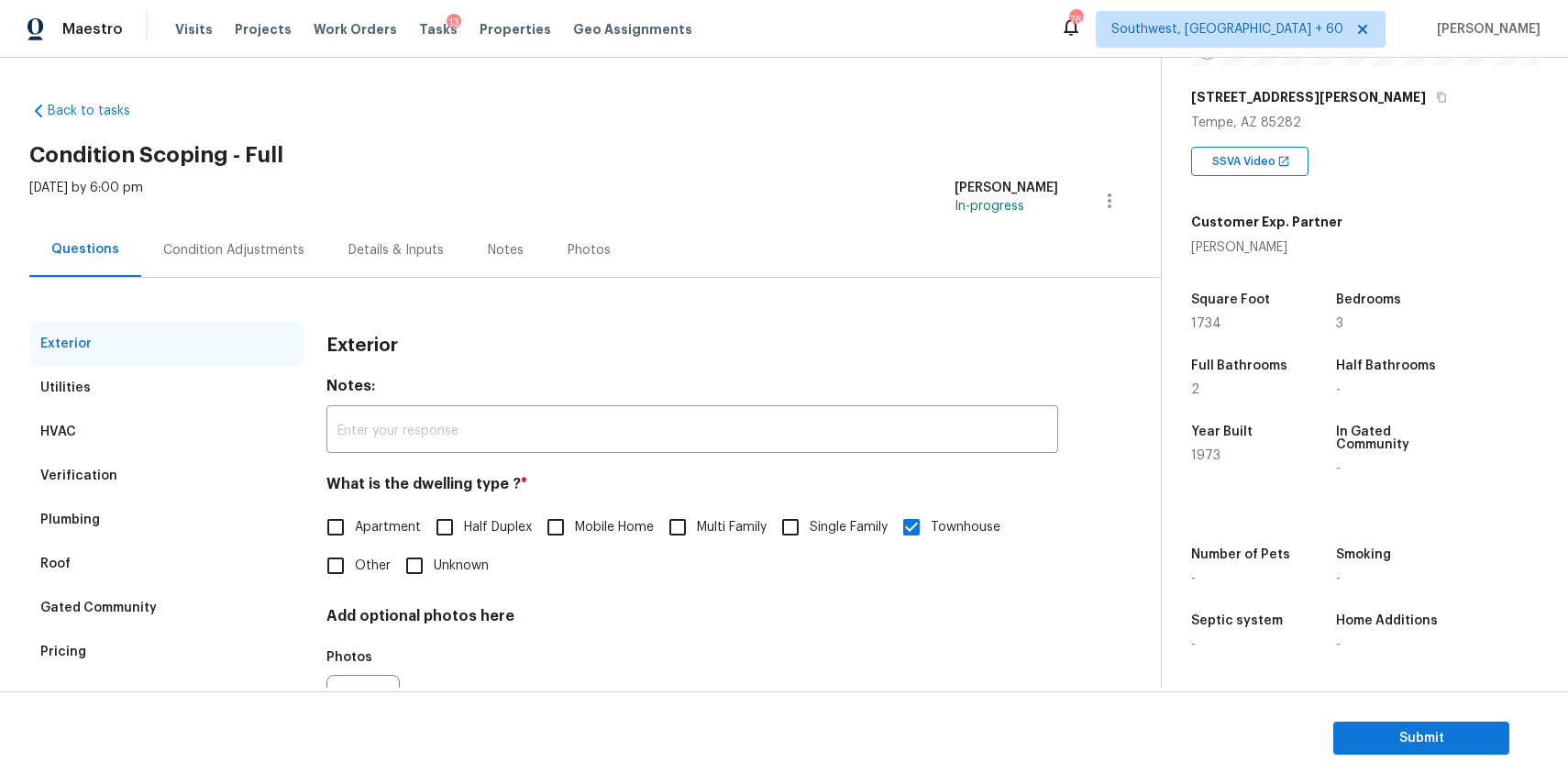
scroll to position [99, 0]
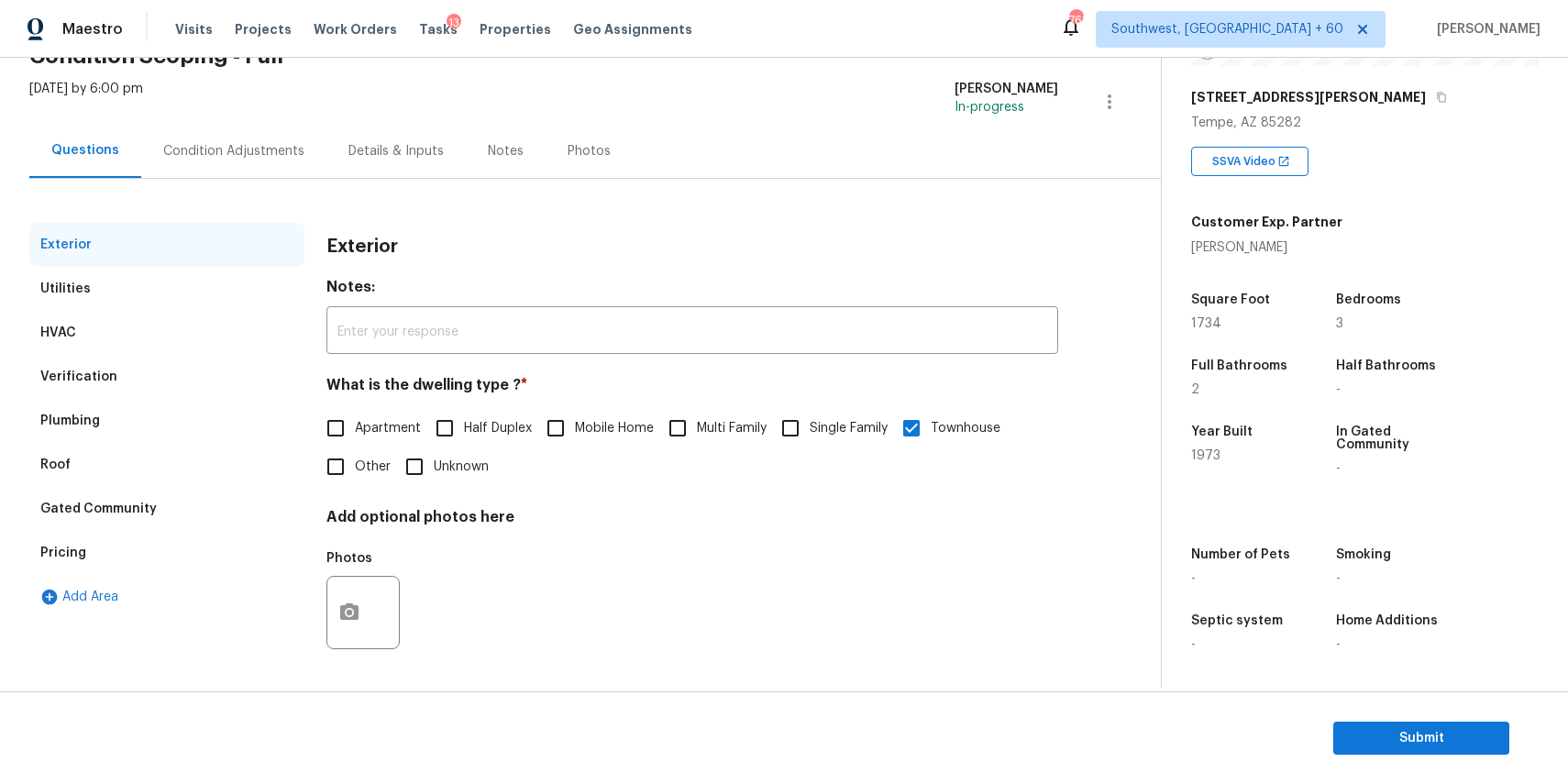
click at [246, 140] on div "Condition Adjustments" at bounding box center [233, 151] width 186 height 54
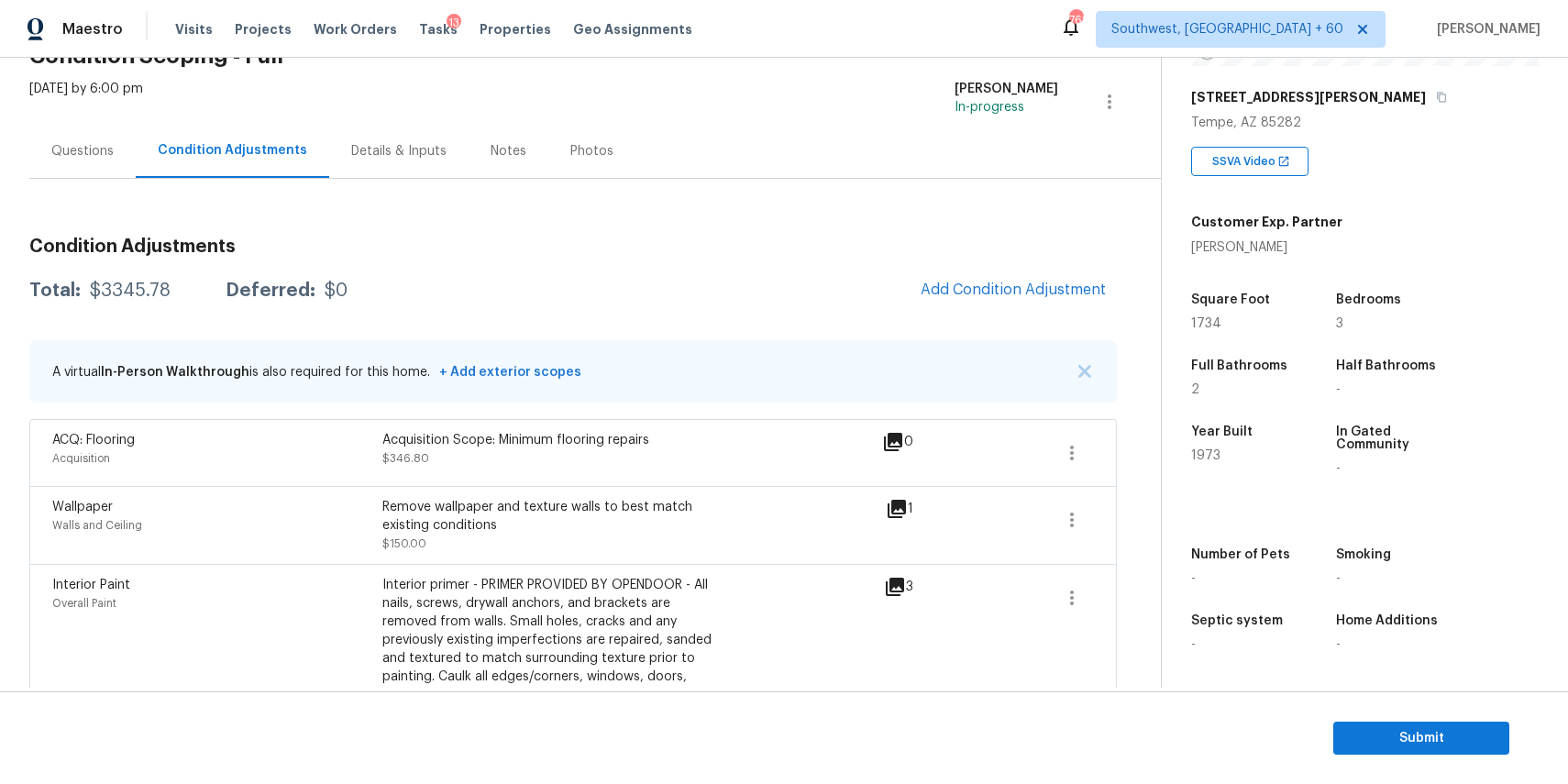
click at [121, 299] on div "$3345.78" at bounding box center [129, 290] width 81 height 18
copy div "$3345.78"
click at [62, 139] on div "Questions" at bounding box center [82, 151] width 106 height 54
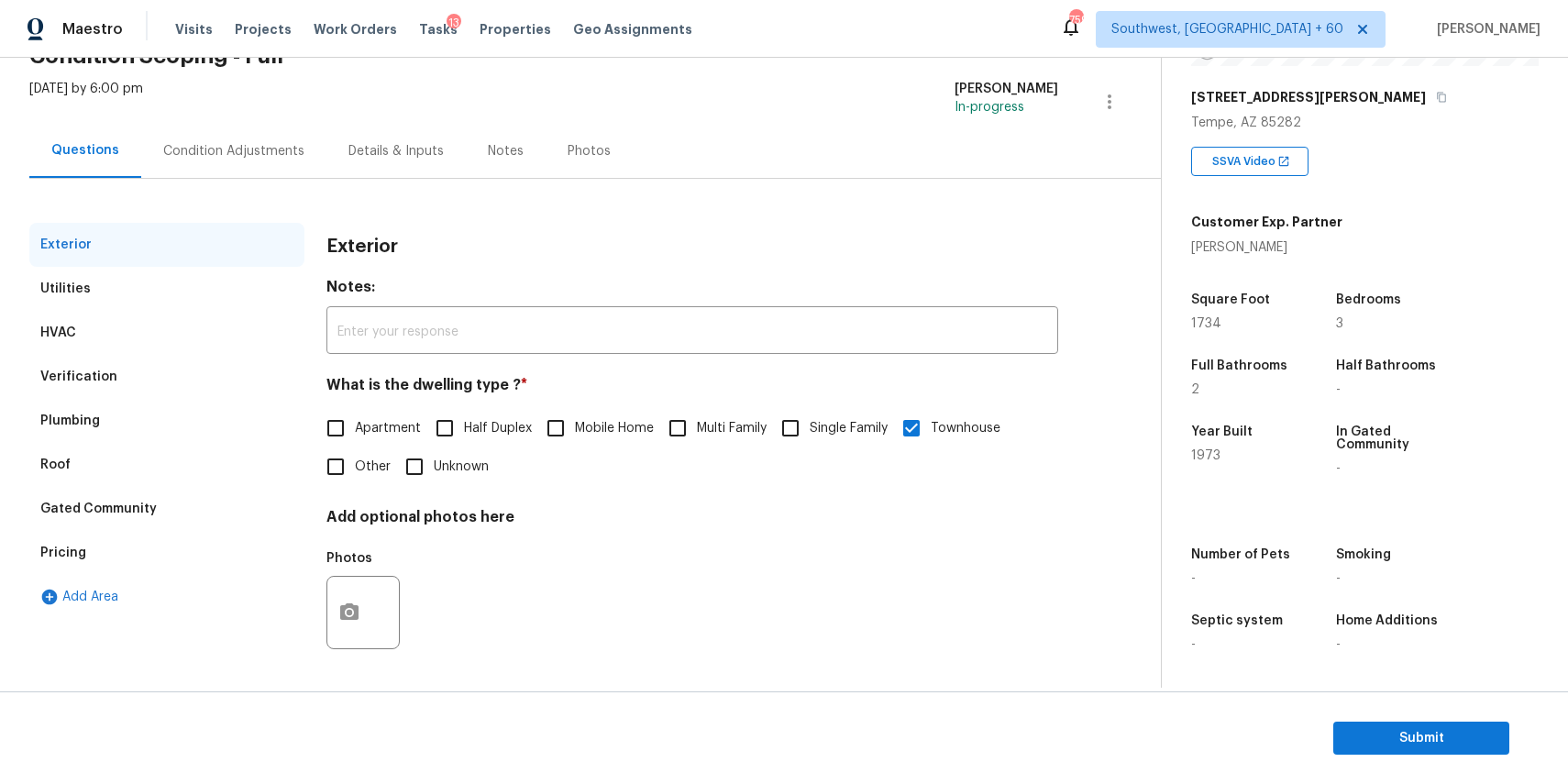
scroll to position [99, 0]
click at [217, 151] on div "Condition Adjustments" at bounding box center [233, 151] width 141 height 18
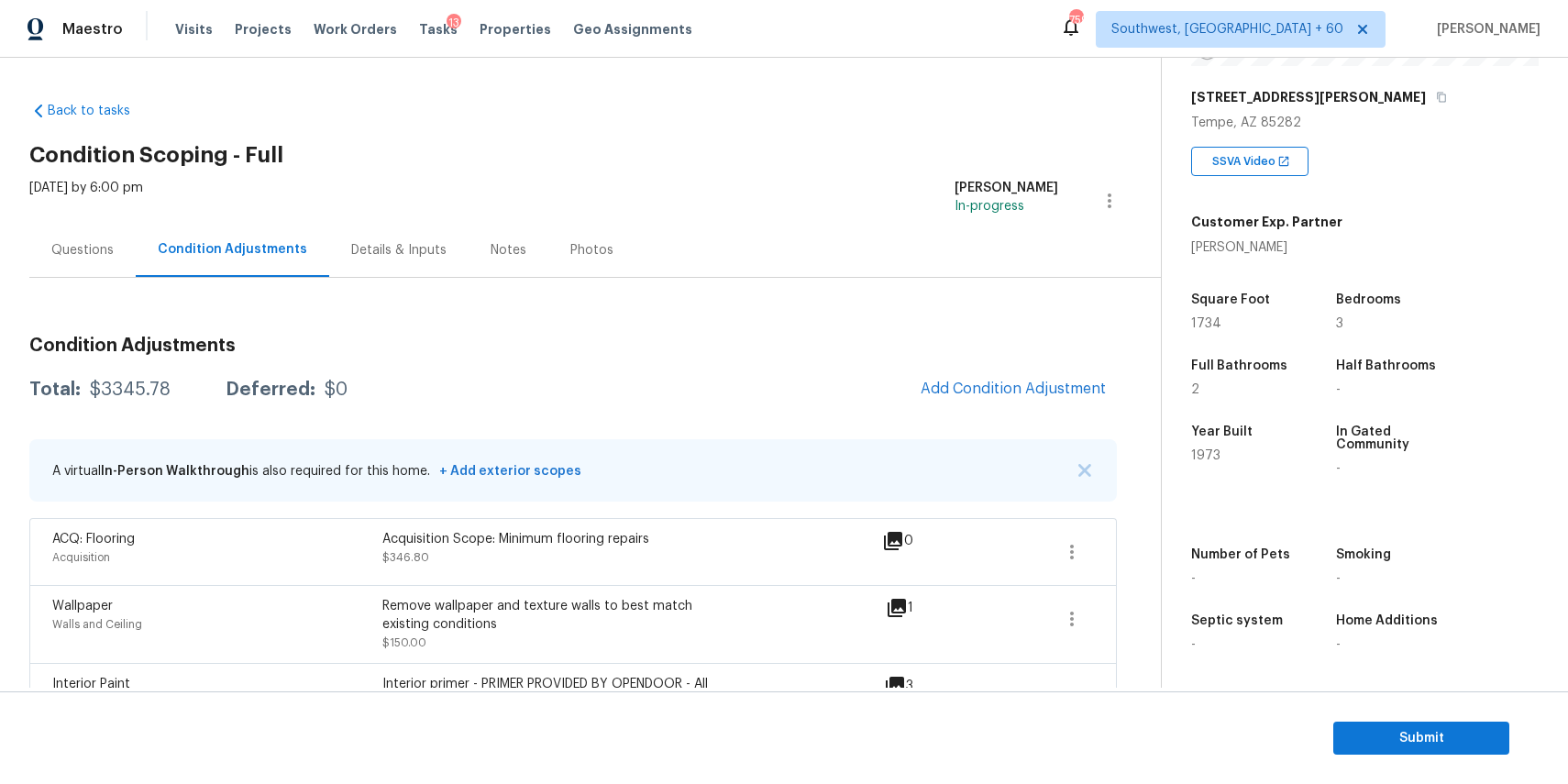
click at [91, 255] on div "Questions" at bounding box center [83, 250] width 62 height 18
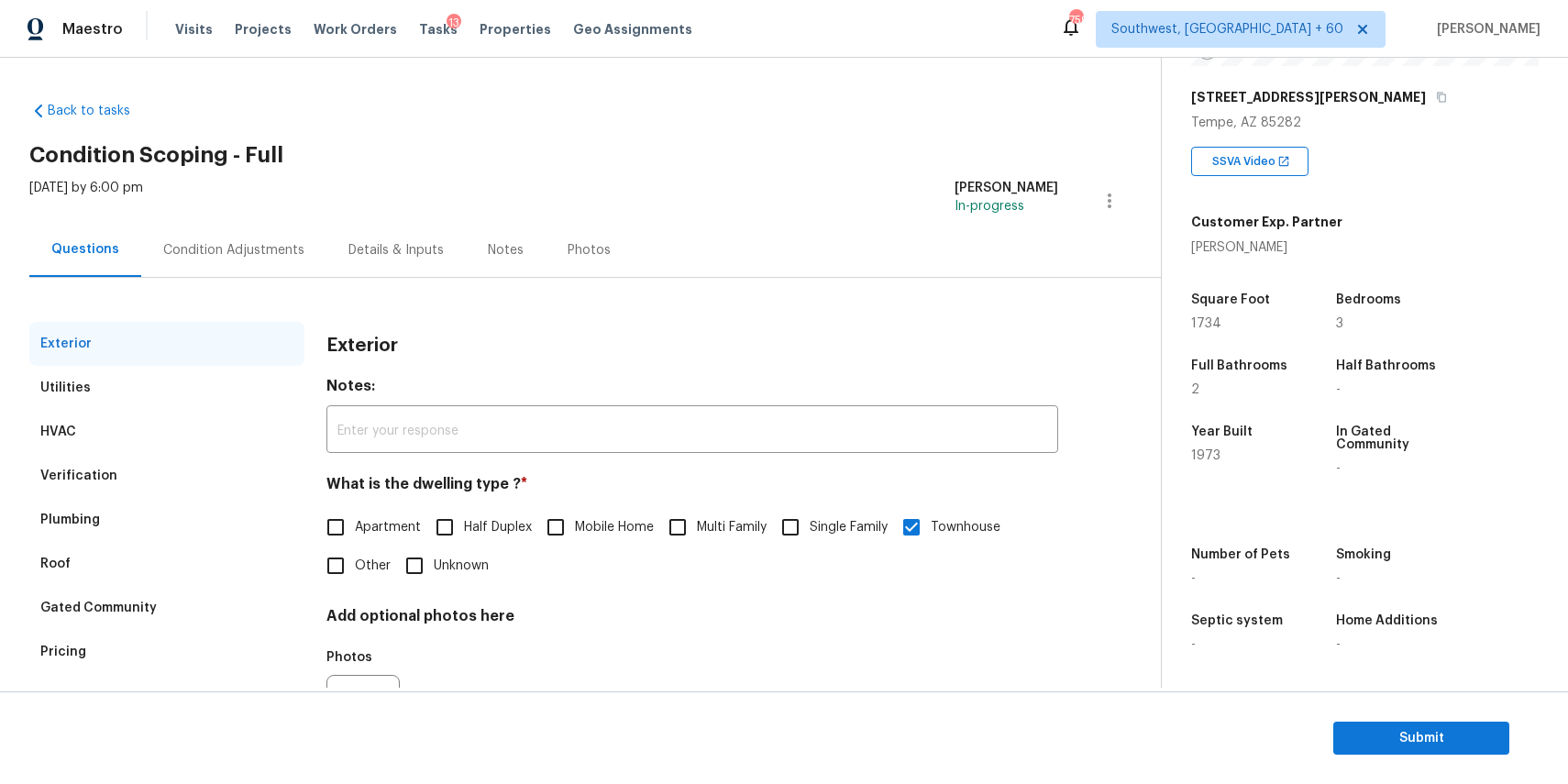
click at [91, 255] on div "Questions" at bounding box center [86, 249] width 68 height 18
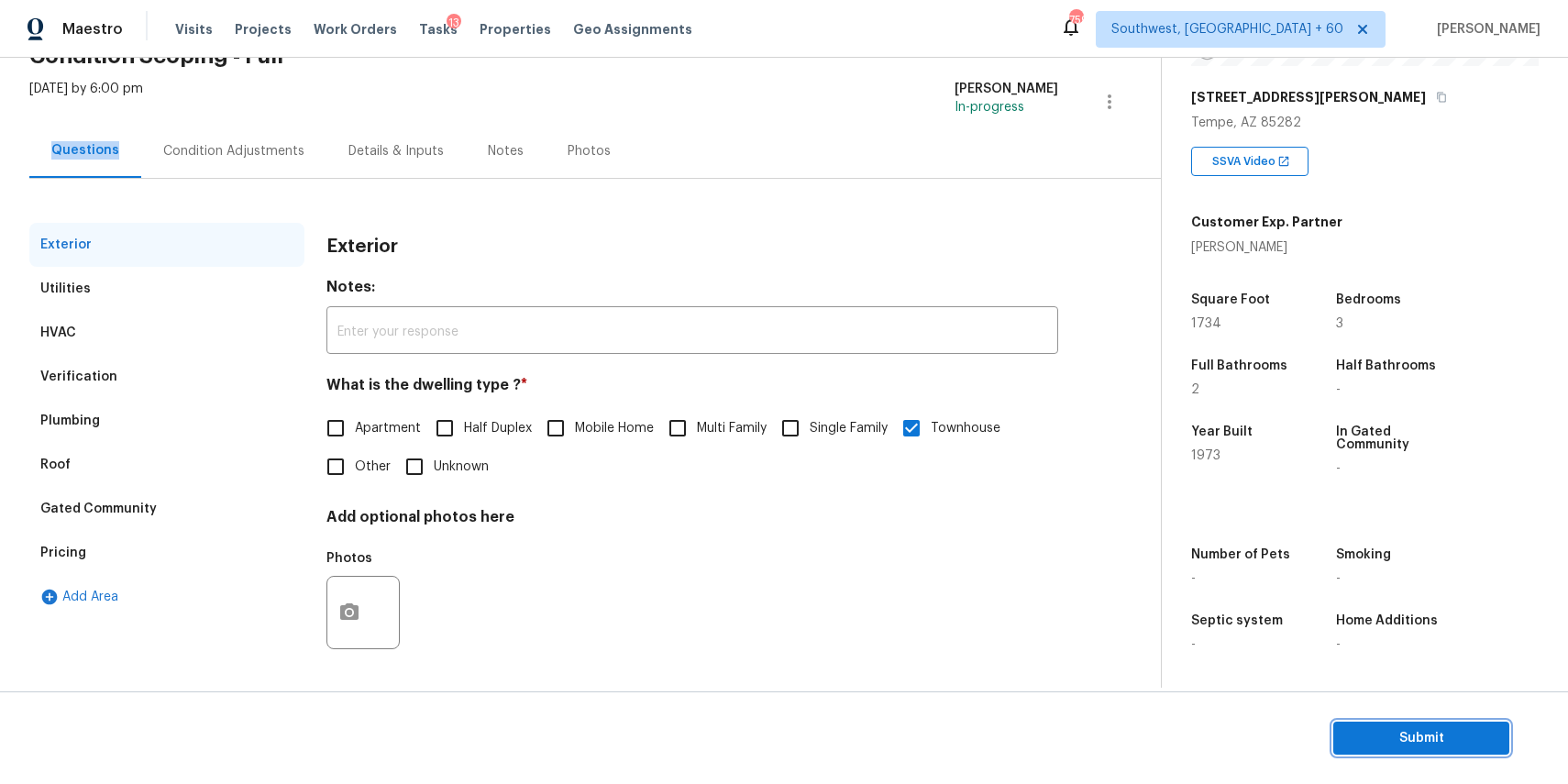
click at [1417, 733] on span "Submit" at bounding box center [1421, 738] width 147 height 23
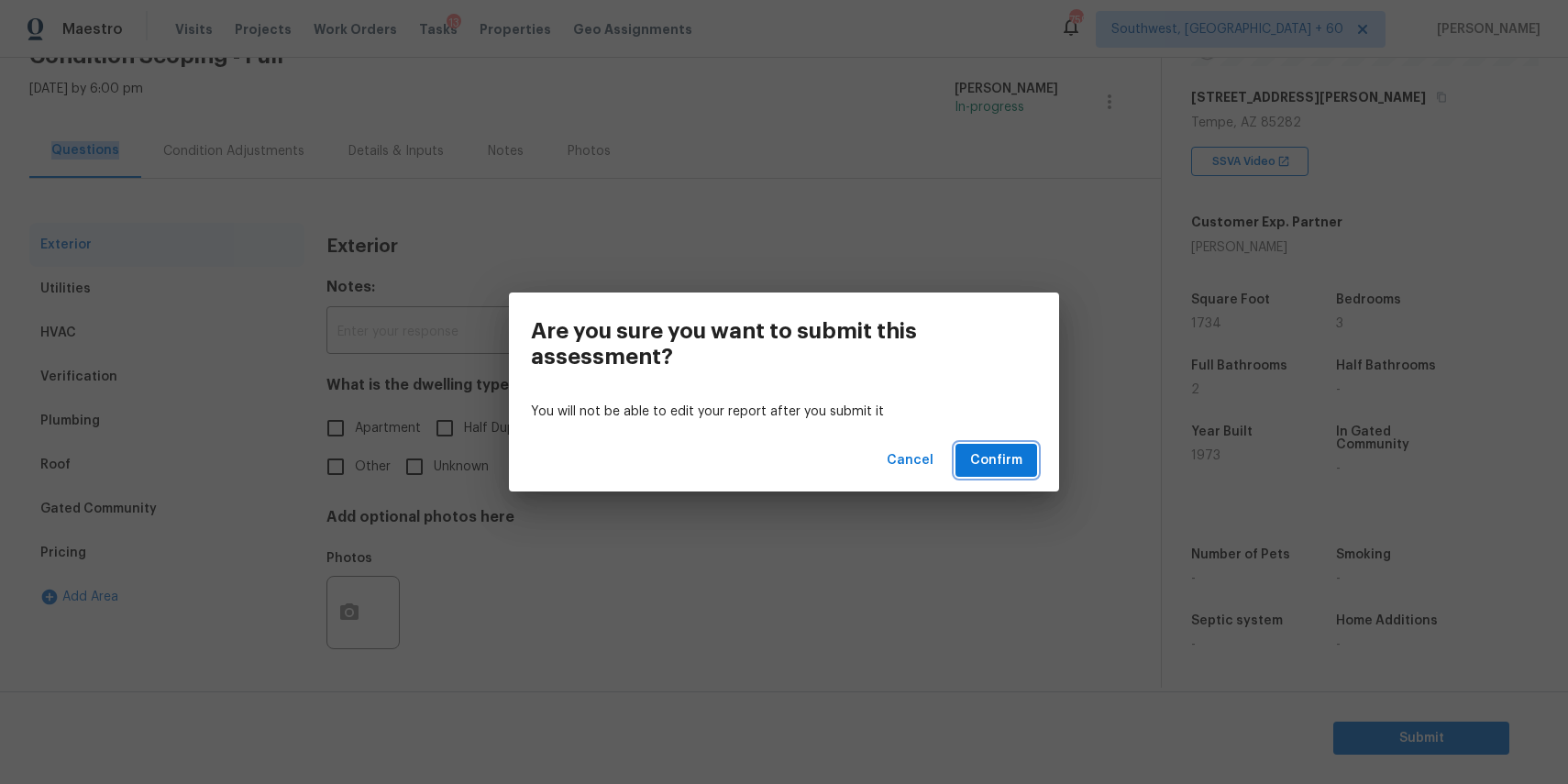
click at [999, 456] on span "Confirm" at bounding box center [996, 460] width 52 height 23
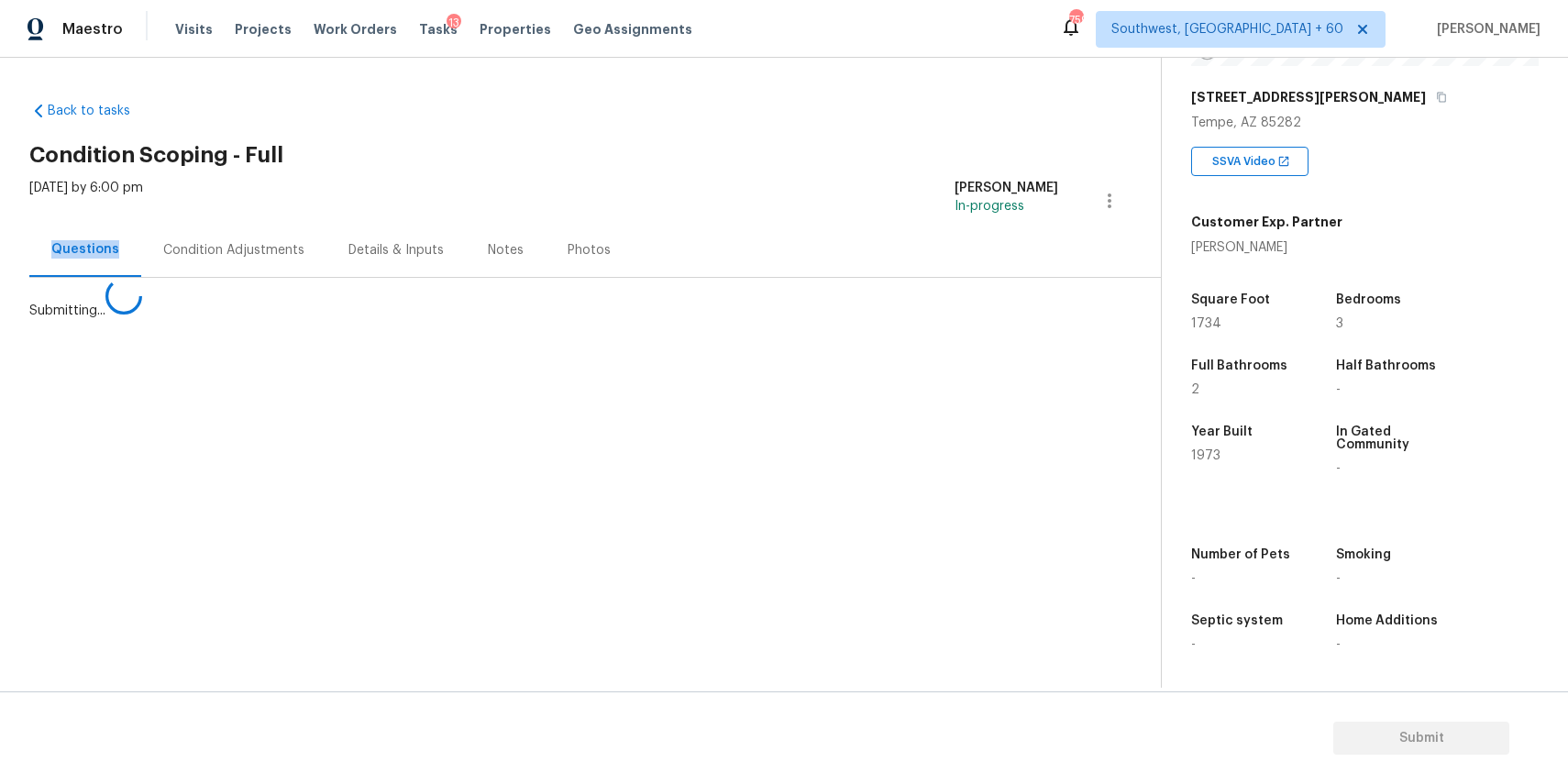
scroll to position [0, 0]
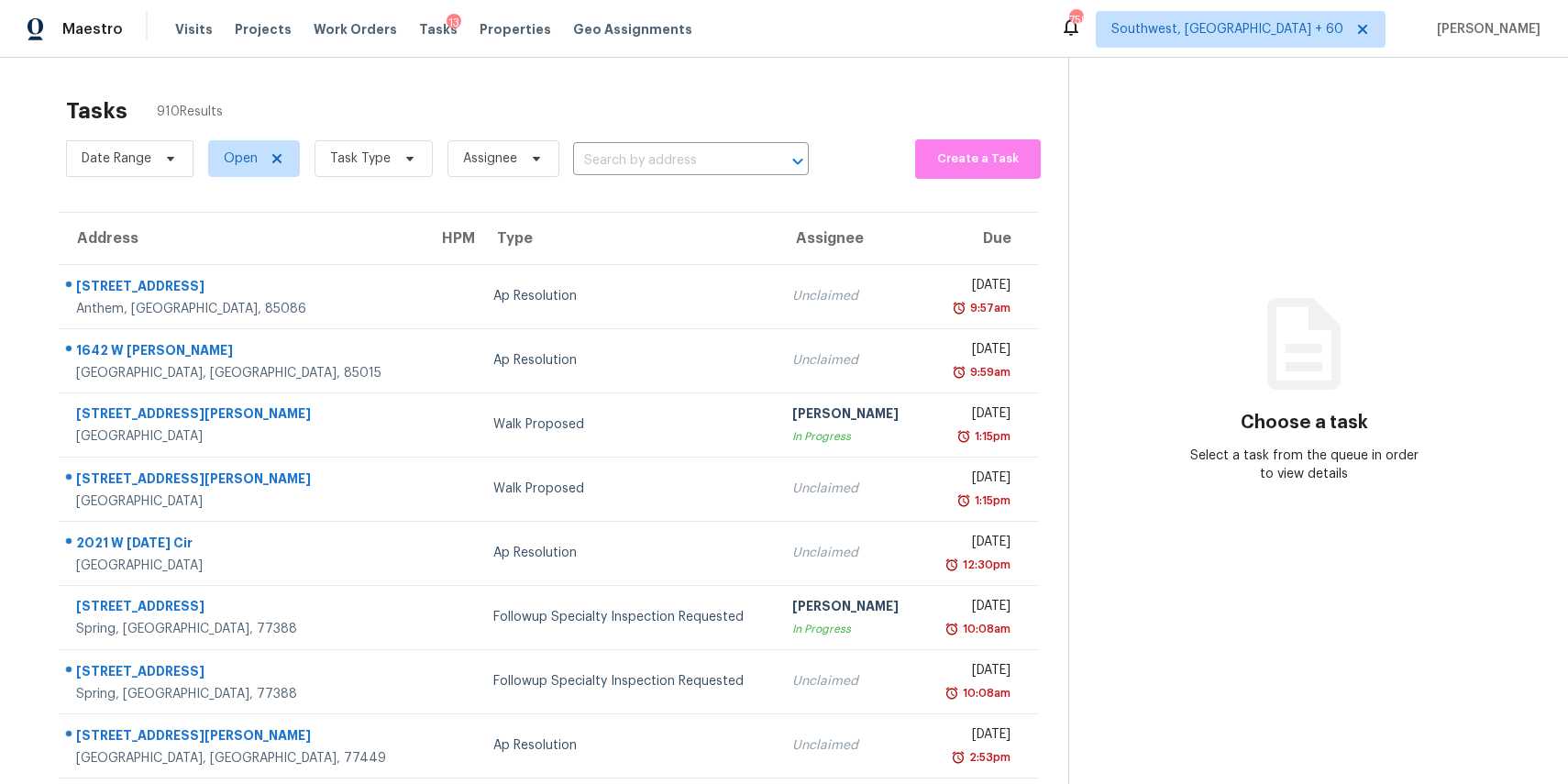
click at [586, 145] on div "Date Range Open Task Type Assignee ​" at bounding box center [437, 158] width 743 height 48
click at [628, 164] on input "text" at bounding box center [666, 160] width 185 height 28
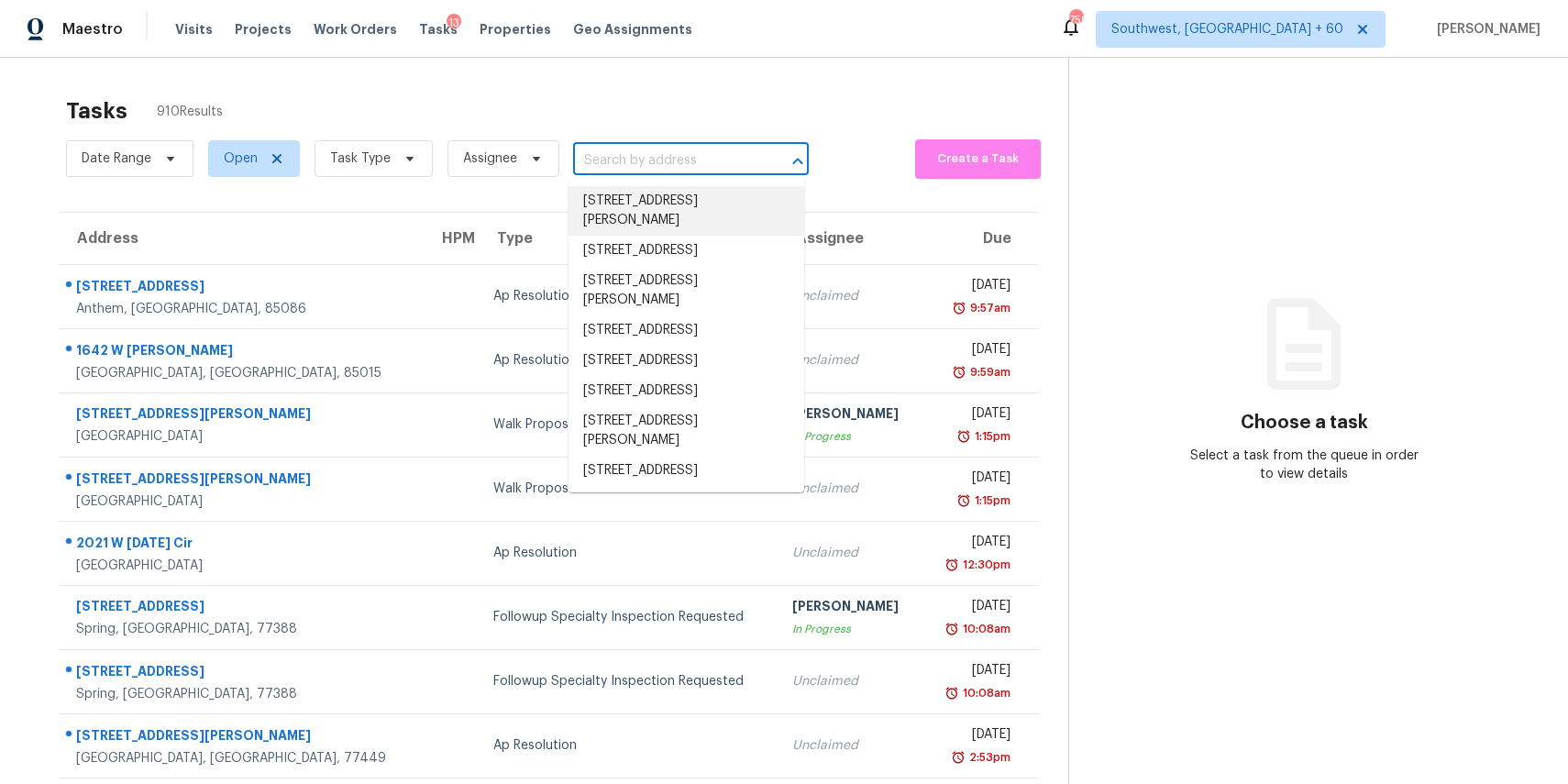
paste input "955 Juniper St NE Unit 4112, Atlanta, GA, 30309"
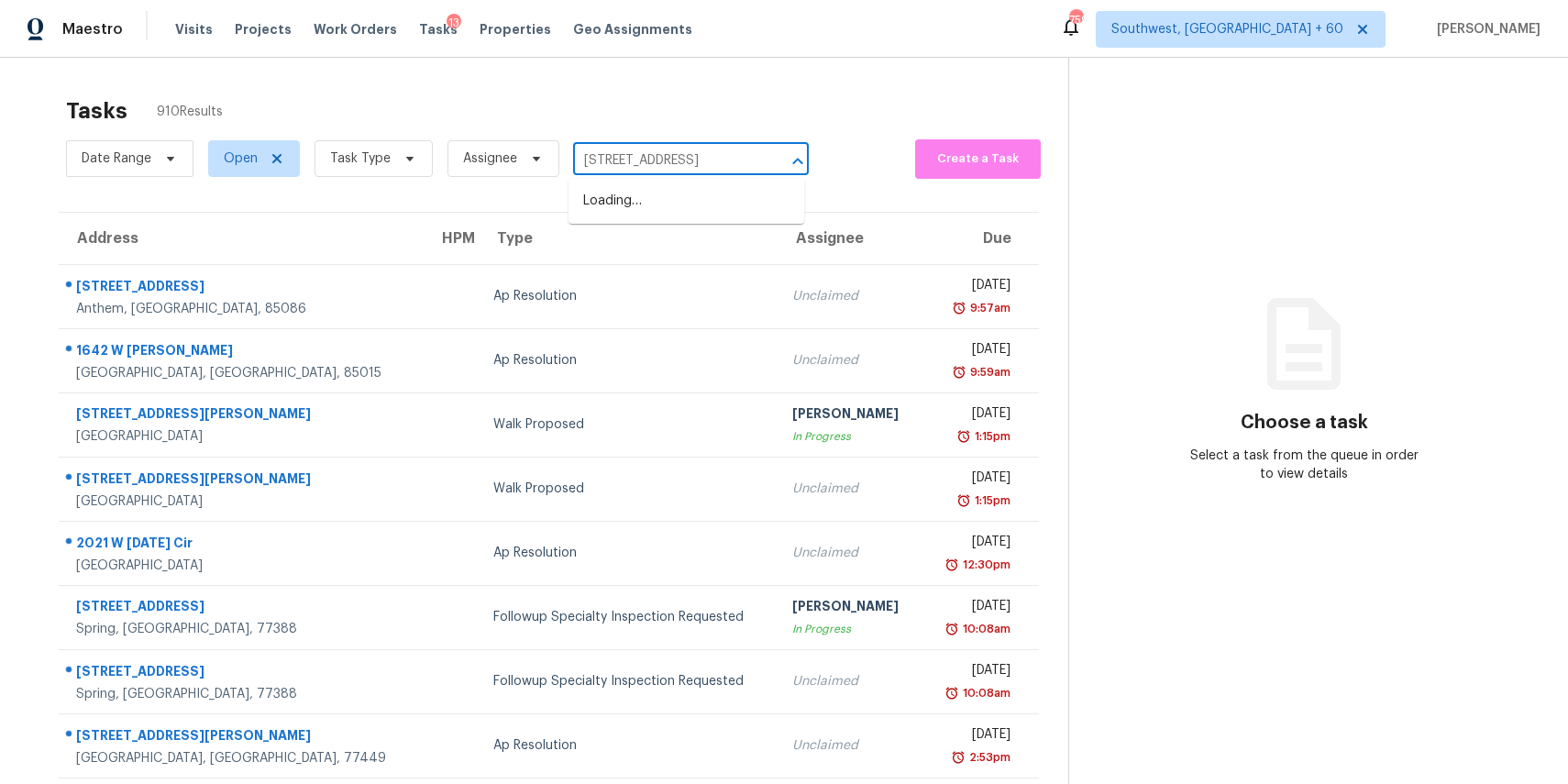
type input "955 Juniper St"
click at [728, 200] on li "955 Juniper St NE Unit 4112, Atlanta, GA 30309" at bounding box center [686, 201] width 235 height 30
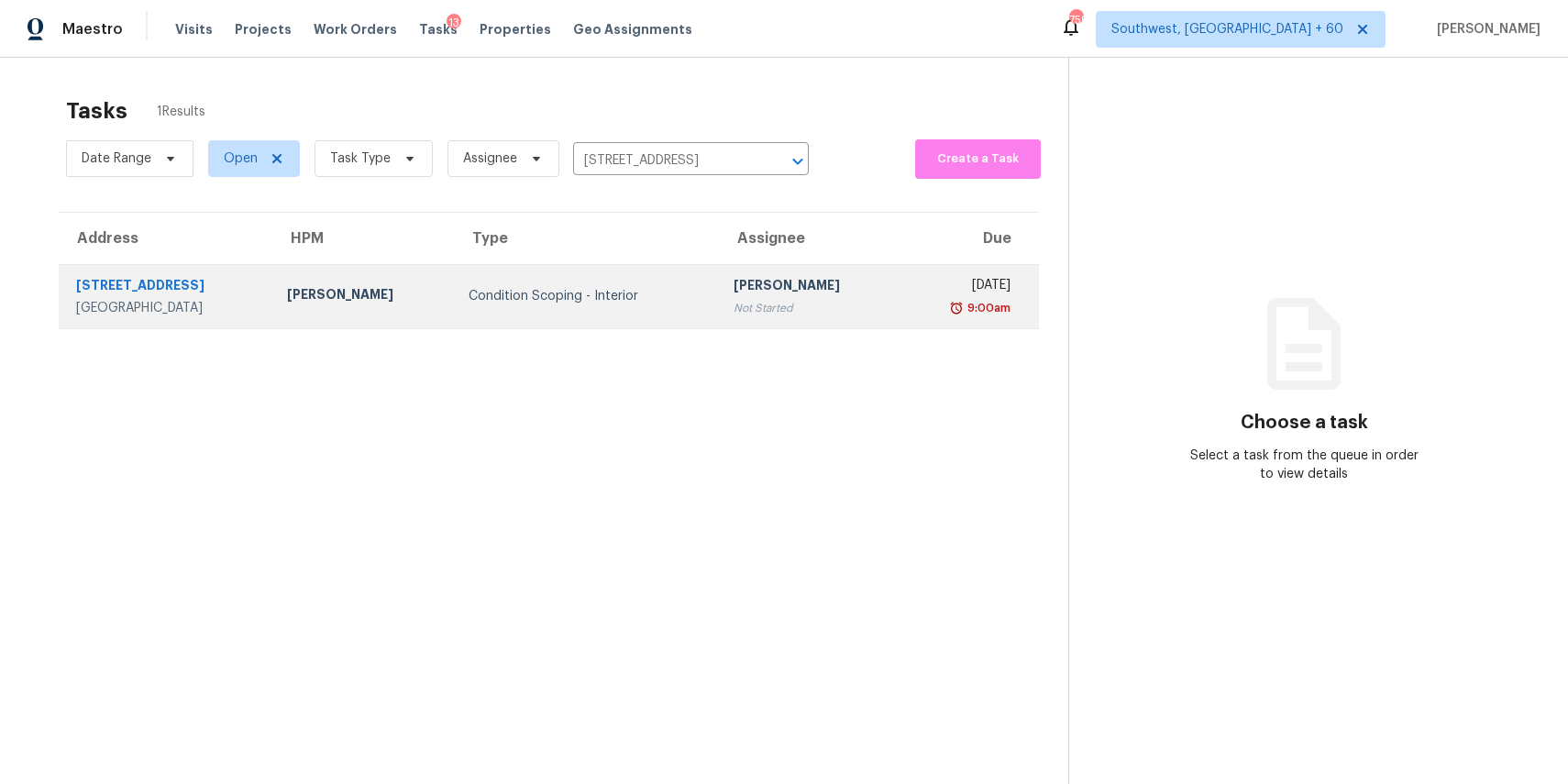
click at [674, 290] on td "Condition Scoping - Interior" at bounding box center [586, 296] width 265 height 64
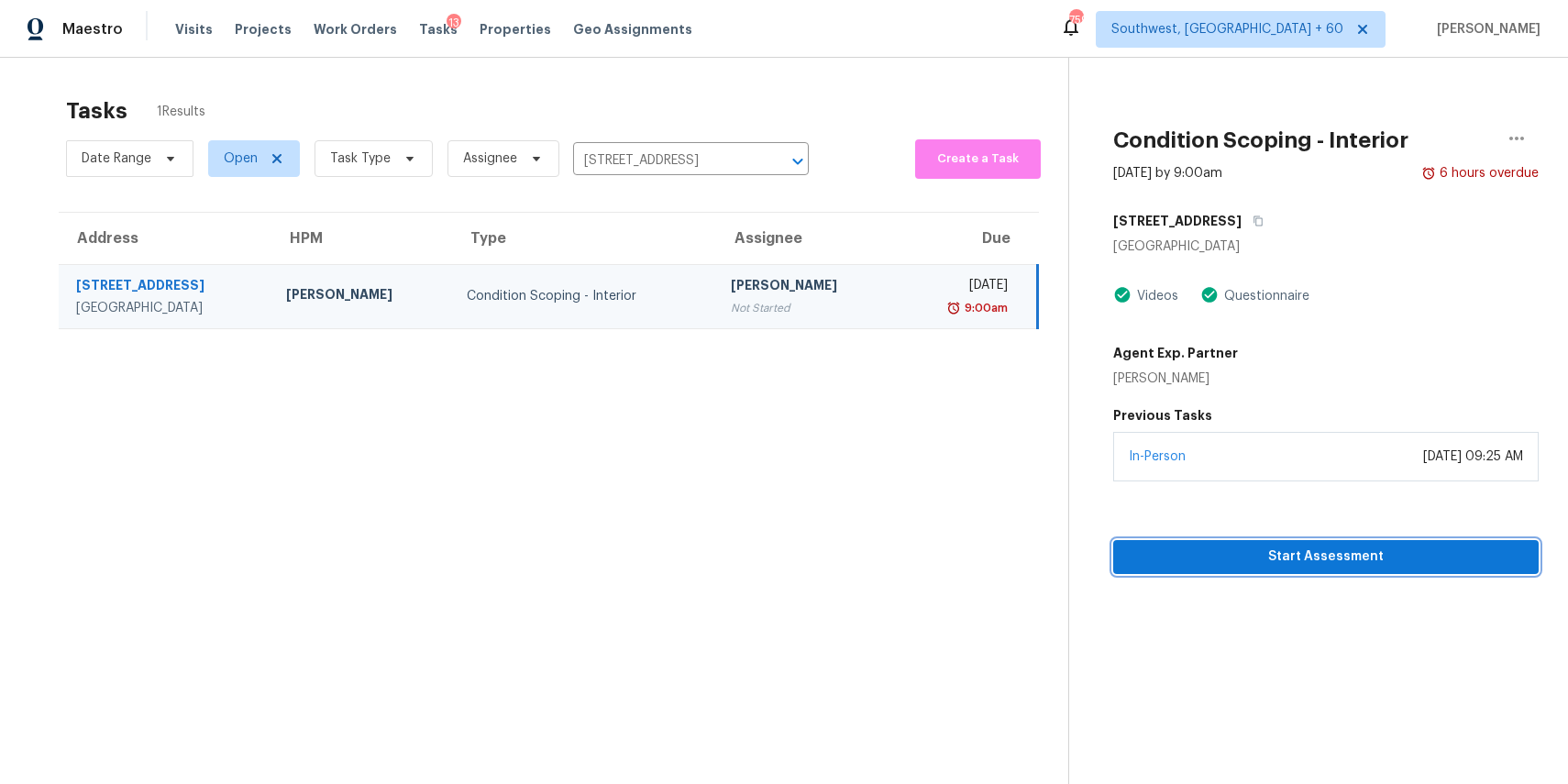
click at [1275, 569] on button "Start Assessment" at bounding box center [1326, 557] width 426 height 34
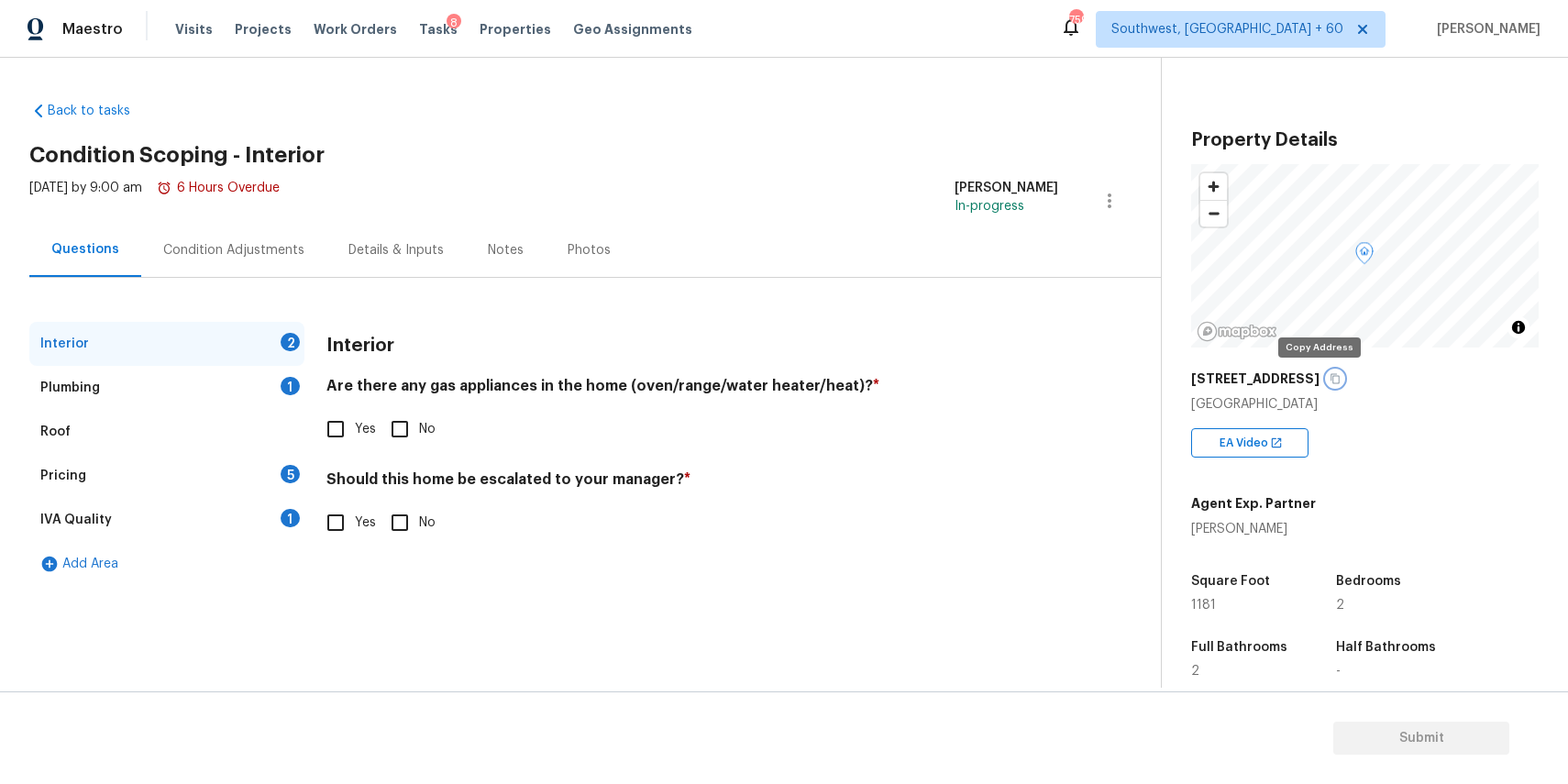
click at [1330, 381] on icon "button" at bounding box center [1335, 378] width 11 height 11
click at [1327, 385] on button "button" at bounding box center [1335, 378] width 17 height 17
click at [351, 432] on input "Yes" at bounding box center [336, 429] width 39 height 39
checkbox input "true"
click at [401, 528] on input "No" at bounding box center [401, 525] width 39 height 39
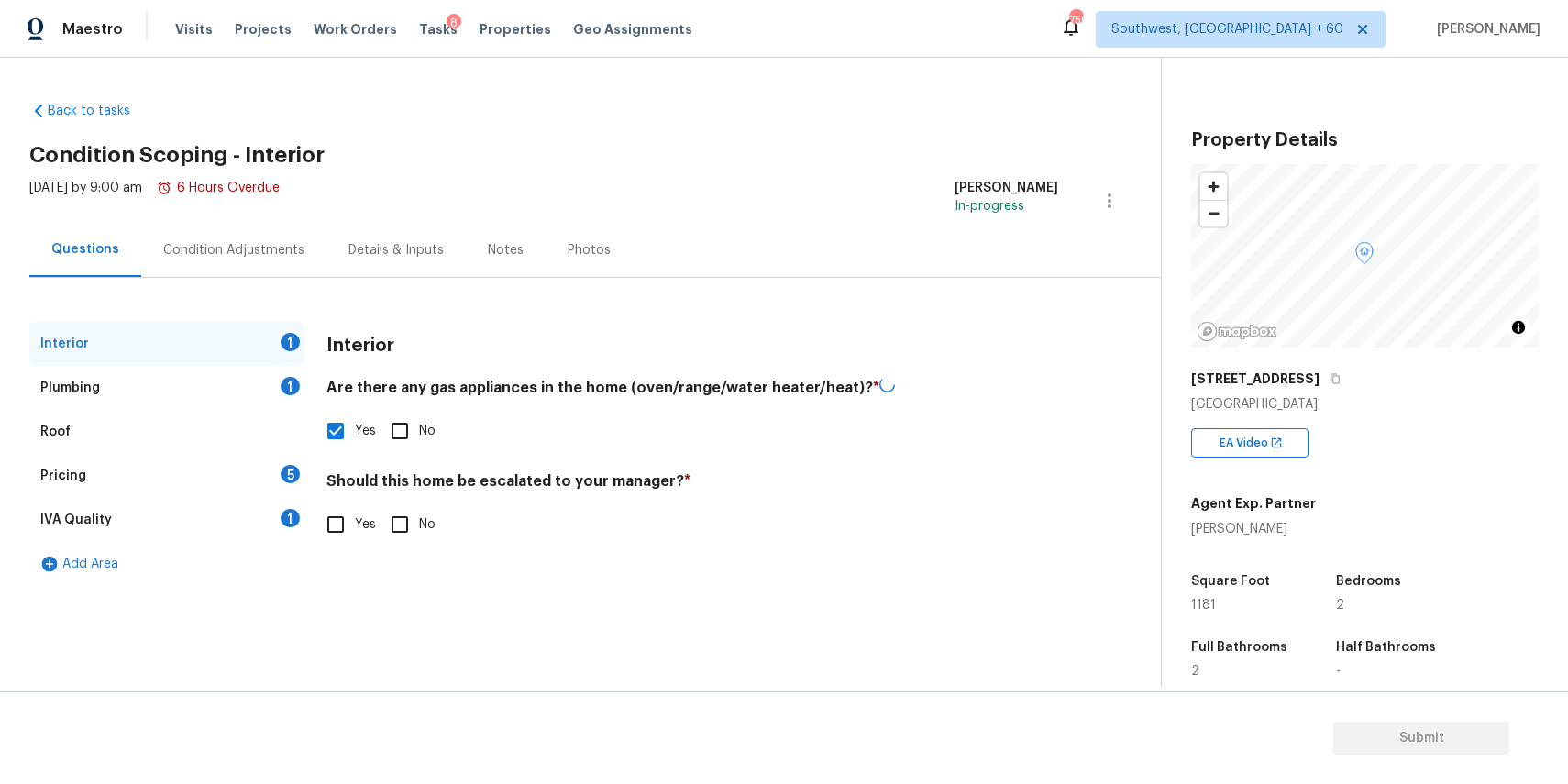
checkbox input "true"
click at [256, 388] on div "Plumbing 1" at bounding box center [166, 387] width 275 height 44
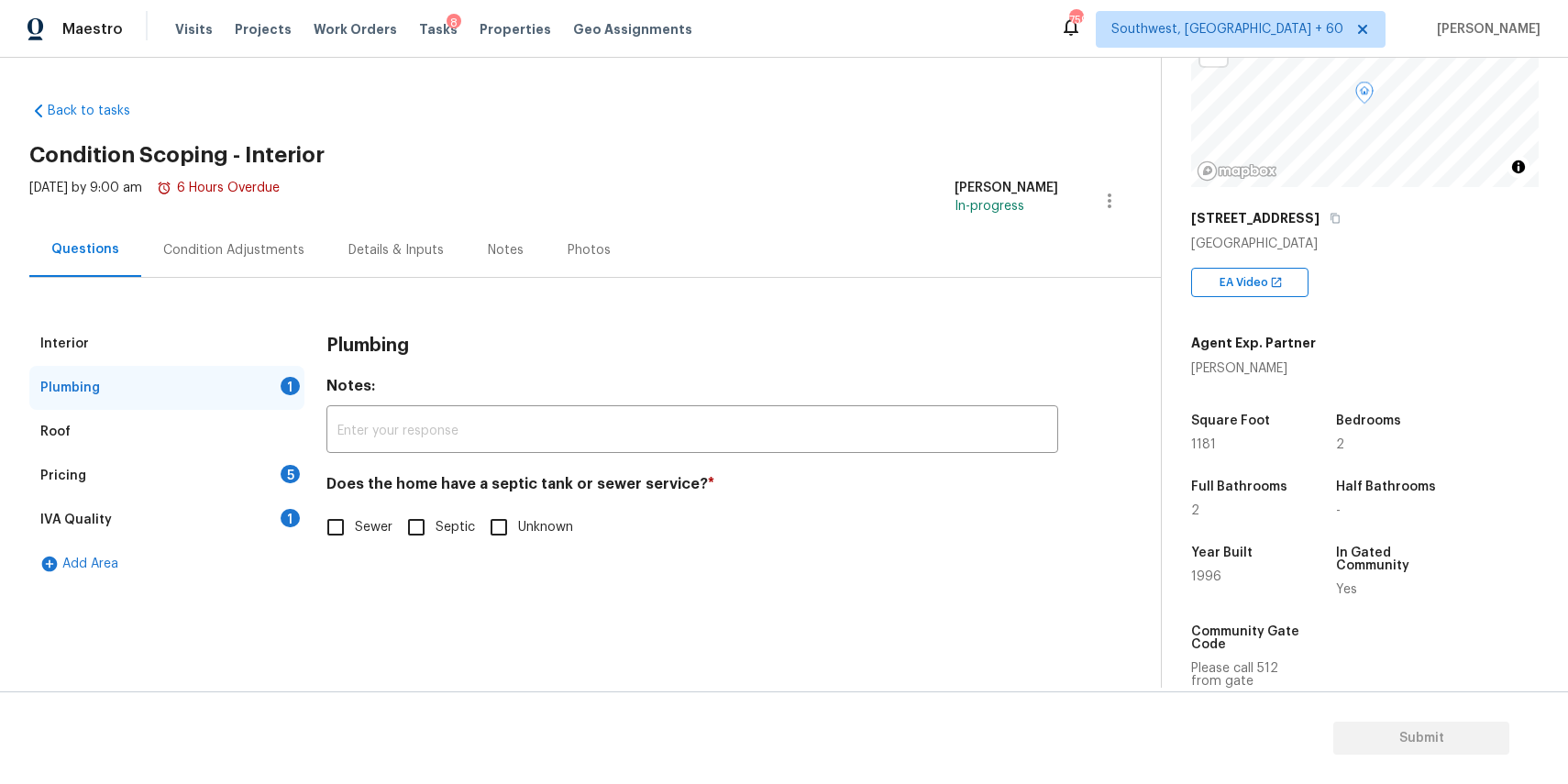
scroll to position [184, 0]
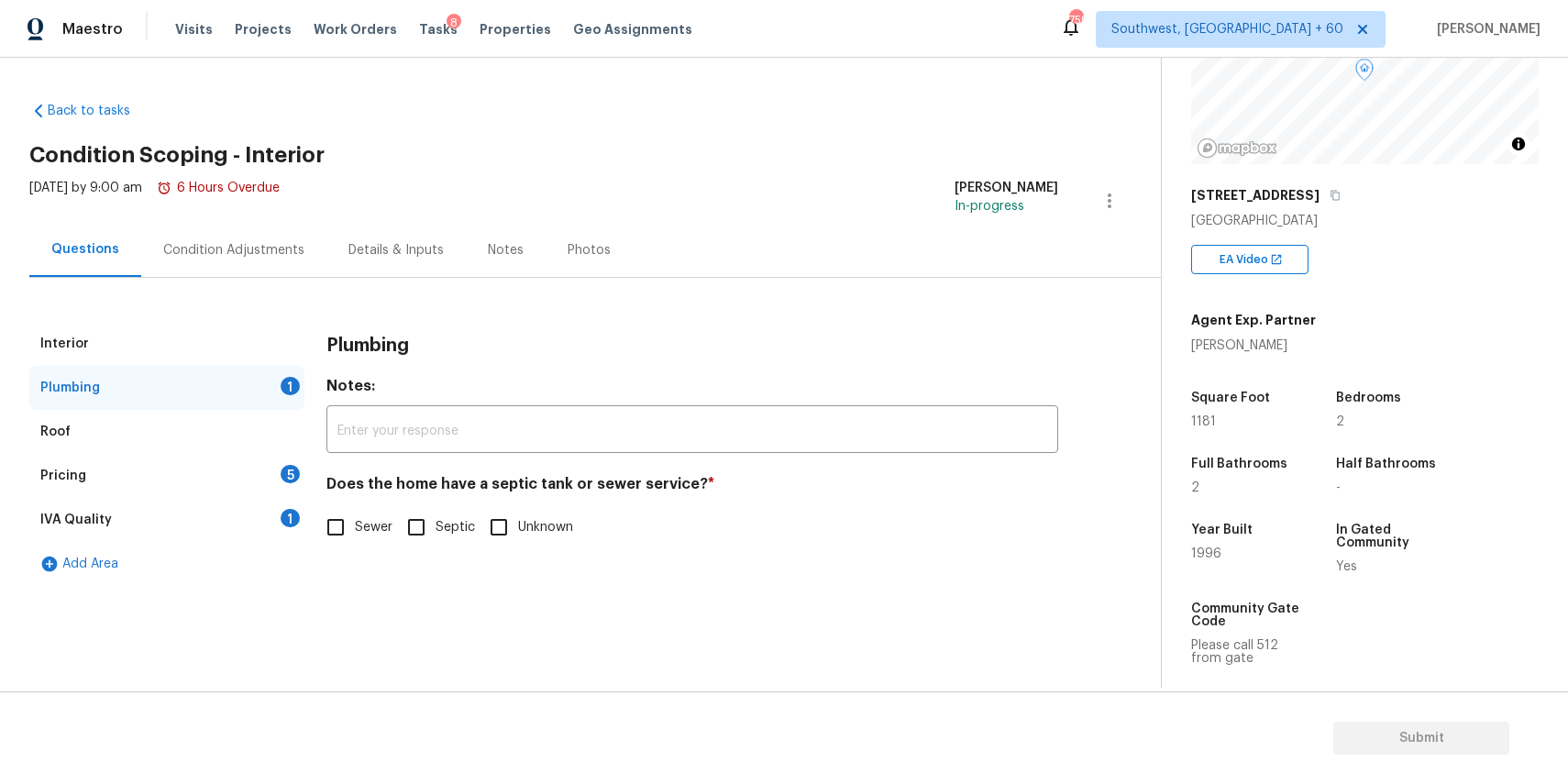
click at [350, 526] on input "Sewer" at bounding box center [336, 528] width 39 height 39
checkbox input "true"
click at [264, 488] on div "Pricing 5" at bounding box center [166, 475] width 275 height 44
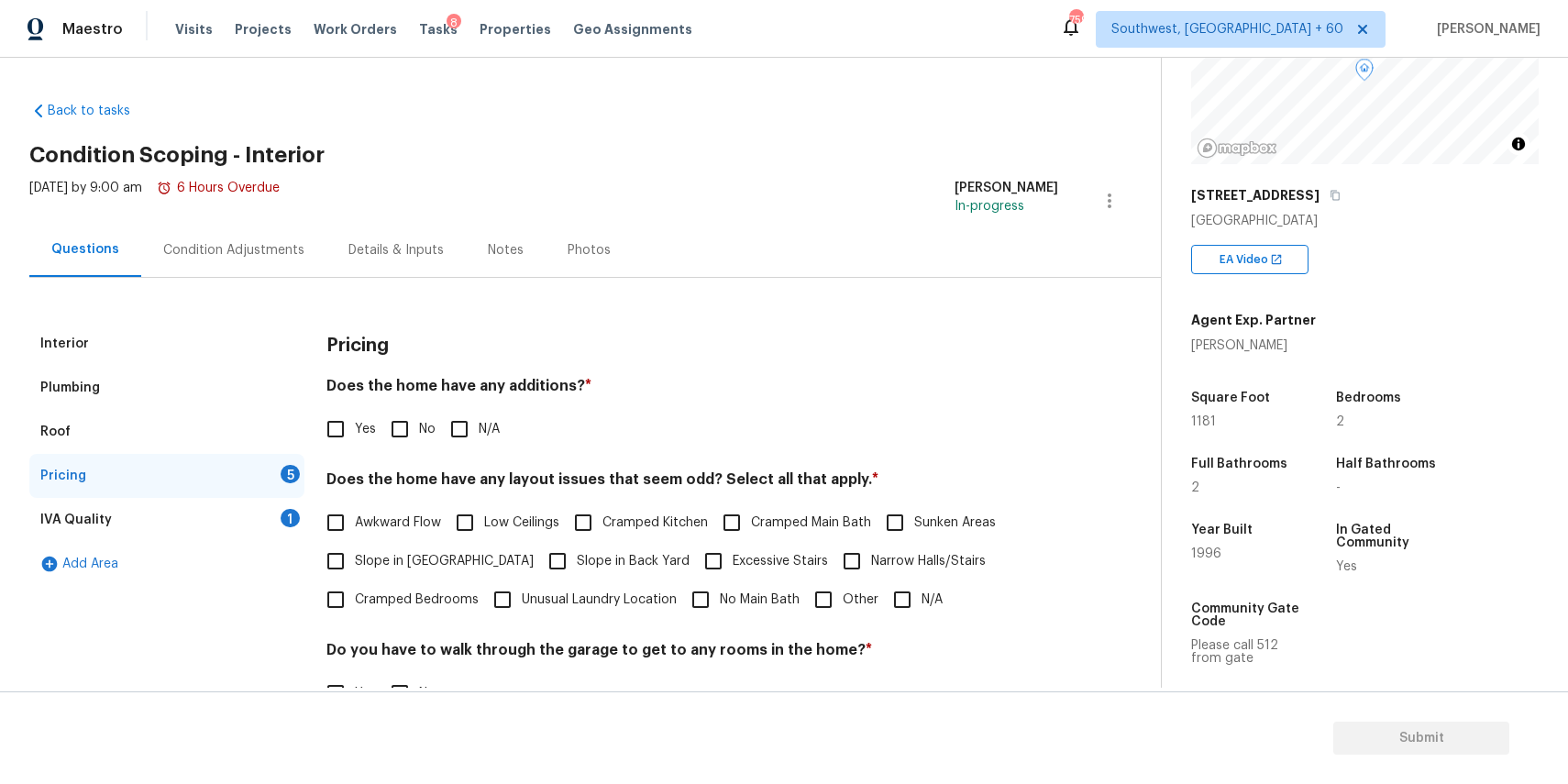
click at [487, 427] on span "N/A" at bounding box center [490, 429] width 21 height 19
click at [479, 427] on input "N/A" at bounding box center [460, 429] width 39 height 39
checkbox input "true"
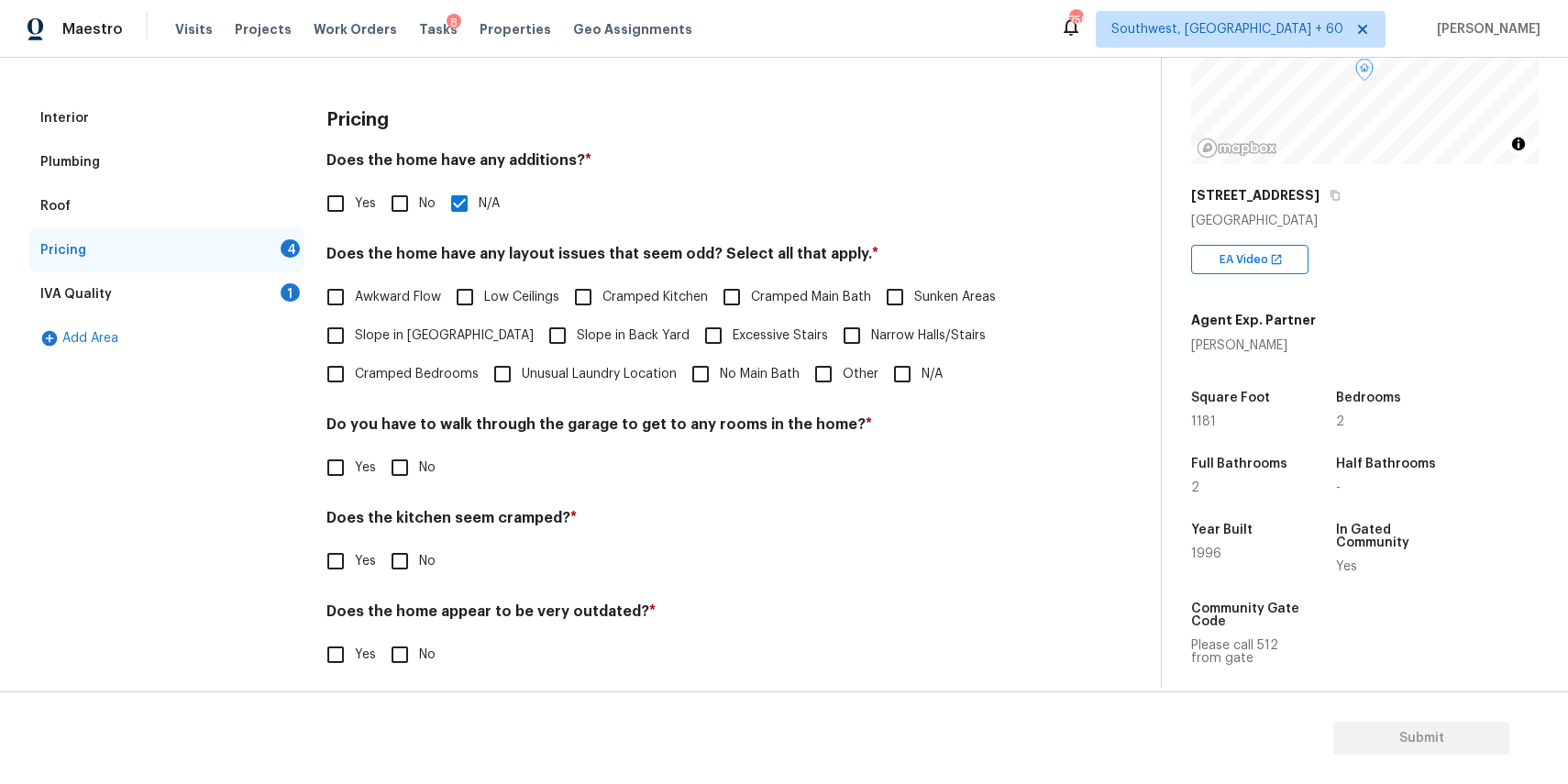
click at [917, 383] on input "N/A" at bounding box center [903, 374] width 39 height 39
checkbox input "true"
click at [408, 477] on input "No" at bounding box center [401, 467] width 39 height 39
checkbox input "true"
click at [412, 565] on input "No" at bounding box center [401, 562] width 39 height 39
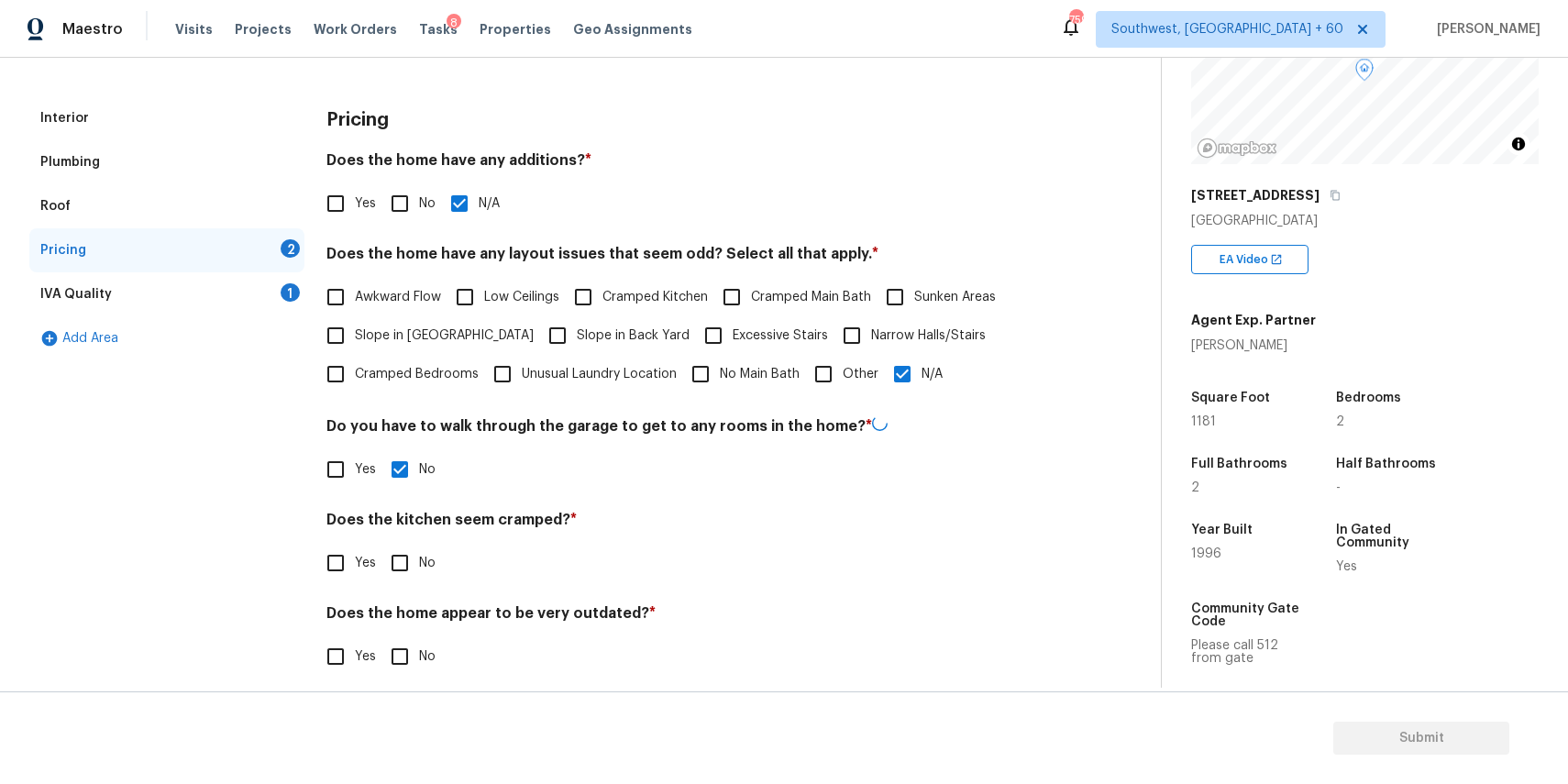
checkbox input "true"
click at [406, 640] on input "No" at bounding box center [401, 657] width 39 height 39
checkbox input "true"
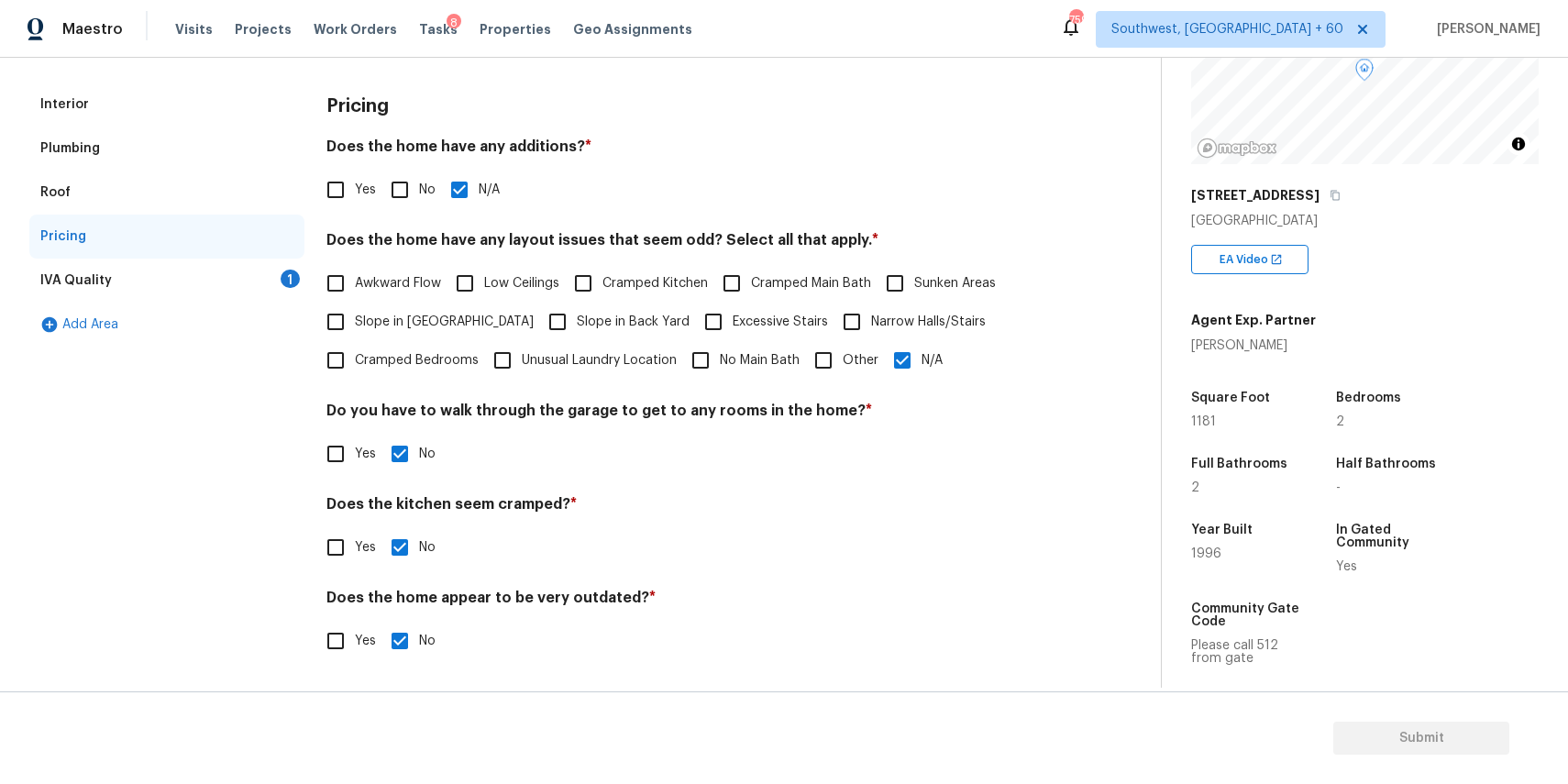
click at [215, 276] on div "IVA Quality 1" at bounding box center [166, 280] width 275 height 44
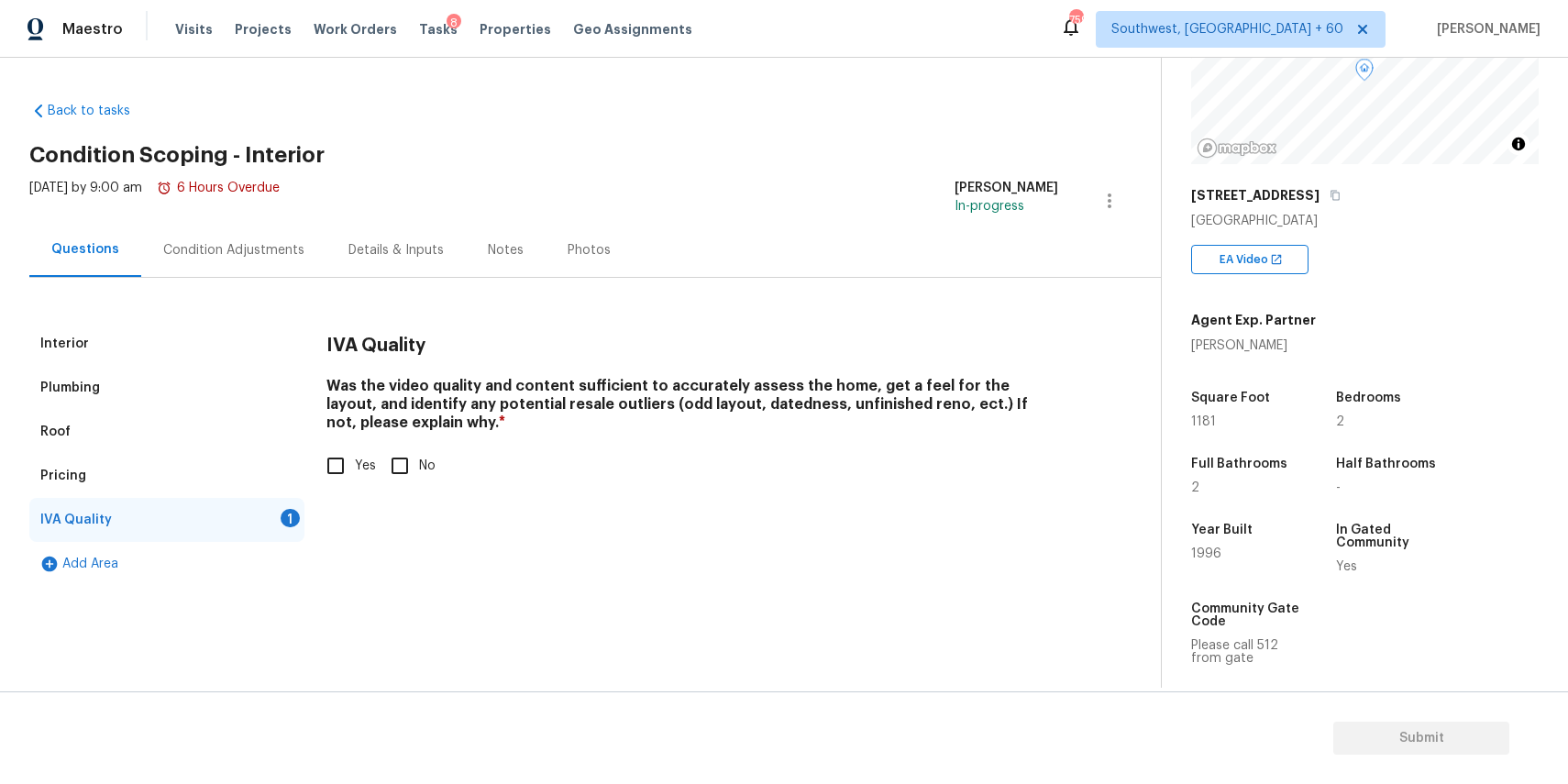
click at [338, 457] on input "Yes" at bounding box center [336, 465] width 39 height 39
checkbox input "true"
click at [274, 261] on div "Condition Adjustments" at bounding box center [233, 250] width 186 height 54
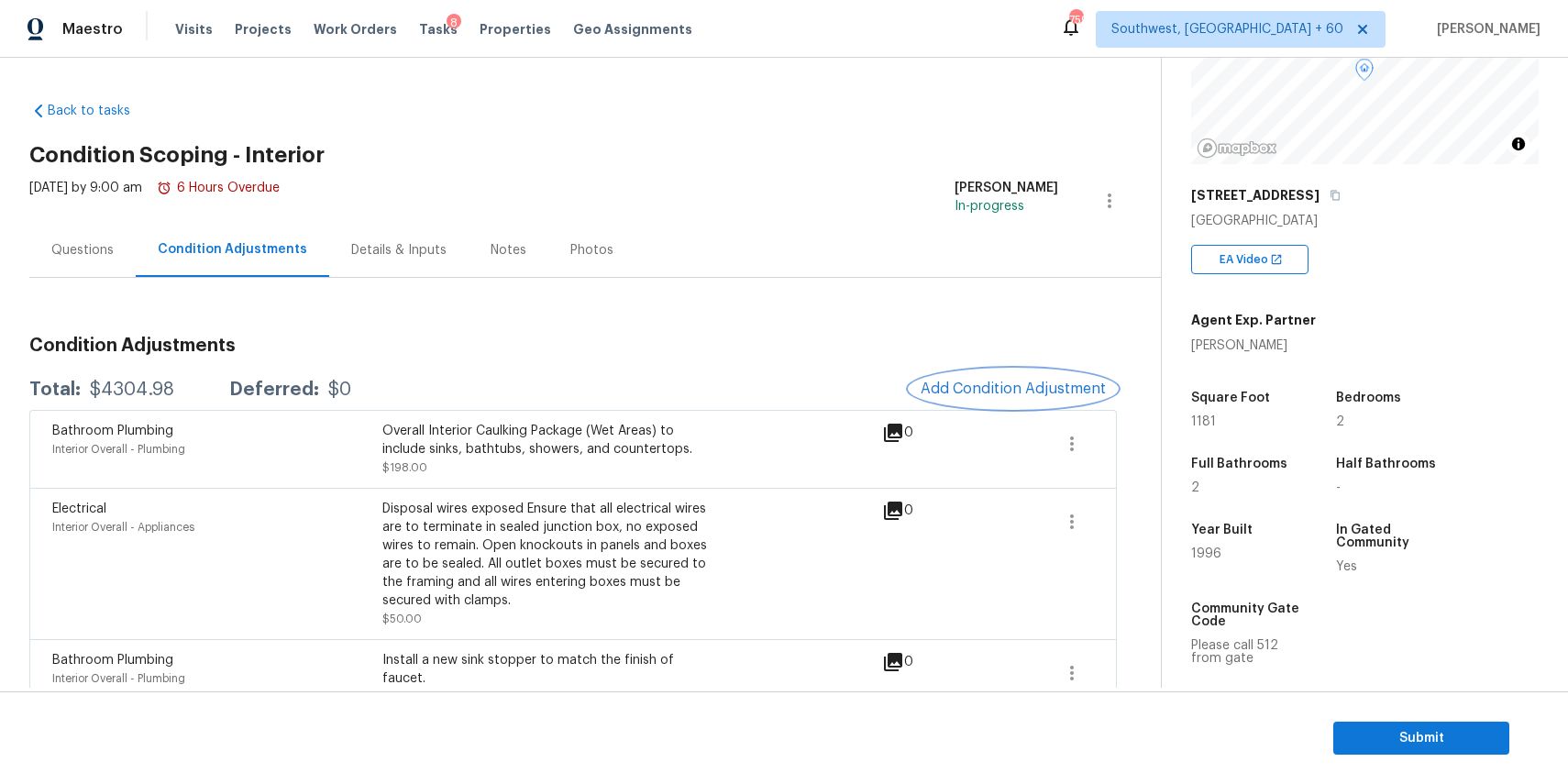
click at [1001, 384] on span "Add Condition Adjustment" at bounding box center [1013, 389] width 186 height 17
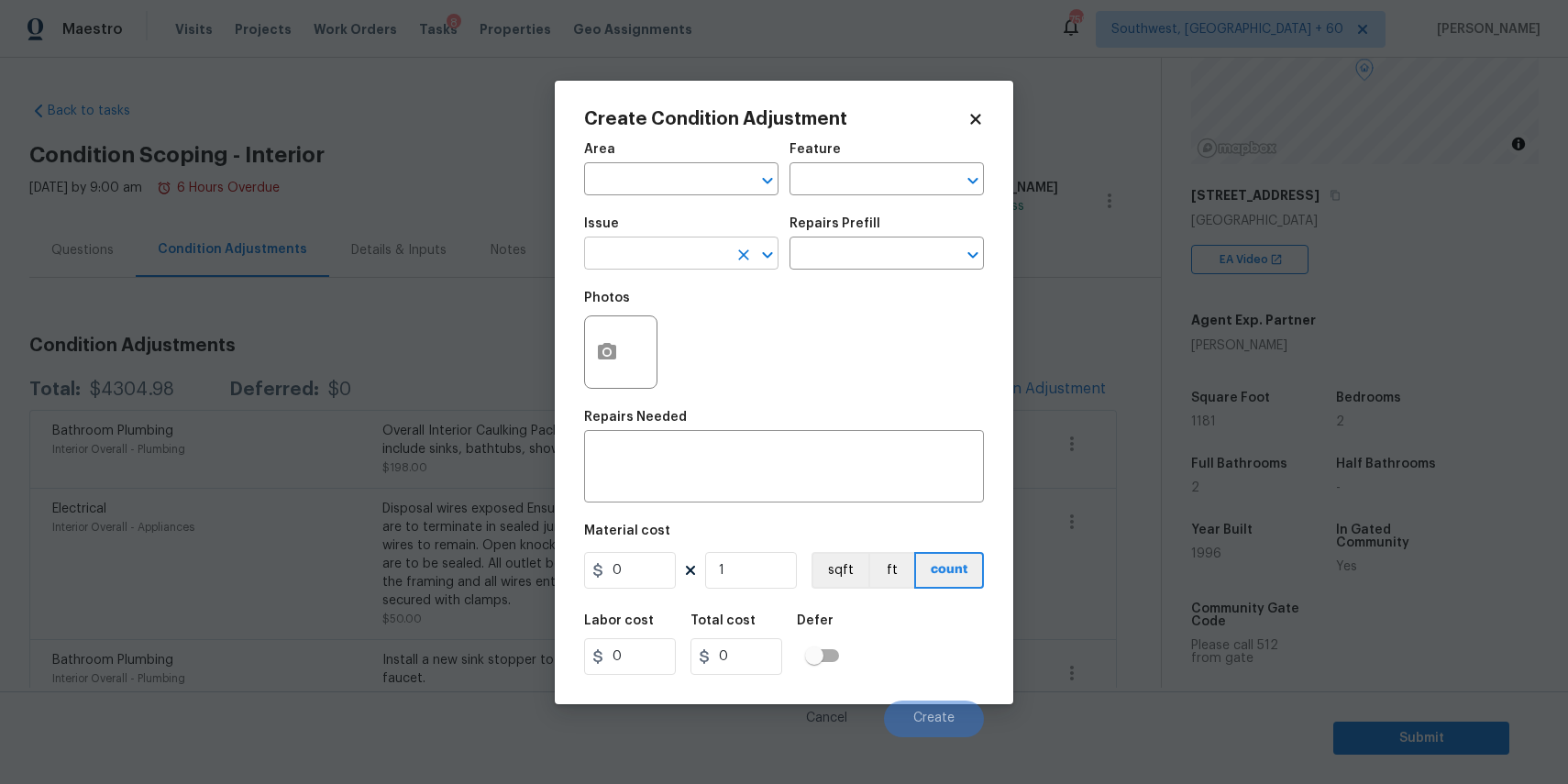
click at [632, 251] on input "text" at bounding box center [655, 255] width 143 height 28
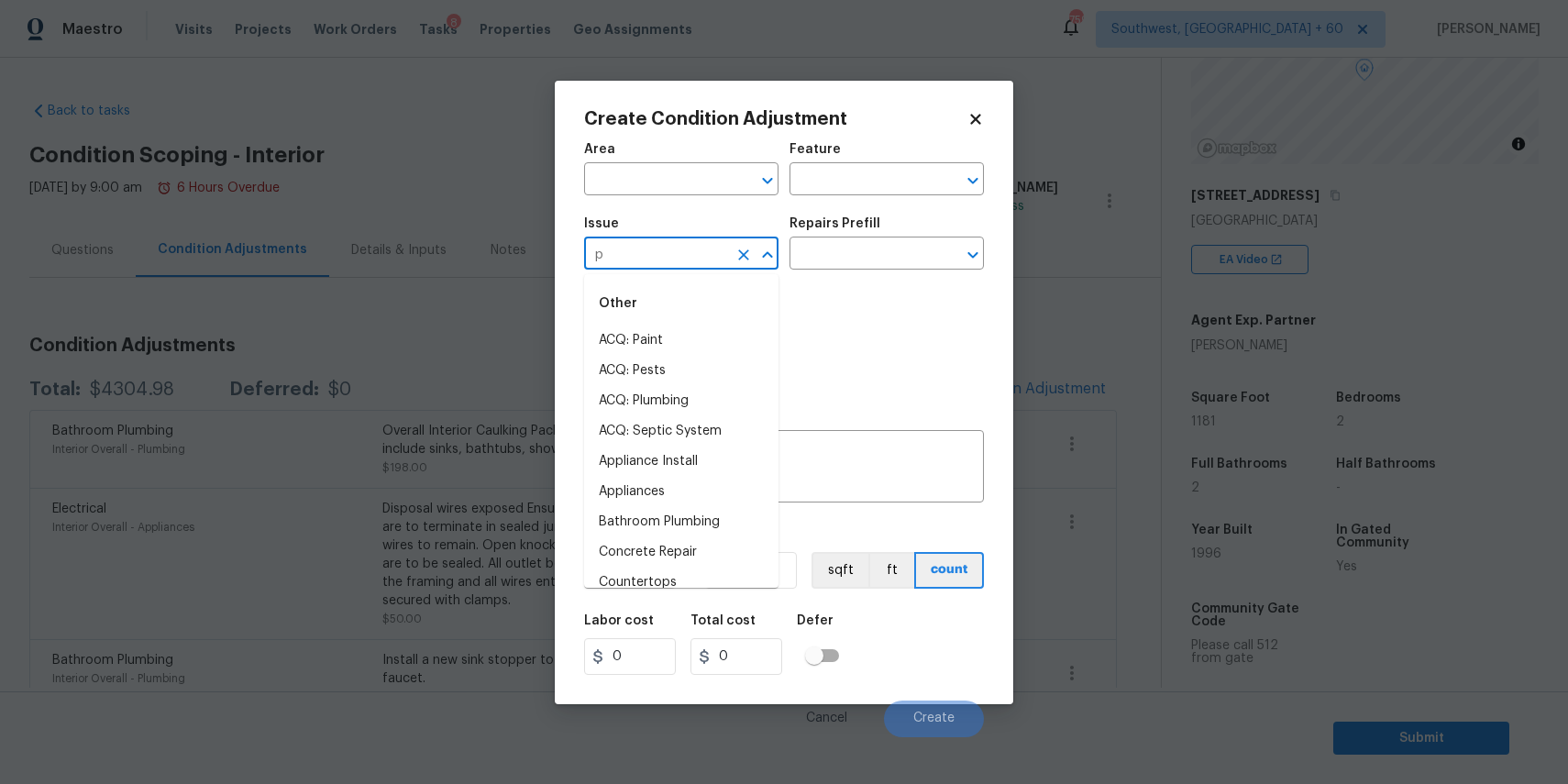
type input "pa"
click at [740, 338] on li "ACQ: Flooring" at bounding box center [681, 340] width 194 height 30
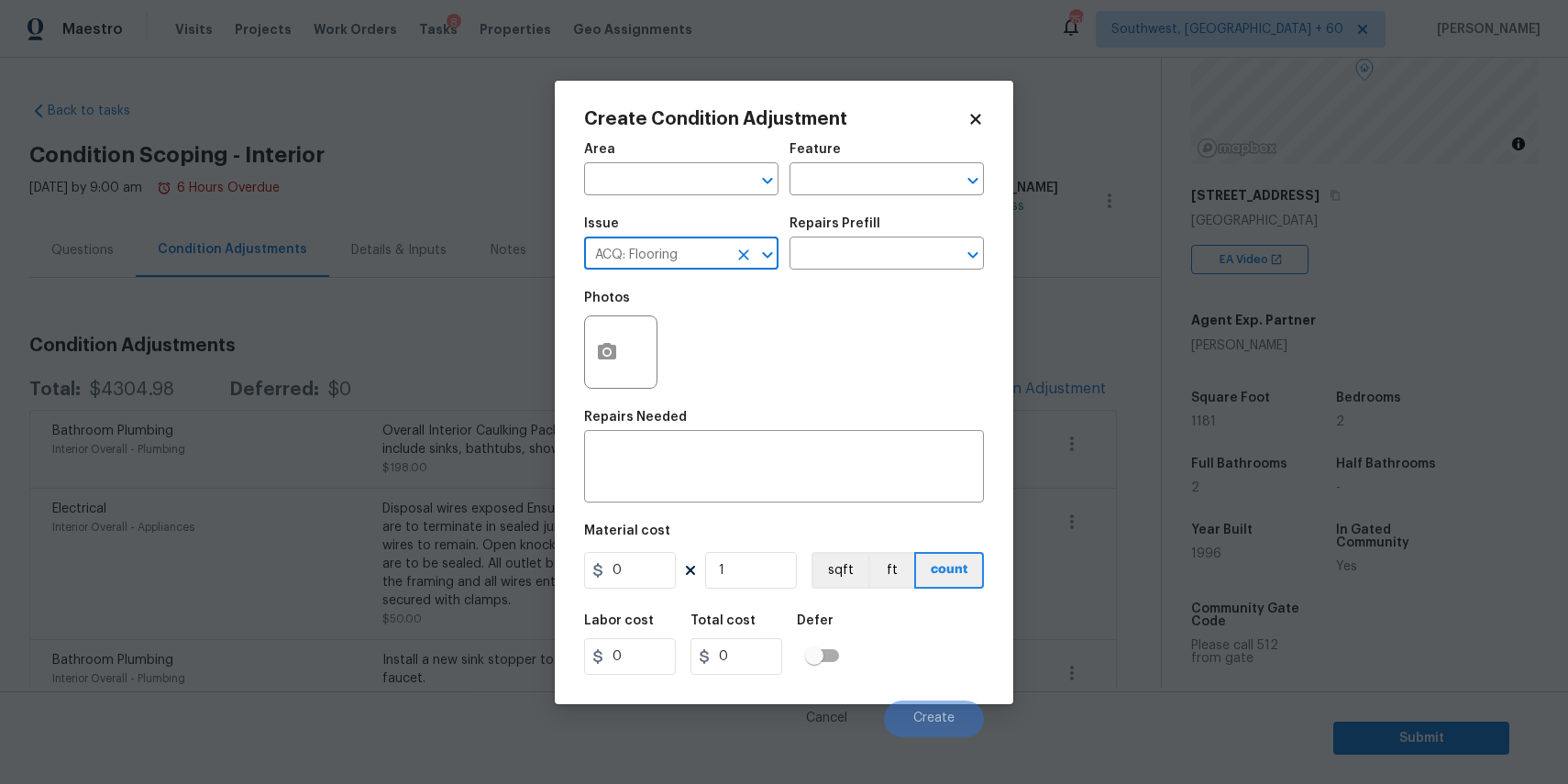
type input "ACQ: Flooring"
click at [740, 338] on div "Photos" at bounding box center [784, 340] width 400 height 119
click at [747, 257] on icon "Clear" at bounding box center [744, 255] width 11 height 11
click at [656, 330] on li "ACQ: Paint" at bounding box center [681, 340] width 194 height 30
type input "ACQ: Paint"
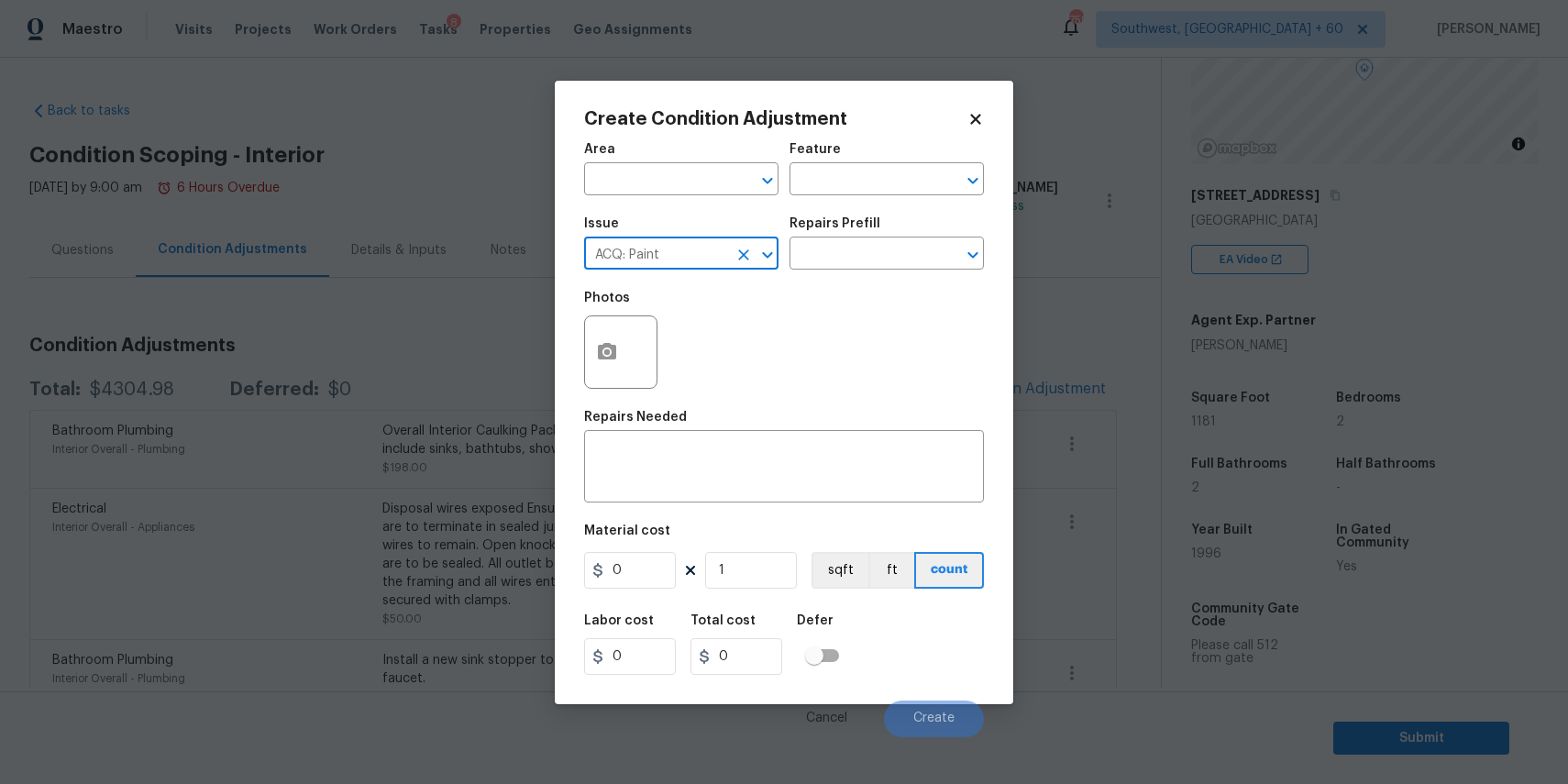
click at [916, 231] on div "Repairs Prefill" at bounding box center [887, 229] width 194 height 24
click at [921, 249] on input "text" at bounding box center [860, 255] width 143 height 28
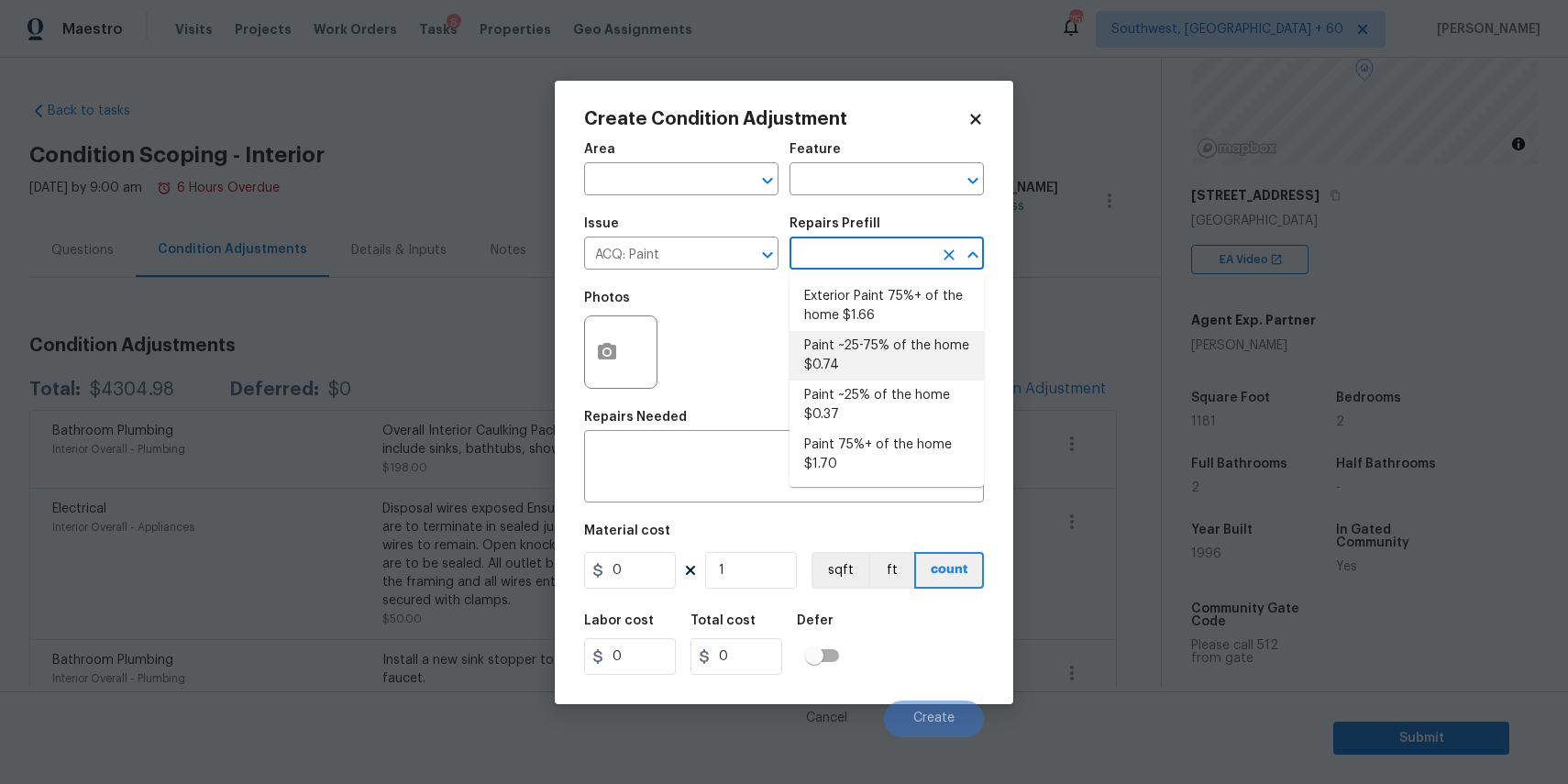
click at [900, 353] on li "Paint ~25-75% of the home $0.74" at bounding box center [887, 356] width 194 height 50
type input "Acquisition"
type textarea "Acquisition Scope: ~25 - 75% of the home needs interior paint"
type input "0.74"
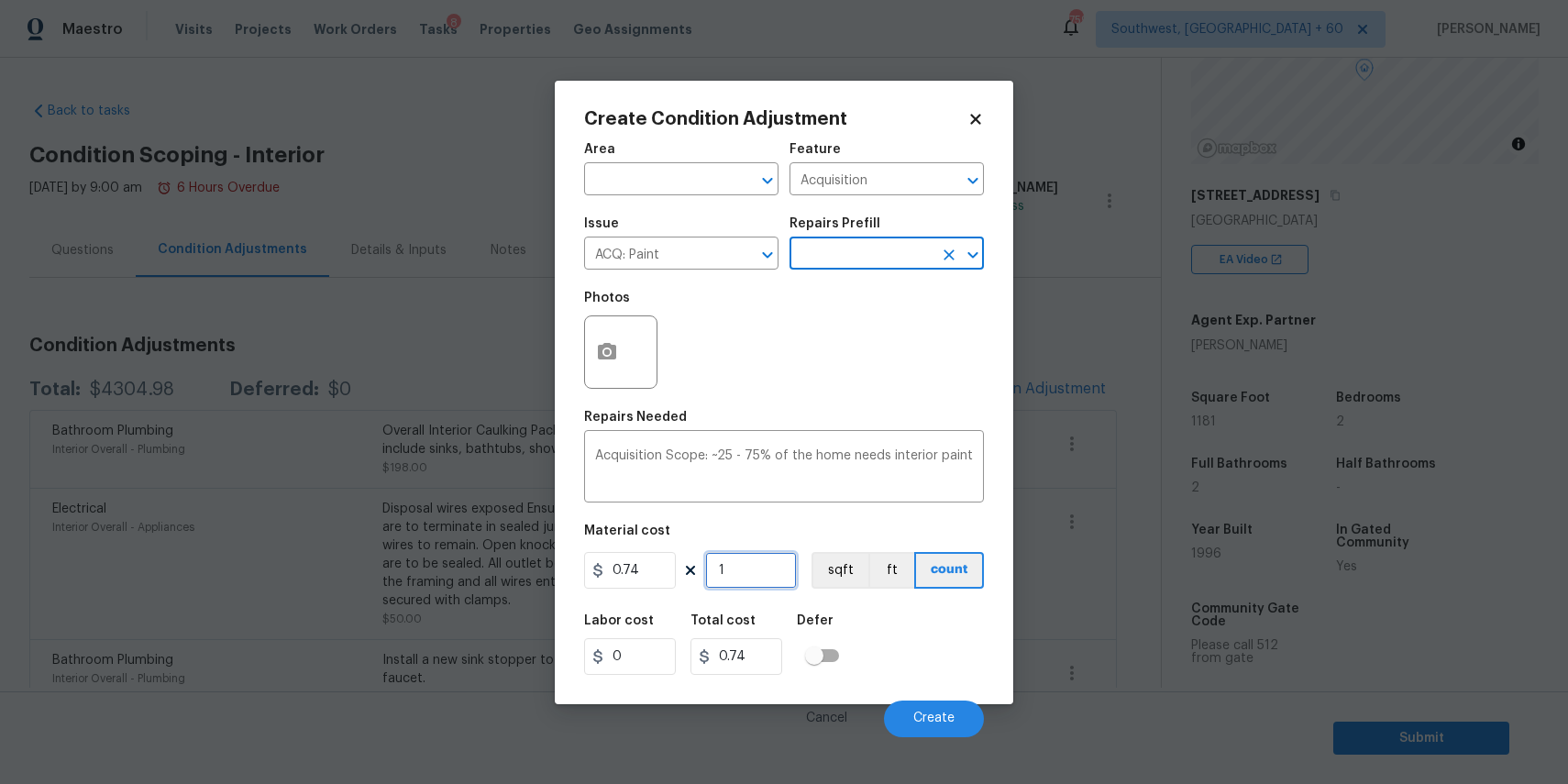
click at [748, 566] on input "1" at bounding box center [751, 570] width 91 height 37
type input "11"
type input "8.14"
type input "118"
type input "87.32"
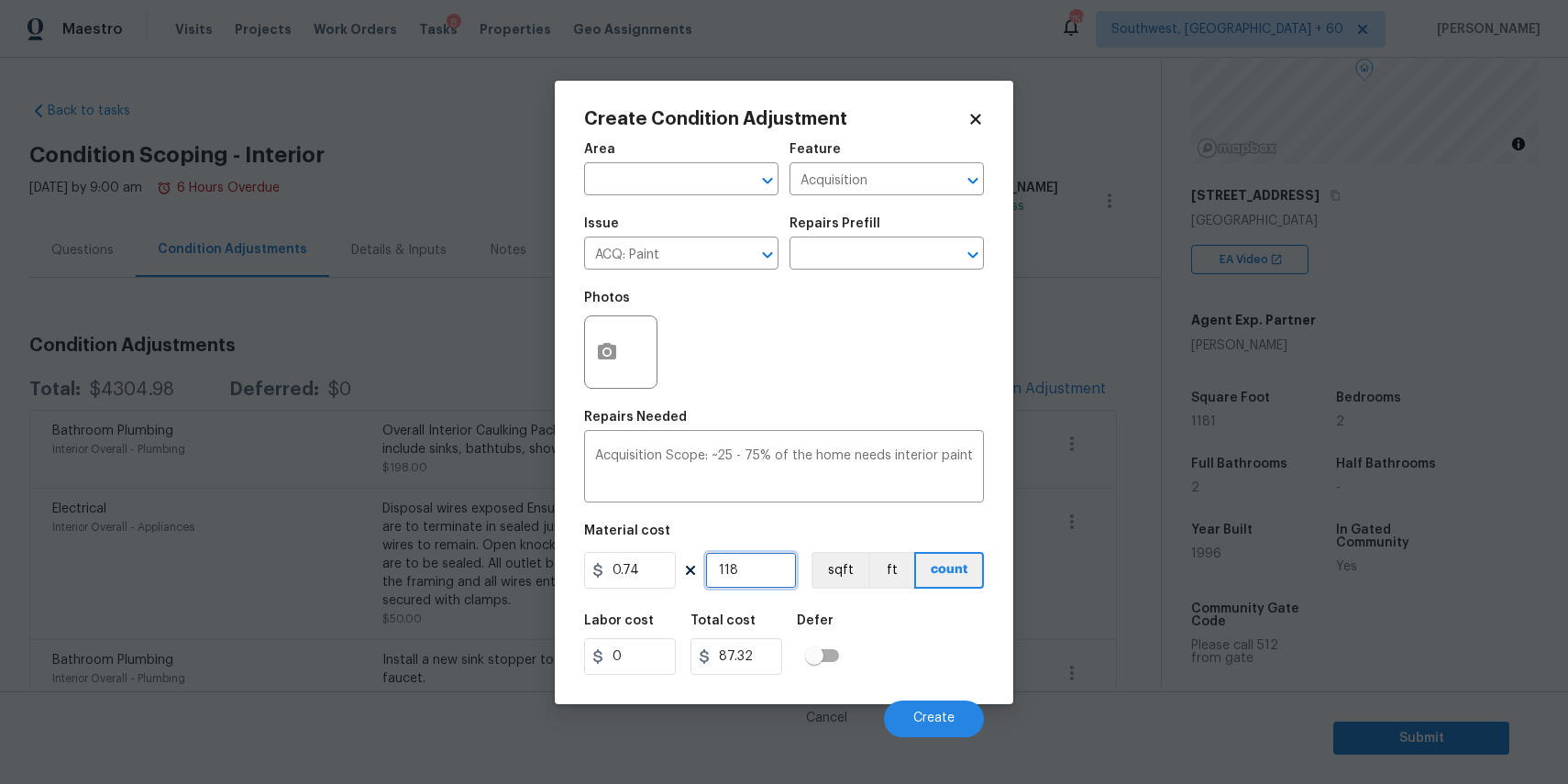
type input "1181"
type input "873.94"
type input "1181"
click at [580, 349] on div "Create Condition Adjustment Area ​ Feature Acquisition ​ Issue ACQ: Paint ​ Rep…" at bounding box center [784, 392] width 459 height 624
click at [590, 351] on button "button" at bounding box center [607, 353] width 44 height 72
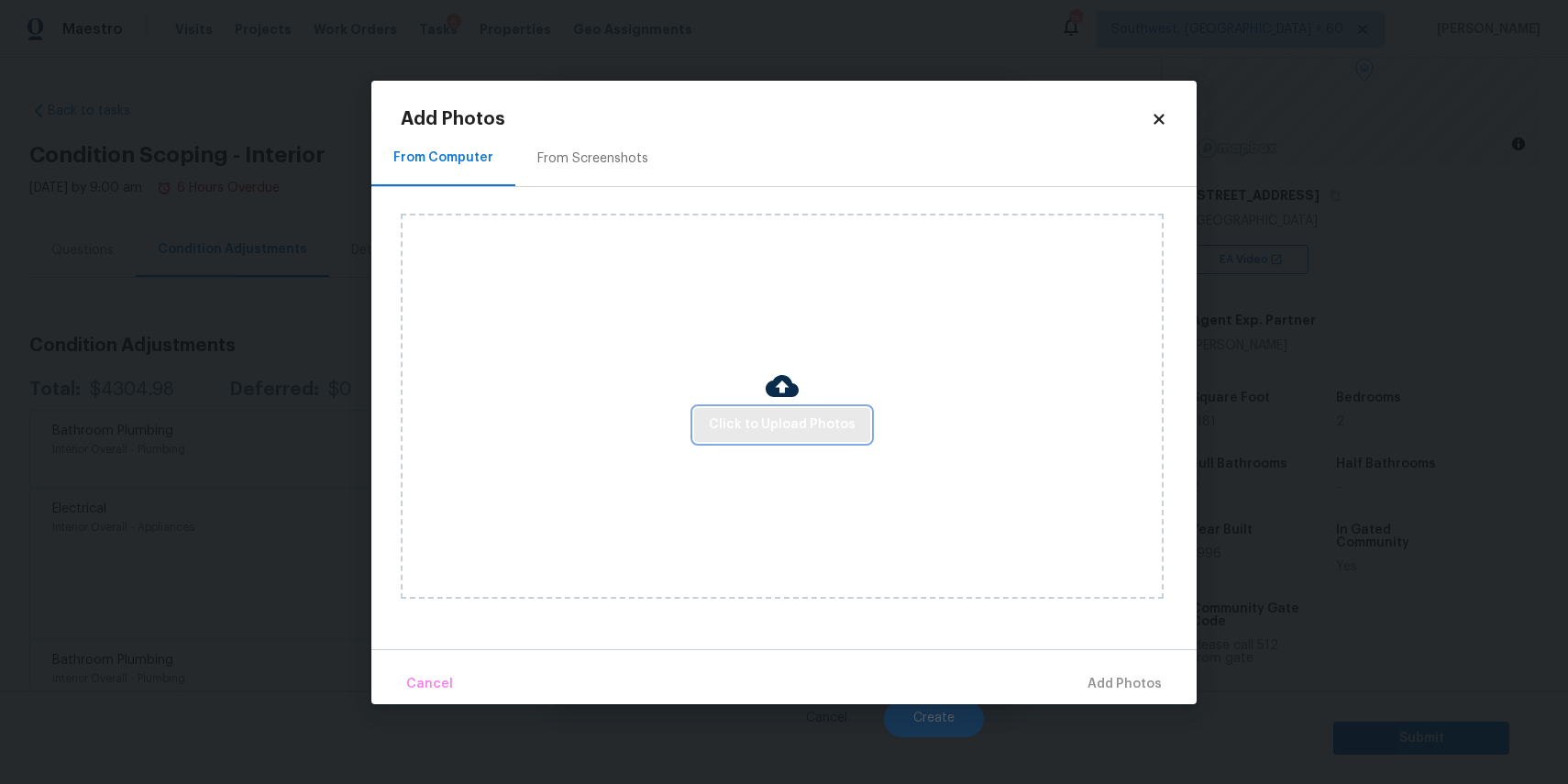
click at [794, 437] on button "Click to Upload Photos" at bounding box center [782, 425] width 176 height 34
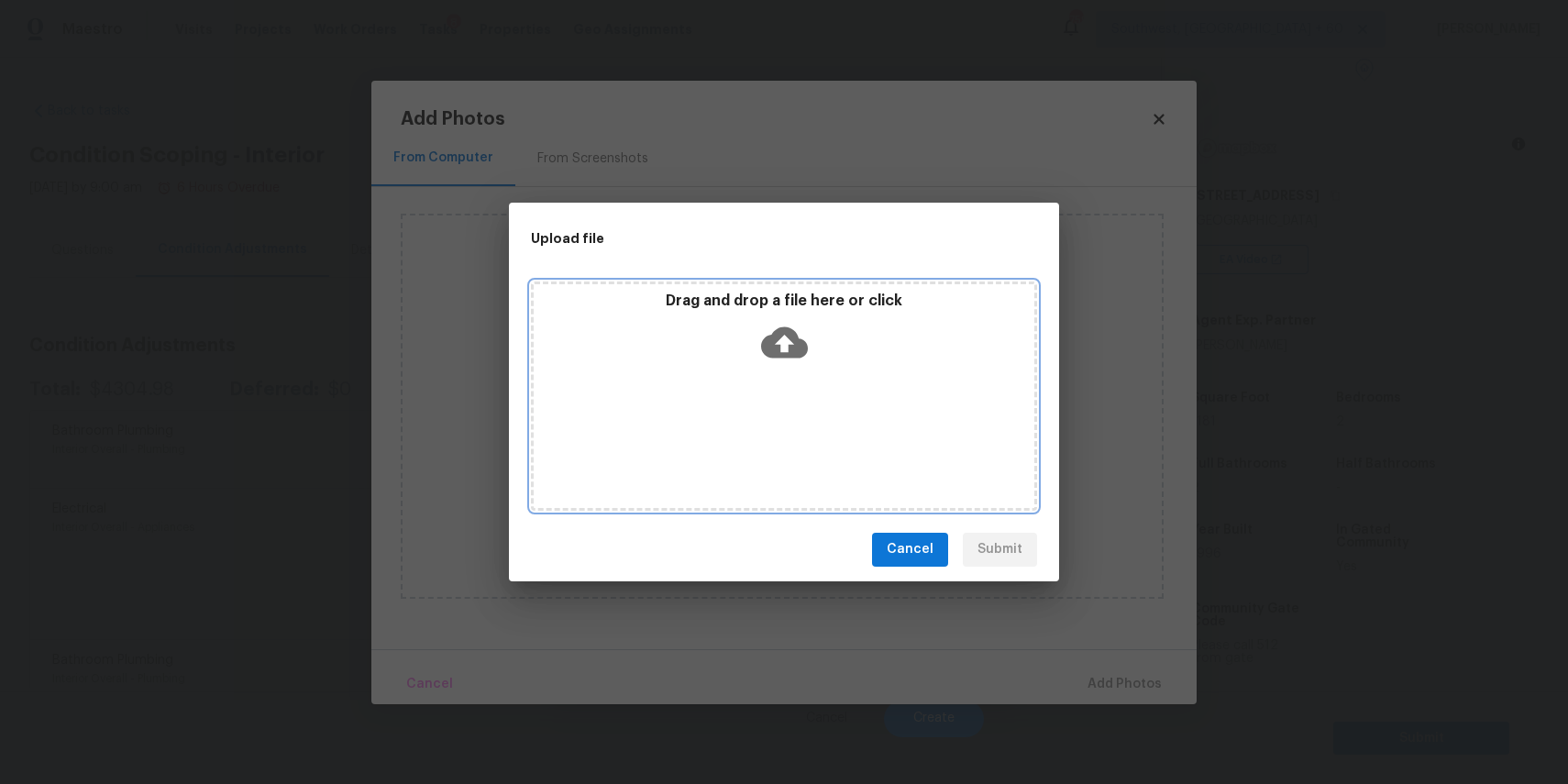
click at [789, 434] on div "Drag and drop a file here or click" at bounding box center [784, 396] width 506 height 229
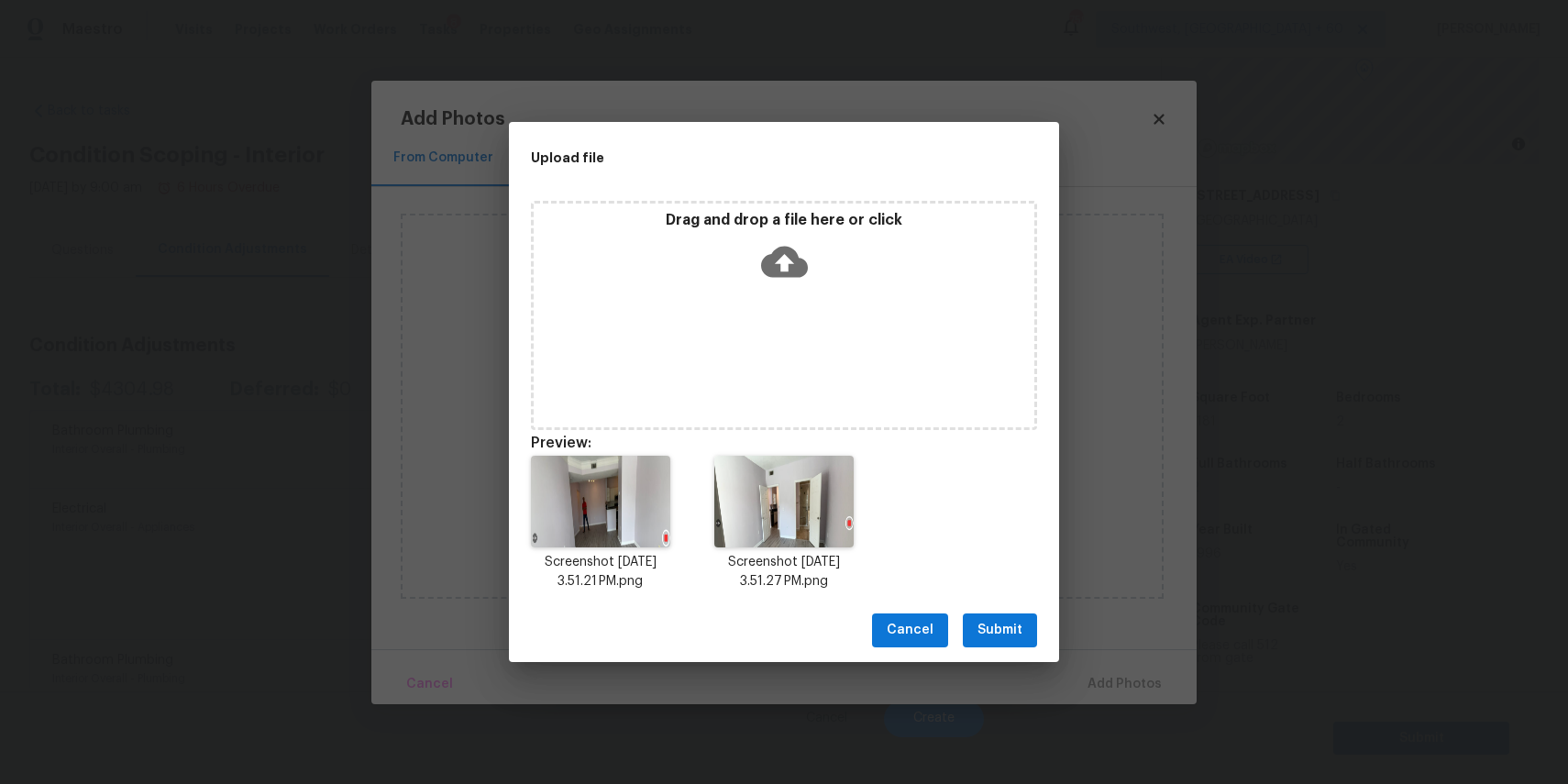
click at [1009, 633] on span "Submit" at bounding box center [1000, 631] width 45 height 23
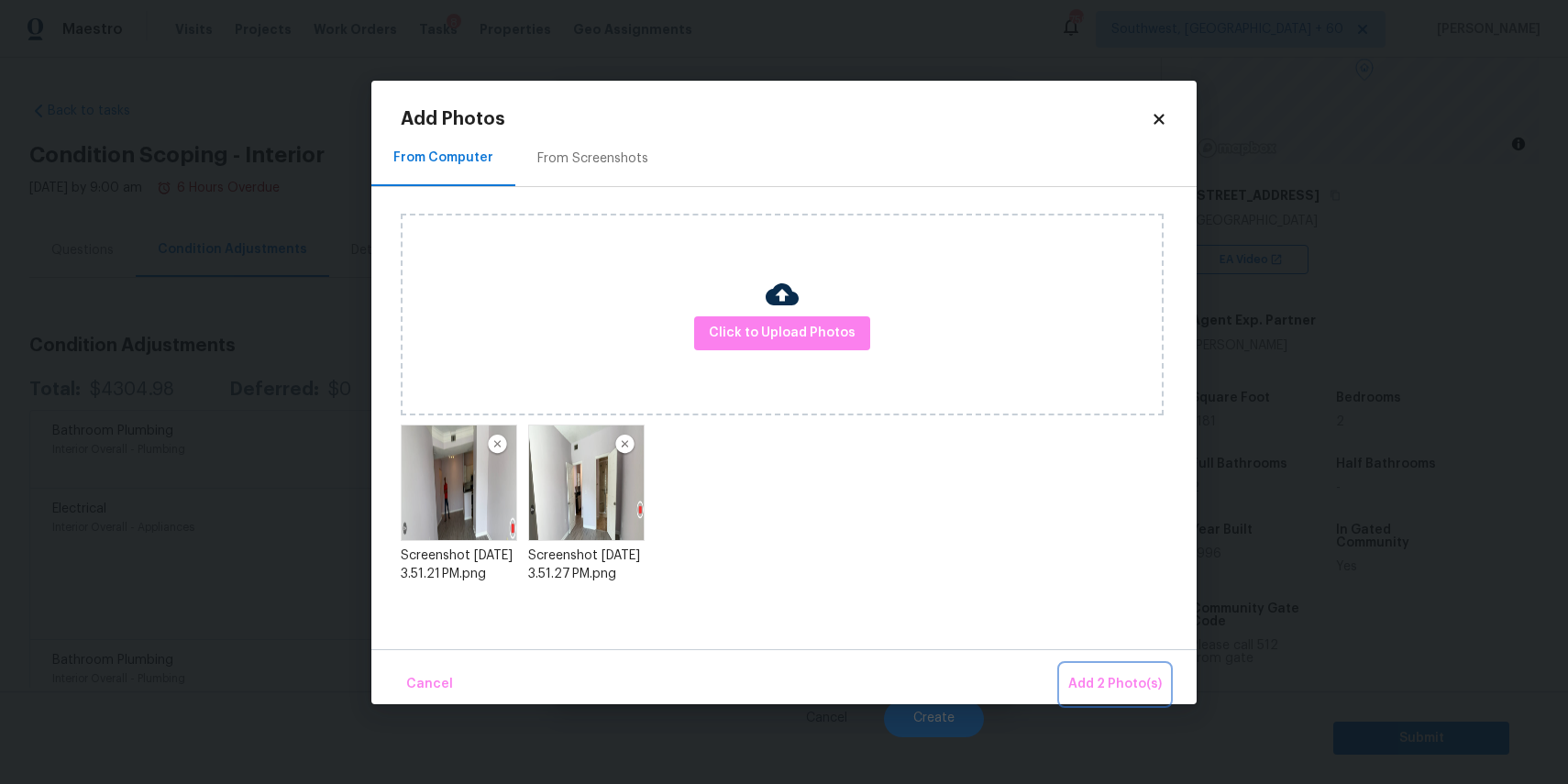
click at [1113, 675] on span "Add 2 Photo(s)" at bounding box center [1115, 685] width 93 height 23
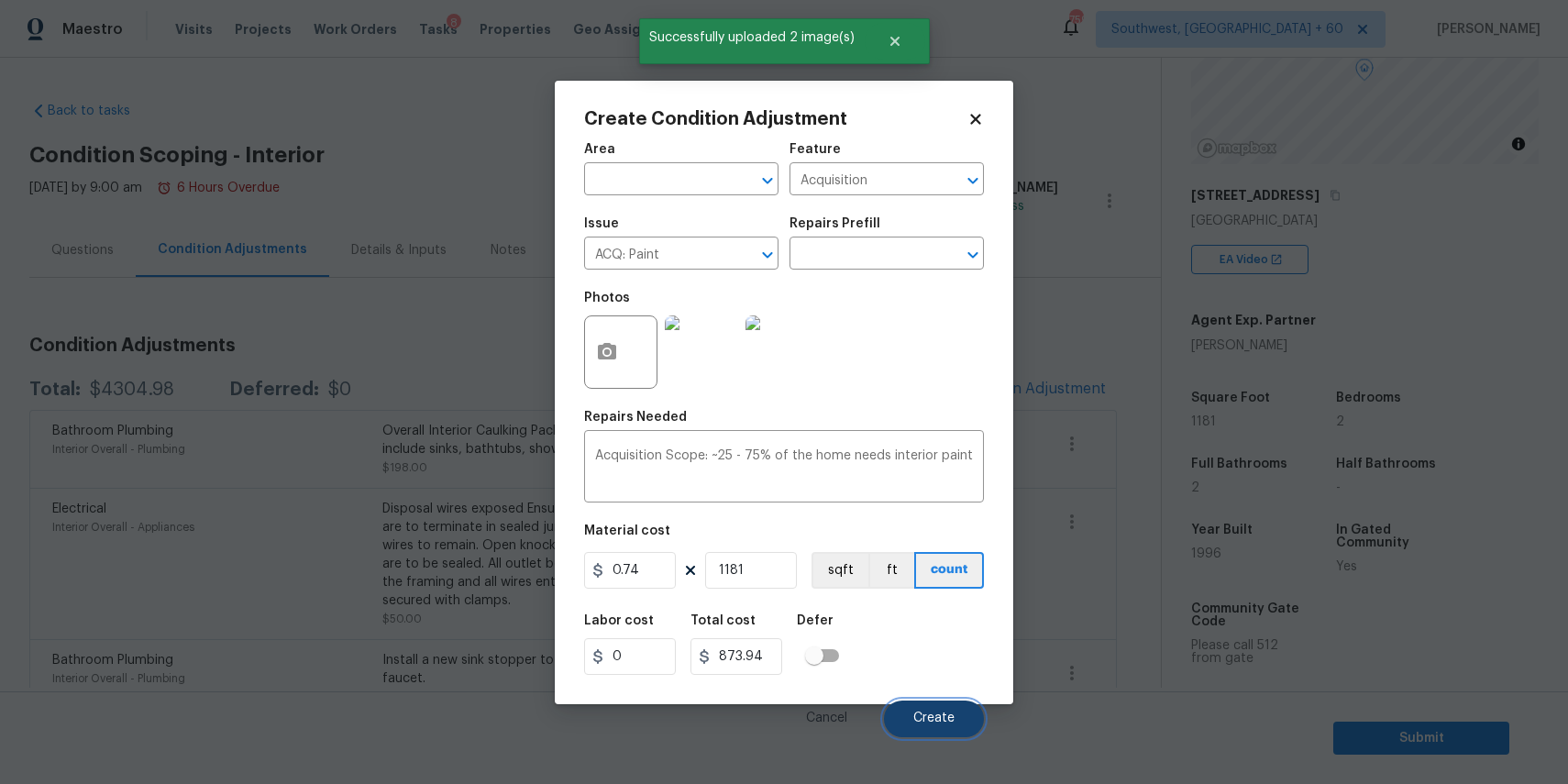
click at [939, 710] on button "Create" at bounding box center [934, 719] width 100 height 37
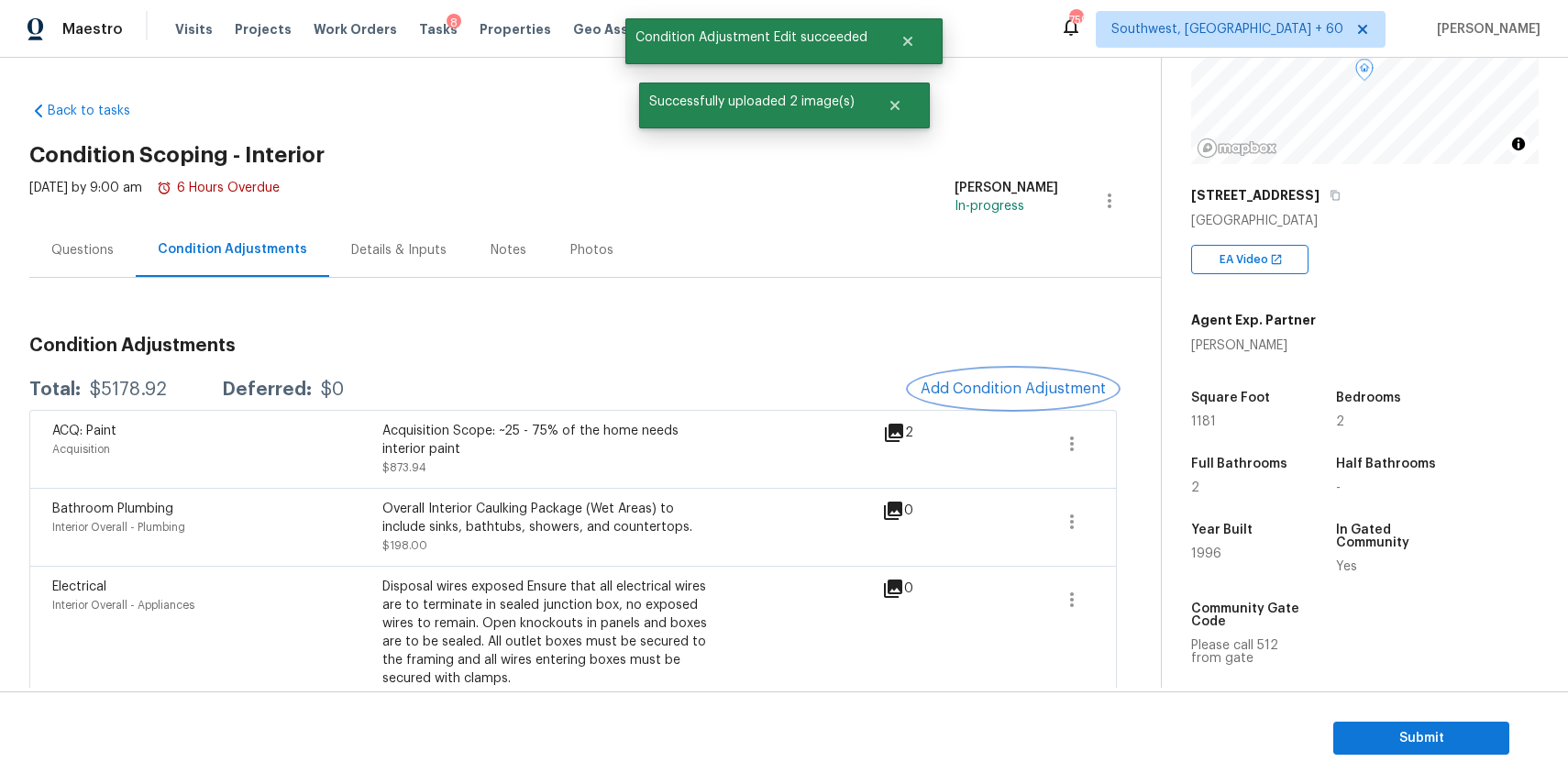
click at [1042, 380] on button "Add Condition Adjustment" at bounding box center [1013, 389] width 207 height 39
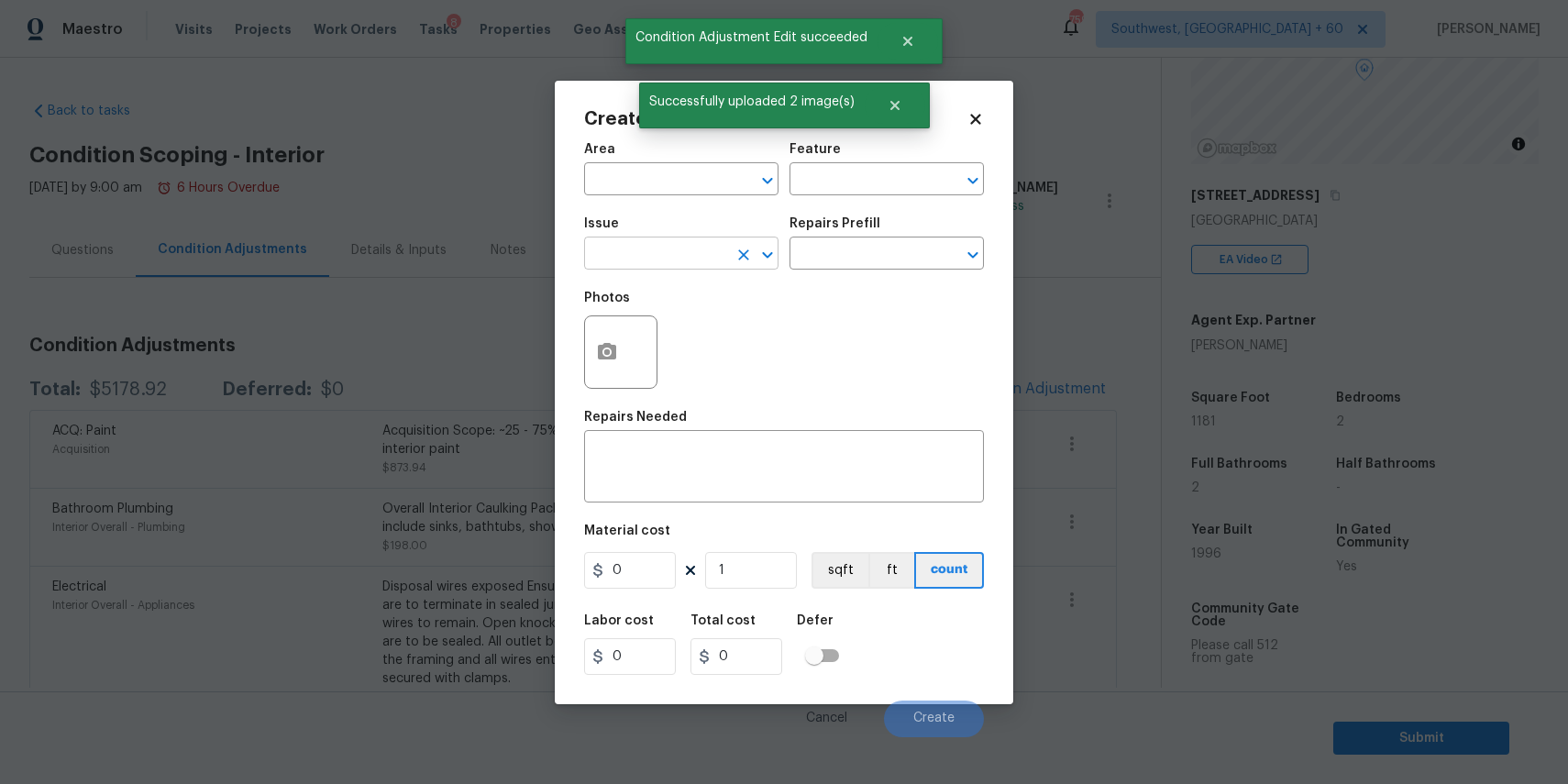
click at [686, 253] on input "text" at bounding box center [655, 255] width 143 height 28
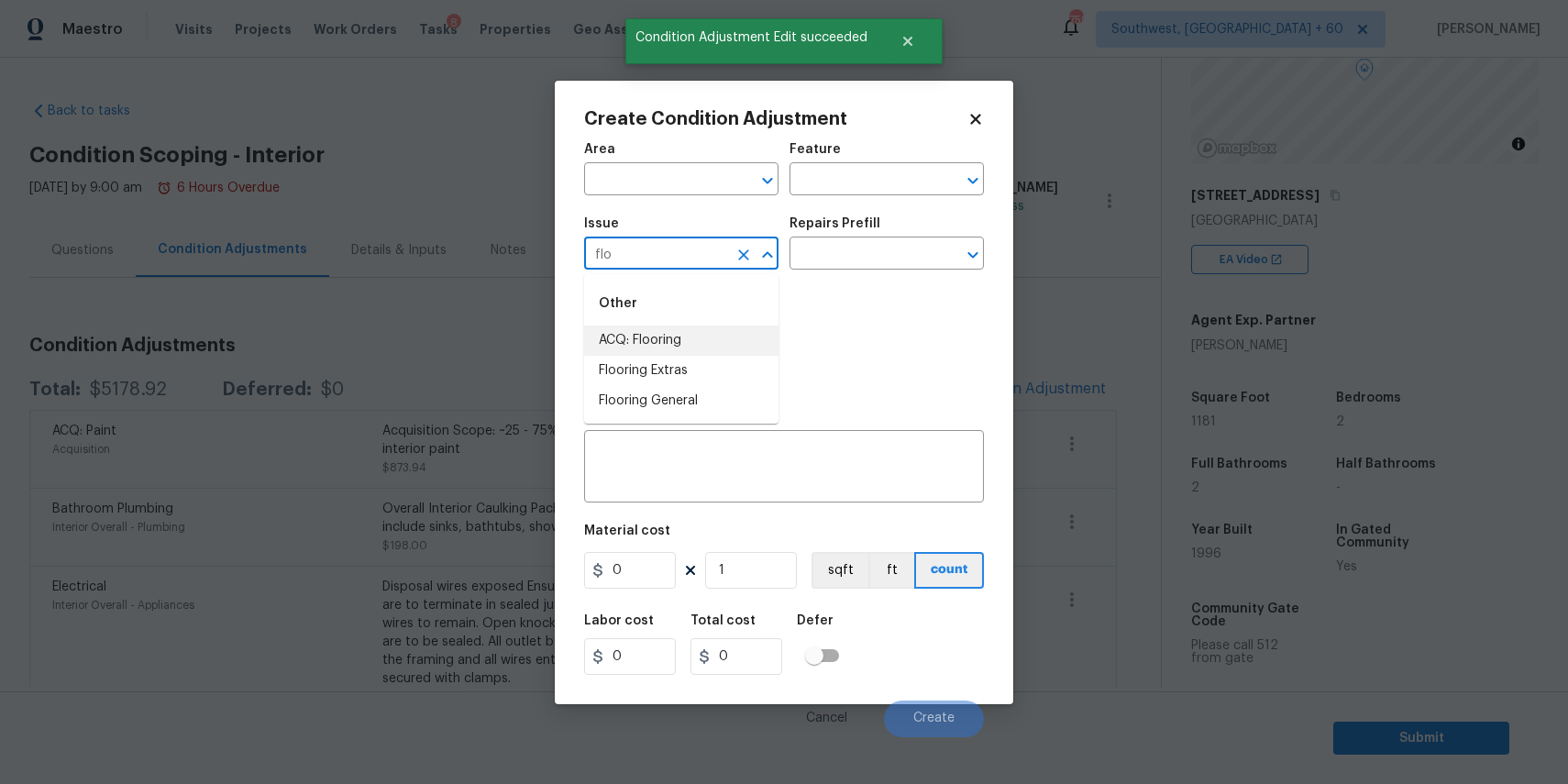
click at [755, 345] on li "ACQ: Flooring" at bounding box center [681, 340] width 194 height 30
type input "ACQ: Flooring"
click at [883, 257] on input "text" at bounding box center [860, 255] width 143 height 28
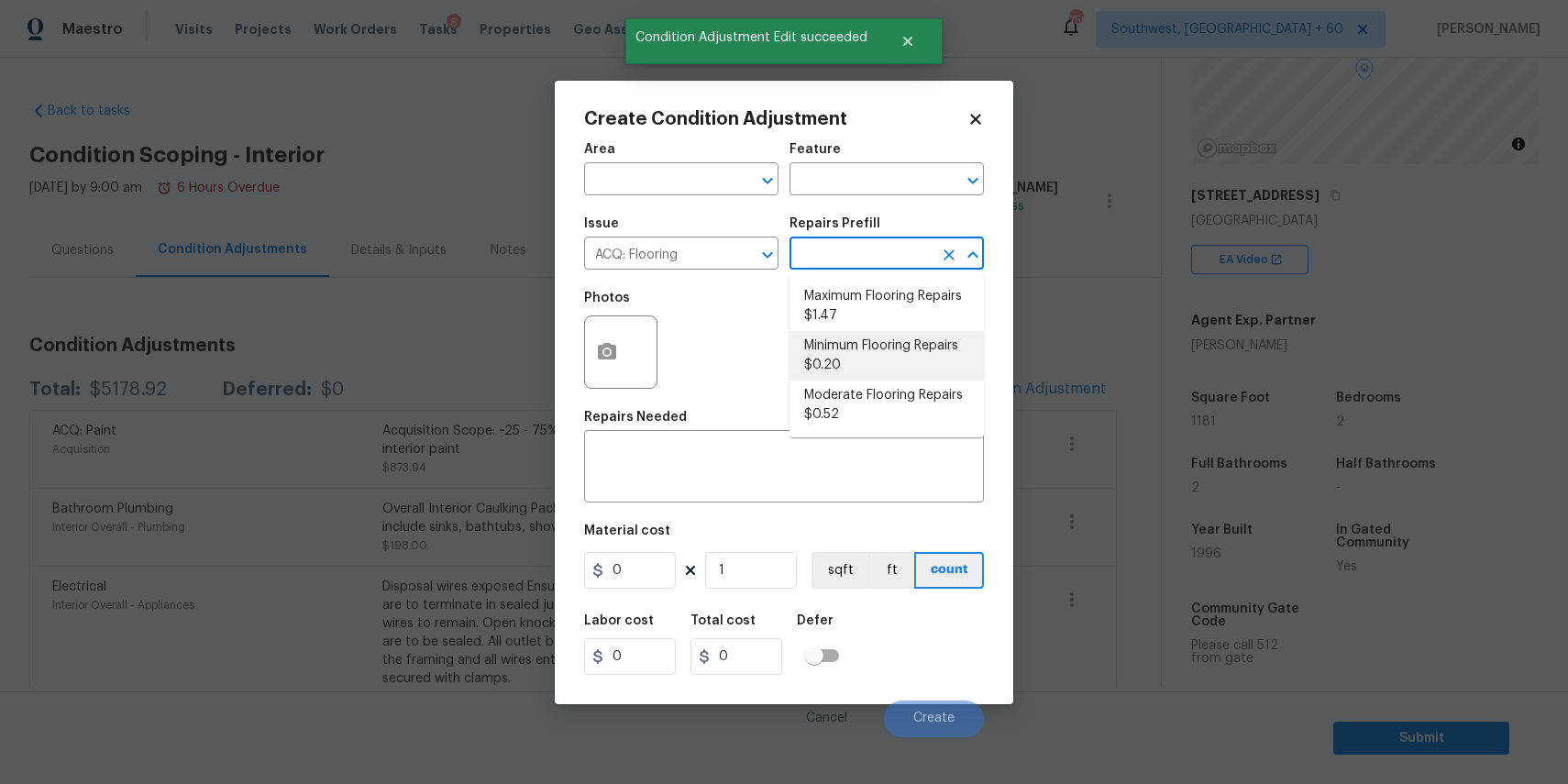
click at [849, 349] on li "Minimum Flooring Repairs $0.20" at bounding box center [887, 356] width 194 height 50
type input "Acquisition"
type textarea "Acquisition Scope: Minimum flooring repairs"
type input "0.2"
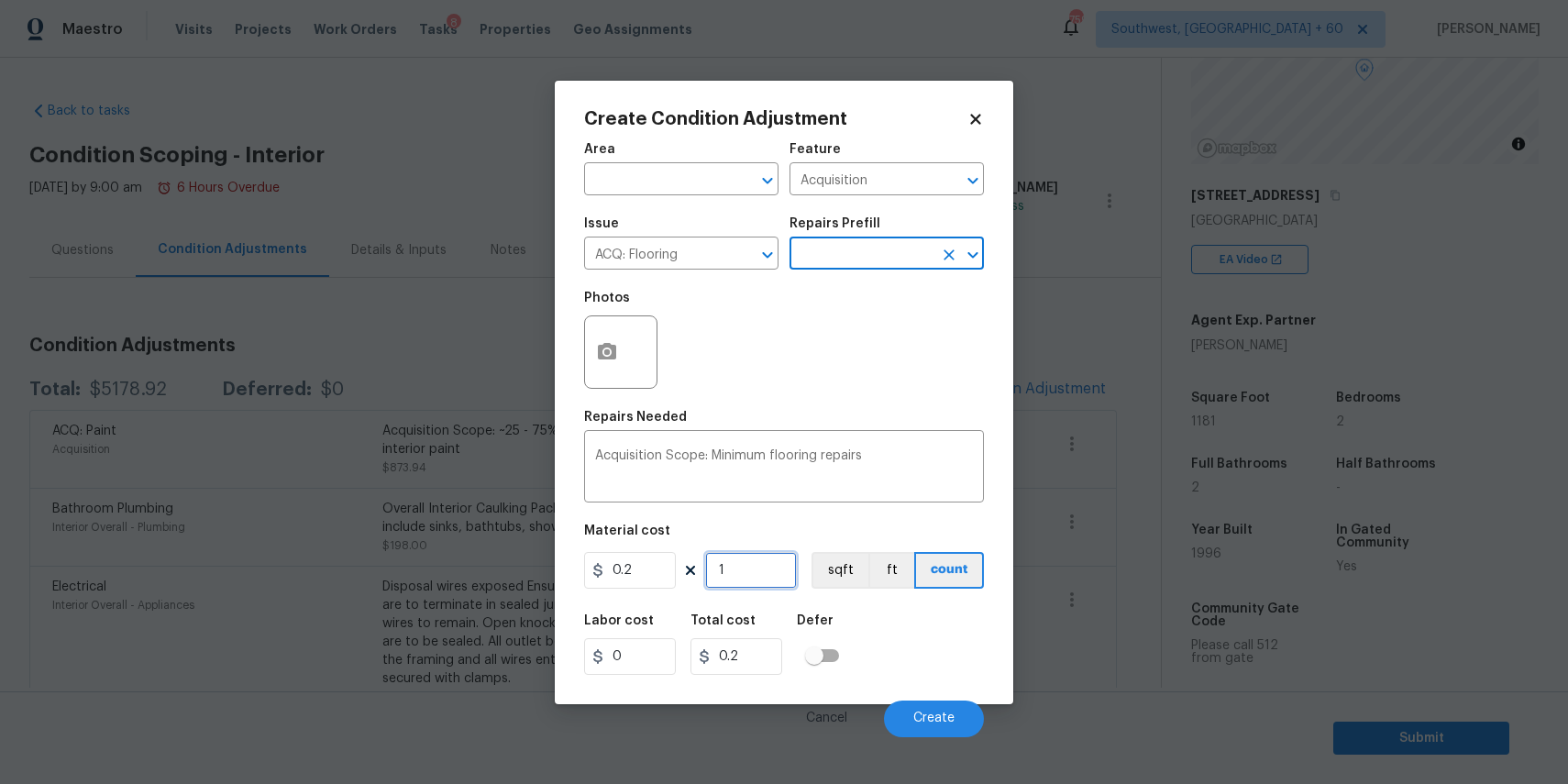
click at [781, 564] on input "1" at bounding box center [751, 570] width 91 height 37
type input "0"
type input "1"
type input "0.2"
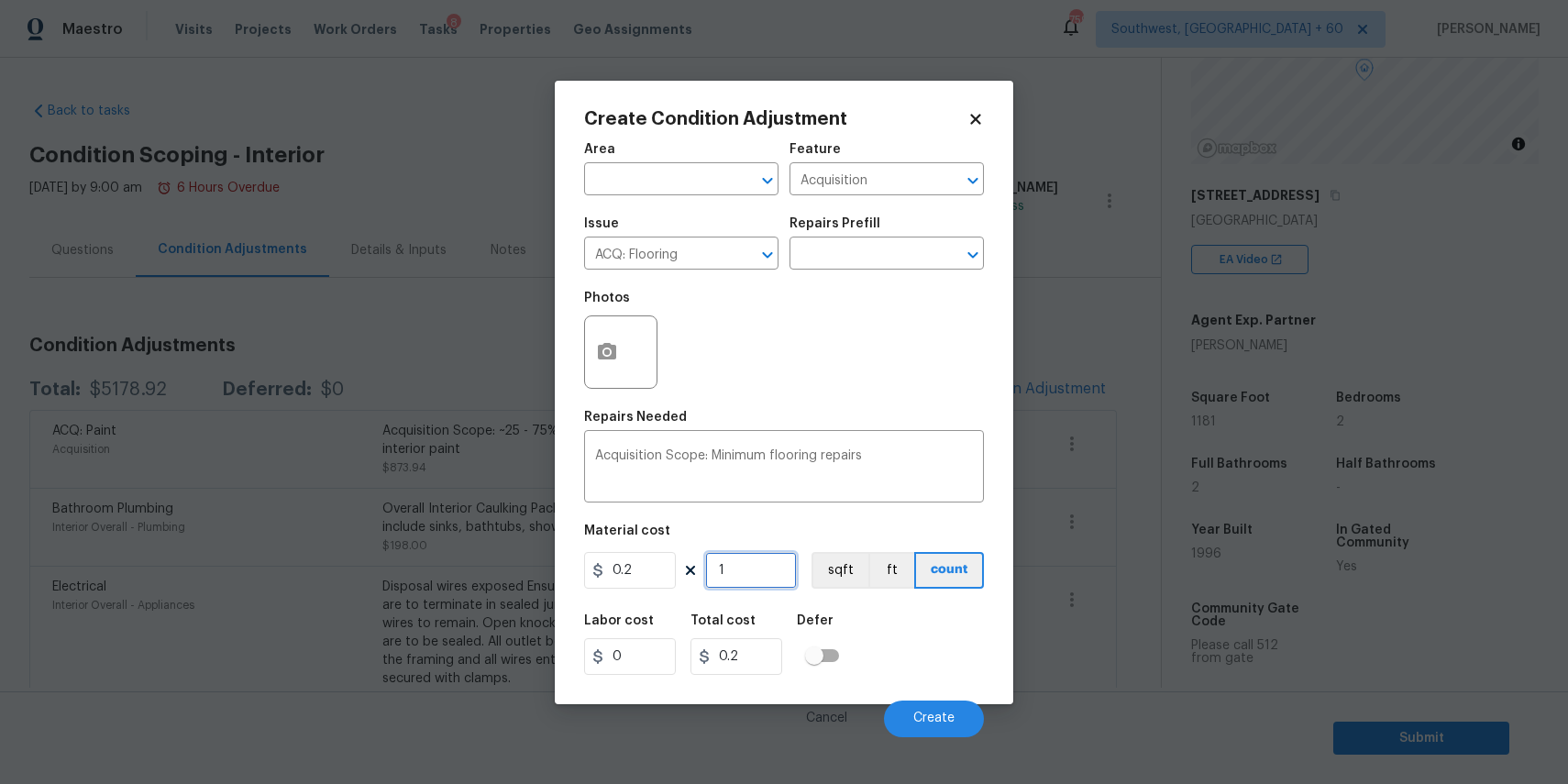
type input "11"
type input "2.2"
type input "118"
type input "23.6"
type input "1181"
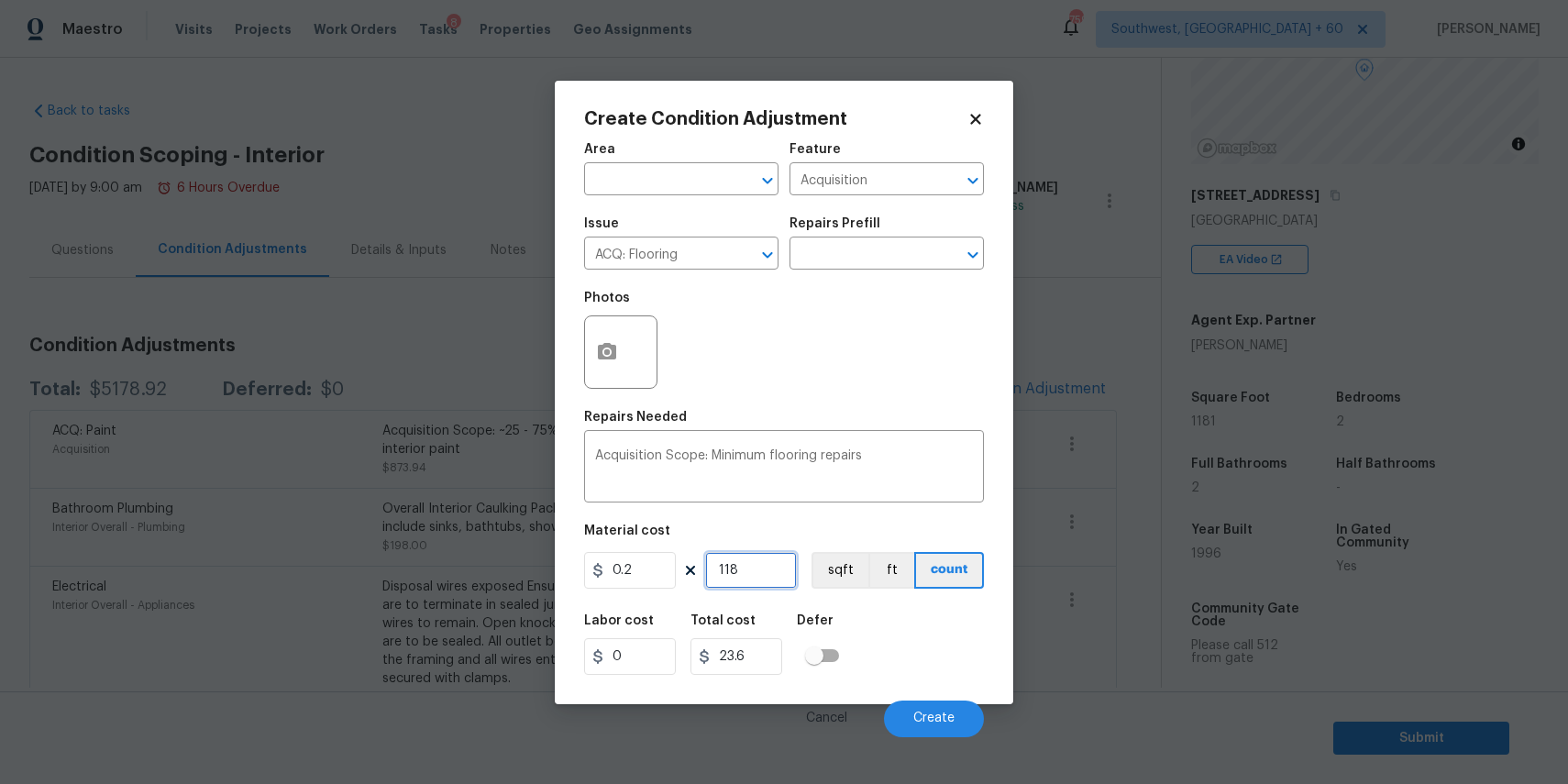
type input "236.2"
type input "1181"
click at [920, 721] on span "Create" at bounding box center [934, 718] width 41 height 14
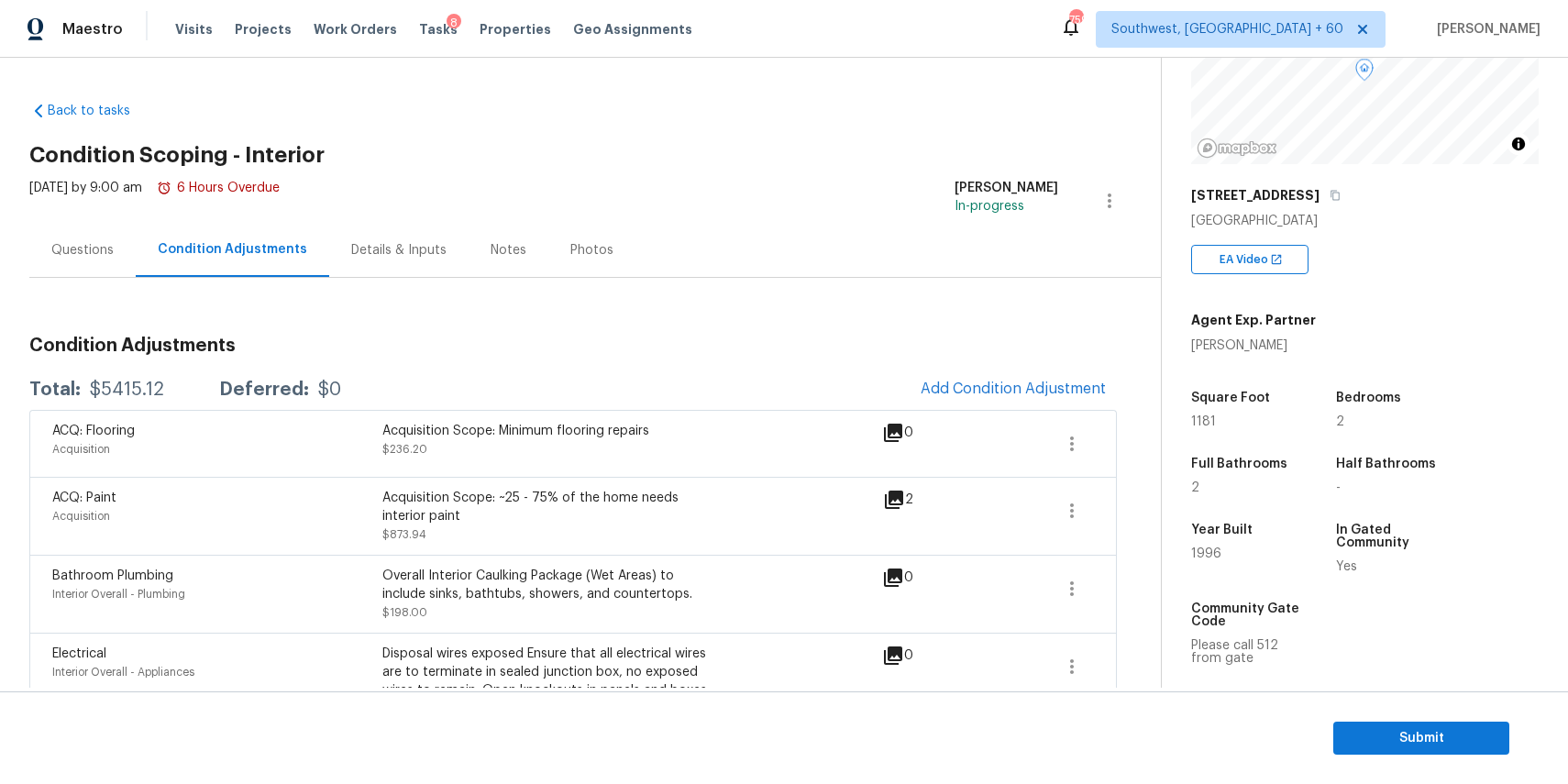
click at [95, 245] on div "Questions" at bounding box center [83, 250] width 62 height 18
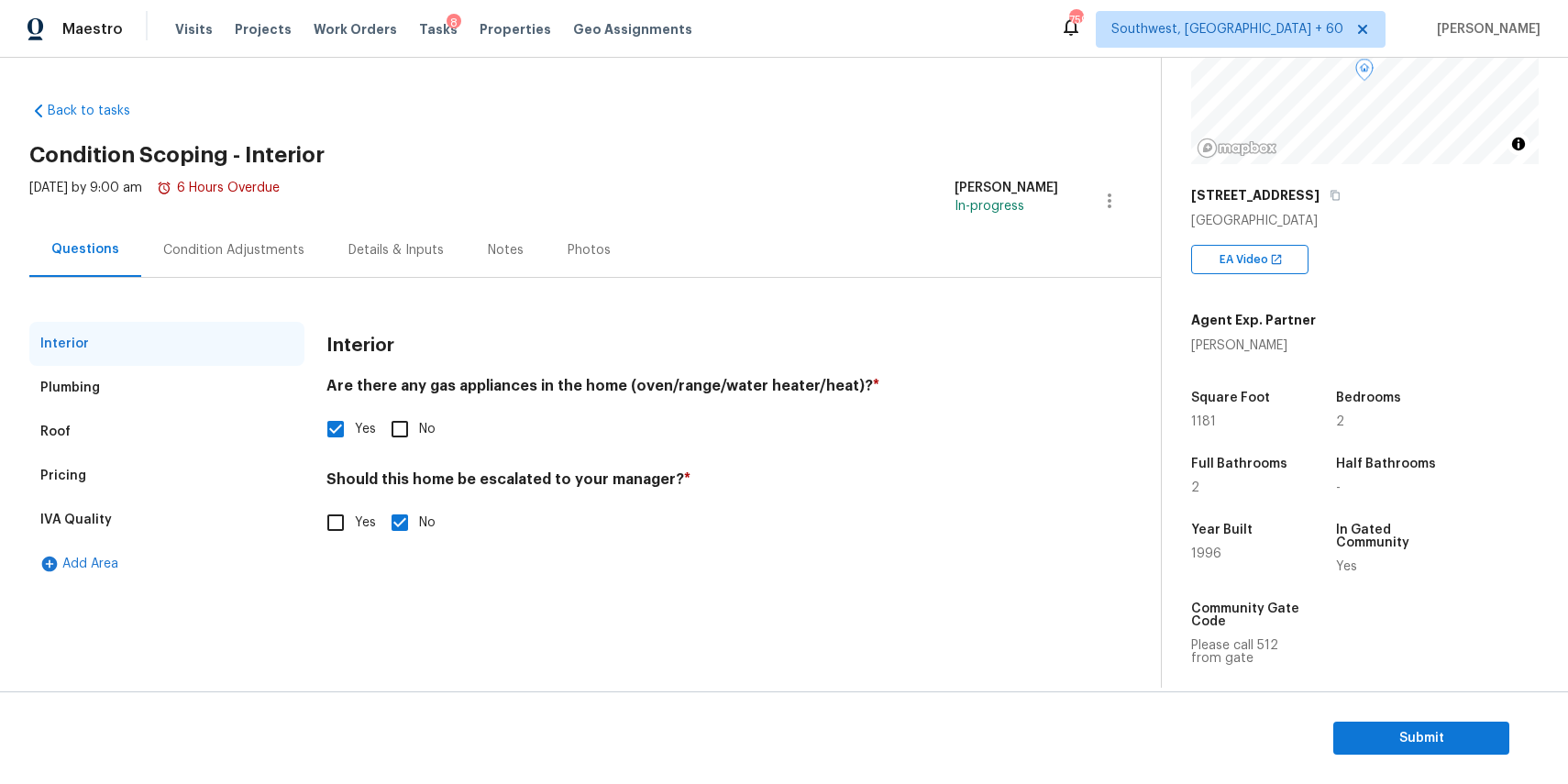
click at [264, 227] on div "Condition Adjustments" at bounding box center [233, 250] width 186 height 54
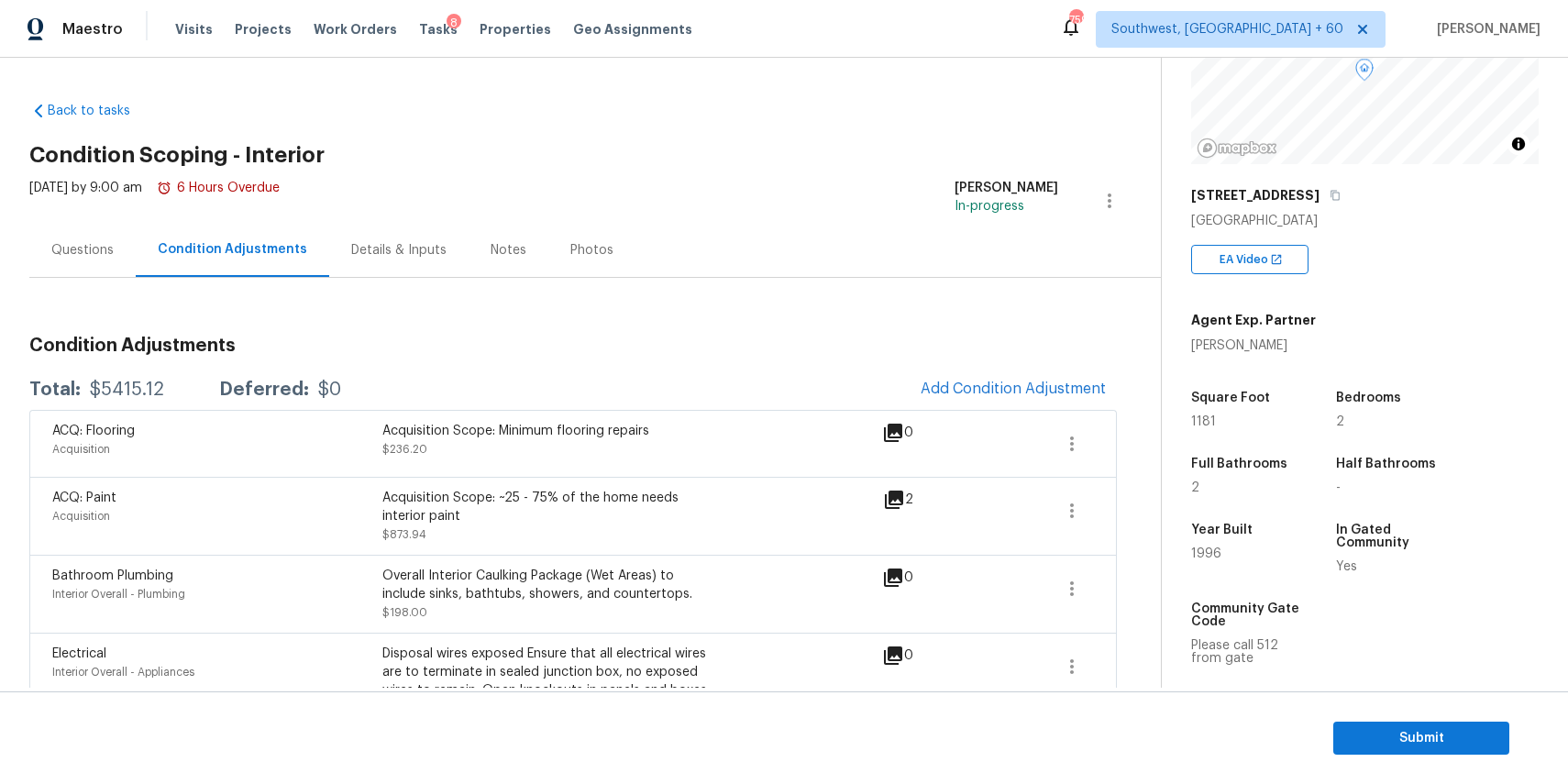
click at [155, 390] on div "$5415.12" at bounding box center [126, 390] width 74 height 18
click at [135, 392] on div "$5415.12" at bounding box center [126, 390] width 74 height 18
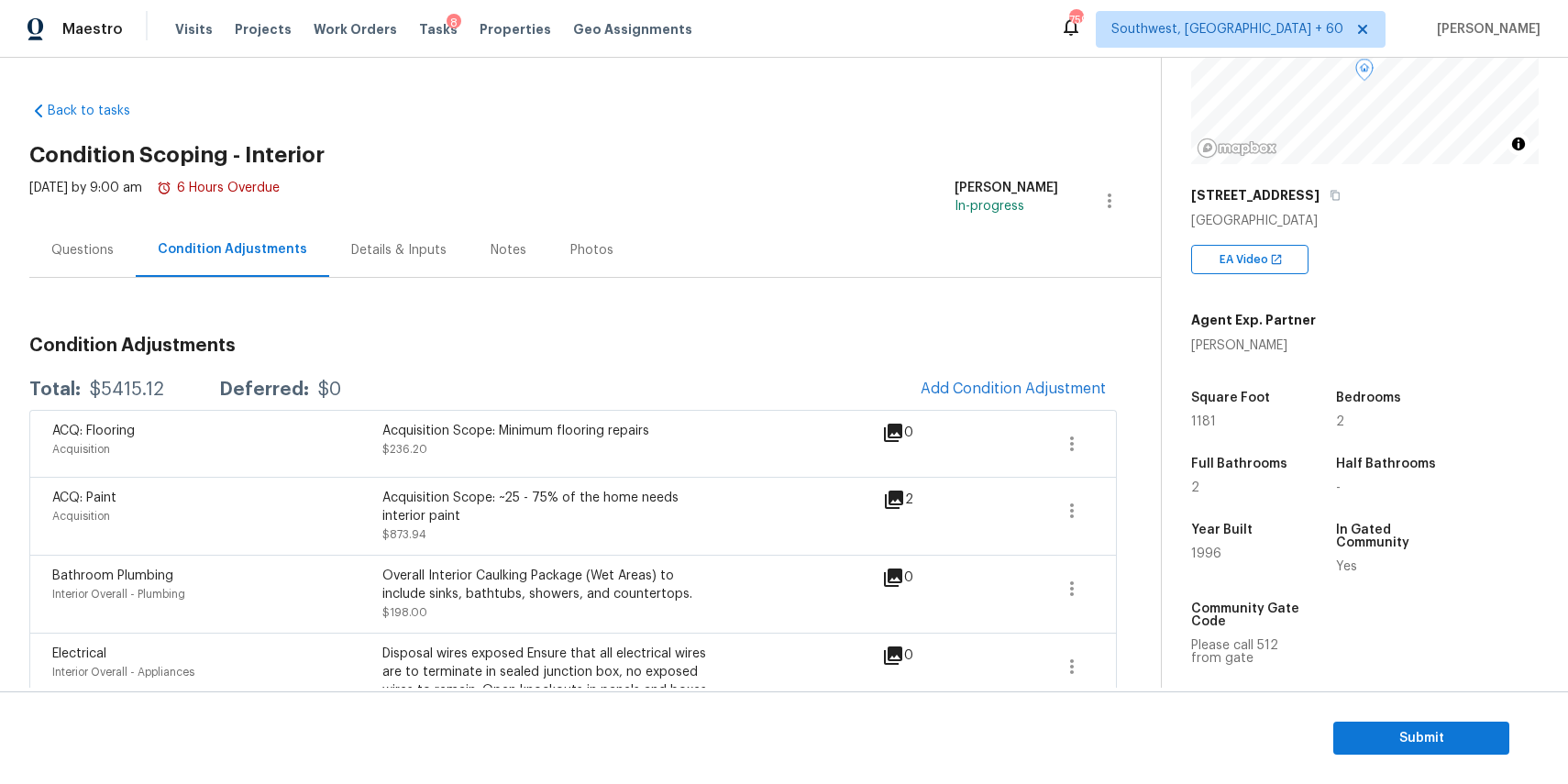
click at [135, 392] on div "$5415.12" at bounding box center [126, 390] width 74 height 18
copy div "$5415.12"
click at [60, 235] on div "Questions" at bounding box center [82, 250] width 106 height 54
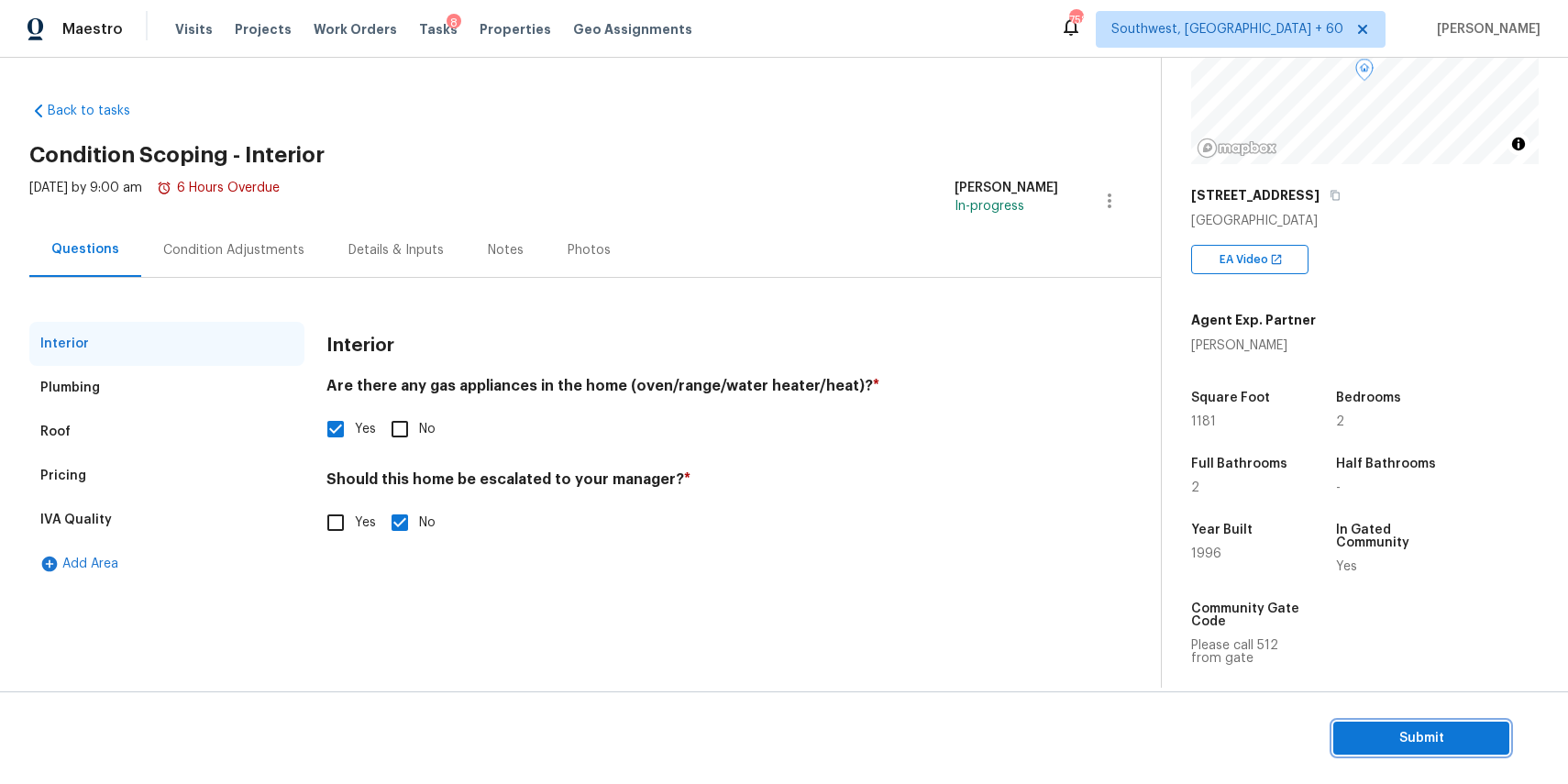
click at [1469, 725] on button "Submit" at bounding box center [1421, 738] width 176 height 34
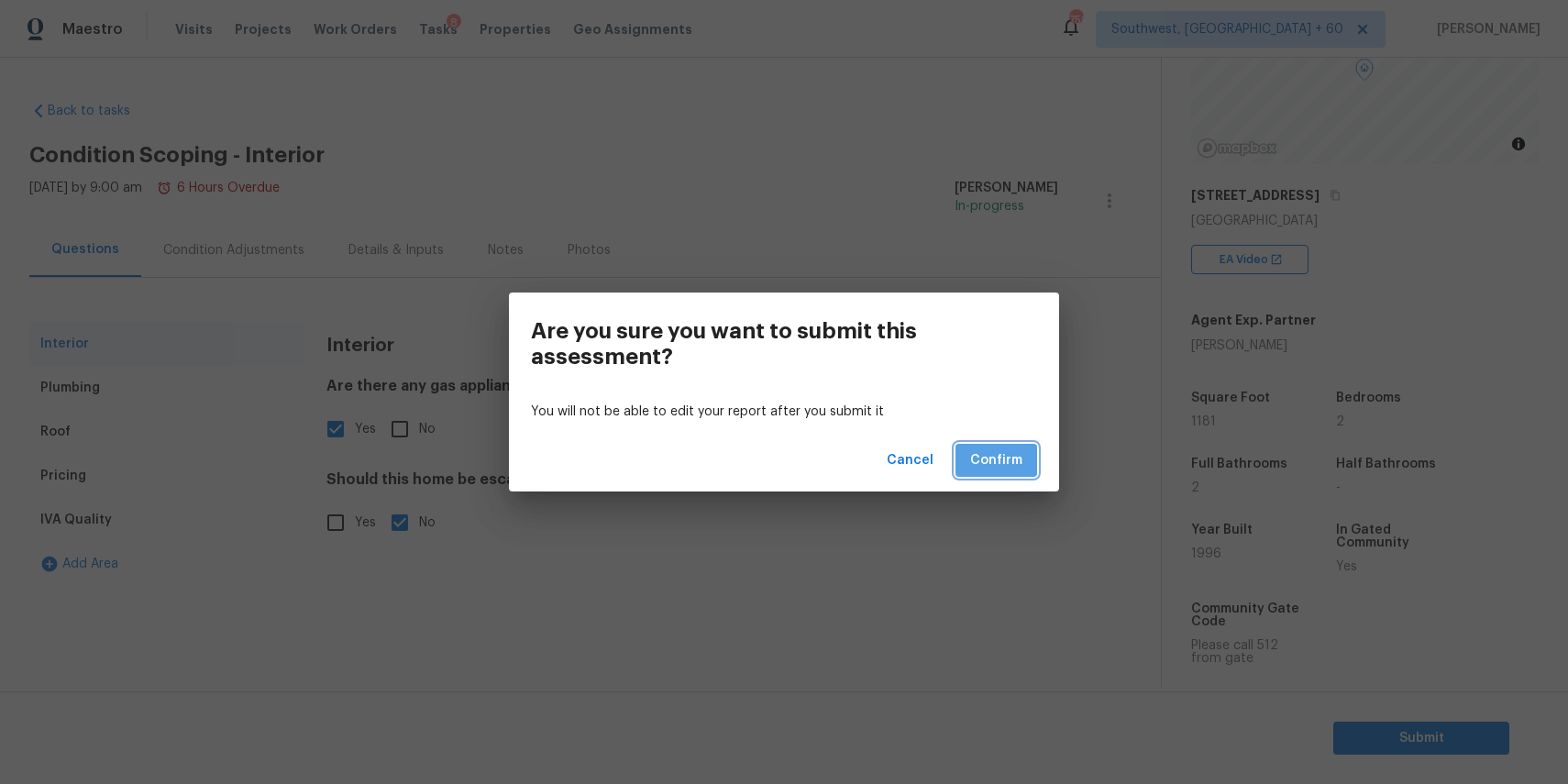
click at [1027, 448] on button "Confirm" at bounding box center [996, 460] width 82 height 34
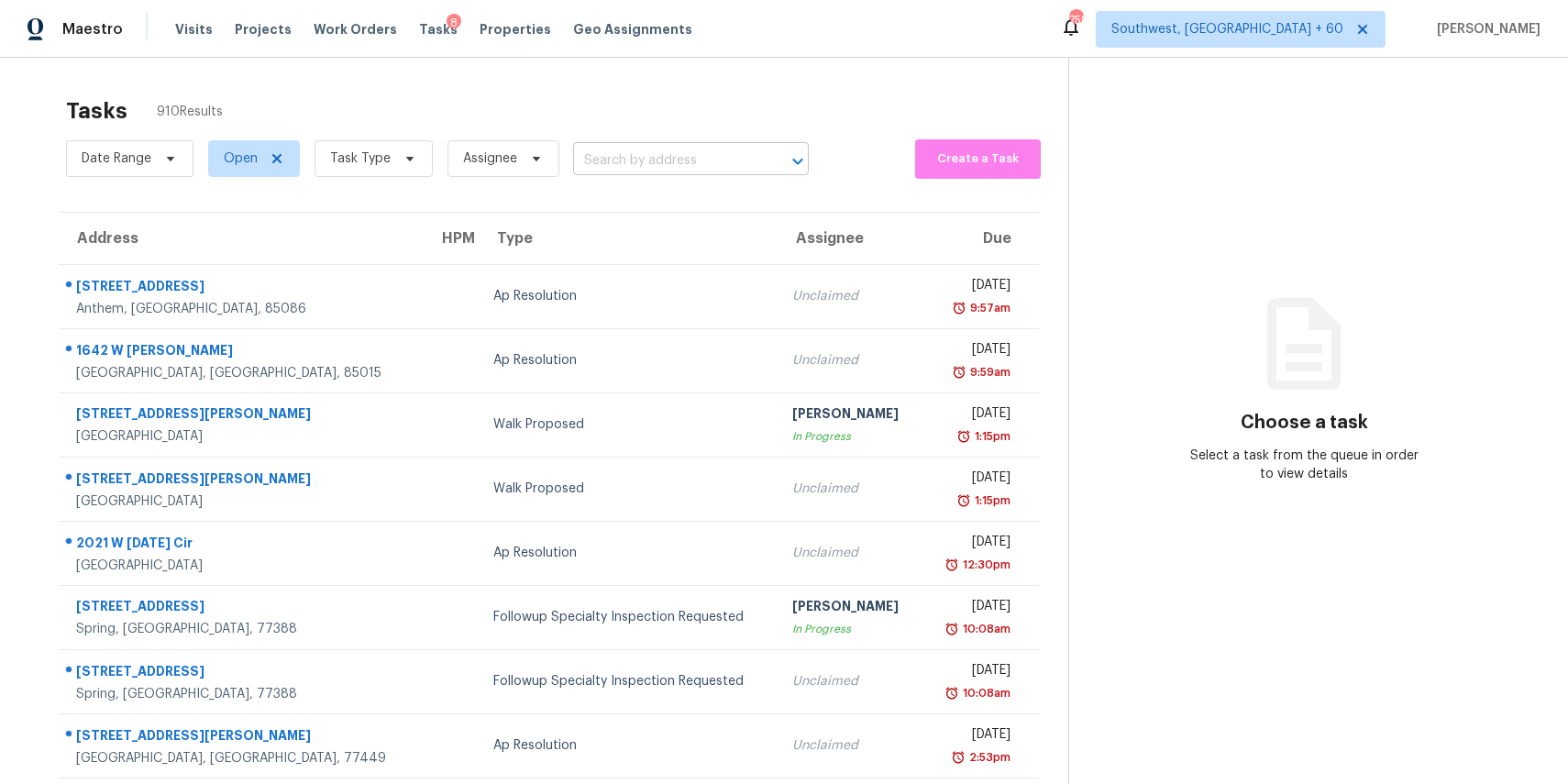
click at [628, 168] on input "text" at bounding box center [666, 160] width 185 height 28
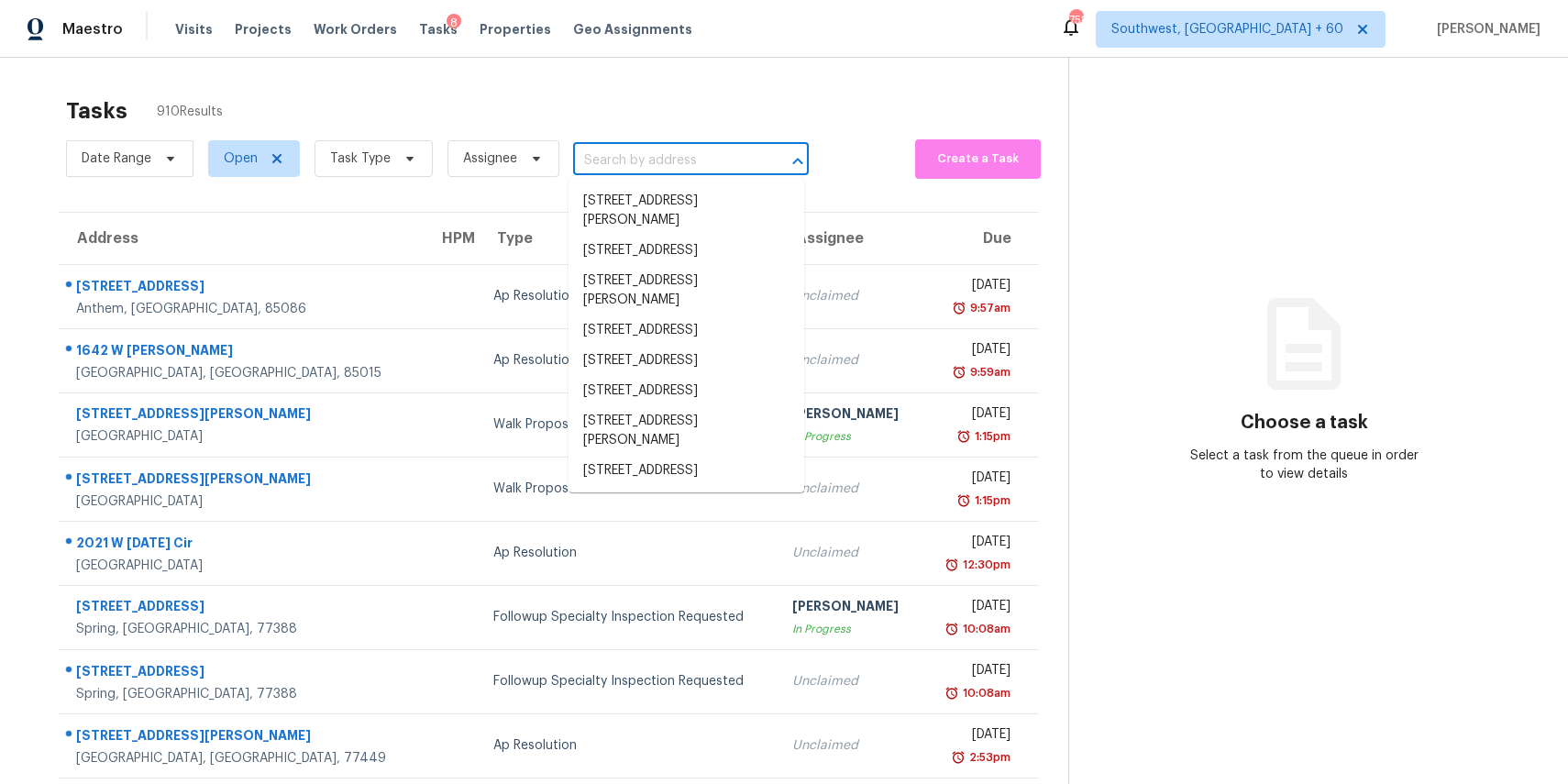
paste input "29154 Whitegate Ln, Highland, CA 92346"
type input "29154 Whitegate Ln, Highland, CA 92346"
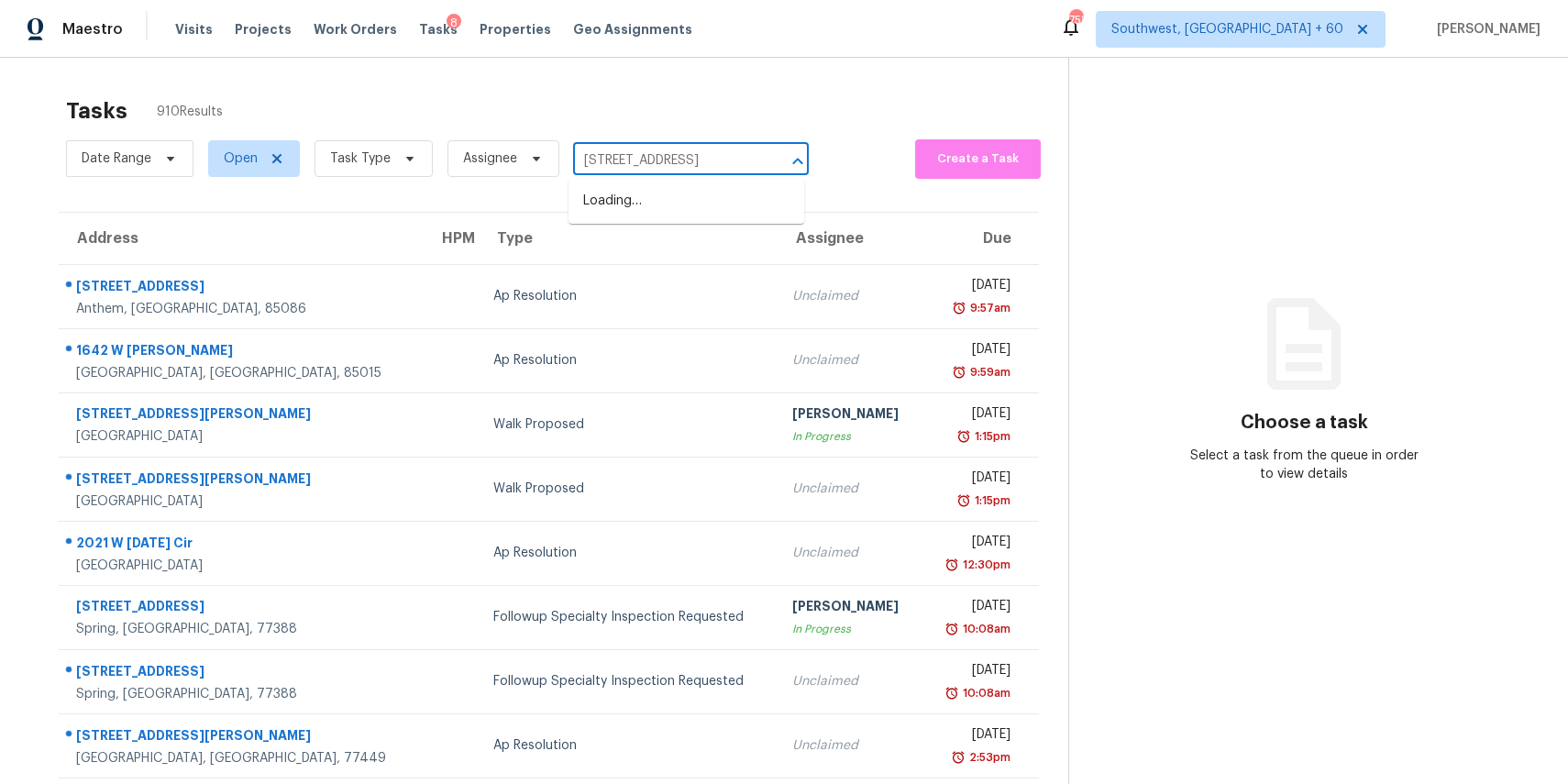
scroll to position [0, 73]
click at [698, 194] on li "29154 Whitegate Ln, Highland, CA 92346" at bounding box center [686, 201] width 235 height 30
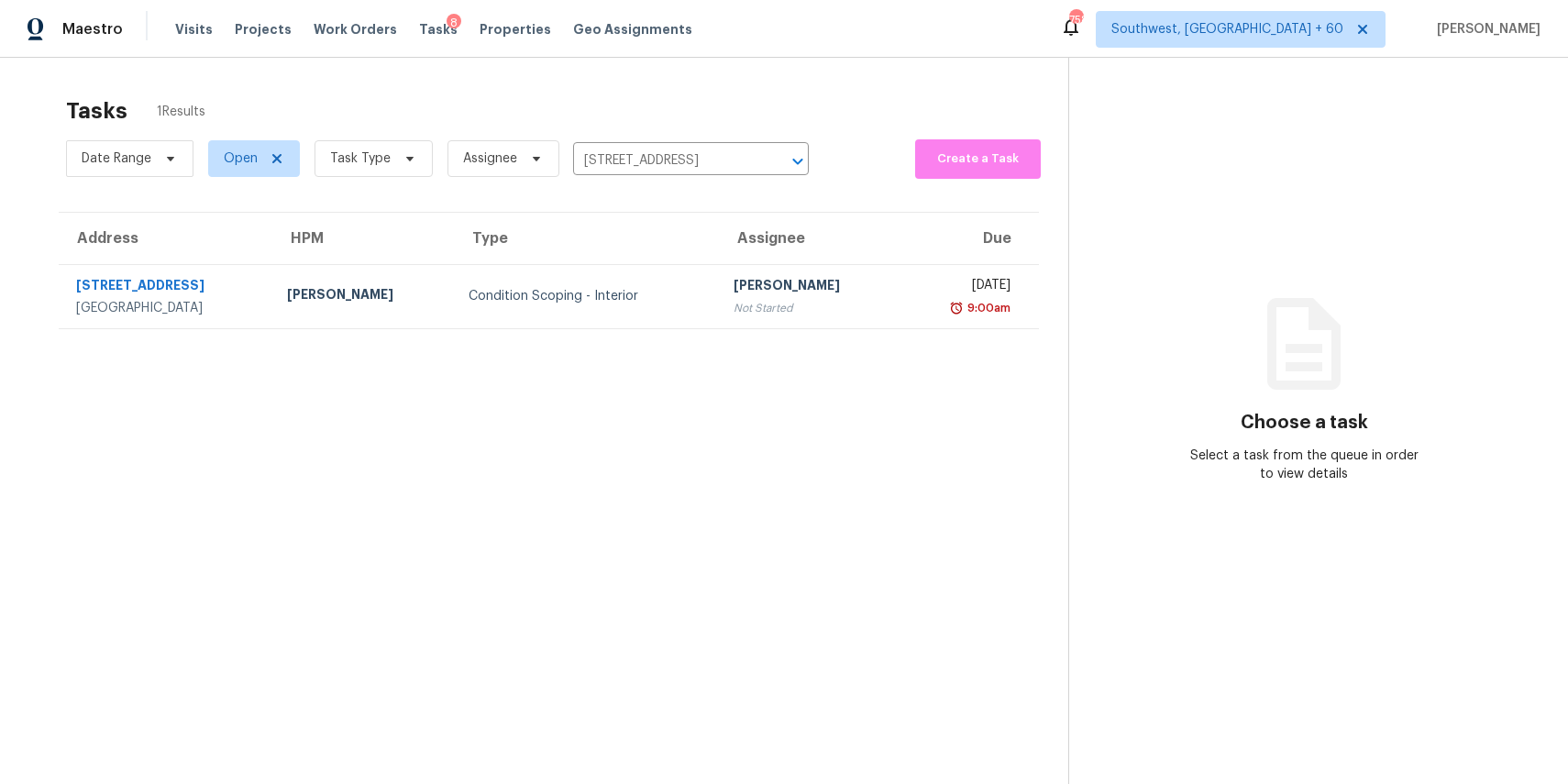
click at [719, 290] on td "Ranjith Kumar P Not Started" at bounding box center [810, 296] width 181 height 64
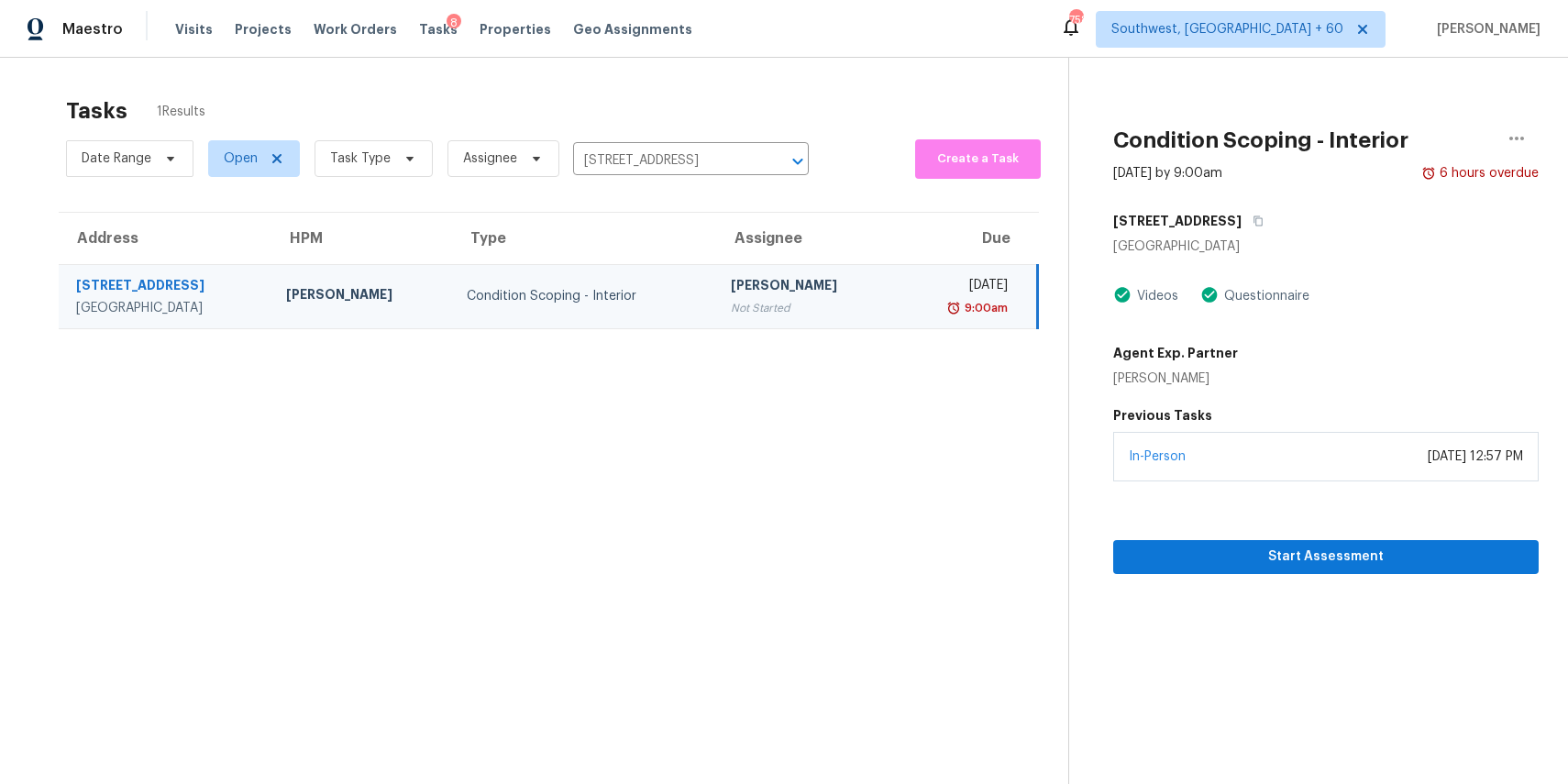
click at [1342, 575] on section "Condition Scoping - Interior Sep 3rd 2025 by 9:00am 6 hours overdue 29154 White…" at bounding box center [1304, 449] width 470 height 784
click at [1322, 555] on span "Start Assessment" at bounding box center [1326, 557] width 397 height 23
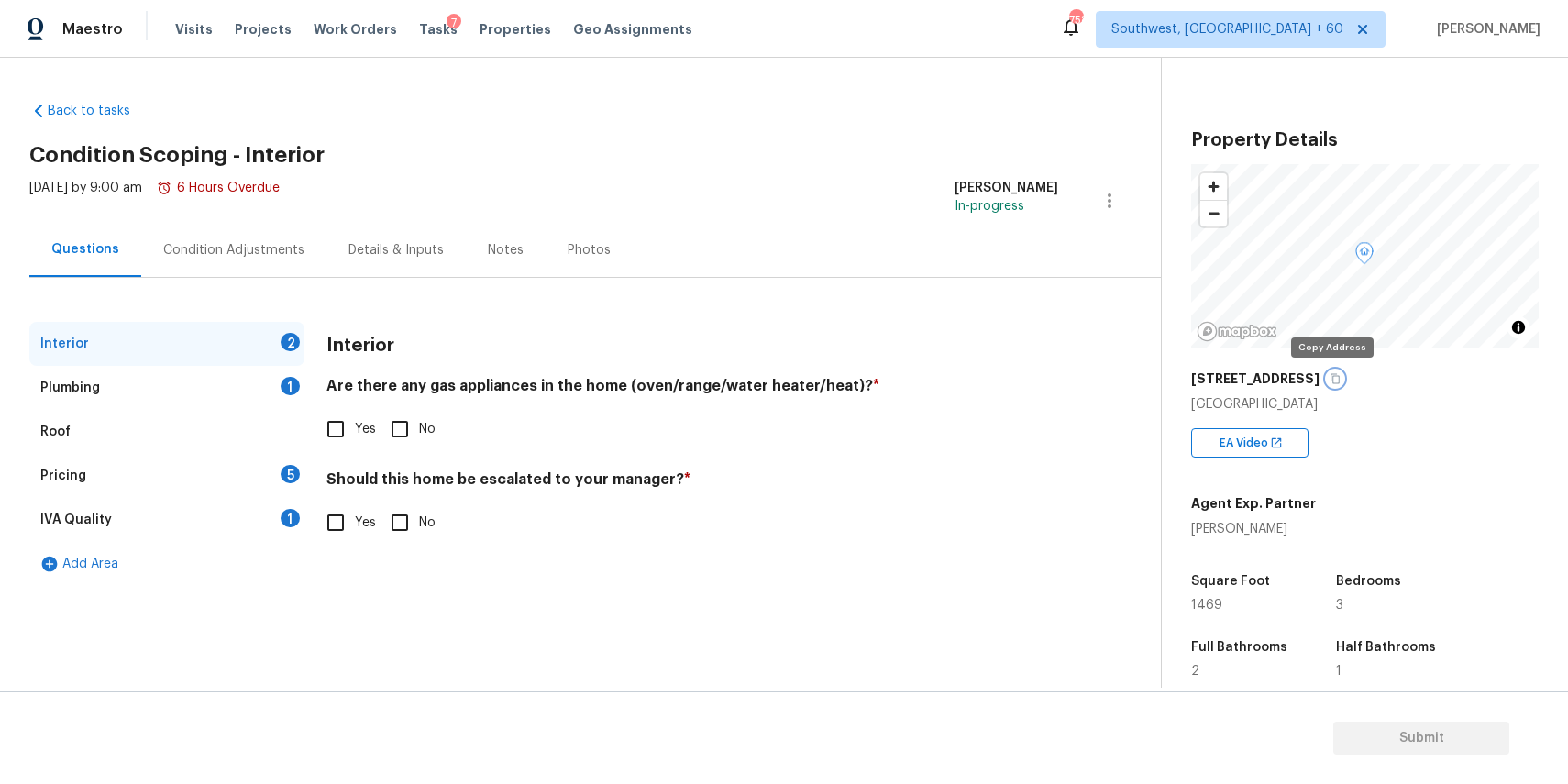
click at [1332, 384] on button "button" at bounding box center [1335, 378] width 17 height 17
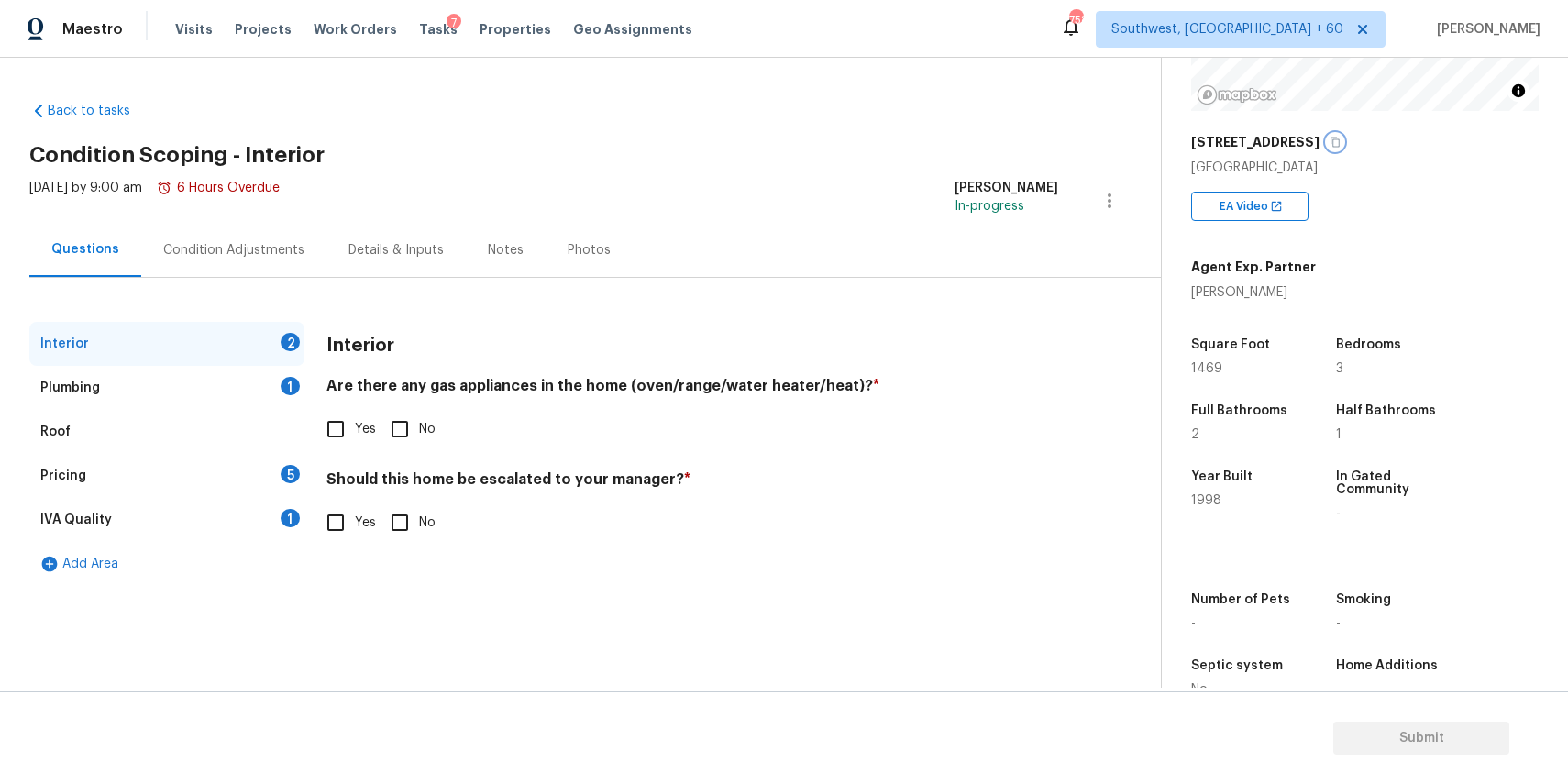
scroll to position [282, 0]
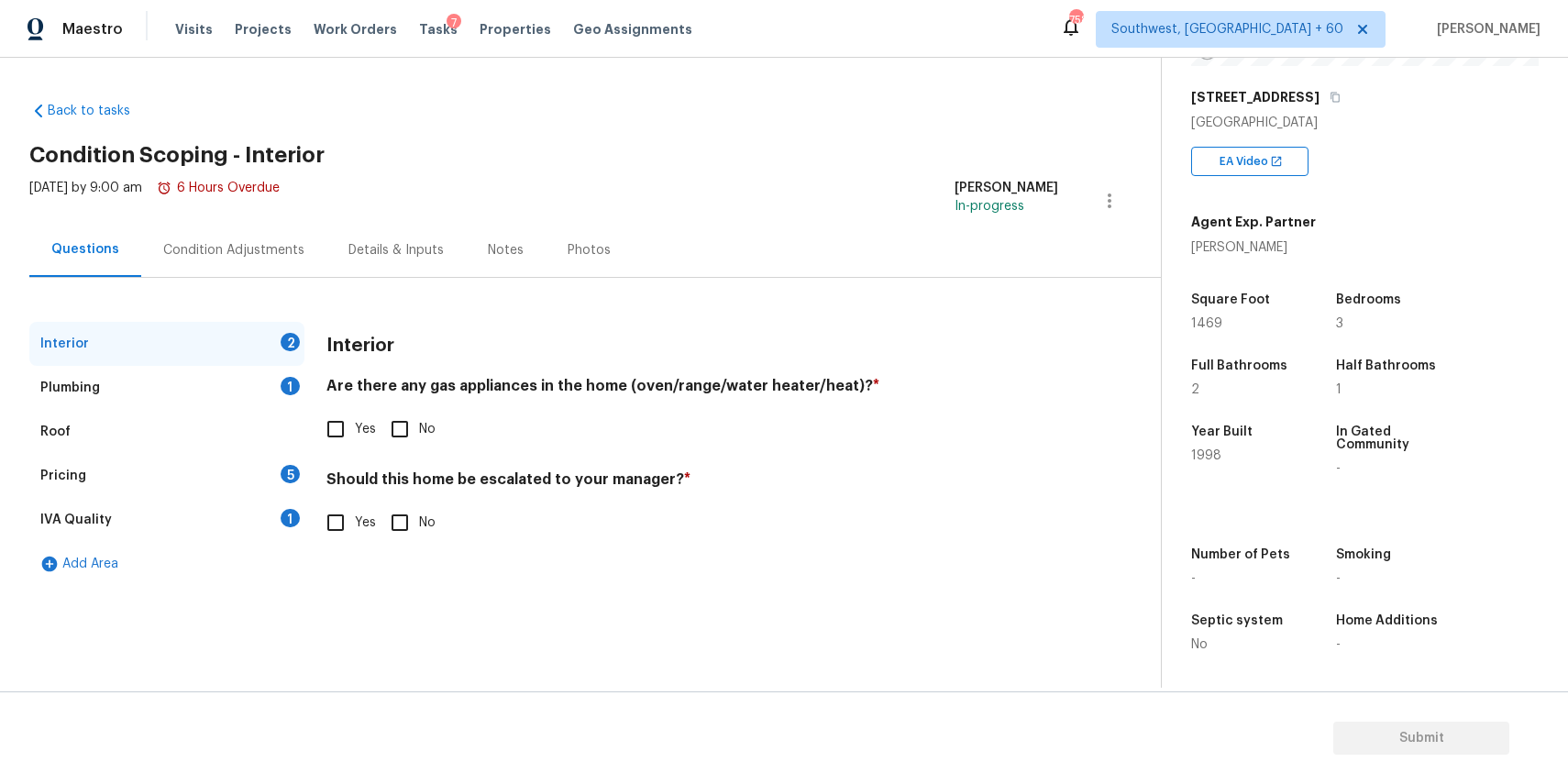
click at [360, 420] on span "Yes" at bounding box center [366, 429] width 21 height 19
click at [355, 420] on input "Yes" at bounding box center [336, 429] width 39 height 39
checkbox input "true"
click at [399, 494] on h4 "Should this home be escalated to your manager? *" at bounding box center [692, 485] width 732 height 25
click at [396, 535] on input "No" at bounding box center [401, 523] width 39 height 39
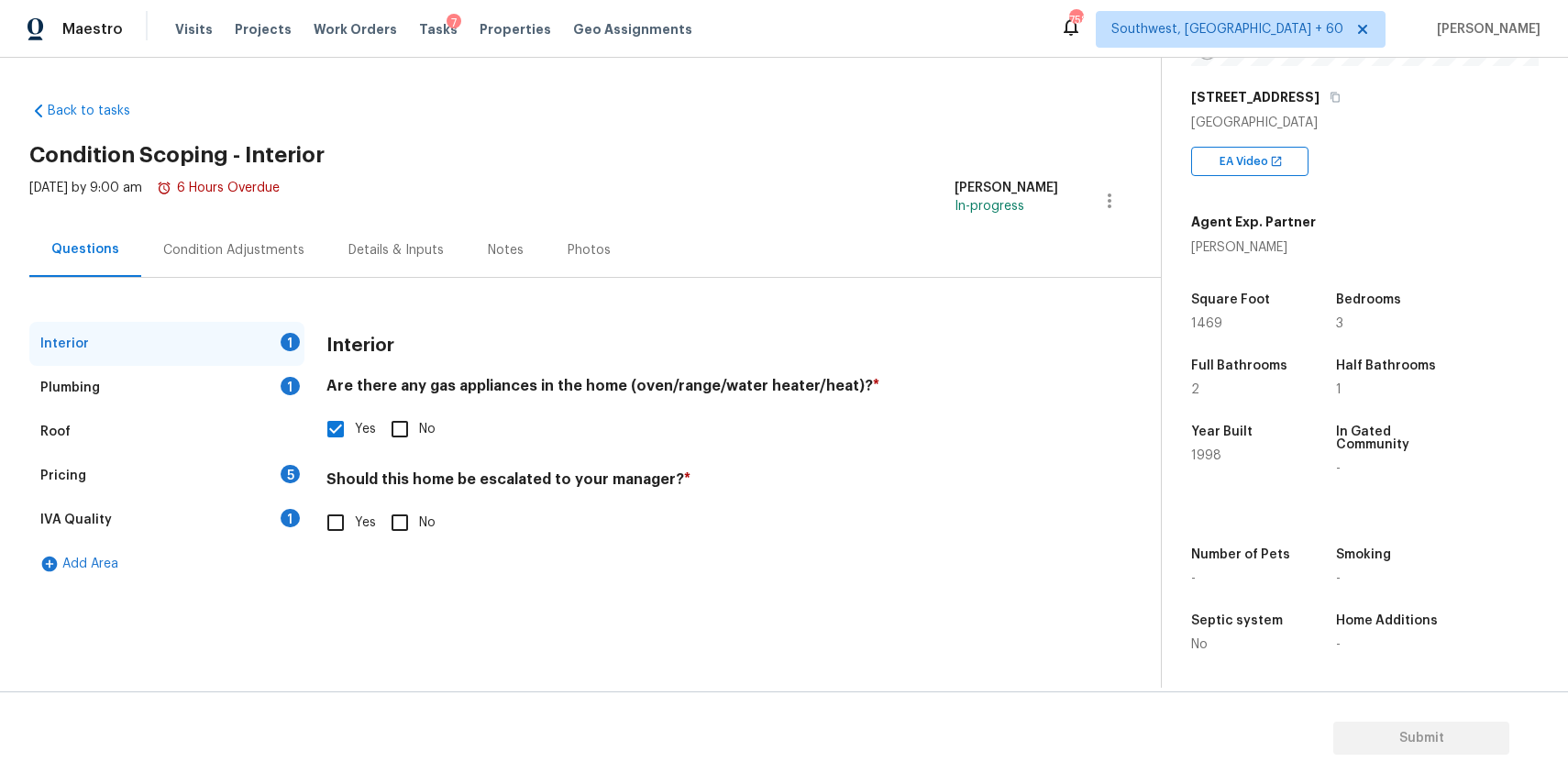
checkbox input "true"
click at [214, 383] on div "Plumbing 1" at bounding box center [166, 387] width 275 height 44
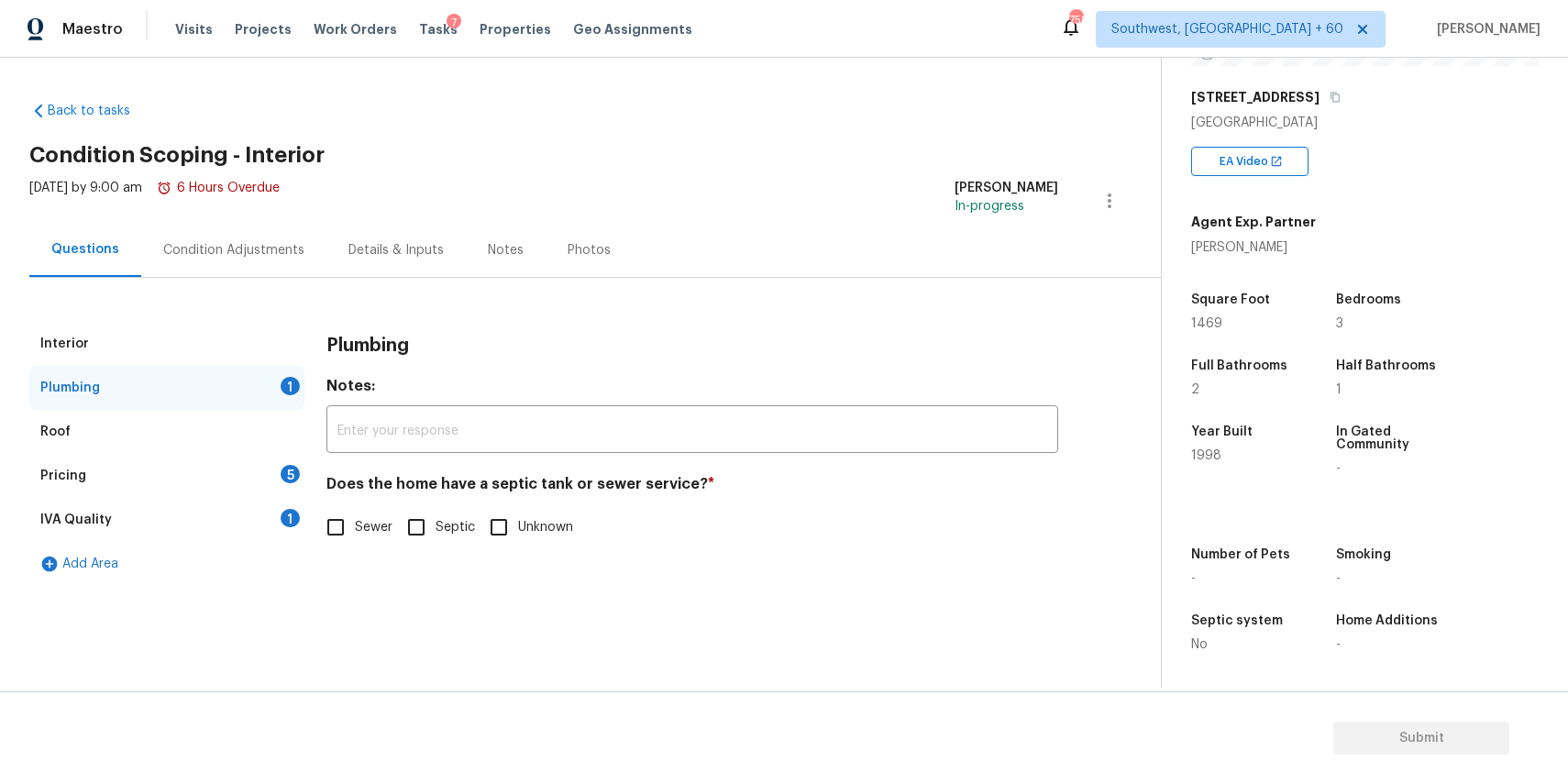
click at [349, 511] on input "Sewer" at bounding box center [336, 528] width 39 height 39
checkbox input "true"
click at [265, 491] on div "Pricing 5" at bounding box center [166, 475] width 275 height 44
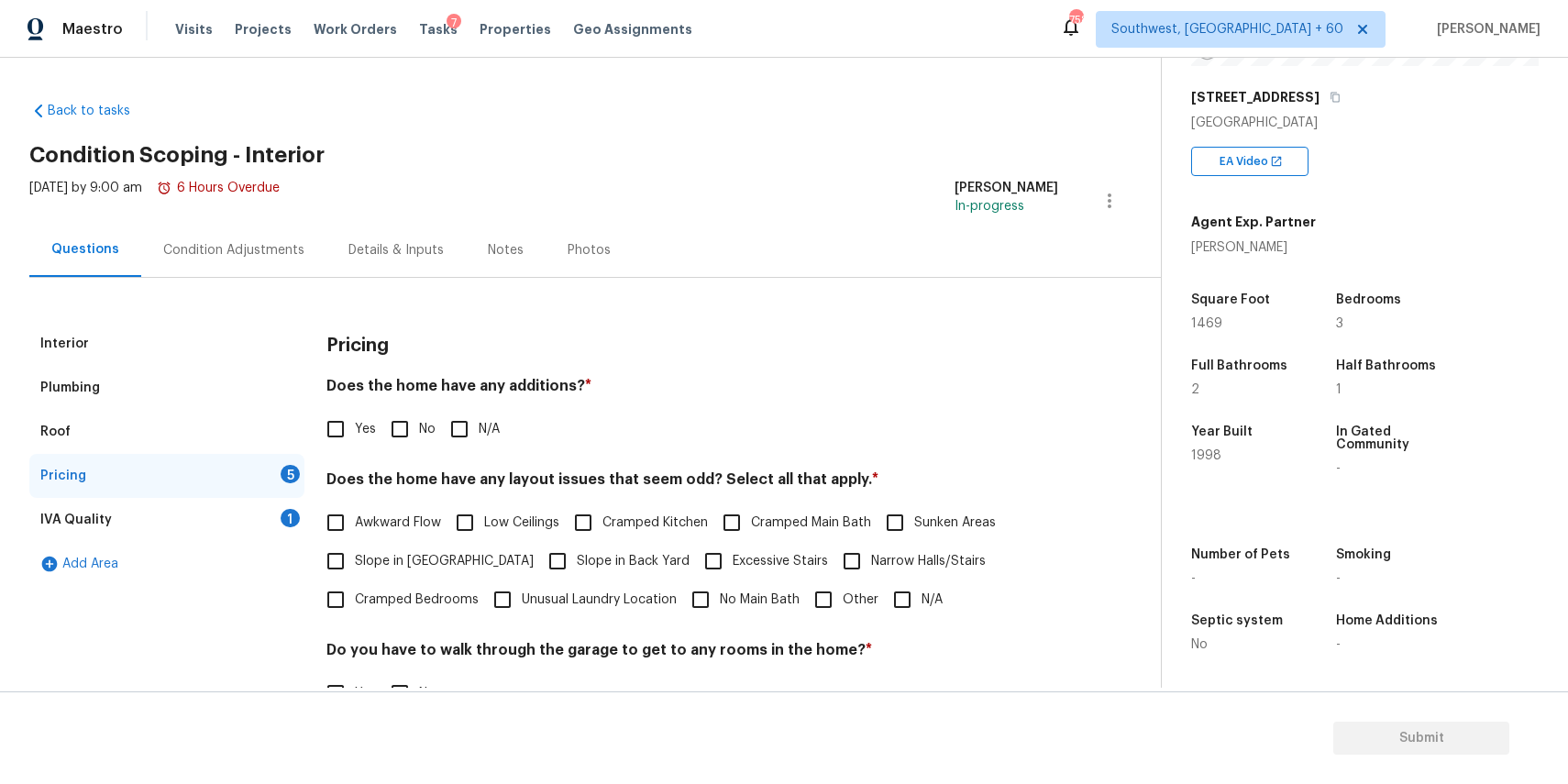
click at [463, 412] on input "N/A" at bounding box center [460, 429] width 39 height 39
checkbox input "true"
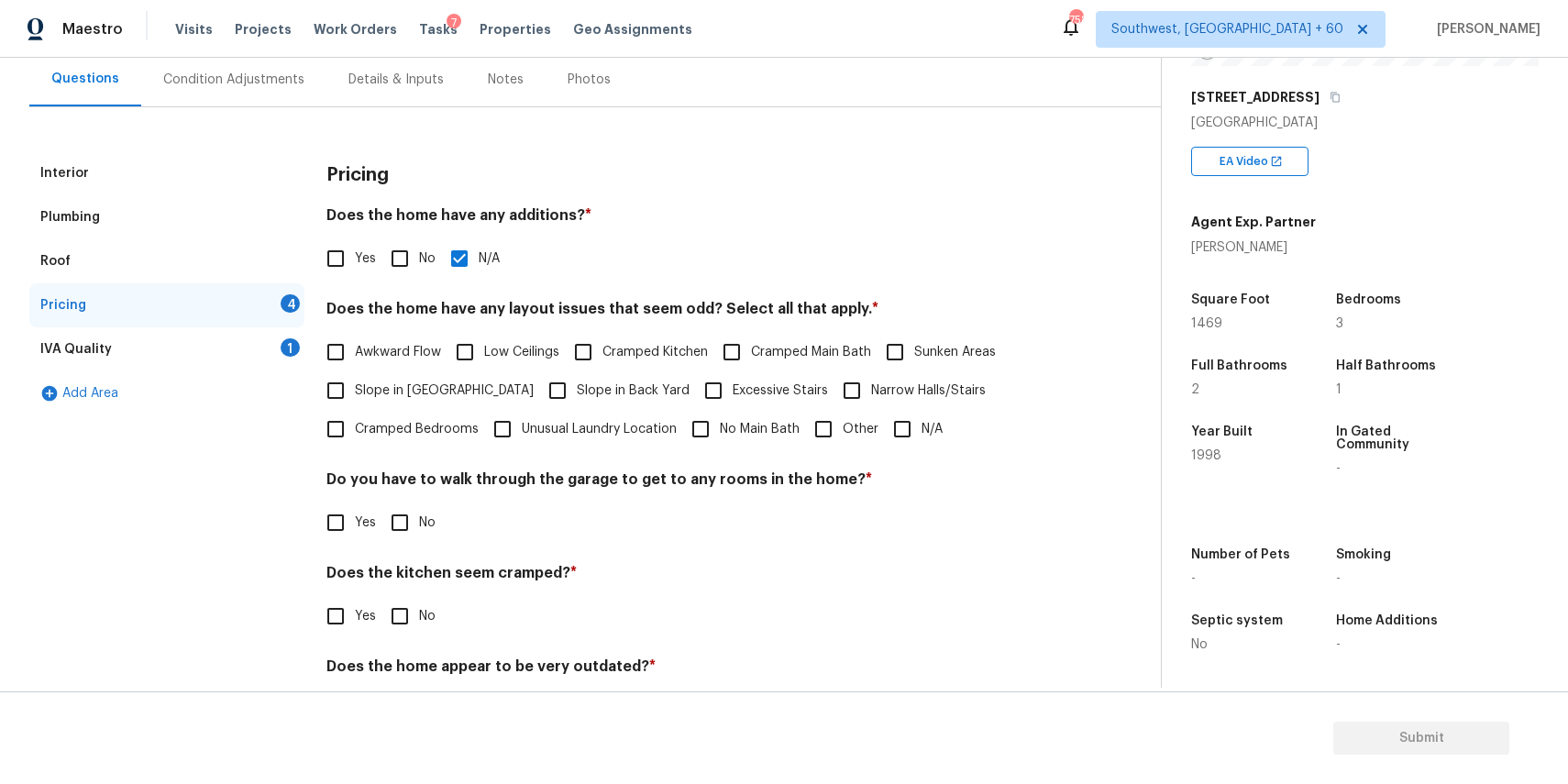
scroll to position [208, 0]
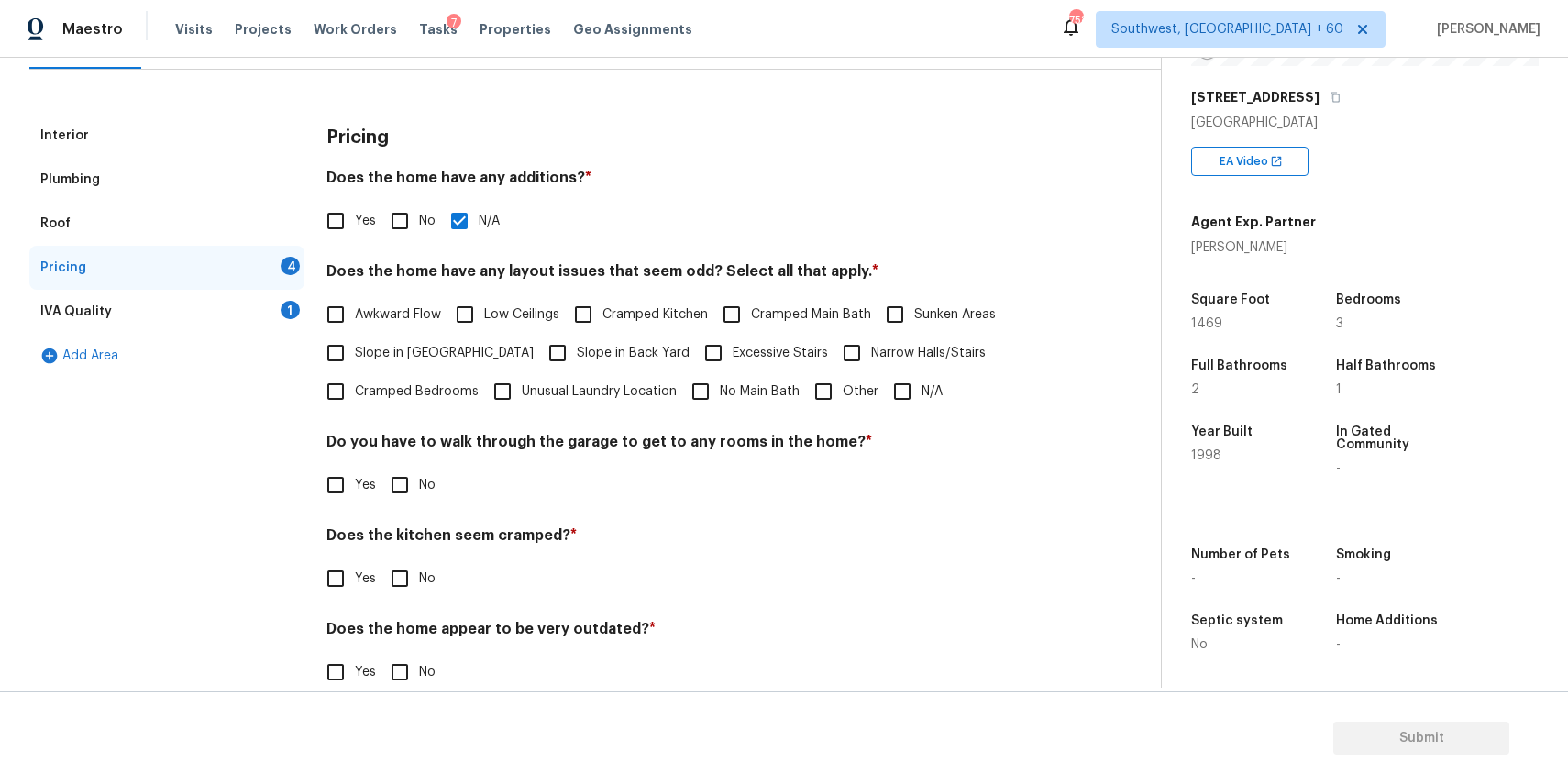
click at [905, 387] on input "N/A" at bounding box center [903, 392] width 39 height 39
checkbox input "true"
click at [412, 483] on input "No" at bounding box center [401, 485] width 39 height 39
checkbox input "true"
click at [414, 558] on div "Does the kitchen seem cramped? * Yes No" at bounding box center [692, 562] width 732 height 72
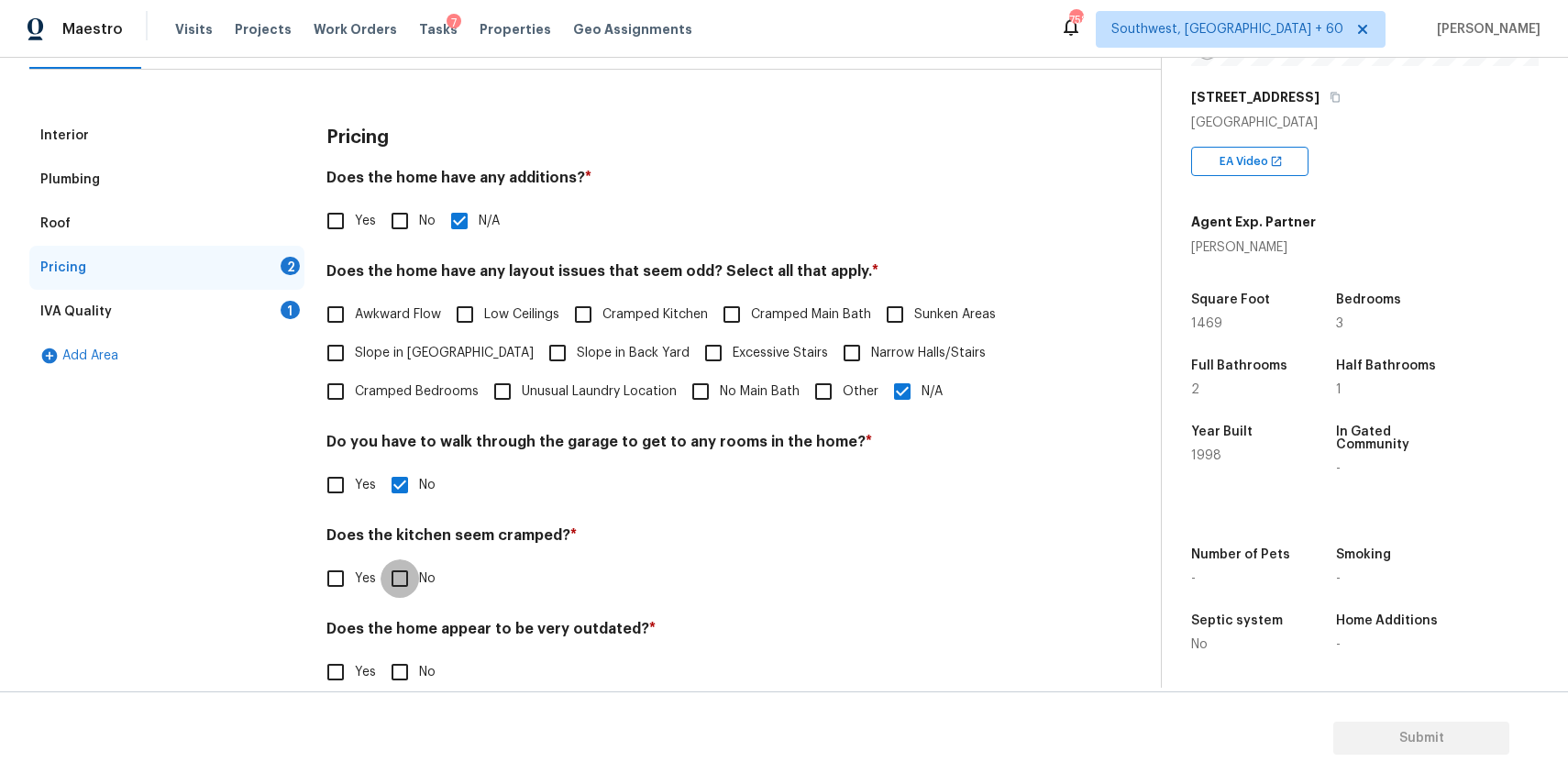
click at [413, 579] on input "No" at bounding box center [401, 579] width 39 height 39
checkbox input "true"
click at [404, 655] on input "No" at bounding box center [401, 674] width 39 height 39
checkbox input "true"
click at [290, 308] on div "1" at bounding box center [291, 309] width 19 height 18
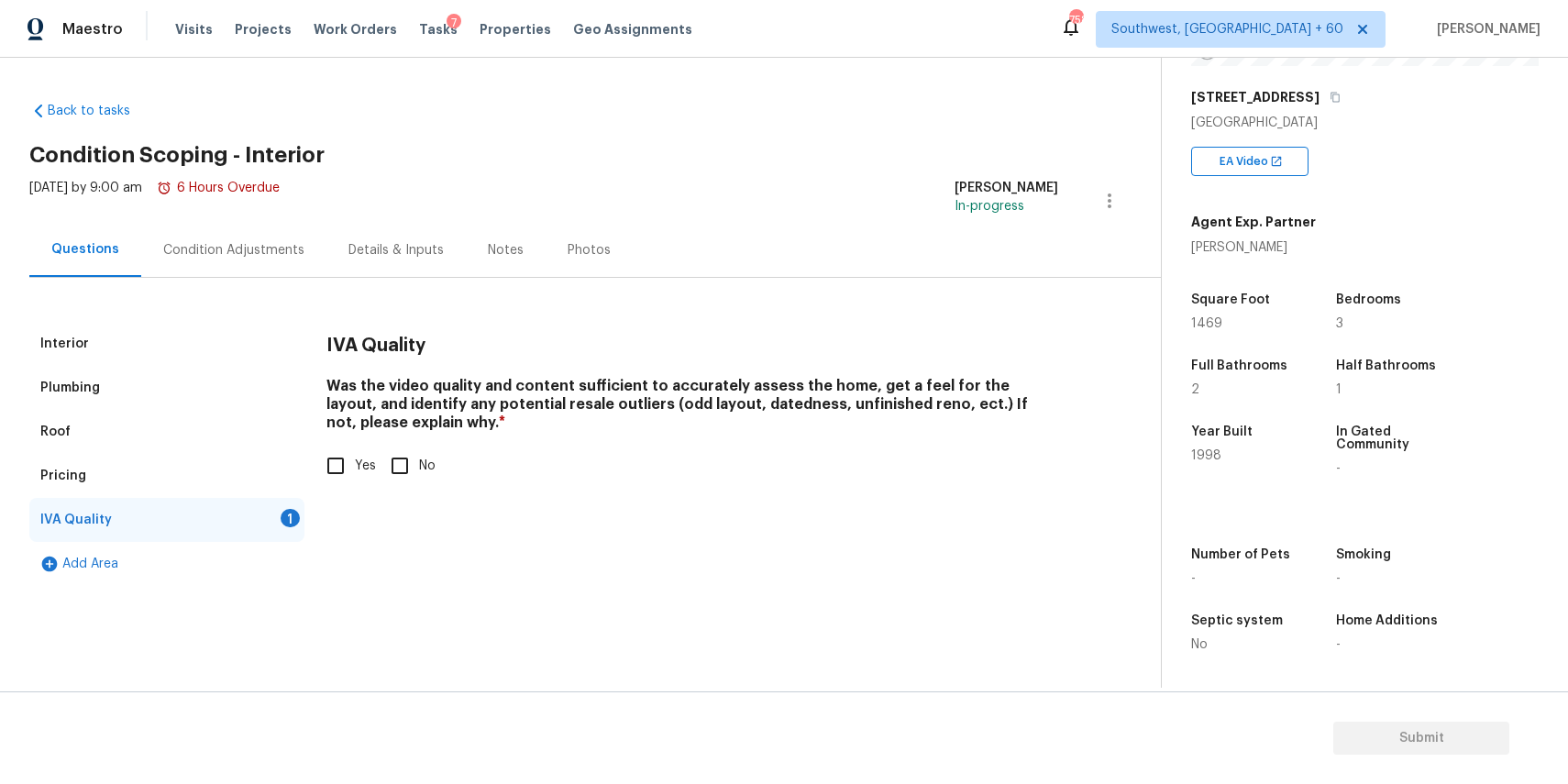
click at [290, 308] on div "Interior Plumbing Roof Pricing IVA Quality 1 Add Area IVA Quality Was the video…" at bounding box center [573, 431] width 1088 height 308
click at [347, 473] on input "Yes" at bounding box center [336, 465] width 39 height 39
checkbox input "true"
click at [277, 235] on div "Condition Adjustments" at bounding box center [233, 250] width 186 height 54
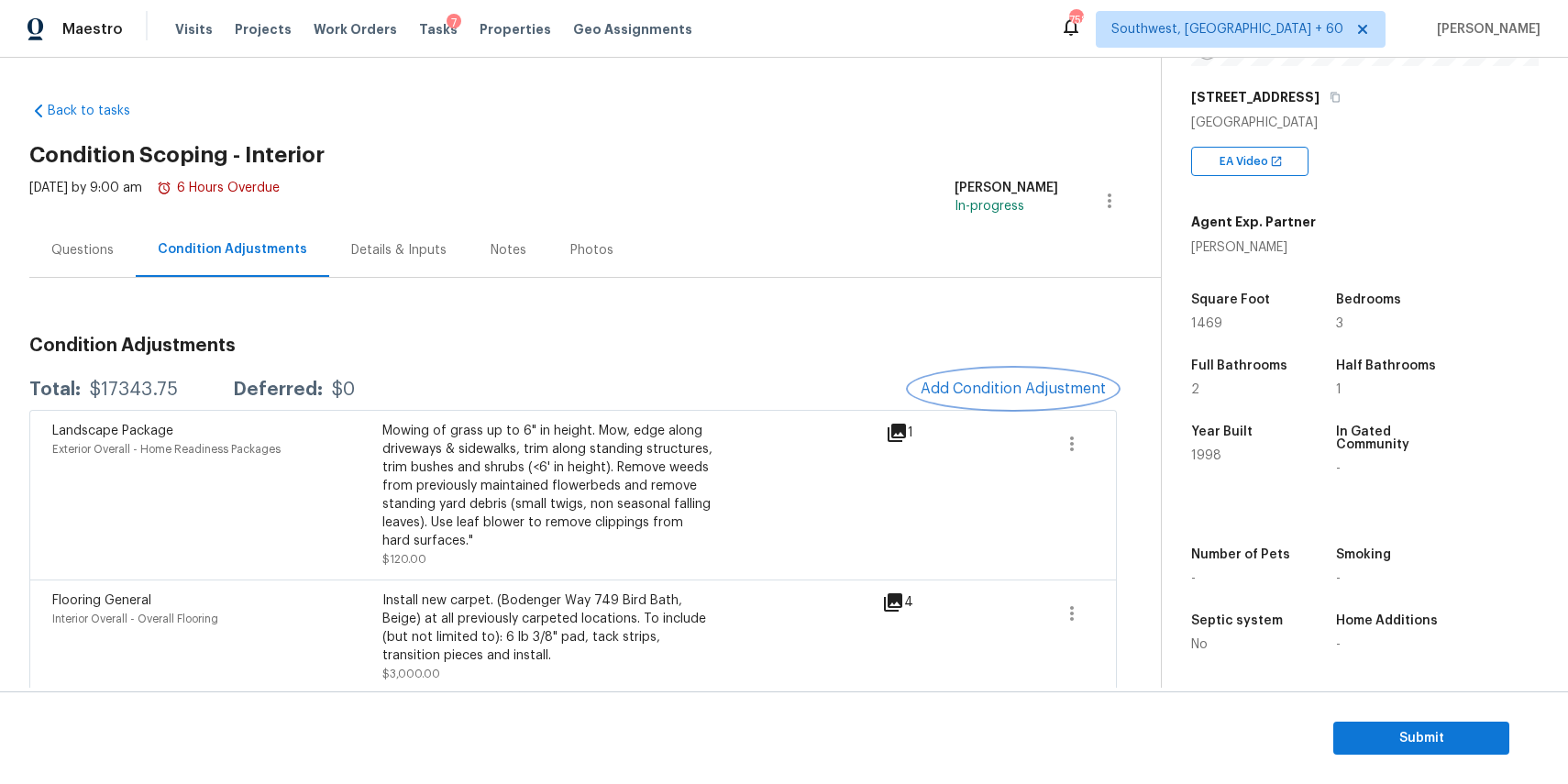
click at [1035, 373] on button "Add Condition Adjustment" at bounding box center [1013, 389] width 207 height 39
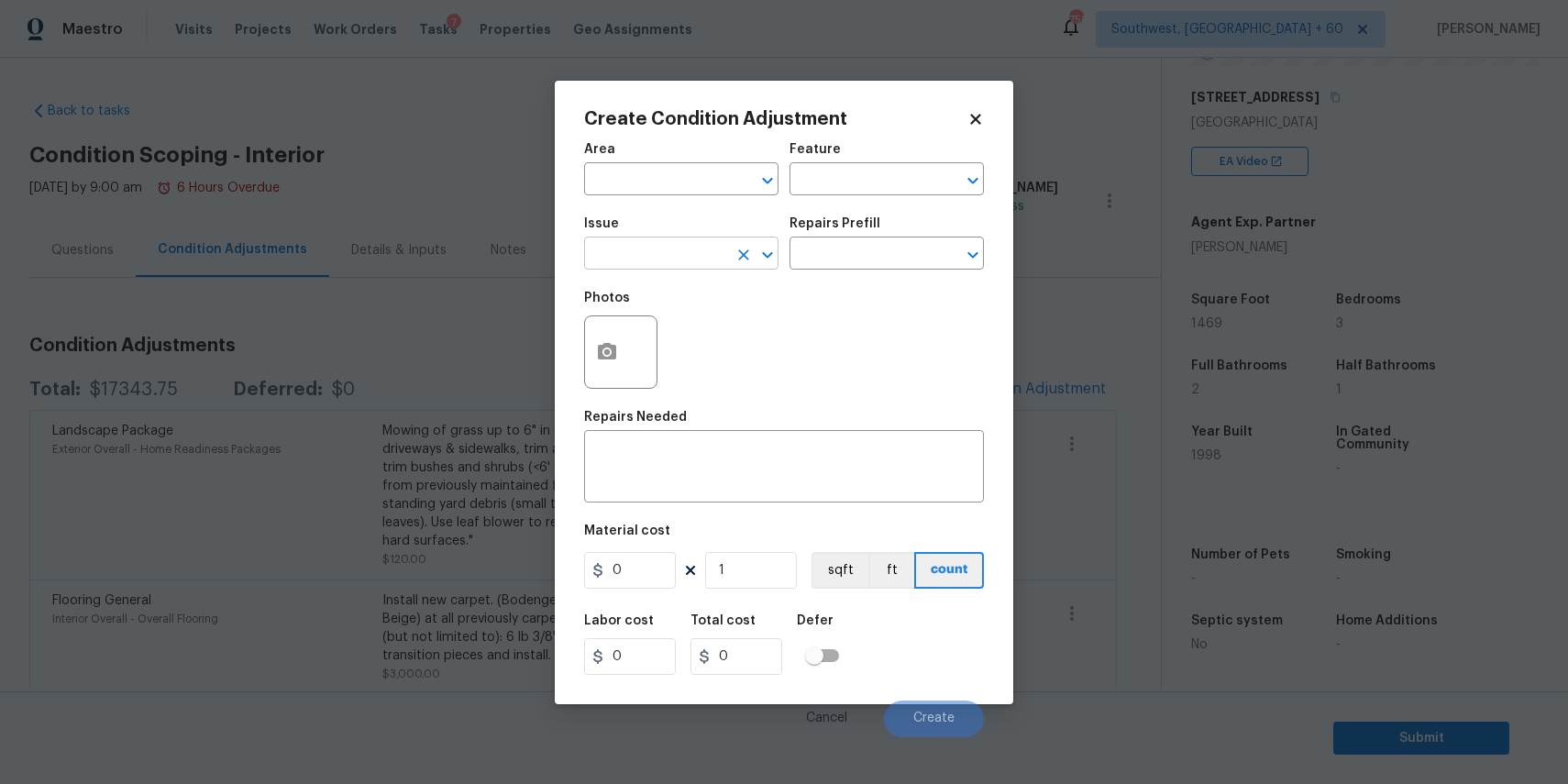
click at [672, 254] on input "text" at bounding box center [655, 255] width 143 height 28
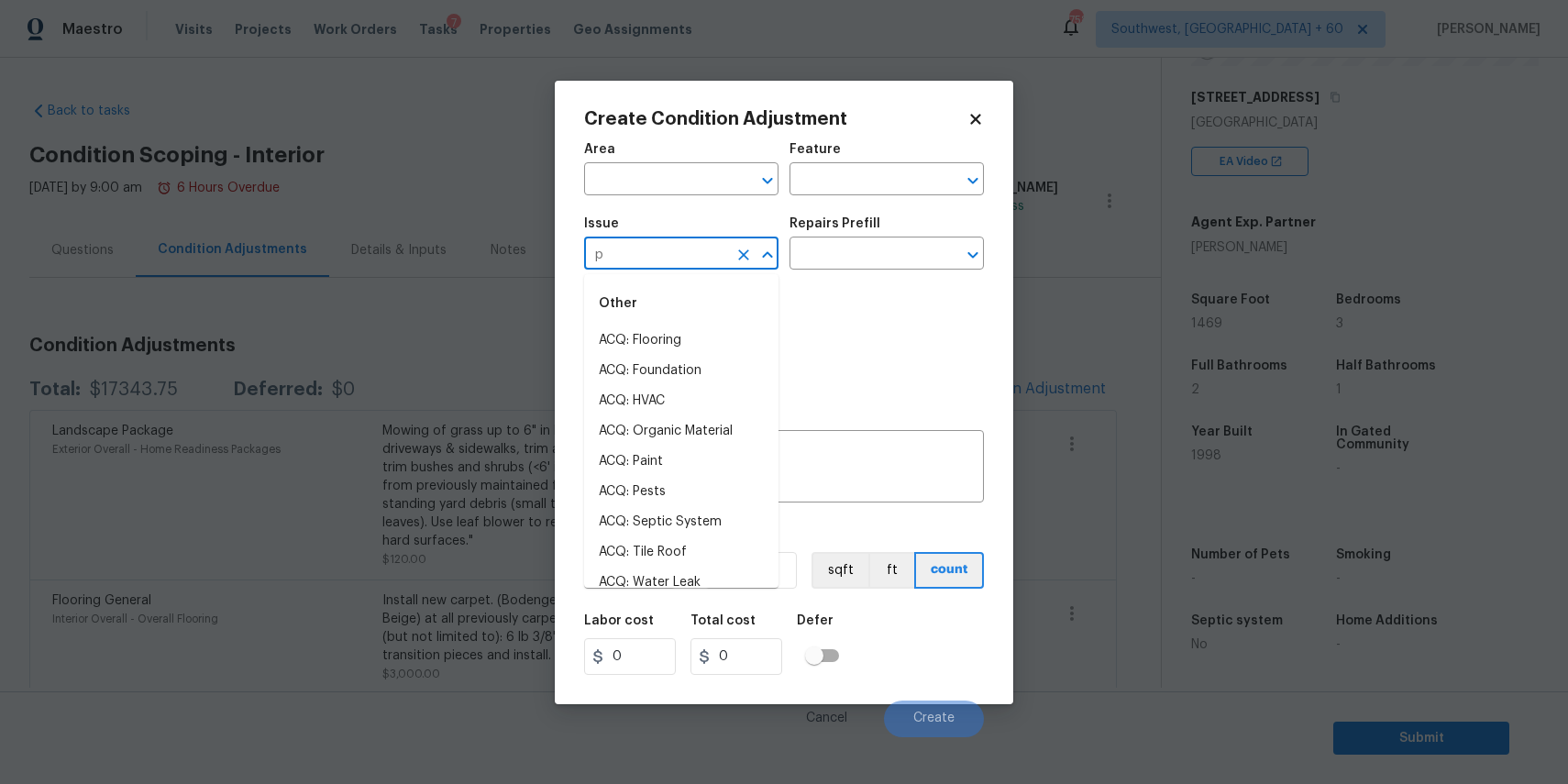
type input "pa"
type input "i"
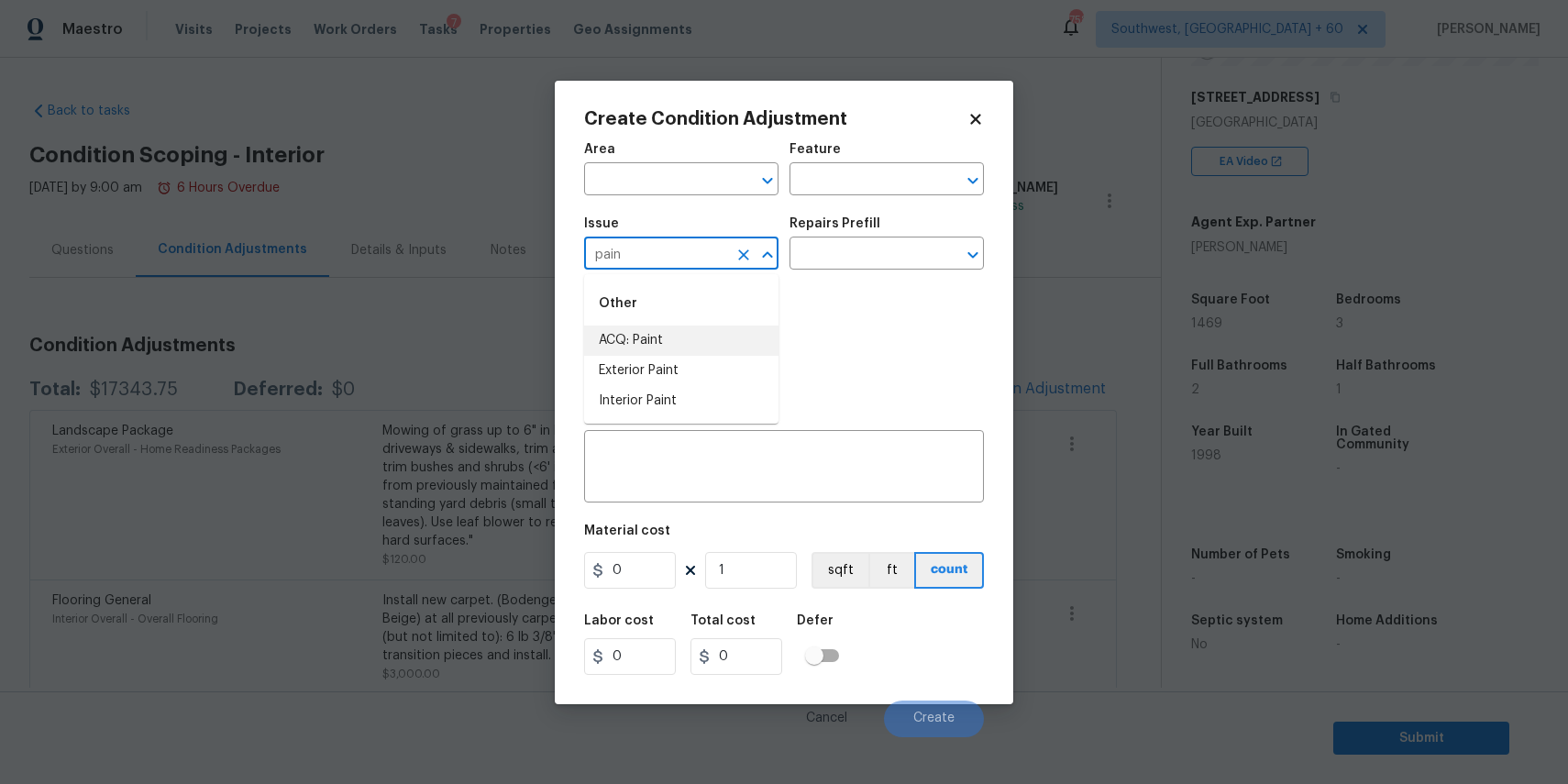
click at [613, 326] on li "ACQ: Paint" at bounding box center [681, 340] width 194 height 30
type input "ACQ: Paint"
click at [819, 275] on div "Issue ACQ: Paint ​ Repairs Prefill ​" at bounding box center [784, 243] width 400 height 74
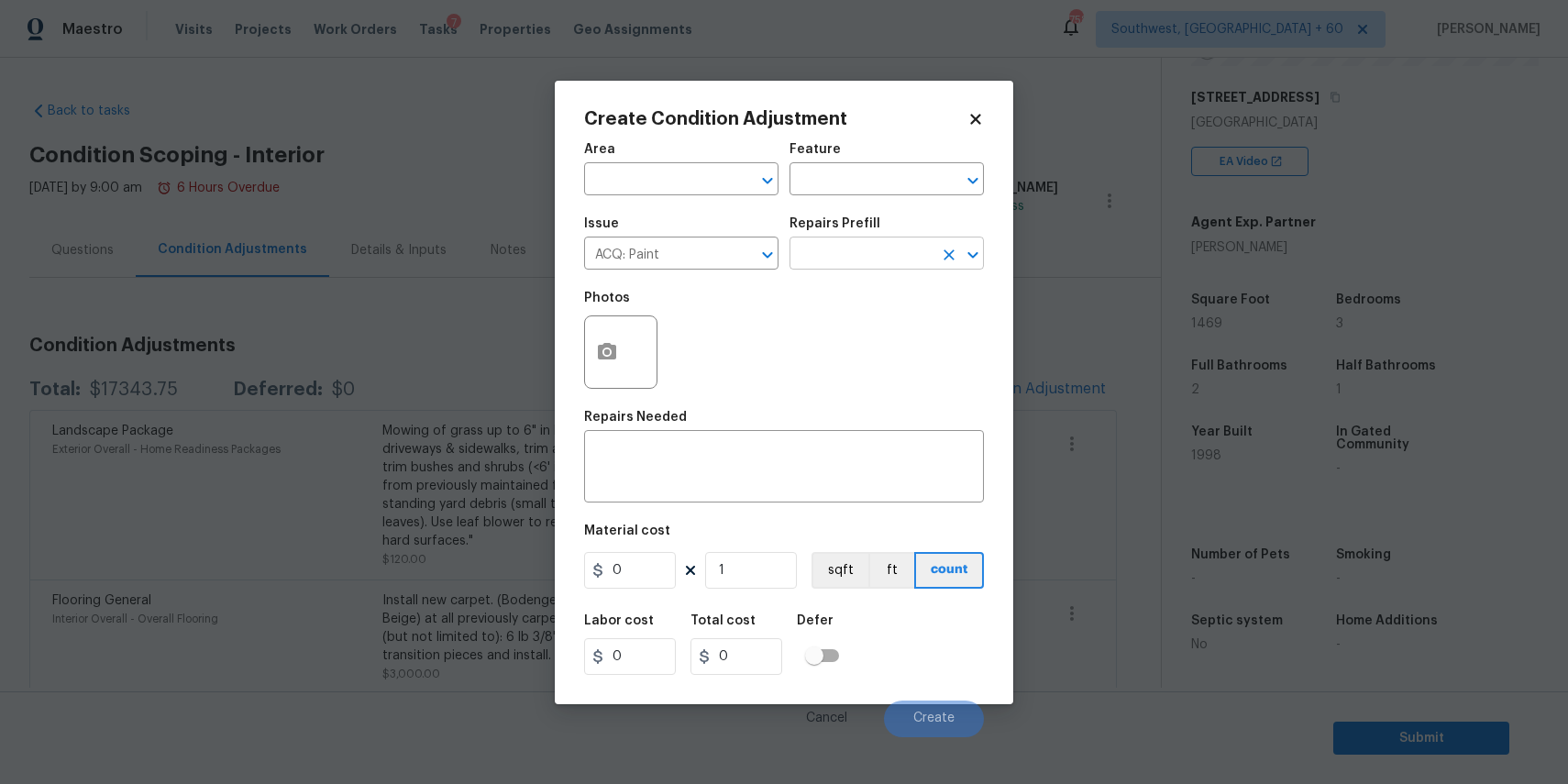
click at [853, 253] on input "text" at bounding box center [860, 255] width 143 height 28
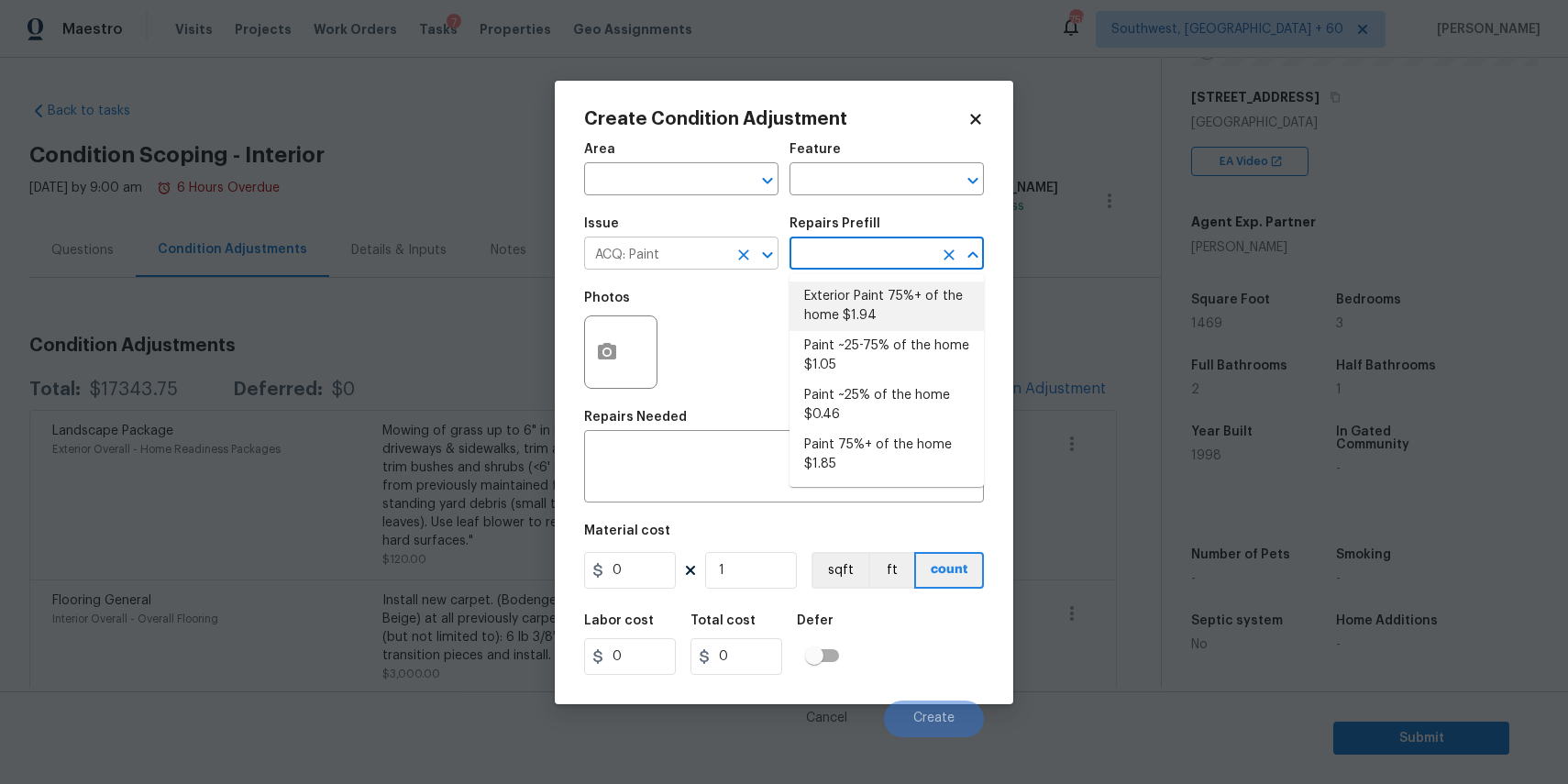
click at [744, 255] on icon "Clear" at bounding box center [744, 255] width 11 height 11
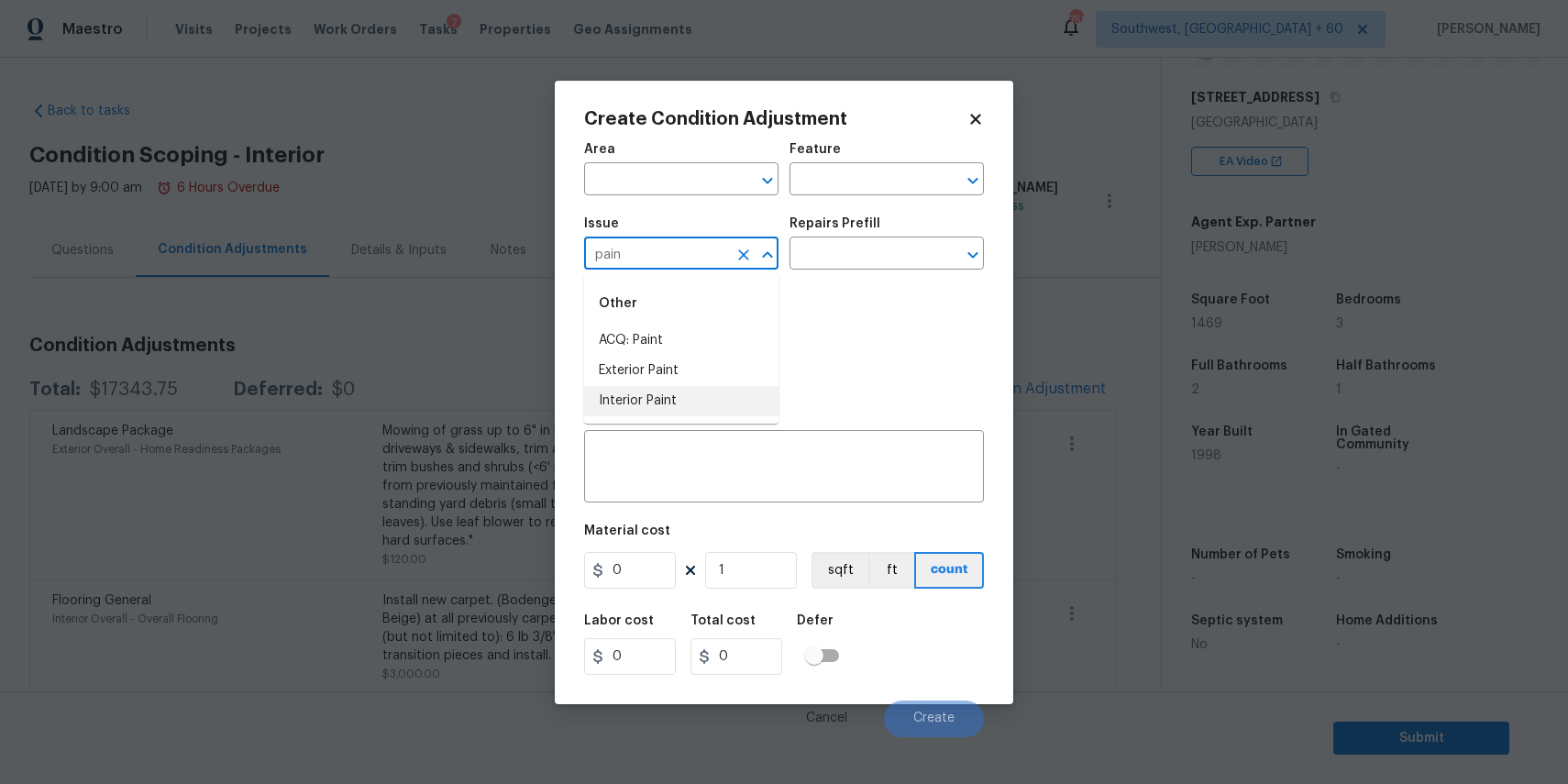
click at [648, 398] on li "Interior Paint" at bounding box center [681, 400] width 194 height 30
type input "Interior Paint"
click at [868, 241] on input "text" at bounding box center [860, 255] width 143 height 28
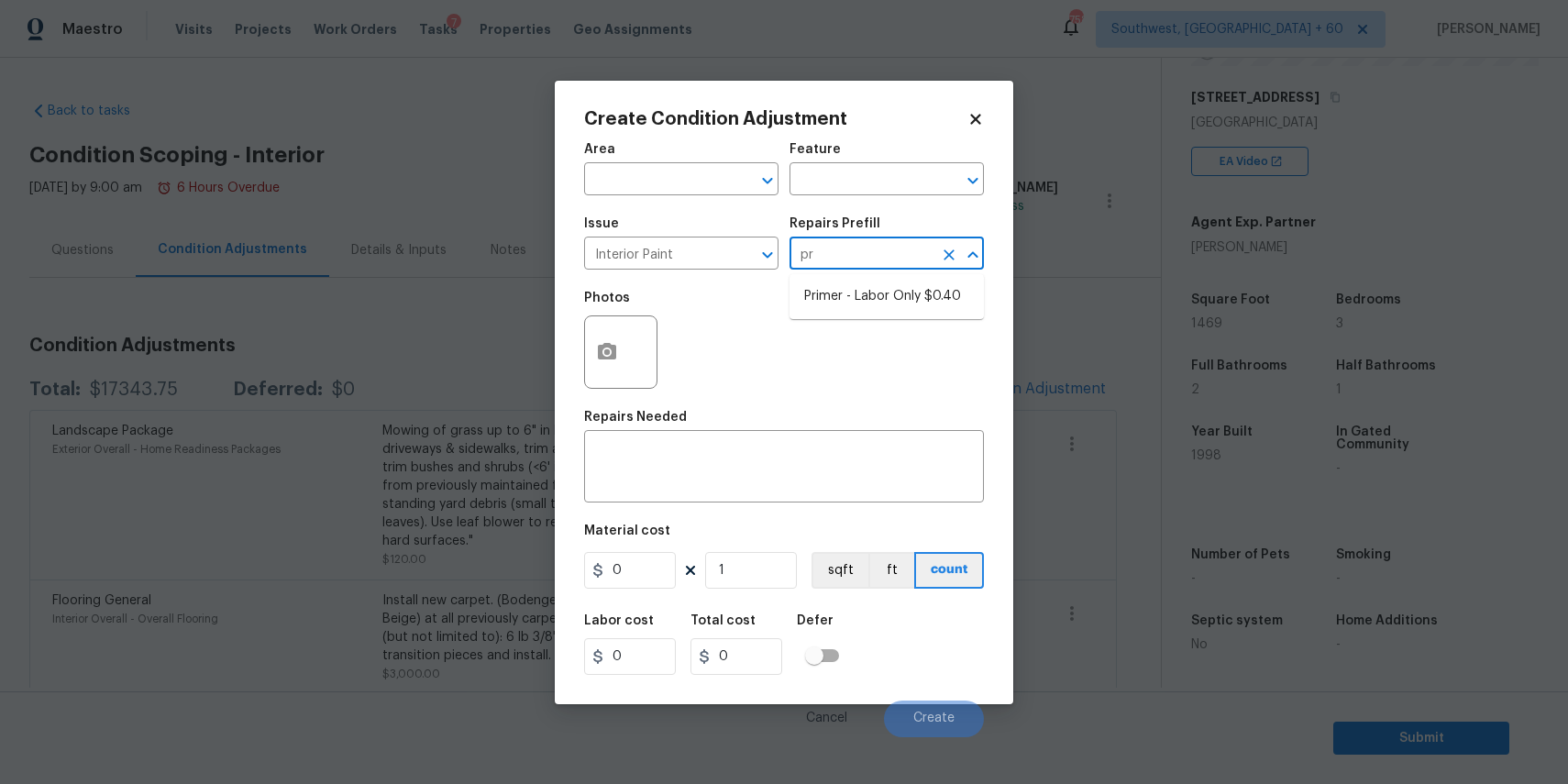
type input "pri"
click at [919, 286] on li "Primer - Labor Only $0.40" at bounding box center [887, 296] width 194 height 30
type input "Overall Paint"
type textarea "Interior primer - PRIMER PROVIDED BY OPENDOOR - All nails, screws, drywall anch…"
type input "0.4"
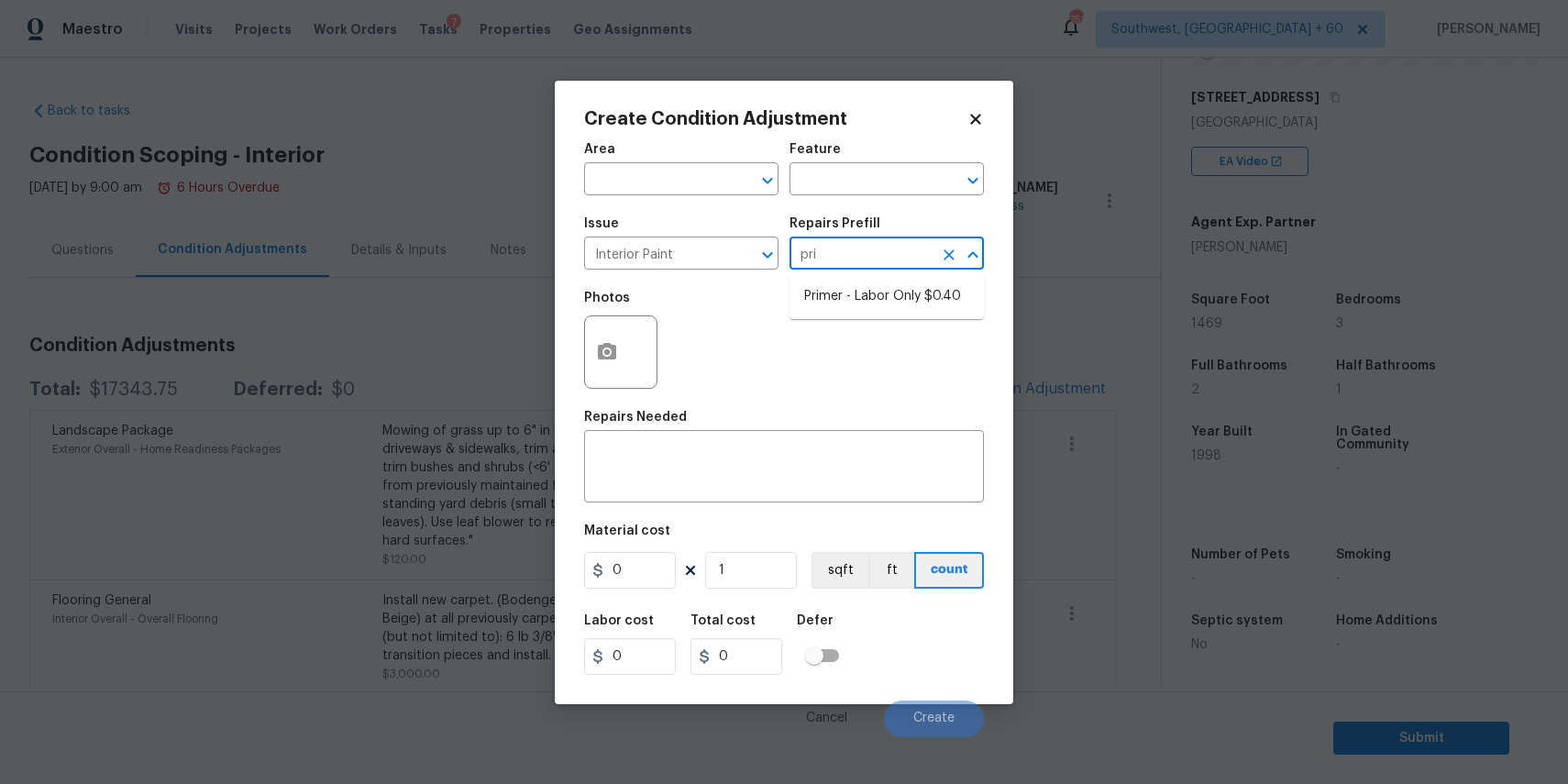
type input "0.4"
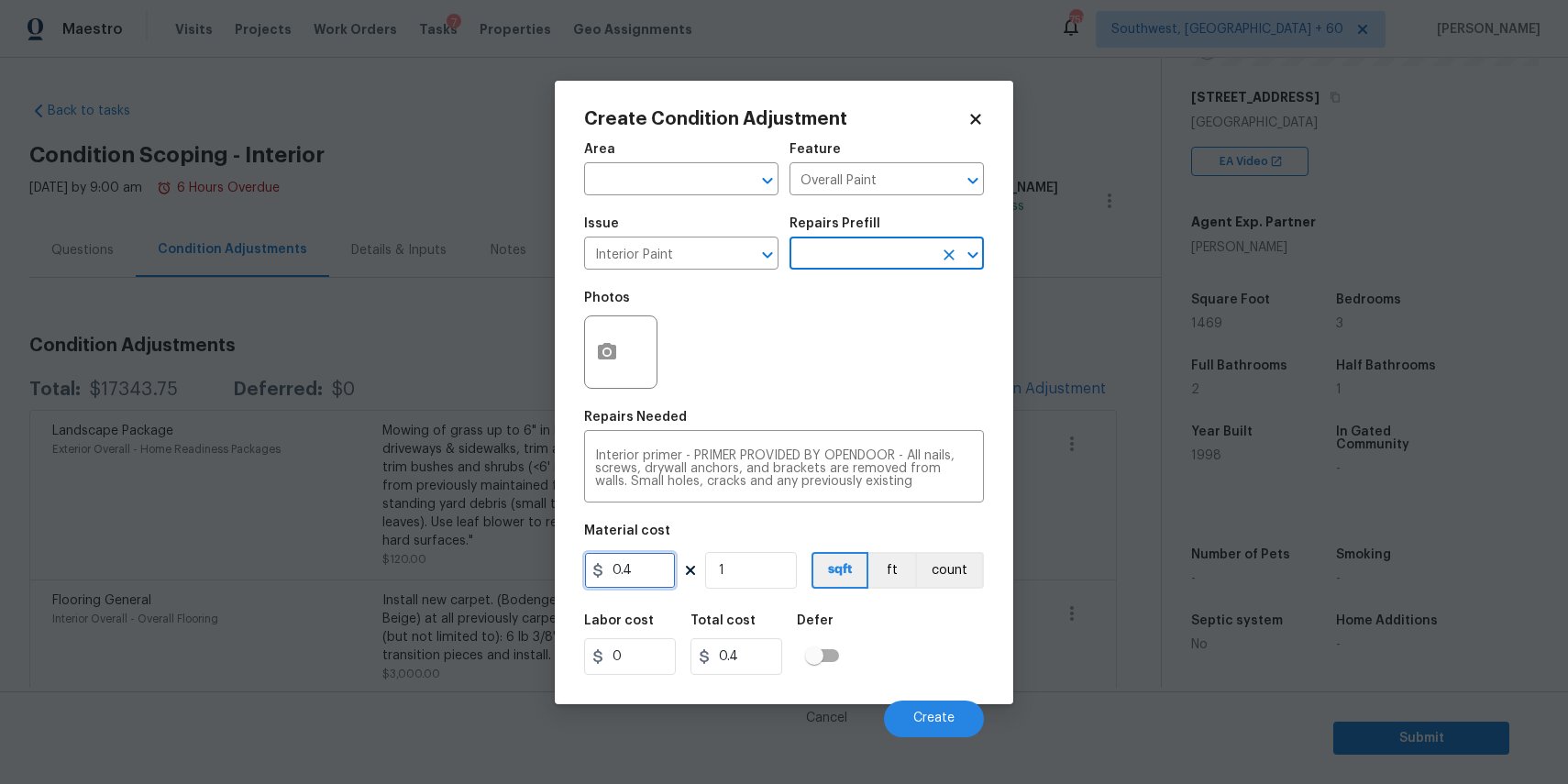
click at [625, 576] on input "0.4" at bounding box center [630, 570] width 91 height 37
type input "300"
click at [612, 360] on icon "button" at bounding box center [607, 352] width 22 height 22
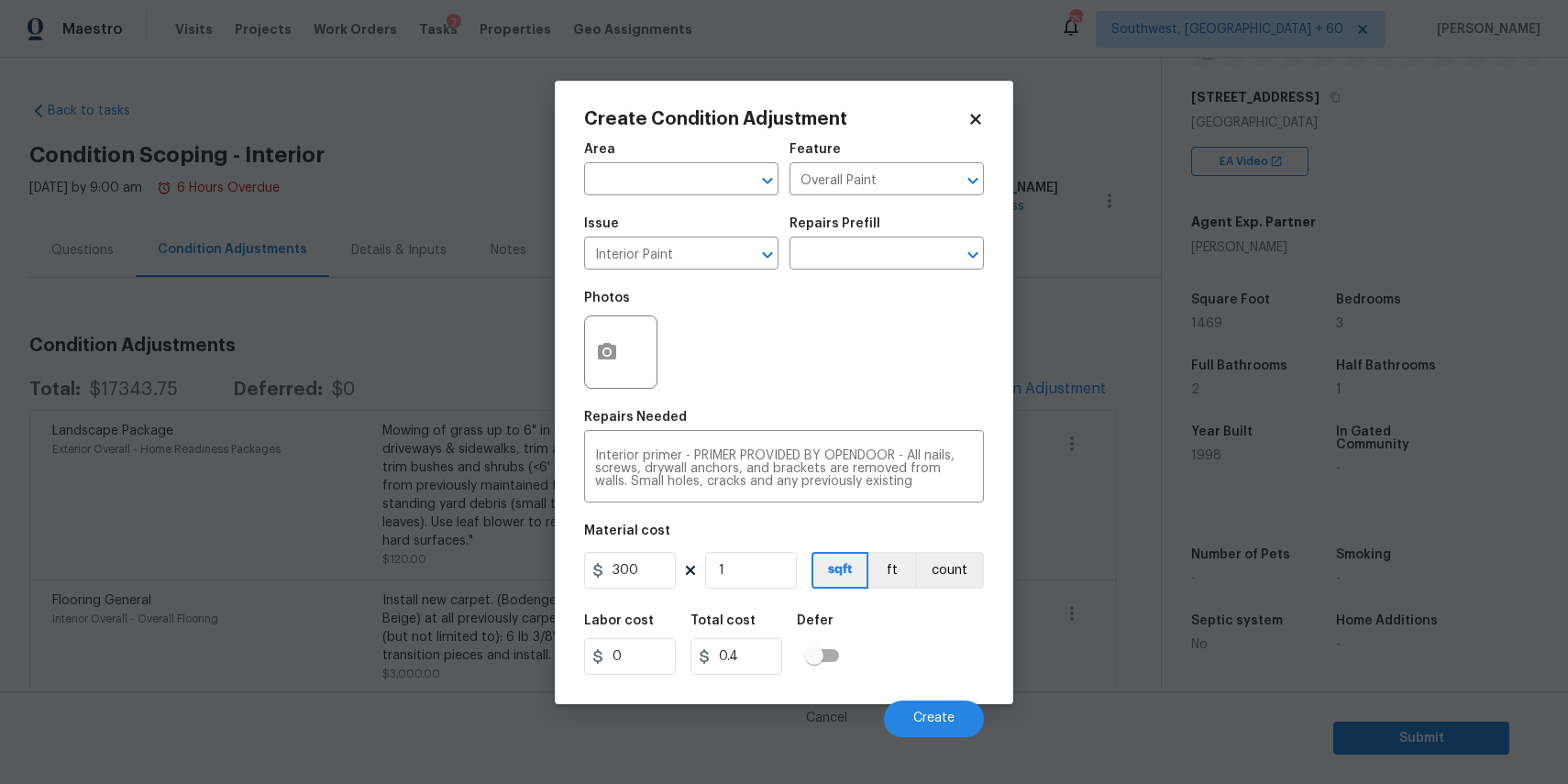
type input "300"
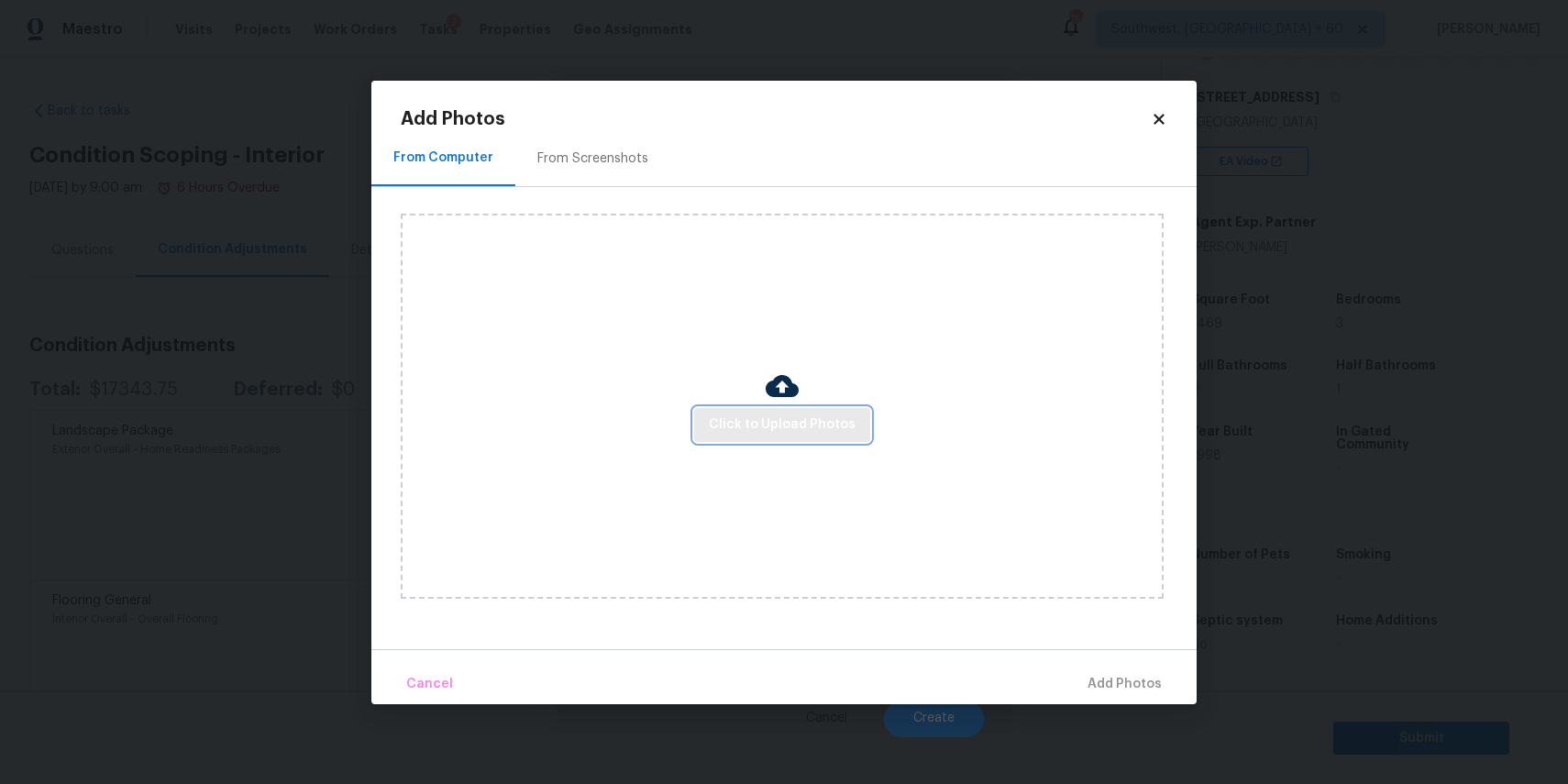
click at [755, 436] on button "Click to Upload Photos" at bounding box center [782, 425] width 176 height 34
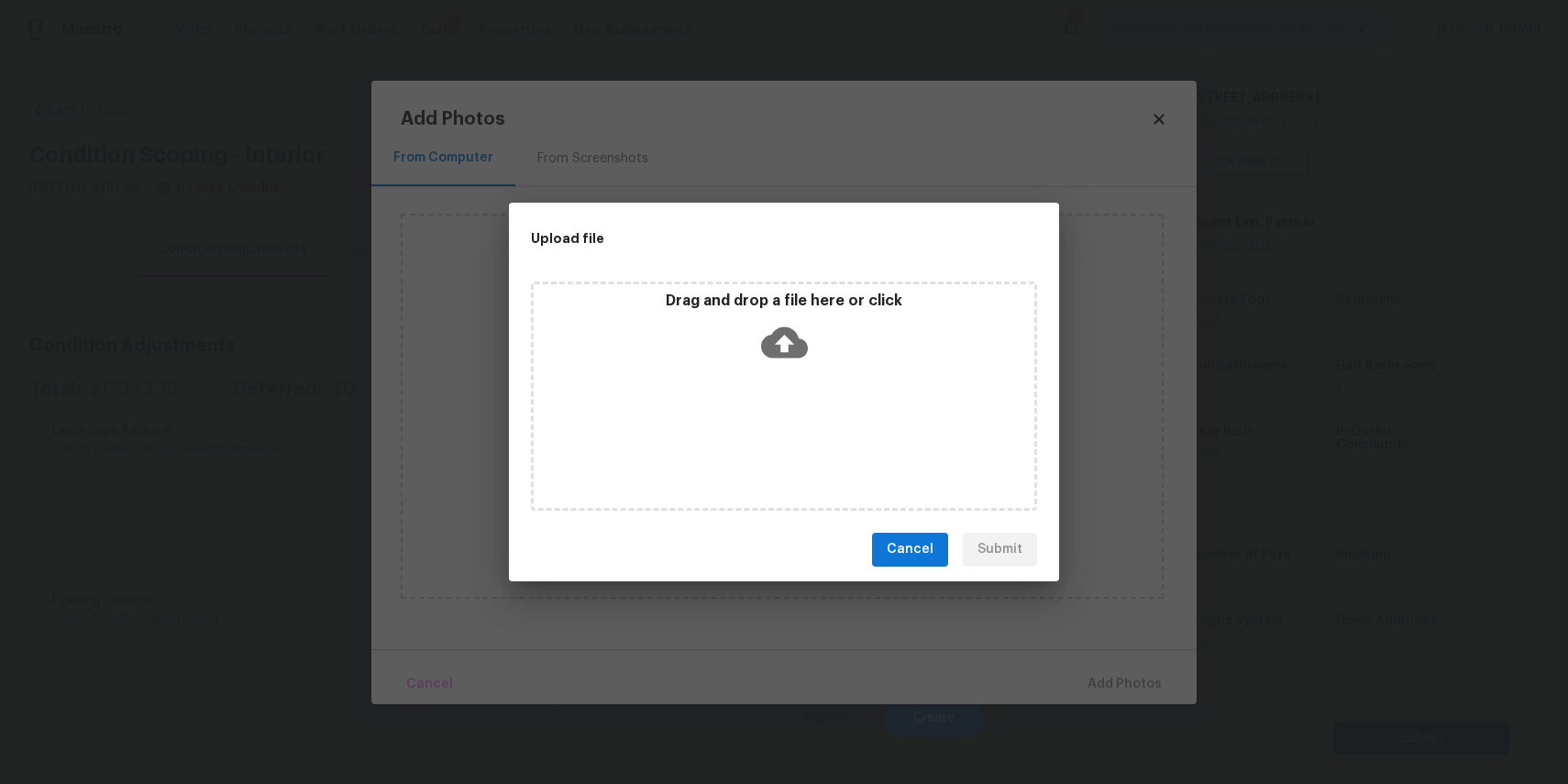
click at [755, 436] on div "Drag and drop a file here or click" at bounding box center [784, 396] width 506 height 229
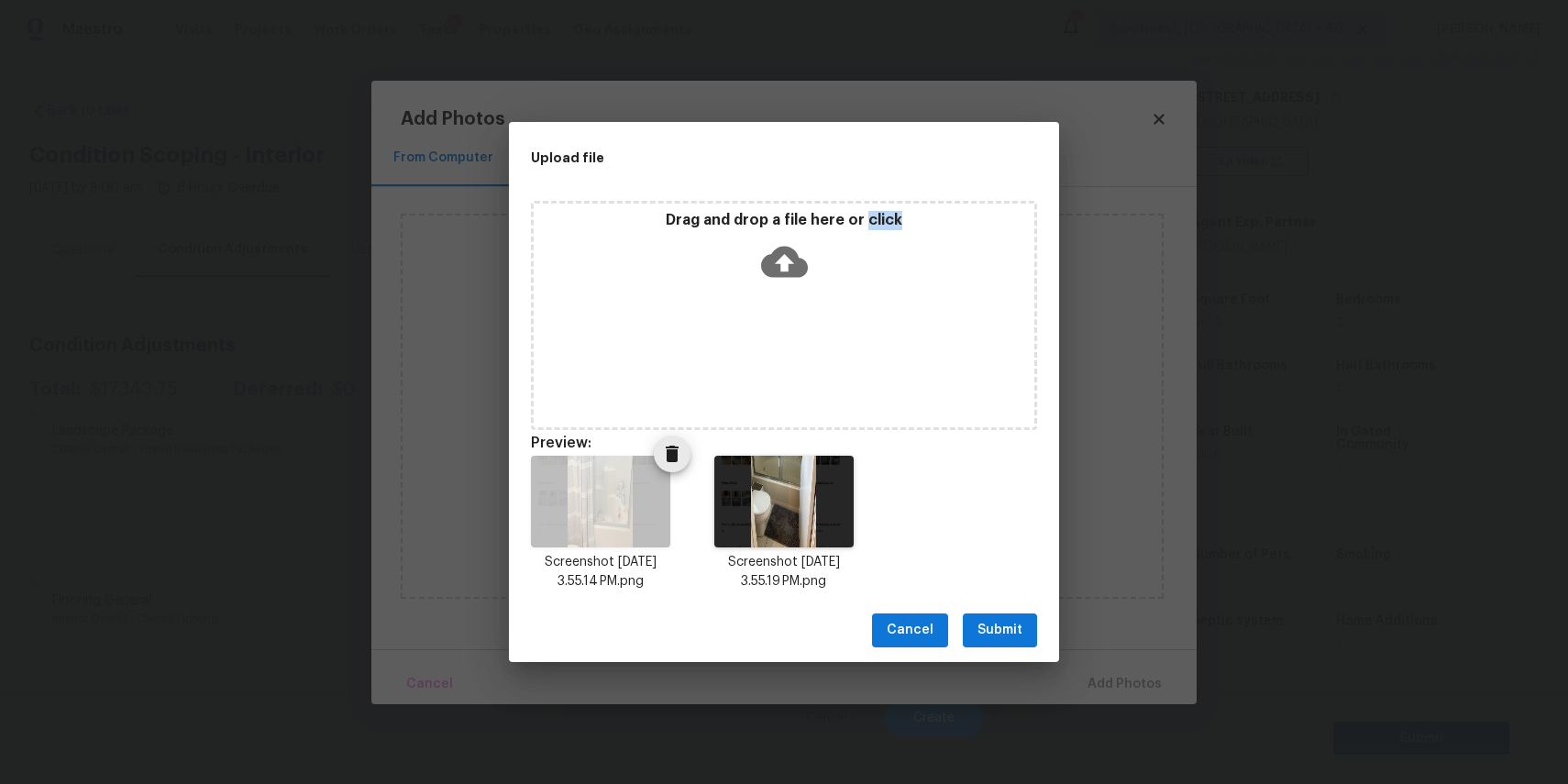
click at [673, 476] on div "Screenshot 2025-09-03 at 3.55.14 PM.png" at bounding box center [601, 523] width 184 height 180
click at [677, 459] on icon "Delete" at bounding box center [672, 454] width 13 height 17
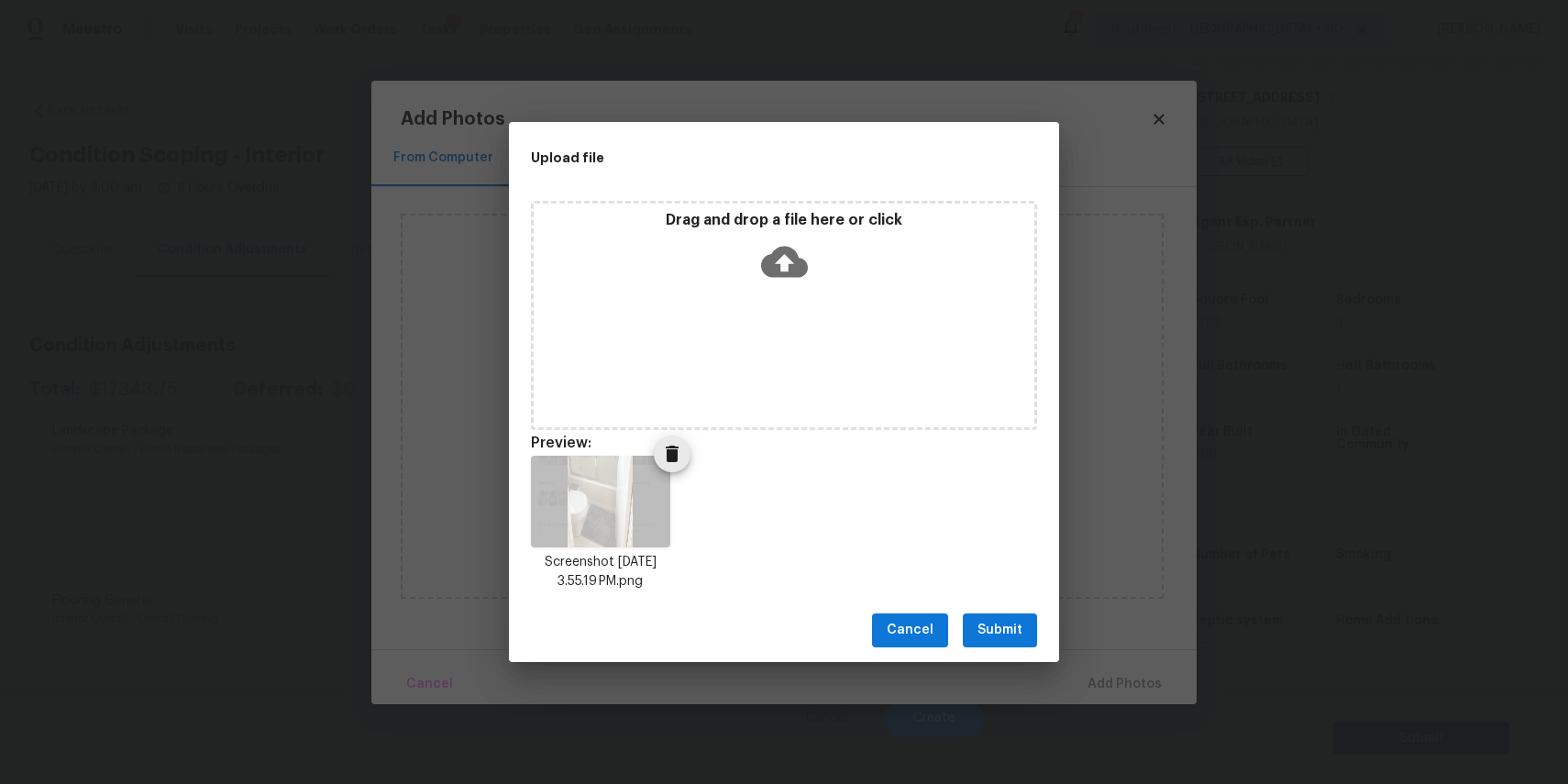
click at [661, 447] on icon "Delete" at bounding box center [672, 454] width 22 height 22
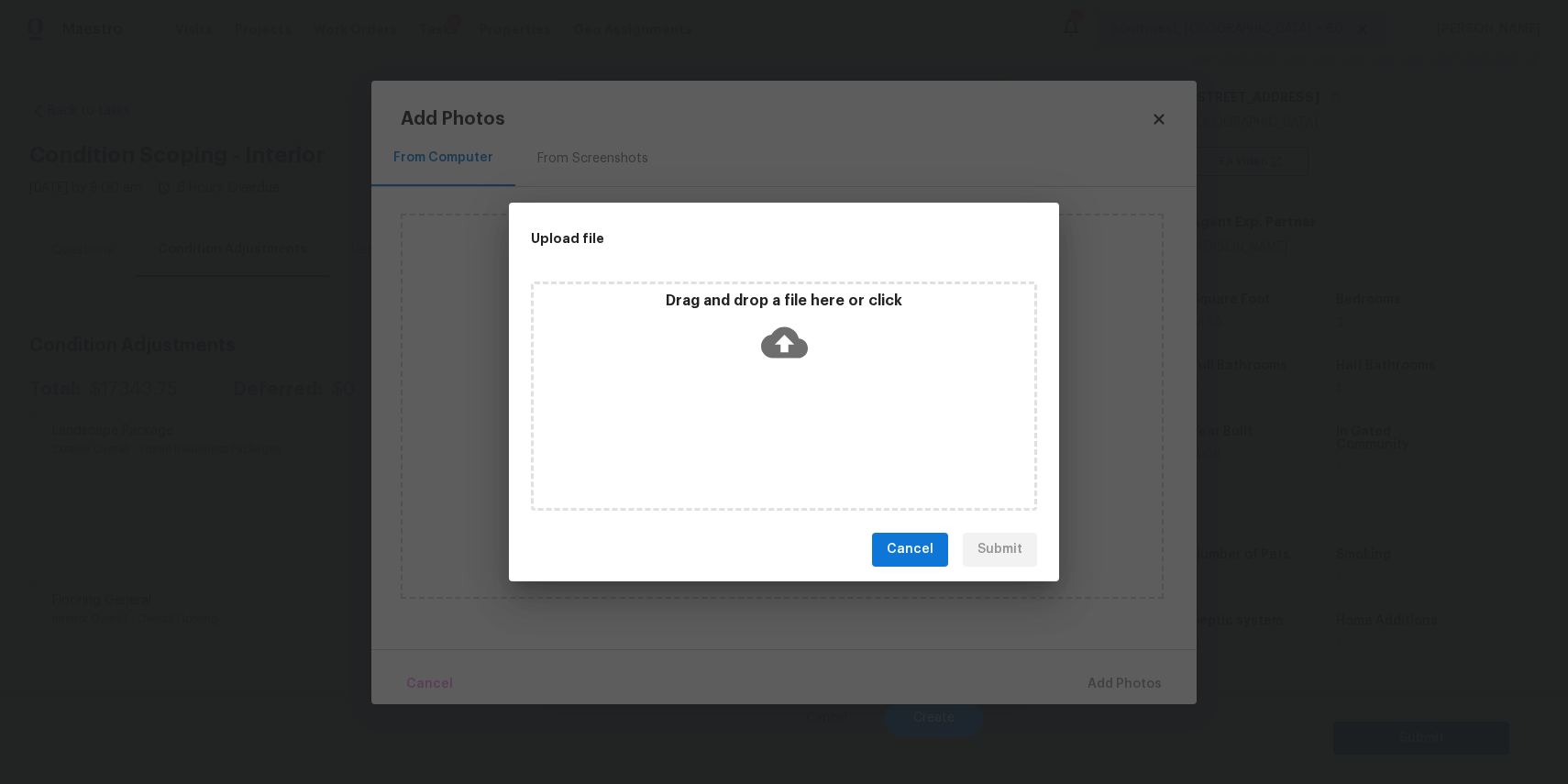
click at [723, 419] on div "Drag and drop a file here or click" at bounding box center [784, 396] width 506 height 229
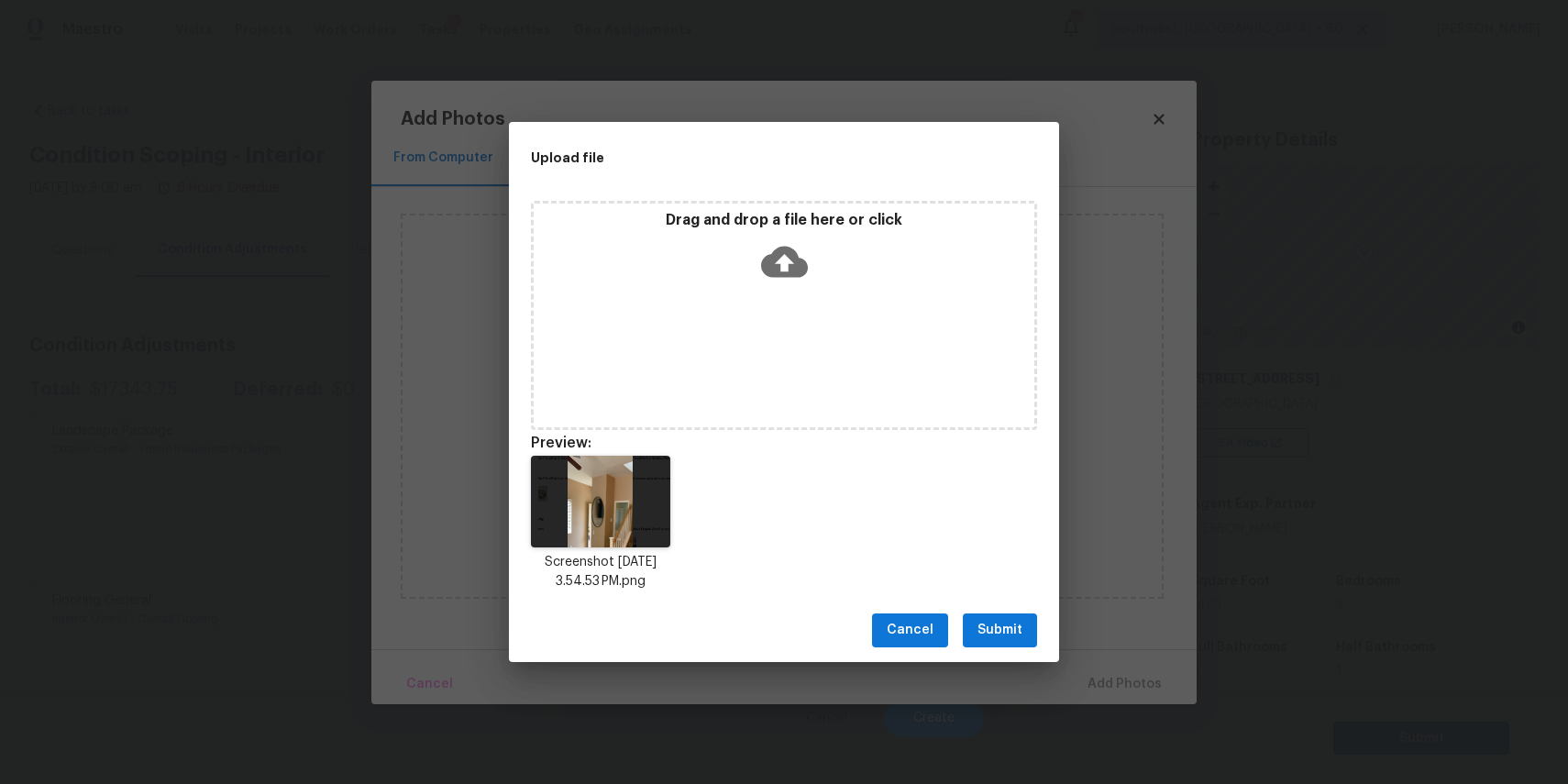
scroll to position [282, 0]
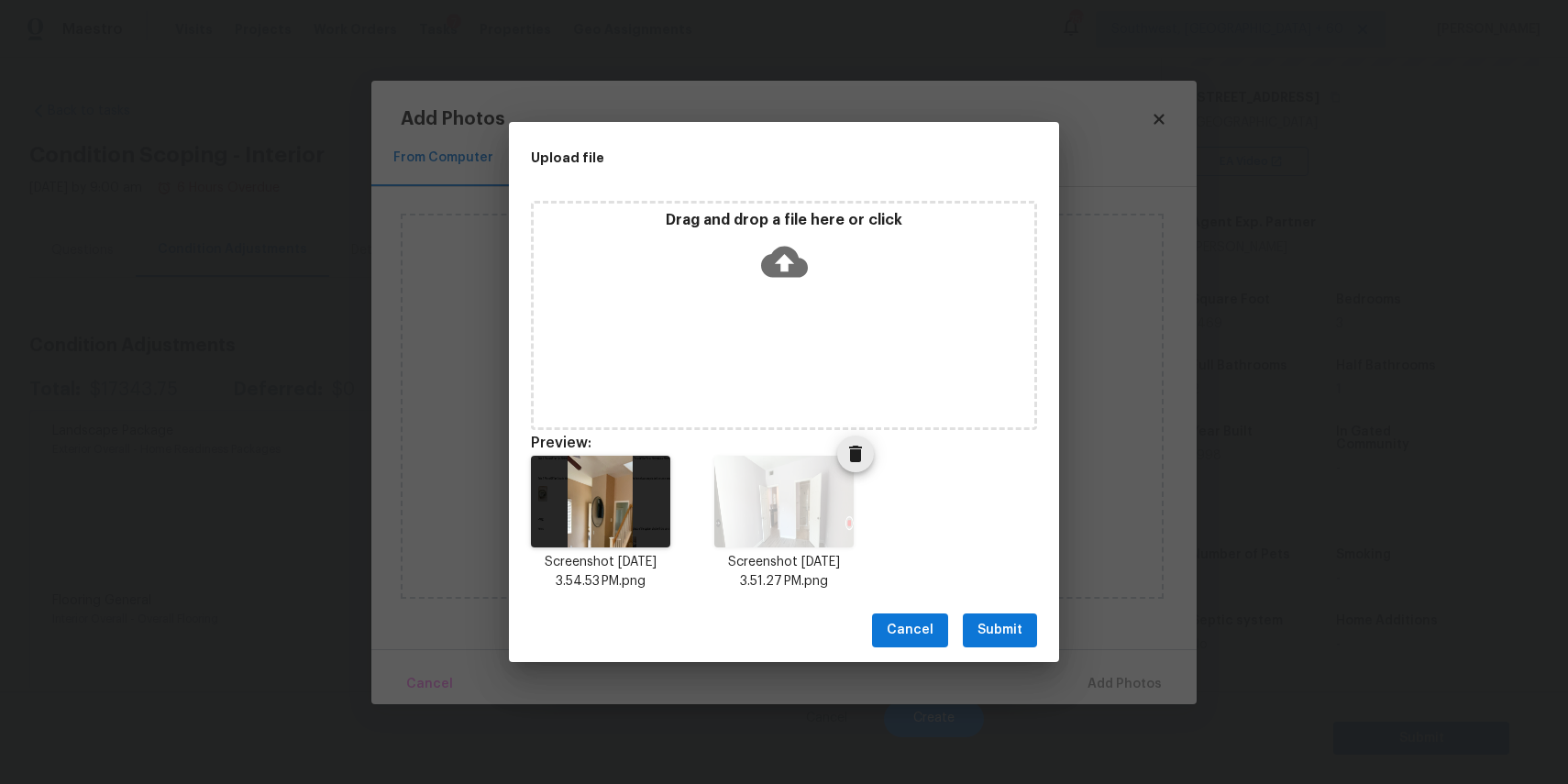
click at [865, 456] on icon "Delete" at bounding box center [855, 454] width 22 height 22
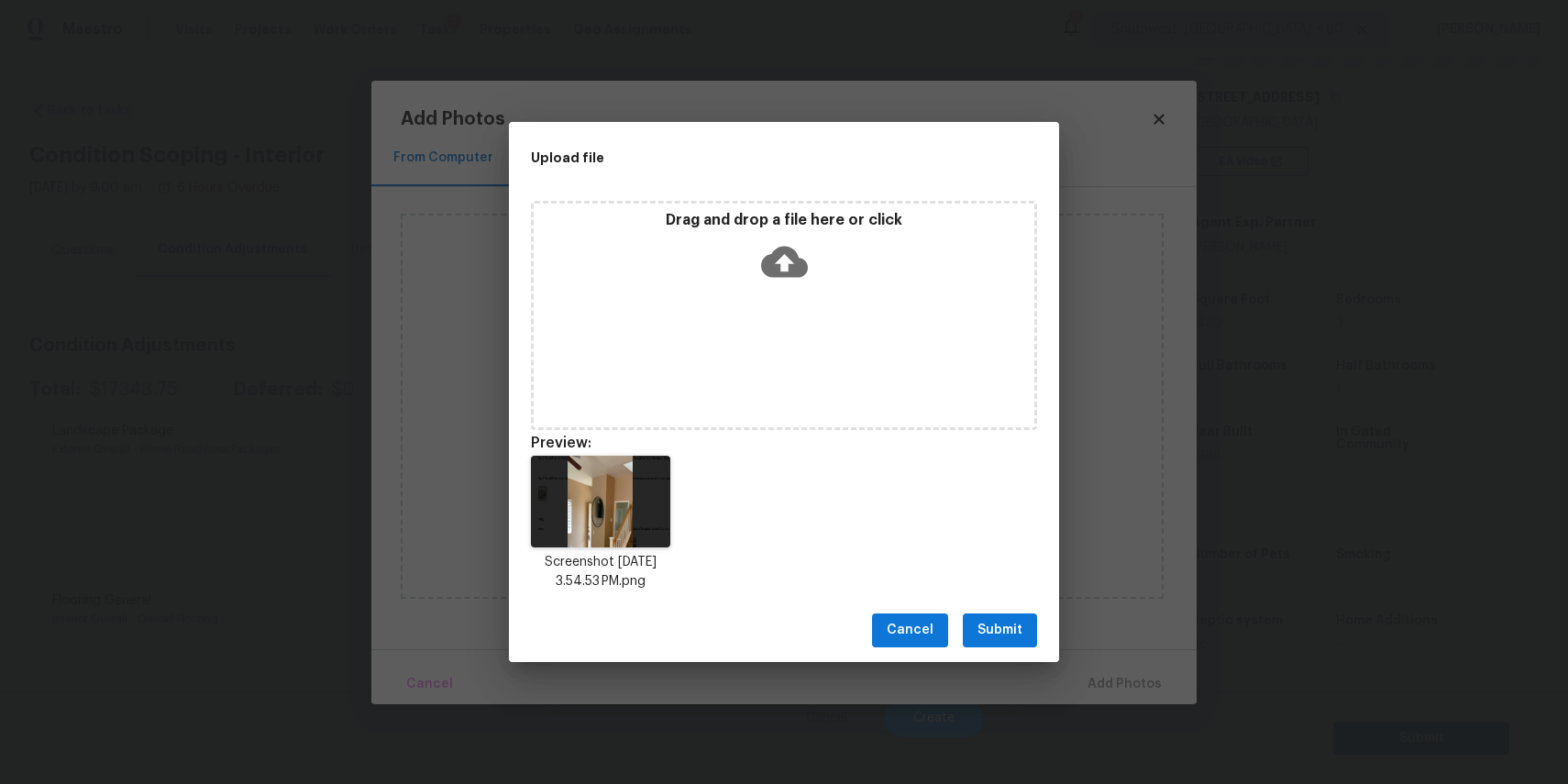
click at [768, 200] on div "Drag and drop a file here or click Preview: Screenshot [DATE] 3.54.53 PM.png" at bounding box center [784, 395] width 550 height 405
click at [777, 297] on div "Drag and drop a file here or click" at bounding box center [784, 316] width 506 height 229
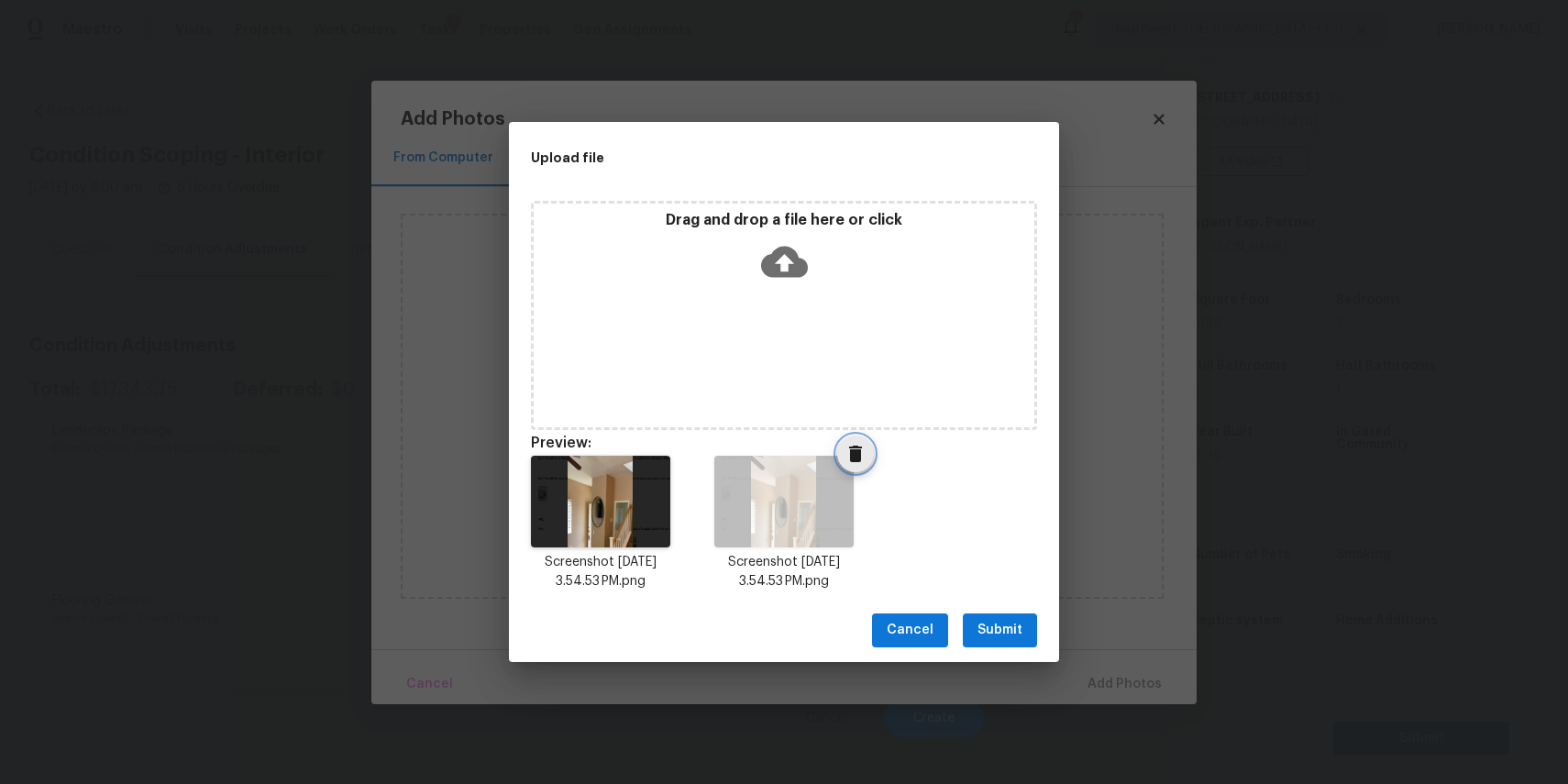
click at [868, 450] on span "Delete" at bounding box center [855, 454] width 37 height 22
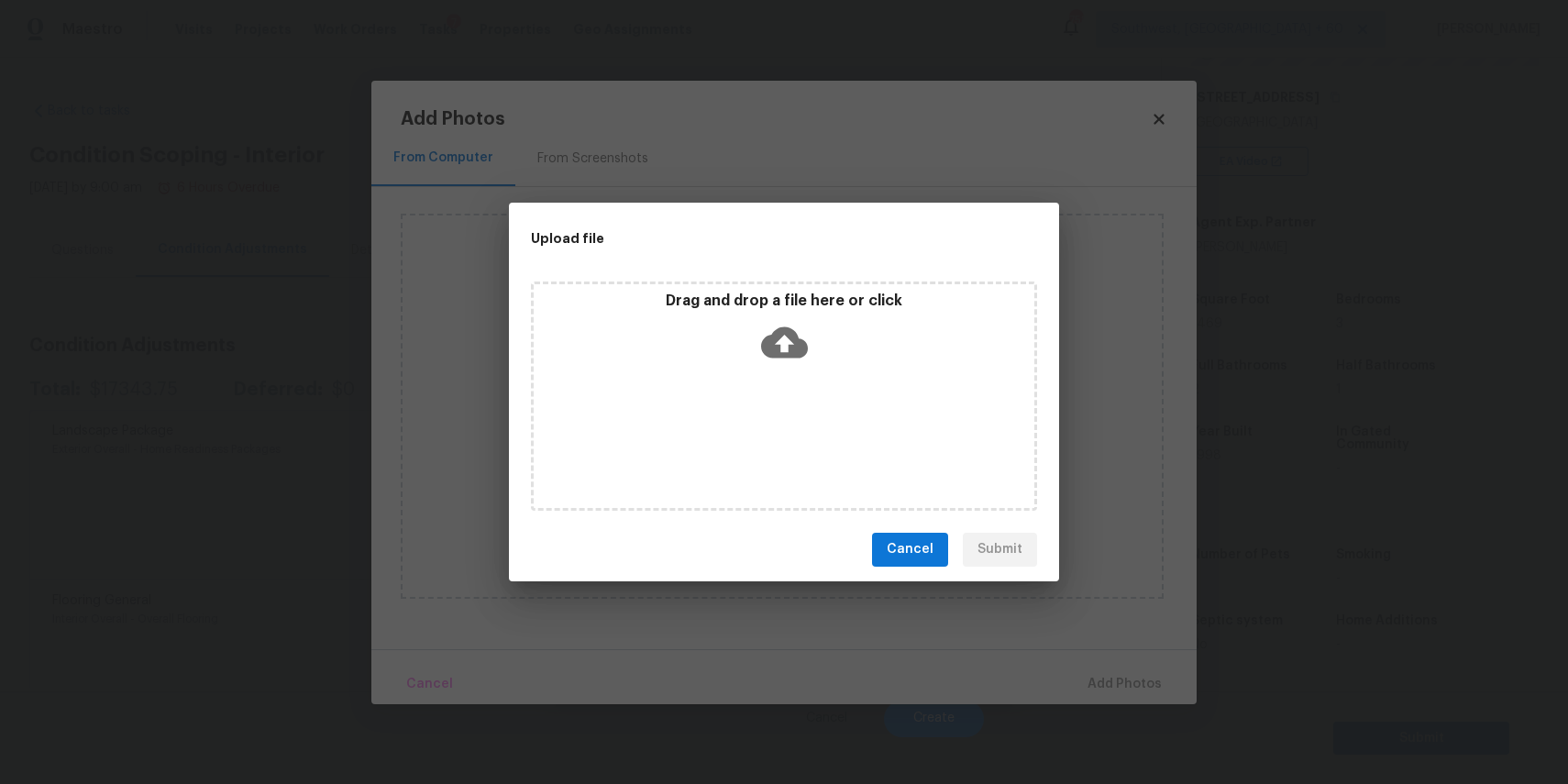
click at [824, 352] on div "Drag and drop a file here or click" at bounding box center [784, 330] width 501 height 79
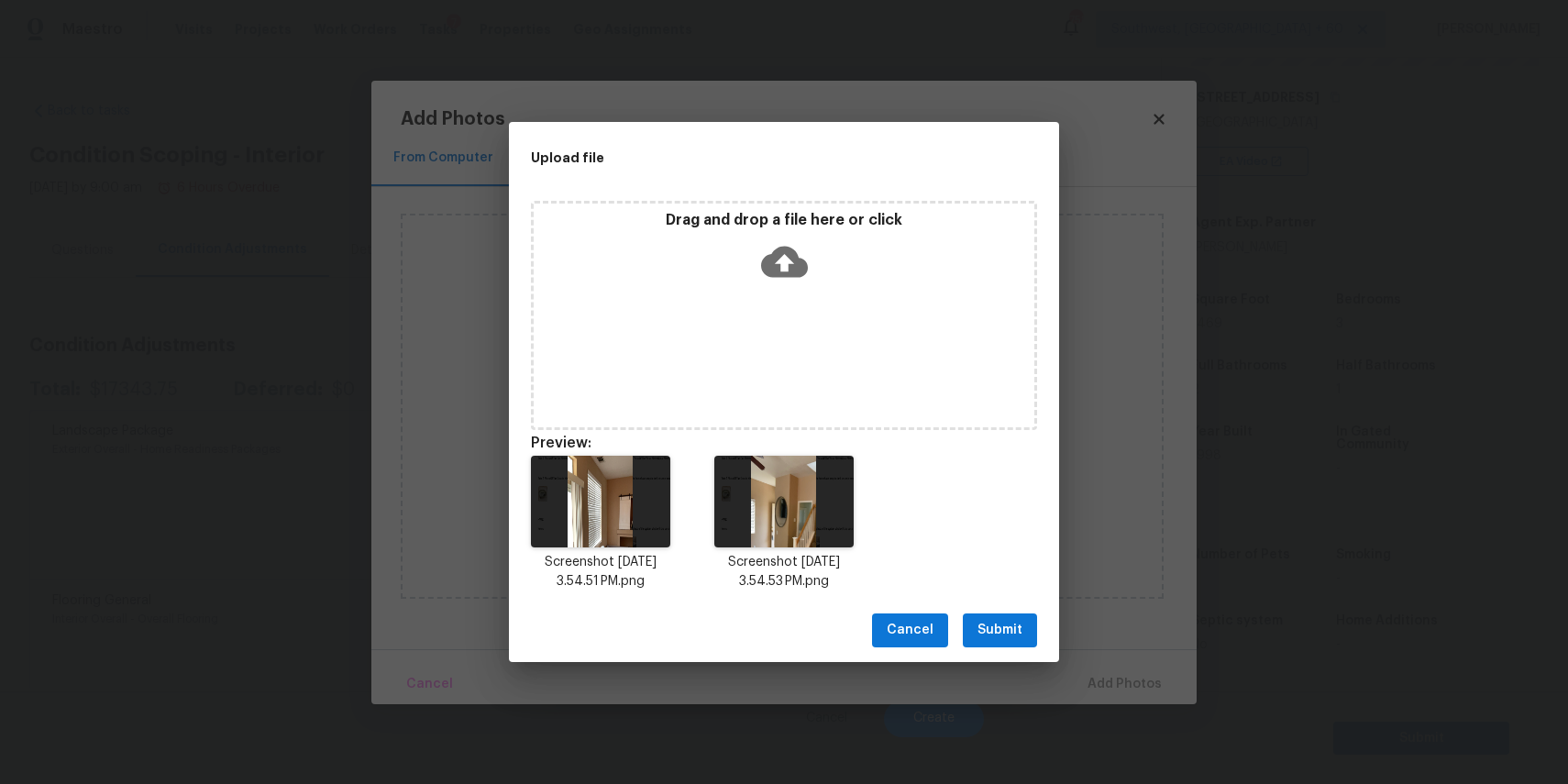
click at [982, 609] on div "Cancel Submit" at bounding box center [784, 630] width 550 height 63
click at [1016, 617] on button "Submit" at bounding box center [1000, 630] width 74 height 34
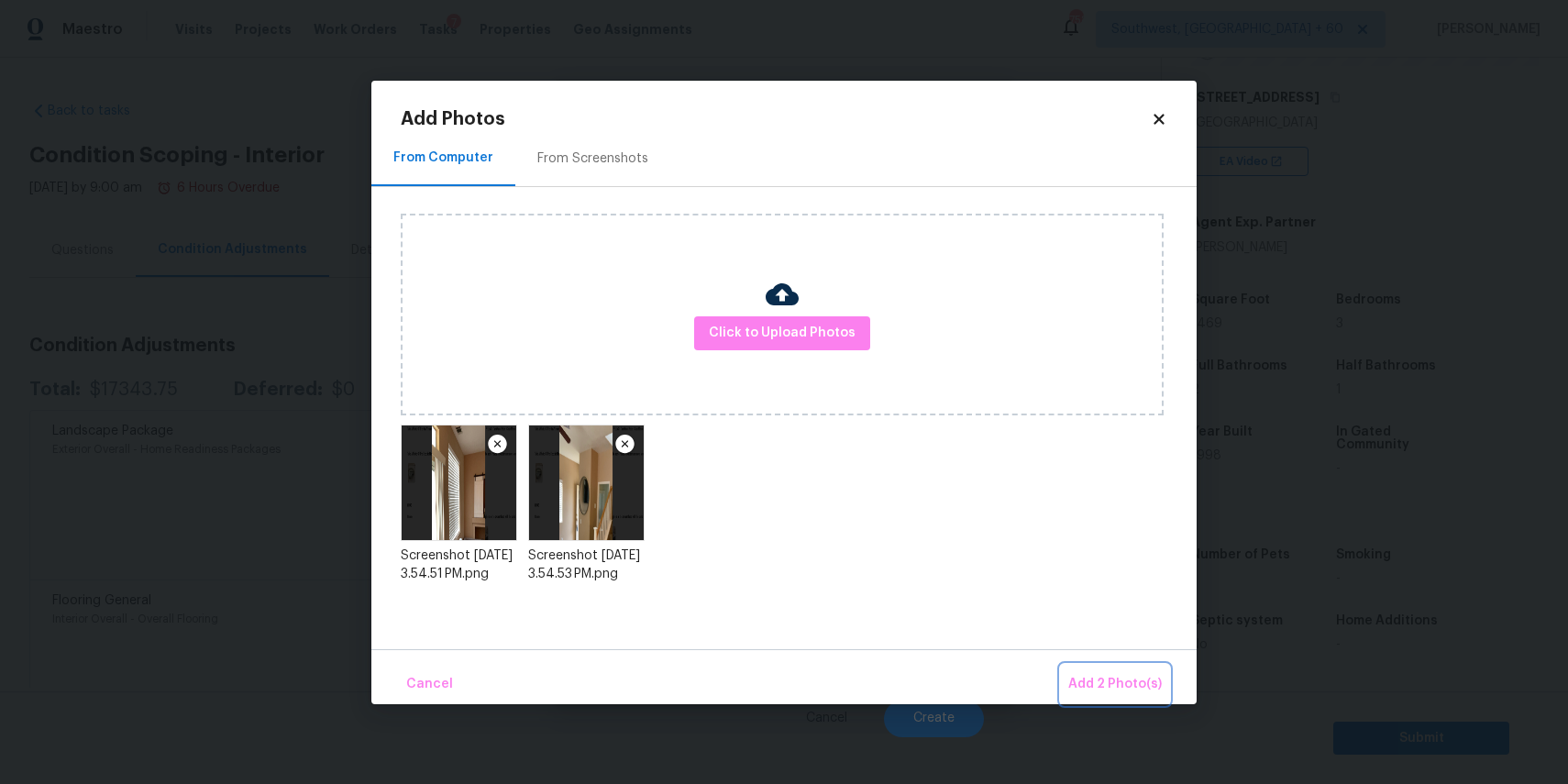
click at [1097, 668] on button "Add 2 Photo(s)" at bounding box center [1115, 684] width 108 height 40
click at [1097, 668] on body "Maestro Visits Projects Work Orders Tasks 7 Properties Geo Assignments 758 Sout…" at bounding box center [784, 392] width 1568 height 784
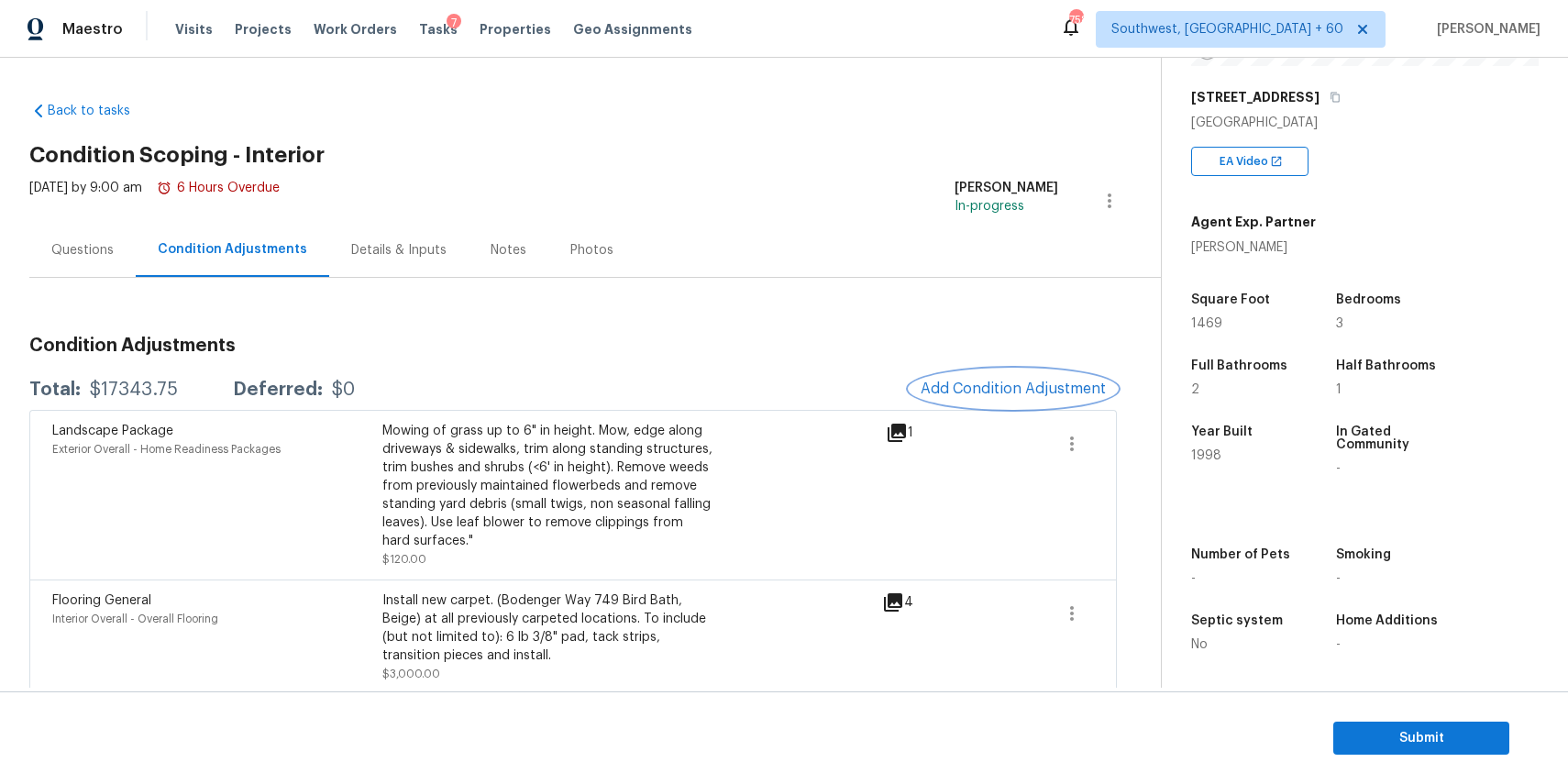
click at [1055, 384] on span "Add Condition Adjustment" at bounding box center [1013, 389] width 186 height 17
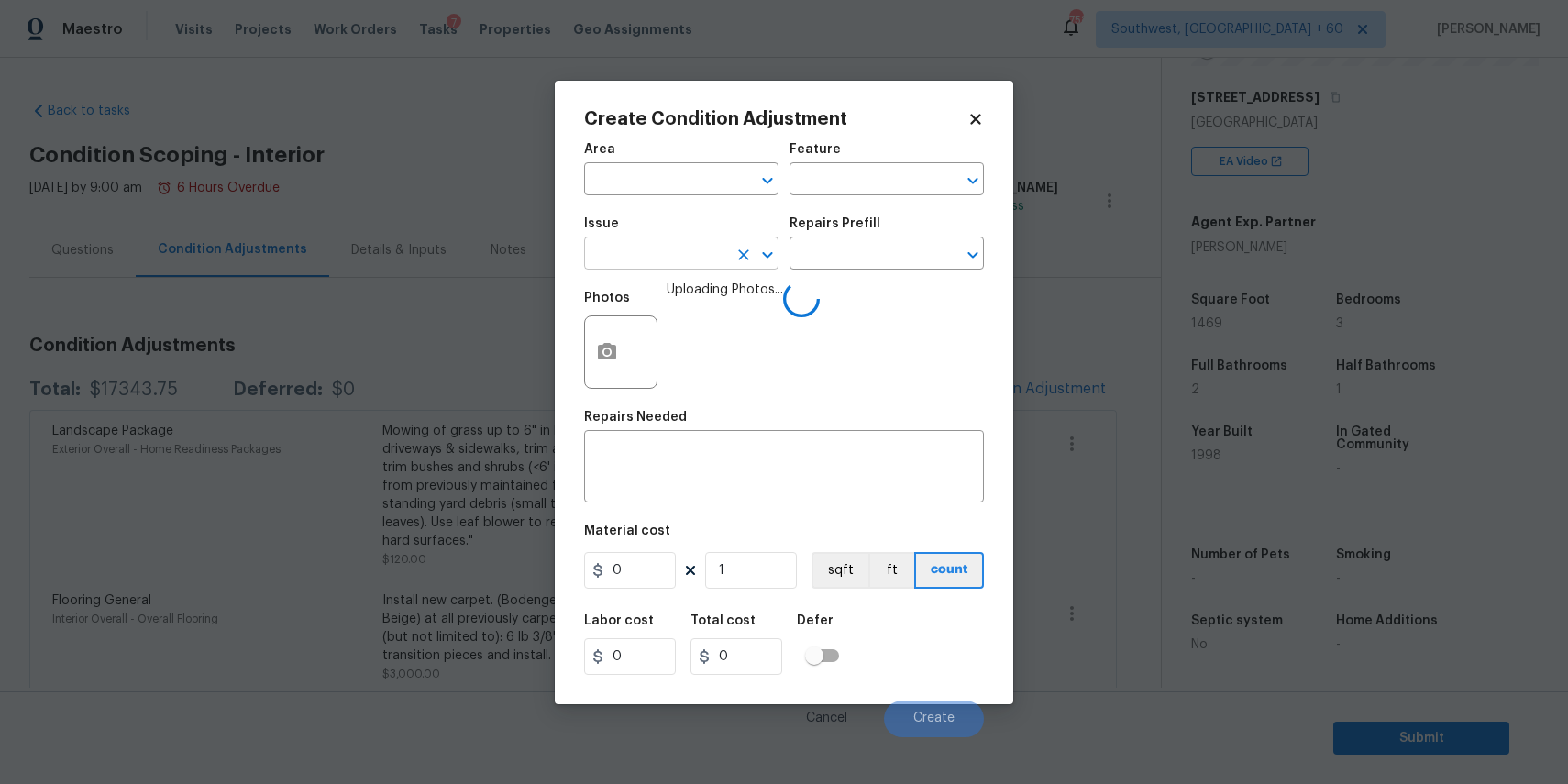
click at [654, 245] on input "text" at bounding box center [655, 255] width 143 height 28
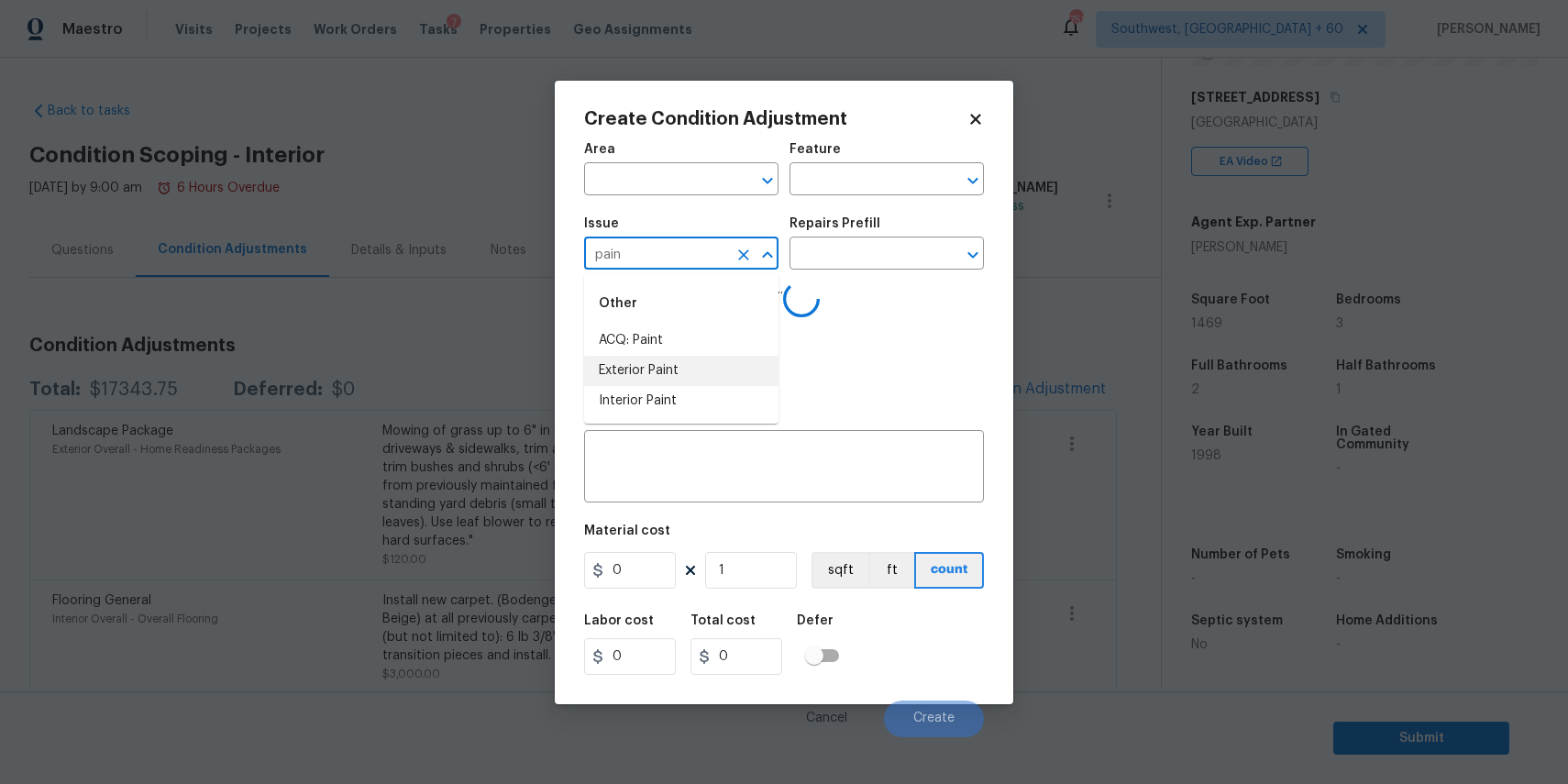
click at [702, 380] on li "Exterior Paint" at bounding box center [681, 370] width 194 height 30
type input "Exterior Paint"
click at [748, 253] on icon "Clear" at bounding box center [744, 255] width 18 height 18
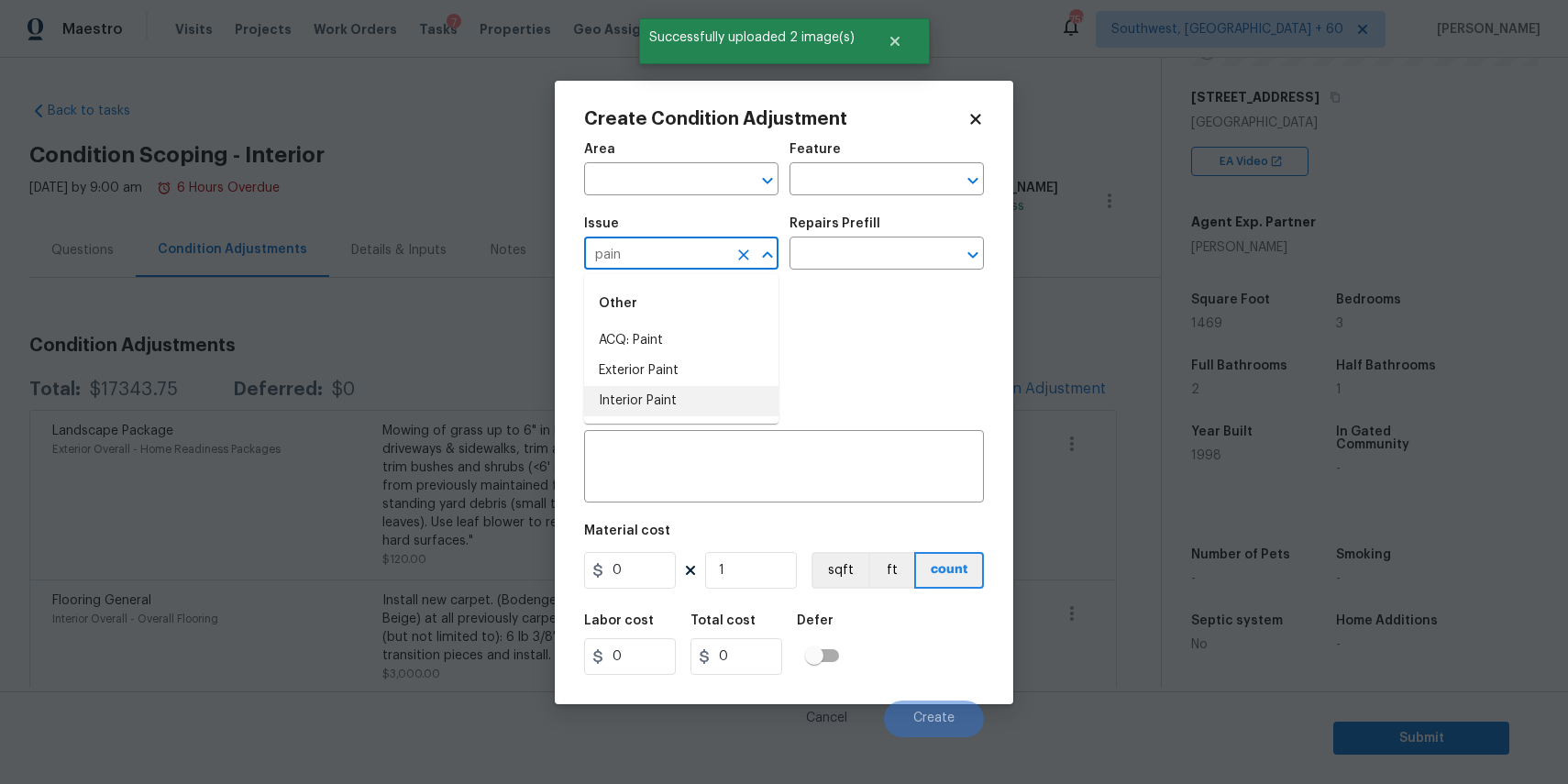
click at [692, 395] on li "Interior Paint" at bounding box center [681, 400] width 194 height 30
type input "Interior Paint"
click at [825, 256] on input "text" at bounding box center [860, 255] width 143 height 28
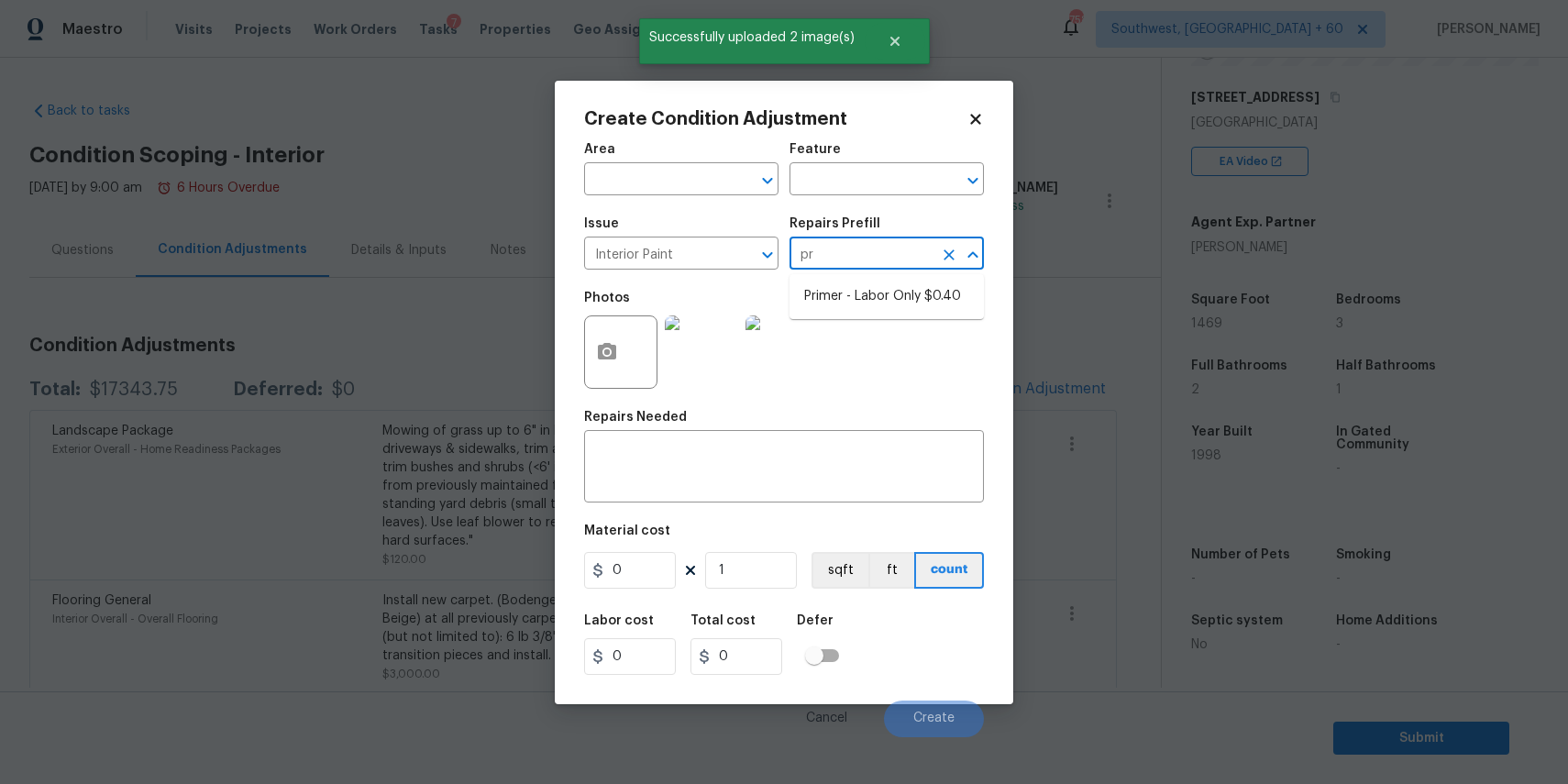
type input "pri"
click at [890, 283] on li "Primer - Labor Only $0.40" at bounding box center [887, 296] width 194 height 30
type input "Overall Paint"
type textarea "Interior primer - PRIMER PROVIDED BY OPENDOOR - All nails, screws, drywall anch…"
type input "0.4"
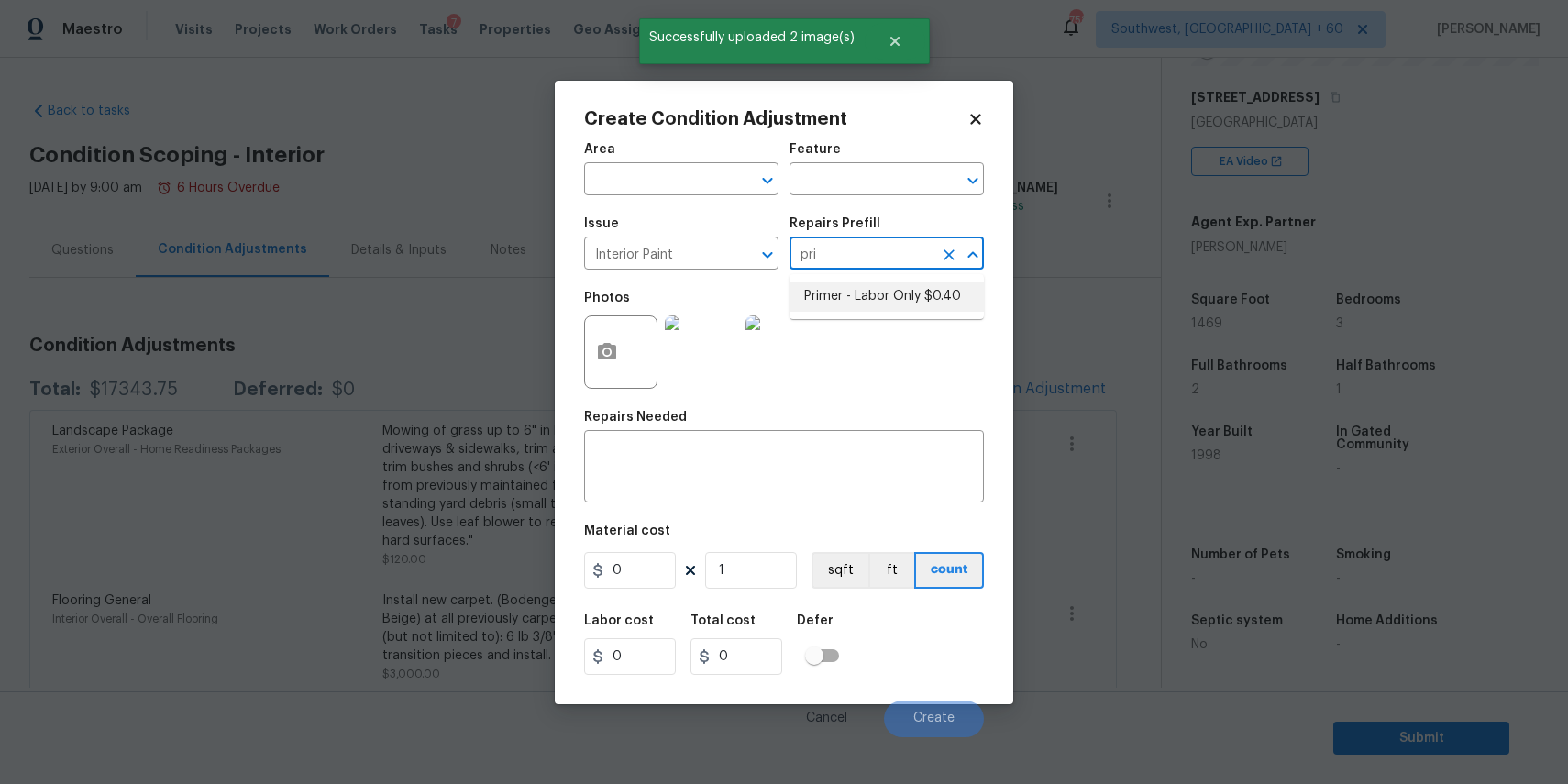
type input "0.4"
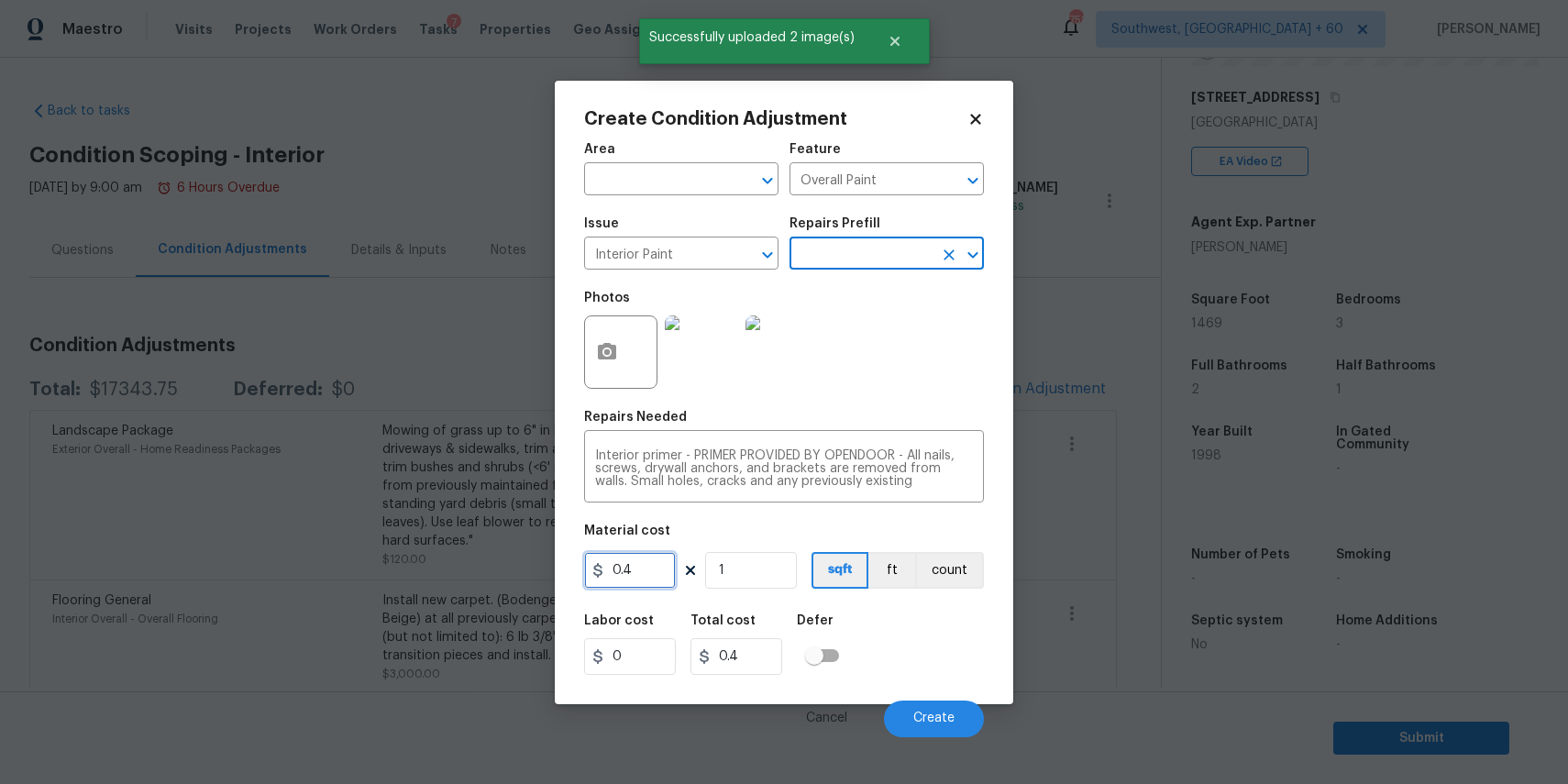
click at [635, 571] on input "0.4" at bounding box center [630, 570] width 91 height 37
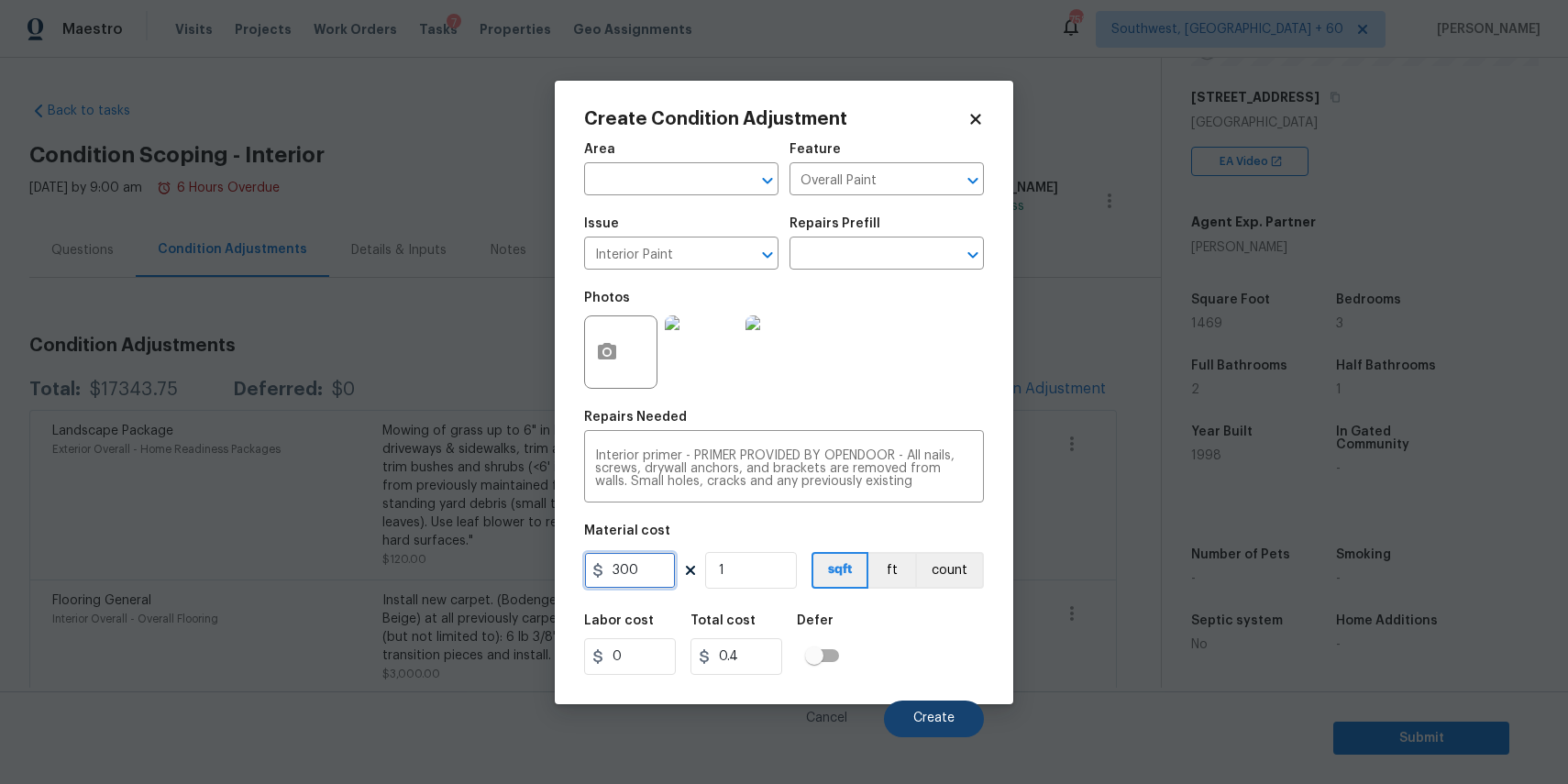
type input "300"
click at [924, 700] on button "Create" at bounding box center [934, 719] width 100 height 37
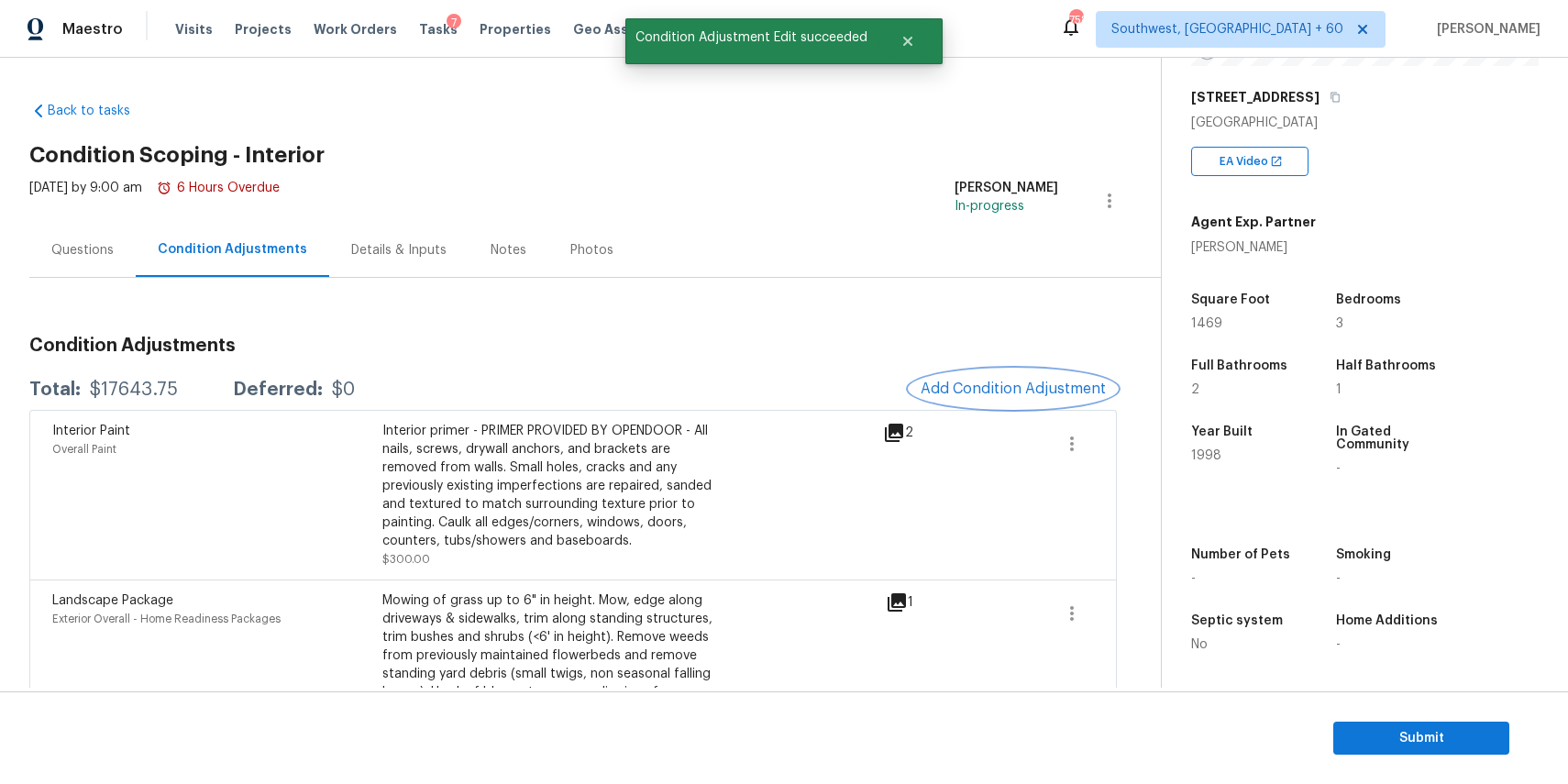
click at [948, 397] on button "Add Condition Adjustment" at bounding box center [1013, 389] width 207 height 39
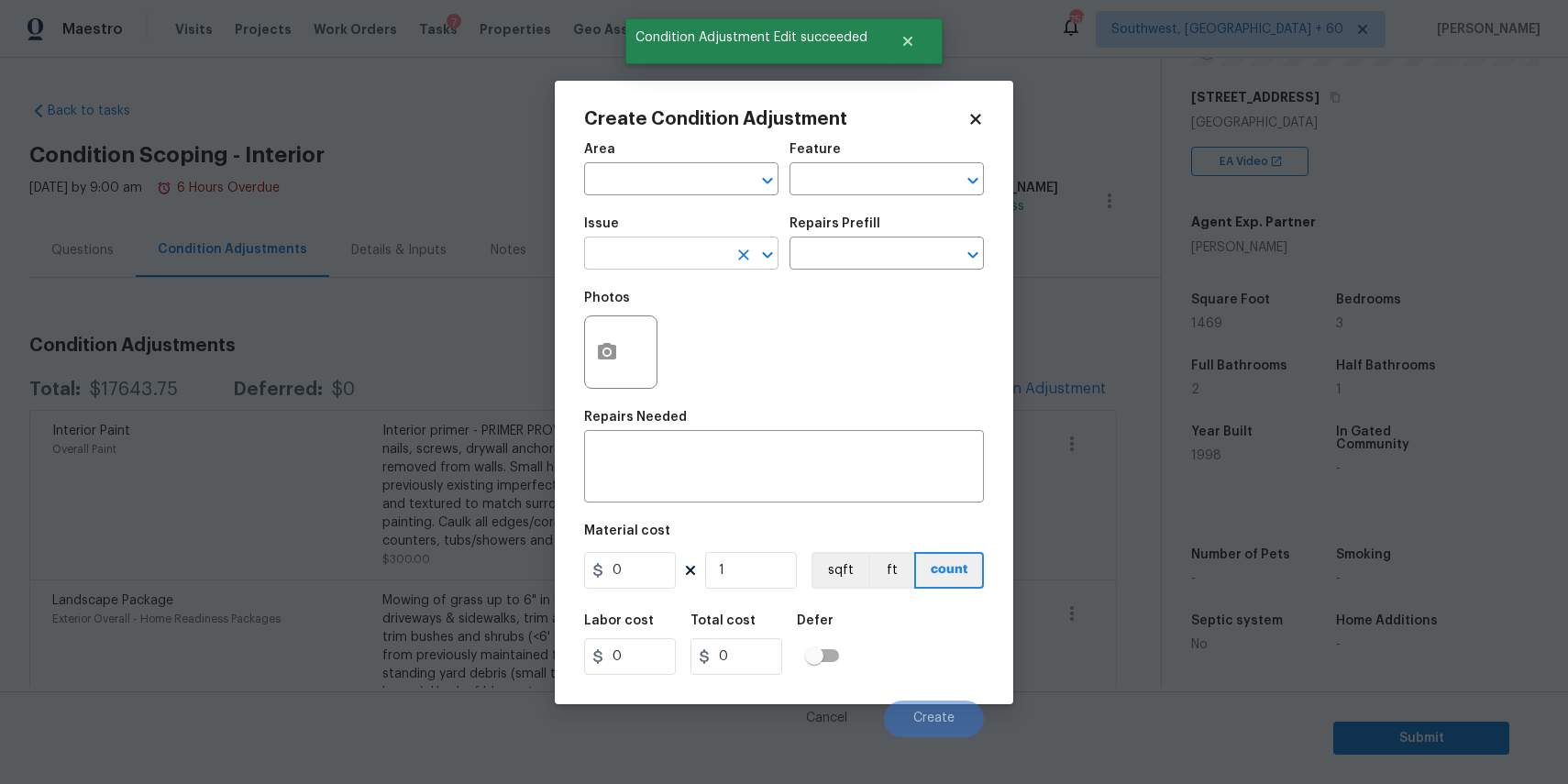
click at [701, 263] on input "text" at bounding box center [655, 255] width 143 height 28
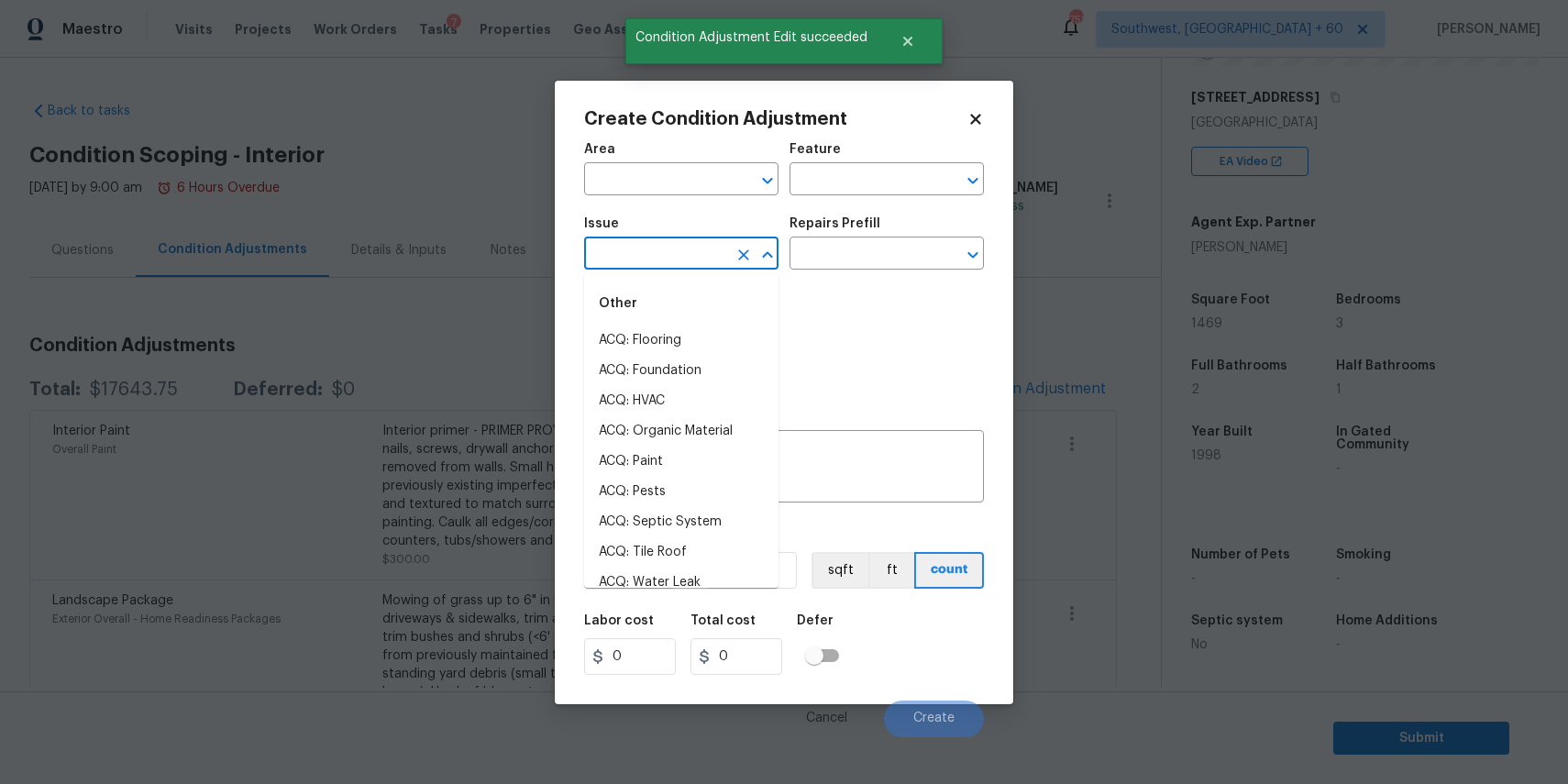
click at [876, 334] on div "Photos" at bounding box center [784, 340] width 400 height 119
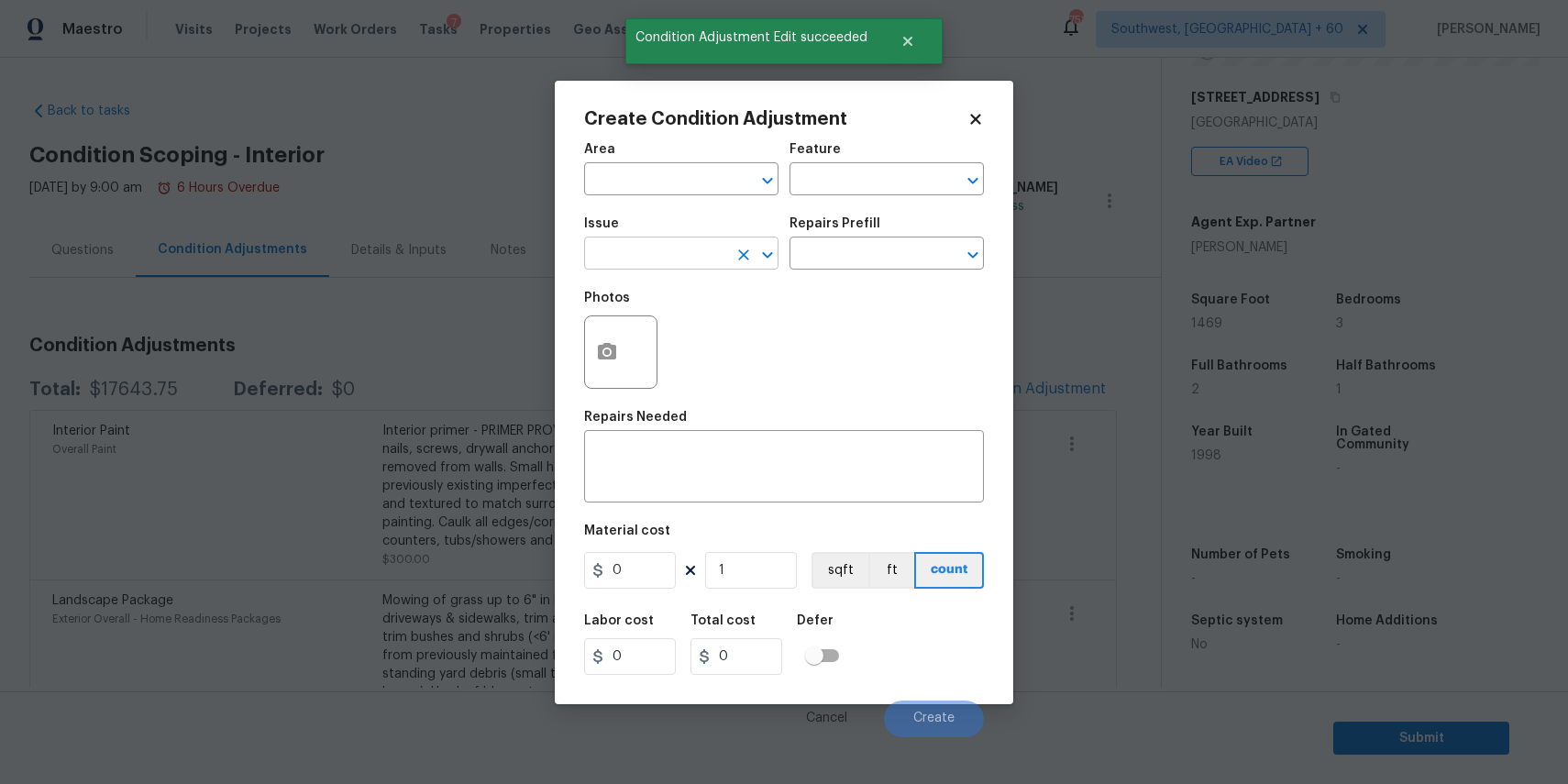
click at [671, 255] on input "text" at bounding box center [655, 255] width 143 height 28
type input "f"
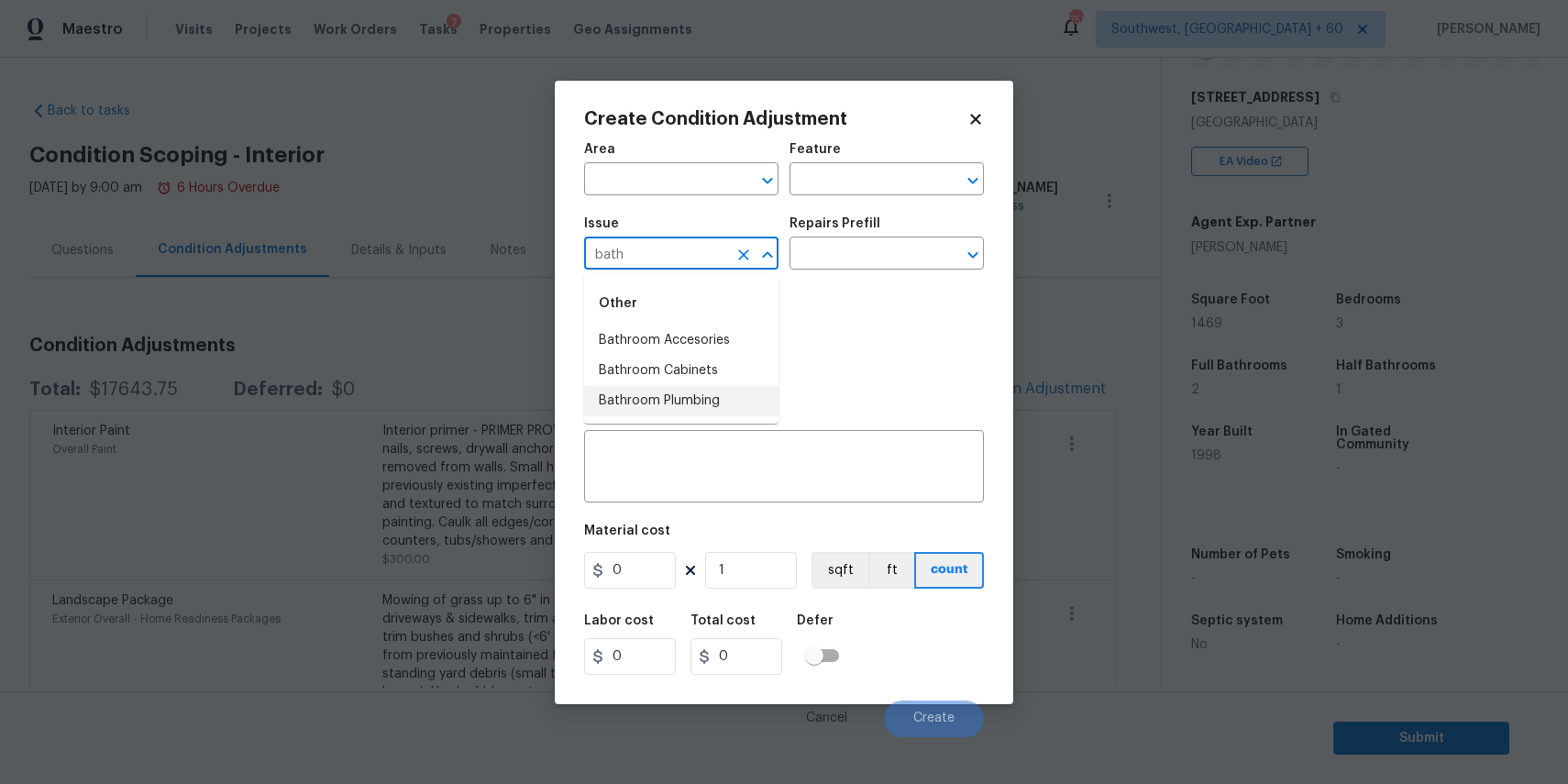
click at [697, 418] on ul "Other Bathroom Accesories Bathroom Cabinets Bathroom Plumbing" at bounding box center [681, 349] width 194 height 150
click at [723, 409] on li "Bathroom Plumbing" at bounding box center [681, 400] width 194 height 30
type input "Bathroom Plumbing"
click at [834, 272] on div "Issue Bathroom Plumbing ​ Repairs Prefill ​" at bounding box center [784, 243] width 400 height 74
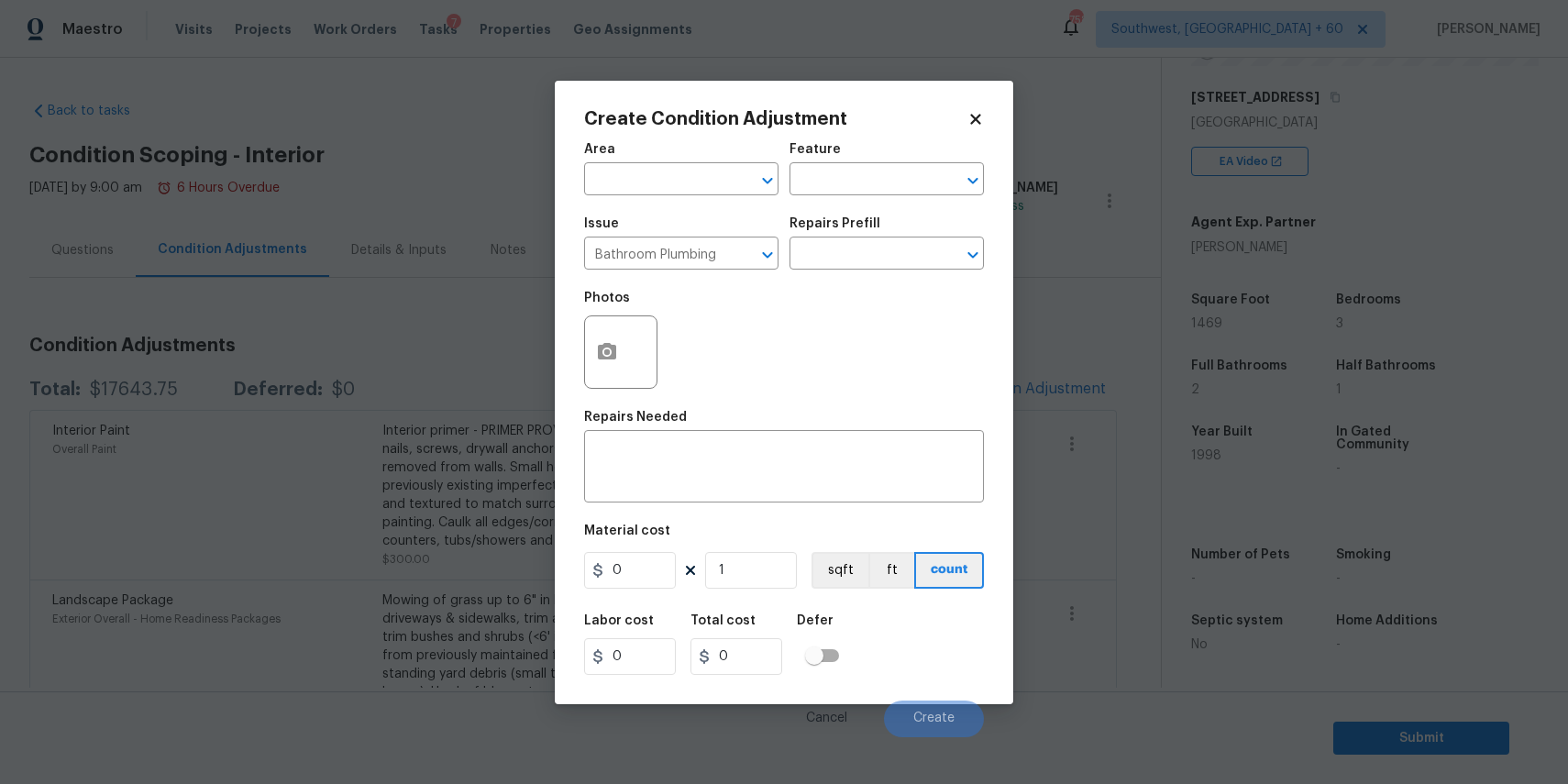
click at [860, 240] on div "Repairs Prefill" at bounding box center [887, 229] width 194 height 24
click at [824, 252] on input "text" at bounding box center [860, 255] width 143 height 28
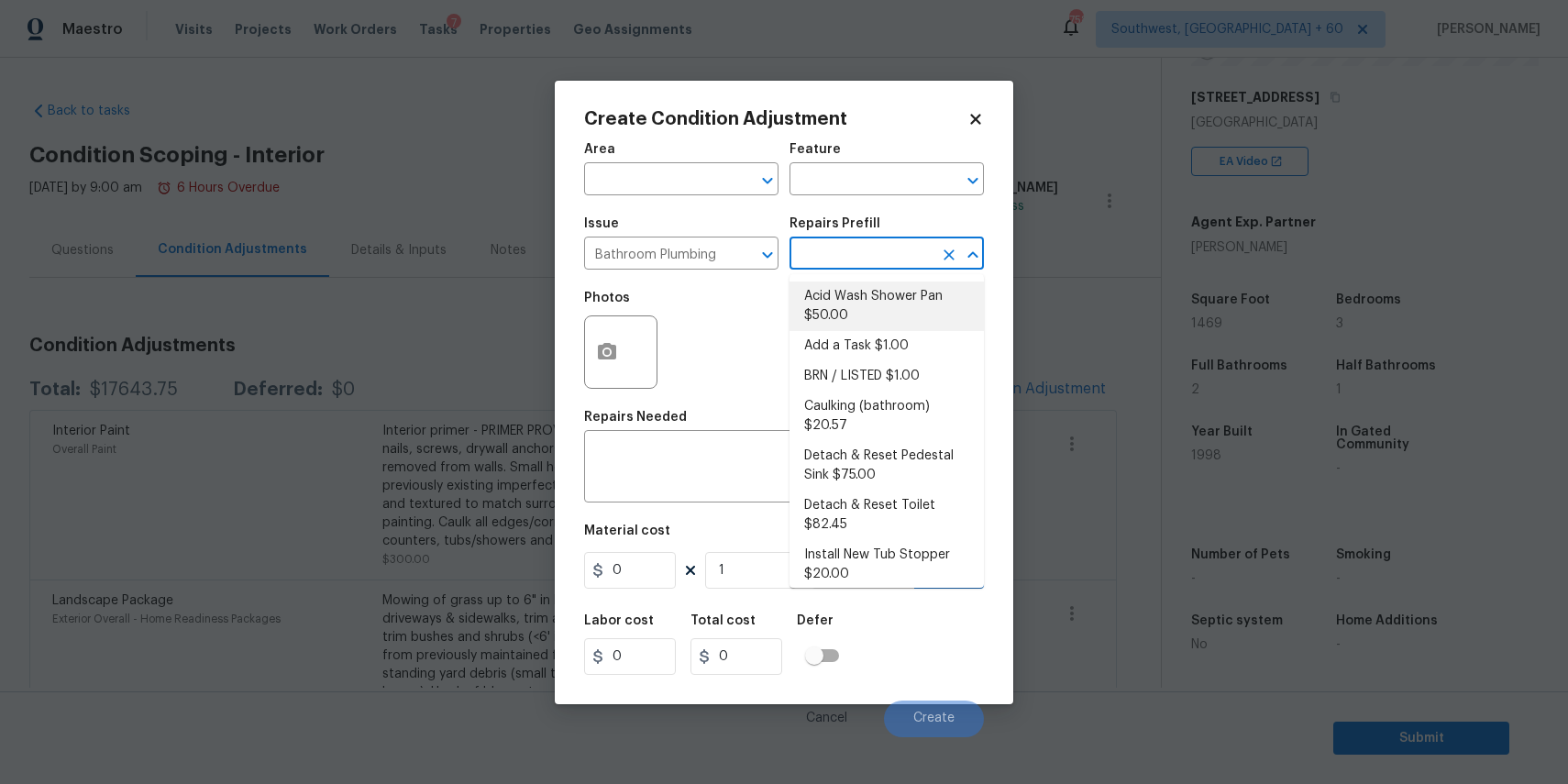
click at [893, 283] on li "Acid Wash Shower Pan $50.00" at bounding box center [887, 306] width 194 height 50
type input "Plumbing"
type textarea "Prep and acid wash/deep clean the shower pan."
type input "50"
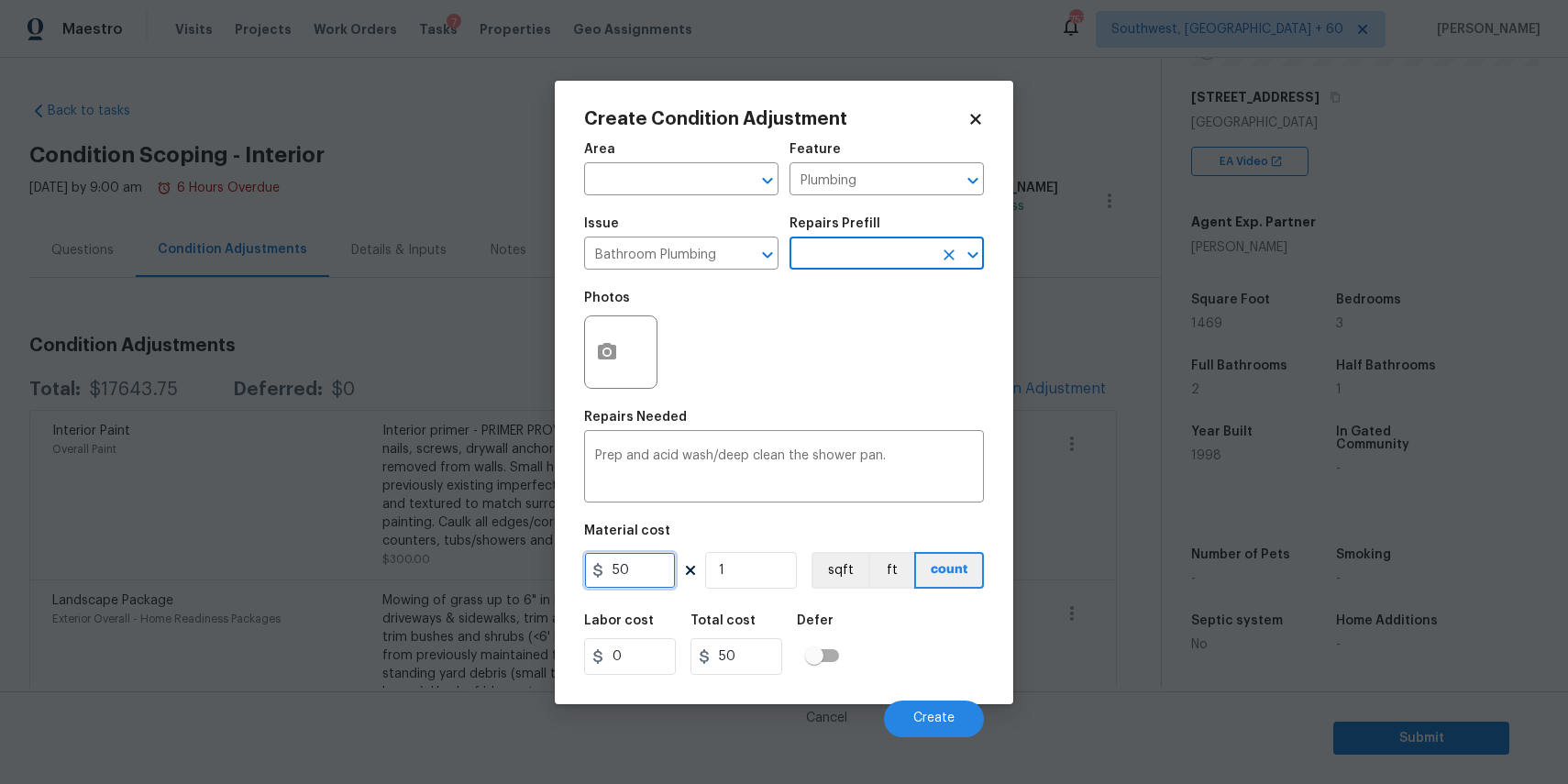
click at [645, 580] on input "50" at bounding box center [630, 570] width 91 height 37
type input "80"
click at [718, 577] on input "1" at bounding box center [751, 570] width 91 height 37
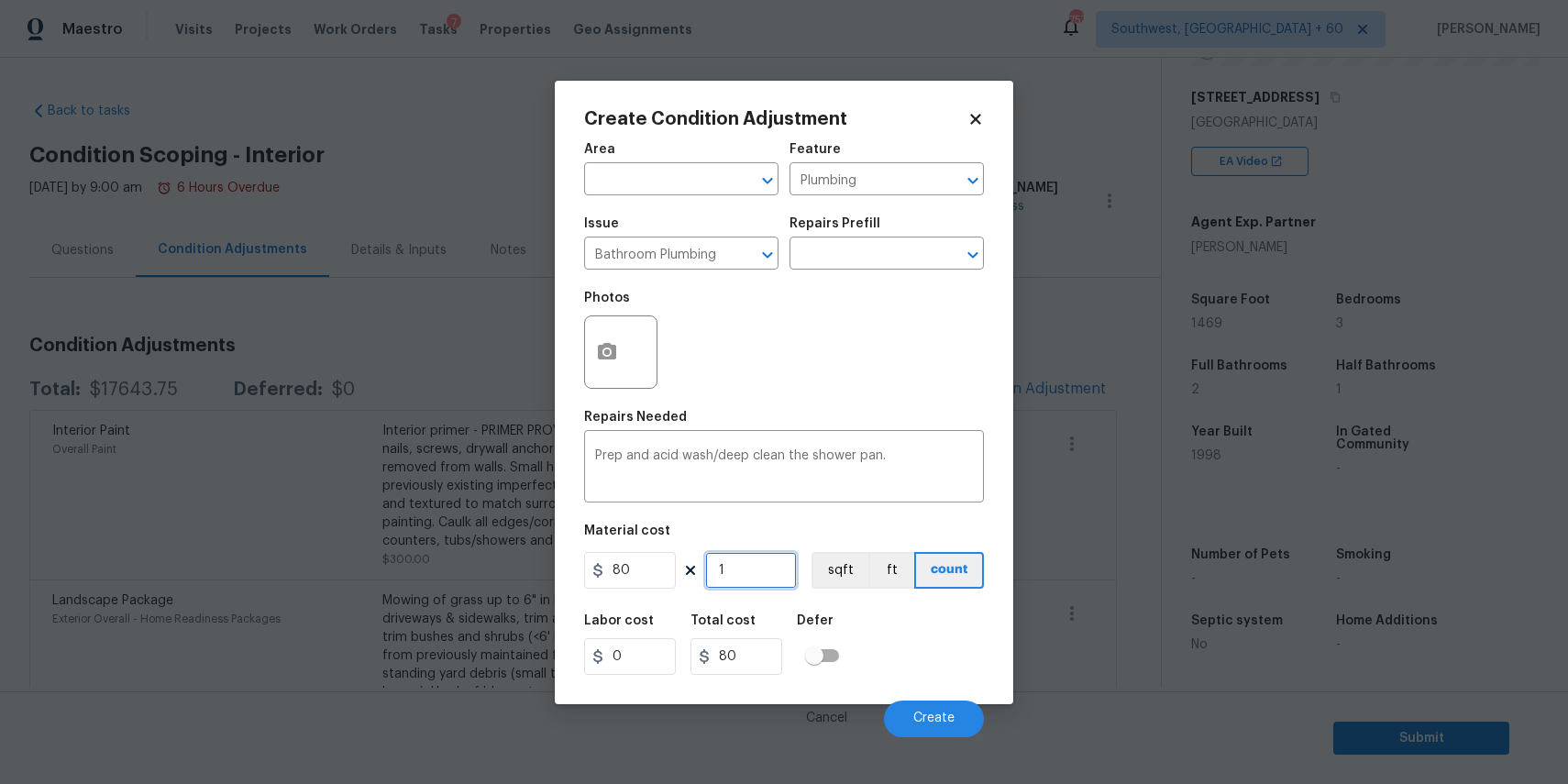
click at [718, 577] on input "1" at bounding box center [751, 570] width 91 height 37
type input "2"
type input "160"
type input "2"
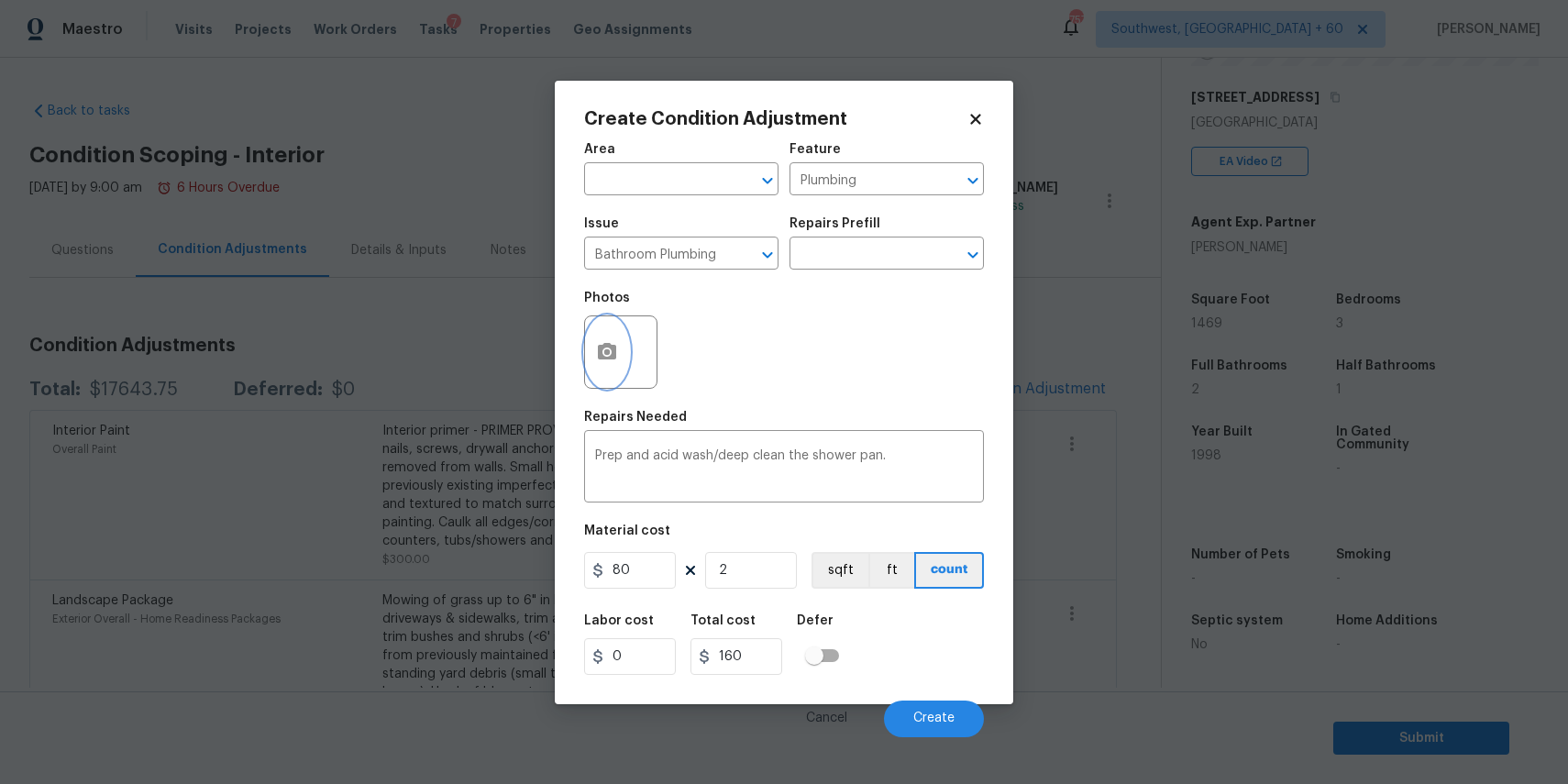
click at [605, 351] on circle "button" at bounding box center [608, 352] width 6 height 6
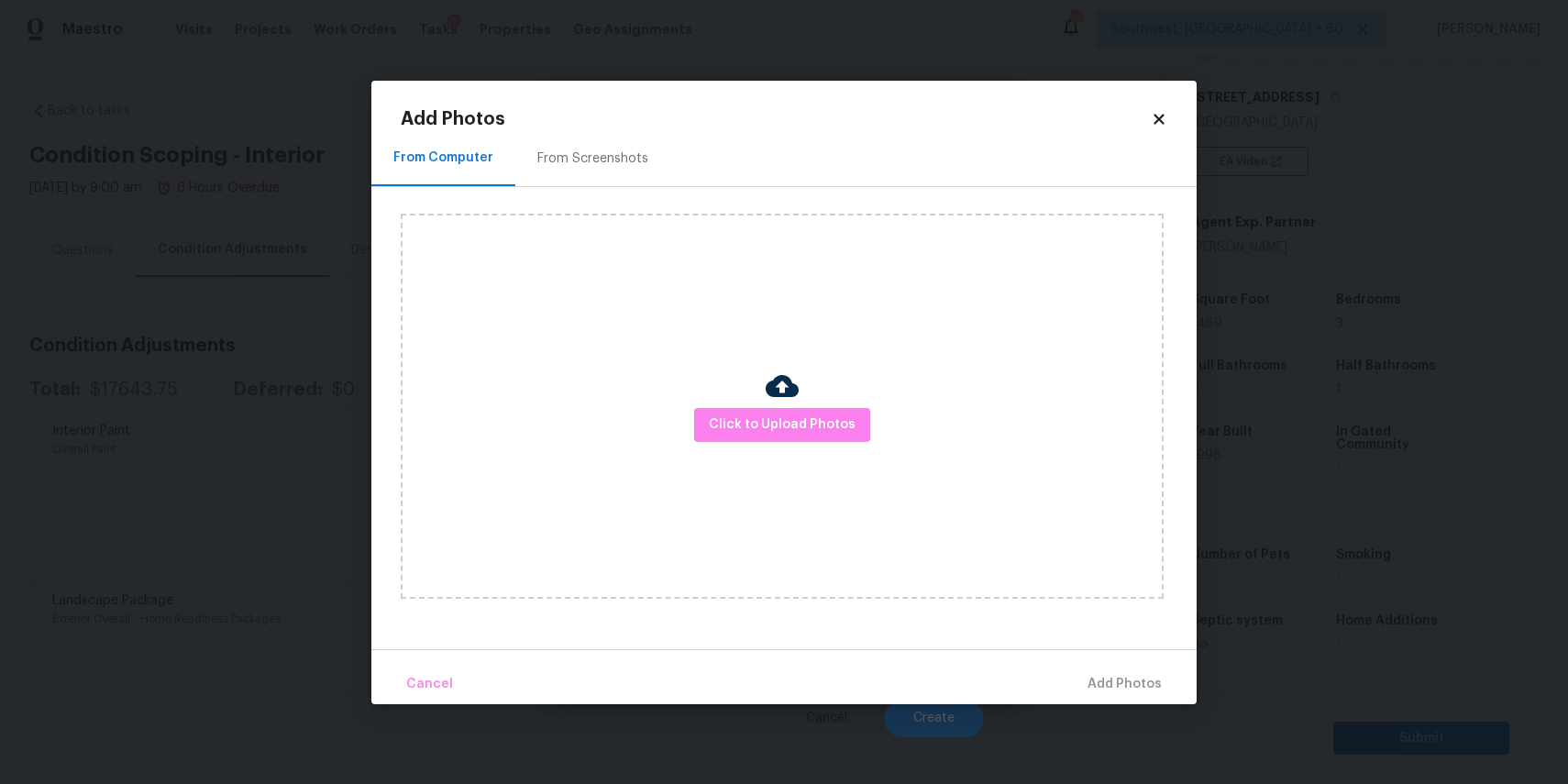
click at [702, 399] on div "Click to Upload Photos" at bounding box center [782, 406] width 763 height 385
click at [729, 416] on span "Click to Upload Photos" at bounding box center [782, 426] width 147 height 23
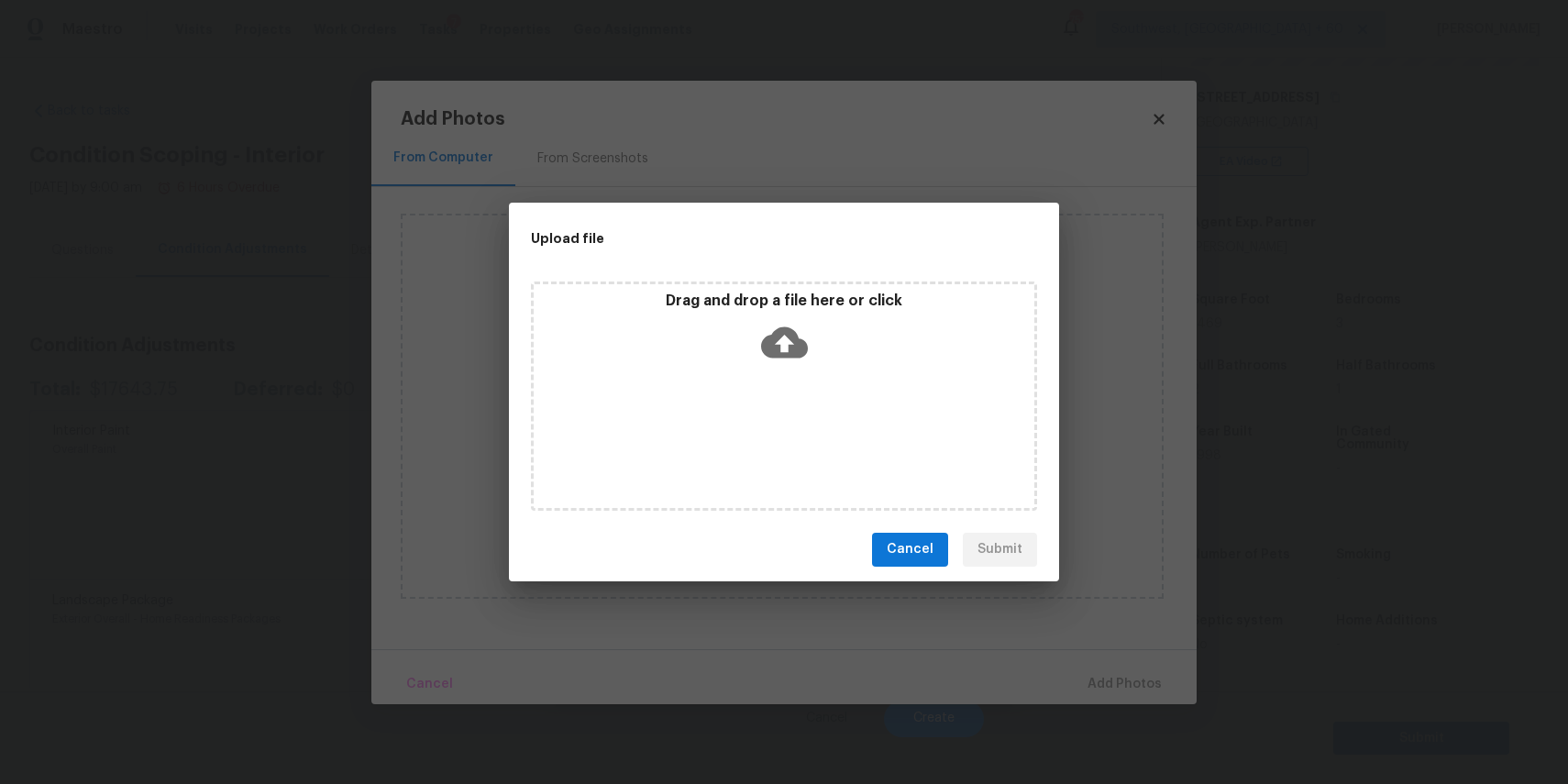
click at [729, 416] on div "Drag and drop a file here or click" at bounding box center [784, 396] width 506 height 229
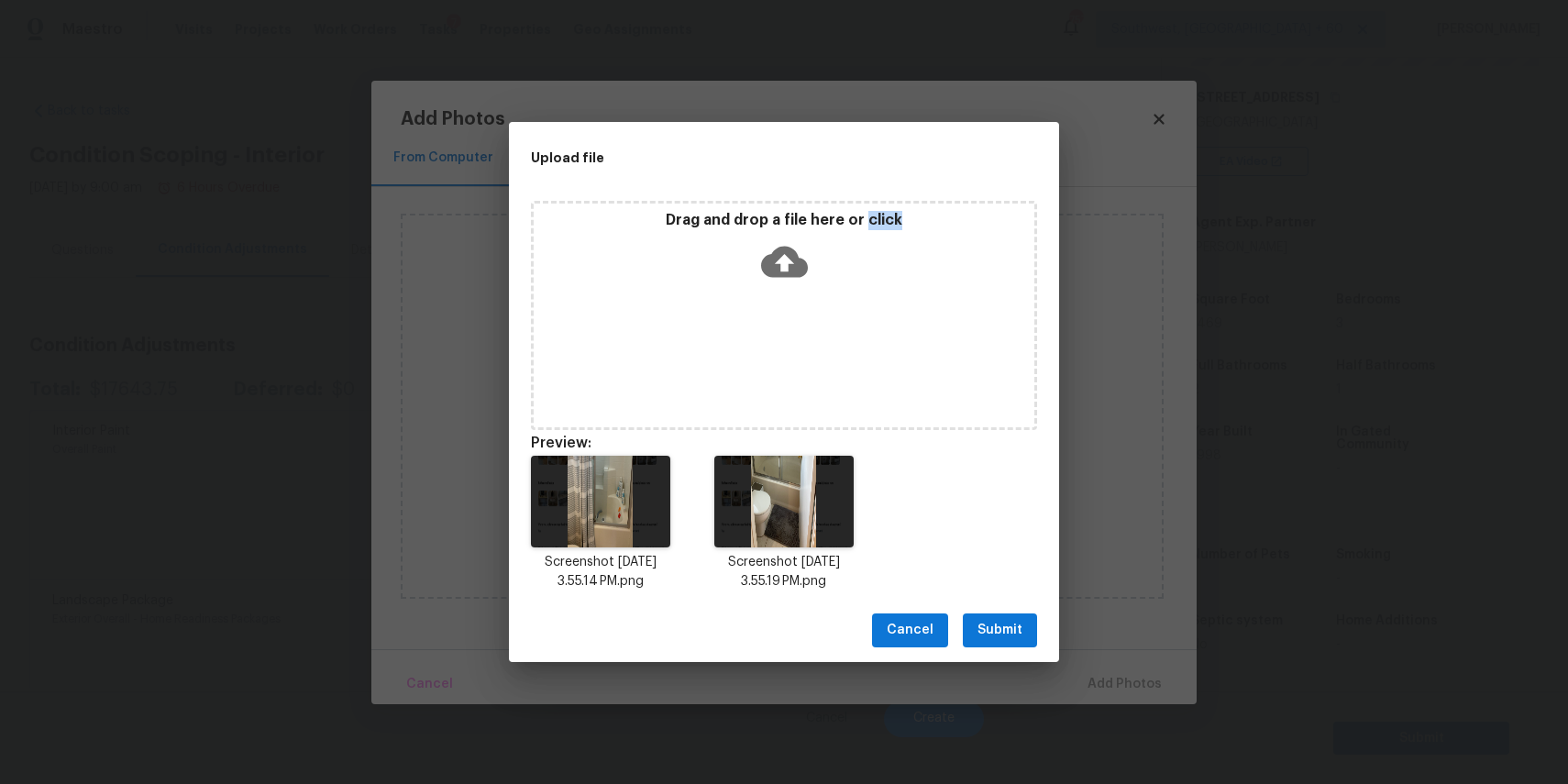
click at [993, 613] on button "Submit" at bounding box center [1000, 630] width 74 height 34
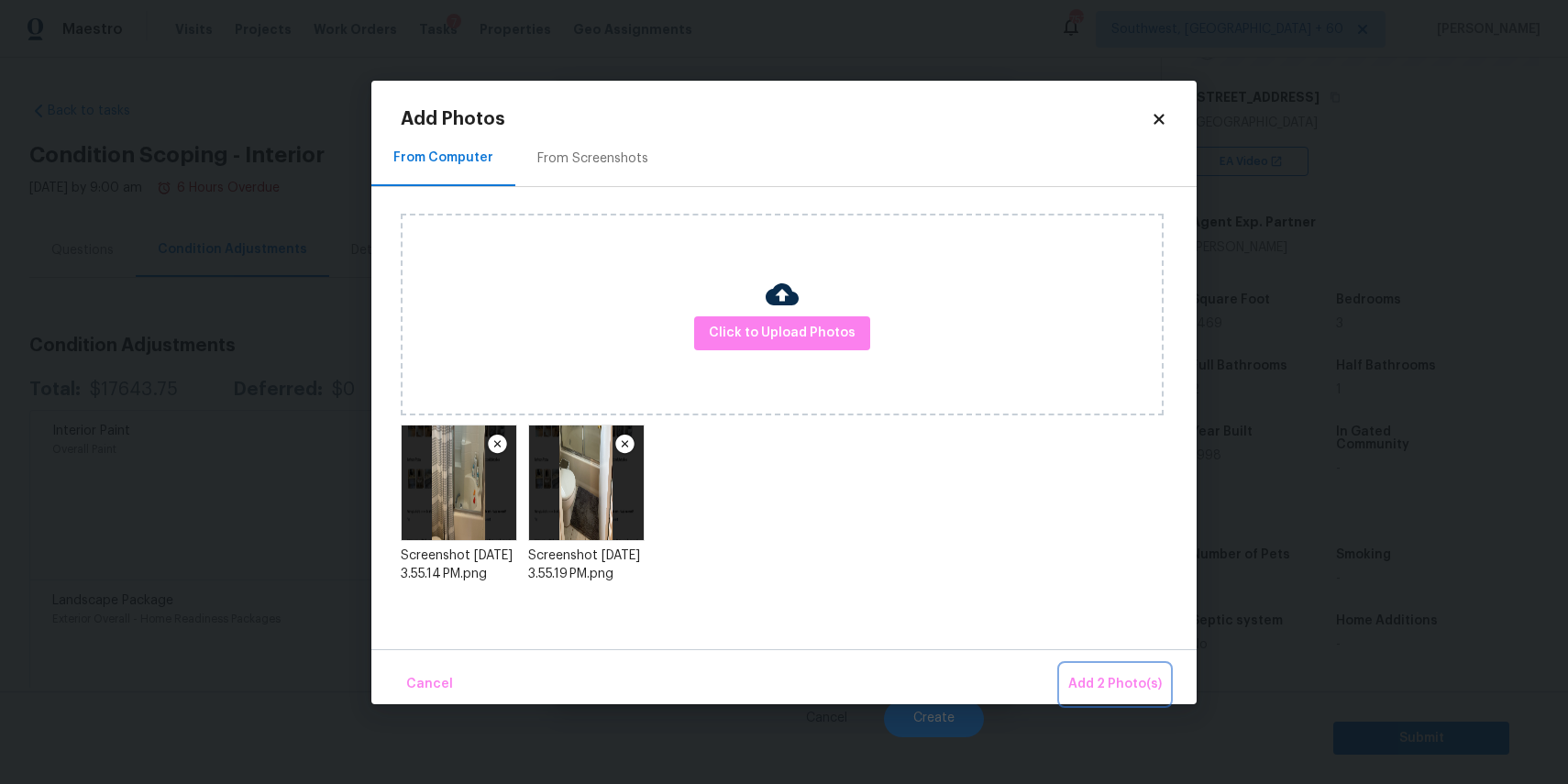
click at [1098, 665] on button "Add 2 Photo(s)" at bounding box center [1115, 684] width 108 height 40
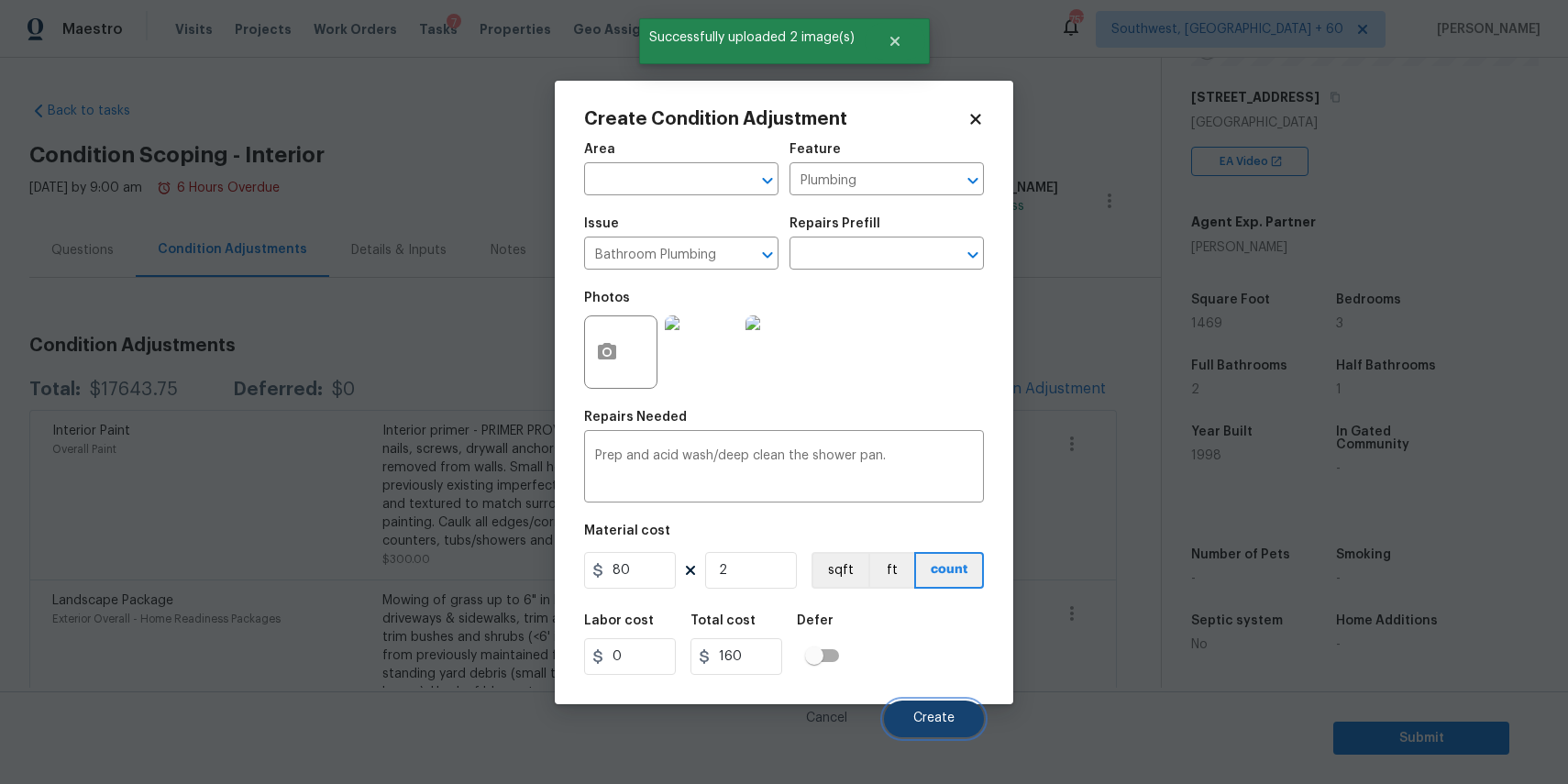
click at [940, 704] on button "Create" at bounding box center [934, 719] width 100 height 37
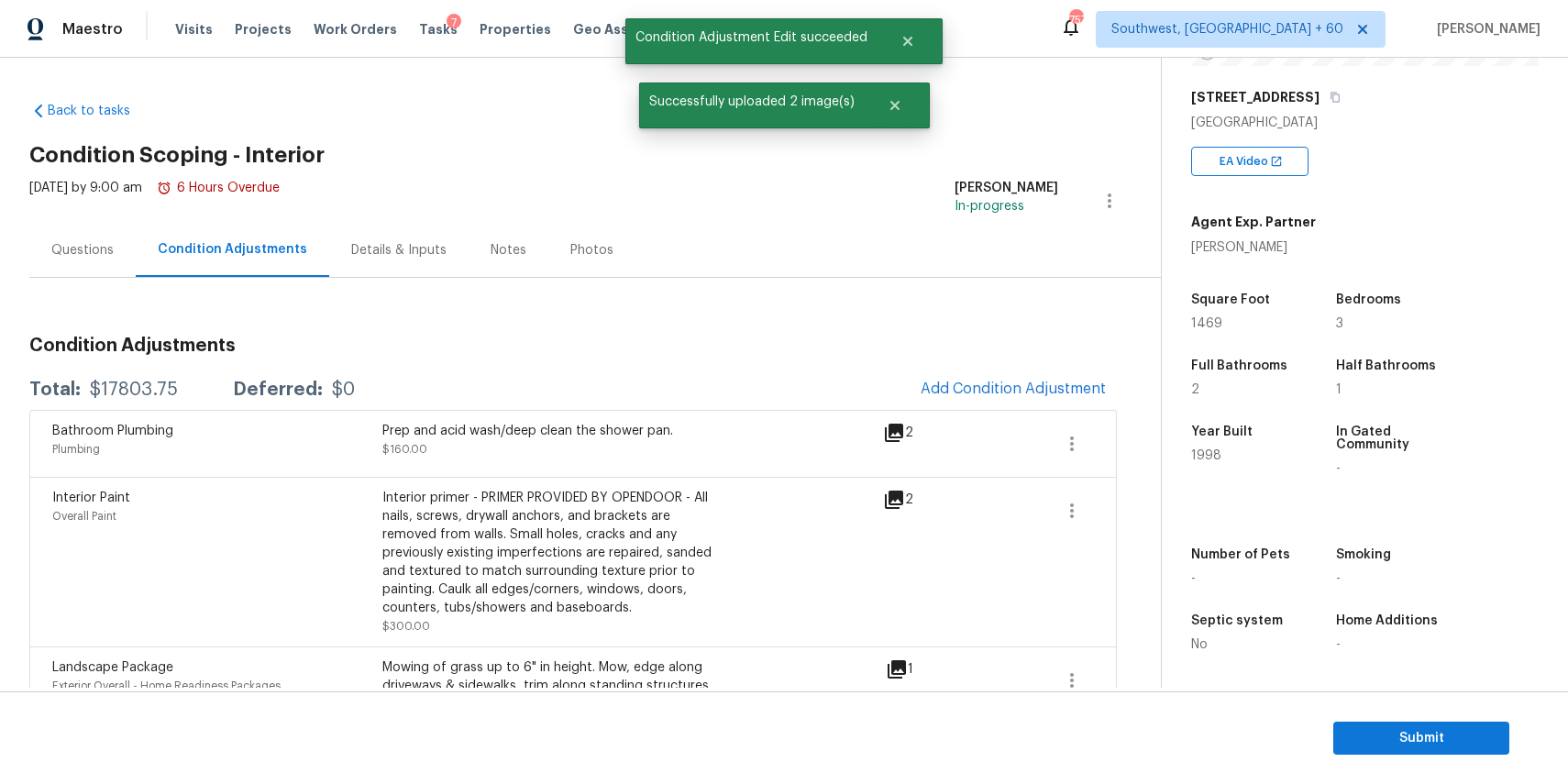
click at [89, 238] on div "Questions" at bounding box center [82, 250] width 106 height 54
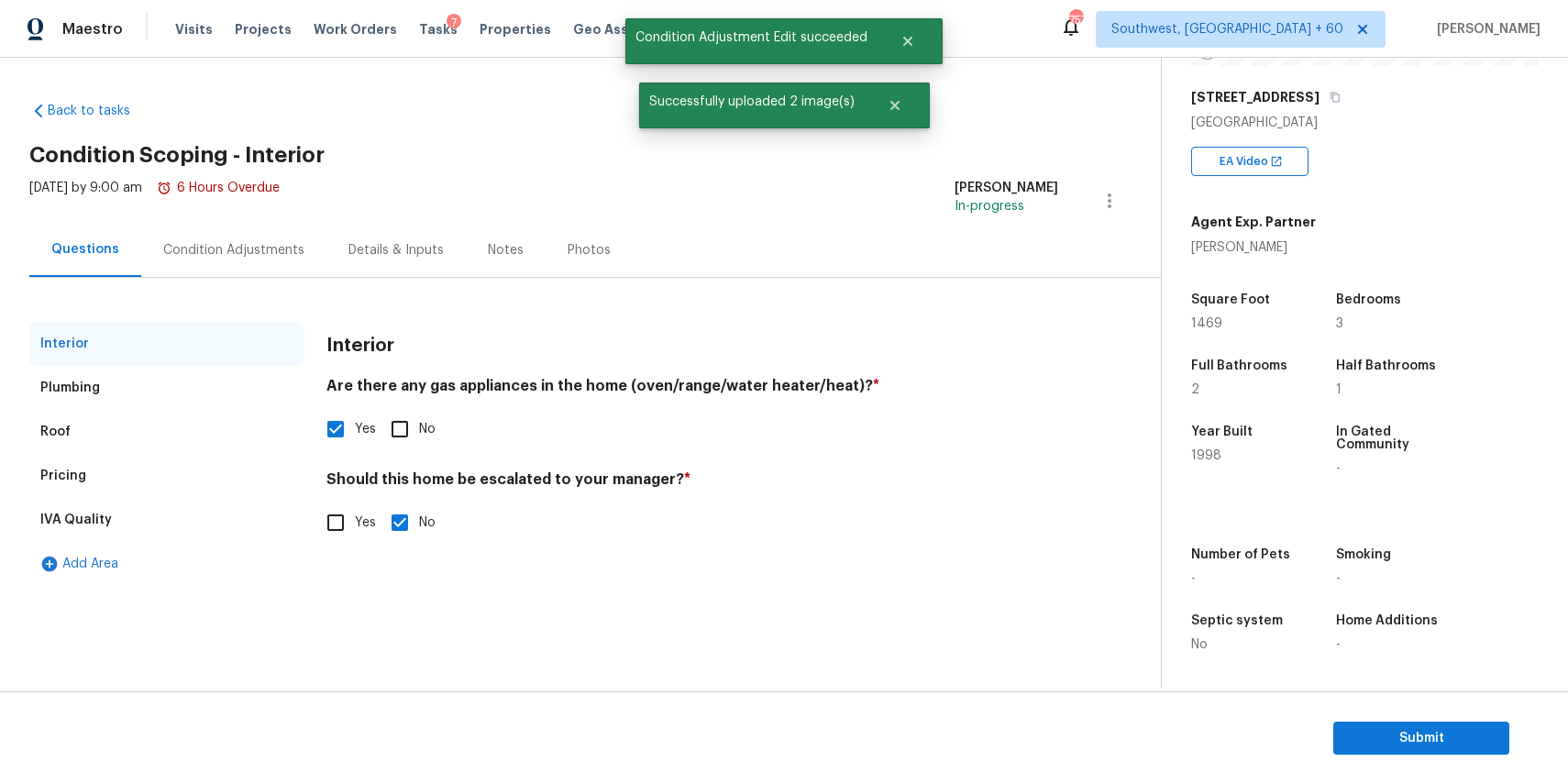
click at [207, 244] on div "Condition Adjustments" at bounding box center [233, 250] width 141 height 18
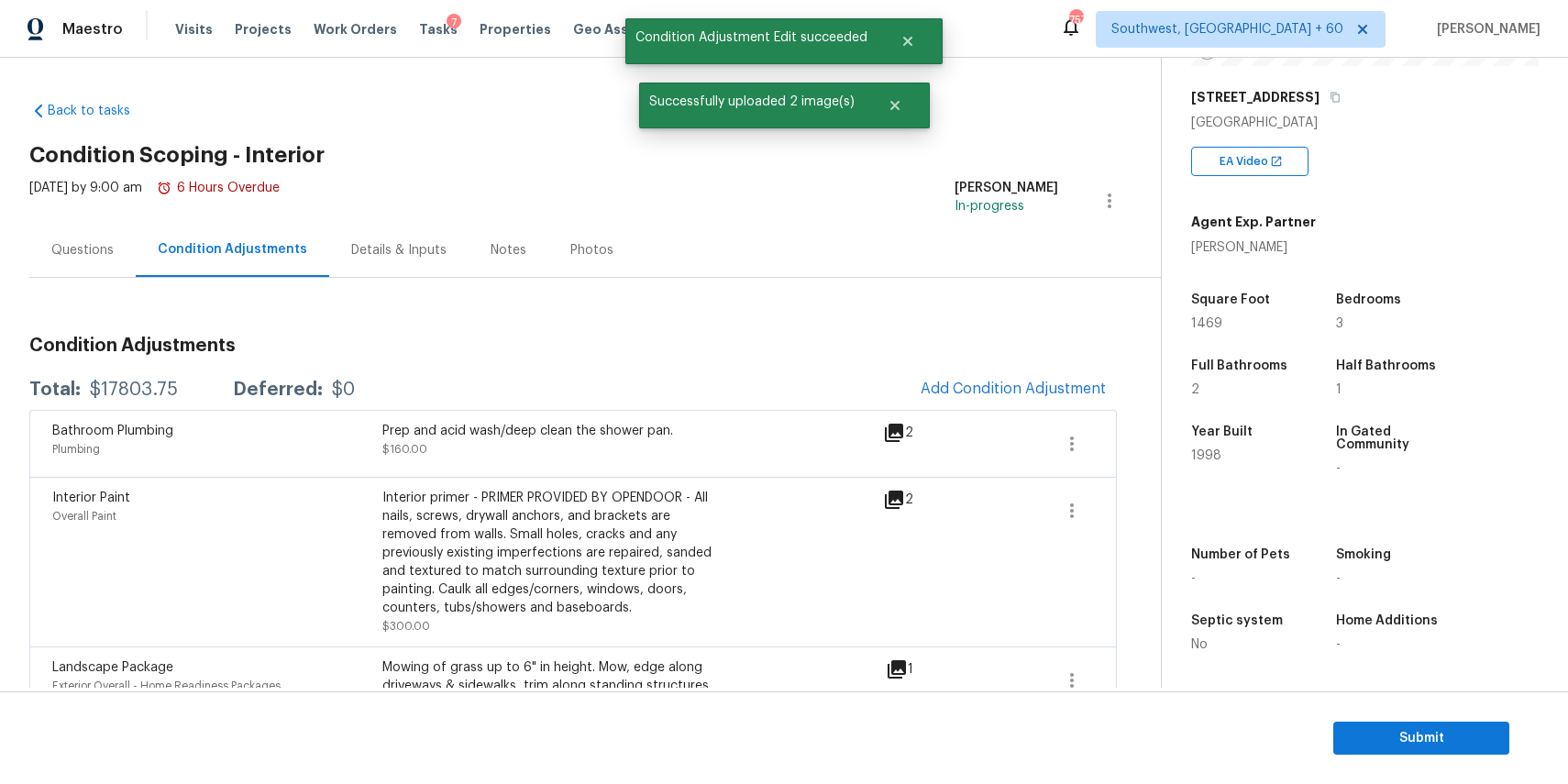
click at [143, 392] on div "$17803.75" at bounding box center [133, 390] width 88 height 18
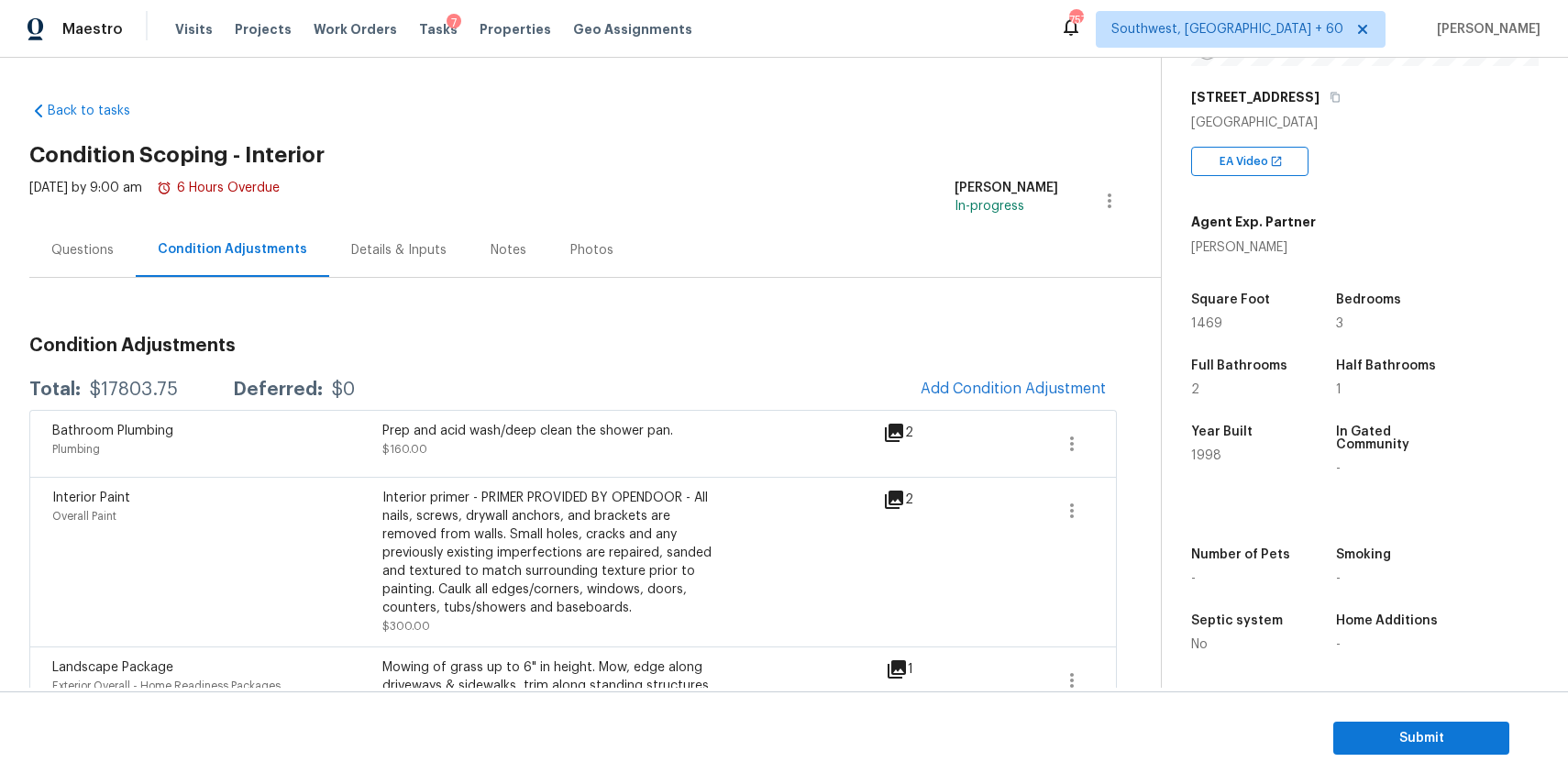
click at [143, 392] on div "$17803.75" at bounding box center [133, 390] width 88 height 18
copy div "$17803.75"
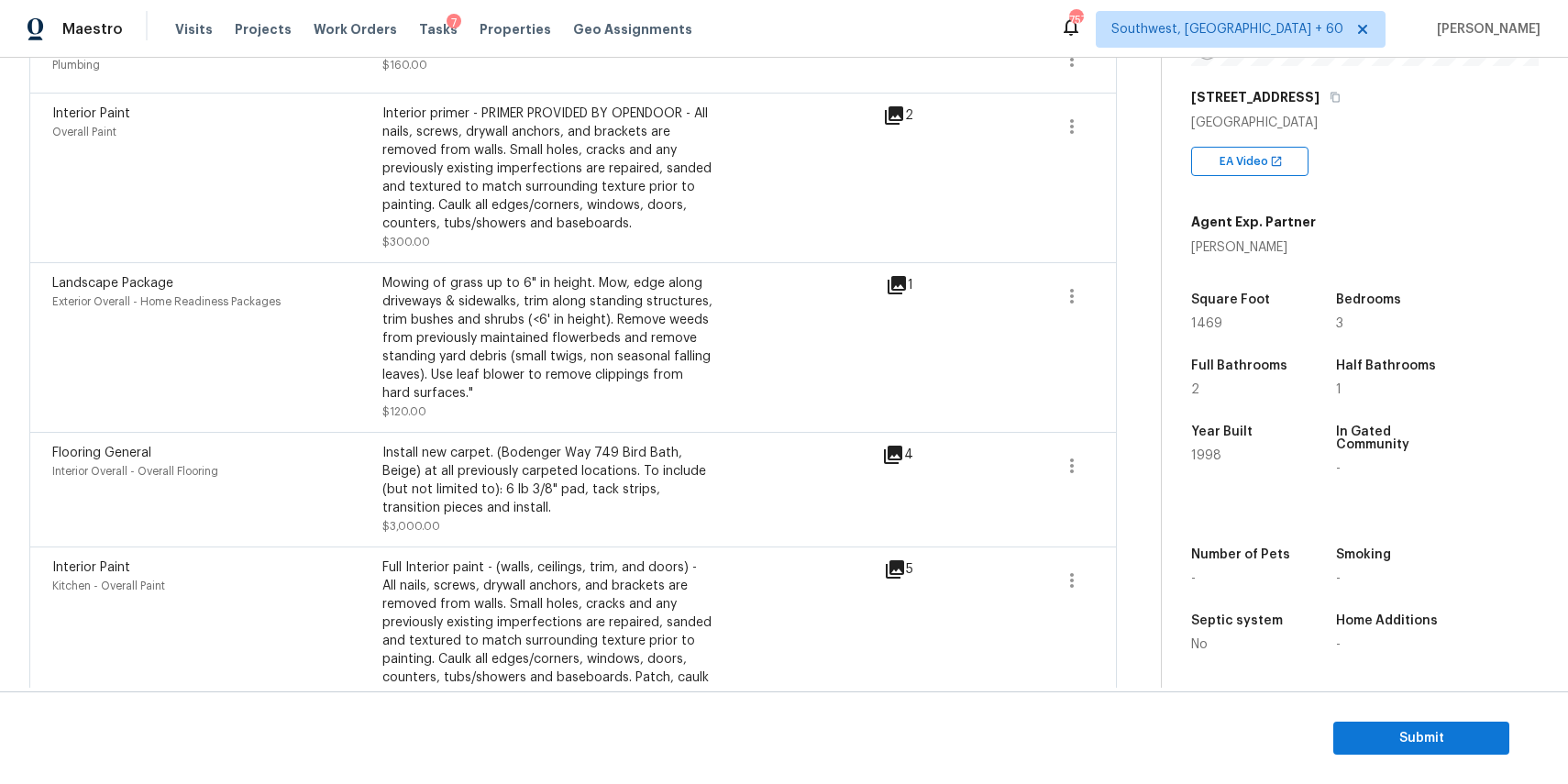
scroll to position [408, 0]
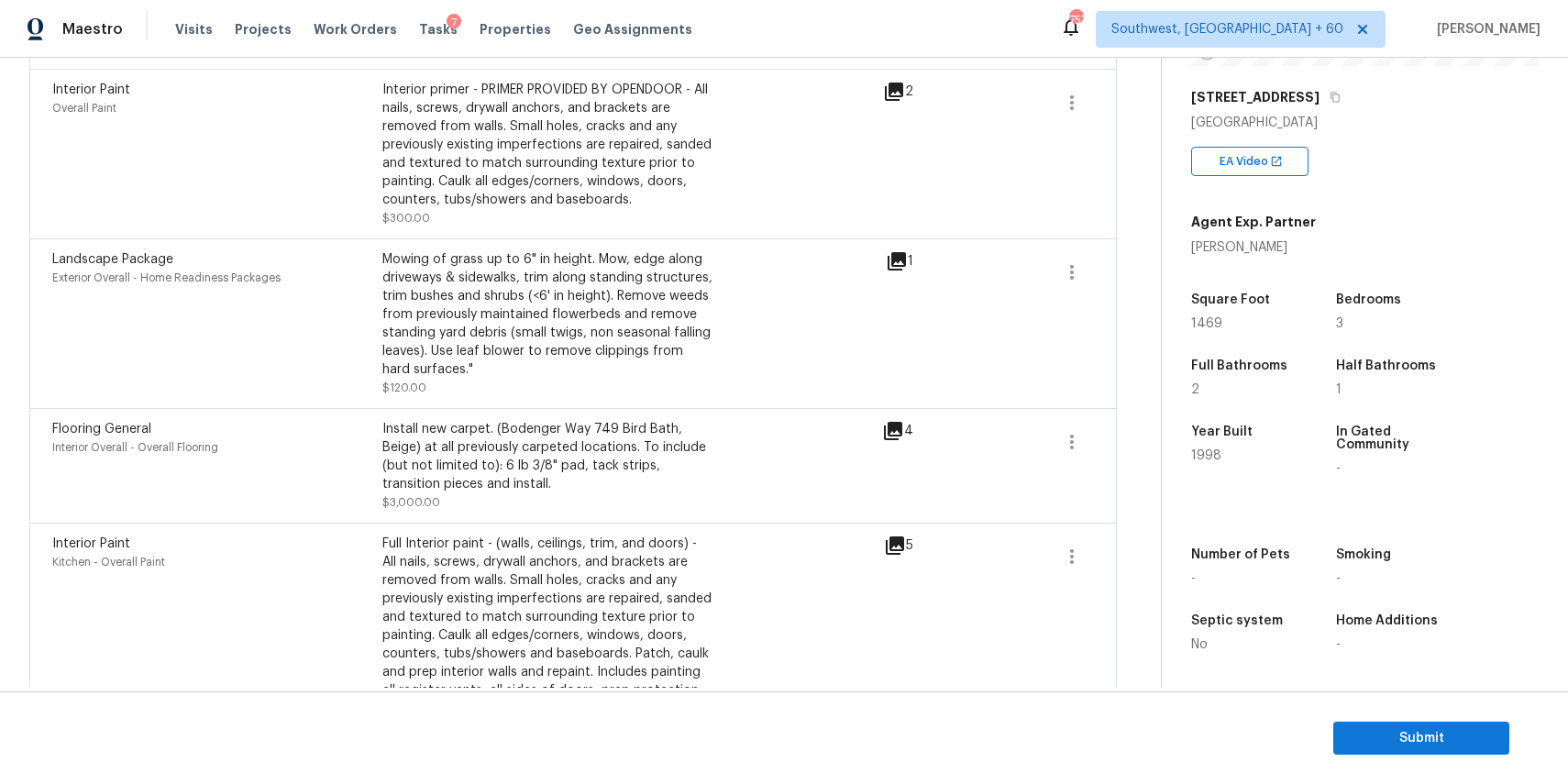
click at [1088, 460] on span at bounding box center [1071, 441] width 44 height 44
click at [1132, 446] on div "Edit" at bounding box center [1176, 438] width 143 height 18
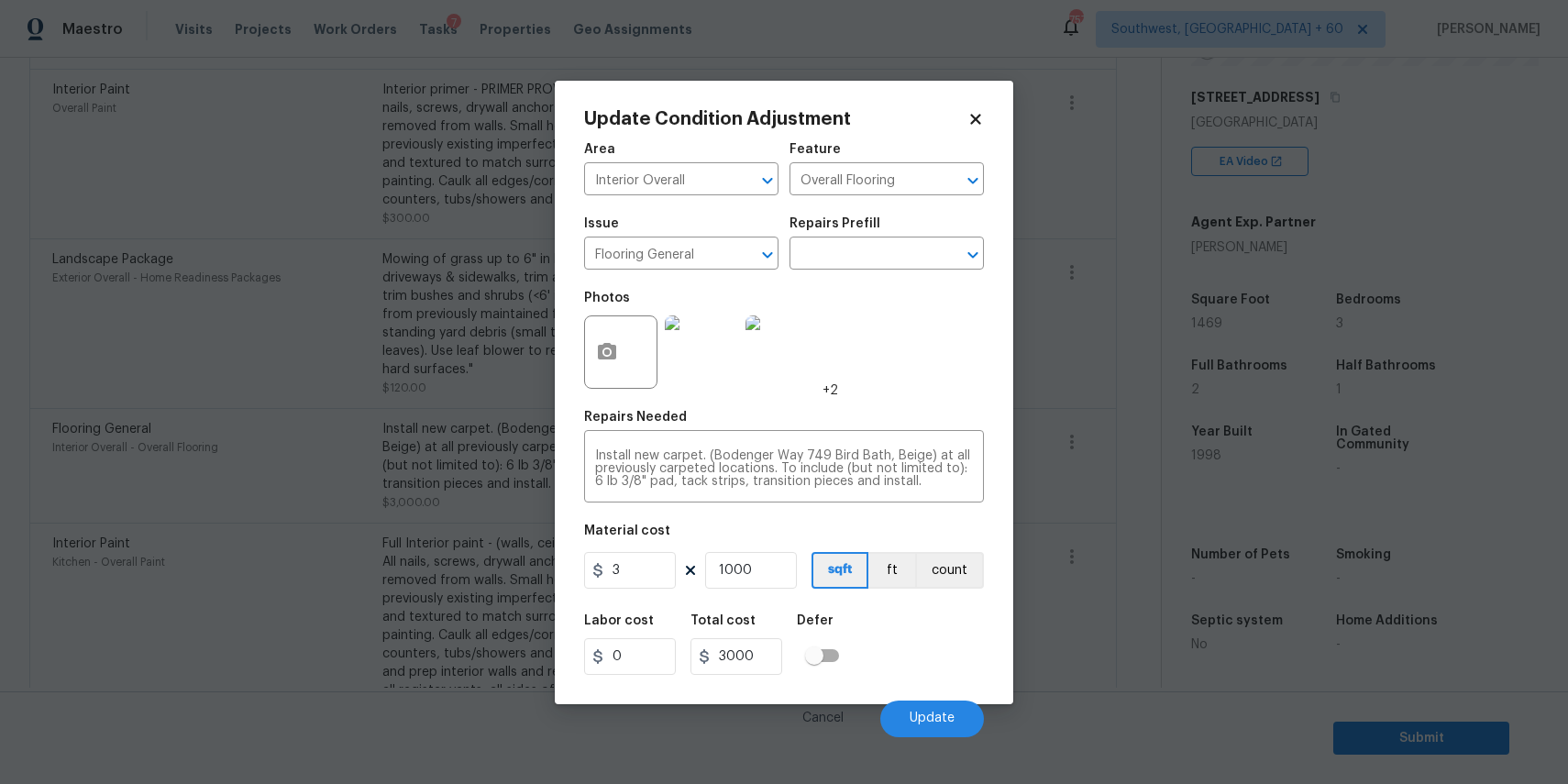
click at [1060, 179] on body "Maestro Visits Projects Work Orders Tasks 7 Properties Geo Assignments 757 Sout…" at bounding box center [784, 392] width 1568 height 784
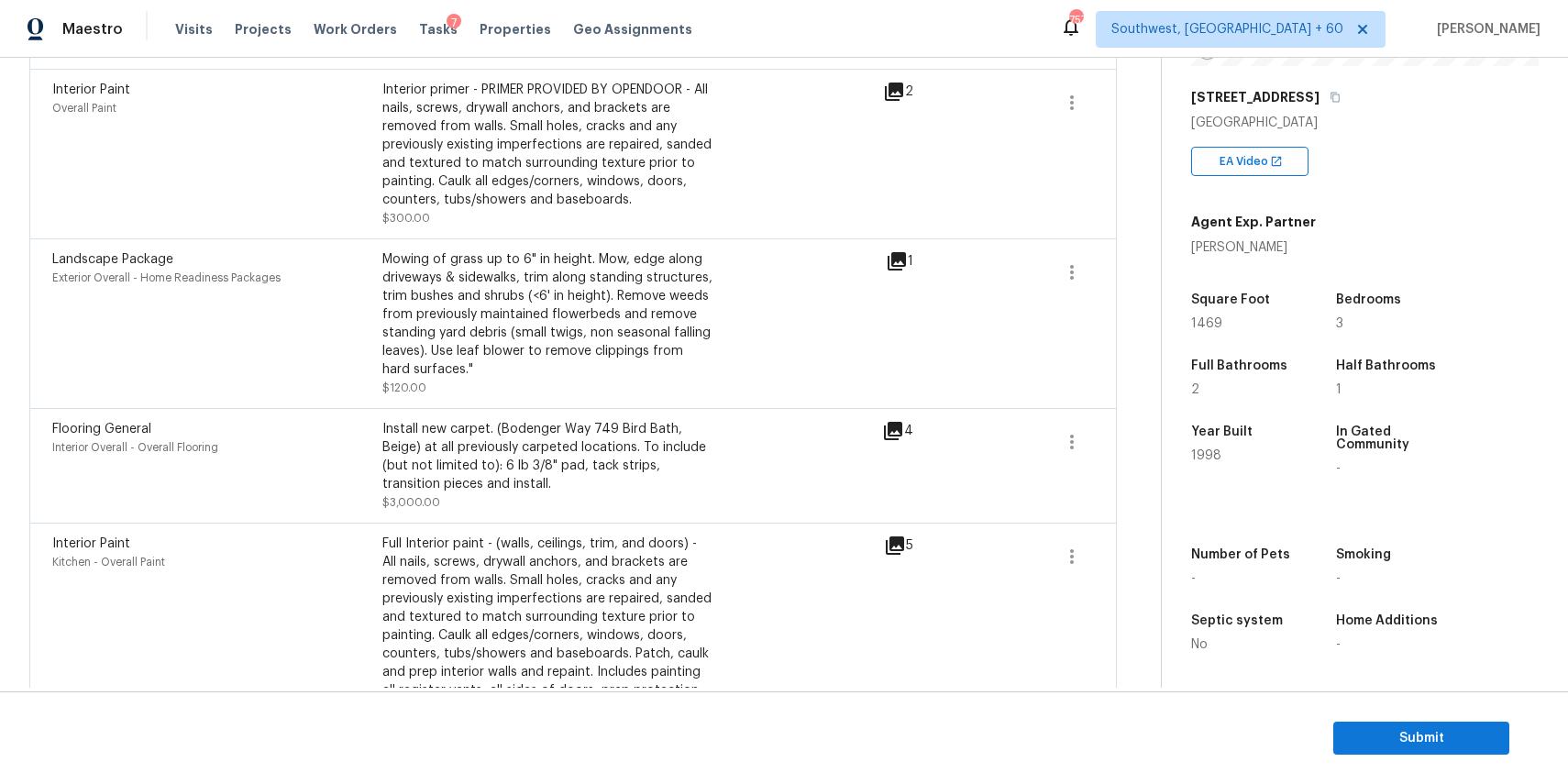
scroll to position [0, 0]
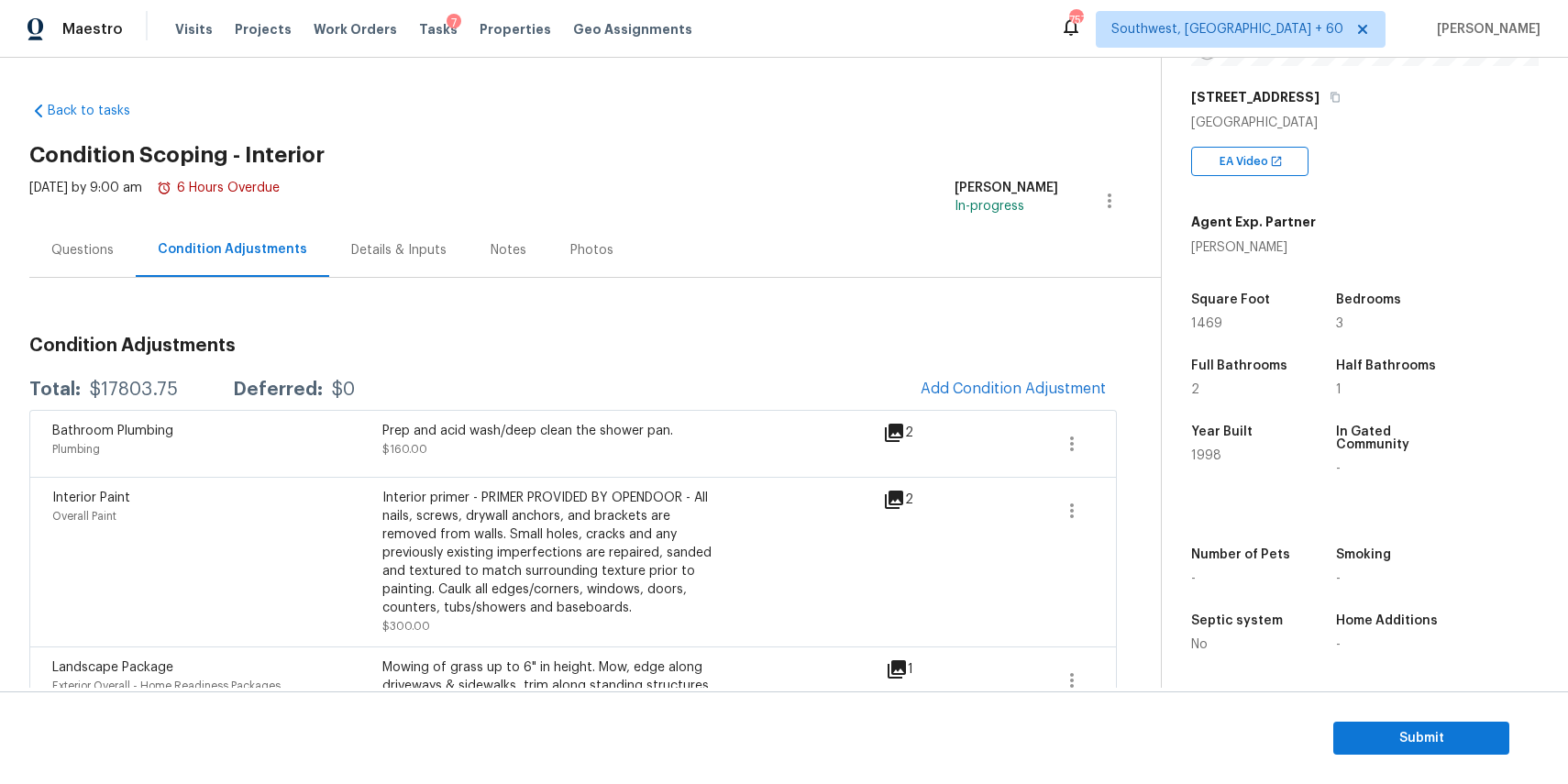
click at [118, 234] on div "Questions" at bounding box center [82, 250] width 106 height 54
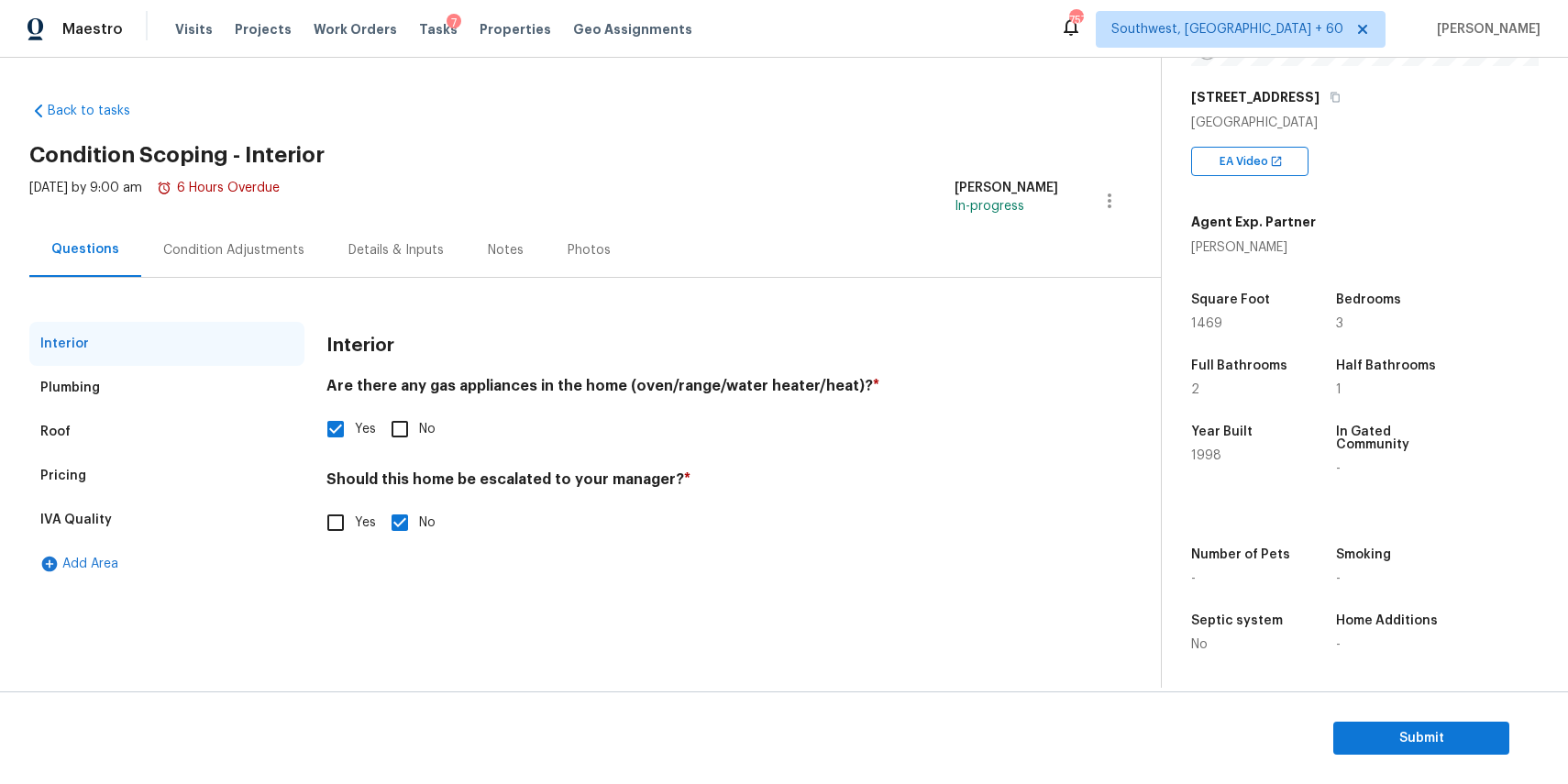
click at [101, 260] on div "Questions" at bounding box center [85, 250] width 112 height 54
click at [1441, 739] on span "Submit" at bounding box center [1421, 738] width 147 height 23
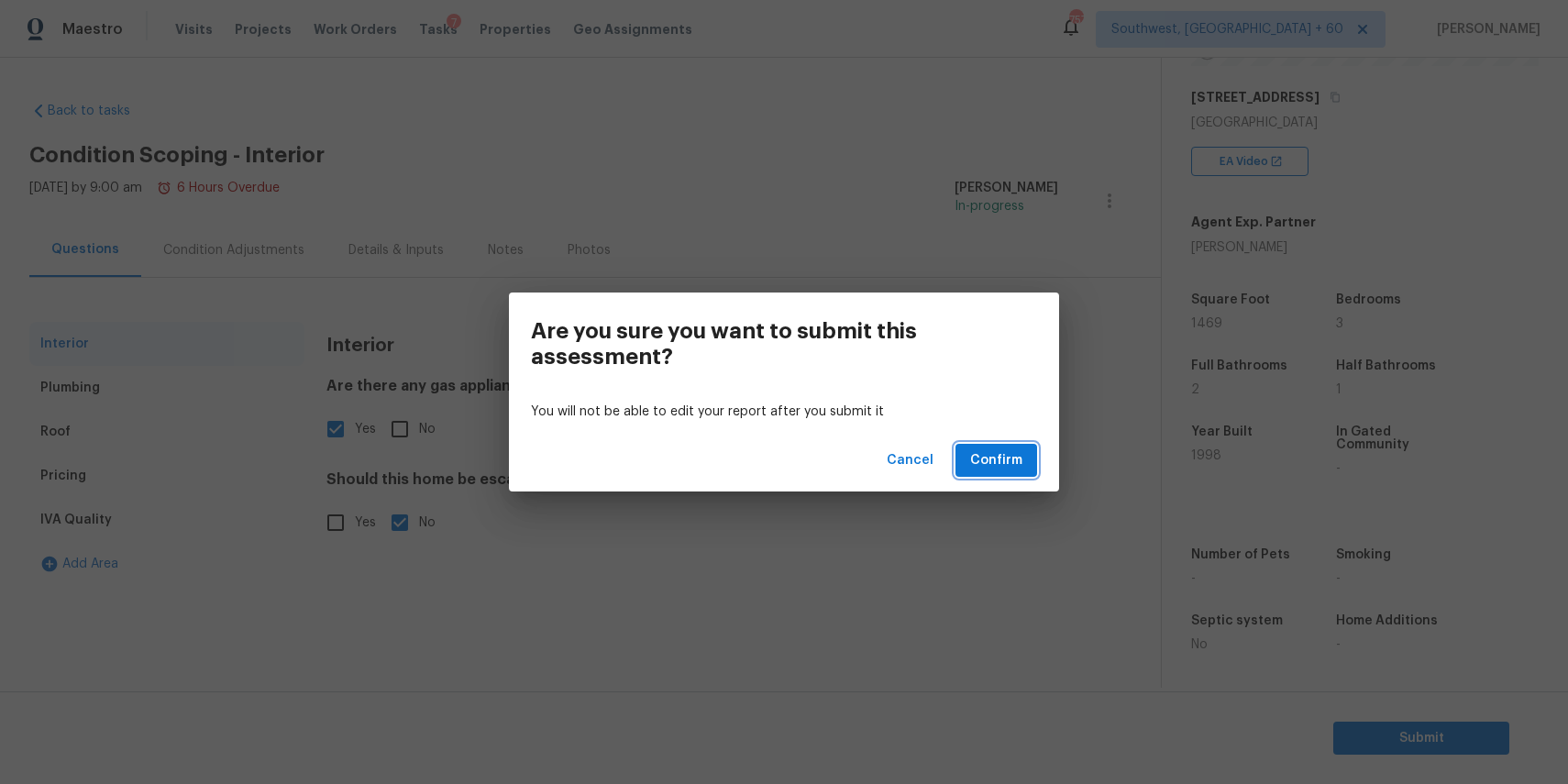
click at [1019, 459] on span "Confirm" at bounding box center [996, 460] width 52 height 23
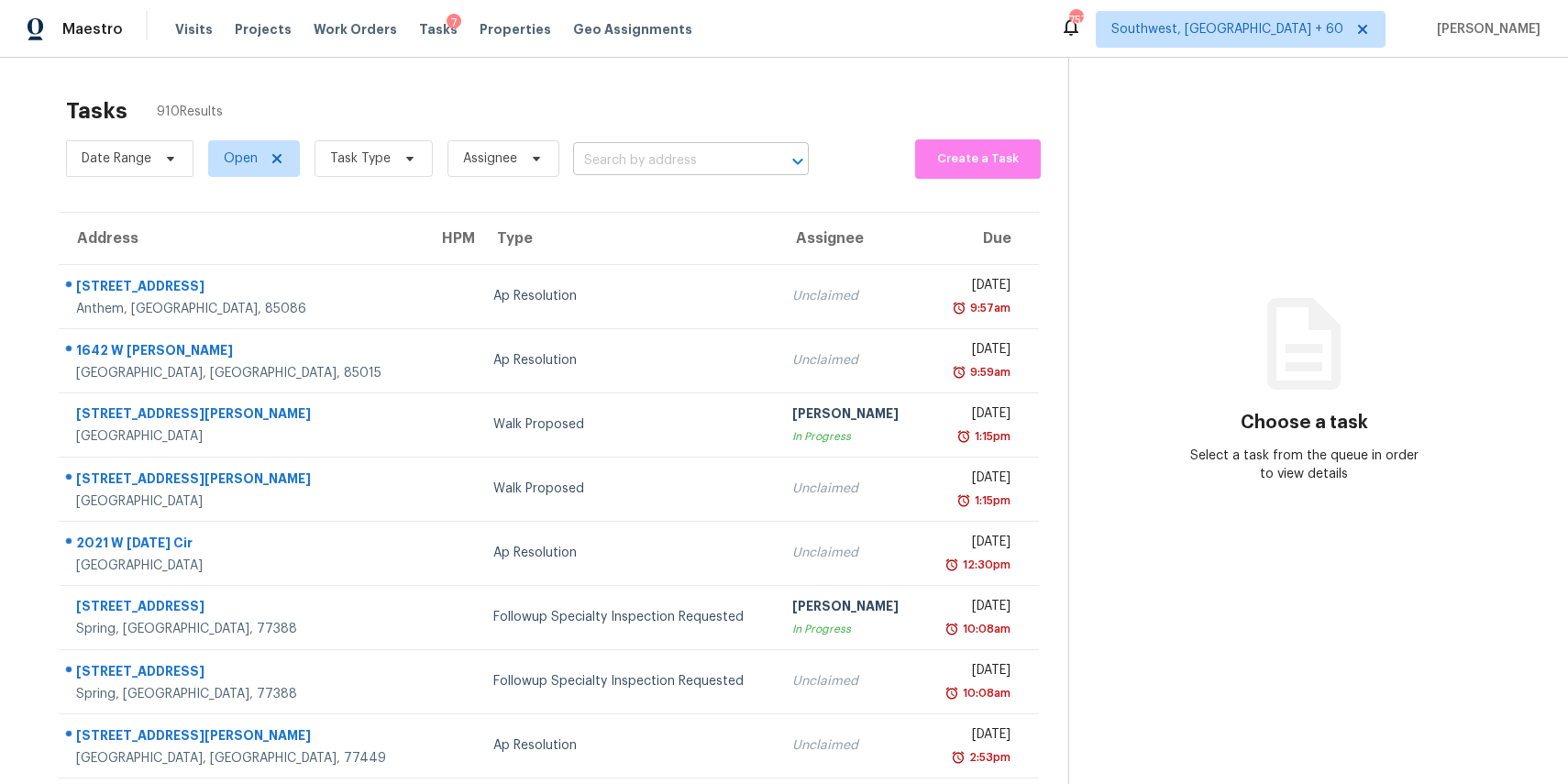
click at [616, 162] on input "text" at bounding box center [666, 160] width 185 height 28
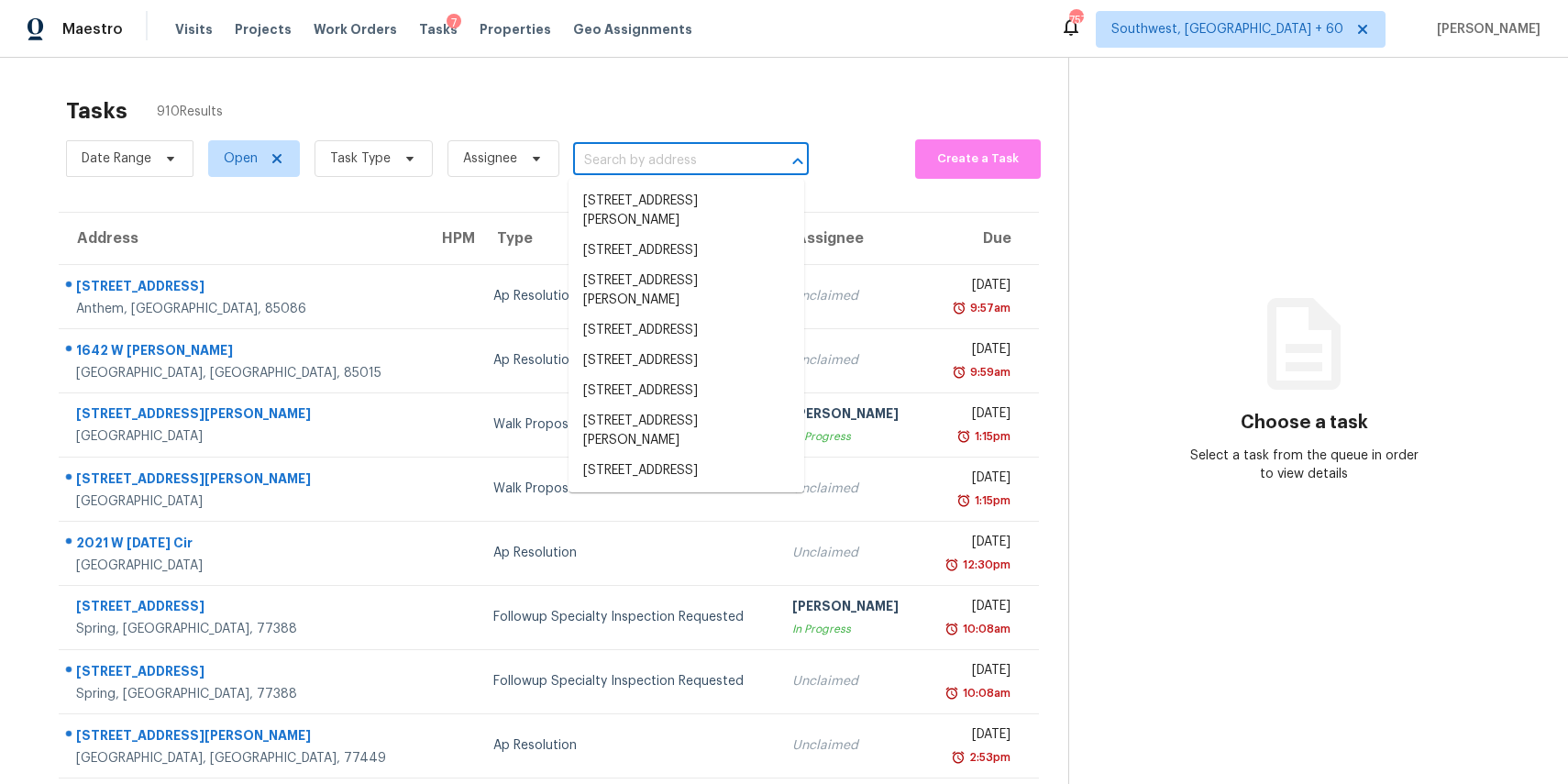
paste input "5947 Snapping Turtle Rd, Baytown, TX 77523"
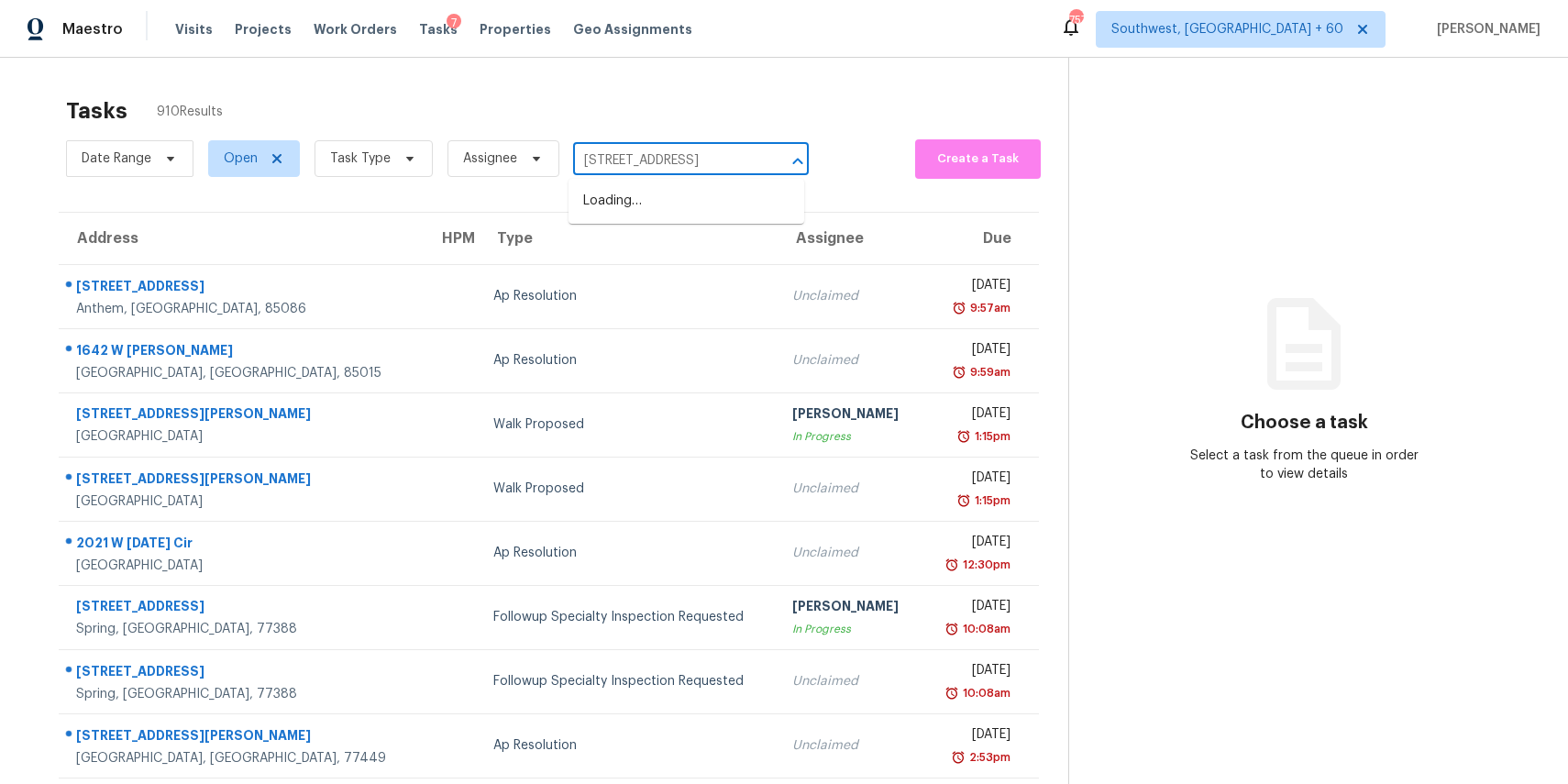
scroll to position [0, 95]
type input "5947 Snapping Turtle Rd, Baytown, TX 77523"
click at [682, 193] on li "5947 Snapping Turtle Rd, Baytown, TX 77523" at bounding box center [686, 201] width 235 height 30
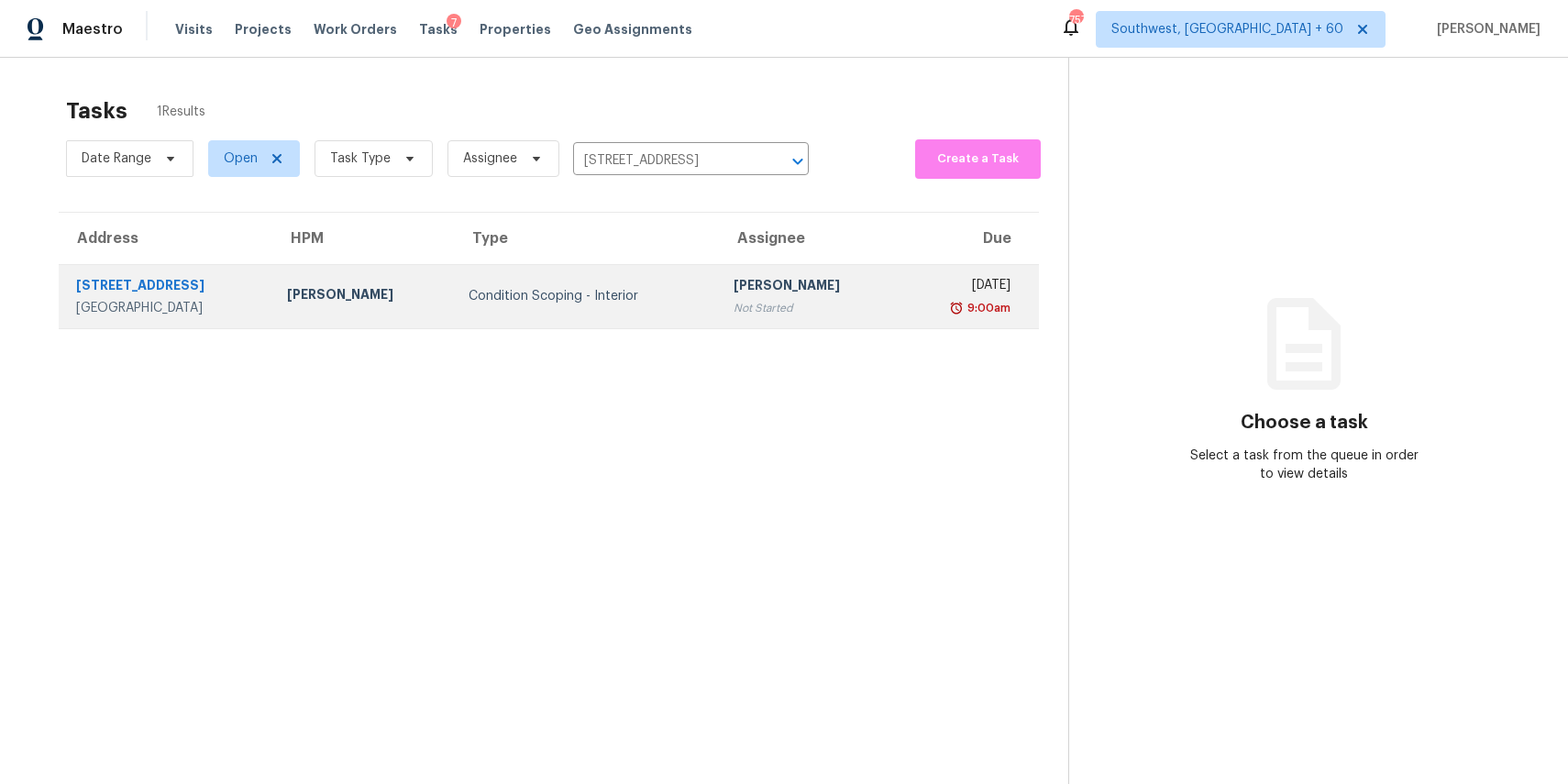
click at [900, 298] on td "Wed, Sep 3rd 2025 9:00am" at bounding box center [969, 296] width 139 height 64
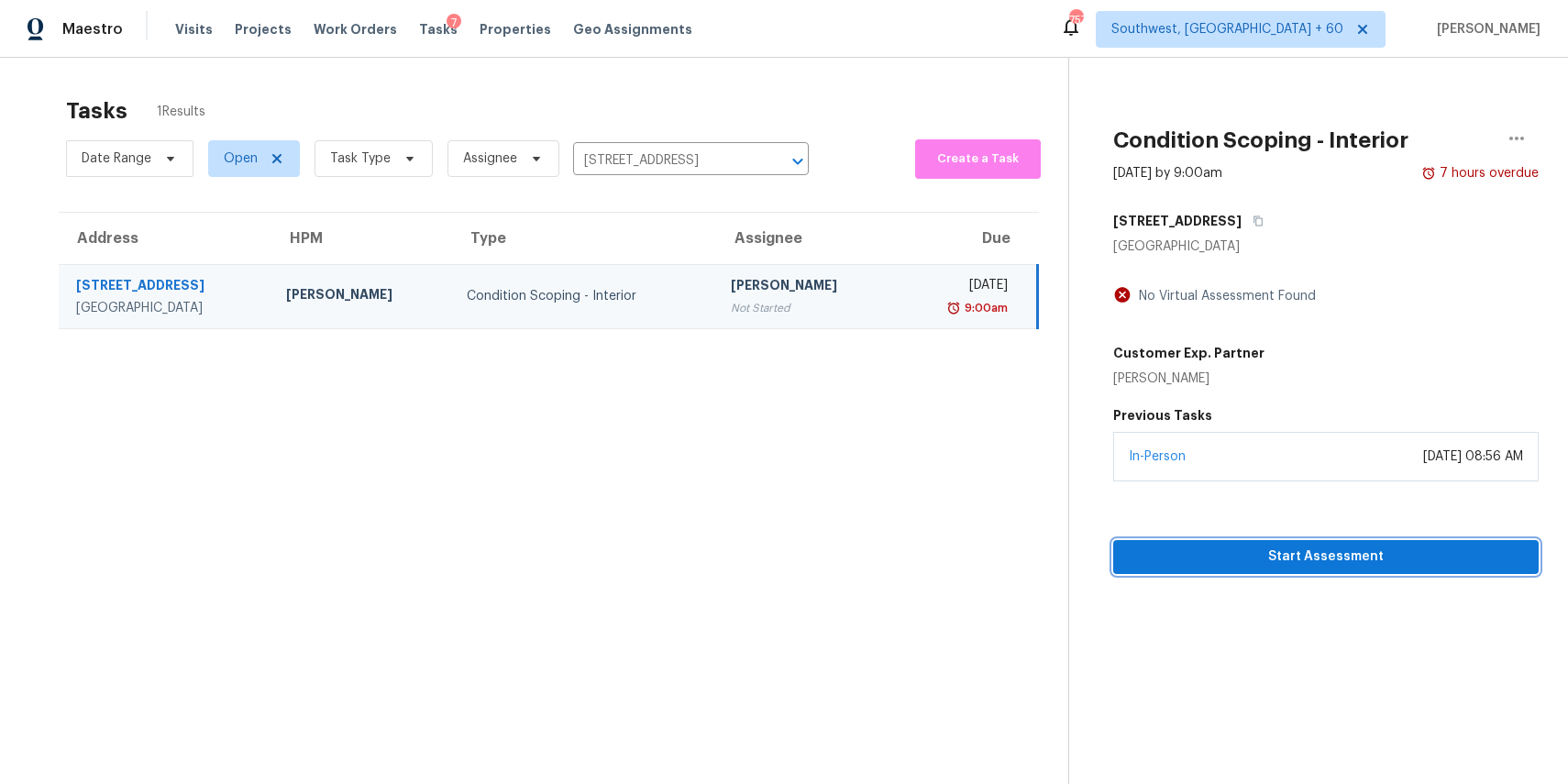
click at [1365, 565] on span "Start Assessment" at bounding box center [1326, 557] width 397 height 23
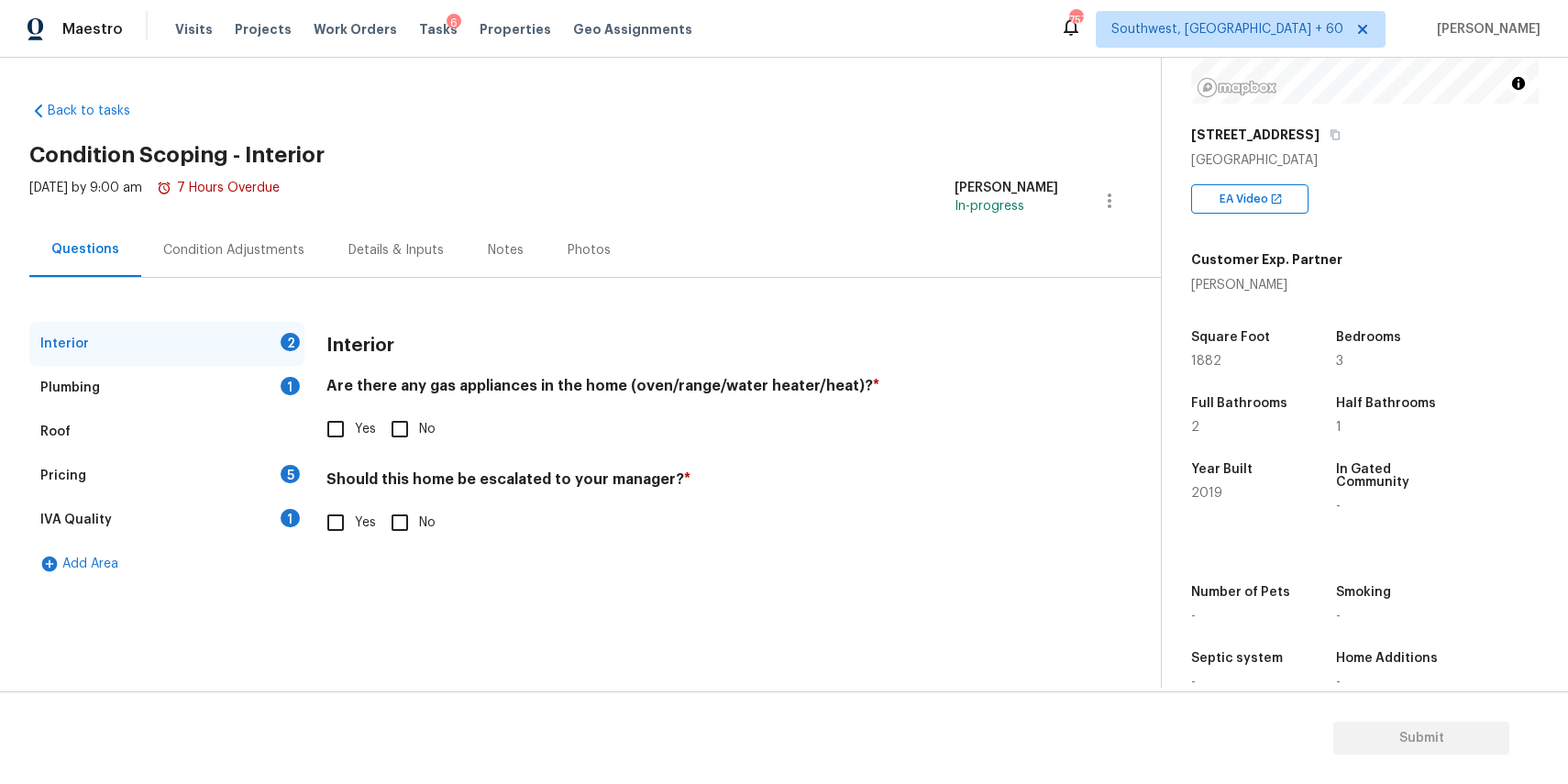
scroll to position [282, 0]
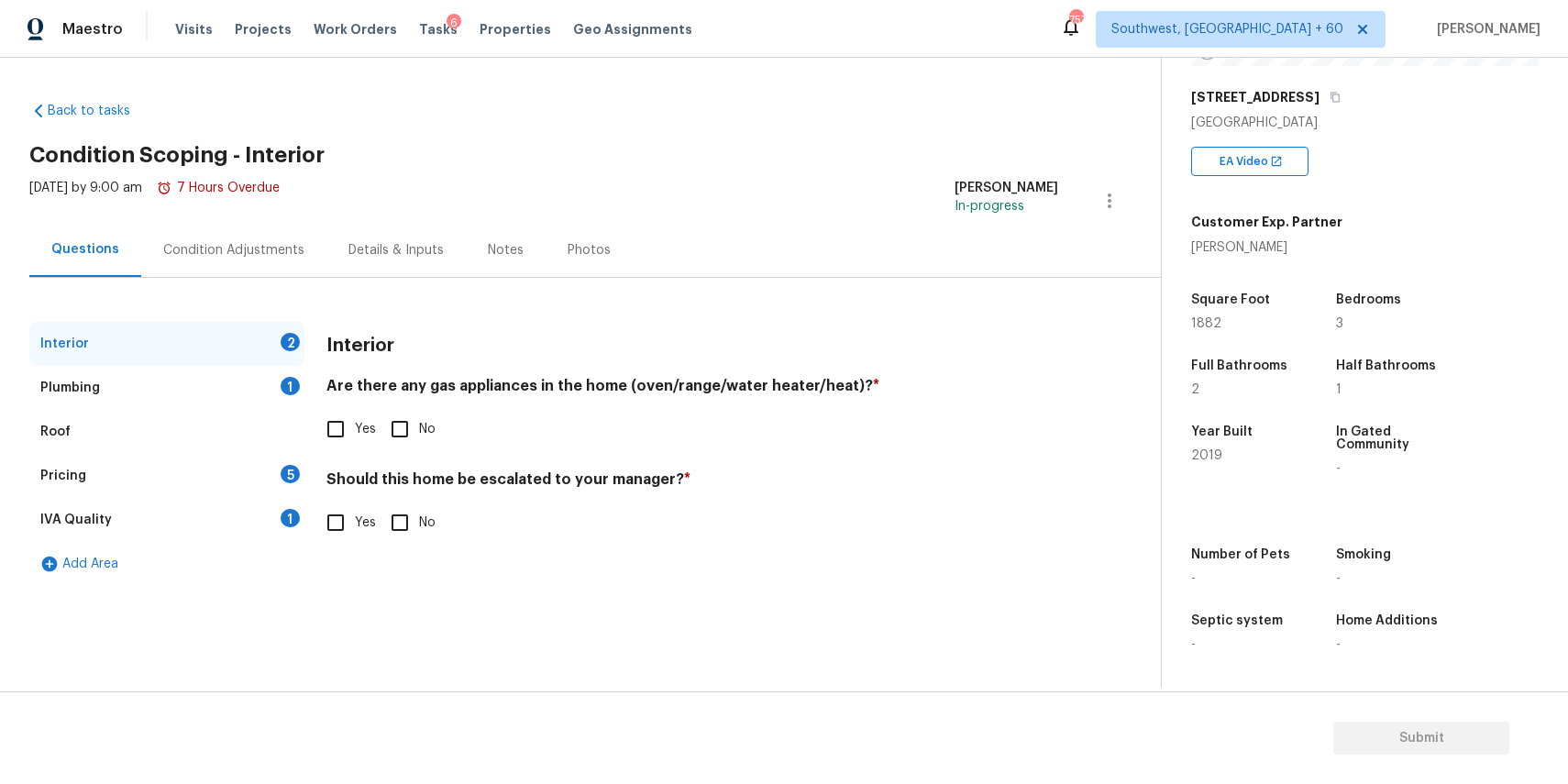
click at [423, 429] on span "No" at bounding box center [427, 429] width 17 height 19
click at [419, 429] on input "No" at bounding box center [401, 429] width 39 height 39
checkbox input "true"
click at [425, 531] on span "No" at bounding box center [427, 523] width 17 height 19
click at [419, 531] on input "No" at bounding box center [401, 523] width 39 height 39
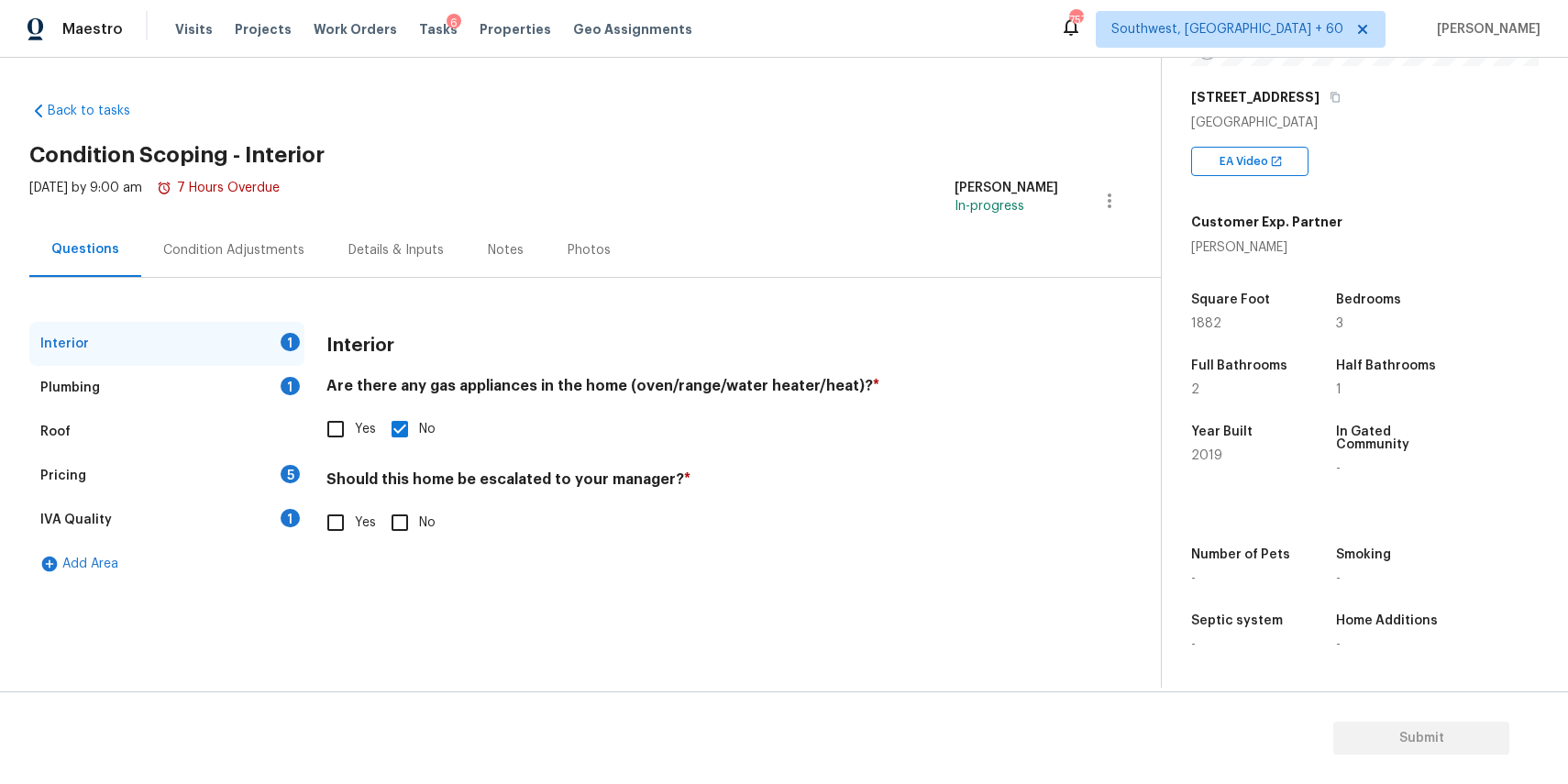
checkbox input "true"
click at [232, 365] on div "Plumbing 1" at bounding box center [166, 387] width 275 height 44
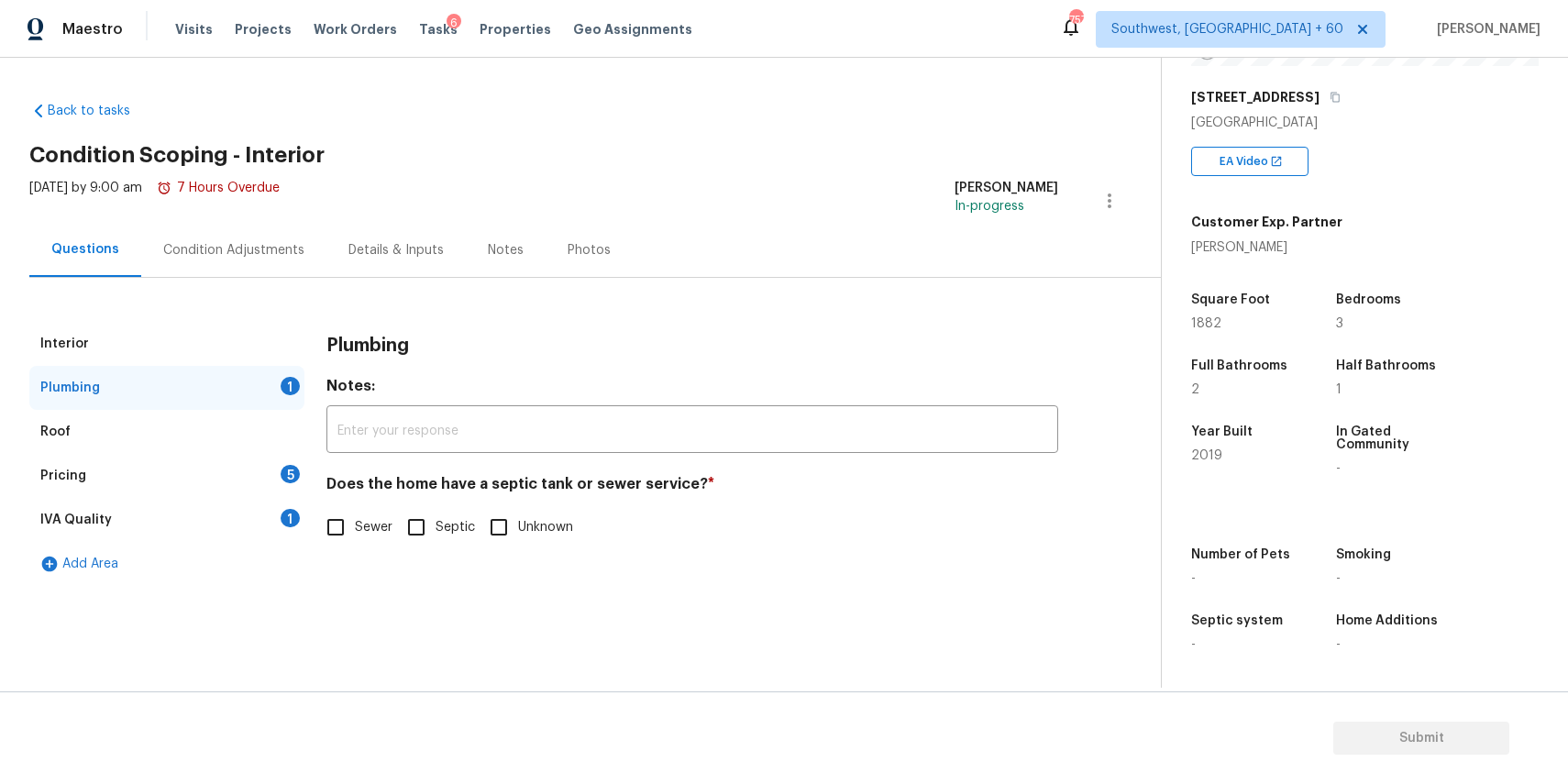
click at [247, 391] on div "Plumbing 1" at bounding box center [166, 387] width 275 height 44
click at [379, 528] on span "Sewer" at bounding box center [373, 528] width 38 height 19
click at [355, 528] on input "Sewer" at bounding box center [336, 528] width 39 height 39
checkbox input "true"
click at [271, 476] on div "Pricing 5" at bounding box center [166, 475] width 275 height 44
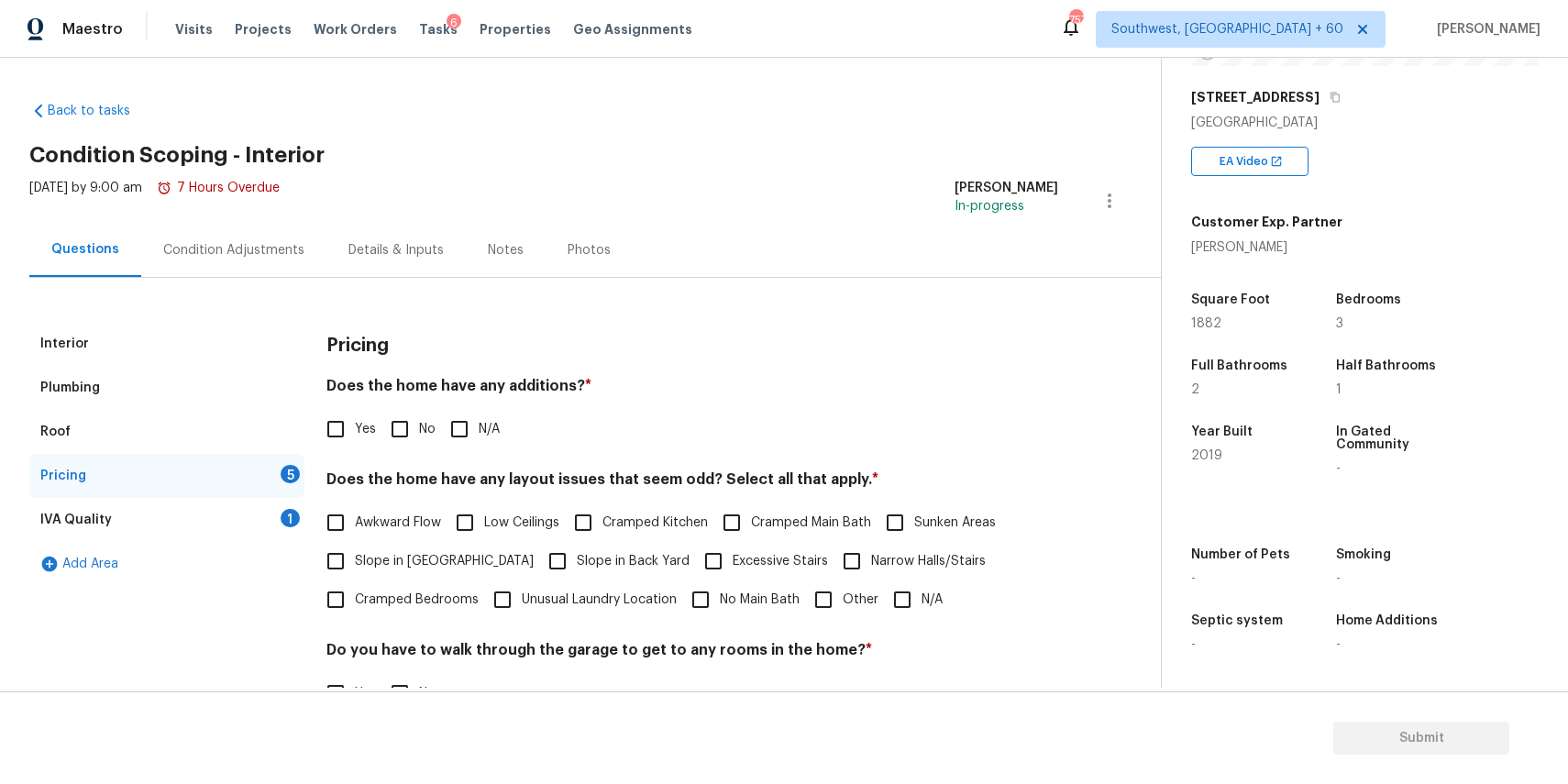
click at [485, 429] on span "N/A" at bounding box center [490, 429] width 21 height 19
click at [479, 429] on input "N/A" at bounding box center [460, 429] width 39 height 39
checkbox input "true"
click at [900, 596] on input "N/A" at bounding box center [903, 599] width 39 height 39
checkbox input "true"
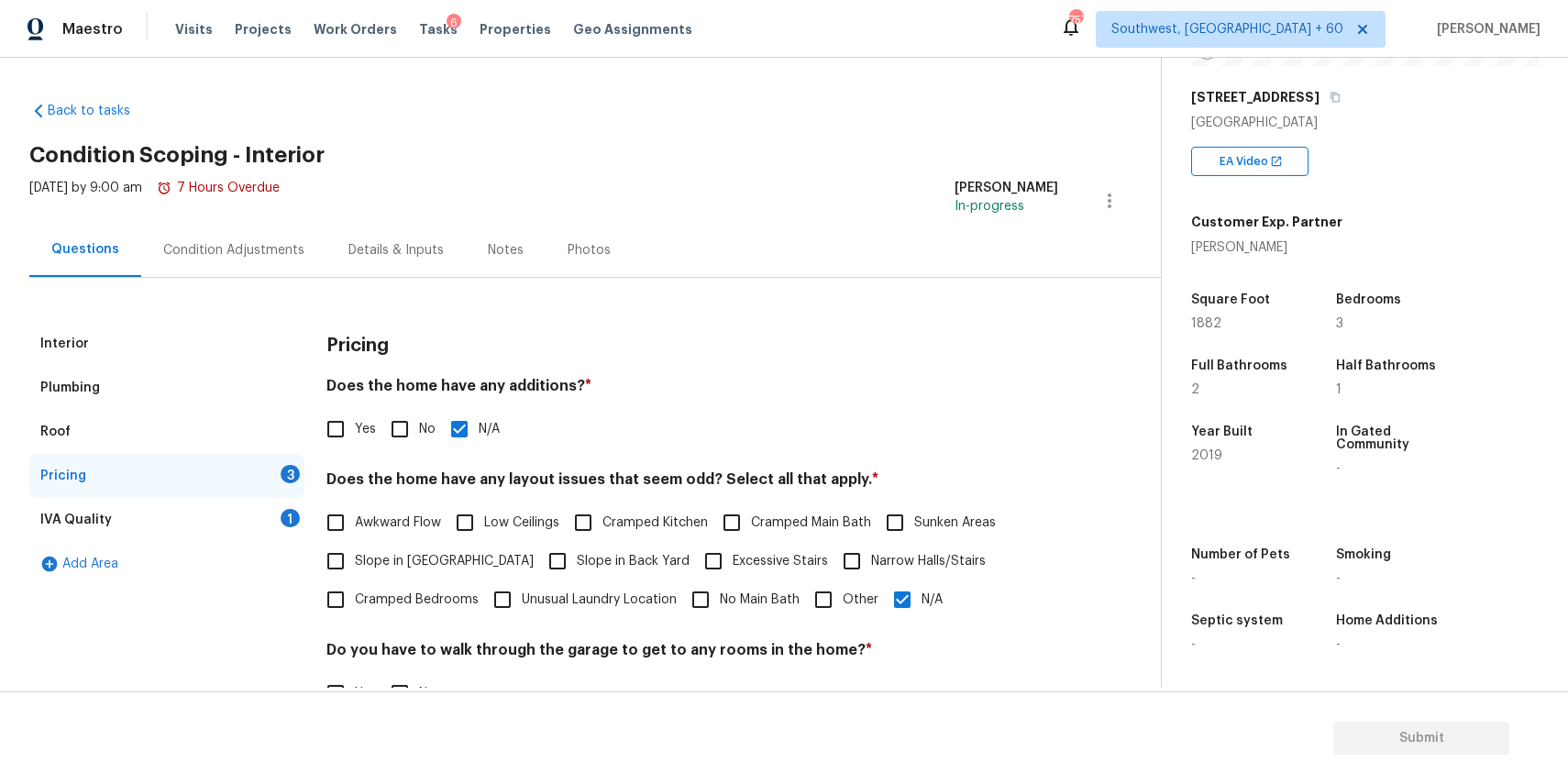
click at [786, 592] on span "No Main Bath" at bounding box center [760, 600] width 80 height 19
click at [720, 592] on input "No Main Bath" at bounding box center [701, 599] width 39 height 39
checkbox input "true"
click at [905, 588] on input "N/A" at bounding box center [903, 601] width 39 height 39
checkbox input "false"
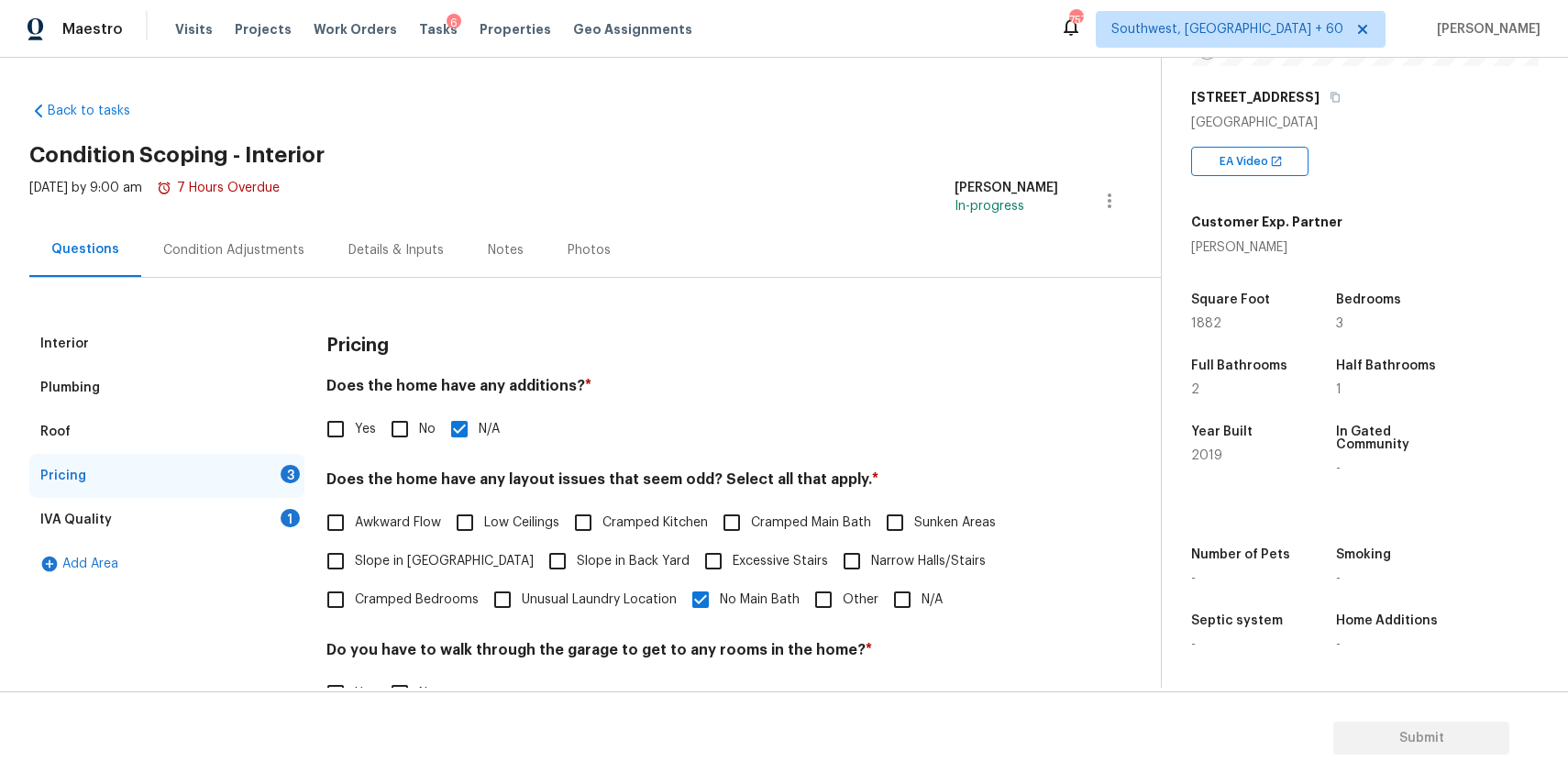
scroll to position [239, 0]
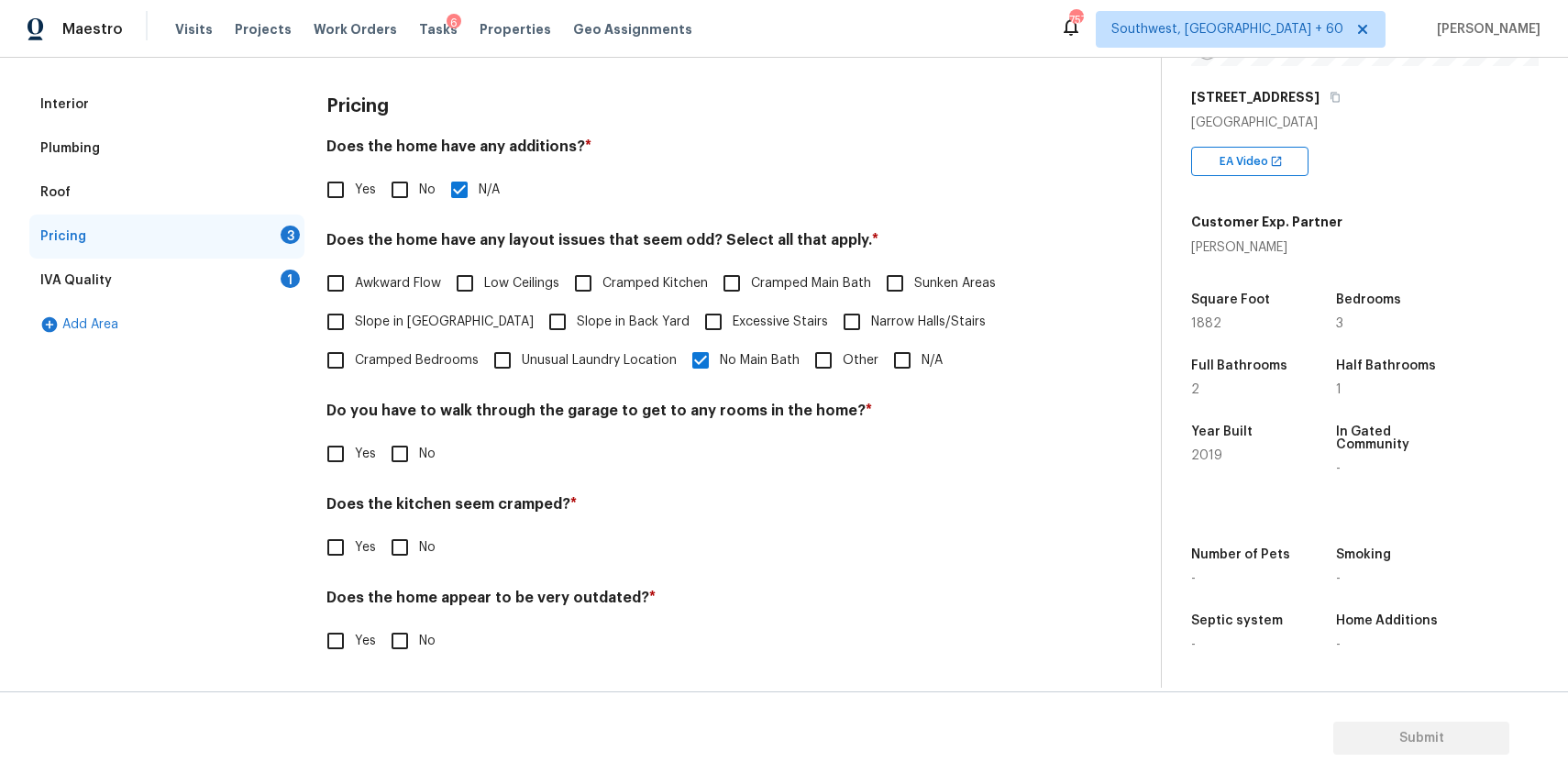
click at [385, 470] on input "No" at bounding box center [401, 454] width 39 height 39
checkbox input "true"
click at [423, 560] on label "No" at bounding box center [408, 549] width 55 height 39
click at [419, 560] on input "No" at bounding box center [401, 549] width 39 height 39
checkbox input "true"
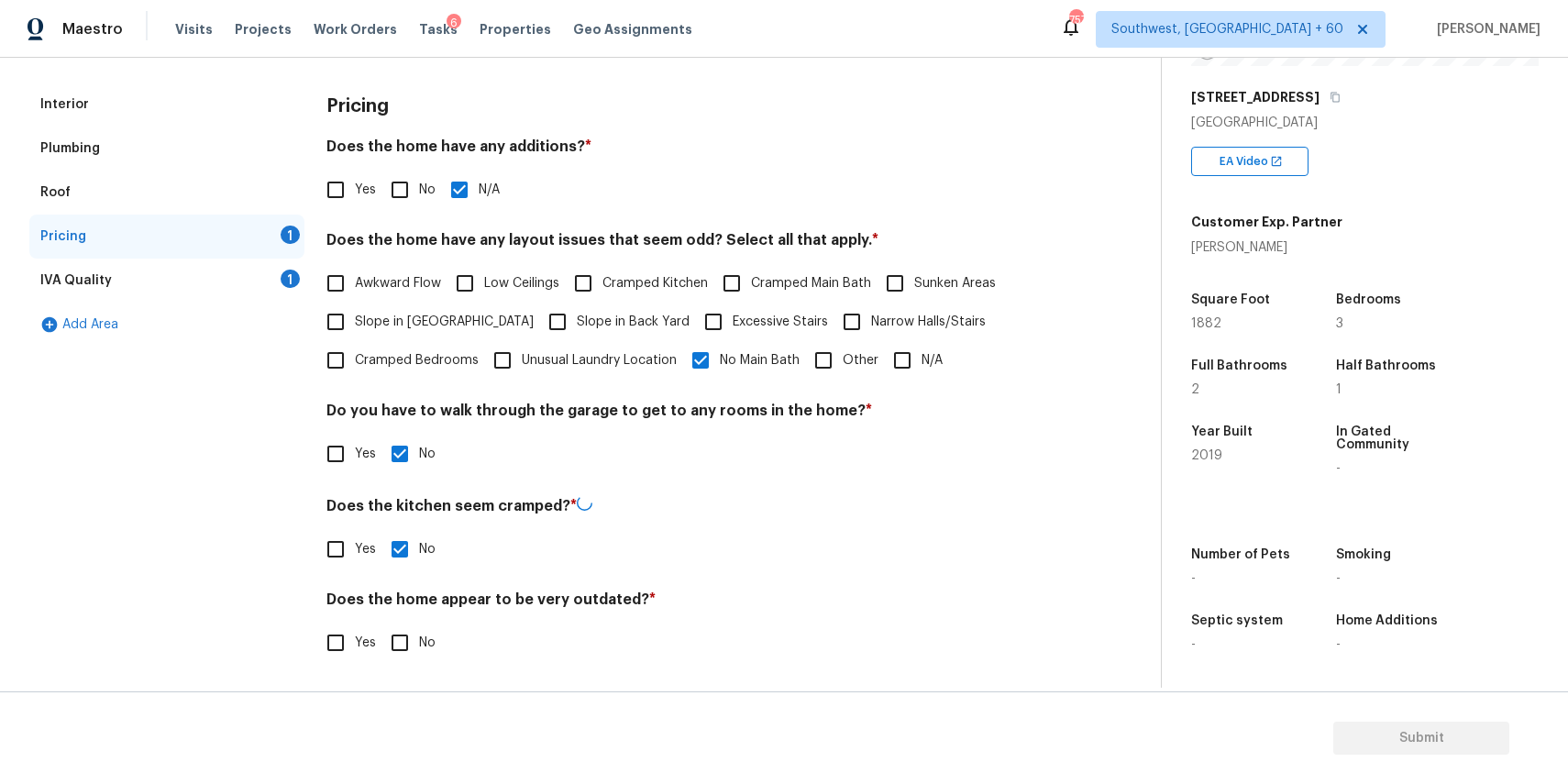
click at [409, 650] on input "No" at bounding box center [401, 643] width 39 height 39
checkbox input "true"
click at [291, 279] on div "1" at bounding box center [291, 278] width 19 height 18
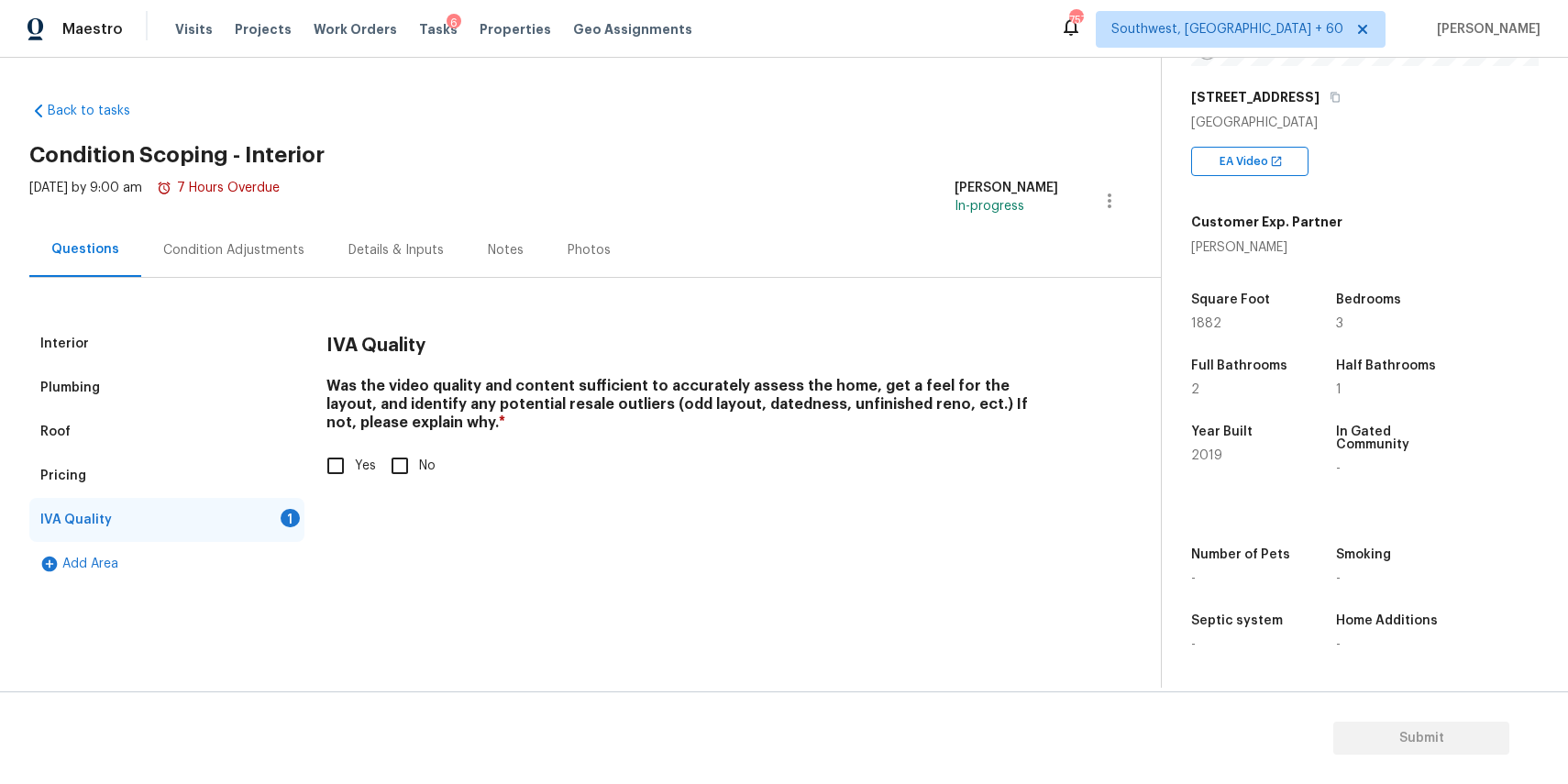
click at [345, 423] on h4 "Was the video quality and content sufficient to accurately assess the home, get…" at bounding box center [692, 408] width 732 height 62
click at [350, 451] on input "Yes" at bounding box center [336, 465] width 39 height 39
checkbox input "true"
click at [261, 246] on div "Condition Adjustments" at bounding box center [233, 250] width 141 height 18
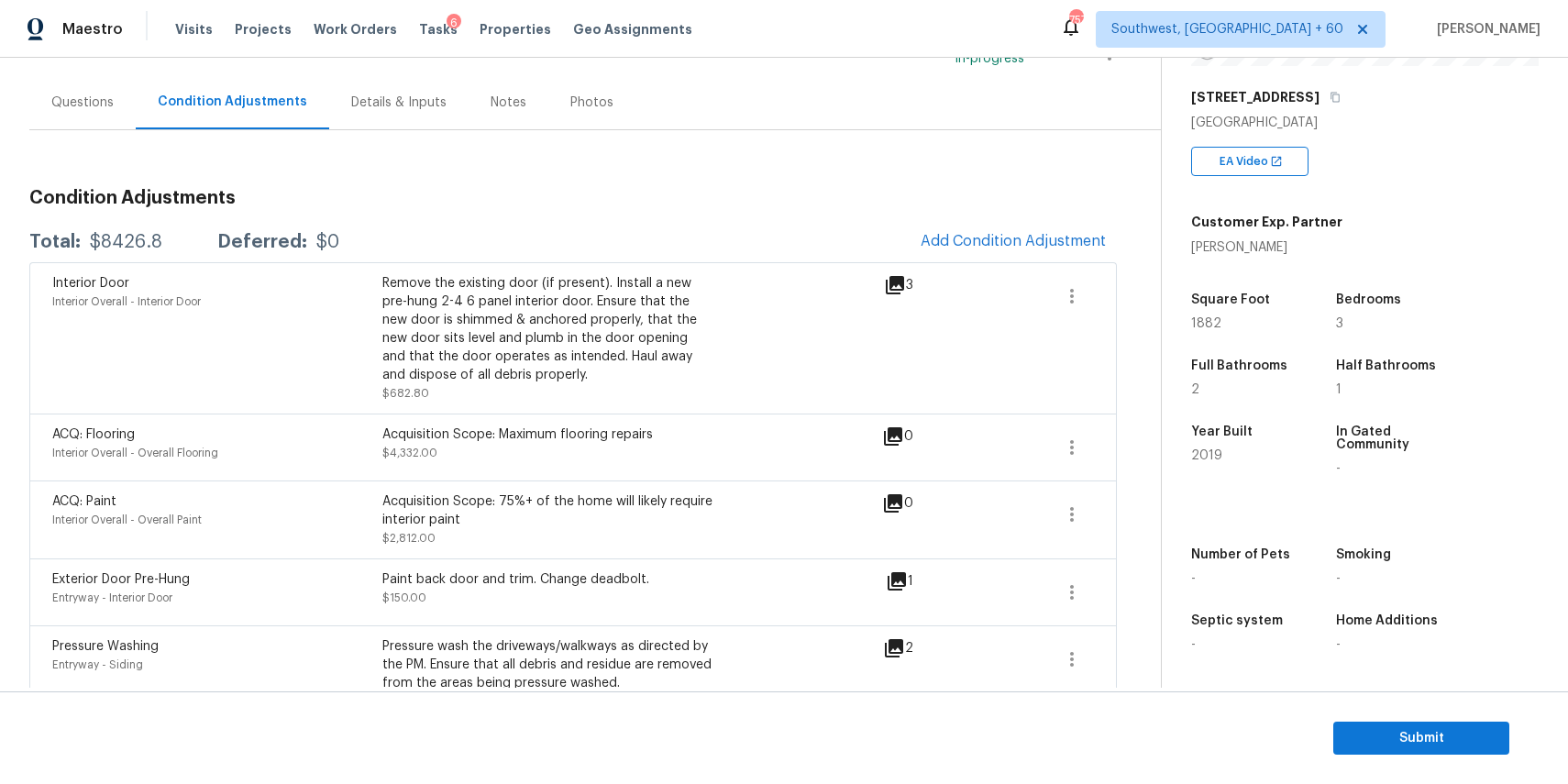
scroll to position [251, 0]
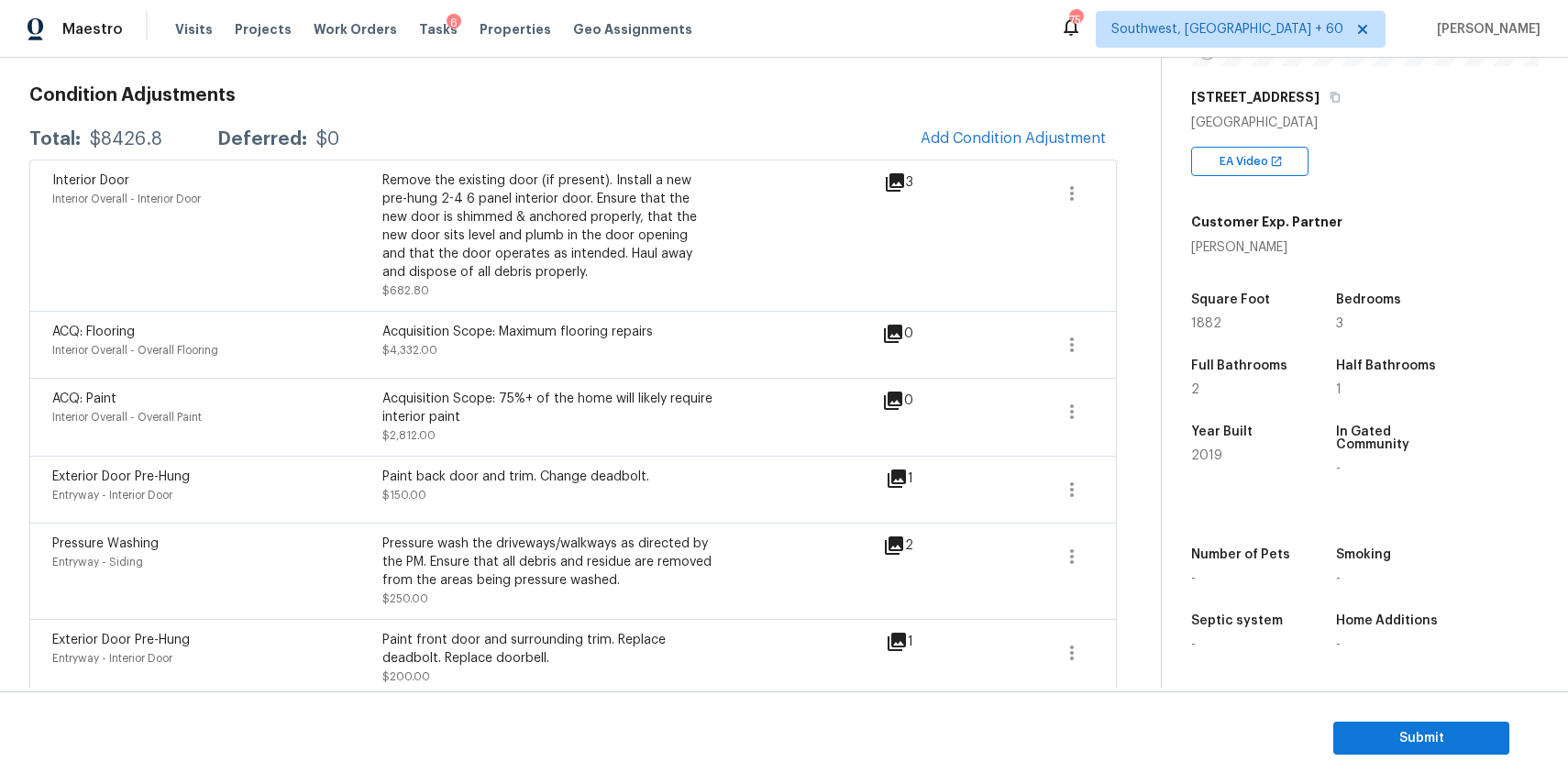
click at [965, 159] on div "Interior Door Interior Overall - Interior Door Remove the existing door (if pre…" at bounding box center [573, 235] width 1088 height 152
click at [987, 148] on button "Add Condition Adjustment" at bounding box center [1013, 139] width 207 height 39
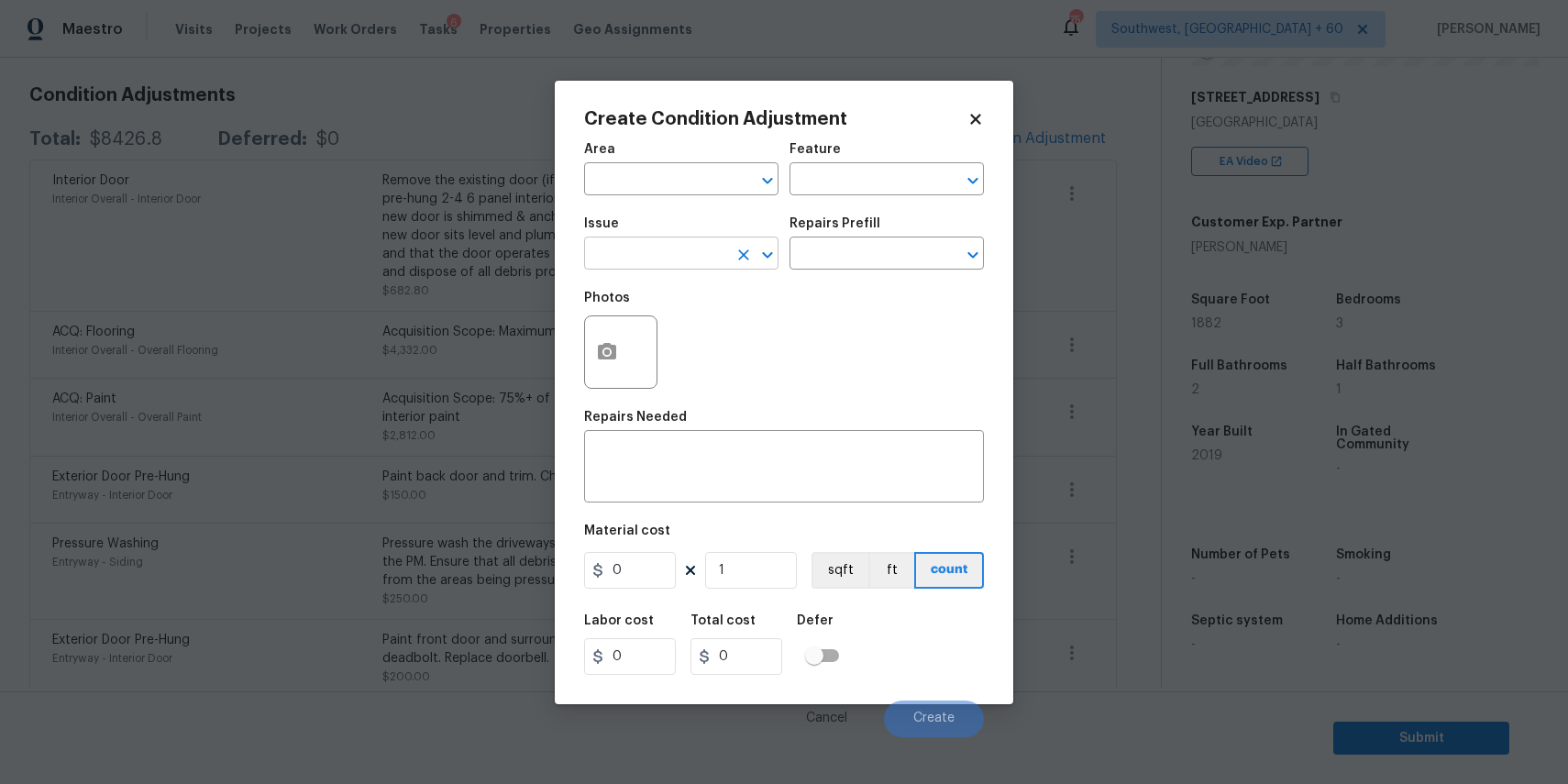
click at [706, 259] on input "text" at bounding box center [655, 255] width 143 height 28
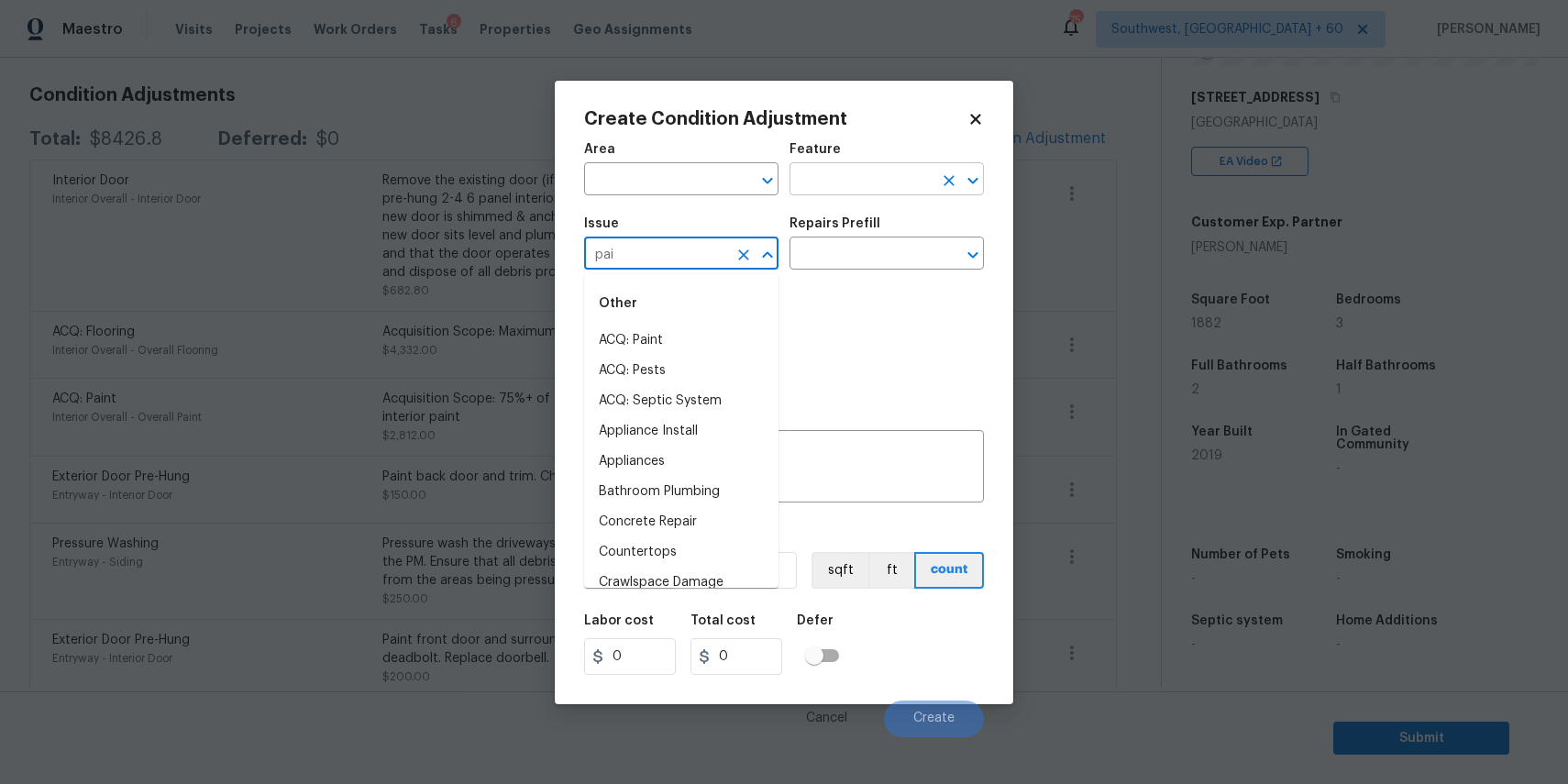
type input "pain"
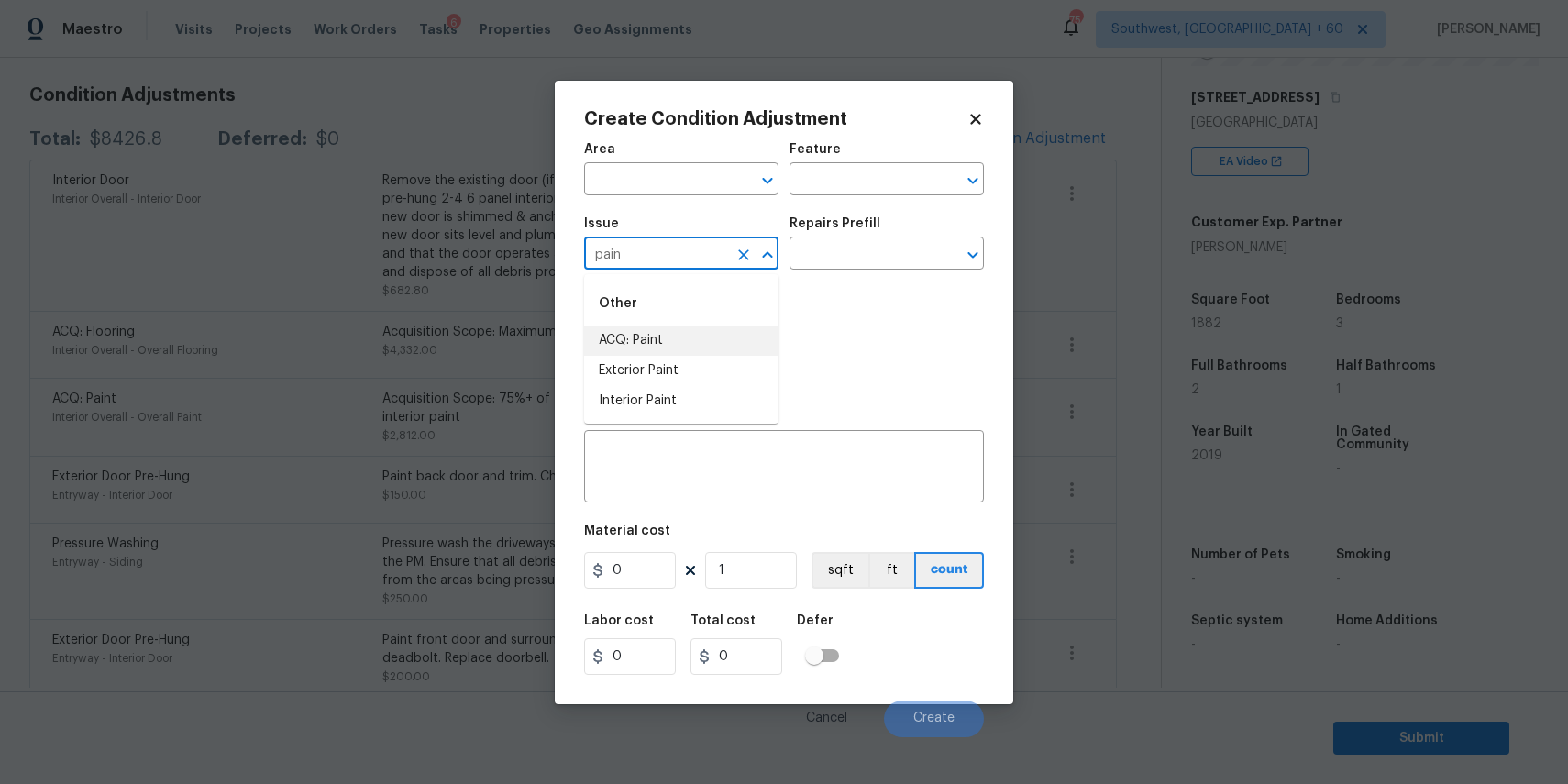
click at [742, 252] on icon "Clear" at bounding box center [744, 255] width 18 height 18
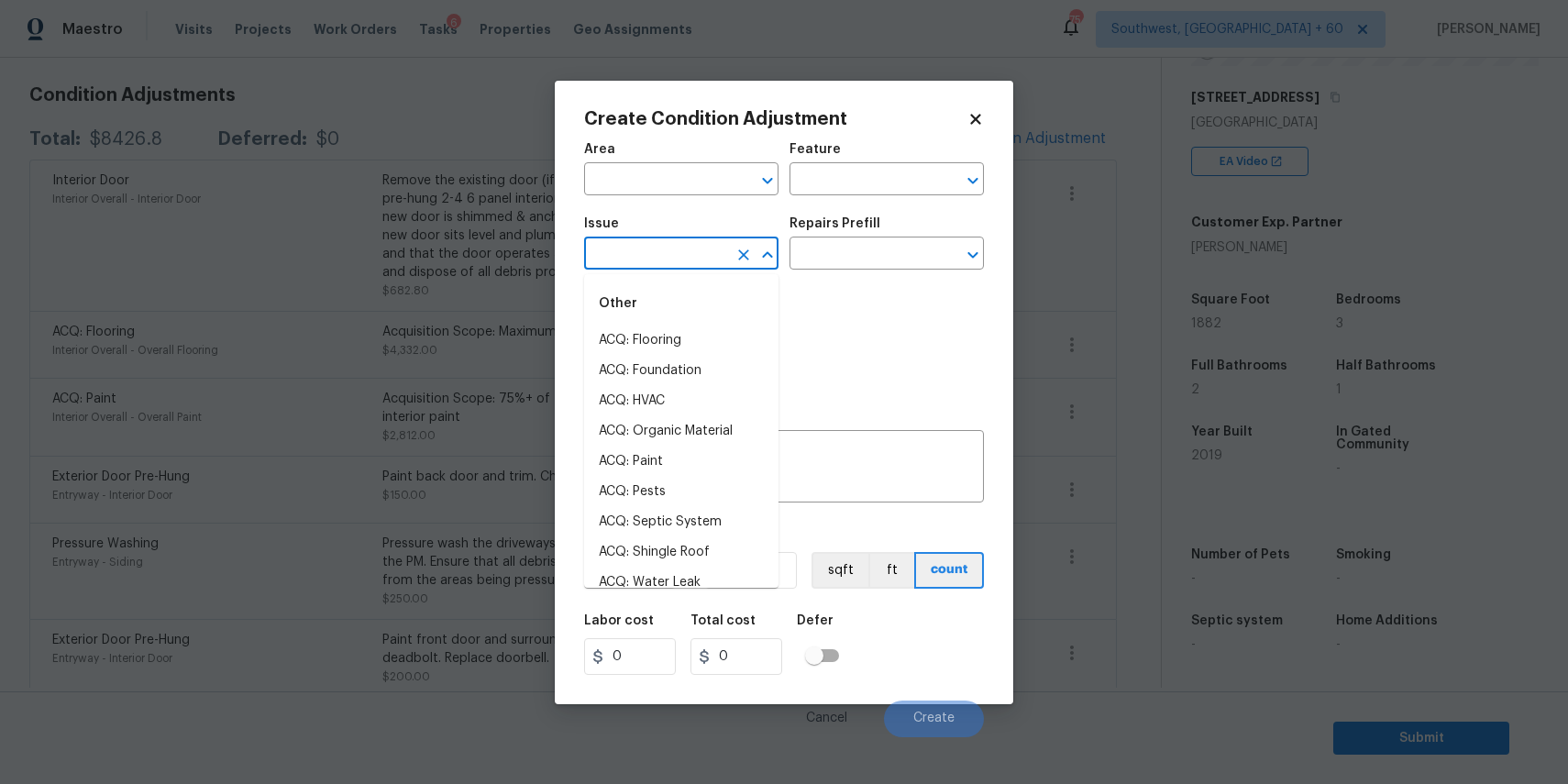
click at [742, 252] on icon "Clear" at bounding box center [744, 255] width 18 height 18
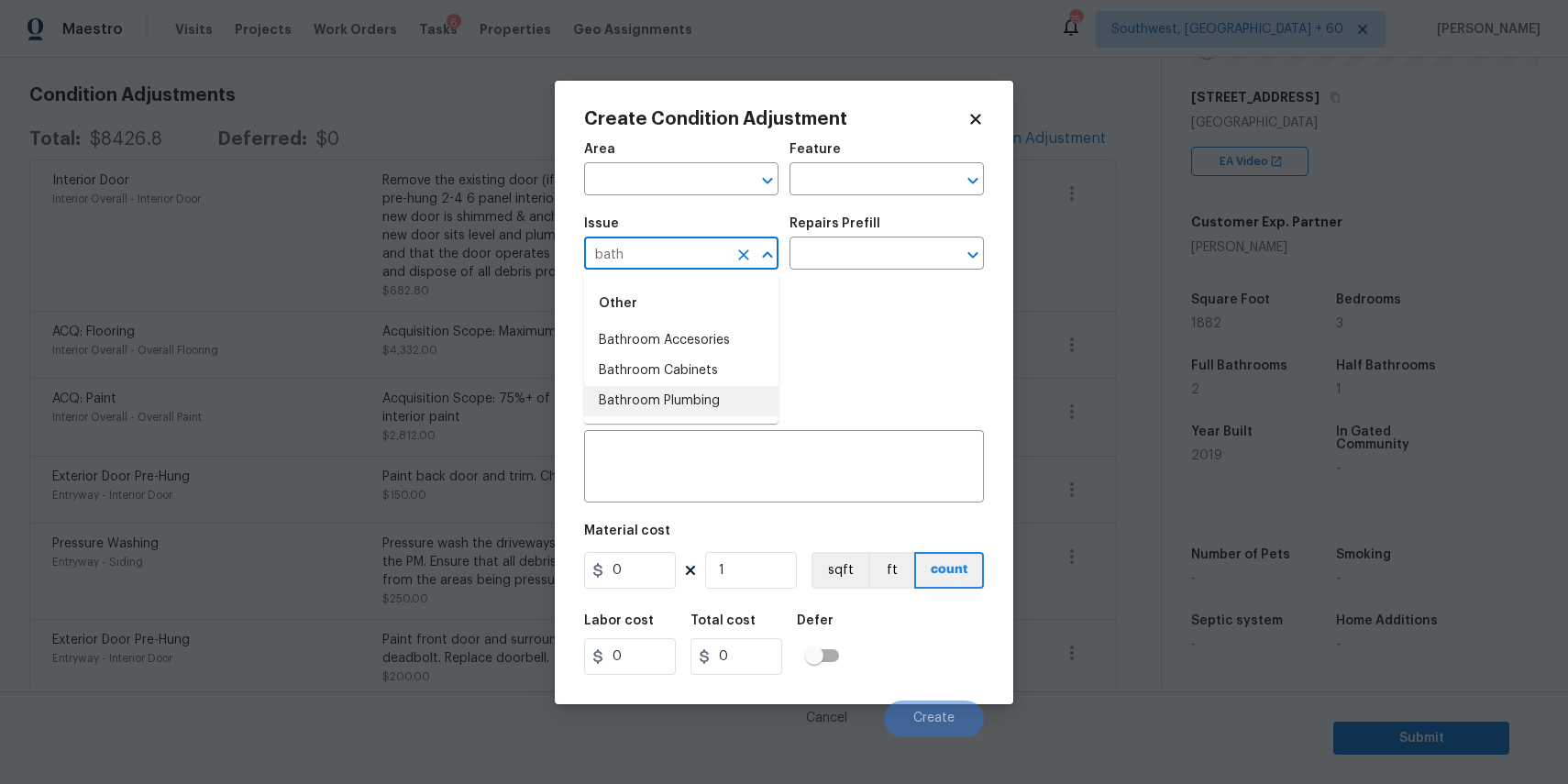
click at [684, 392] on li "Bathroom Plumbing" at bounding box center [681, 400] width 194 height 30
type input "Bathroom Plumbing"
click at [829, 222] on h5 "Repairs Prefill" at bounding box center [834, 223] width 90 height 13
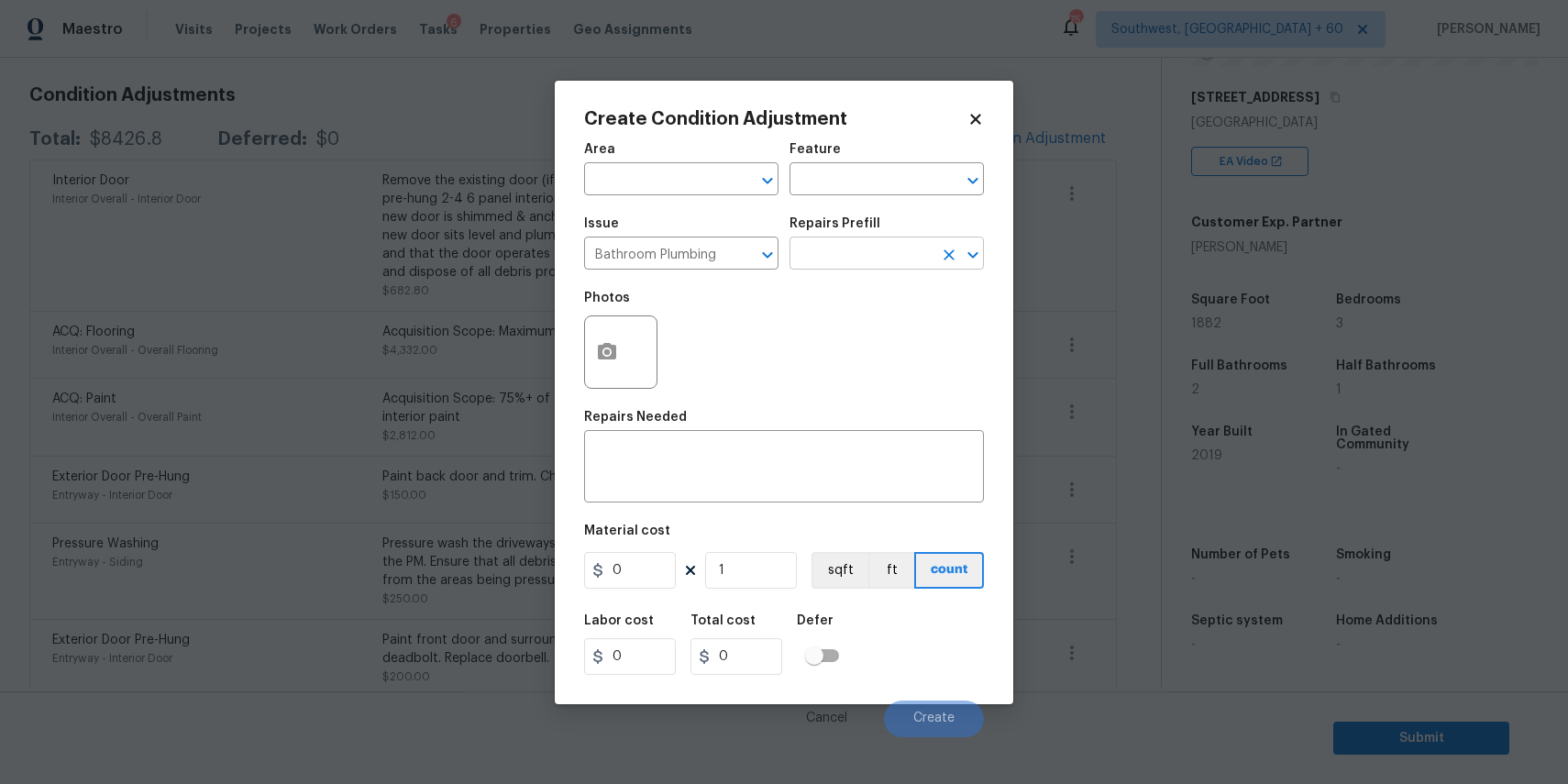
click at [853, 250] on input "text" at bounding box center [860, 255] width 143 height 28
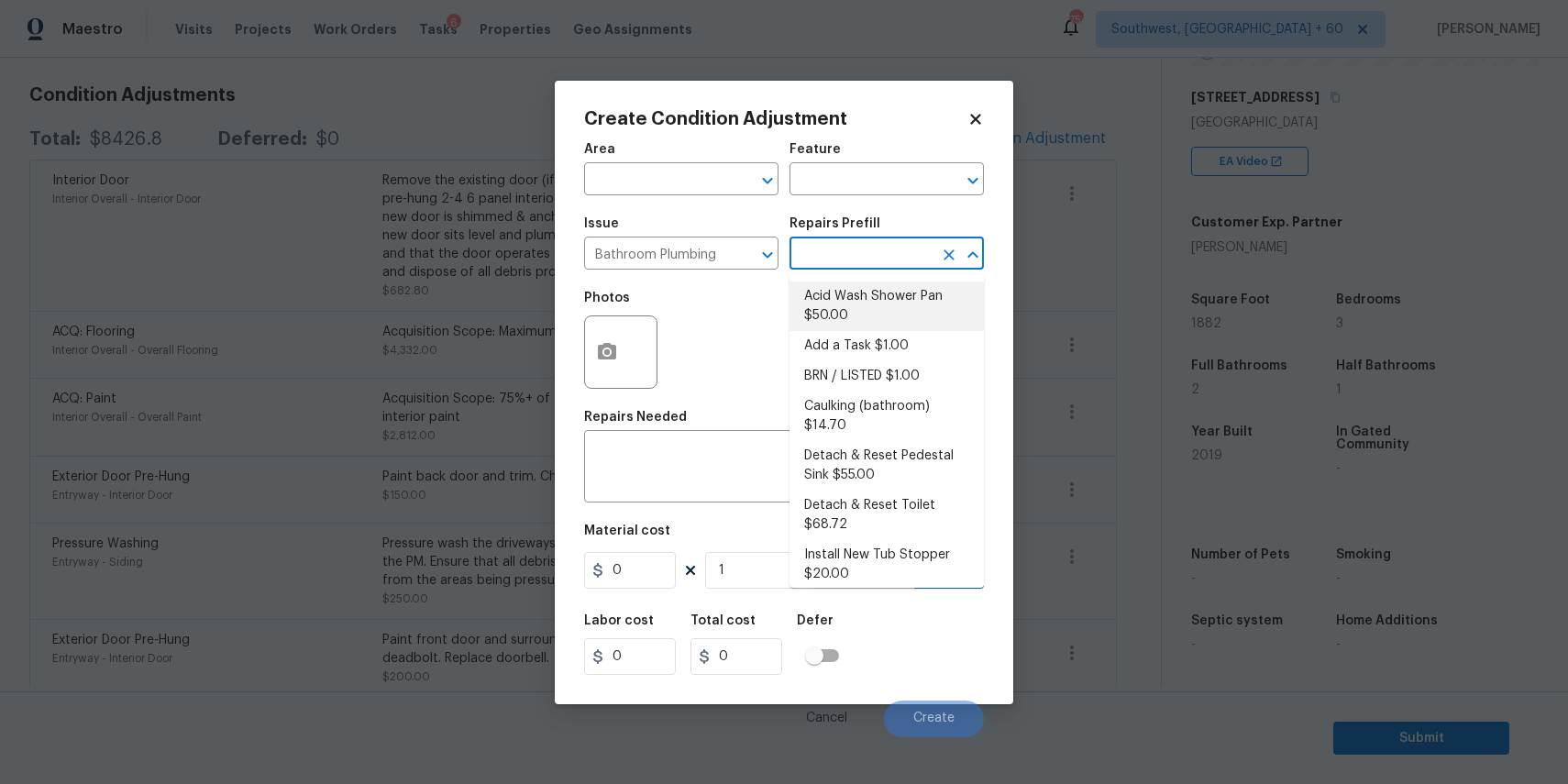
click at [856, 300] on li "Acid Wash Shower Pan $50.00" at bounding box center [887, 306] width 194 height 50
type input "Plumbing"
type textarea "Prep and acid wash/deep clean the shower pan."
type input "50"
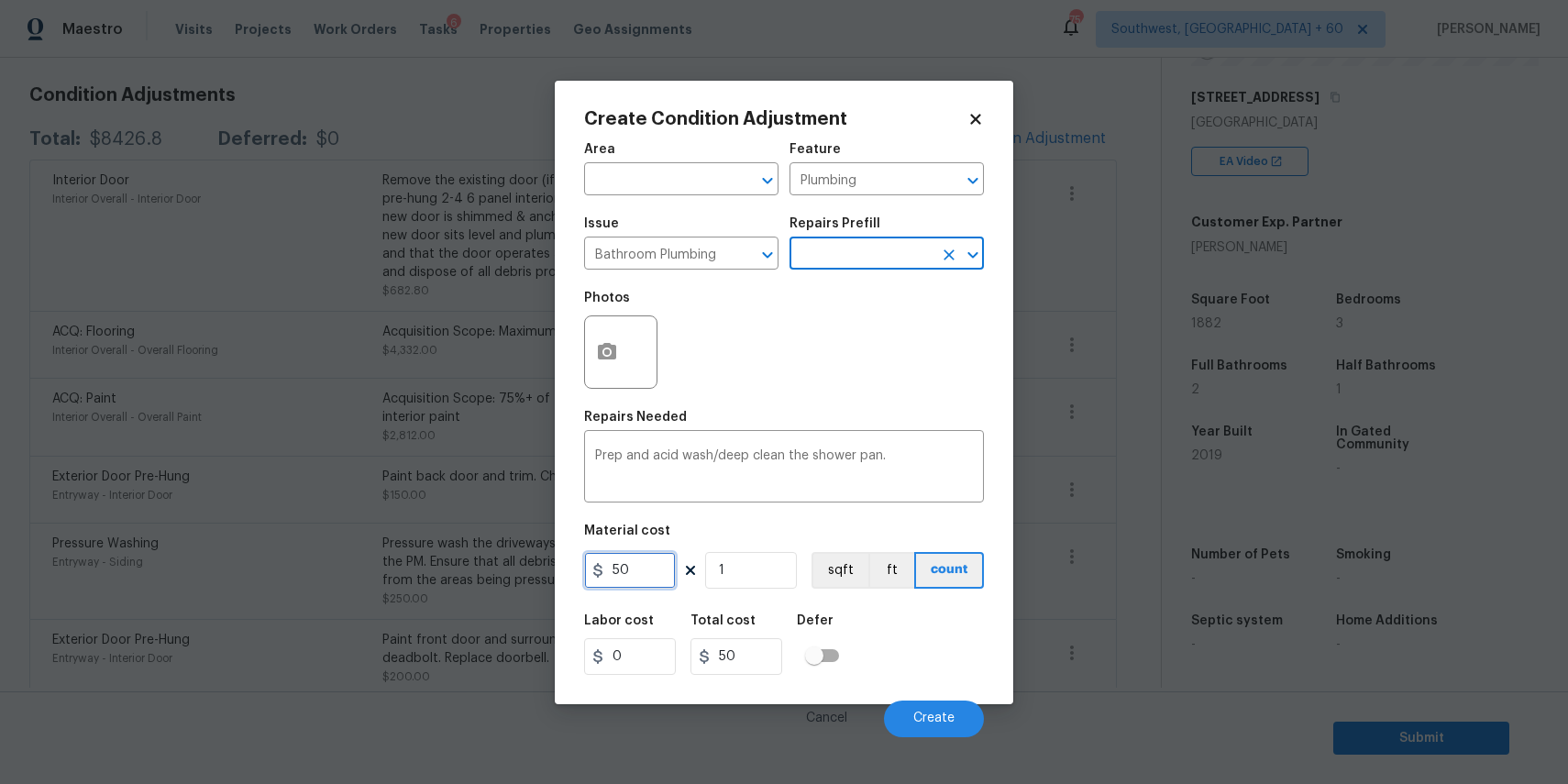
click at [656, 564] on input "50" at bounding box center [630, 570] width 91 height 37
drag, startPoint x: 656, startPoint y: 564, endPoint x: 706, endPoint y: 543, distance: 54.2
click at [666, 560] on input "80" at bounding box center [630, 570] width 91 height 37
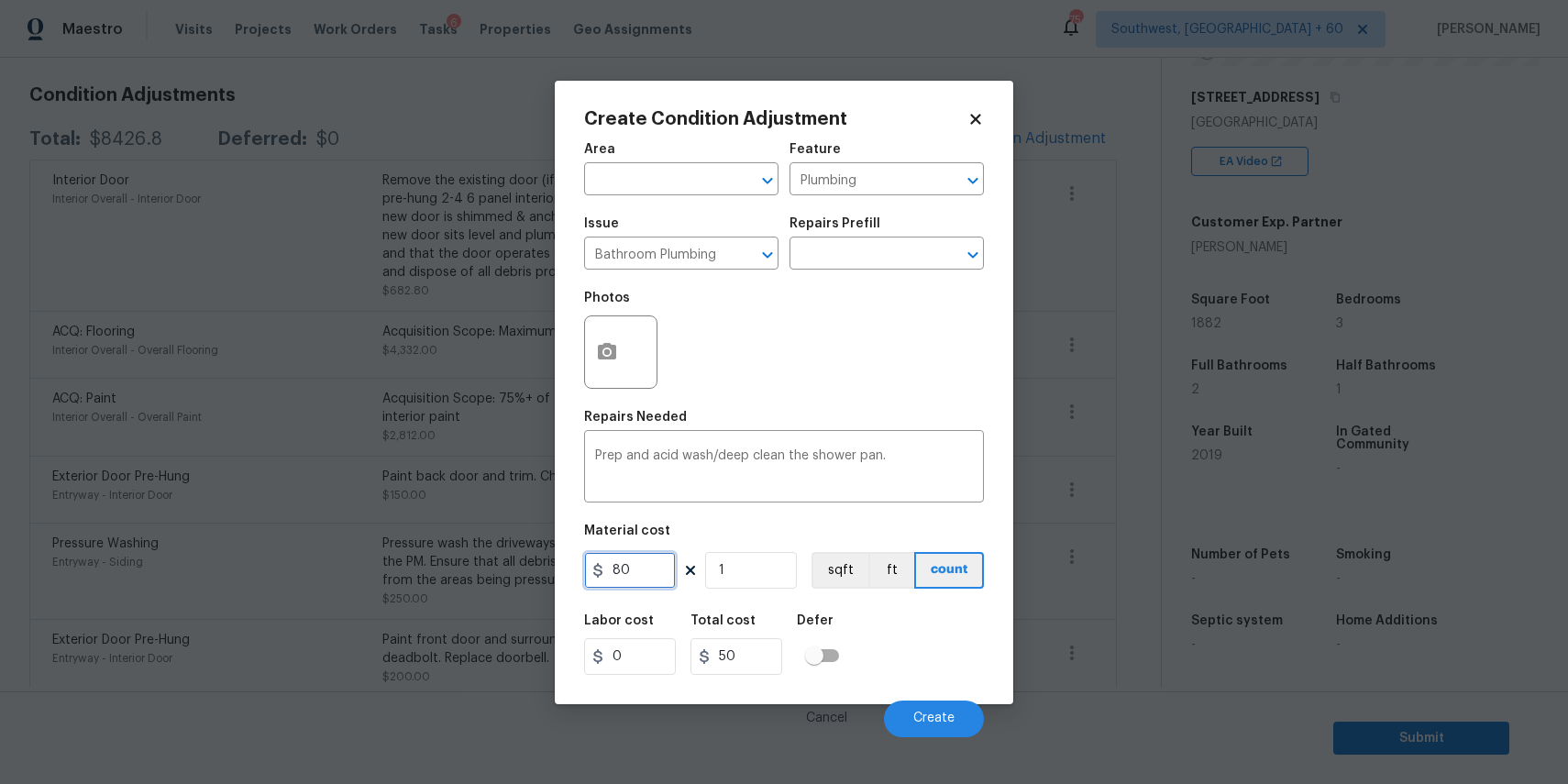
type input "80"
click at [780, 578] on input "1" at bounding box center [751, 570] width 91 height 37
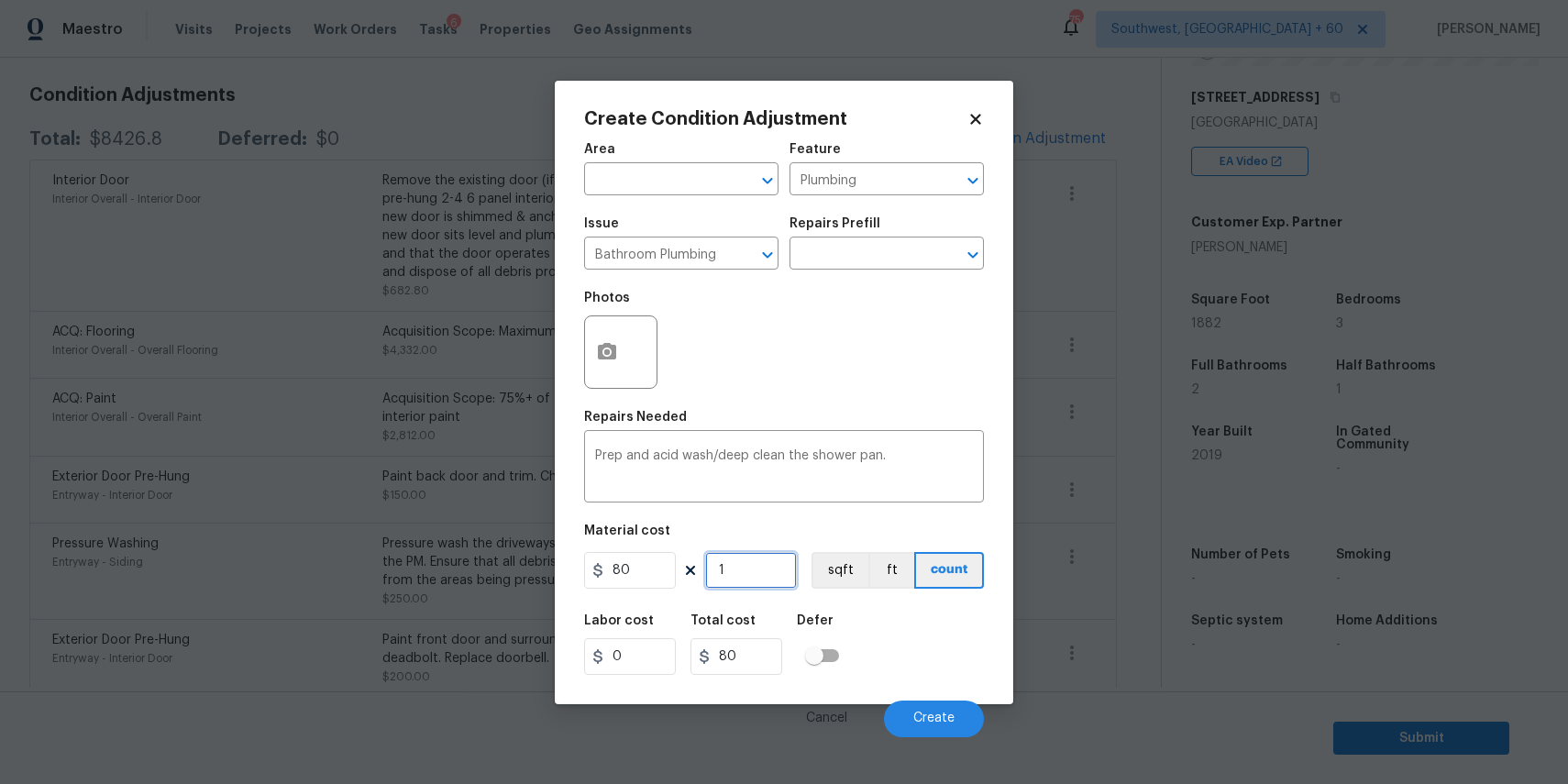
type input "3"
type input "240"
type input "3"
click at [646, 369] on div at bounding box center [620, 352] width 73 height 73
click at [607, 352] on circle "button" at bounding box center [608, 352] width 6 height 6
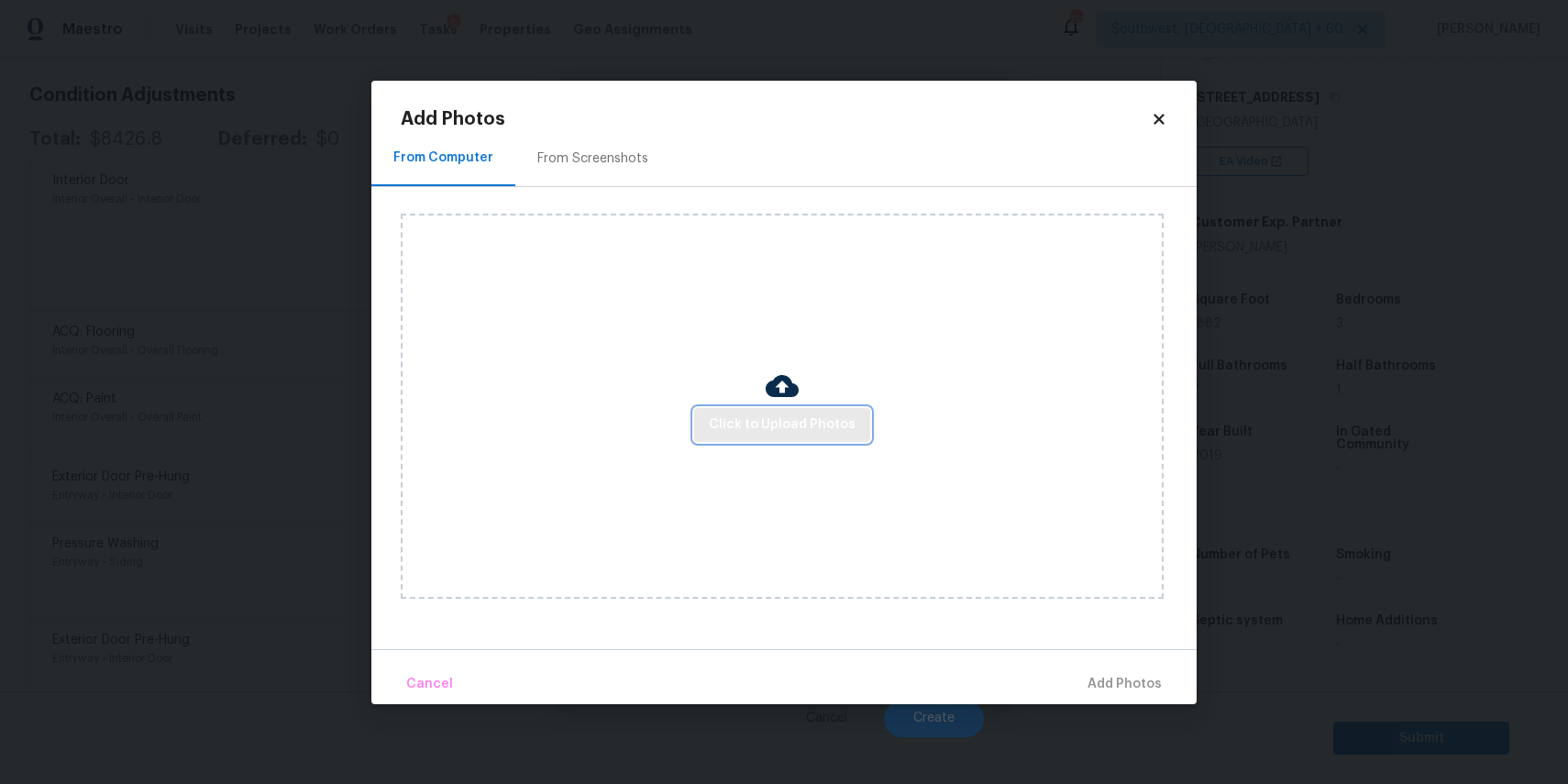
click at [749, 427] on span "Click to Upload Photos" at bounding box center [782, 426] width 147 height 23
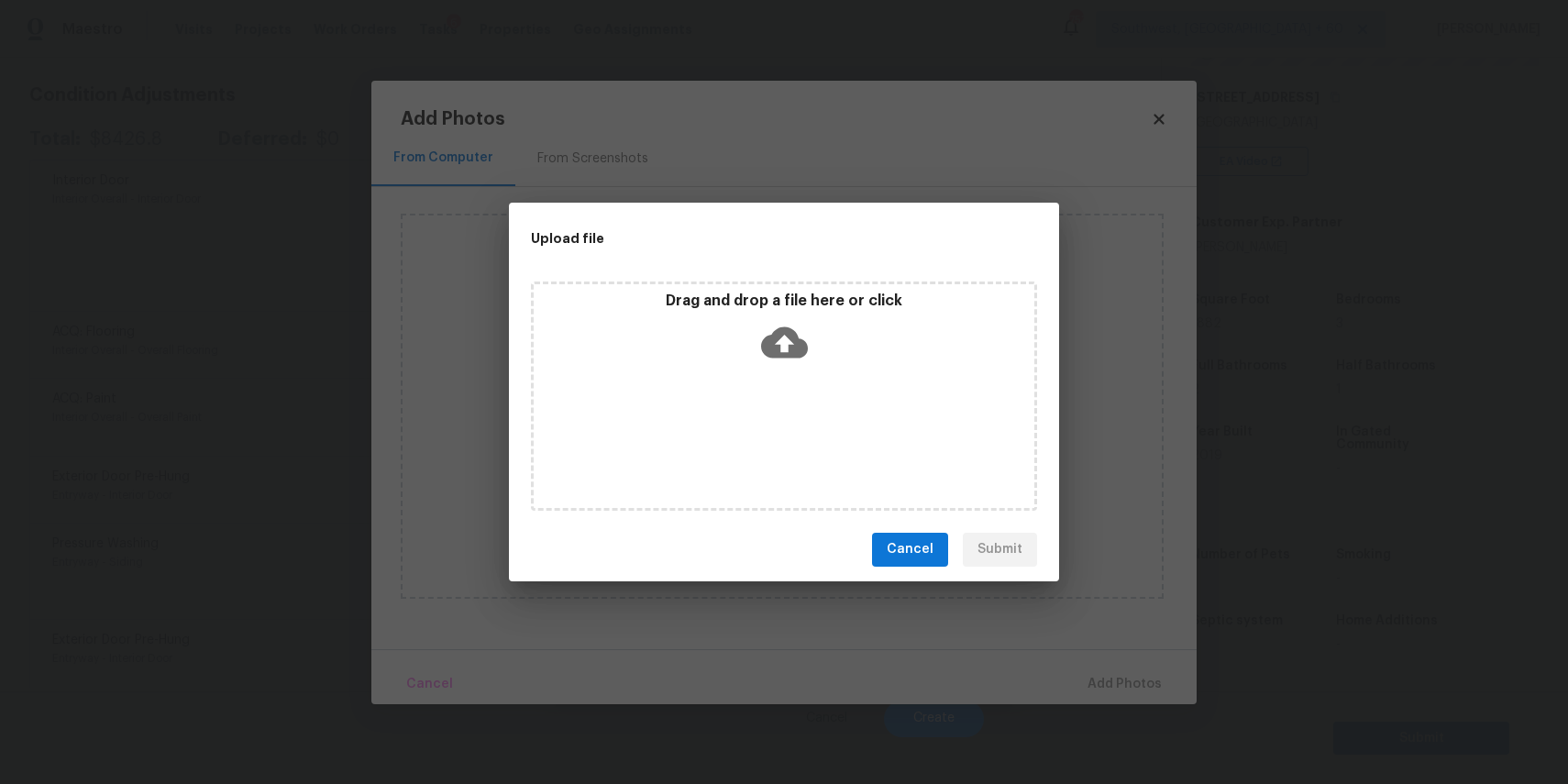
click at [749, 427] on div "Drag and drop a file here or click" at bounding box center [784, 396] width 506 height 229
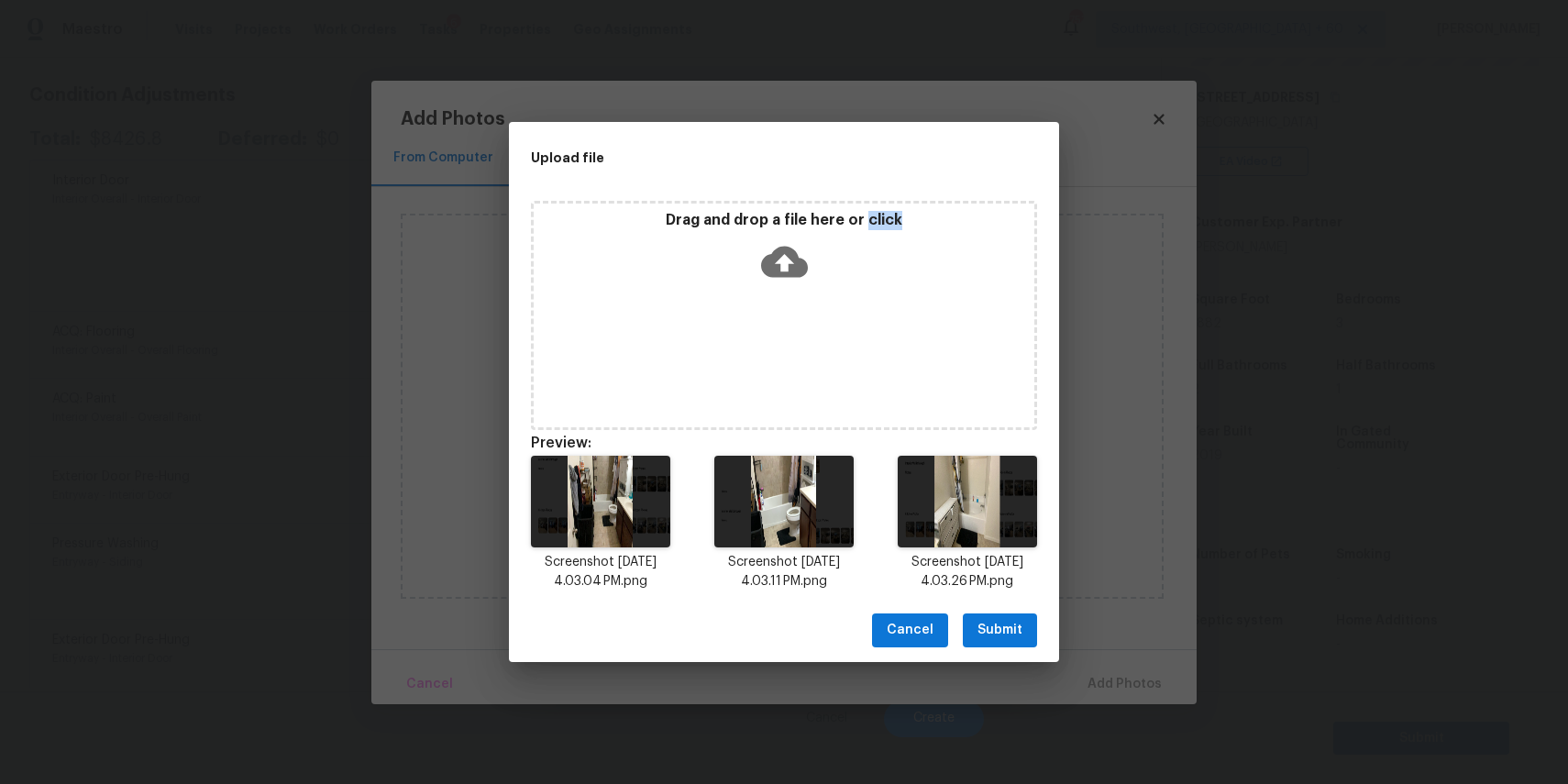
click at [998, 622] on span "Submit" at bounding box center [1000, 631] width 45 height 23
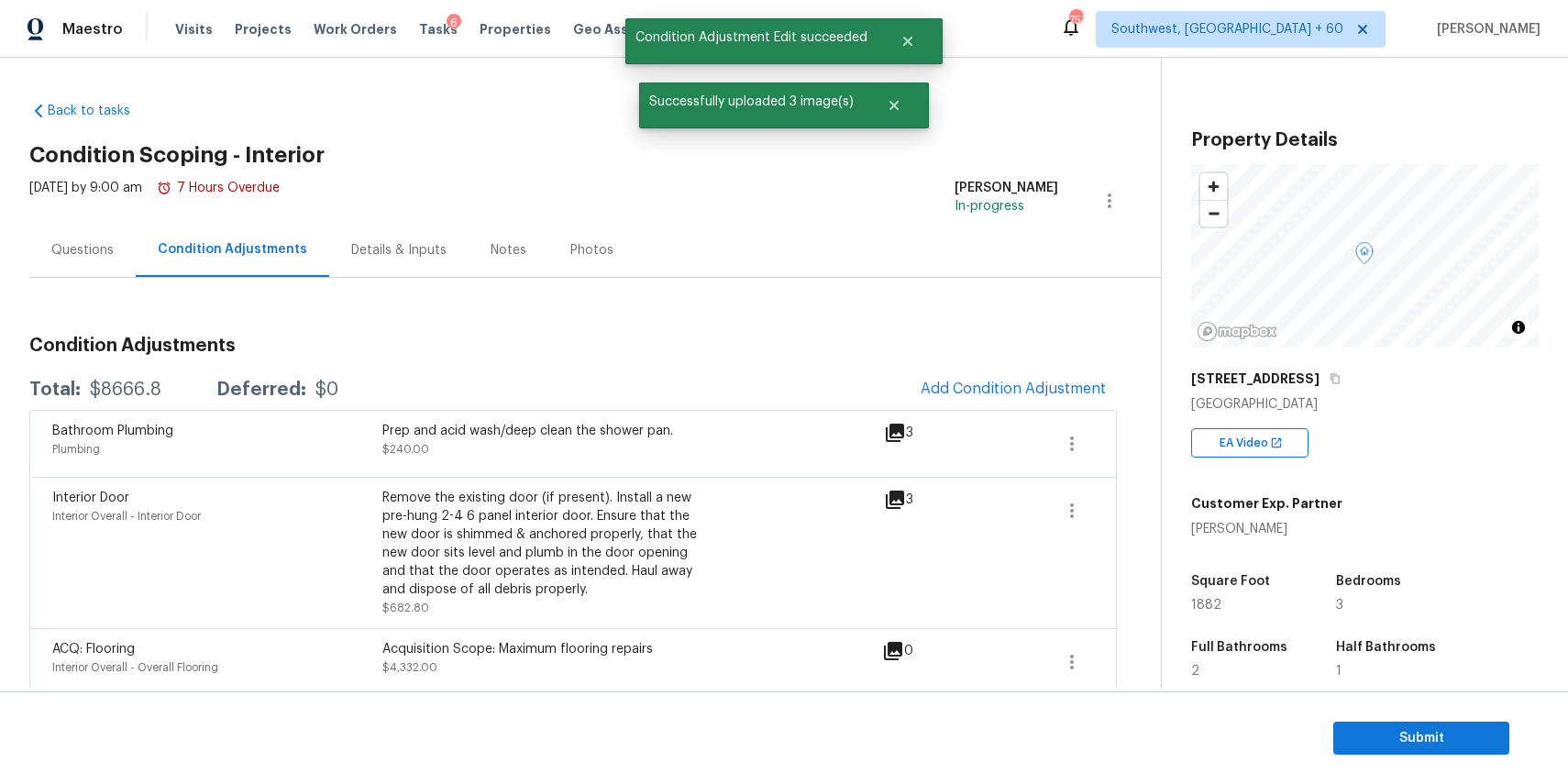
scroll to position [282, 0]
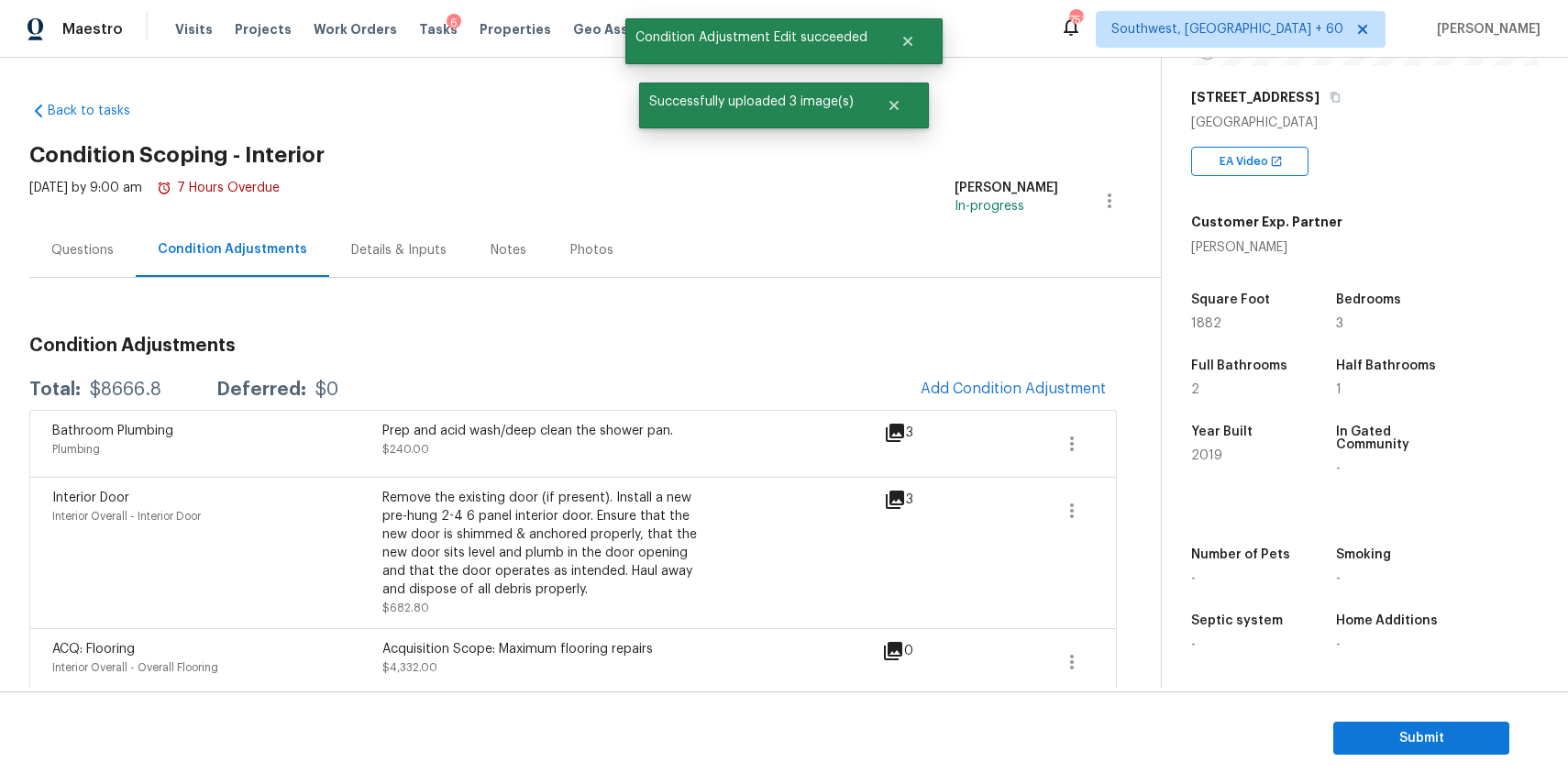
click at [153, 392] on div "$8666.8" at bounding box center [125, 390] width 72 height 18
copy div "$8666.8"
click at [116, 270] on div "Questions" at bounding box center [82, 250] width 106 height 54
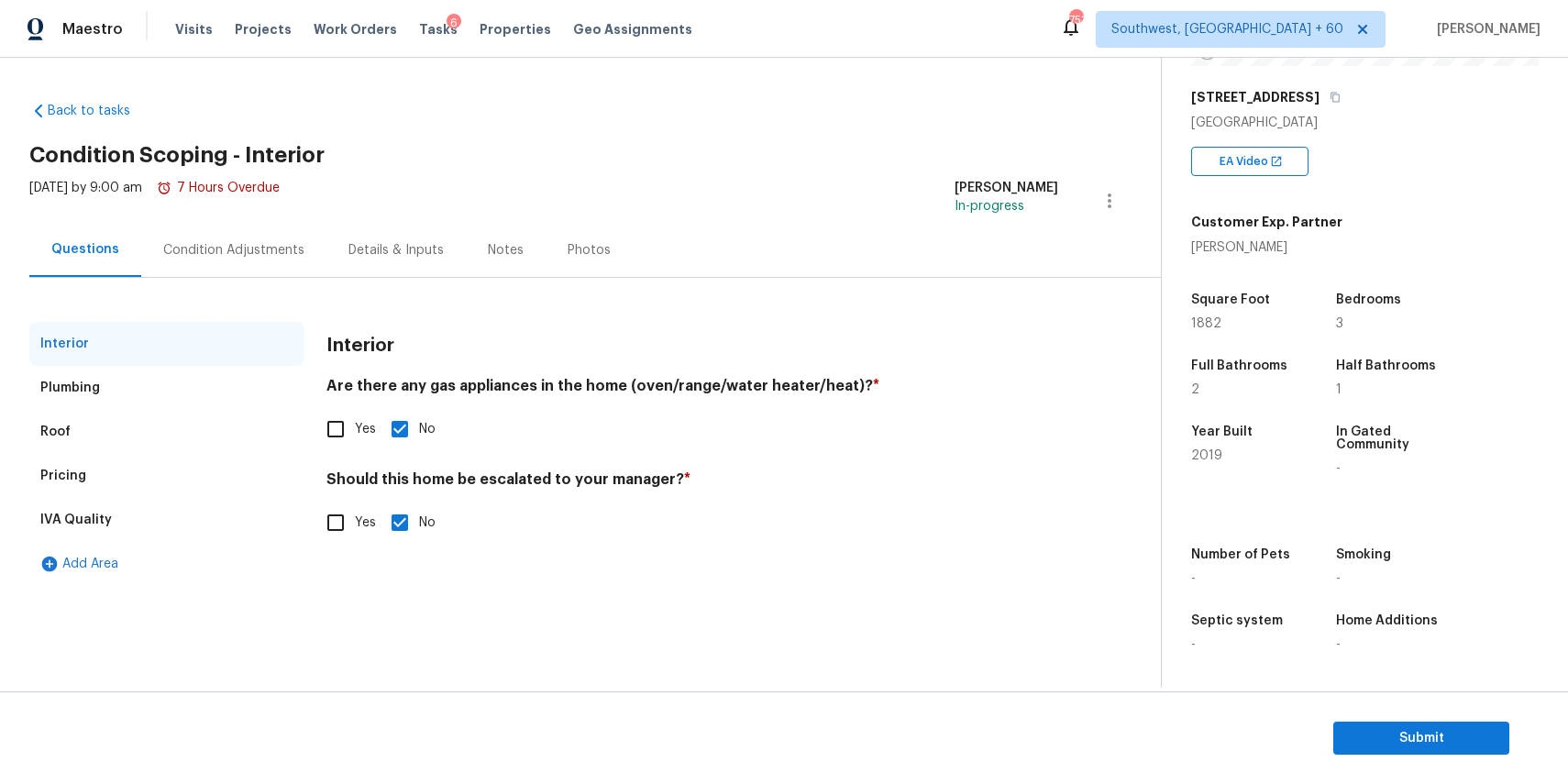
click at [201, 248] on div "Condition Adjustments" at bounding box center [233, 250] width 141 height 18
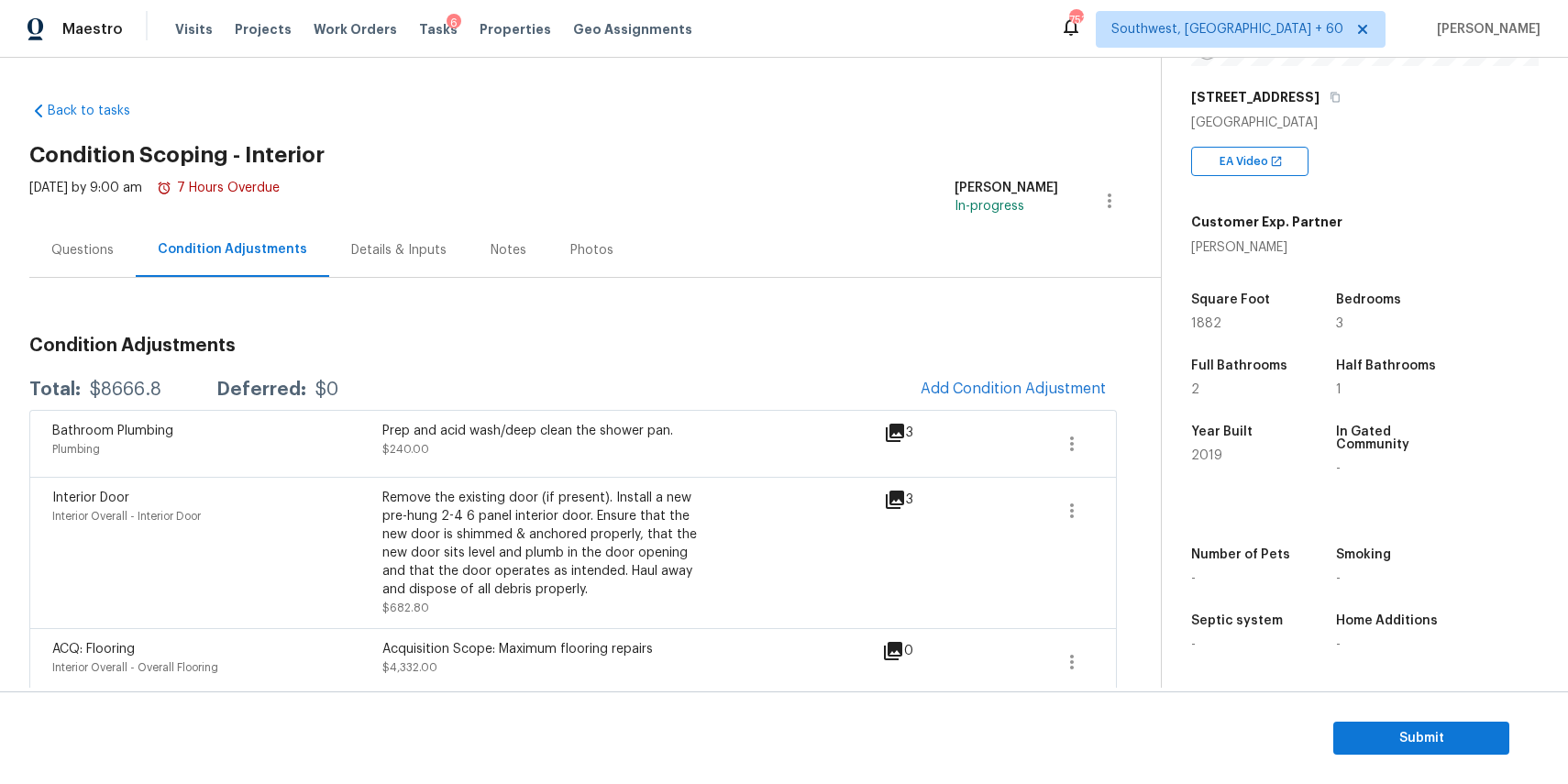
scroll to position [334, 0]
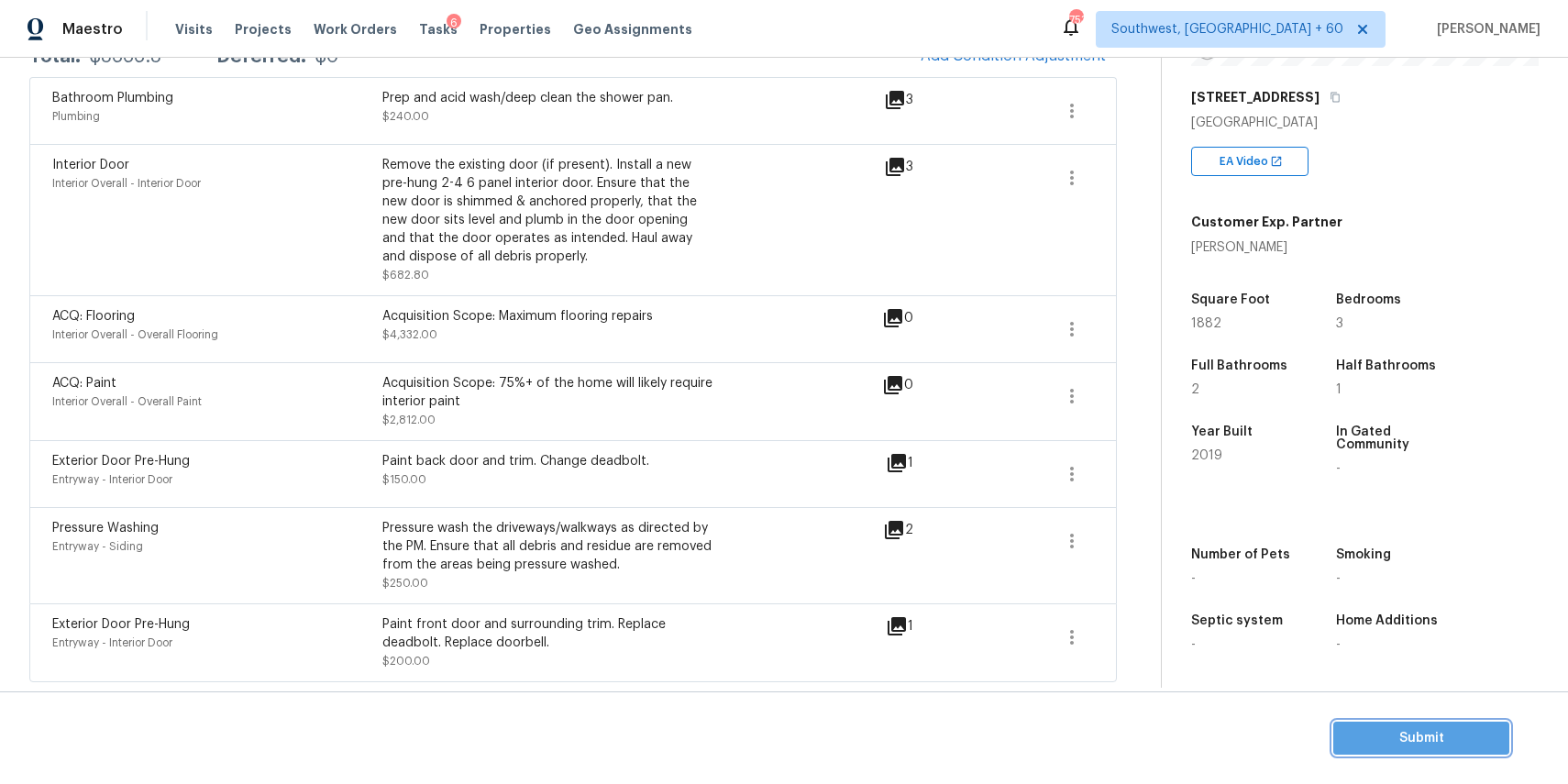
click at [1461, 740] on span "Submit" at bounding box center [1421, 738] width 147 height 23
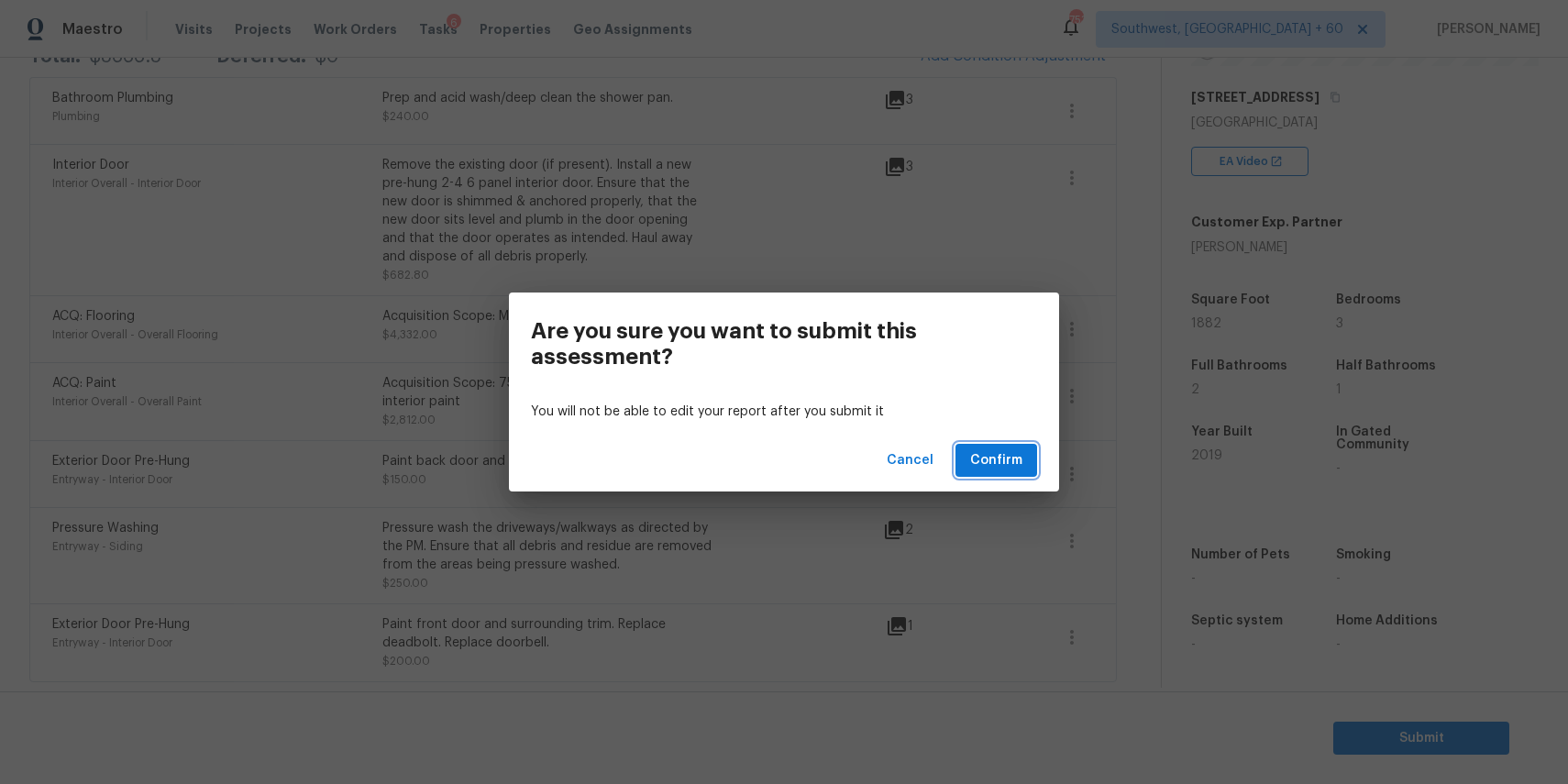
click at [1019, 460] on span "Confirm" at bounding box center [996, 460] width 52 height 23
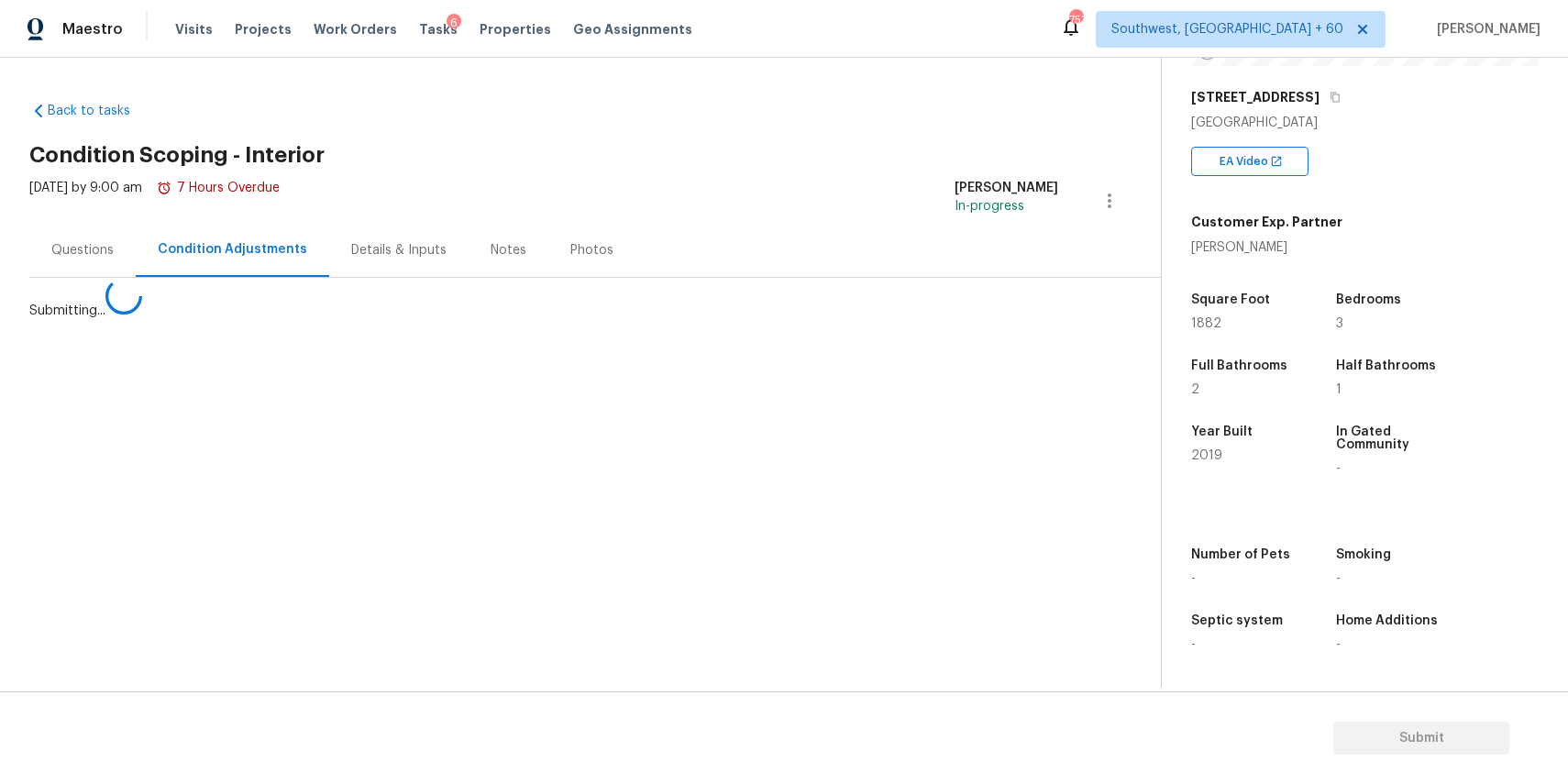
scroll to position [0, 0]
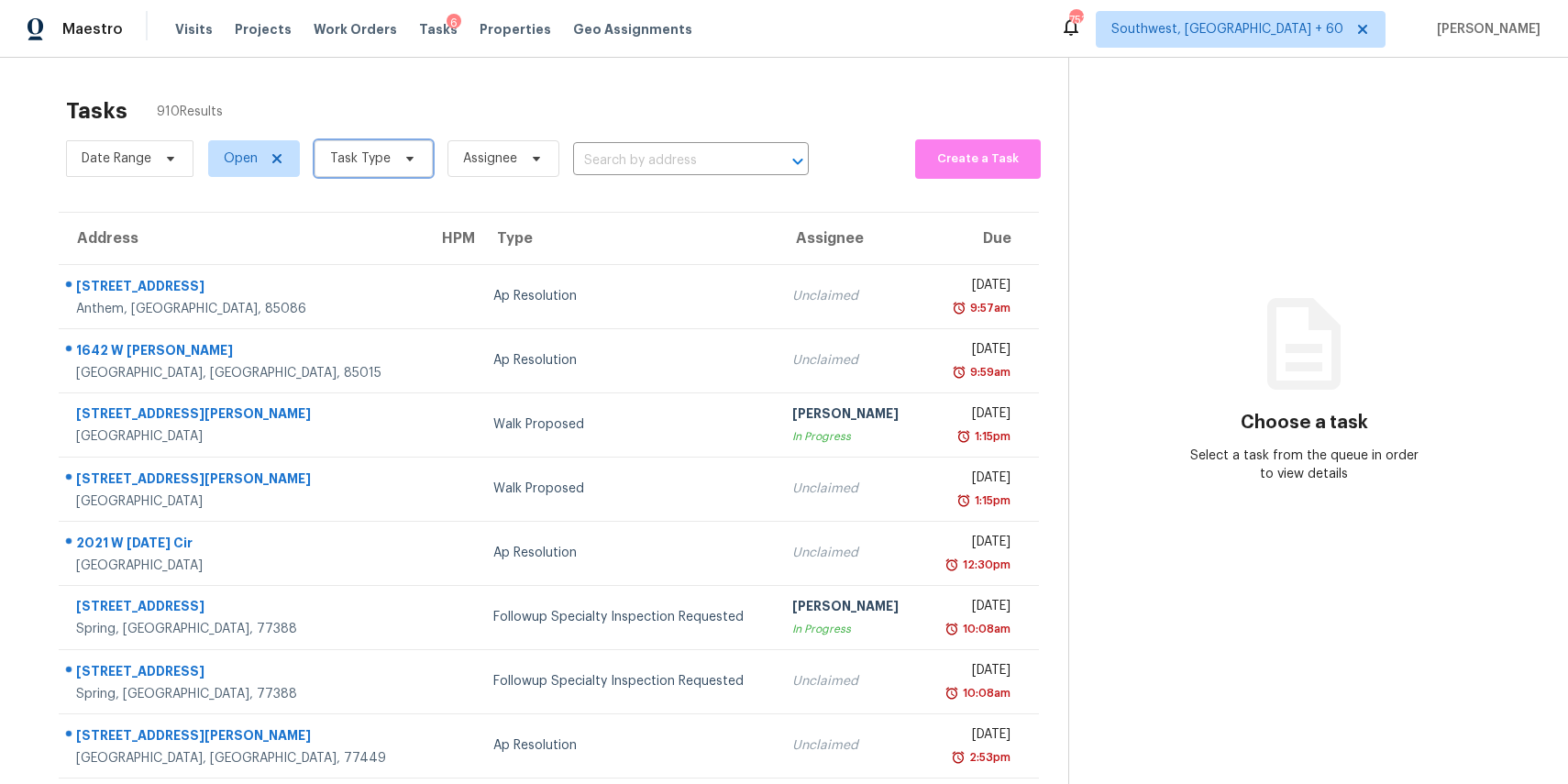
click at [366, 174] on span "Task Type" at bounding box center [374, 158] width 119 height 37
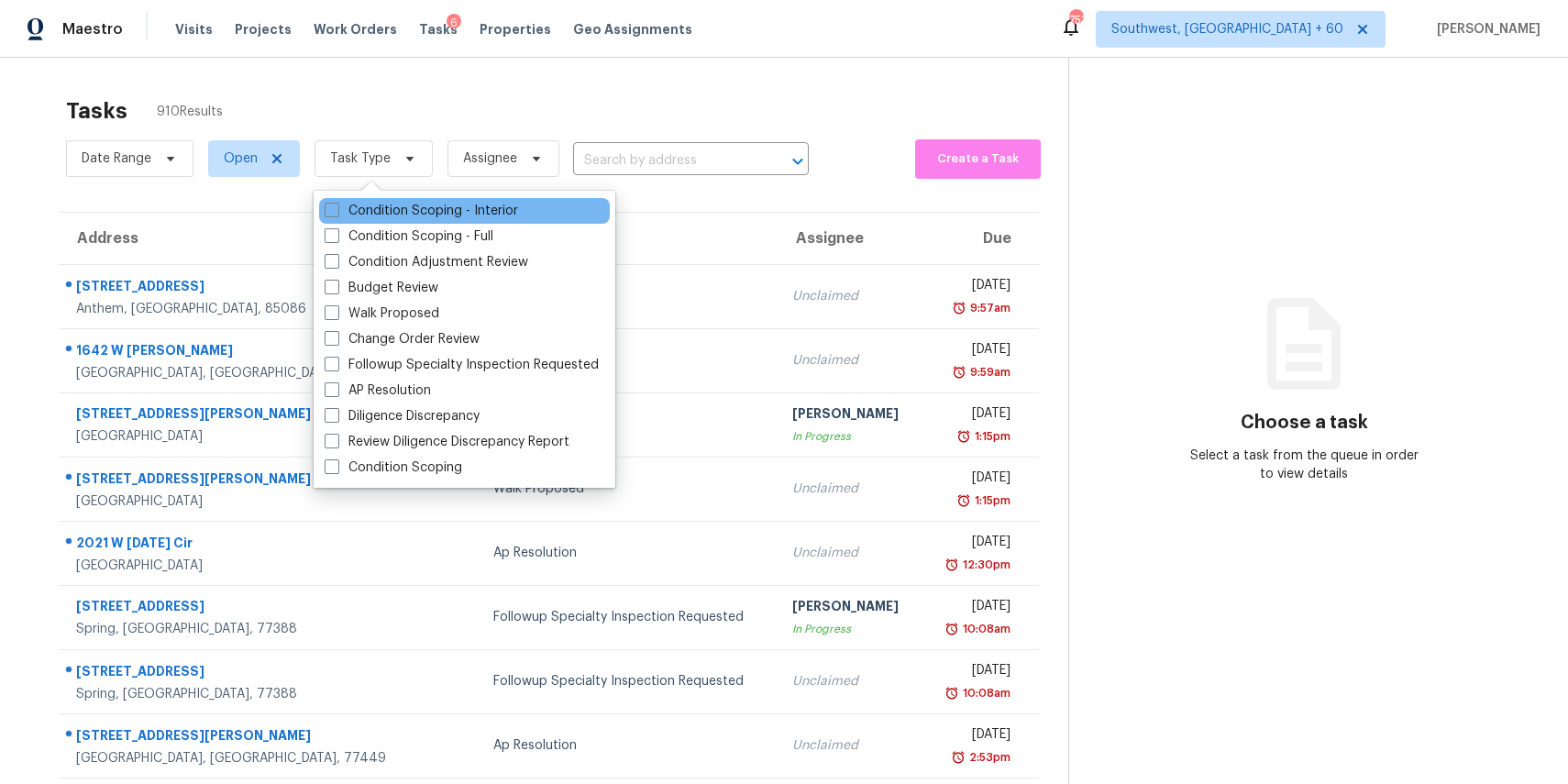
click at [398, 220] on div "Condition Scoping - Interior" at bounding box center [464, 211] width 291 height 25
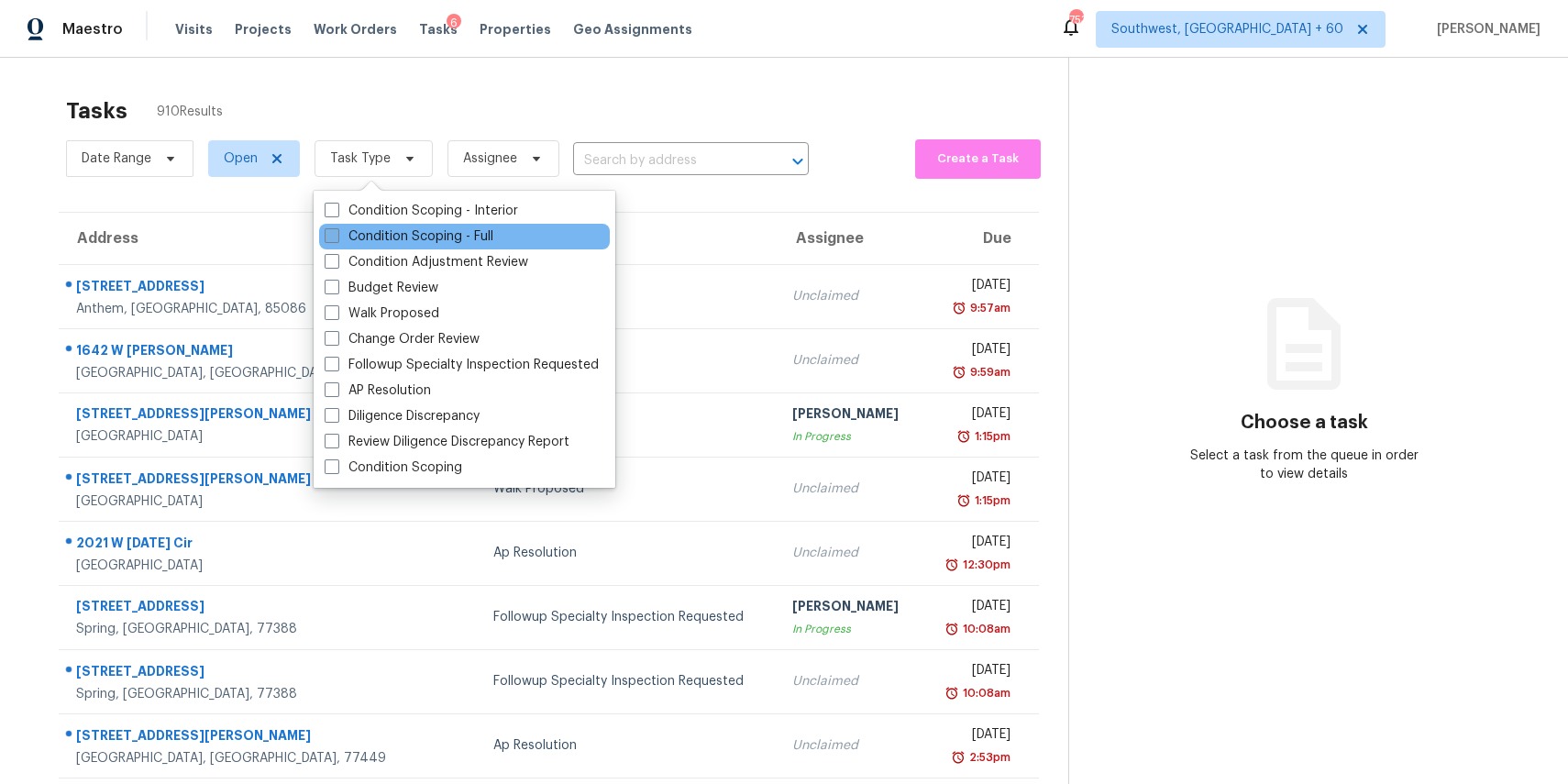
click at [416, 242] on label "Condition Scoping - Full" at bounding box center [409, 236] width 169 height 18
click at [336, 239] on input "Condition Scoping - Full" at bounding box center [331, 233] width 12 height 12
checkbox input "true"
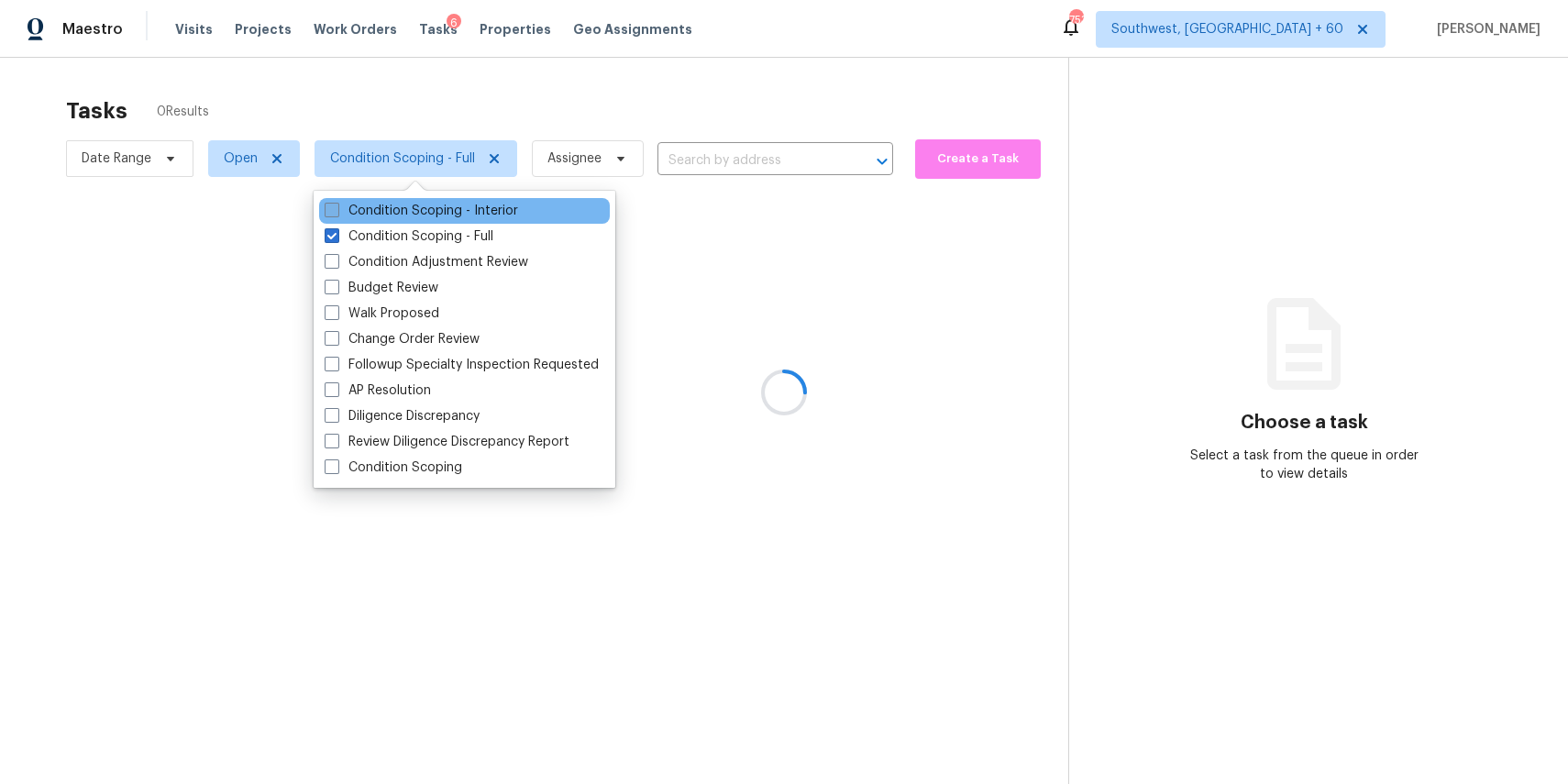
click at [403, 214] on label "Condition Scoping - Interior" at bounding box center [421, 211] width 193 height 18
click at [336, 214] on input "Condition Scoping - Interior" at bounding box center [331, 208] width 12 height 12
checkbox input "true"
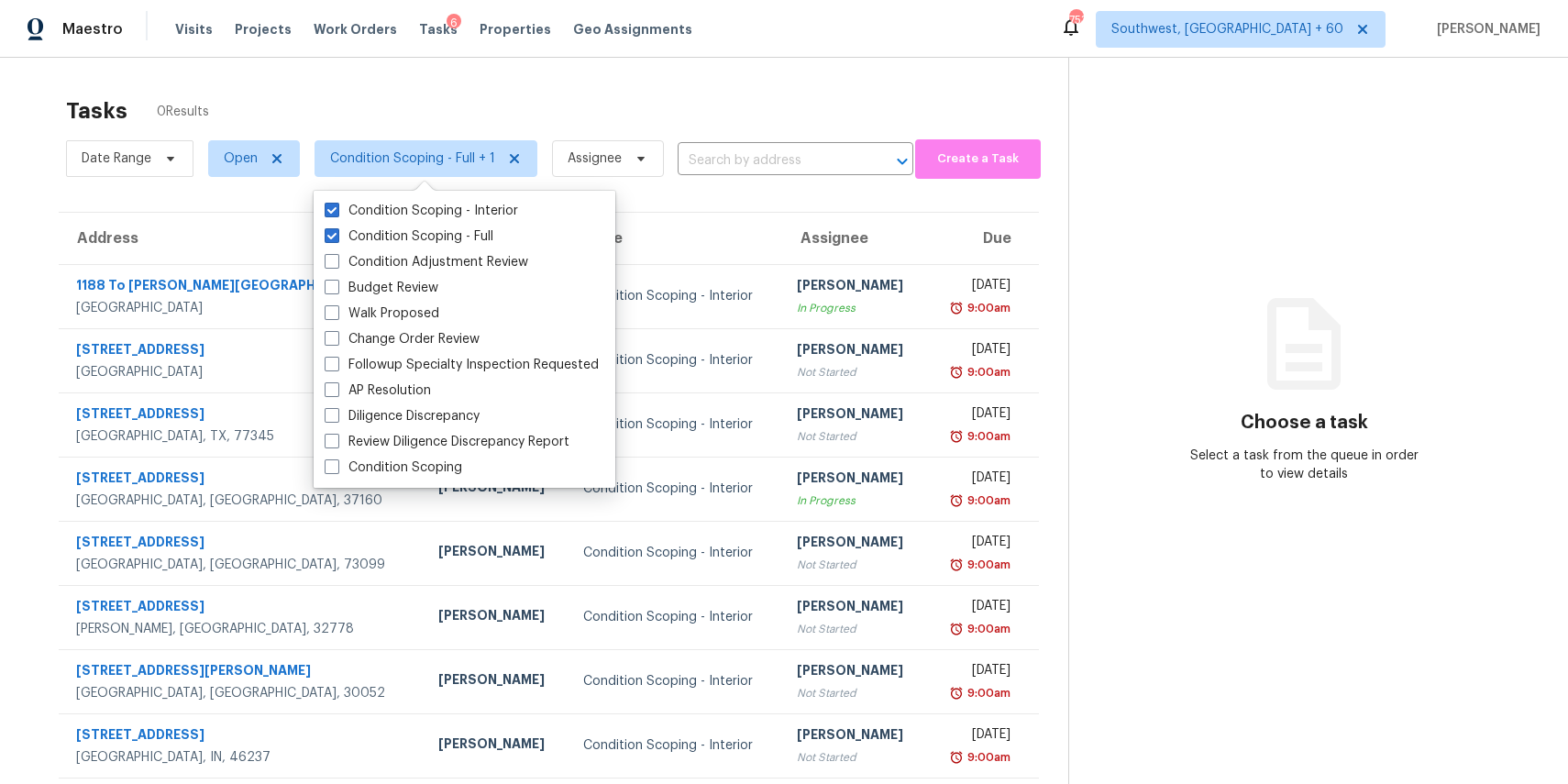
click at [507, 107] on div "Tasks 0 Results" at bounding box center [567, 111] width 1002 height 48
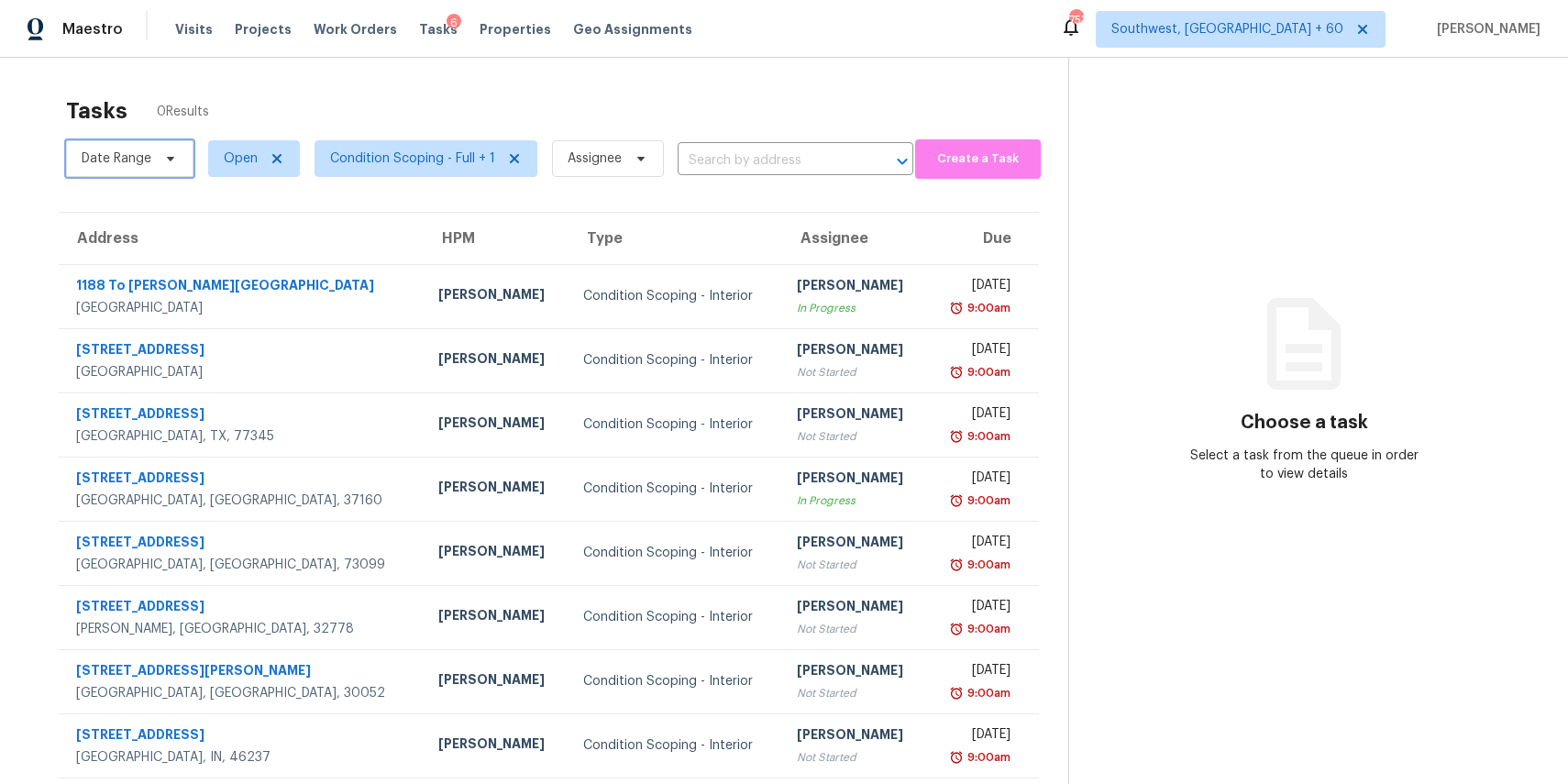
click at [133, 161] on span "Date Range" at bounding box center [117, 158] width 70 height 18
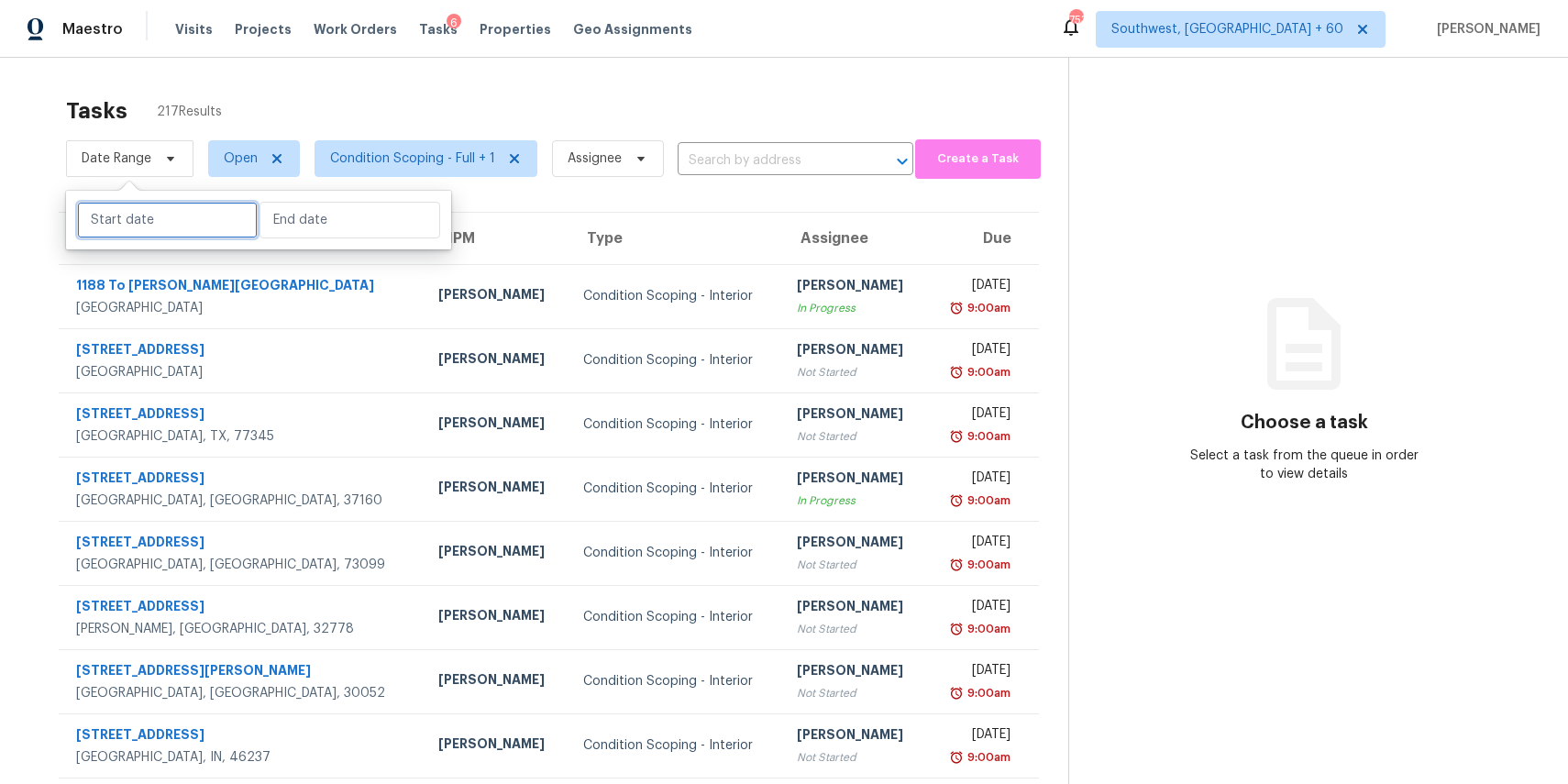
click at [160, 213] on input "text" at bounding box center [167, 221] width 181 height 37
select select "8"
select select "2025"
select select "9"
select select "2025"
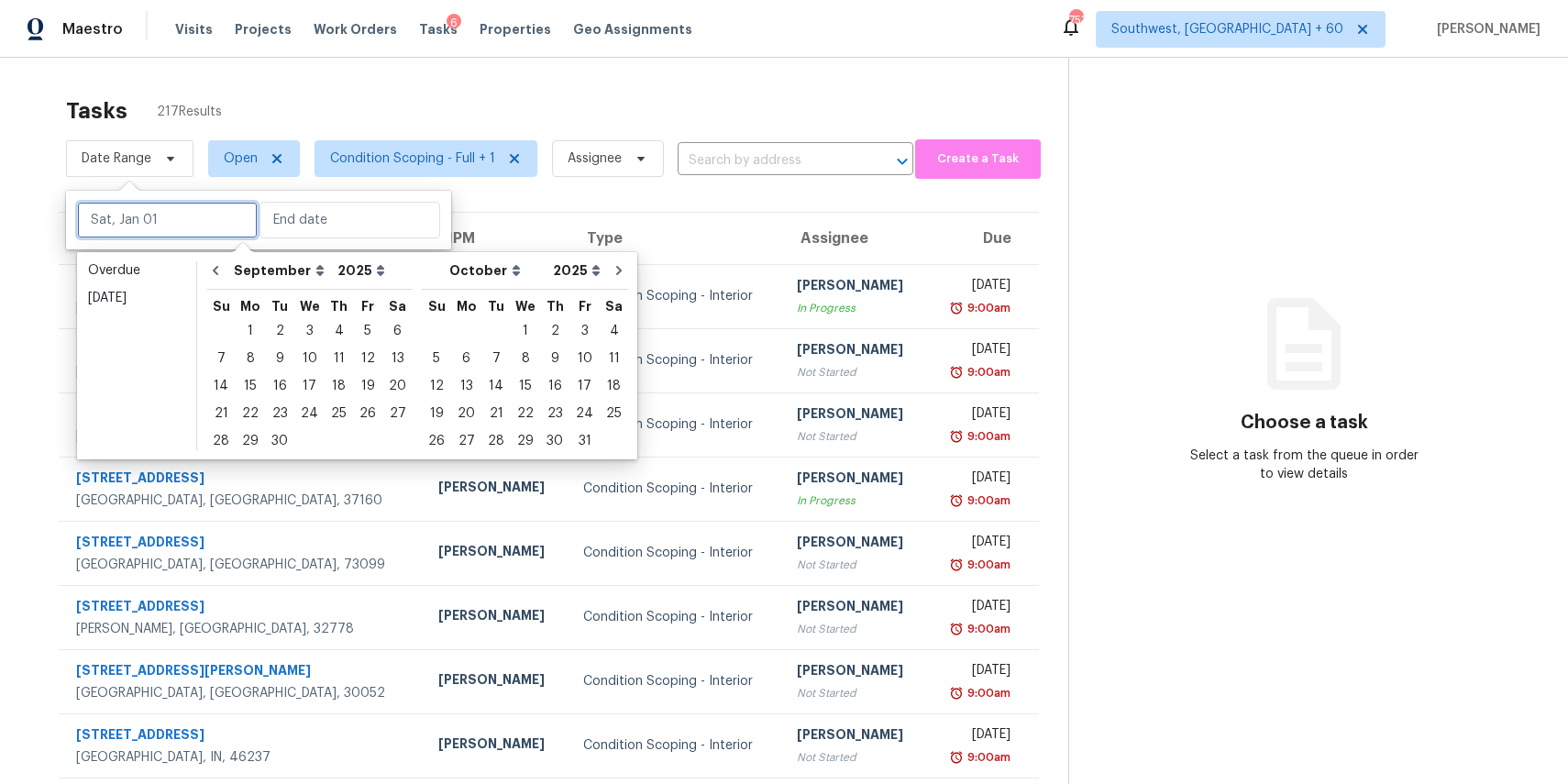
type input "Sun, Oct 05"
type input "Sat, Sep 06"
click at [297, 325] on div "3" at bounding box center [309, 330] width 30 height 25
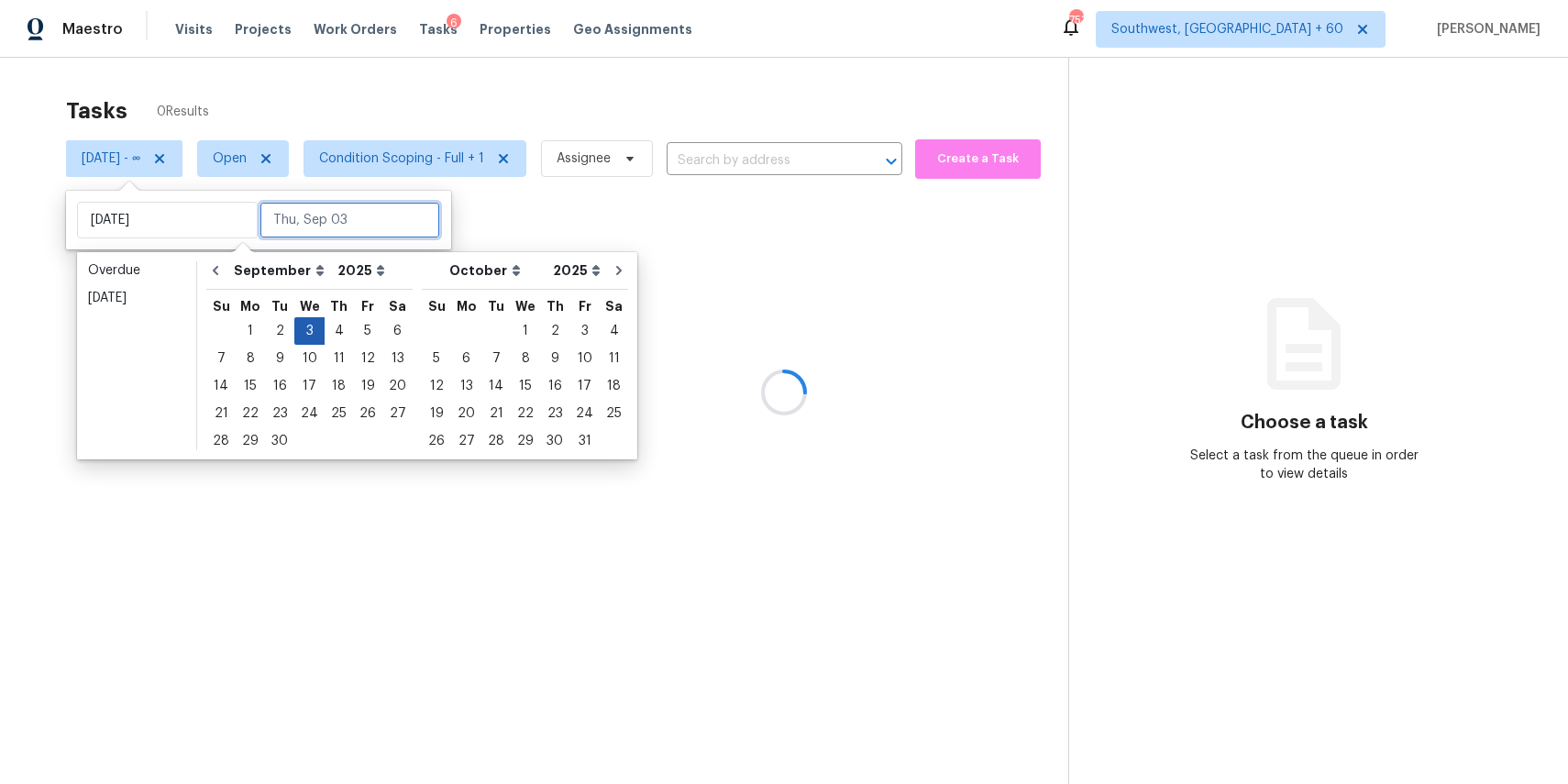
type input "Wed, Sep 03"
click at [297, 325] on div "3" at bounding box center [309, 330] width 30 height 25
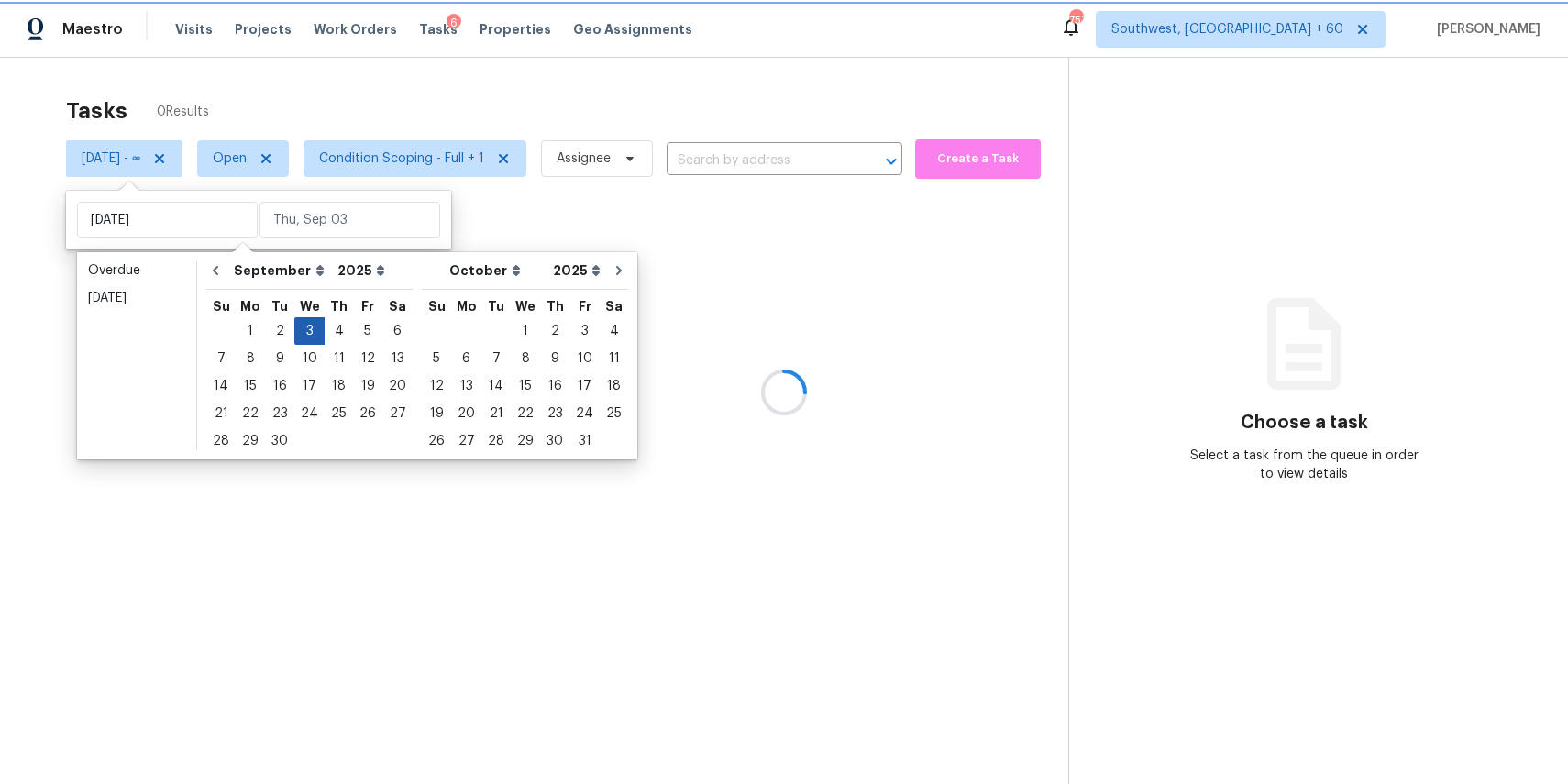
type input "Wed, Sep 03"
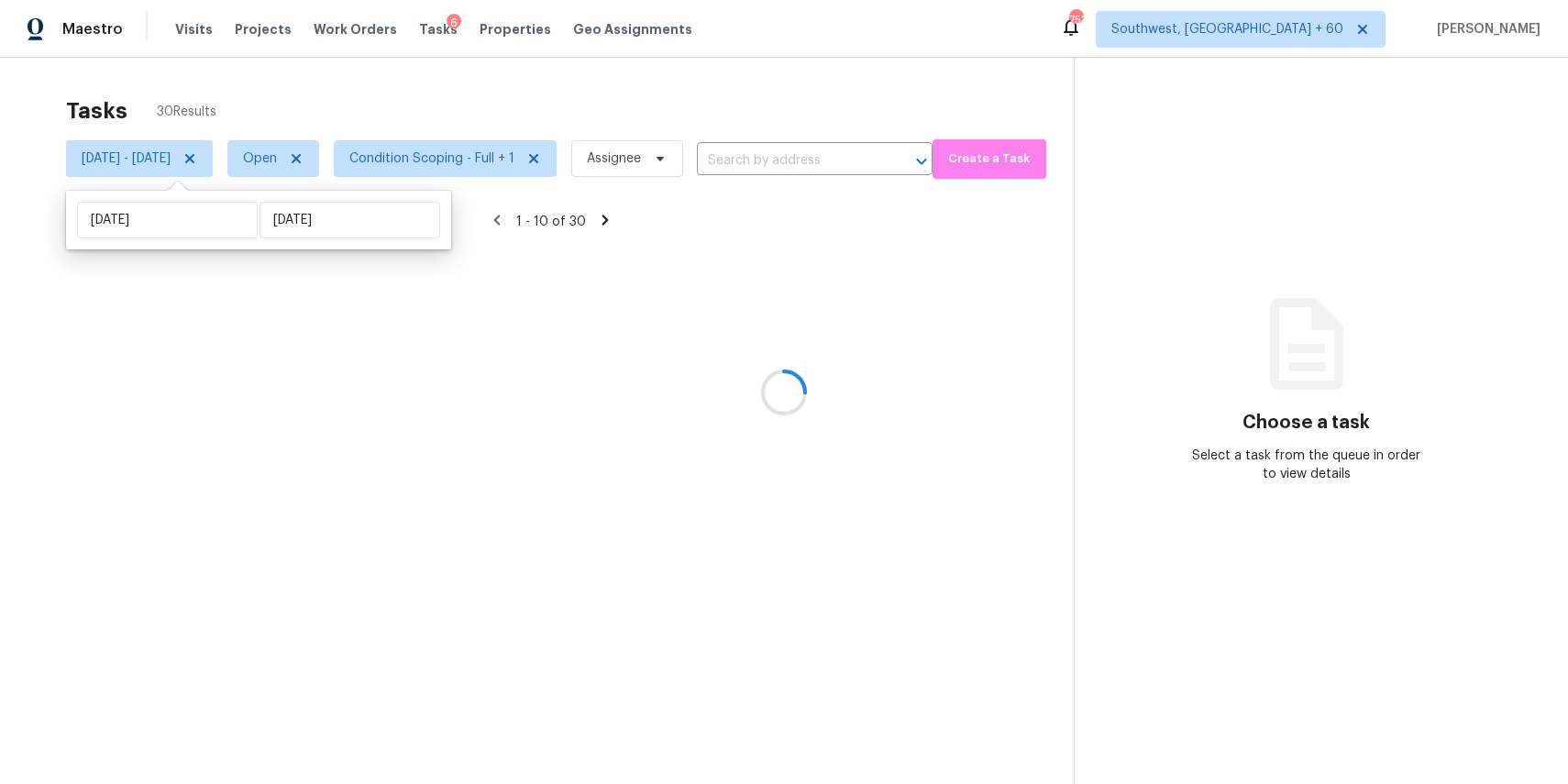
click at [577, 78] on div at bounding box center [784, 392] width 1568 height 784
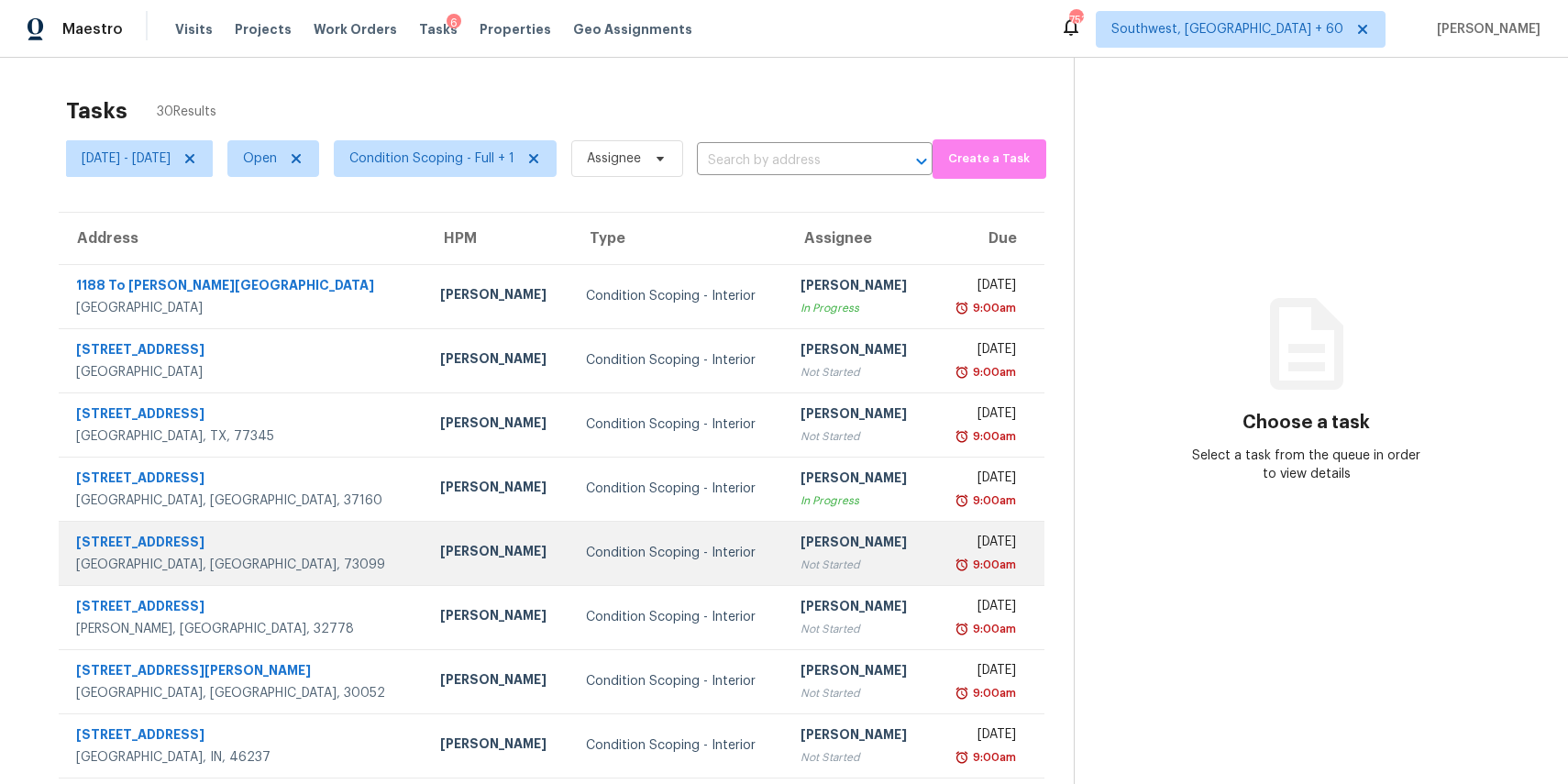
scroll to position [170, 0]
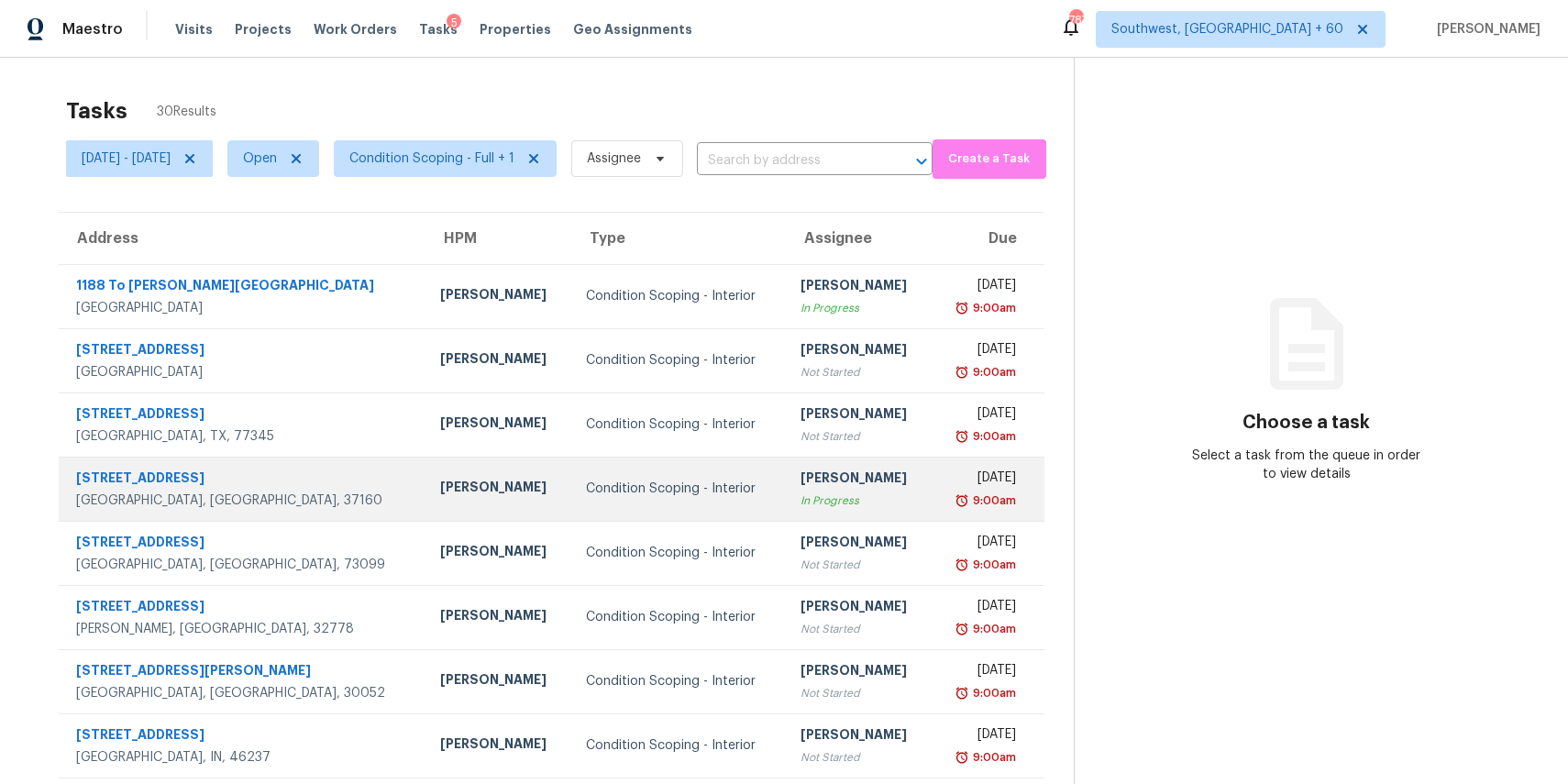
scroll to position [170, 0]
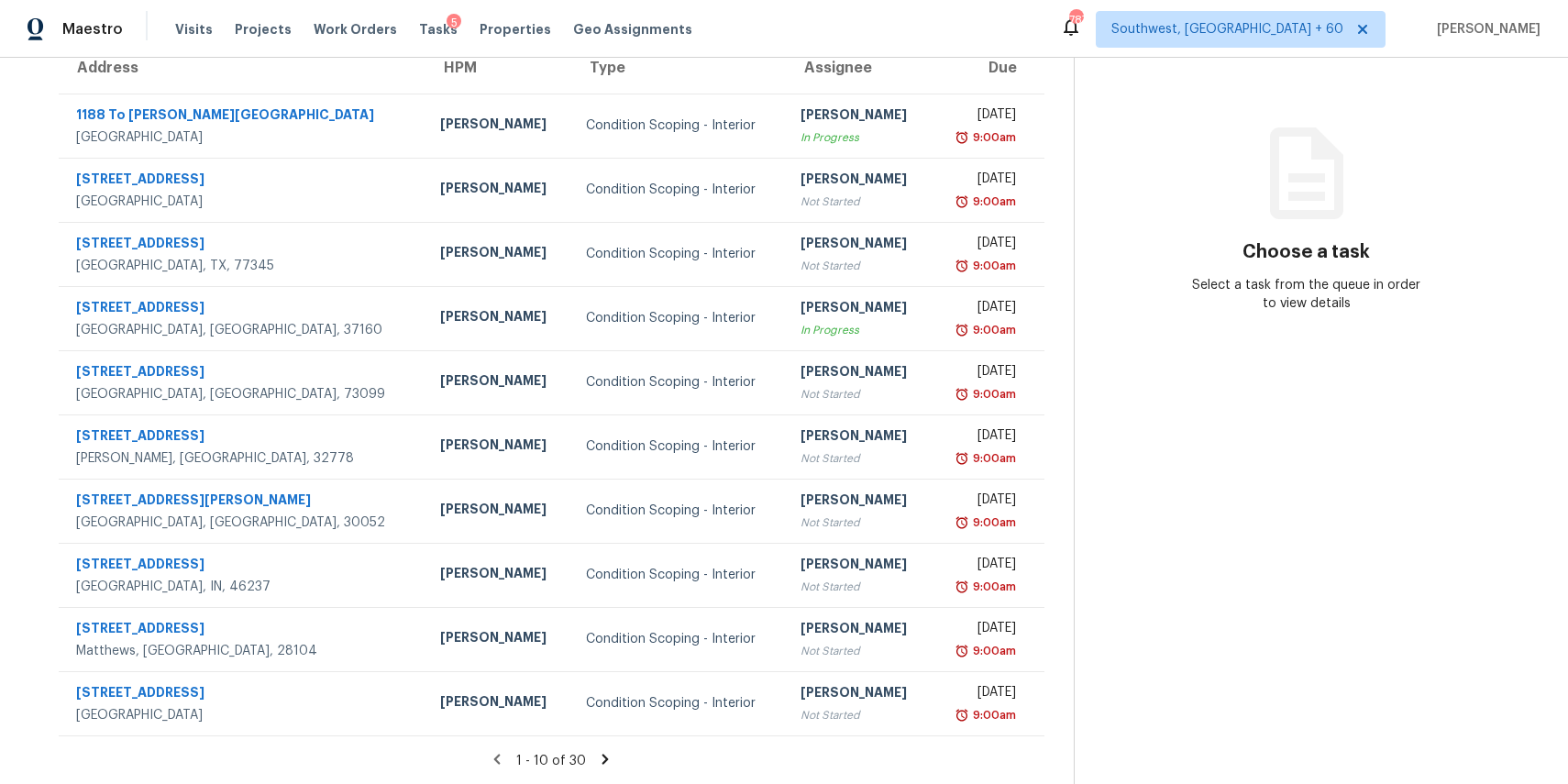
click at [610, 753] on icon at bounding box center [605, 759] width 17 height 17
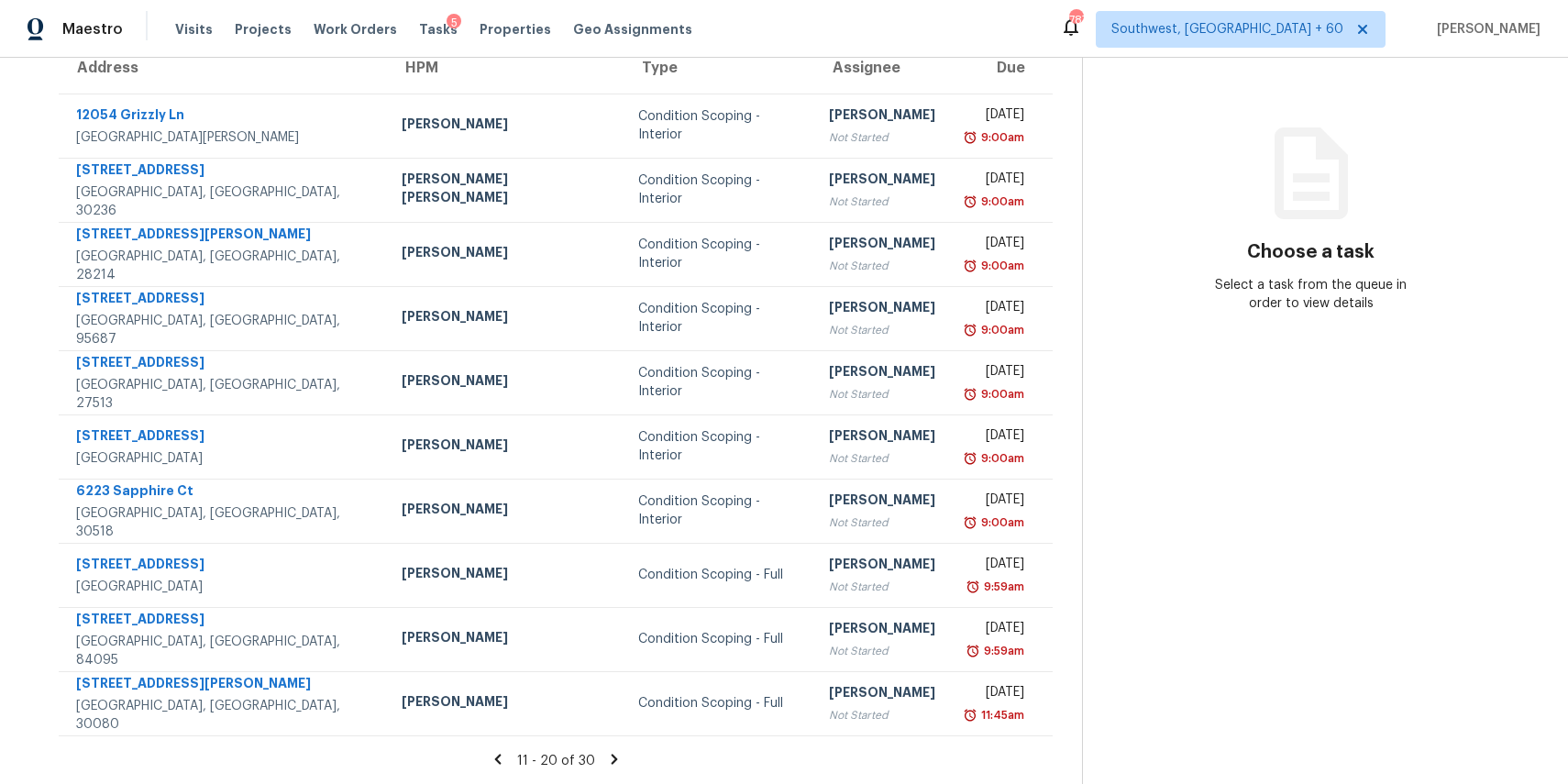
click at [610, 753] on icon at bounding box center [614, 759] width 17 height 17
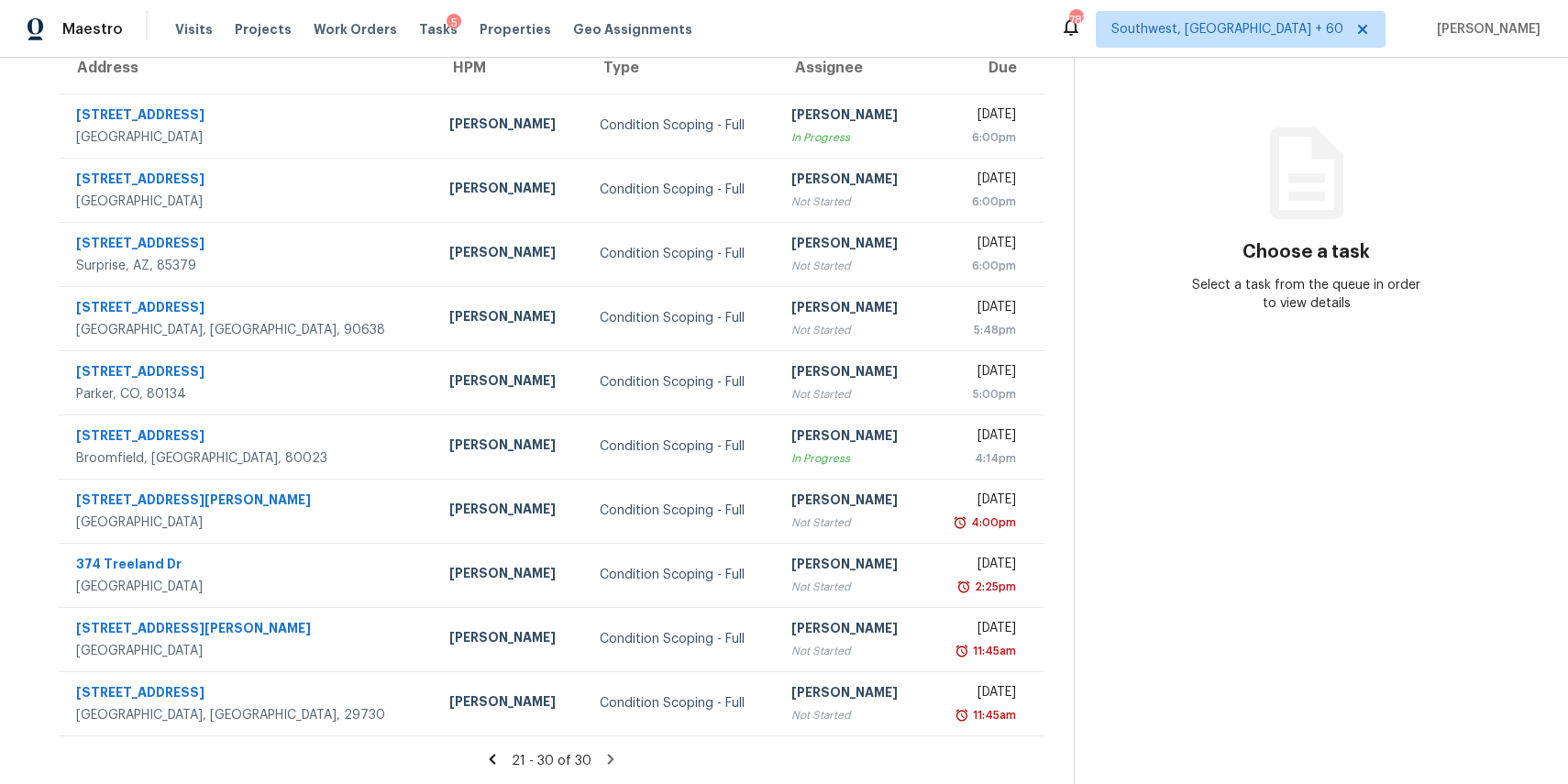
click at [514, 756] on div "21 - 30 of 30" at bounding box center [551, 761] width 1045 height 19
click at [501, 753] on icon at bounding box center [492, 759] width 17 height 17
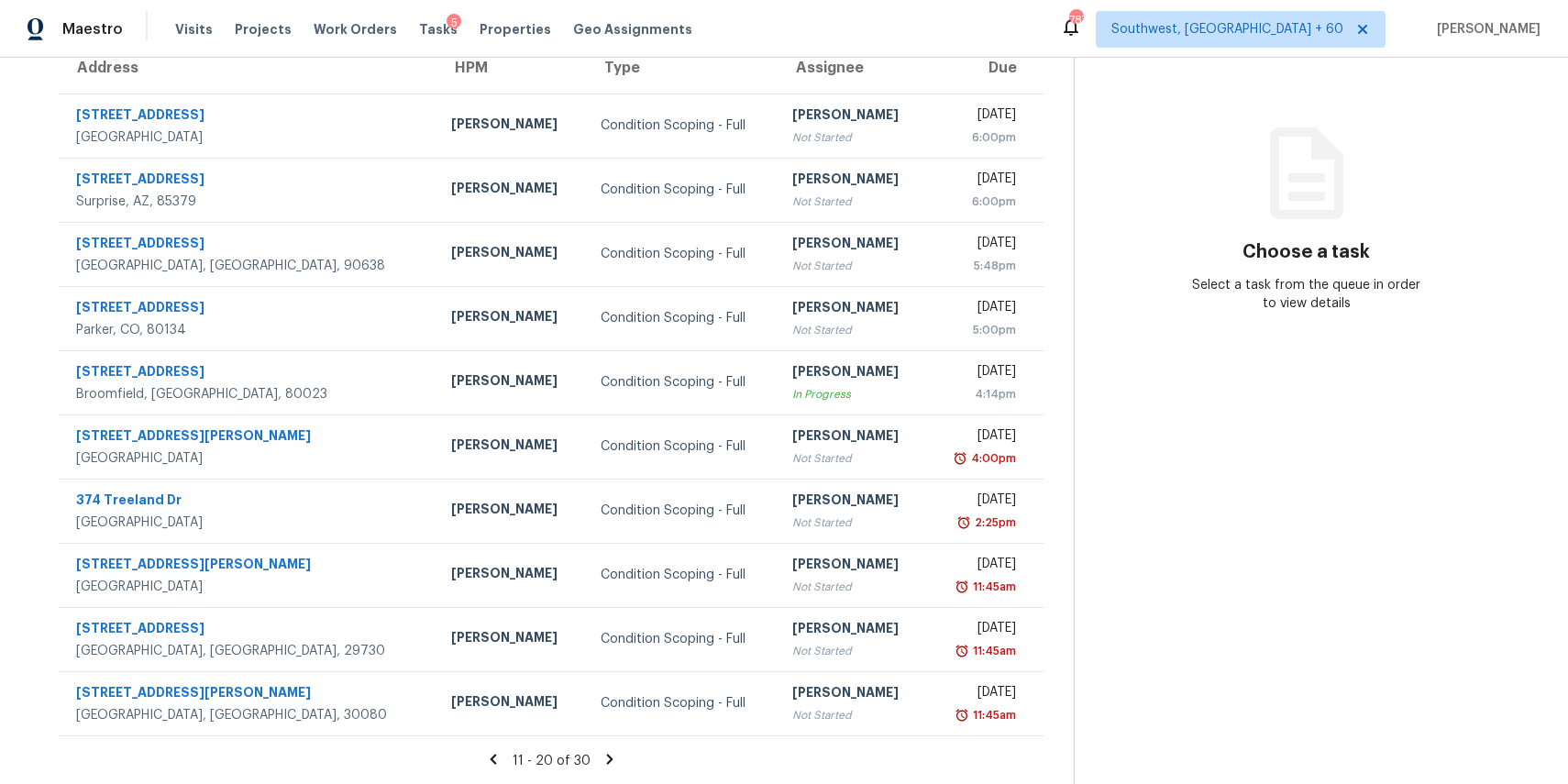
click at [502, 761] on icon at bounding box center [493, 759] width 17 height 17
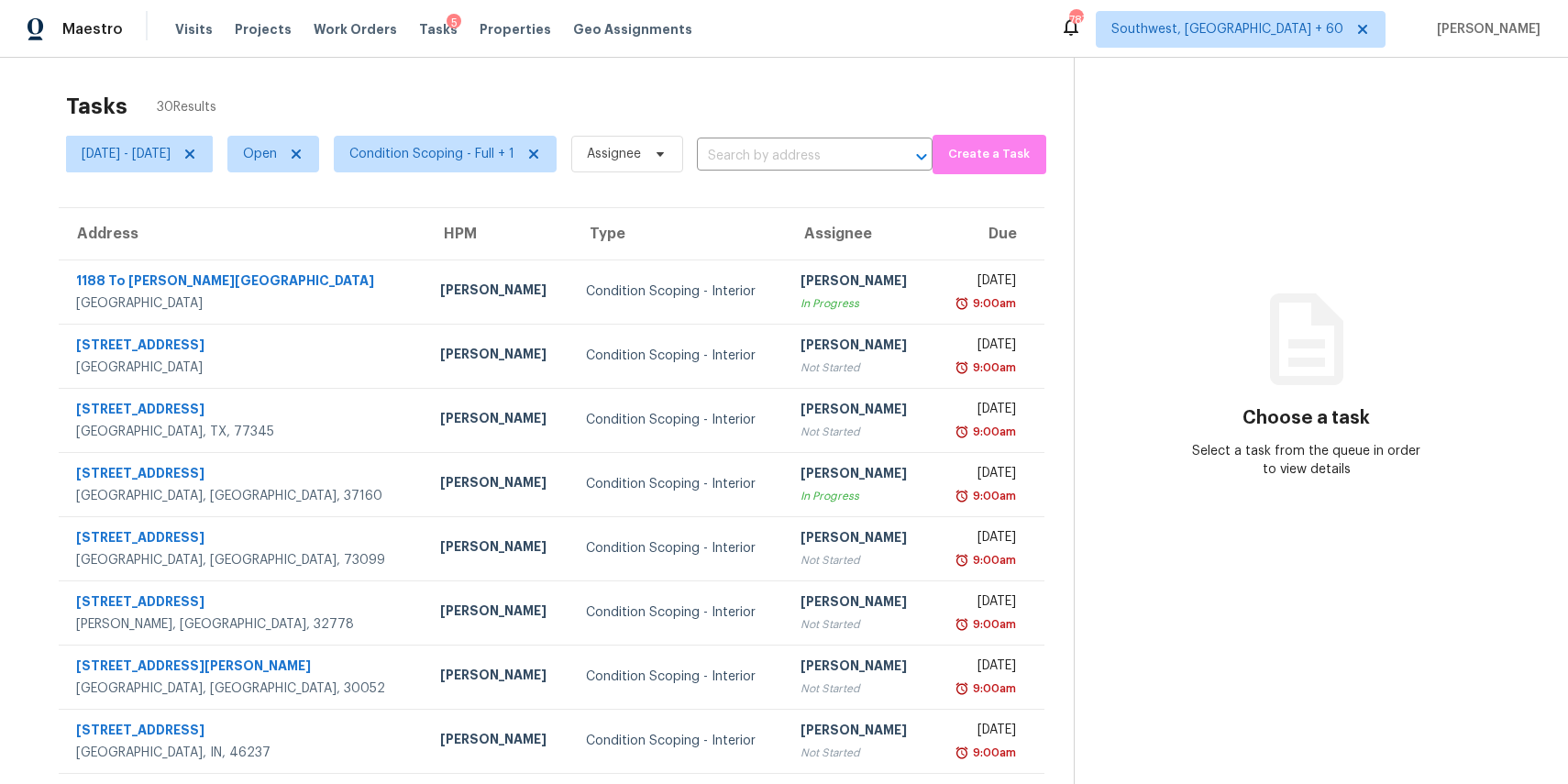
scroll to position [0, 0]
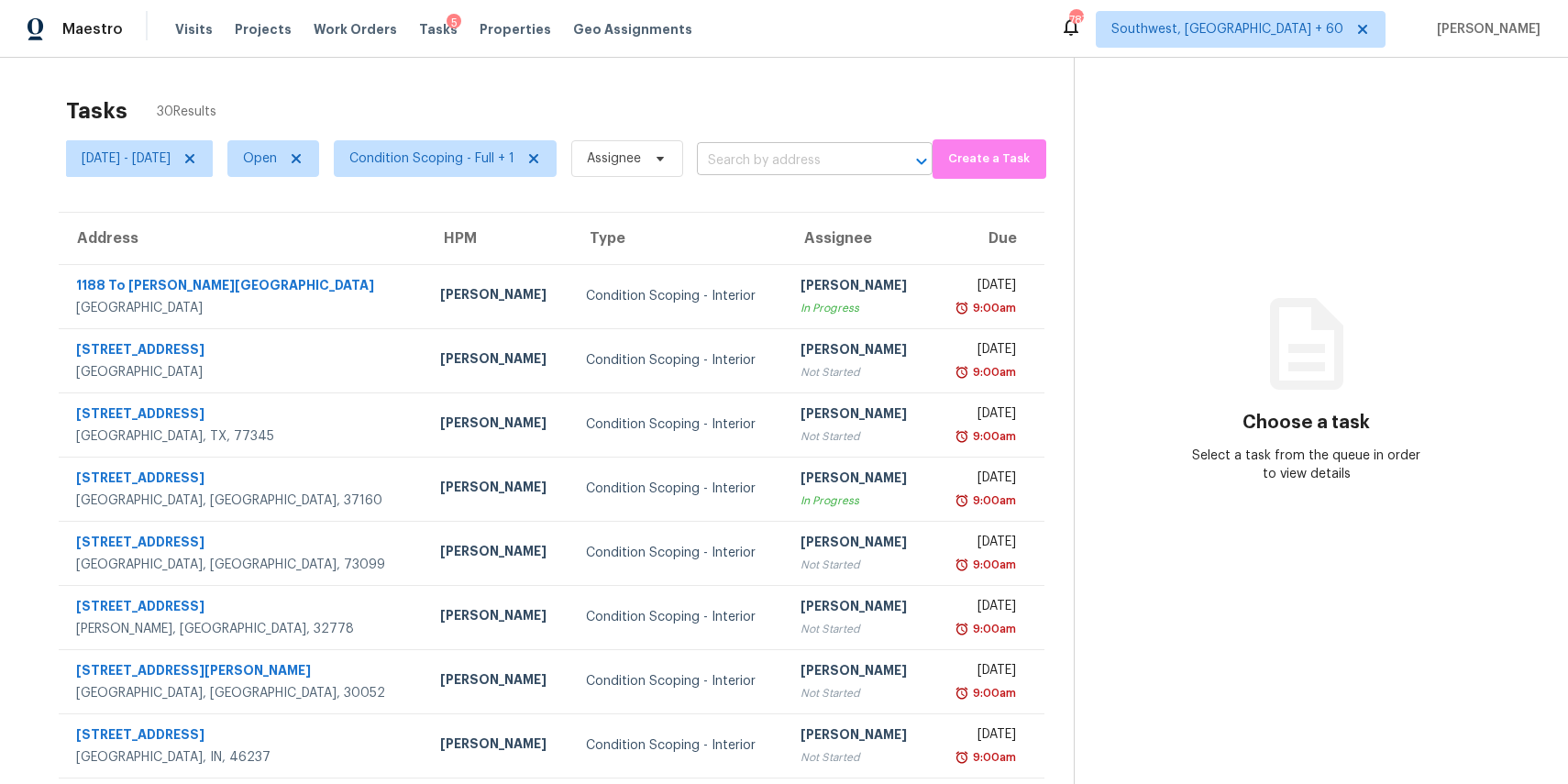
click at [882, 154] on input "text" at bounding box center [789, 160] width 185 height 28
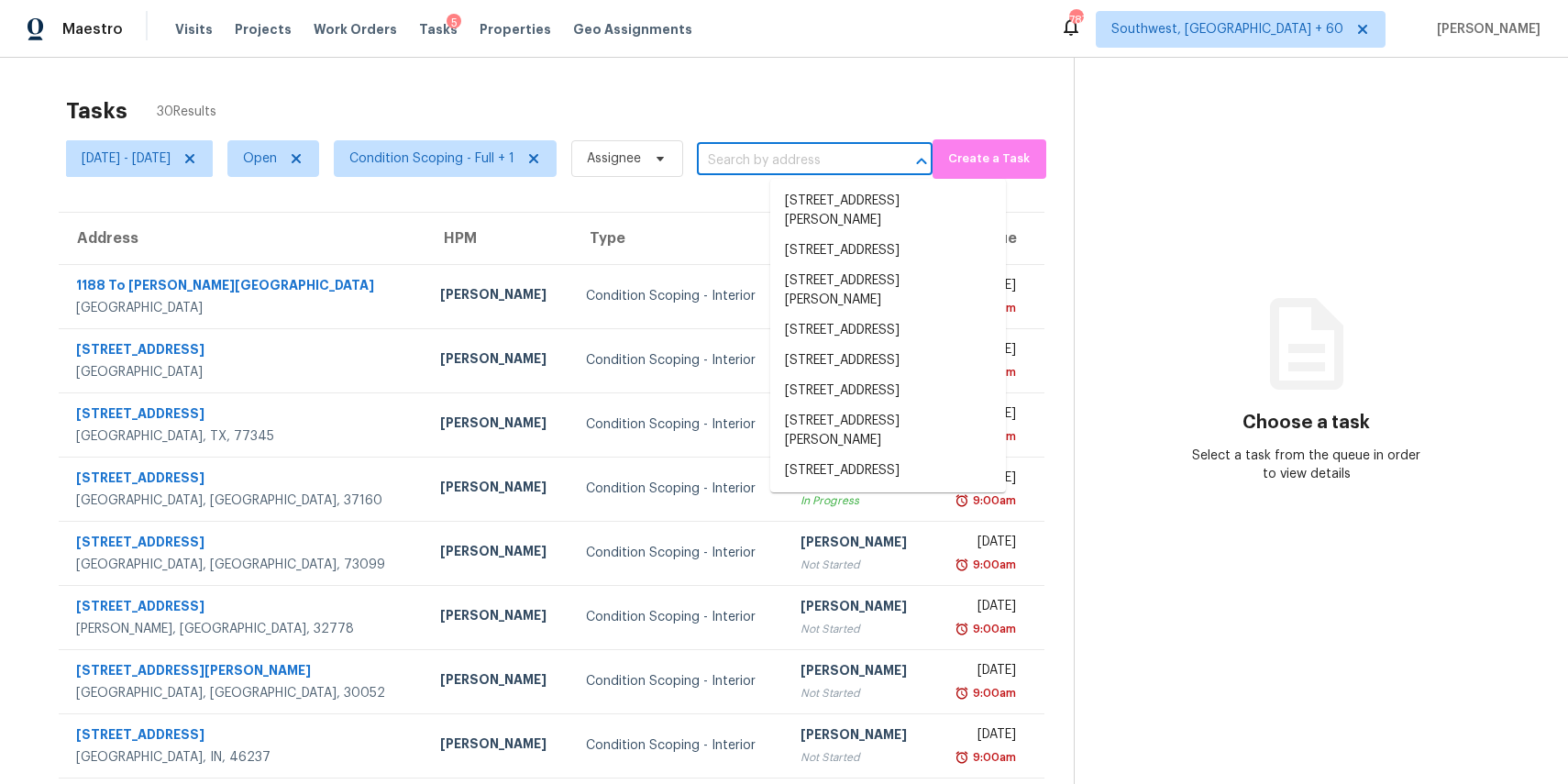
paste input "[STREET_ADDRESS]"
type input "[STREET_ADDRESS]"
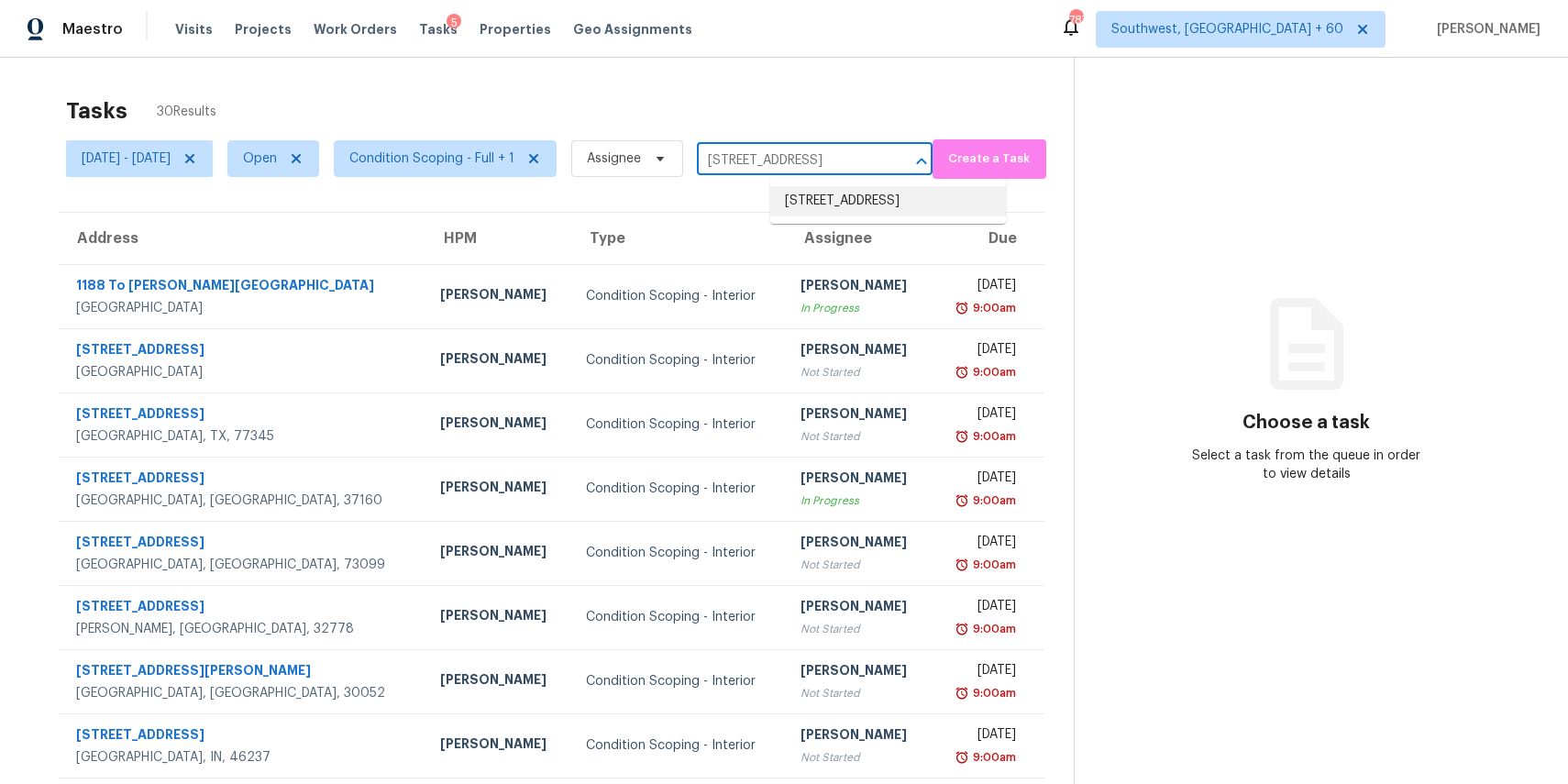
click at [877, 207] on li "[STREET_ADDRESS]" at bounding box center [889, 201] width 235 height 30
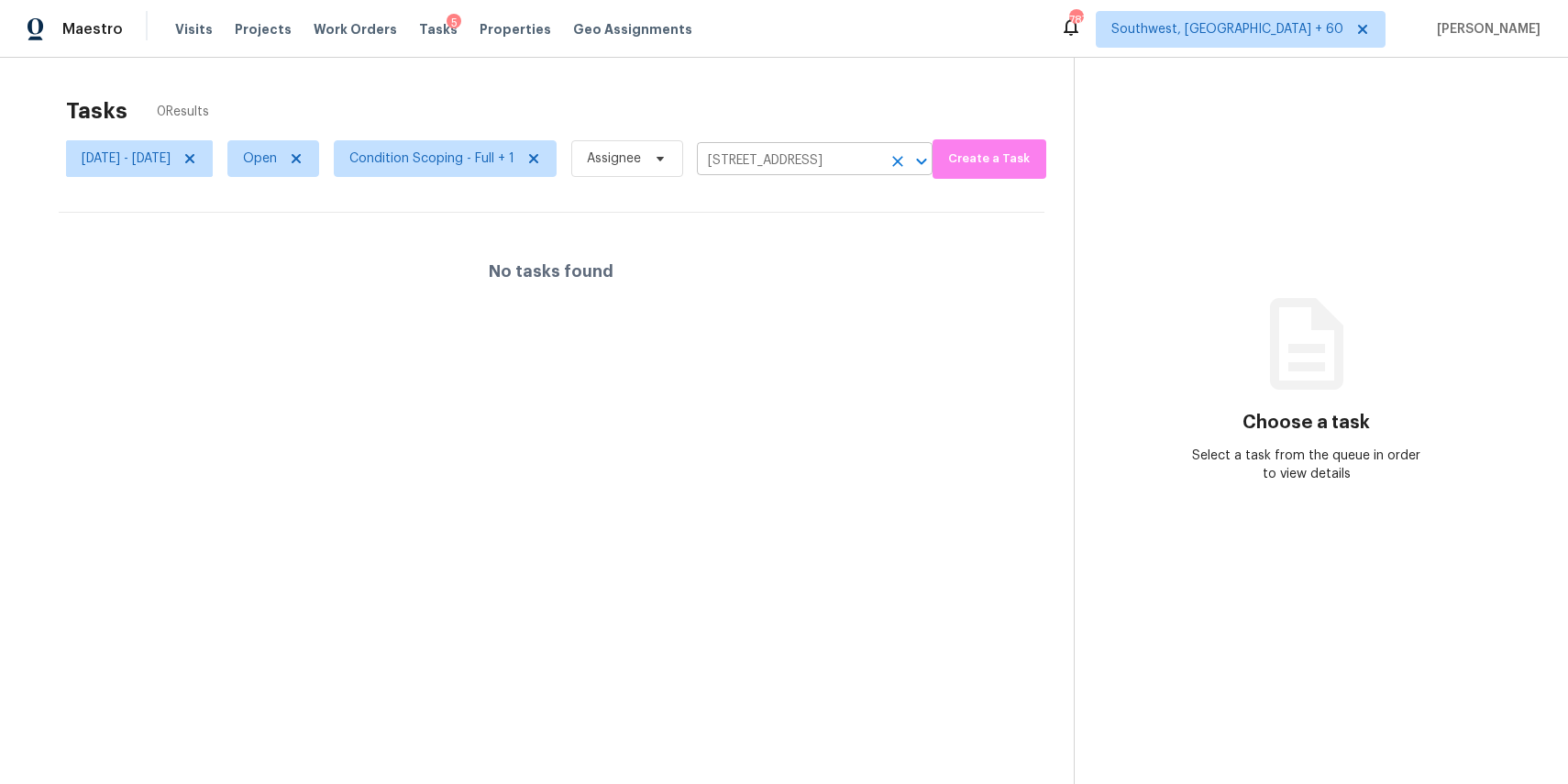
click at [882, 166] on input "[STREET_ADDRESS]" at bounding box center [789, 160] width 185 height 28
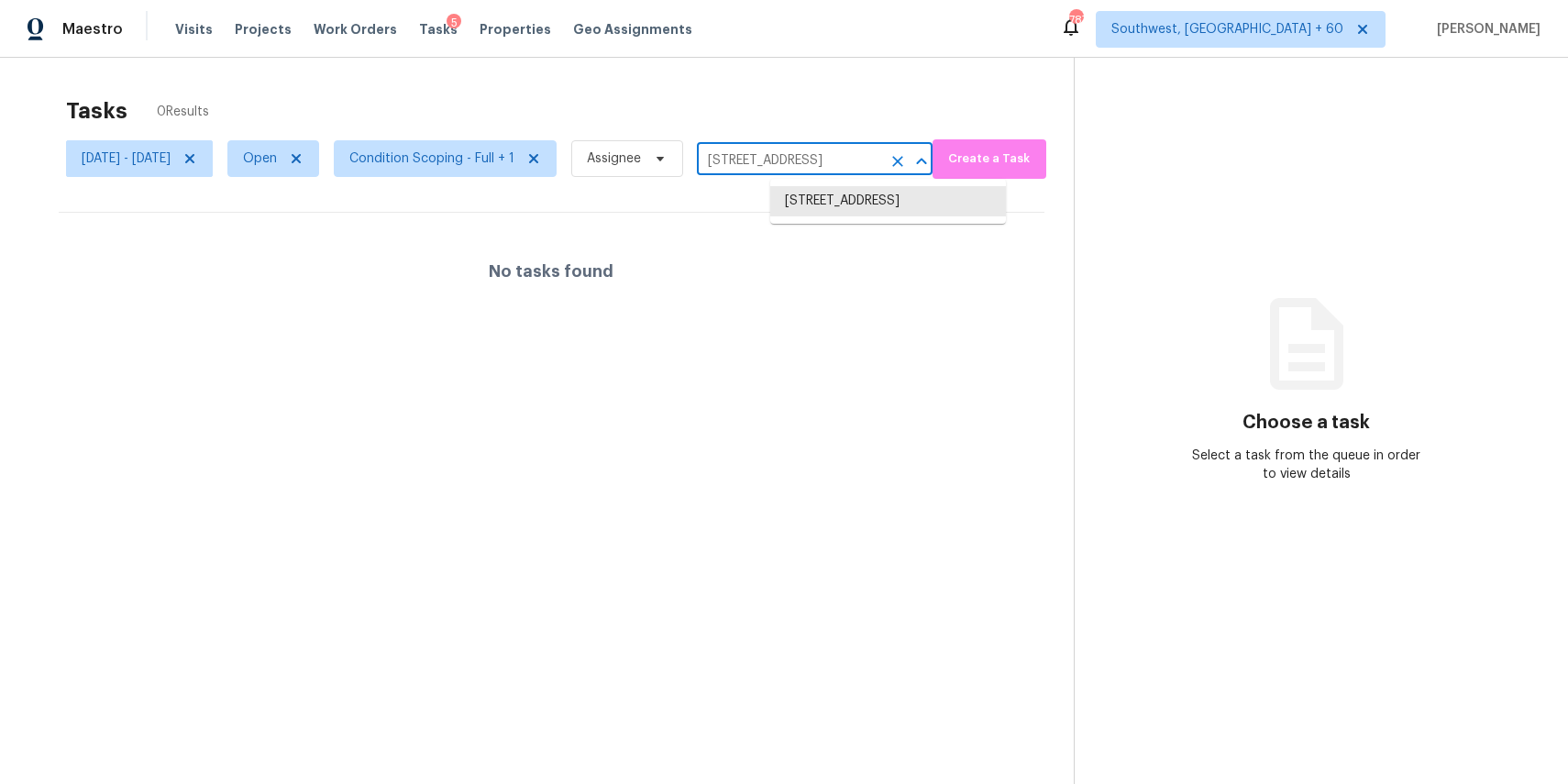
click at [882, 166] on input "[STREET_ADDRESS]" at bounding box center [789, 160] width 185 height 28
click at [850, 161] on input "[STREET_ADDRESS]" at bounding box center [789, 160] width 185 height 28
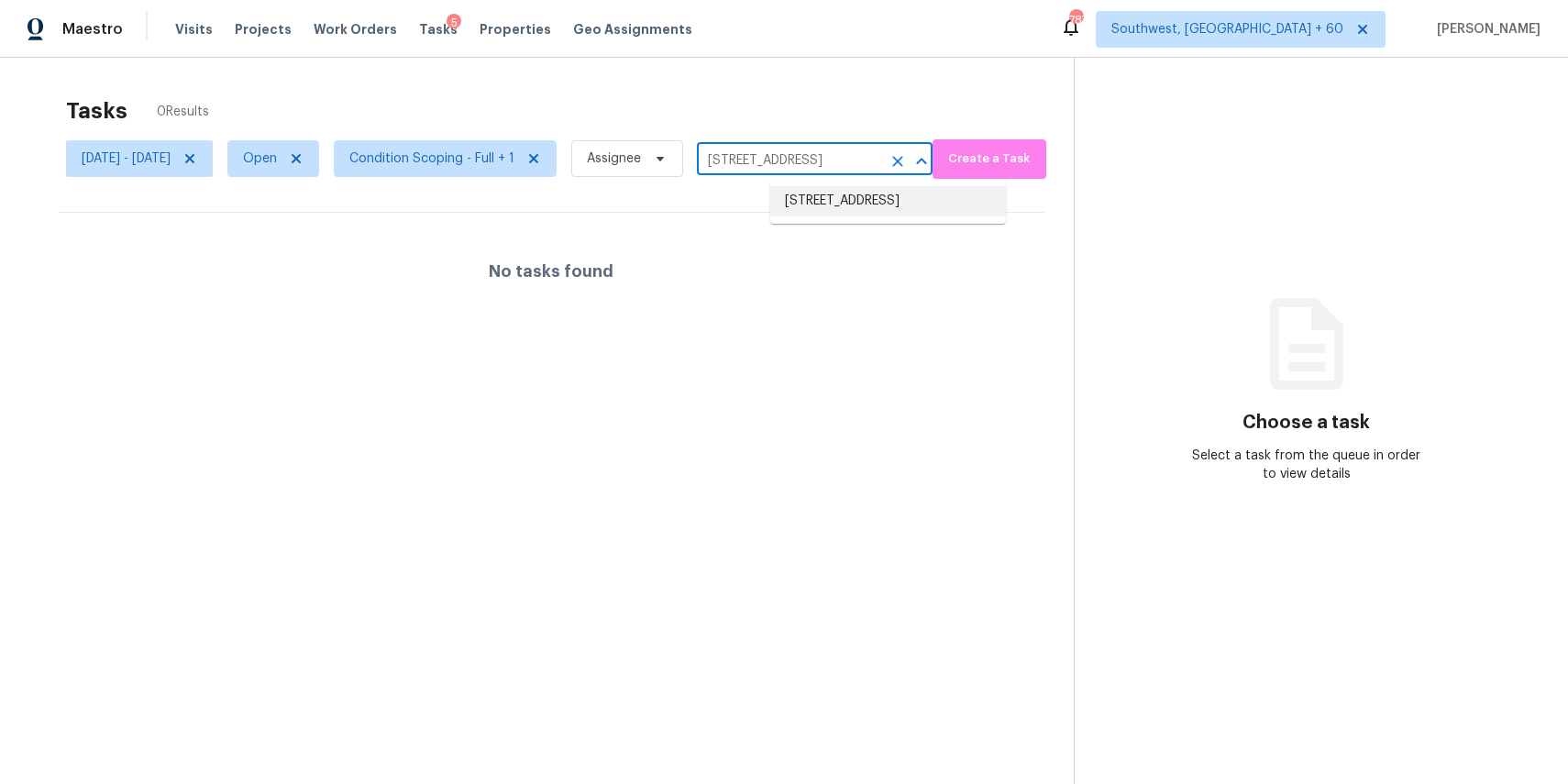
paste input "[STREET_ADDRESS][PERSON_NAME]"
type input "[STREET_ADDRESS][PERSON_NAME]"
click at [835, 196] on li "[STREET_ADDRESS][PERSON_NAME]" at bounding box center [889, 211] width 235 height 50
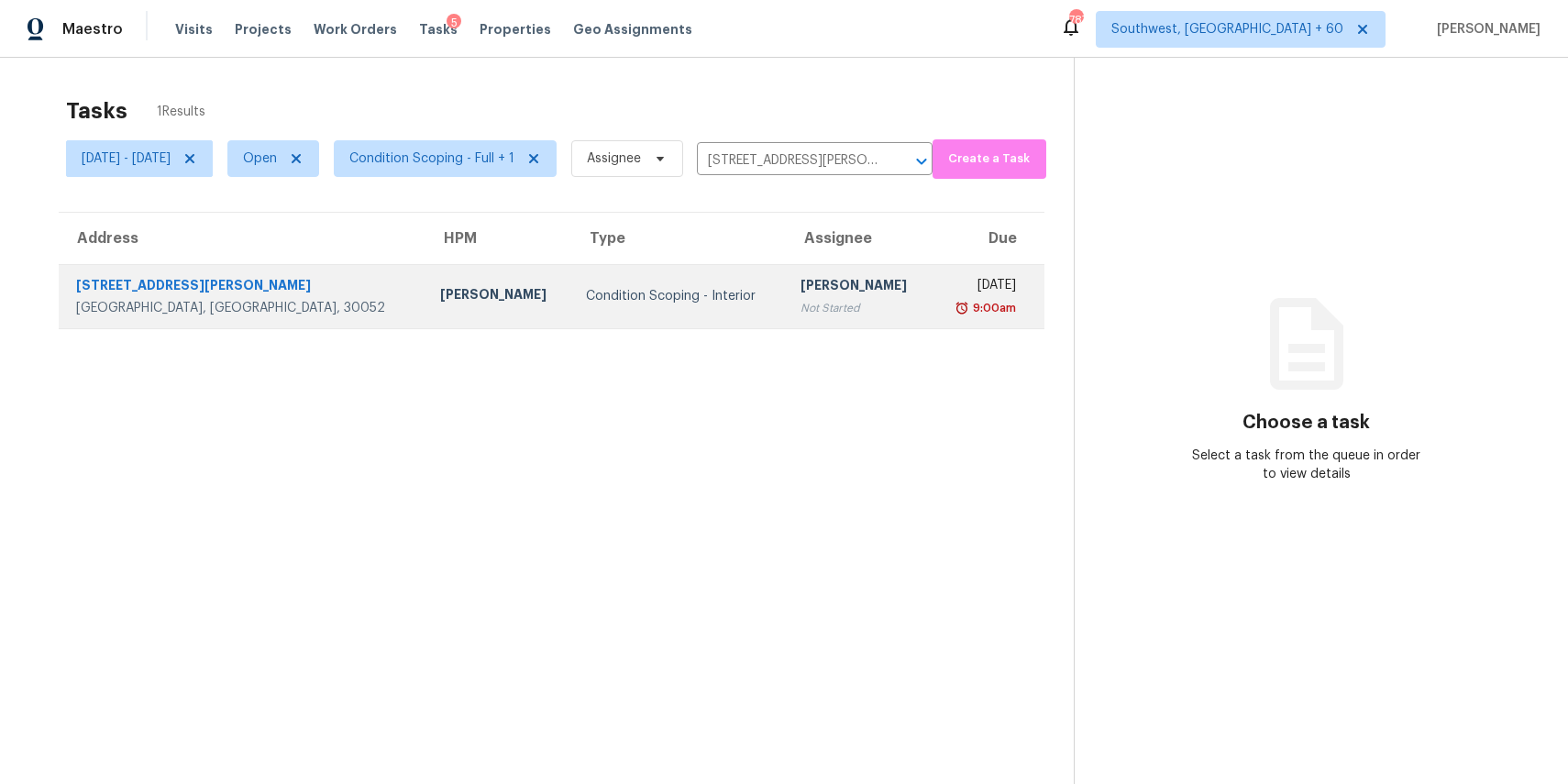
click at [801, 312] on div "Not Started" at bounding box center [859, 308] width 117 height 18
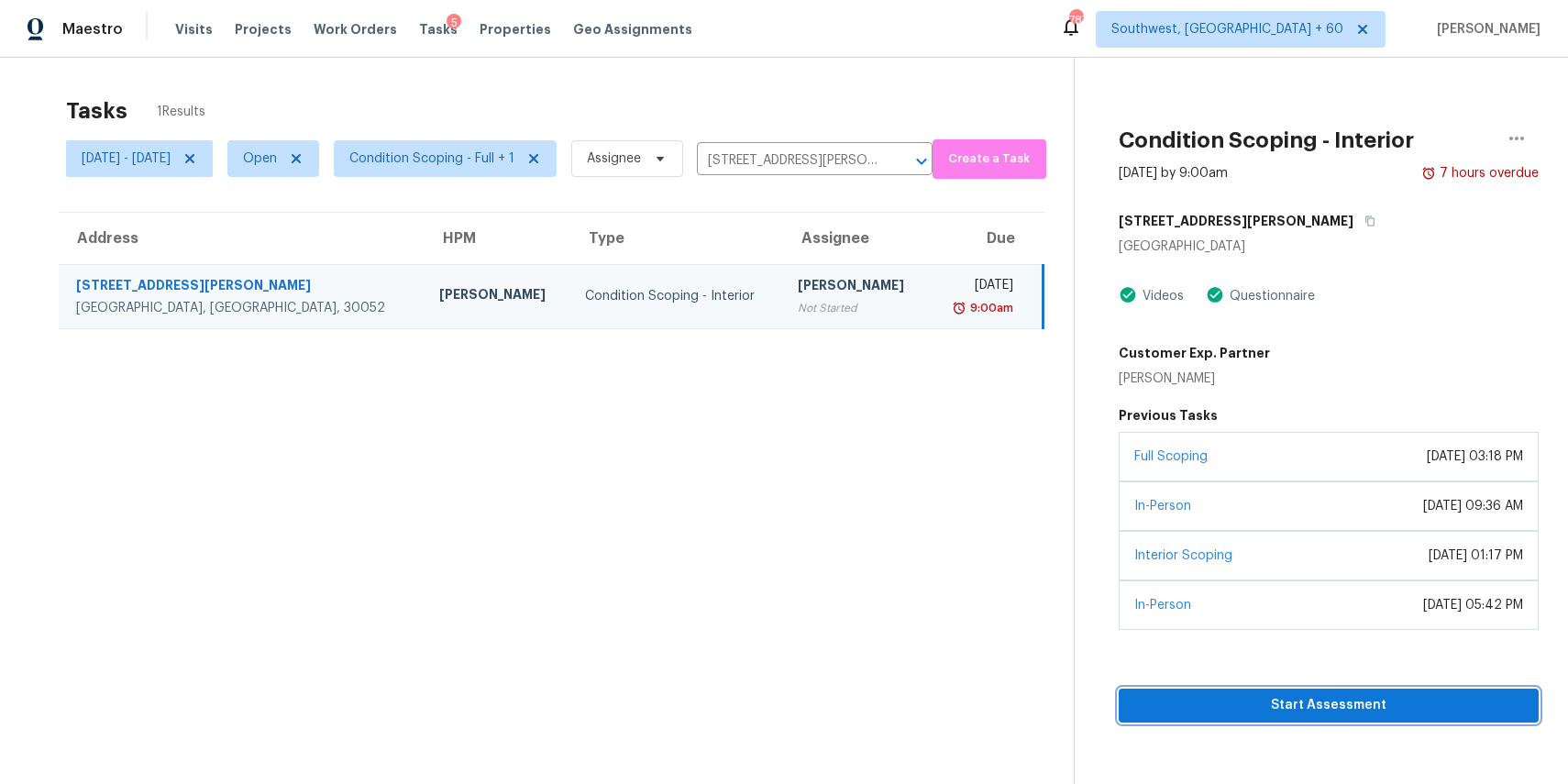
click at [1344, 703] on span "Start Assessment" at bounding box center [1329, 705] width 391 height 23
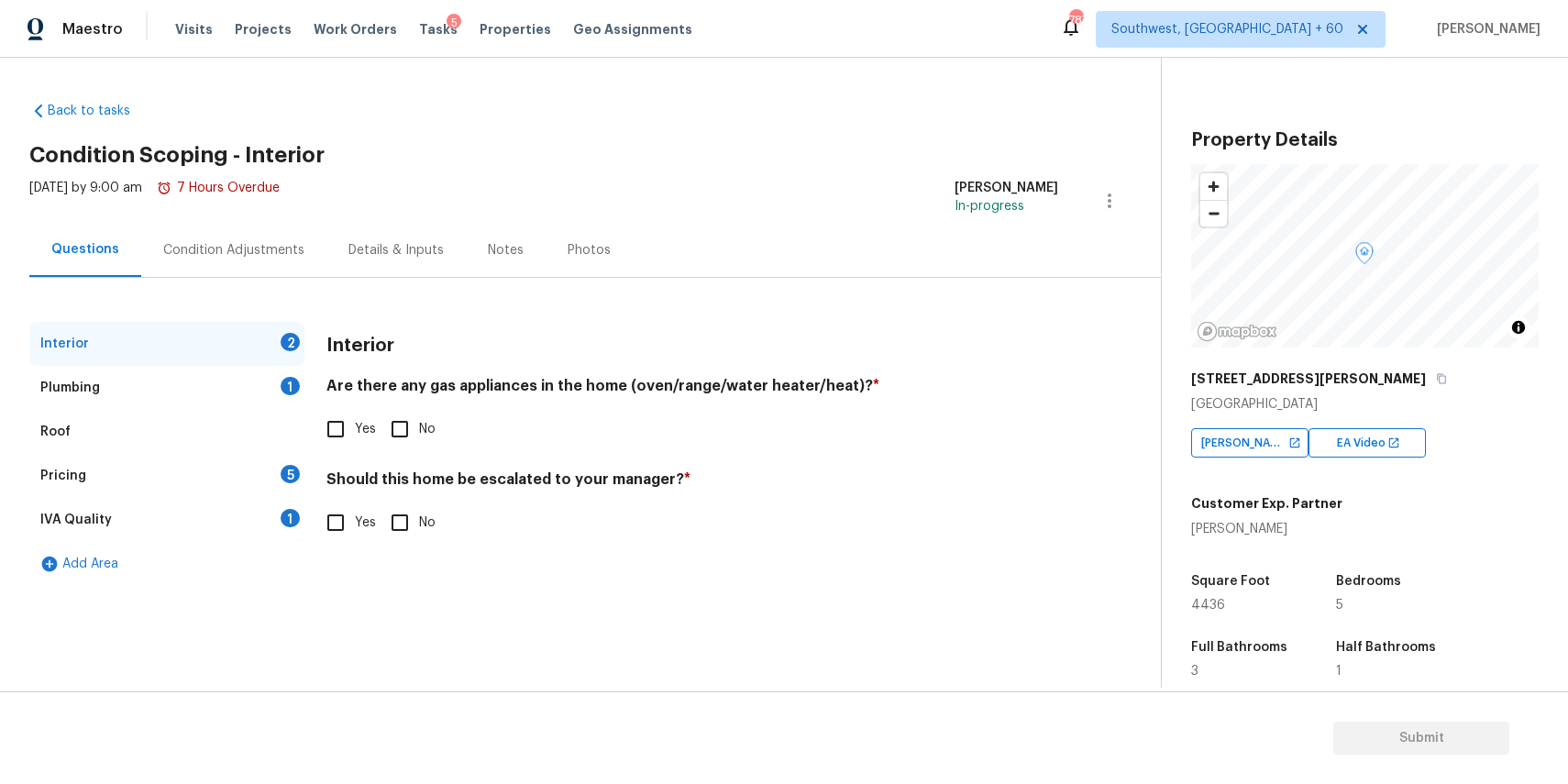
click at [250, 233] on div "Condition Adjustments" at bounding box center [233, 250] width 186 height 54
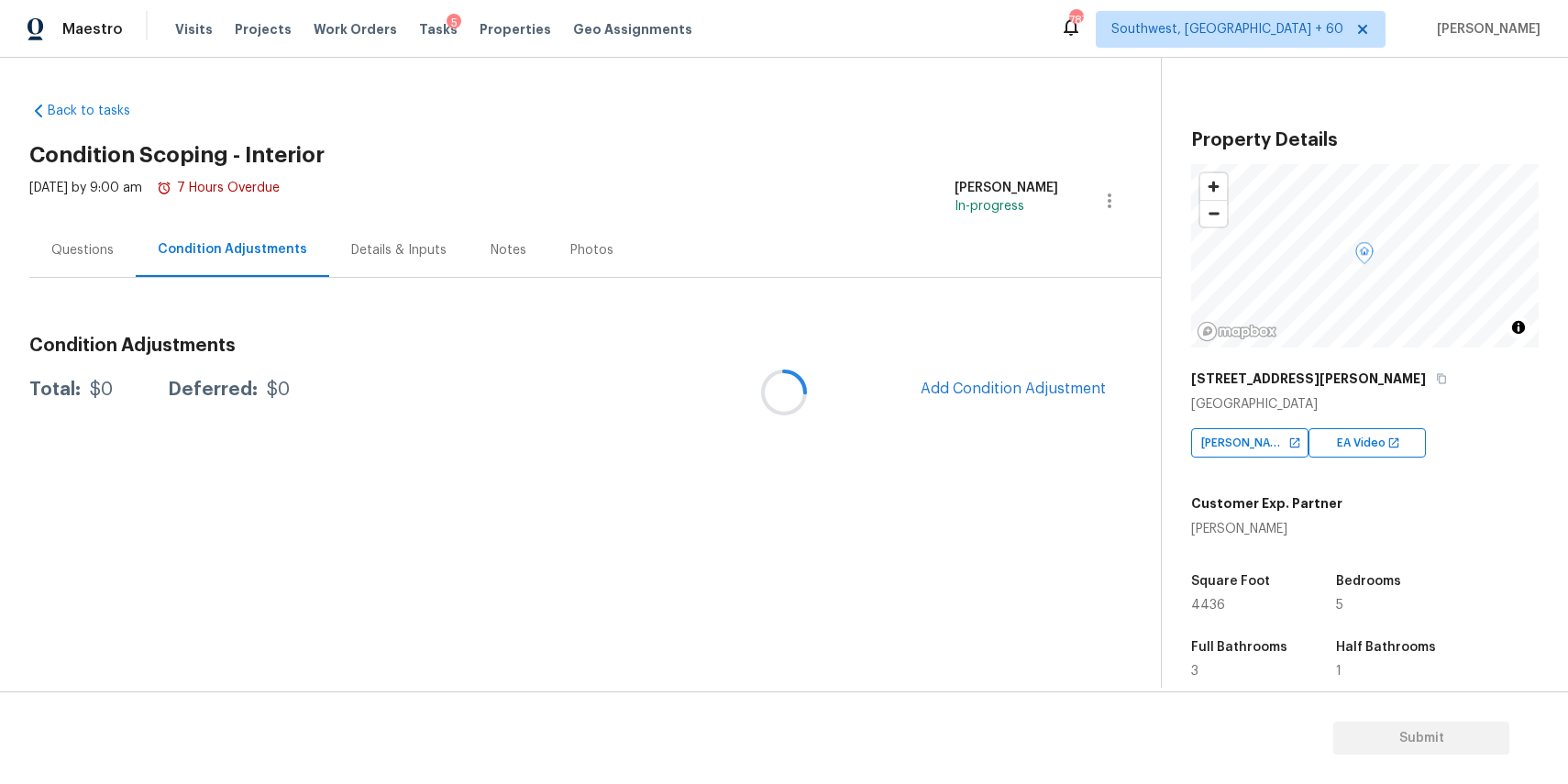
click at [250, 233] on div at bounding box center [784, 392] width 1568 height 784
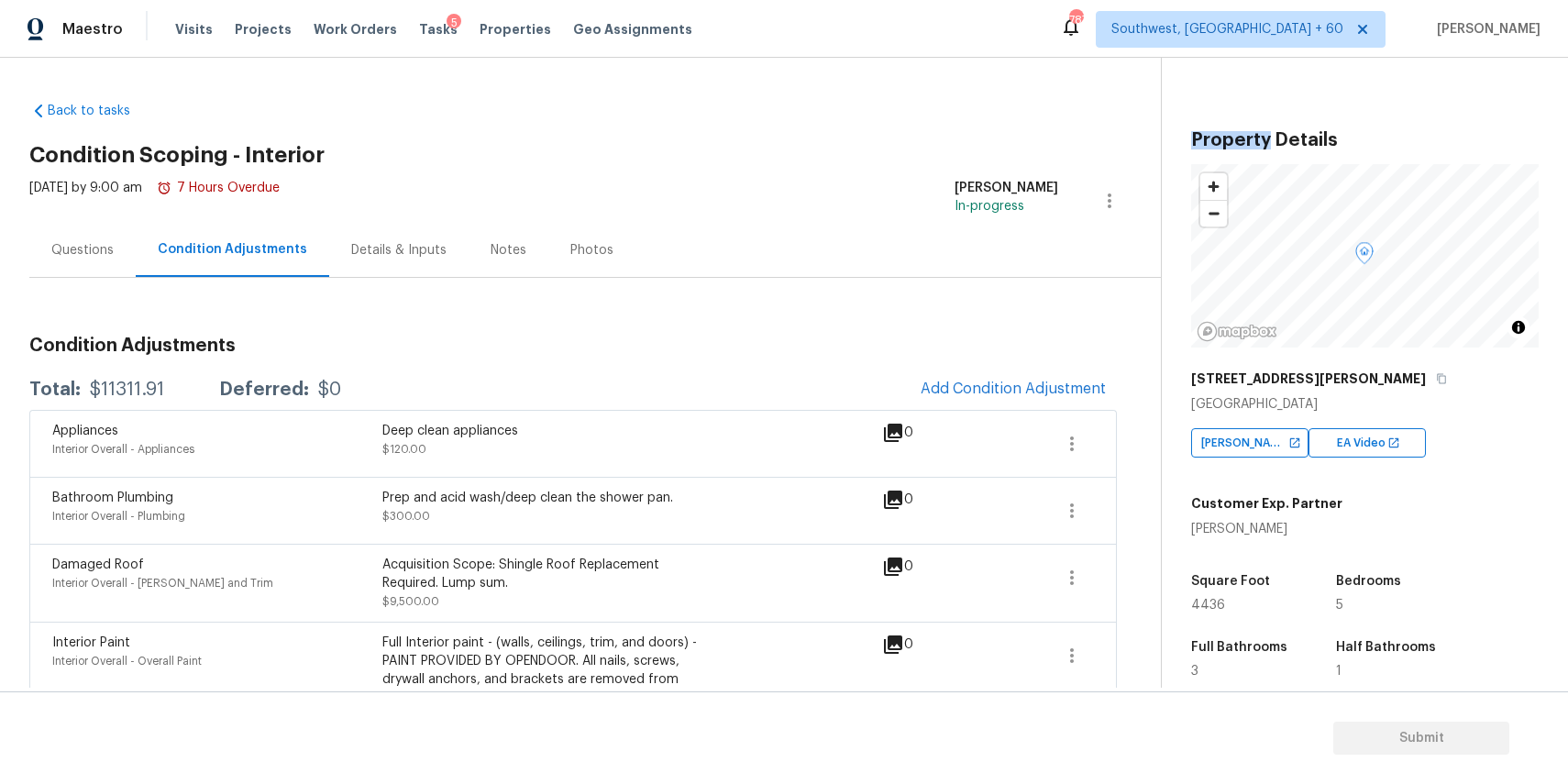
click at [128, 375] on div "Total: $11311.91 Deferred: $0 Add Condition Adjustment" at bounding box center [573, 390] width 1088 height 41
copy div "$11311.91"
click at [993, 388] on span "Add Condition Adjustment" at bounding box center [1013, 389] width 186 height 17
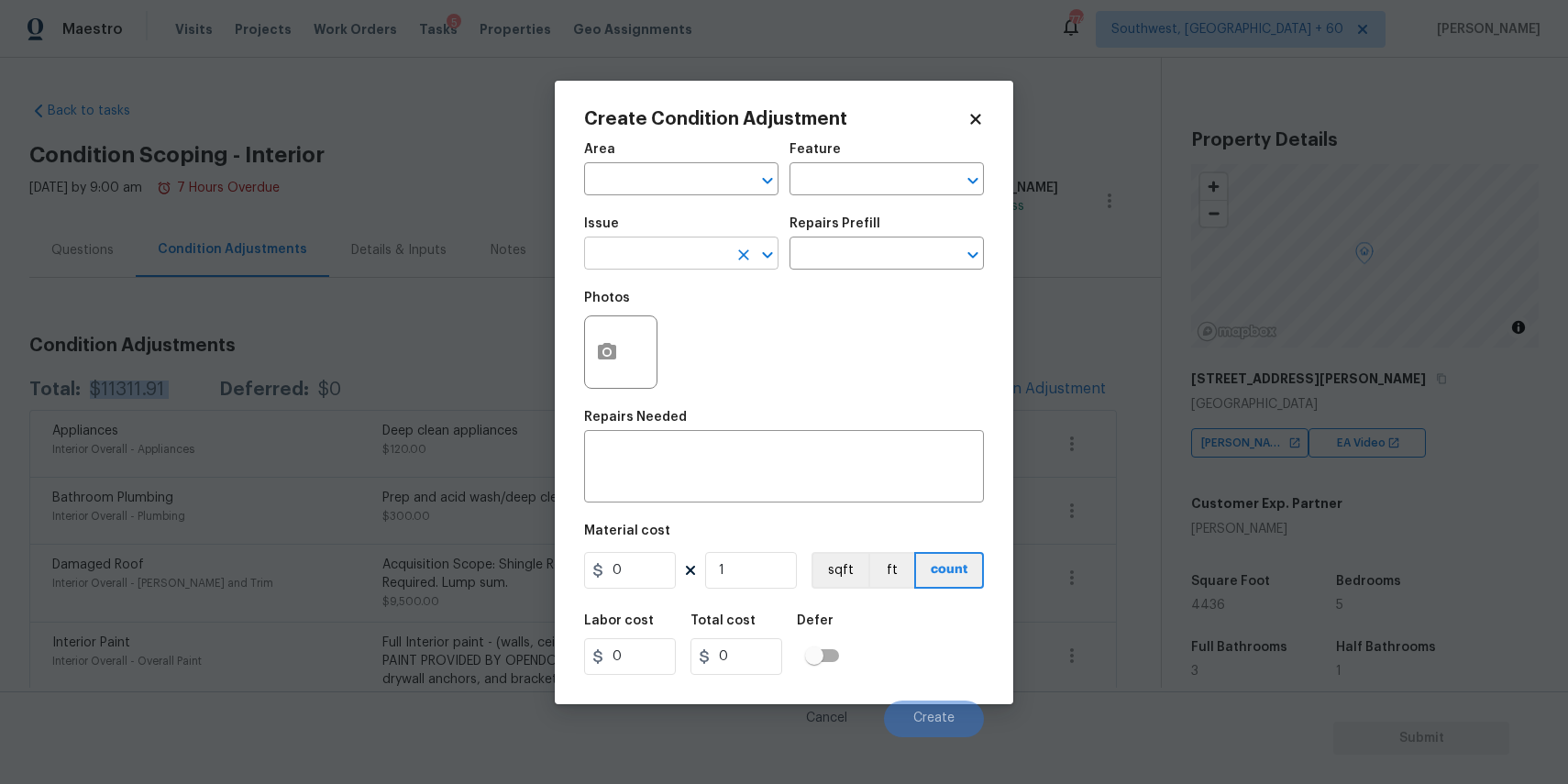
click at [657, 260] on input "text" at bounding box center [655, 255] width 143 height 28
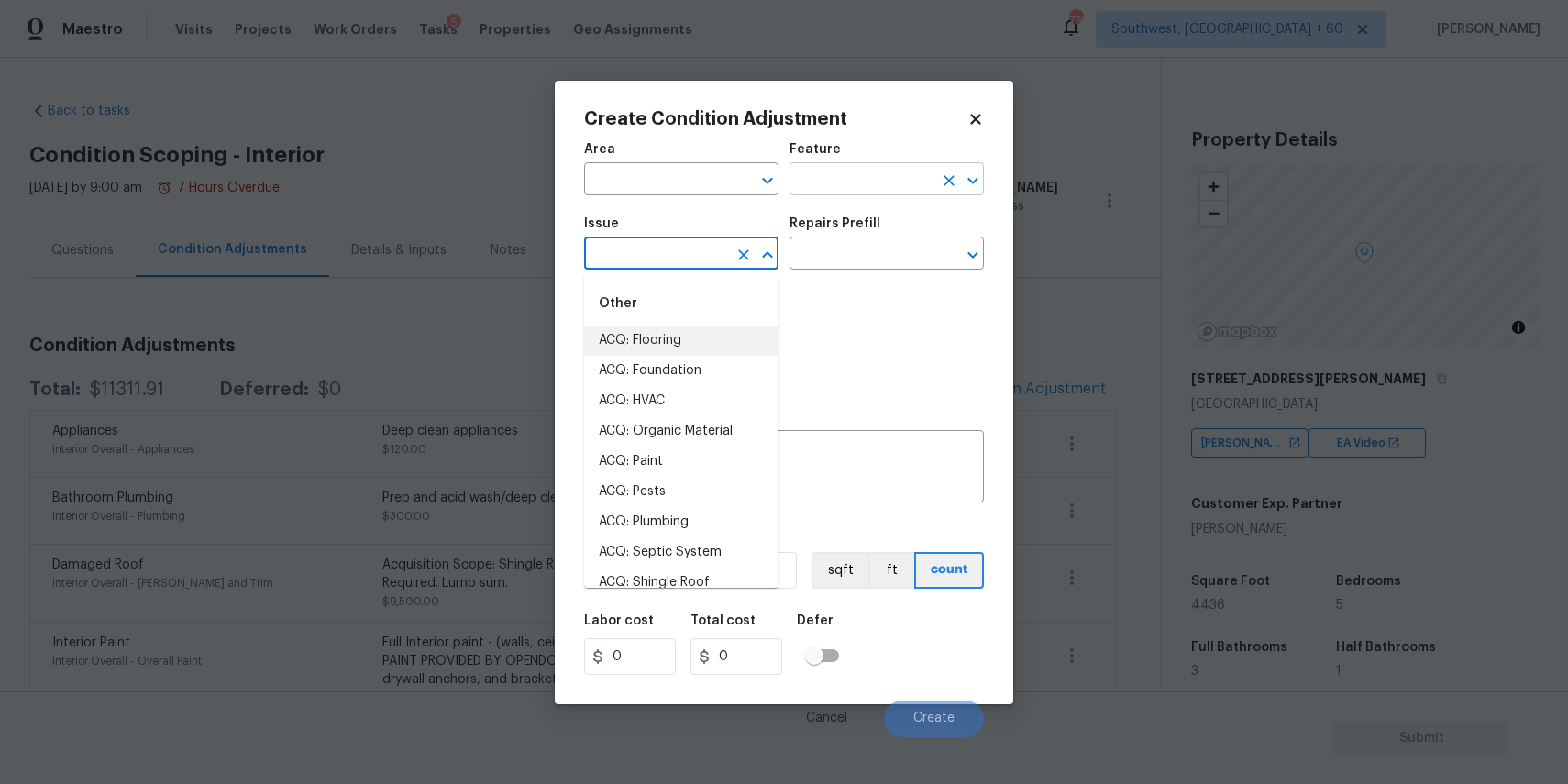
click at [885, 178] on input "text" at bounding box center [860, 181] width 143 height 28
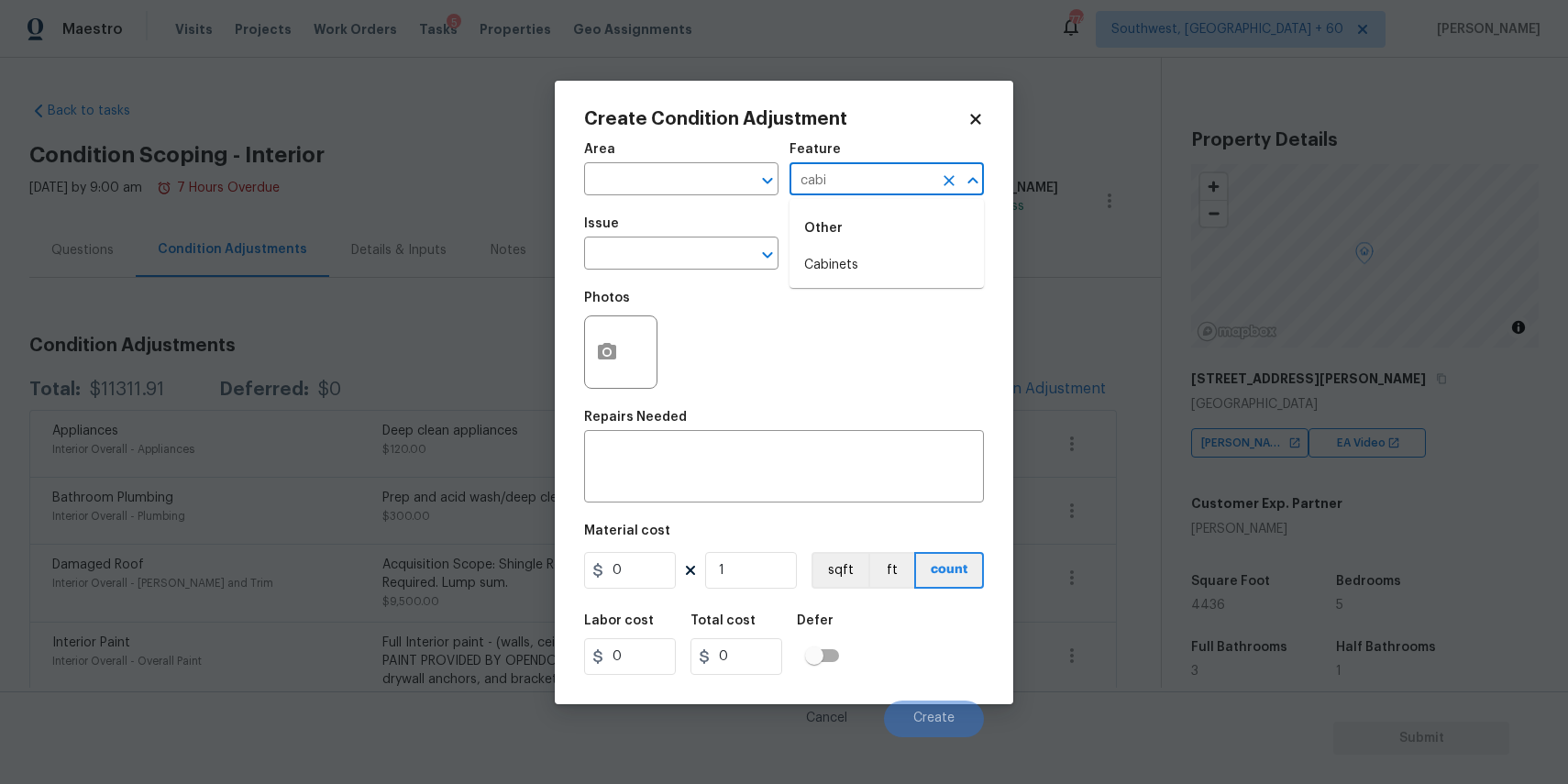
type input "cabi"
click at [915, 267] on input "text" at bounding box center [860, 255] width 143 height 28
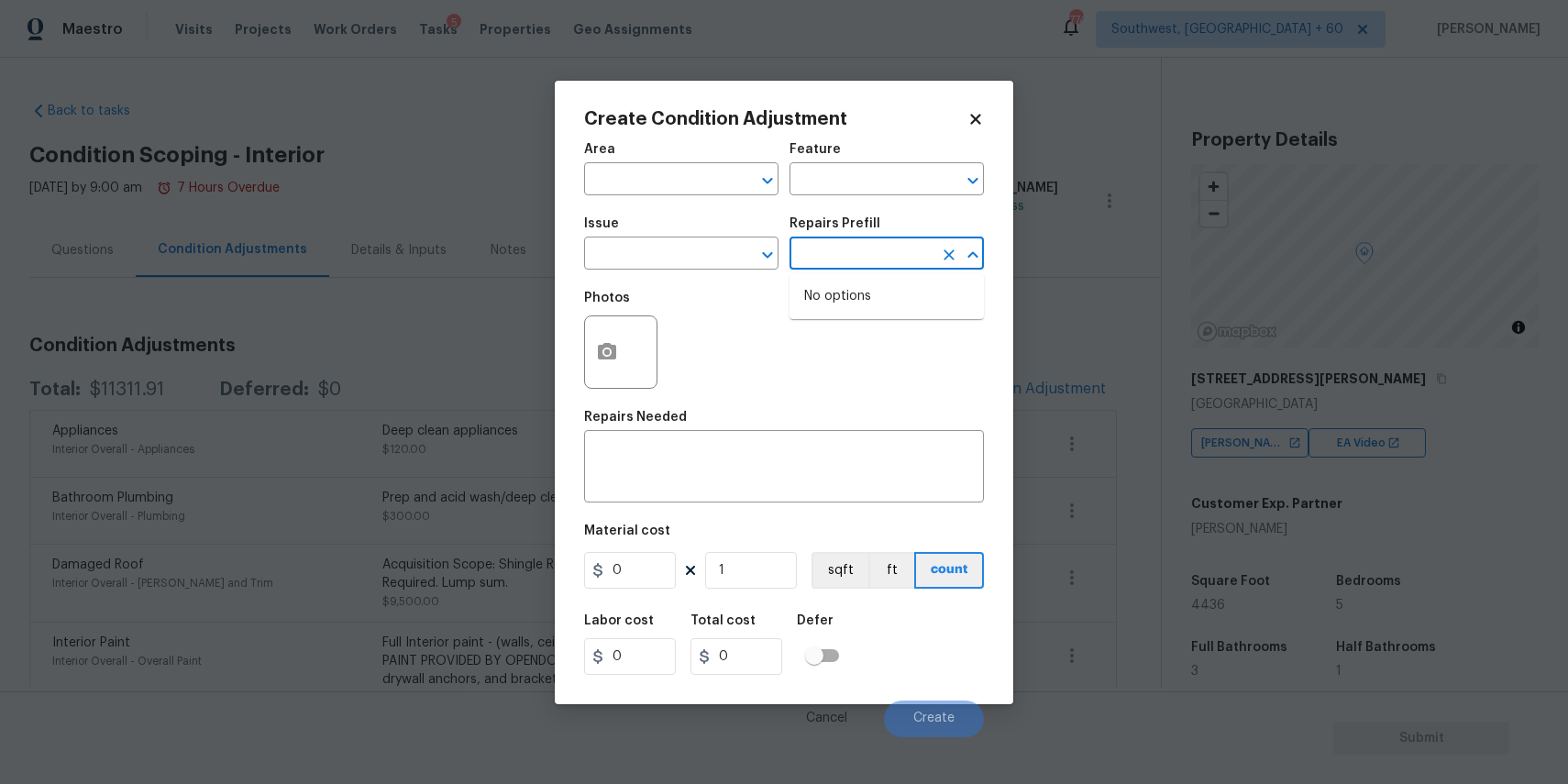
click at [883, 152] on div "Feature" at bounding box center [887, 154] width 194 height 24
click at [889, 175] on input "text" at bounding box center [860, 181] width 143 height 28
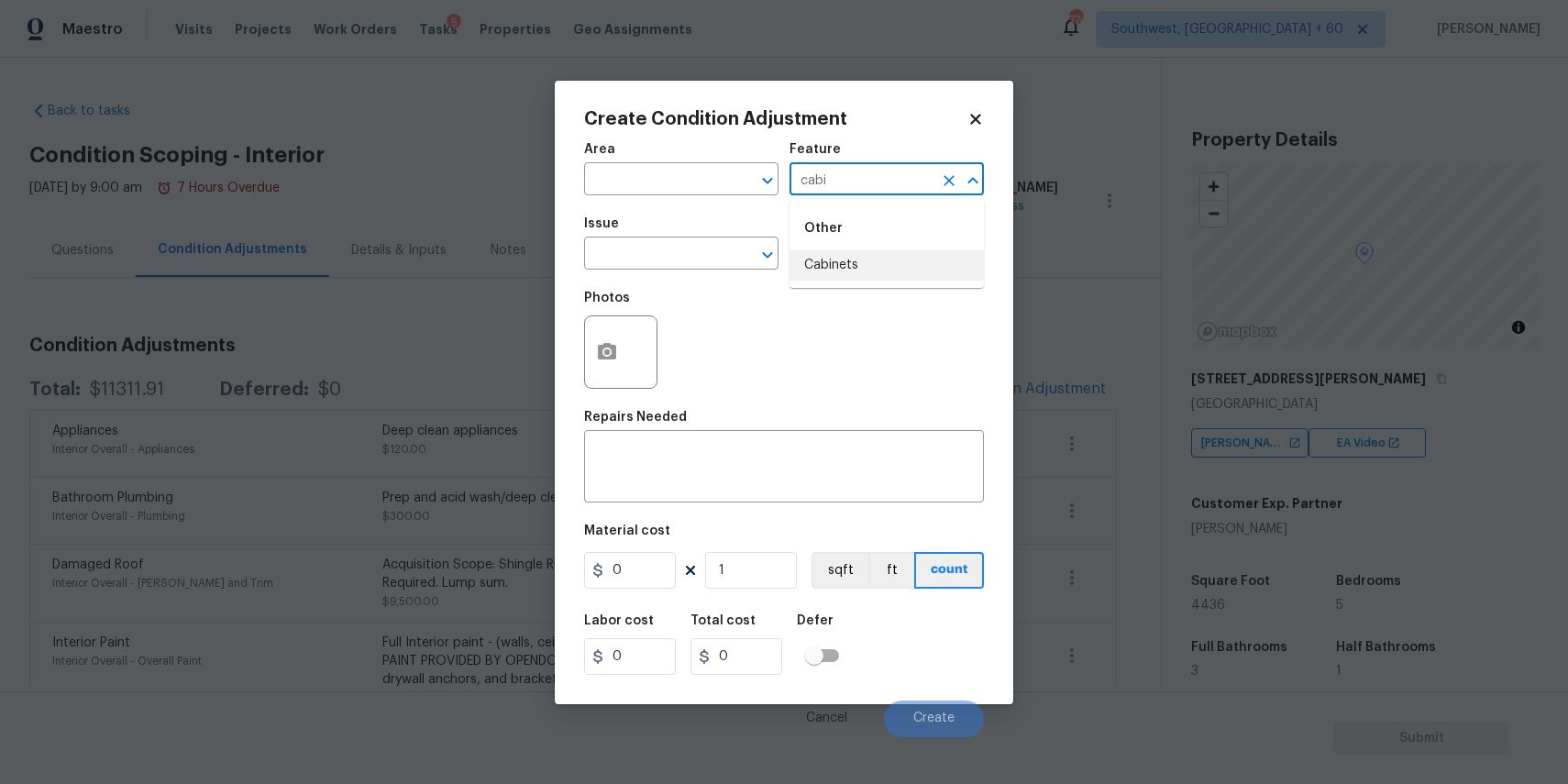
click at [870, 268] on li "Cabinets" at bounding box center [887, 265] width 194 height 30
type input "Cabinets"
click at [706, 501] on div "x ​" at bounding box center [784, 468] width 400 height 68
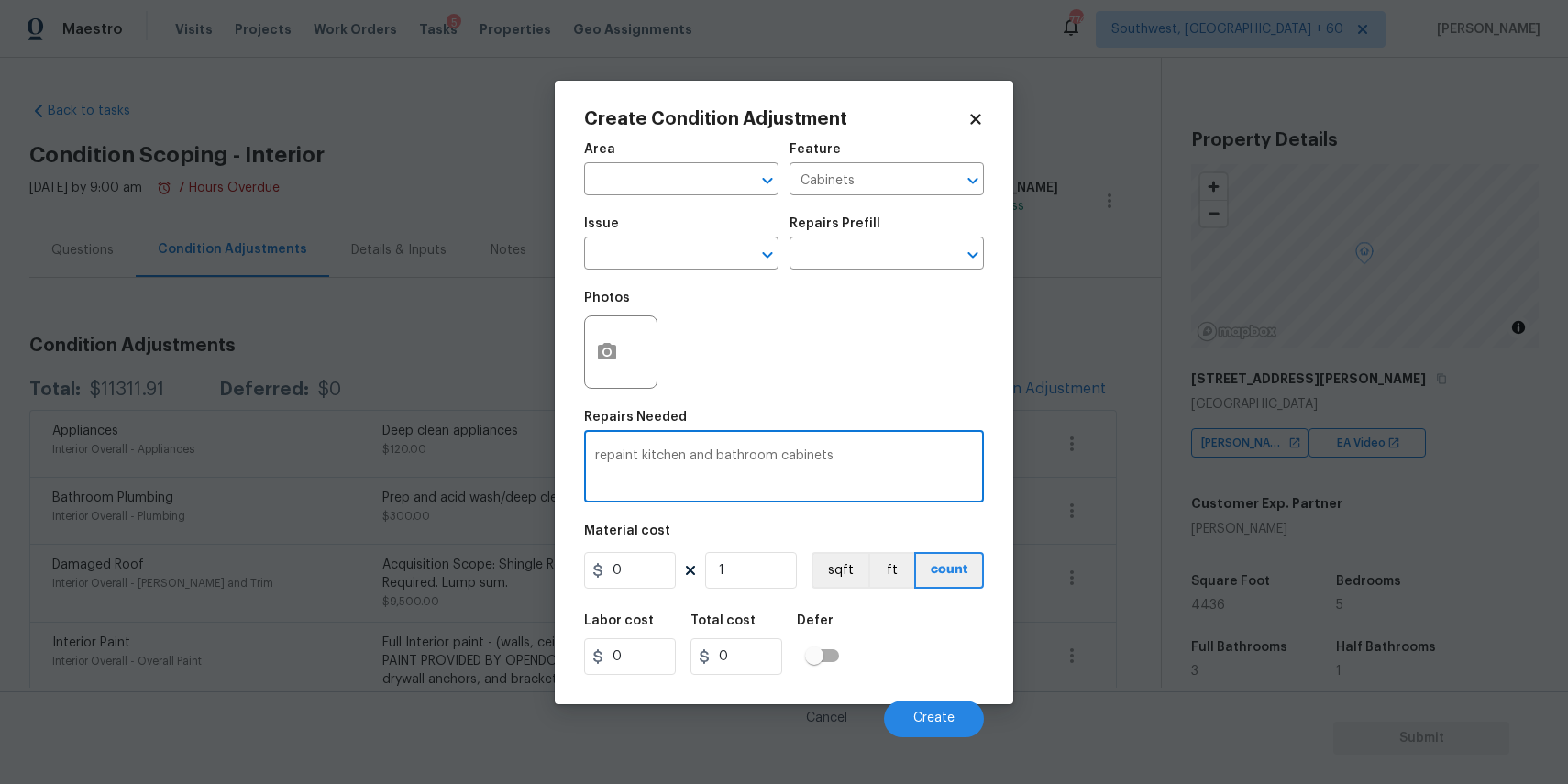
type textarea "repaint kitchen and bathroom cabinets"
click at [669, 553] on input "0" at bounding box center [630, 570] width 91 height 37
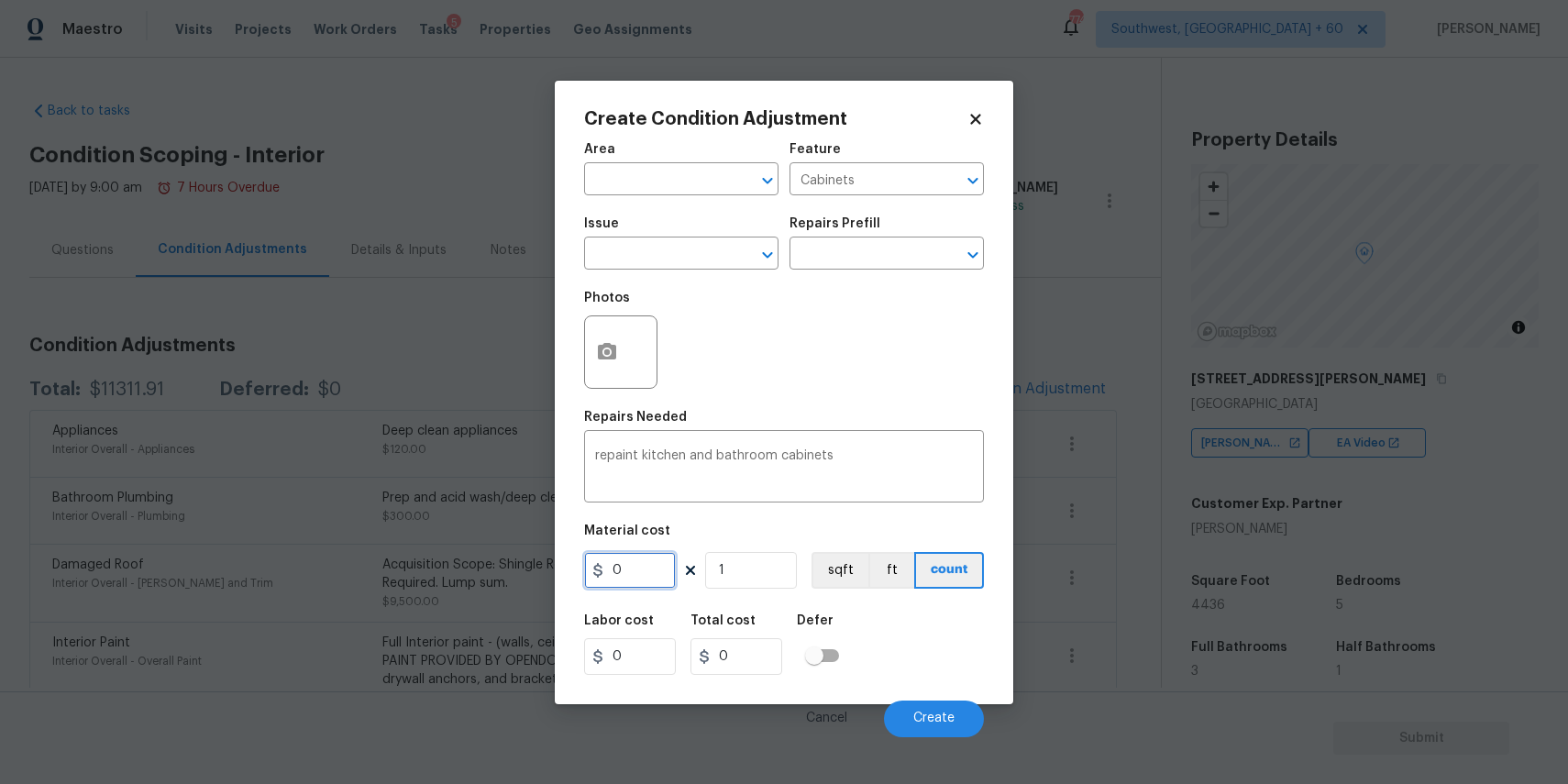
click at [651, 565] on input "0" at bounding box center [630, 570] width 91 height 37
type input "2000"
click at [621, 345] on button "button" at bounding box center [607, 353] width 44 height 72
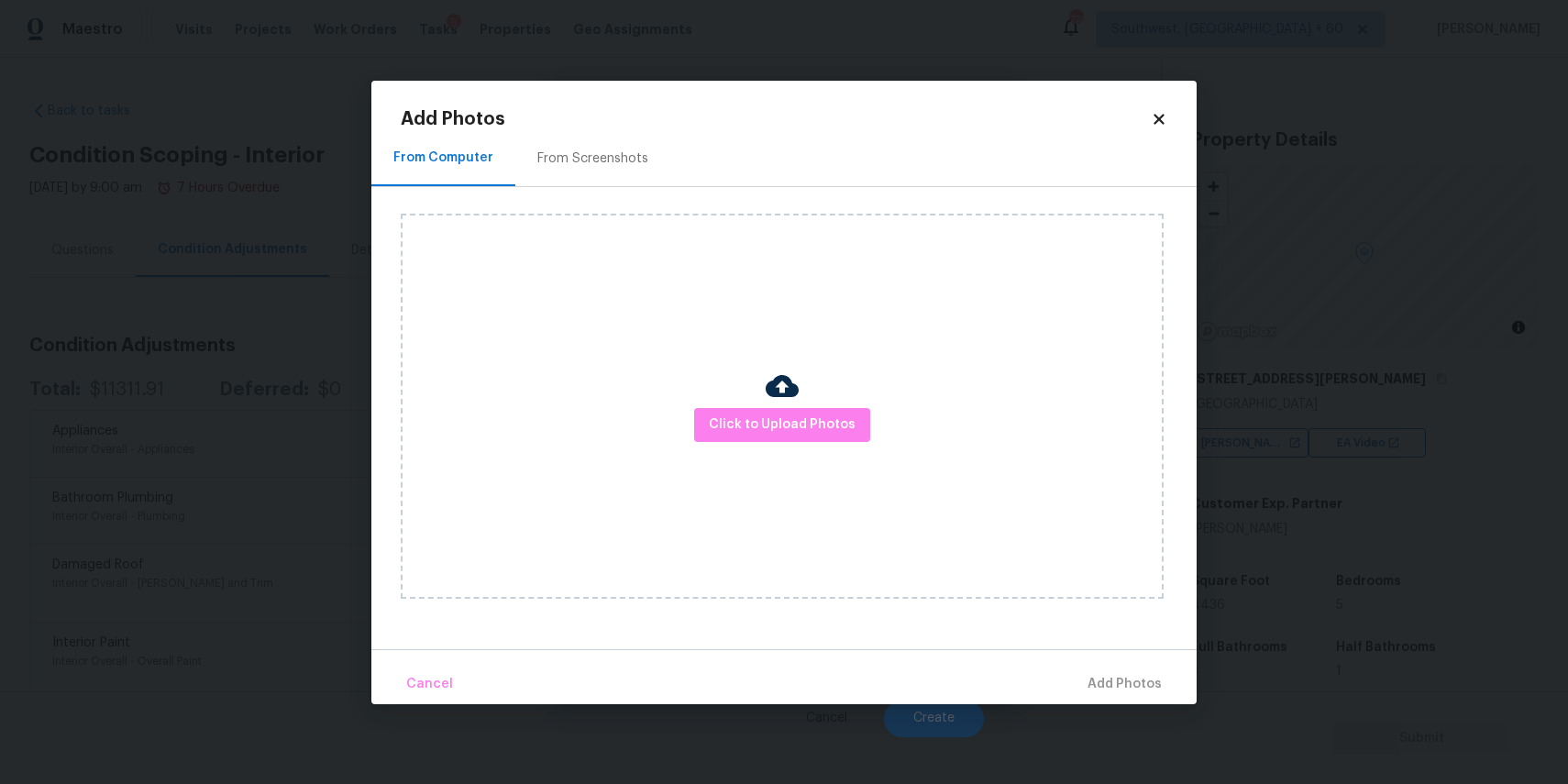
click at [771, 456] on div "Click to Upload Photos" at bounding box center [782, 406] width 763 height 385
click at [794, 428] on span "Click to Upload Photos" at bounding box center [782, 426] width 147 height 23
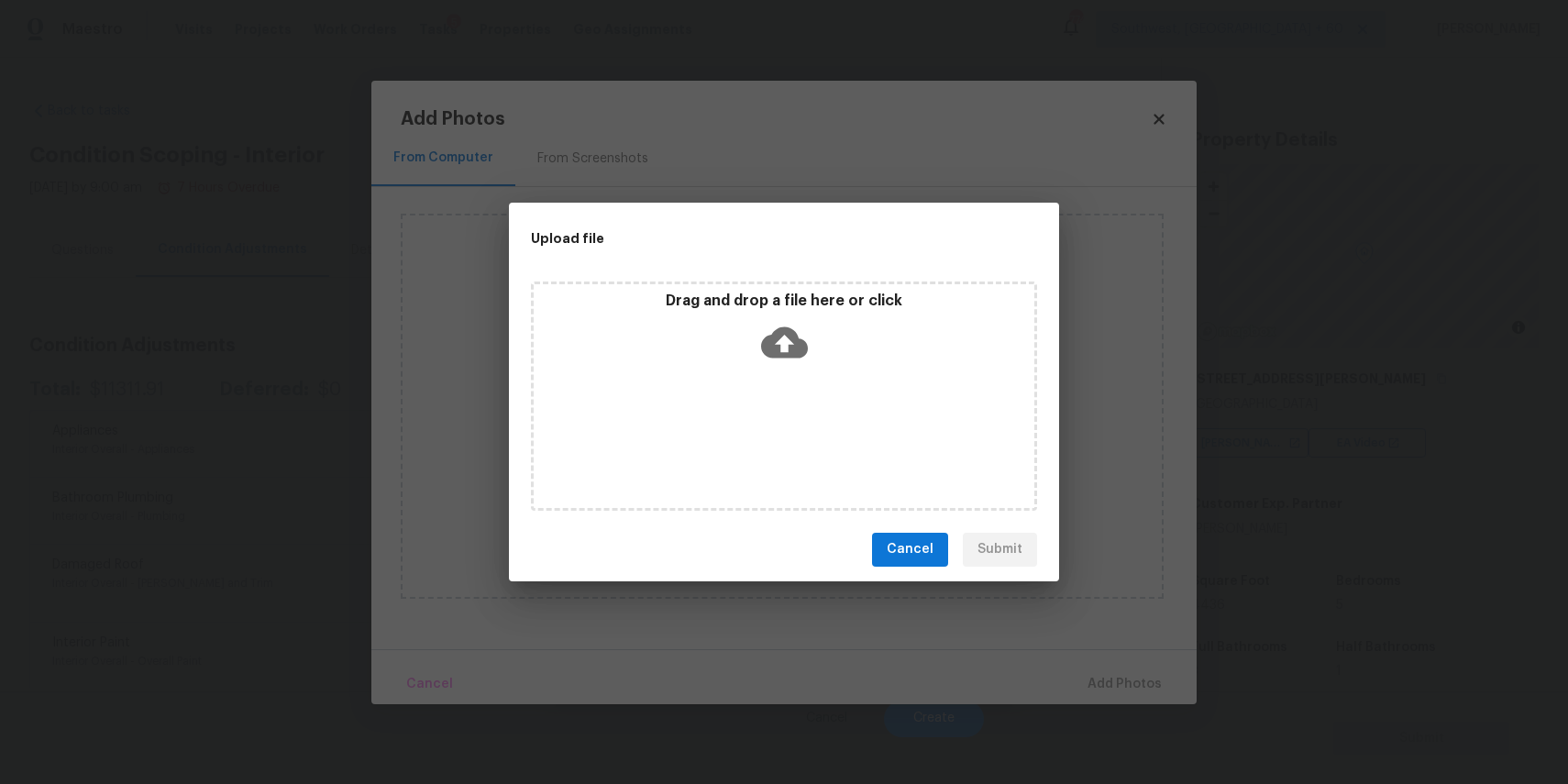
click at [794, 428] on div "Drag and drop a file here or click" at bounding box center [784, 396] width 506 height 229
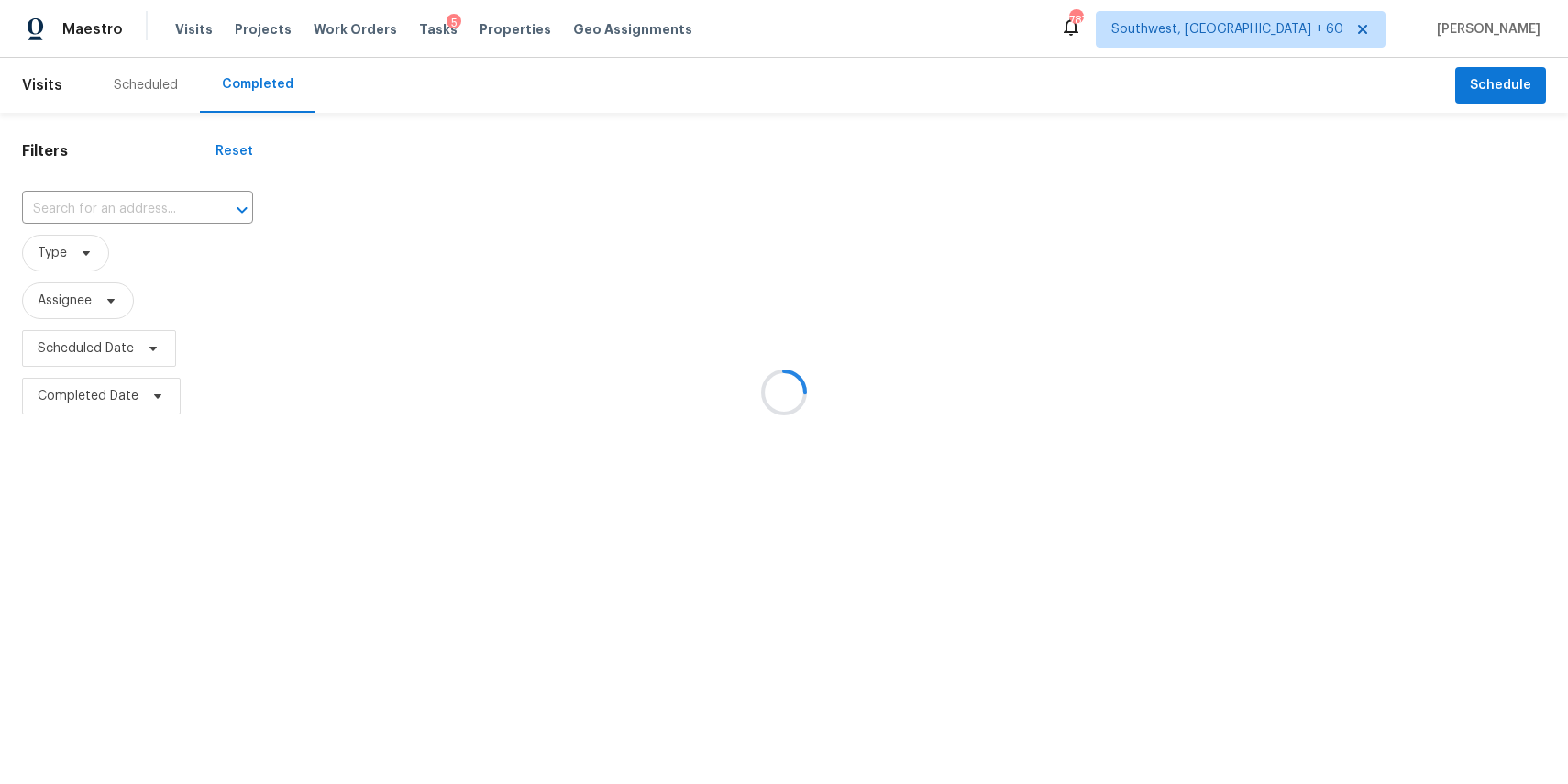
click at [159, 204] on div at bounding box center [784, 392] width 1568 height 784
click at [109, 200] on input "text" at bounding box center [112, 209] width 180 height 28
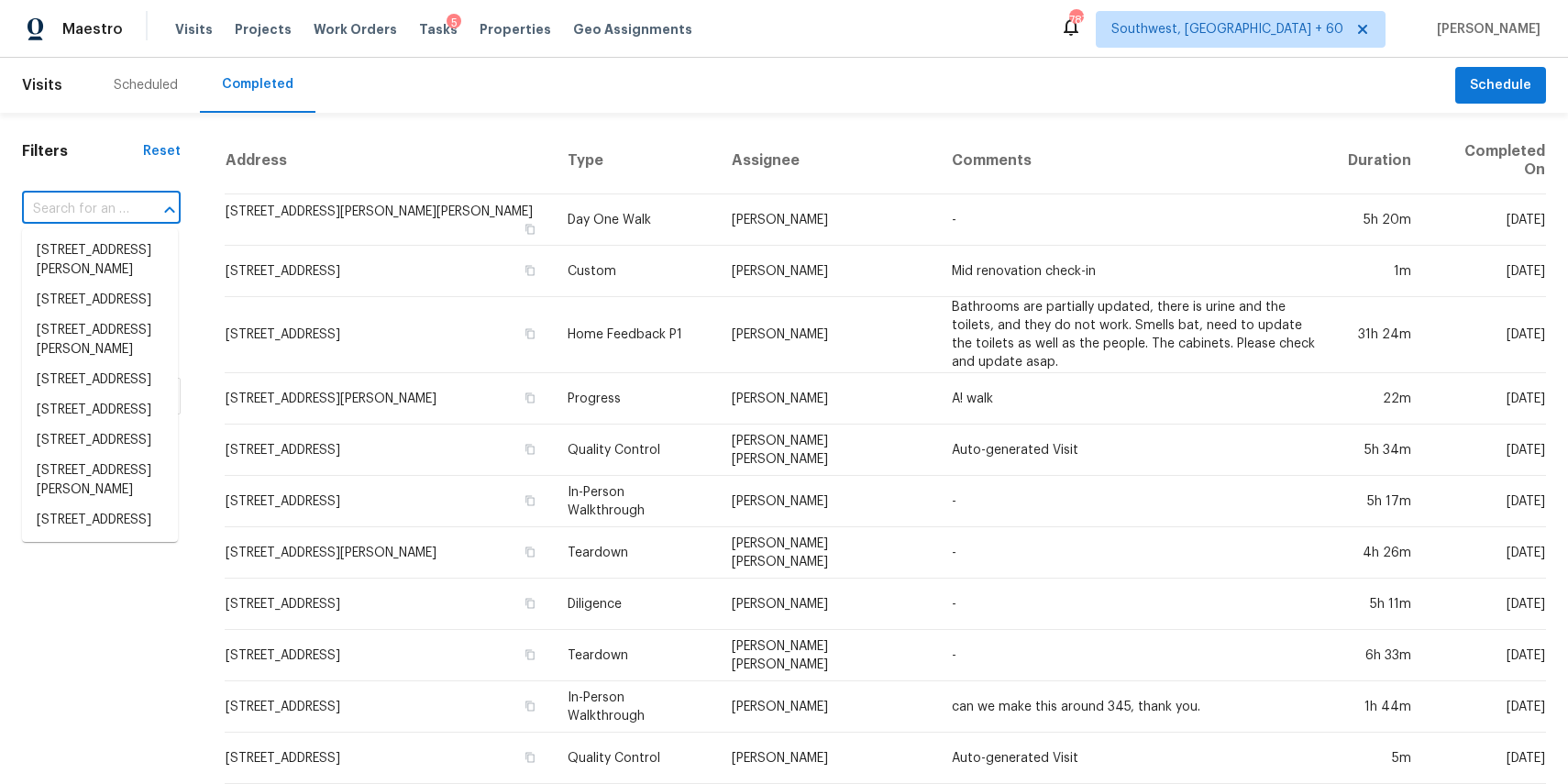
click at [109, 200] on input "text" at bounding box center [76, 209] width 107 height 28
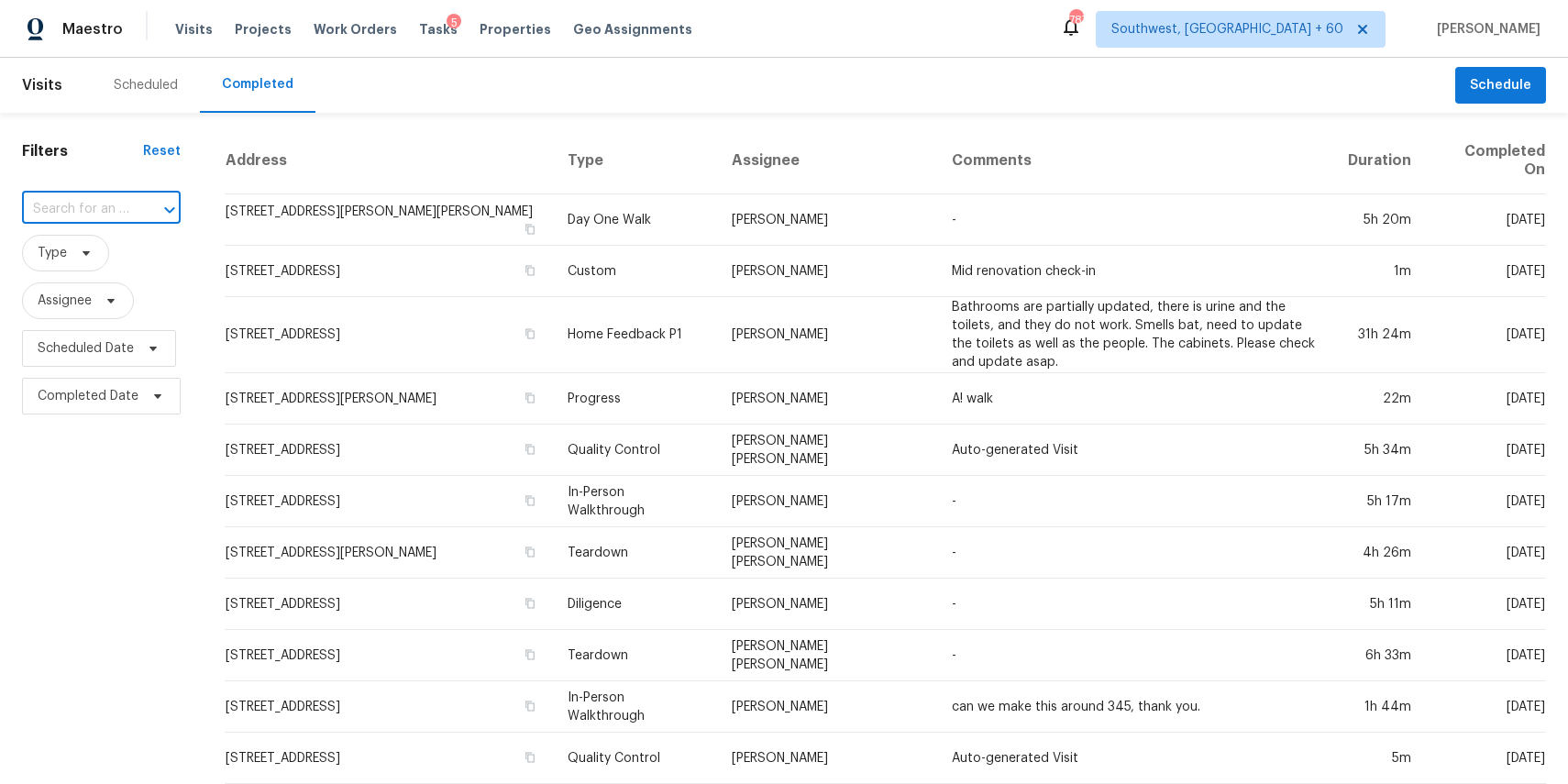
click at [109, 200] on input "text" at bounding box center [76, 209] width 107 height 28
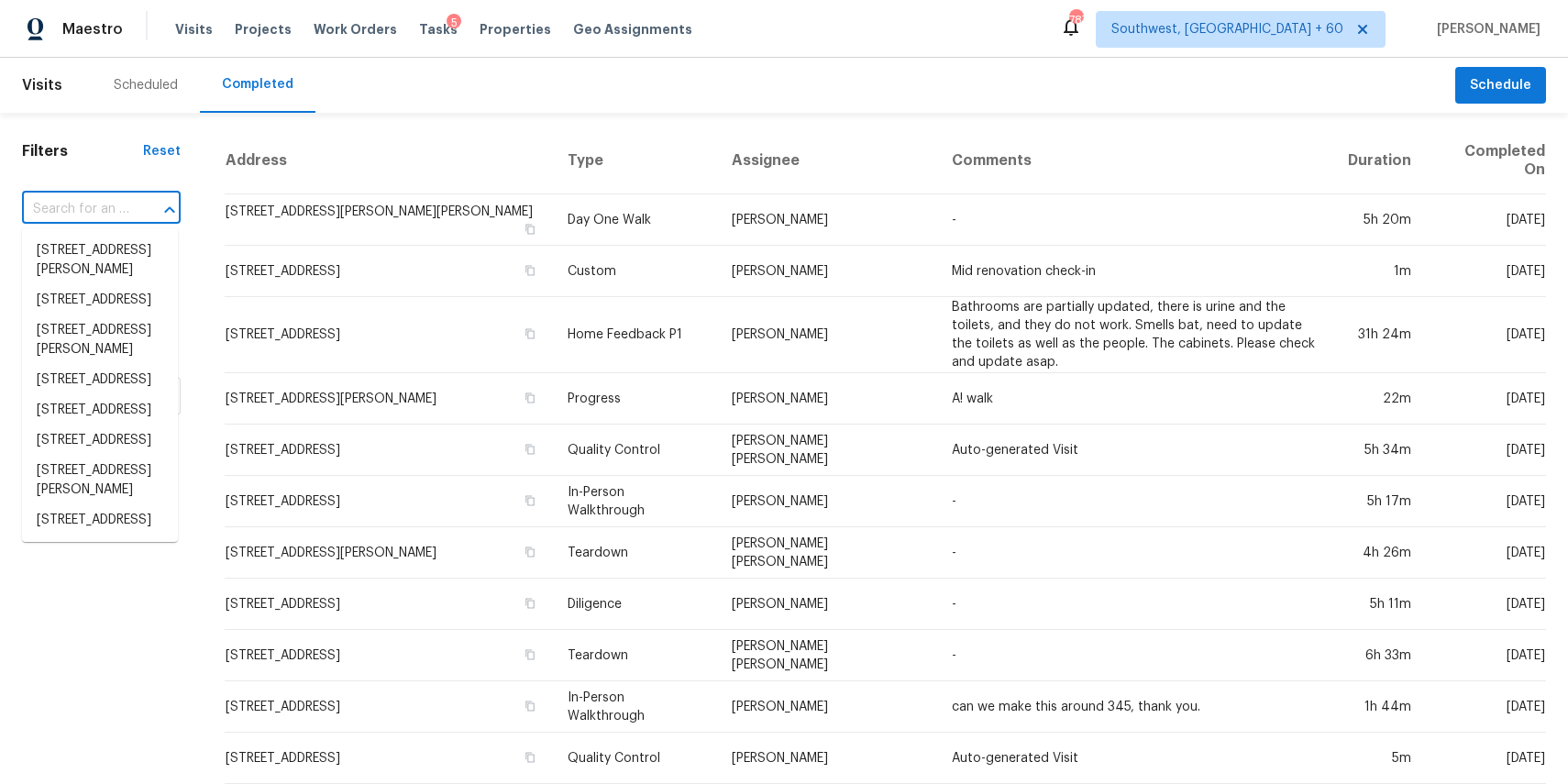
paste input "[STREET_ADDRESS]"
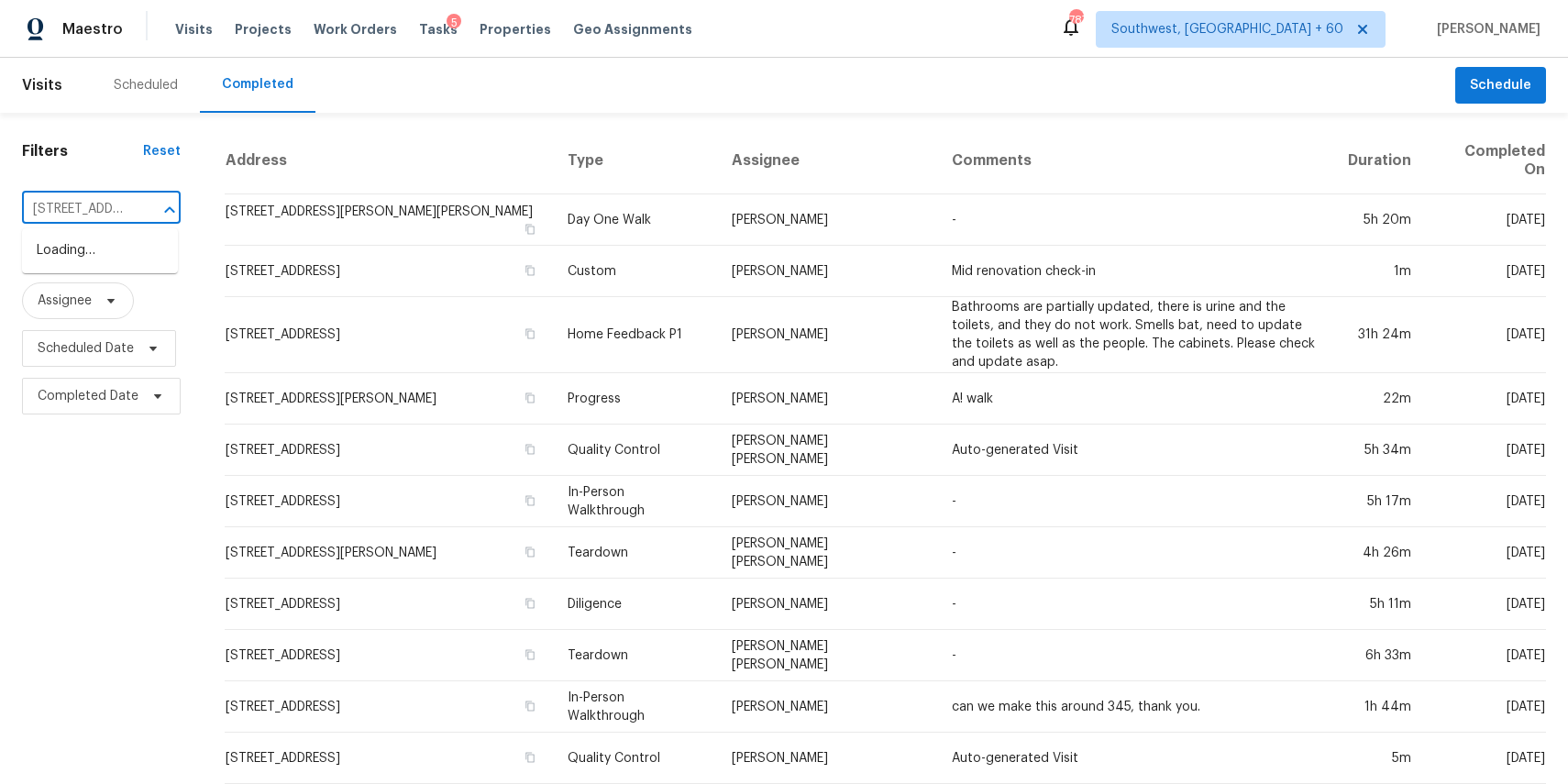
scroll to position [0, 170]
type input "[STREET_ADDRESS]"
click at [123, 197] on input "text" at bounding box center [76, 209] width 107 height 28
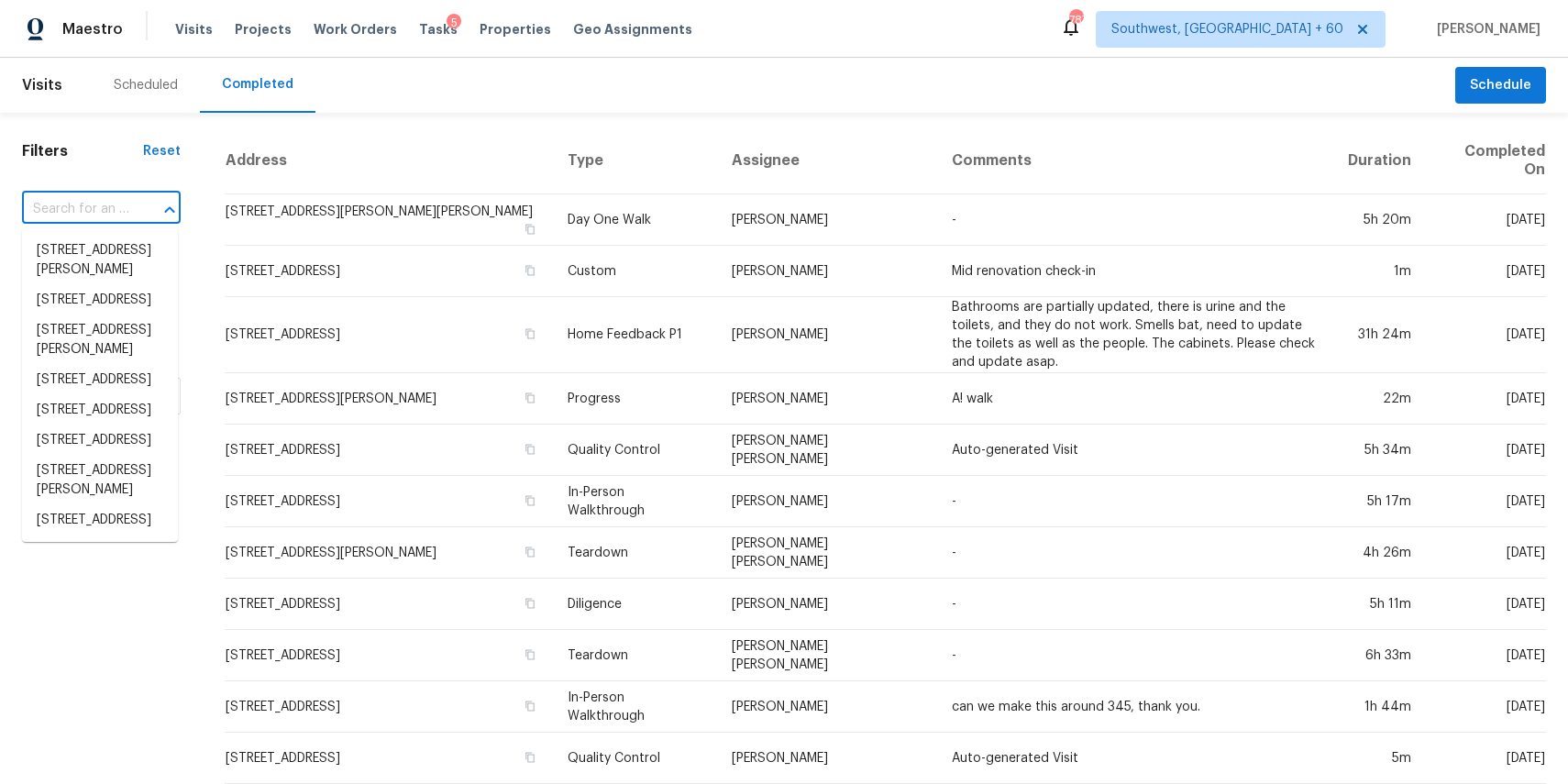
paste input "[STREET_ADDRESS]"
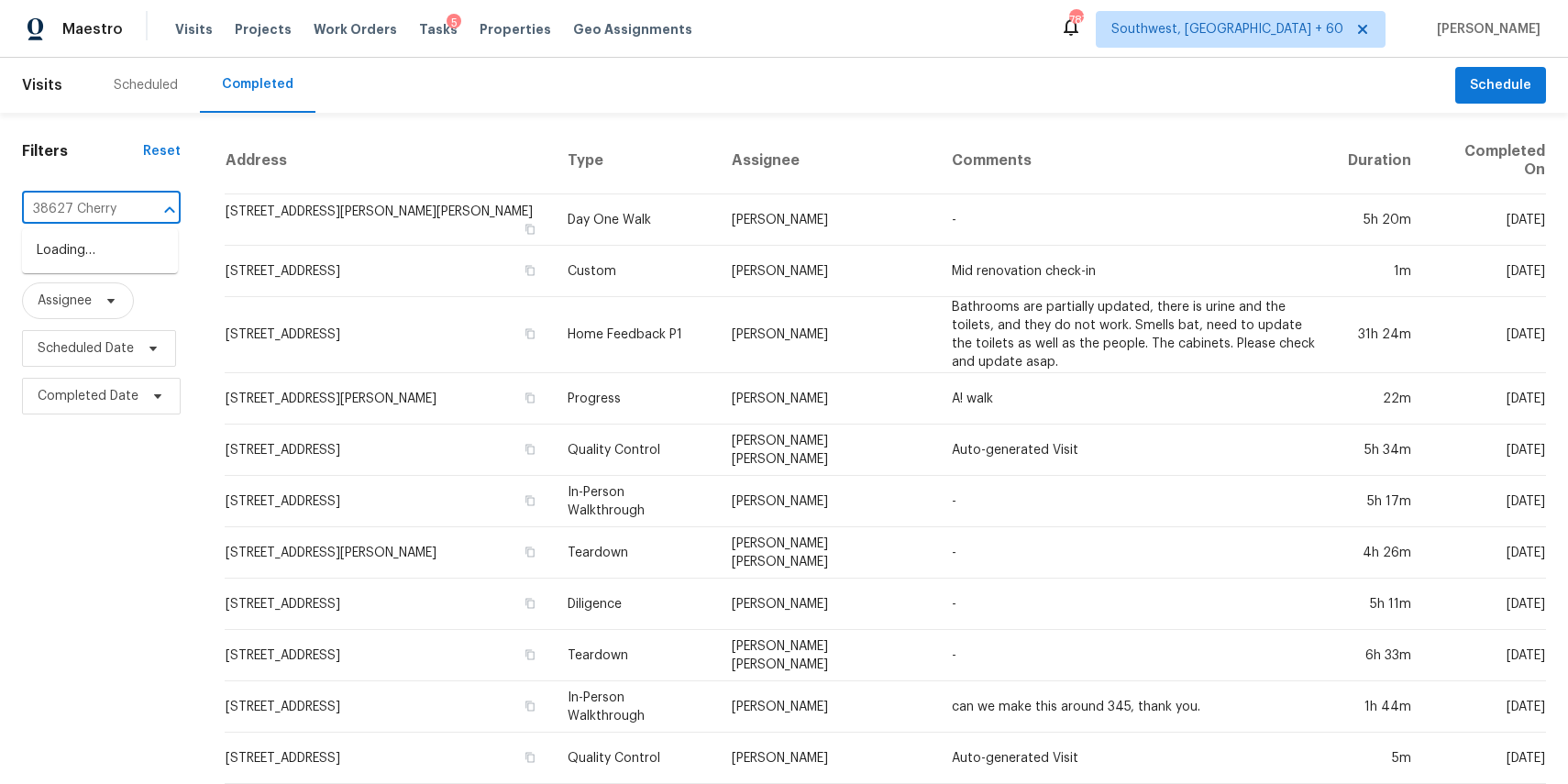
type input "38627 Cherry"
click at [128, 249] on li "[STREET_ADDRESS]" at bounding box center [100, 250] width 156 height 30
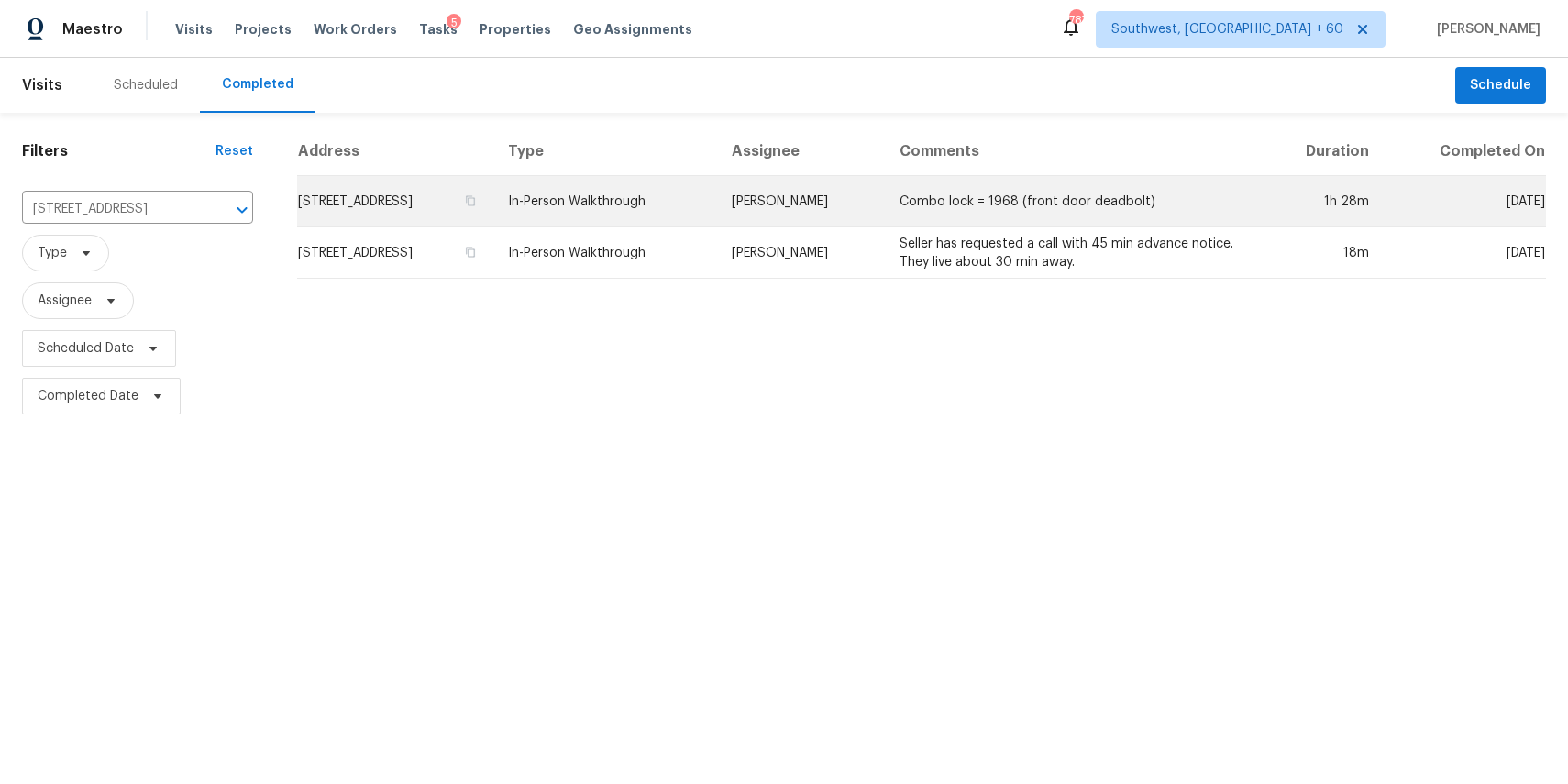
click at [858, 191] on td "[PERSON_NAME]" at bounding box center [801, 201] width 168 height 51
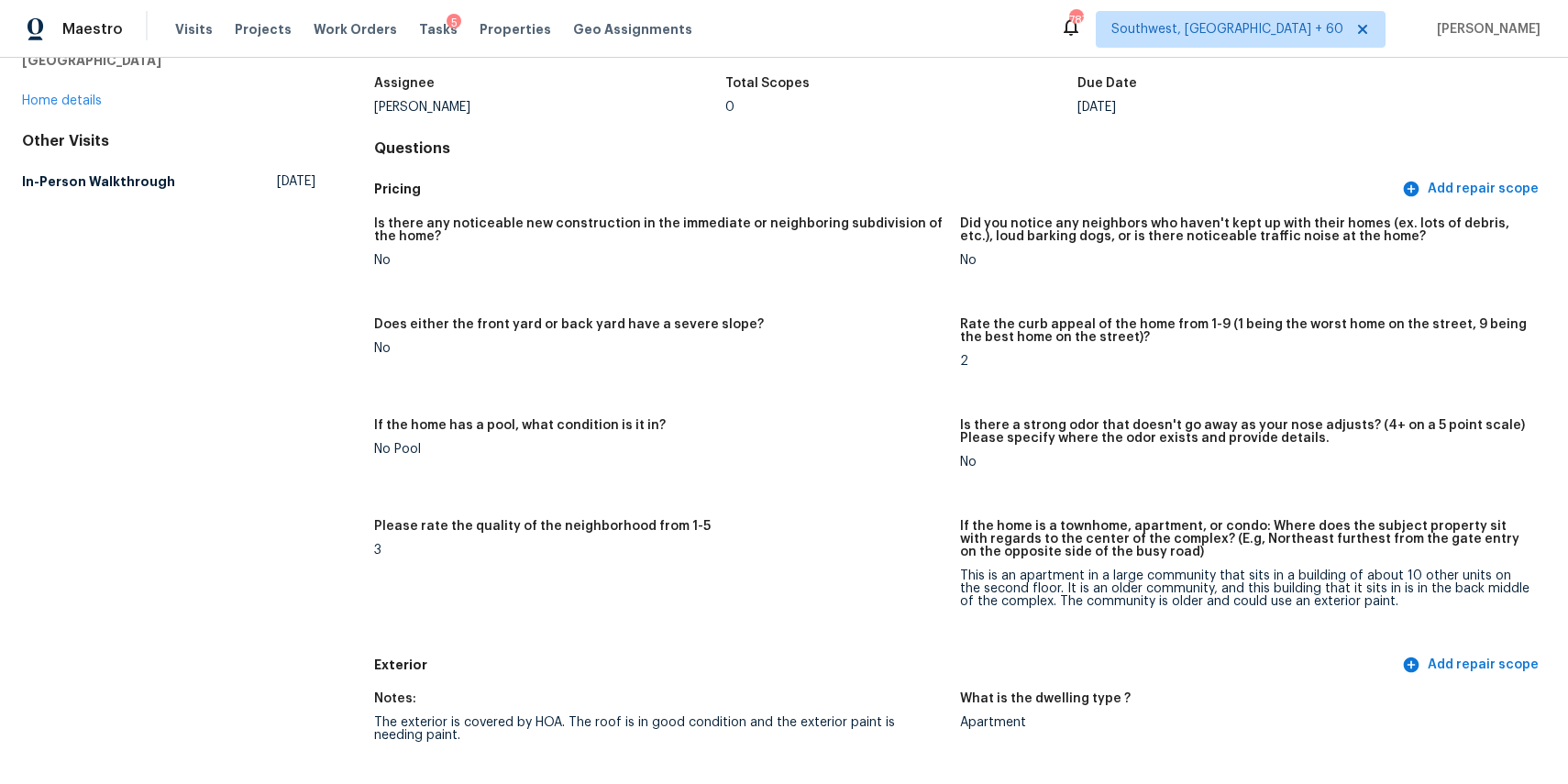
scroll to position [116, 0]
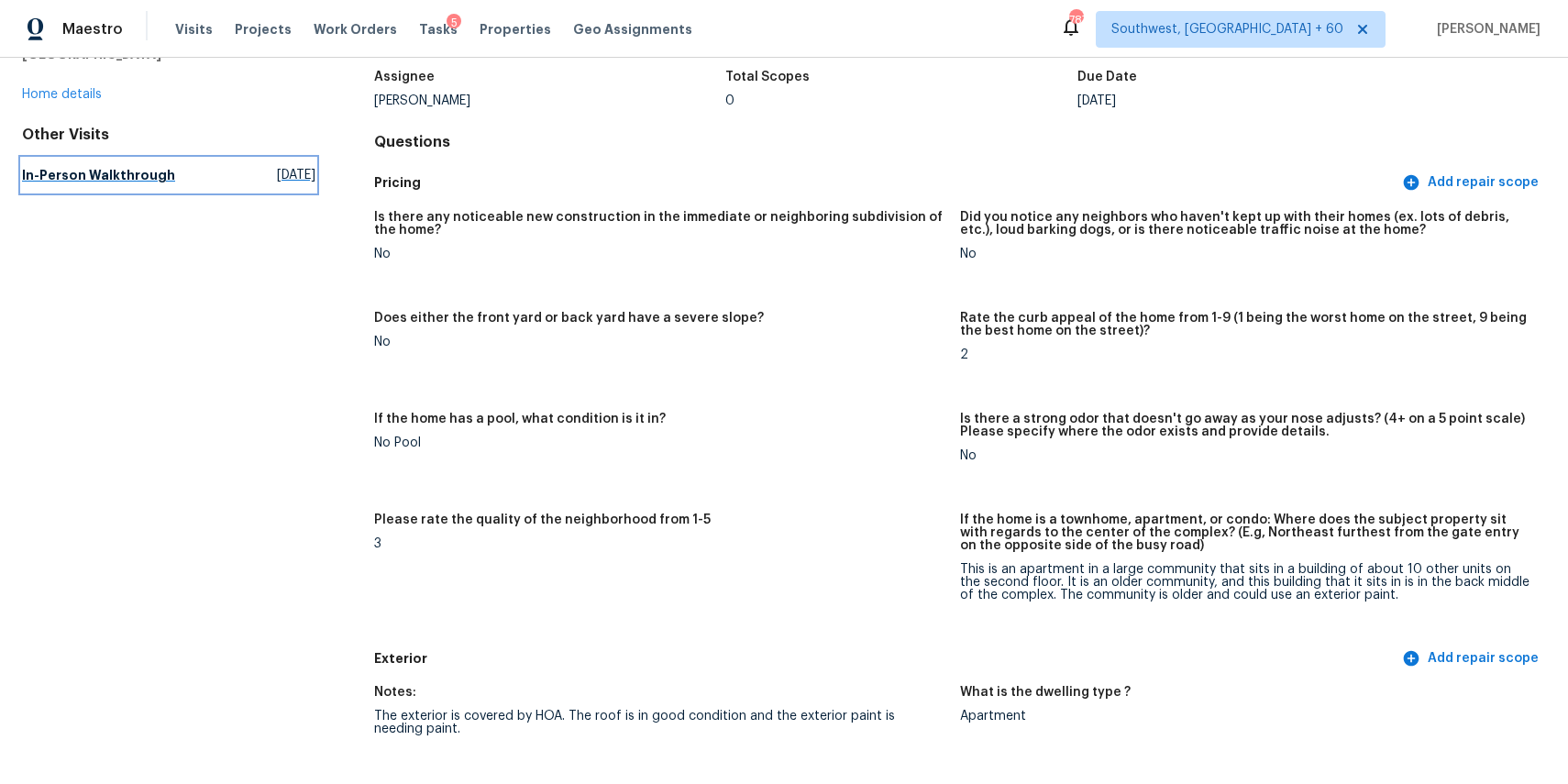
click at [131, 173] on h5 "In-Person Walkthrough" at bounding box center [99, 175] width 154 height 18
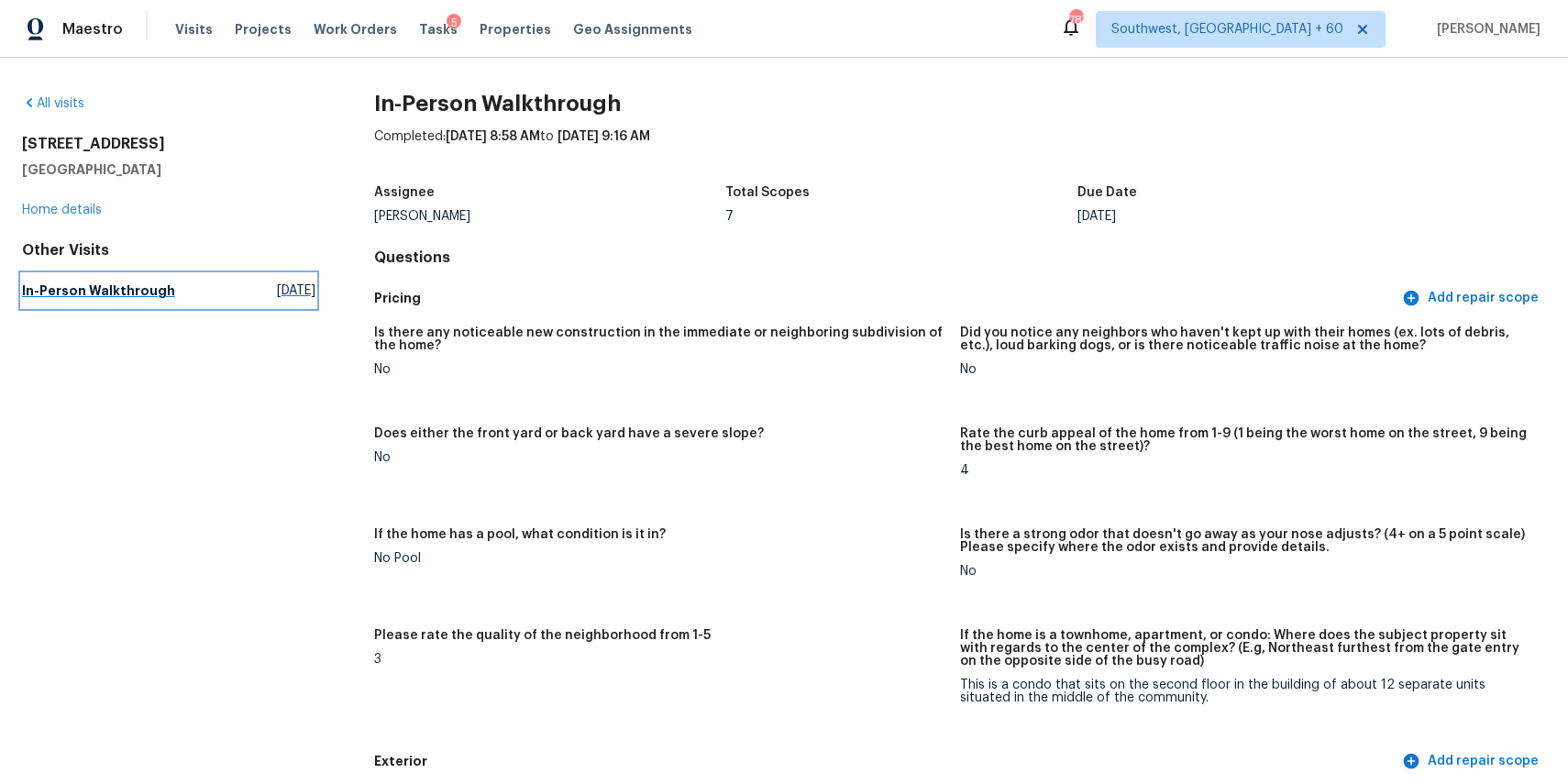
click at [278, 299] on span "[DATE]" at bounding box center [296, 290] width 39 height 18
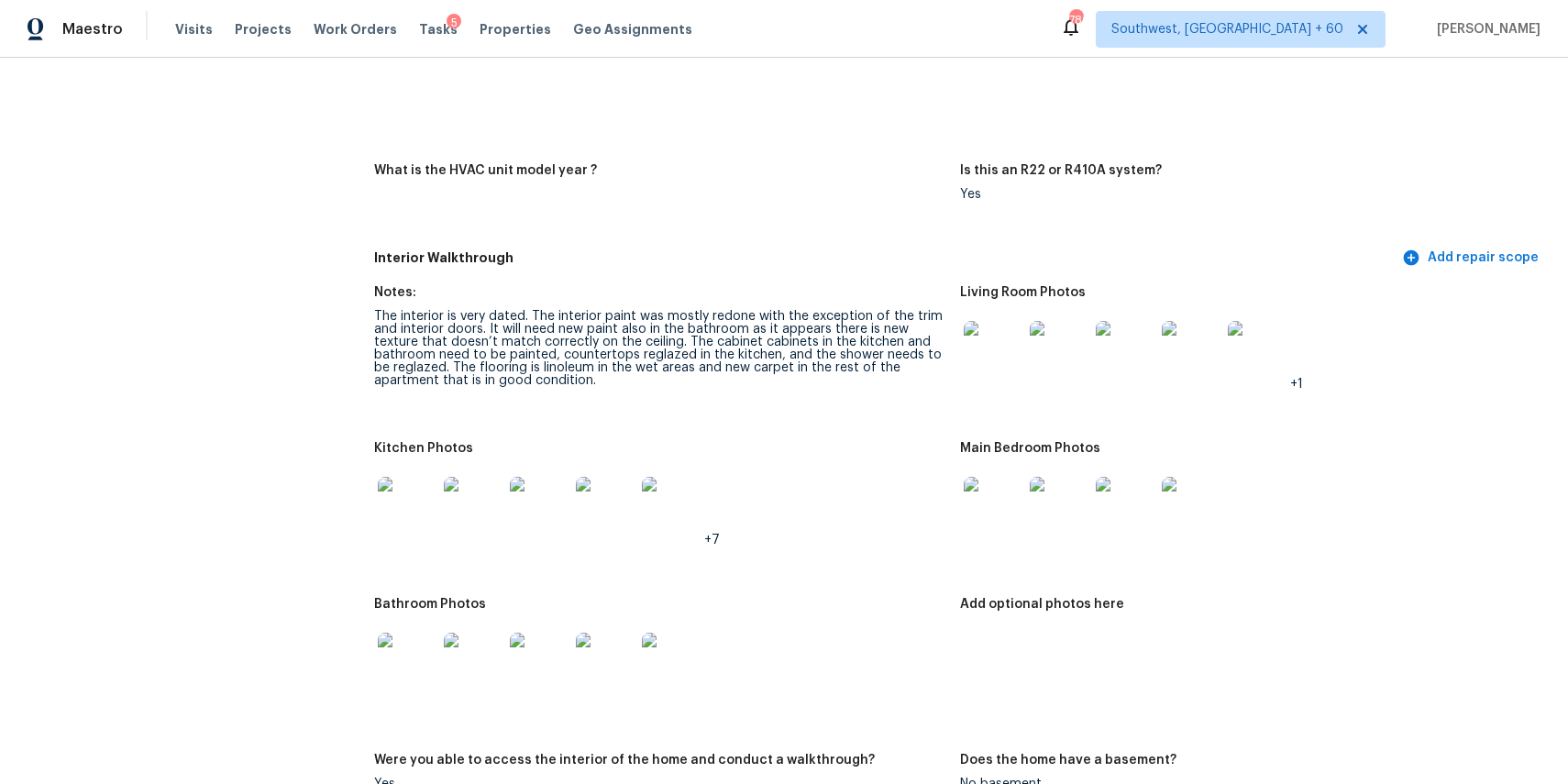
scroll to position [1621, 0]
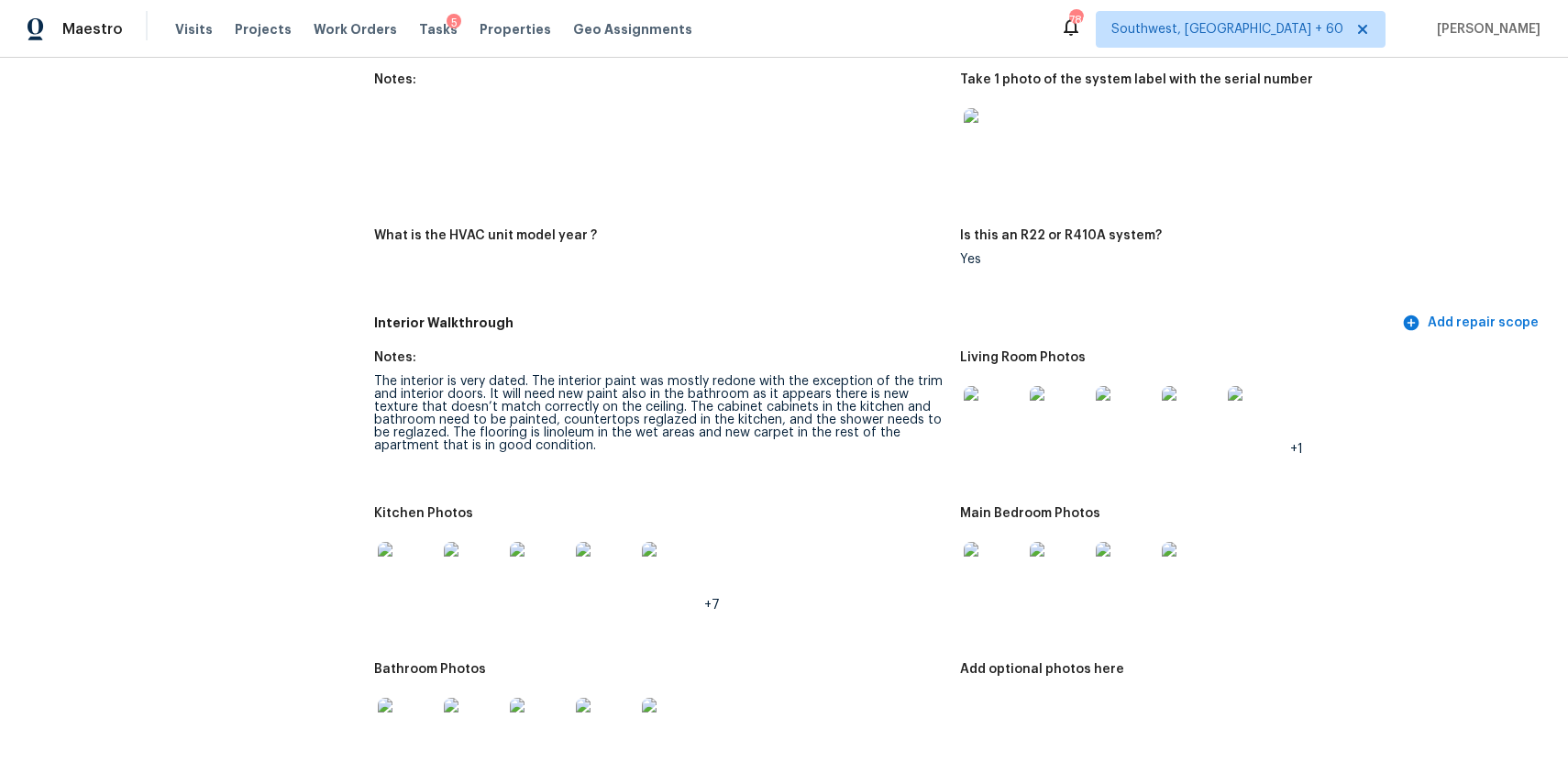
click at [982, 396] on img at bounding box center [993, 415] width 58 height 58
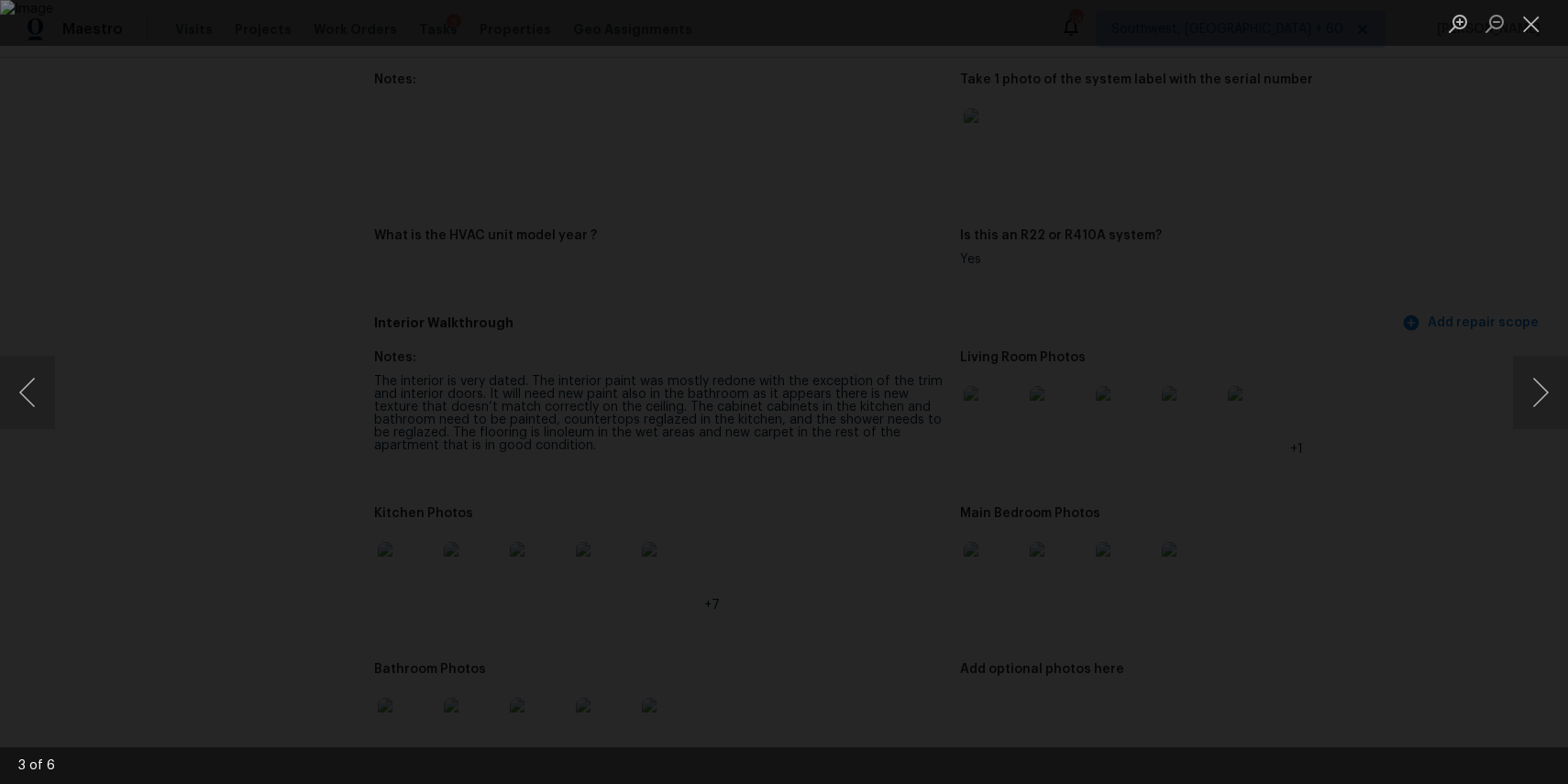
click at [1399, 310] on div "Lightbox" at bounding box center [784, 392] width 1568 height 784
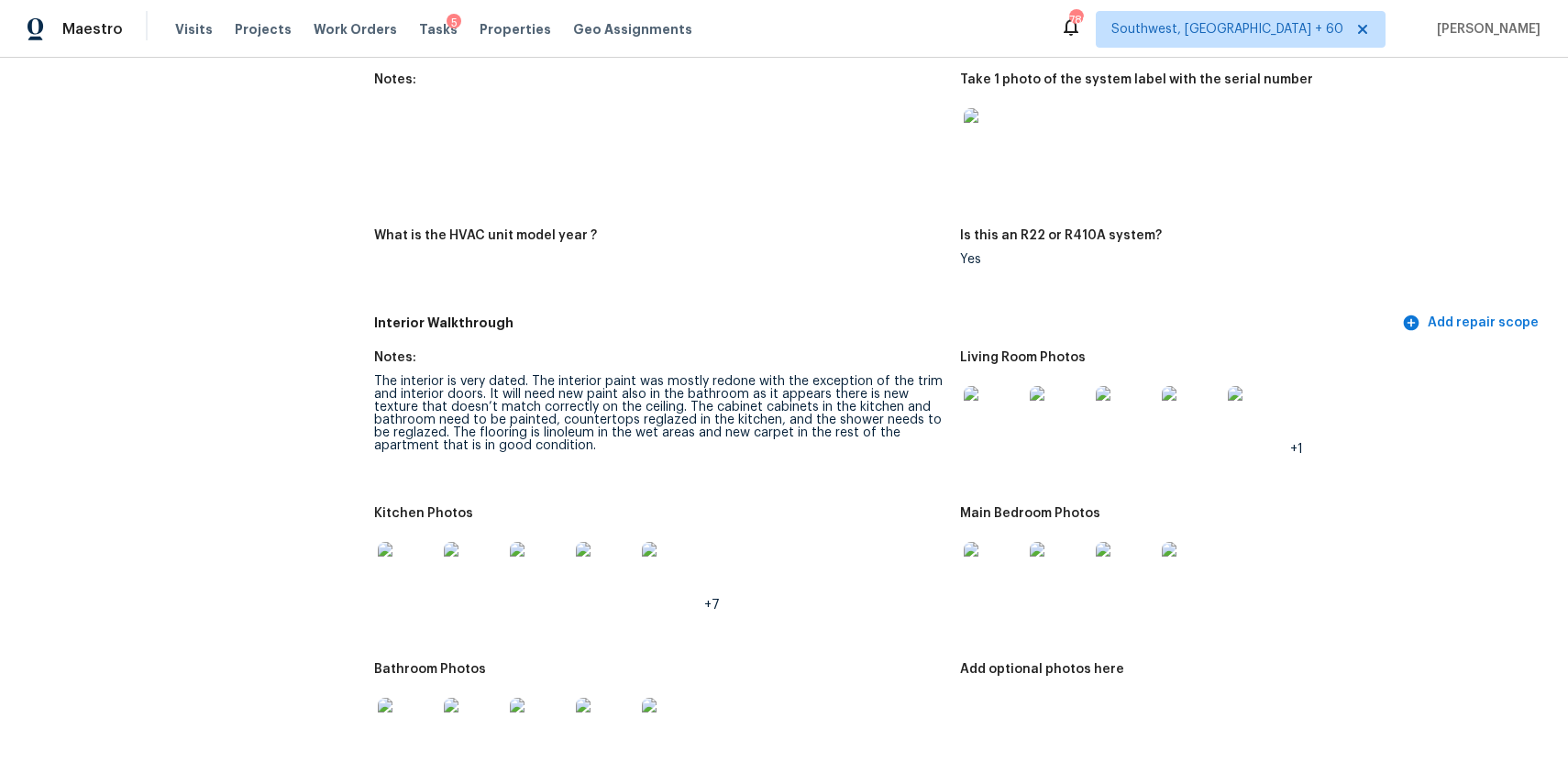
scroll to position [1833, 0]
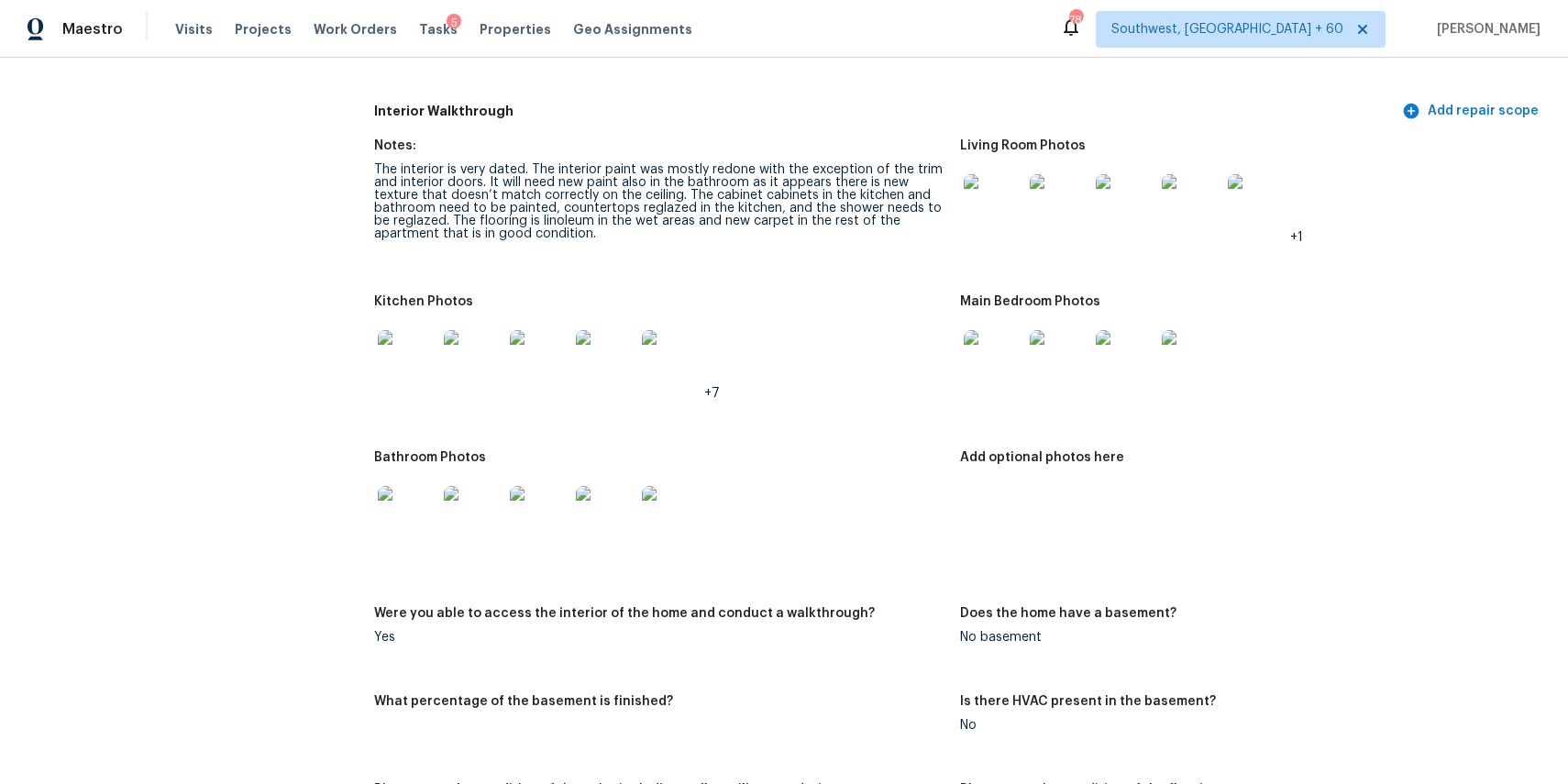
click at [430, 343] on img at bounding box center [407, 359] width 58 height 58
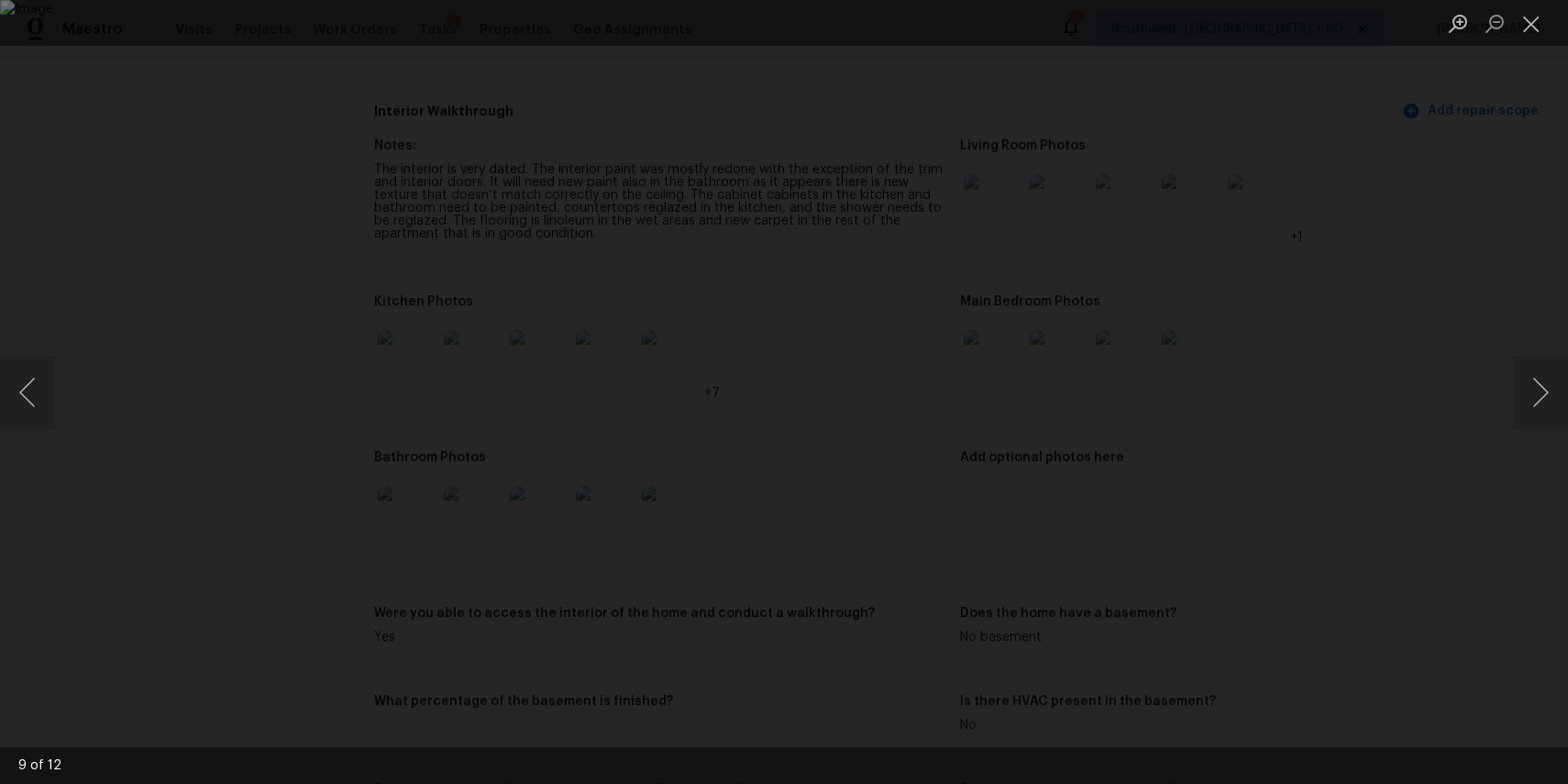
click at [1338, 417] on div "Lightbox" at bounding box center [784, 392] width 1568 height 784
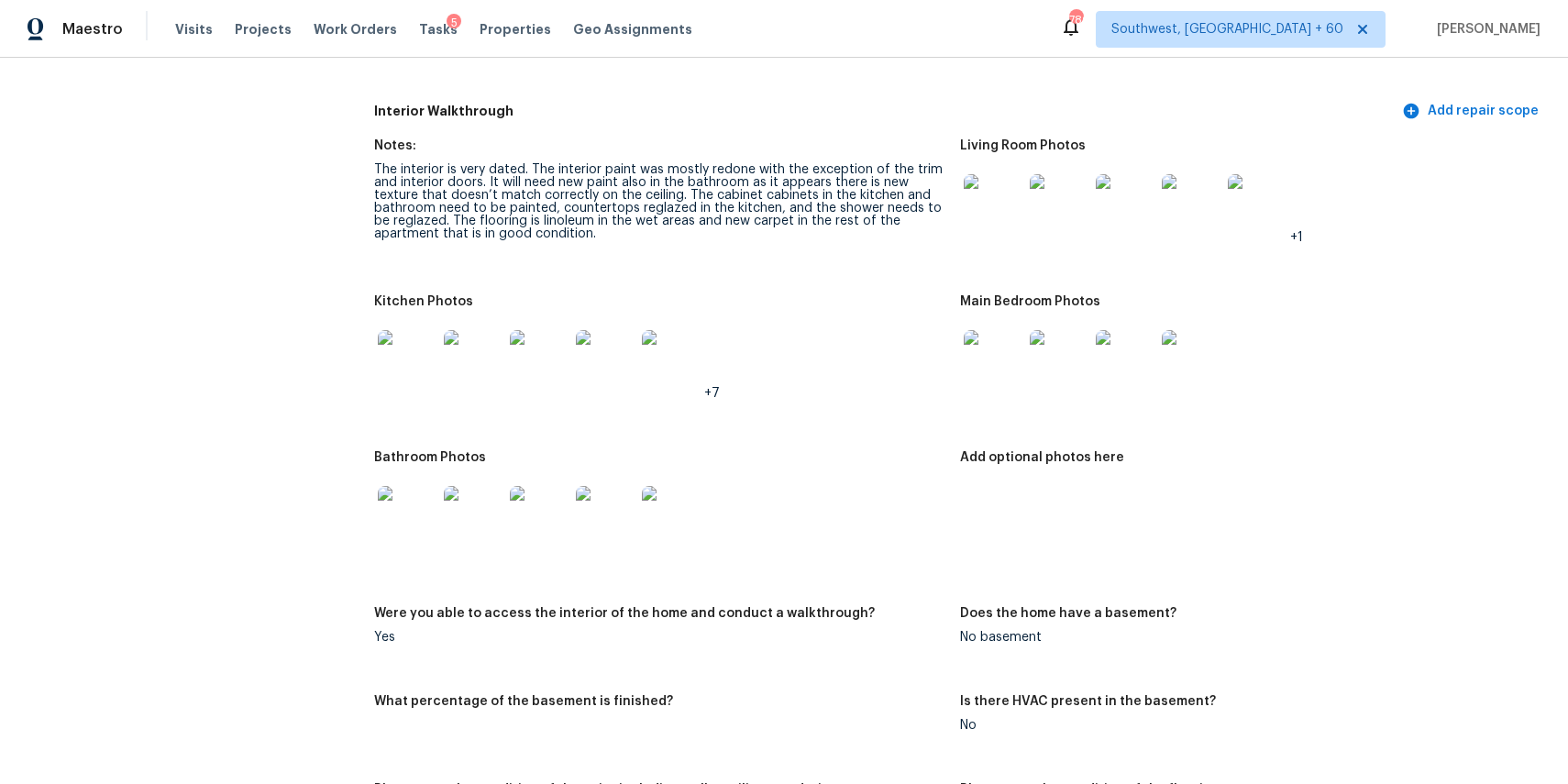
click at [397, 524] on img at bounding box center [407, 515] width 58 height 58
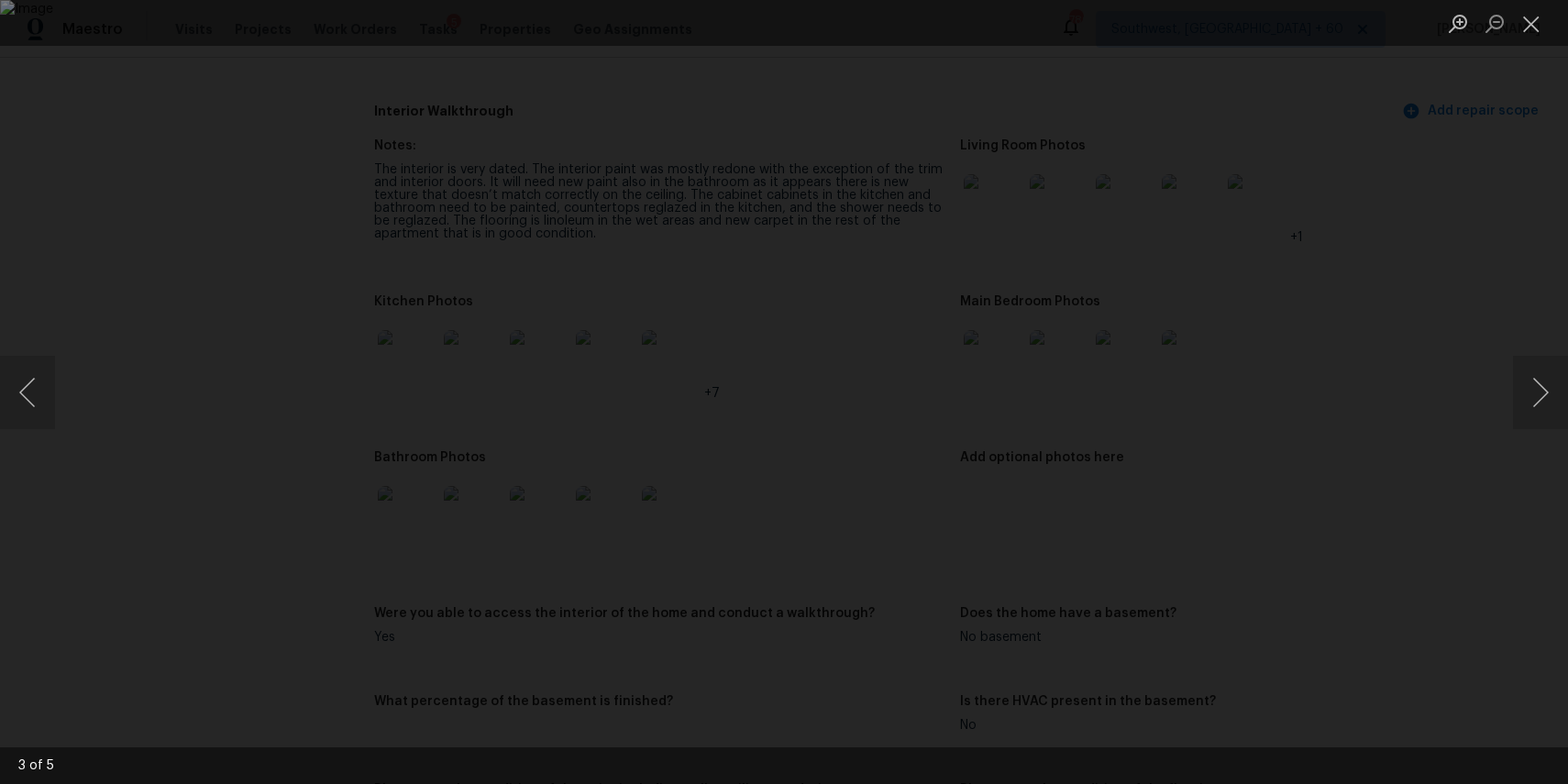
click at [1407, 421] on div "Lightbox" at bounding box center [784, 392] width 1568 height 784
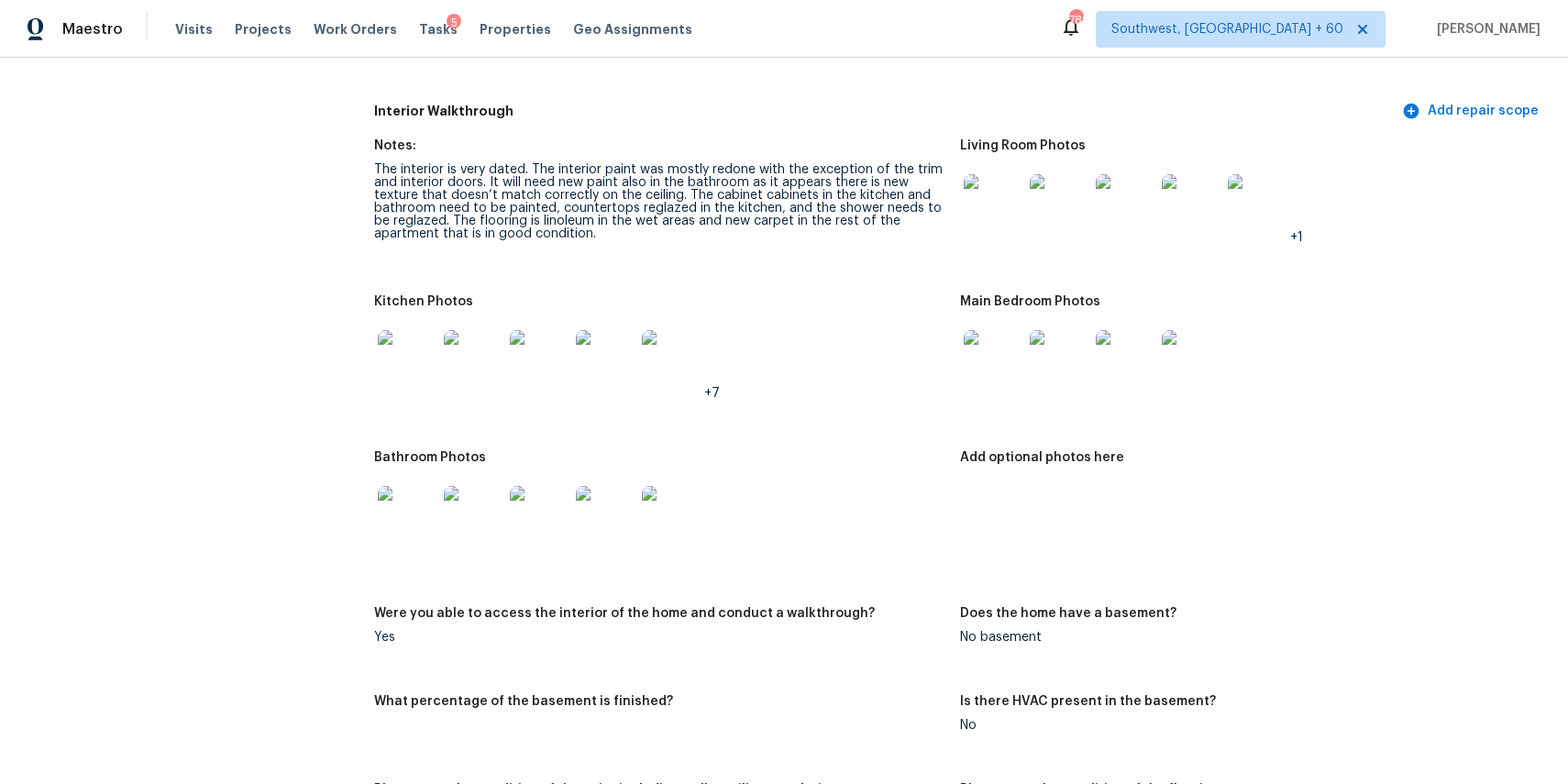
click at [407, 365] on img at bounding box center [407, 359] width 58 height 58
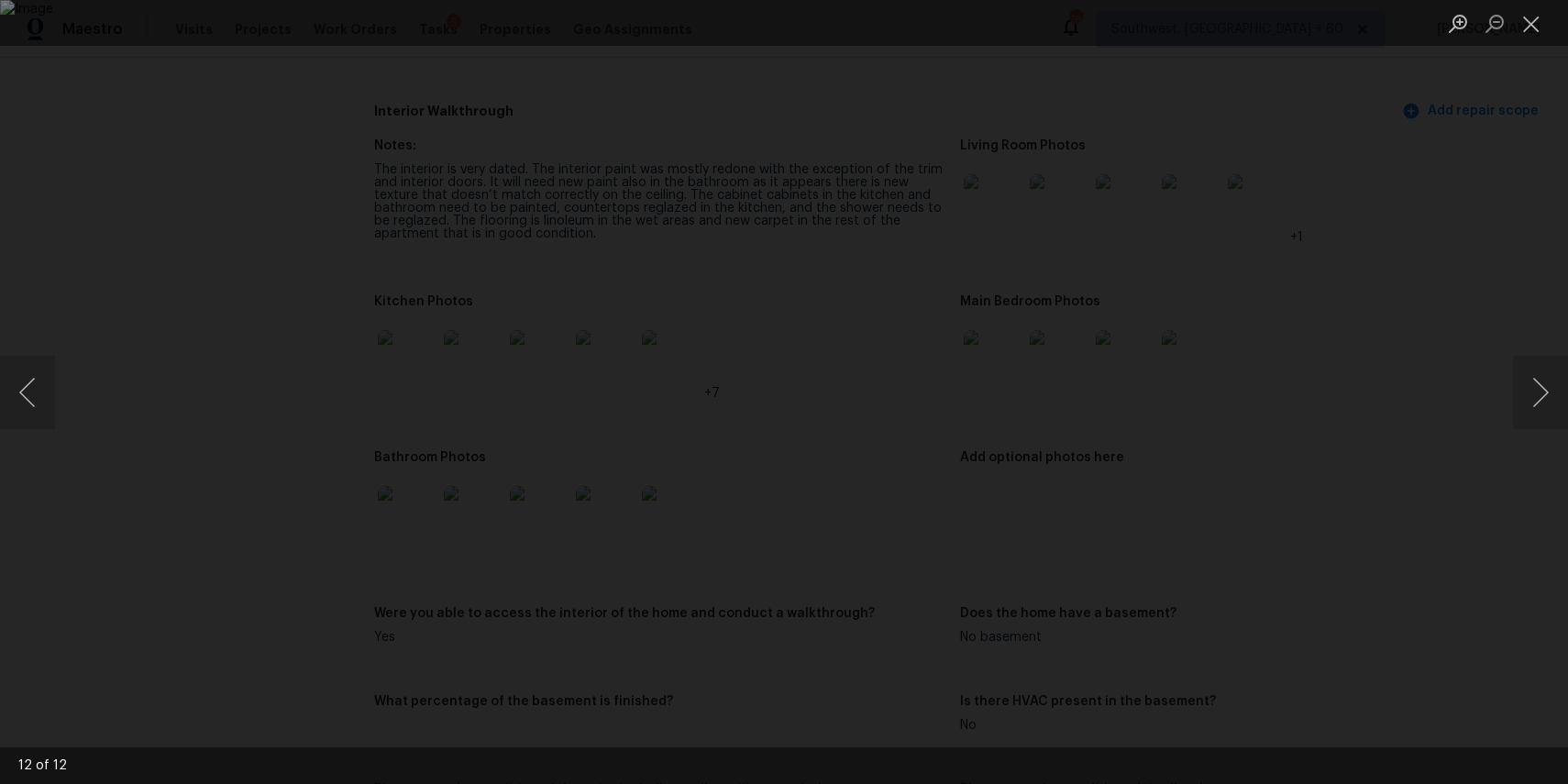
click at [1458, 537] on div "Lightbox" at bounding box center [784, 392] width 1568 height 784
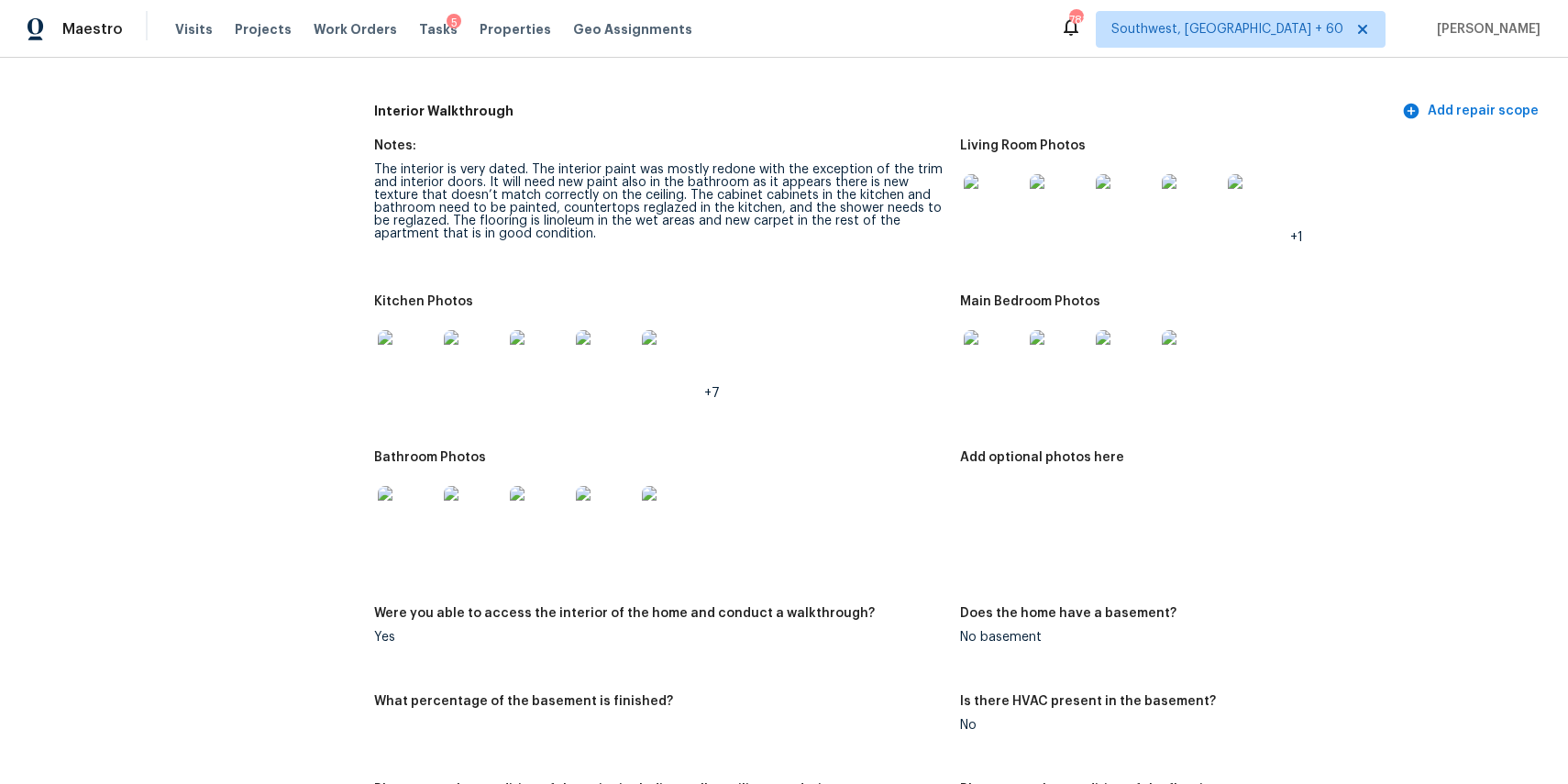
click at [411, 523] on img at bounding box center [407, 515] width 58 height 58
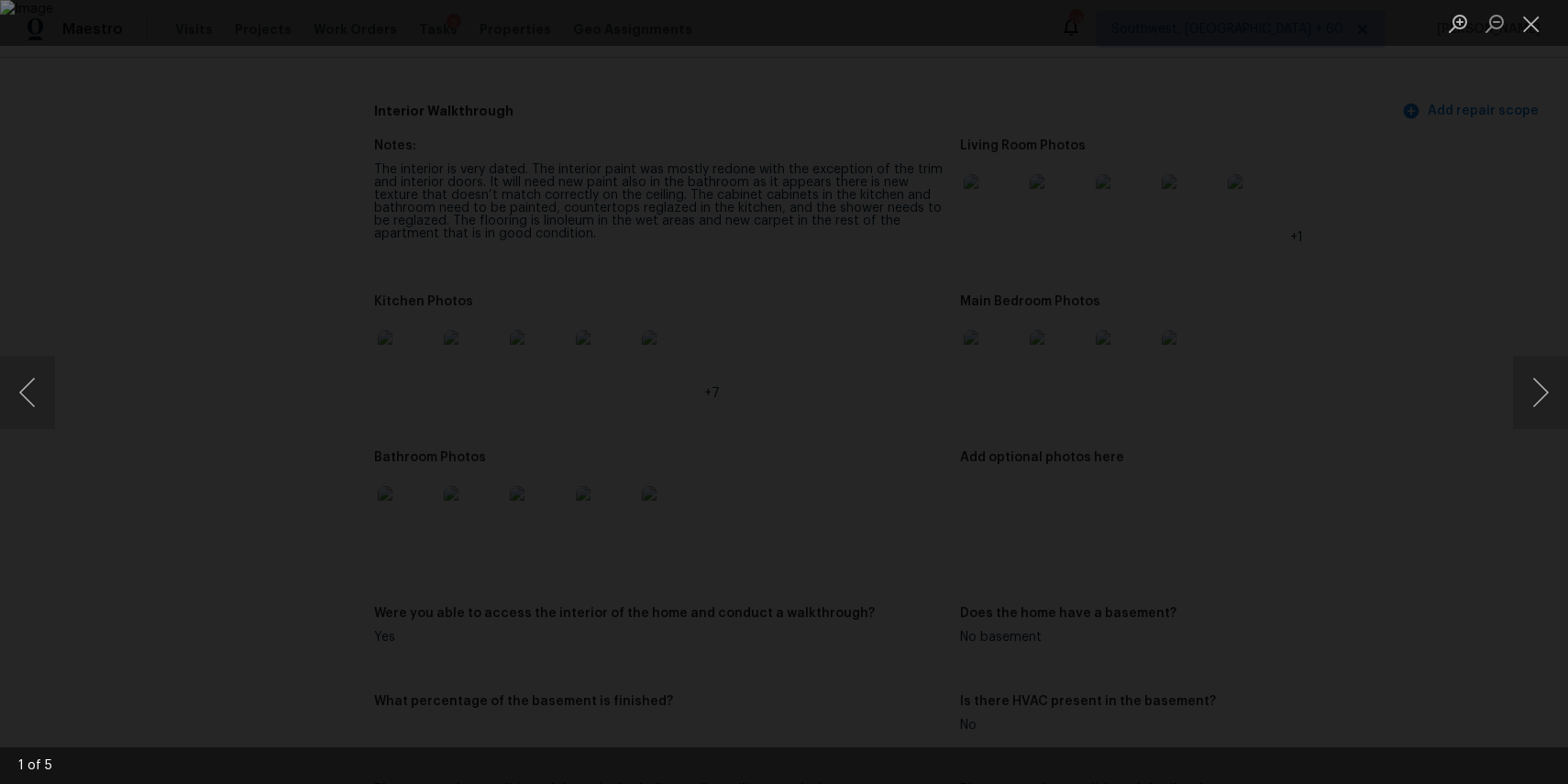
click at [1301, 433] on div "Lightbox" at bounding box center [784, 392] width 1568 height 784
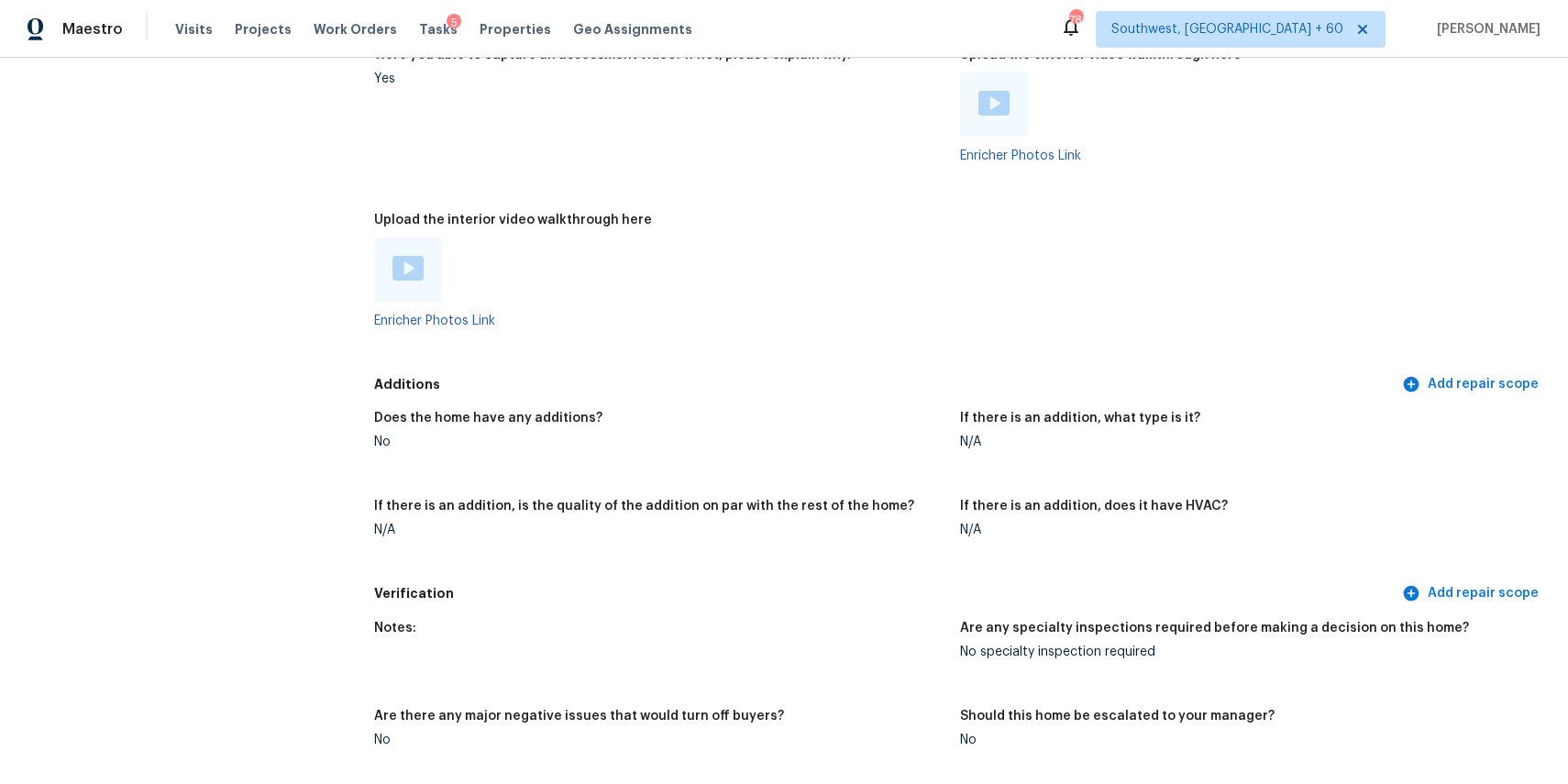
scroll to position [3551, 0]
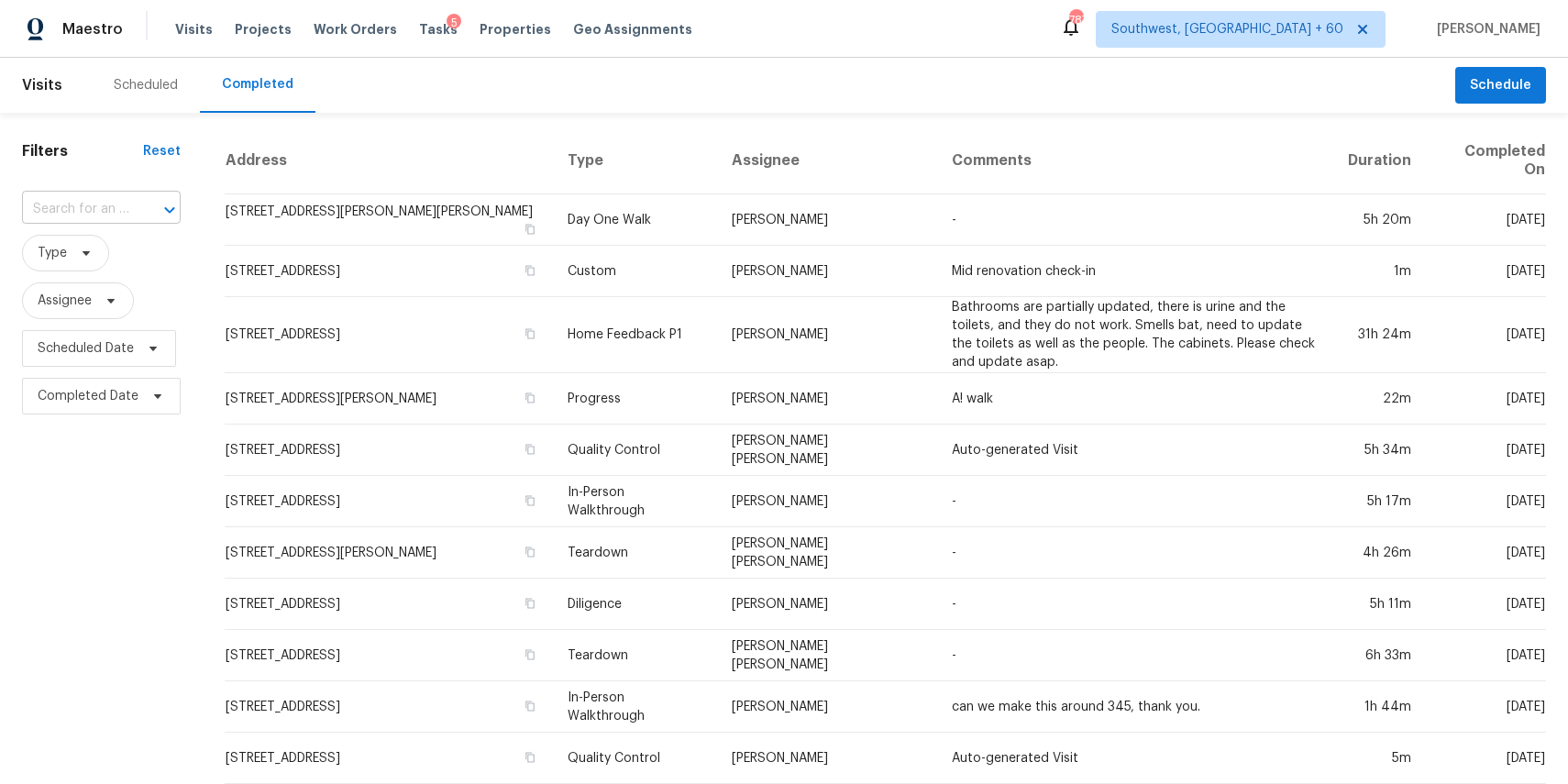
click at [115, 209] on input "text" at bounding box center [76, 209] width 107 height 28
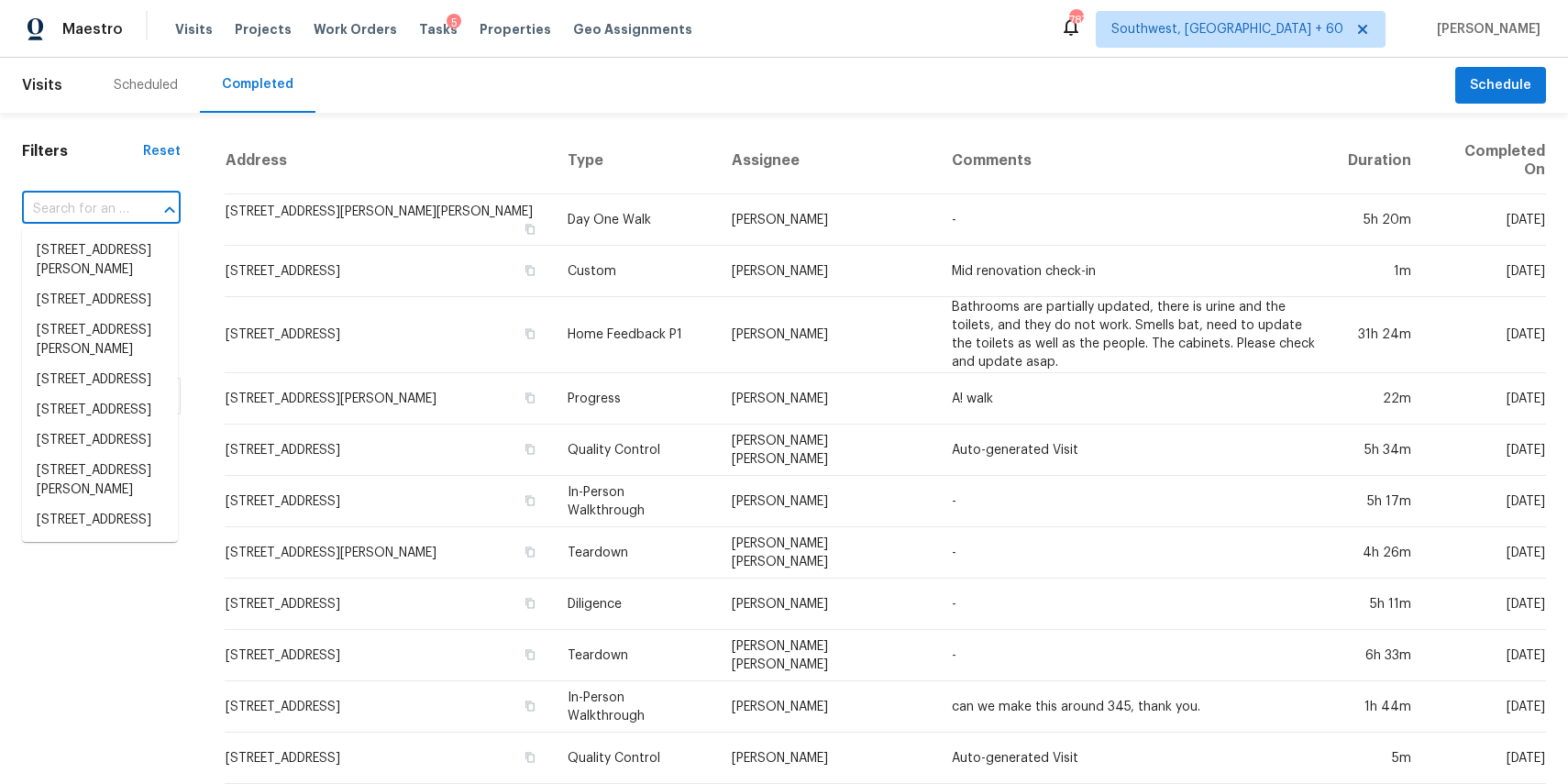
paste input "[STREET_ADDRESS]"
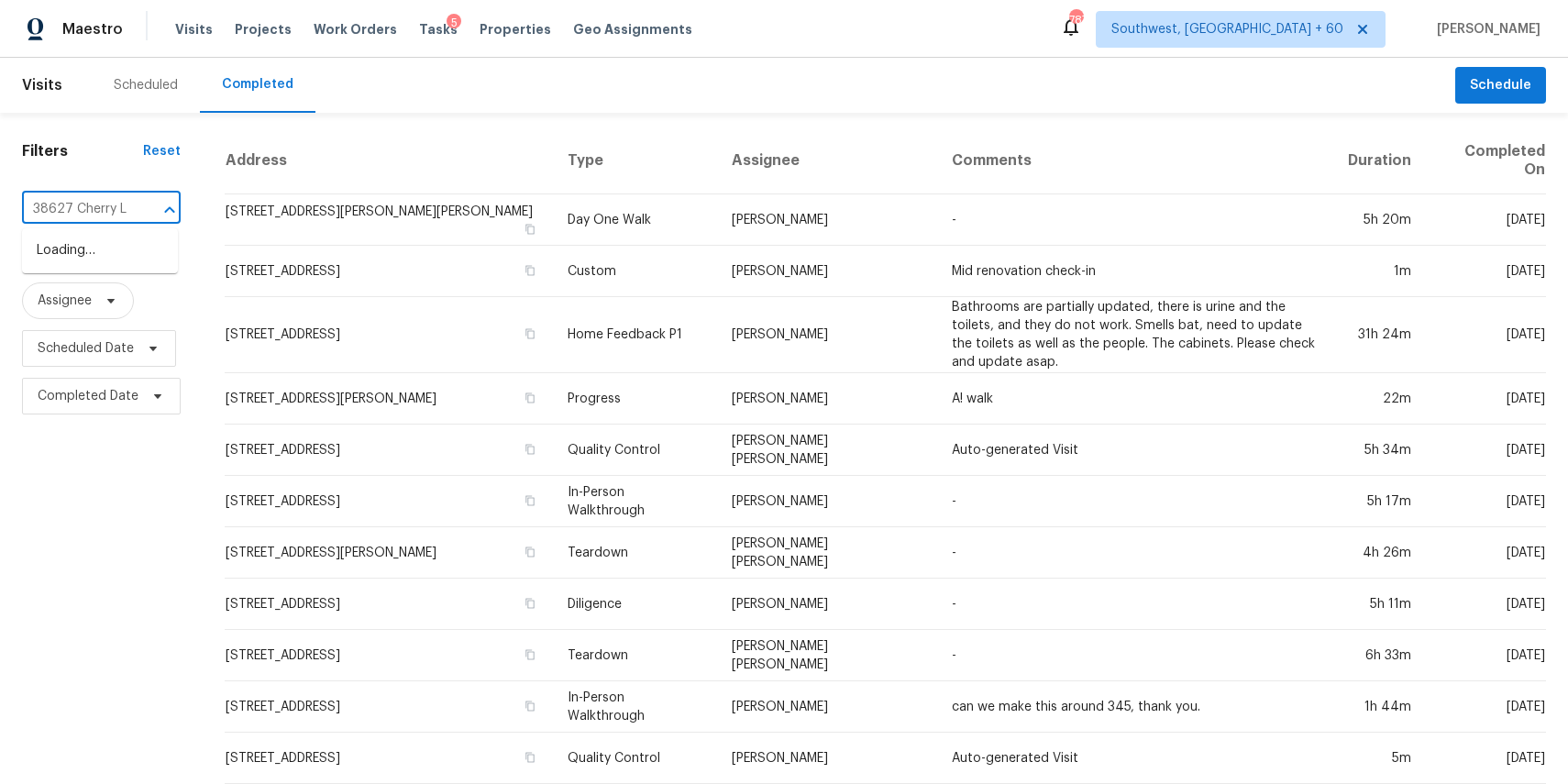
type input "38627 Cherry"
click at [79, 263] on li "[STREET_ADDRESS]" at bounding box center [100, 250] width 156 height 30
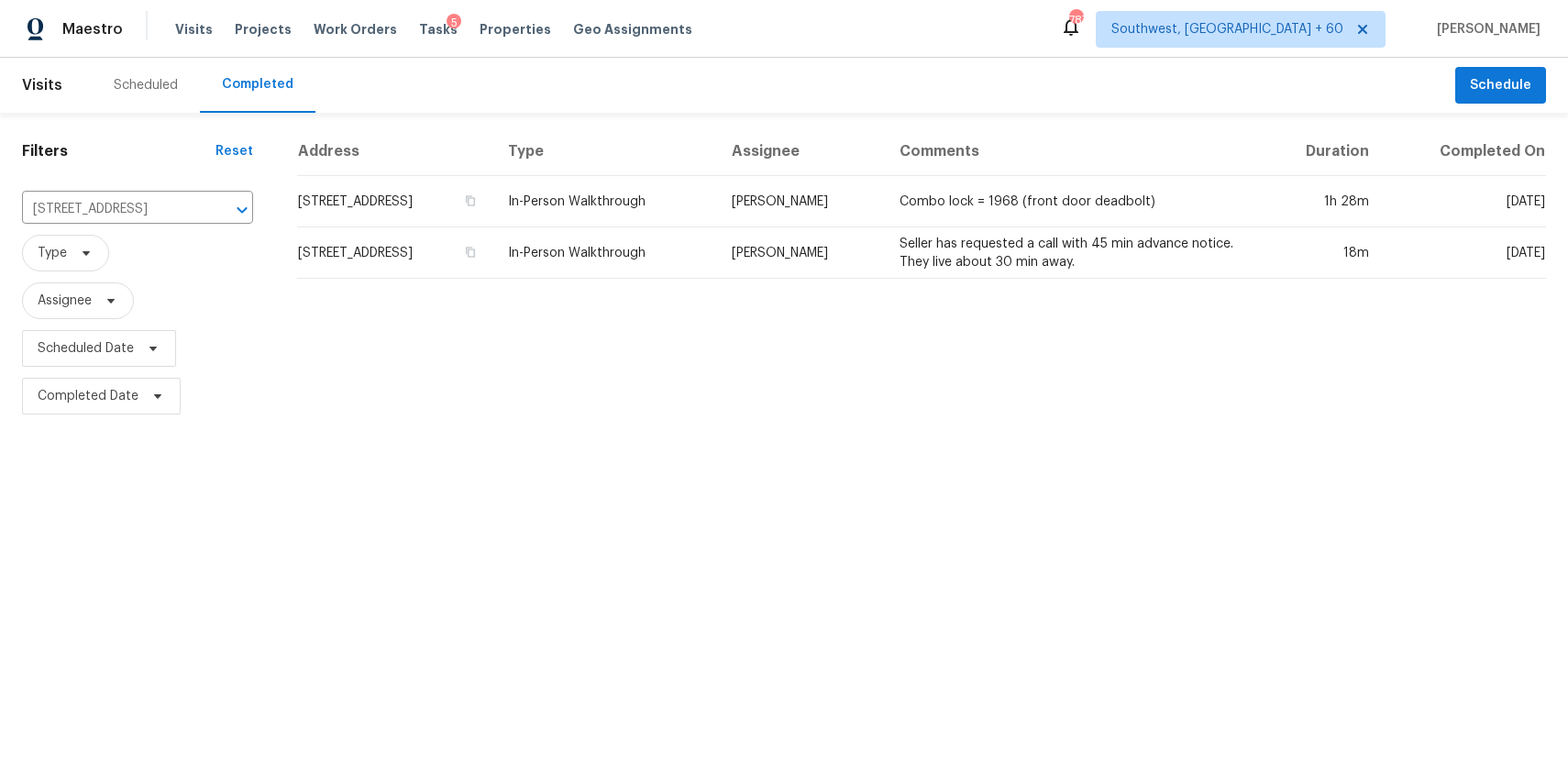
click at [421, 20] on div "Tasks 5" at bounding box center [438, 30] width 39 height 19
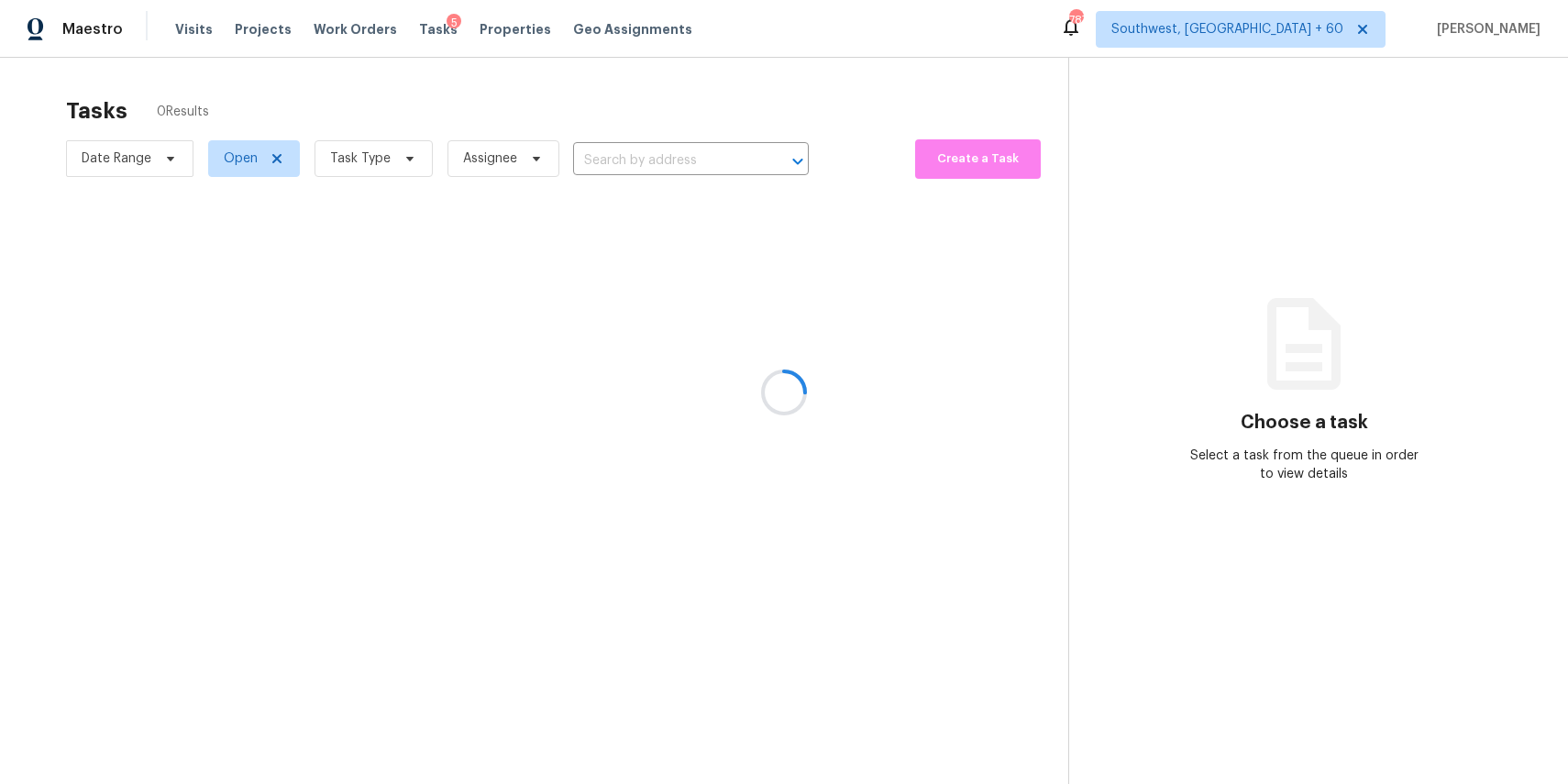
click at [446, 31] on div "5" at bounding box center [453, 22] width 15 height 18
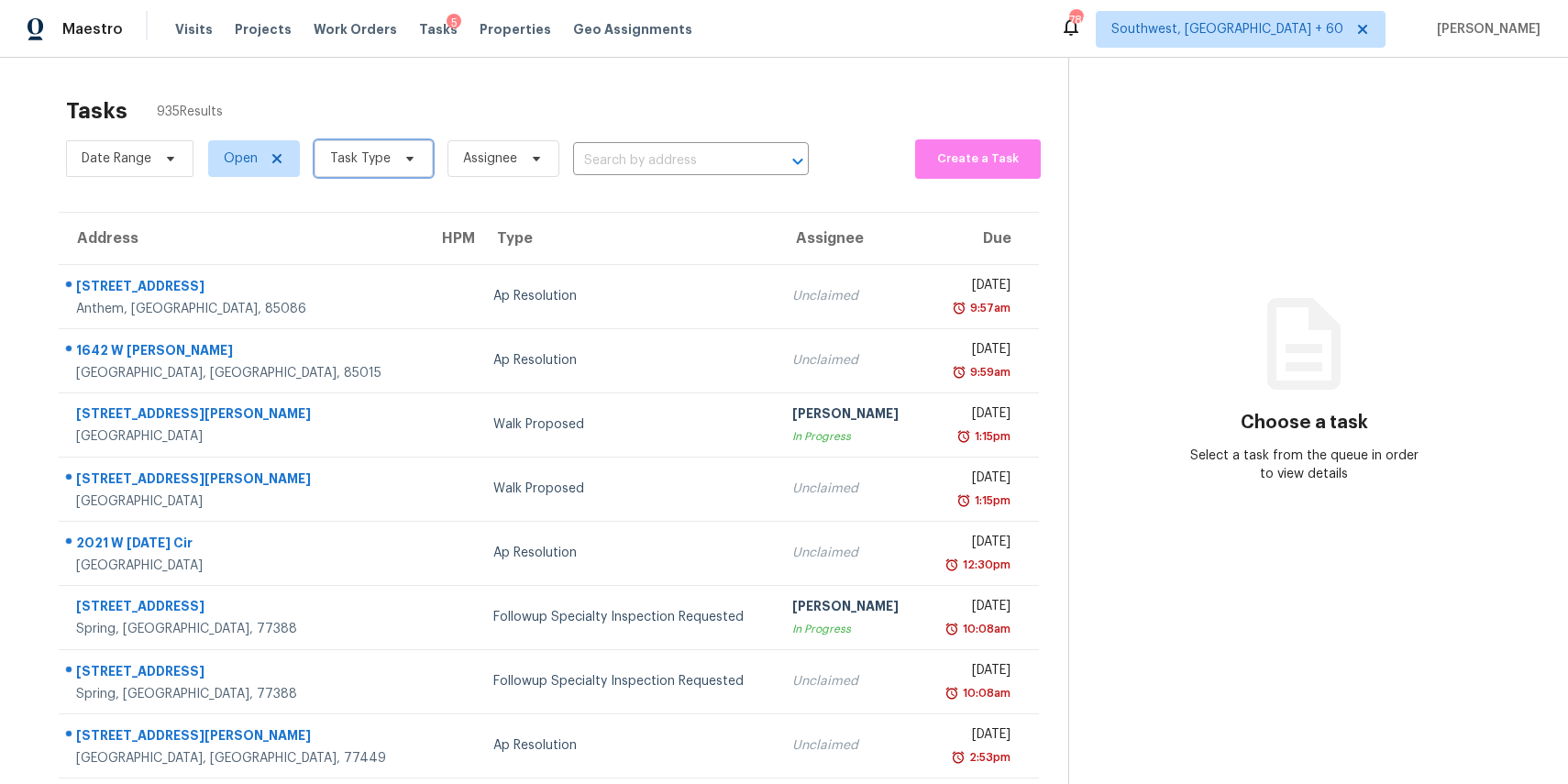
click at [402, 156] on icon at bounding box center [409, 158] width 15 height 15
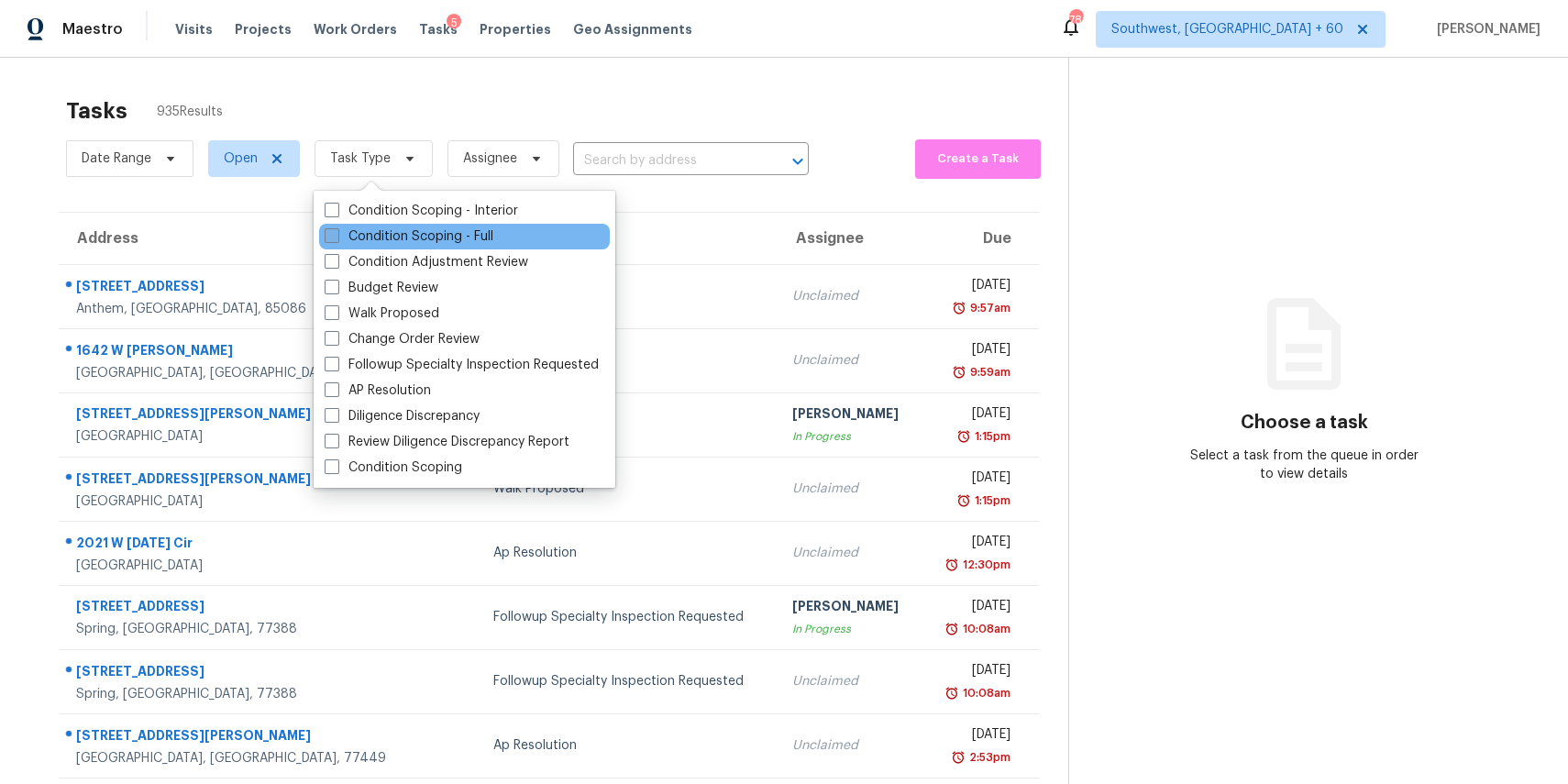
click at [471, 233] on label "Condition Scoping - Full" at bounding box center [409, 236] width 169 height 18
click at [336, 233] on input "Condition Scoping - Full" at bounding box center [331, 233] width 12 height 12
checkbox input "true"
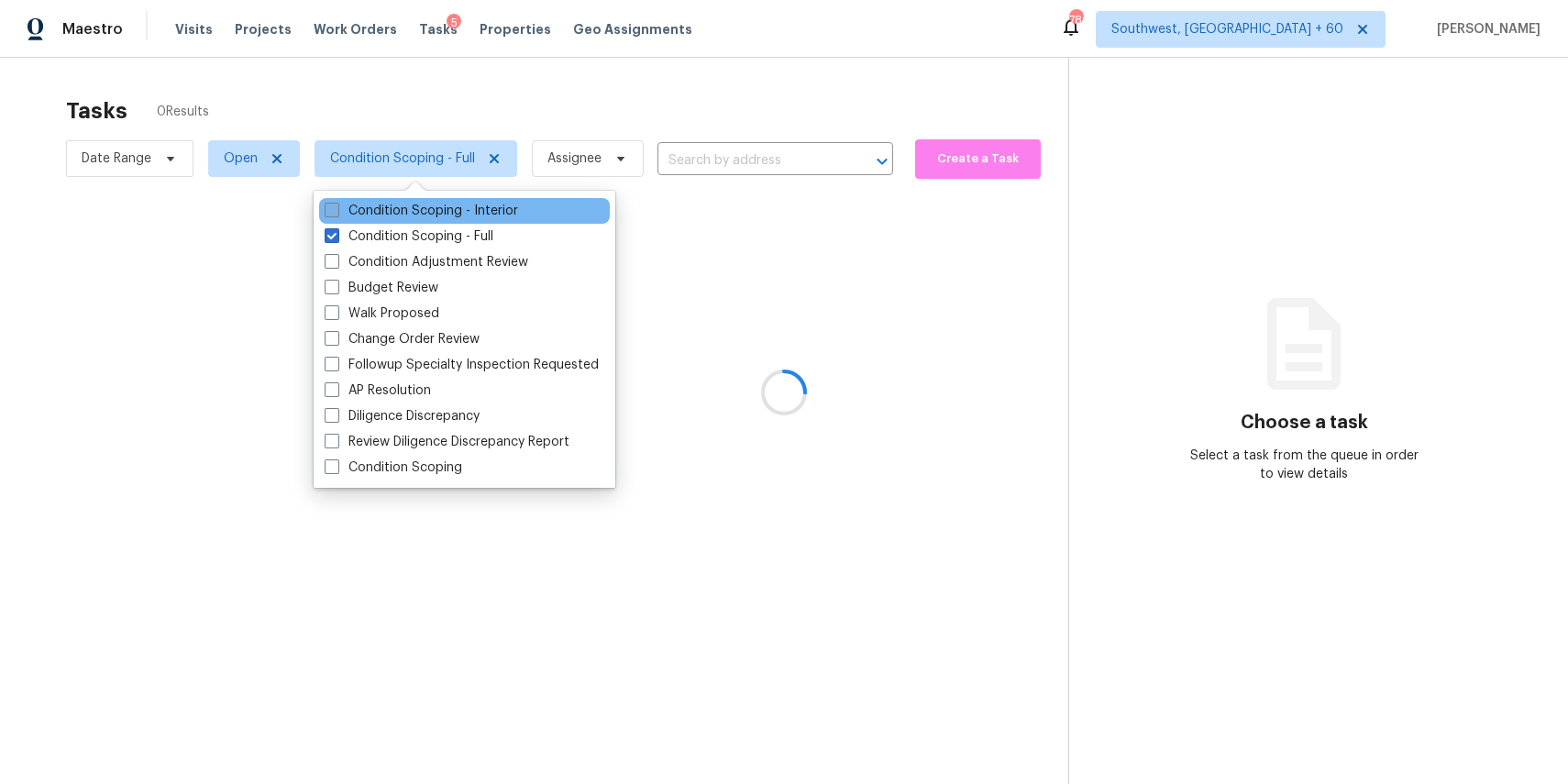
click at [449, 218] on label "Condition Scoping - Interior" at bounding box center [421, 211] width 193 height 18
click at [336, 214] on input "Condition Scoping - Interior" at bounding box center [331, 208] width 12 height 12
checkbox input "true"
click at [554, 120] on div at bounding box center [784, 392] width 1568 height 784
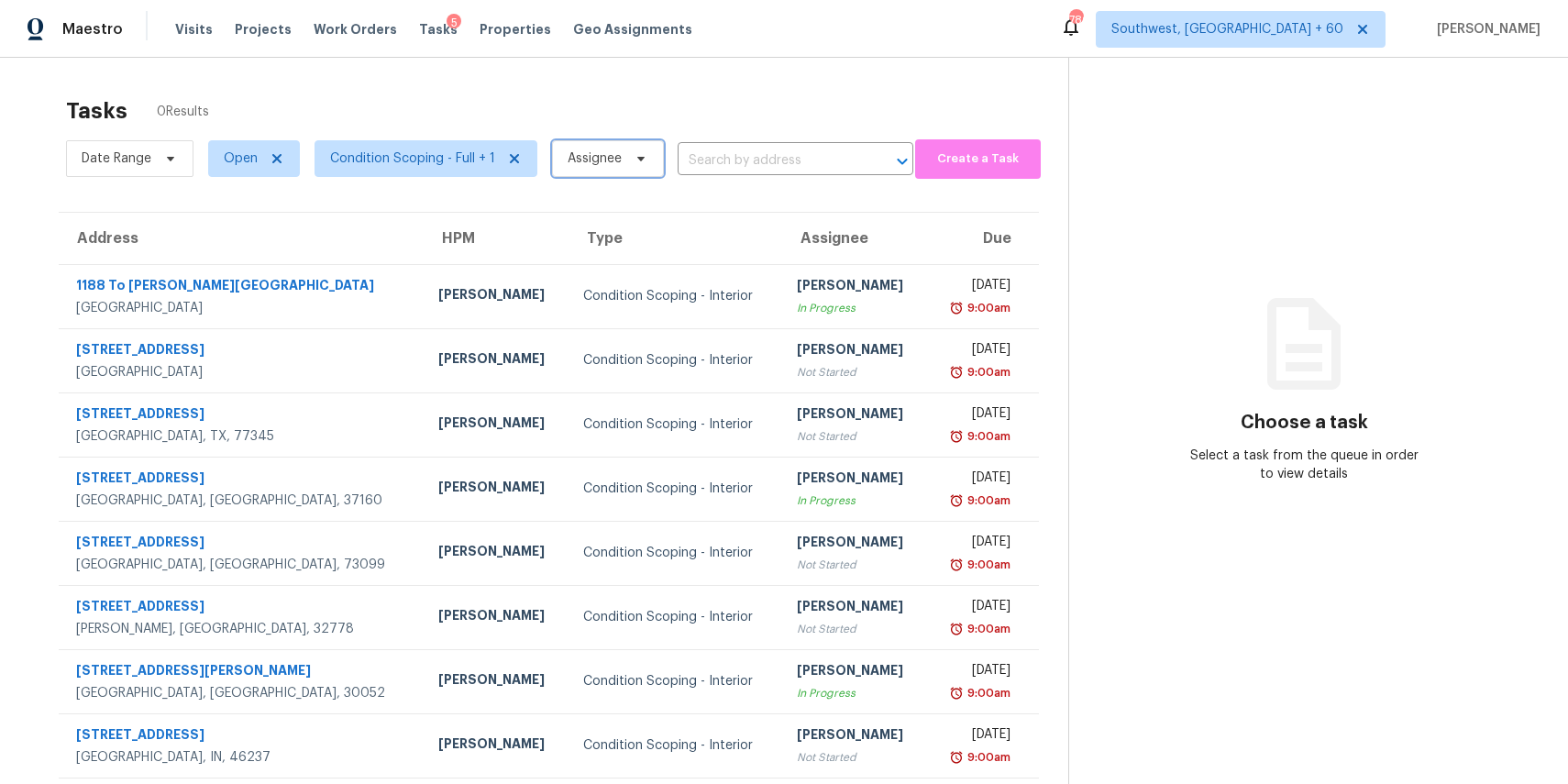
click at [576, 153] on span "Assignee" at bounding box center [595, 158] width 54 height 18
type input "ranjith"
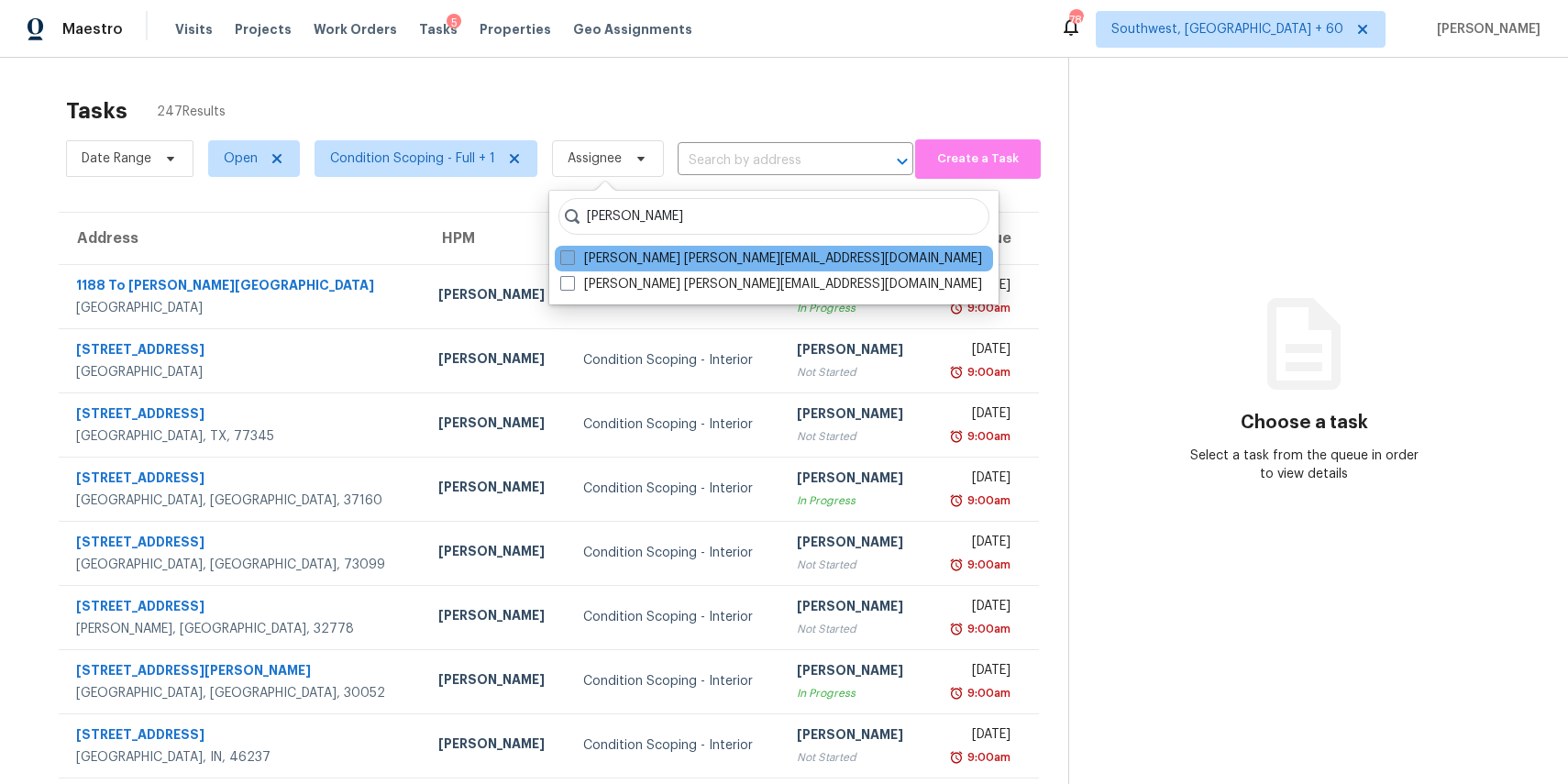
click at [764, 267] on label "Ranjith Kumar P ranjith.kumar@opendoor.com" at bounding box center [771, 258] width 422 height 18
click at [573, 261] on input "Ranjith Kumar P ranjith.kumar@opendoor.com" at bounding box center [566, 256] width 12 height 12
checkbox input "true"
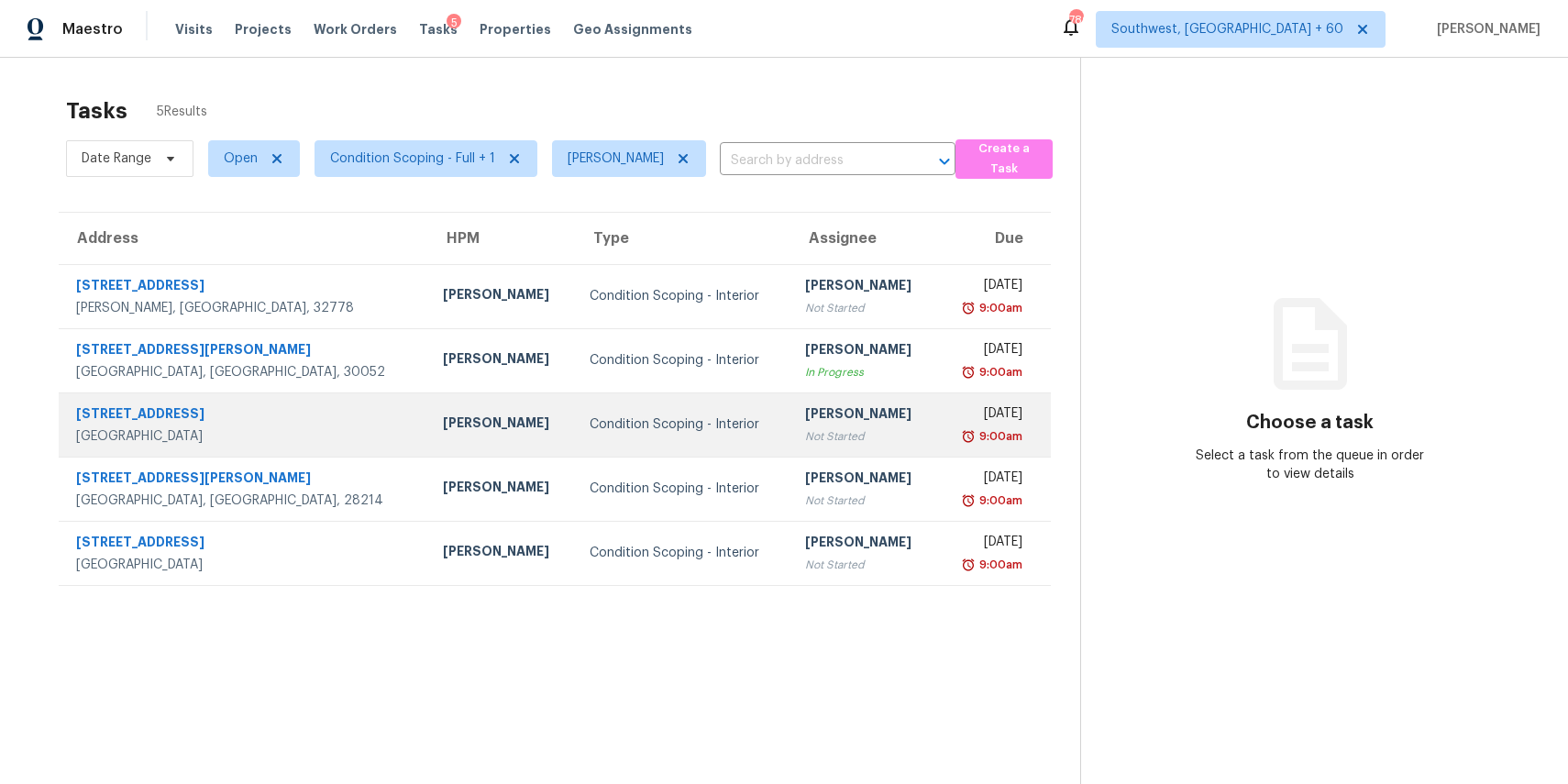
click at [575, 394] on td "Condition Scoping - Interior" at bounding box center [683, 425] width 216 height 64
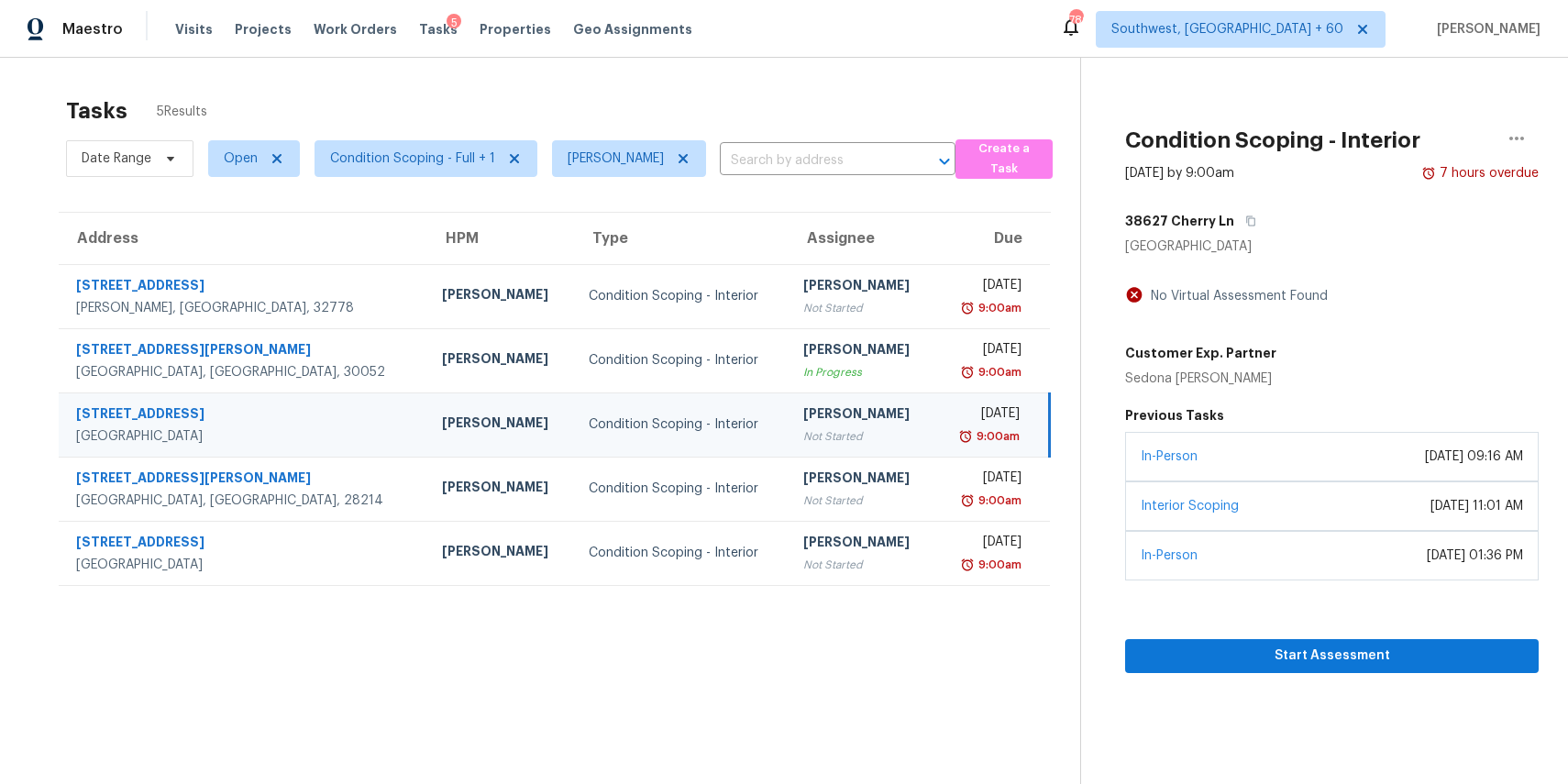
click at [814, 432] on div "Not Started" at bounding box center [861, 436] width 118 height 18
click at [1340, 657] on span "Start Assessment" at bounding box center [1332, 656] width 384 height 23
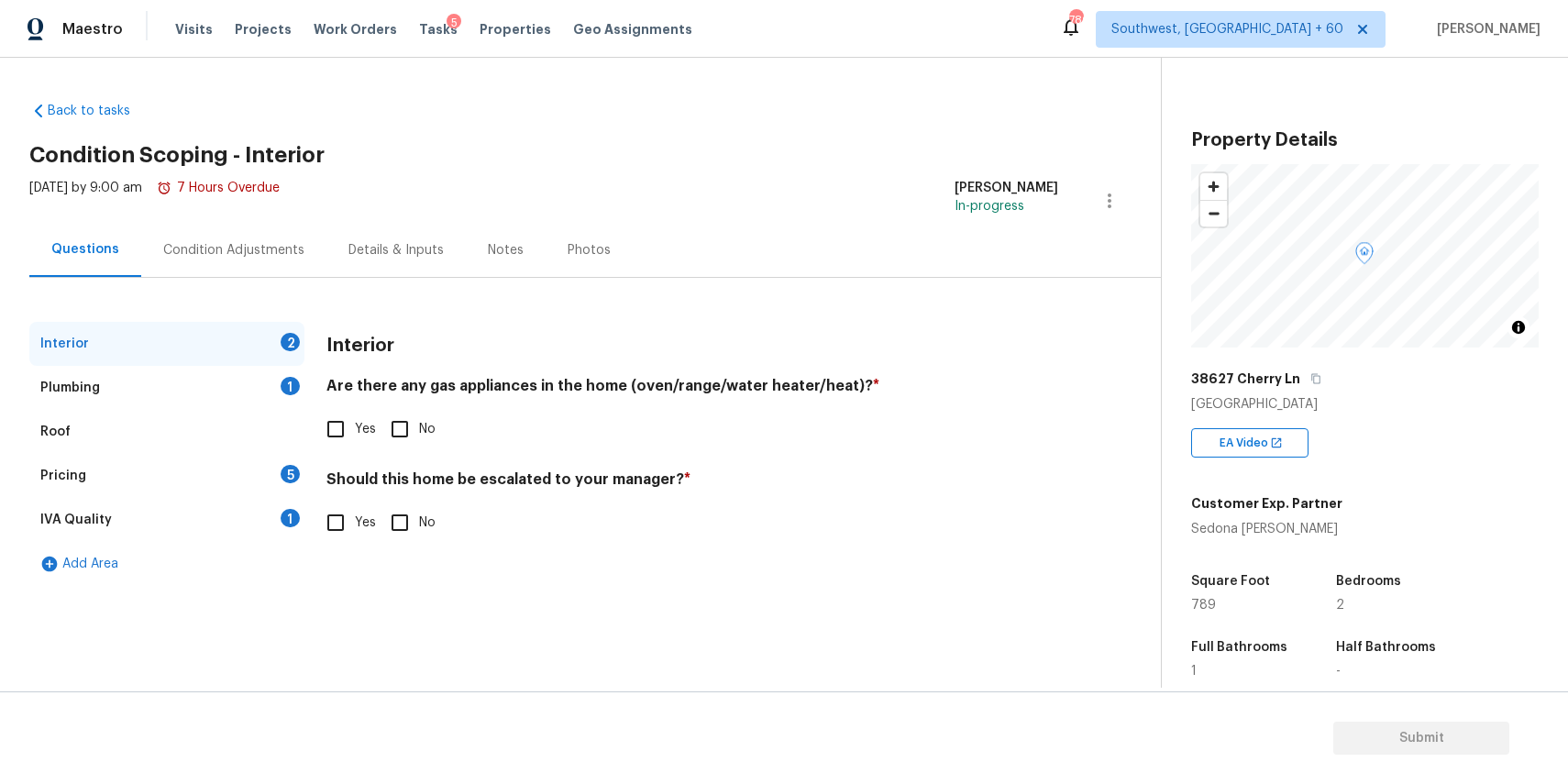
click at [361, 436] on span "Yes" at bounding box center [366, 429] width 21 height 19
click at [355, 436] on input "Yes" at bounding box center [336, 429] width 39 height 39
checkbox input "true"
click at [288, 399] on div "Plumbing 1" at bounding box center [166, 387] width 275 height 44
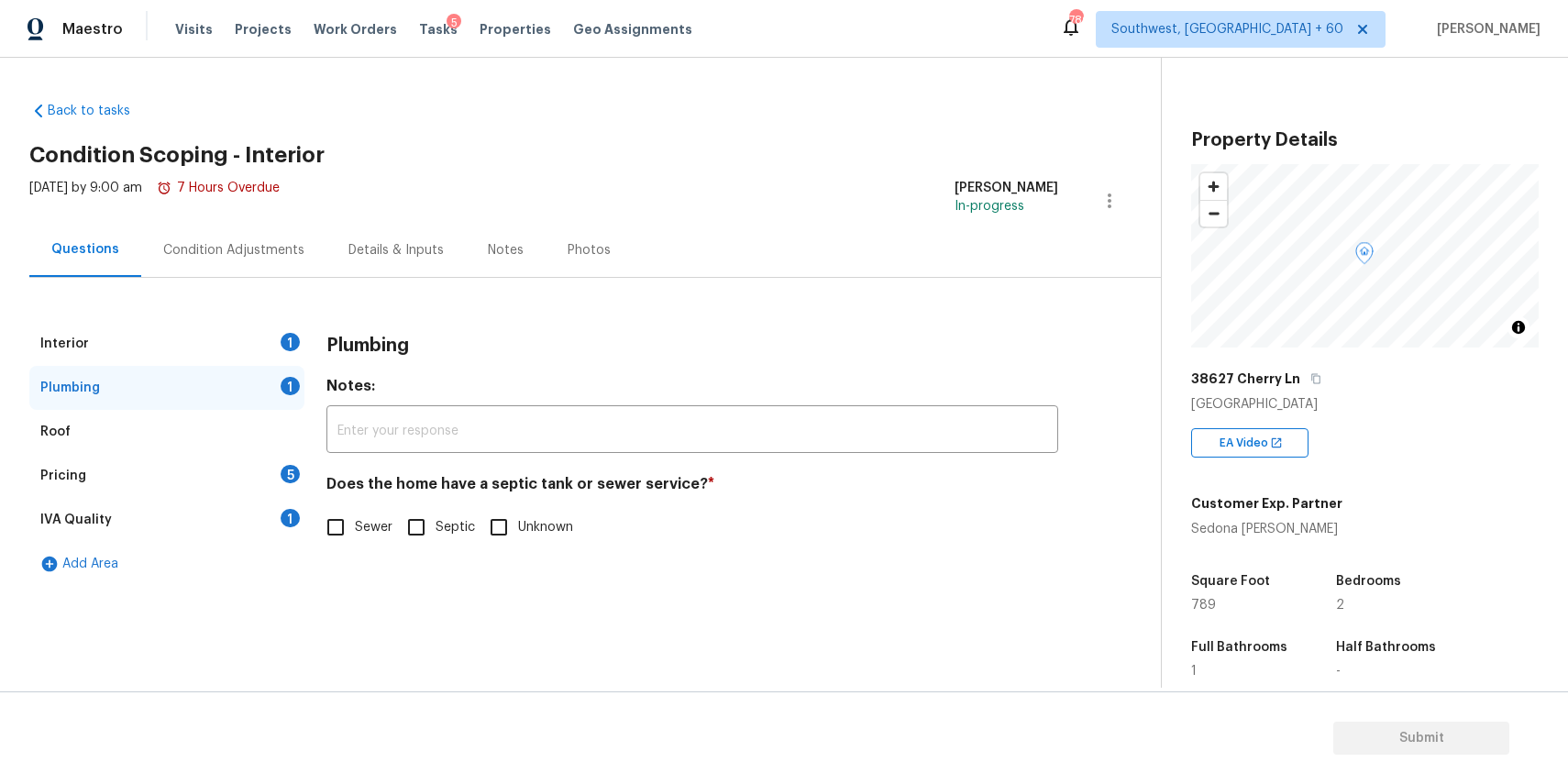
click at [344, 529] on input "Sewer" at bounding box center [336, 528] width 39 height 39
checkbox input "true"
click at [256, 464] on div "Pricing 5" at bounding box center [166, 475] width 275 height 44
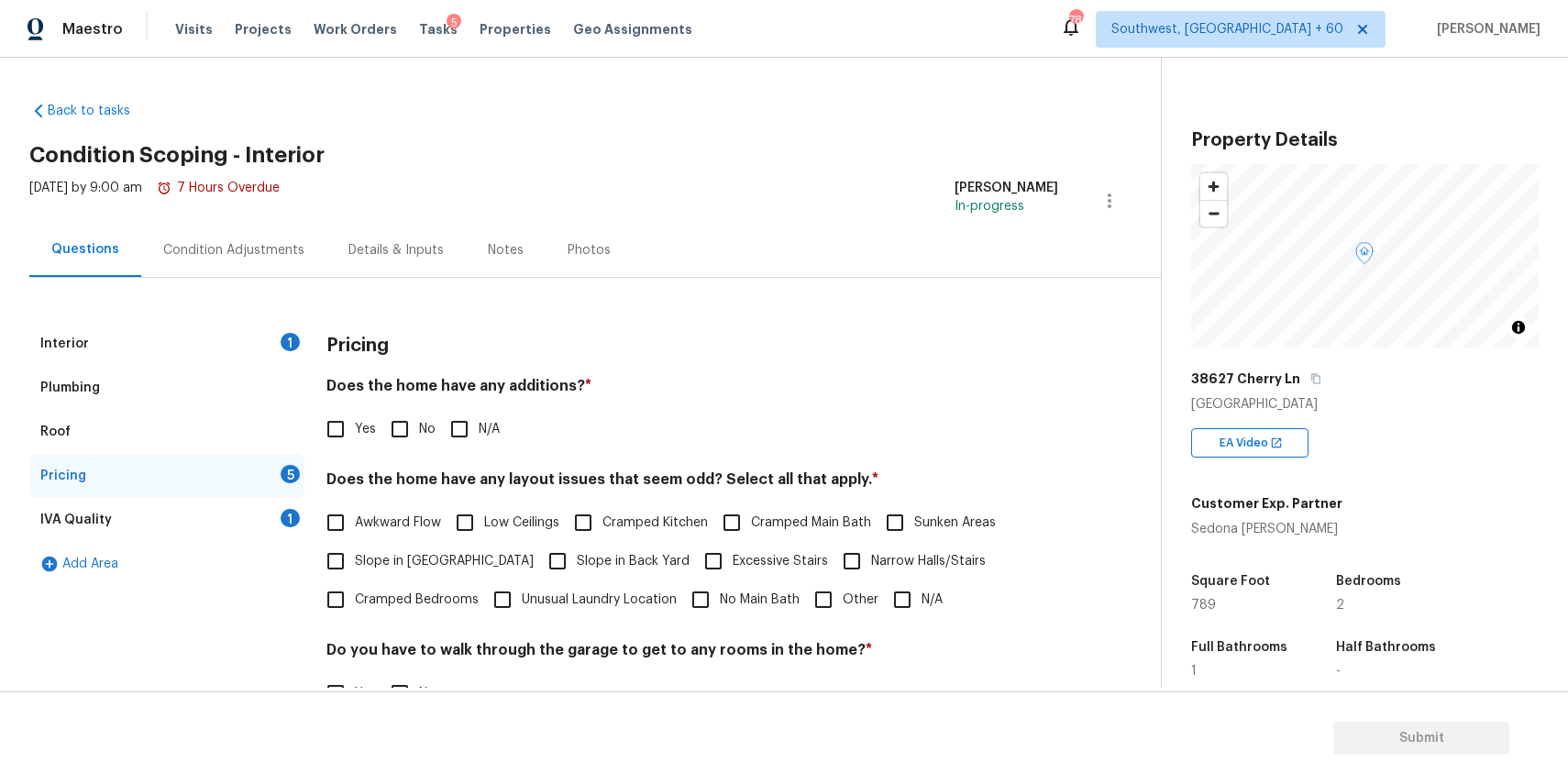
click at [442, 433] on input "N/A" at bounding box center [460, 429] width 39 height 39
checkbox input "true"
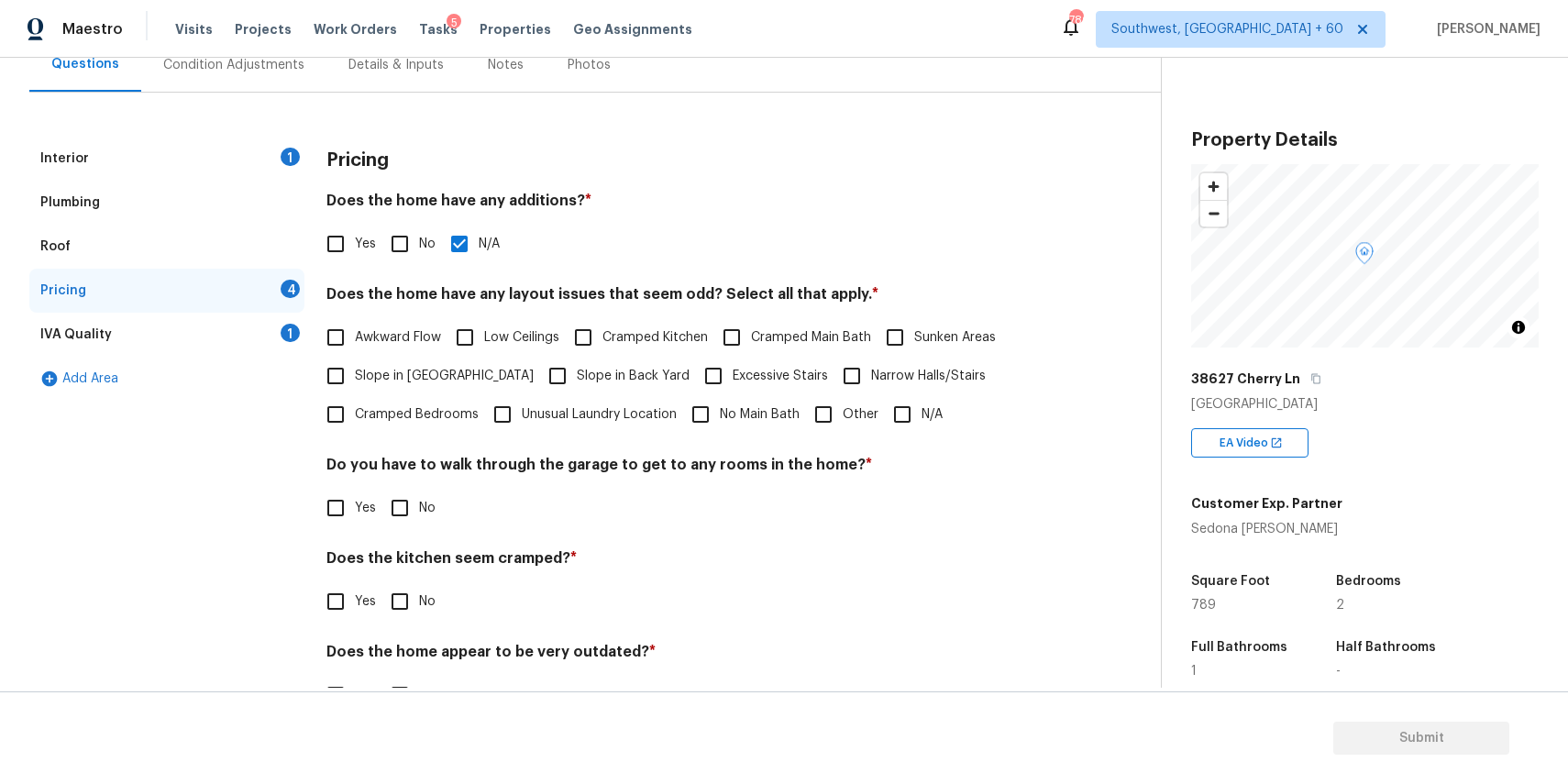
click at [418, 330] on span "Awkward Flow" at bounding box center [398, 338] width 87 height 19
click at [355, 330] on input "Awkward Flow" at bounding box center [336, 337] width 39 height 39
checkbox input "true"
click at [388, 503] on input "No" at bounding box center [401, 508] width 39 height 39
checkbox input "true"
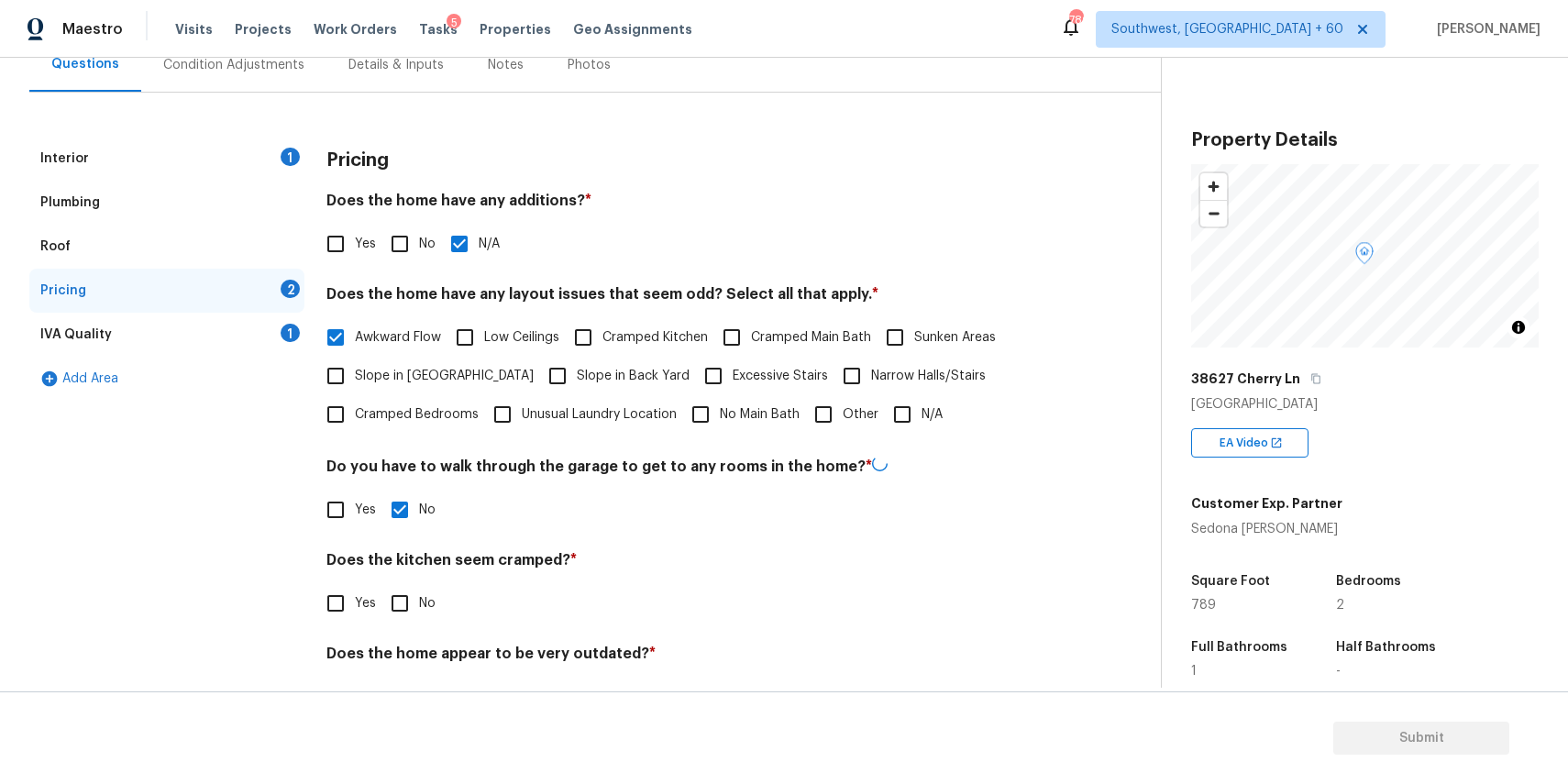
click at [402, 591] on input "No" at bounding box center [401, 603] width 39 height 39
checkbox input "true"
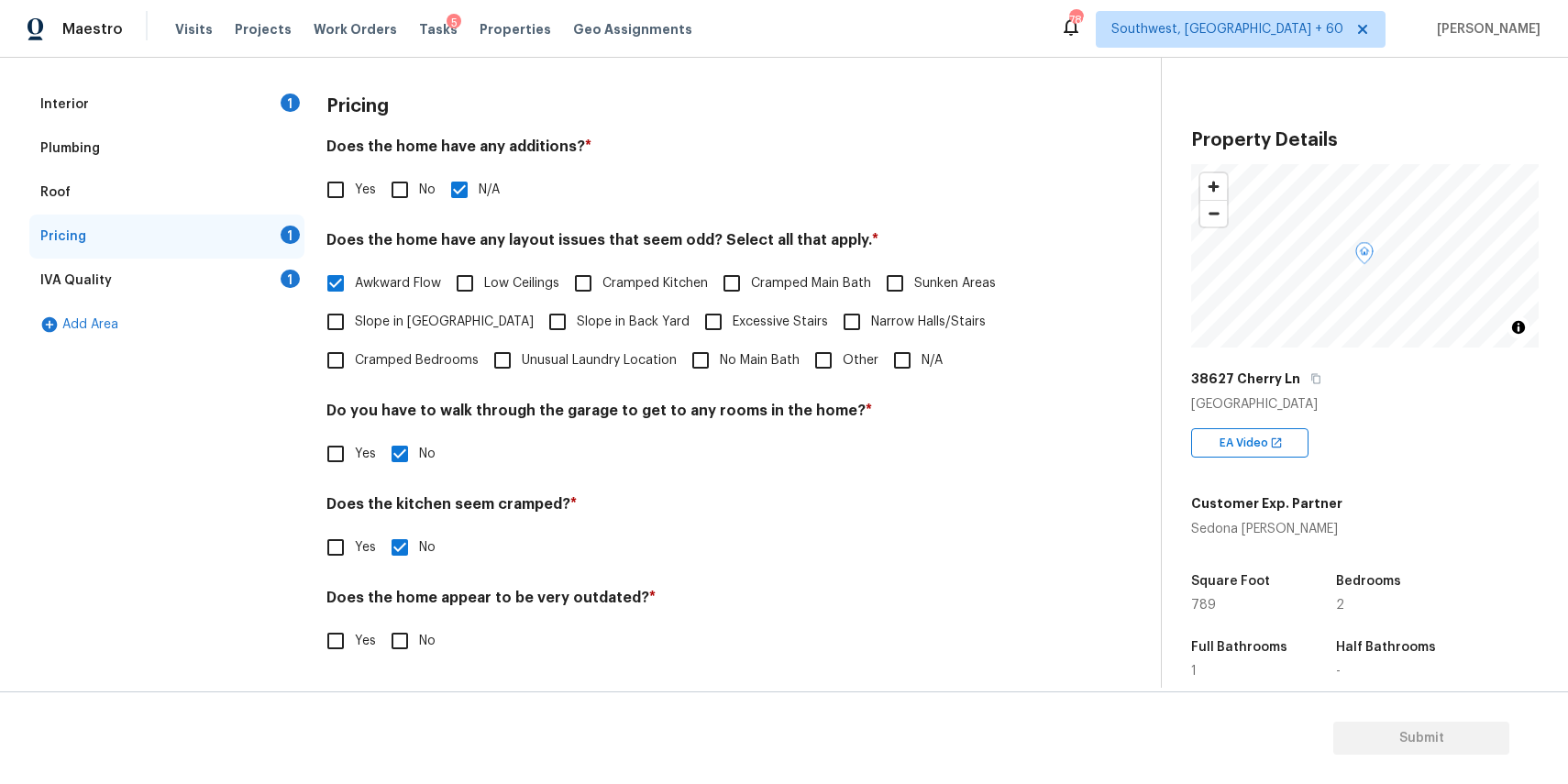
click at [402, 650] on input "No" at bounding box center [401, 641] width 39 height 39
checkbox input "true"
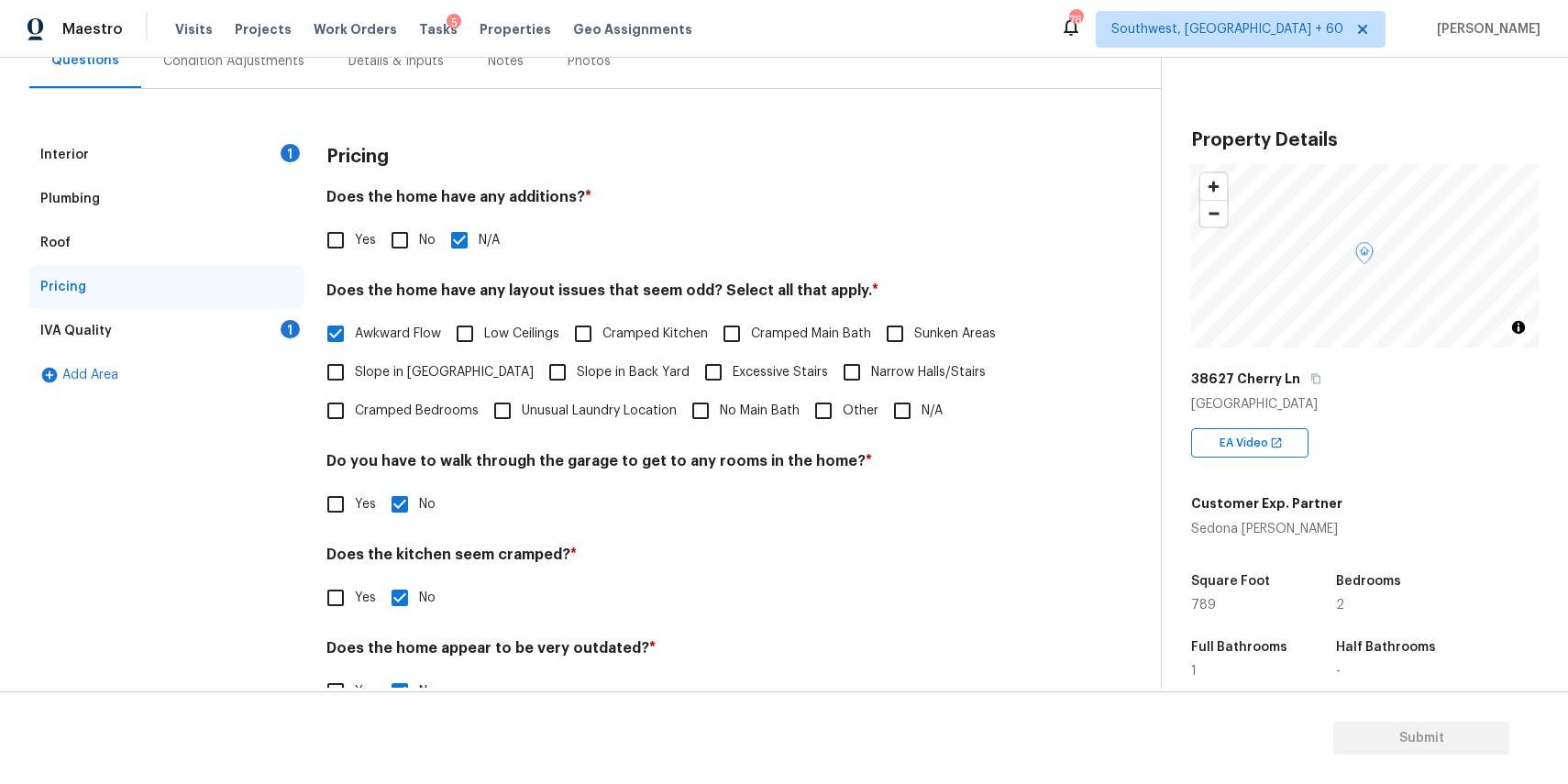
scroll to position [146, 0]
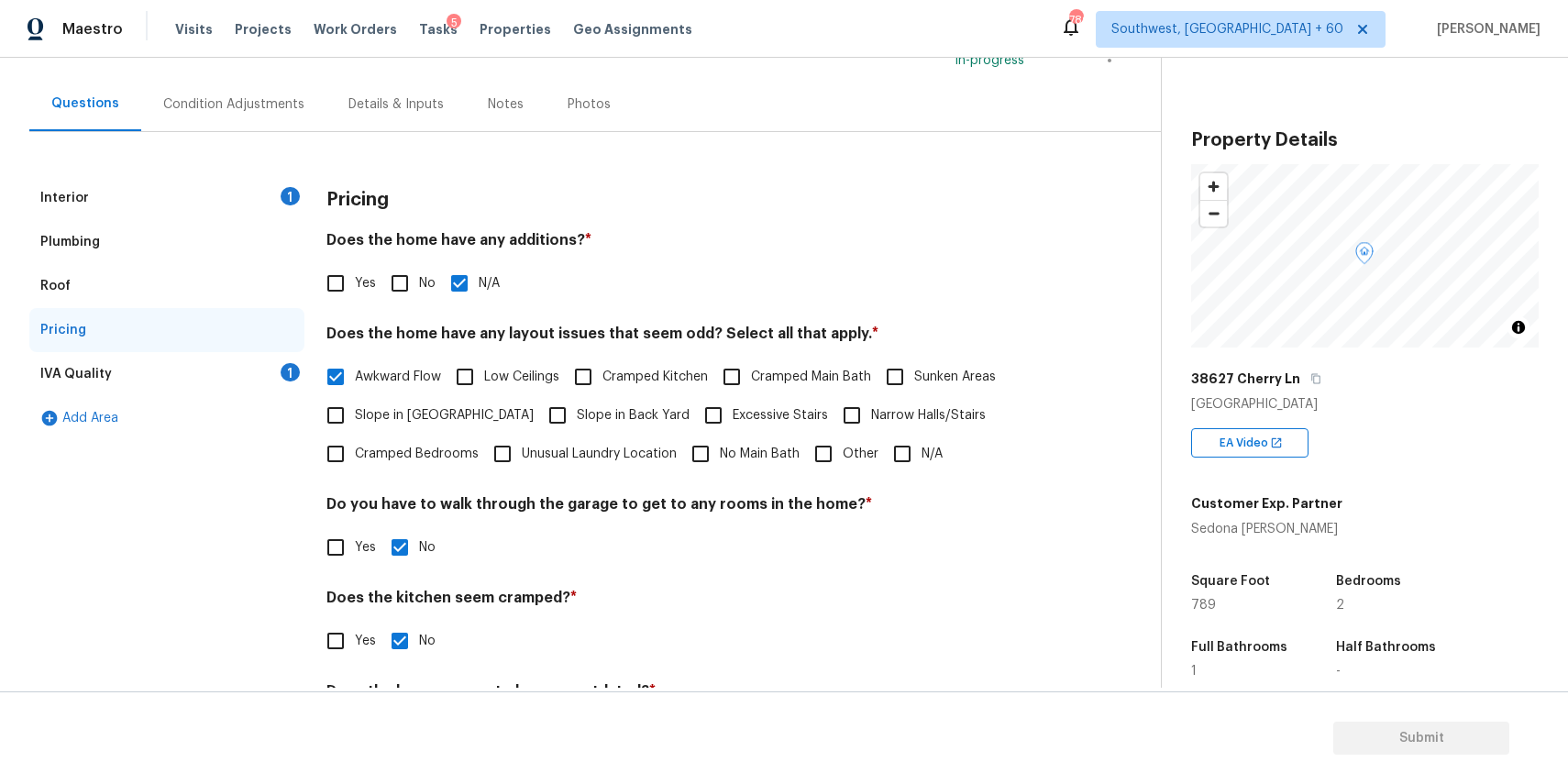
click at [249, 368] on div "IVA Quality 1" at bounding box center [166, 373] width 275 height 44
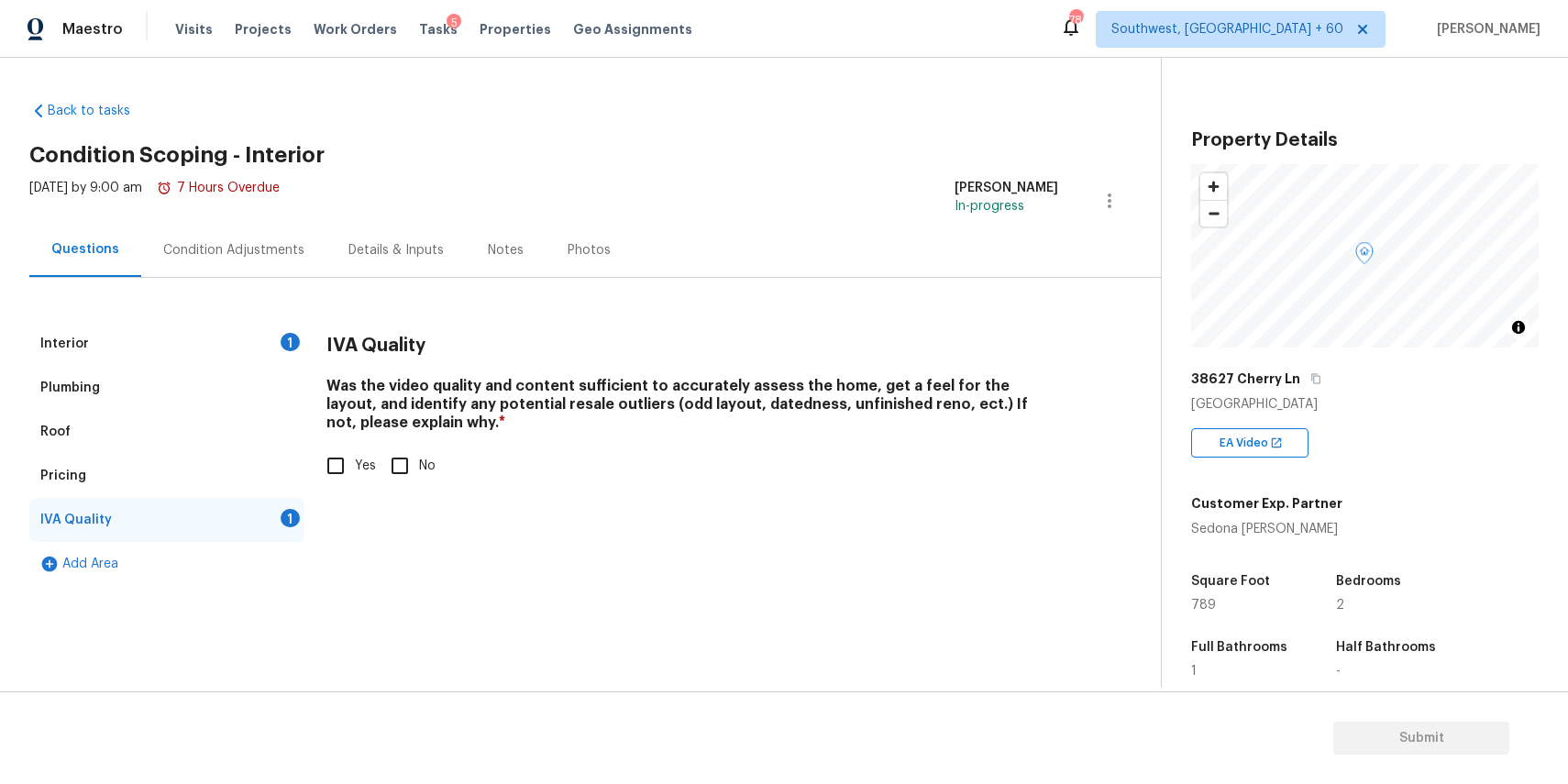
click at [303, 479] on div "Pricing" at bounding box center [166, 475] width 275 height 44
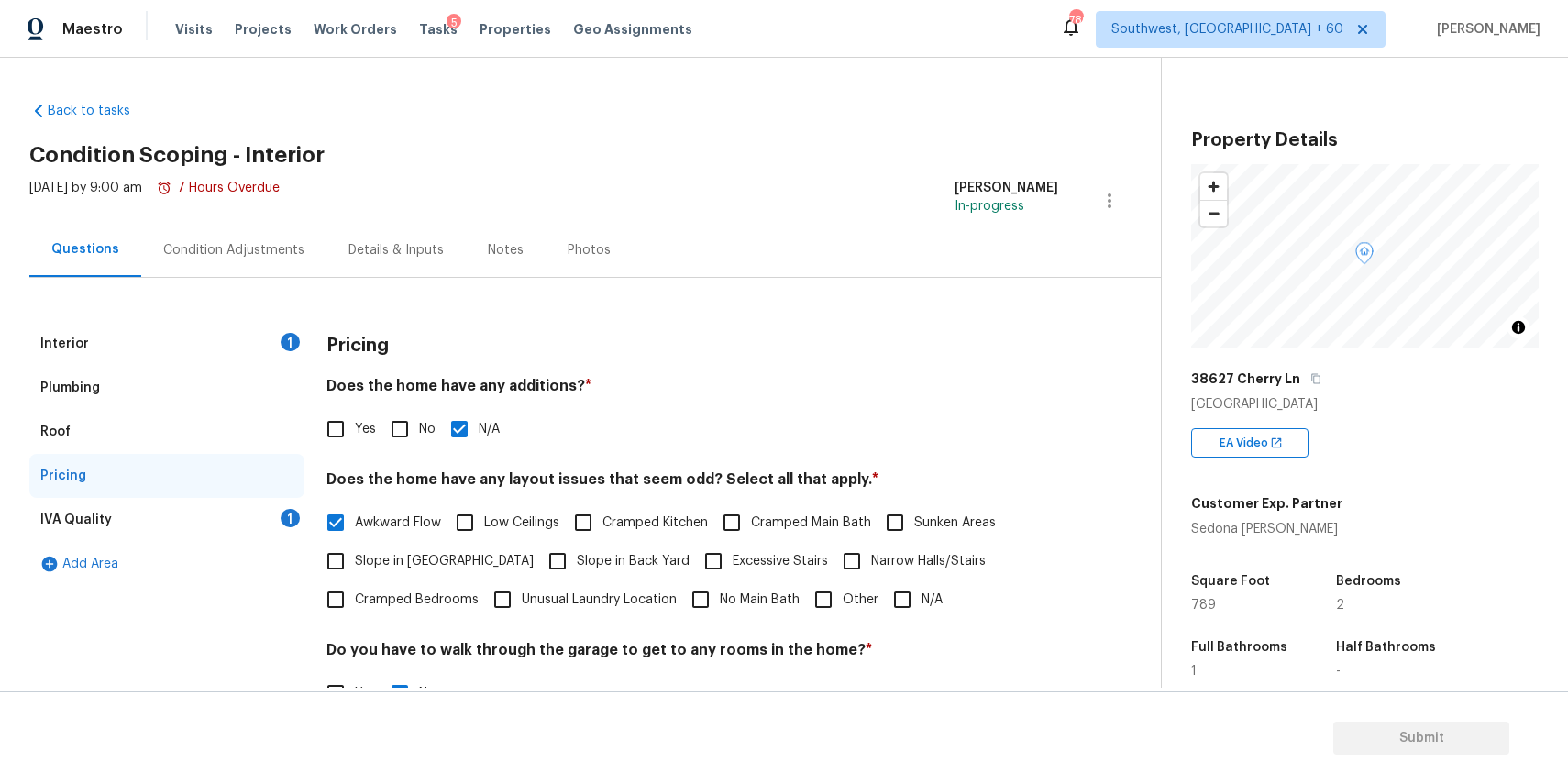
click at [259, 514] on div "IVA Quality 1" at bounding box center [166, 519] width 275 height 44
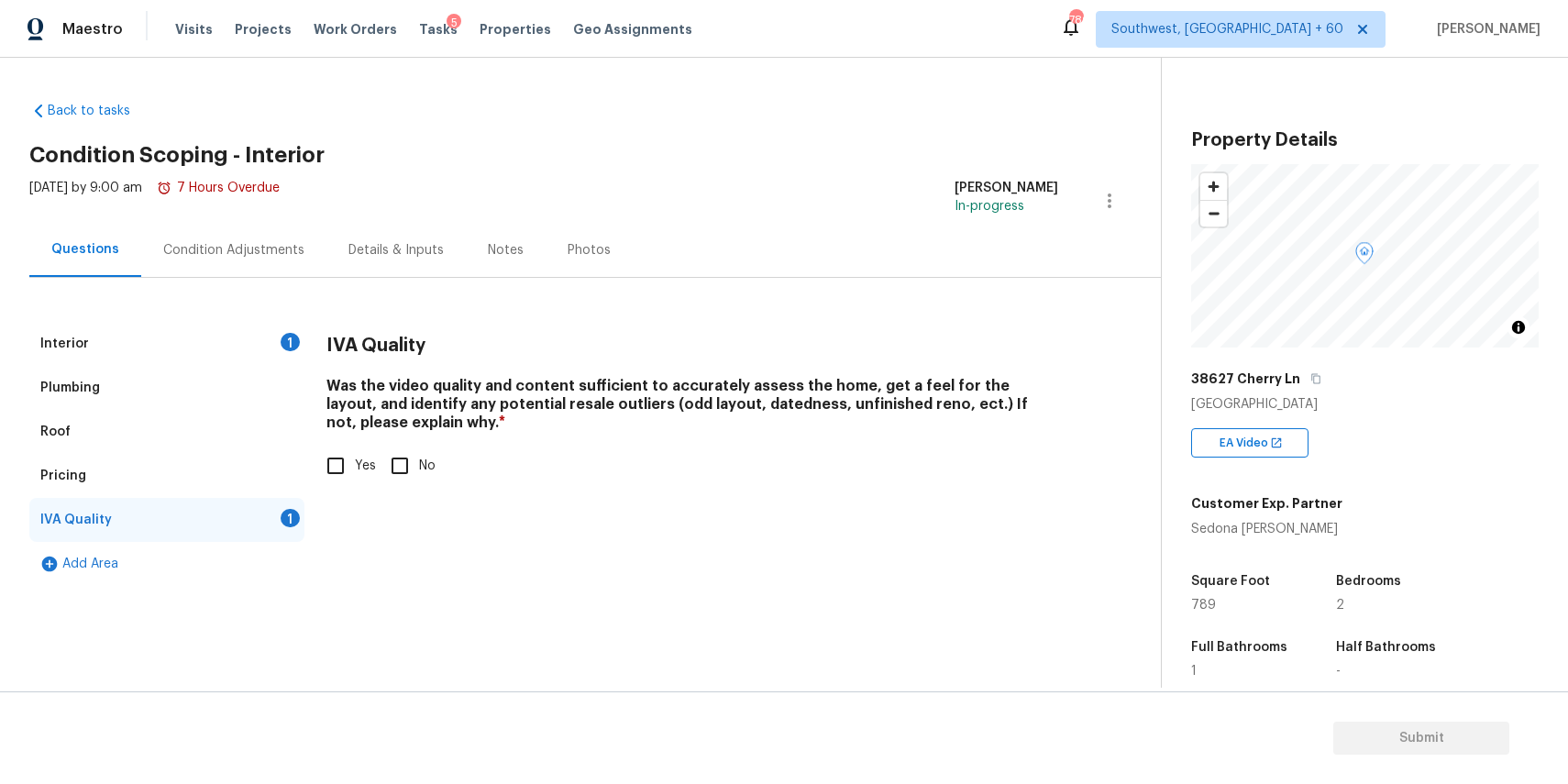
click at [335, 475] on input "Yes" at bounding box center [336, 465] width 39 height 39
checkbox input "true"
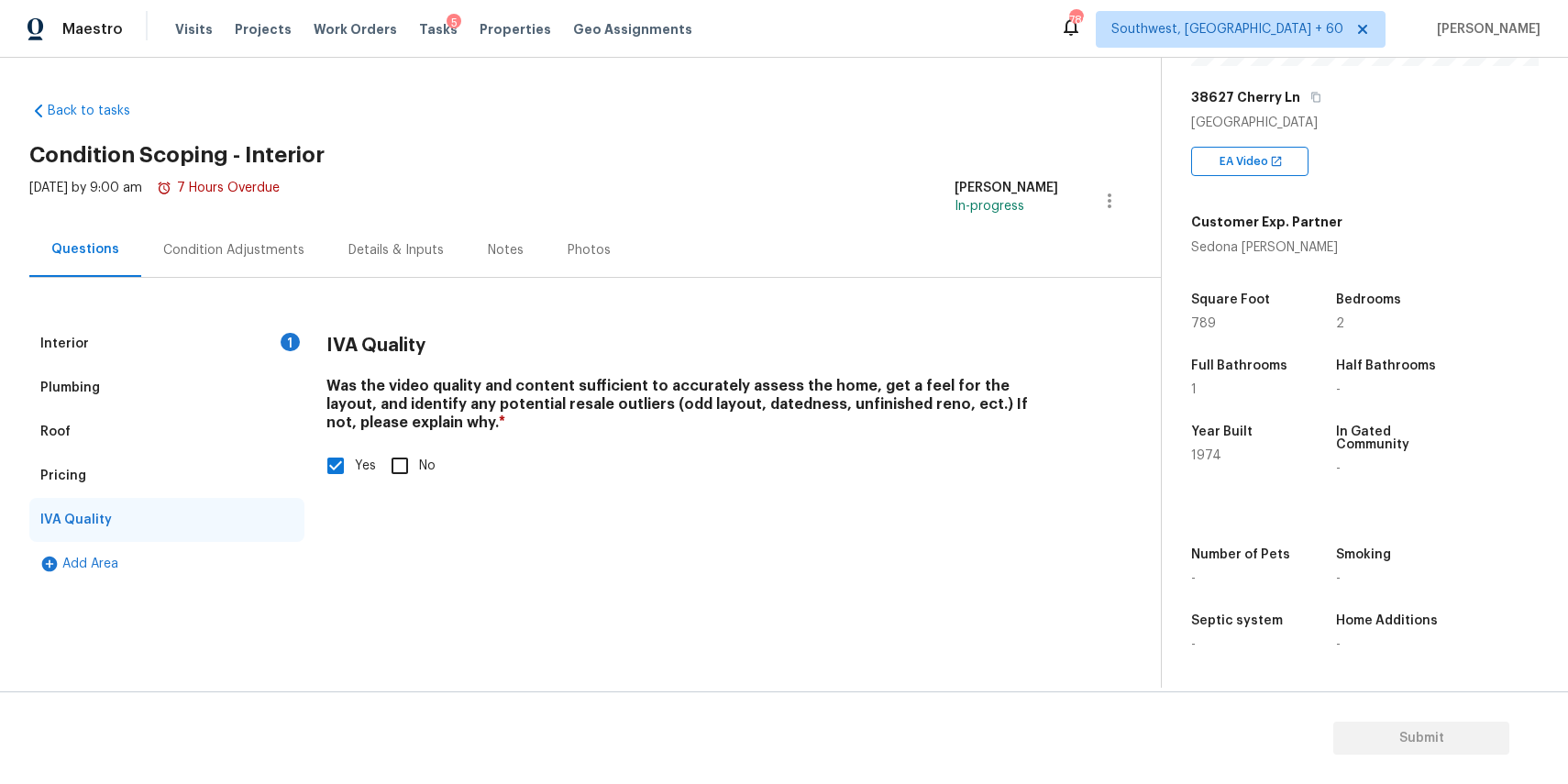
click at [250, 243] on div "Condition Adjustments" at bounding box center [233, 250] width 141 height 18
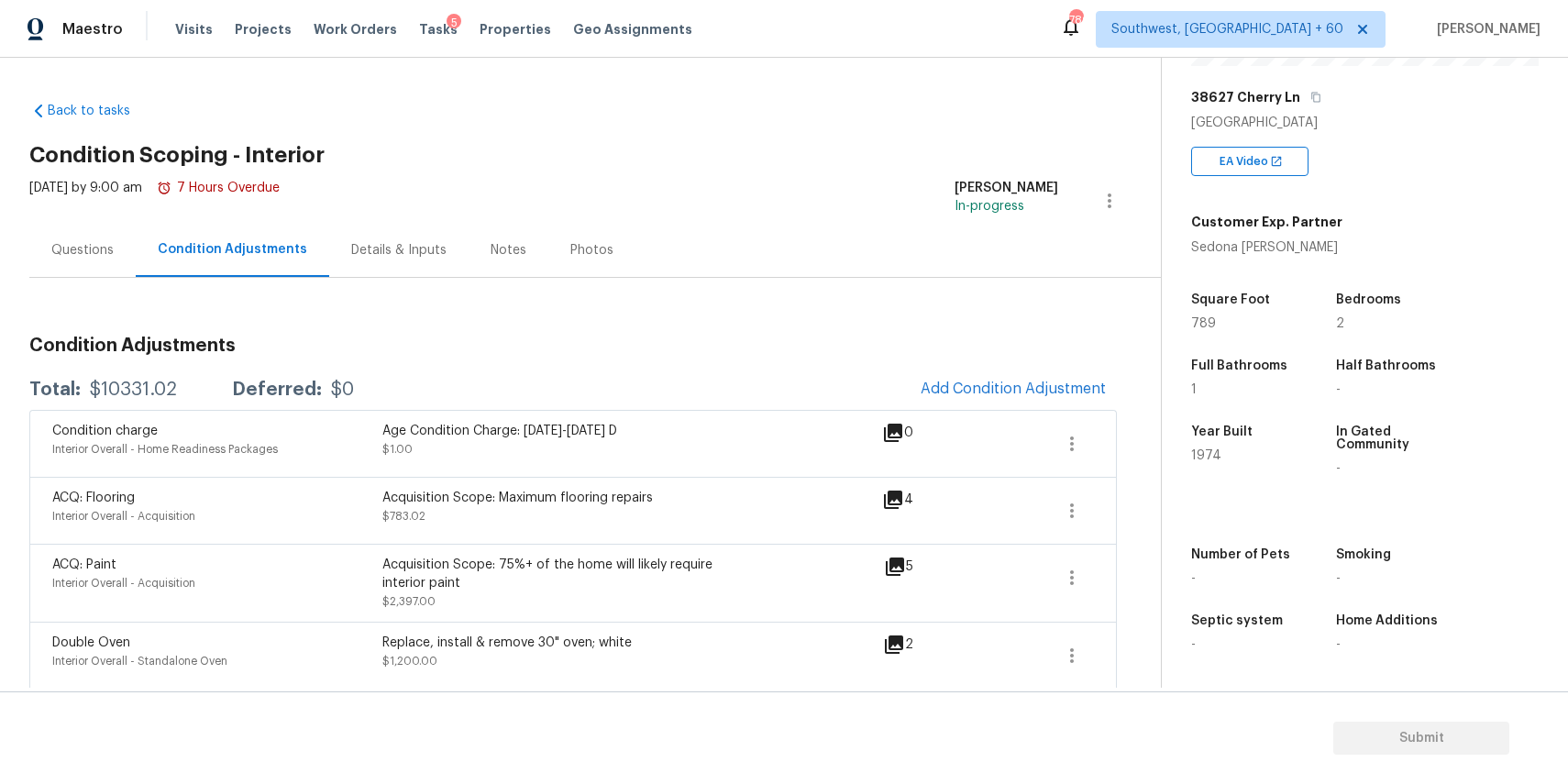
click at [71, 221] on div "Wed, Sep 03 2025 by 9:00 am 7 Hours Overdue" at bounding box center [155, 200] width 251 height 44
click at [87, 239] on div "Questions" at bounding box center [82, 250] width 106 height 54
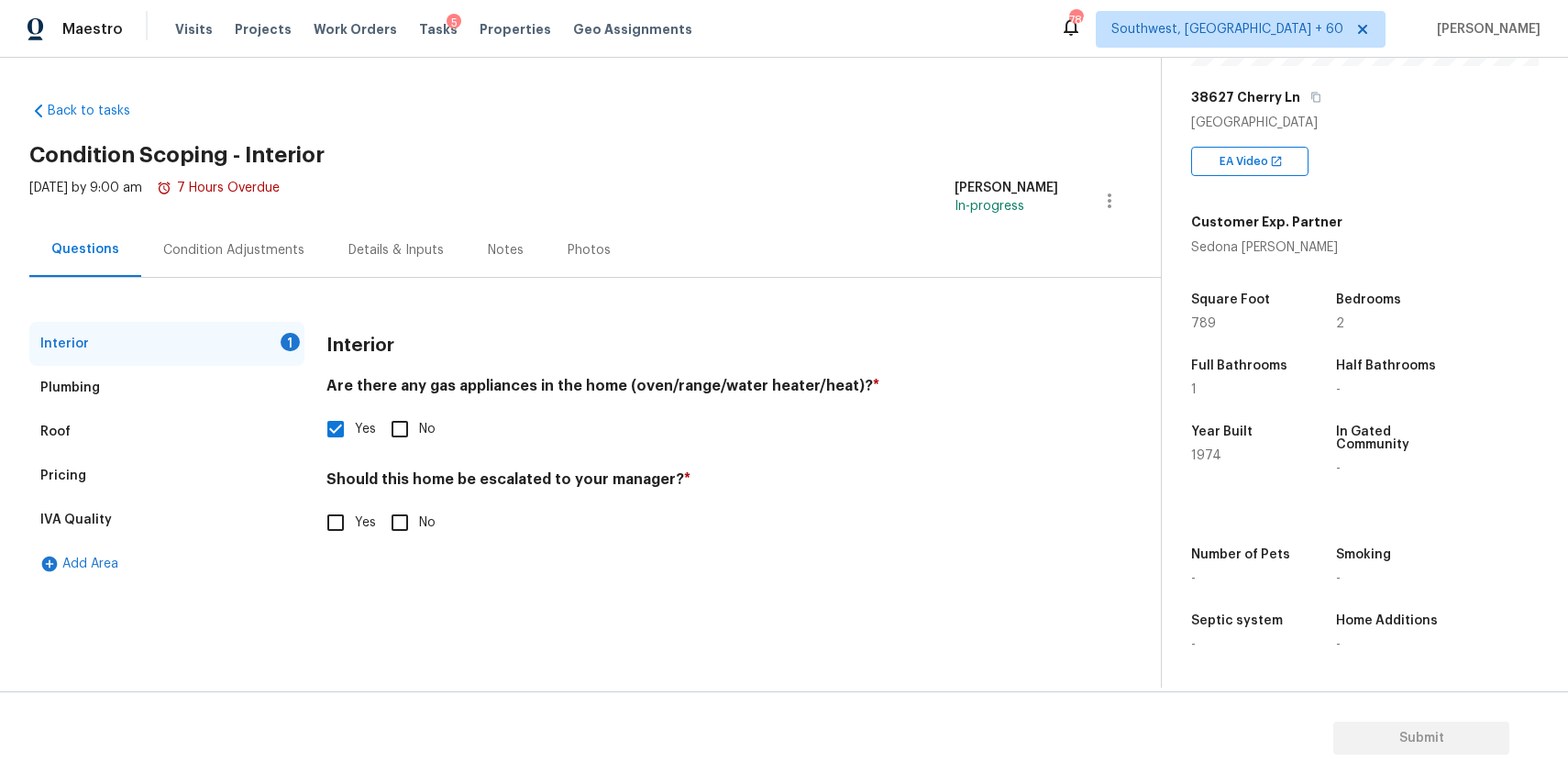
click at [75, 489] on div "Pricing" at bounding box center [166, 475] width 275 height 44
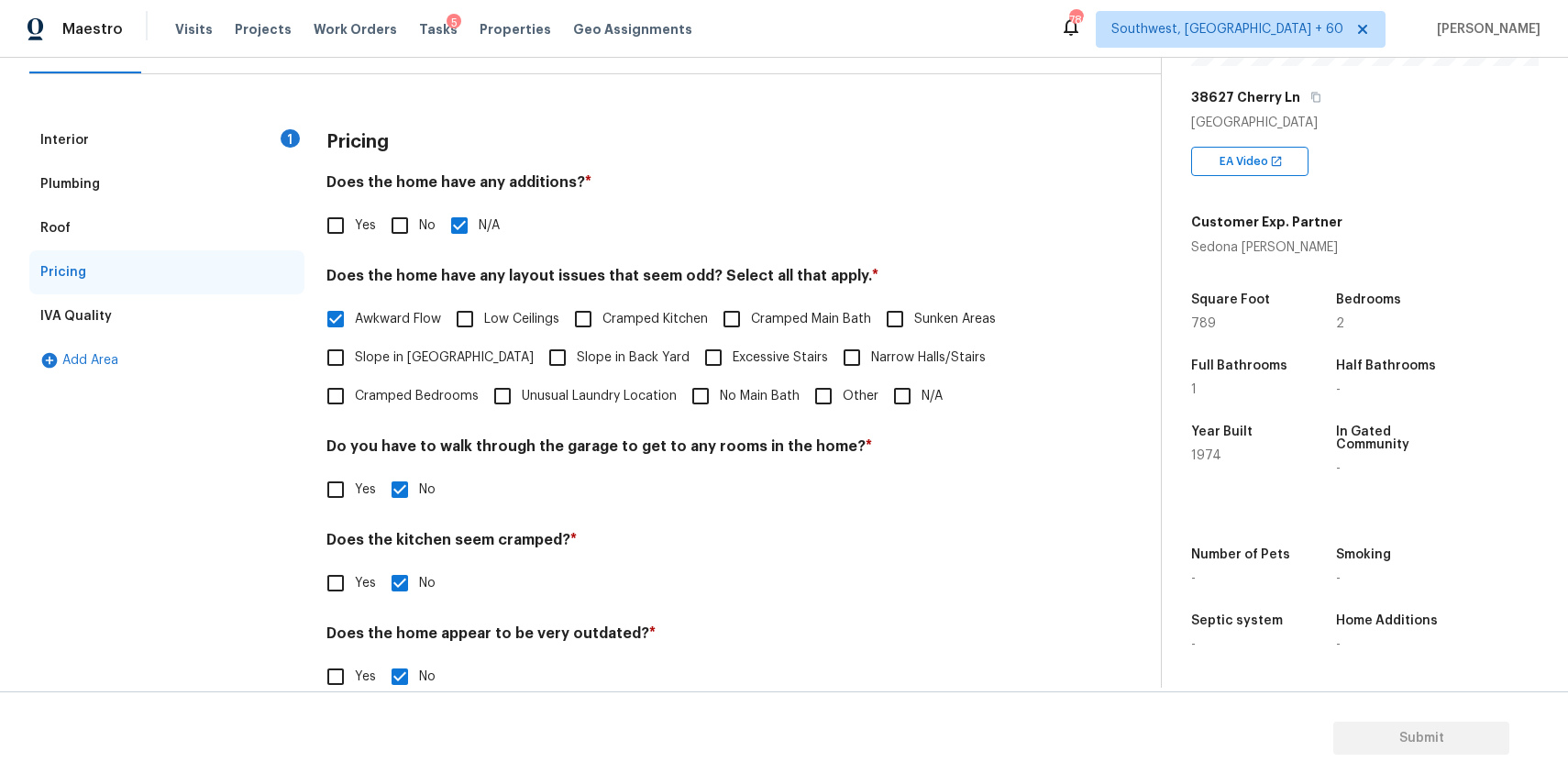
scroll to position [239, 0]
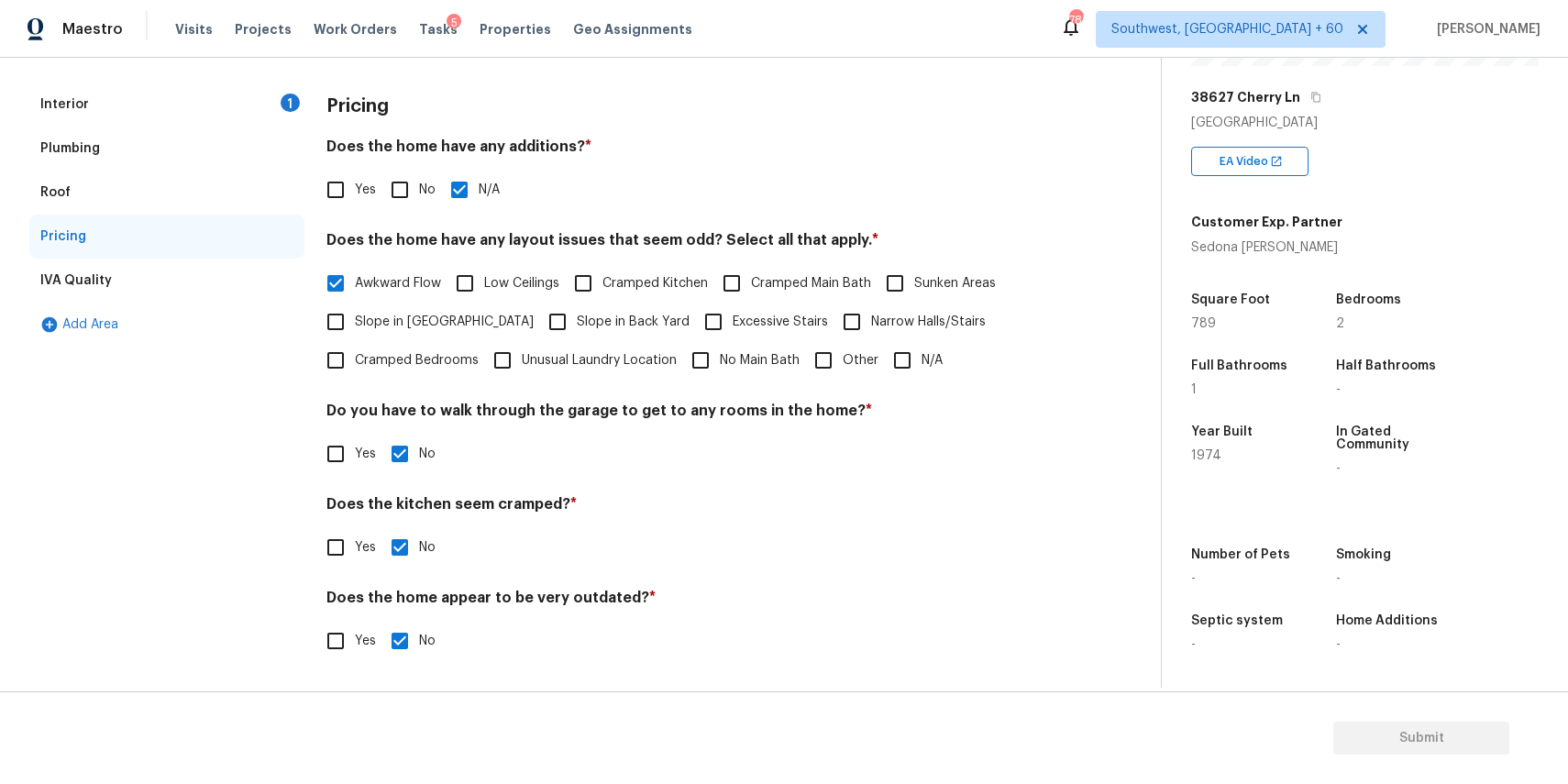
click at [850, 357] on span "Other" at bounding box center [860, 360] width 36 height 19
click at [843, 357] on input "Other" at bounding box center [823, 360] width 39 height 39
checkbox input "true"
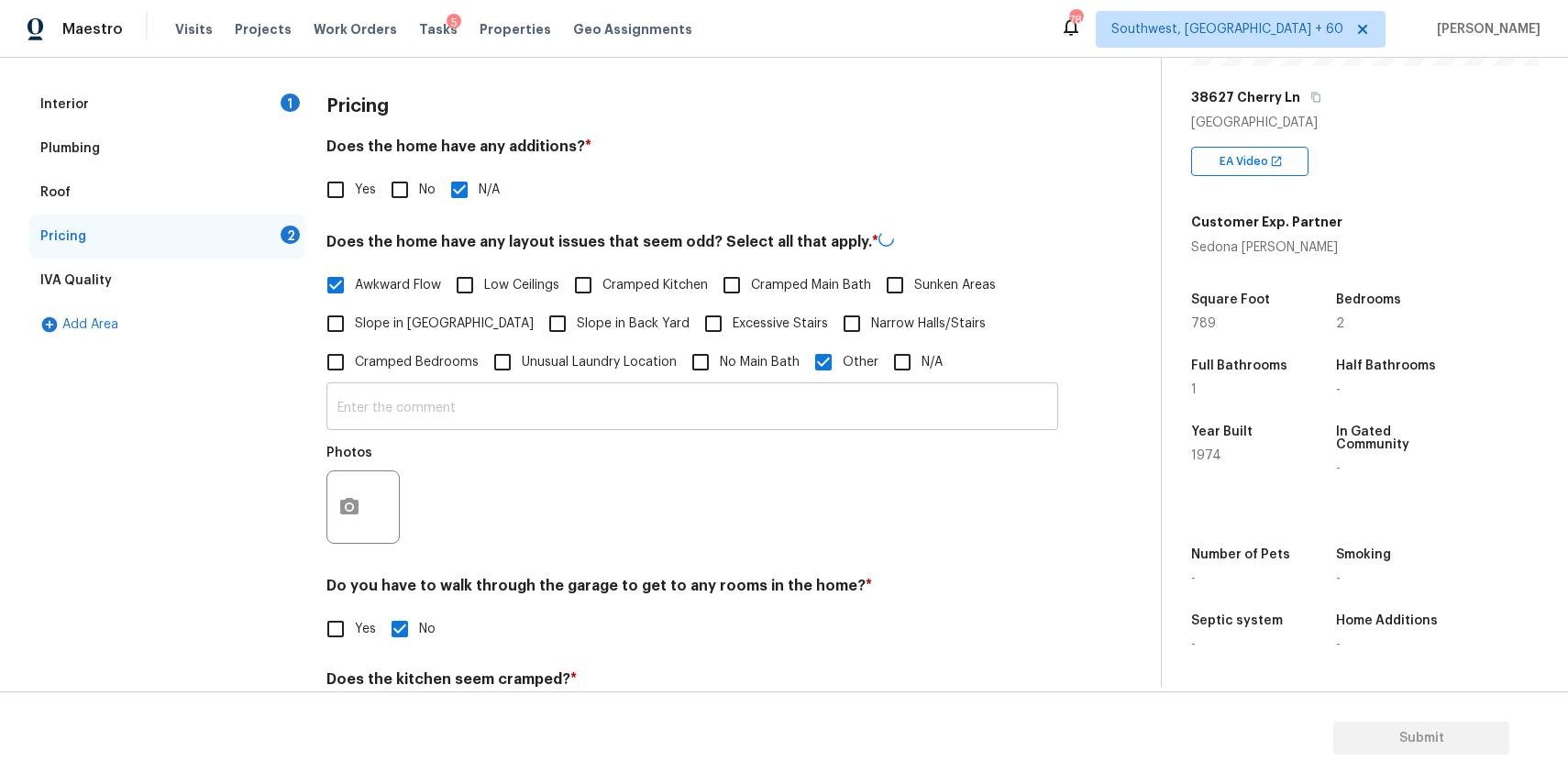
click at [755, 408] on input "text" at bounding box center [692, 408] width 732 height 43
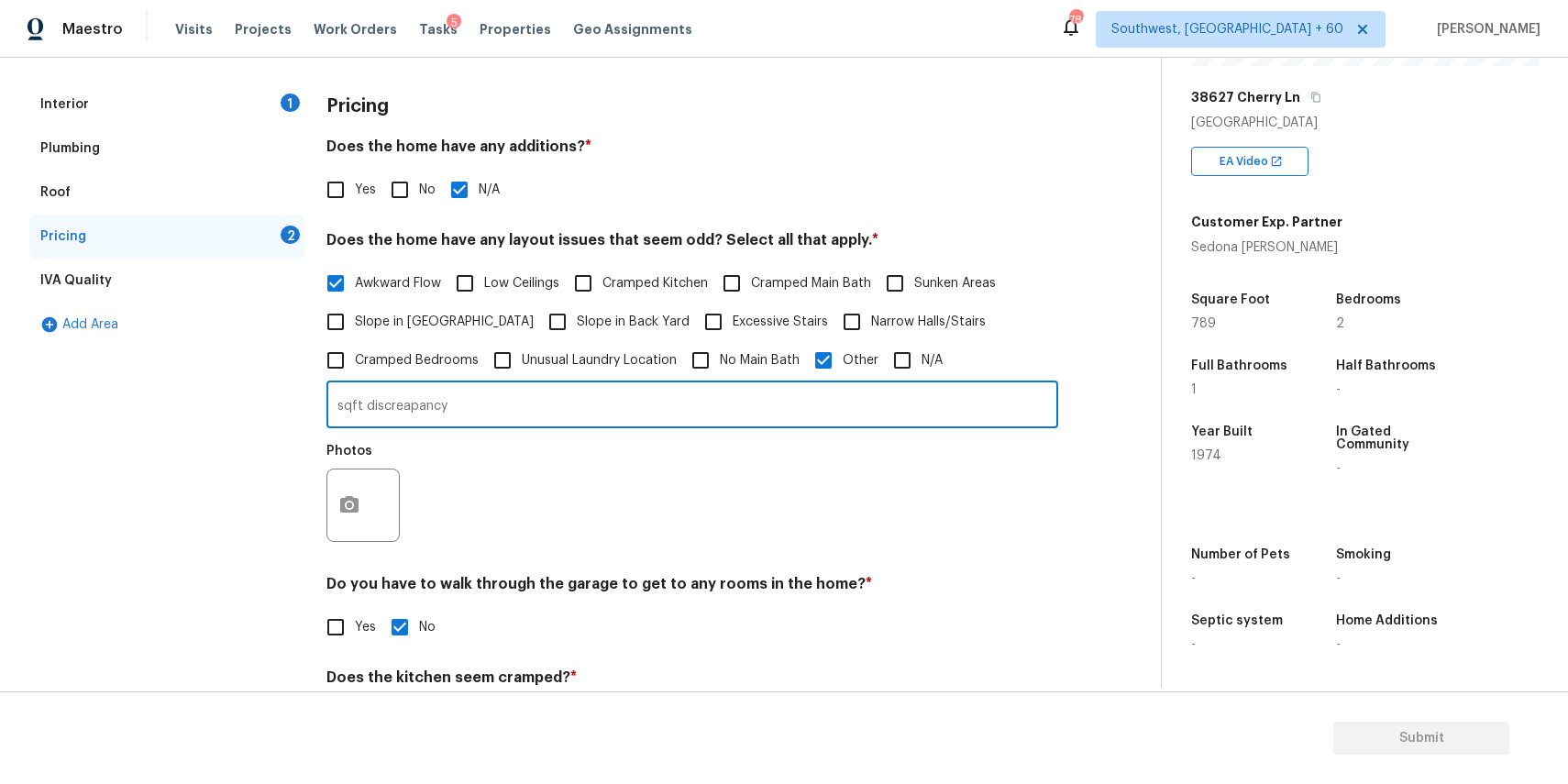
type input "sqft discreapancy"
click at [356, 507] on icon "button" at bounding box center [349, 503] width 18 height 17
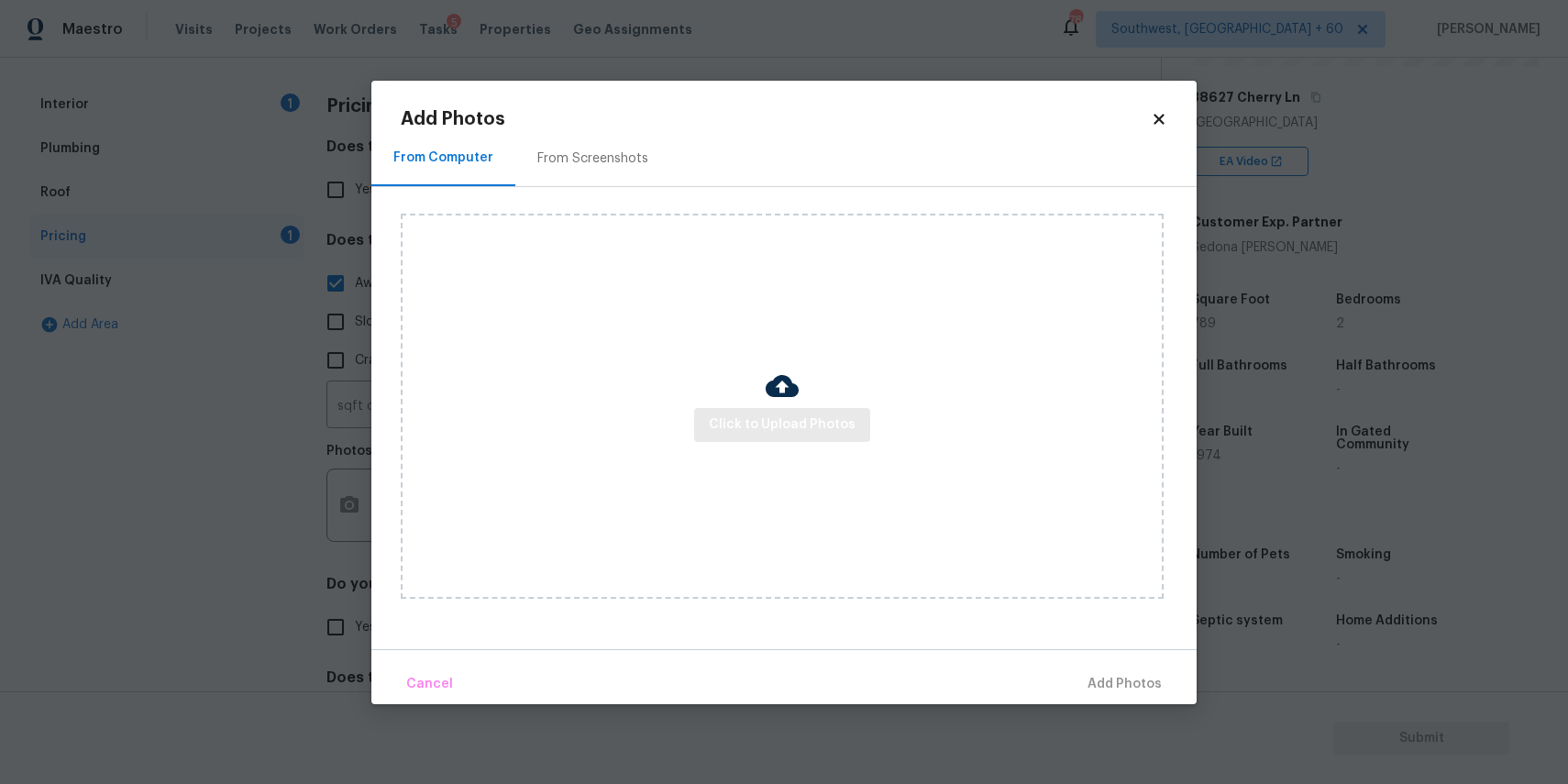
click at [810, 433] on span "Click to Upload Photos" at bounding box center [782, 426] width 147 height 23
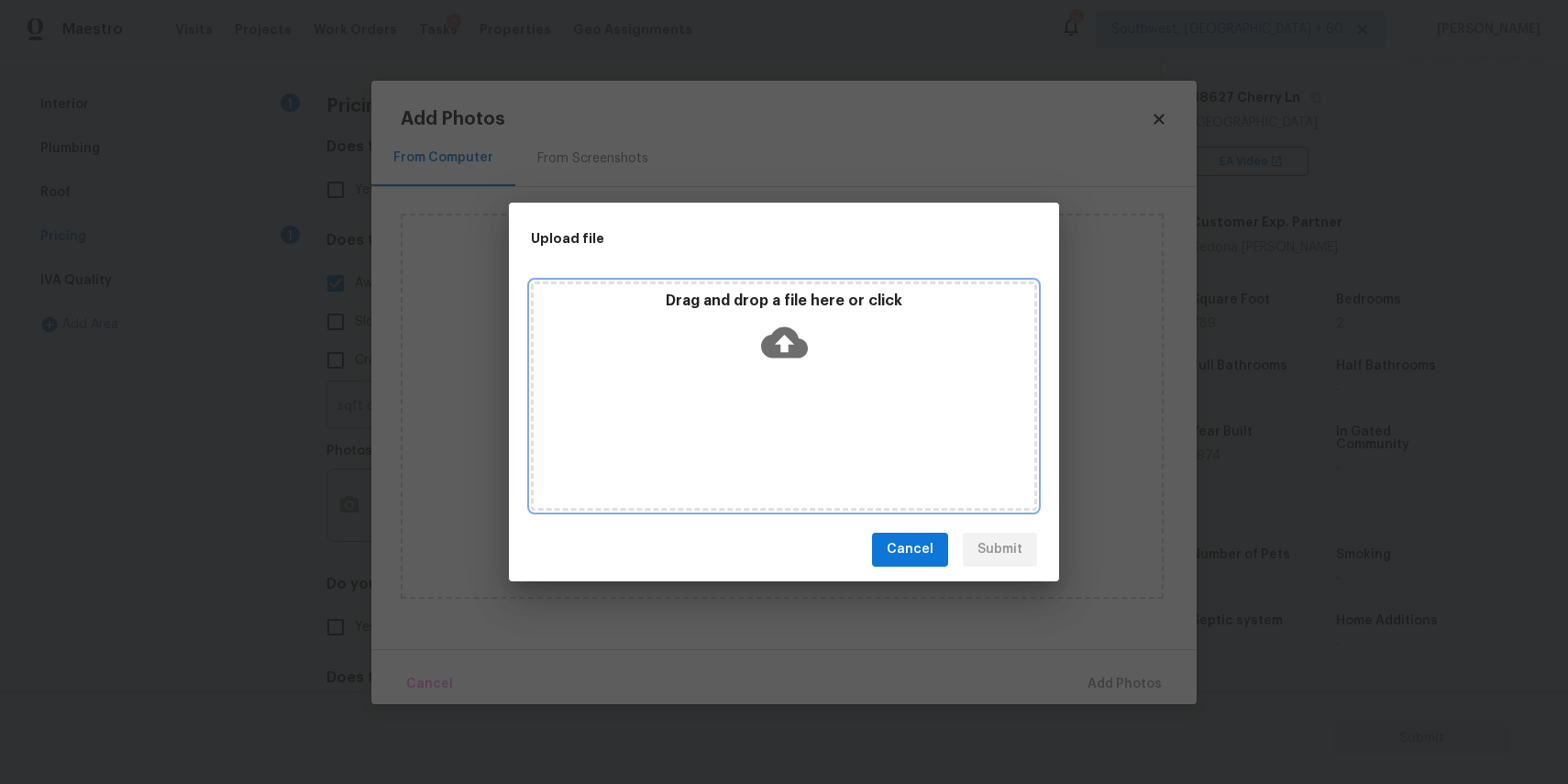
click at [810, 433] on div "Drag and drop a file here or click" at bounding box center [784, 396] width 506 height 229
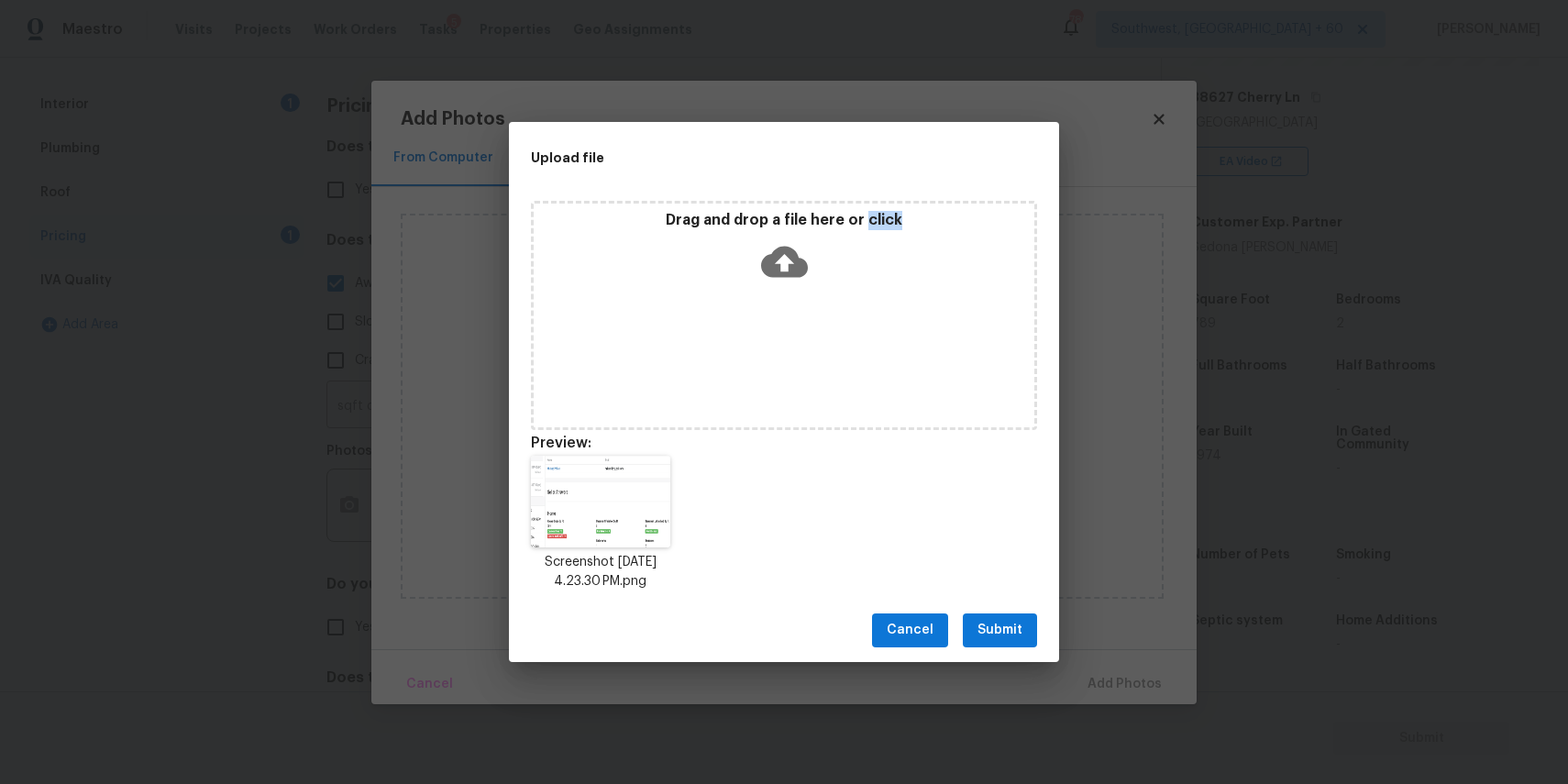
click at [973, 631] on button "Submit" at bounding box center [1000, 630] width 74 height 34
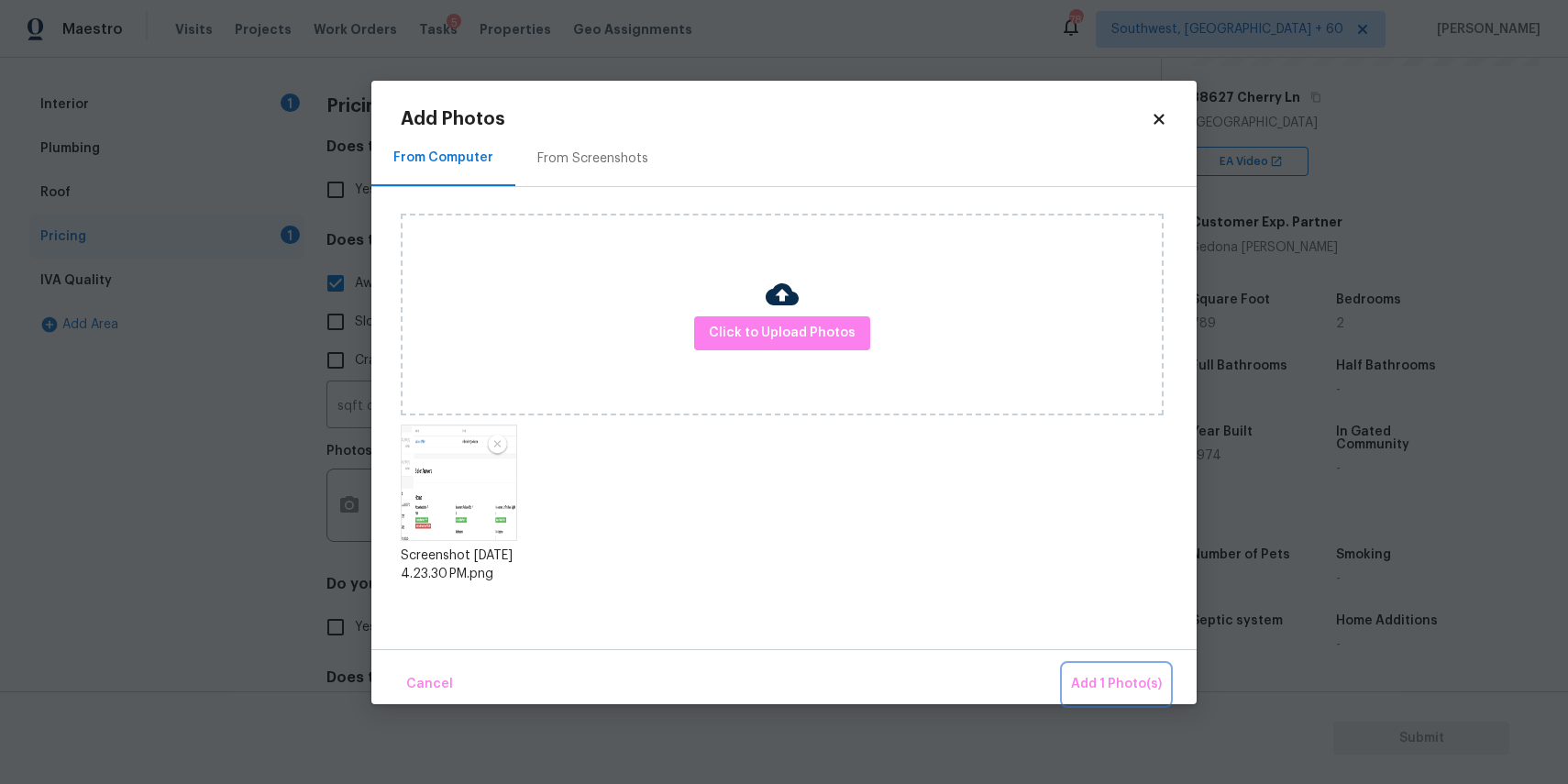
click at [1092, 680] on span "Add 1 Photo(s)" at bounding box center [1116, 685] width 90 height 23
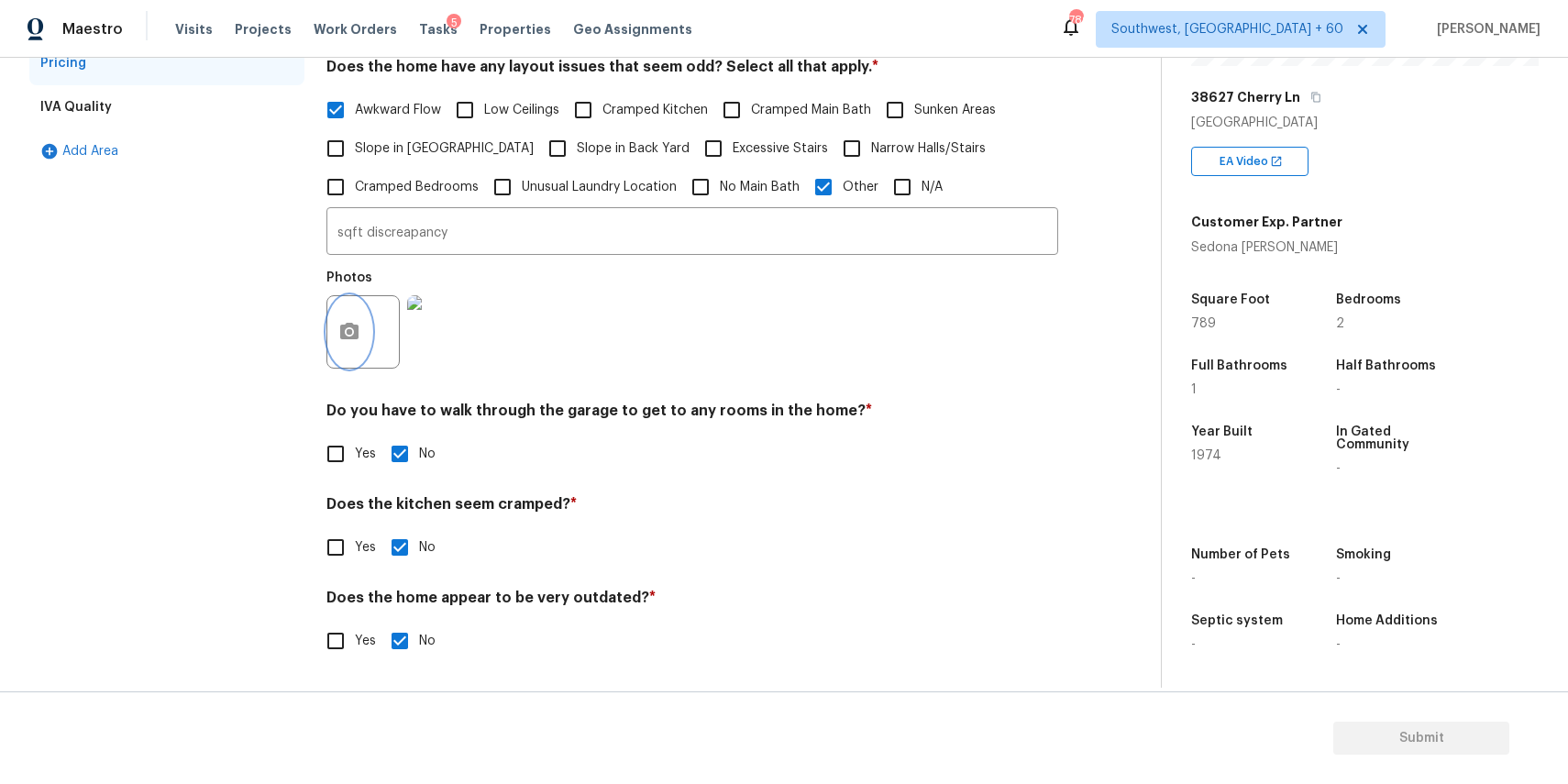
scroll to position [0, 0]
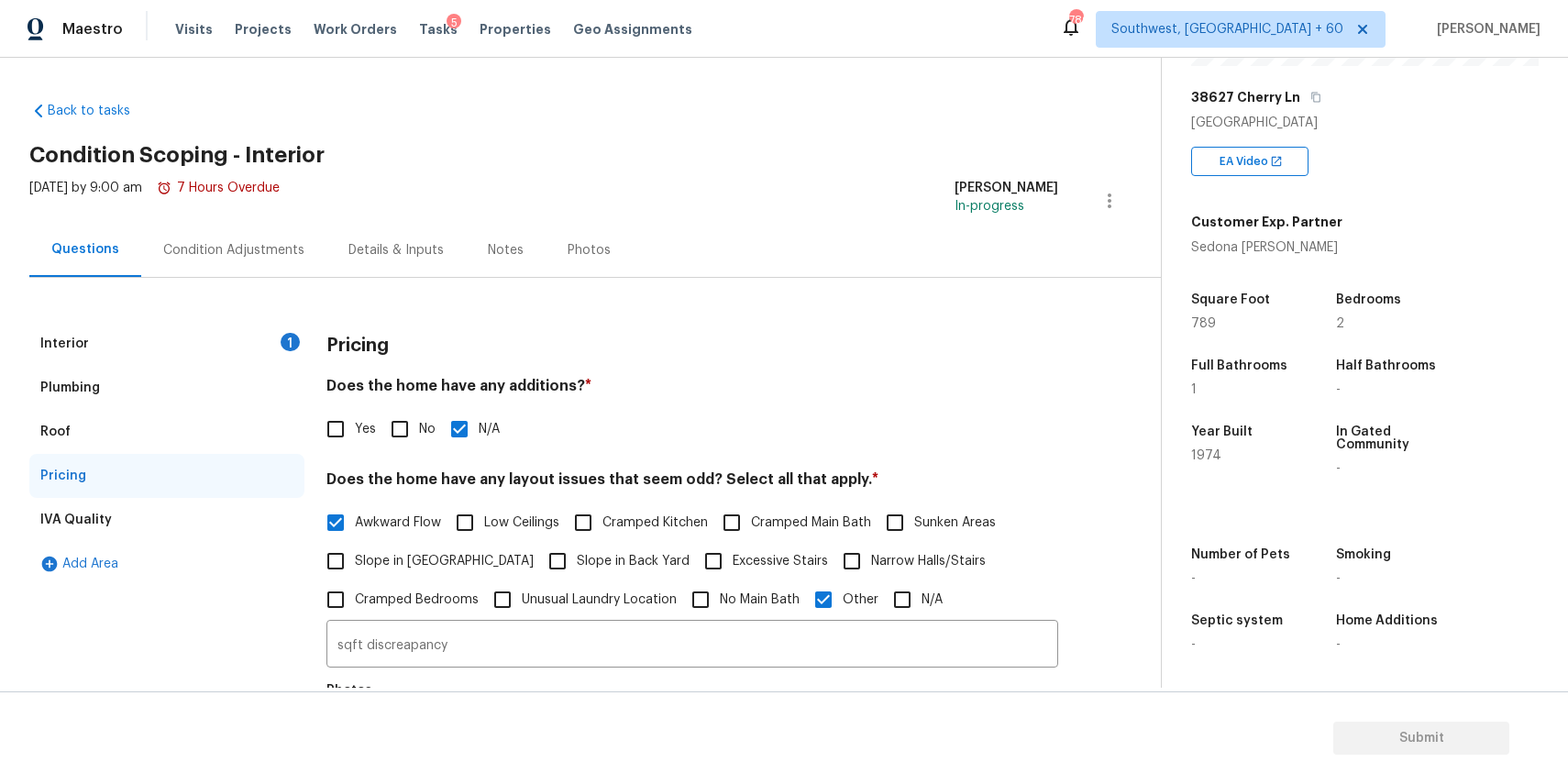
click at [275, 236] on div "Condition Adjustments" at bounding box center [233, 250] width 186 height 54
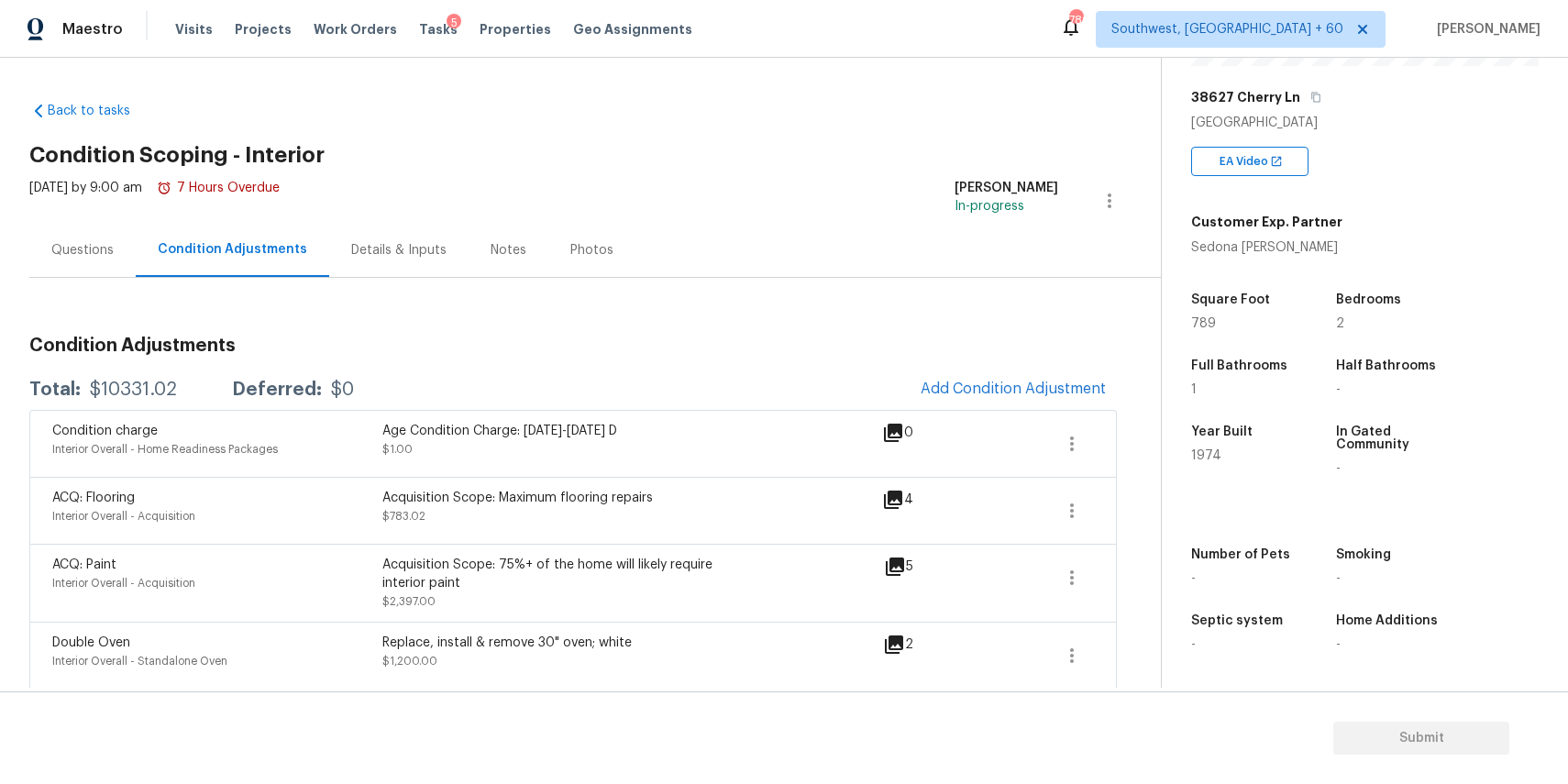
click at [87, 267] on div "Questions" at bounding box center [82, 250] width 106 height 54
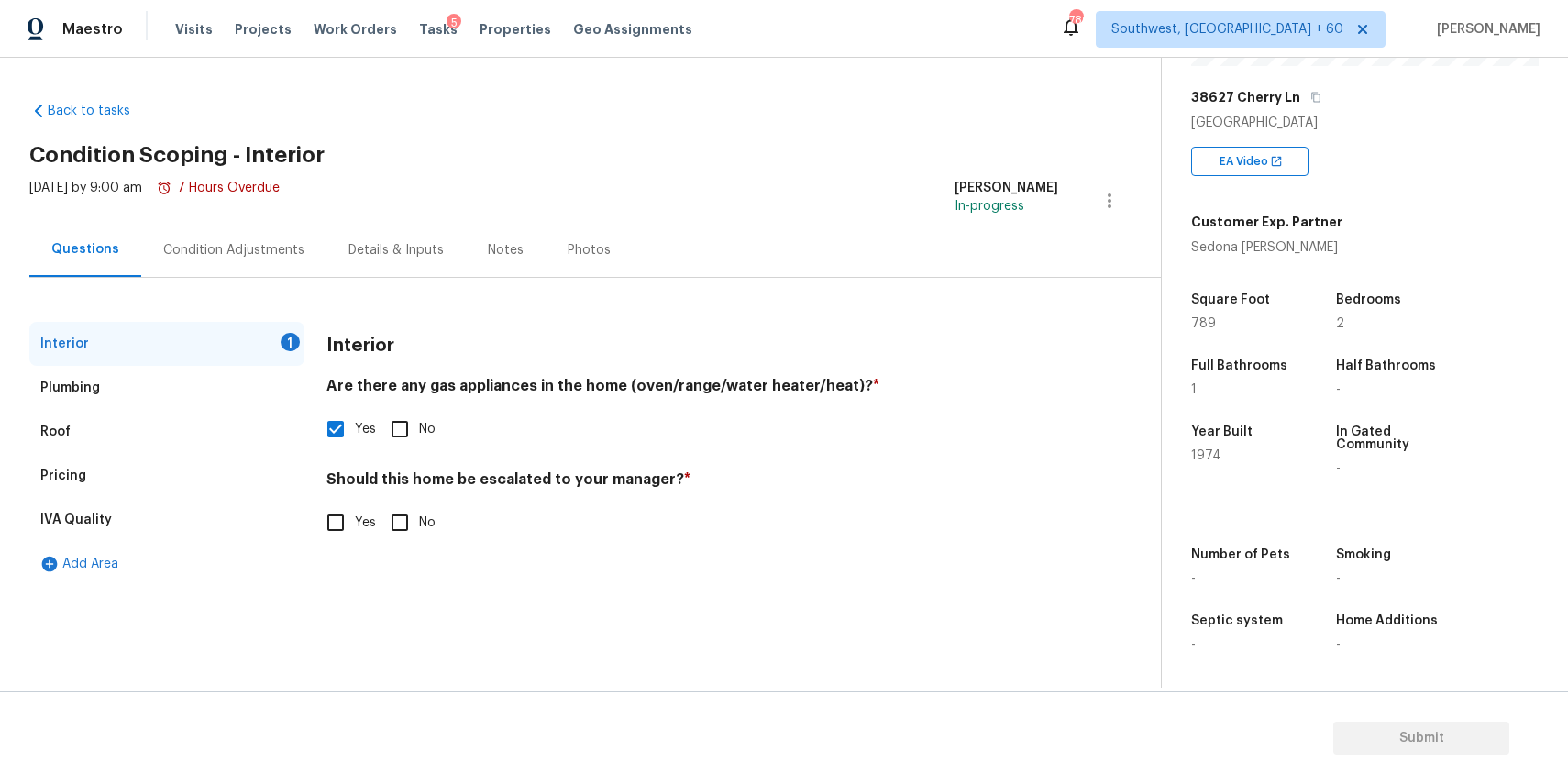
click at [266, 266] on div "Condition Adjustments" at bounding box center [233, 250] width 186 height 54
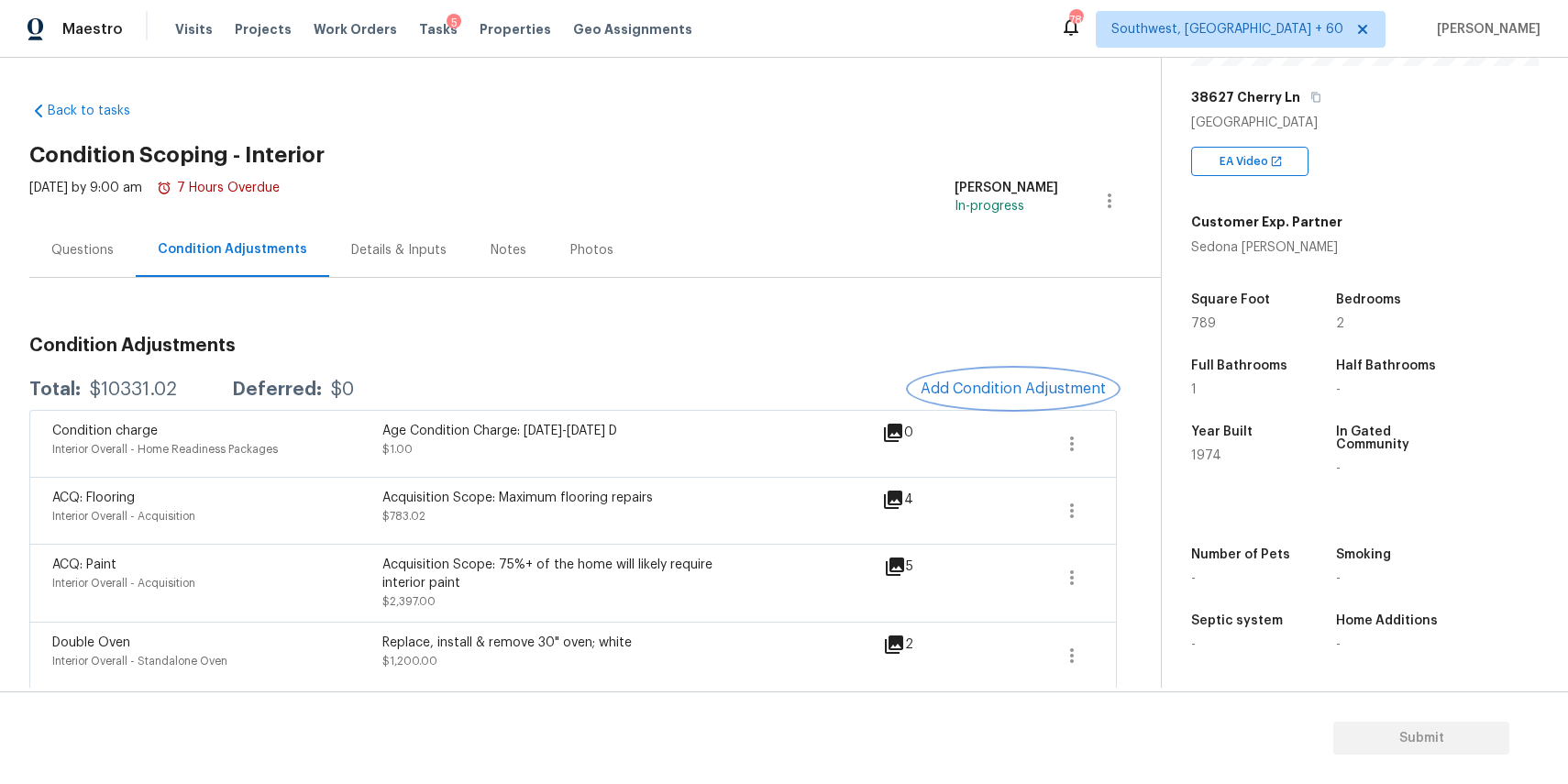
click at [1018, 381] on span "Add Condition Adjustment" at bounding box center [1013, 389] width 186 height 17
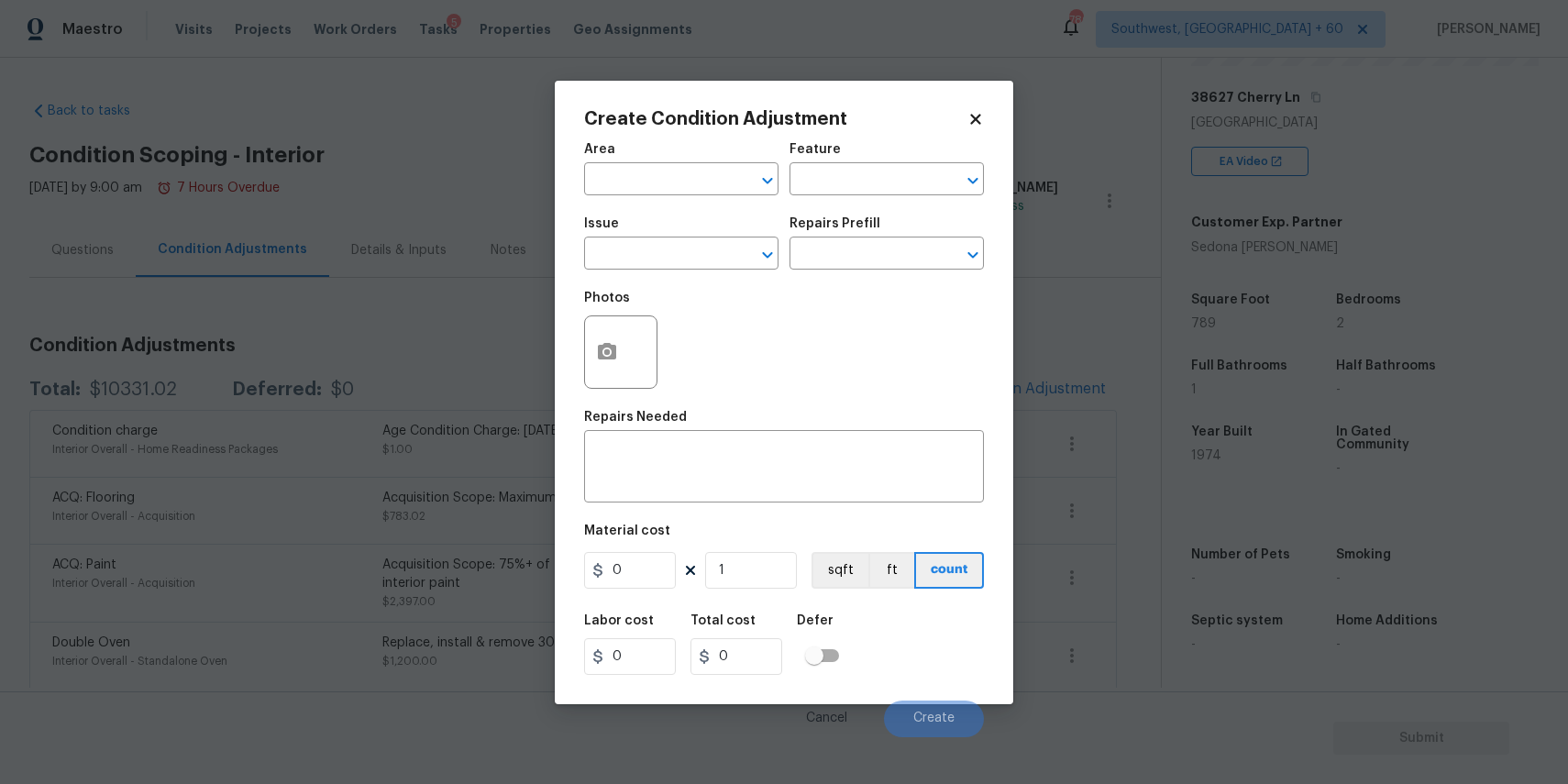
click at [649, 237] on div "Issue" at bounding box center [681, 229] width 194 height 24
click at [671, 255] on input "text" at bounding box center [655, 255] width 143 height 28
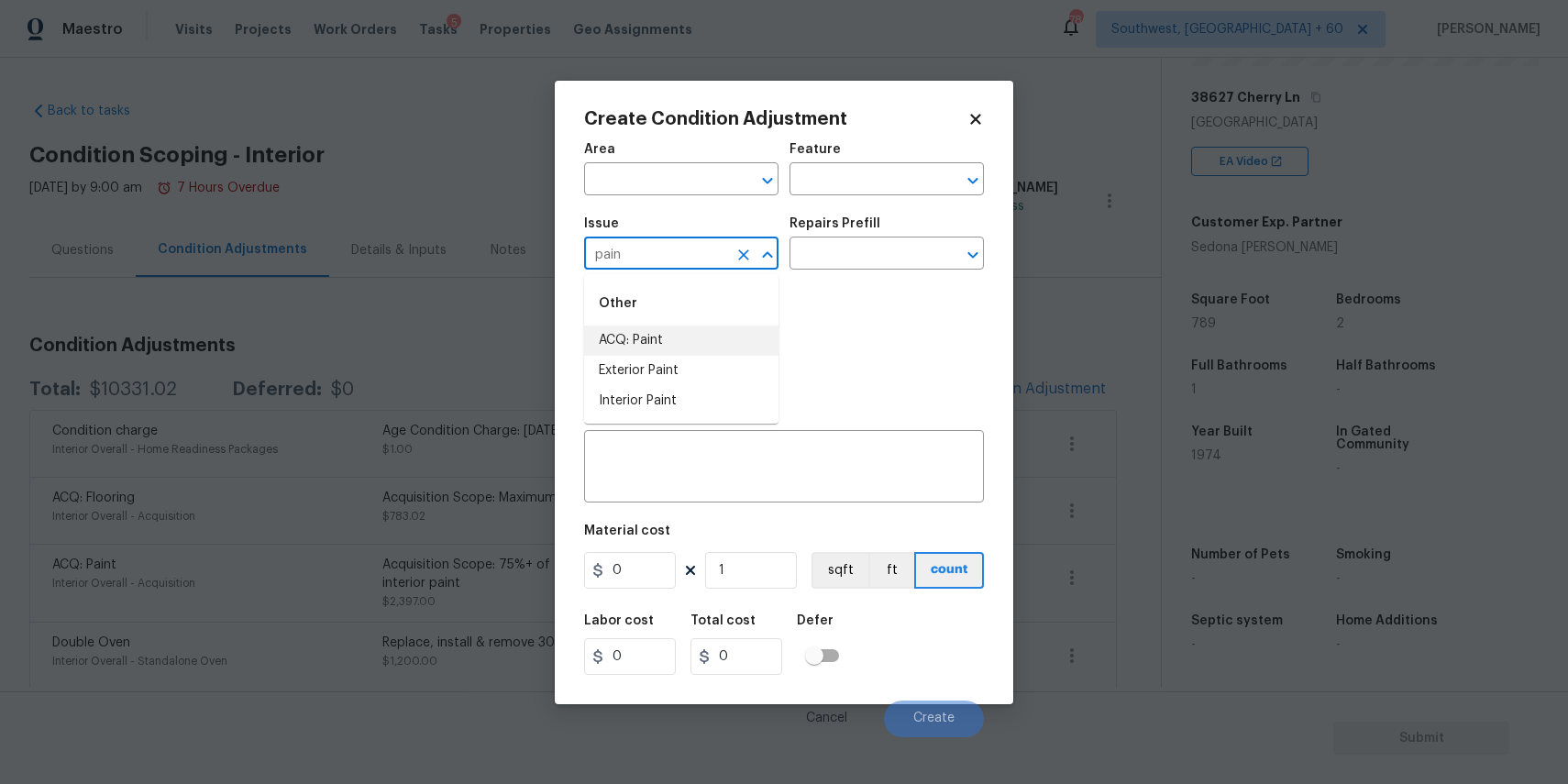
click at [700, 335] on li "ACQ: Paint" at bounding box center [681, 340] width 194 height 30
type input "ACQ: Paint"
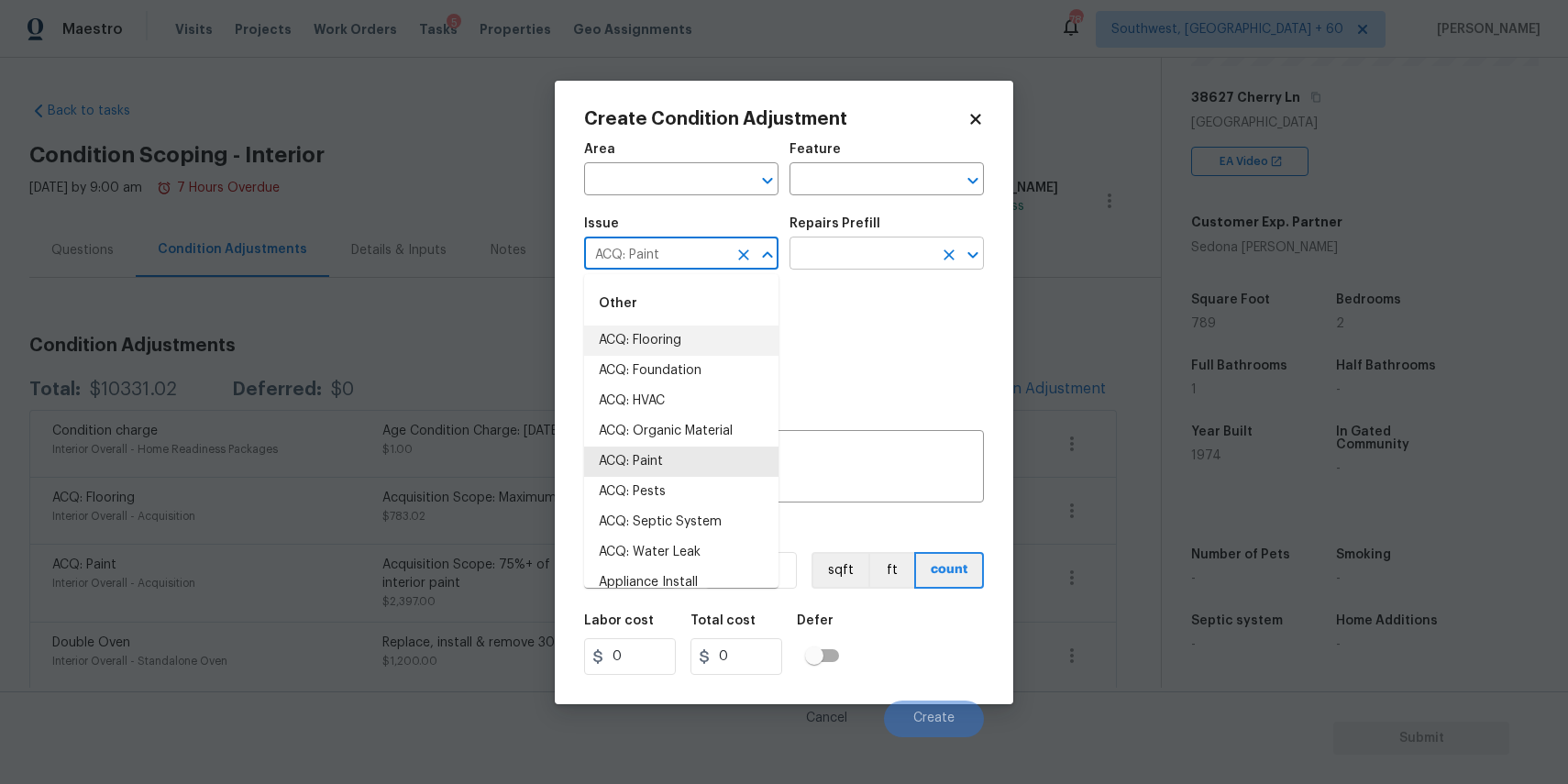
click at [825, 257] on input "text" at bounding box center [860, 255] width 143 height 28
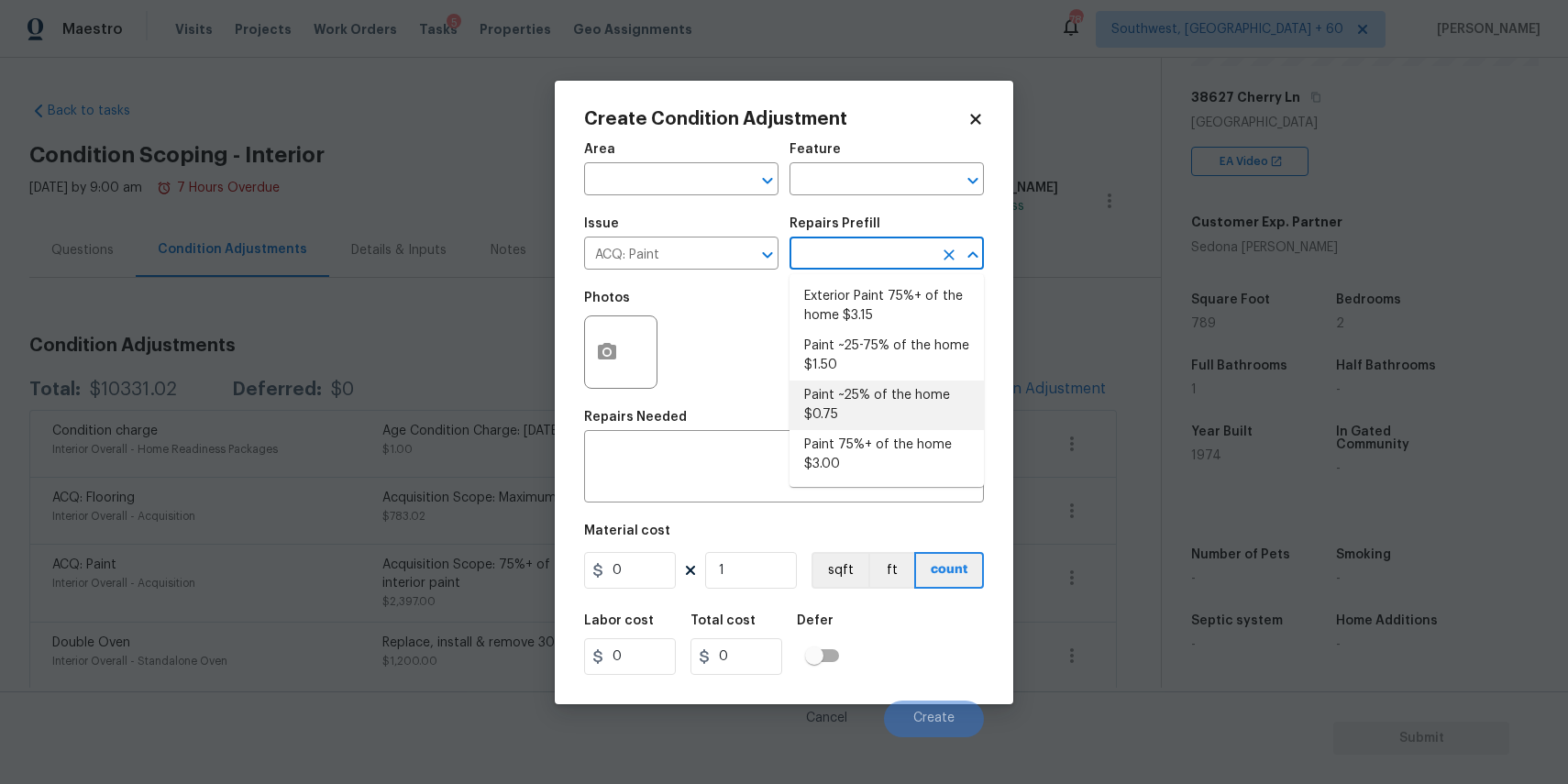
click at [878, 394] on li "Paint ~25% of the home $0.75" at bounding box center [887, 405] width 194 height 50
type input "Acquisition"
type textarea "Acquisition Scope: ~25% of the home needs interior paint"
type input "0.75"
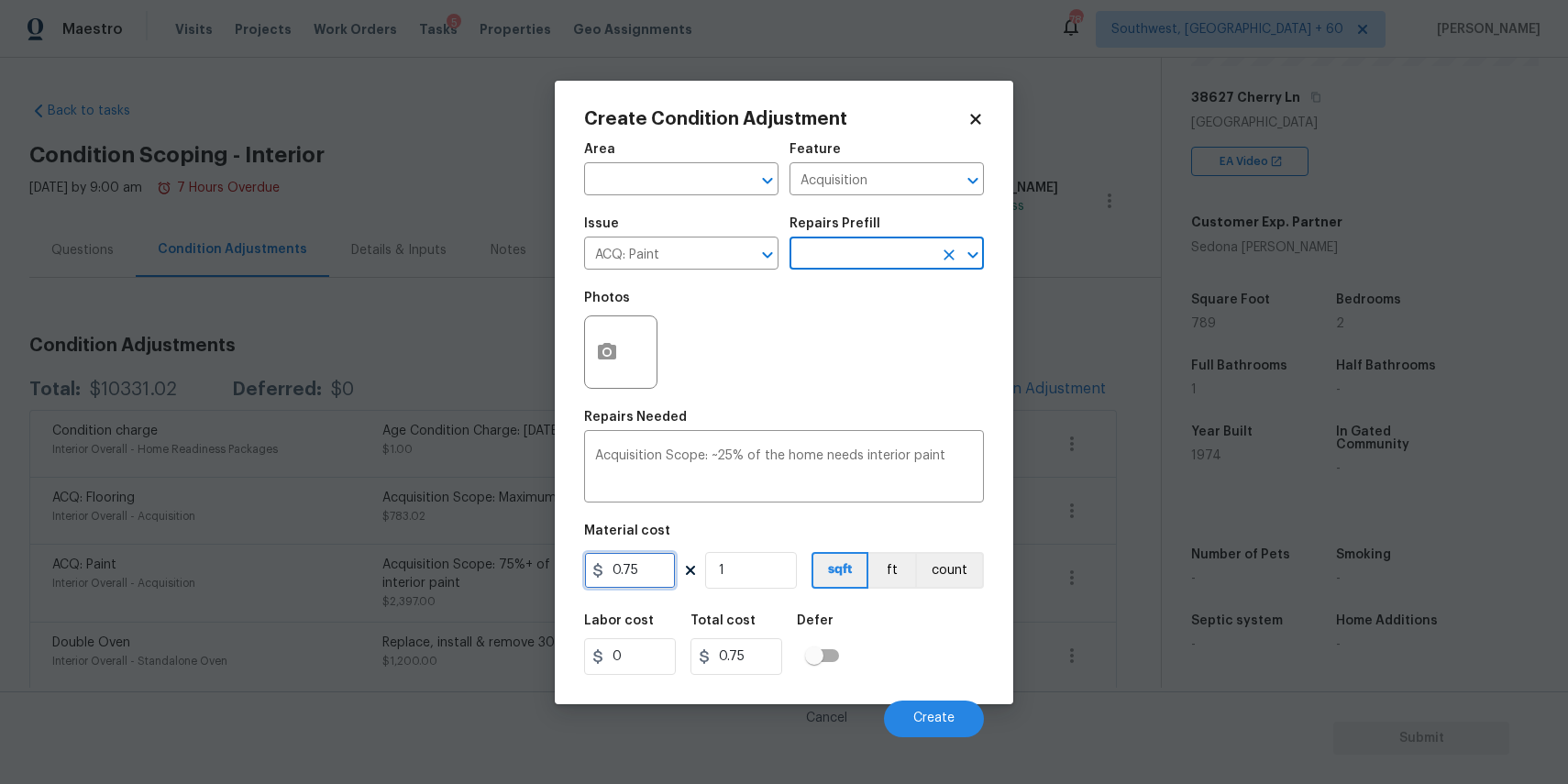
click at [651, 571] on input "0.75" at bounding box center [630, 570] width 91 height 37
click at [655, 573] on input "198" at bounding box center [630, 570] width 91 height 37
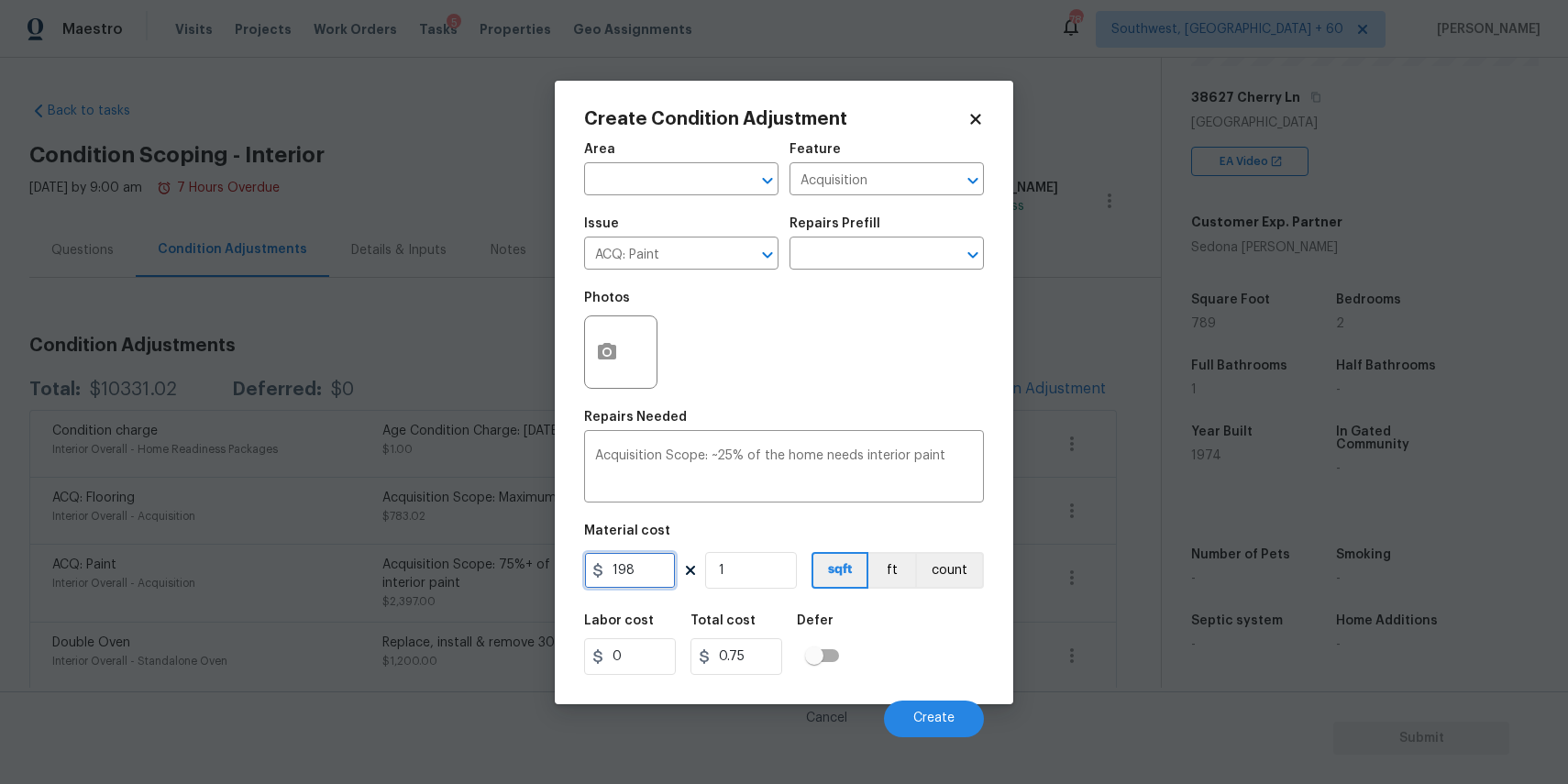
click at [655, 573] on input "198" at bounding box center [630, 570] width 91 height 37
type input "3"
click at [752, 557] on input "1" at bounding box center [751, 570] width 91 height 37
type input "3"
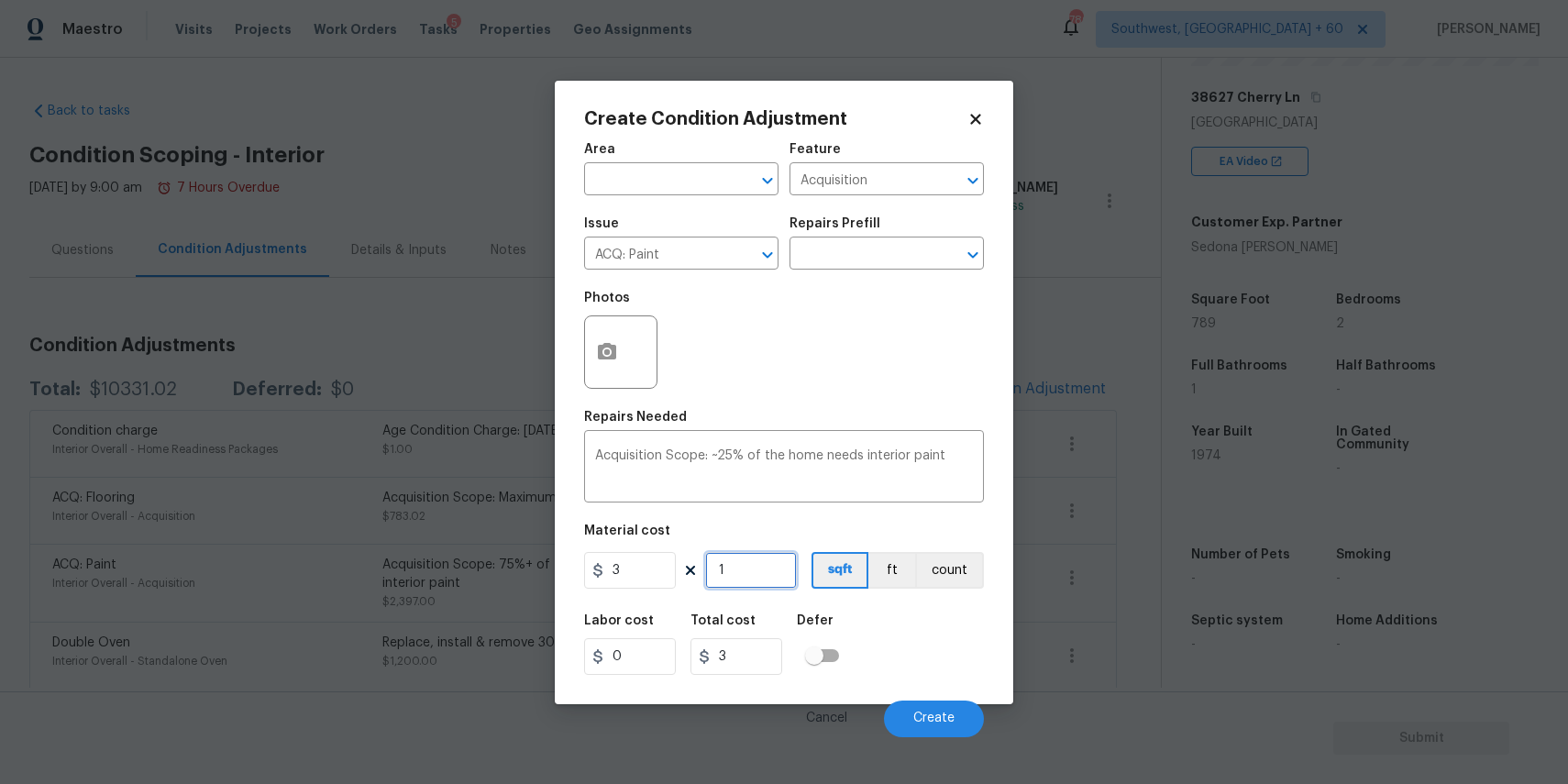
click at [752, 557] on input "1" at bounding box center [751, 570] width 91 height 37
type input "19"
type input "57"
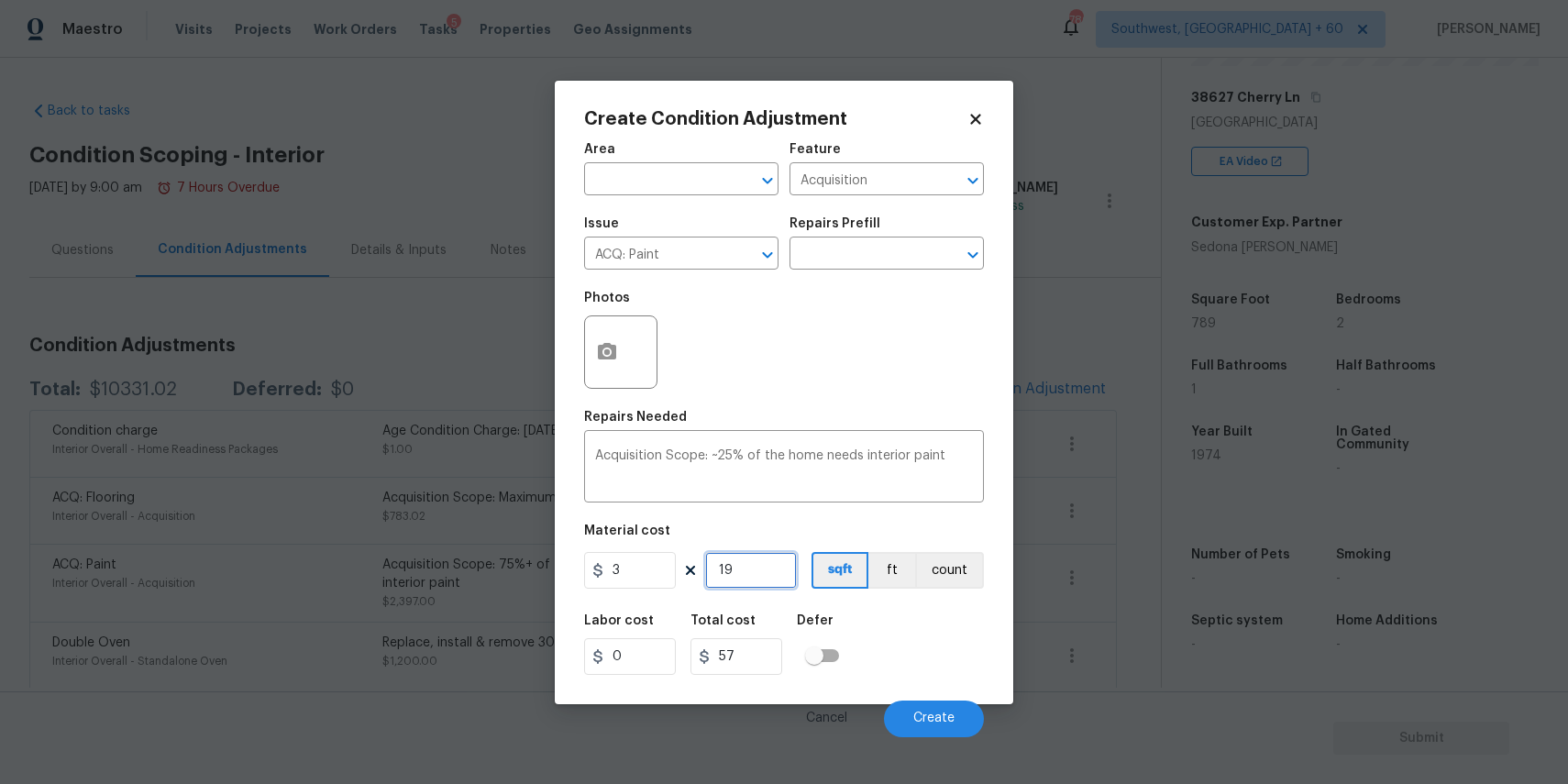
type input "198"
type input "594"
type input "198"
click at [615, 350] on icon "button" at bounding box center [607, 351] width 18 height 17
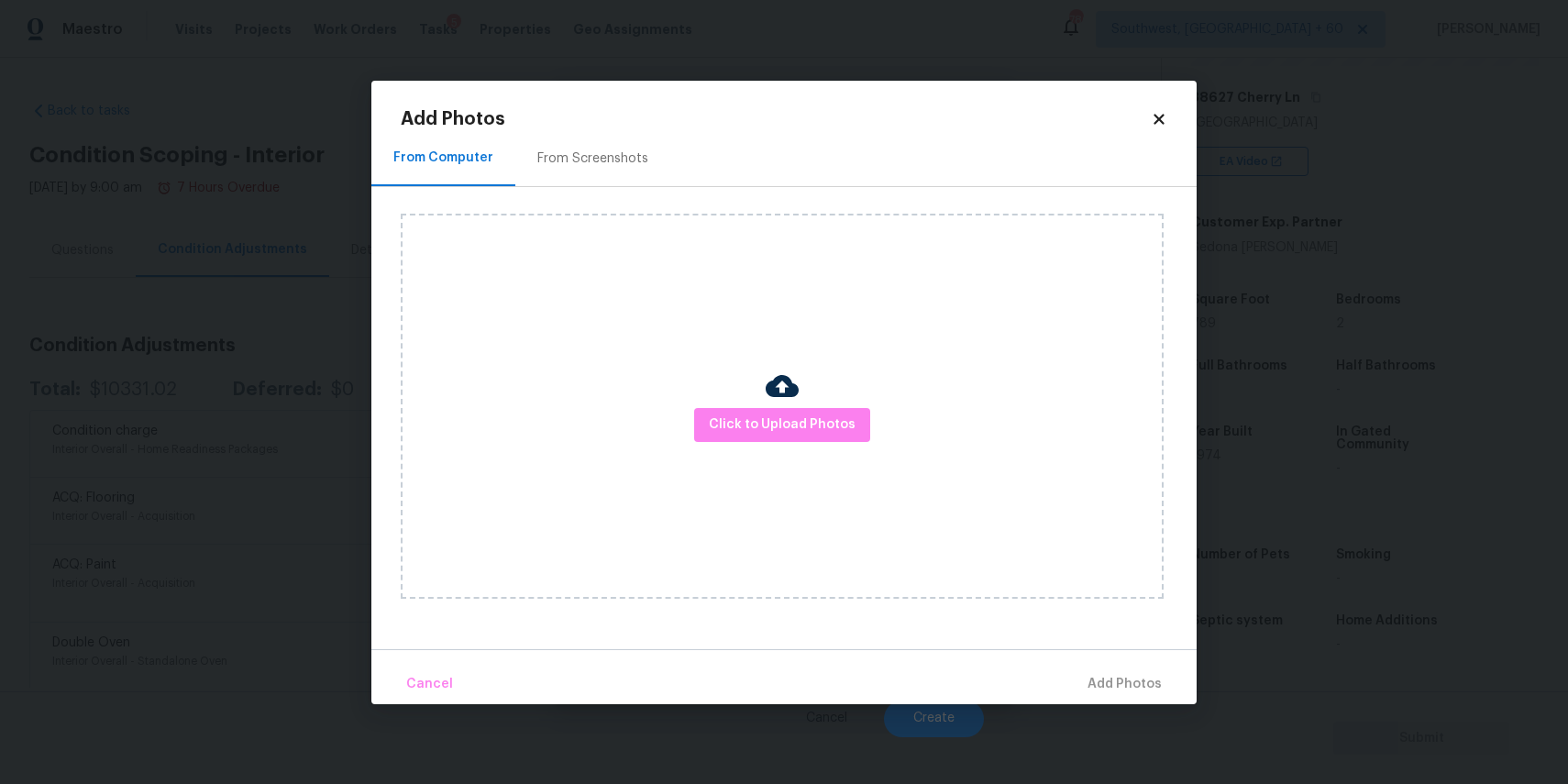
click at [885, 429] on div "Click to Upload Photos" at bounding box center [782, 406] width 763 height 385
click at [819, 424] on span "Click to Upload Photos" at bounding box center [782, 426] width 147 height 23
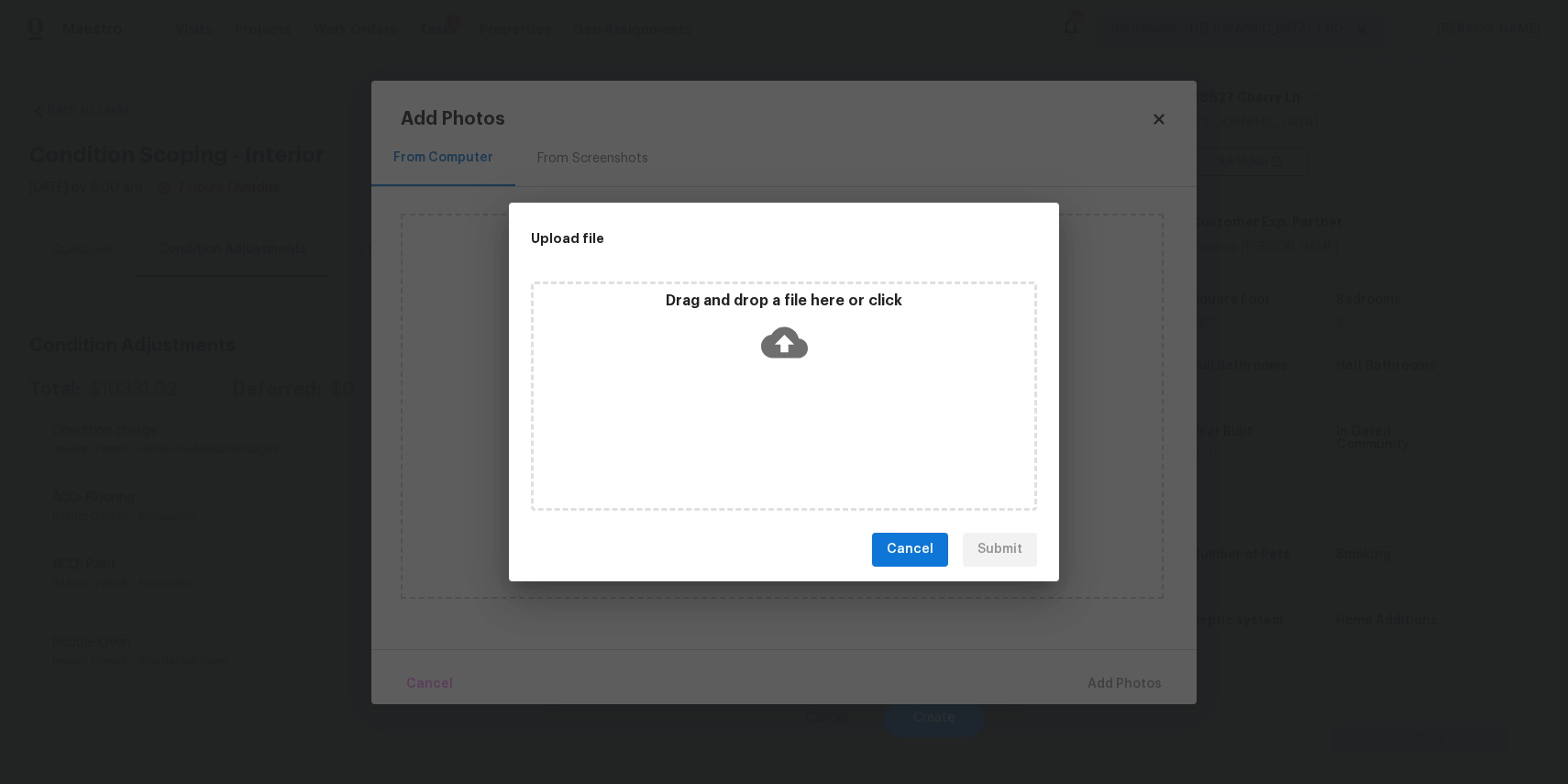
click at [817, 418] on div "Drag and drop a file here or click" at bounding box center [784, 396] width 506 height 229
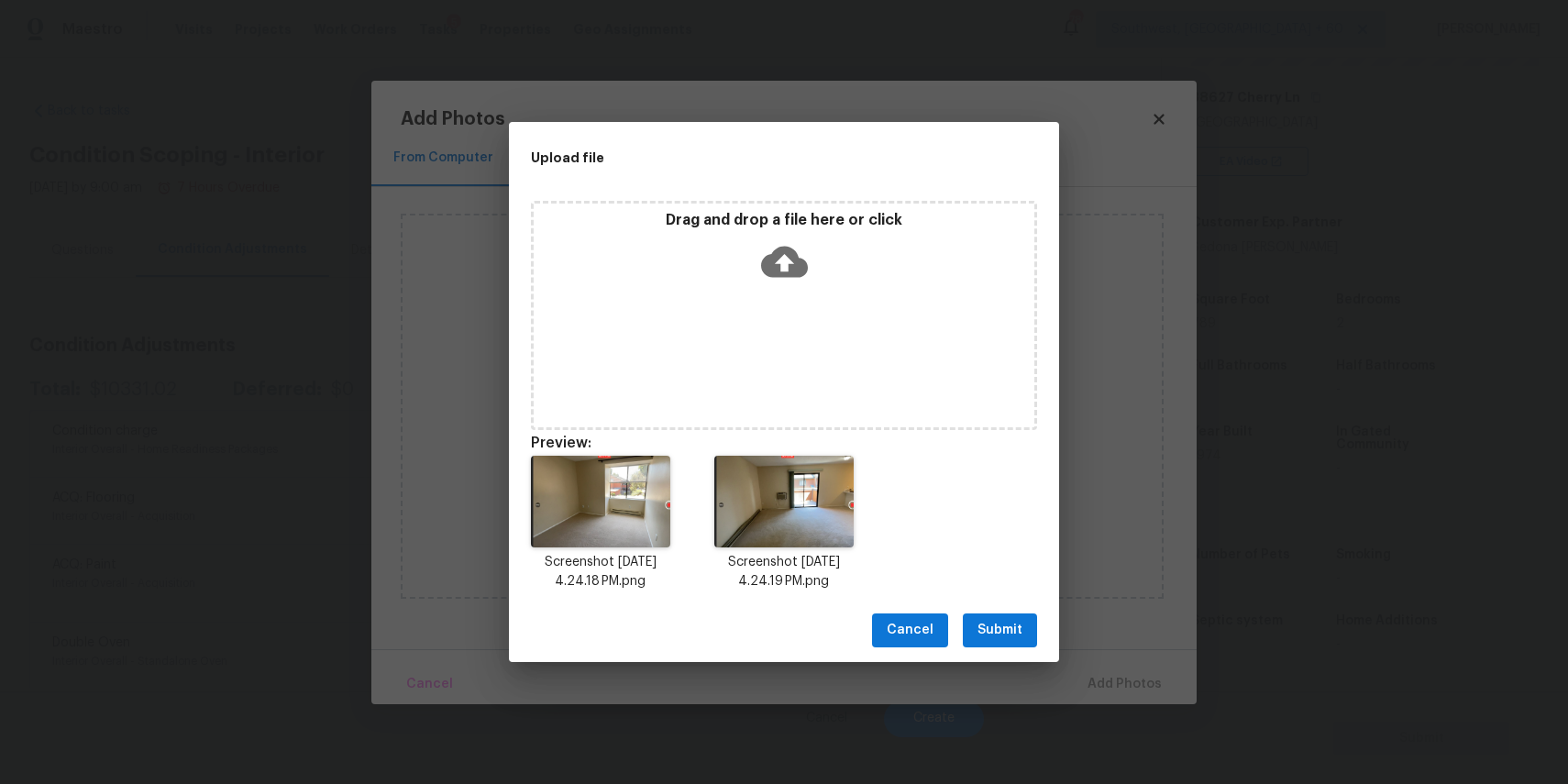
click at [1012, 626] on span "Submit" at bounding box center [1000, 631] width 45 height 23
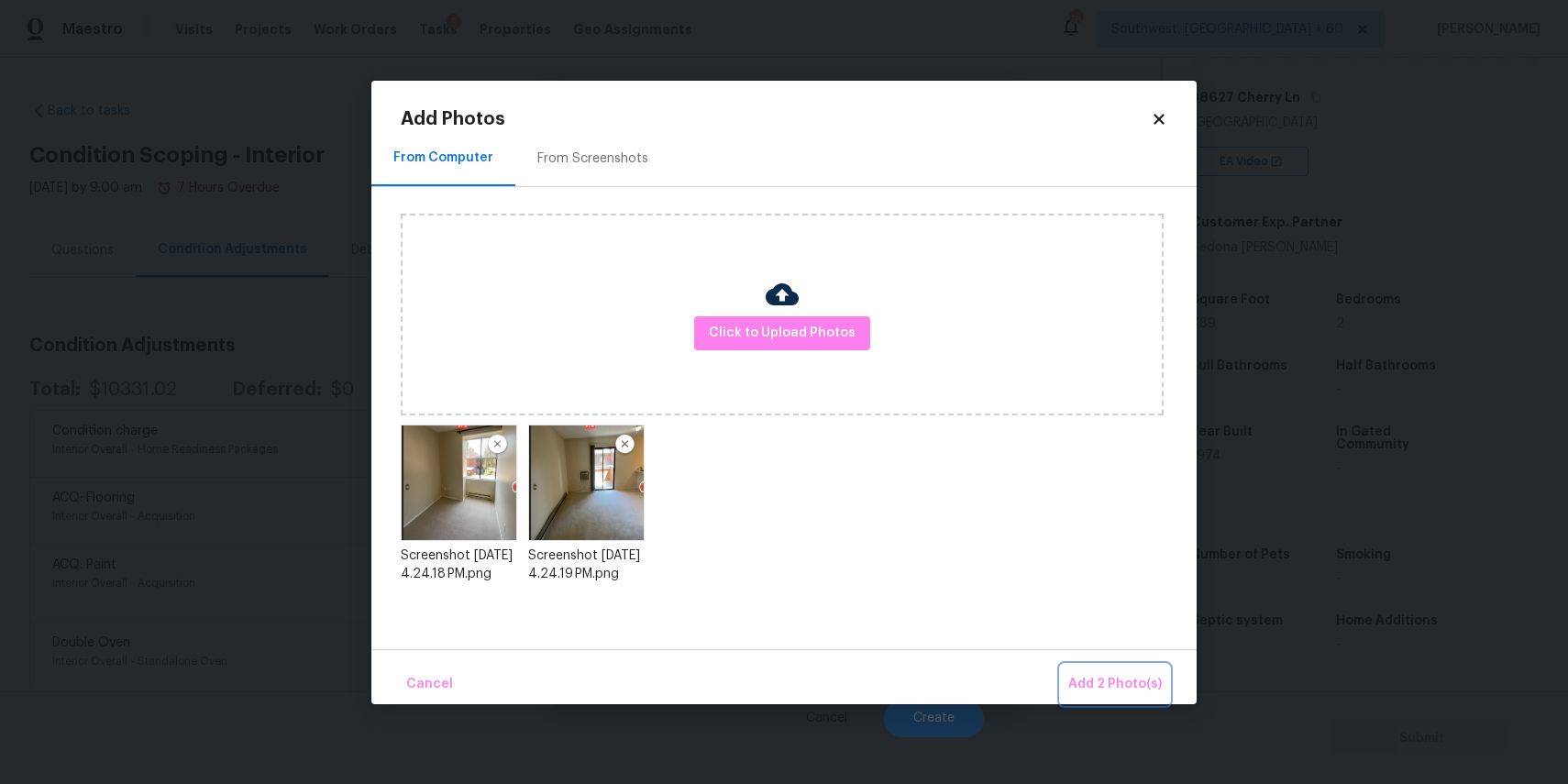
click at [1113, 665] on button "Add 2 Photo(s)" at bounding box center [1115, 684] width 108 height 40
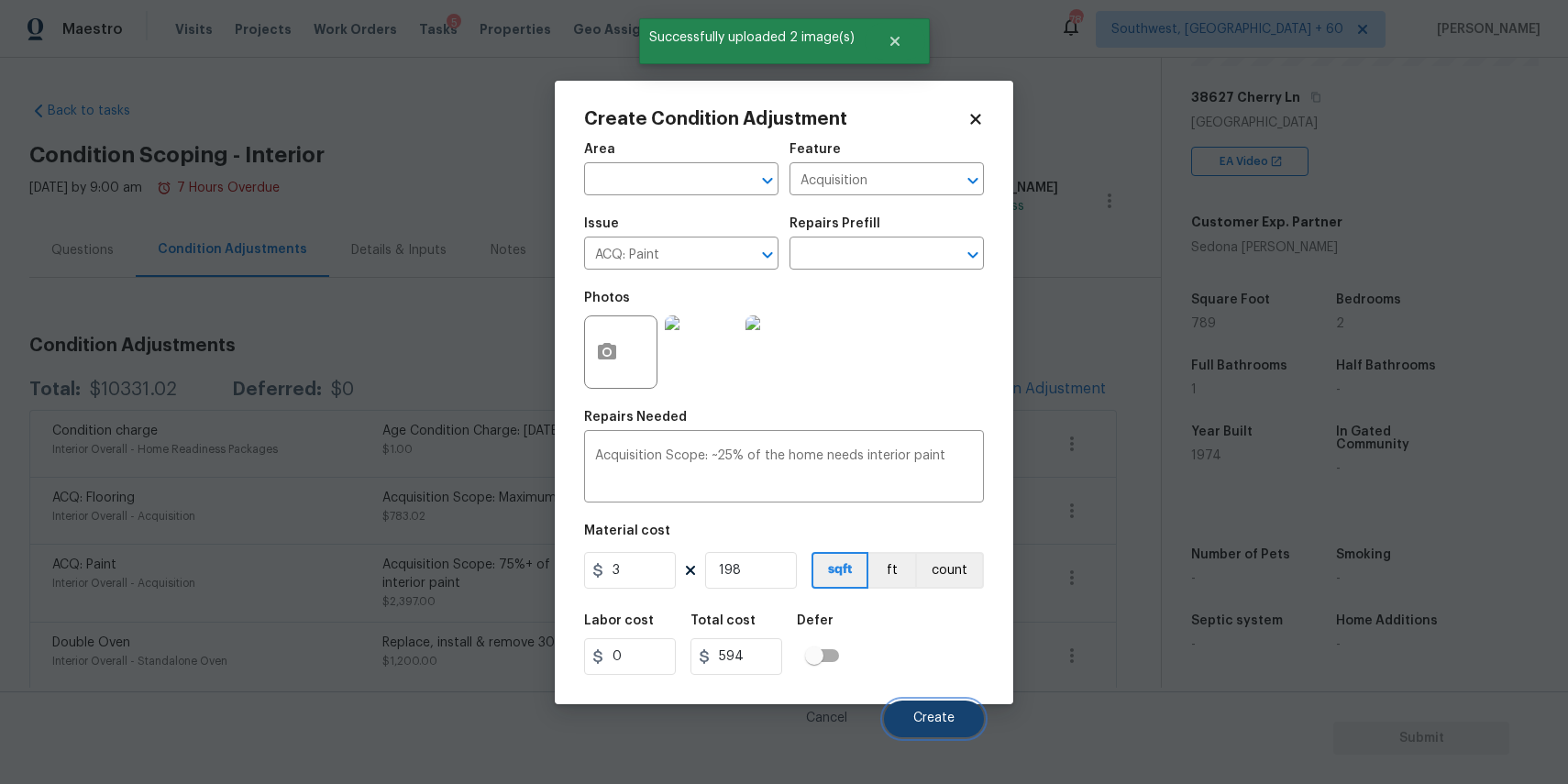
click at [940, 723] on span "Create" at bounding box center [934, 718] width 41 height 14
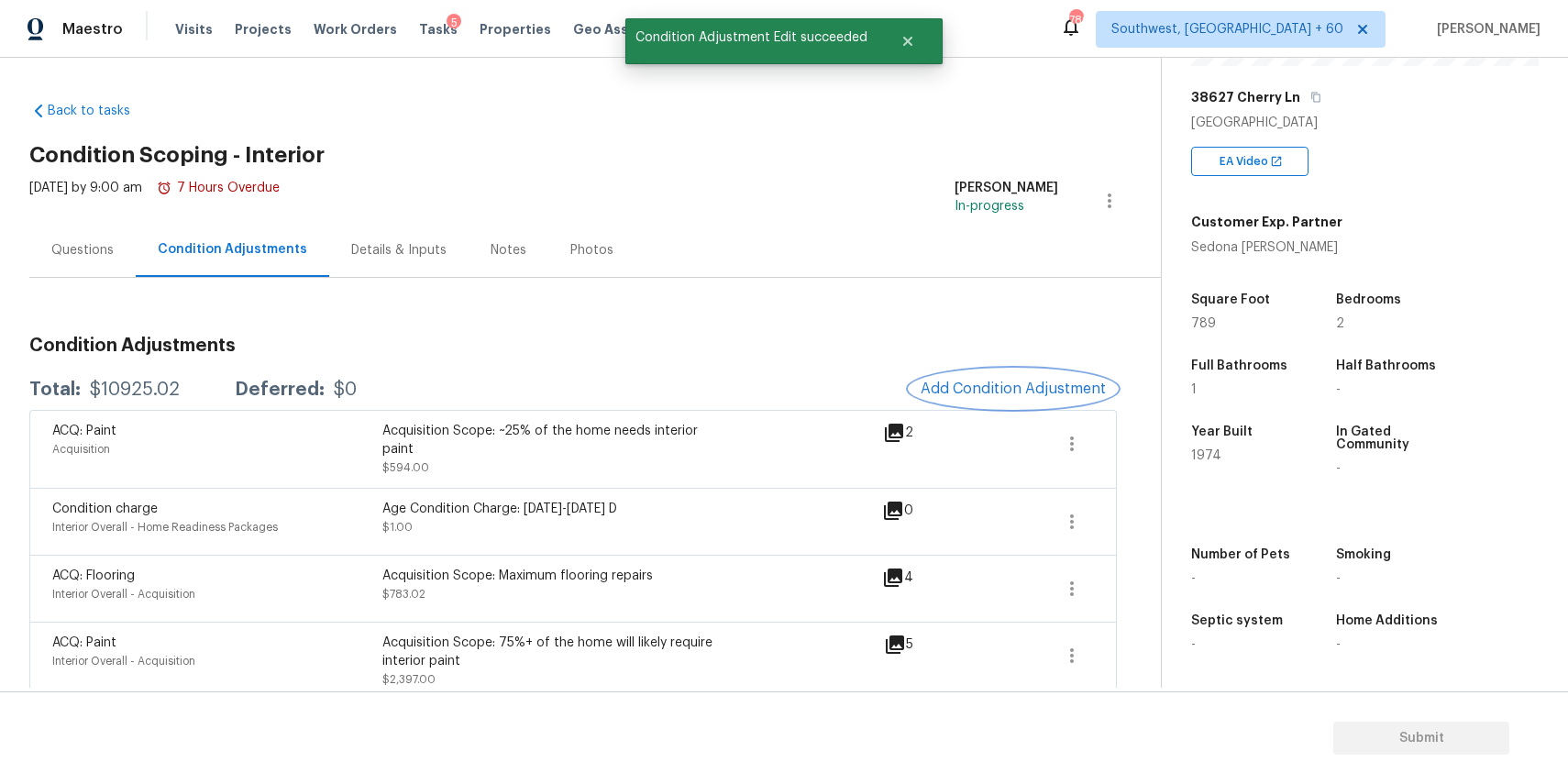
click at [1016, 377] on button "Add Condition Adjustment" at bounding box center [1013, 389] width 207 height 39
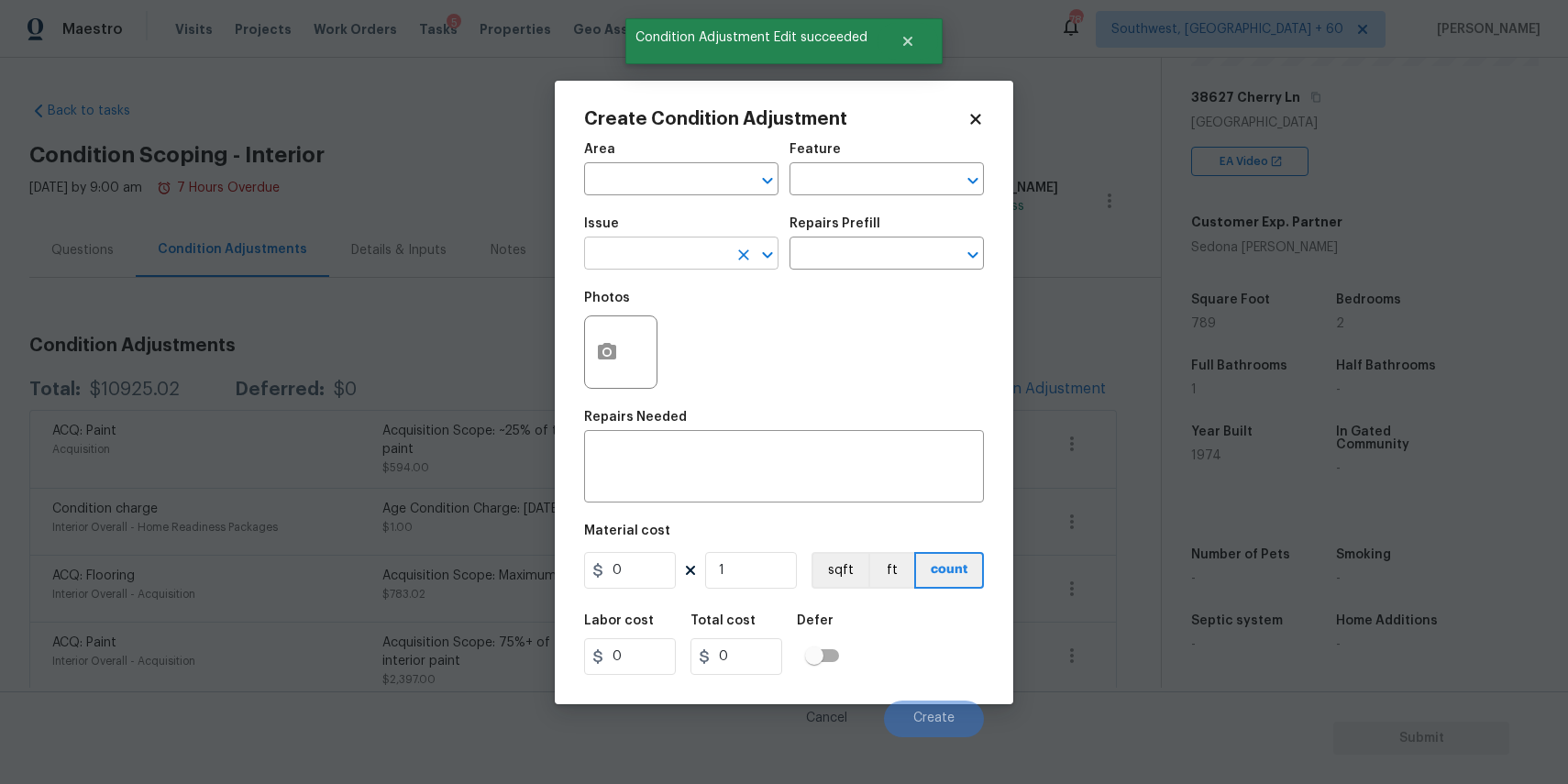
click at [656, 253] on input "text" at bounding box center [655, 255] width 143 height 28
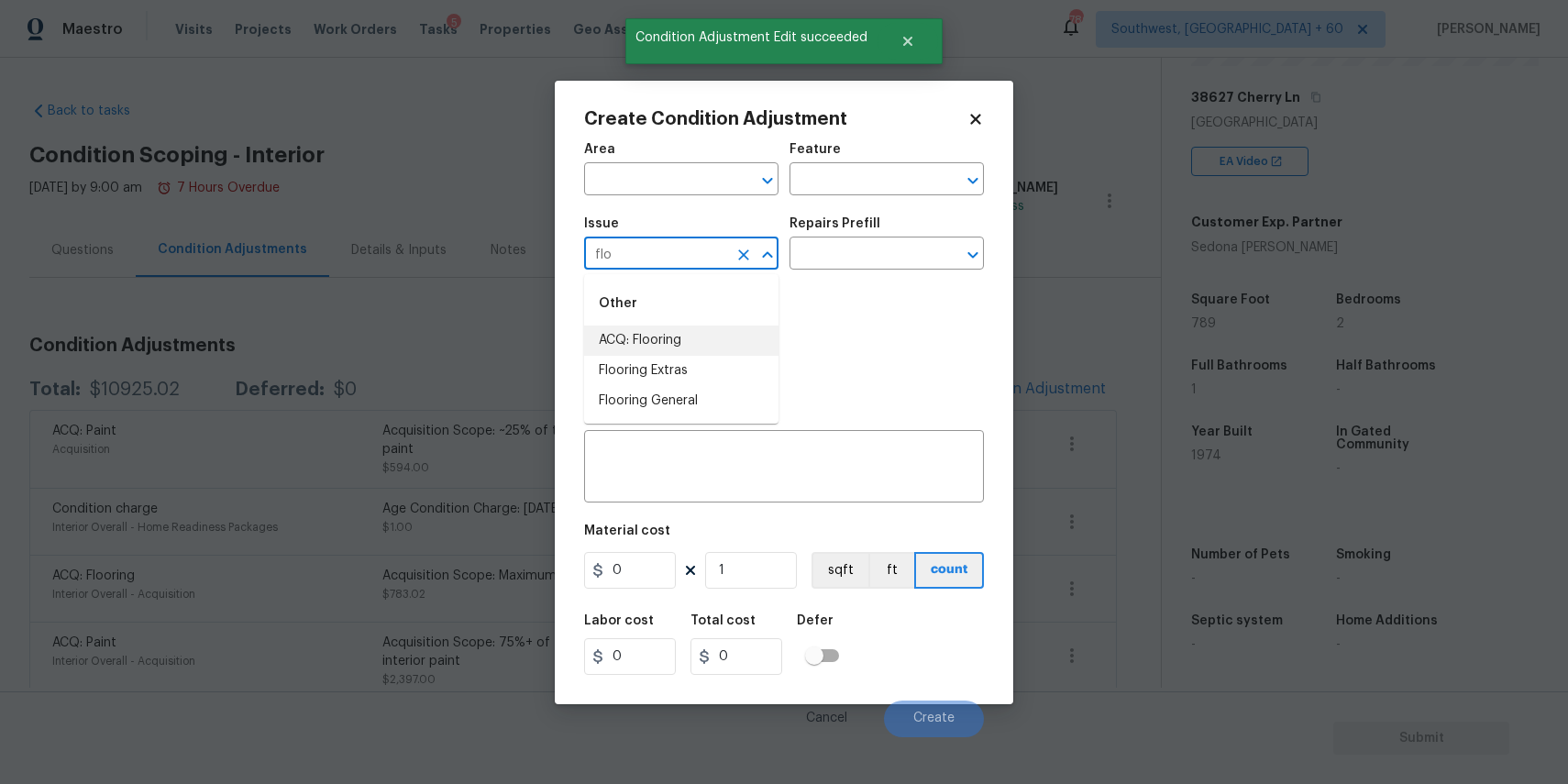
click at [687, 344] on li "ACQ: Flooring" at bounding box center [681, 340] width 194 height 30
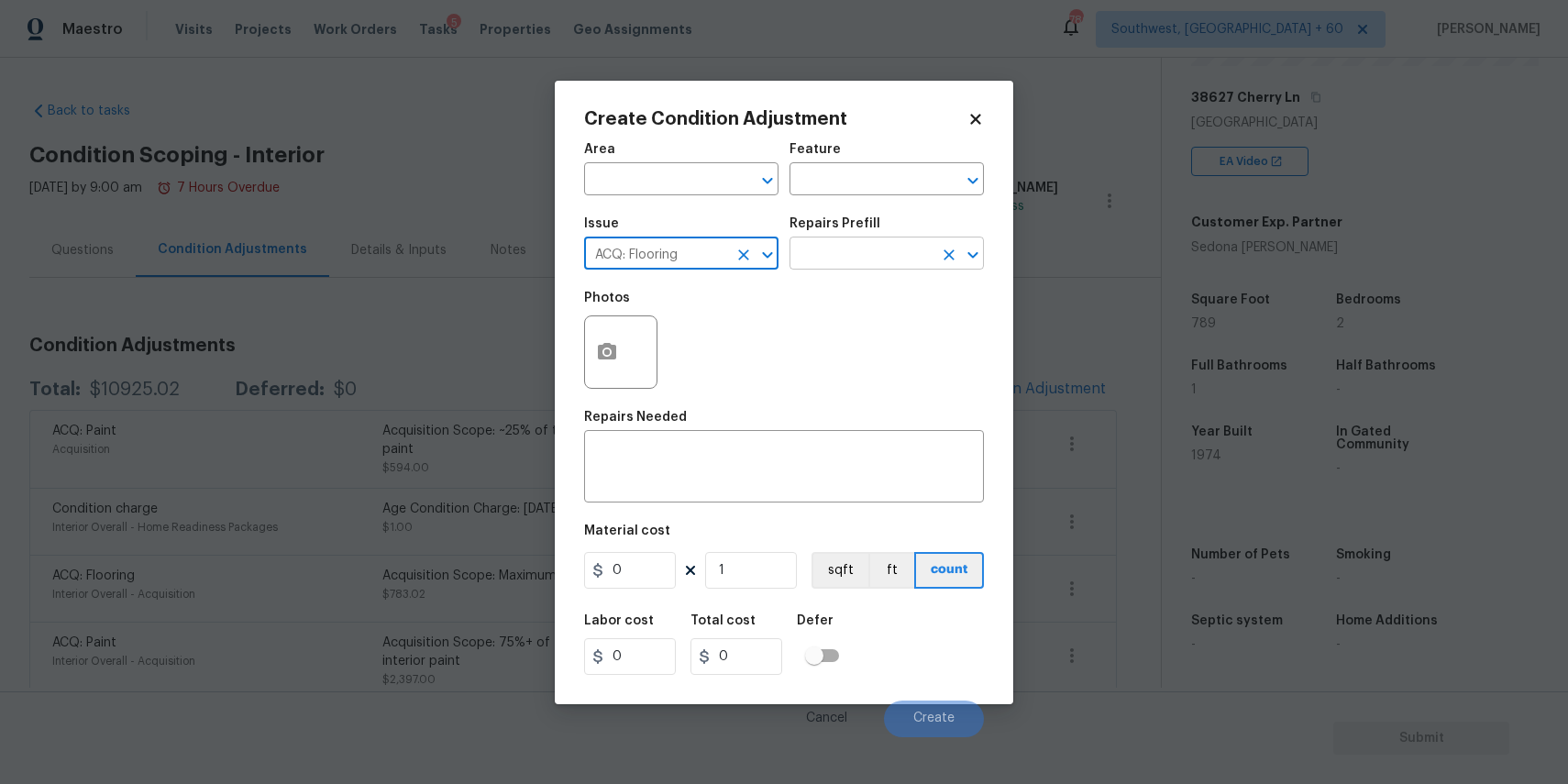
type input "ACQ: Flooring"
click at [911, 251] on input "text" at bounding box center [860, 255] width 143 height 28
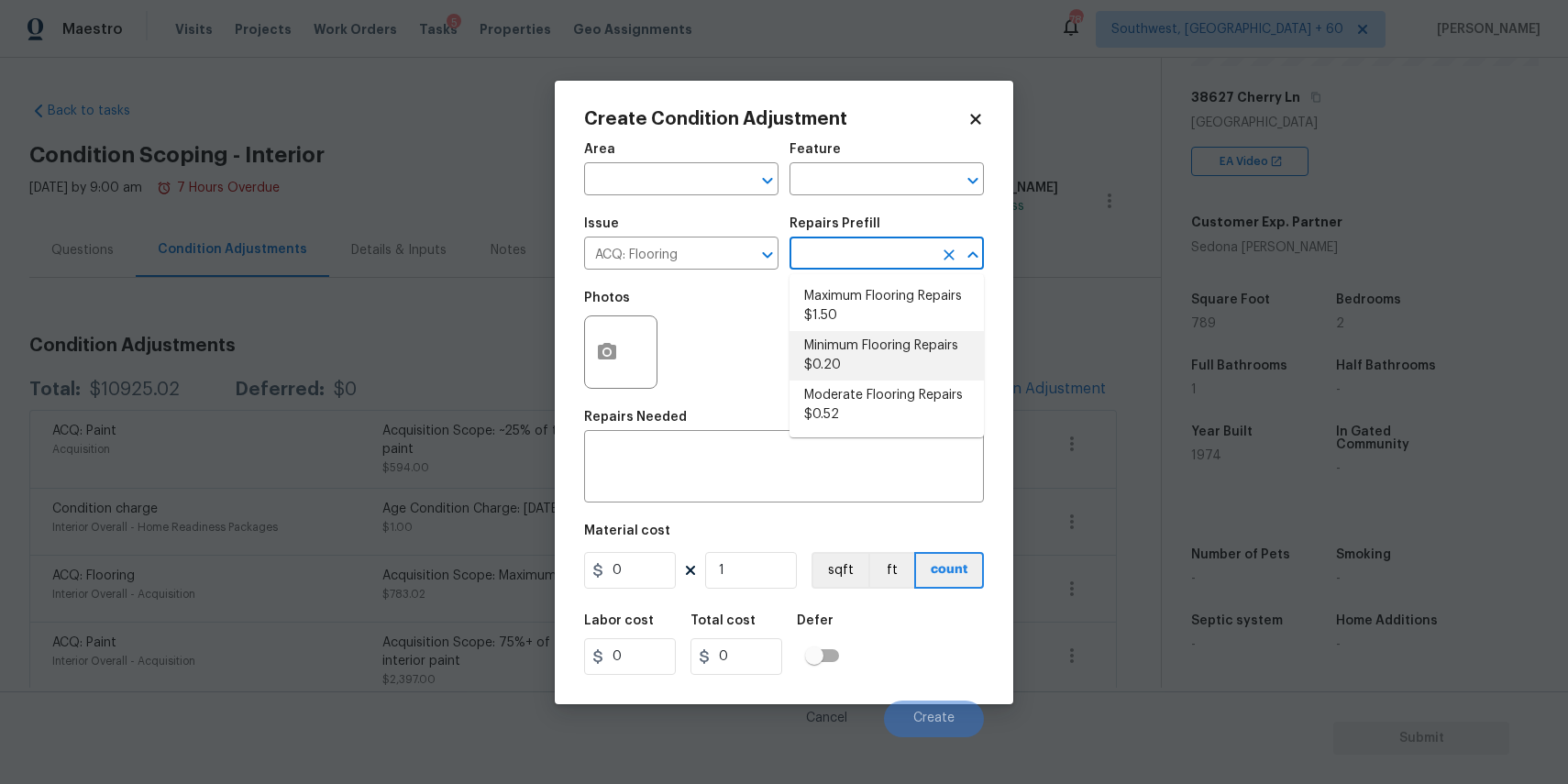
click at [904, 358] on li "Minimum Flooring Repairs $0.20" at bounding box center [887, 356] width 194 height 50
type input "Acquisition"
type textarea "Acquisition Scope: Minimum flooring repairs"
type input "0.2"
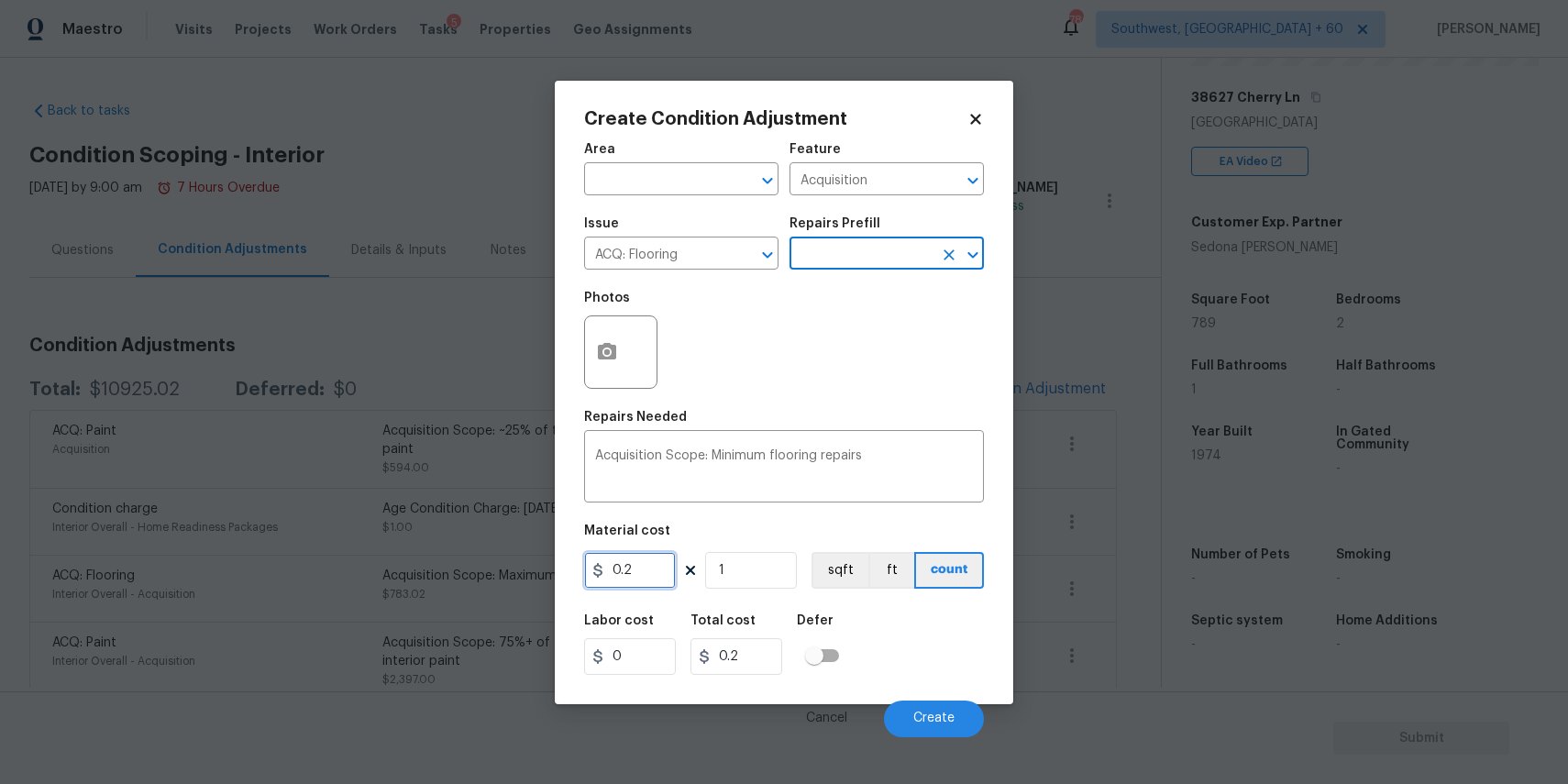
click at [637, 582] on input "0.2" at bounding box center [630, 570] width 91 height 37
type input "2"
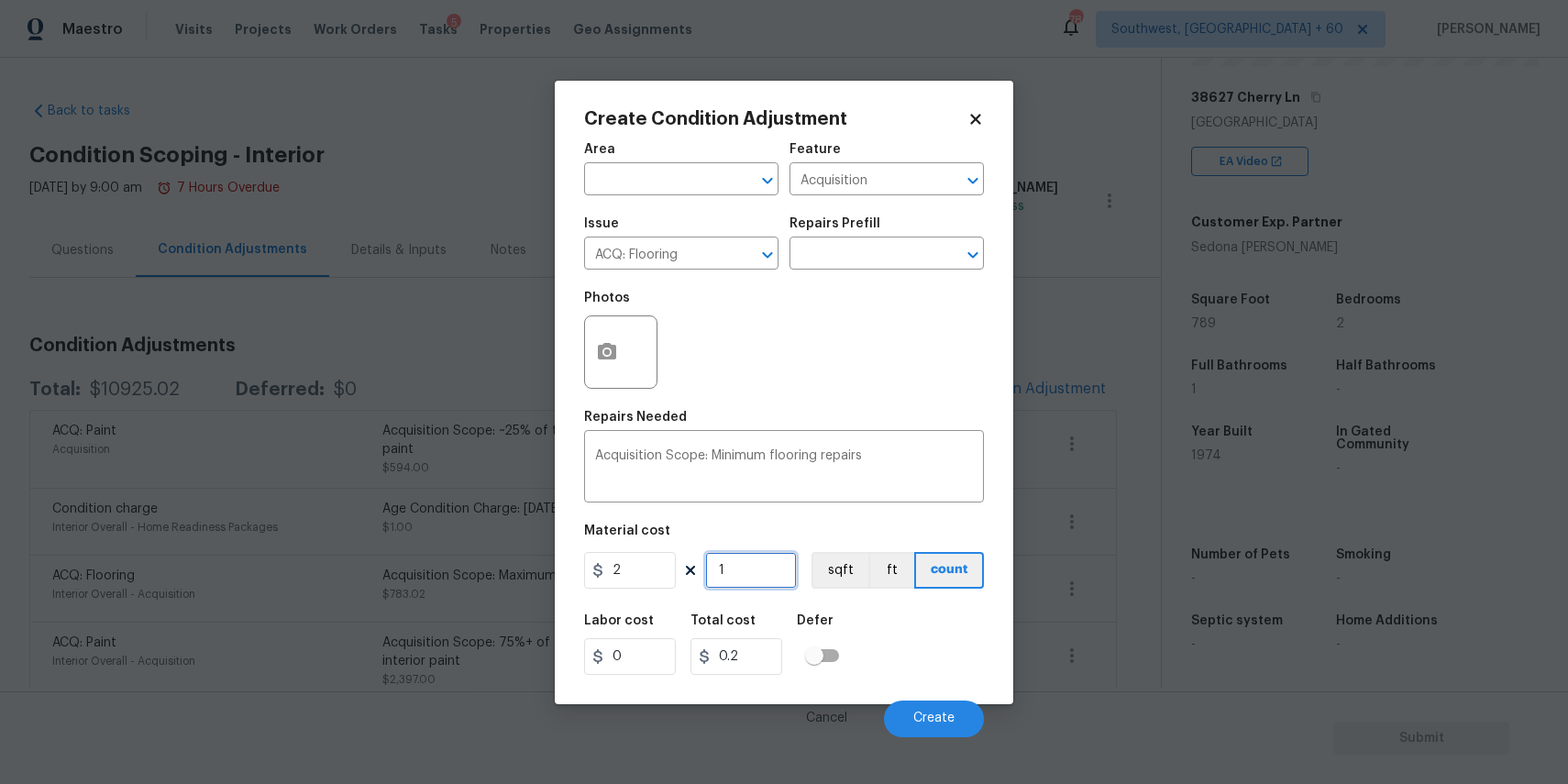
type input "2"
click at [707, 588] on input "1" at bounding box center [751, 570] width 91 height 37
click at [755, 577] on input "1" at bounding box center [751, 570] width 91 height 37
type input "19"
type input "38"
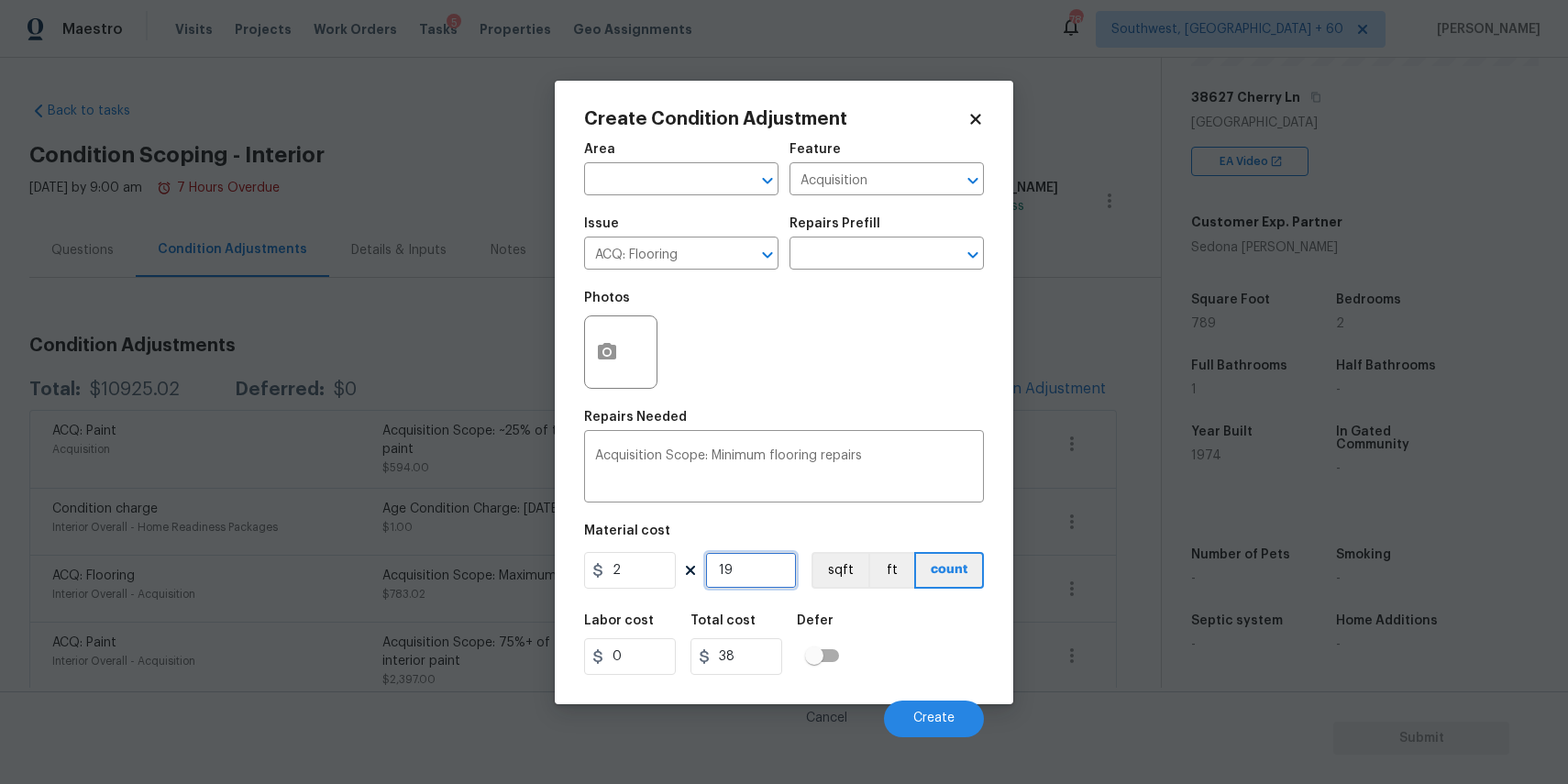
type input "198"
type input "396"
type input "198"
click at [929, 724] on span "Create" at bounding box center [934, 718] width 41 height 14
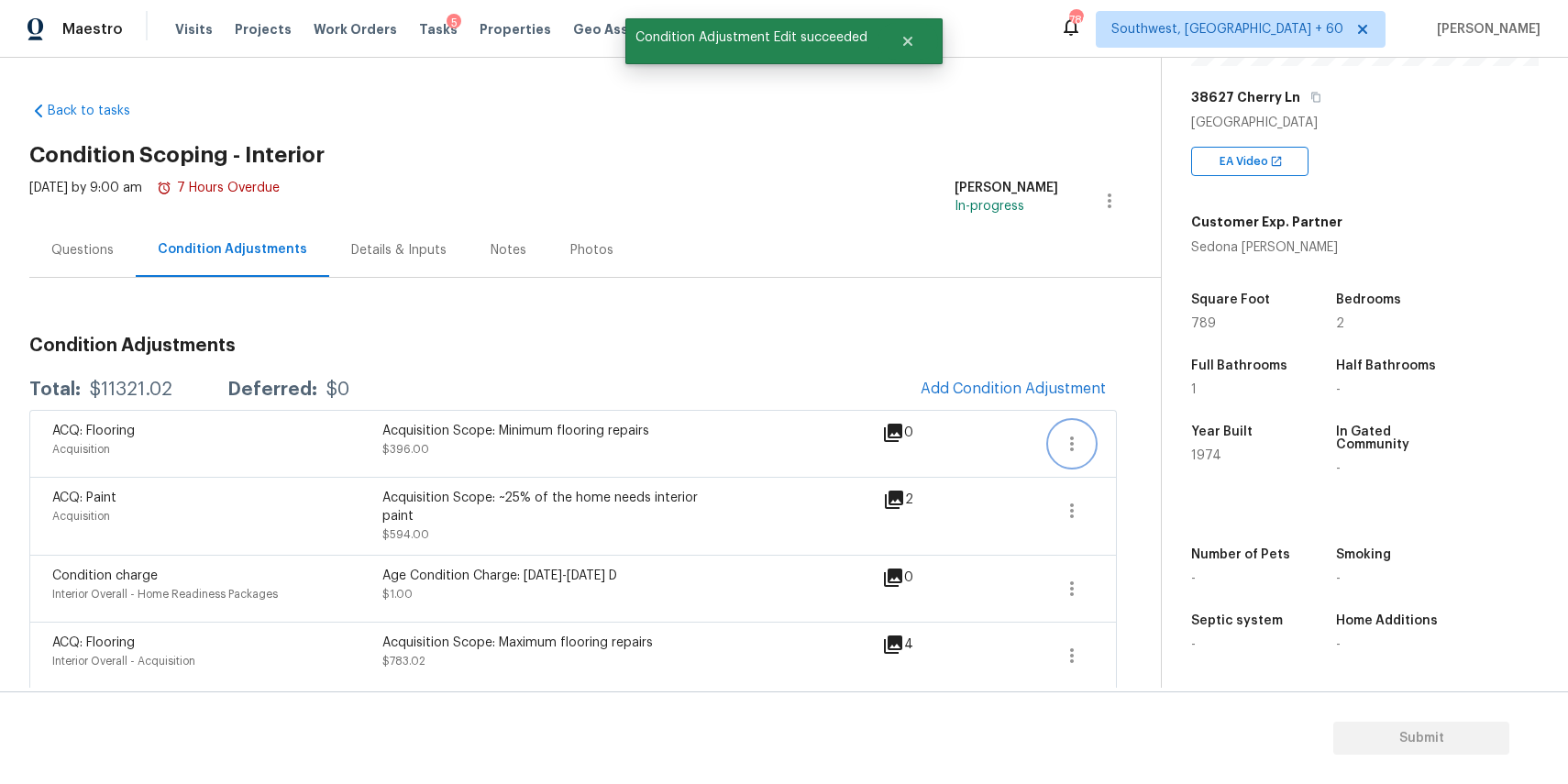
click at [1060, 451] on button "button" at bounding box center [1071, 443] width 44 height 44
click at [1112, 441] on div "Edit" at bounding box center [1176, 439] width 143 height 18
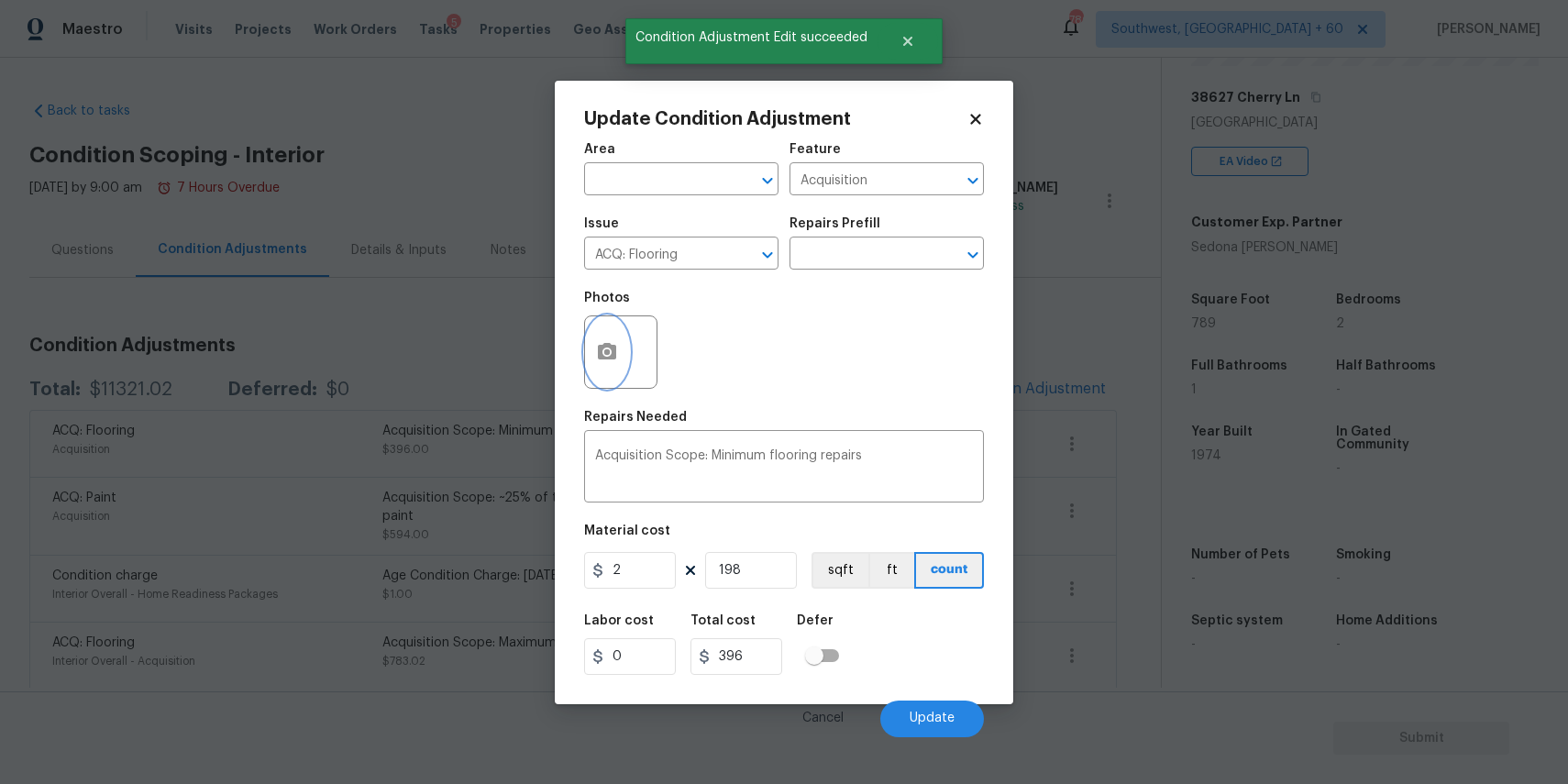
click at [609, 345] on icon "button" at bounding box center [607, 351] width 18 height 17
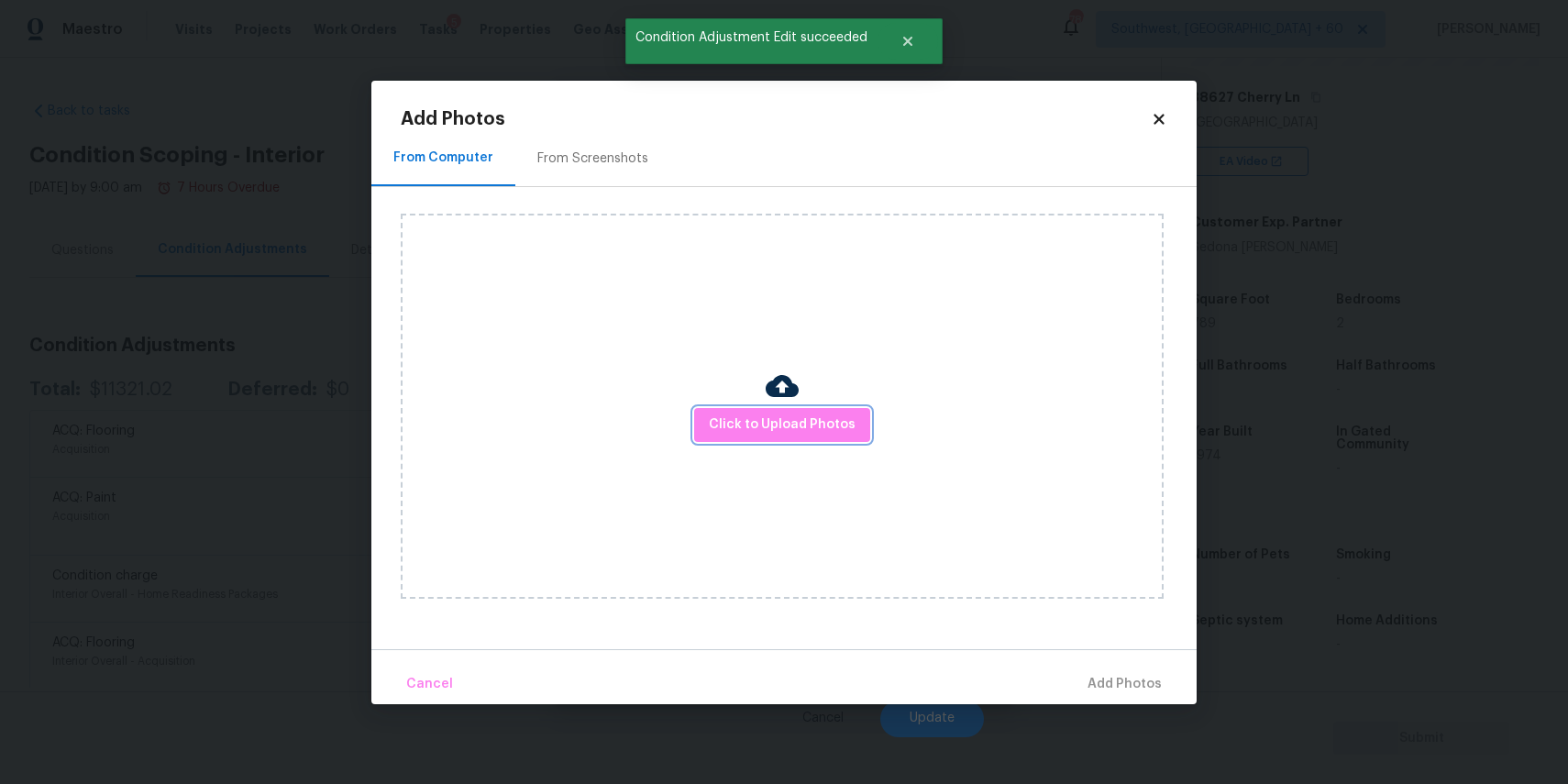
click at [840, 425] on span "Click to Upload Photos" at bounding box center [782, 426] width 147 height 23
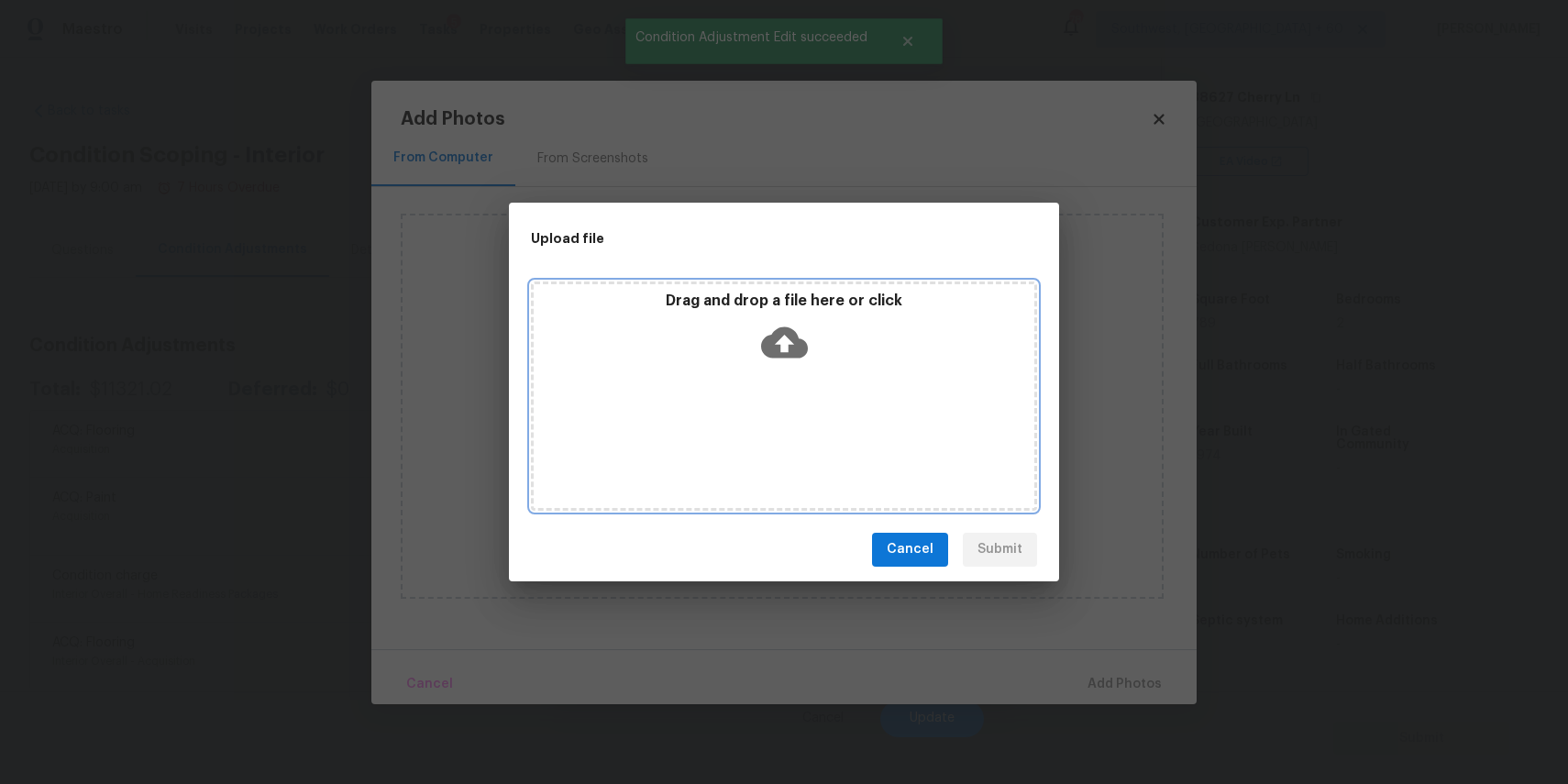
click at [840, 425] on div "Drag and drop a file here or click" at bounding box center [784, 396] width 506 height 229
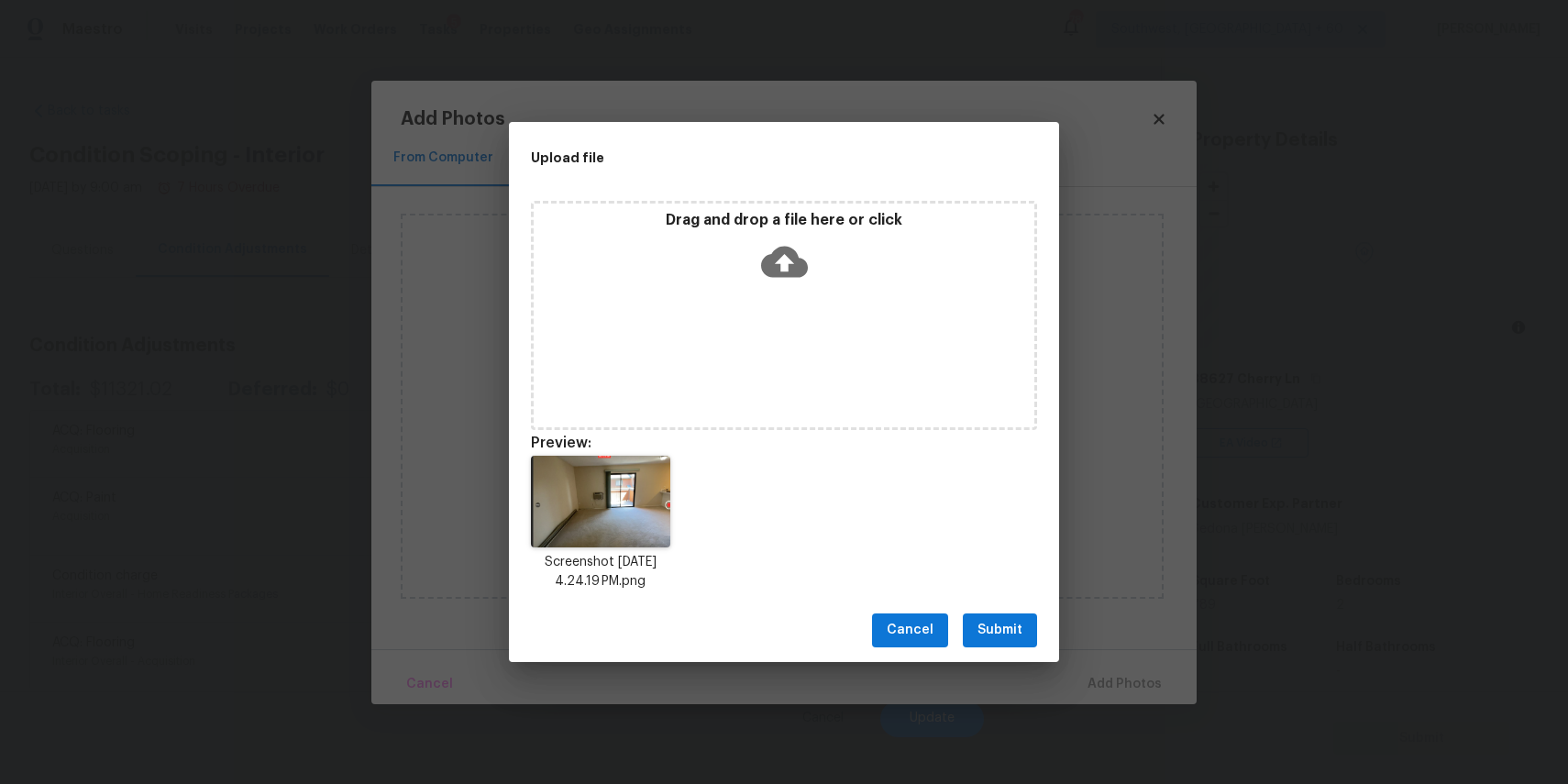
scroll to position [282, 0]
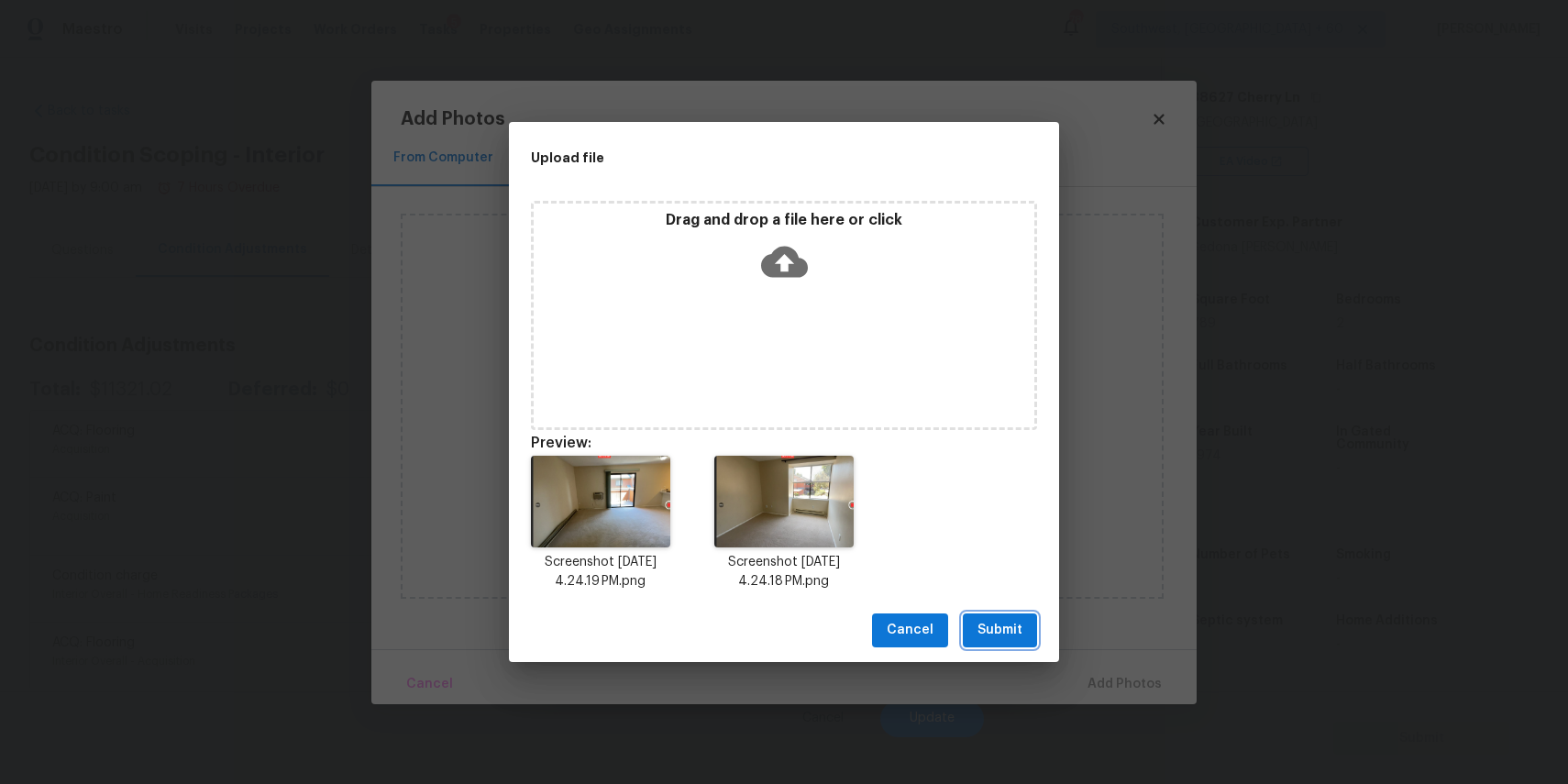
click at [1002, 642] on button "Submit" at bounding box center [1000, 630] width 74 height 34
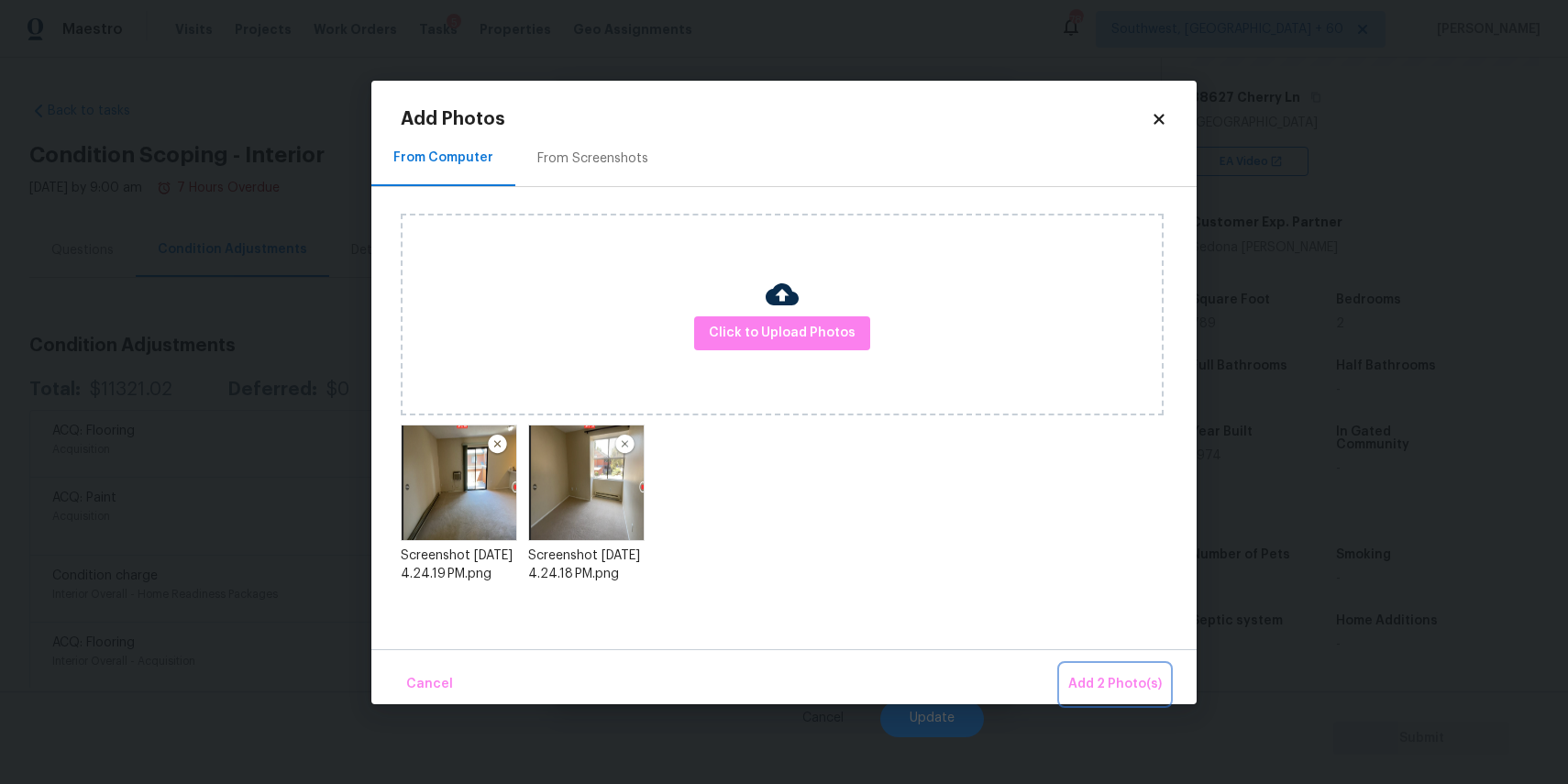
click at [1104, 684] on span "Add 2 Photo(s)" at bounding box center [1115, 685] width 93 height 23
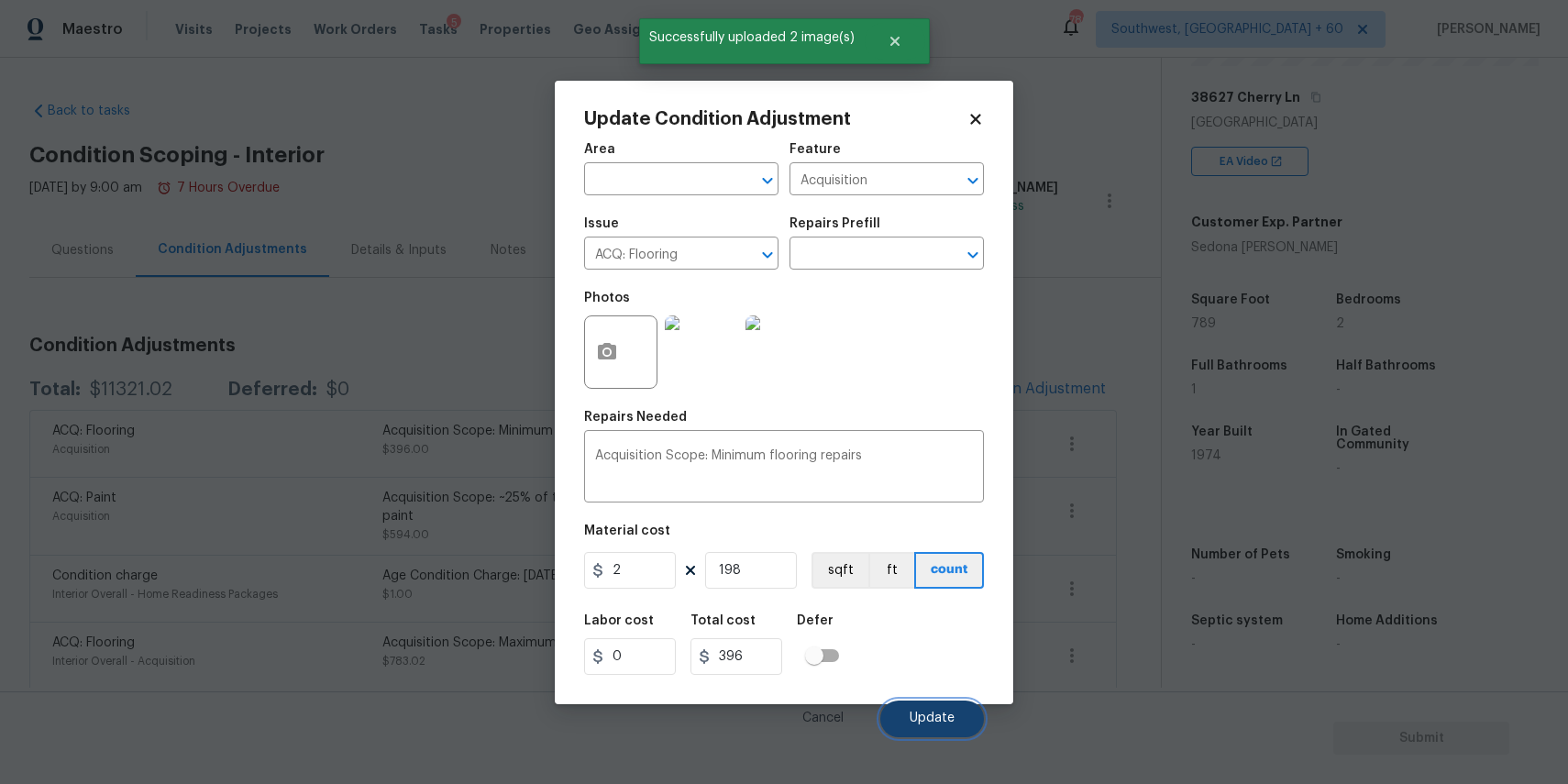
click at [923, 718] on span "Update" at bounding box center [932, 718] width 45 height 14
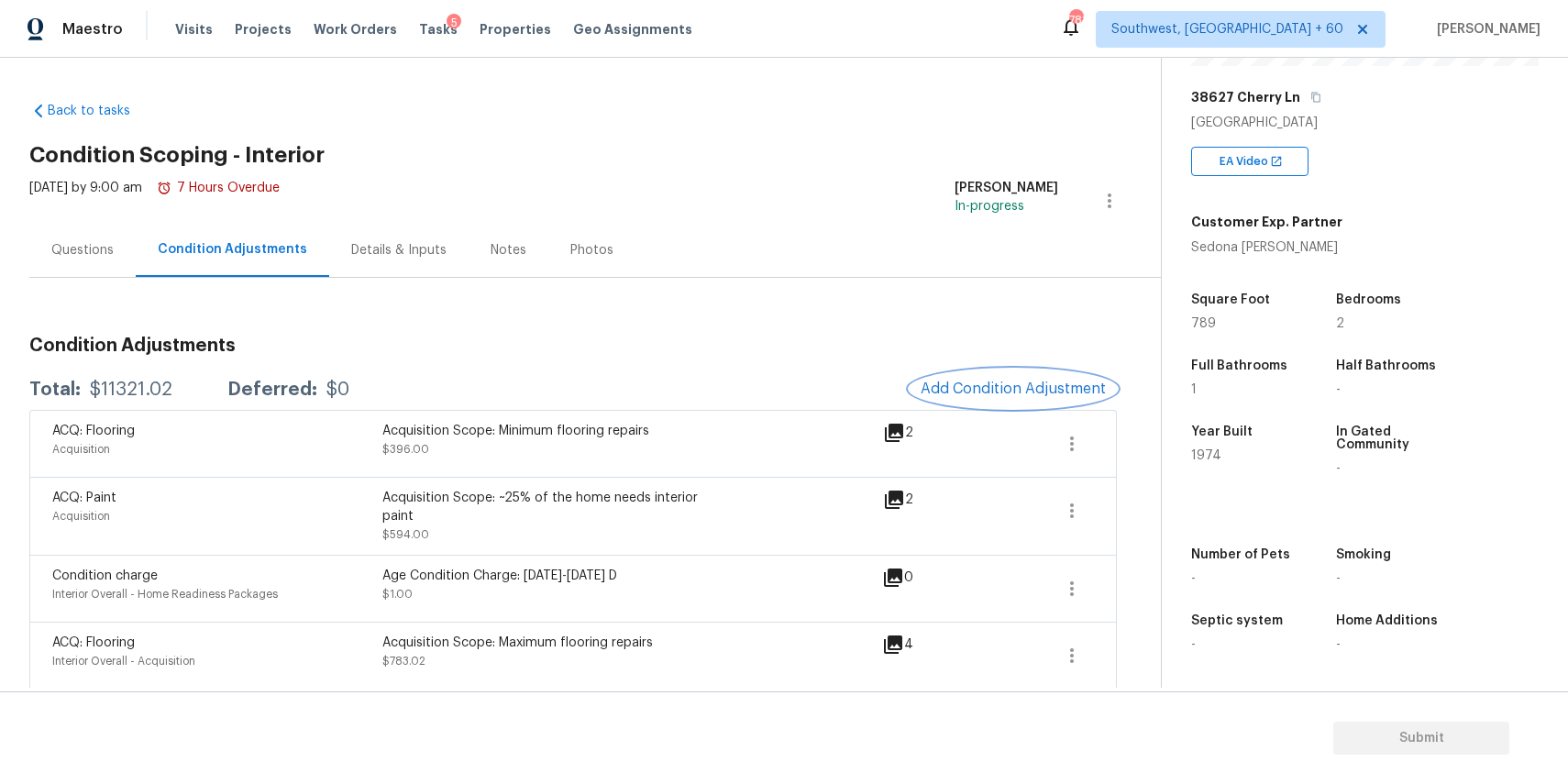
click at [1031, 389] on span "Add Condition Adjustment" at bounding box center [1013, 389] width 186 height 17
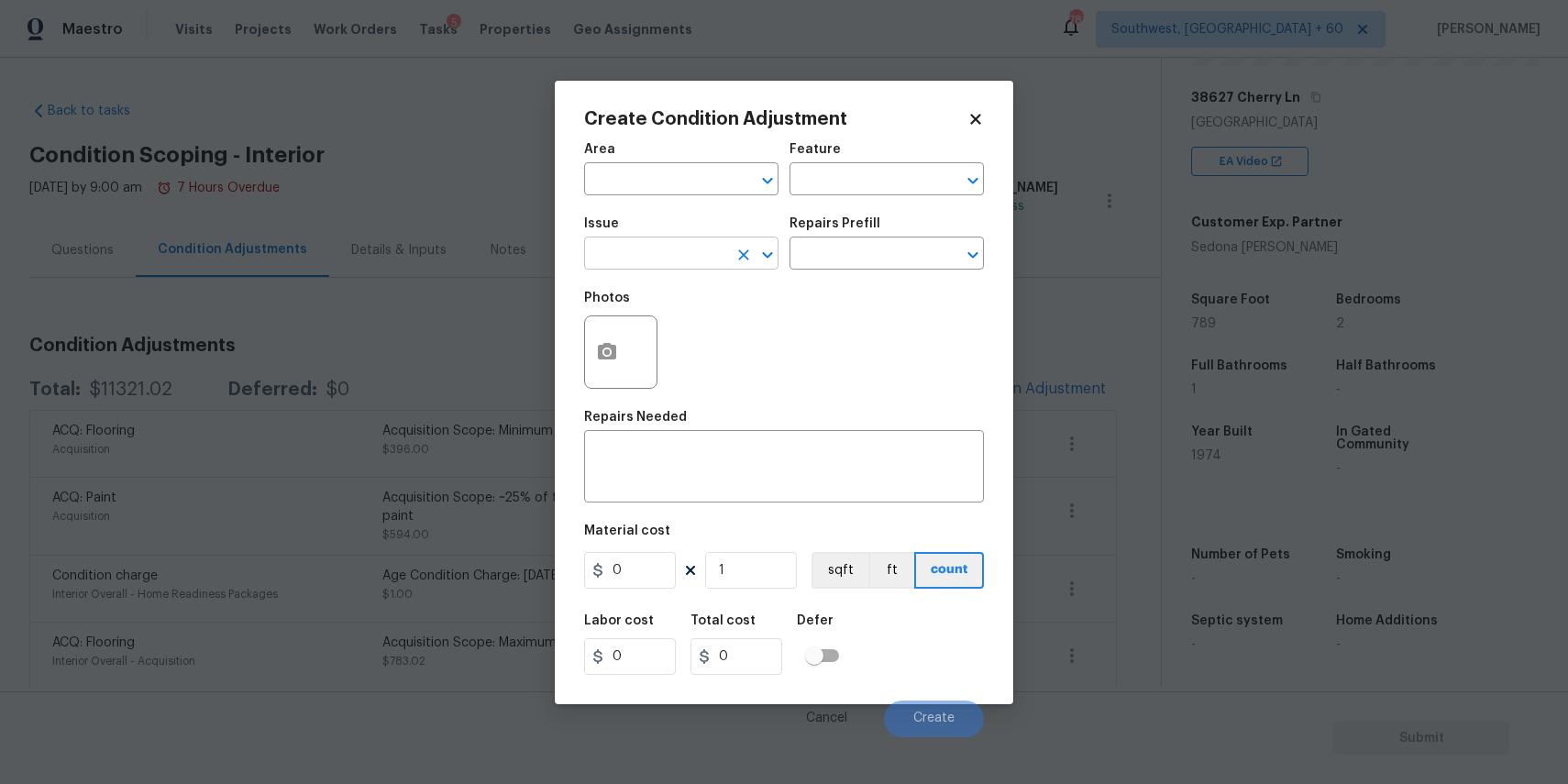
click at [697, 255] on input "text" at bounding box center [655, 255] width 143 height 28
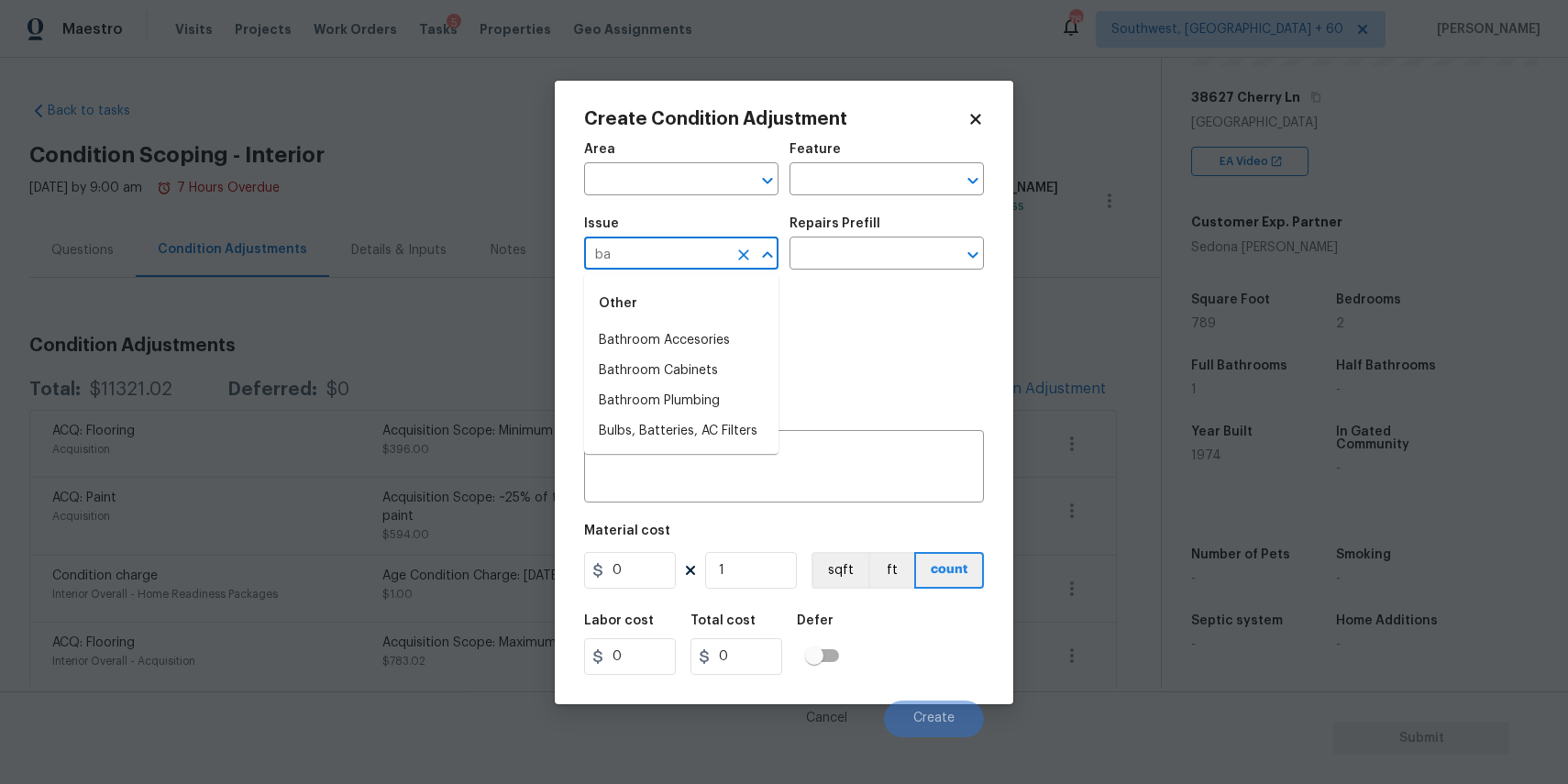
type input "b"
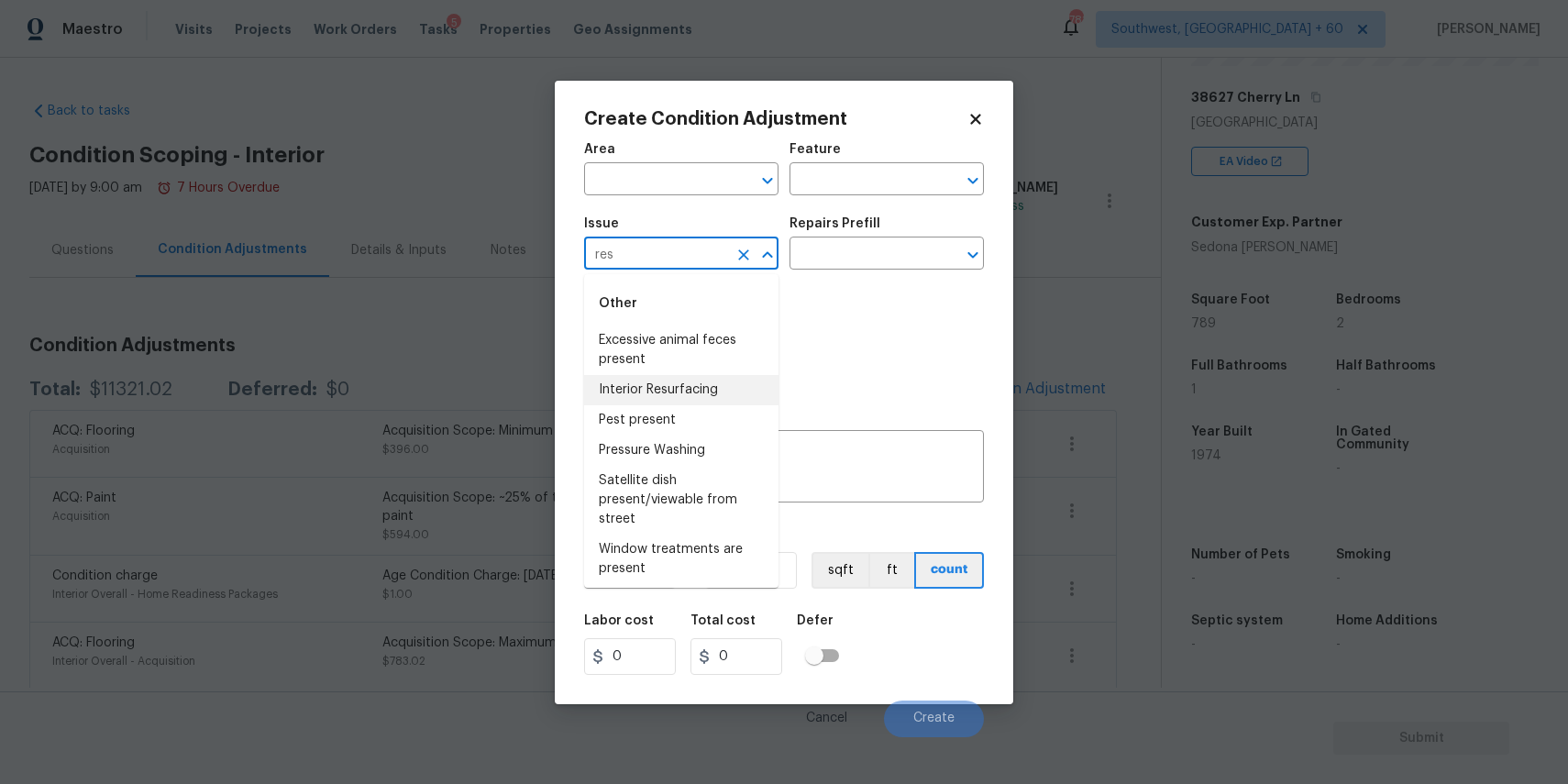
click at [738, 382] on li "Interior Resurfacing" at bounding box center [681, 390] width 194 height 30
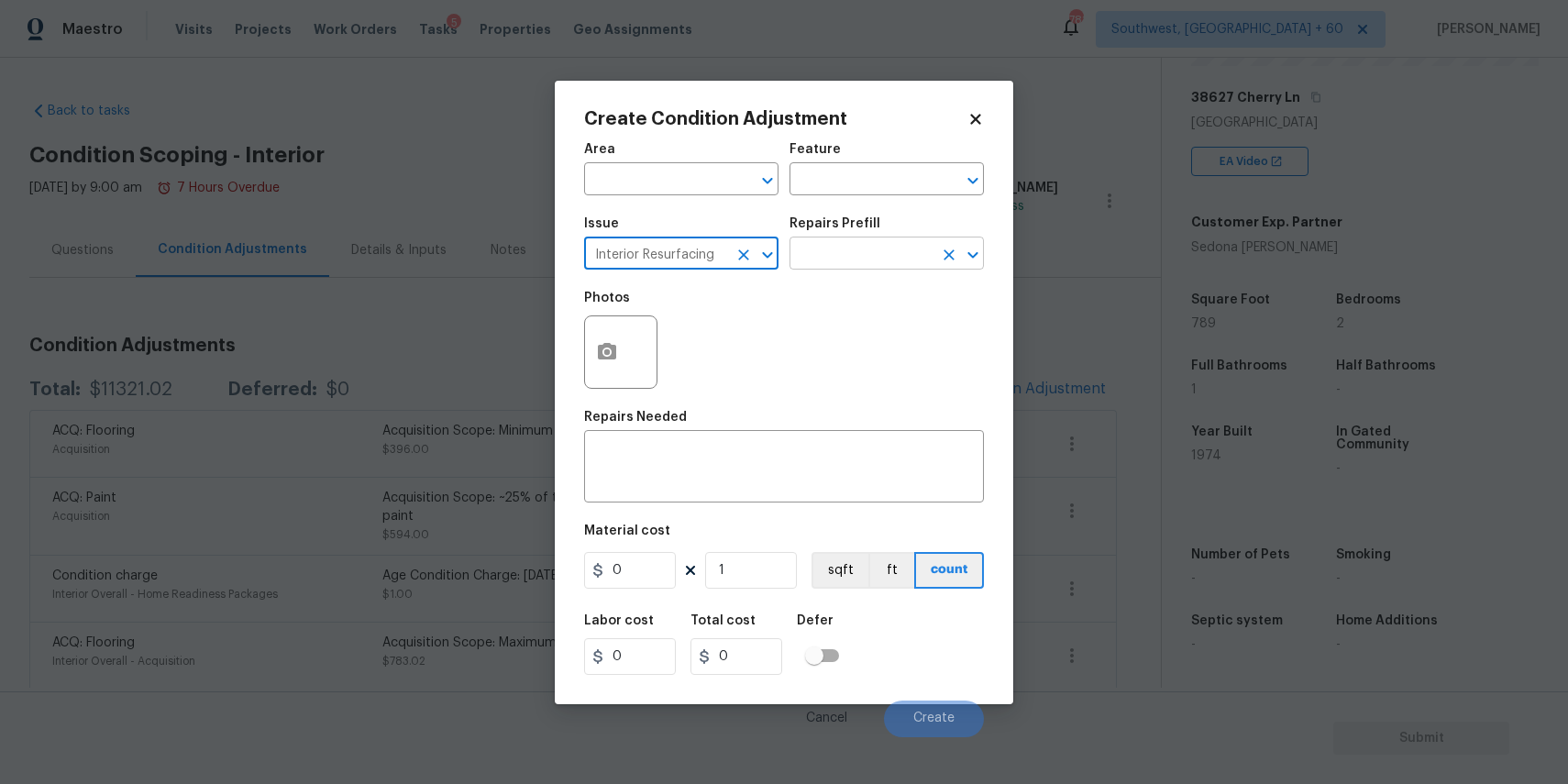
type input "Interior Resurfacing"
click at [893, 243] on input "text" at bounding box center [860, 255] width 143 height 28
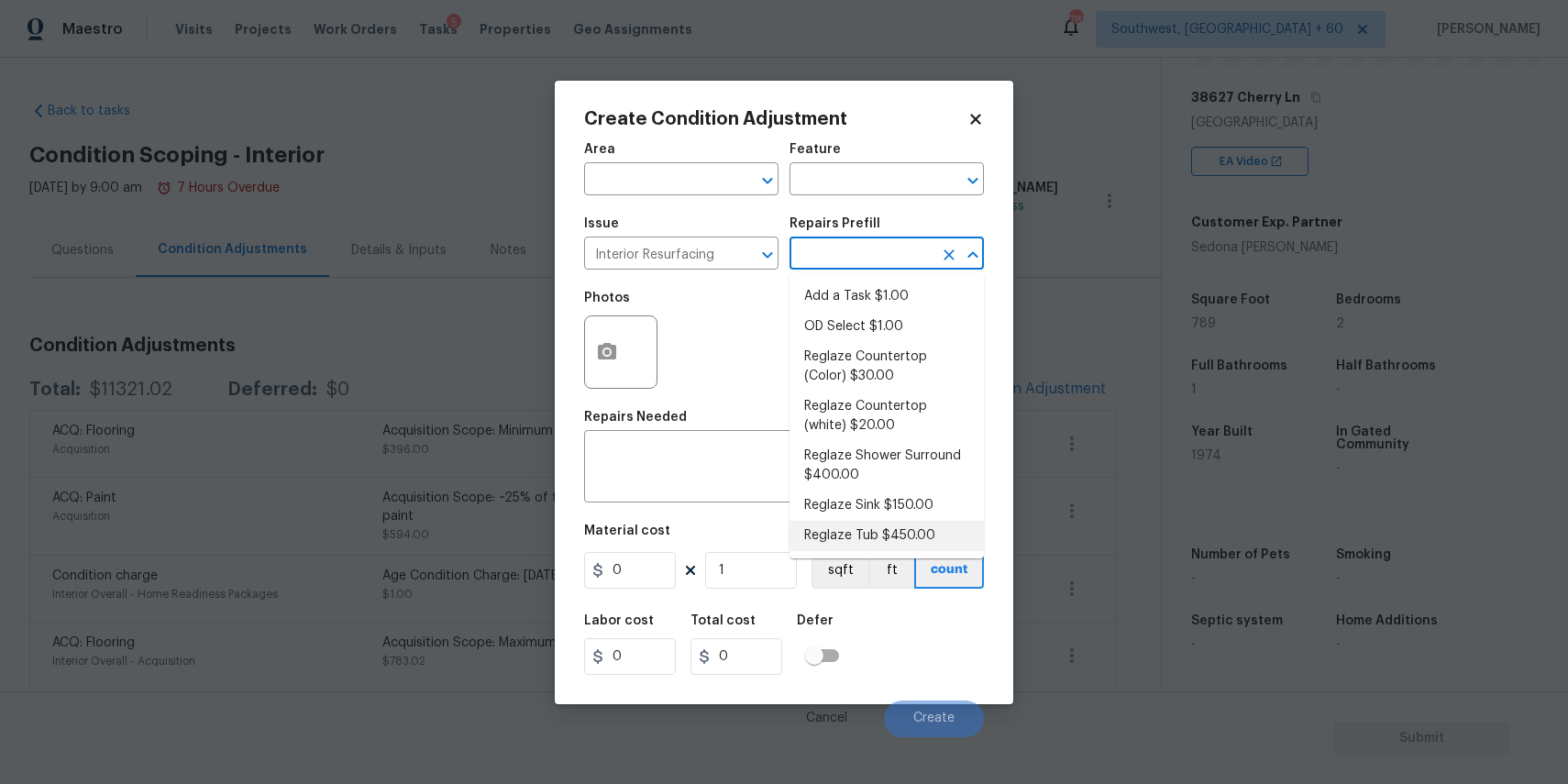
click at [895, 548] on li "Reglaze Tub $450.00" at bounding box center [887, 535] width 194 height 30
type textarea "Prep, mask, clean and reglaze the tub (white) both on the in and outer sides. H…"
type input "450"
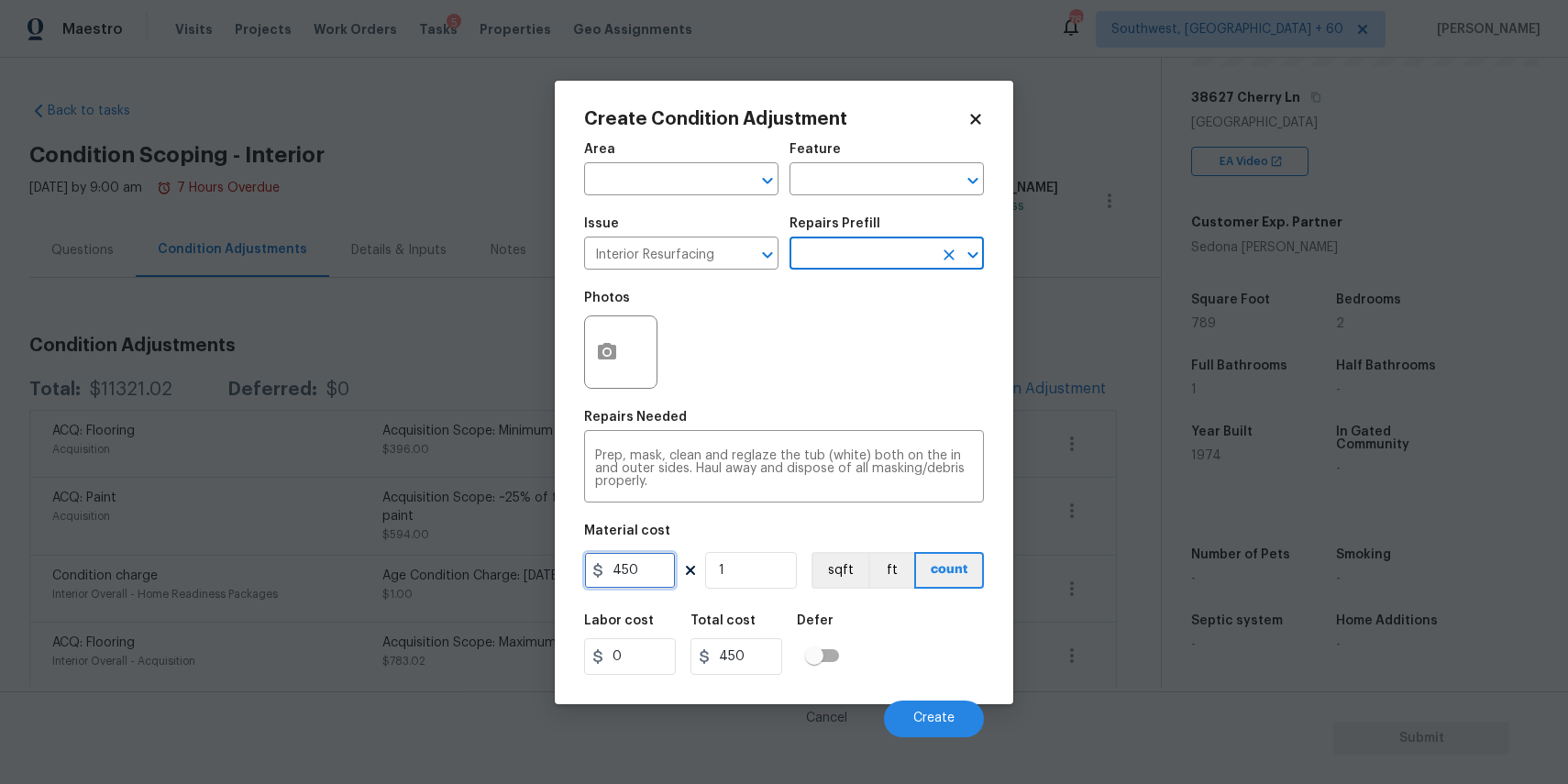
click at [638, 567] on input "450" at bounding box center [630, 570] width 91 height 37
type input "300"
click at [608, 347] on icon "button" at bounding box center [607, 351] width 18 height 17
type input "300"
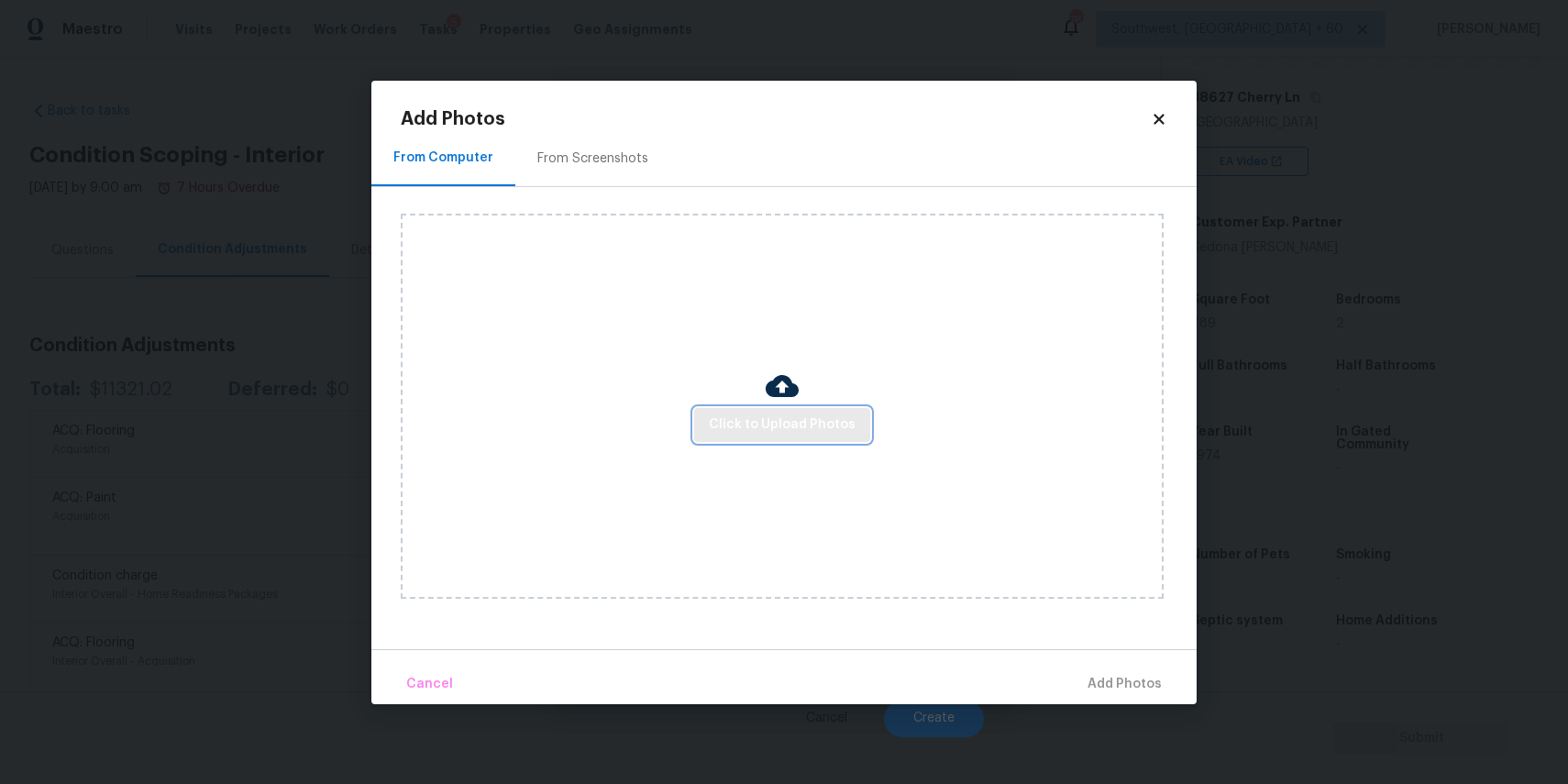
click at [756, 409] on button "Click to Upload Photos" at bounding box center [782, 425] width 176 height 34
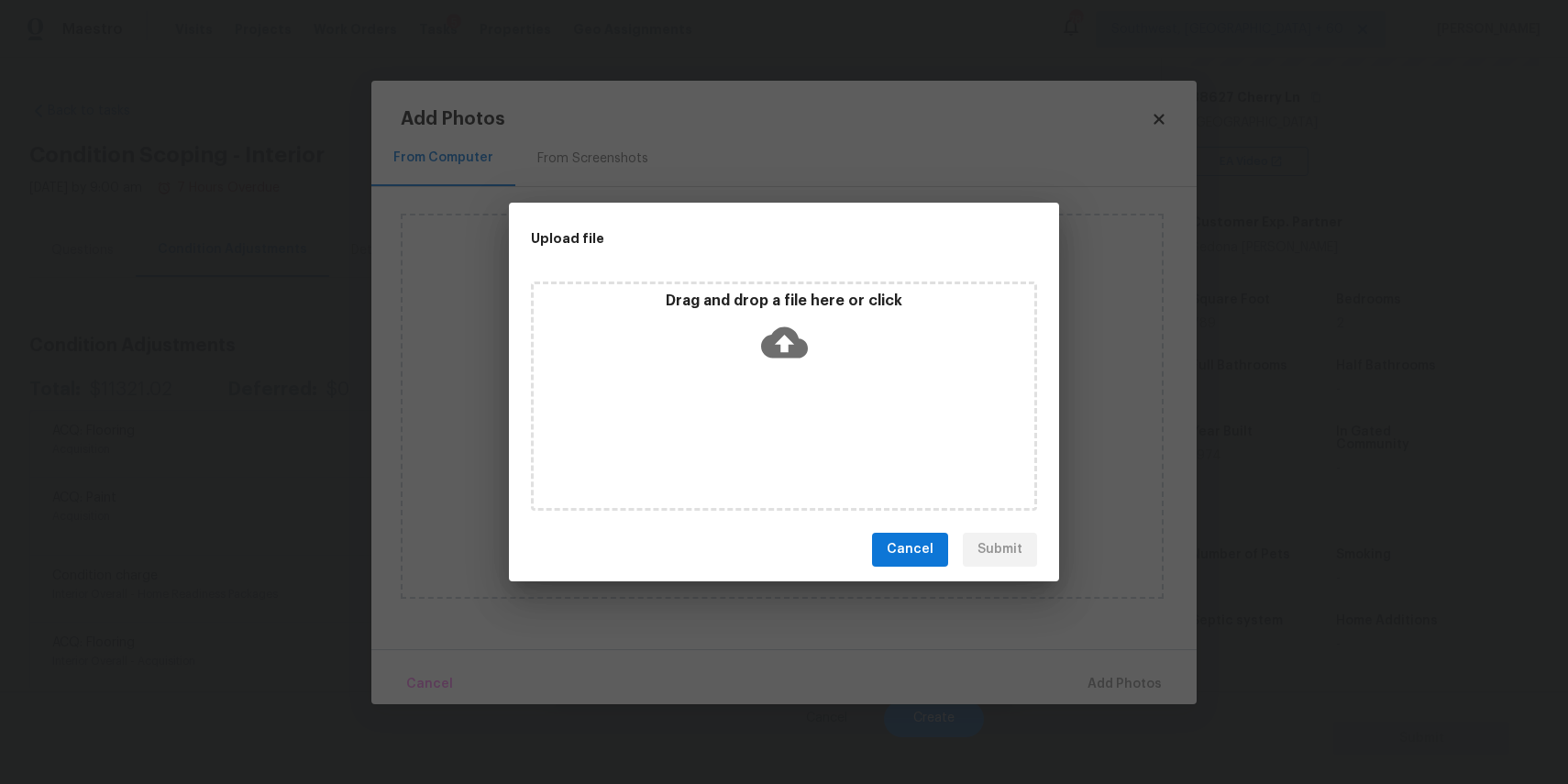
click at [756, 409] on div "Drag and drop a file here or click" at bounding box center [784, 396] width 506 height 229
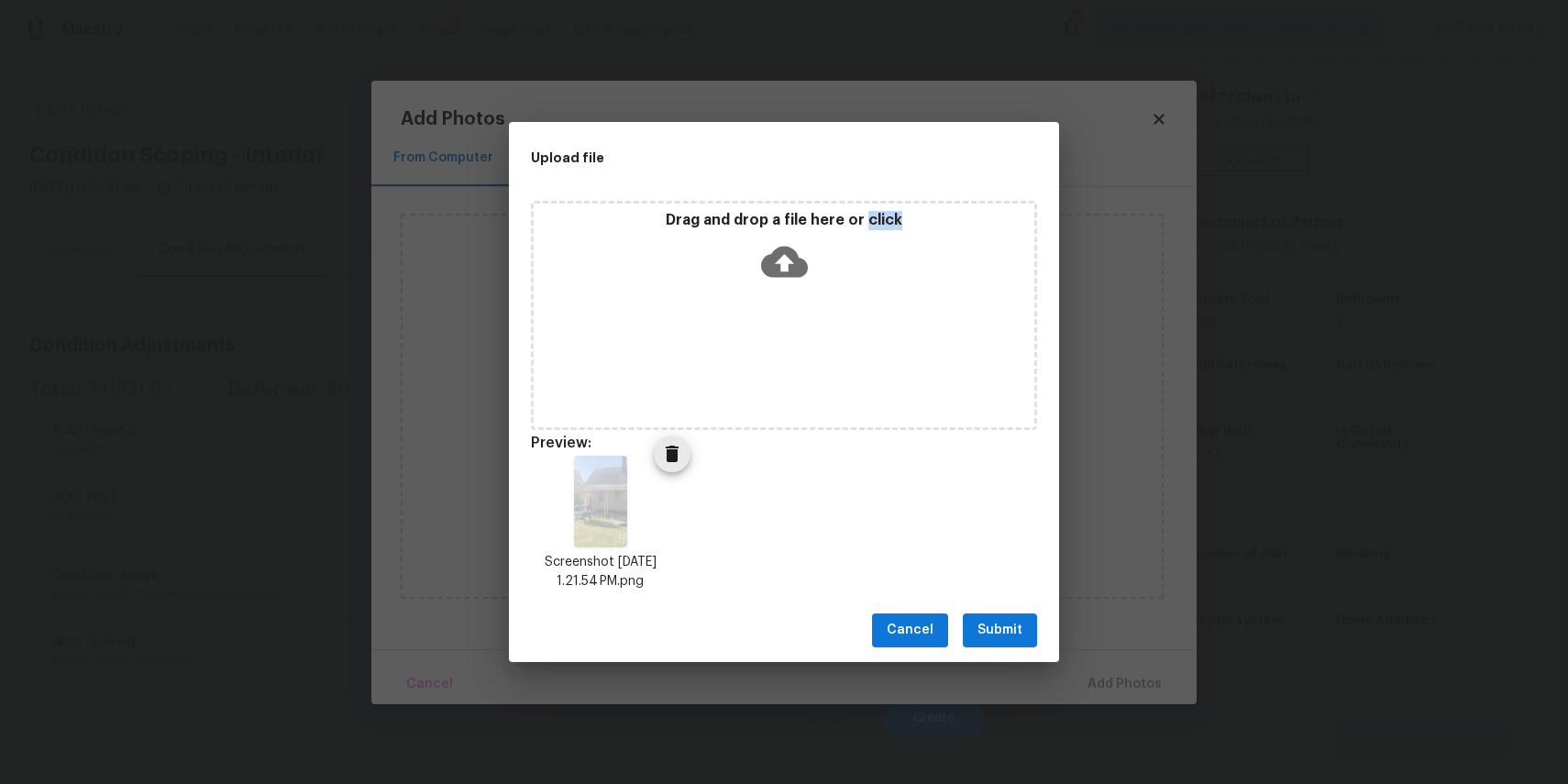
click at [664, 434] on div "Screenshot 2025-09-03 at 1.21.54 PM.png" at bounding box center [601, 523] width 184 height 180
click at [676, 457] on icon "Delete" at bounding box center [672, 454] width 13 height 17
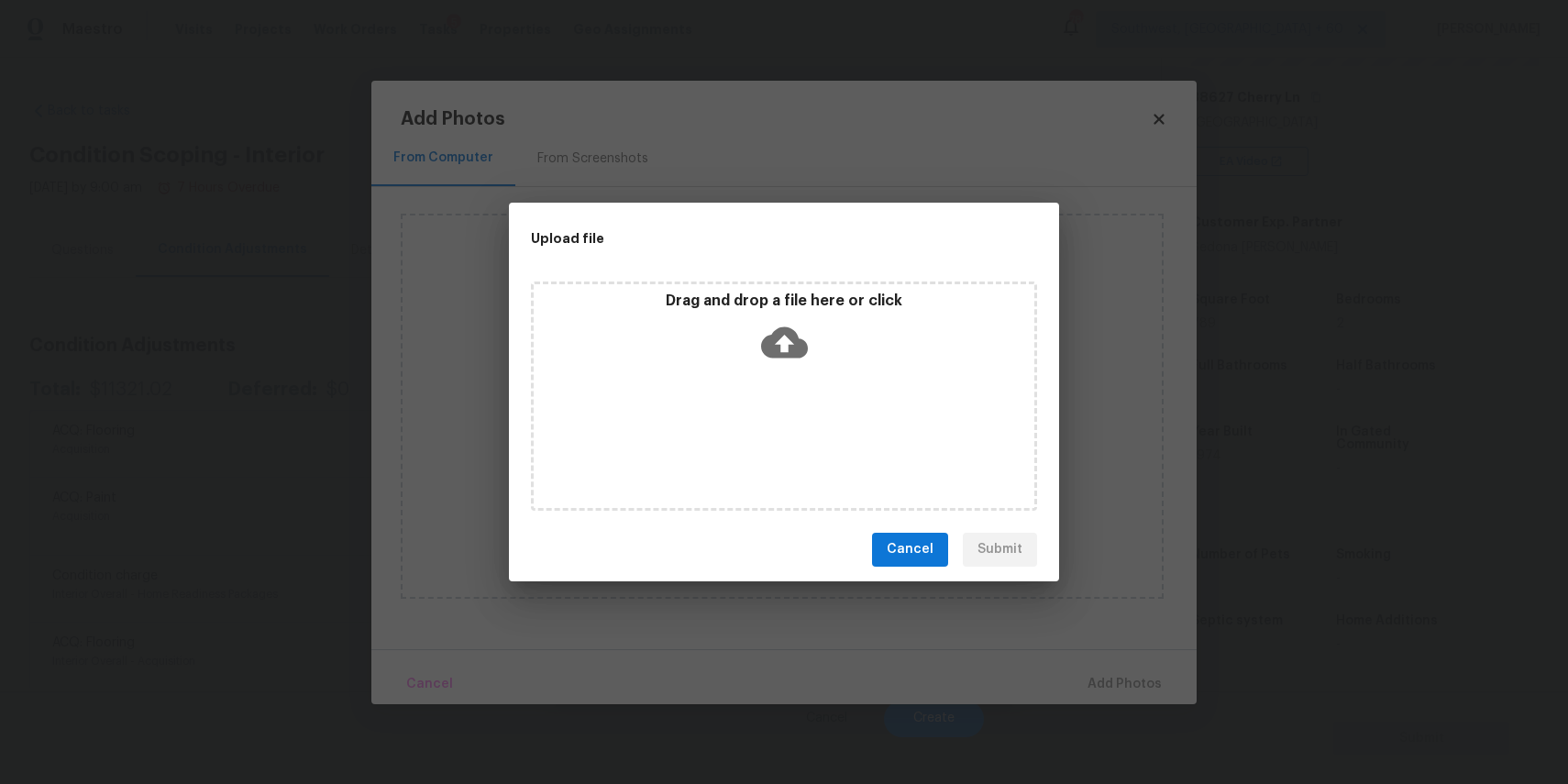
click at [738, 363] on div "Drag and drop a file here or click" at bounding box center [784, 330] width 501 height 79
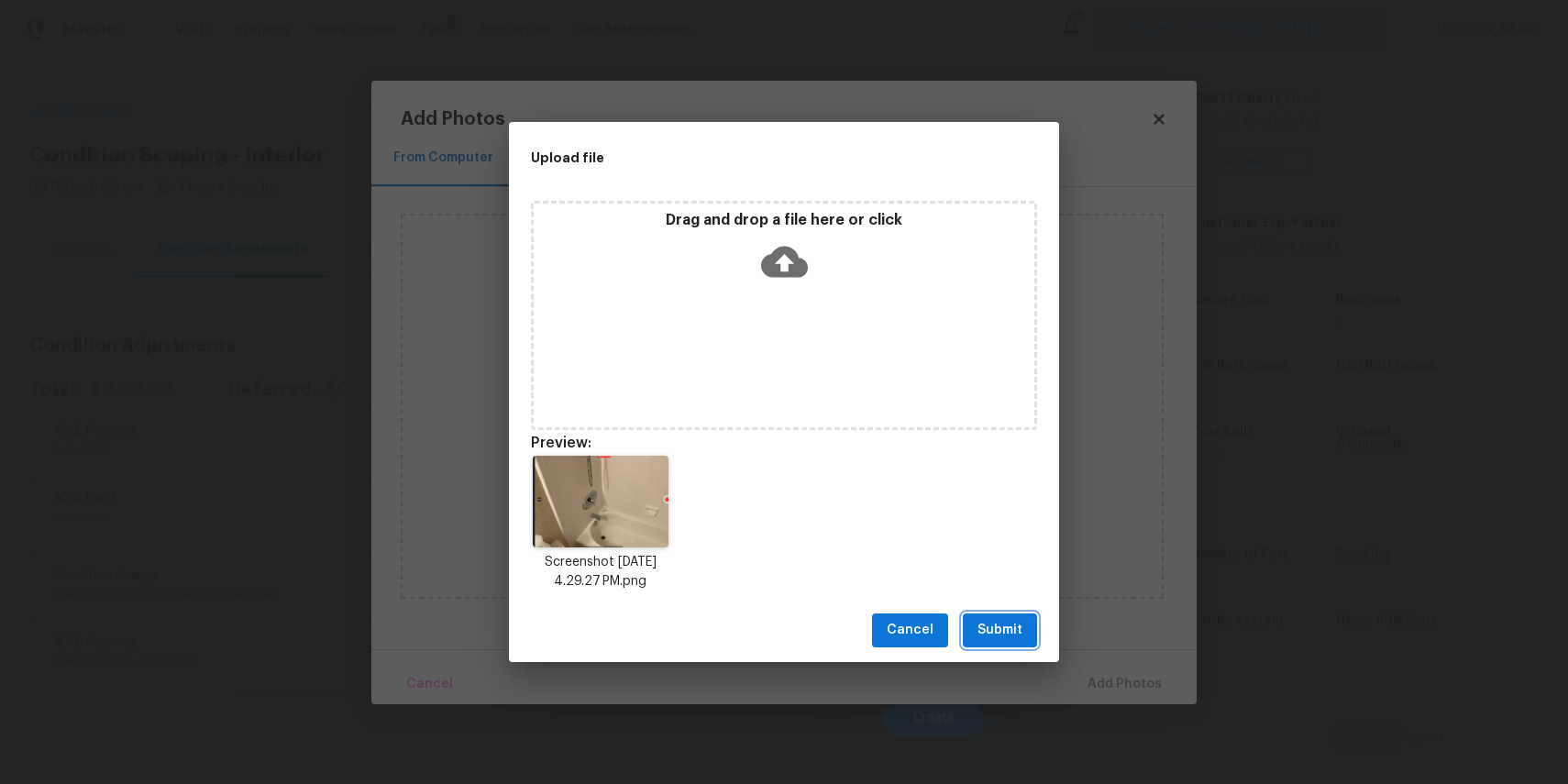
click at [988, 617] on button "Submit" at bounding box center [1000, 630] width 74 height 34
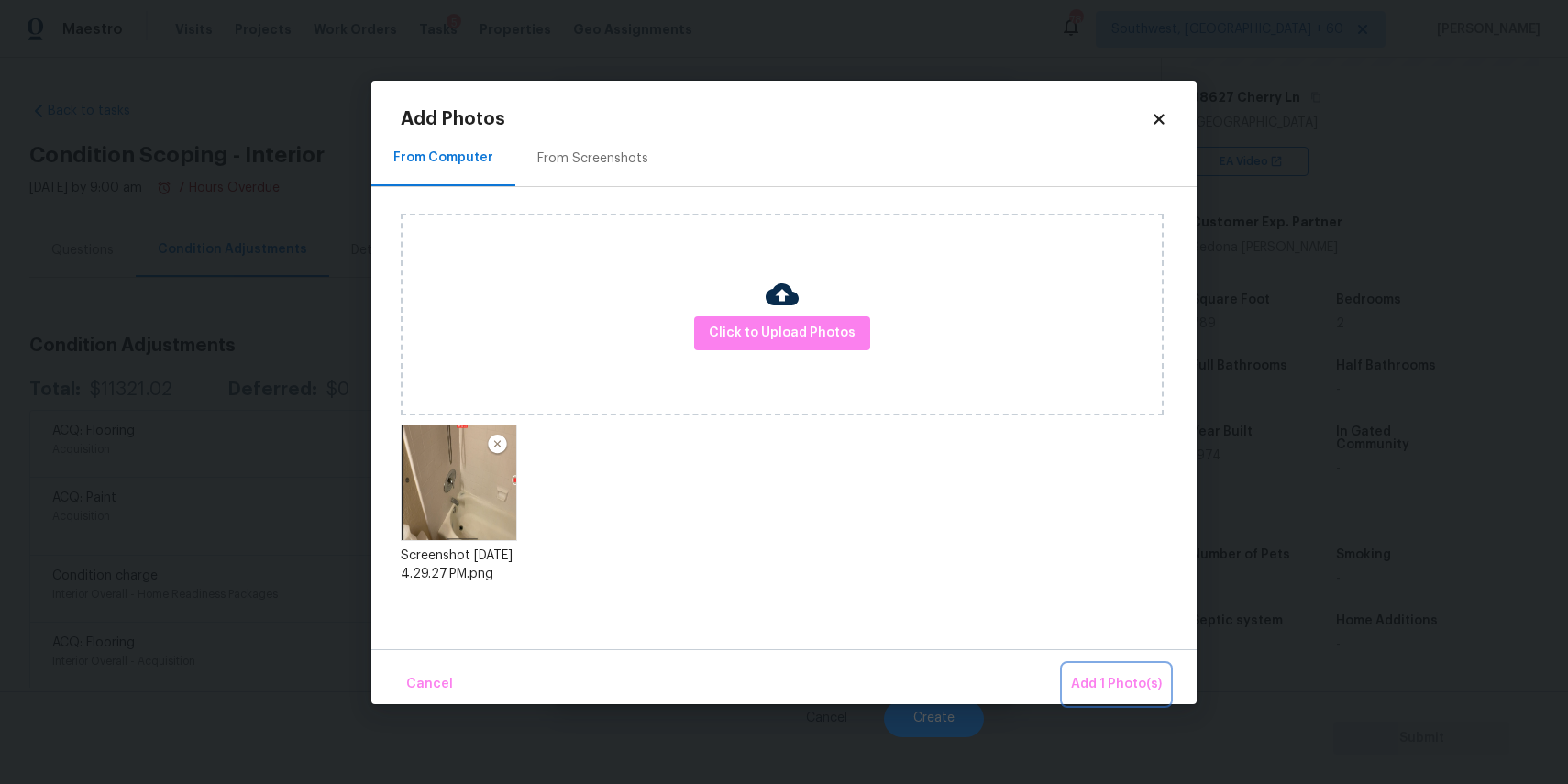
click at [1139, 675] on span "Add 1 Photo(s)" at bounding box center [1116, 685] width 90 height 23
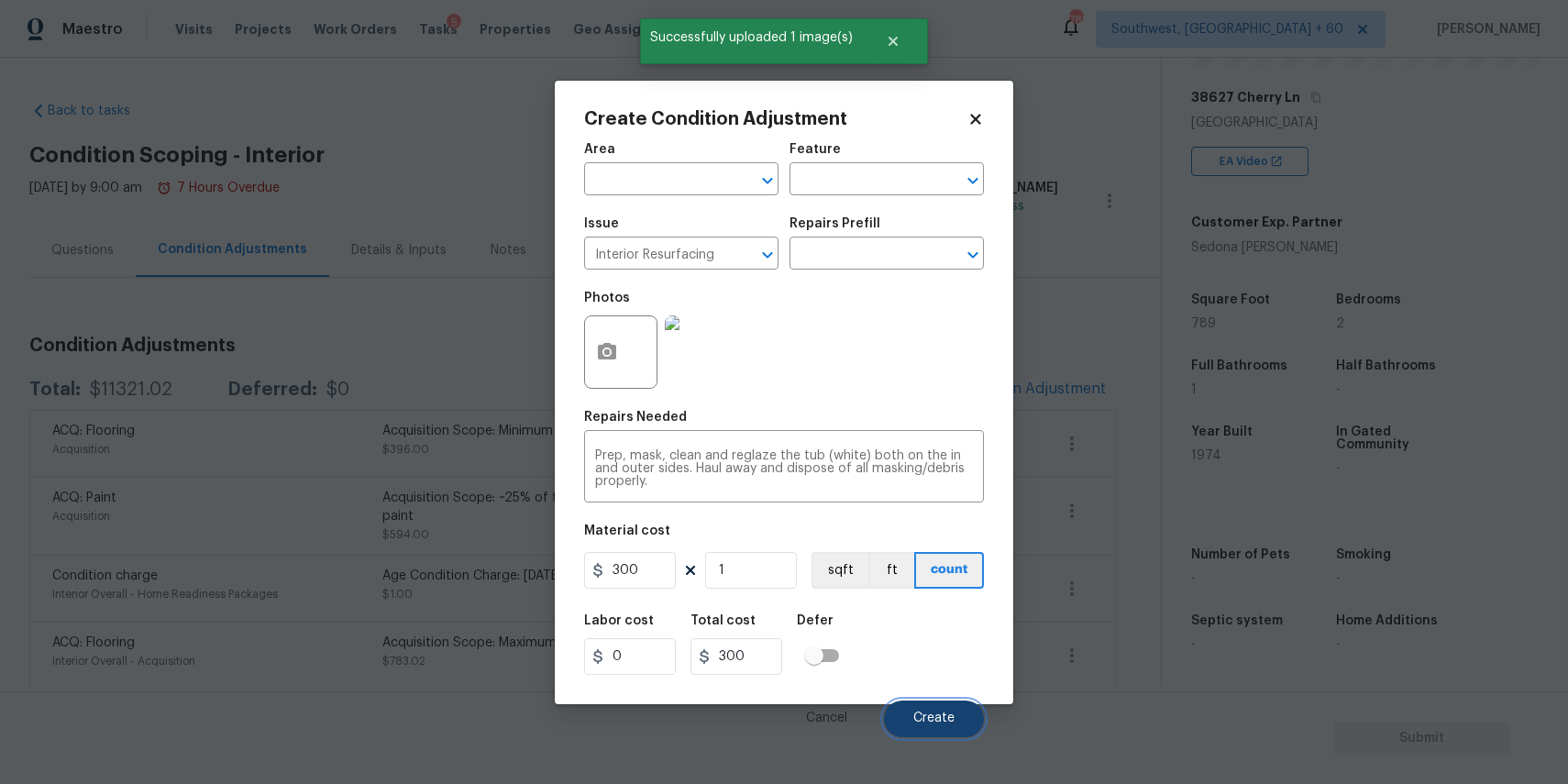
click at [937, 723] on span "Create" at bounding box center [934, 718] width 41 height 14
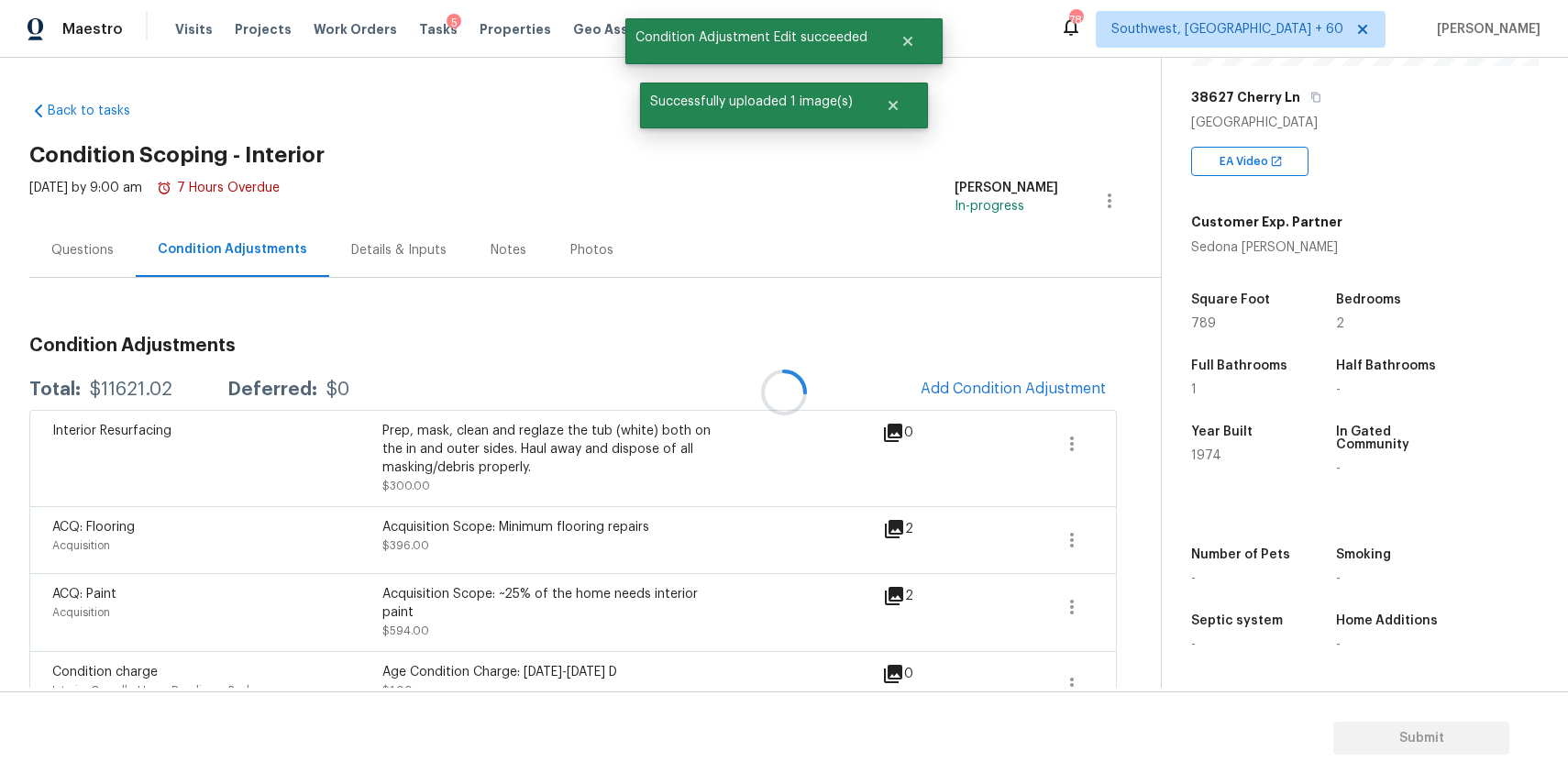
click at [80, 250] on div "Questions" at bounding box center [83, 250] width 62 height 18
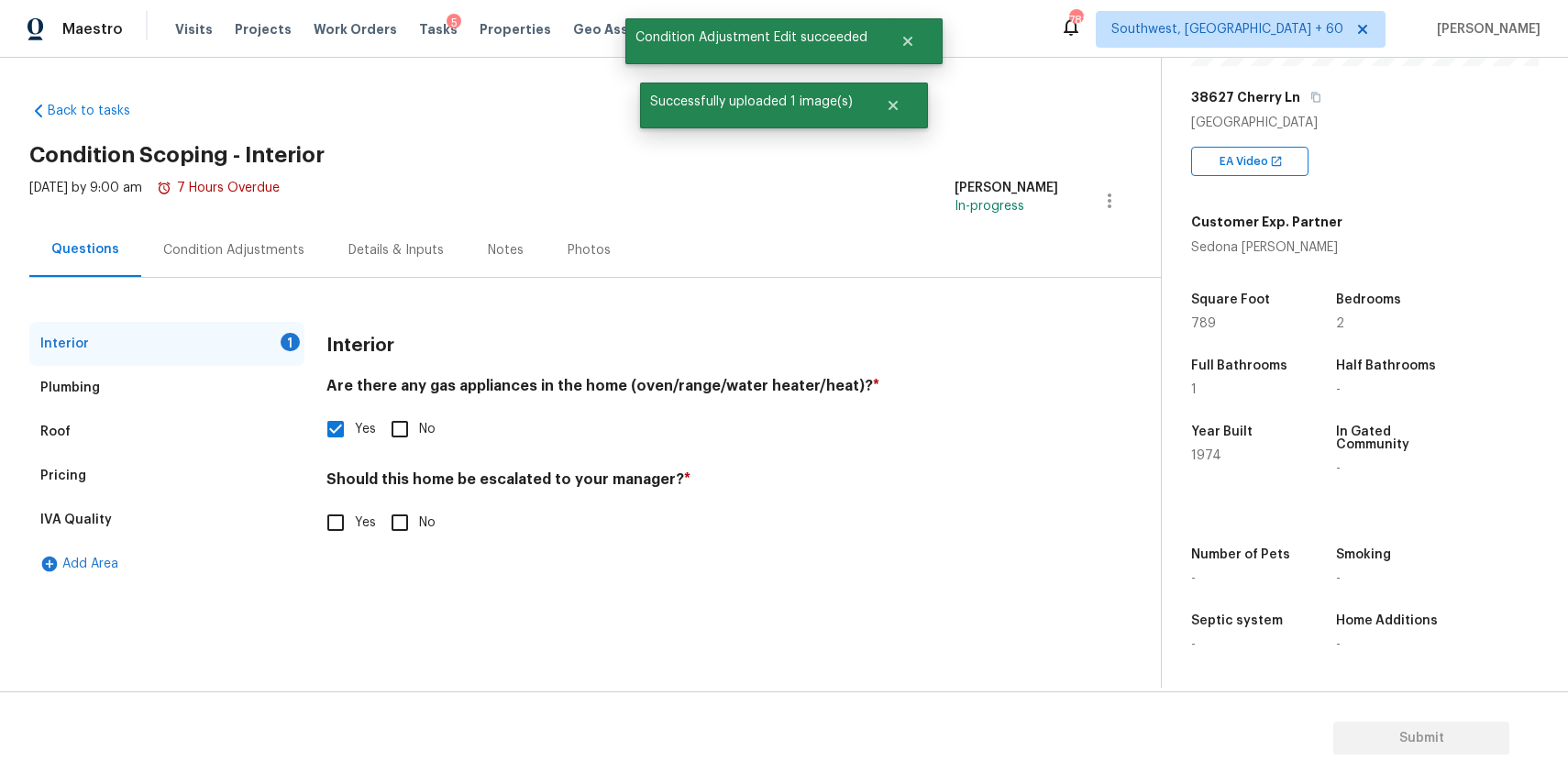
click at [141, 249] on div "Condition Adjustments" at bounding box center [233, 250] width 186 height 54
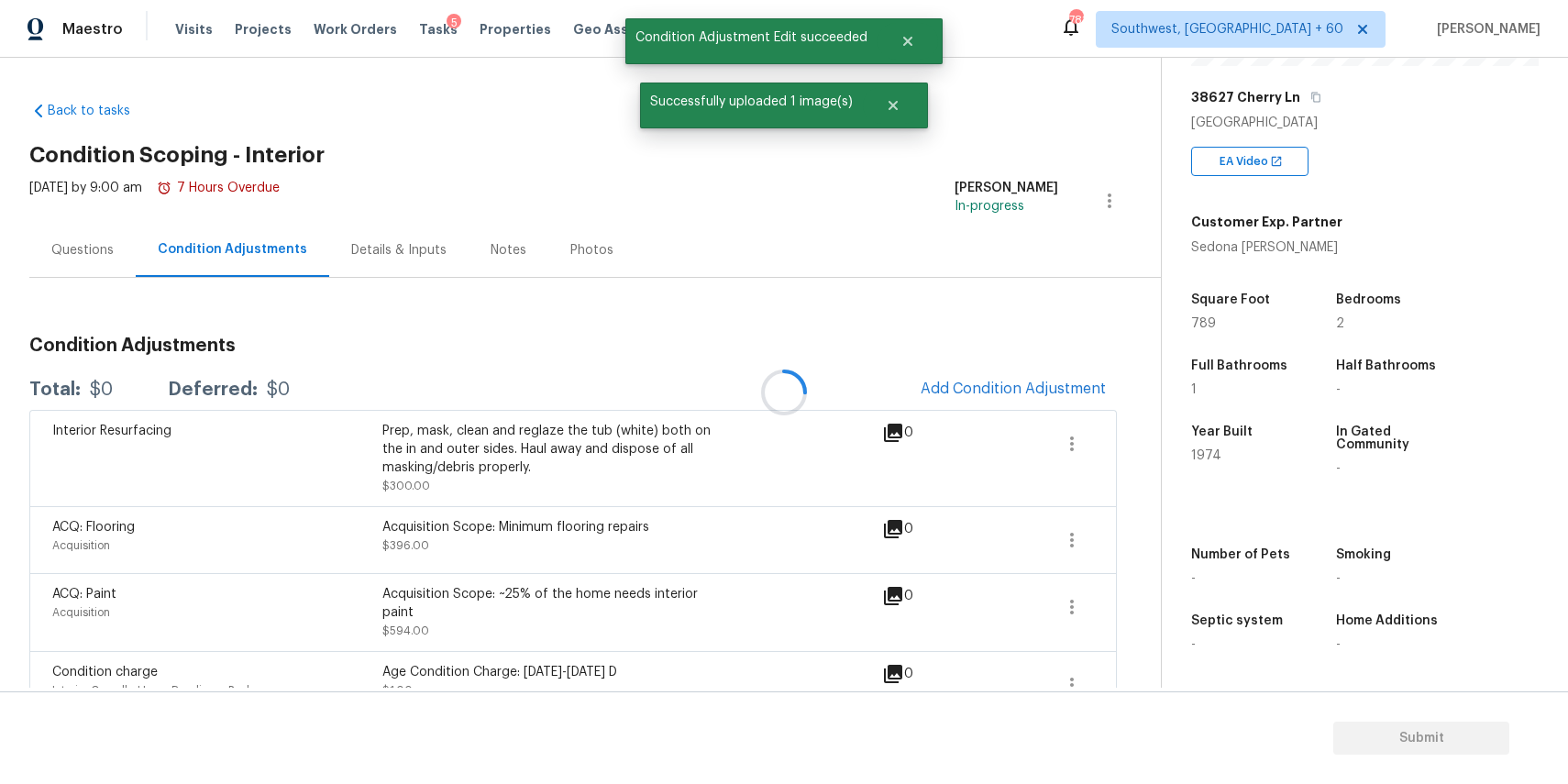
click at [45, 263] on div "Questions" at bounding box center [82, 250] width 106 height 54
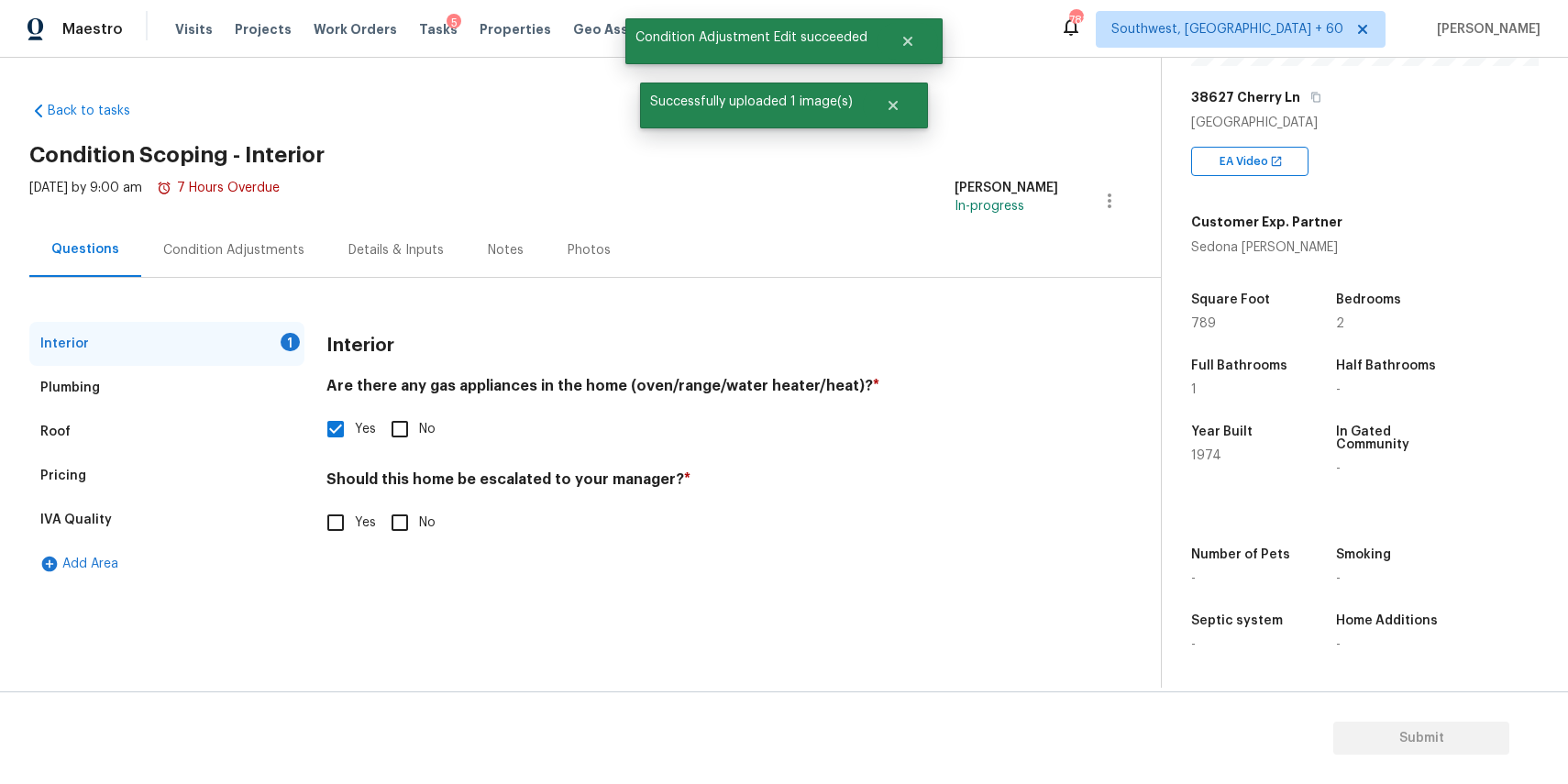
click at [410, 515] on input "No" at bounding box center [401, 523] width 39 height 39
checkbox input "true"
click at [271, 257] on div "Condition Adjustments" at bounding box center [233, 250] width 141 height 18
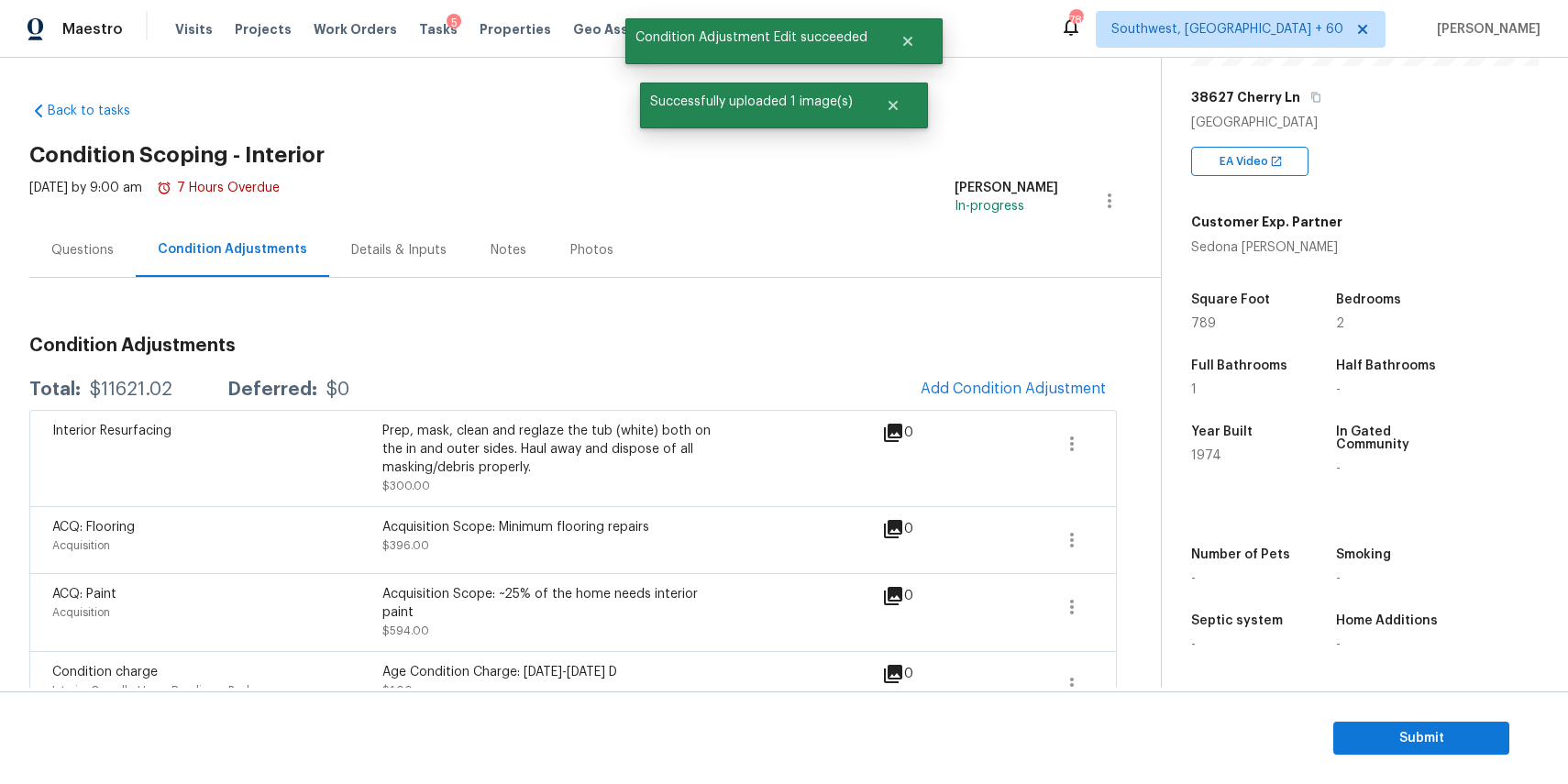
click at [115, 383] on div "$11621.02" at bounding box center [130, 390] width 83 height 18
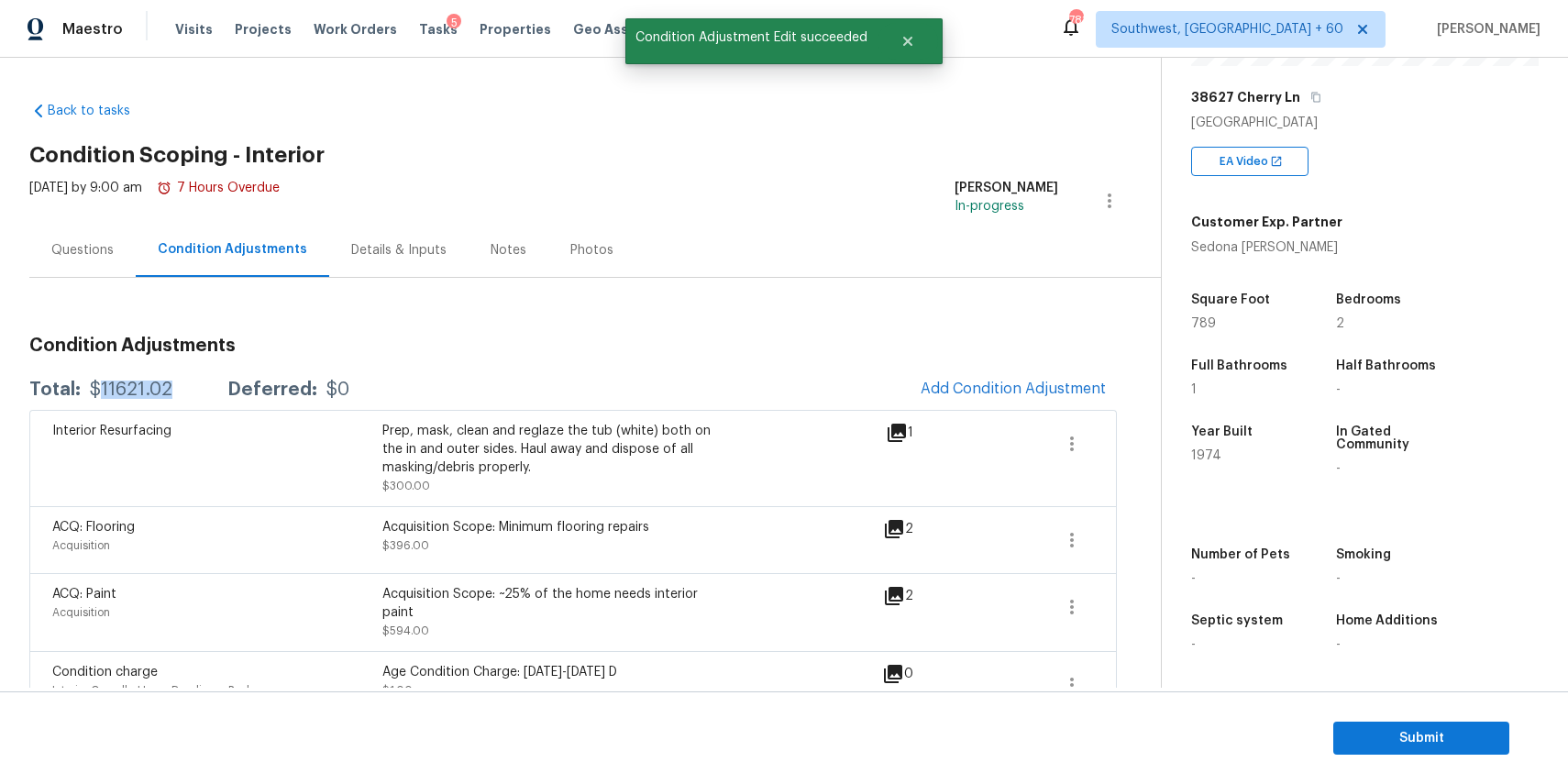
click at [115, 383] on div "$11621.02" at bounding box center [130, 390] width 83 height 18
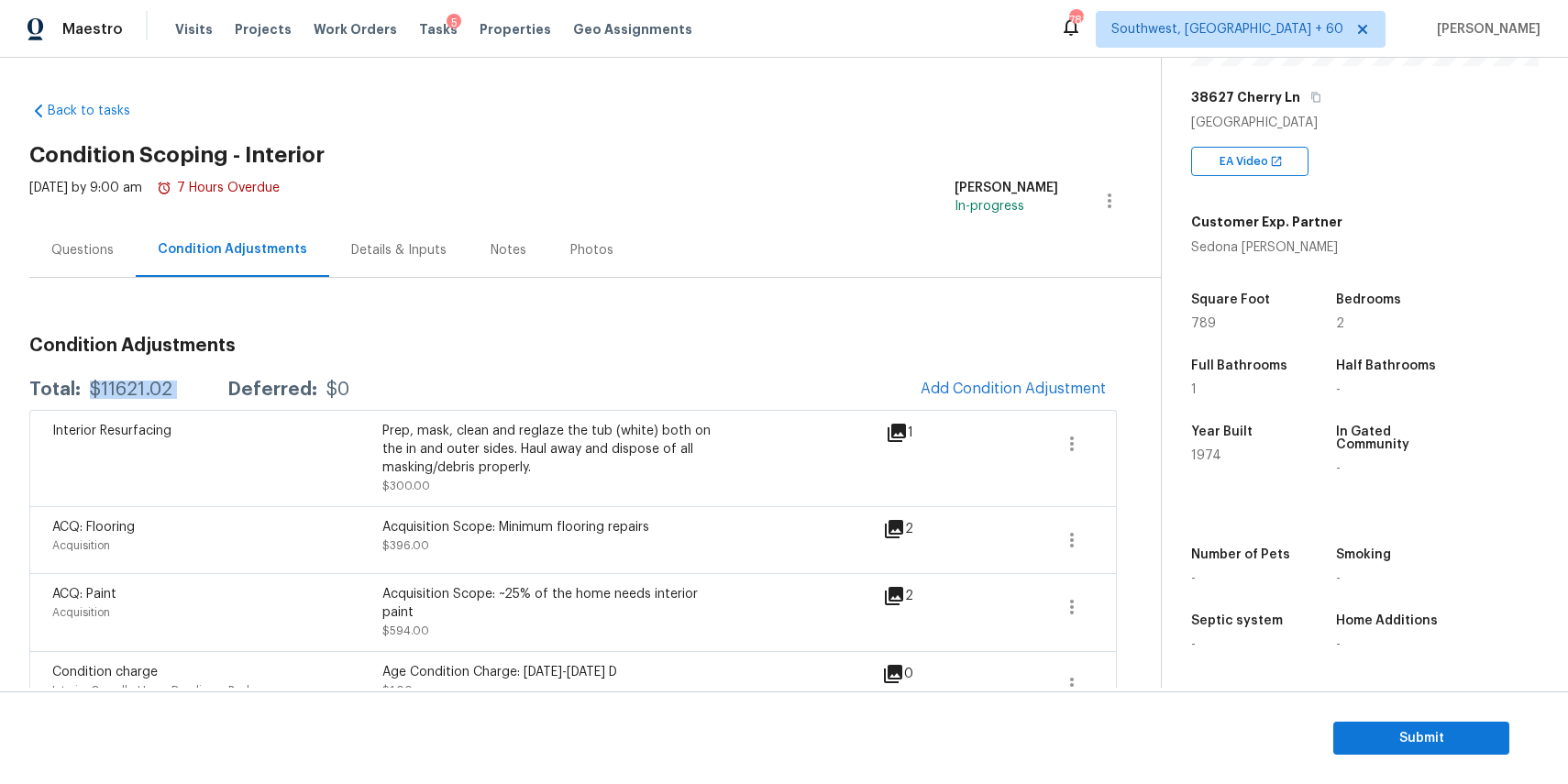
click at [97, 252] on div "Questions" at bounding box center [83, 250] width 62 height 18
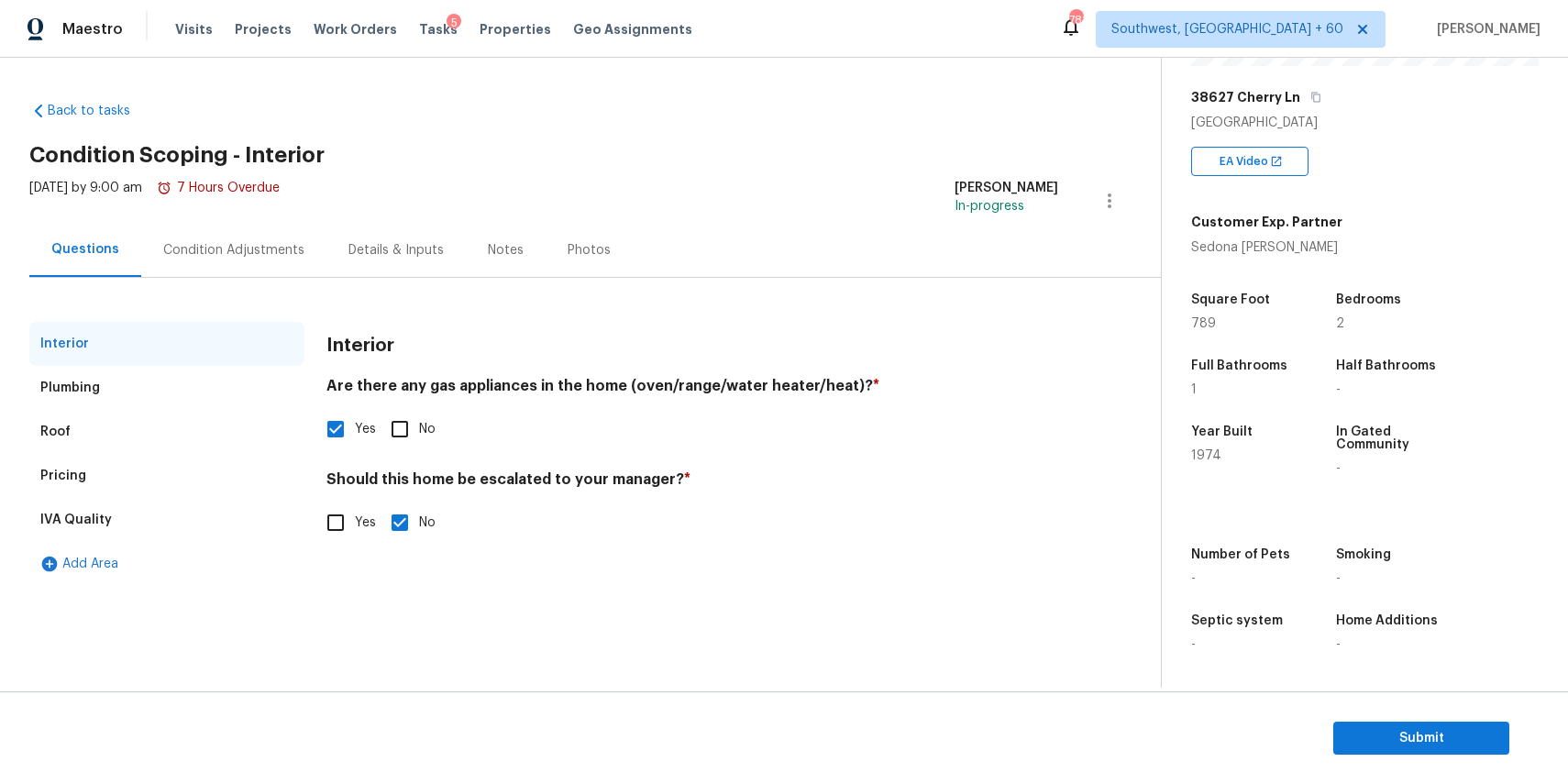
click at [245, 244] on div "Condition Adjustments" at bounding box center [233, 250] width 141 height 18
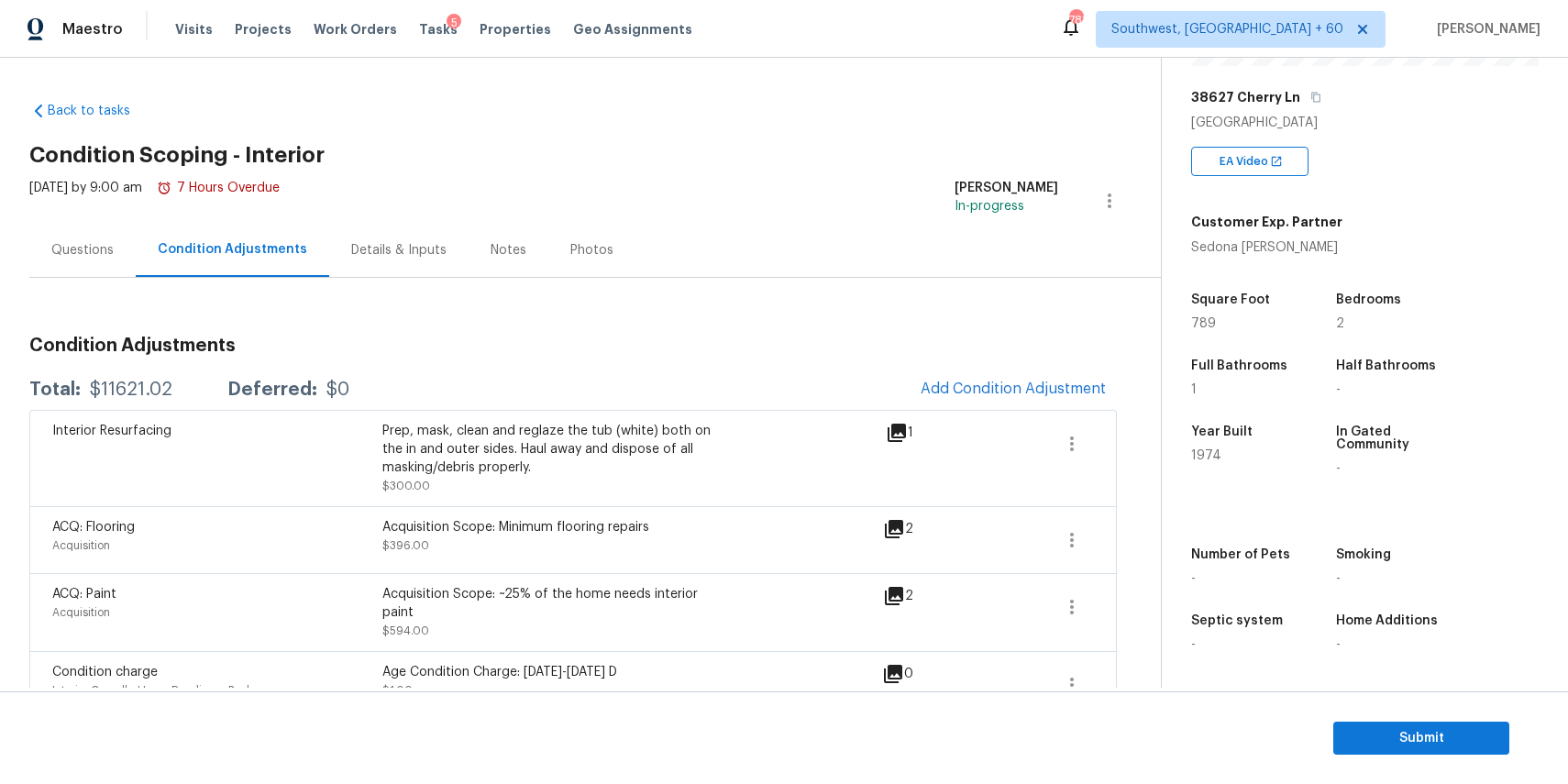
click at [127, 389] on div "$11621.02" at bounding box center [130, 390] width 83 height 18
copy div "$11621.02"
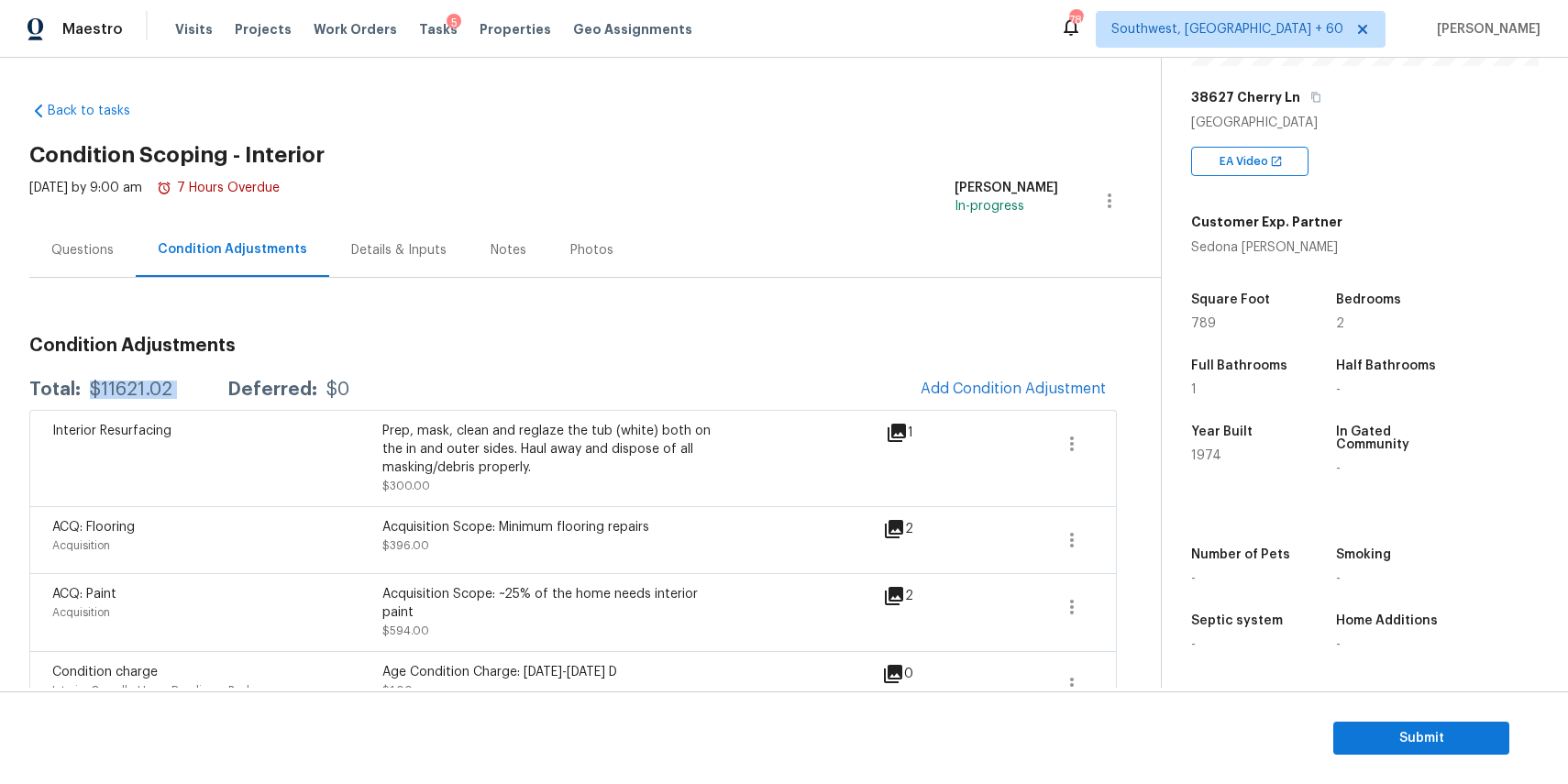
click at [97, 242] on div "Questions" at bounding box center [83, 250] width 62 height 18
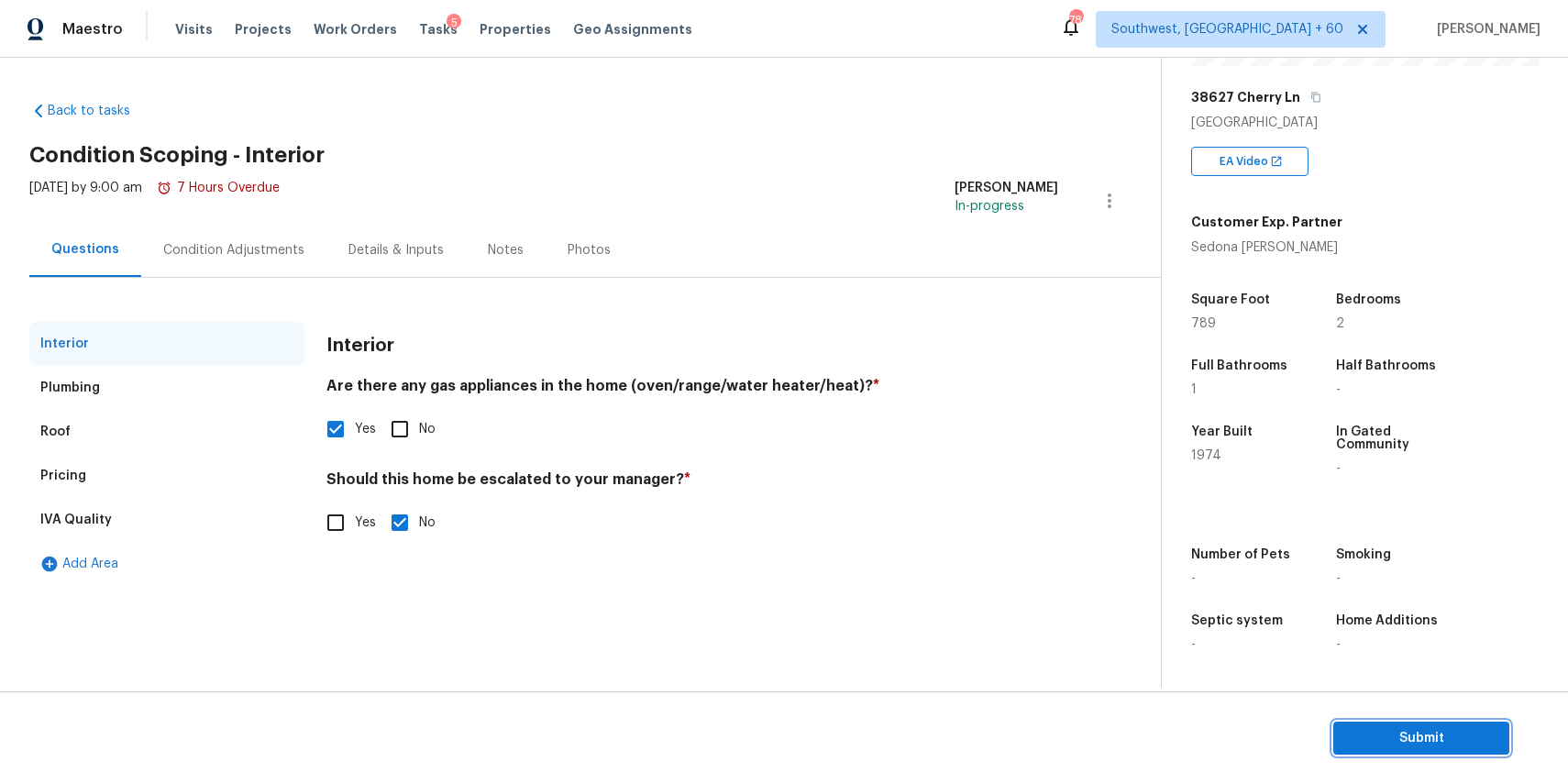
click at [1465, 733] on span "Submit" at bounding box center [1421, 738] width 147 height 23
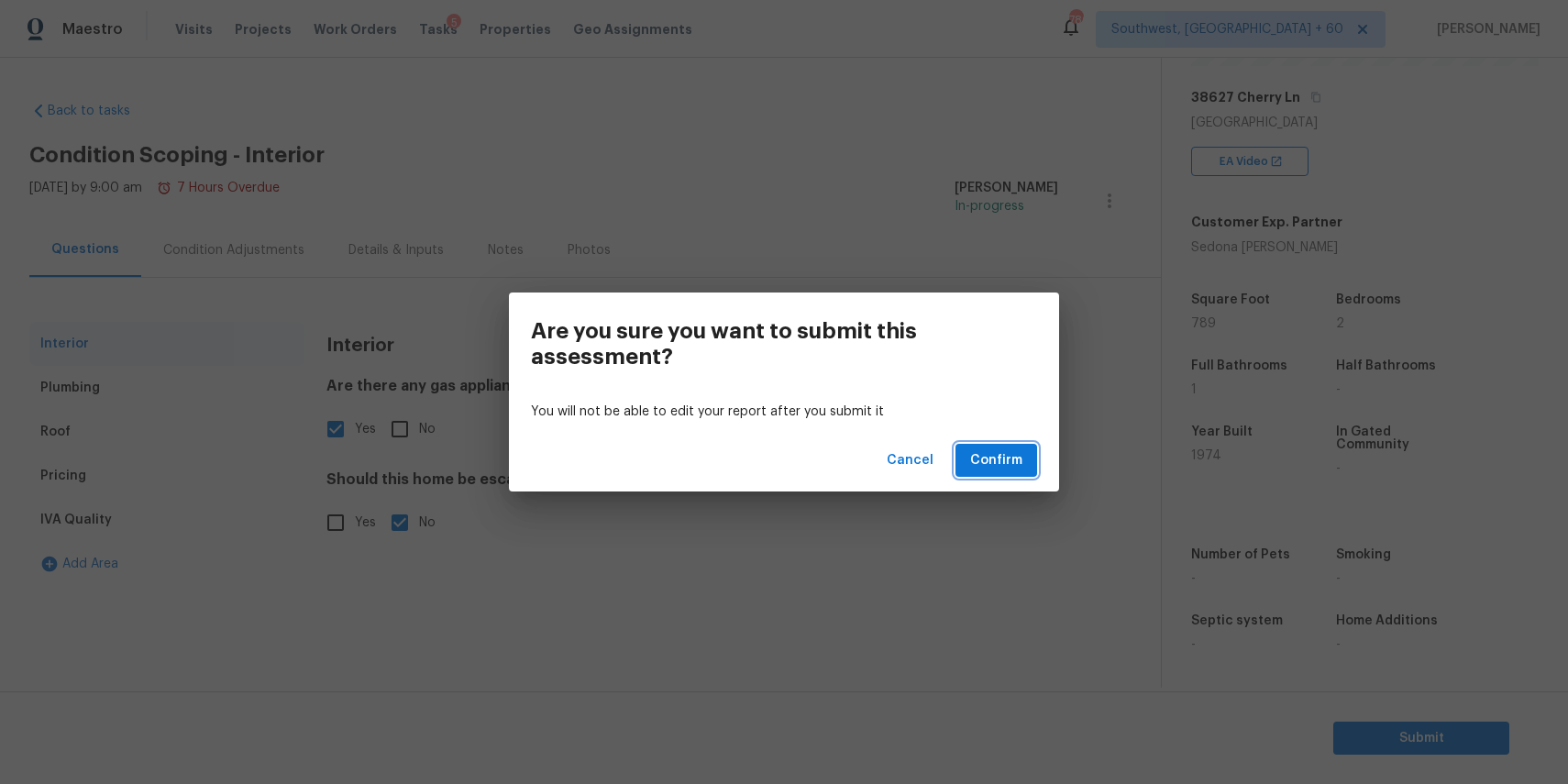
click at [1018, 459] on span "Confirm" at bounding box center [996, 460] width 52 height 23
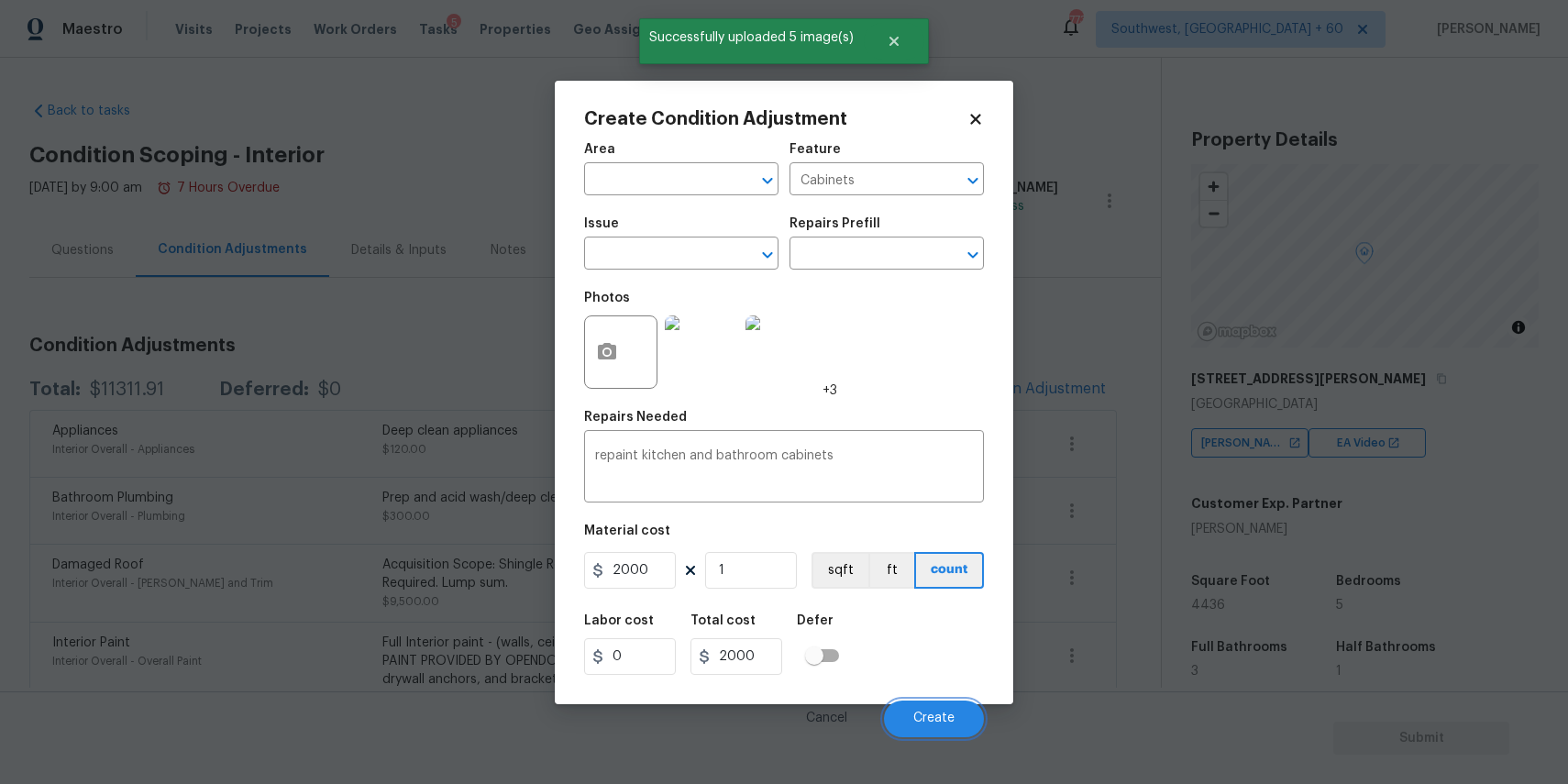
click at [956, 722] on button "Create" at bounding box center [934, 719] width 100 height 37
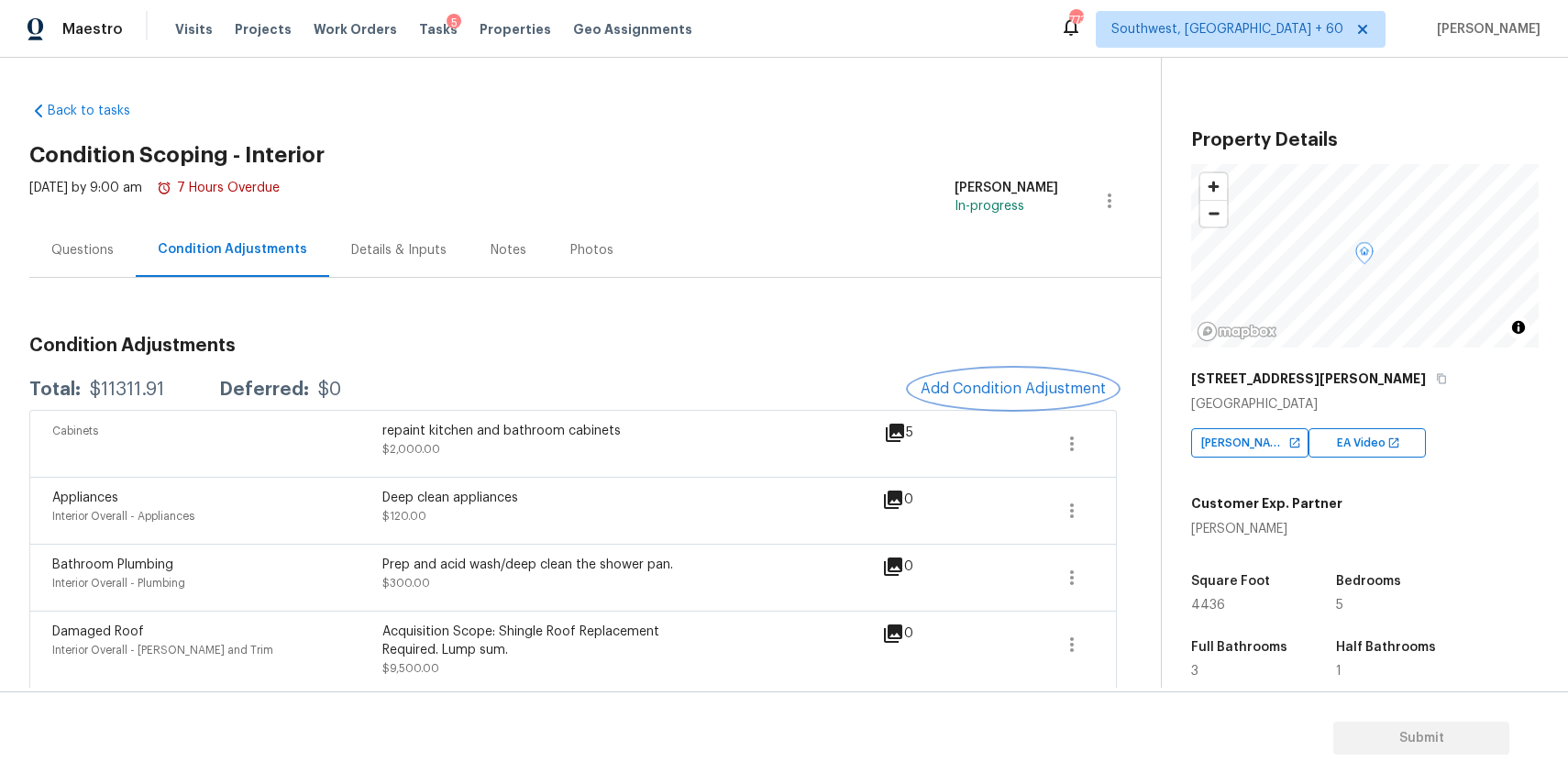
click at [981, 402] on button "Add Condition Adjustment" at bounding box center [1013, 389] width 207 height 39
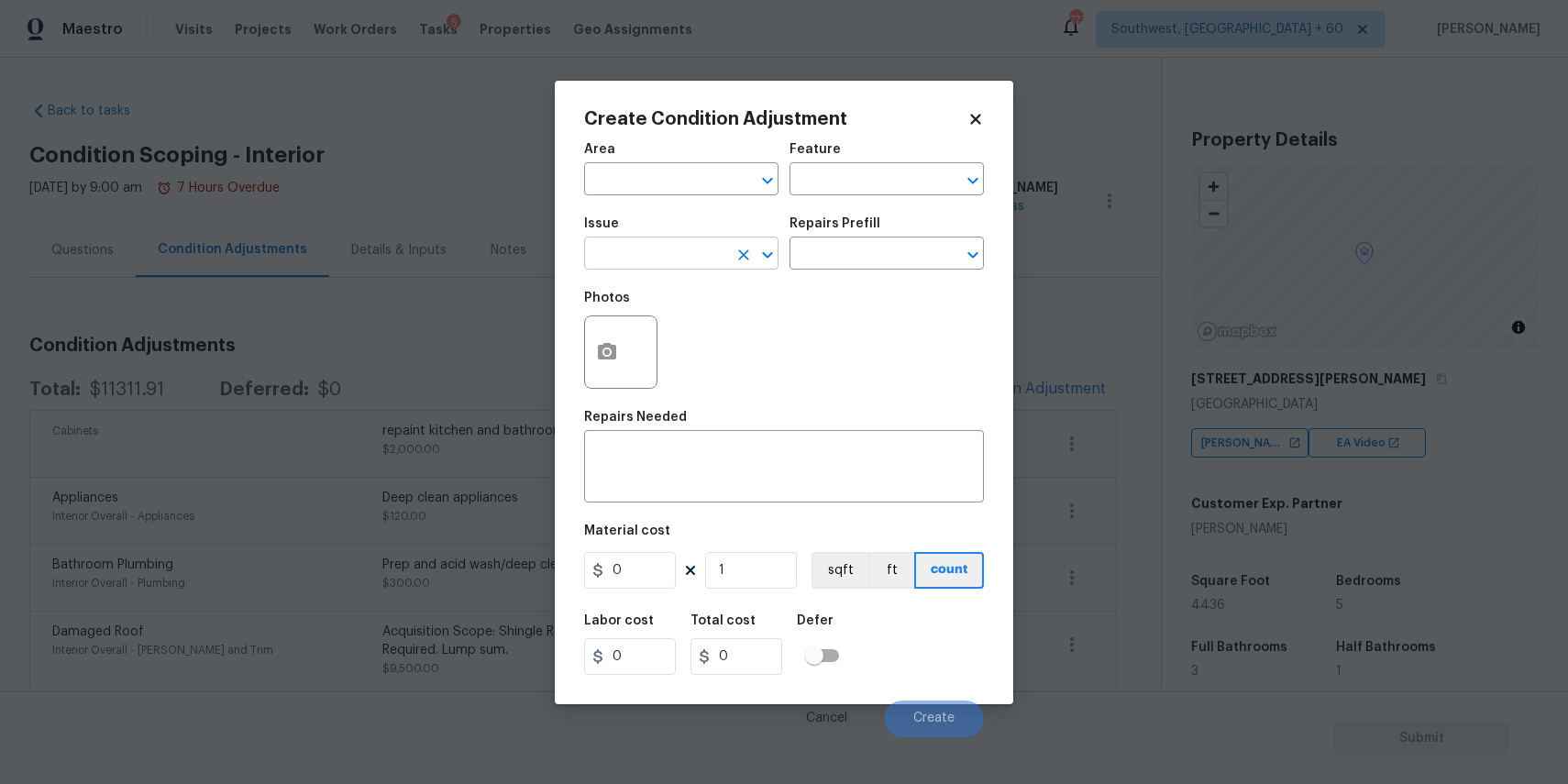
click at [703, 255] on input "text" at bounding box center [655, 255] width 143 height 28
click at [711, 332] on li "Countertops" at bounding box center [681, 340] width 194 height 30
type input "Countertops"
click at [711, 332] on div "Photos" at bounding box center [784, 340] width 400 height 119
click at [719, 430] on div "Repairs Needed" at bounding box center [784, 423] width 400 height 24
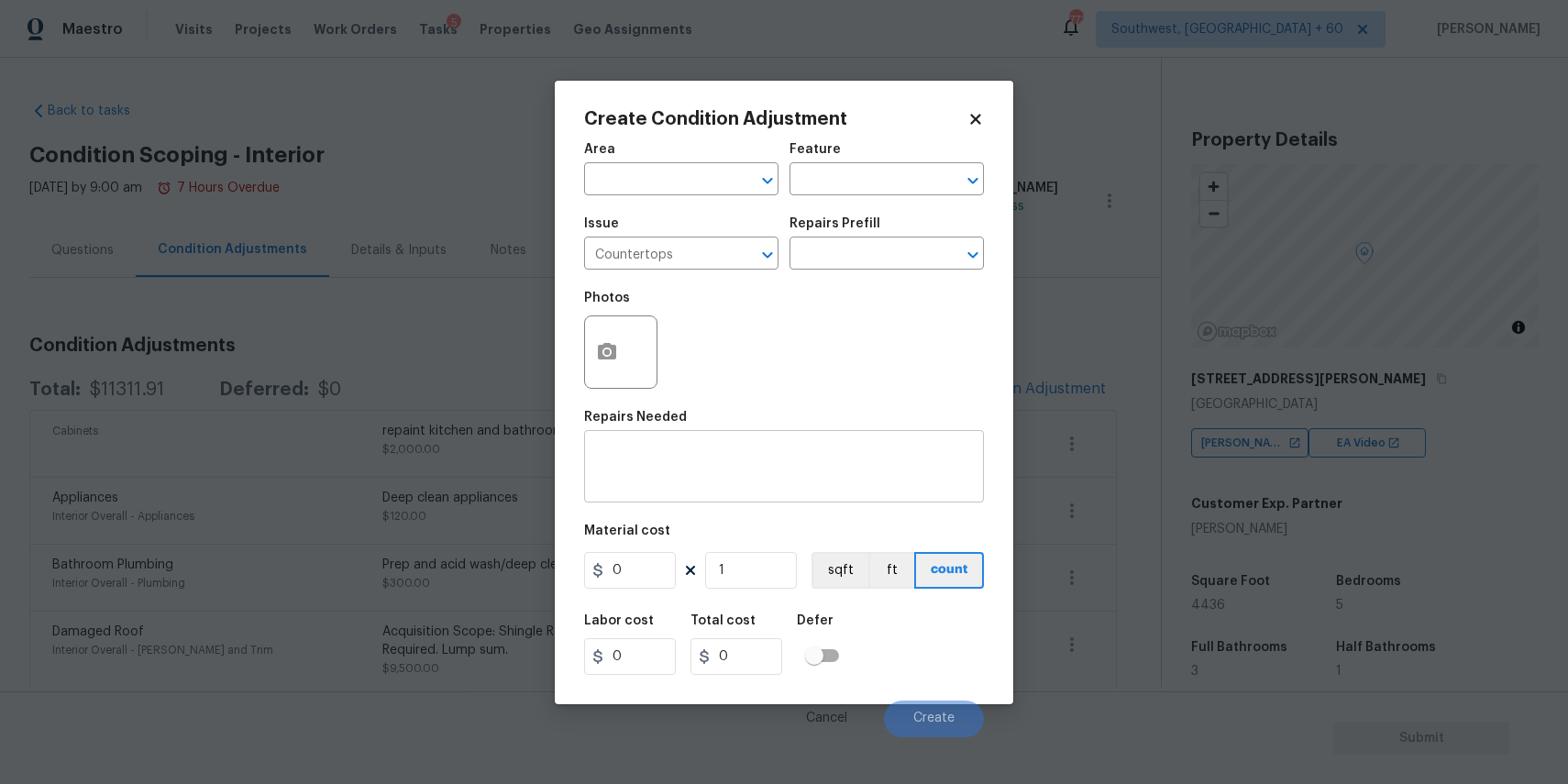
click at [742, 460] on textarea at bounding box center [784, 468] width 378 height 39
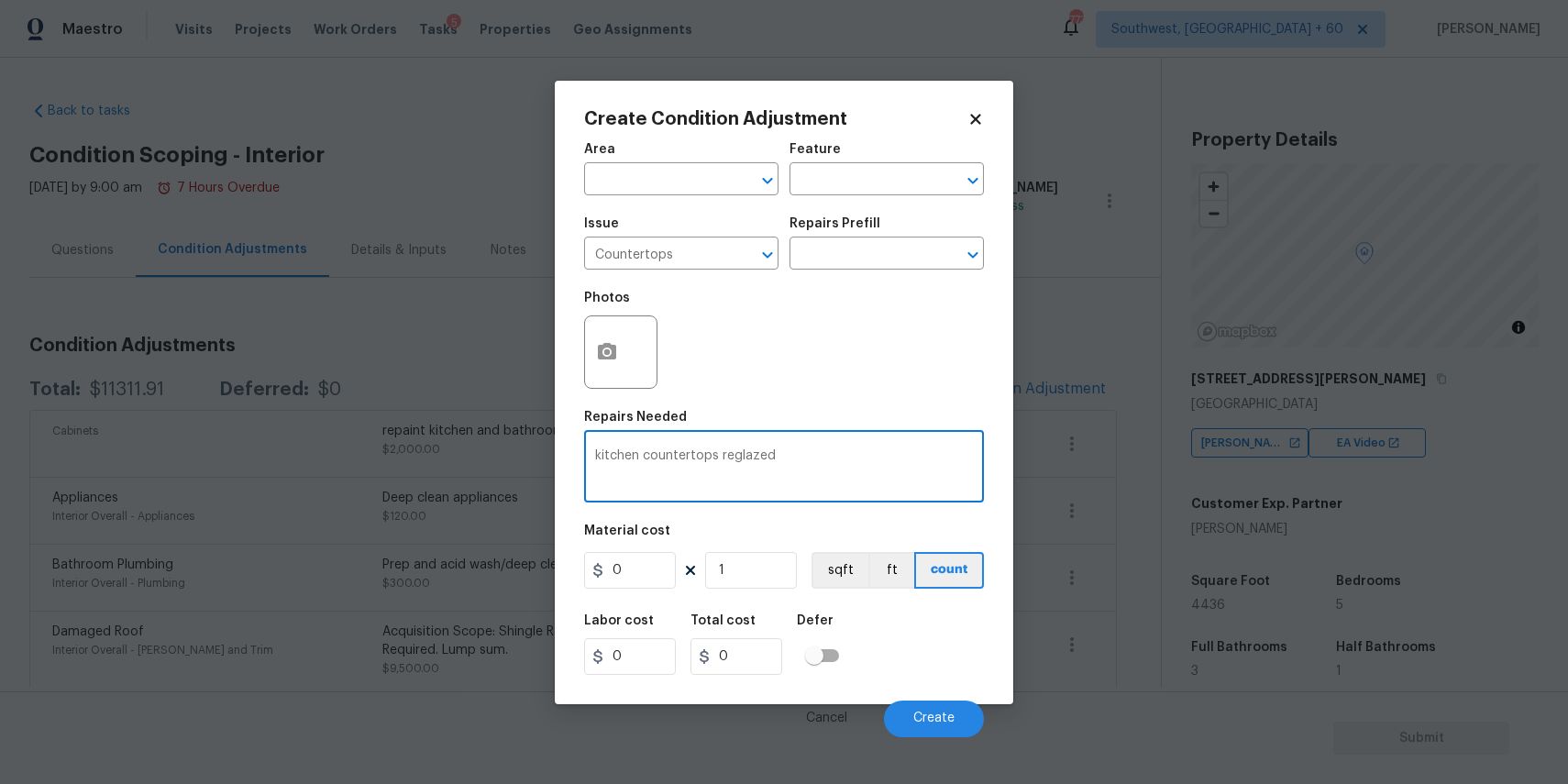
type textarea "kitchen countertops reglazed"
click at [632, 576] on input "0" at bounding box center [630, 570] width 91 height 37
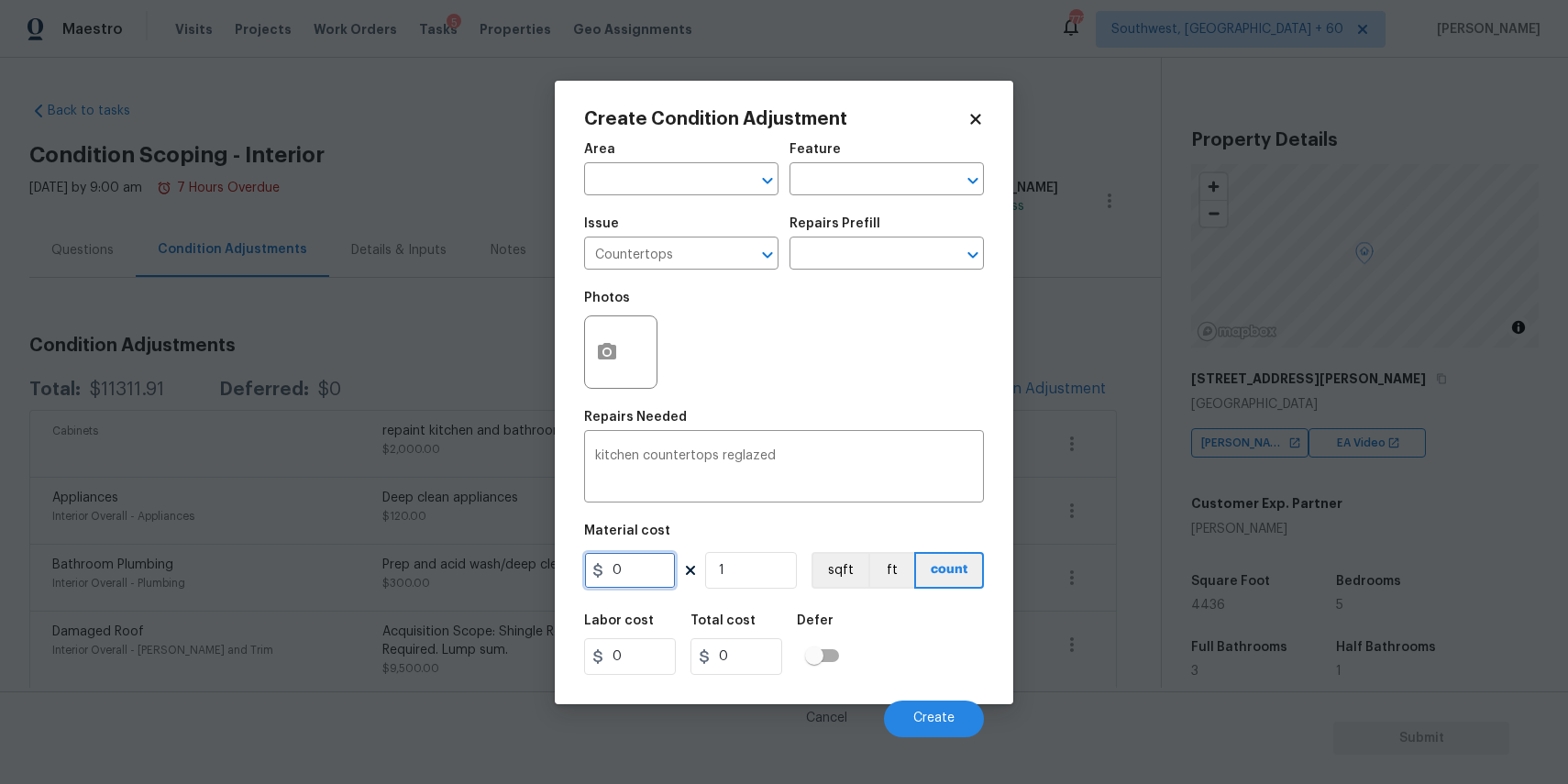
click at [632, 576] on input "0" at bounding box center [630, 570] width 91 height 37
type input "800"
click at [598, 369] on button "button" at bounding box center [607, 353] width 44 height 72
type input "800"
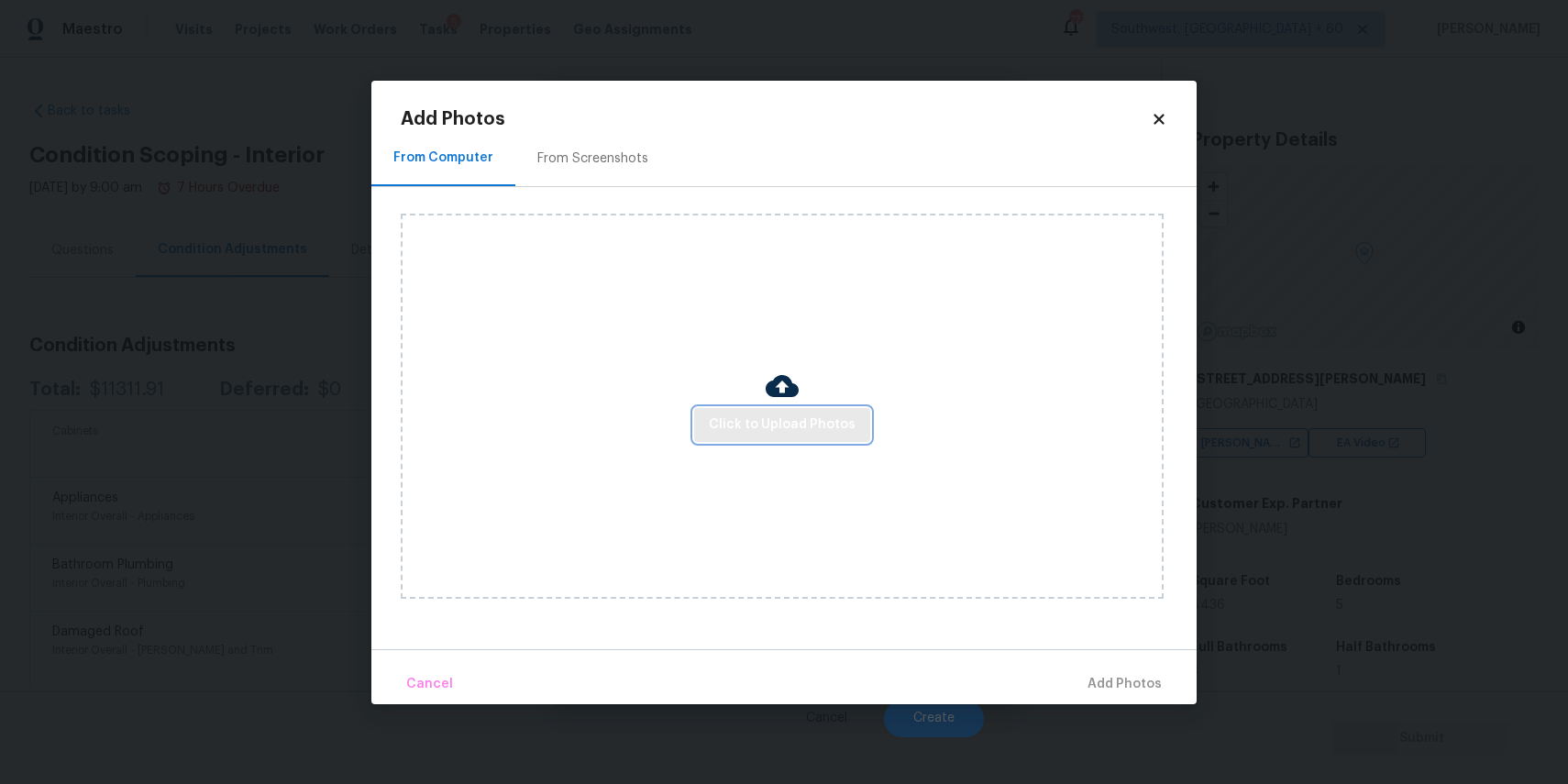
click at [734, 414] on span "Click to Upload Photos" at bounding box center [782, 426] width 147 height 23
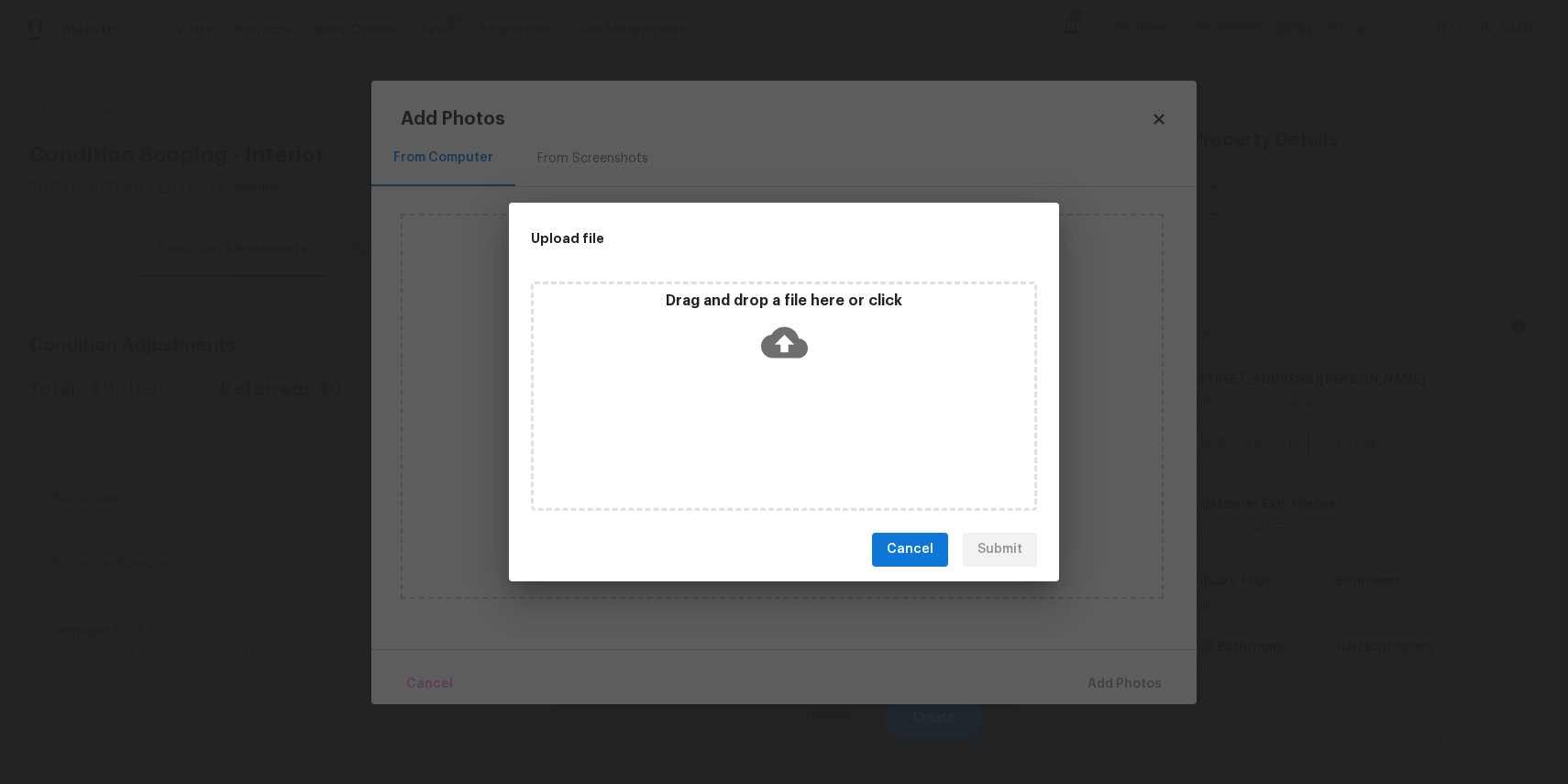
click at [734, 414] on div "Drag and drop a file here or click" at bounding box center [784, 396] width 506 height 229
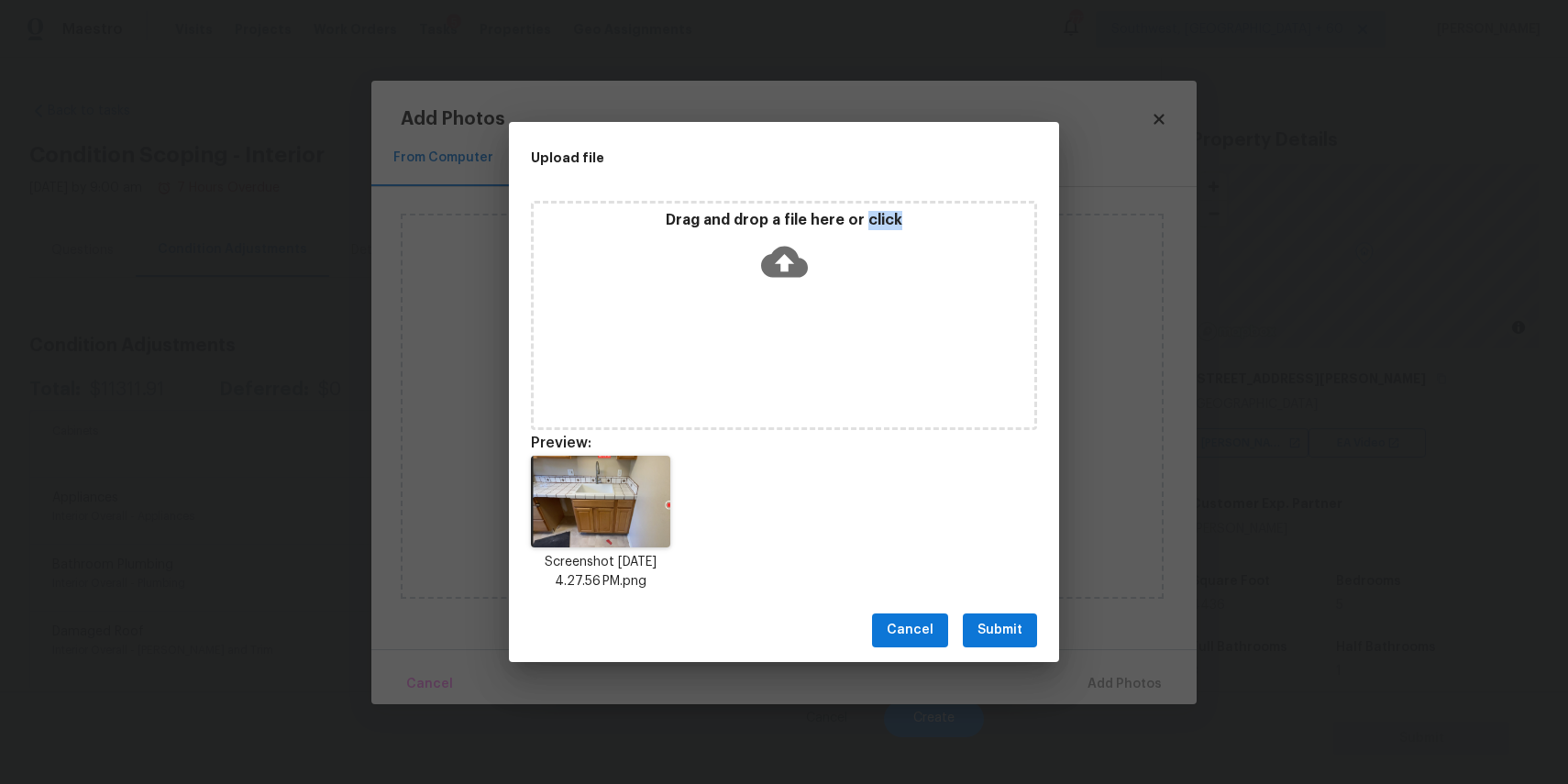
click at [1005, 623] on span "Submit" at bounding box center [1000, 631] width 45 height 23
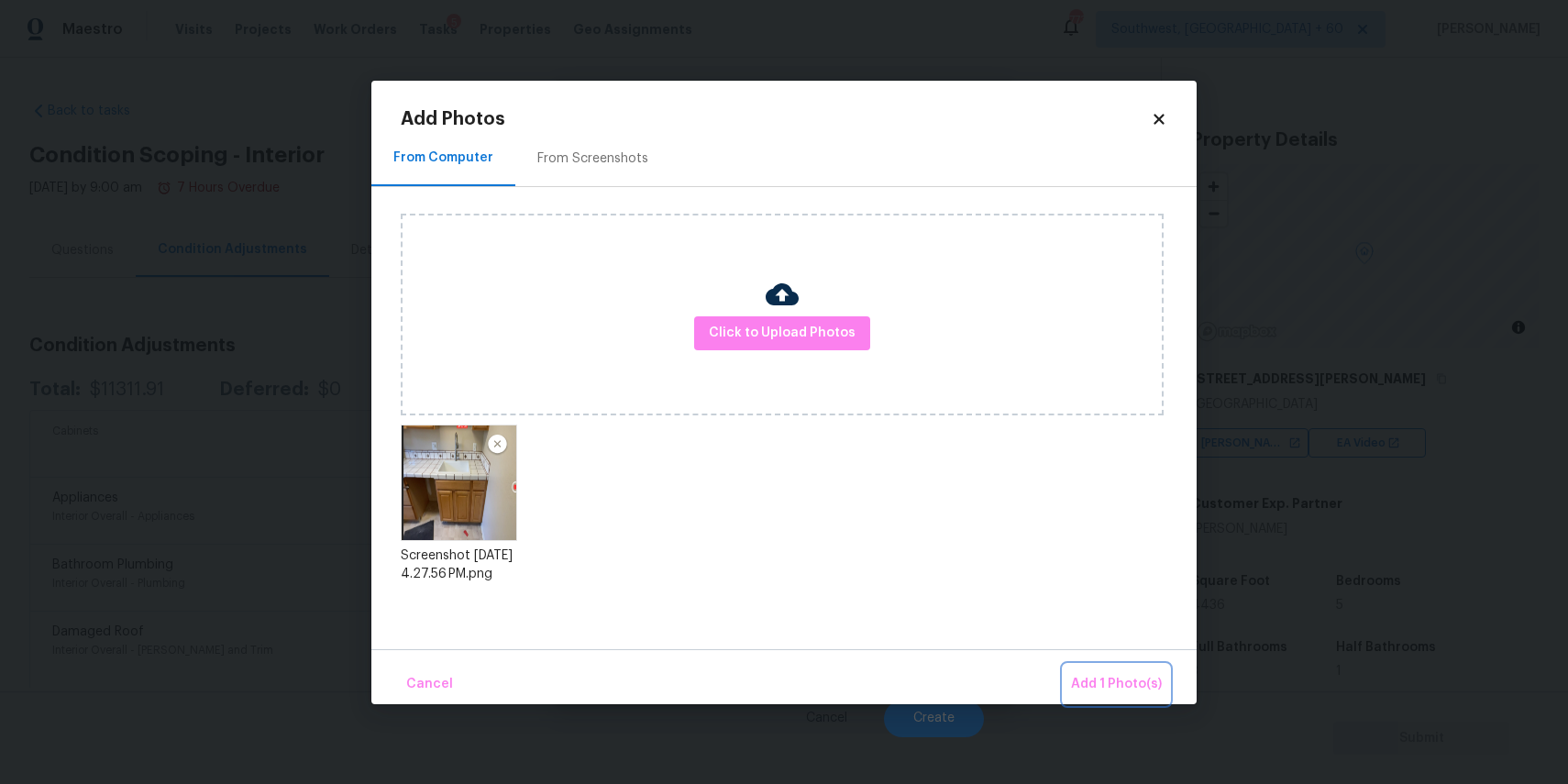
click at [1126, 678] on span "Add 1 Photo(s)" at bounding box center [1116, 685] width 90 height 23
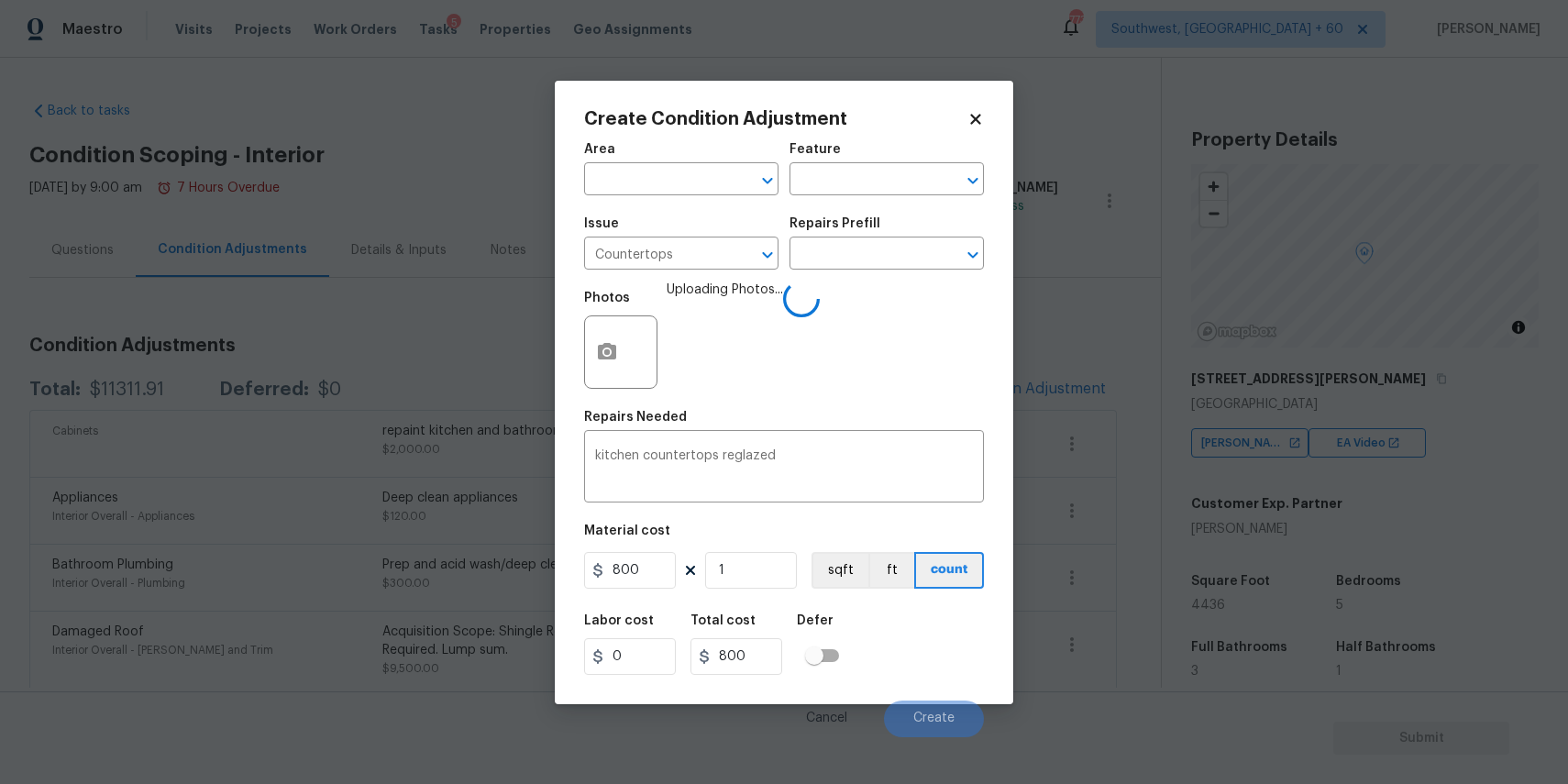
click at [617, 591] on figure "Material cost 800 1 sqft ft count" at bounding box center [784, 559] width 400 height 68
click at [650, 580] on input "800" at bounding box center [630, 570] width 91 height 37
type input "500"
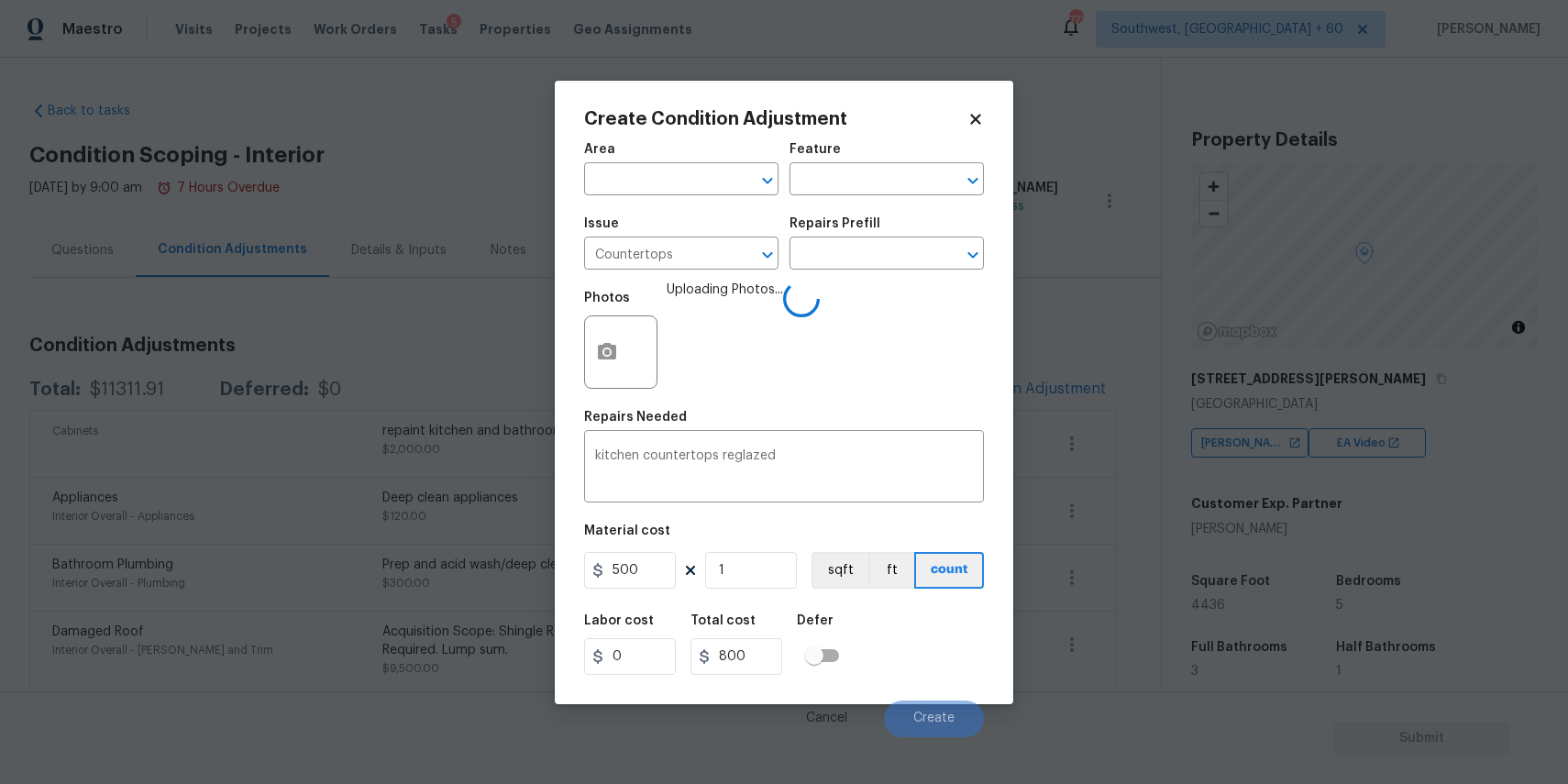
type input "500"
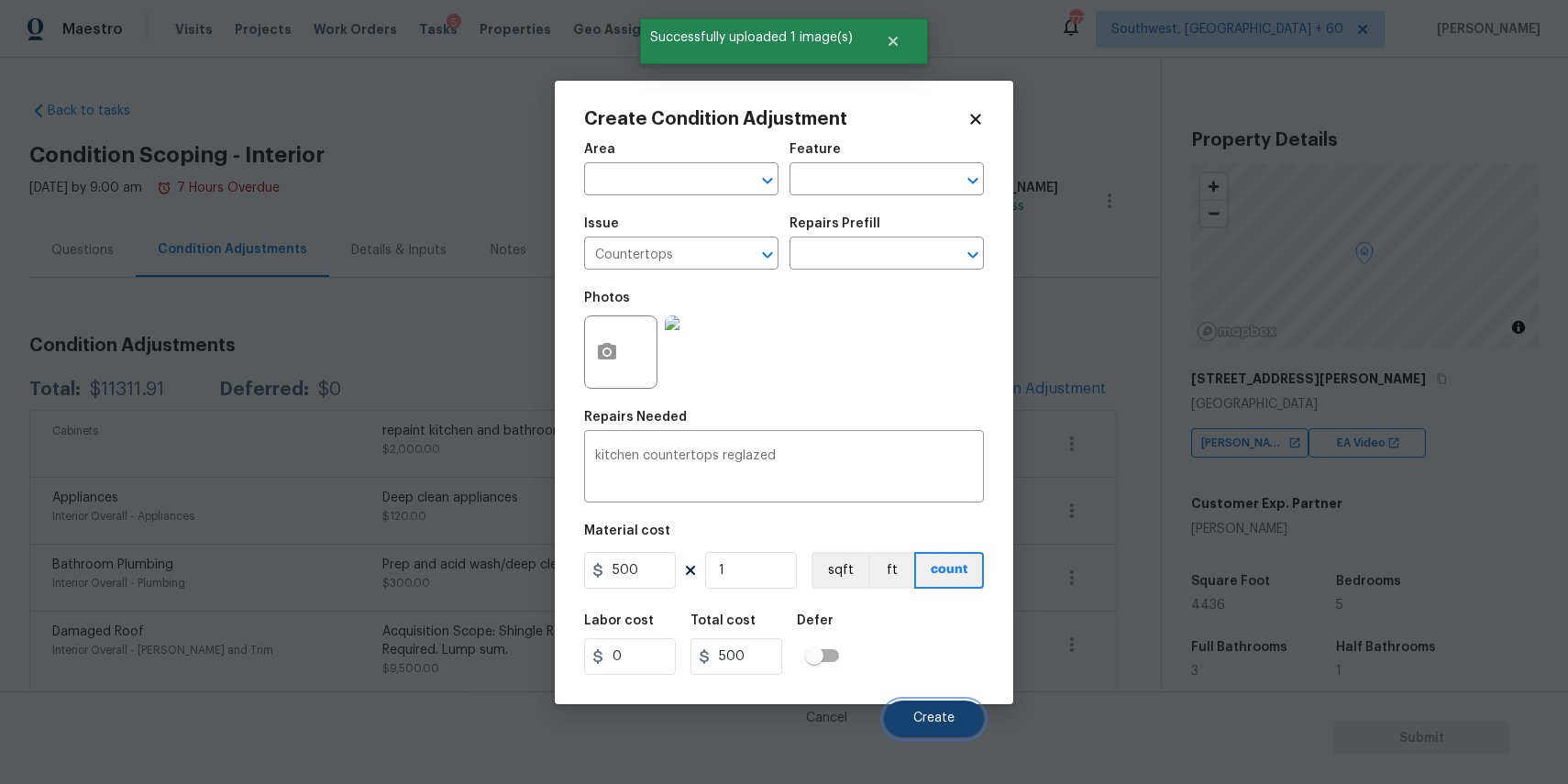
click at [963, 713] on button "Create" at bounding box center [934, 719] width 100 height 37
